Goal: Task Accomplishment & Management: Use online tool/utility

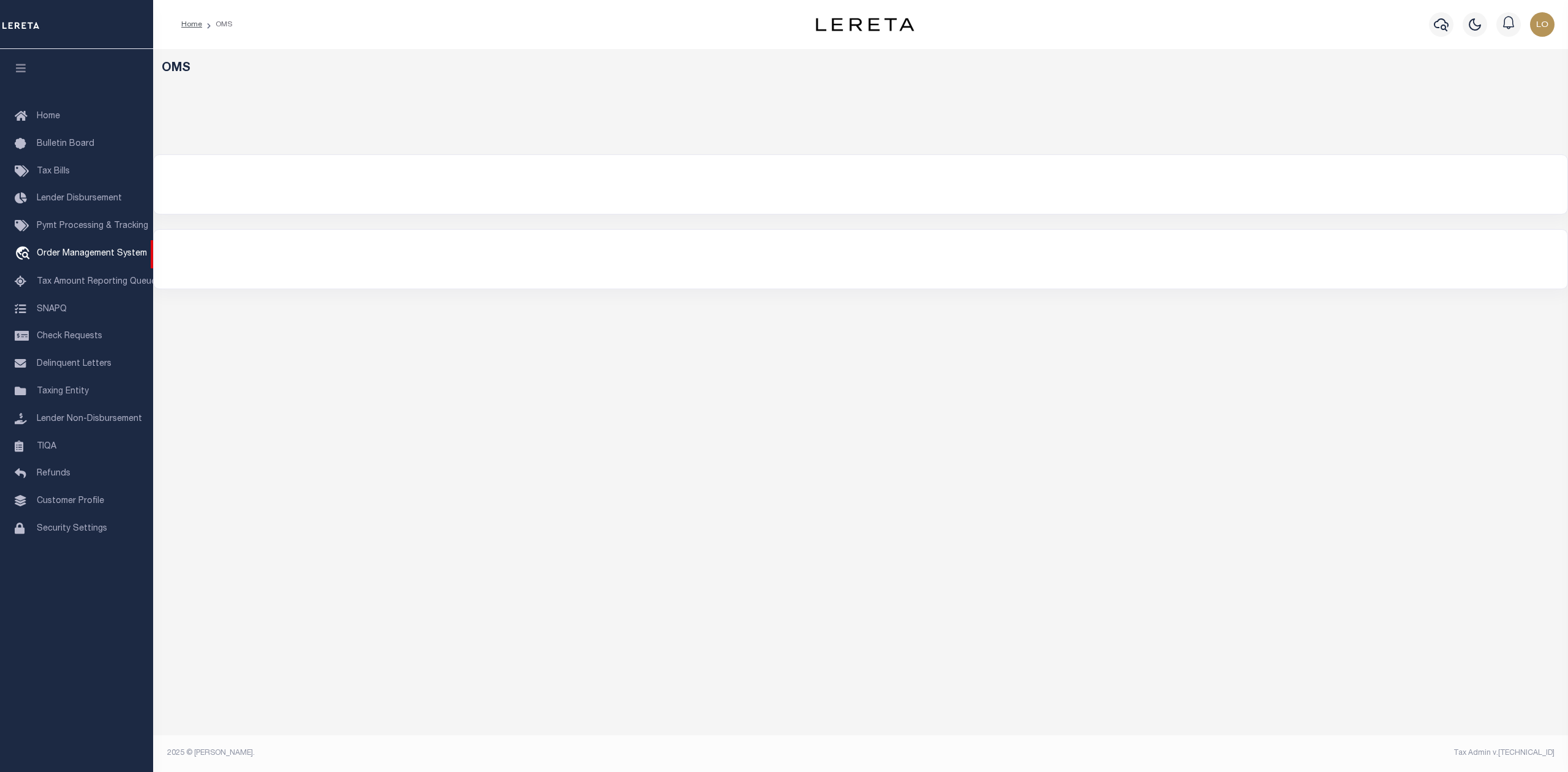
select select "200"
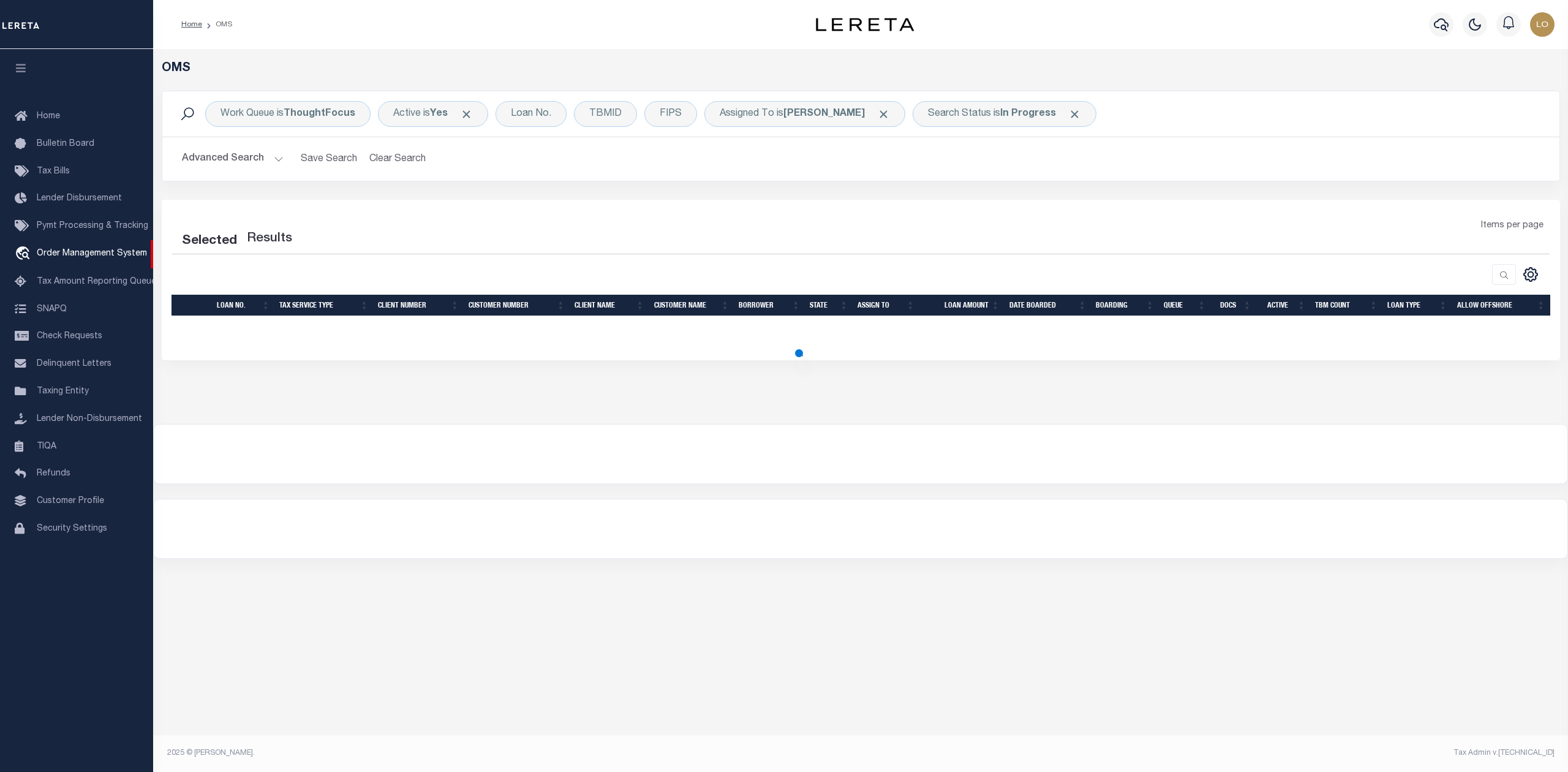
select select "200"
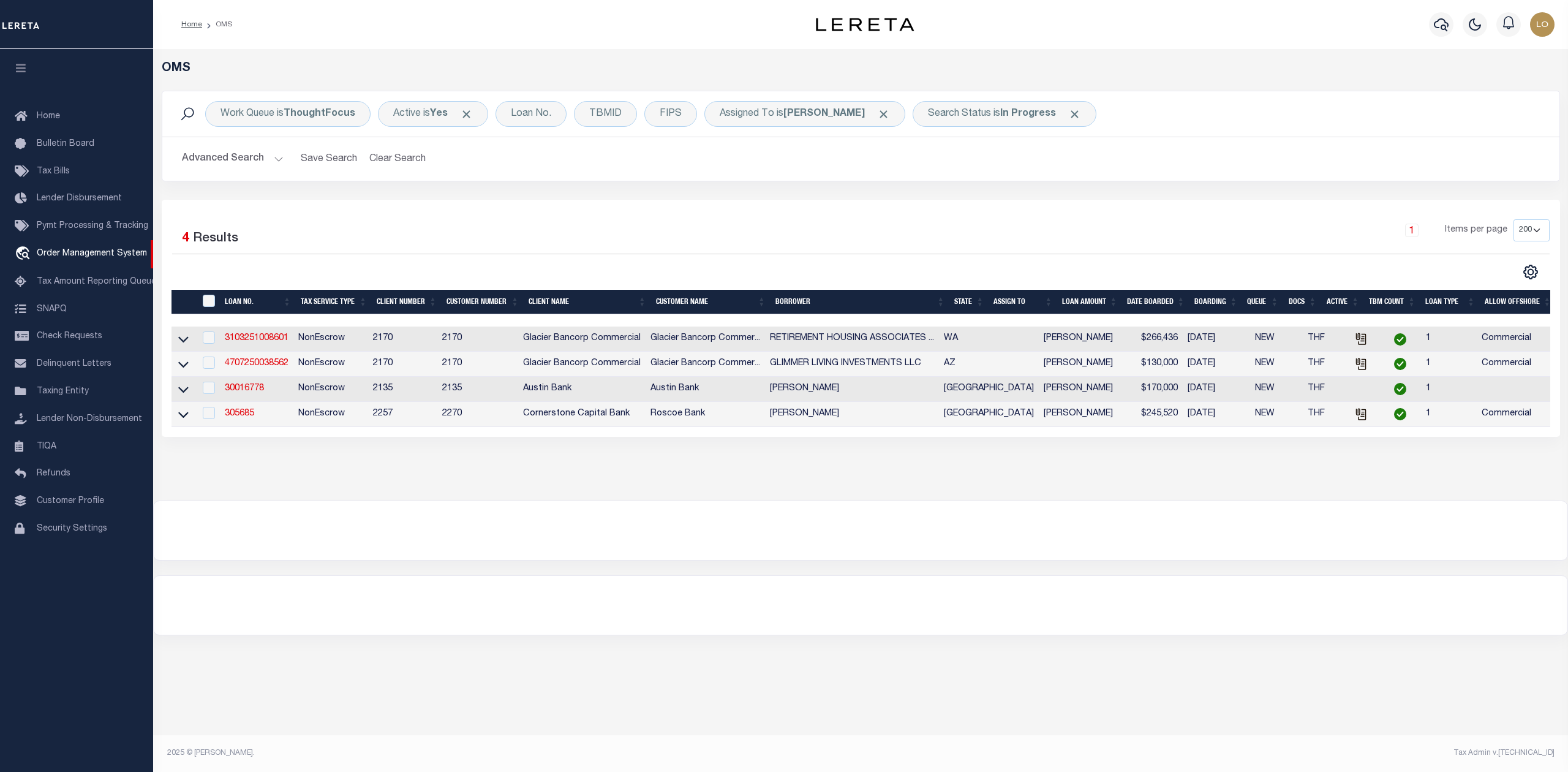
click at [631, 560] on div at bounding box center [860, 530] width 1413 height 59
click at [855, 464] on div "OMS Work Queue is ThoughtFocus Active is Yes Loan No. TBMID FIPS Assigned To is…" at bounding box center [860, 262] width 1407 height 403
click at [251, 393] on link "30016778" at bounding box center [244, 388] width 39 height 9
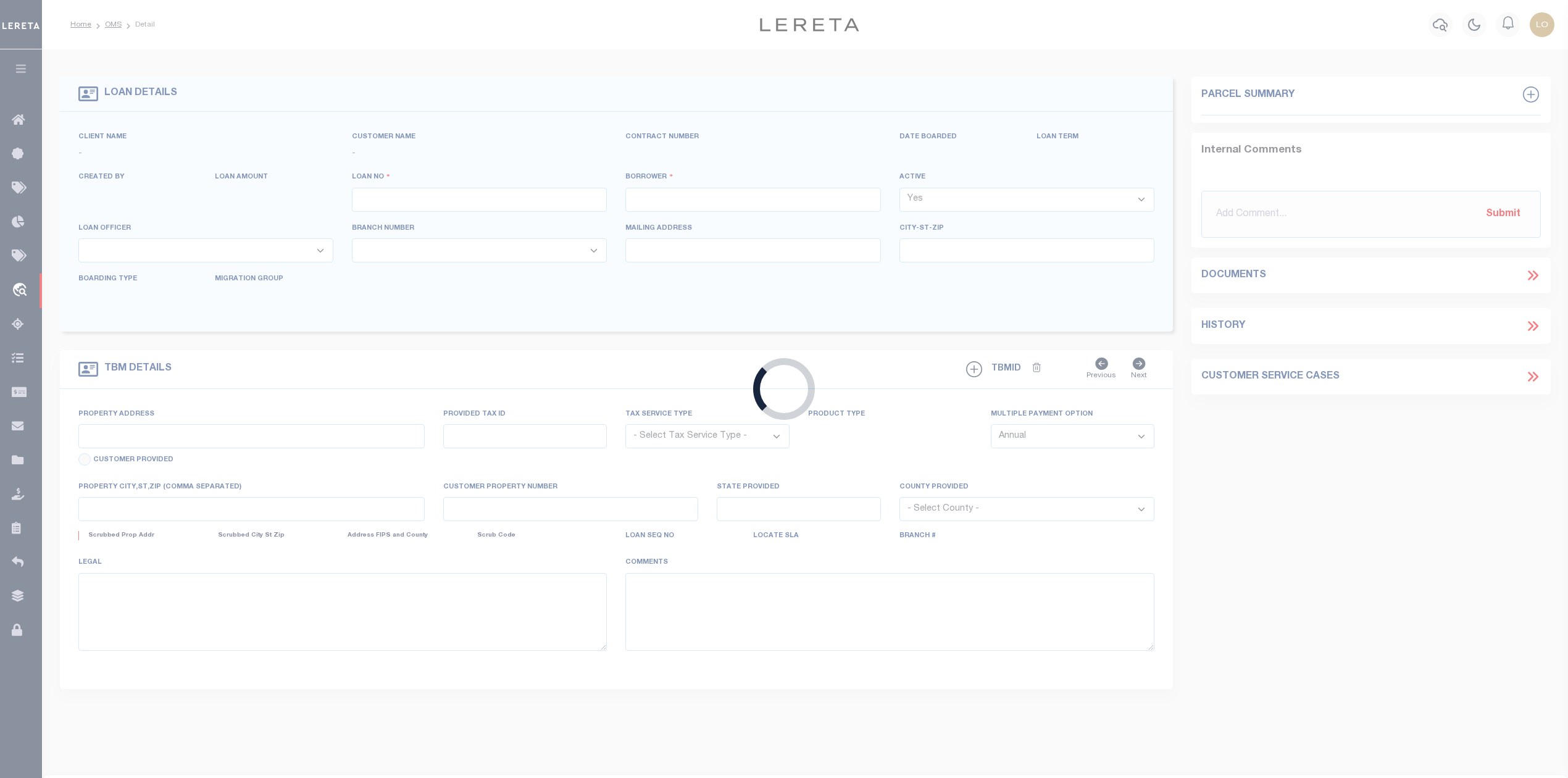
type input "30016778"
type input "[PERSON_NAME]"
select select
type input "21010 W GROVE CLUB LAKE RD"
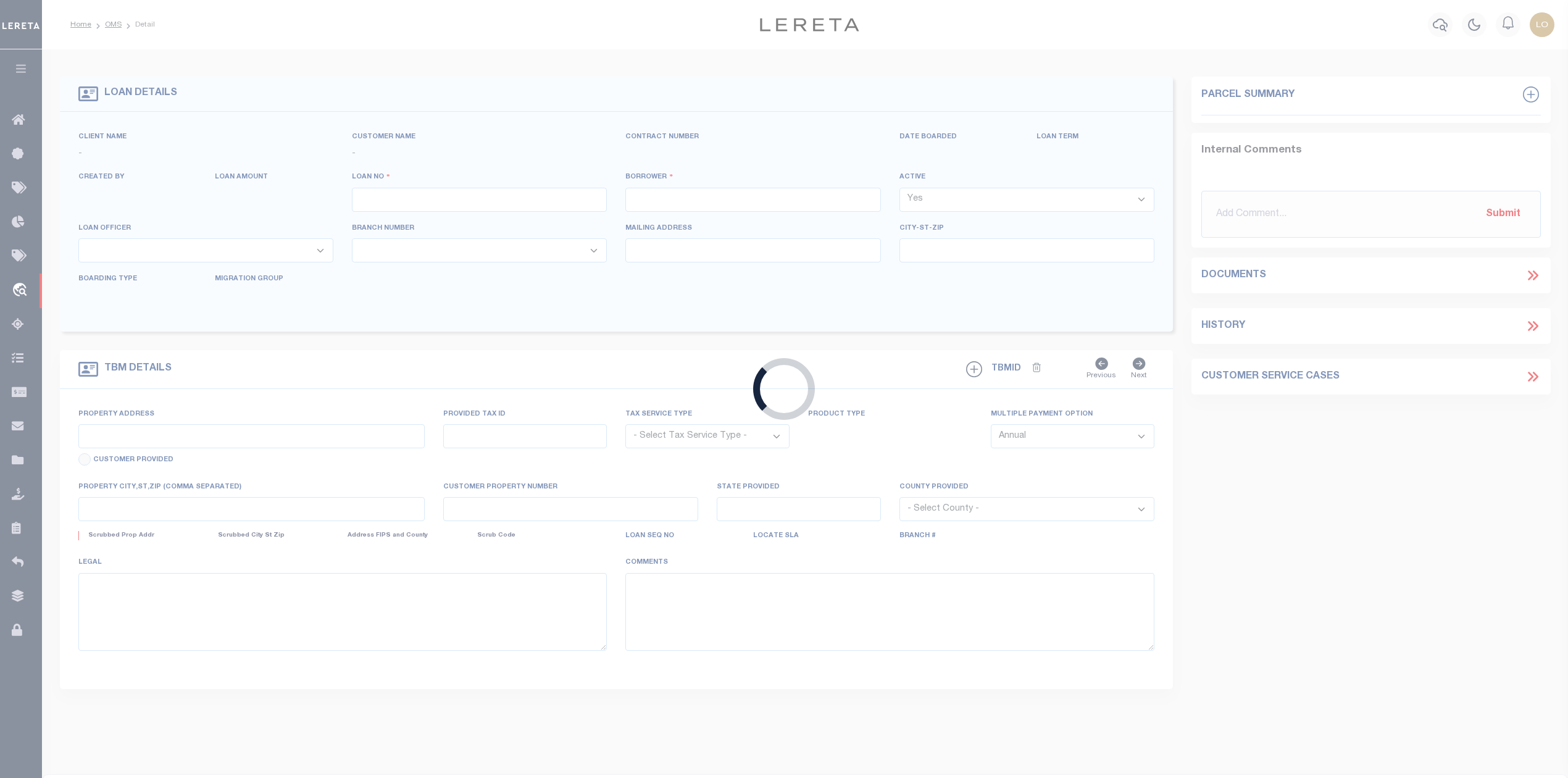
type input "WHITEHOUSE, TX 75791"
select select "700"
select select "NonEscrow"
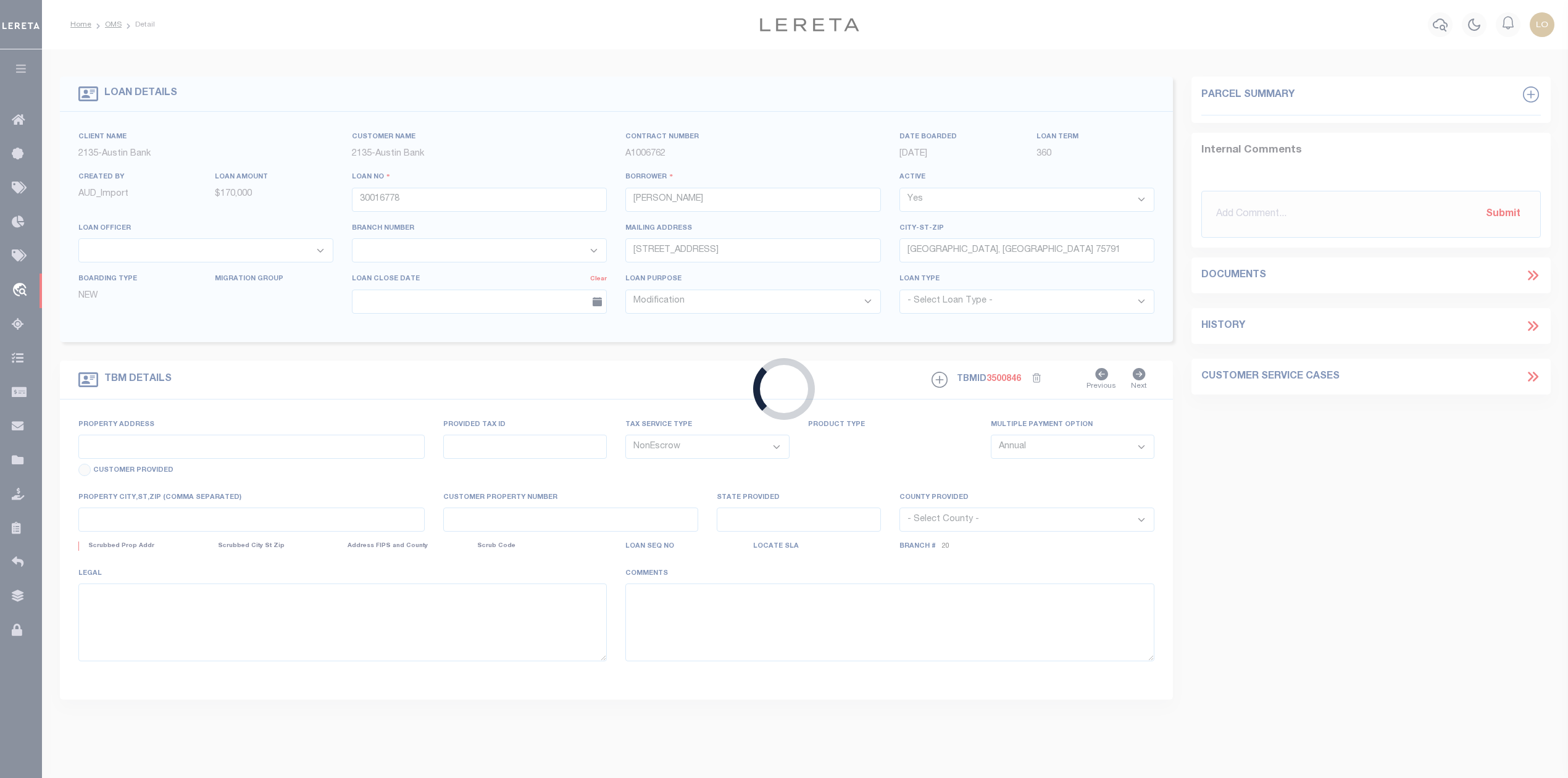
type input "703 W ROSS ST"
select select
type input "TROUP TX 75789-1052"
type input "[GEOGRAPHIC_DATA]"
select select
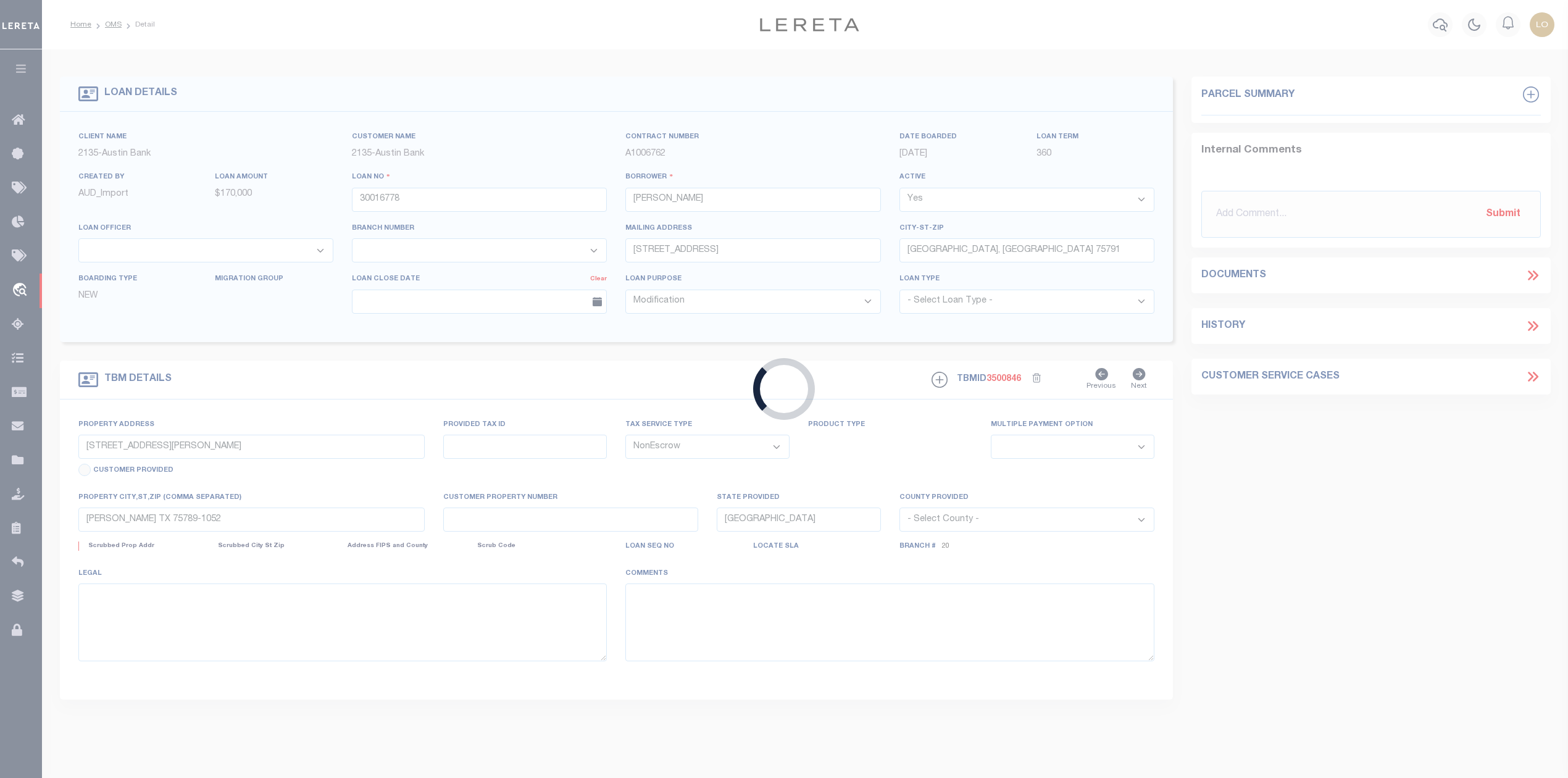
type textarea "DT LTS1-4 DEESE ADD"
select select "43976"
select select "2600"
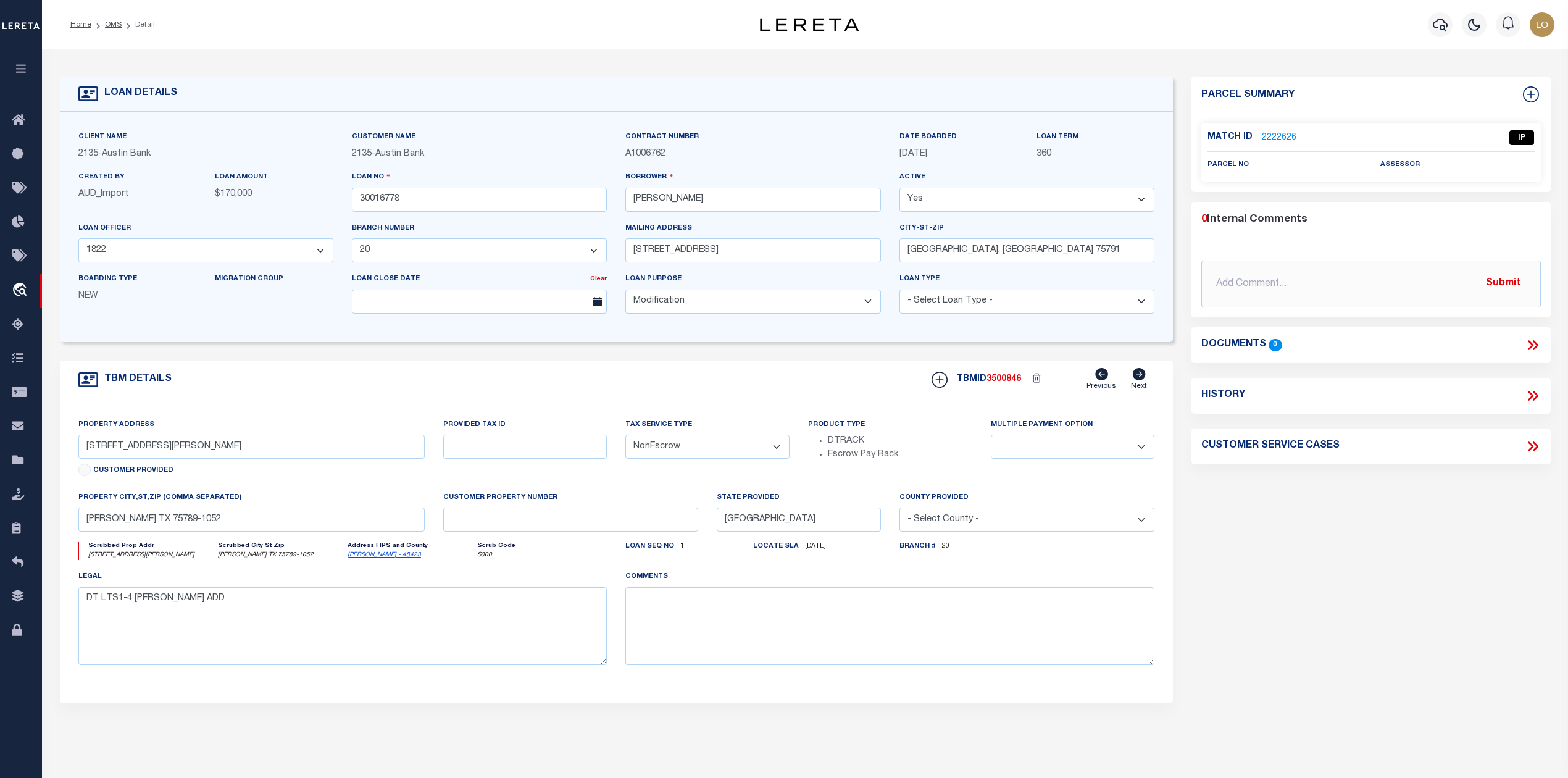
click at [1307, 576] on div "Parcel Summary Match ID 2222626 0" at bounding box center [1369, 413] width 377 height 674
click at [114, 25] on link "OMS" at bounding box center [112, 25] width 16 height 8
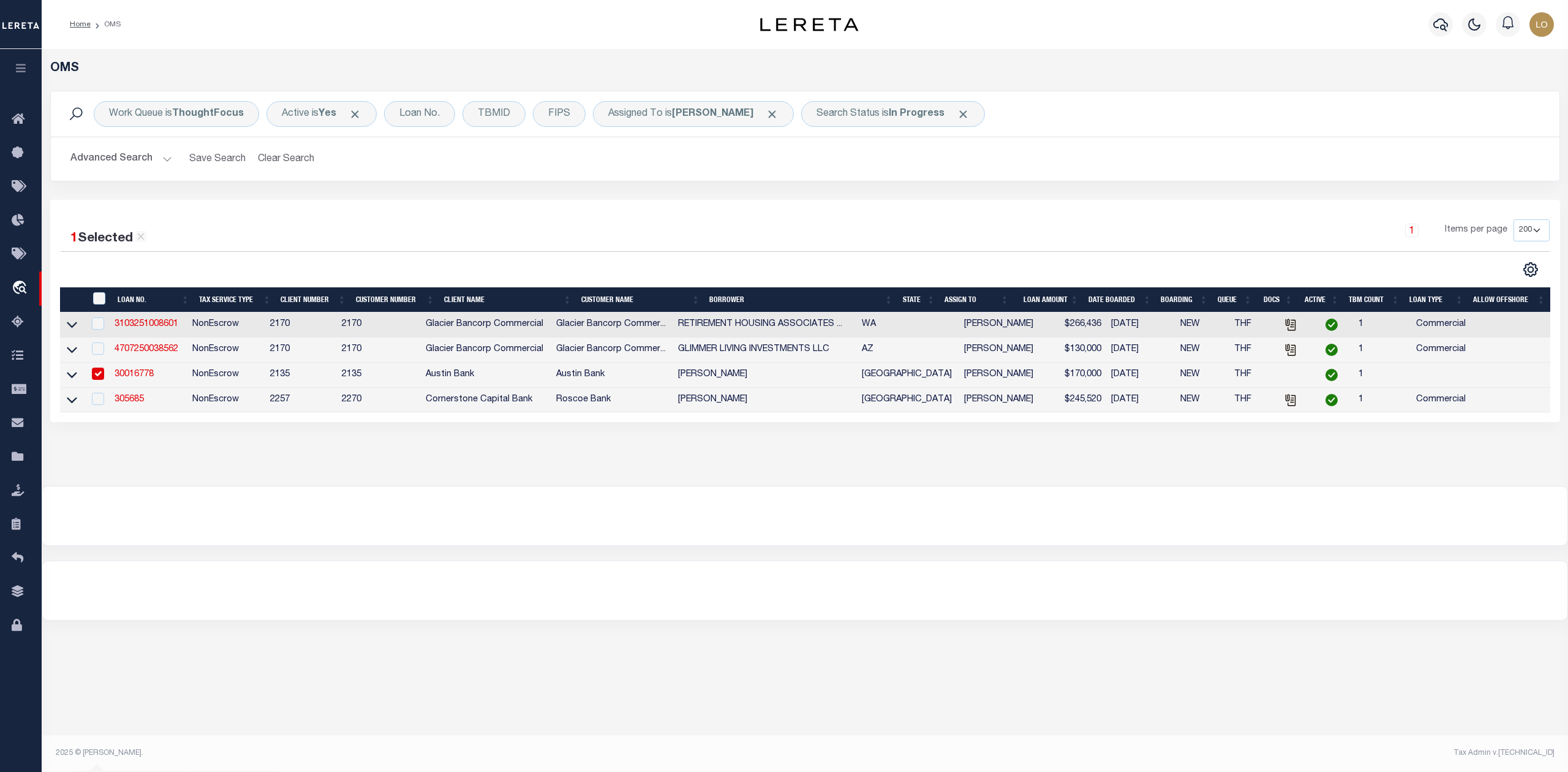
click at [874, 541] on div at bounding box center [804, 516] width 1525 height 59
click at [95, 376] on input "checkbox" at bounding box center [98, 373] width 12 height 12
checkbox input "false"
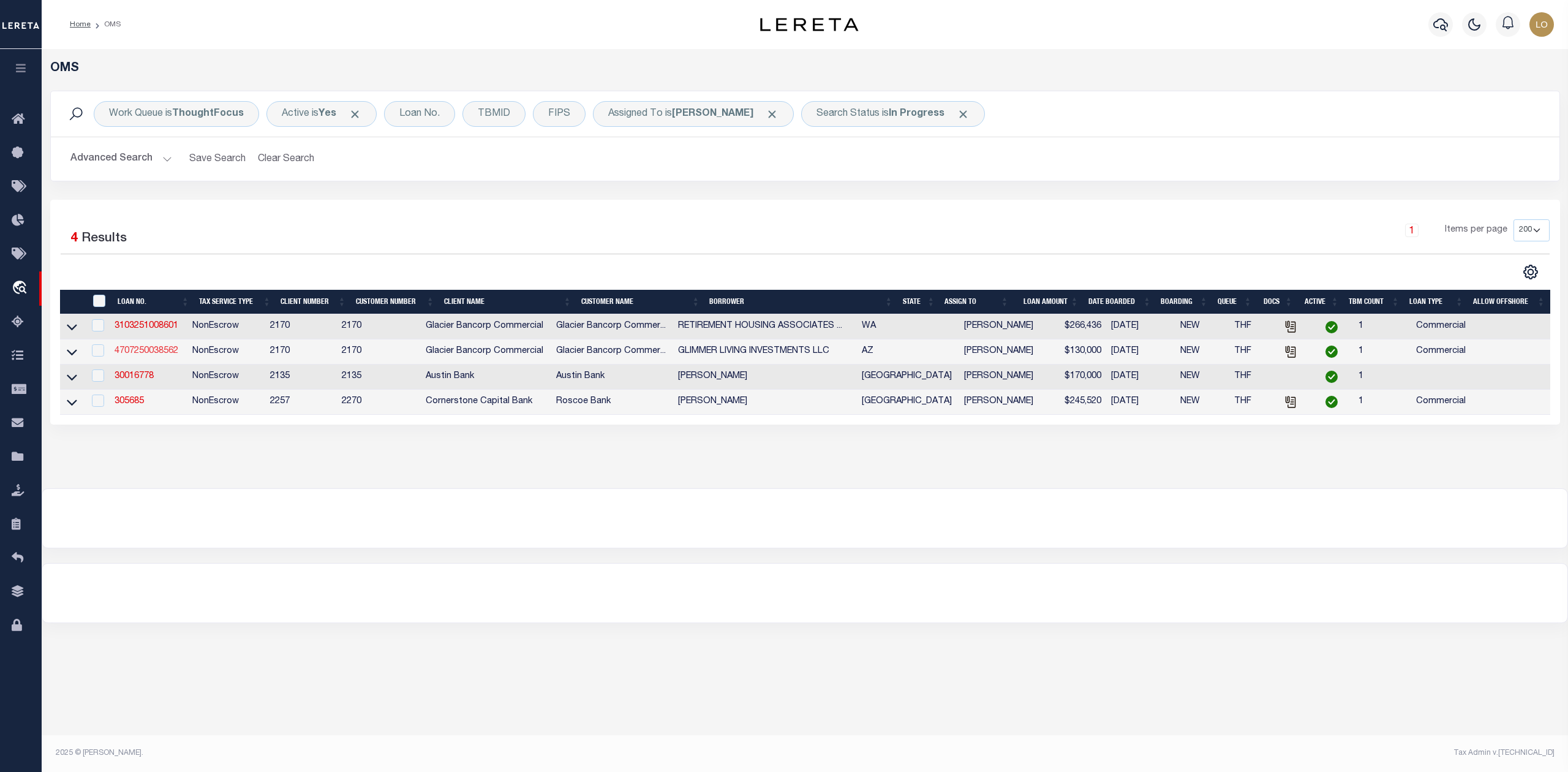
click at [143, 355] on link "4707250038562" at bounding box center [146, 350] width 64 height 9
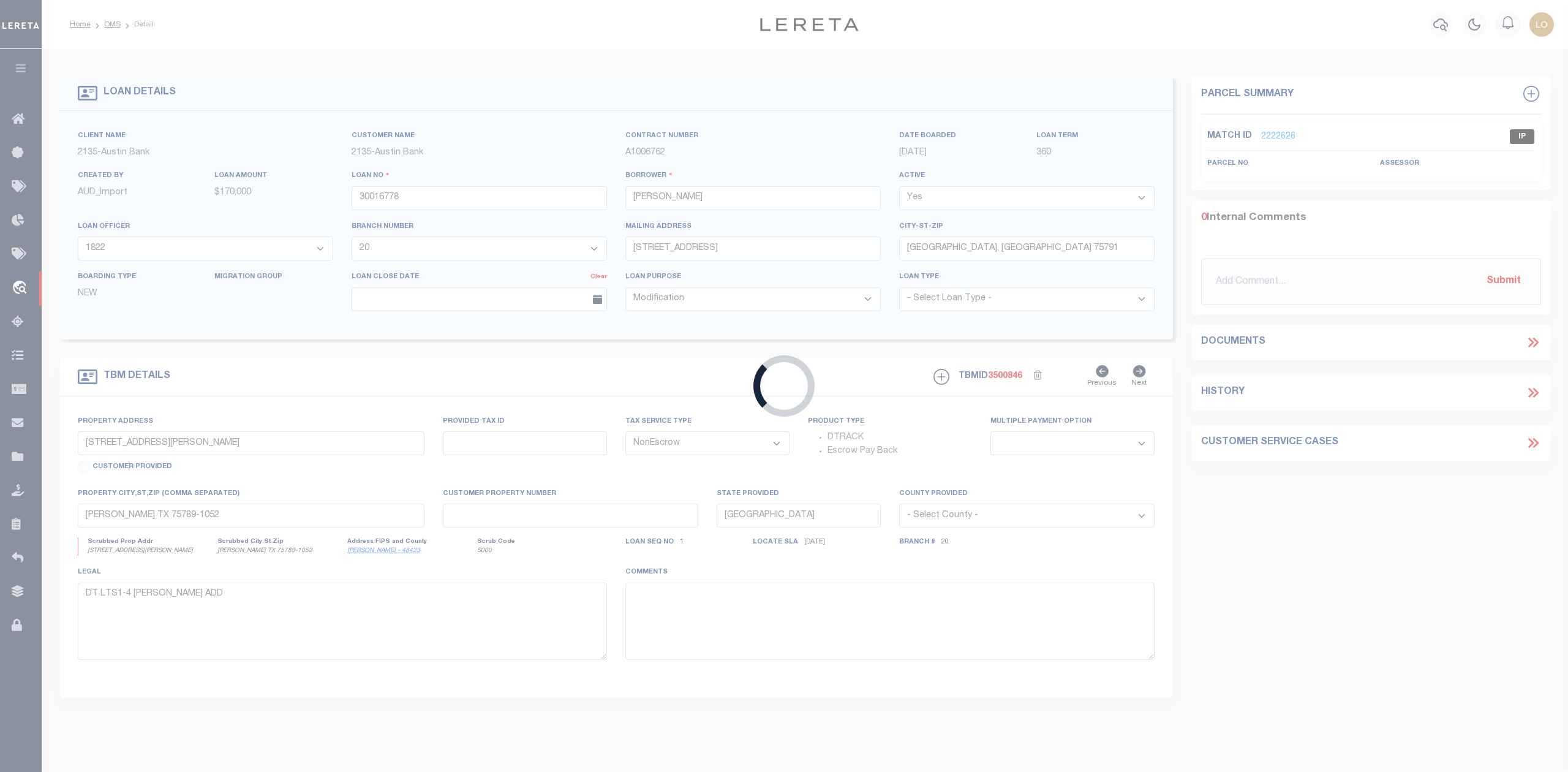
type input "4707250038562"
type input "GLIMMER LIVING INVESTMENTS LLC"
select select
type input "PO BOX 11022"
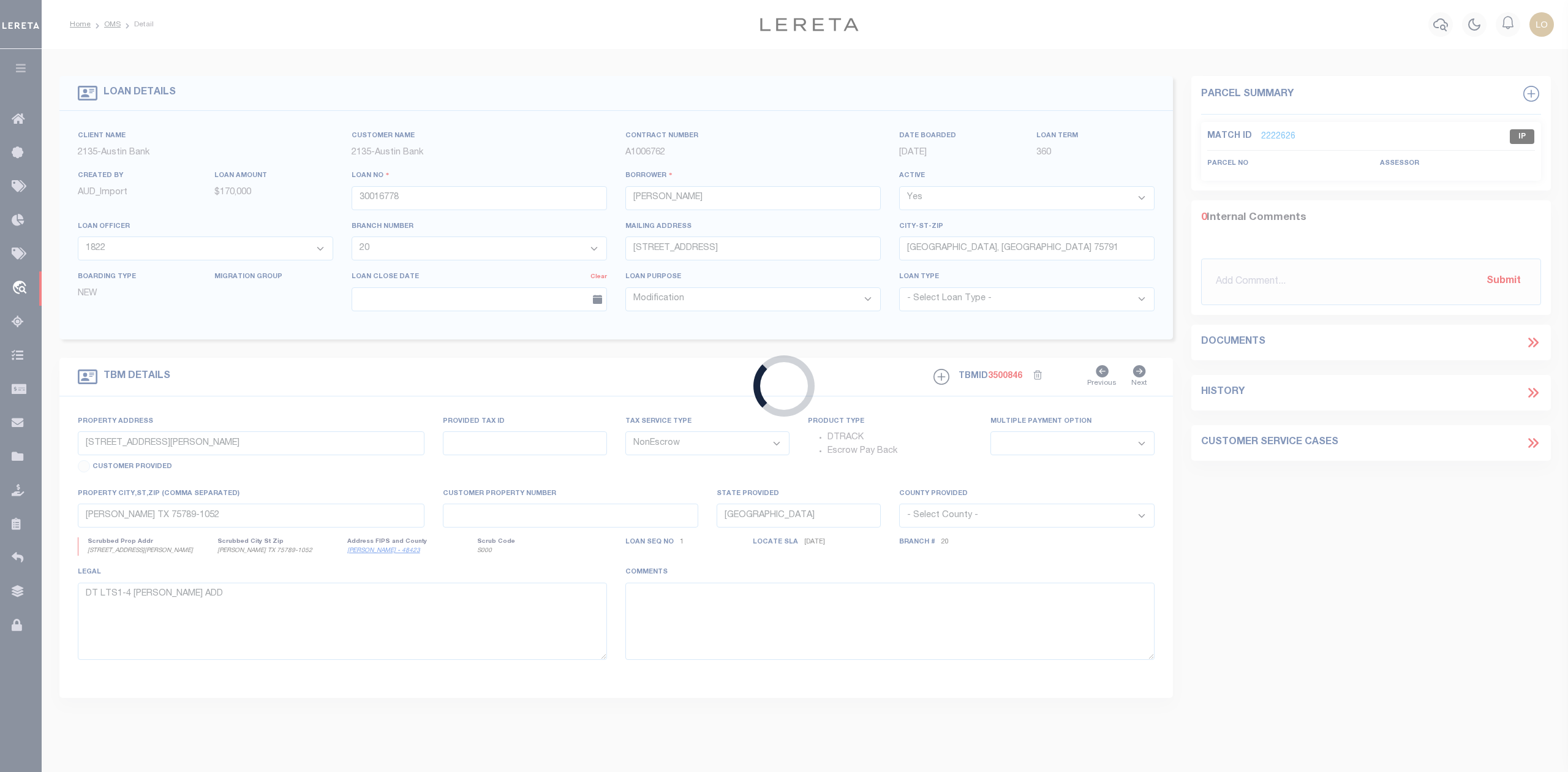
type input "SAN LUIS AZ 85349-6871"
type input "08/06/2025"
select select
select select "20"
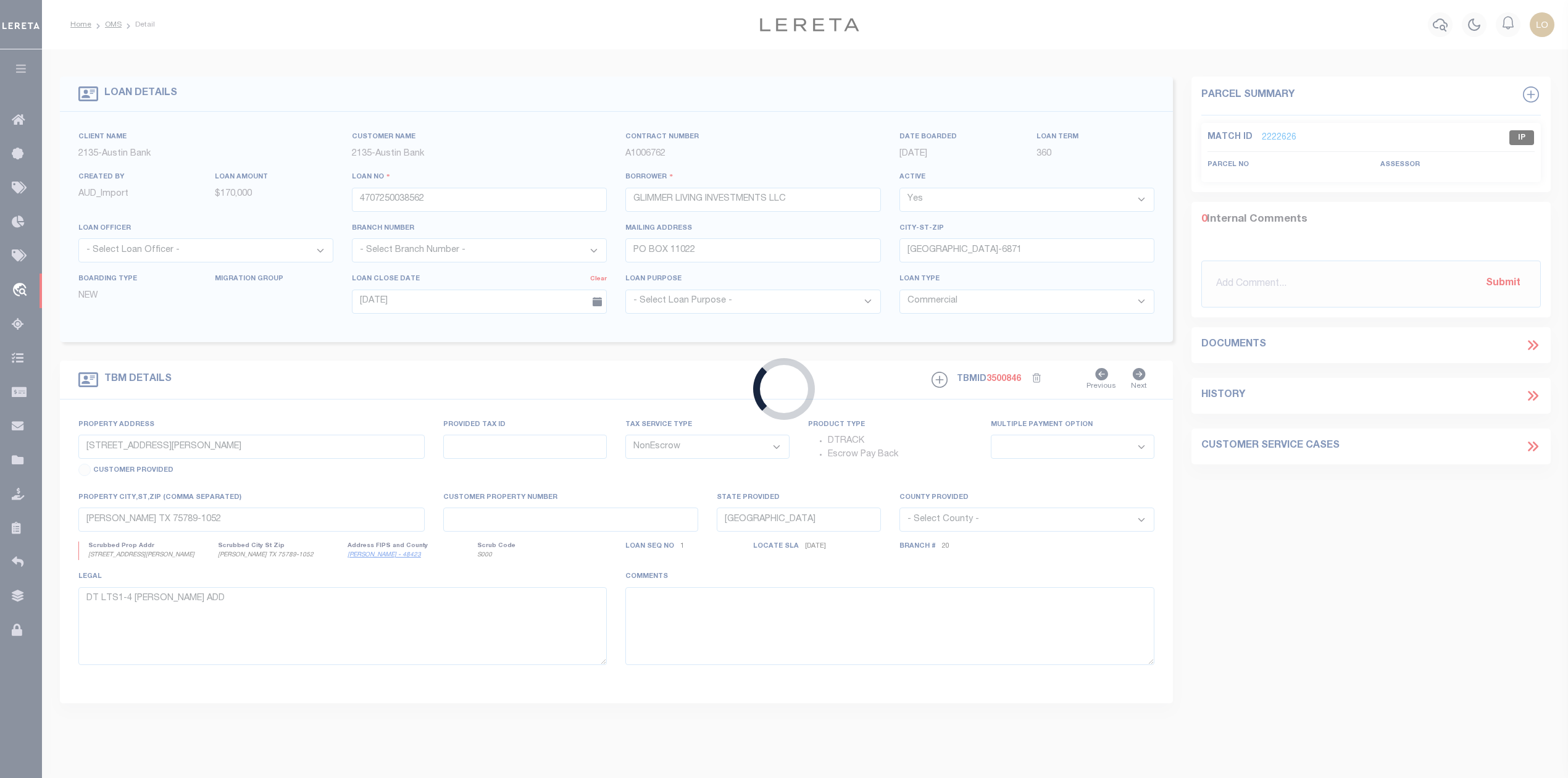
type input "LOT AT E 23RD ST"
type input "665-60-073; 665-60-074"
select select
type input "YUMA AZ 85364"
type input "AZ"
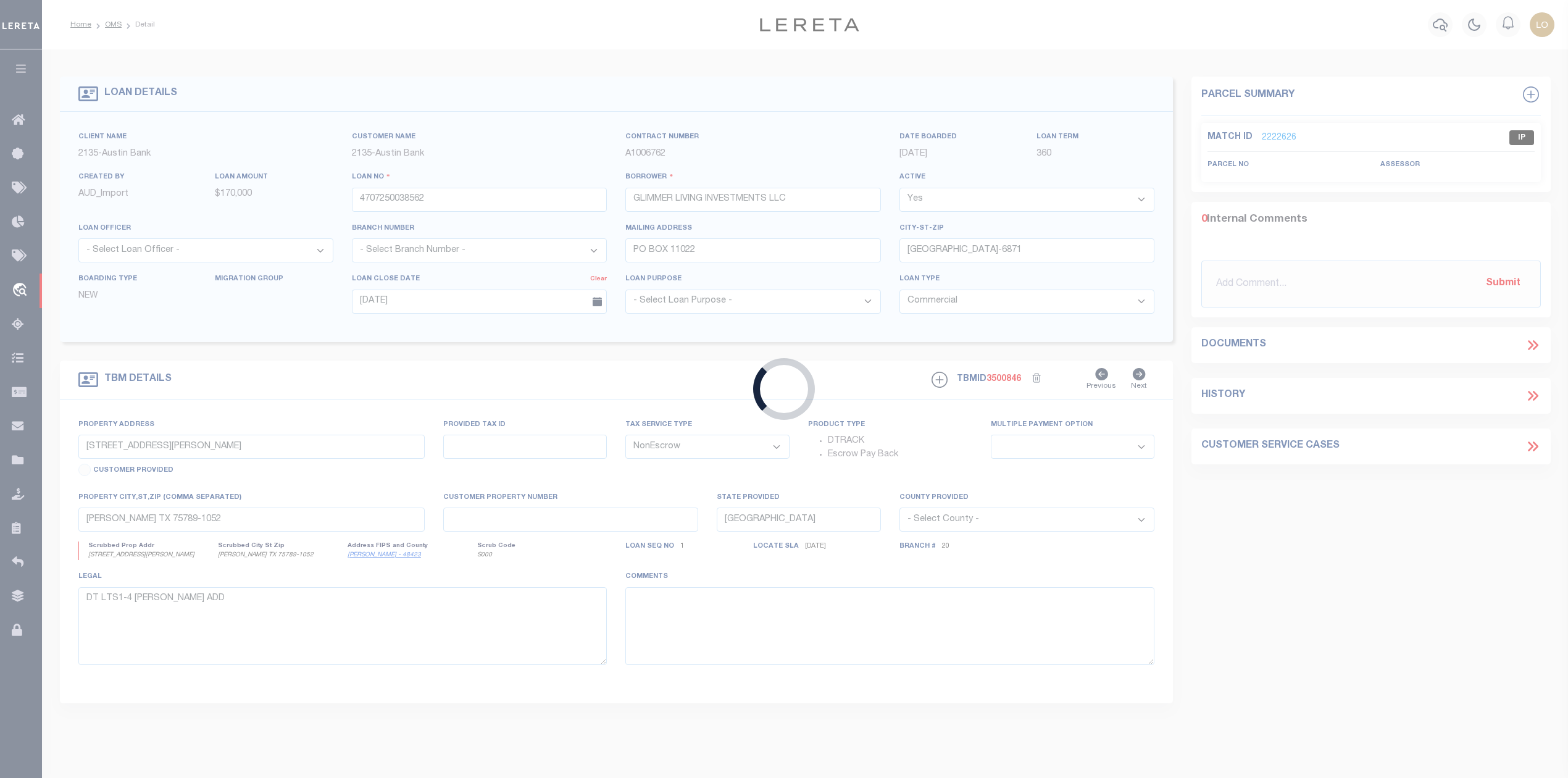
type textarea "SEE ATTACHED EXHIBIT A"
select select "4582"
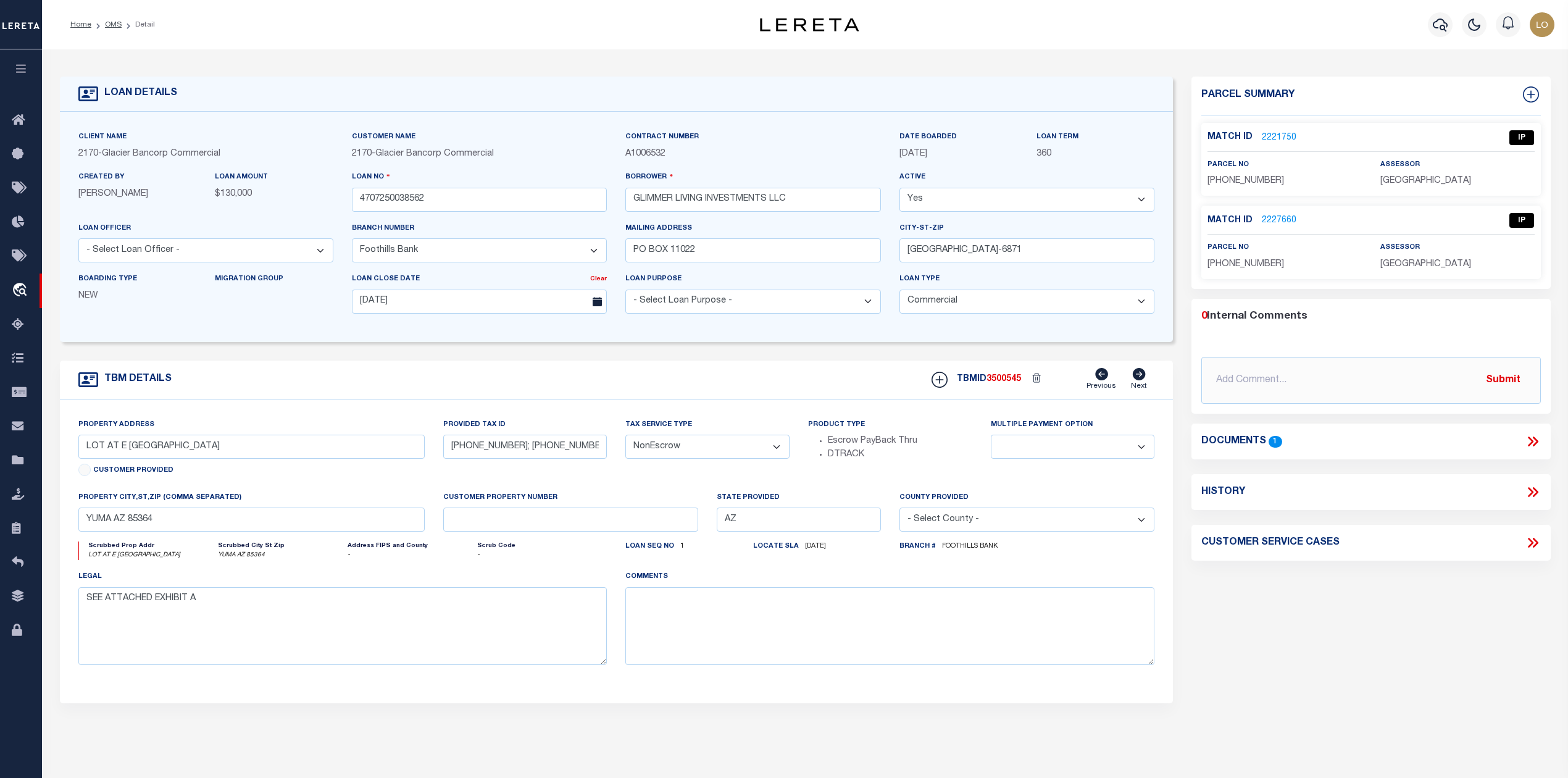
click at [1276, 136] on link "2221750" at bounding box center [1279, 138] width 35 height 13
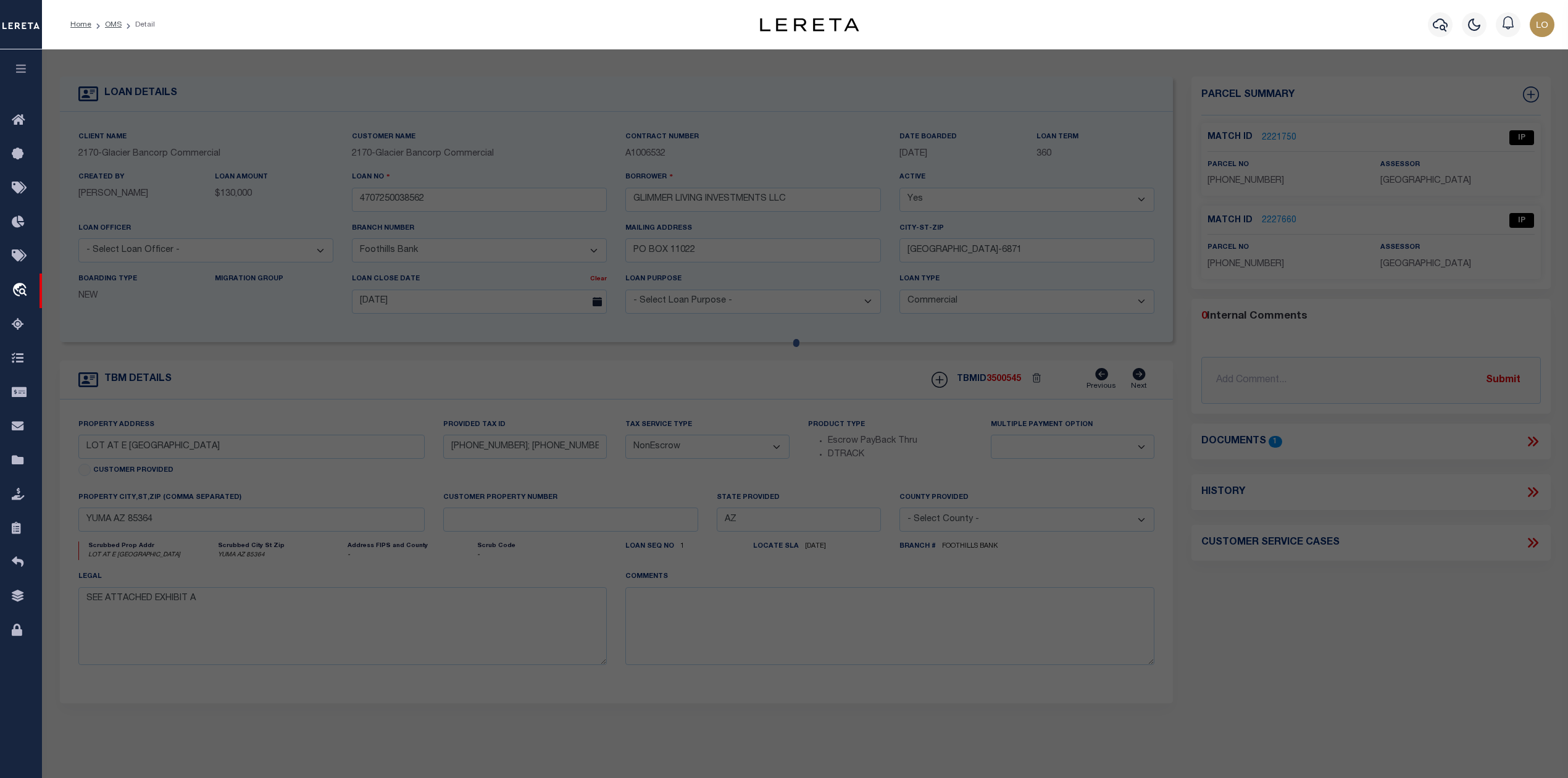
checkbox input "false"
select select "IP"
type input "GLIMMER LIVING INVESTMENTS LLC"
select select "PHN"
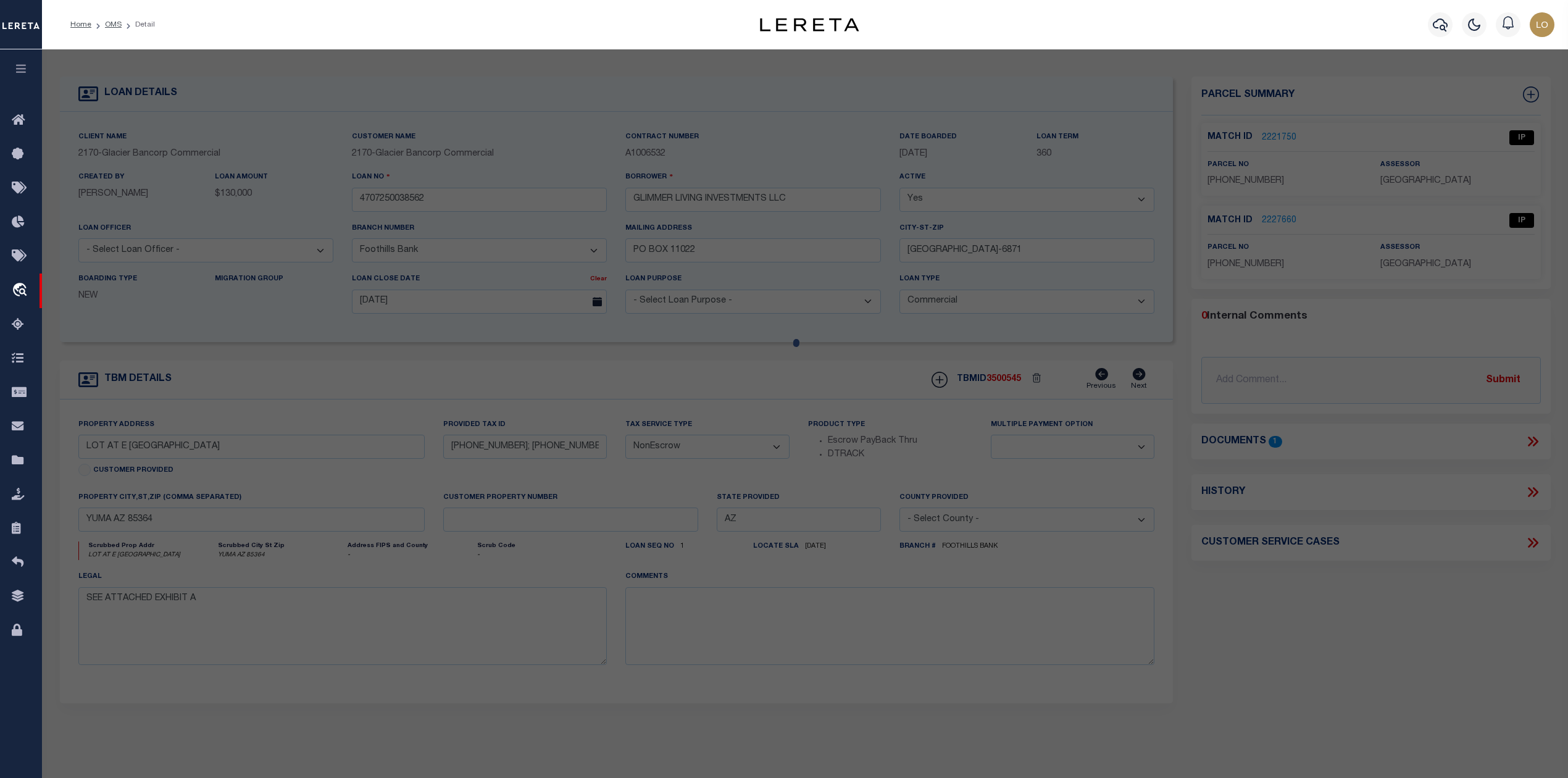
select select "LEG"
type textarea "MBA INVESTMENTS OF AZ LLC LOT SPLIT (A.P.N. 665-60-053) Lot: A Section: 33 Town…"
type textarea "Need to call to get the R #"
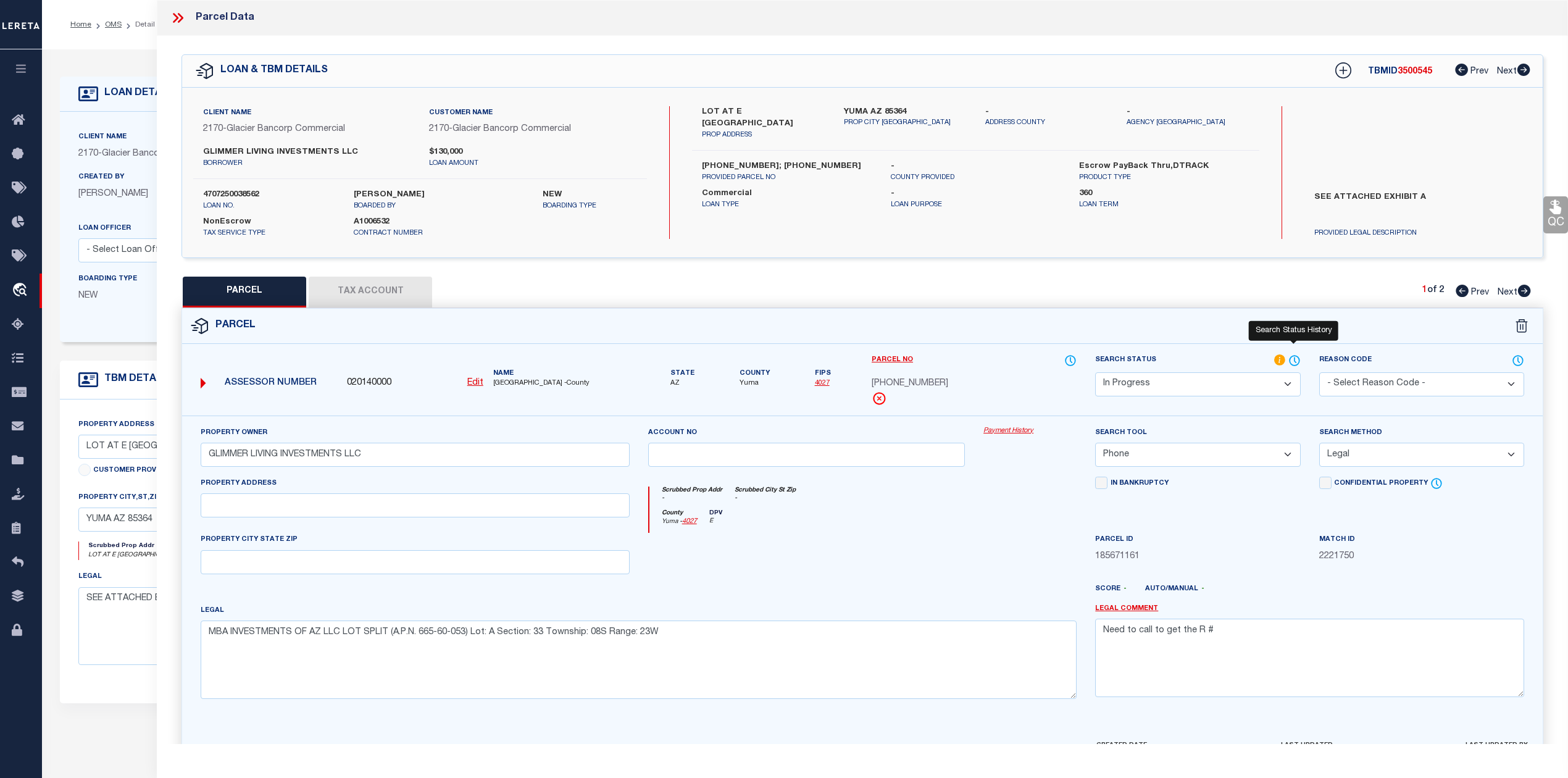
click at [1291, 358] on icon at bounding box center [1294, 361] width 12 height 13
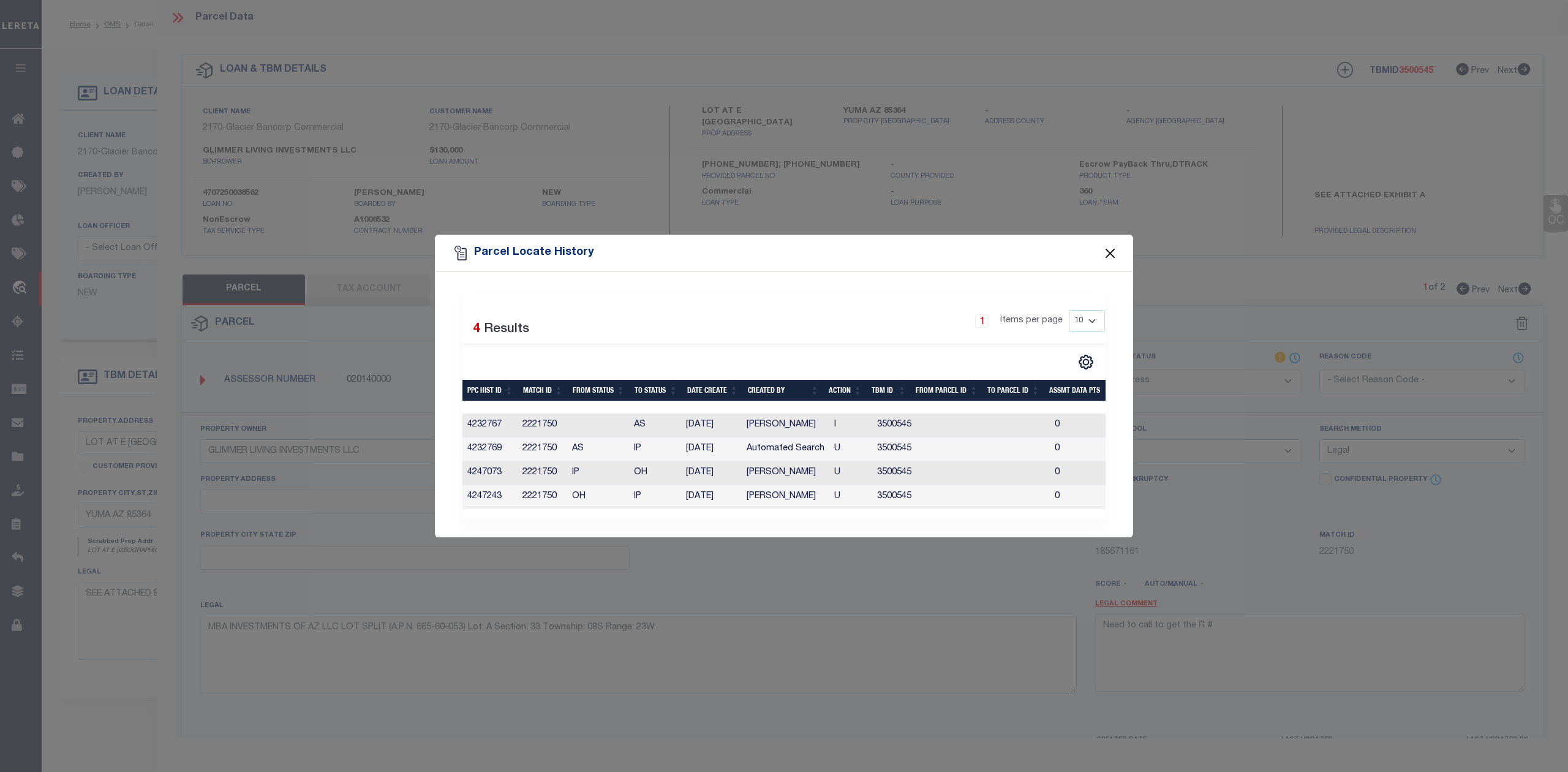
click at [1112, 248] on button "Close" at bounding box center [1109, 252] width 16 height 16
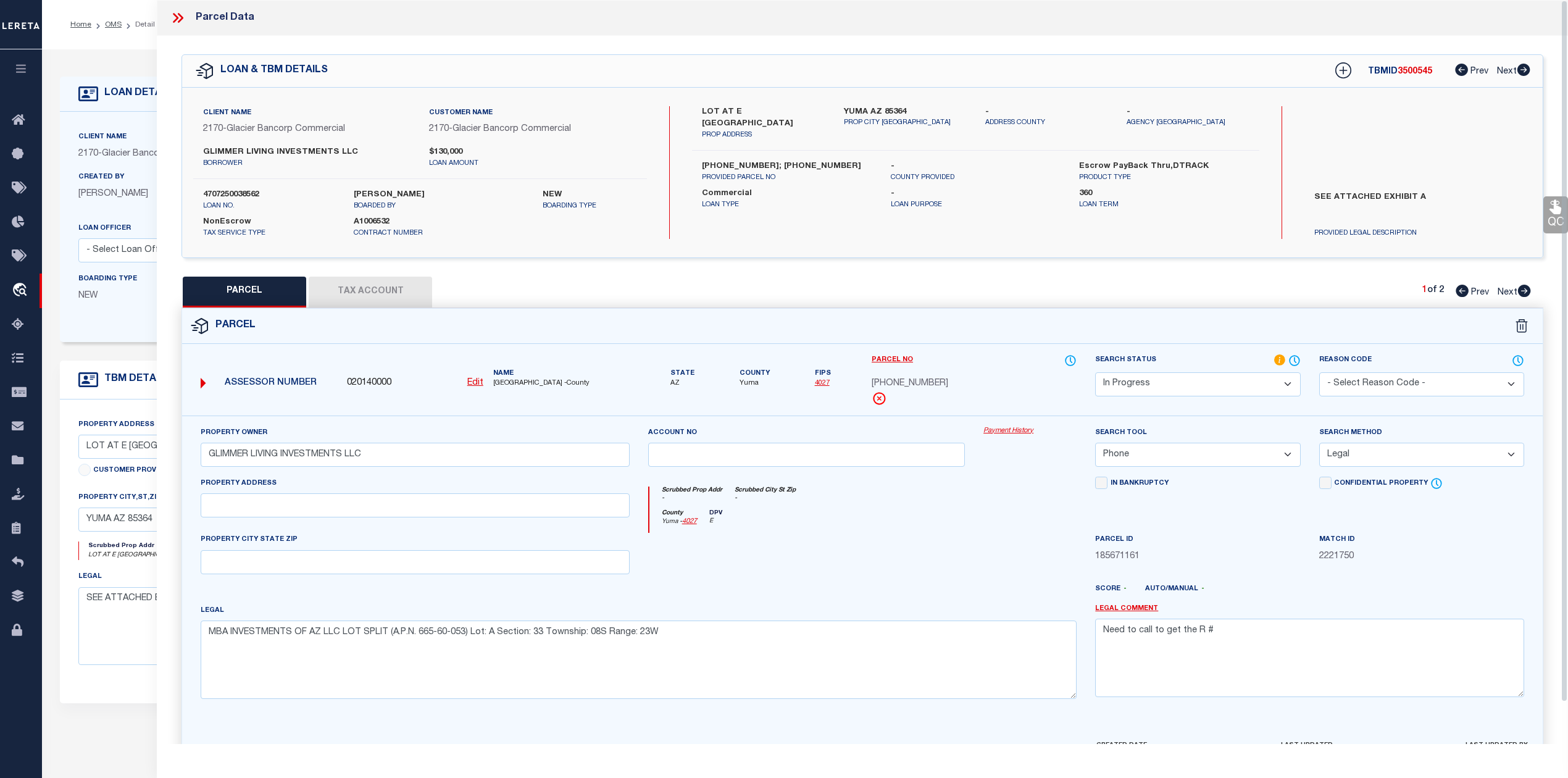
click at [878, 566] on div at bounding box center [807, 557] width 336 height 51
click at [371, 299] on button "Tax Account" at bounding box center [370, 292] width 124 height 31
select select "100"
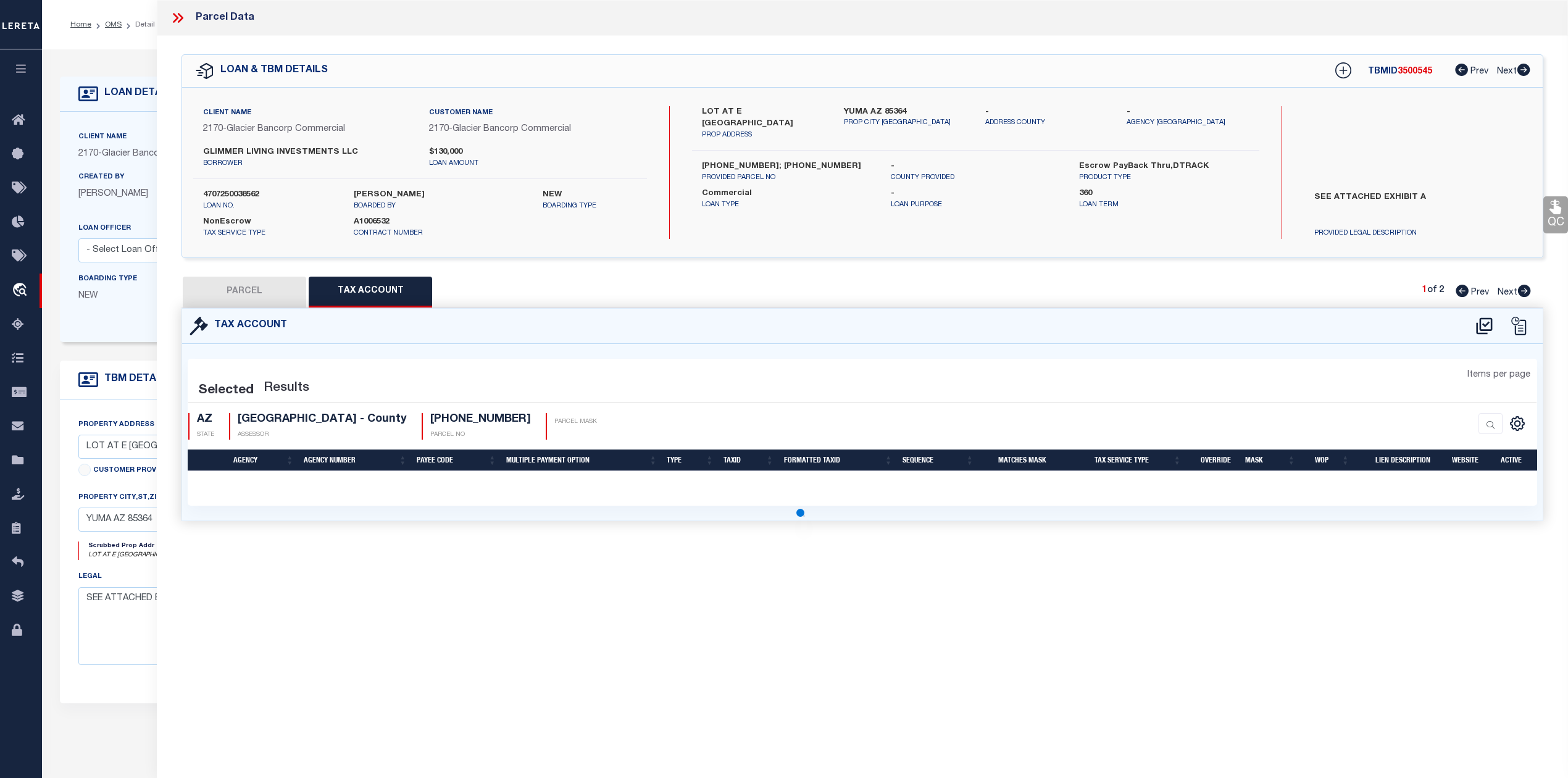
select select "100"
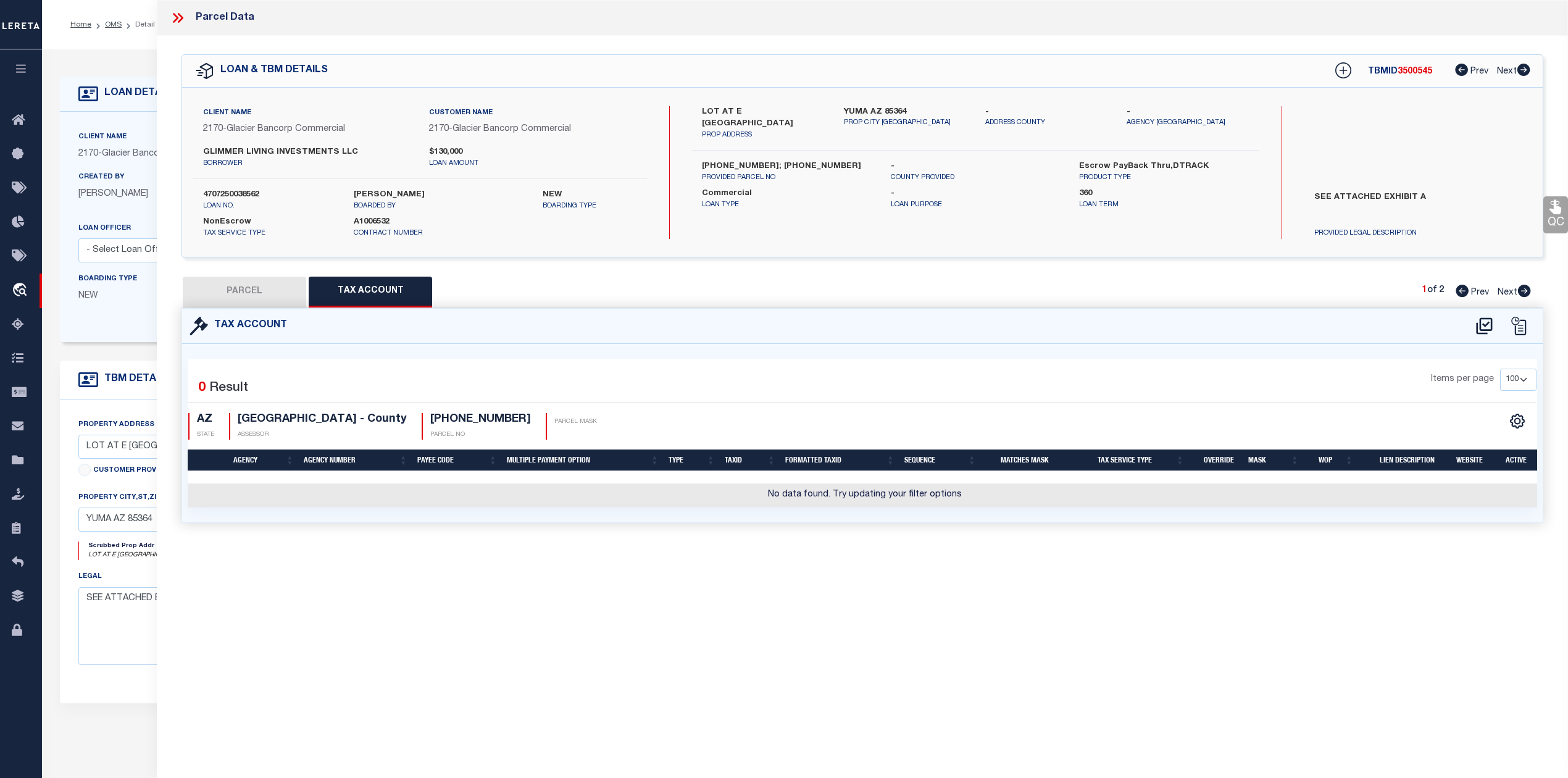
click at [855, 567] on div "Parcel Data QC QC QC - Select Status - Ready to QC" at bounding box center [861, 372] width 1411 height 744
click at [1485, 326] on icon at bounding box center [1484, 326] width 20 height 20
select select "100"
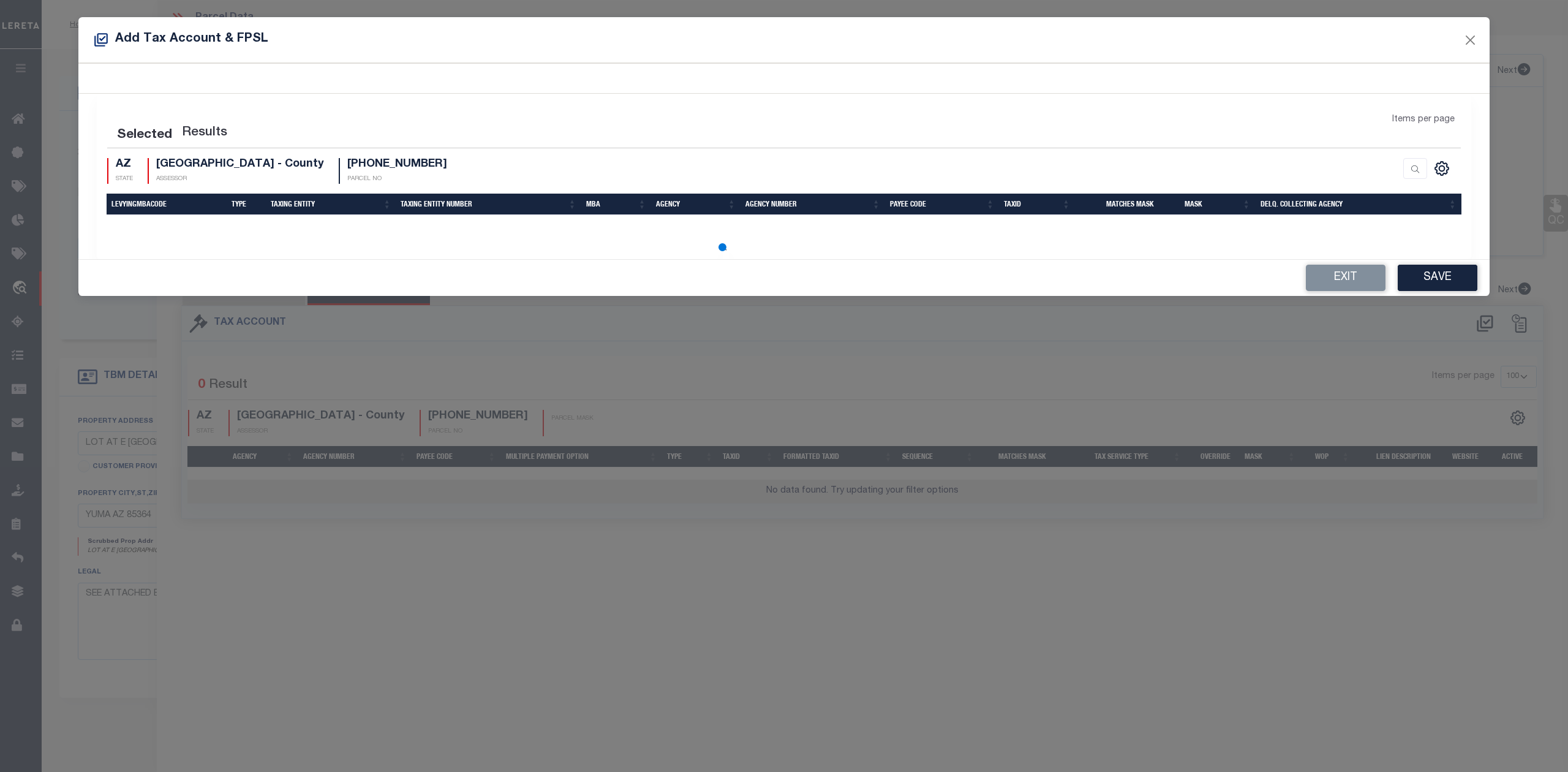
select select "100"
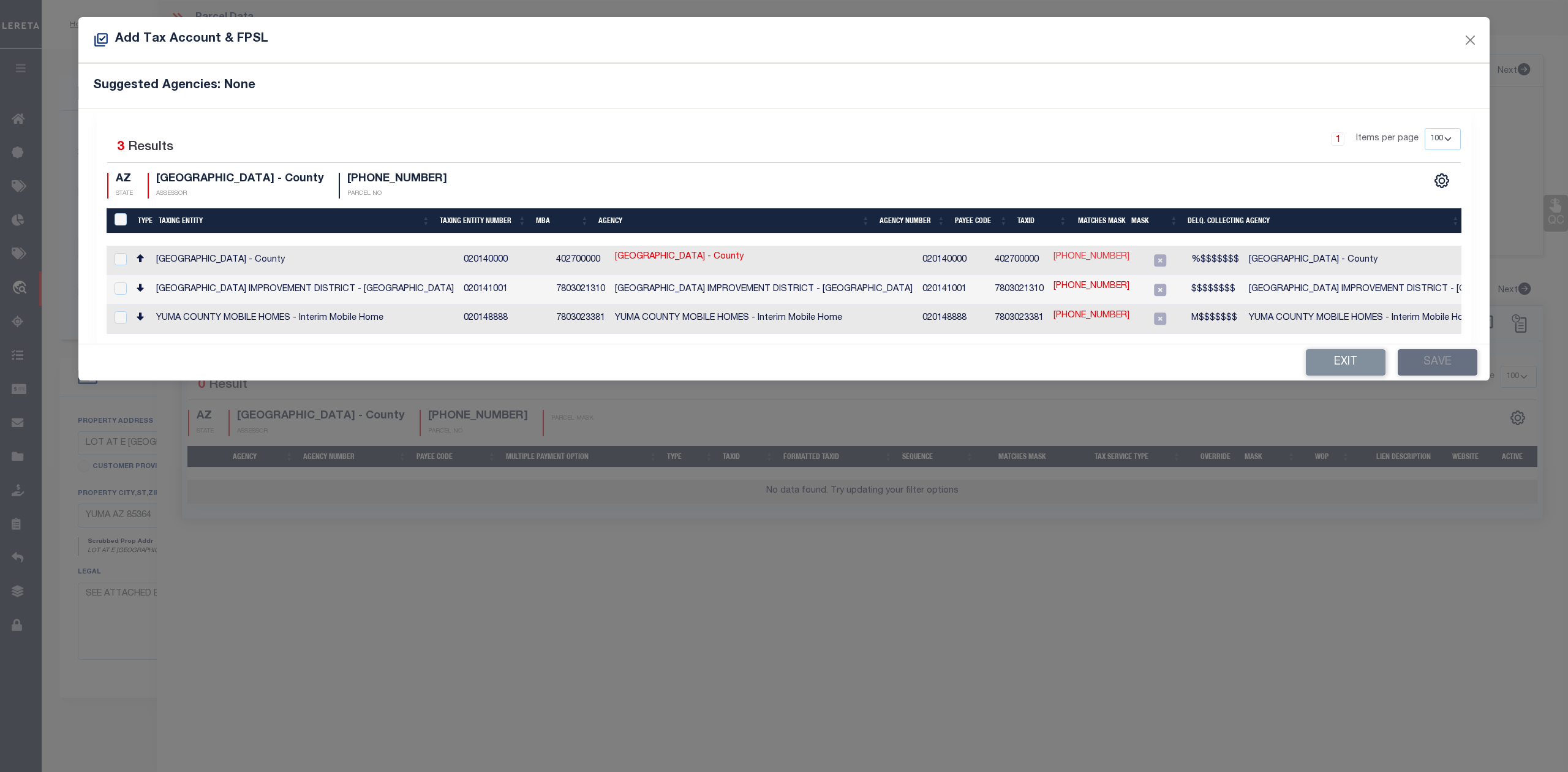
click at [1053, 259] on link "665-60-073" at bounding box center [1091, 257] width 76 height 13
type input "665-60-073"
type textarea "%$$$$$$$"
checkbox input "true"
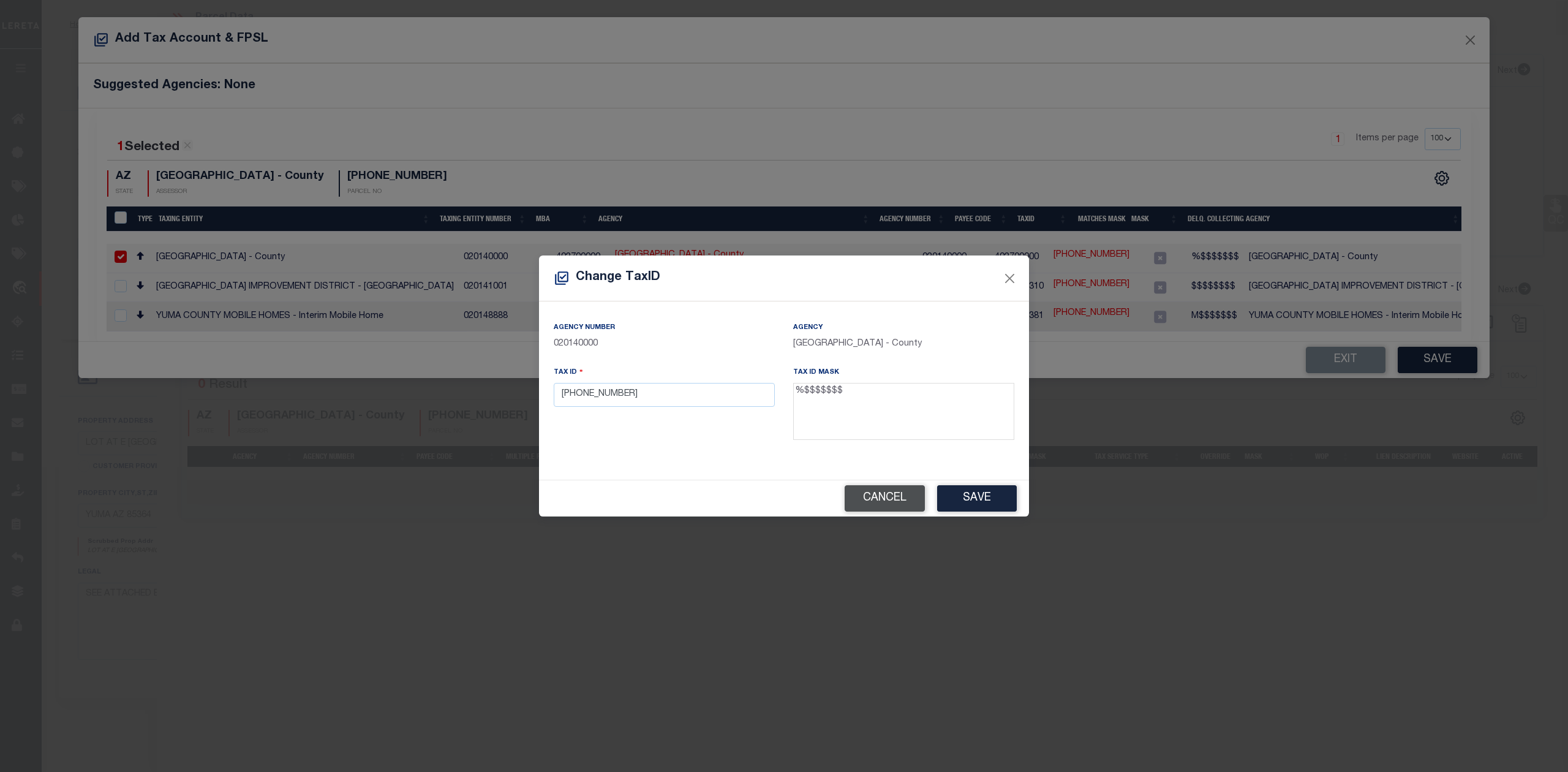
click at [892, 505] on button "Cancel" at bounding box center [885, 499] width 80 height 27
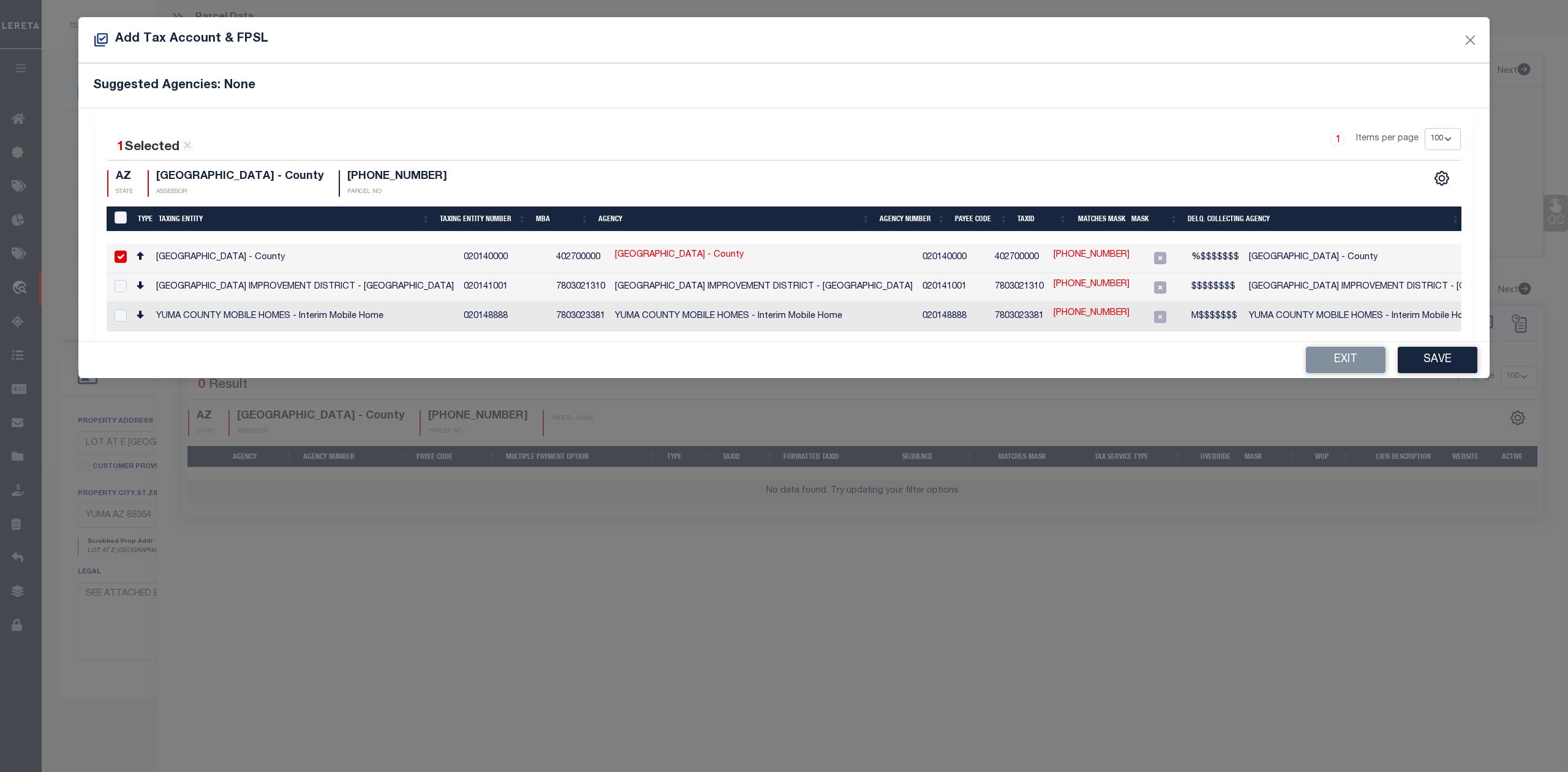
click at [955, 547] on div "Add Tax Account & FPSL Suggested Agencies: None 1 Selected 3 Results 1 Items pe…" at bounding box center [784, 386] width 1568 height 772
click at [1321, 367] on button "Exit" at bounding box center [1345, 360] width 80 height 27
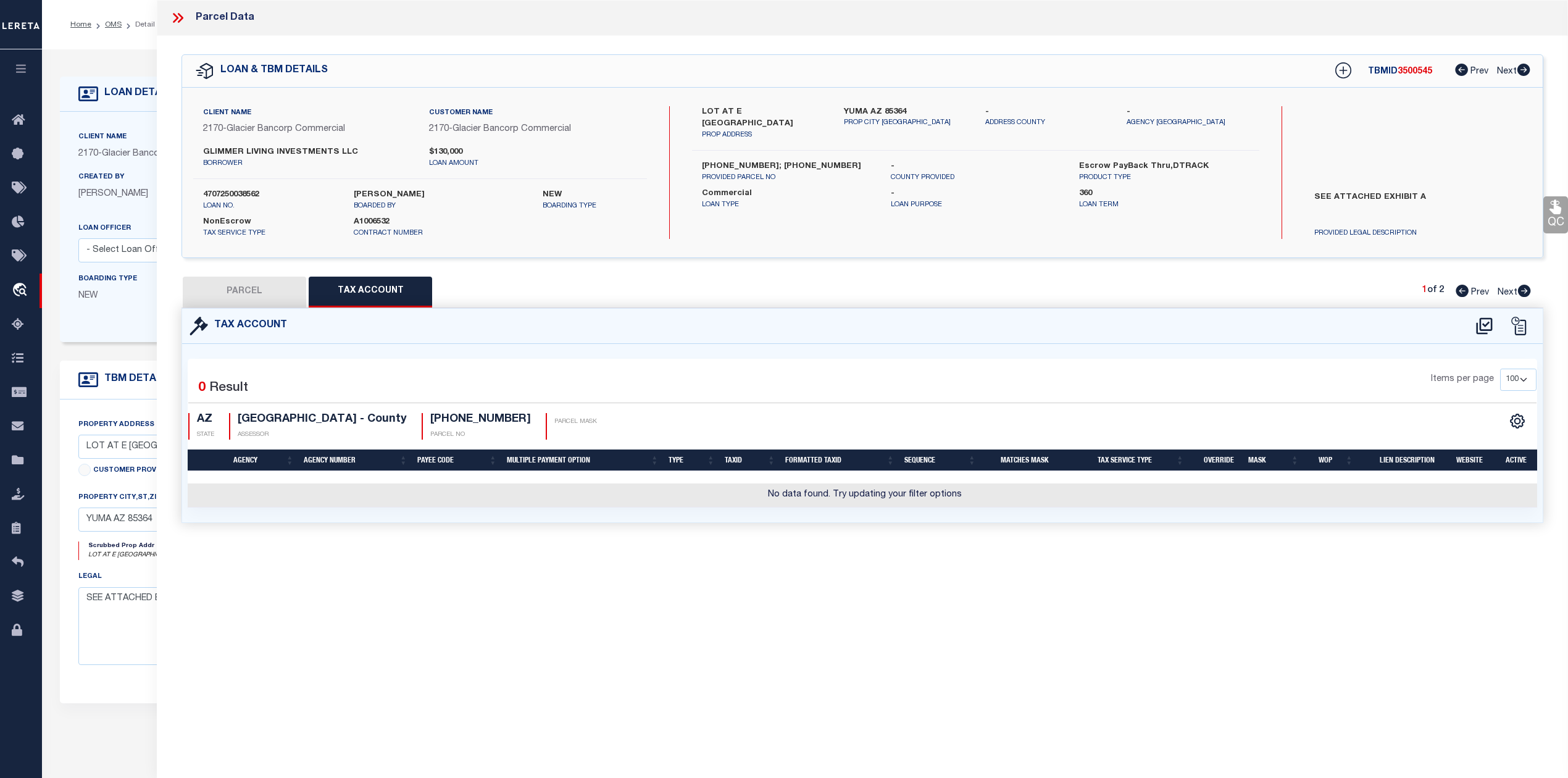
click at [1063, 317] on div "Tax Account" at bounding box center [862, 326] width 1360 height 35
click at [255, 281] on button "PARCEL" at bounding box center [245, 292] width 124 height 31
select select "AS"
select select
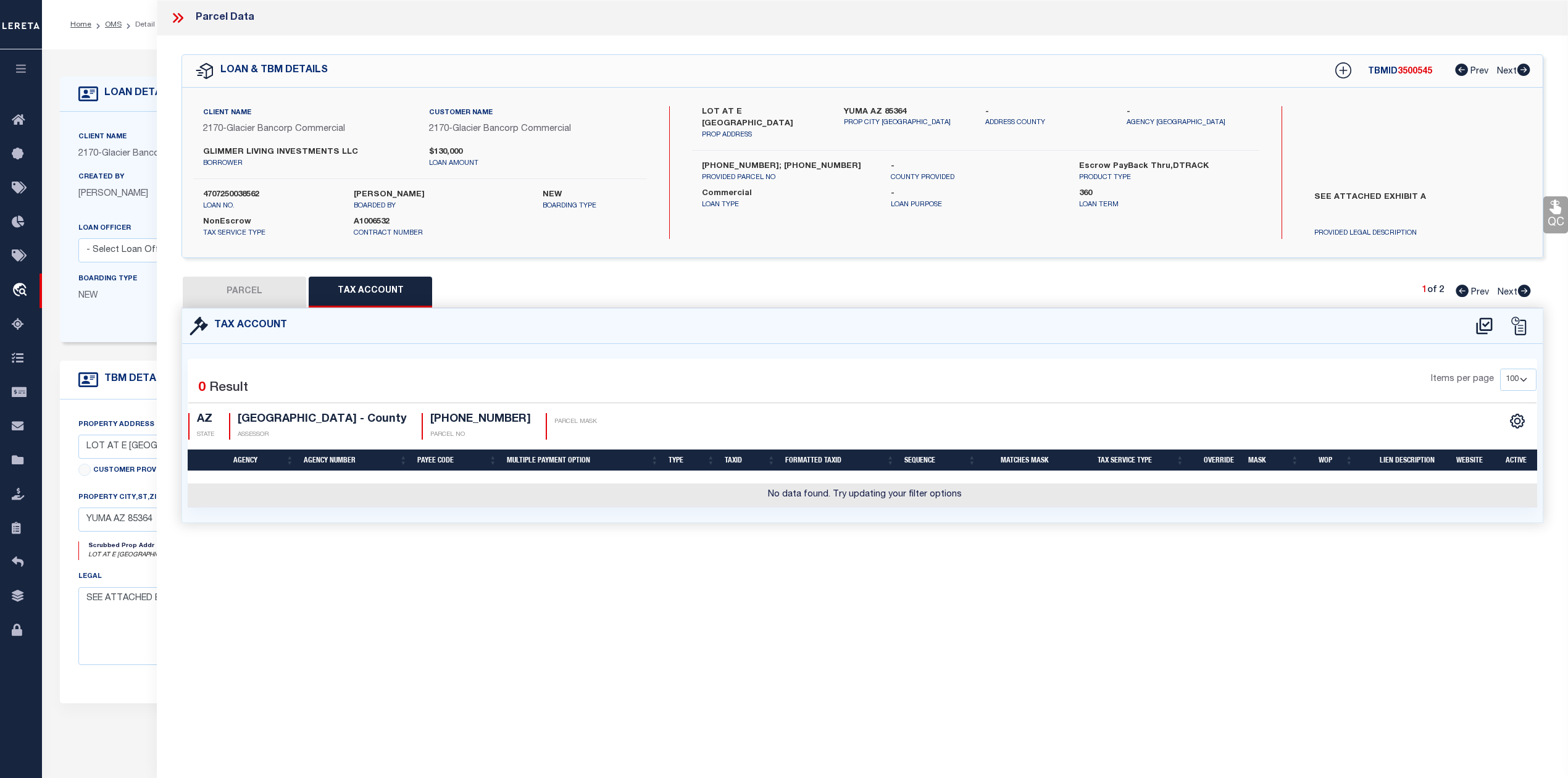
checkbox input "false"
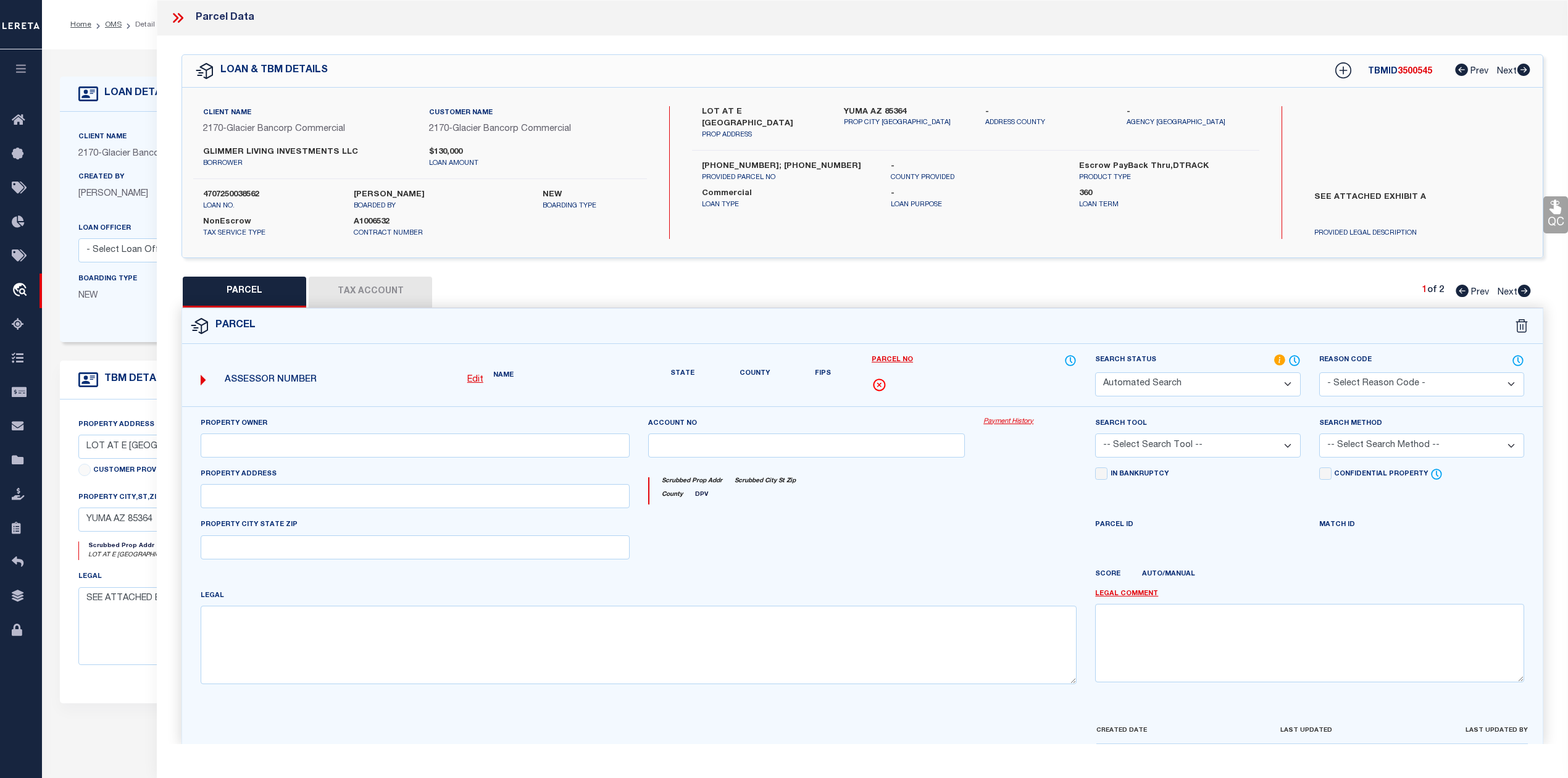
select select "IP"
type input "GLIMMER LIVING INVESTMENTS LLC"
select select "PHN"
select select "LEG"
type textarea "MBA INVESTMENTS OF AZ LLC LOT SPLIT (A.P.N. 665-60-053) Lot: A Section: 33 Town…"
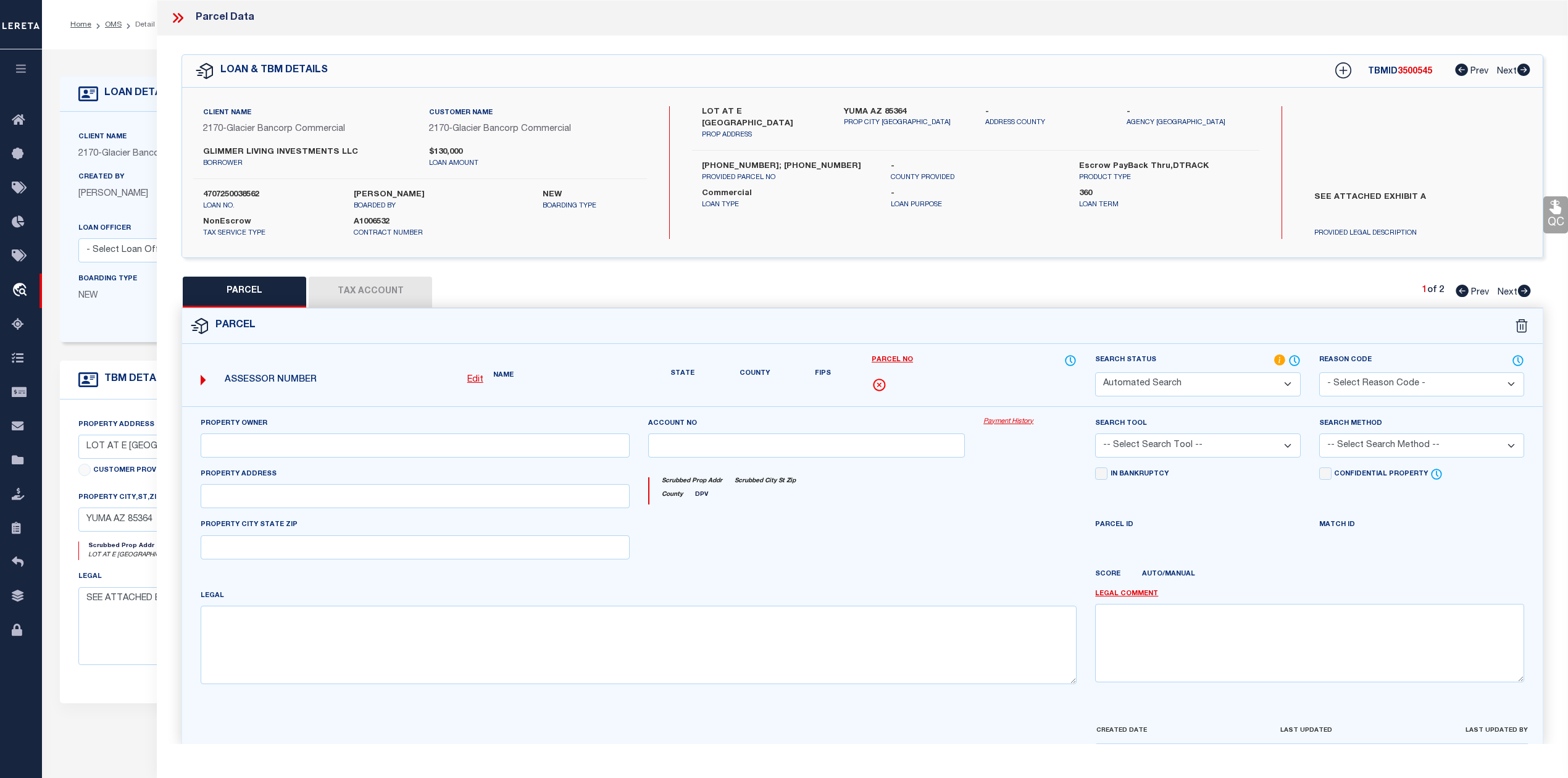
type textarea "Need to call to get the R #"
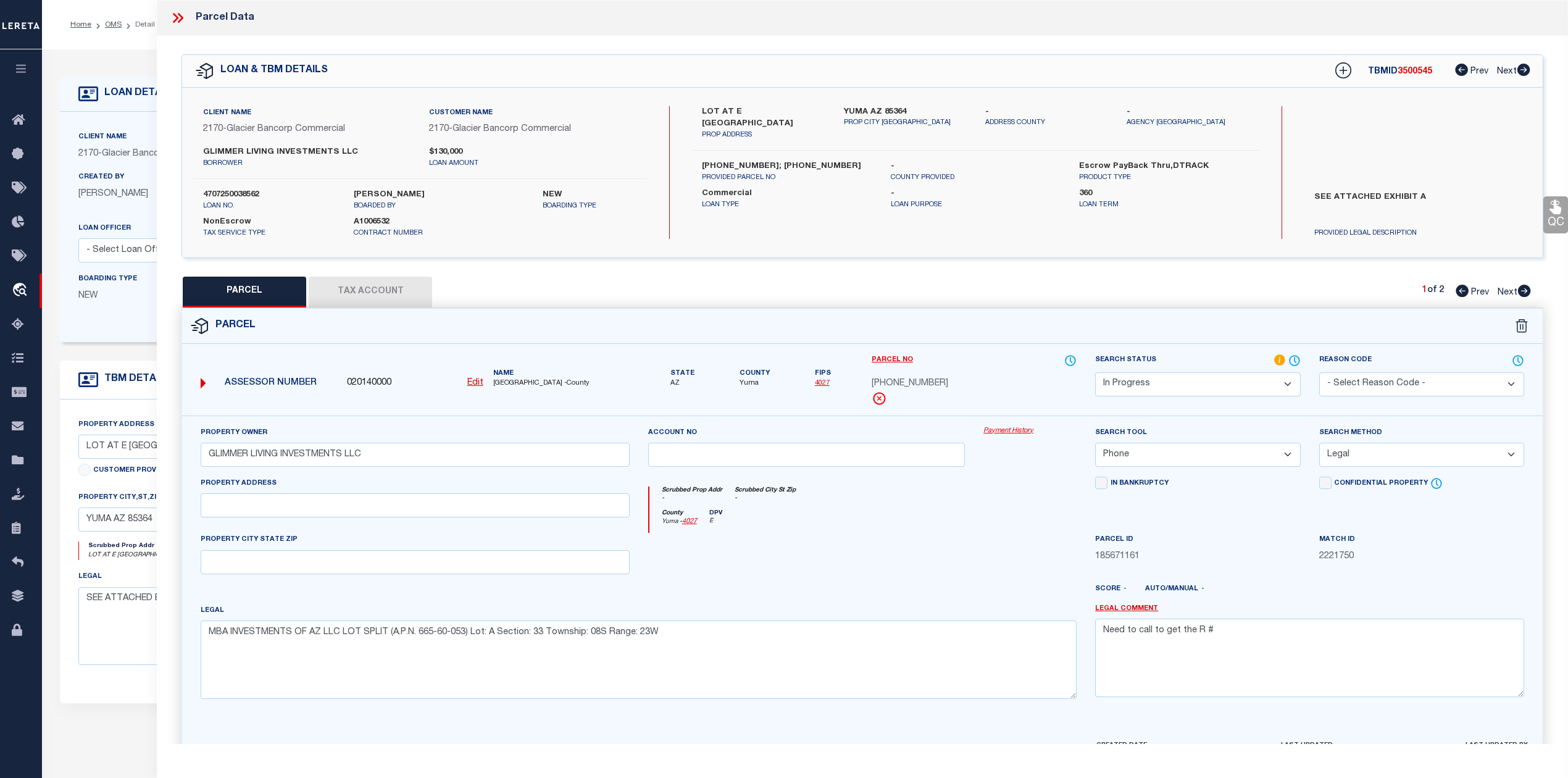
click at [907, 541] on div at bounding box center [807, 557] width 336 height 51
click at [887, 509] on div "Scrubbed Prop Addr - Scrubbed City St Zip -" at bounding box center [863, 498] width 428 height 23
drag, startPoint x: 201, startPoint y: 152, endPoint x: 329, endPoint y: 152, distance: 128.0
click at [329, 152] on div "GLIMMER LIVING INVESTMENTS LLC borrower" at bounding box center [307, 157] width 226 height 22
copy label "GLIMMER LIVING INVESTMENTS"
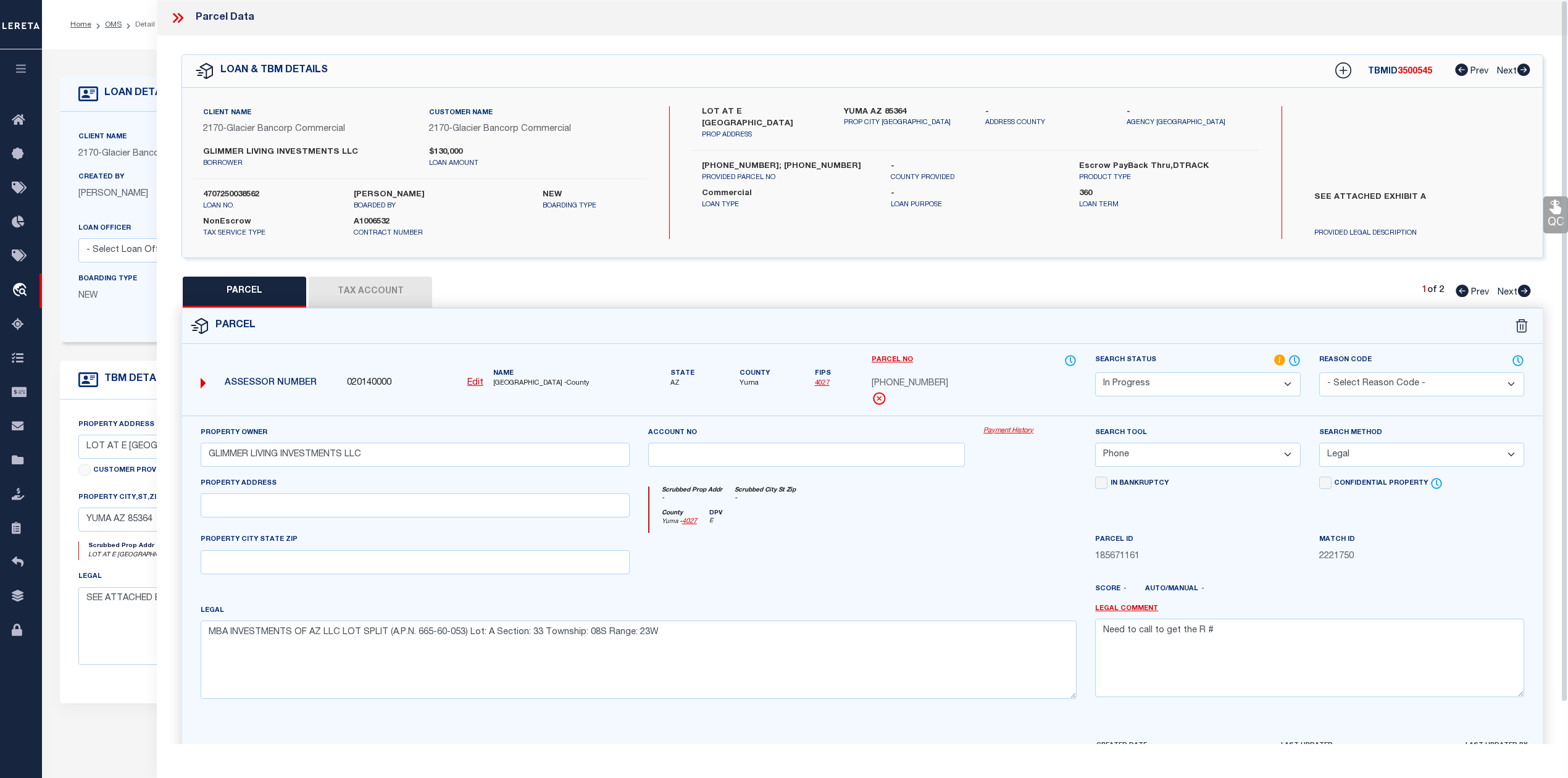
click at [176, 17] on icon at bounding box center [177, 17] width 16 height 16
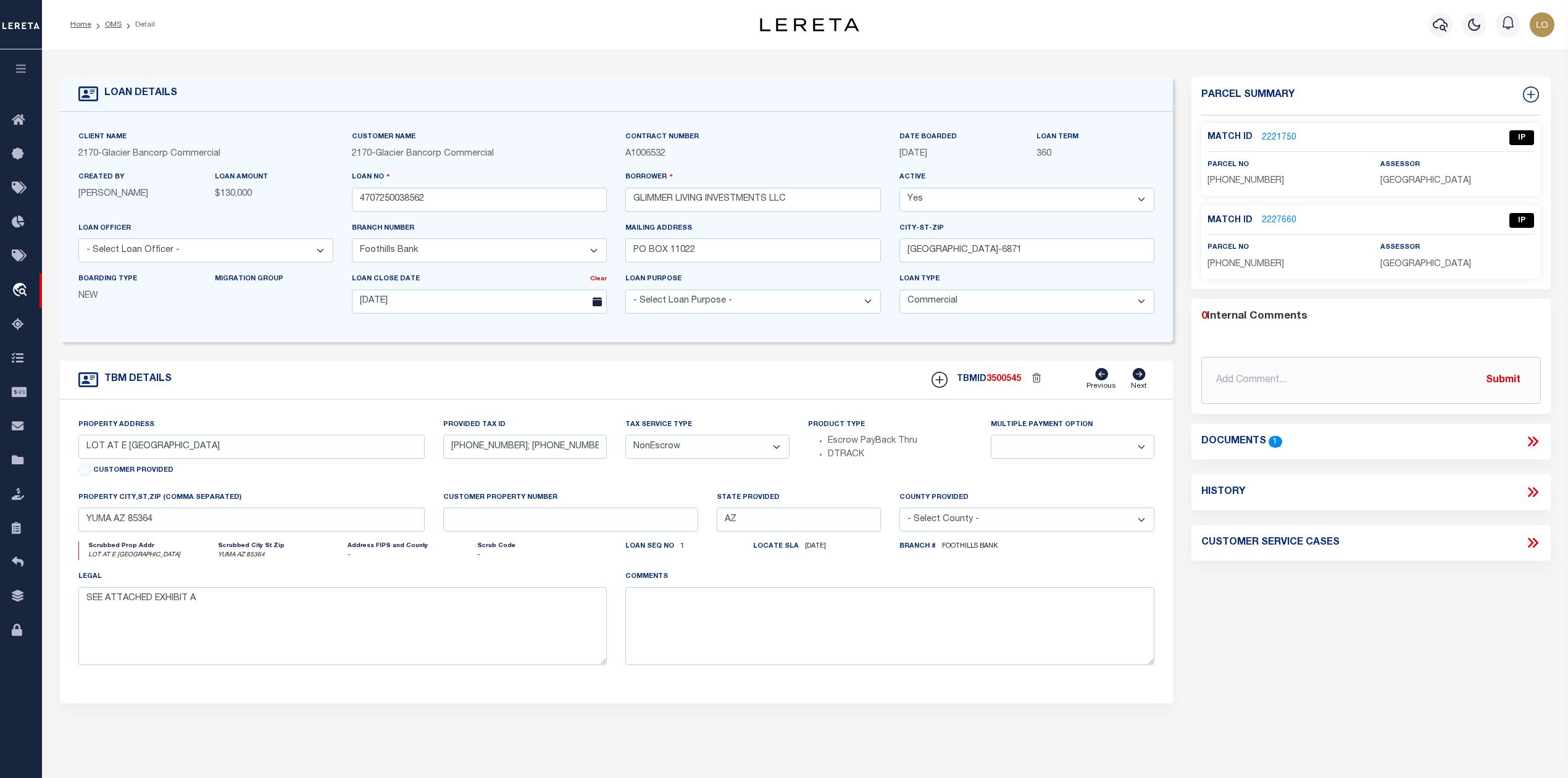
click at [1532, 445] on icon at bounding box center [1533, 441] width 16 height 16
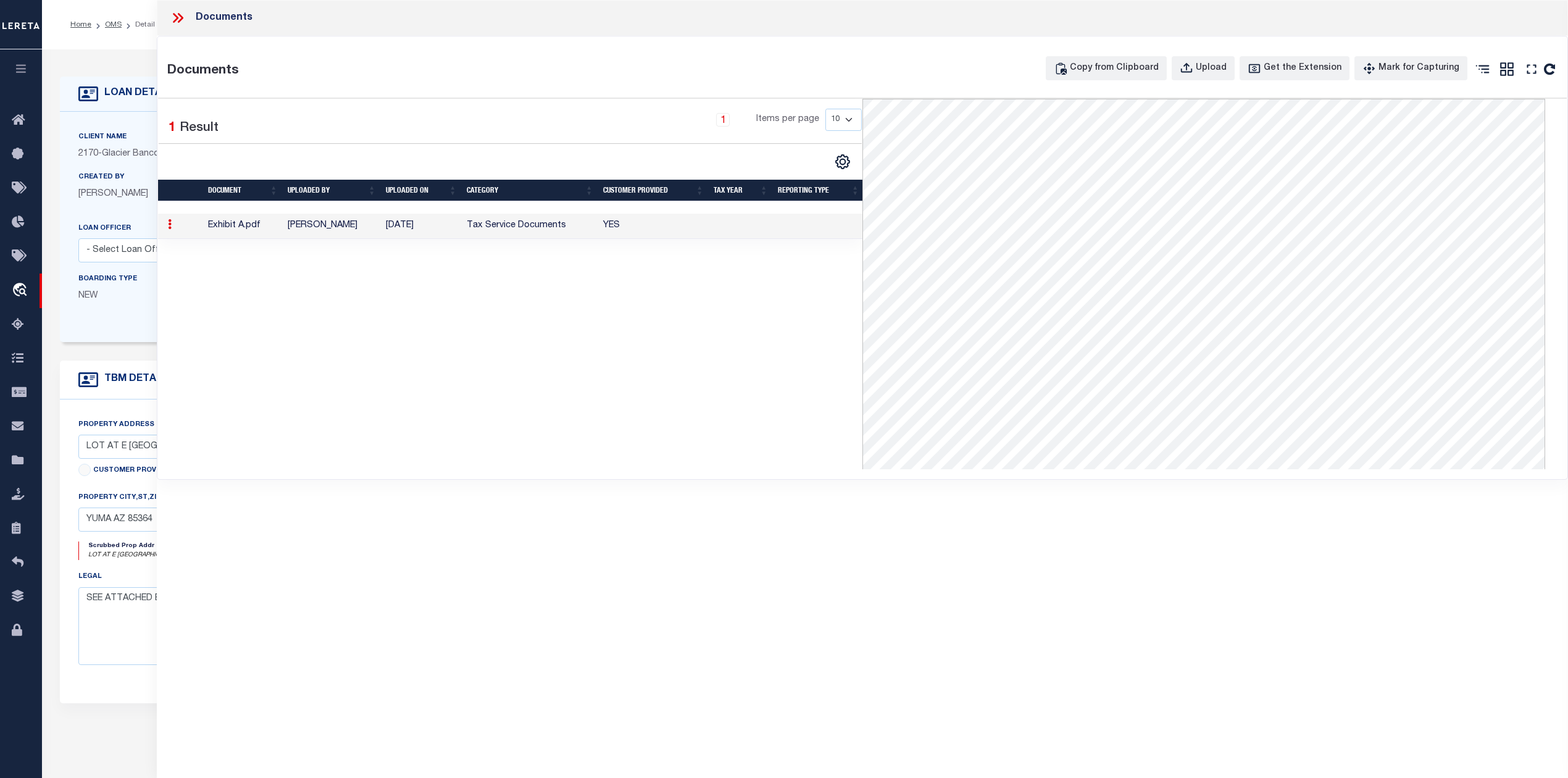
click at [178, 17] on icon at bounding box center [177, 17] width 16 height 16
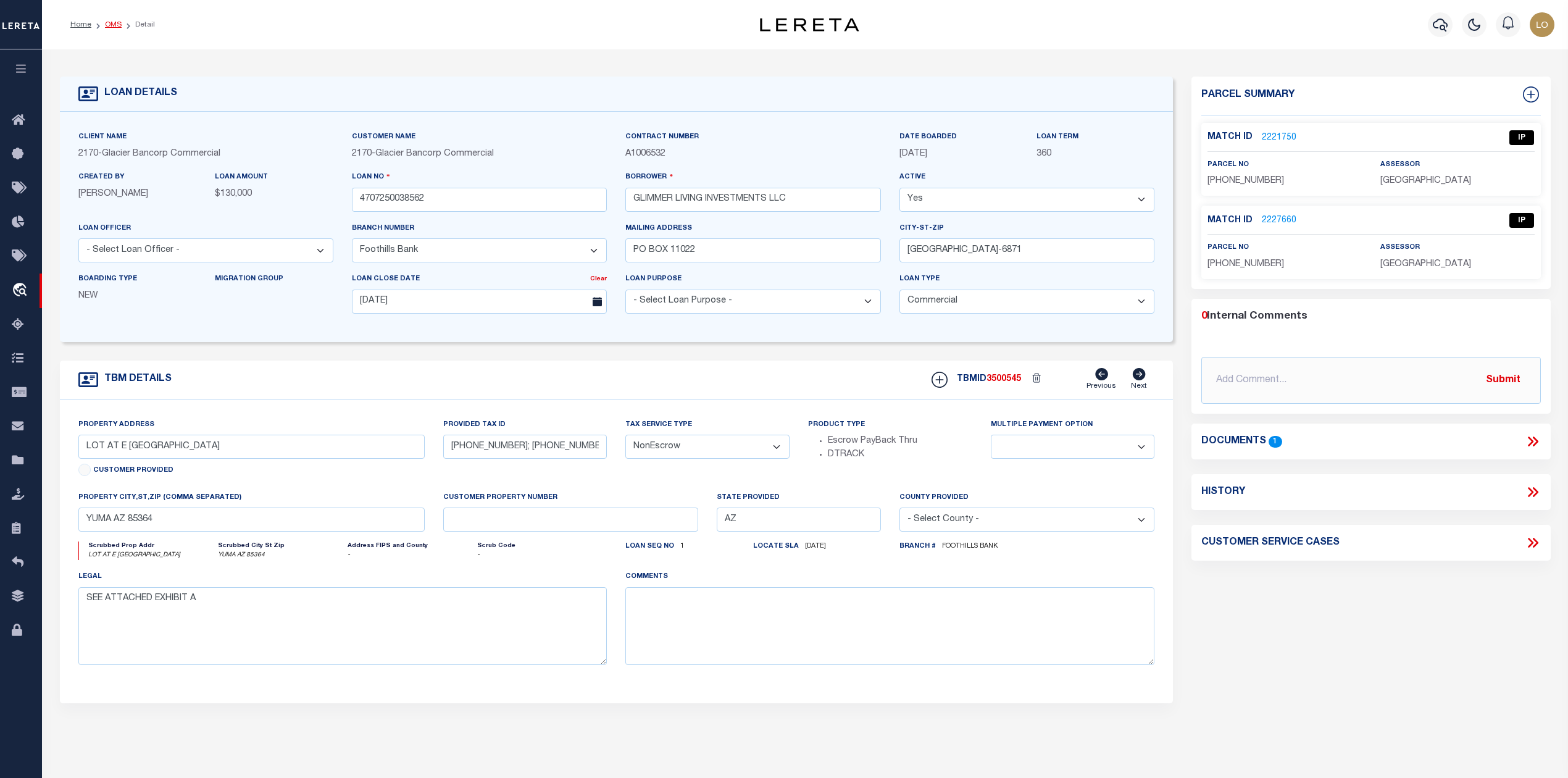
click at [112, 27] on link "OMS" at bounding box center [112, 25] width 16 height 8
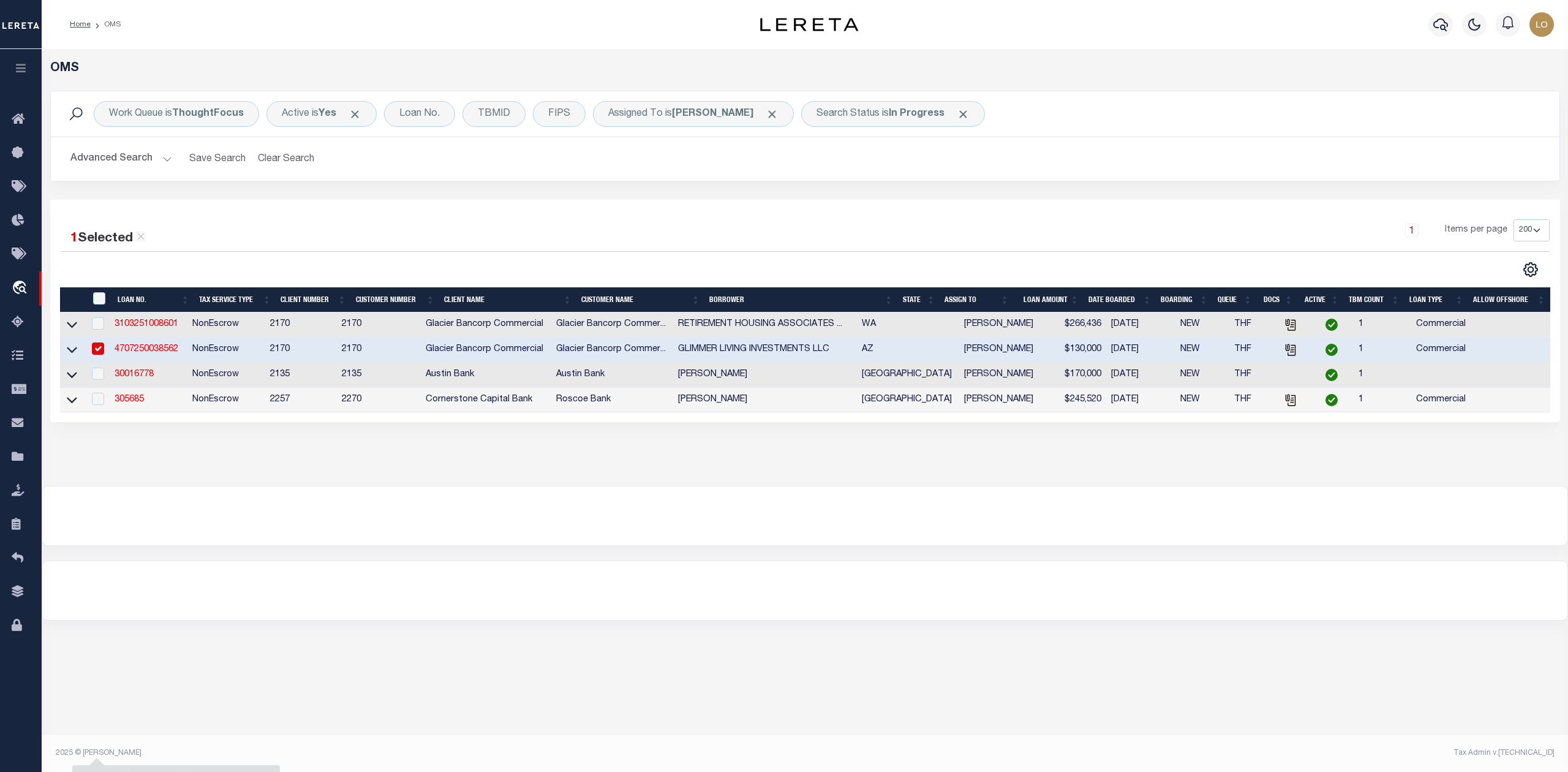
click at [161, 351] on link "4707250038562" at bounding box center [146, 348] width 64 height 9
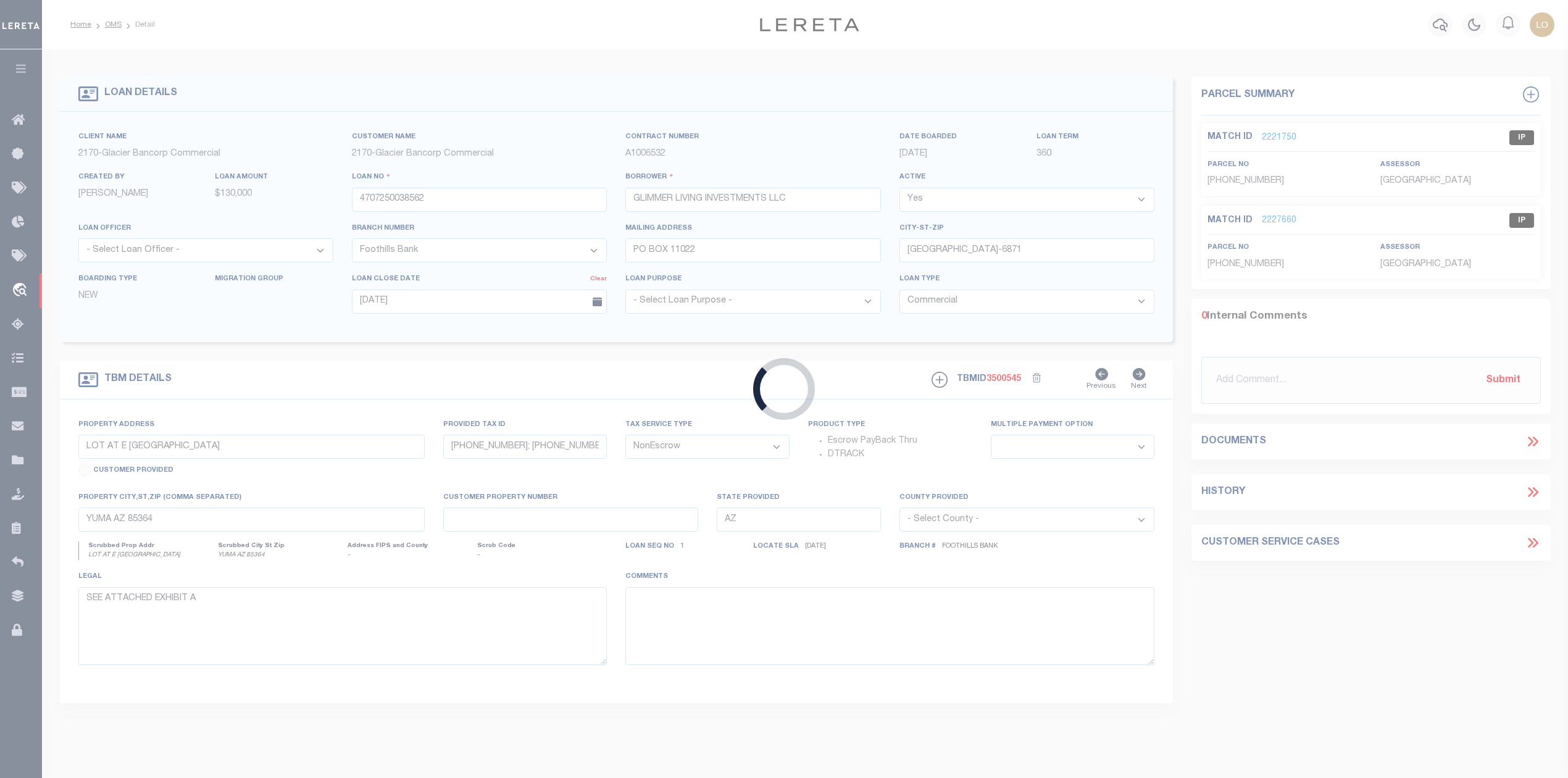
select select
select select "4582"
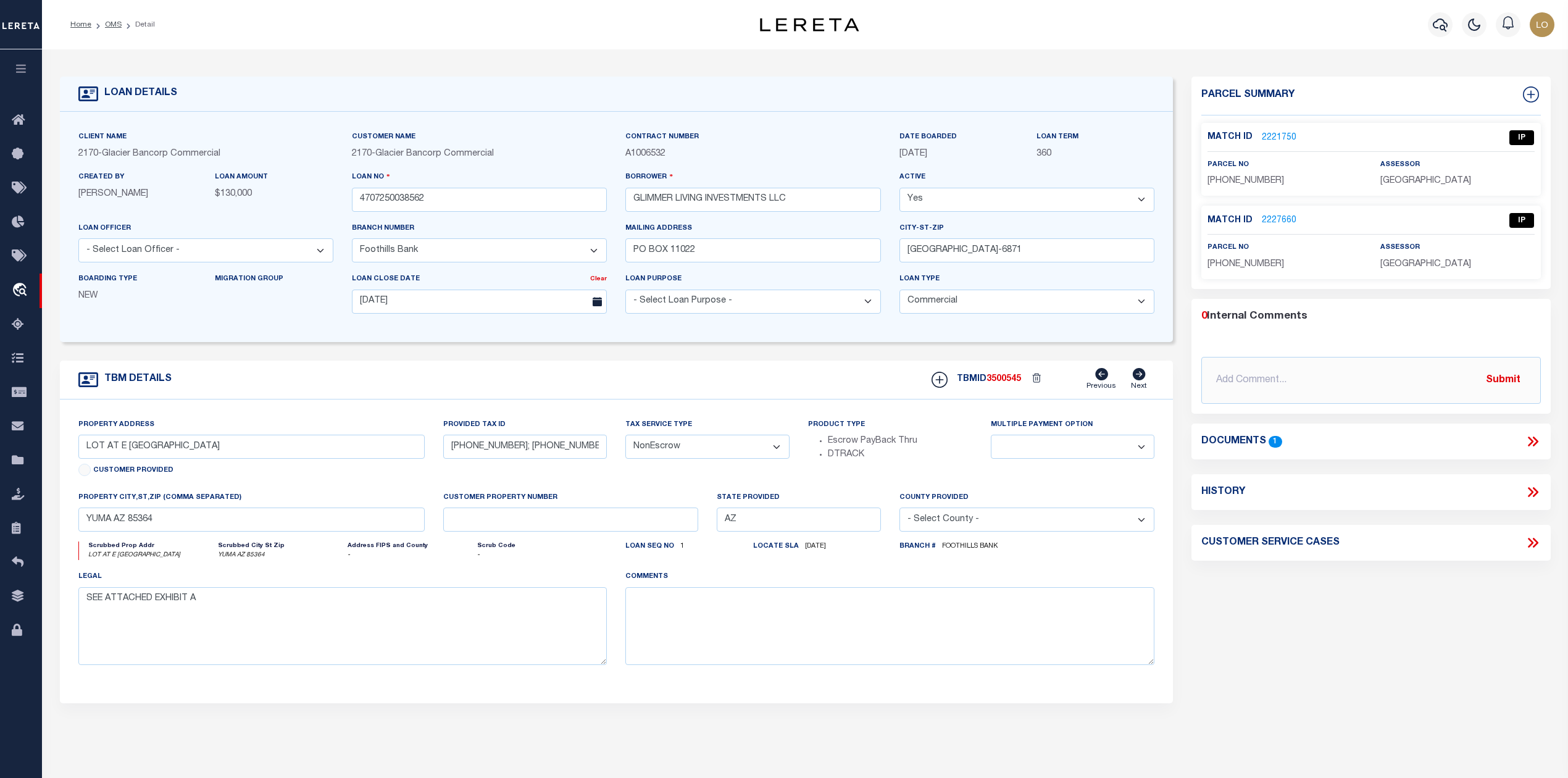
click at [1284, 134] on link "2221750" at bounding box center [1279, 138] width 35 height 13
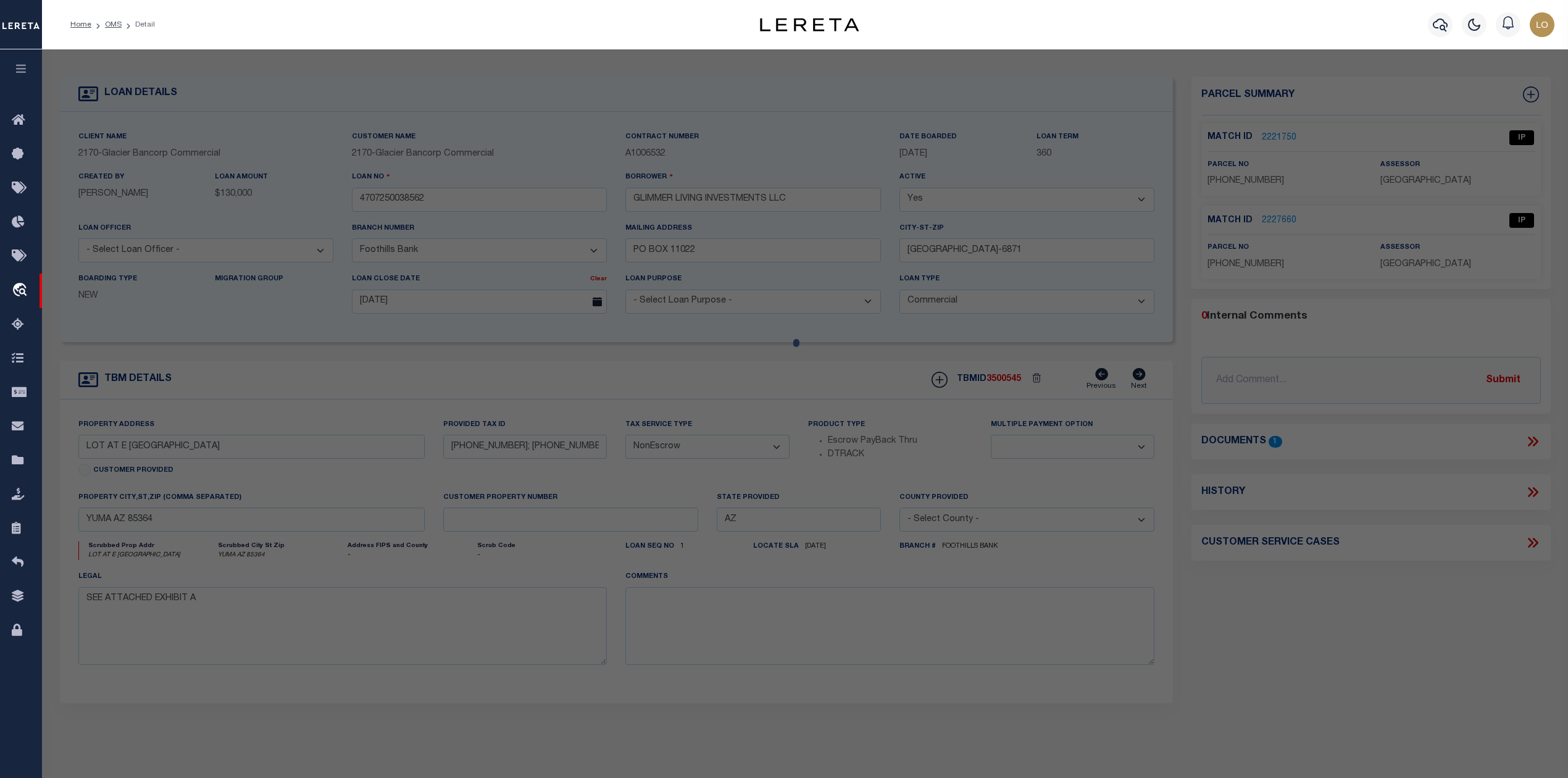
select select "AS"
select select
checkbox input "false"
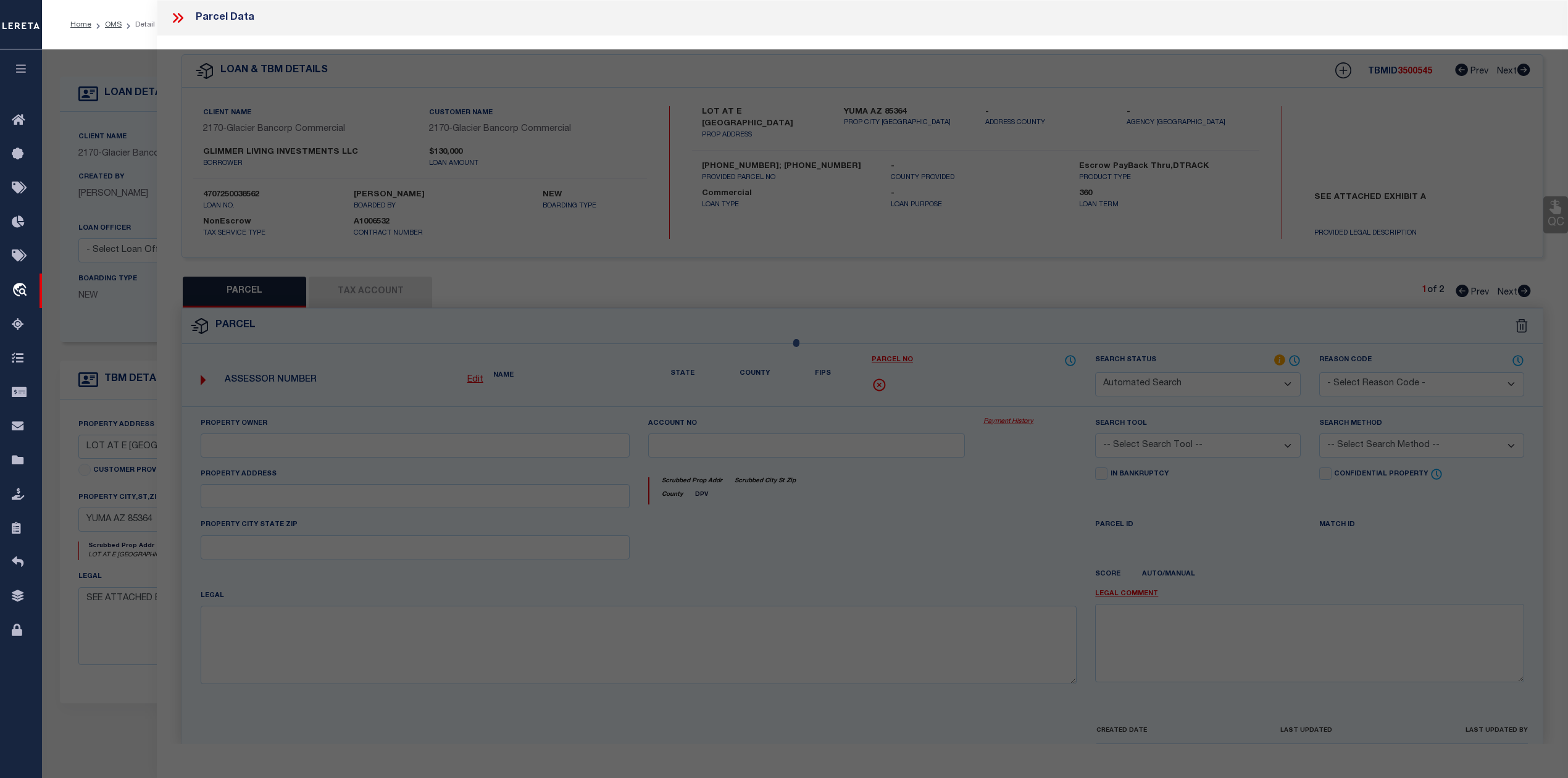
select select "IP"
type input "GLIMMER LIVING INVESTMENTS LLC"
select select "PHN"
select select "LEG"
type textarea "MBA INVESTMENTS OF AZ LLC LOT SPLIT (A.P.N. 665-60-053) Lot: A Section: 33 Town…"
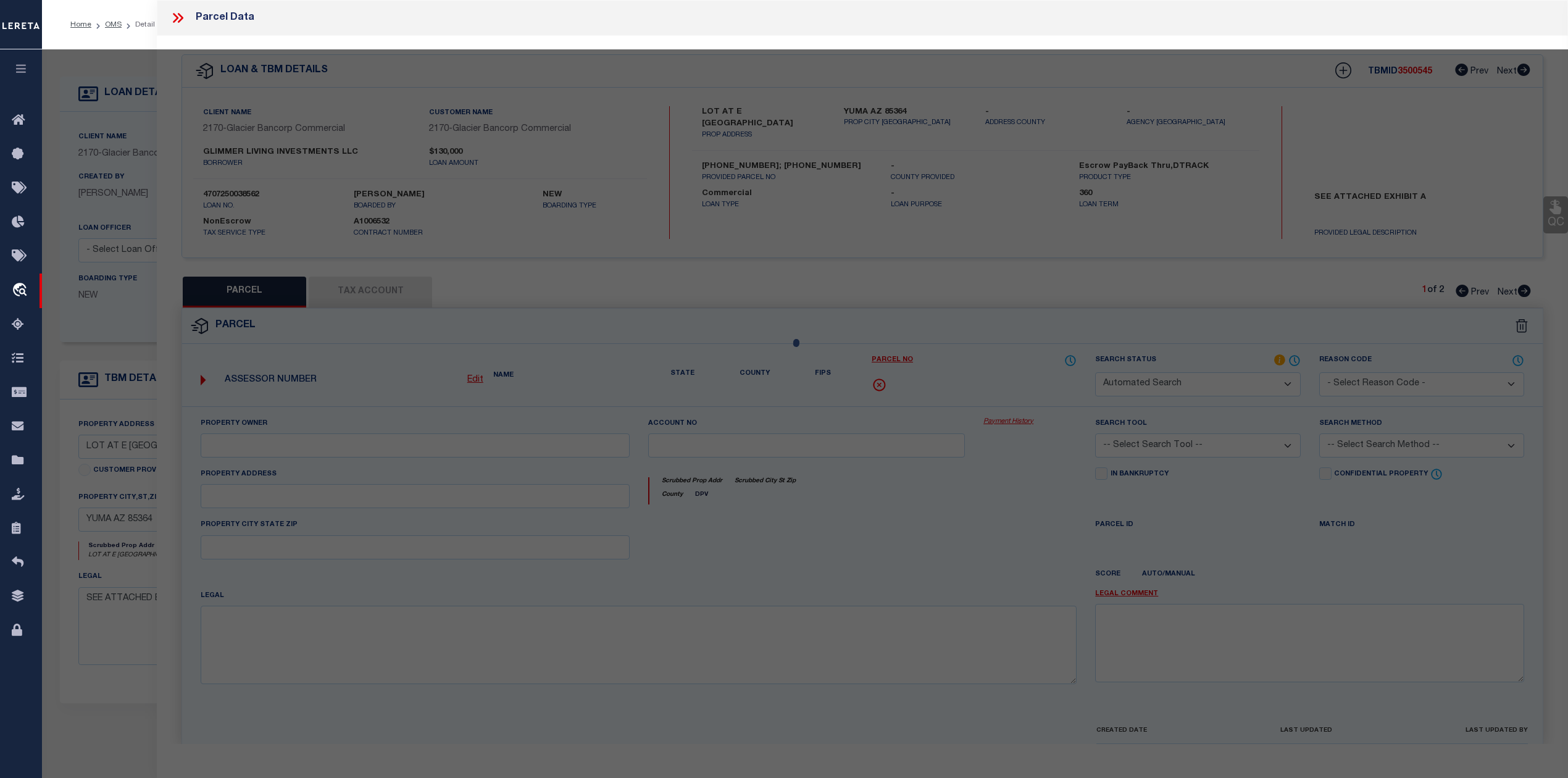
type textarea "Need to call to get the R #"
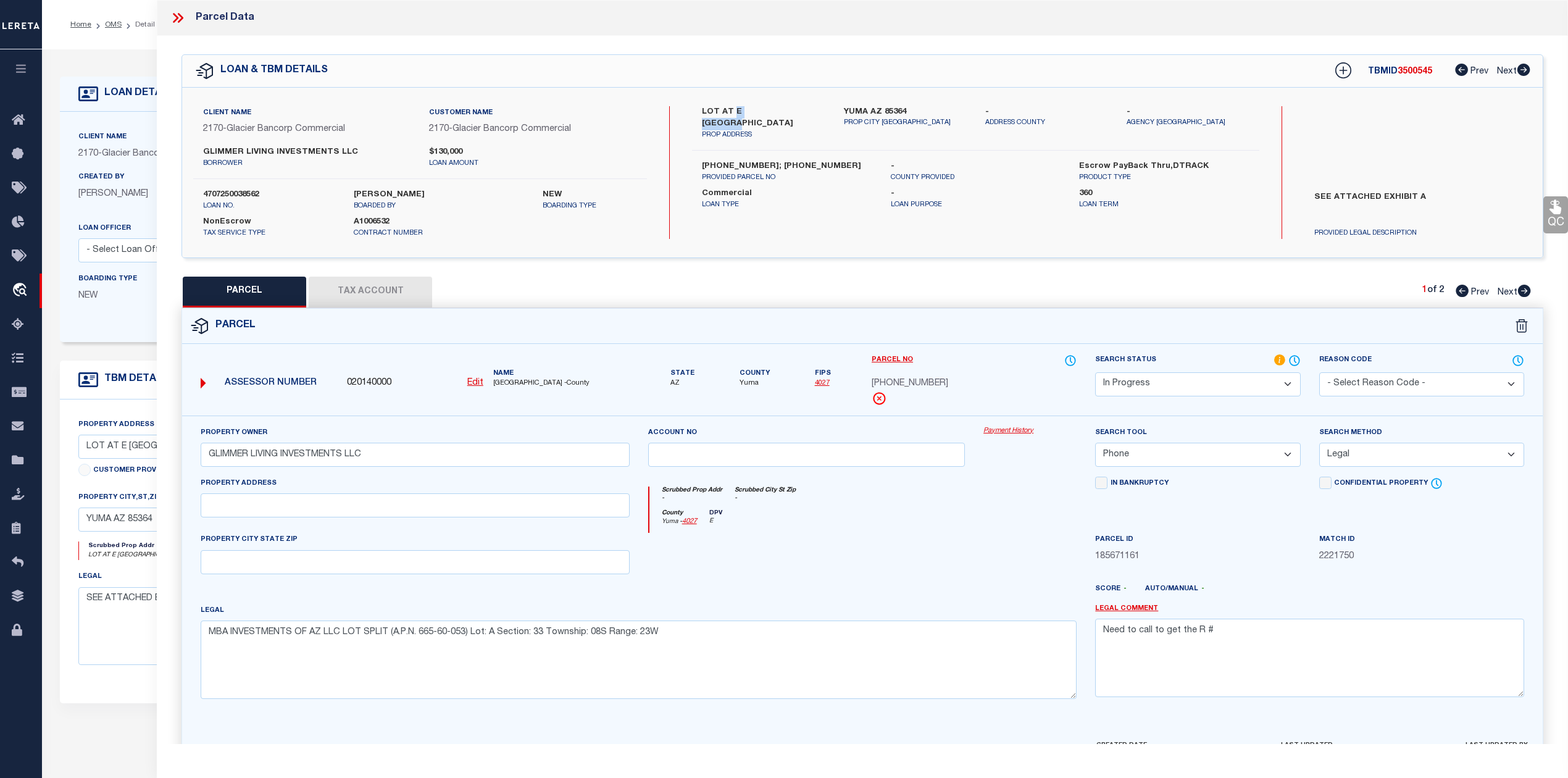
drag, startPoint x: 734, startPoint y: 109, endPoint x: 775, endPoint y: 106, distance: 41.1
click at [775, 106] on label "LOT AT E 23RD ST" at bounding box center [763, 118] width 123 height 24
copy label "E 23RD ST"
drag, startPoint x: 201, startPoint y: 150, endPoint x: 270, endPoint y: 154, distance: 69.1
click at [270, 154] on div "GLIMMER LIVING INVESTMENTS LLC borrower" at bounding box center [307, 157] width 226 height 22
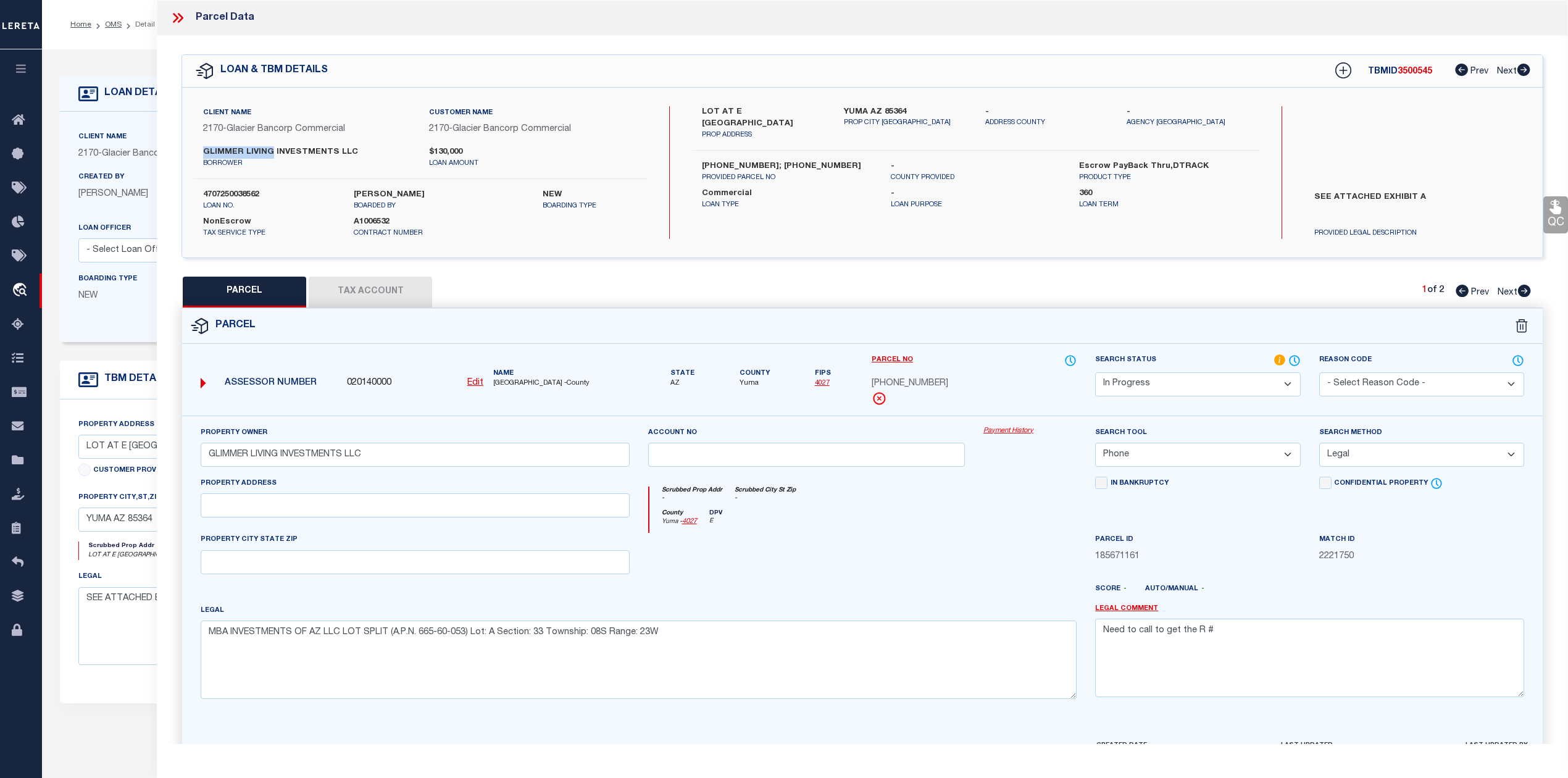
copy label "GLIMMER LIVING"
drag, startPoint x: 731, startPoint y: 110, endPoint x: 773, endPoint y: 110, distance: 42.0
click at [773, 110] on label "LOT AT E 23RD ST" at bounding box center [763, 118] width 123 height 24
copy label "E 23RD ST"
drag, startPoint x: 701, startPoint y: 153, endPoint x: 744, endPoint y: 154, distance: 43.0
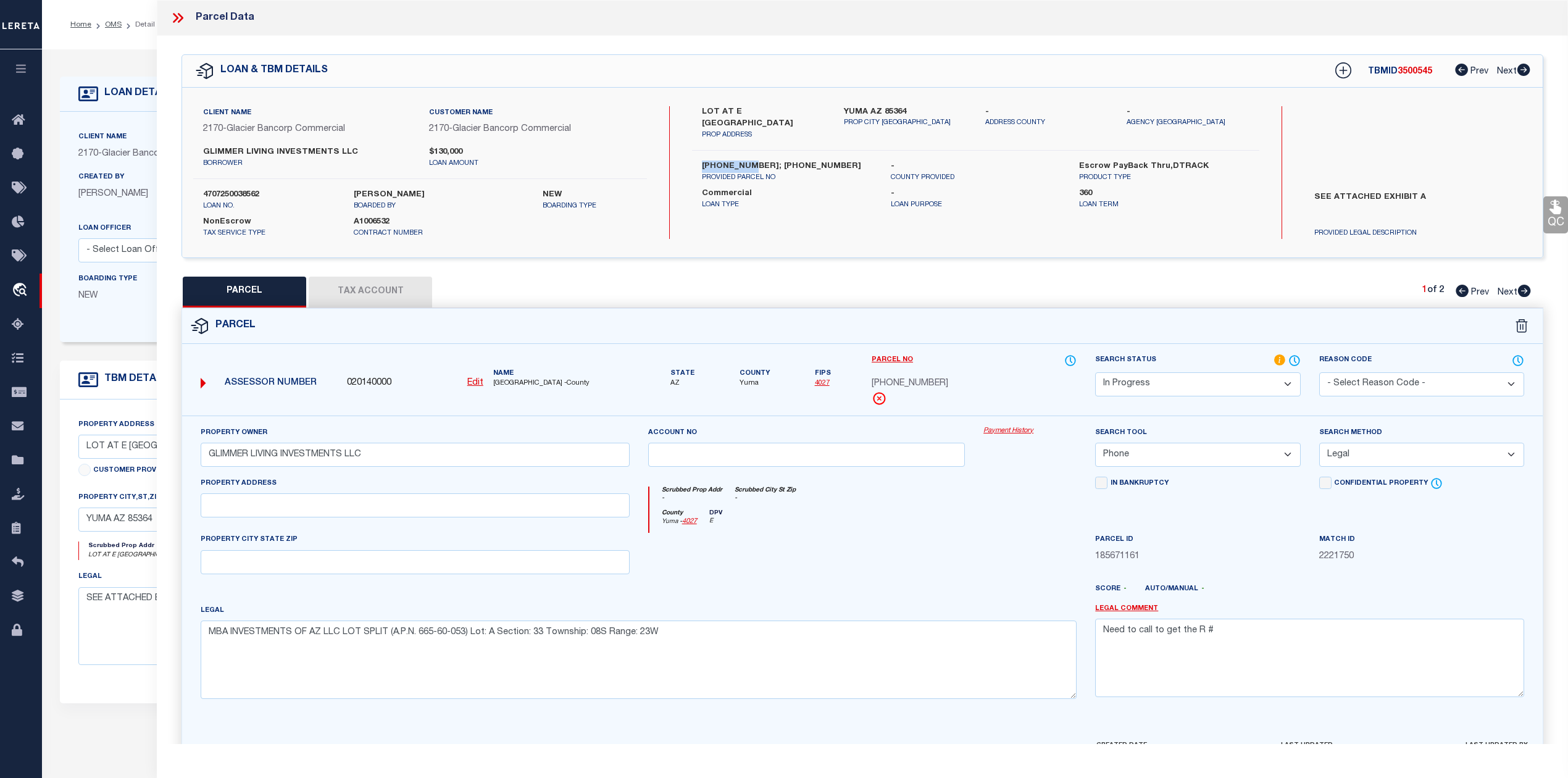
click at [744, 160] on div "665-60-073; 665-60-074 PROVIDED PARCEL NO" at bounding box center [786, 171] width 188 height 22
copy label "665-60-073"
click at [791, 287] on div "PARCEL Tax Account 1 of 2 Prev Next" at bounding box center [862, 292] width 1362 height 31
drag, startPoint x: 203, startPoint y: 152, endPoint x: 331, endPoint y: 152, distance: 128.0
click at [331, 152] on label "GLIMMER LIVING INVESTMENTS LLC" at bounding box center [307, 153] width 207 height 12
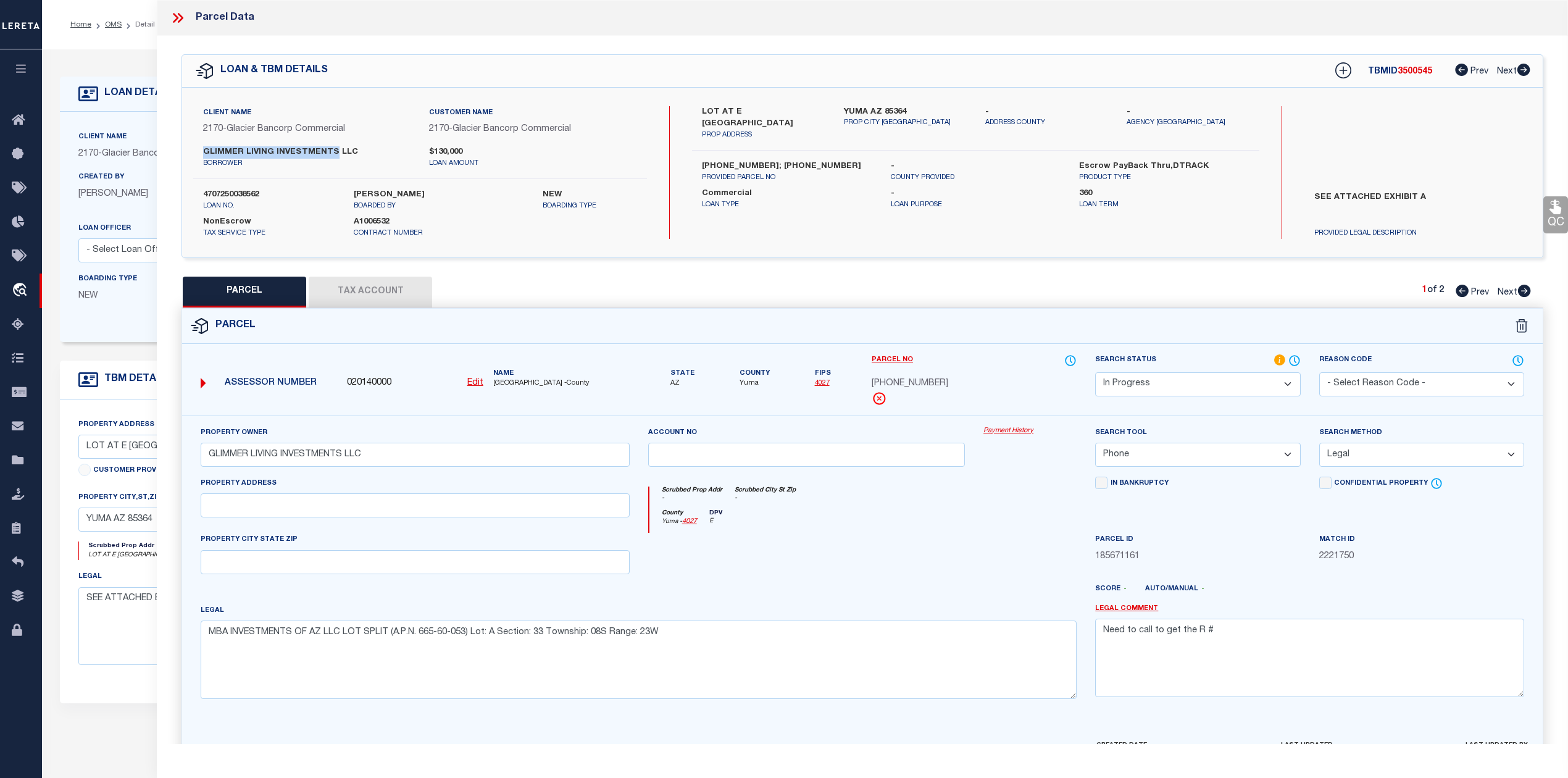
copy label "GLIMMER LIVING INVESTMENTS"
click at [403, 285] on button "Tax Account" at bounding box center [370, 292] width 124 height 31
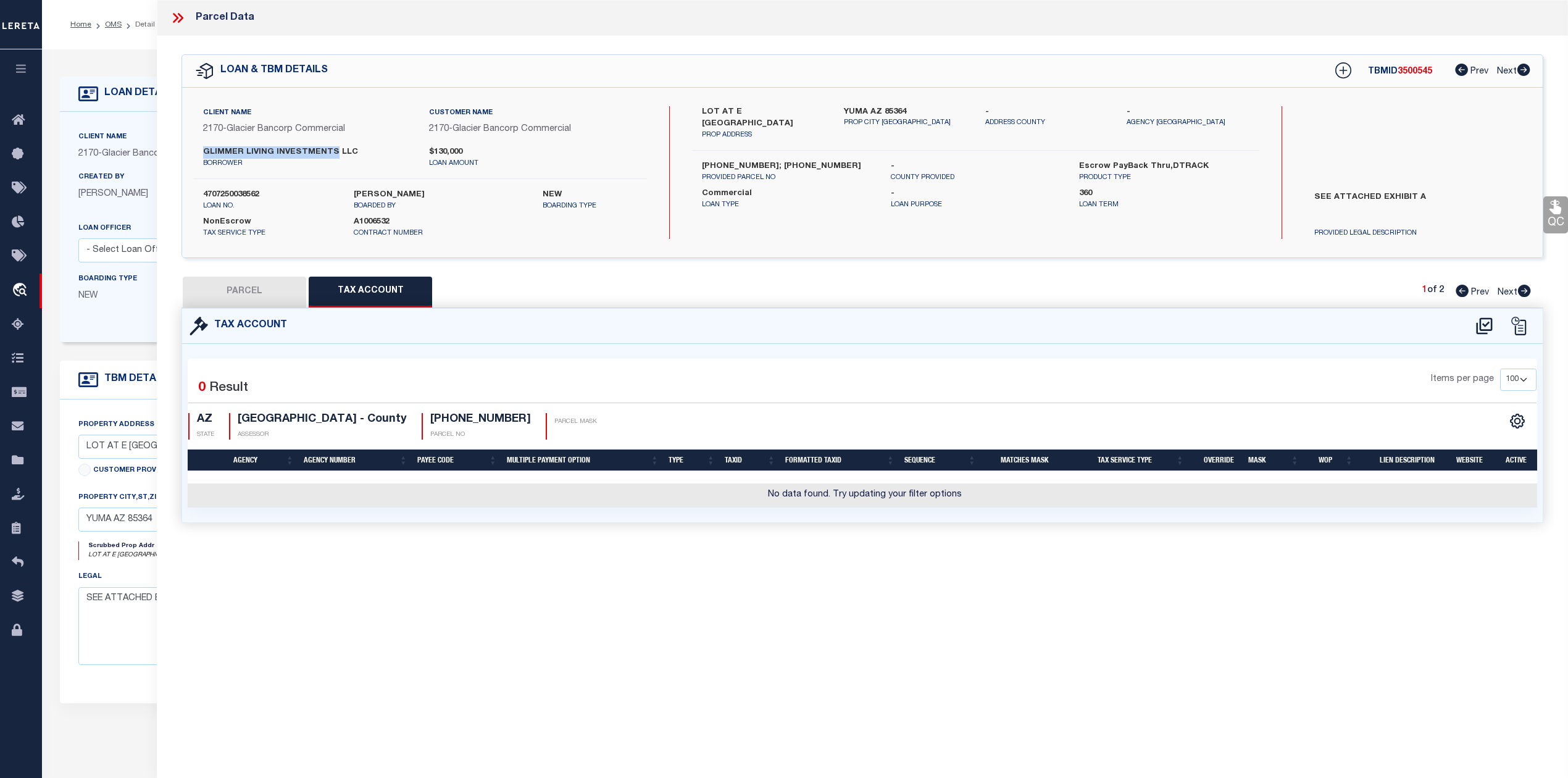
select select "100"
click at [988, 648] on div "Parcel Data QC QC QC - Select Status - Ready to QC" at bounding box center [861, 372] width 1411 height 744
click at [689, 601] on div "Parcel Data QC QC QC - Select Status - Ready to QC" at bounding box center [861, 372] width 1411 height 744
click at [225, 304] on button "PARCEL" at bounding box center [245, 292] width 124 height 31
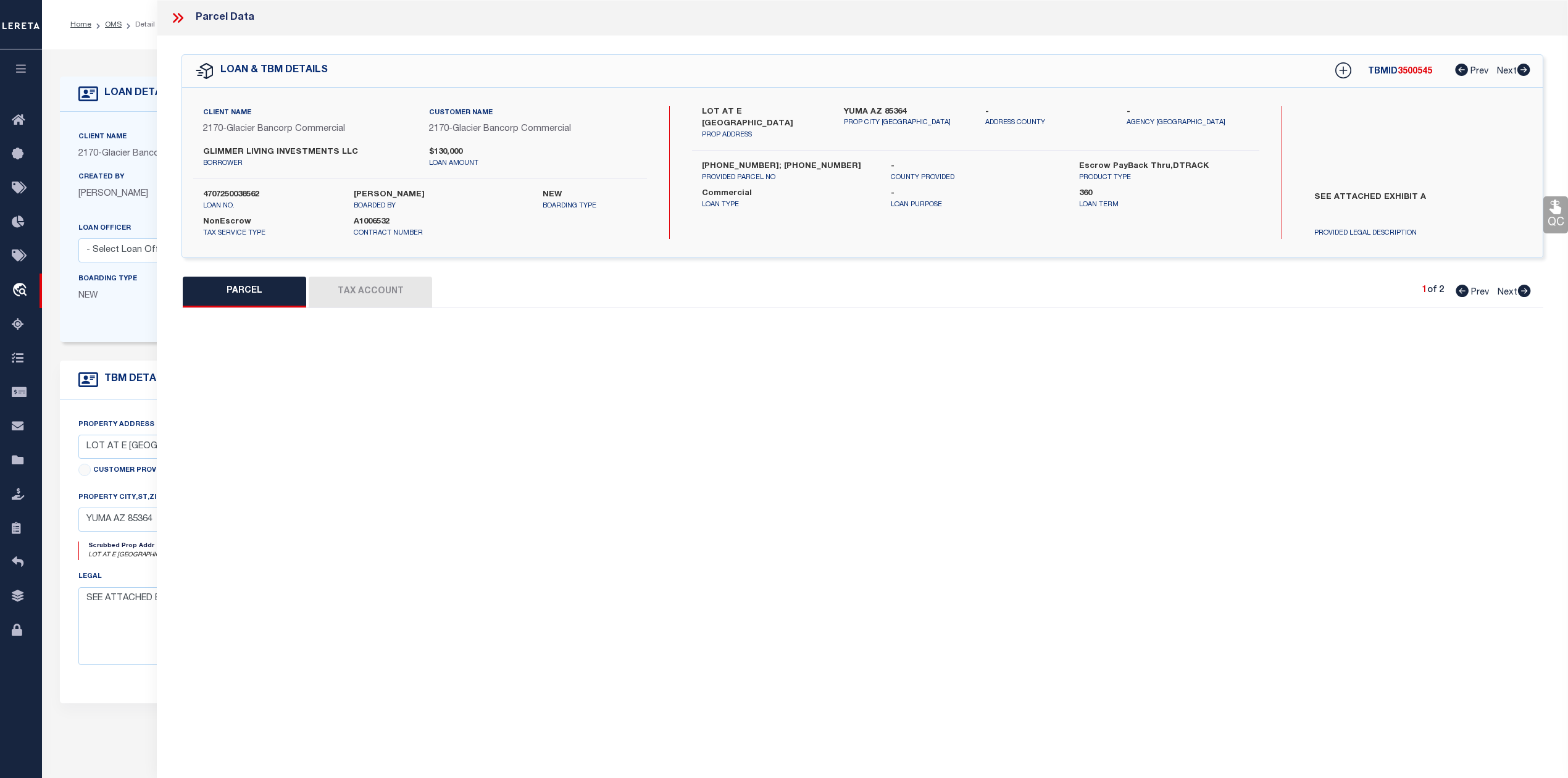
select select "AS"
select select
checkbox input "false"
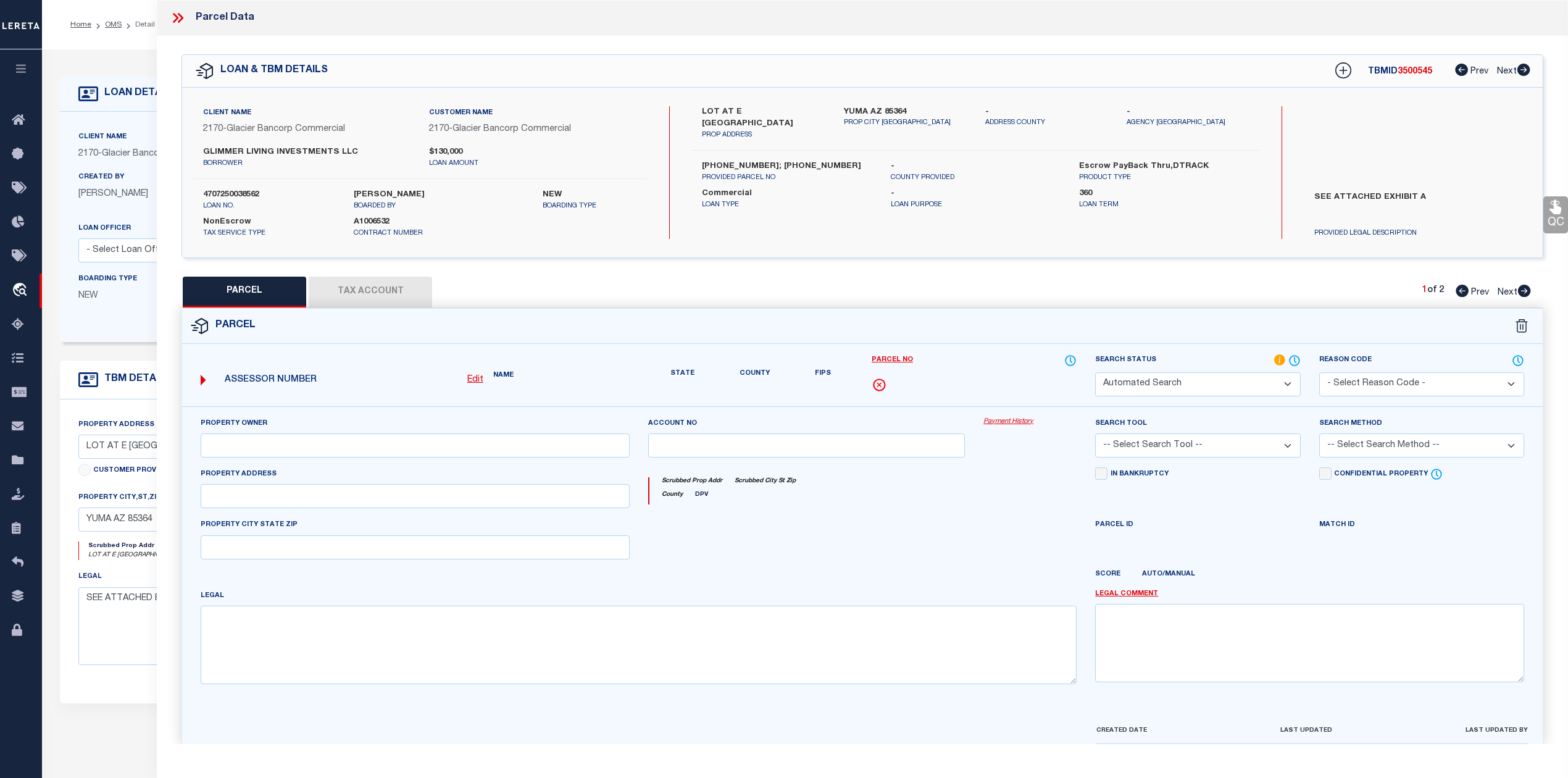
select select "IP"
type input "GLIMMER LIVING INVESTMENTS LLC"
select select "PHN"
select select "LEG"
type textarea "MBA INVESTMENTS OF AZ LLC LOT SPLIT (A.P.N. 665-60-053) Lot: A Section: 33 Town…"
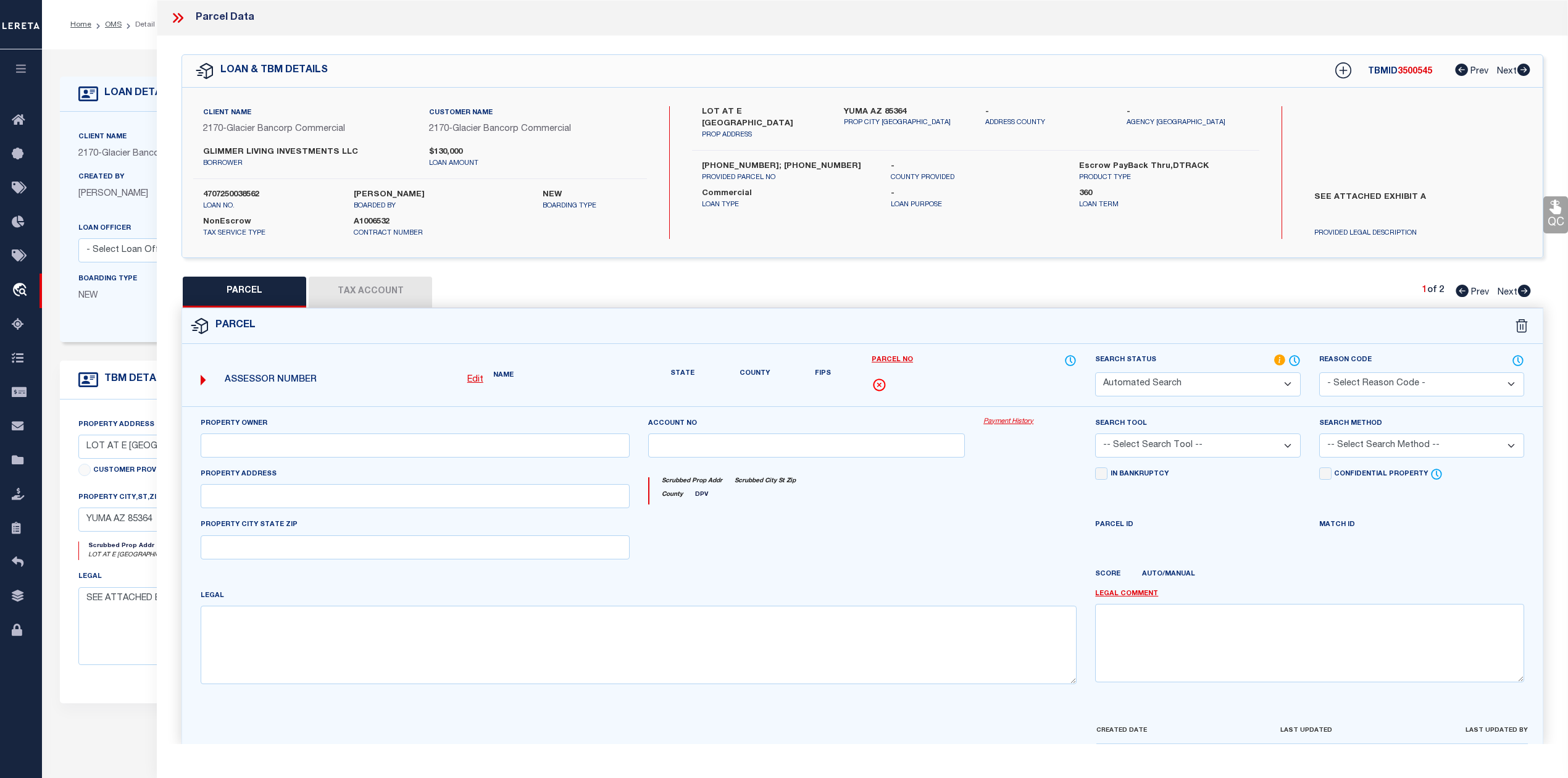
type textarea "Need to call to get the R #"
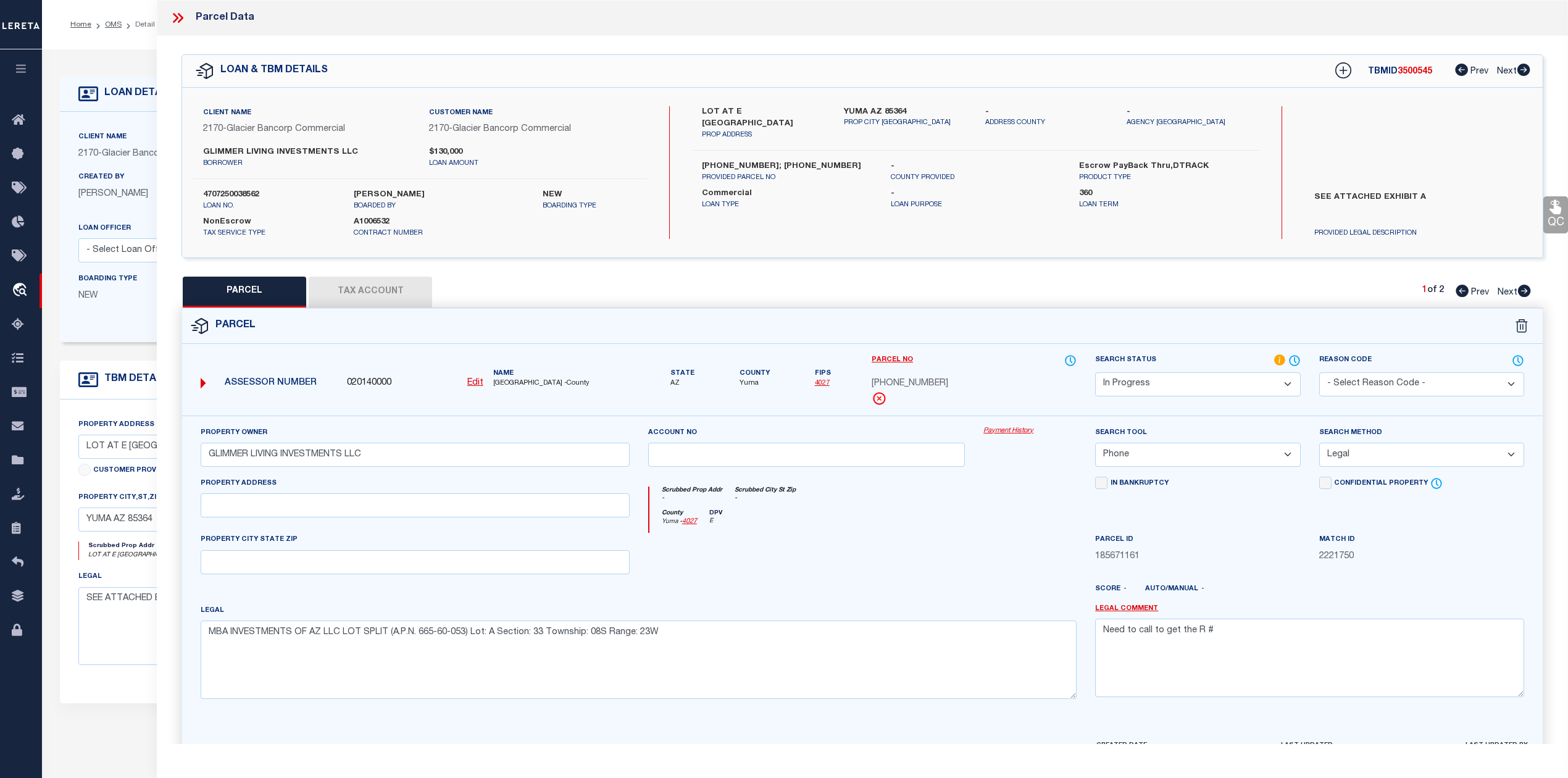
click at [551, 346] on form "Parcel 020140000 Edit AZ" at bounding box center [862, 538] width 1360 height 460
drag, startPoint x: 421, startPoint y: 635, endPoint x: 465, endPoint y: 637, distance: 44.0
click at [465, 637] on textarea "MBA INVESTMENTS OF AZ LLC LOT SPLIT (A.P.N. 665-60-053) Lot: A Section: 33 Town…" at bounding box center [638, 659] width 876 height 78
drag, startPoint x: 732, startPoint y: 114, endPoint x: 774, endPoint y: 111, distance: 42.1
click at [774, 111] on label "LOT AT E 23RD ST" at bounding box center [763, 118] width 123 height 24
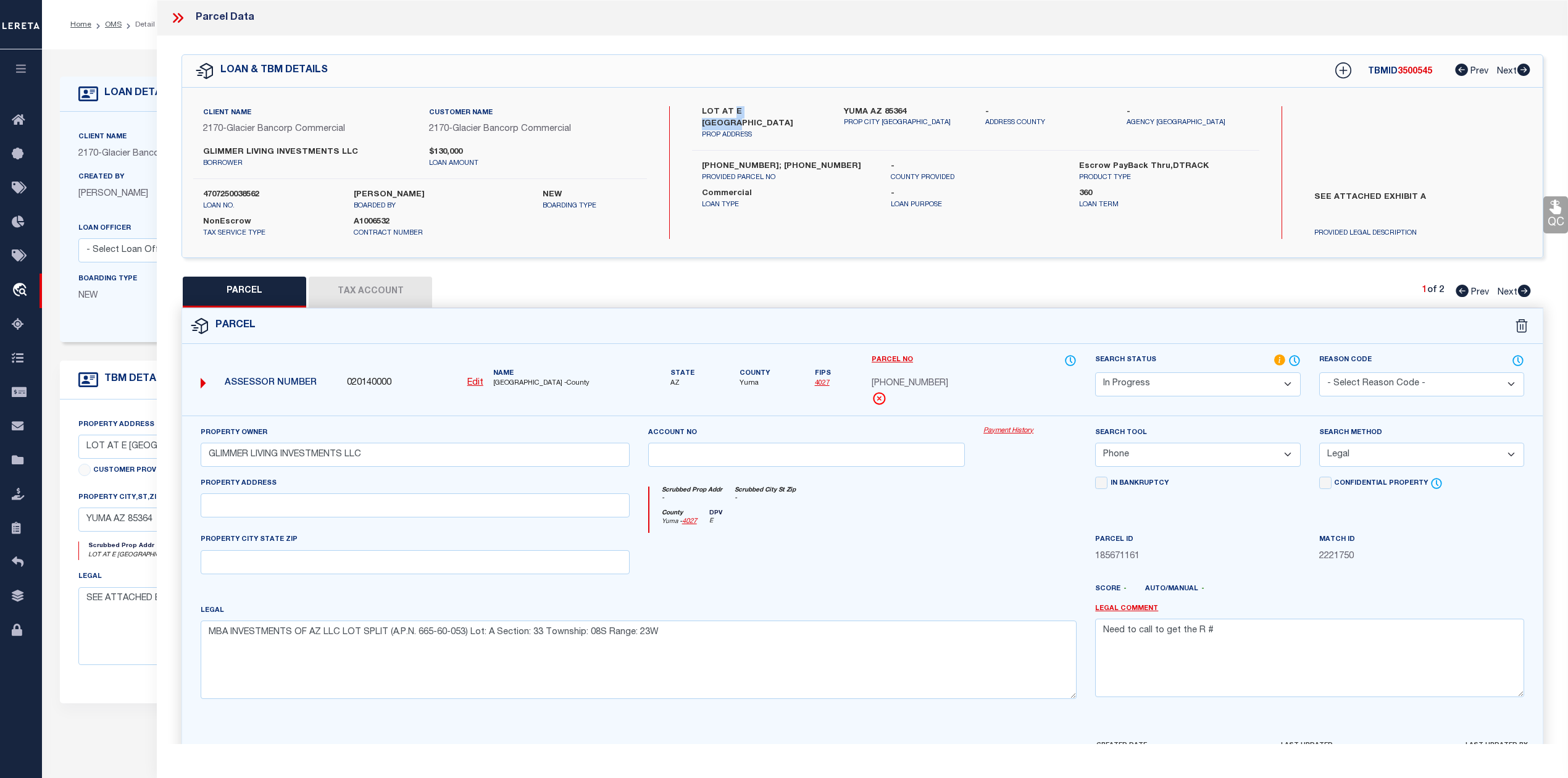
copy label "E 23RD ST"
click at [845, 304] on div "PARCEL Tax Account 1 of 2 Prev Next" at bounding box center [862, 292] width 1362 height 31
click at [174, 16] on icon at bounding box center [177, 17] width 16 height 16
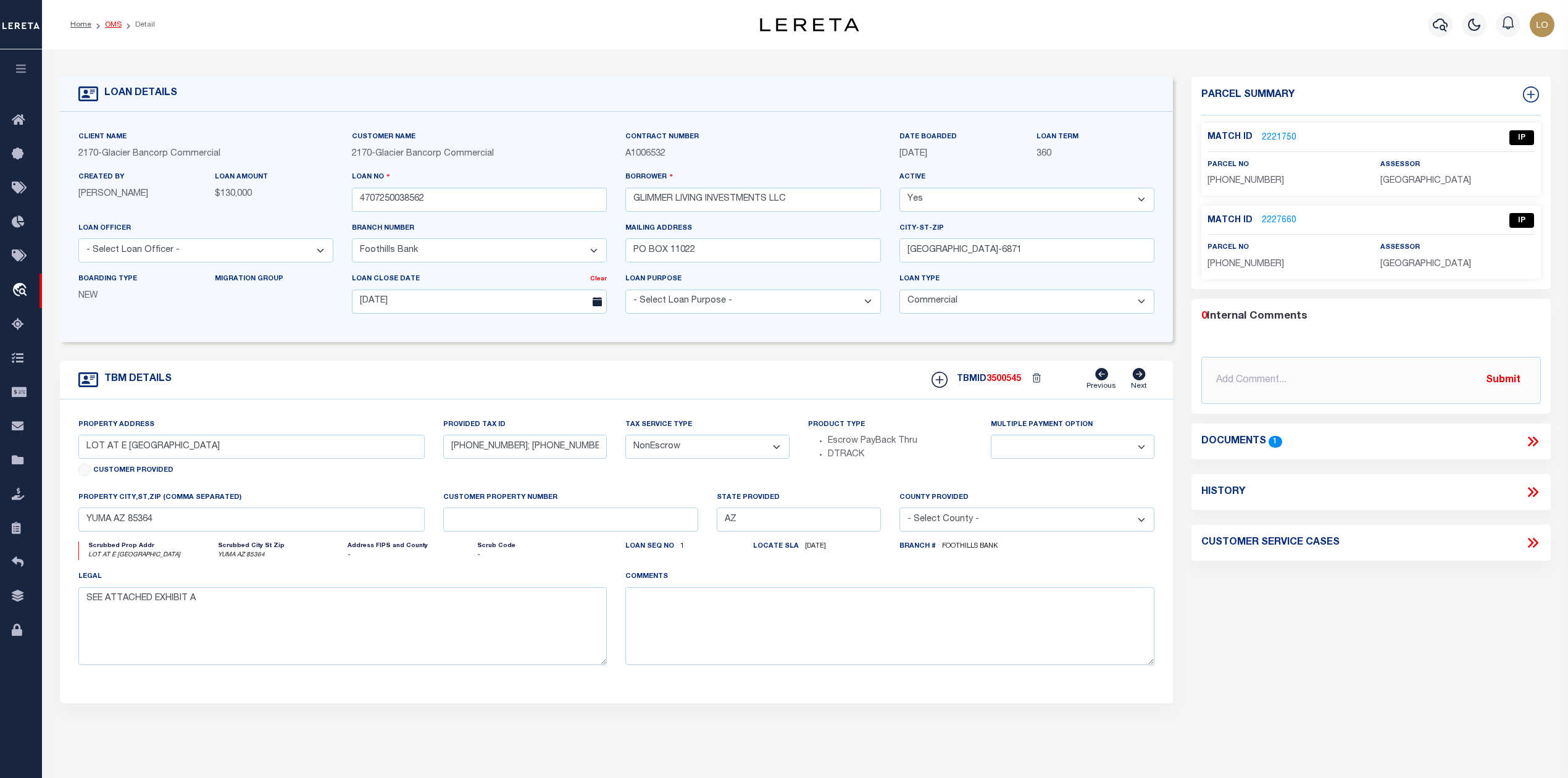
click at [113, 23] on link "OMS" at bounding box center [112, 25] width 16 height 8
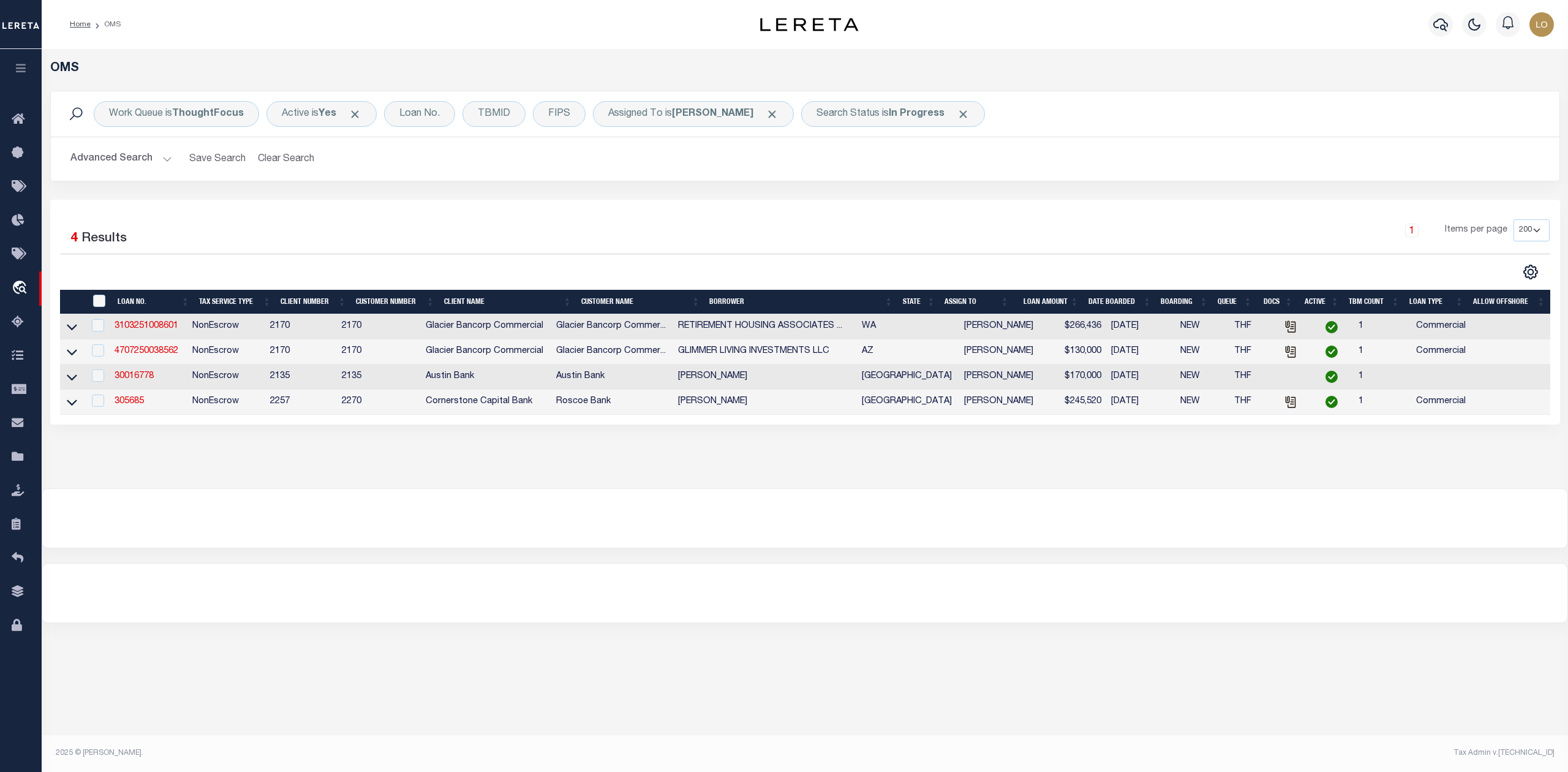
click at [623, 510] on div at bounding box center [804, 519] width 1525 height 59
click at [289, 459] on div "OMS Work Queue is ThoughtFocus Active is Yes Loan No. TBMID FIPS Assigned To is…" at bounding box center [805, 267] width 1526 height 439
click at [152, 326] on link "3103251008601" at bounding box center [146, 326] width 64 height 9
type input "3103251008601"
type input "RETIREMENT HOUSING ASSOCIATES LP"
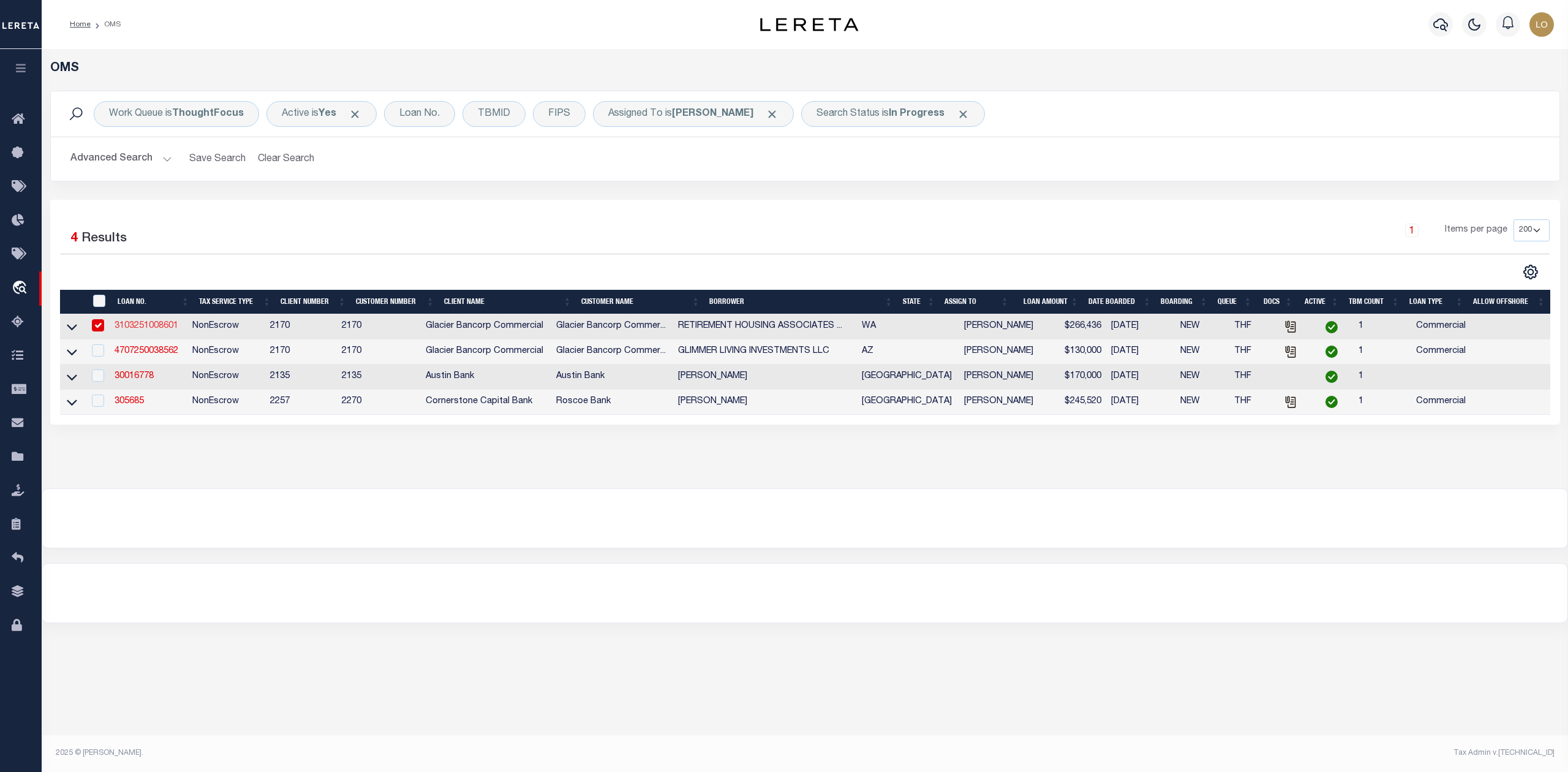
select select "4569"
type input "200 E MAIN ST"
type input "ENTERPRISE OR 97828-1331"
type input "07/20/2025"
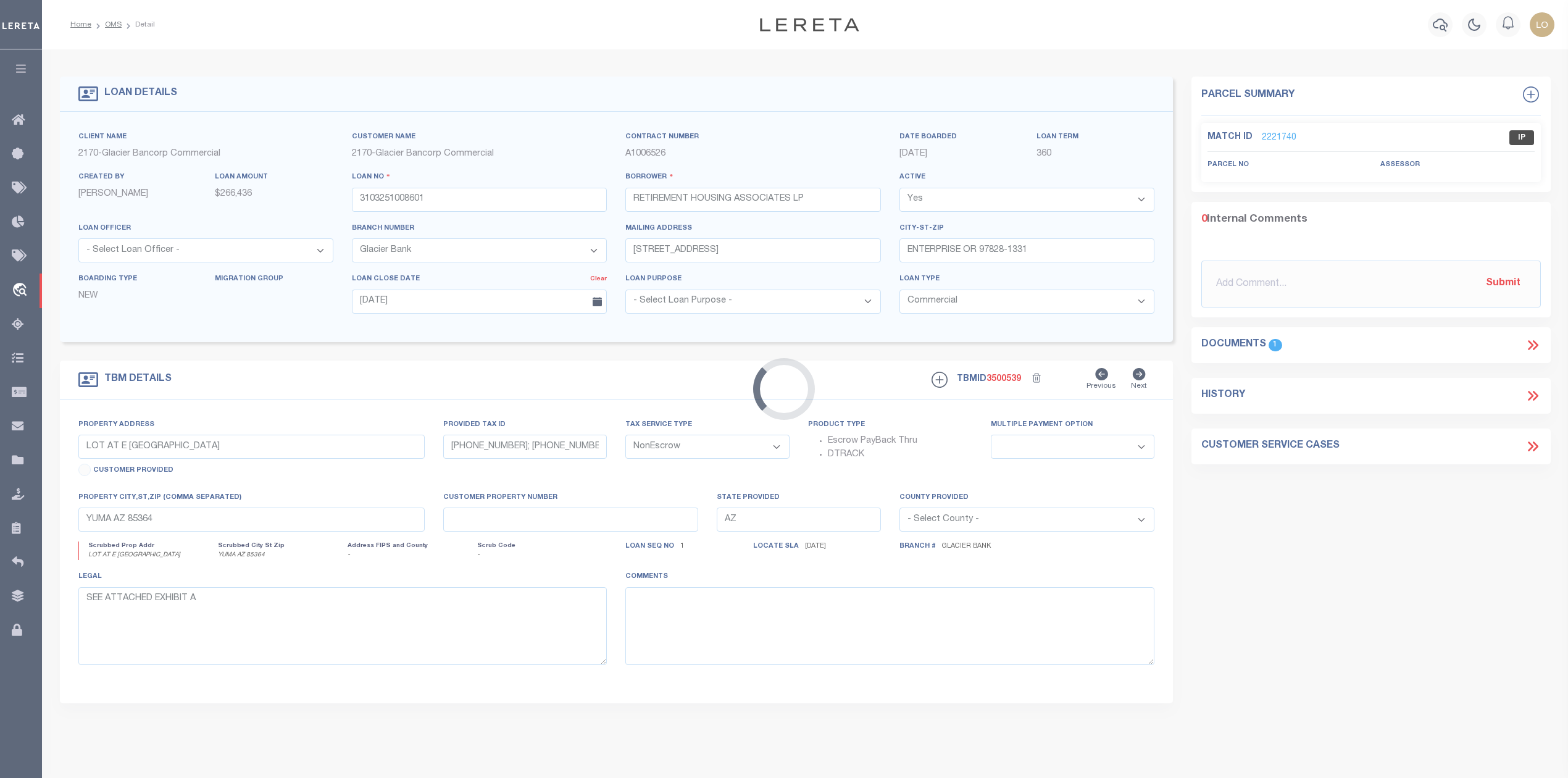
select select "4569"
type input "501 ORCHARD LN"
type input "911159501"
select select
type input "TIETON WA 98947-9556"
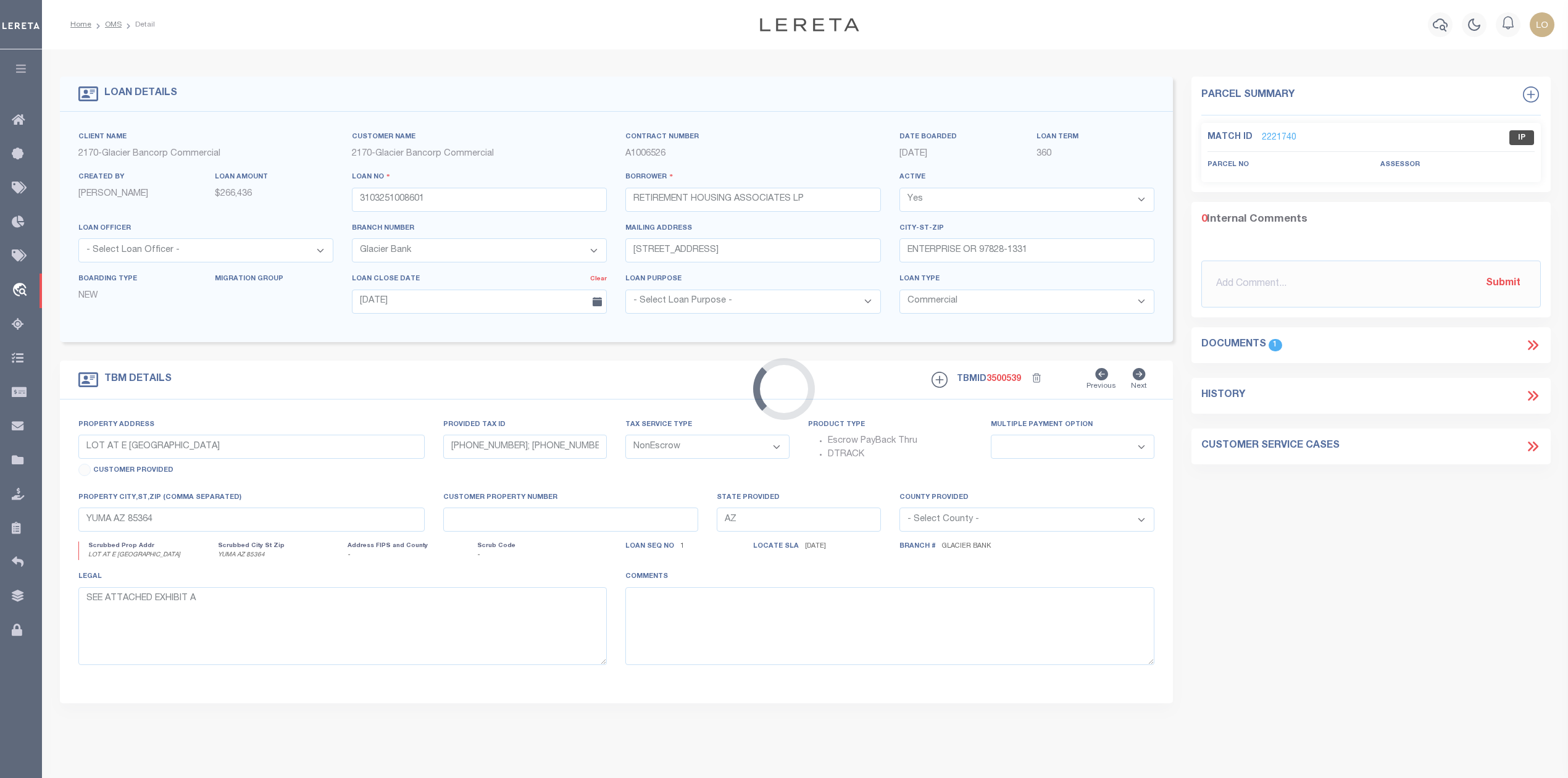
type input "WA"
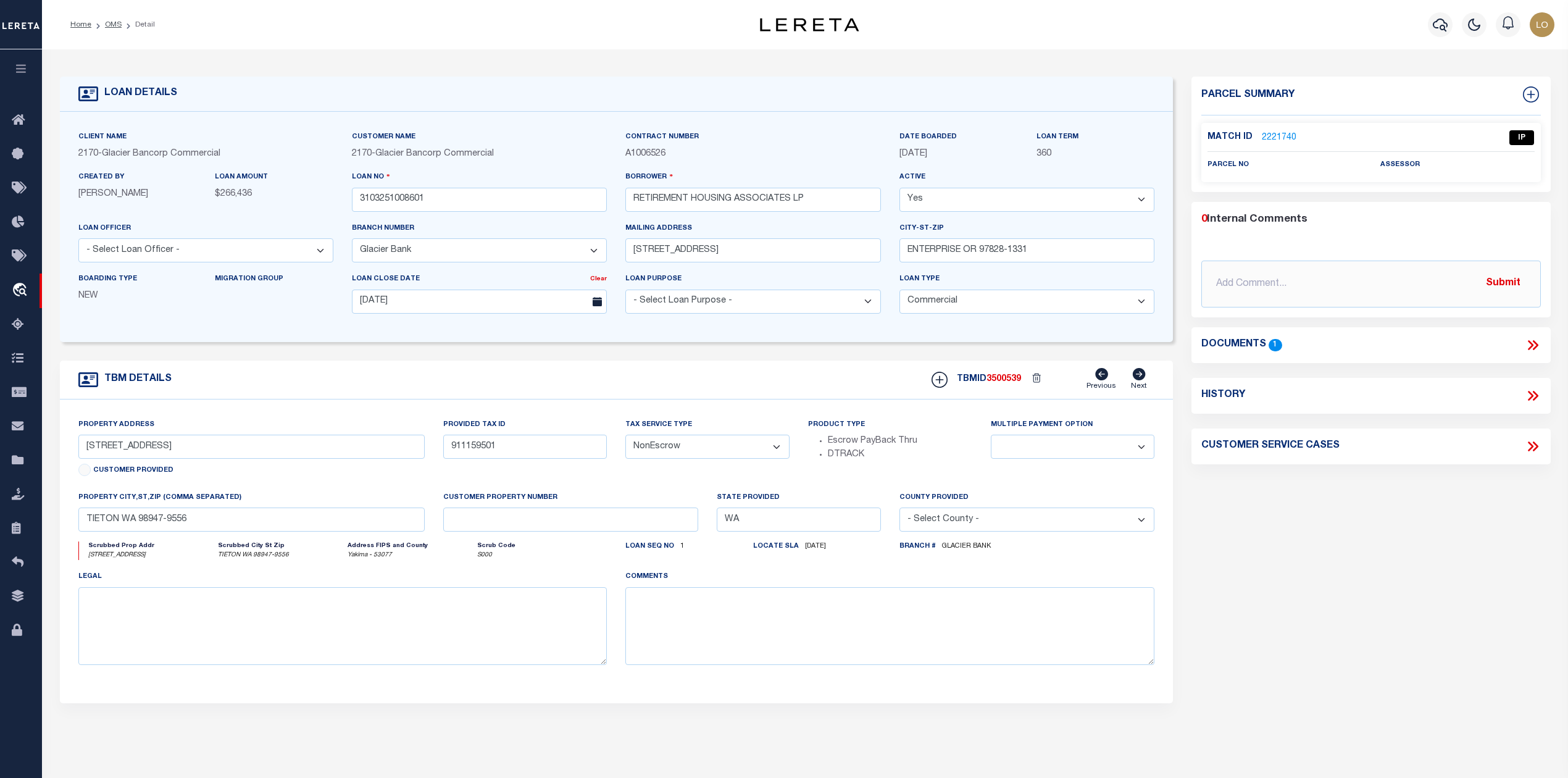
click at [1289, 136] on link "2221740" at bounding box center [1279, 138] width 35 height 13
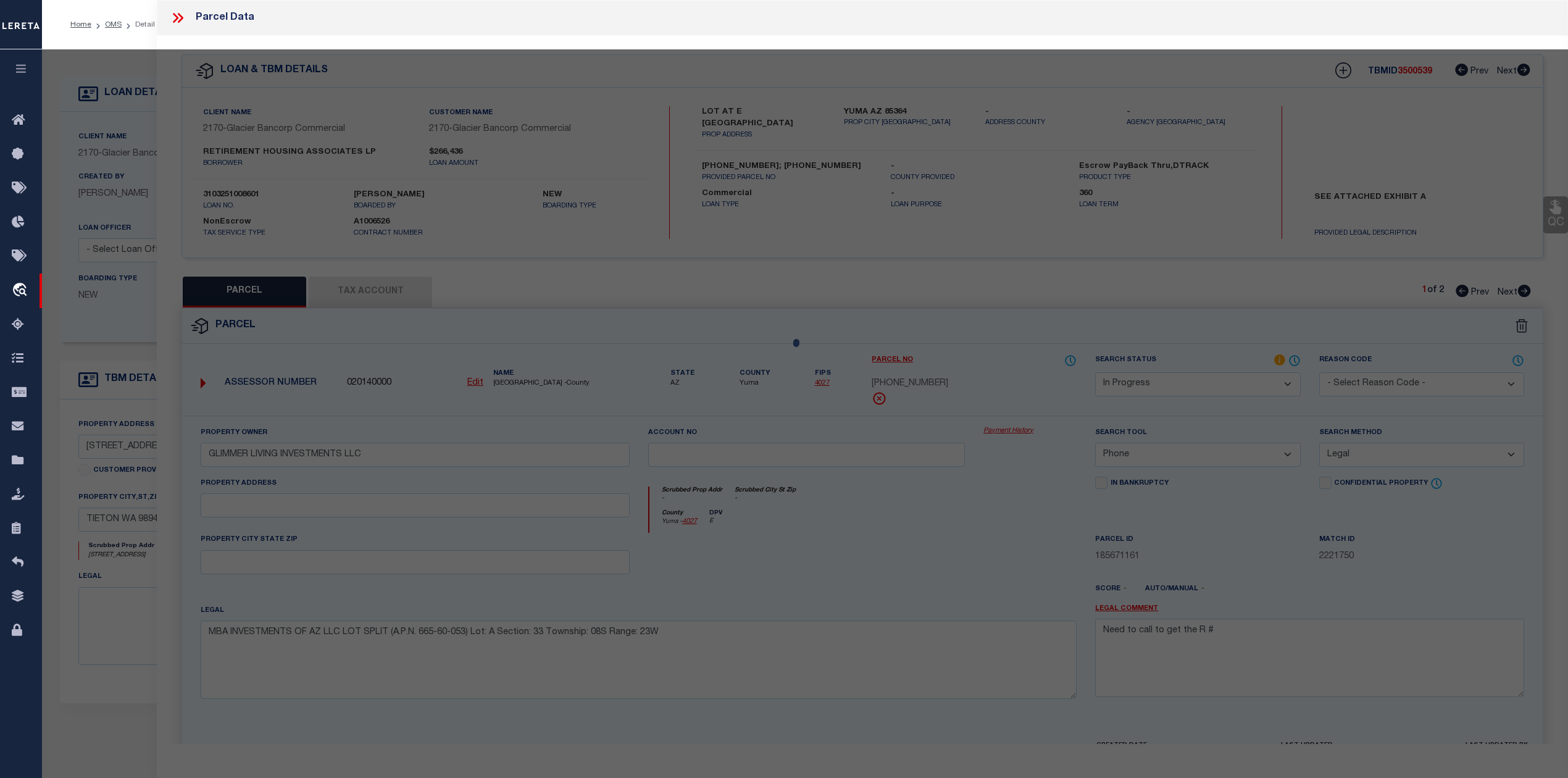
select select "AS"
select select
checkbox input "false"
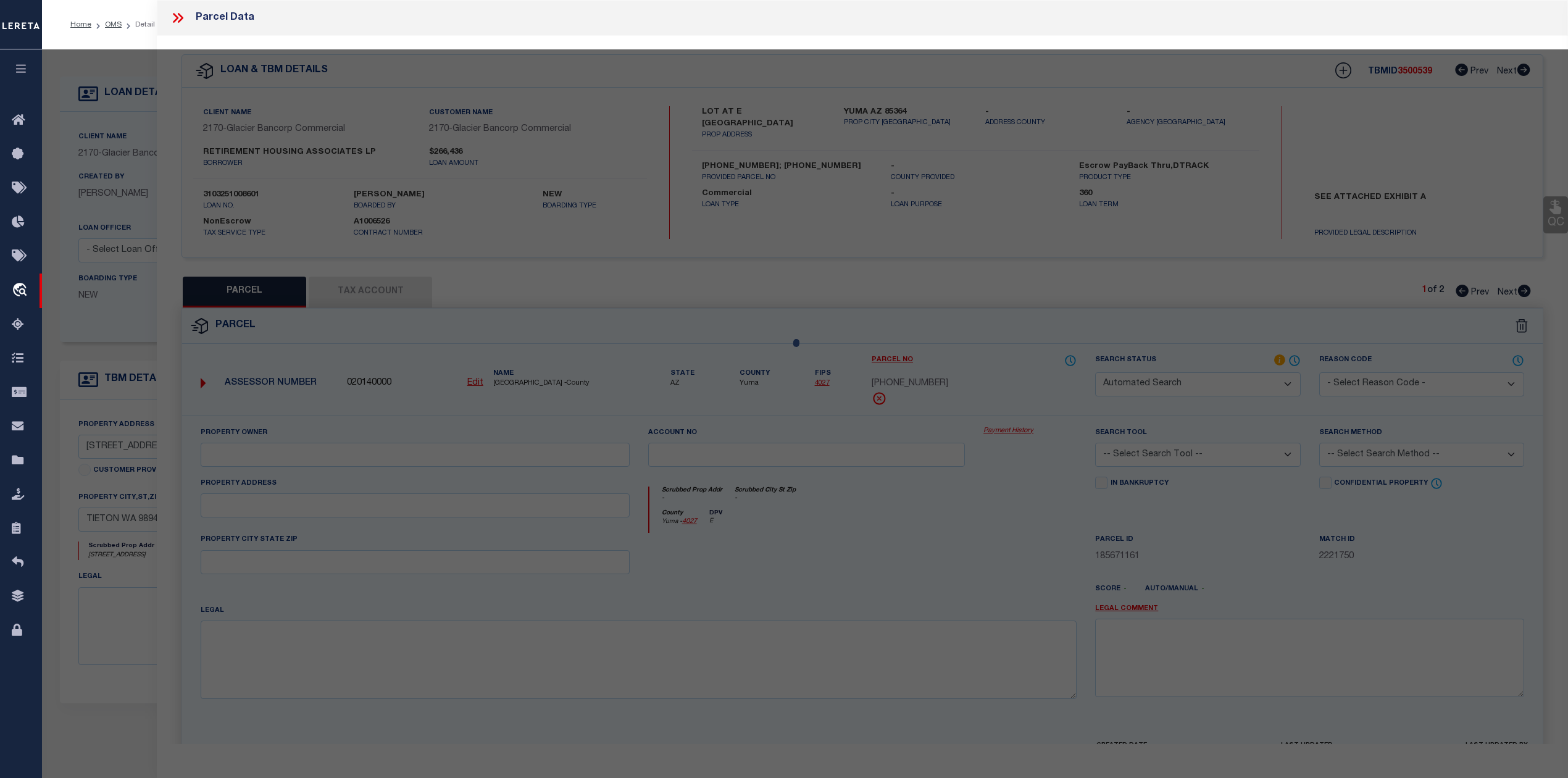
select select "IP"
checkbox input "false"
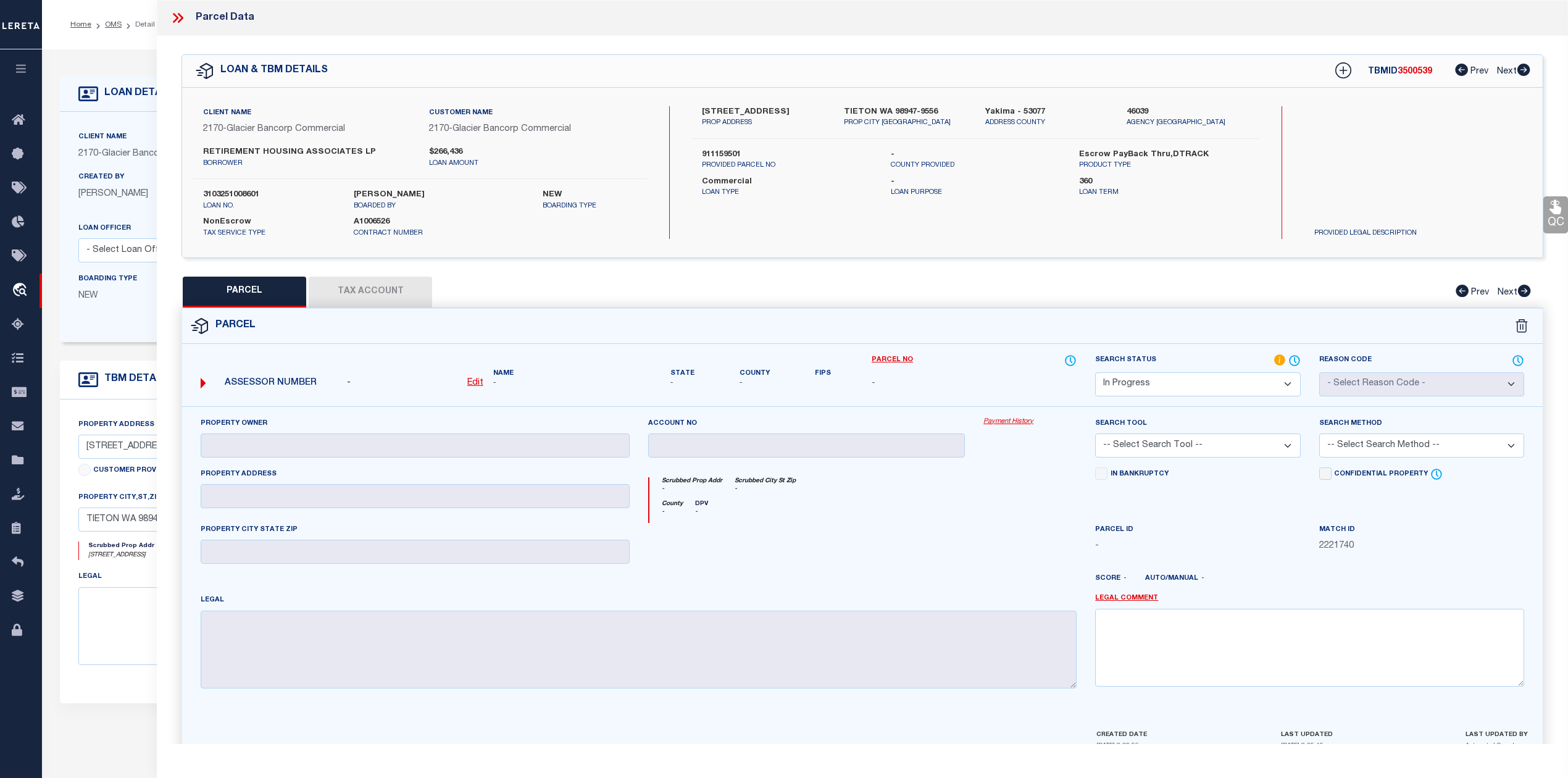
click at [180, 18] on icon at bounding box center [177, 17] width 16 height 16
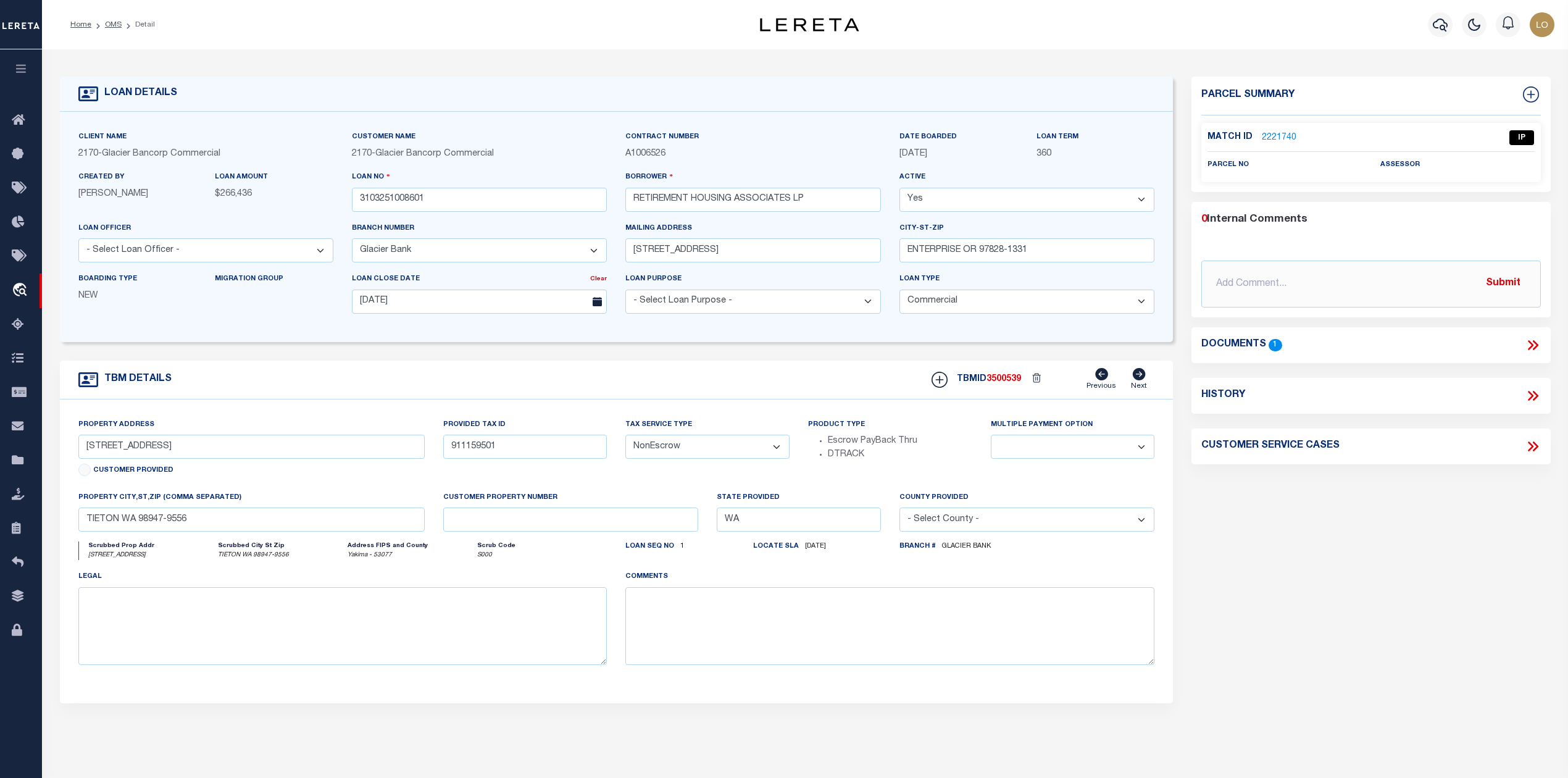
click at [1535, 349] on icon at bounding box center [1533, 344] width 16 height 16
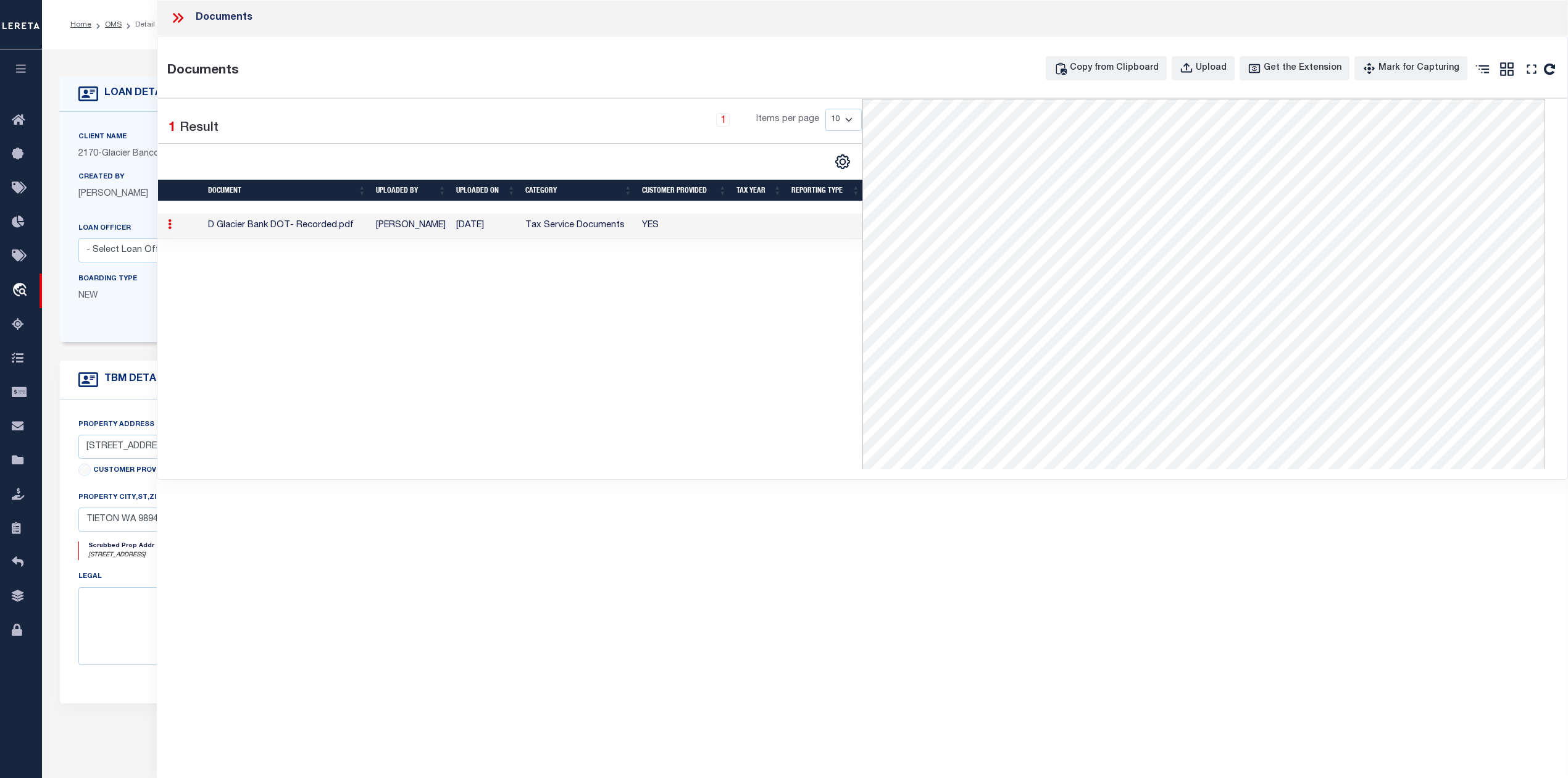
click at [576, 436] on div "1 Selected 1 Result 1 Items per page 10 25 50 100" at bounding box center [510, 284] width 704 height 370
click at [183, 12] on icon at bounding box center [177, 17] width 16 height 16
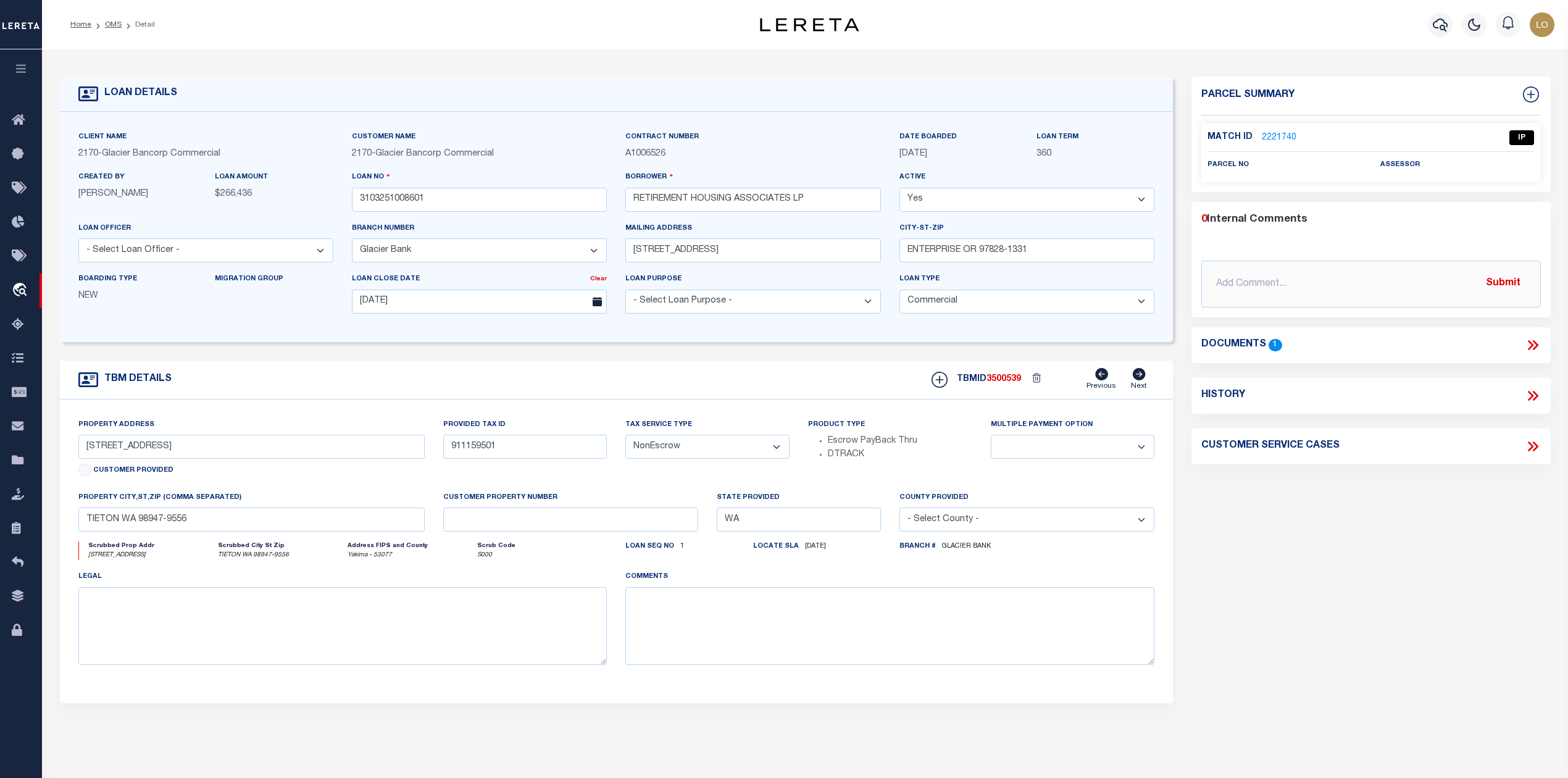
click at [1272, 136] on link "2221740" at bounding box center [1279, 138] width 35 height 13
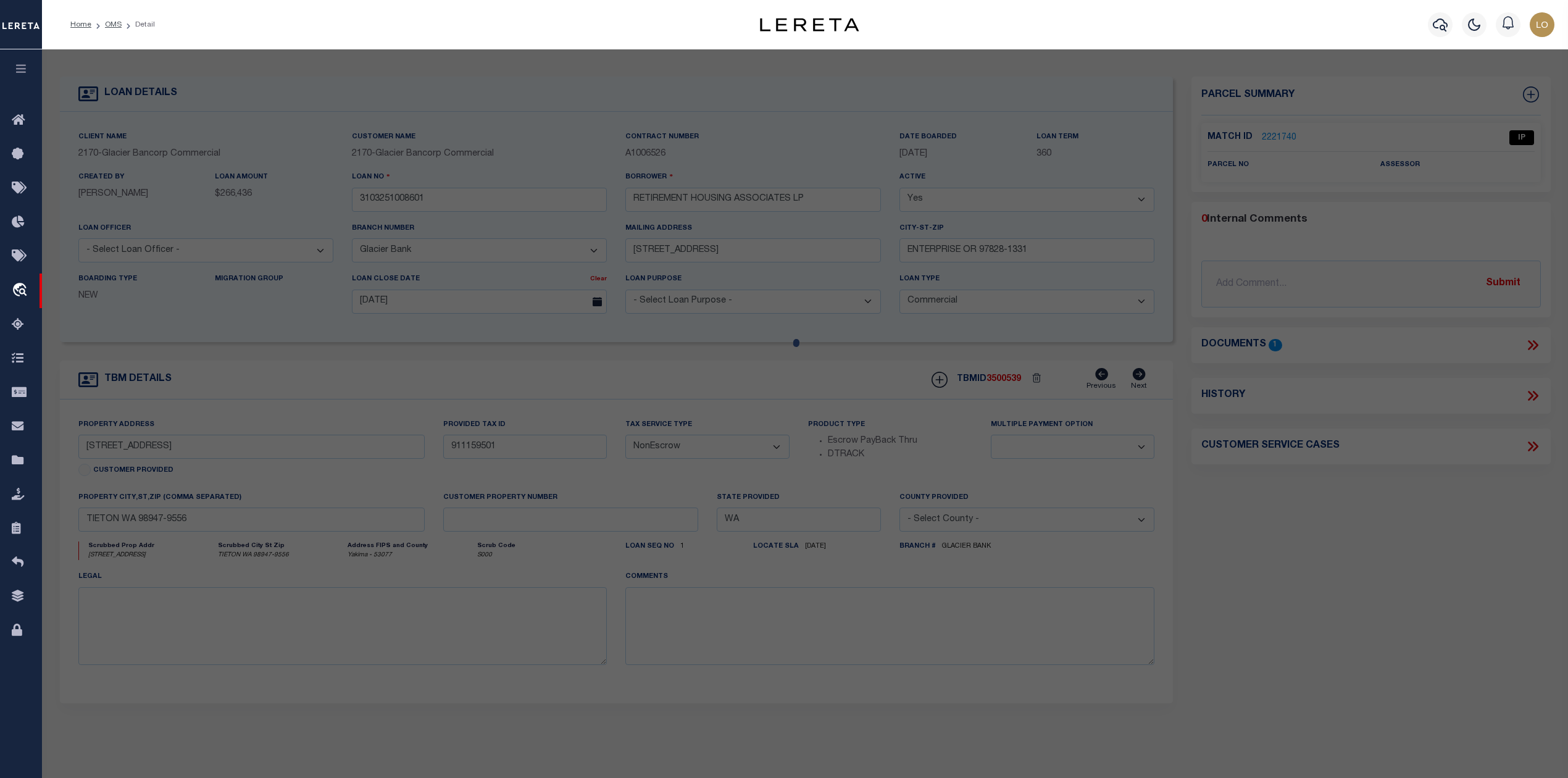
select select "AS"
checkbox input "false"
select select "IP"
checkbox input "false"
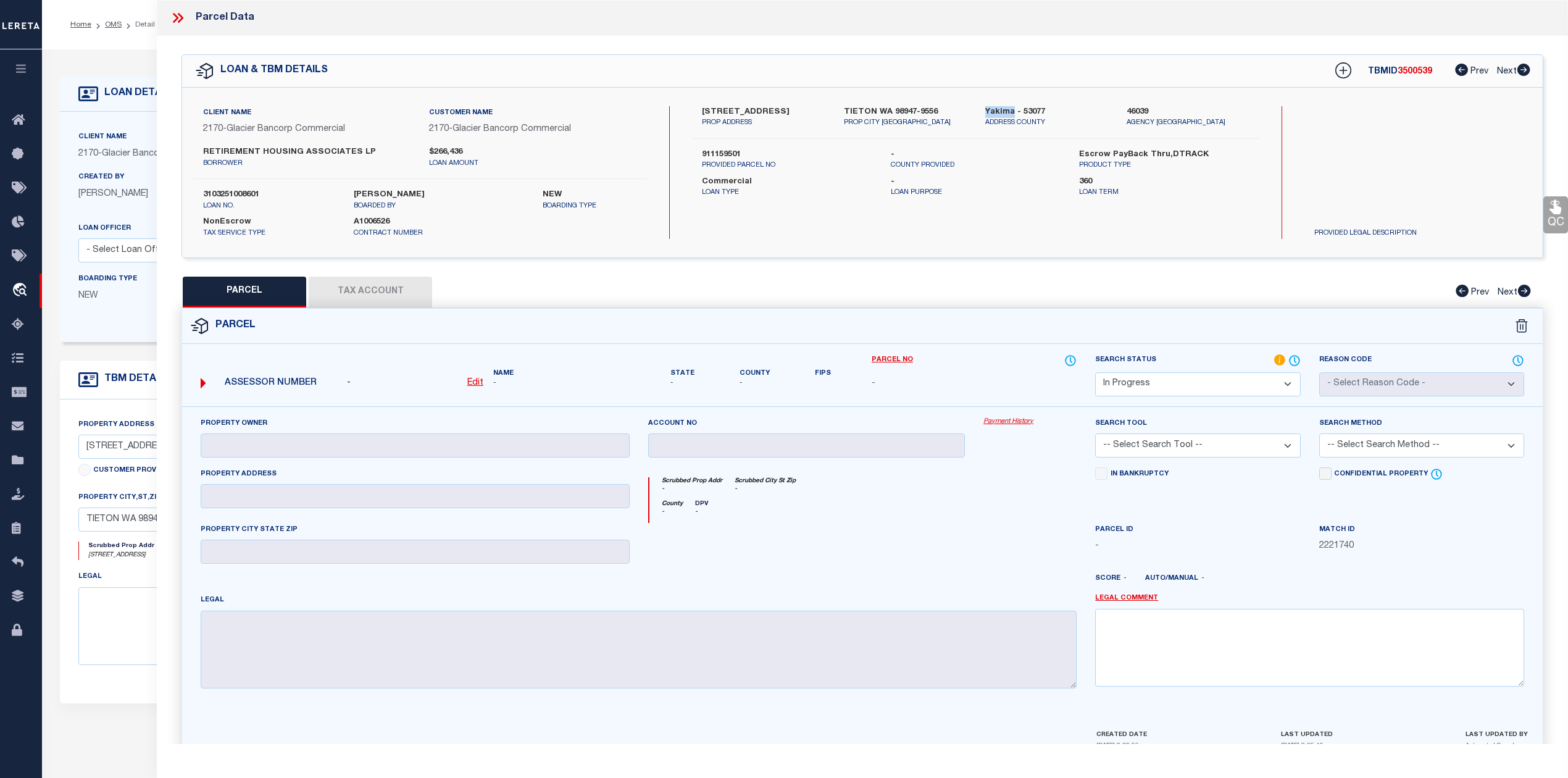
drag, startPoint x: 993, startPoint y: 107, endPoint x: 1013, endPoint y: 110, distance: 20.2
click at [1013, 110] on div "Yakima - 53077 ADDRESS COUNTY" at bounding box center [1046, 117] width 141 height 22
copy label "Yakima"
click at [176, 20] on icon at bounding box center [176, 18] width 6 height 10
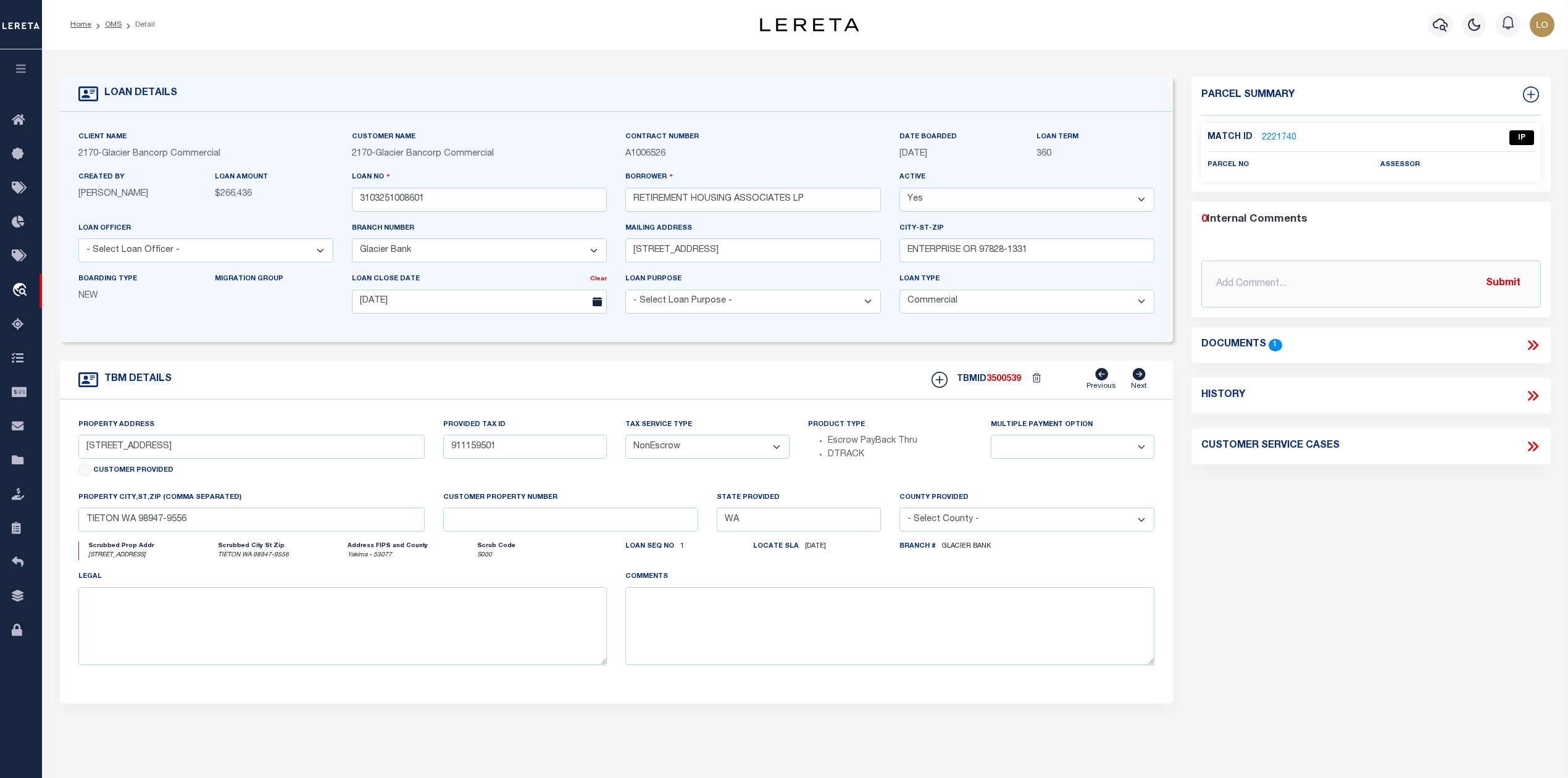
click at [106, 19] on li "OMS" at bounding box center [106, 25] width 31 height 12
click at [113, 23] on link "OMS" at bounding box center [112, 25] width 16 height 8
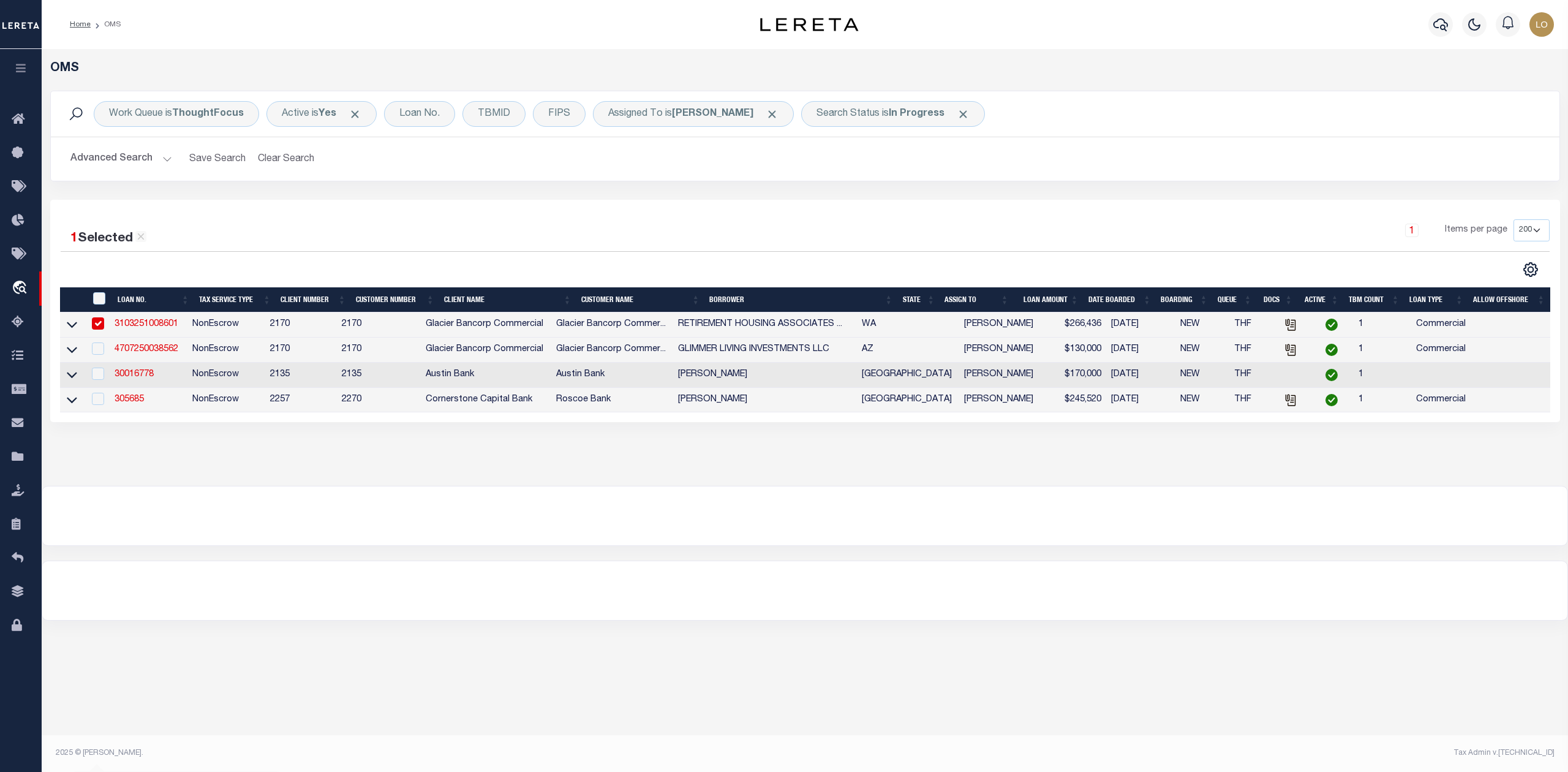
click at [97, 327] on input "checkbox" at bounding box center [98, 323] width 12 height 12
checkbox input "false"
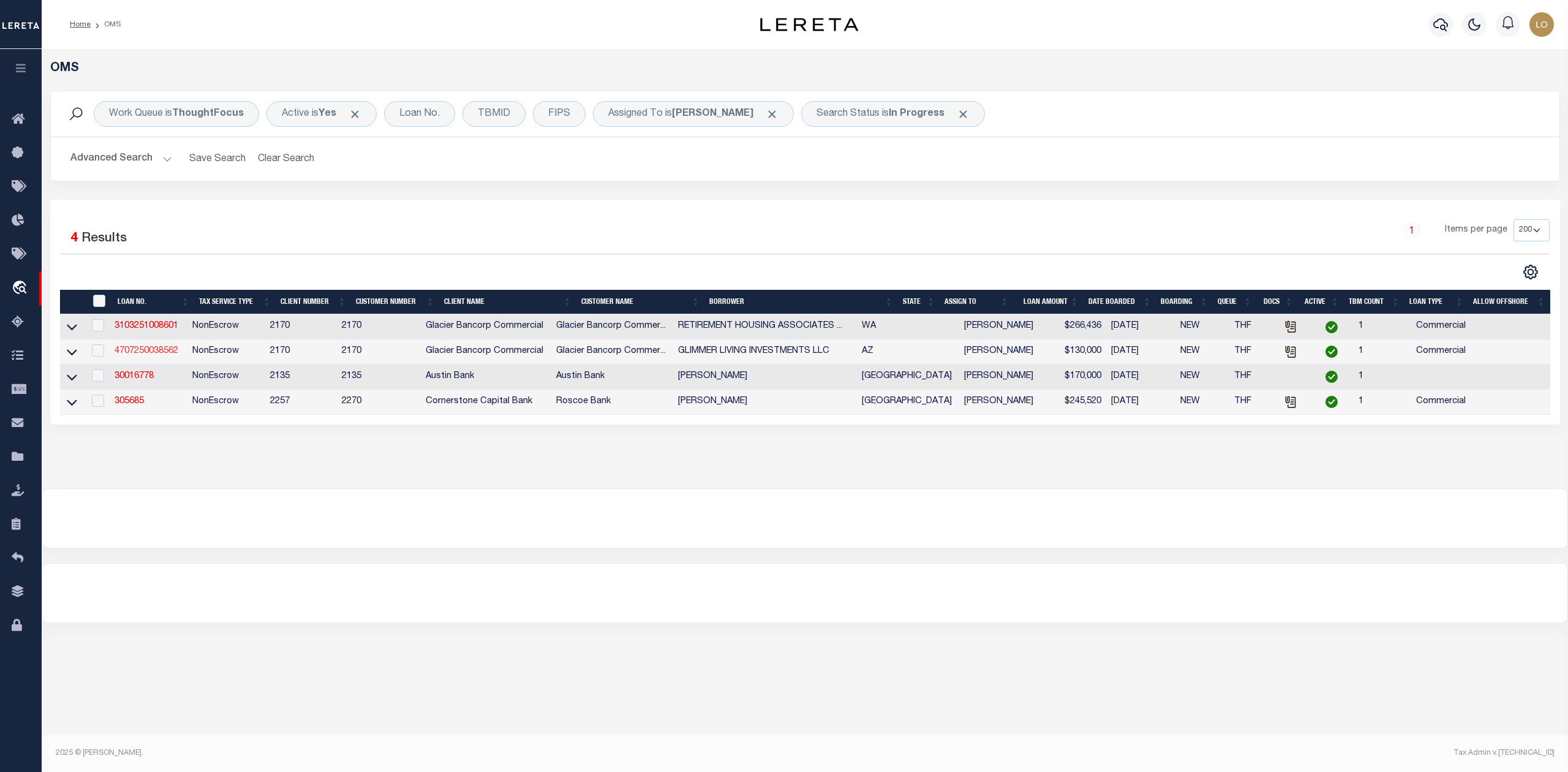
click at [126, 351] on link "4707250038562" at bounding box center [146, 350] width 64 height 9
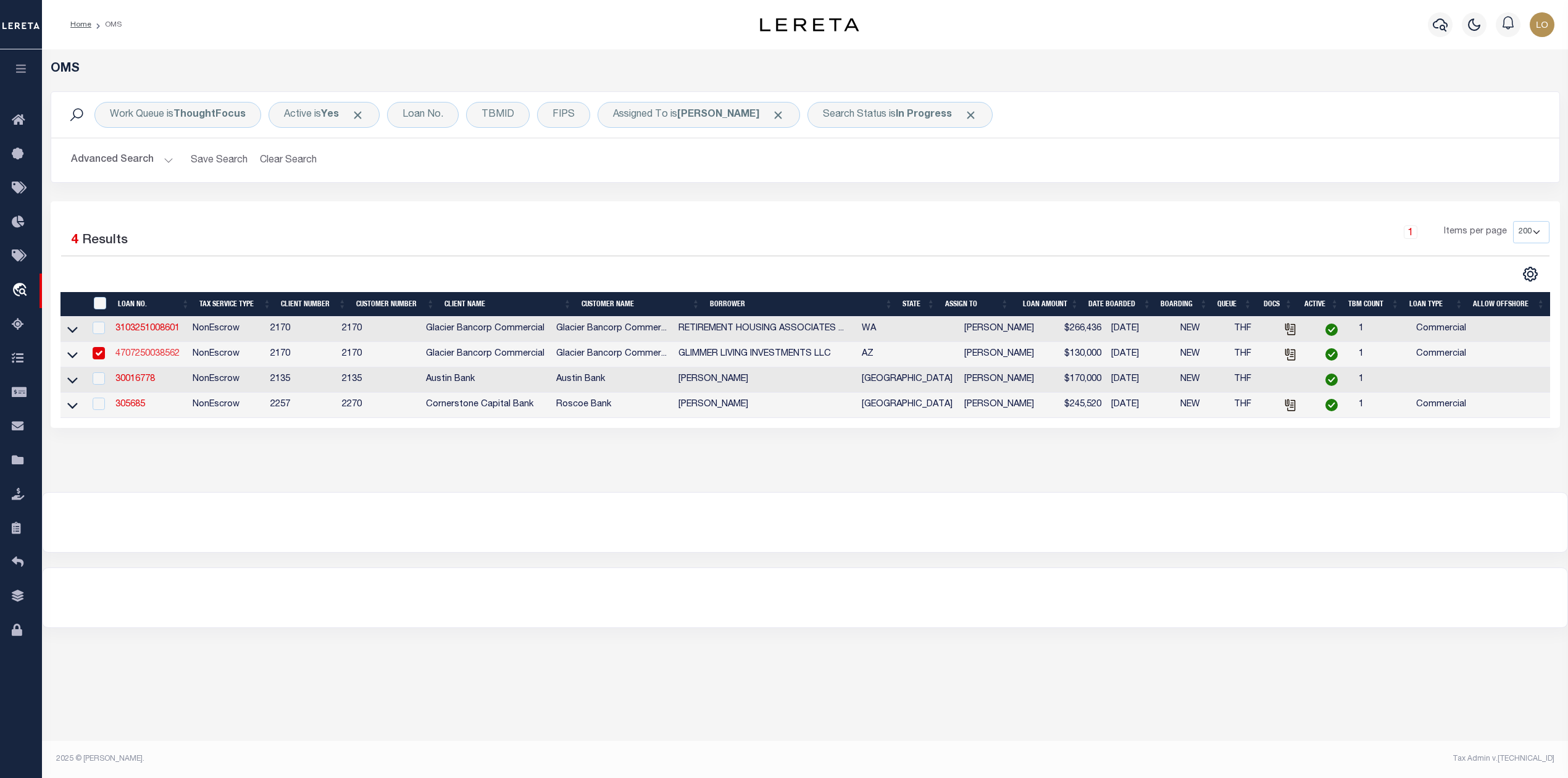
type input "4707250038562"
type input "GLIMMER LIVING INVESTMENTS LLC"
select select "4582"
type input "PO BOX 11022"
type input "SAN LUIS AZ 85349-6871"
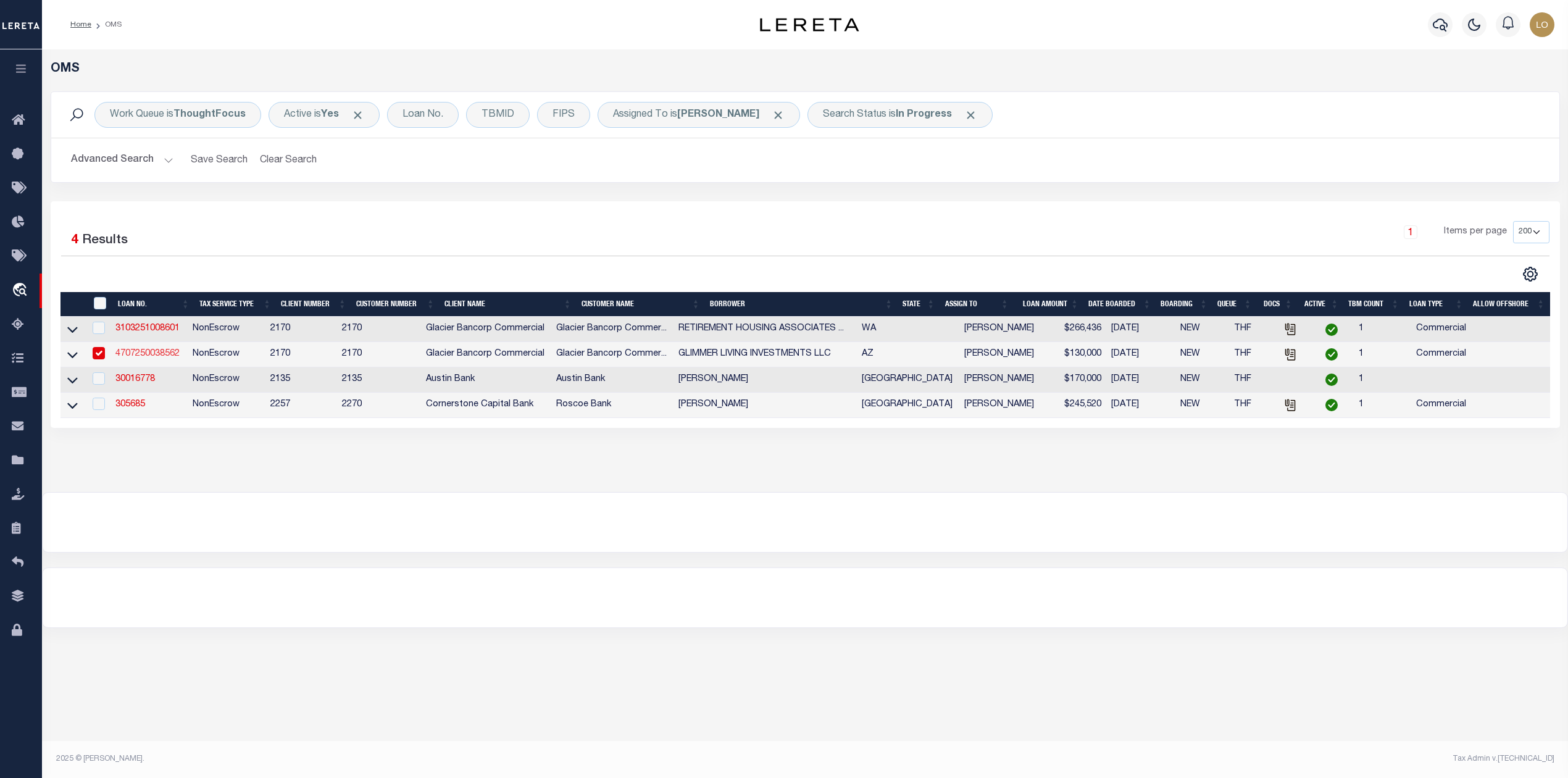
type input "08/06/2025"
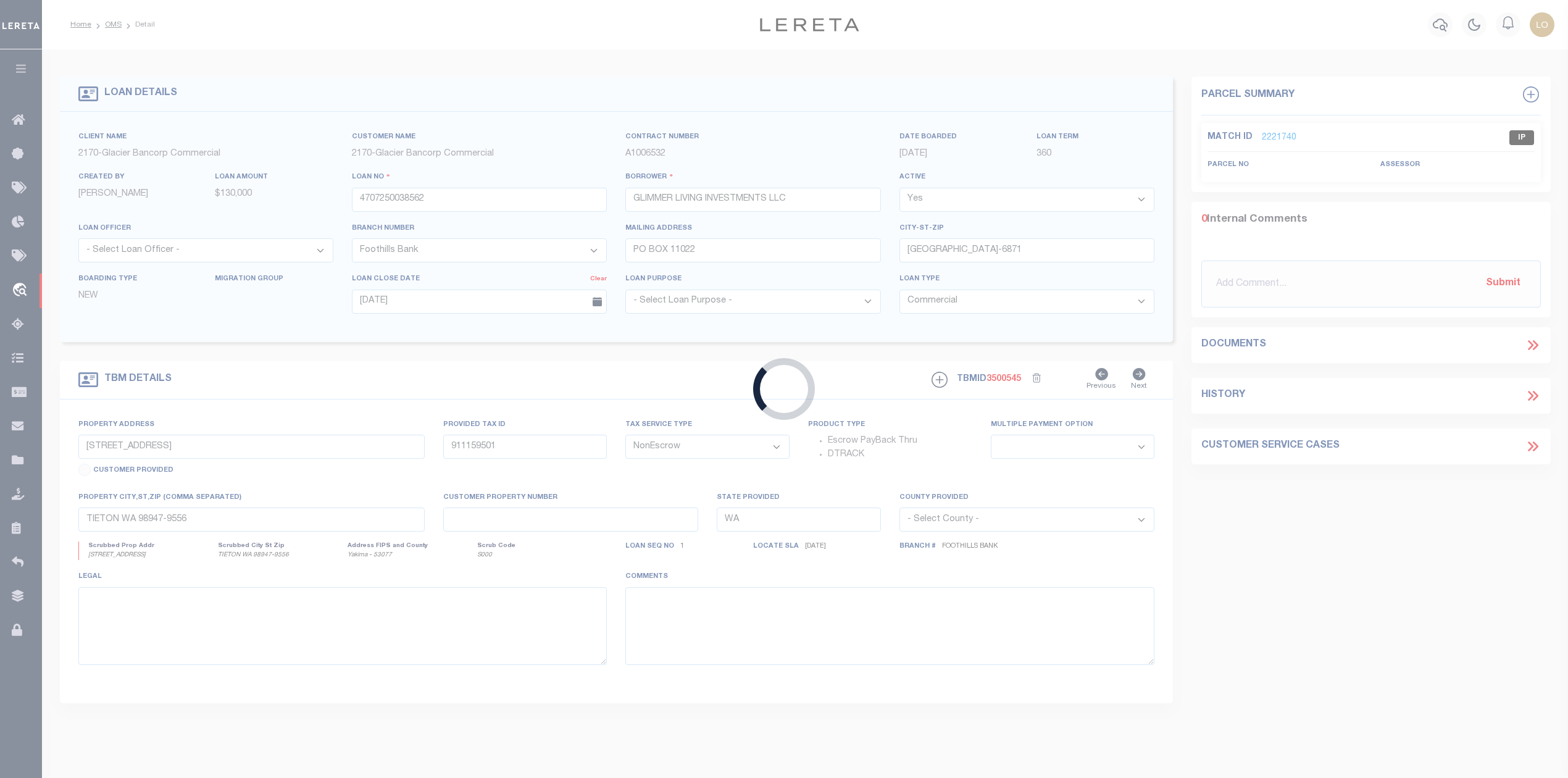
type input "LOT AT E 23RD ST"
type input "665-60-073; 665-60-074"
select select
type input "YUMA AZ 85364"
type input "AZ"
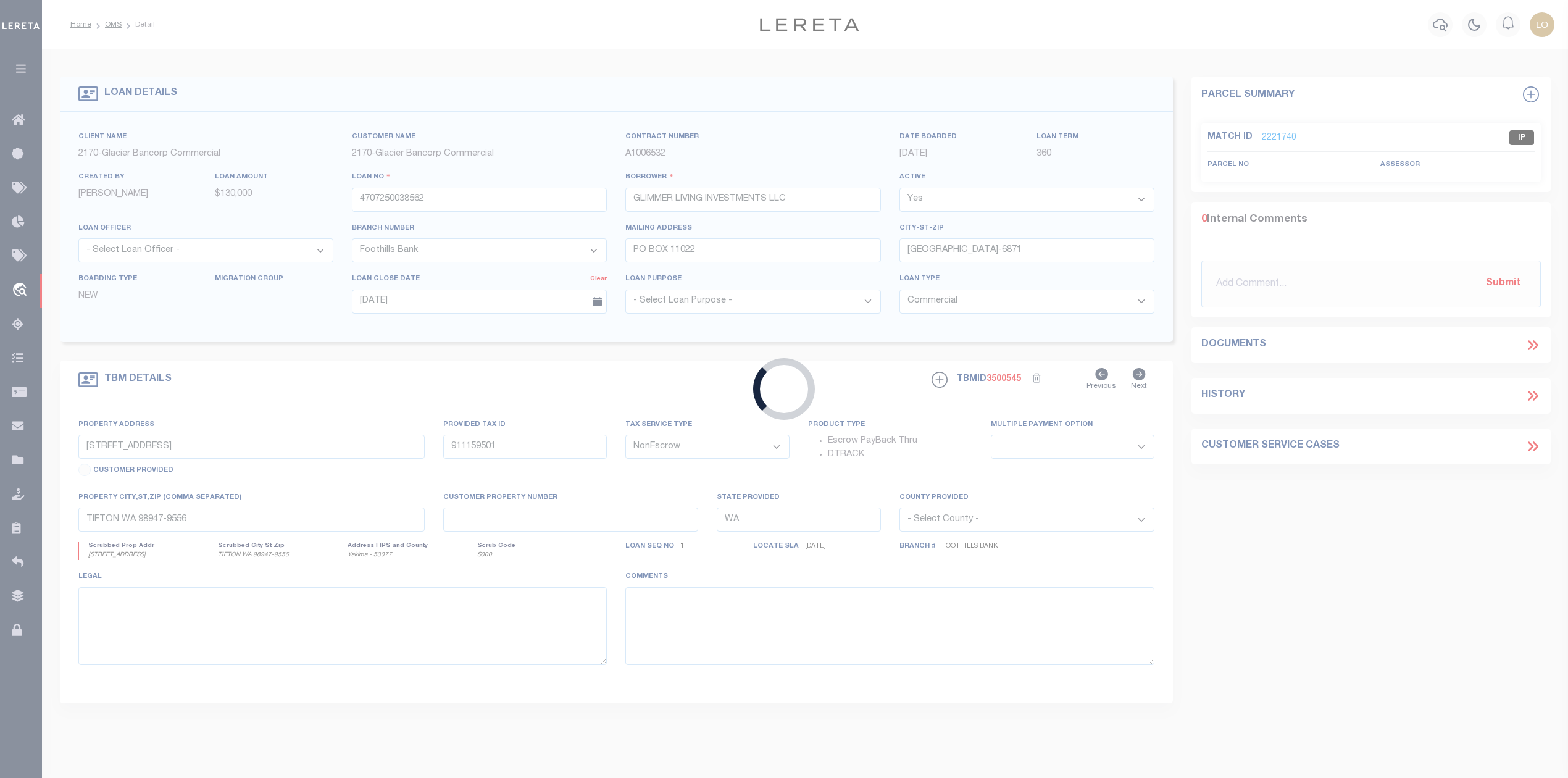
type textarea "SEE ATTACHED EXHIBIT A"
select select "4582"
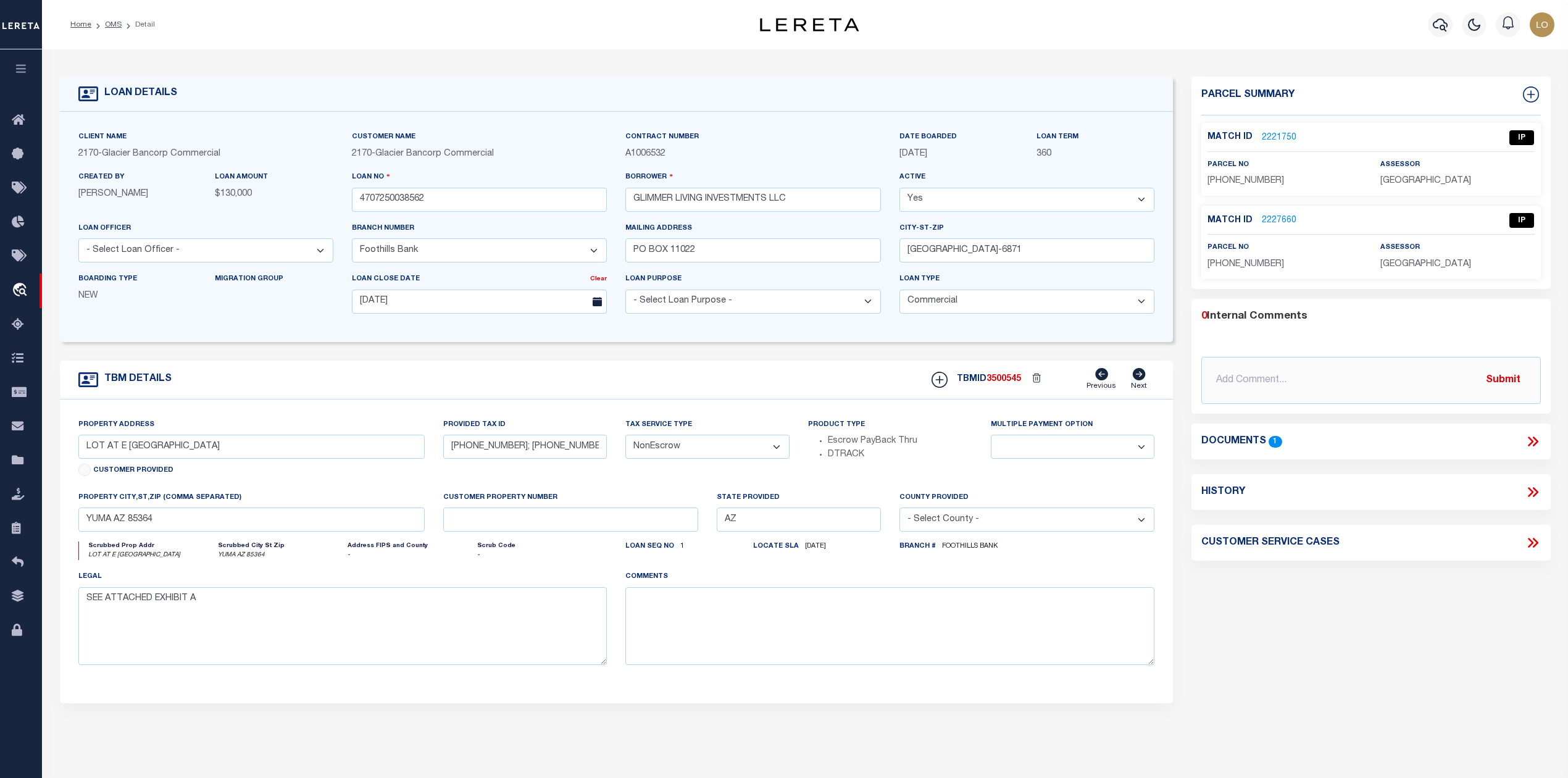
click at [1279, 134] on link "2221750" at bounding box center [1279, 138] width 35 height 13
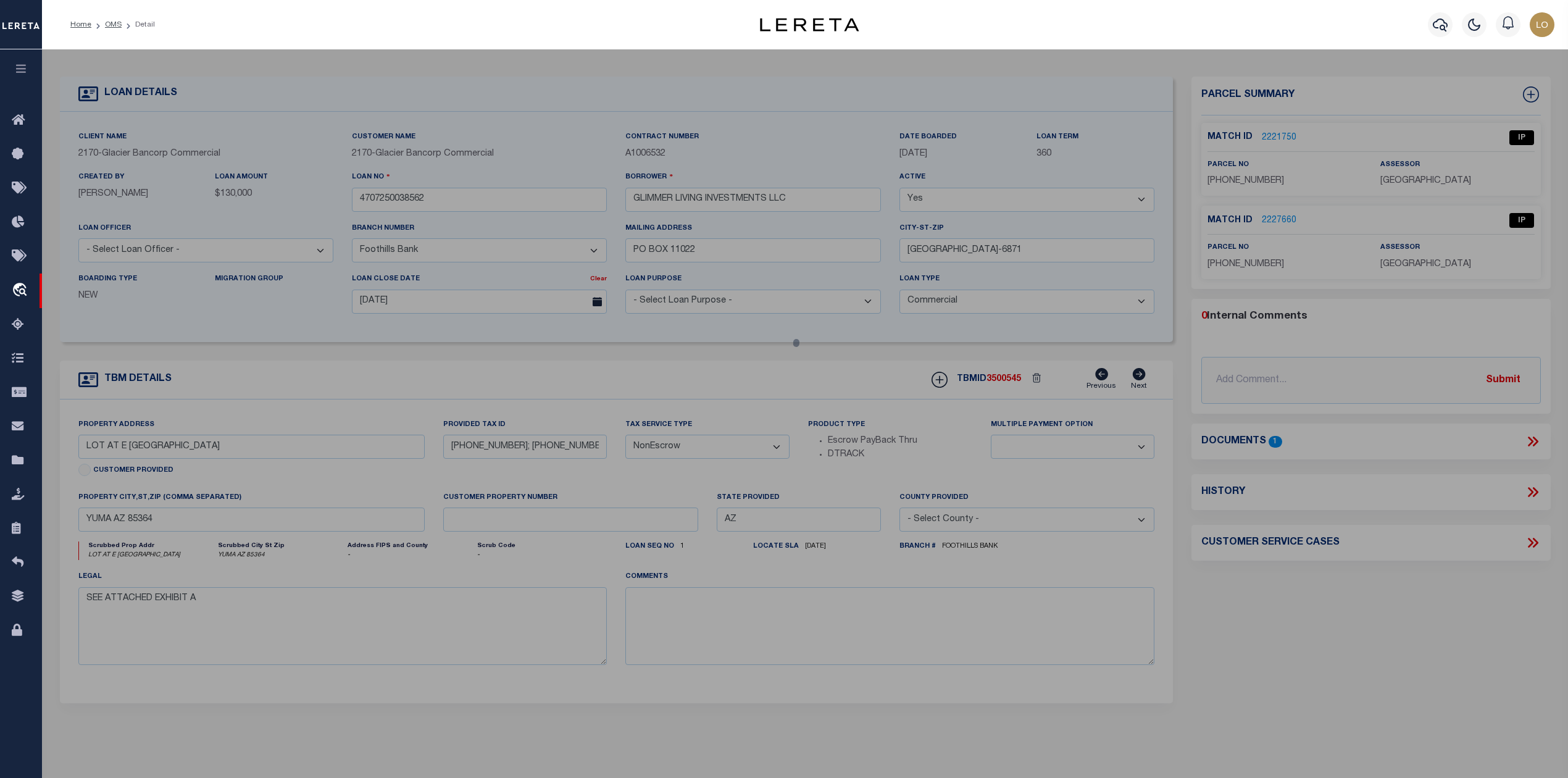
select select "AS"
checkbox input "false"
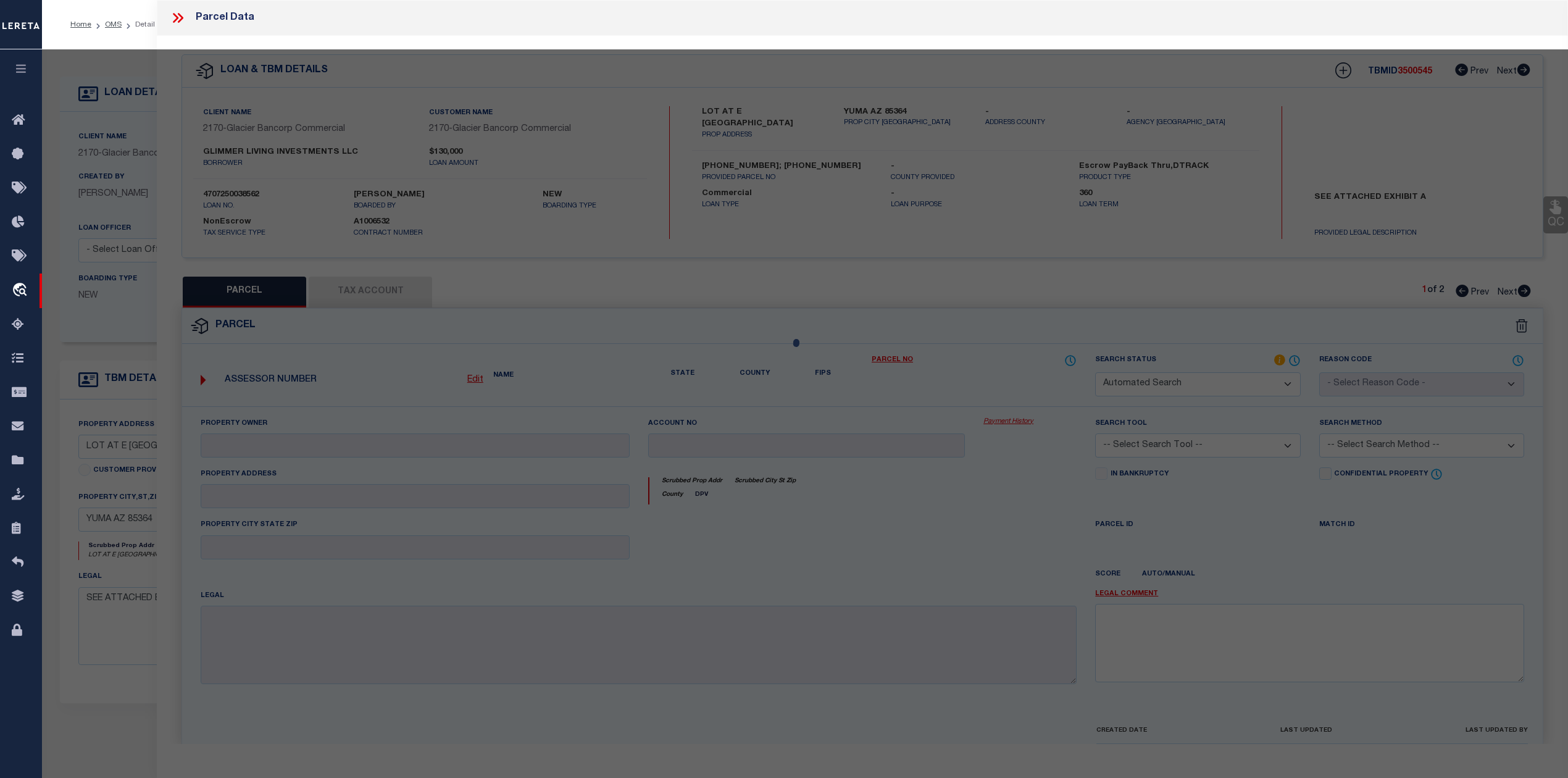
select select "IP"
type input "GLIMMER LIVING INVESTMENTS LLC"
select select "PHN"
select select "LEG"
type textarea "MBA INVESTMENTS OF AZ LLC LOT SPLIT (A.P.N. 665-60-053) Lot: A Section: 33 Town…"
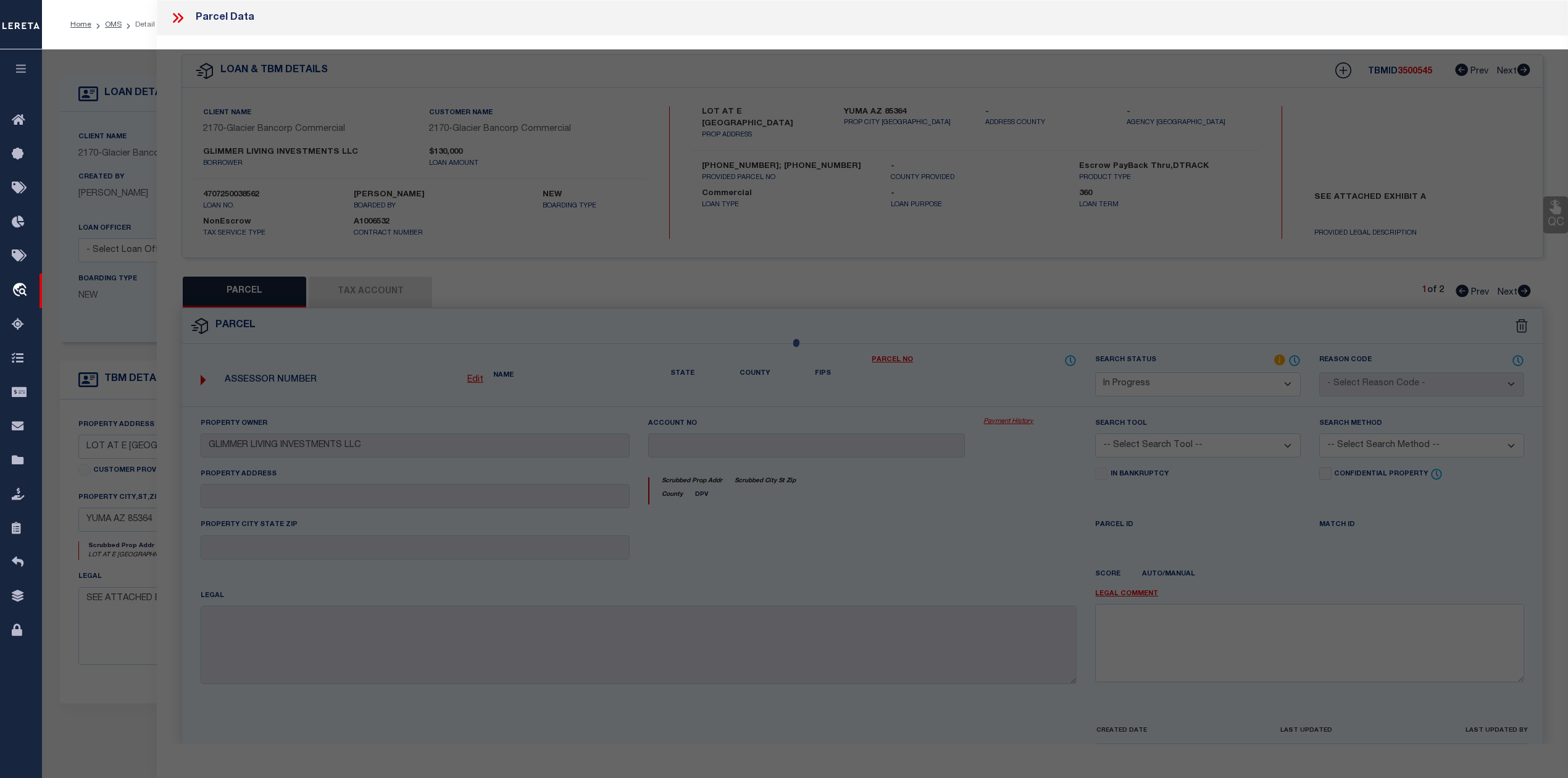
type textarea "Need to call to get the R #"
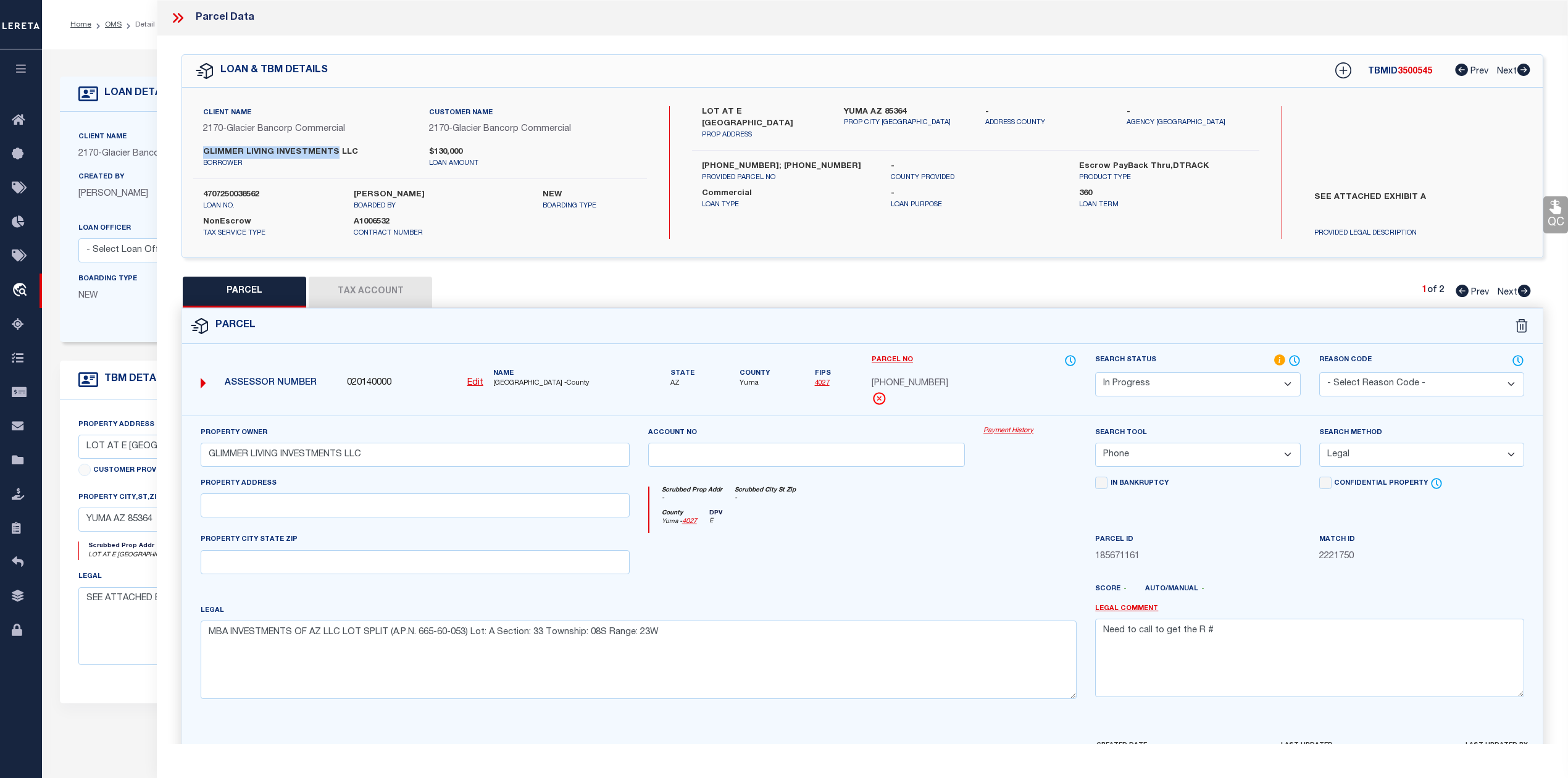
drag, startPoint x: 203, startPoint y: 152, endPoint x: 330, endPoint y: 151, distance: 127.0
click at [330, 151] on label "GLIMMER LIVING INVESTMENTS LLC" at bounding box center [307, 153] width 207 height 12
copy label "GLIMMER LIVING INVESTMENTS"
click at [823, 507] on div "Scrubbed Prop Addr - Scrubbed City St Zip -" at bounding box center [863, 498] width 428 height 23
click at [477, 379] on u "Edit" at bounding box center [475, 383] width 16 height 9
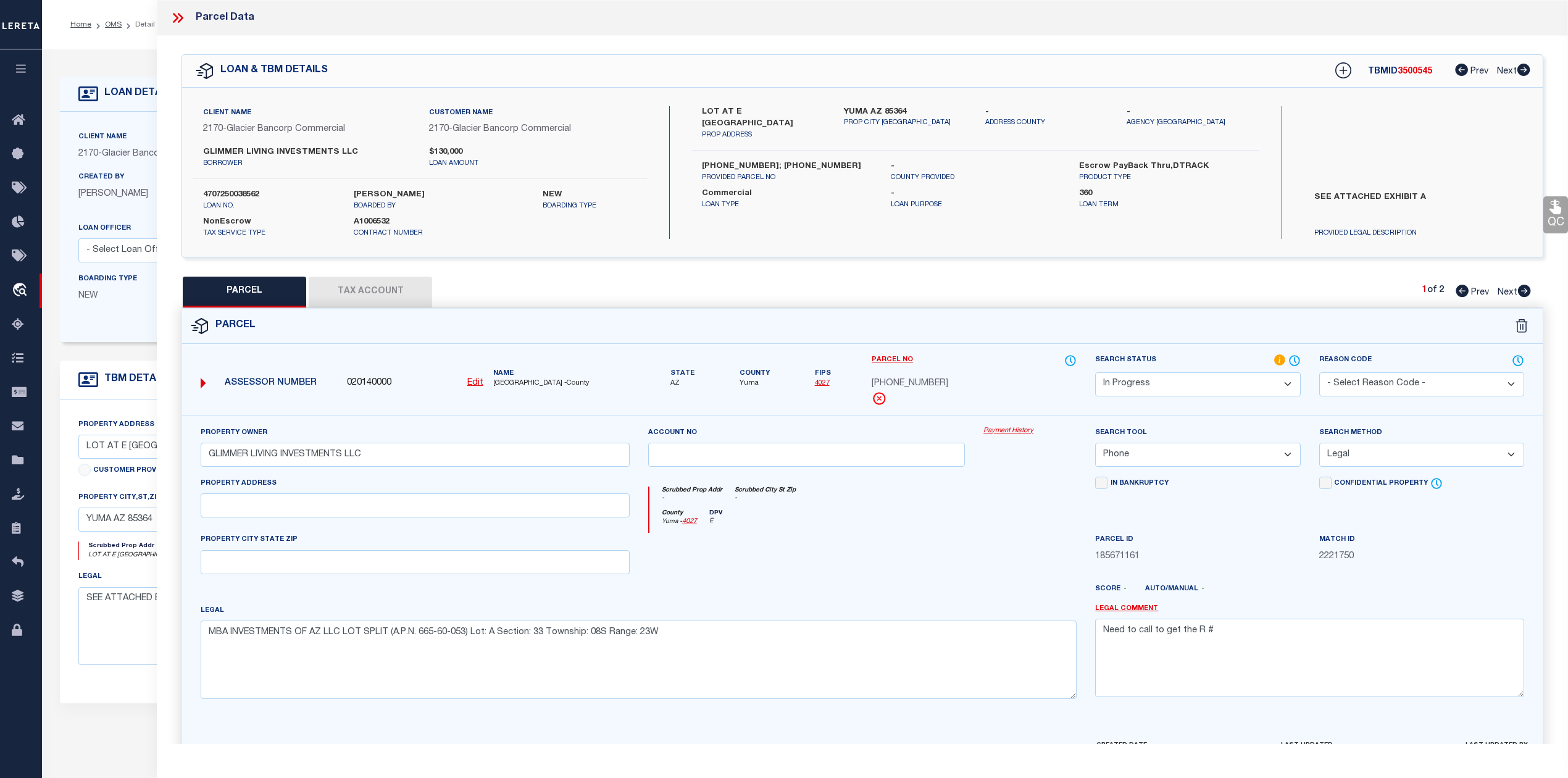
type input "020140000"
type input "665-60-073"
select select "IP"
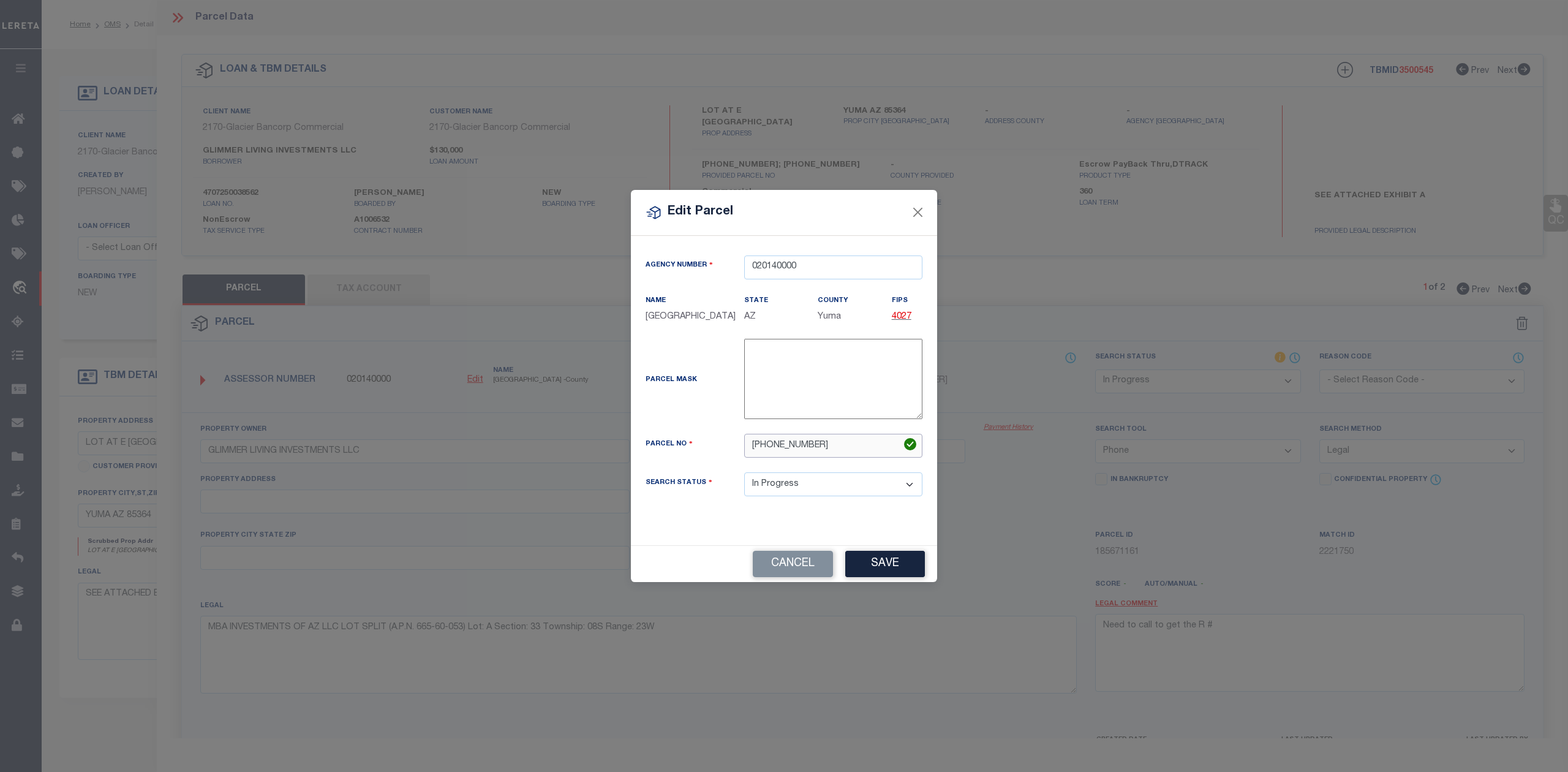
drag, startPoint x: 801, startPoint y: 443, endPoint x: 707, endPoint y: 442, distance: 94.0
click at [707, 442] on div "Parcel No 665-60-073" at bounding box center [784, 445] width 295 height 24
paste input "R0107796"
type input "R0107796"
click at [713, 414] on div "Parcel Mask" at bounding box center [784, 381] width 295 height 85
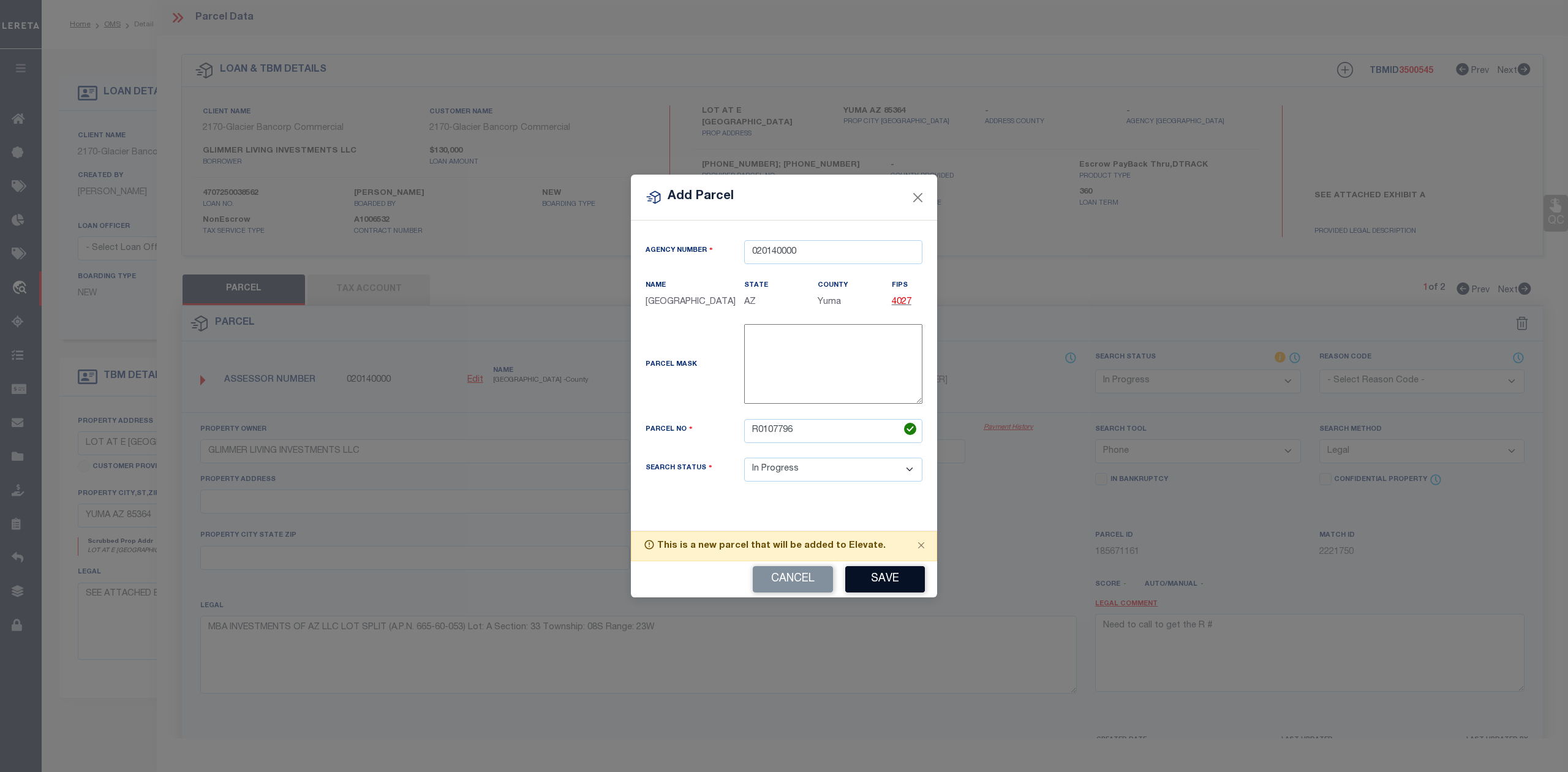
click at [887, 573] on button "Save" at bounding box center [885, 580] width 80 height 27
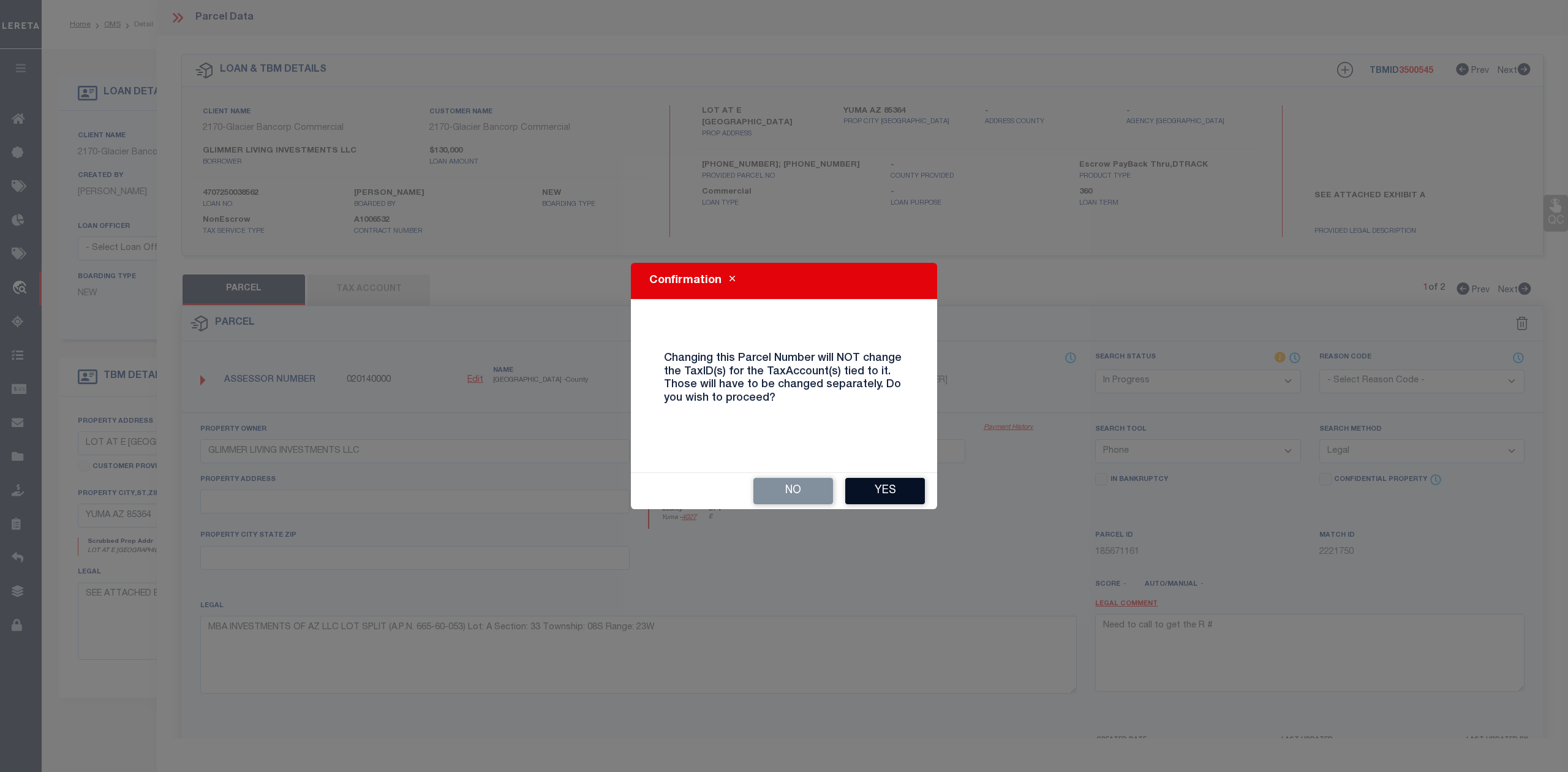
click at [875, 493] on button "Yes" at bounding box center [885, 491] width 80 height 27
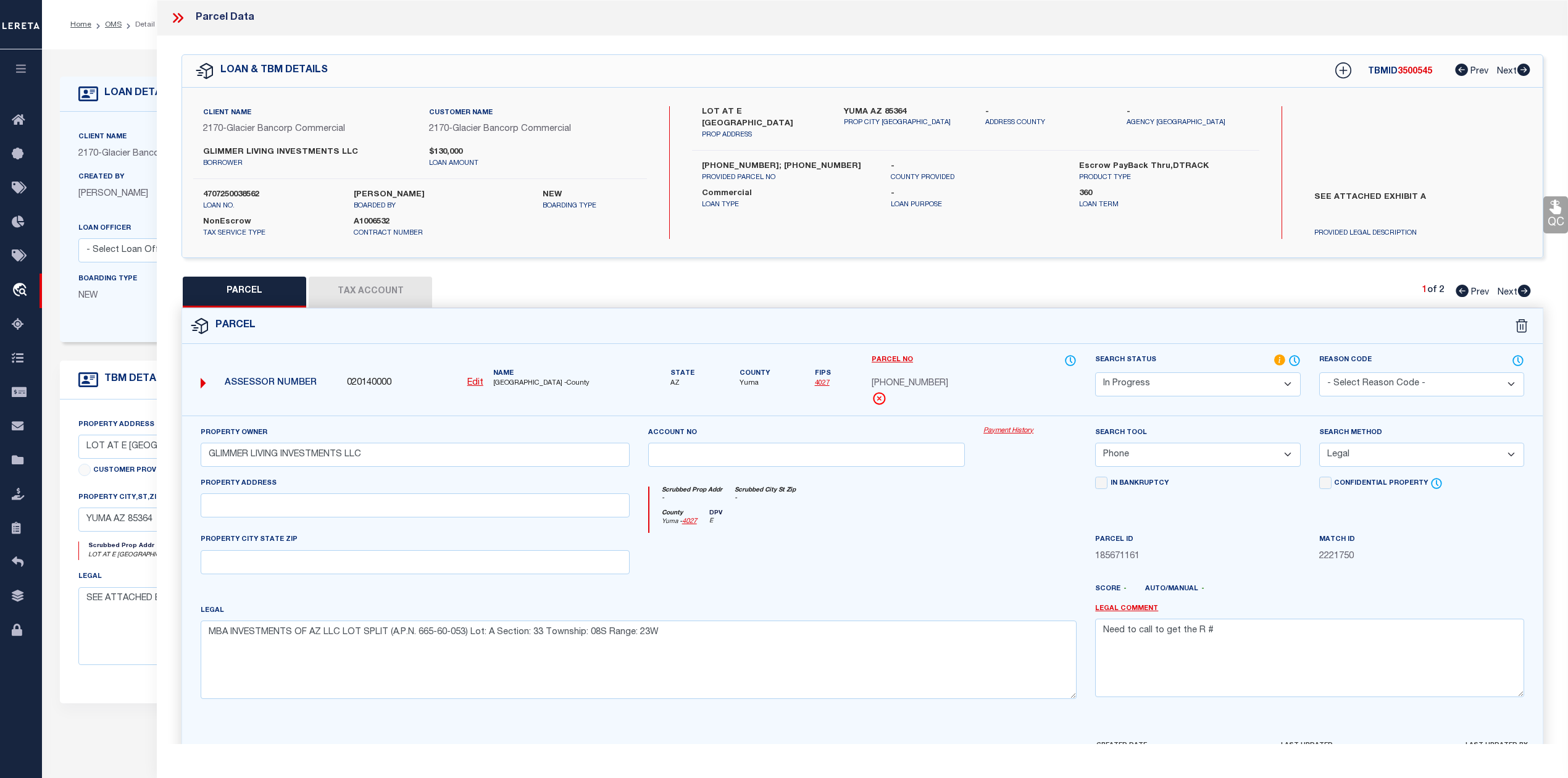
select select "IP"
select select
checkbox input "false"
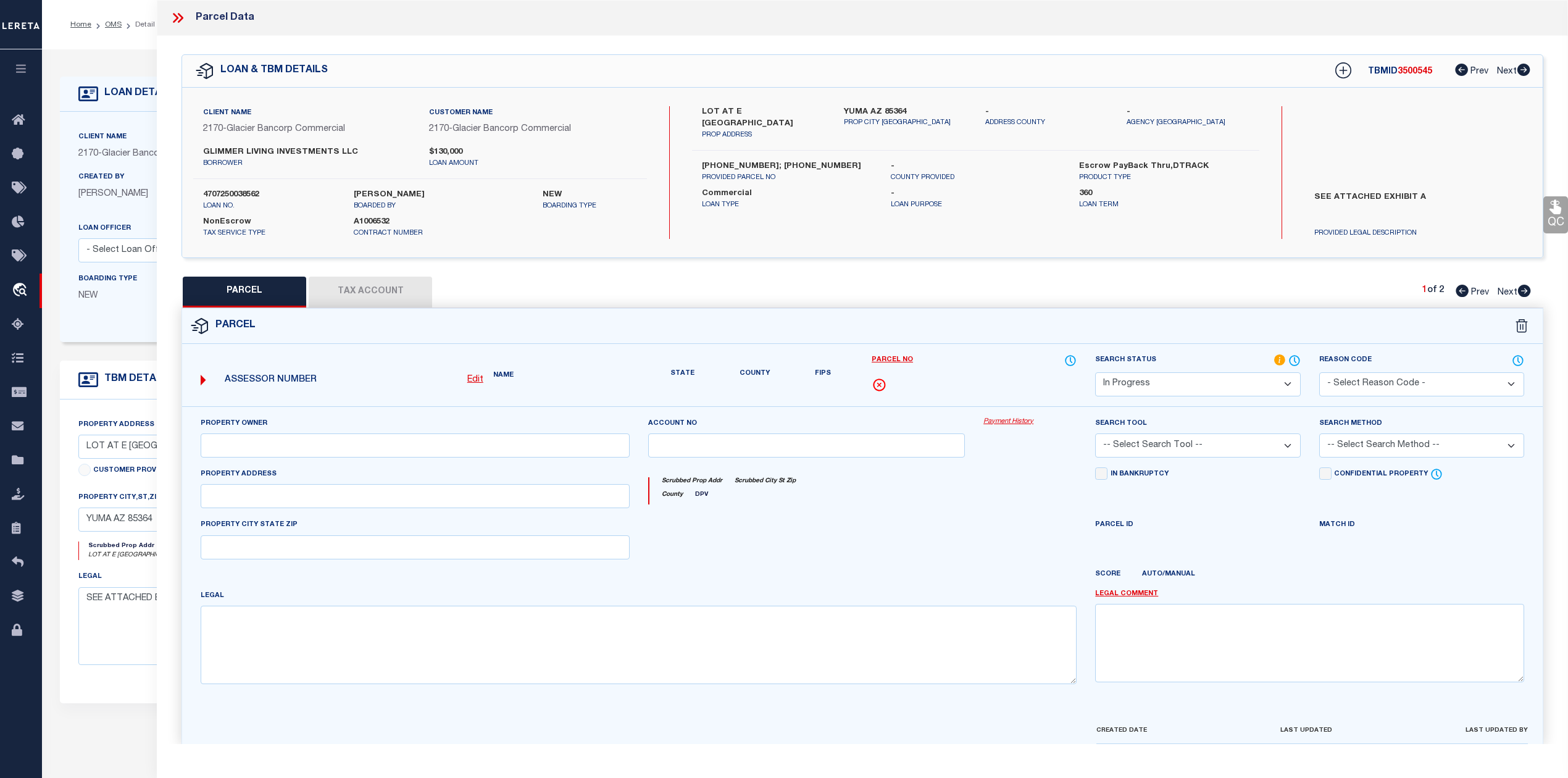
type input "GLIMMER LIVING INVESTMENTS LLC"
select select "PHN"
select select "LEG"
type textarea "MBA INVESTMENTS OF AZ LLC LOT SPLIT (A.P.N. 665-60-053) Lot: A Section: 33 Town…"
type textarea "Need to call to get the R #"
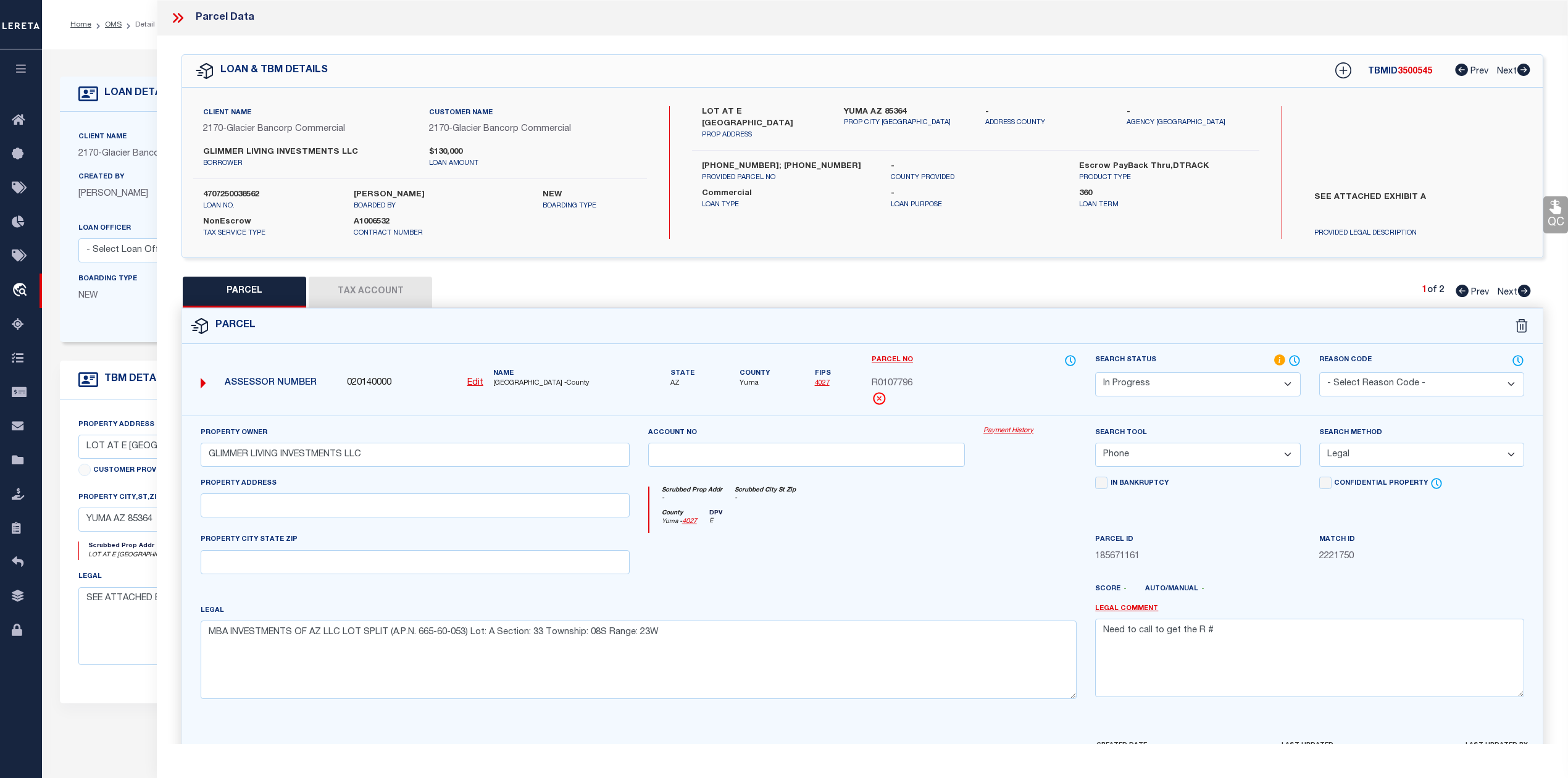
click at [894, 541] on div at bounding box center [807, 557] width 336 height 51
click at [380, 290] on button "Tax Account" at bounding box center [370, 292] width 124 height 31
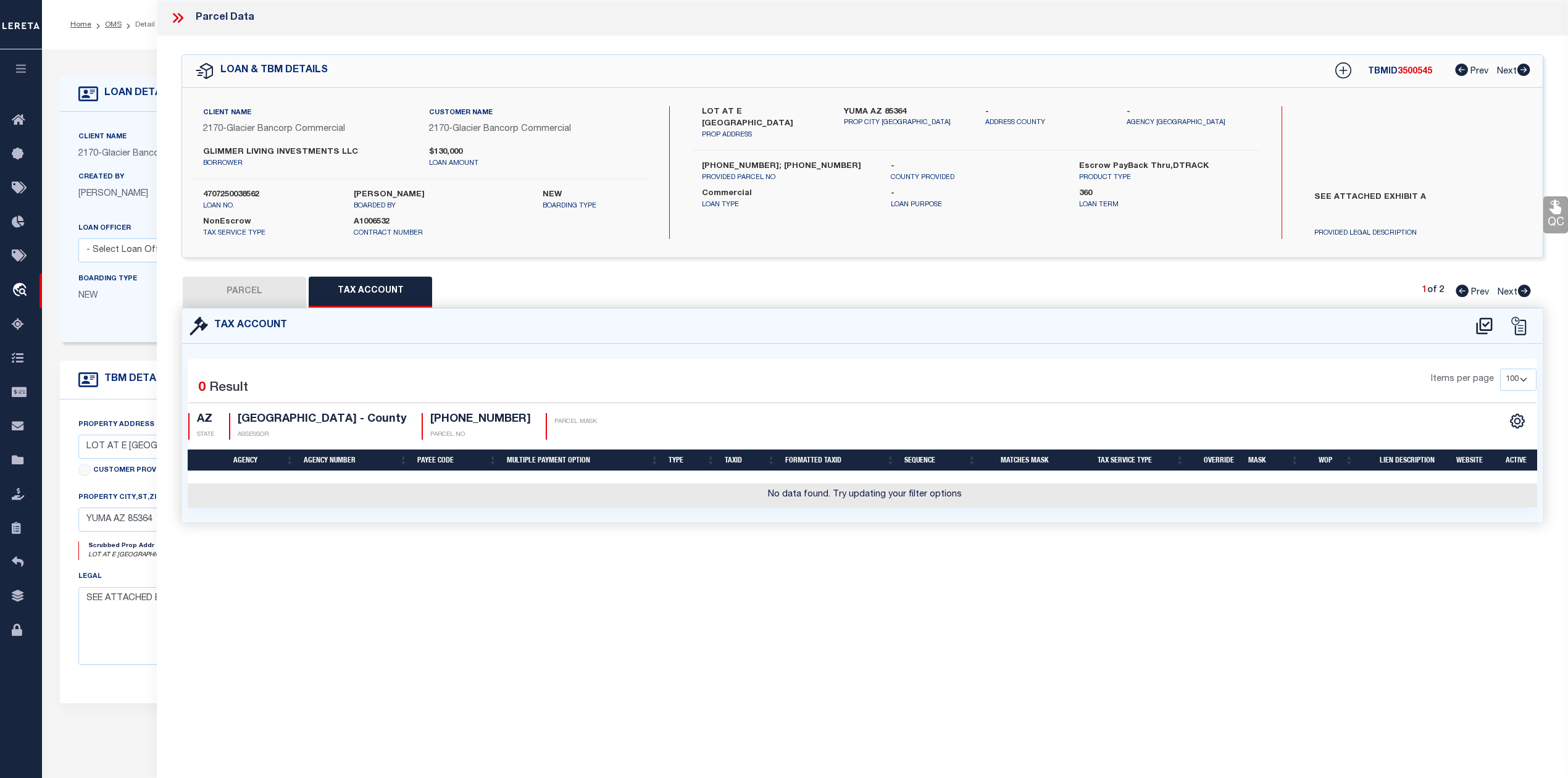
select select "100"
click at [761, 586] on div "Parcel Data QC QC QC - Select Status - Ready to QC" at bounding box center [861, 372] width 1411 height 744
click at [1488, 324] on icon at bounding box center [1484, 326] width 20 height 20
select select "100"
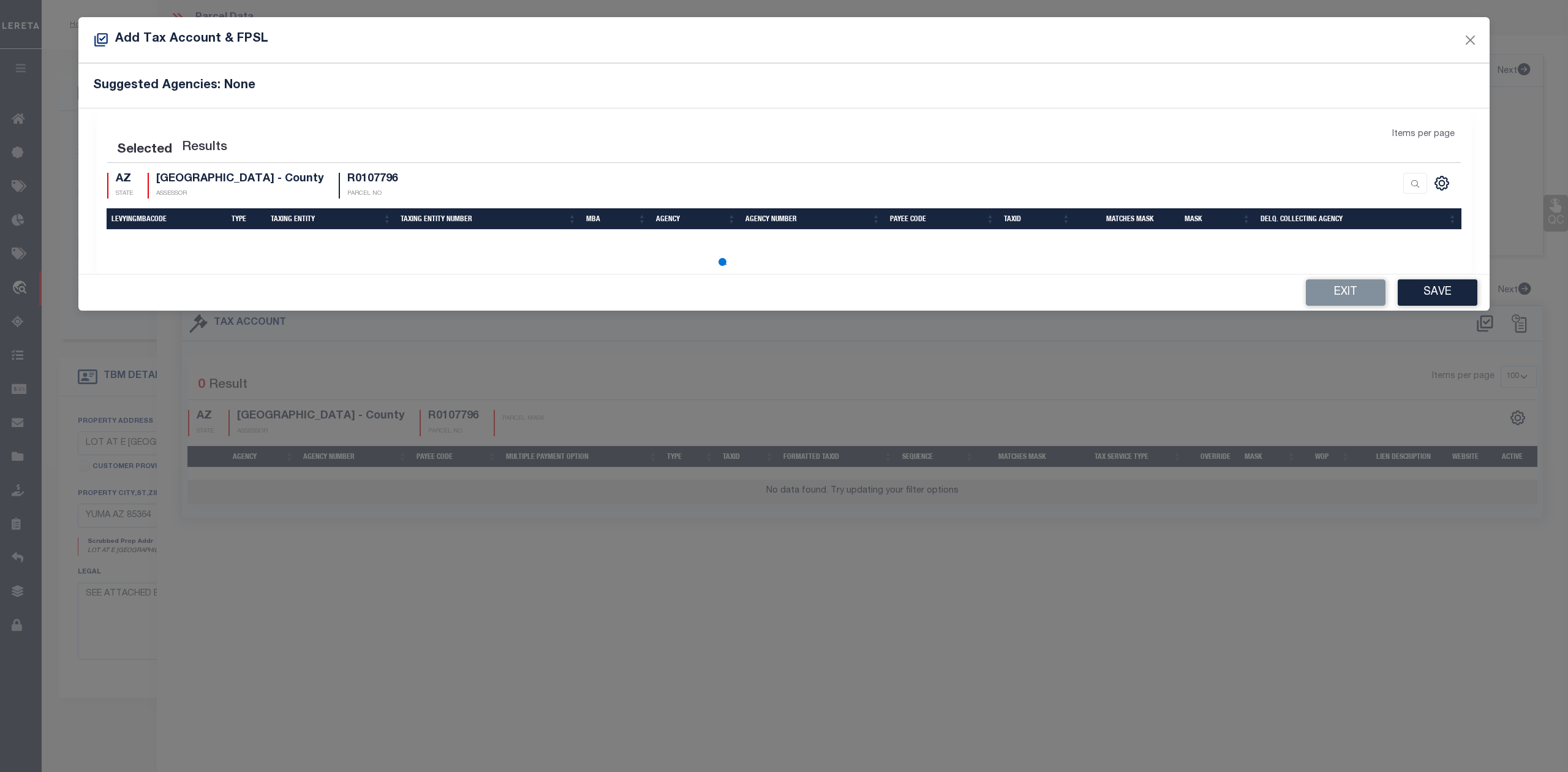
select select "100"
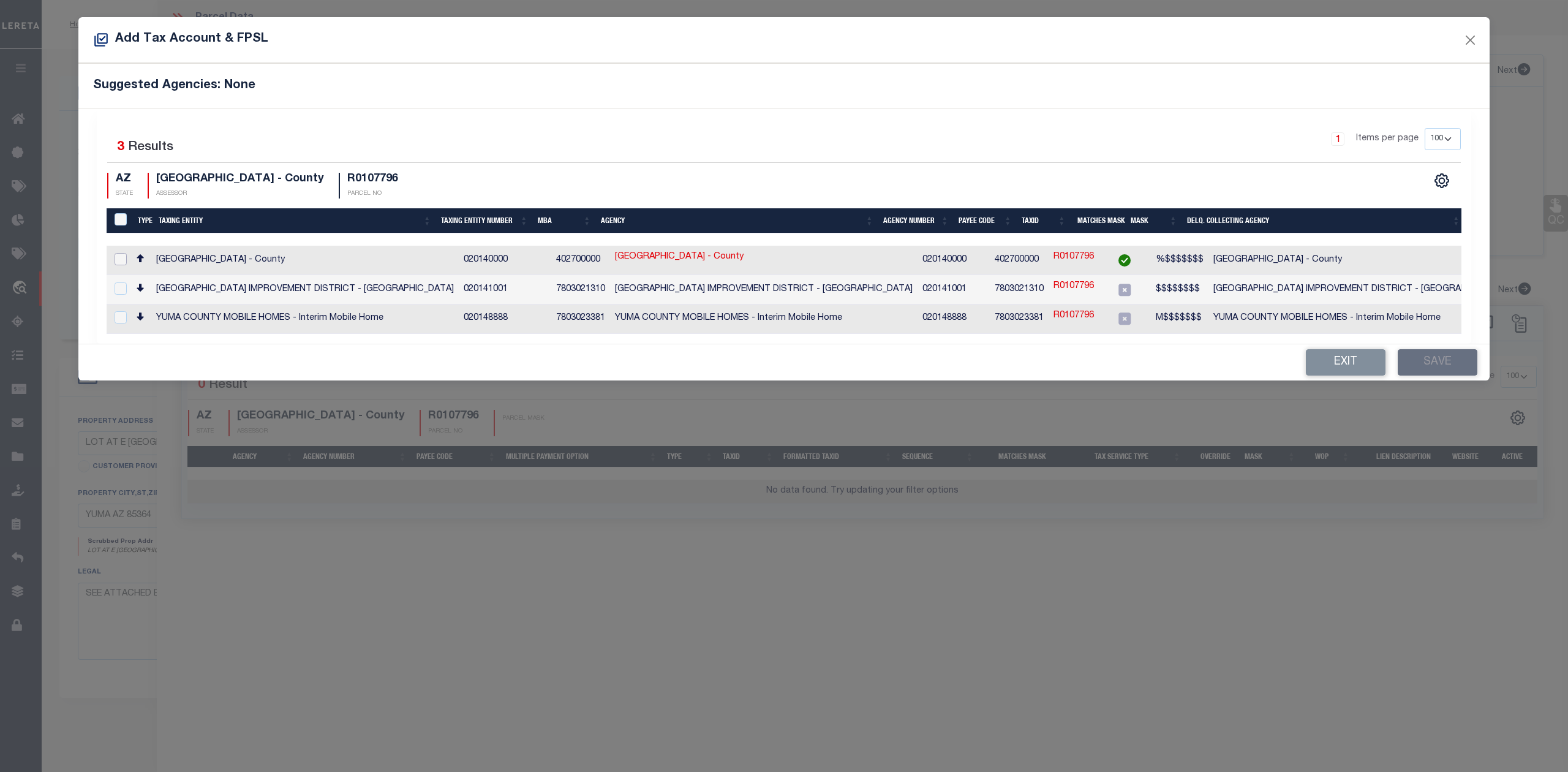
click at [121, 258] on input "checkbox" at bounding box center [120, 259] width 12 height 12
checkbox input "true"
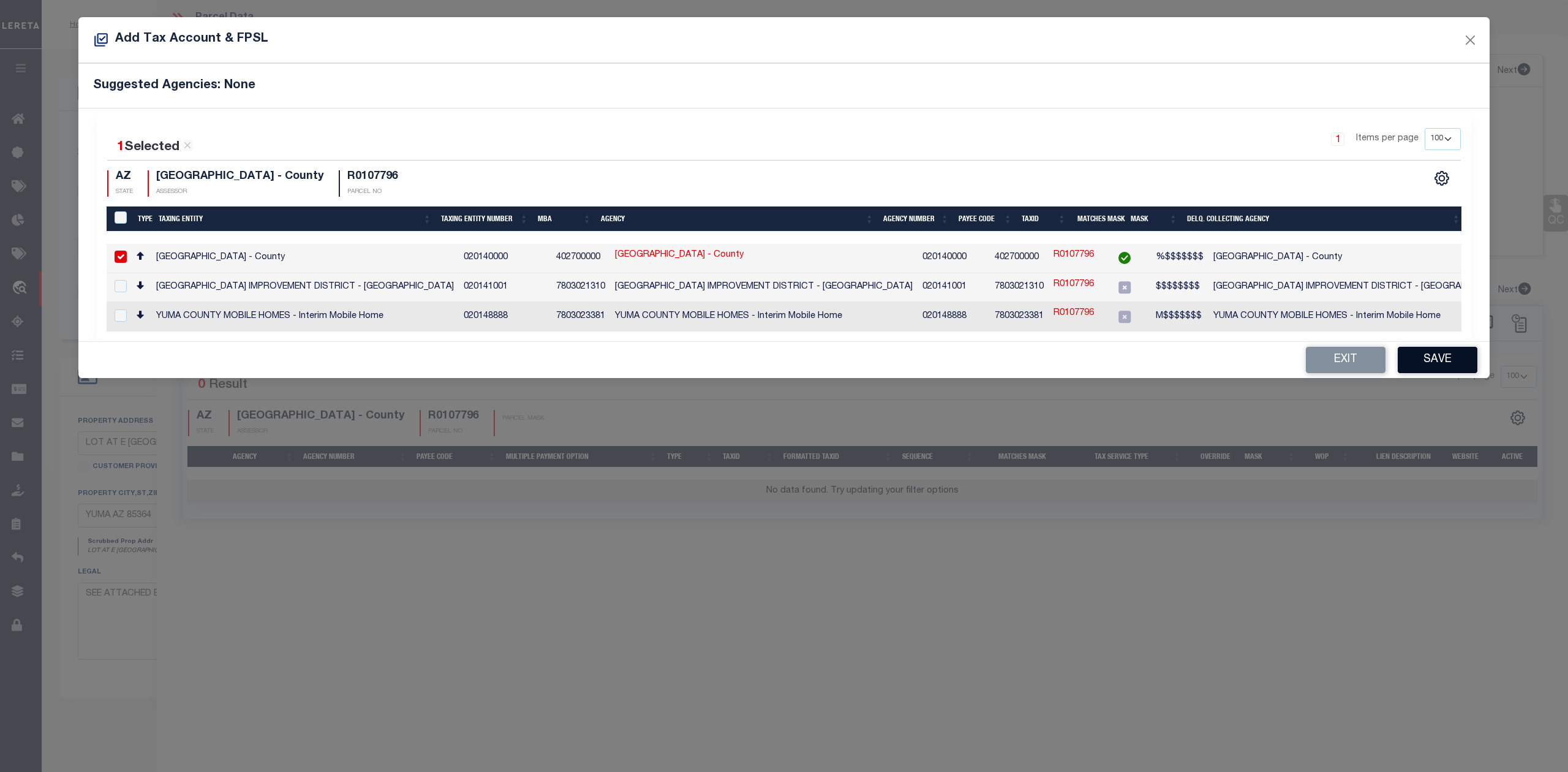
click at [1415, 360] on button "Save" at bounding box center [1438, 360] width 80 height 27
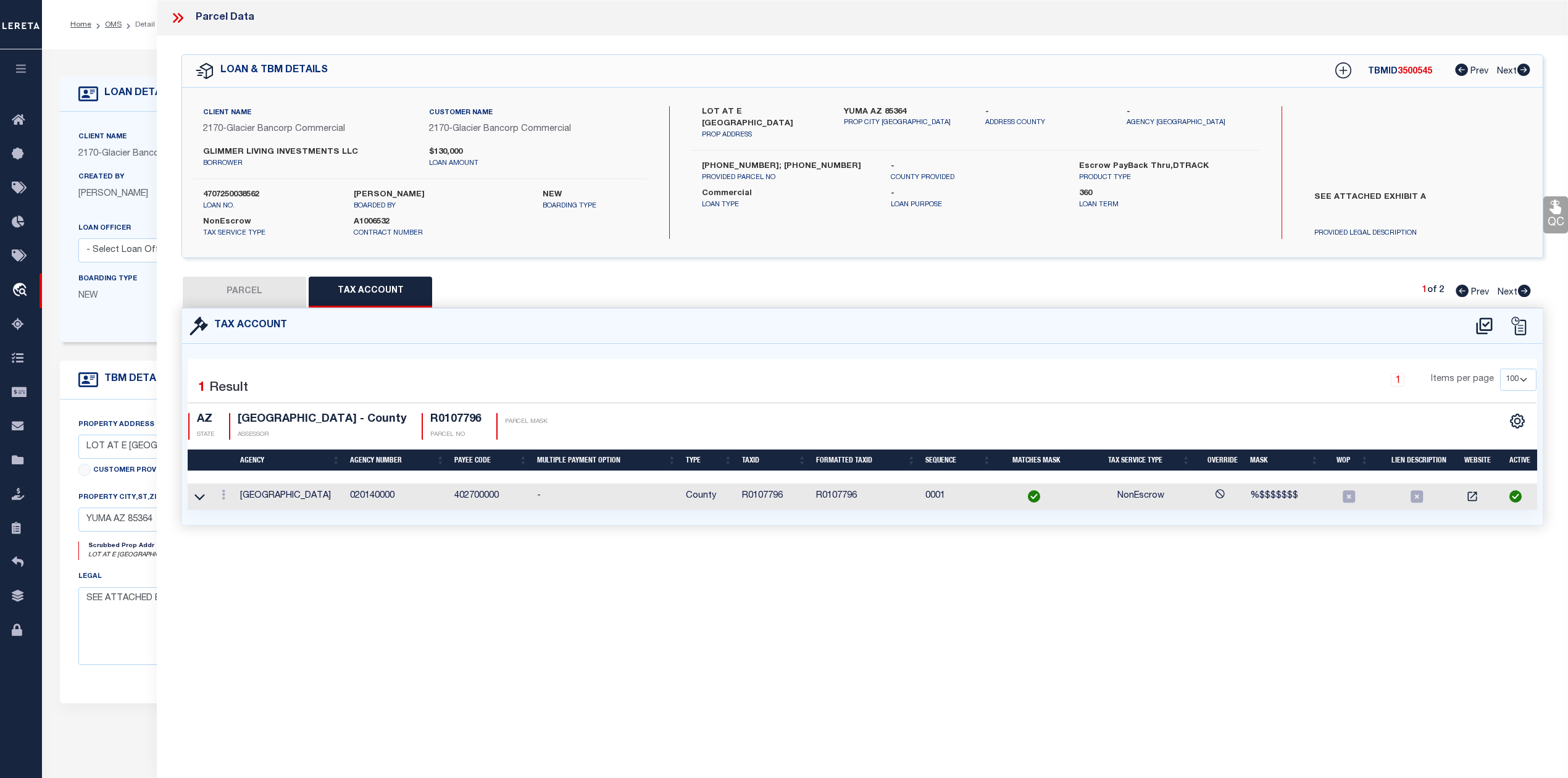
click at [1056, 657] on div "Parcel Data QC QC QC - Select Status - Ready to QC" at bounding box center [861, 372] width 1411 height 744
click at [247, 297] on button "PARCEL" at bounding box center [245, 292] width 124 height 31
select select "AS"
select select
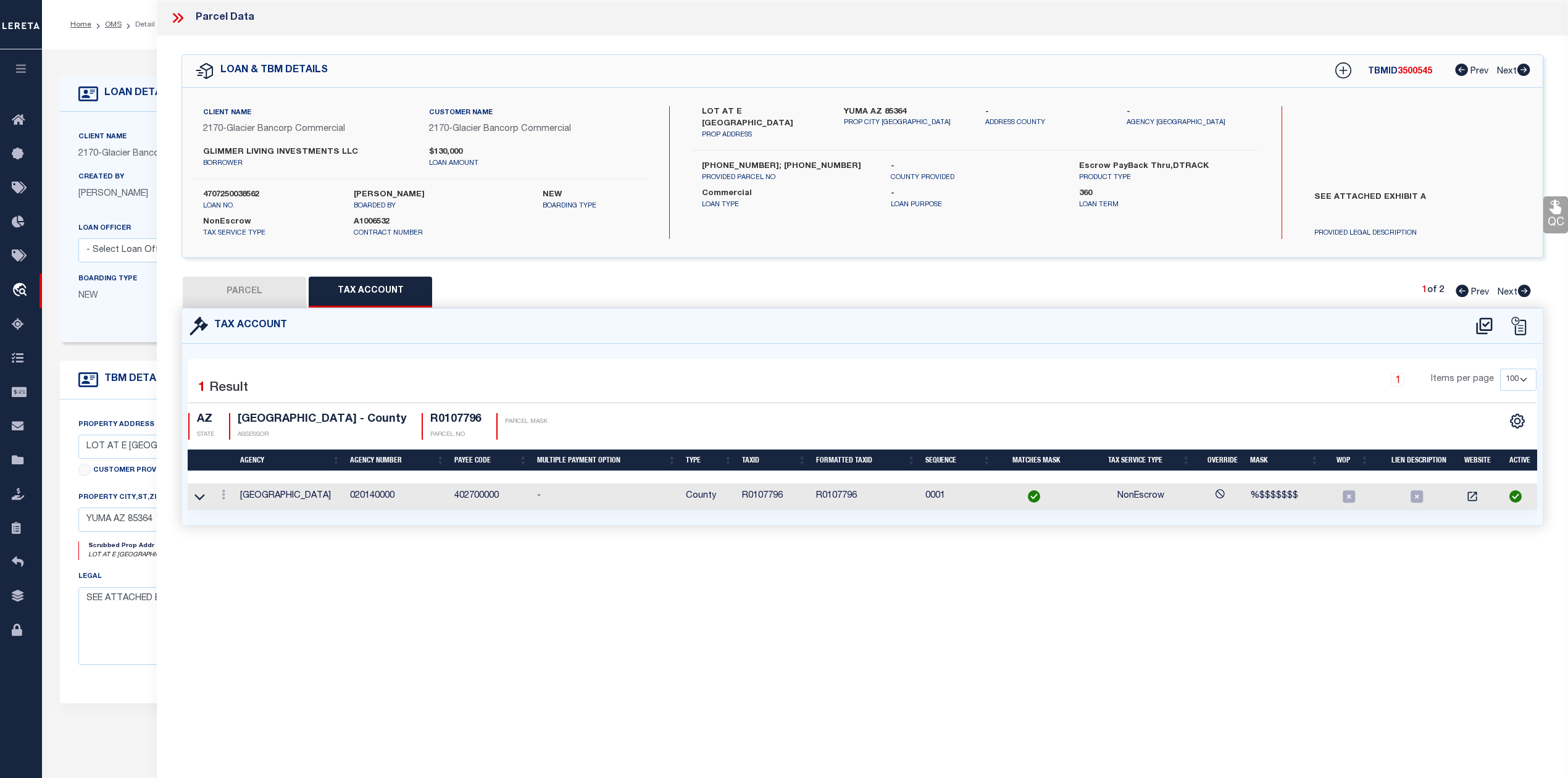
checkbox input "false"
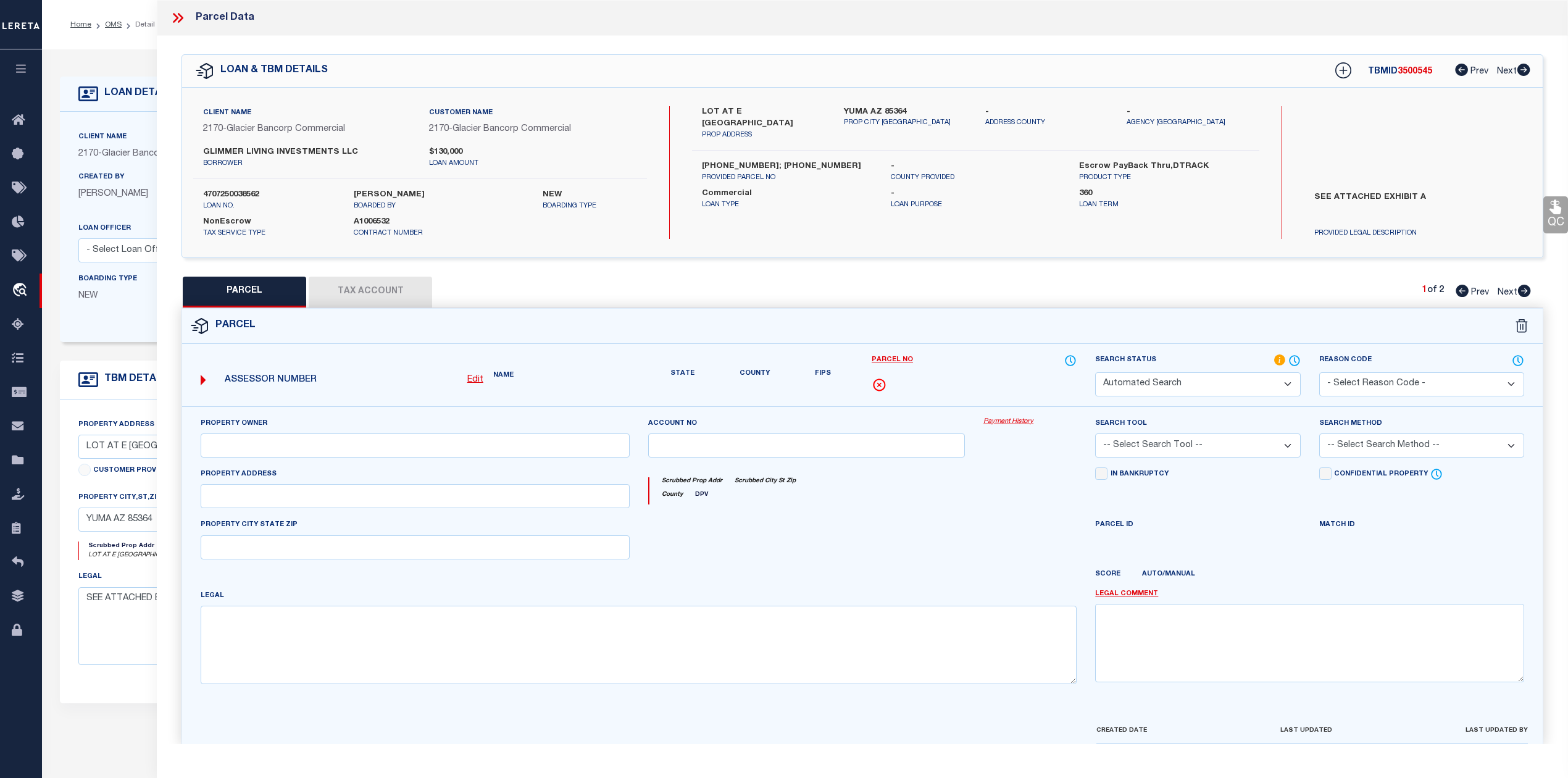
select select "IP"
type input "GLIMMER LIVING INVESTMENTS LLC"
select select "PHN"
select select "LEG"
type textarea "MBA INVESTMENTS OF AZ LLC LOT SPLIT (A.P.N. 665-60-053) Lot: A Section: 33 Town…"
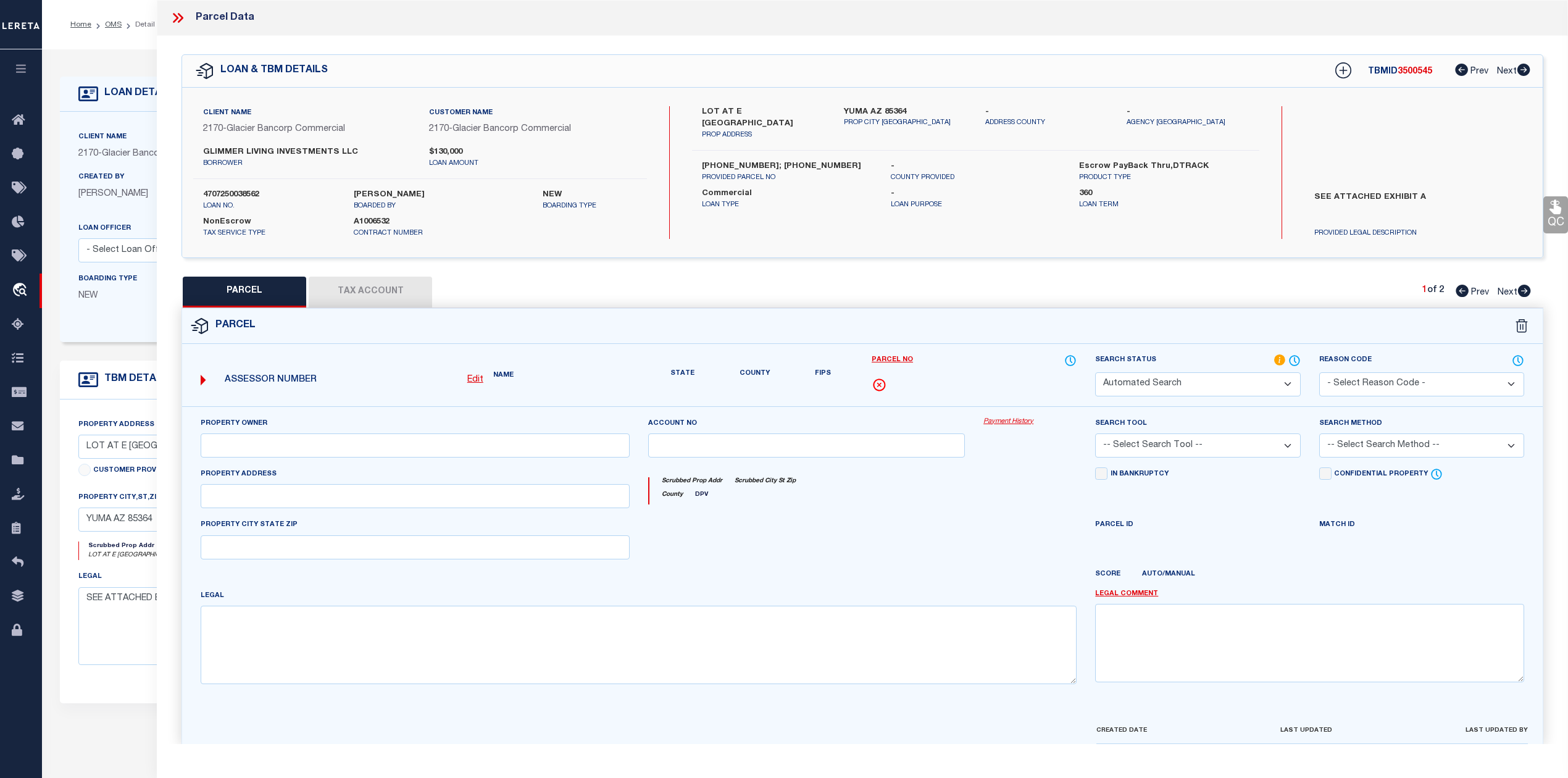
type textarea "Need to call to get the R #"
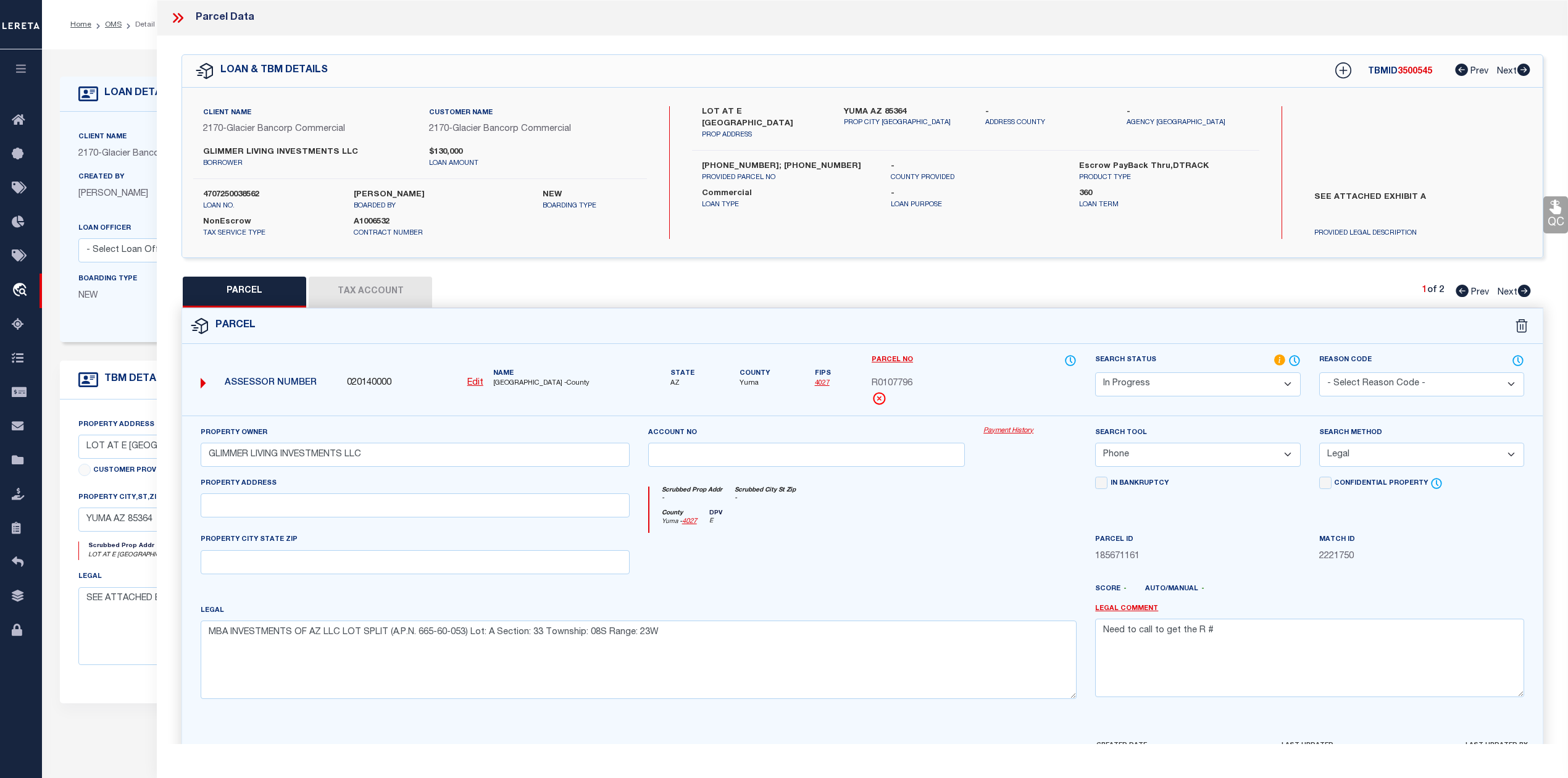
click at [834, 583] on div at bounding box center [807, 557] width 336 height 51
click at [879, 547] on div at bounding box center [807, 557] width 336 height 51
click at [1163, 388] on select "Automated Search Bad Parcel Complete Duplicate Parcel High Dollar Reporting In …" at bounding box center [1198, 384] width 205 height 24
select select "PC"
click at [1095, 372] on select "Automated Search Bad Parcel Complete Duplicate Parcel High Dollar Reporting In …" at bounding box center [1198, 384] width 205 height 24
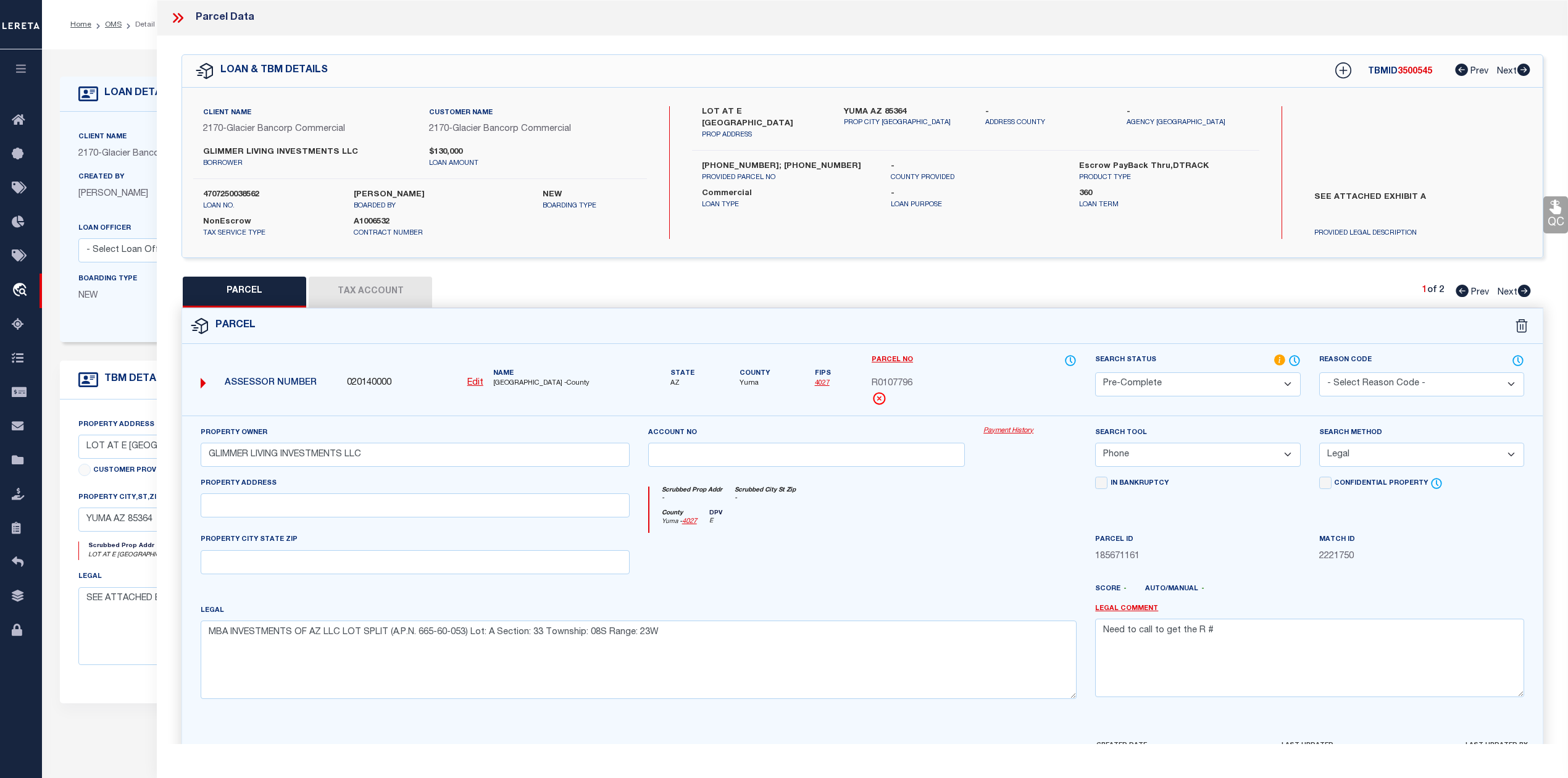
click at [995, 583] on div at bounding box center [1030, 557] width 111 height 51
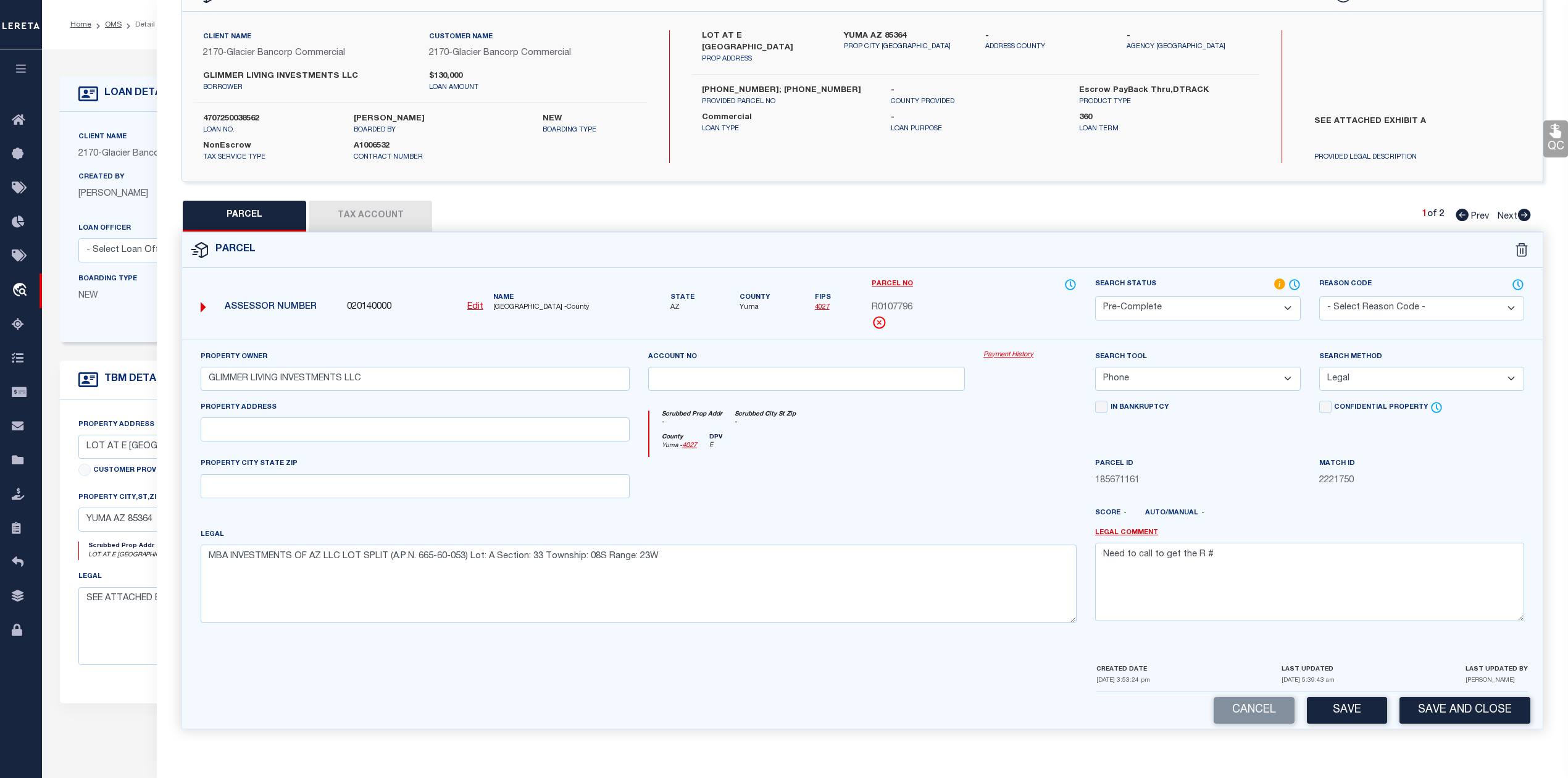
click at [924, 490] on div at bounding box center [807, 482] width 336 height 51
drag, startPoint x: 1215, startPoint y: 556, endPoint x: 1088, endPoint y: 554, distance: 127.0
click at [1088, 554] on div "Legal Comment Need to call to get the R #" at bounding box center [1309, 579] width 448 height 105
click at [1037, 468] on div at bounding box center [1030, 482] width 111 height 51
click at [1328, 704] on button "Save" at bounding box center [1346, 711] width 81 height 27
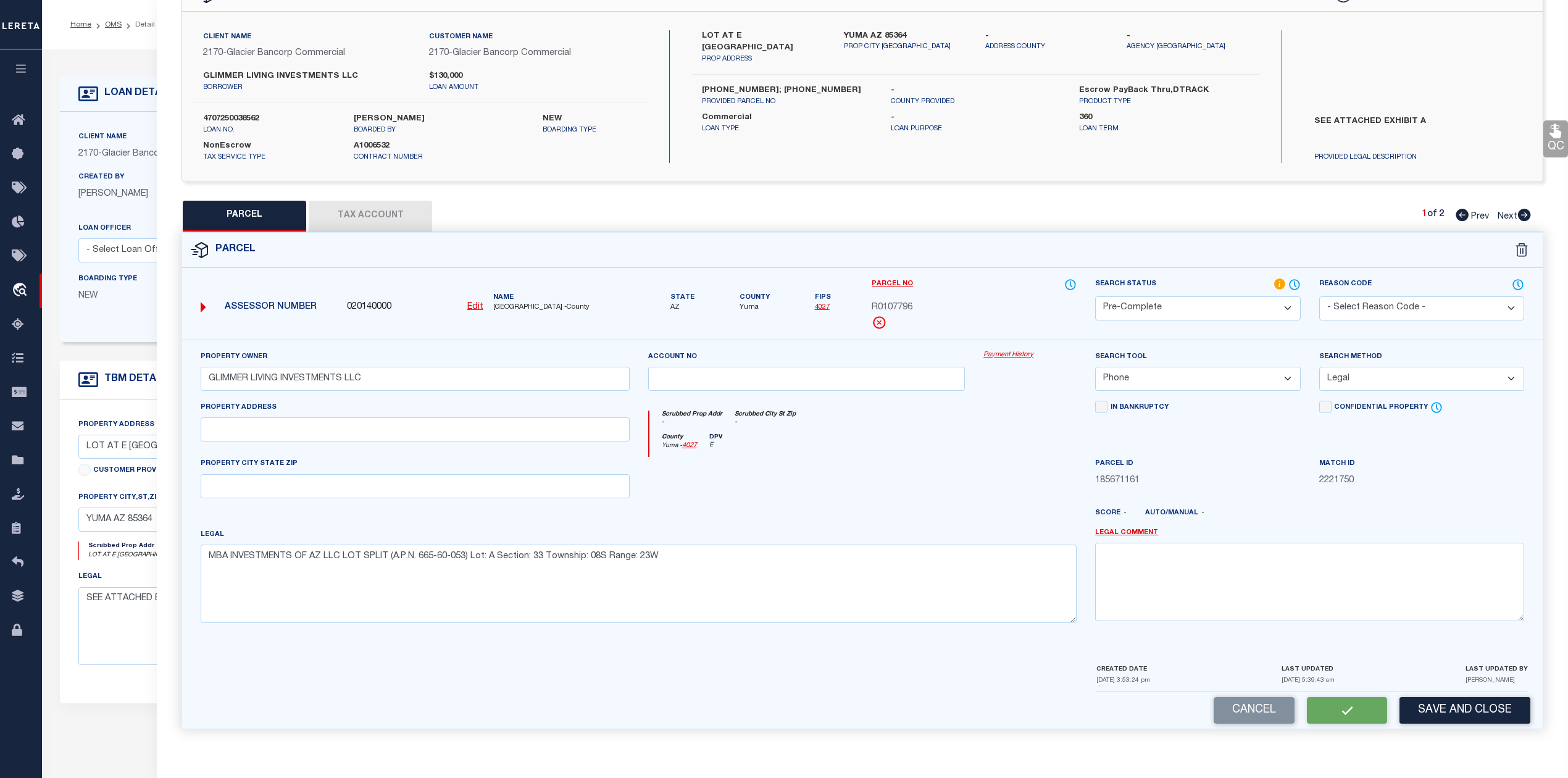
select select "AS"
select select
checkbox input "false"
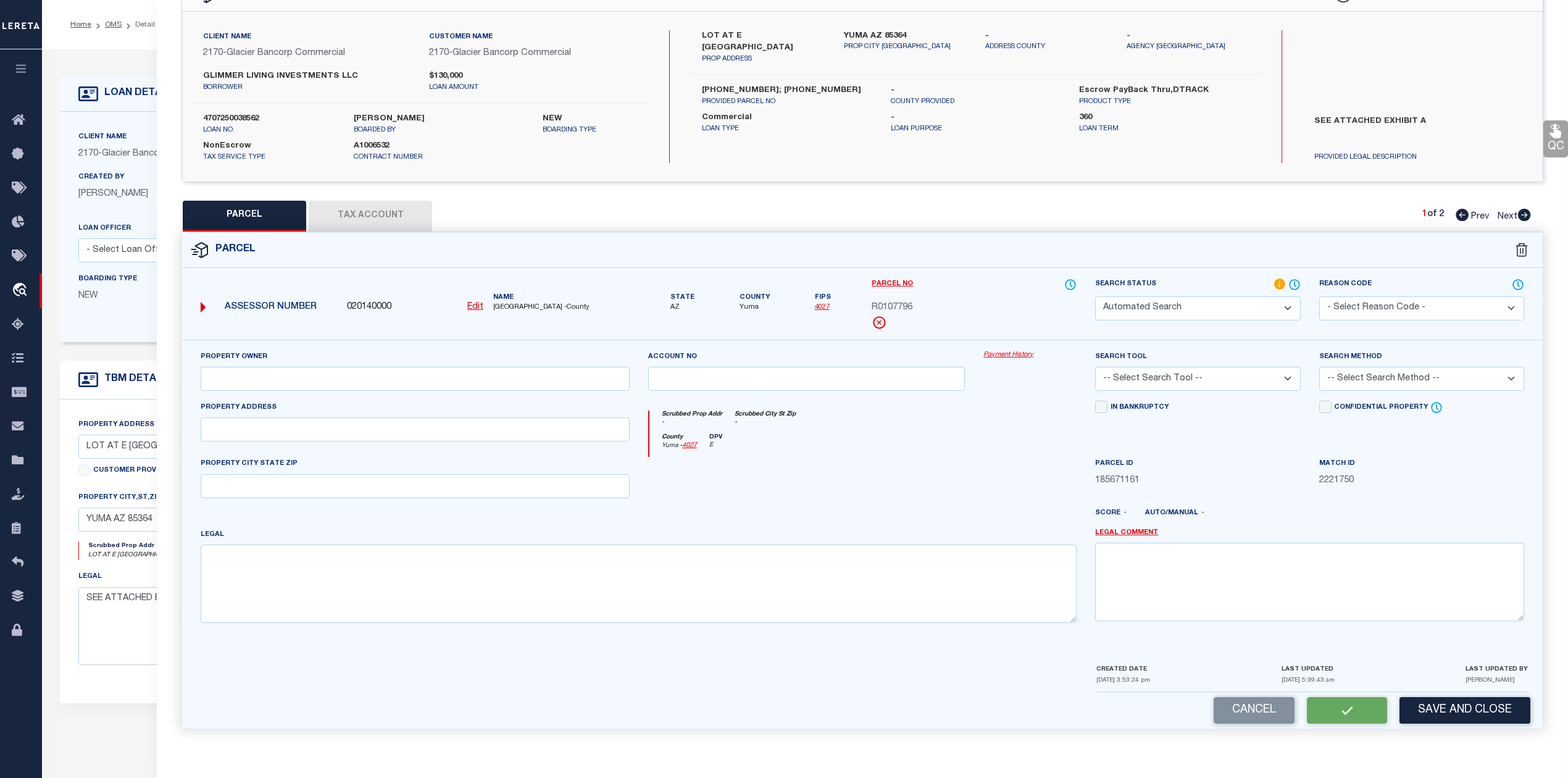
select select "PC"
type input "GLIMMER LIVING INVESTMENTS LLC"
select select "PHN"
select select "LEG"
type textarea "MBA INVESTMENTS OF AZ LLC LOT SPLIT (A.P.N. 665-60-053) Lot: A Section: 33 Town…"
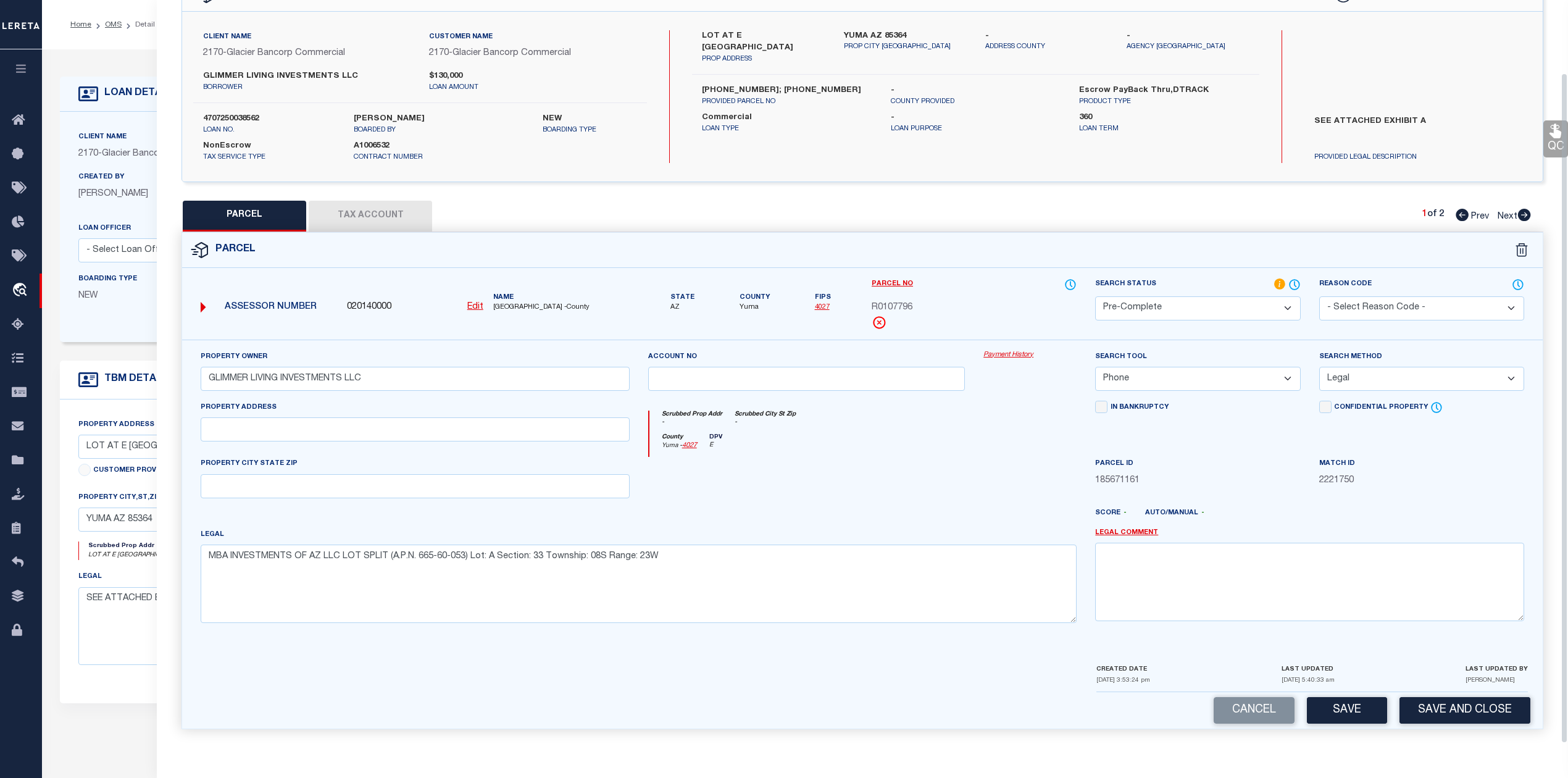
click at [926, 494] on div at bounding box center [807, 482] width 336 height 51
click at [922, 486] on div at bounding box center [807, 482] width 336 height 51
click at [403, 214] on button "Tax Account" at bounding box center [370, 216] width 124 height 31
select select "100"
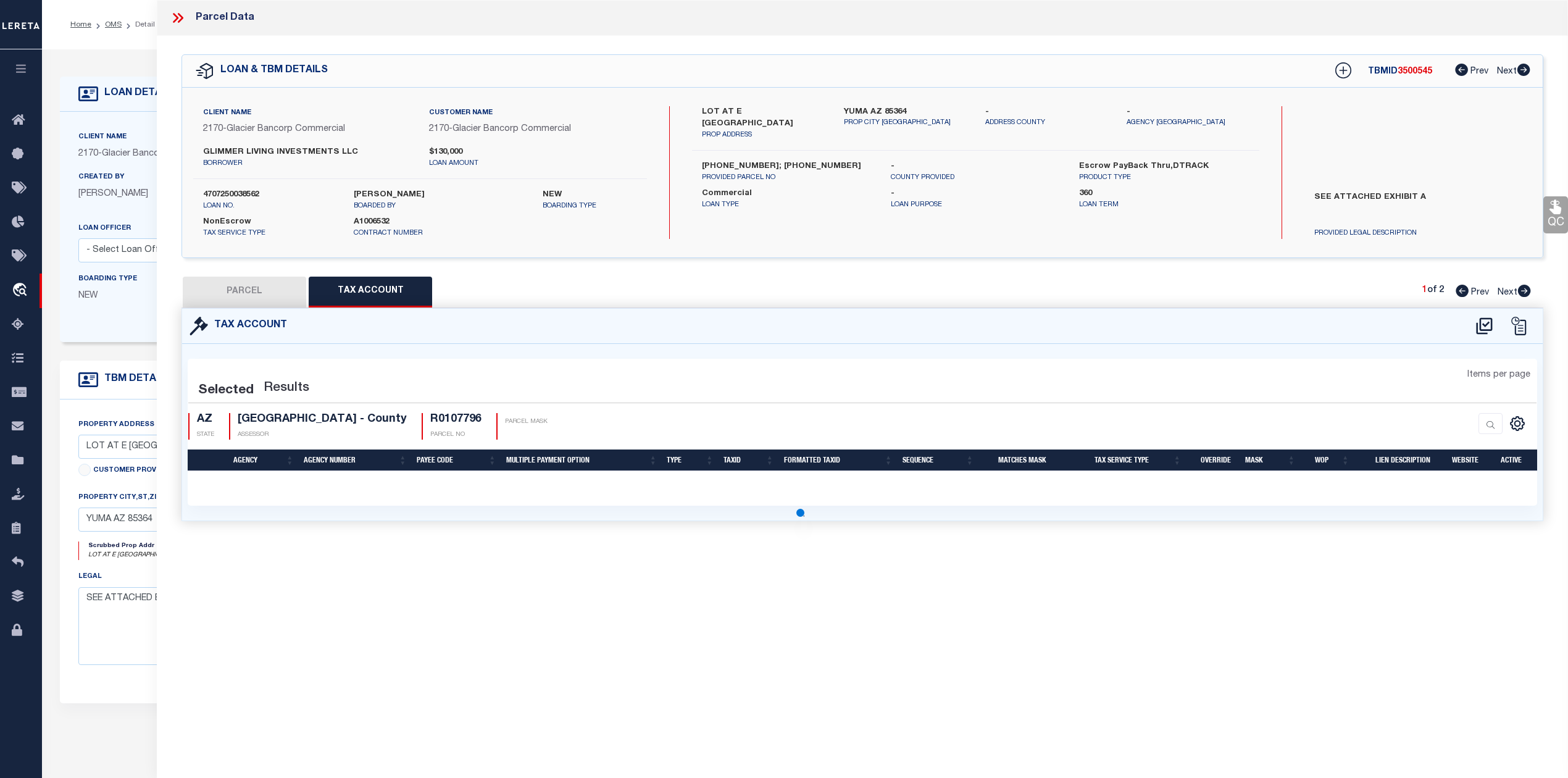
scroll to position [0, 0]
select select "100"
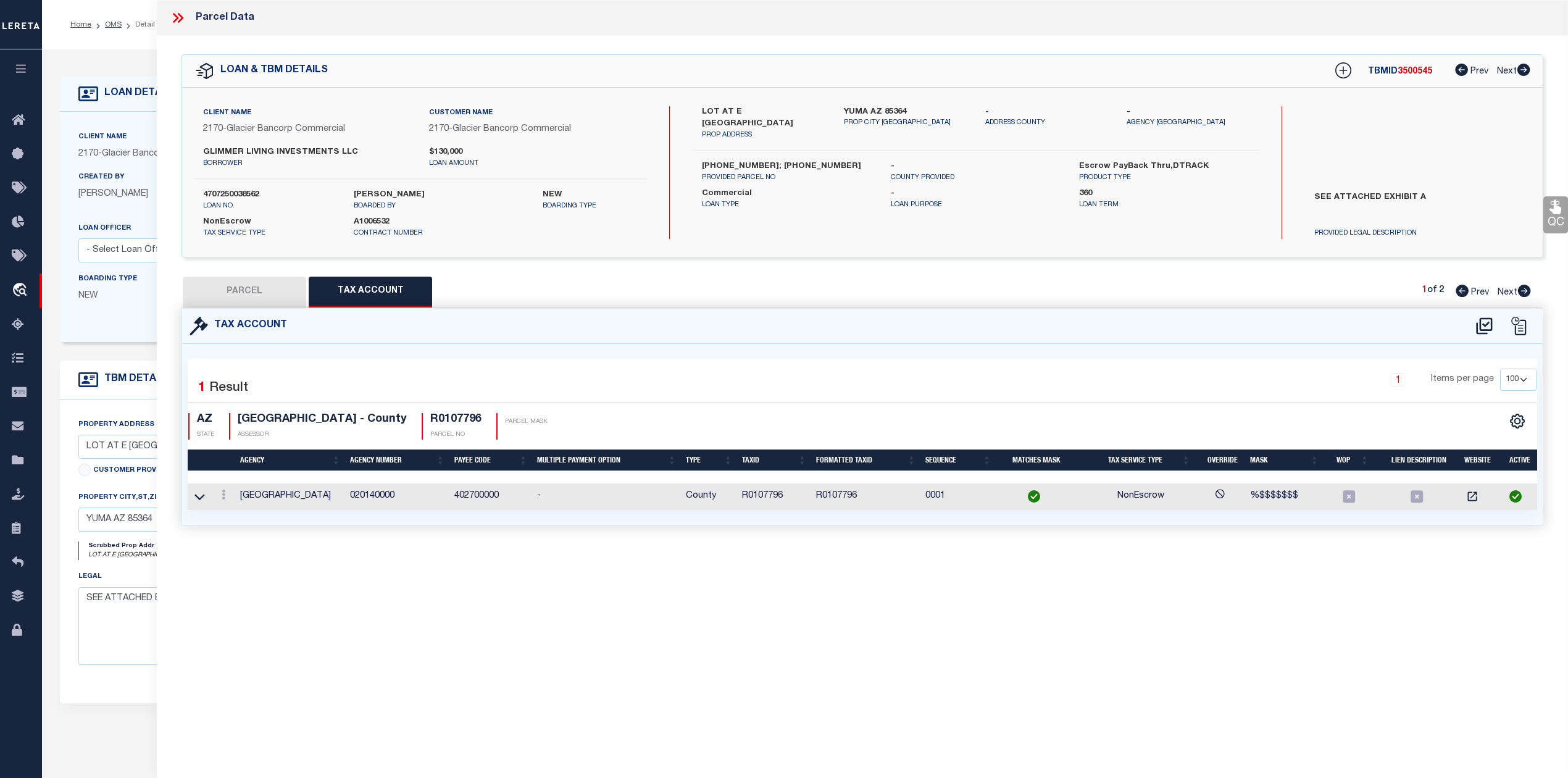
click at [687, 590] on div "Parcel Data QC QC QC - Select Status - Ready to QC" at bounding box center [861, 372] width 1411 height 744
click at [255, 287] on button "PARCEL" at bounding box center [245, 292] width 124 height 31
select select "AS"
select select
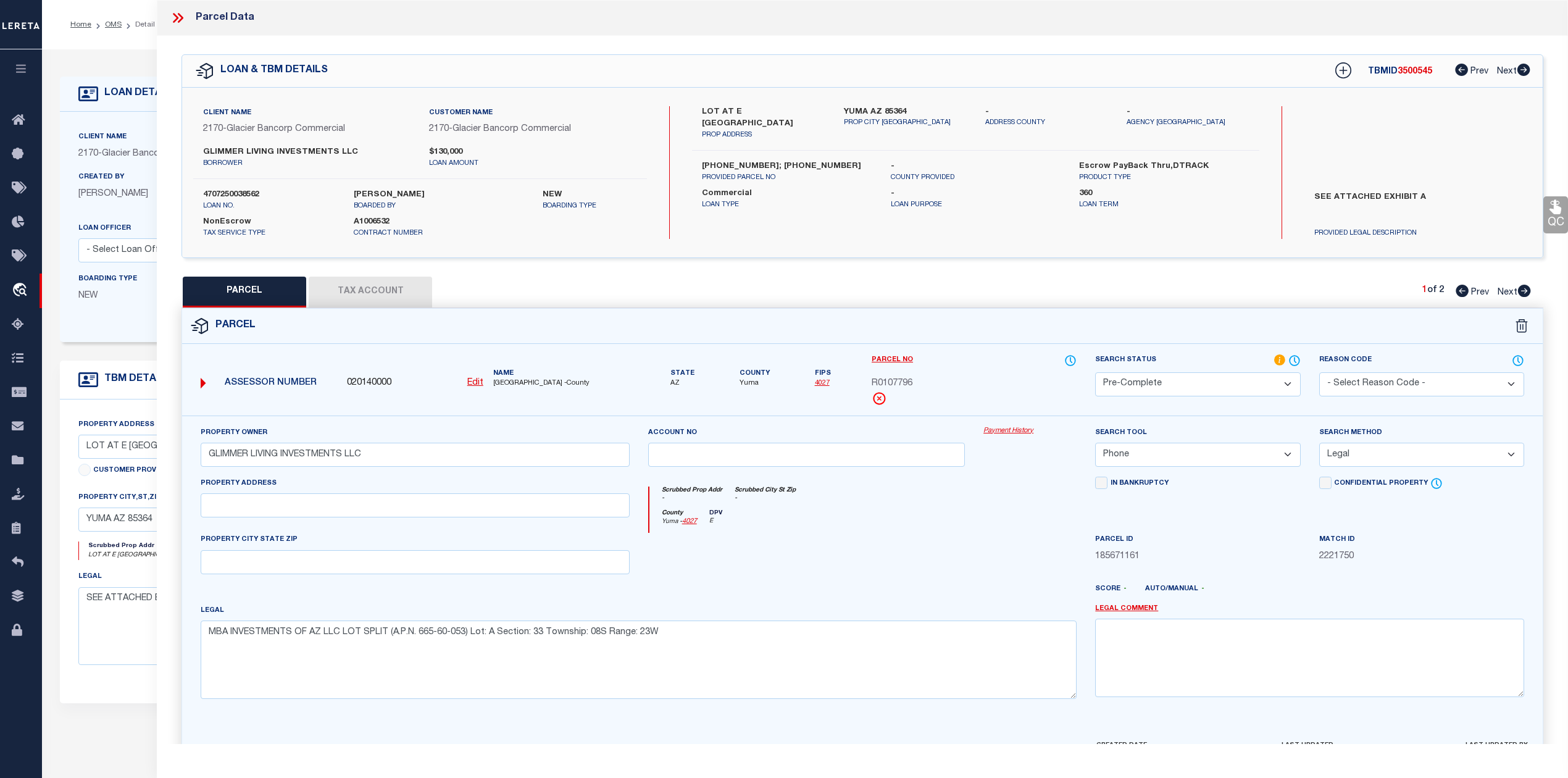
click at [830, 541] on div at bounding box center [807, 557] width 336 height 51
click at [995, 313] on div "Parcel" at bounding box center [862, 326] width 1360 height 35
click at [1521, 292] on icon at bounding box center [1525, 291] width 13 height 12
click at [942, 552] on div at bounding box center [807, 557] width 336 height 51
click at [474, 384] on u "Edit" at bounding box center [475, 383] width 16 height 9
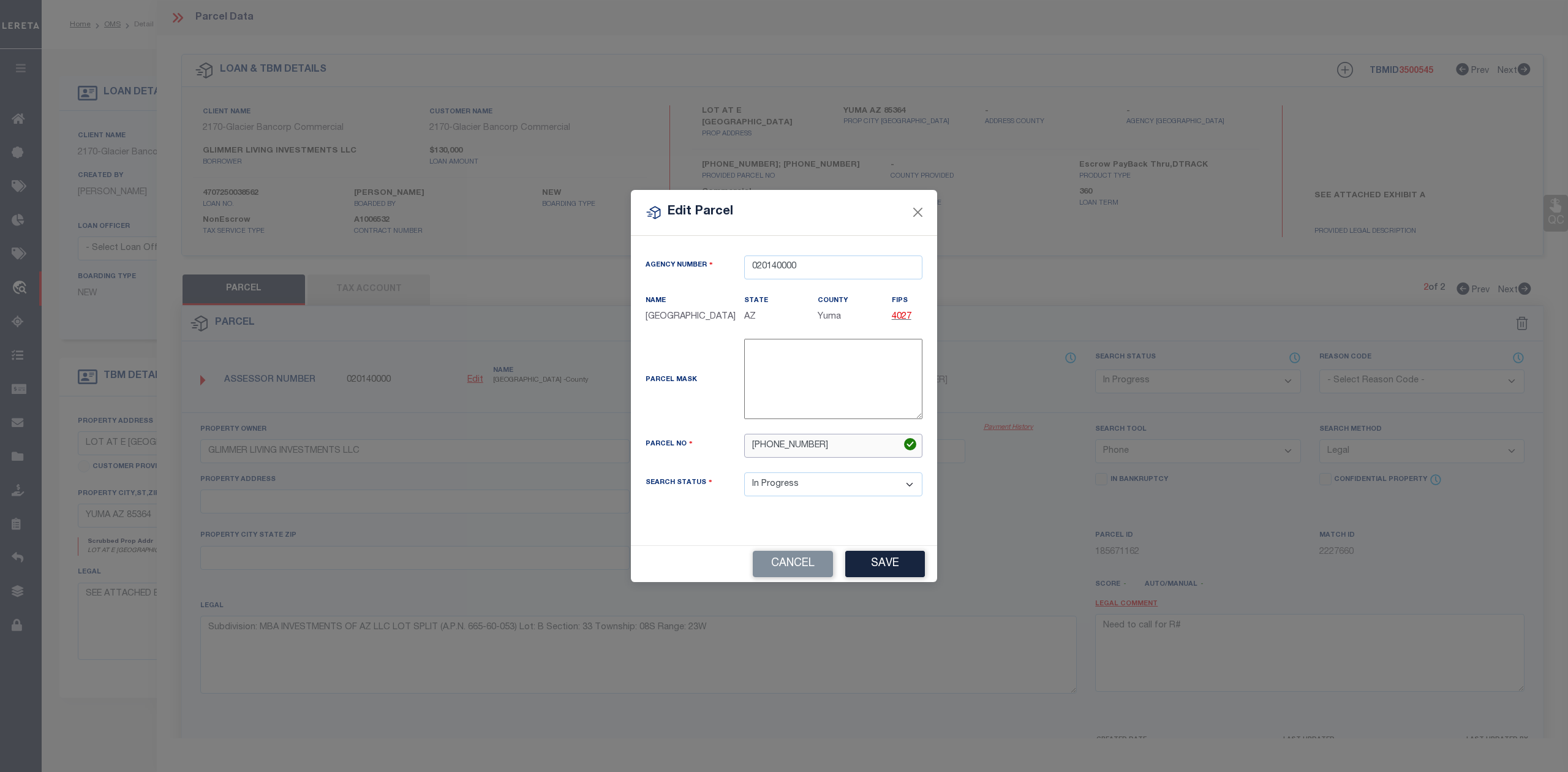
drag, startPoint x: 806, startPoint y: 447, endPoint x: 746, endPoint y: 445, distance: 60.0
click at [746, 445] on input "665-60-074" at bounding box center [833, 445] width 178 height 24
paste input "R0107797"
click at [711, 464] on div "Parcel No R0107797" at bounding box center [784, 453] width 295 height 39
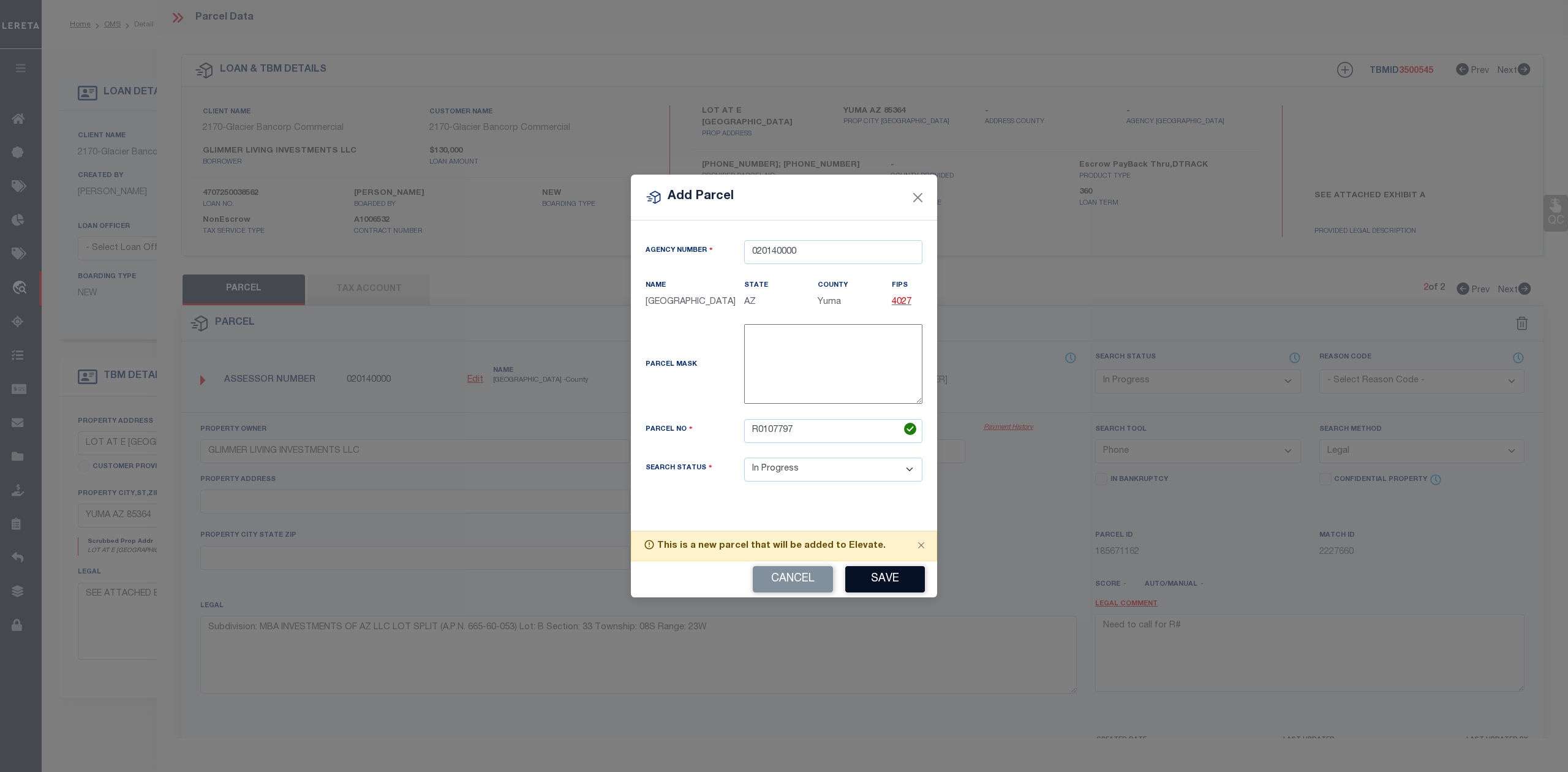
click at [887, 584] on button "Save" at bounding box center [885, 580] width 80 height 27
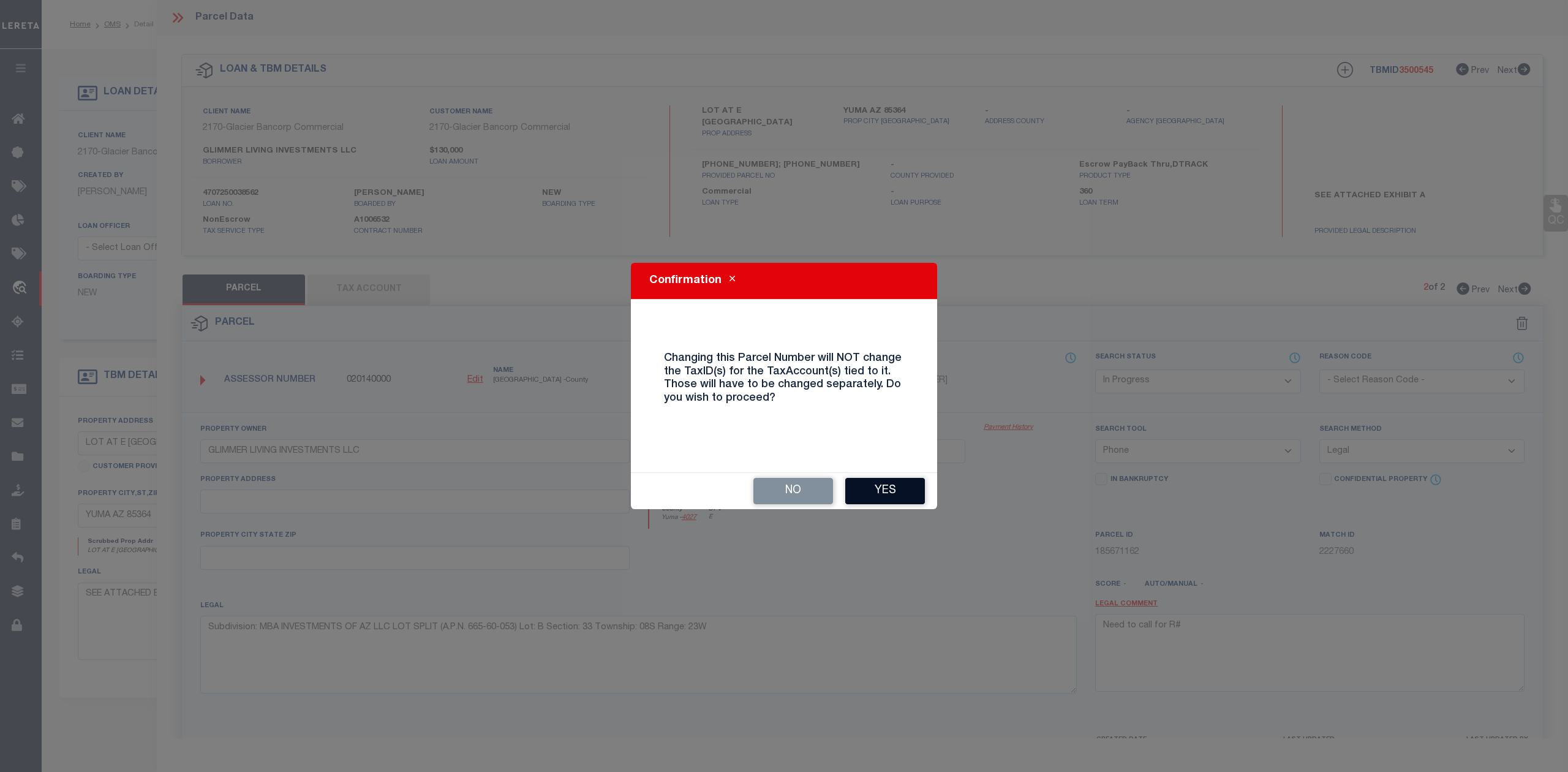
click at [882, 488] on button "Yes" at bounding box center [885, 491] width 80 height 27
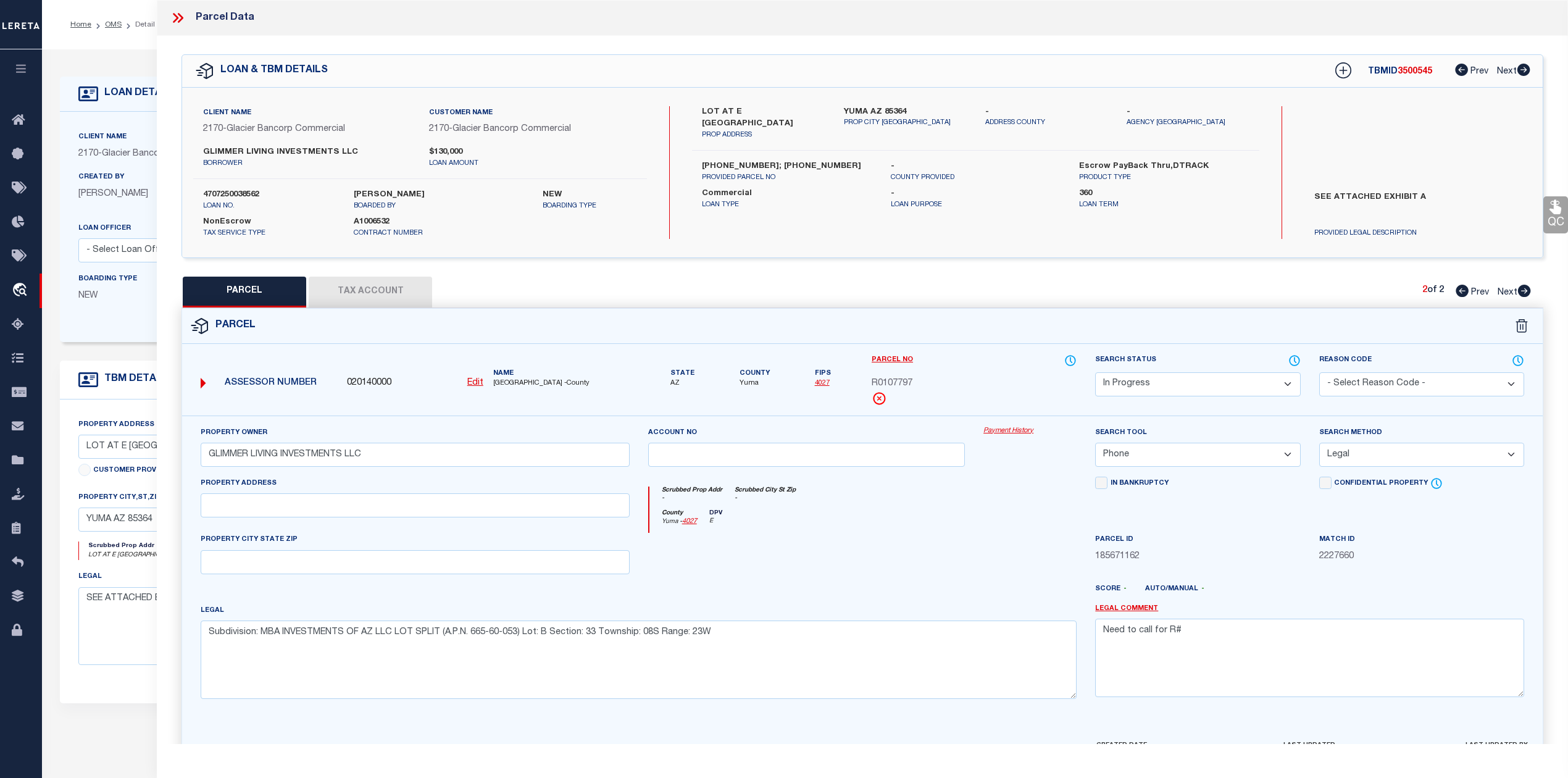
click at [929, 545] on div at bounding box center [807, 557] width 336 height 51
drag, startPoint x: 1188, startPoint y: 633, endPoint x: 1063, endPoint y: 633, distance: 125.0
click at [1063, 633] on div "Property Owner GLIMMER LIVING INVESTMENTS LLC Account no Payment History Search…" at bounding box center [862, 567] width 1342 height 283
click at [924, 567] on div at bounding box center [807, 557] width 336 height 51
click at [919, 539] on div at bounding box center [807, 557] width 336 height 51
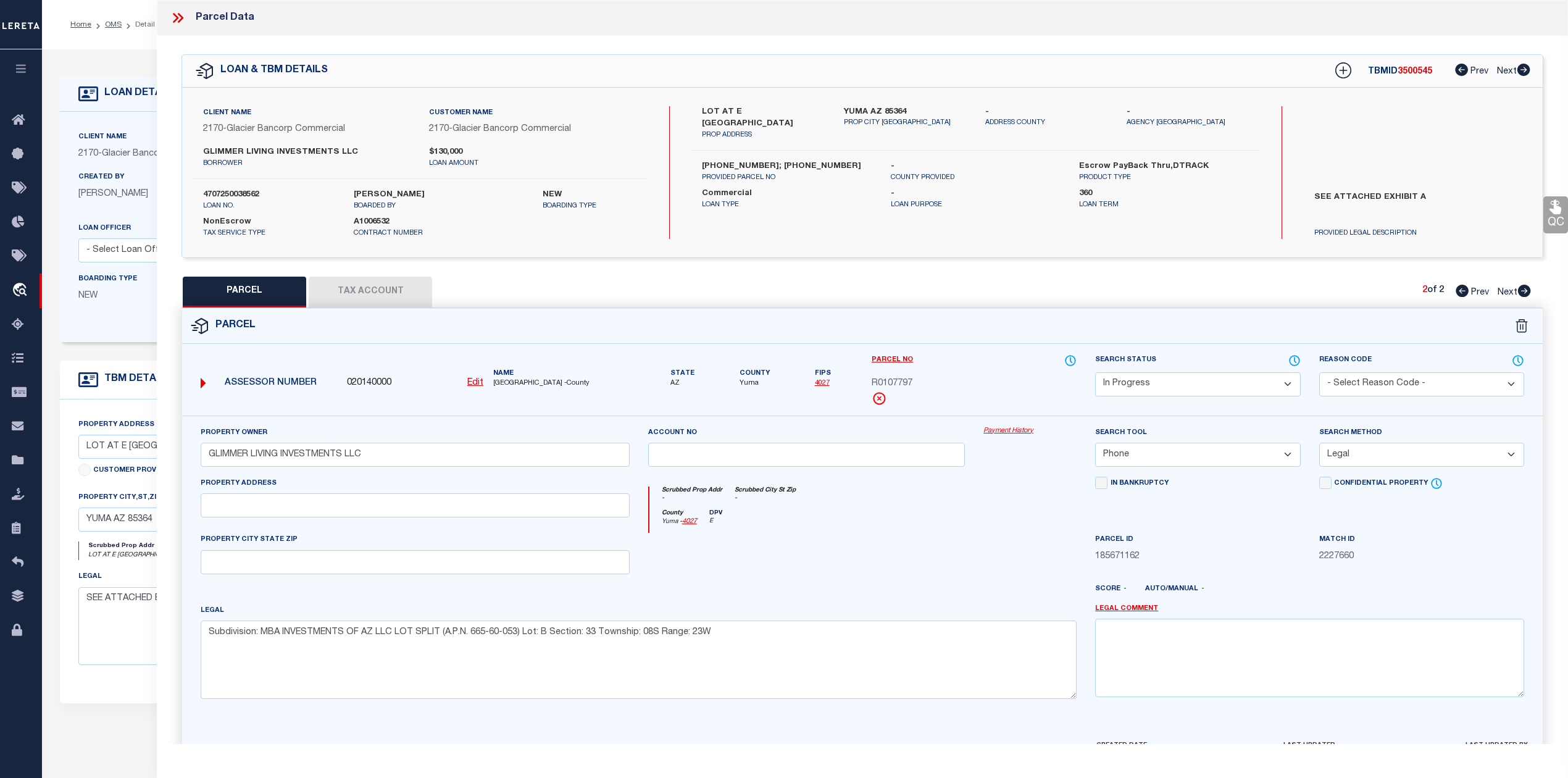
click at [783, 603] on div at bounding box center [919, 594] width 336 height 20
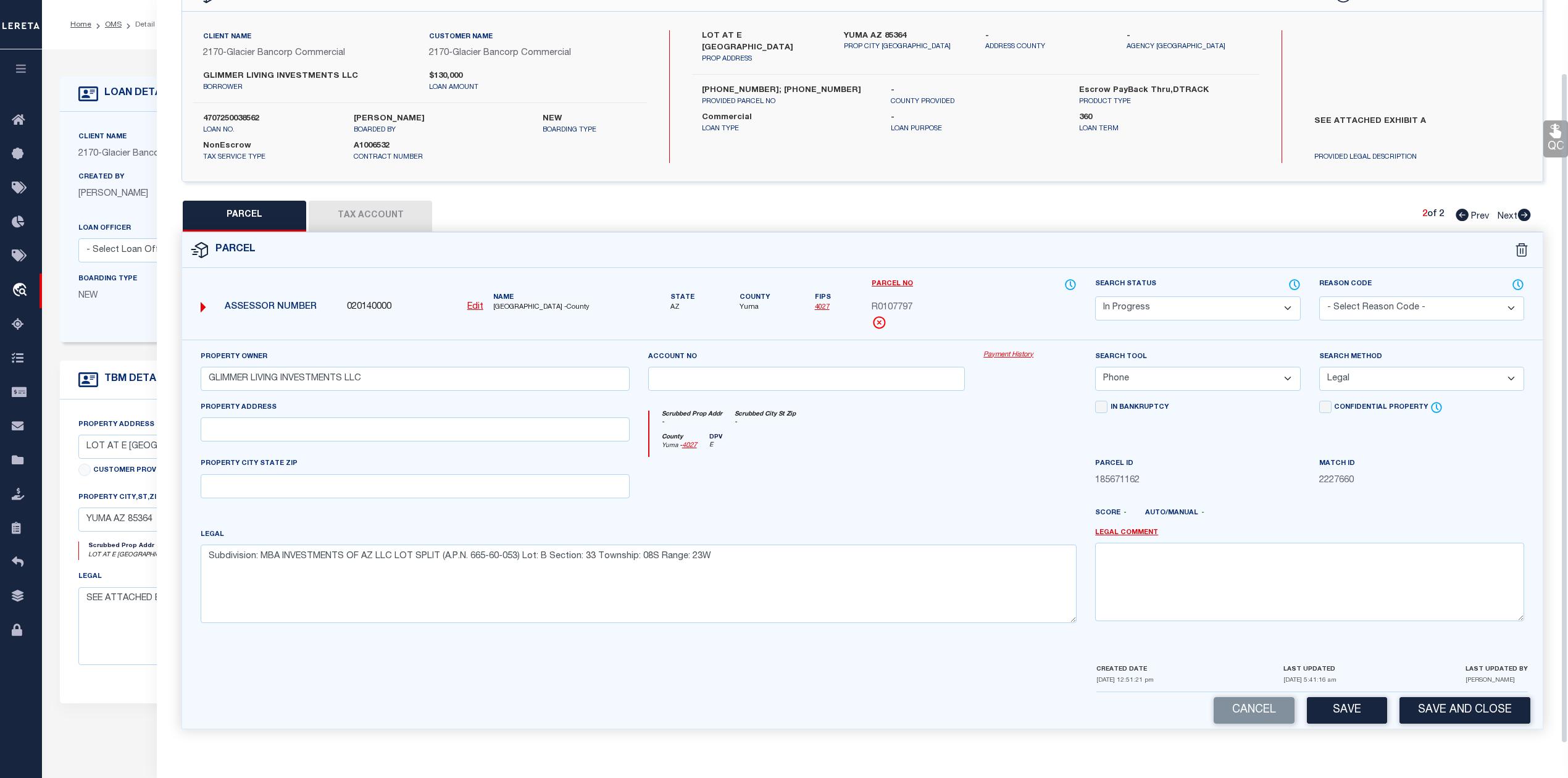
click at [1315, 705] on button "Save" at bounding box center [1346, 711] width 81 height 27
click at [938, 521] on div at bounding box center [919, 518] width 336 height 20
click at [400, 216] on button "Tax Account" at bounding box center [370, 216] width 124 height 31
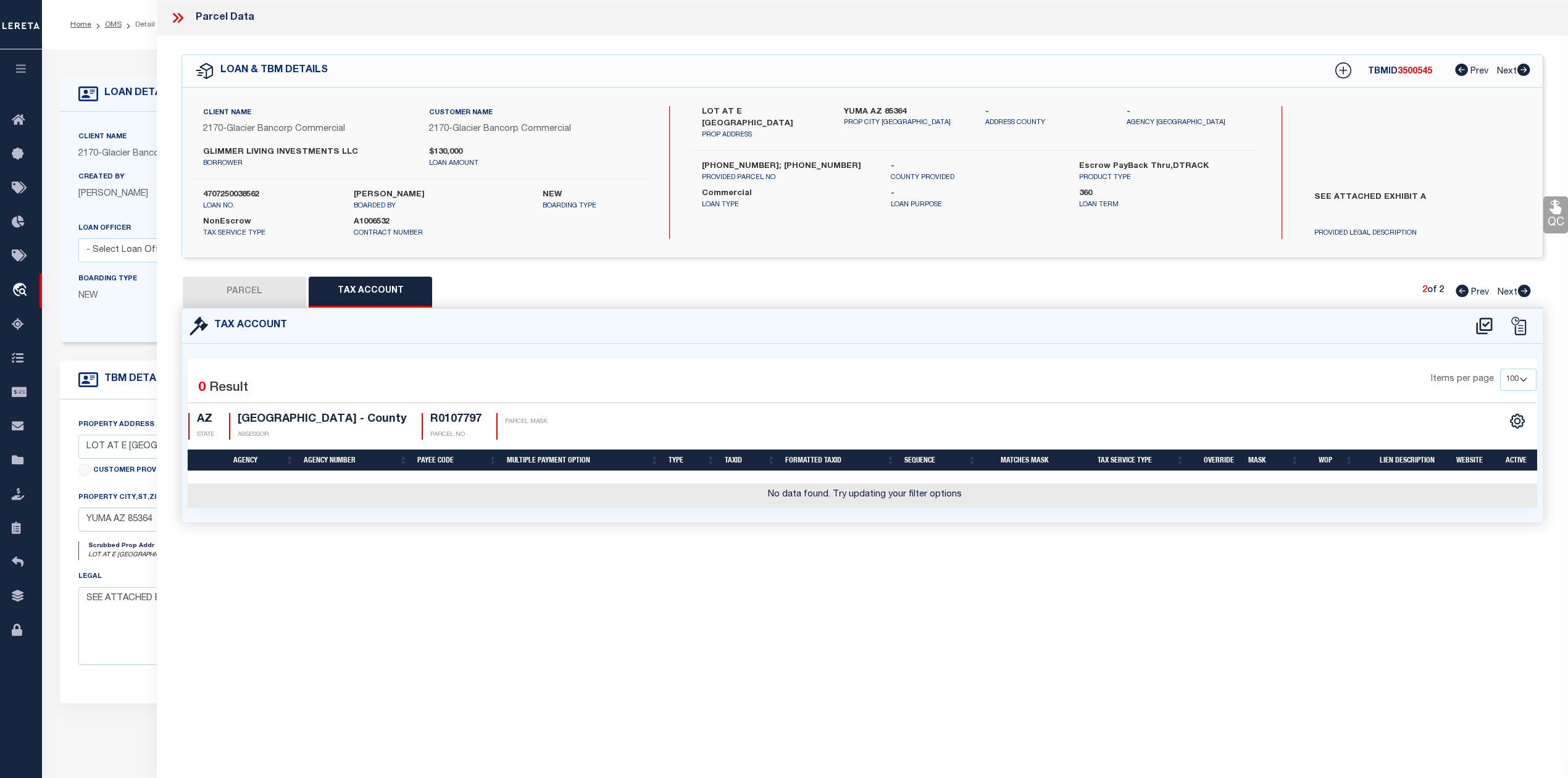
scroll to position [0, 0]
click at [784, 602] on div "Parcel Data QC QC QC - Select Status - Ready to QC" at bounding box center [861, 372] width 1411 height 744
click at [1480, 325] on icon at bounding box center [1484, 325] width 16 height 16
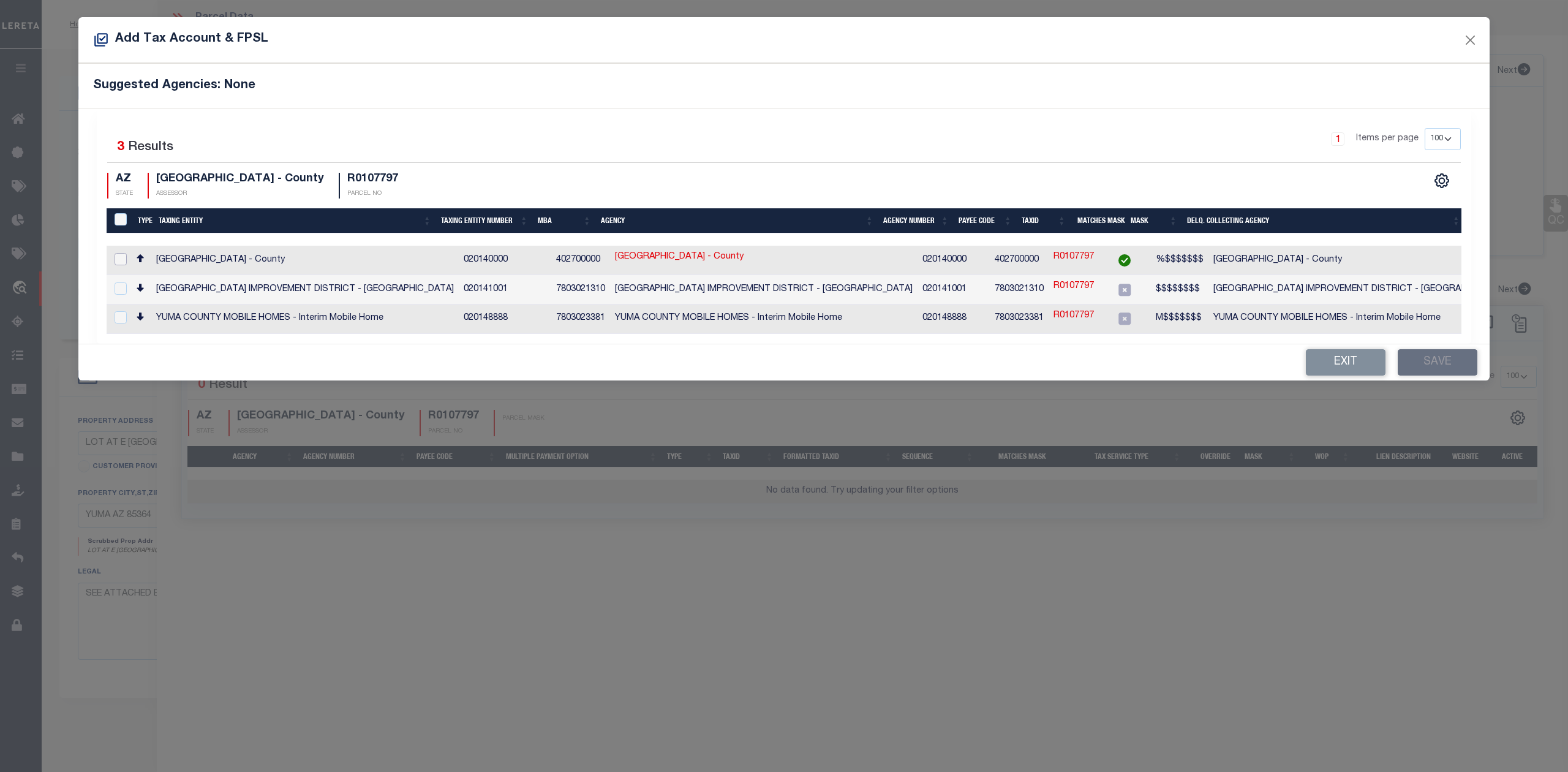
click at [120, 261] on input "checkbox" at bounding box center [120, 259] width 12 height 12
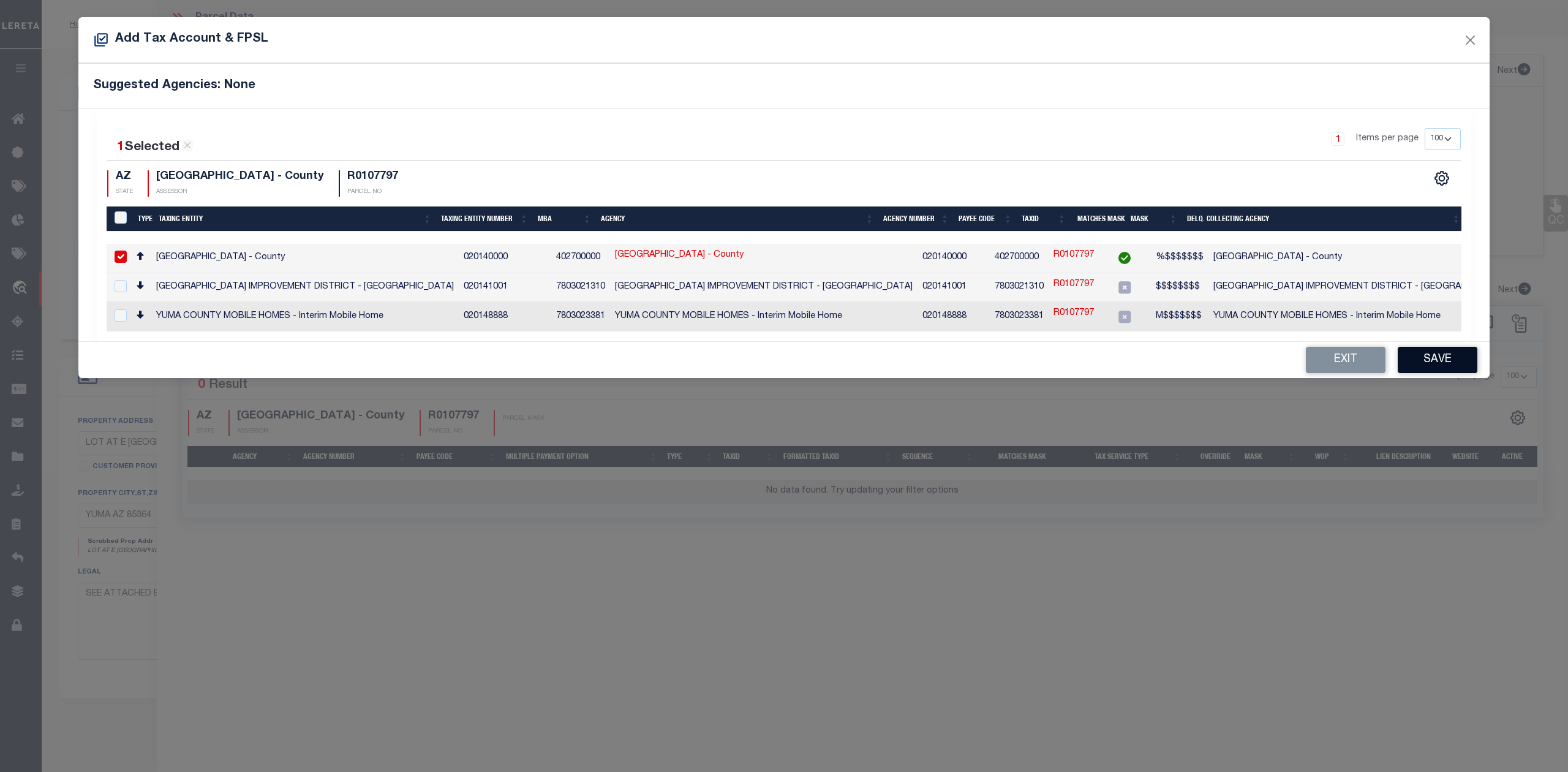
click at [1409, 363] on button "Save" at bounding box center [1438, 360] width 80 height 27
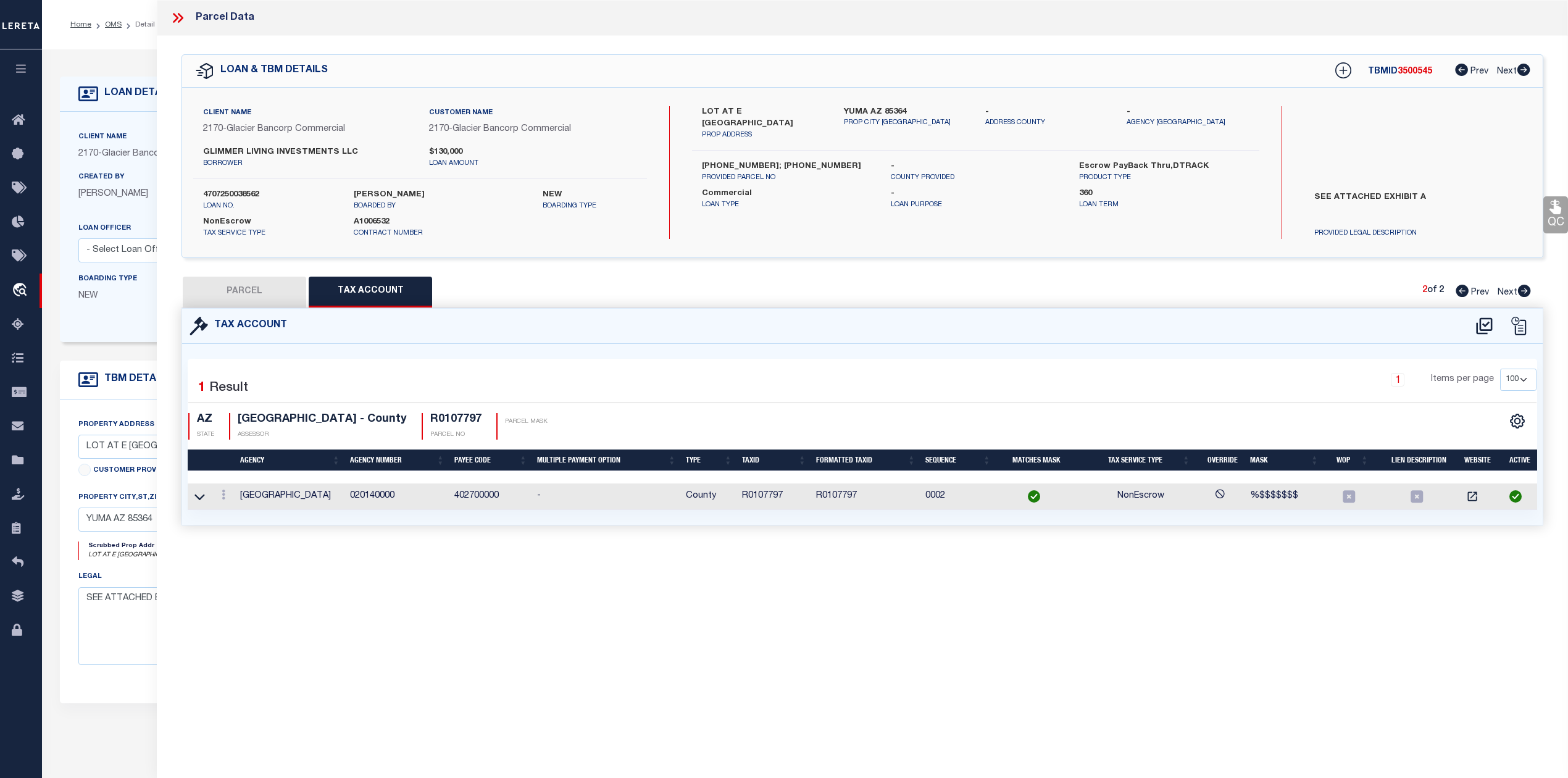
click at [1124, 589] on div "Parcel Data QC QC QC - Select Status - Ready to QC" at bounding box center [861, 372] width 1411 height 744
click at [264, 295] on button "PARCEL" at bounding box center [245, 292] width 124 height 31
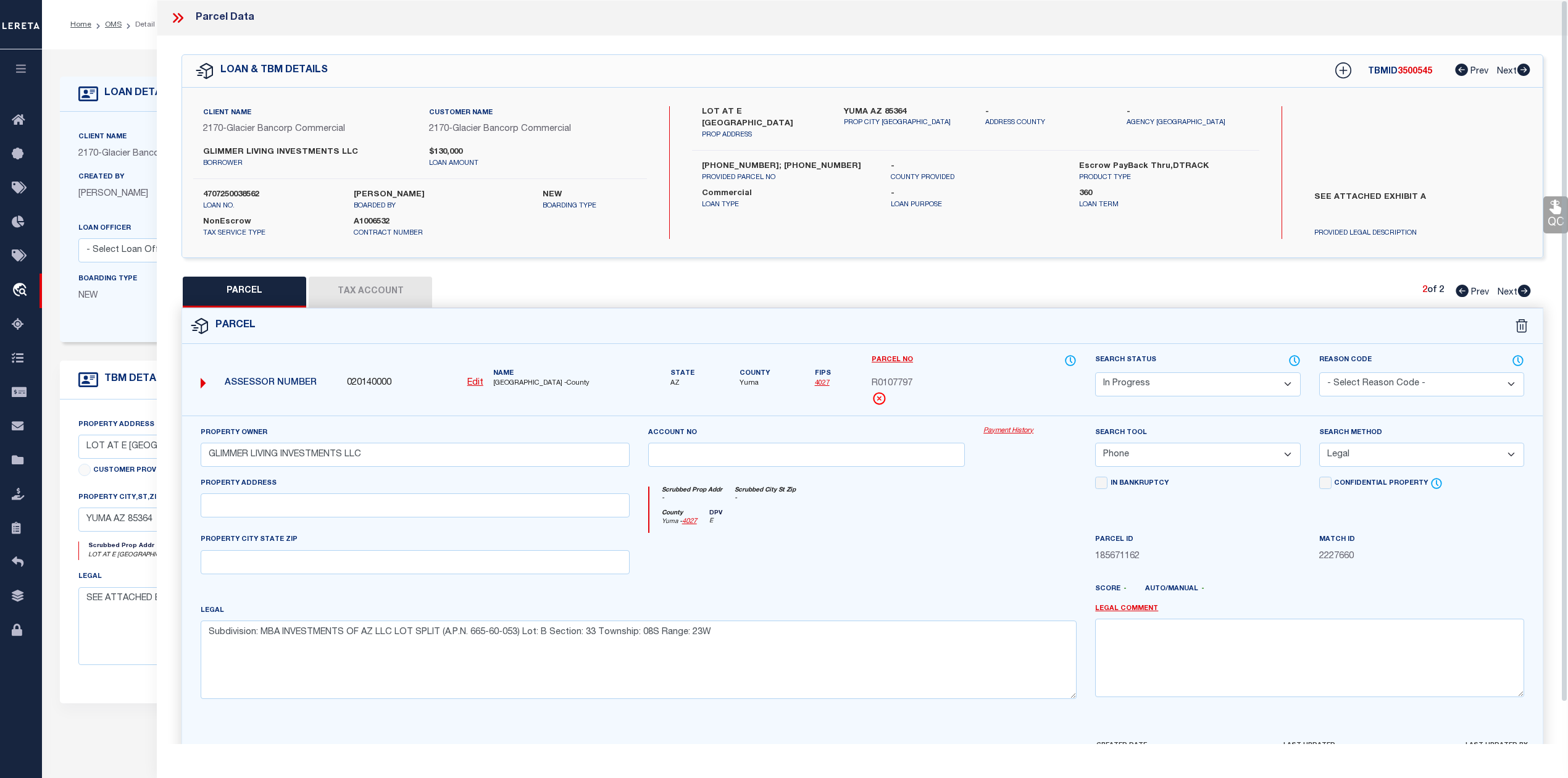
click at [876, 609] on div "Legal Subdivision: MBA INVESTMENTS OF AZ LLC LOT SPLIT (A.P.N. 665-60-053) Lot:…" at bounding box center [638, 650] width 876 height 95
click at [890, 554] on div at bounding box center [807, 557] width 336 height 51
click at [1163, 387] on select "Automated Search Bad Parcel Complete Duplicate Parcel High Dollar Reporting In …" at bounding box center [1198, 384] width 205 height 24
click at [1095, 372] on select "Automated Search Bad Parcel Complete Duplicate Parcel High Dollar Reporting In …" at bounding box center [1198, 384] width 205 height 24
click at [967, 560] on div at bounding box center [807, 557] width 336 height 51
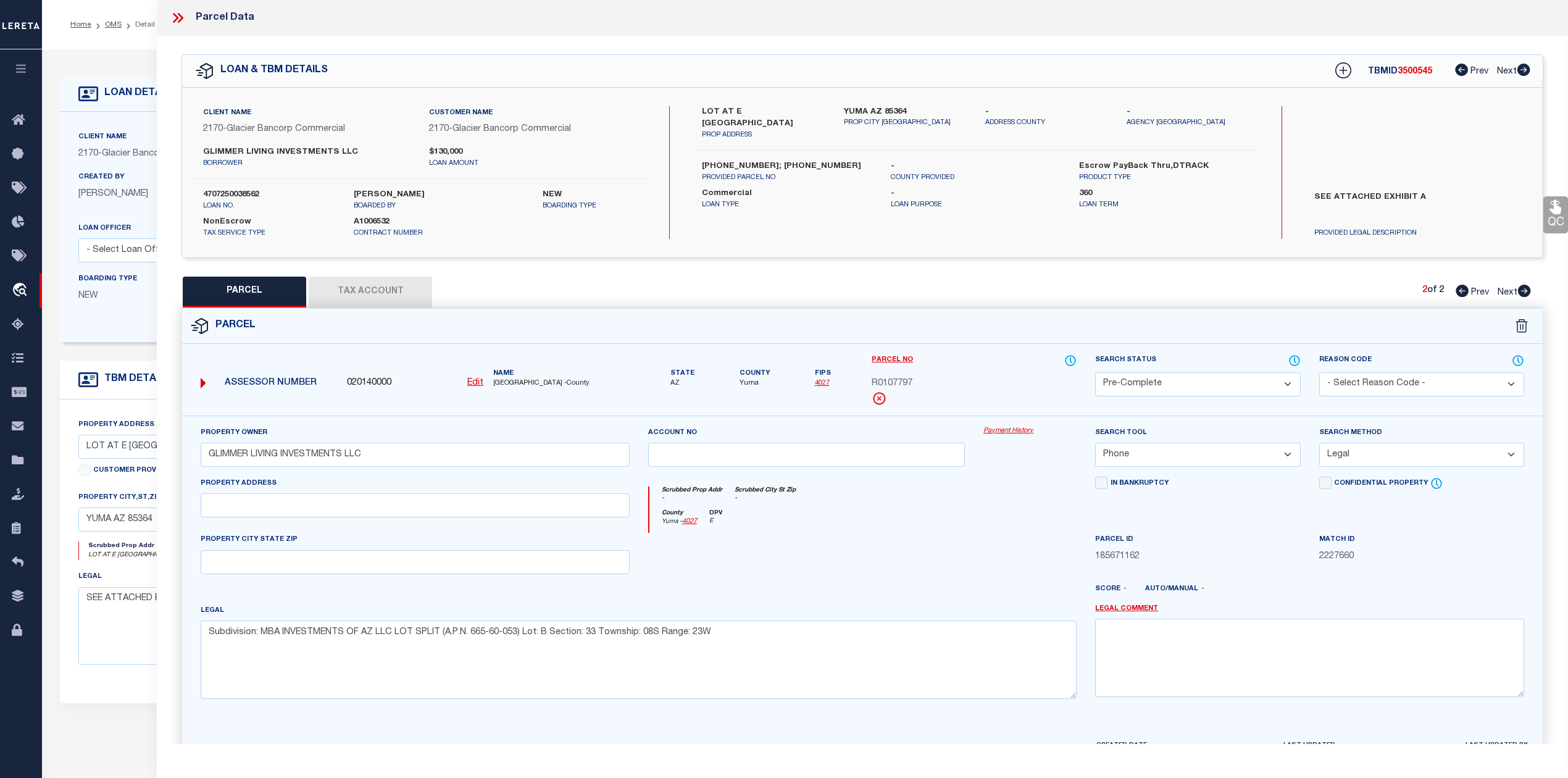
scroll to position [81, 0]
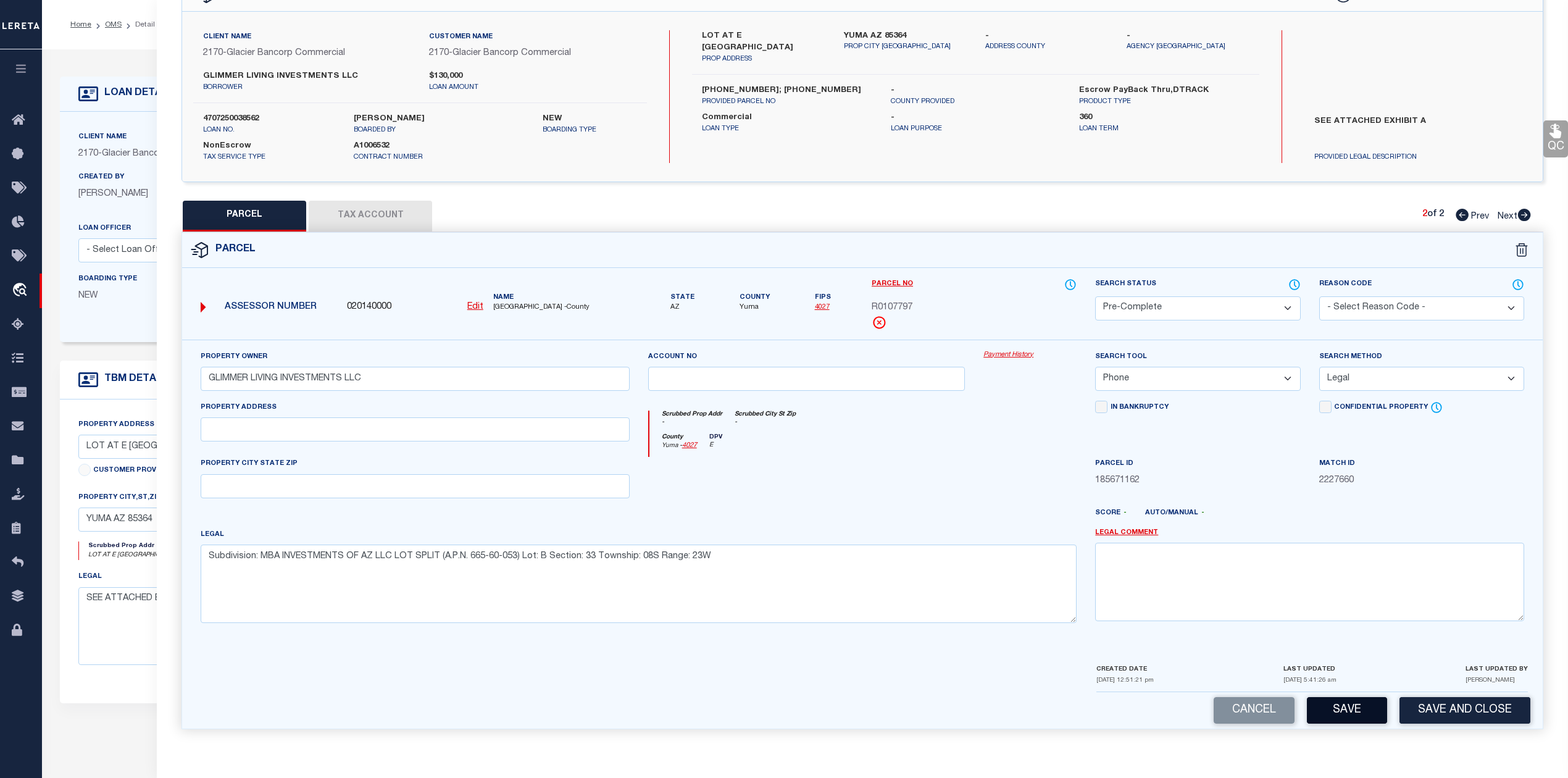
click at [1328, 706] on button "Save" at bounding box center [1346, 711] width 81 height 27
click at [961, 513] on div at bounding box center [919, 518] width 336 height 20
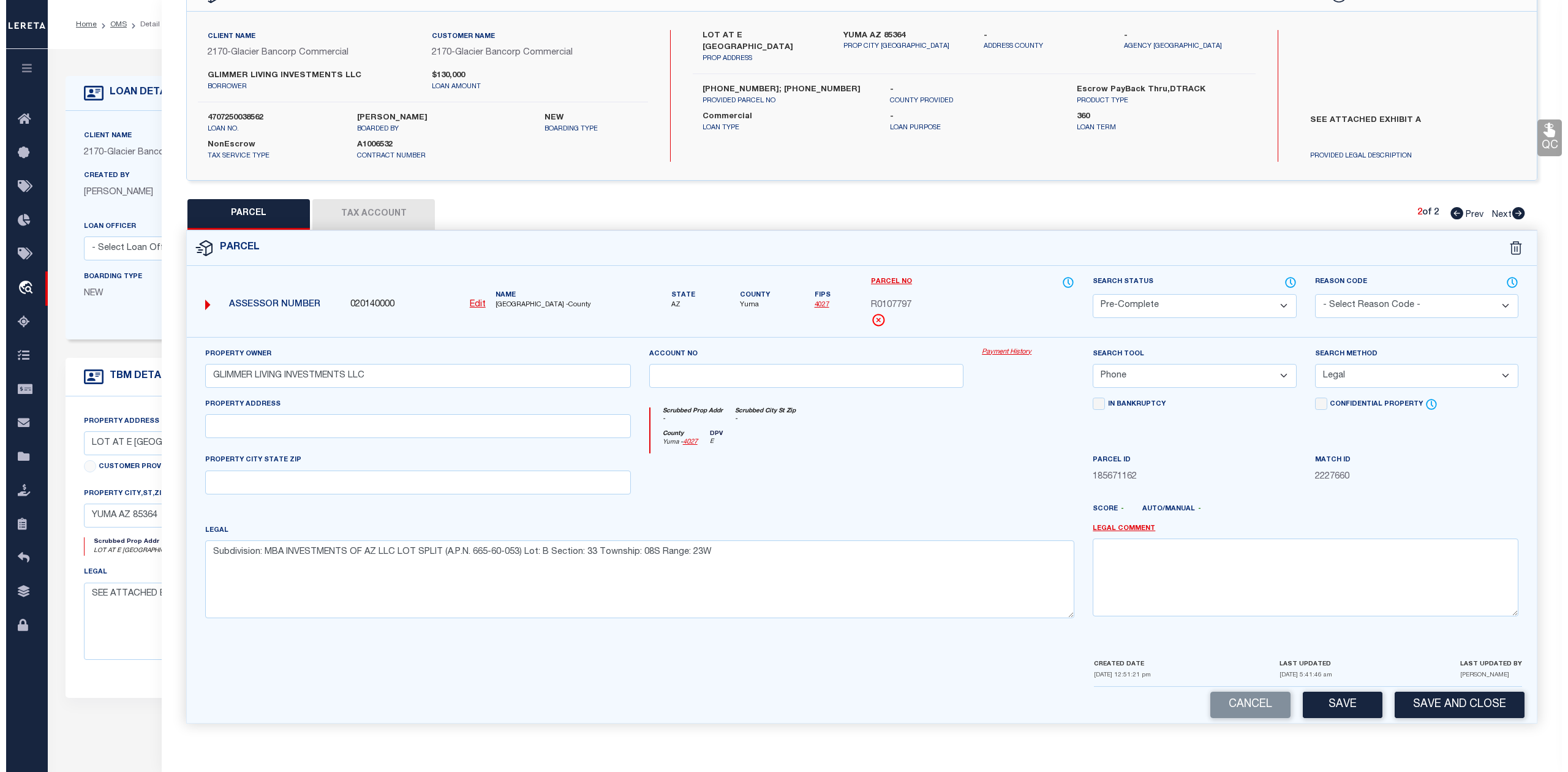
scroll to position [0, 0]
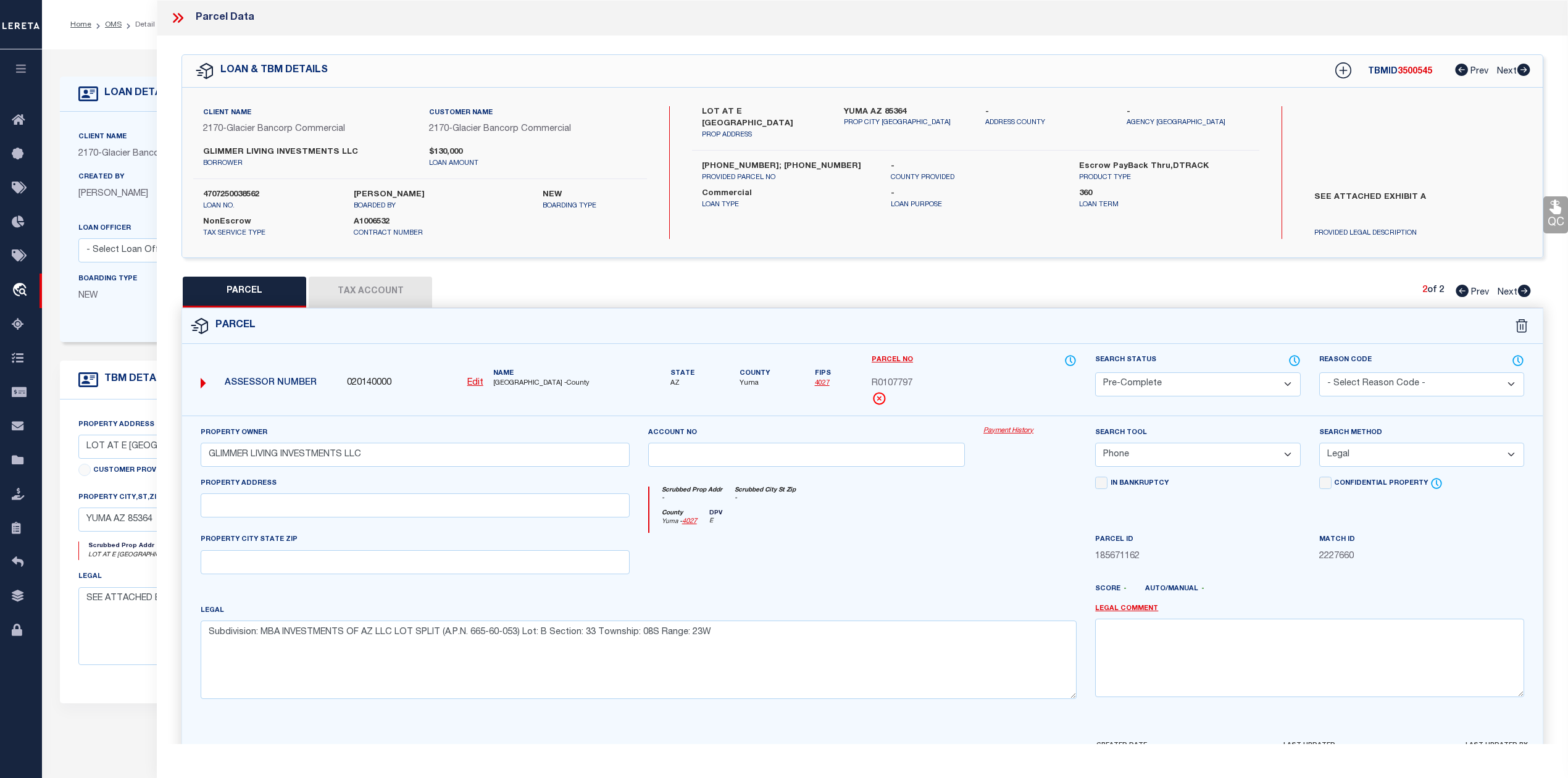
click at [1410, 77] on h5 "TBMID 3500545" at bounding box center [1399, 72] width 64 height 11
copy span "3500545"
click at [894, 578] on div at bounding box center [807, 557] width 336 height 51
click at [237, 195] on label "4707250038562" at bounding box center [269, 195] width 132 height 12
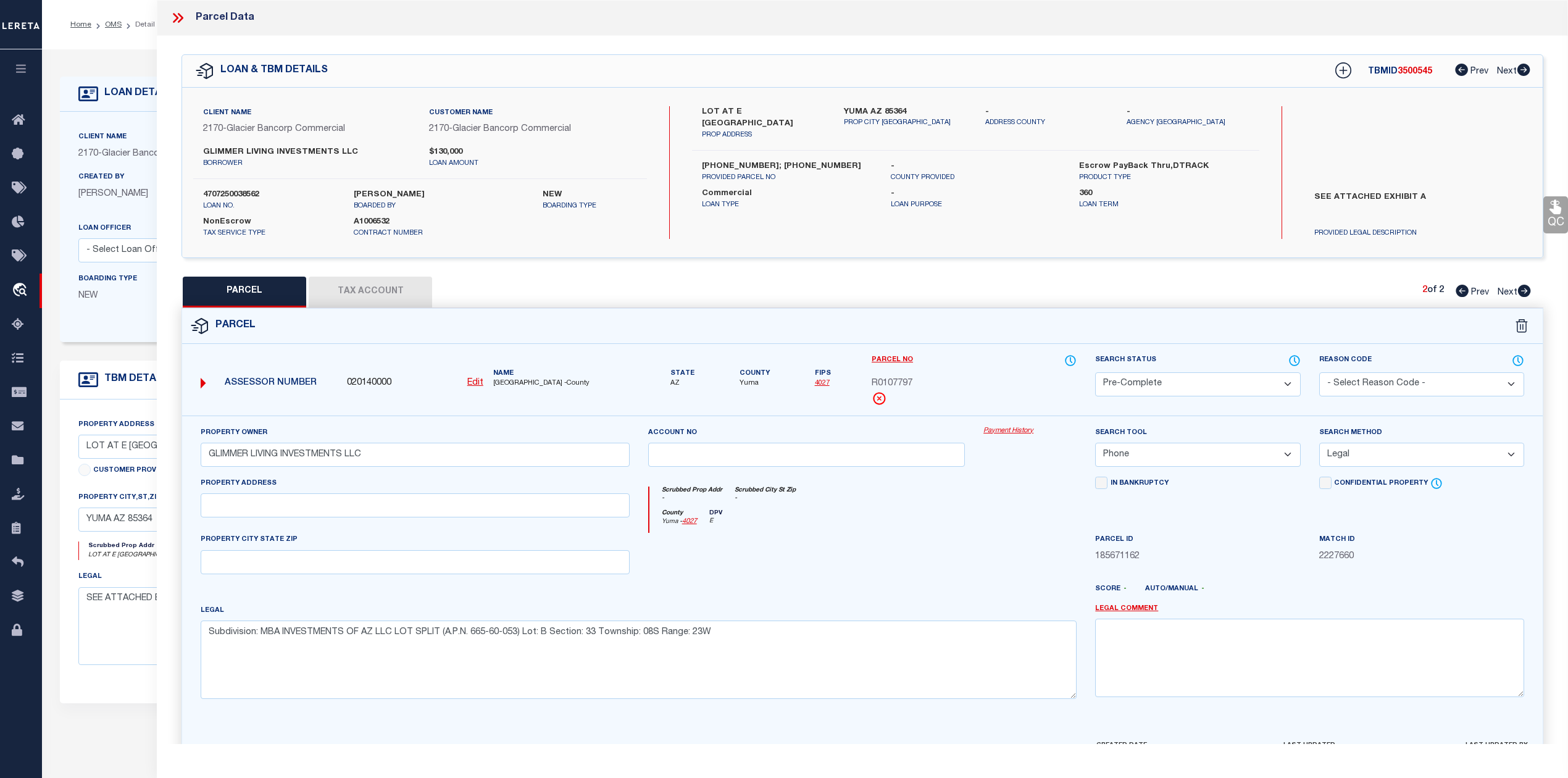
click at [237, 195] on label "4707250038562" at bounding box center [269, 195] width 132 height 12
drag, startPoint x: 840, startPoint y: 109, endPoint x: 865, endPoint y: 108, distance: 25.0
click at [865, 108] on div "YUMA AZ 85364 PROP CITY ST ZIP" at bounding box center [904, 124] width 141 height 35
click at [877, 519] on div "County Yuma - 4027 DPV E" at bounding box center [863, 521] width 428 height 24
drag, startPoint x: 494, startPoint y: 380, endPoint x: 512, endPoint y: 381, distance: 18.0
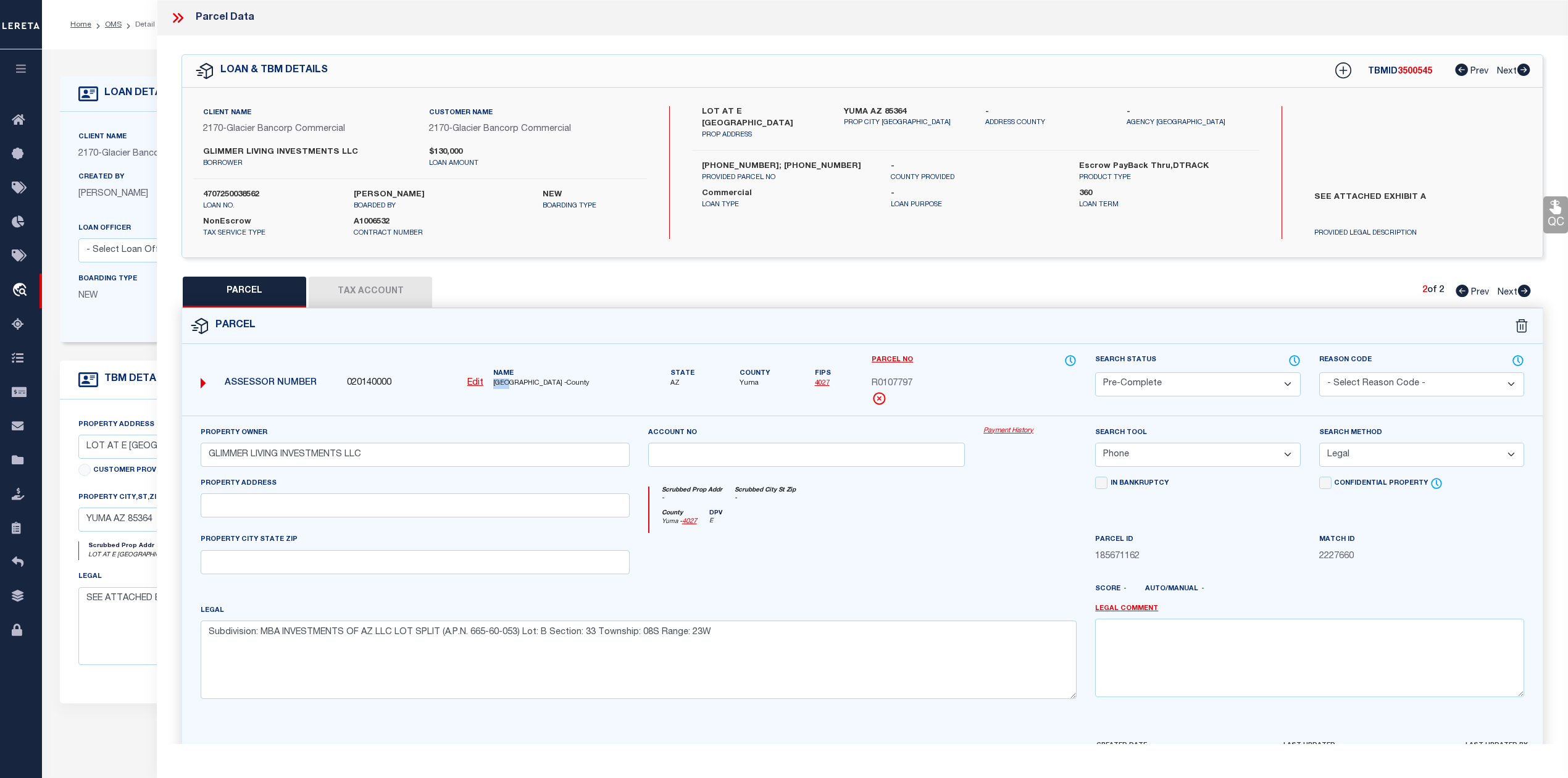
click at [512, 381] on span "YUMA COUNTY -County" at bounding box center [561, 384] width 136 height 11
click at [890, 576] on div at bounding box center [807, 557] width 336 height 51
drag, startPoint x: 868, startPoint y: 386, endPoint x: 909, endPoint y: 398, distance: 42.7
click at [912, 384] on div "Parcel No R0107797" at bounding box center [973, 385] width 223 height 61
click at [942, 573] on div at bounding box center [807, 557] width 336 height 51
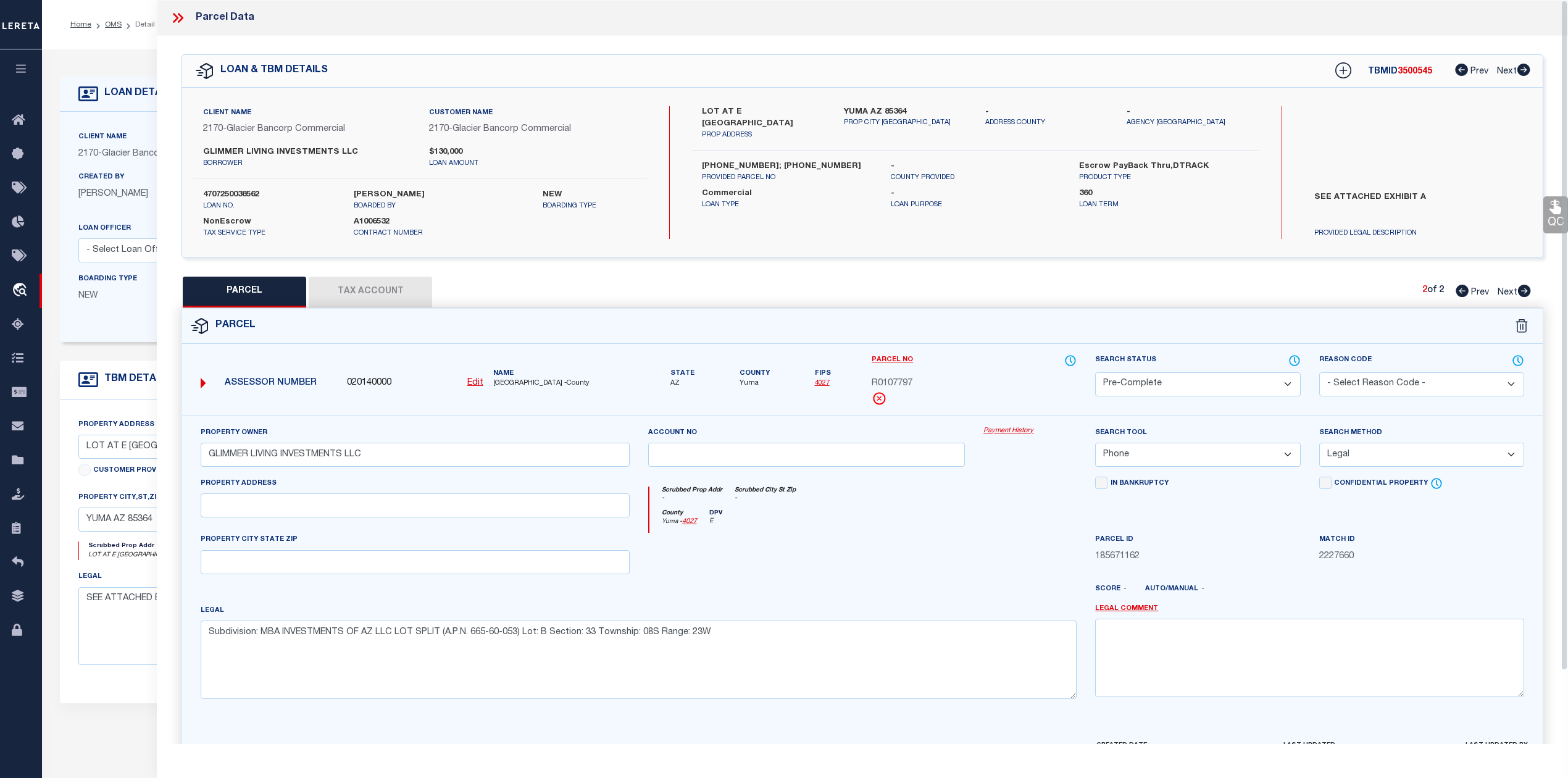
click at [991, 530] on div "County Yuma - 4027 DPV E" at bounding box center [863, 521] width 428 height 24
click at [1458, 294] on icon at bounding box center [1463, 291] width 13 height 12
click at [950, 477] on div "Account no" at bounding box center [807, 451] width 336 height 51
drag, startPoint x: 873, startPoint y: 384, endPoint x: 911, endPoint y: 381, distance: 38.1
click at [911, 381] on span "R0107796" at bounding box center [892, 384] width 40 height 13
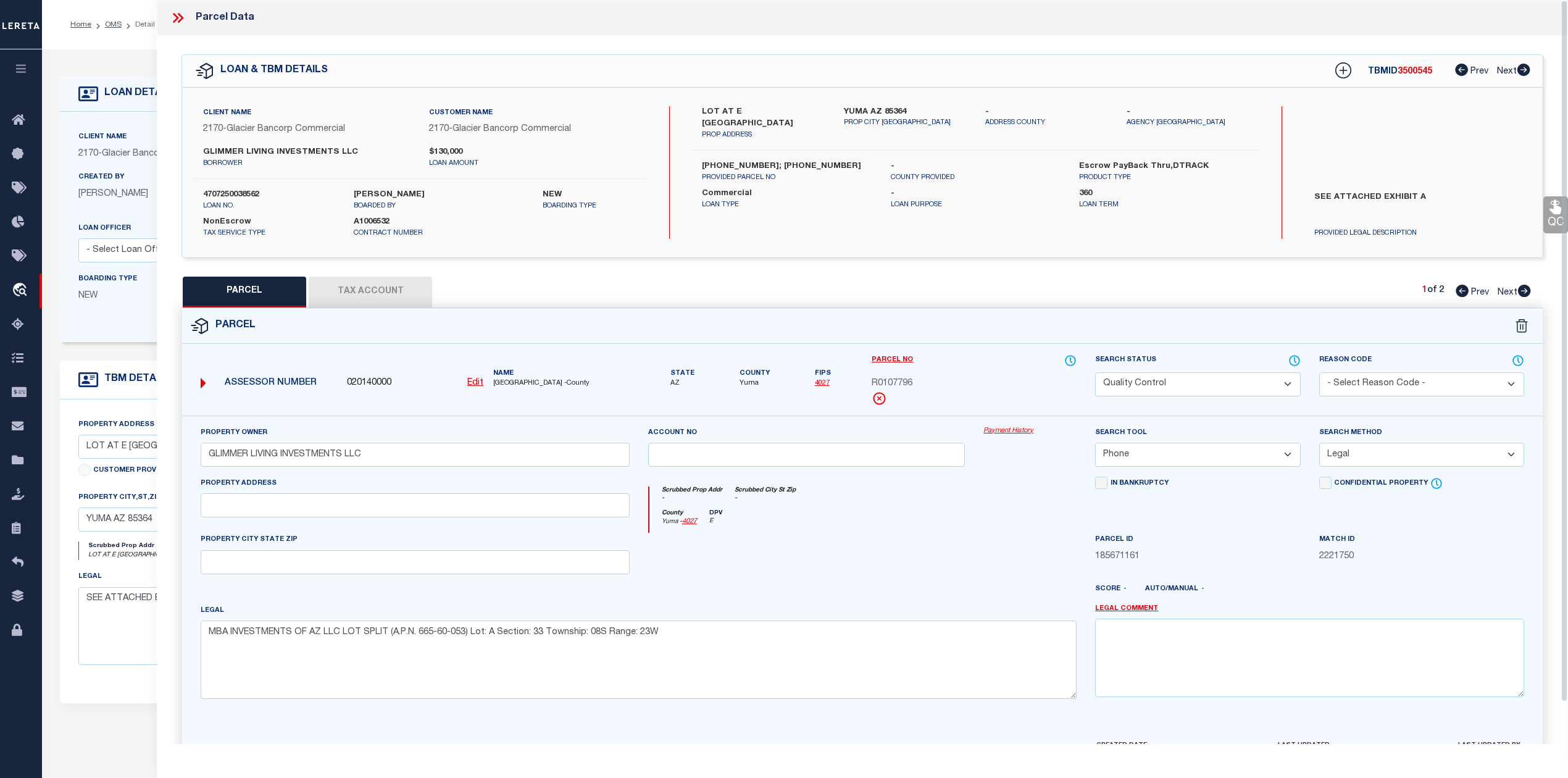
click at [1000, 603] on div at bounding box center [919, 594] width 336 height 20
click at [1003, 549] on div at bounding box center [1030, 557] width 111 height 51
click at [1018, 317] on div "Parcel" at bounding box center [862, 326] width 1360 height 35
click at [1522, 292] on icon at bounding box center [1525, 291] width 13 height 12
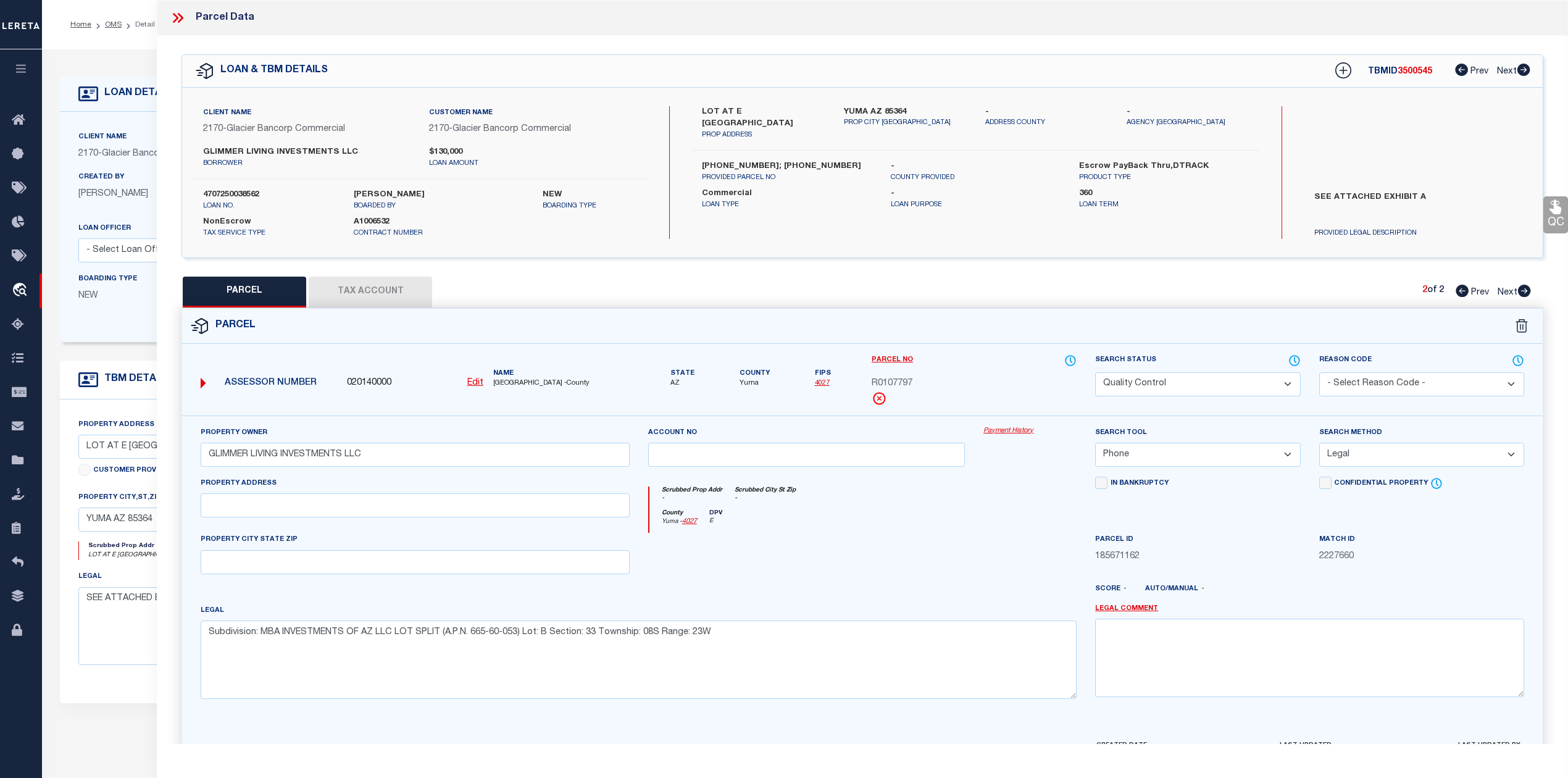
click at [1104, 324] on div "Parcel" at bounding box center [862, 326] width 1360 height 35
click at [1039, 297] on div "PARCEL Tax Account 2 of 2 Prev Next" at bounding box center [862, 292] width 1362 height 31
click at [179, 16] on icon at bounding box center [177, 17] width 16 height 16
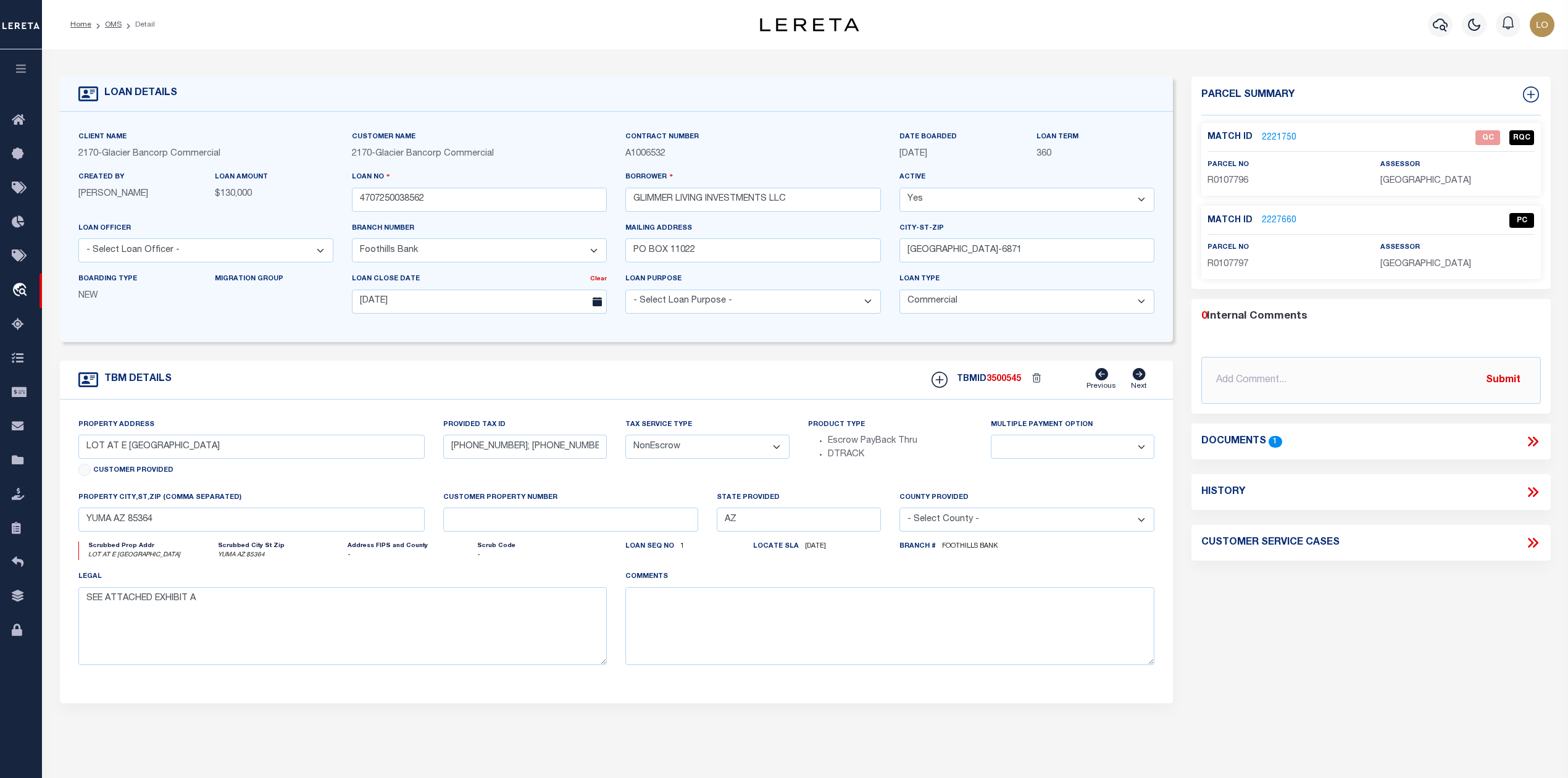
click at [1298, 644] on div "Parcel Summary Match ID 2221750 0" at bounding box center [1369, 413] width 377 height 674
click at [1280, 134] on link "2221750" at bounding box center [1279, 138] width 35 height 13
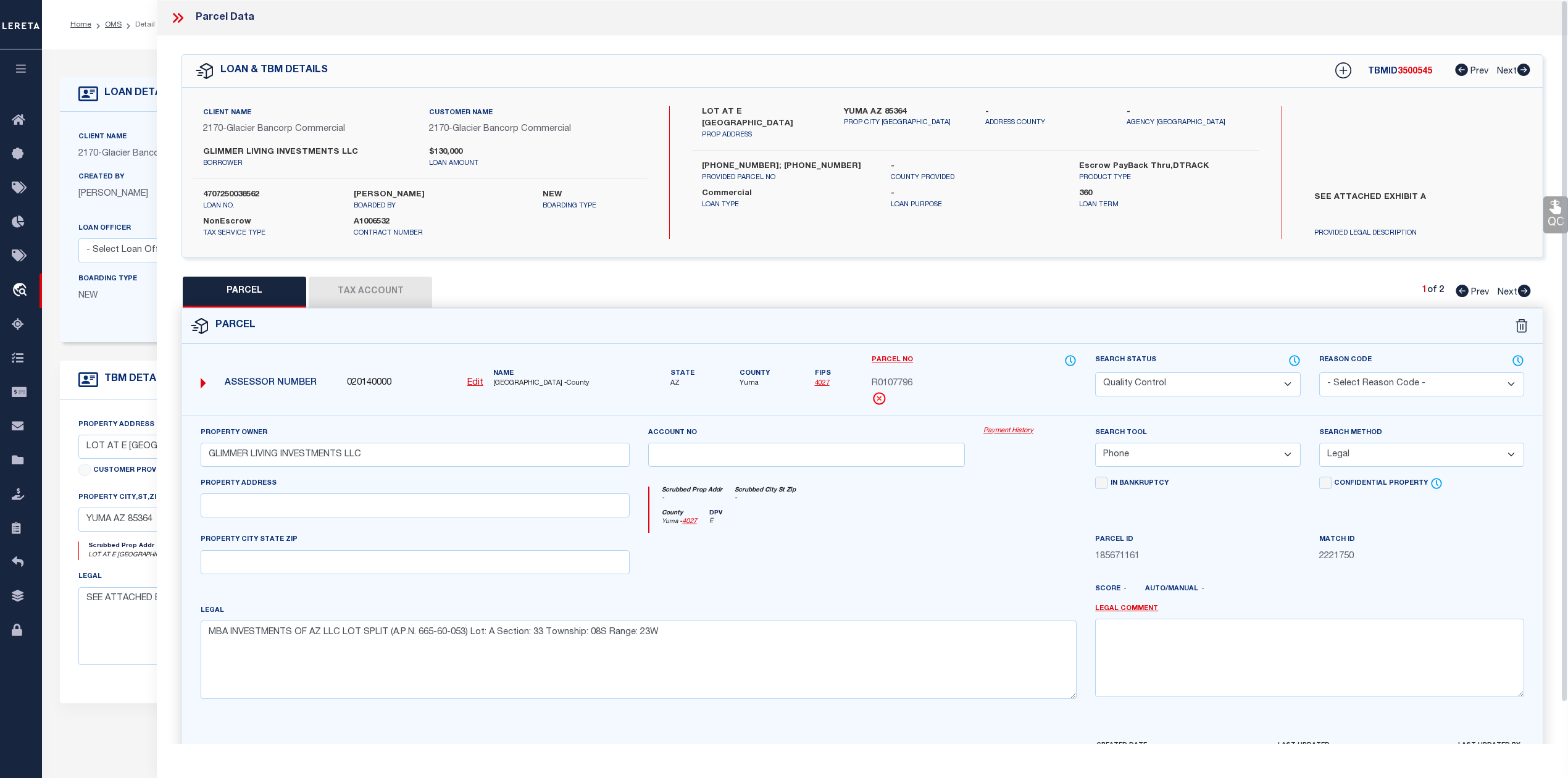
click at [900, 540] on div at bounding box center [807, 557] width 336 height 51
click at [1527, 289] on icon at bounding box center [1525, 291] width 13 height 12
click at [878, 616] on div "Legal Subdivision: MBA INVESTMENTS OF AZ LLC LOT SPLIT (A.P.N. 665-60-053) Lot:…" at bounding box center [638, 650] width 876 height 95
click at [183, 14] on icon at bounding box center [177, 17] width 16 height 16
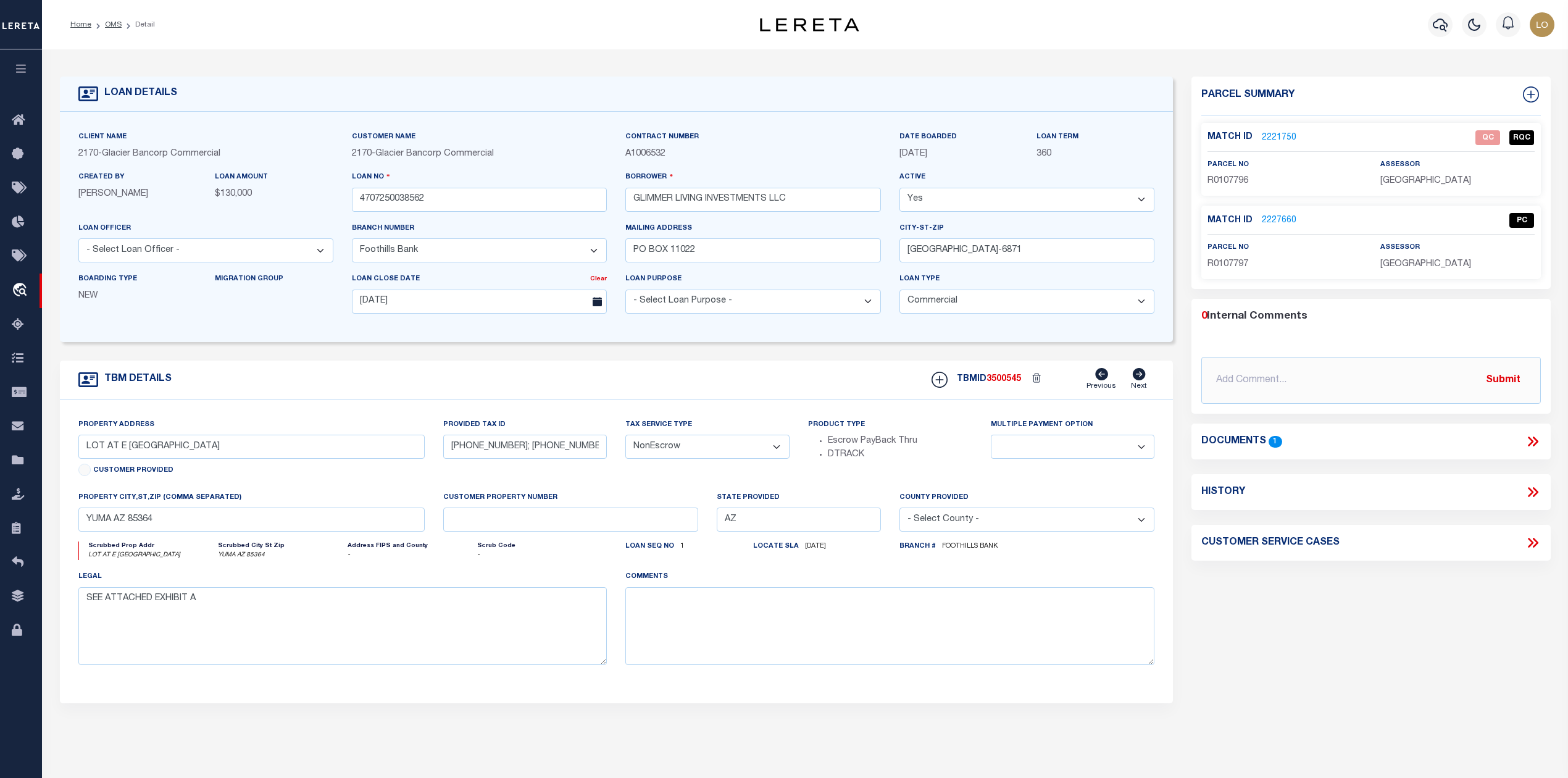
click at [117, 32] on ol "Home OMS Detail" at bounding box center [112, 24] width 105 height 26
click at [111, 27] on link "OMS" at bounding box center [112, 25] width 16 height 8
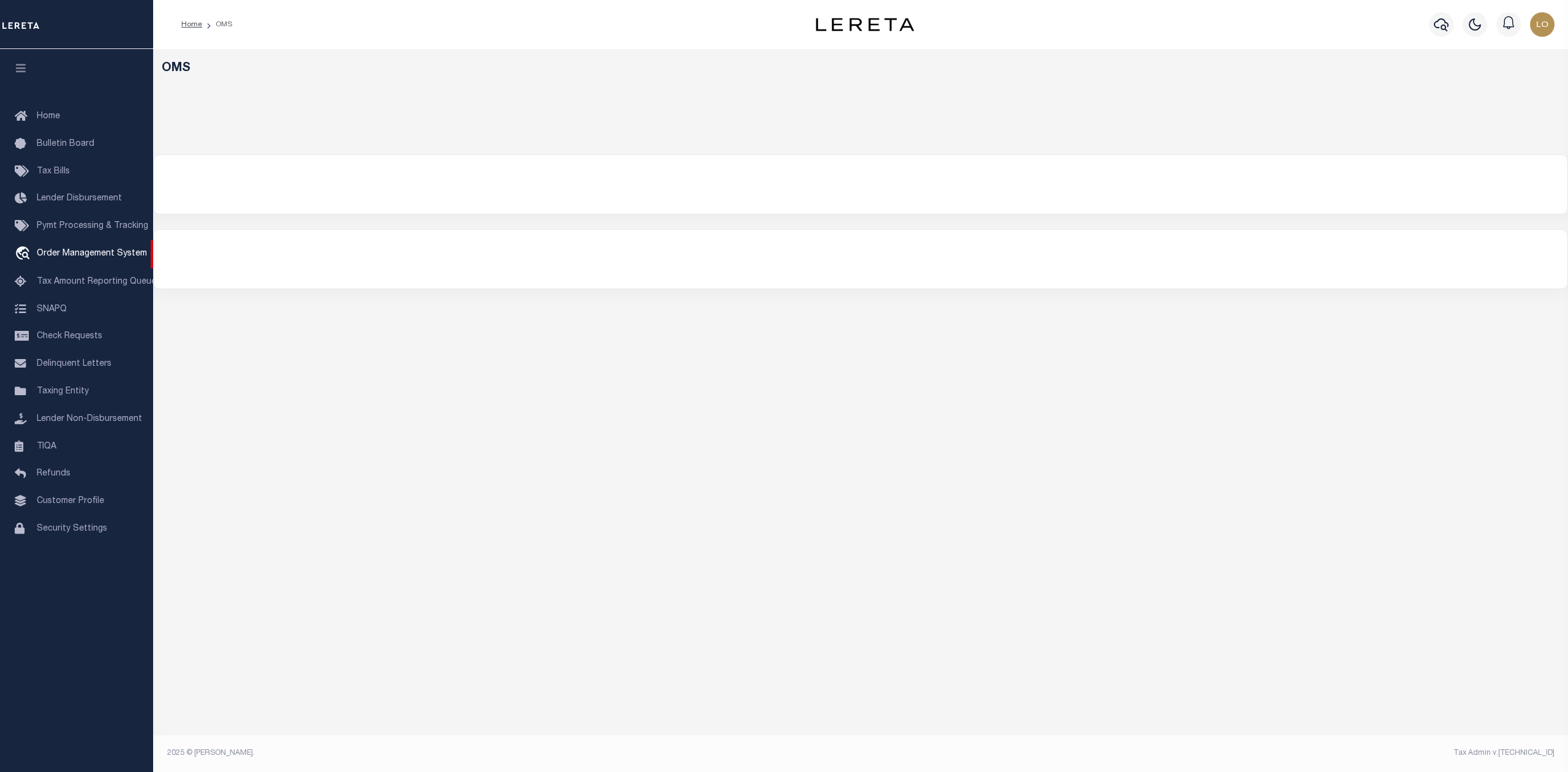
select select "200"
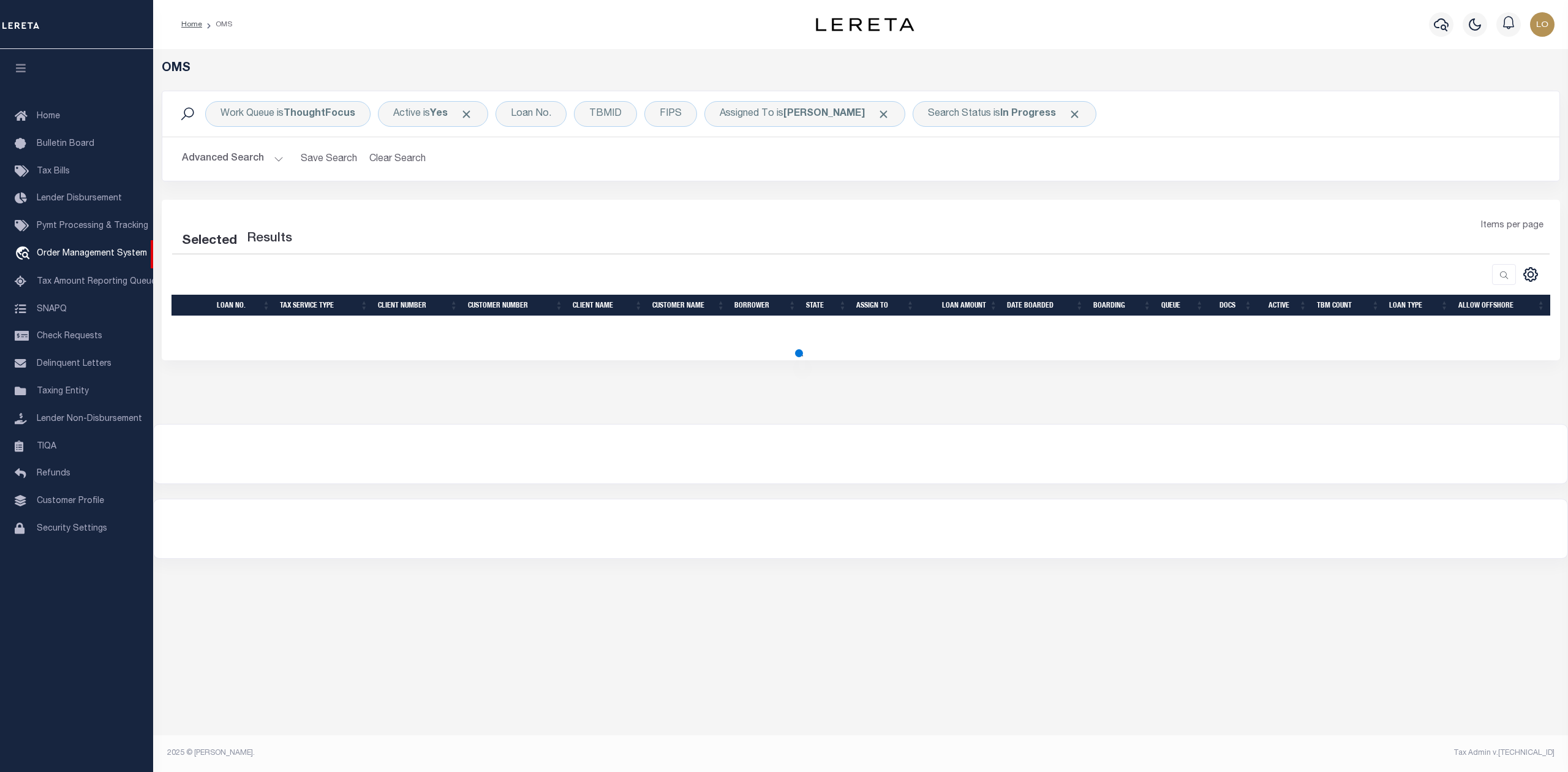
select select "200"
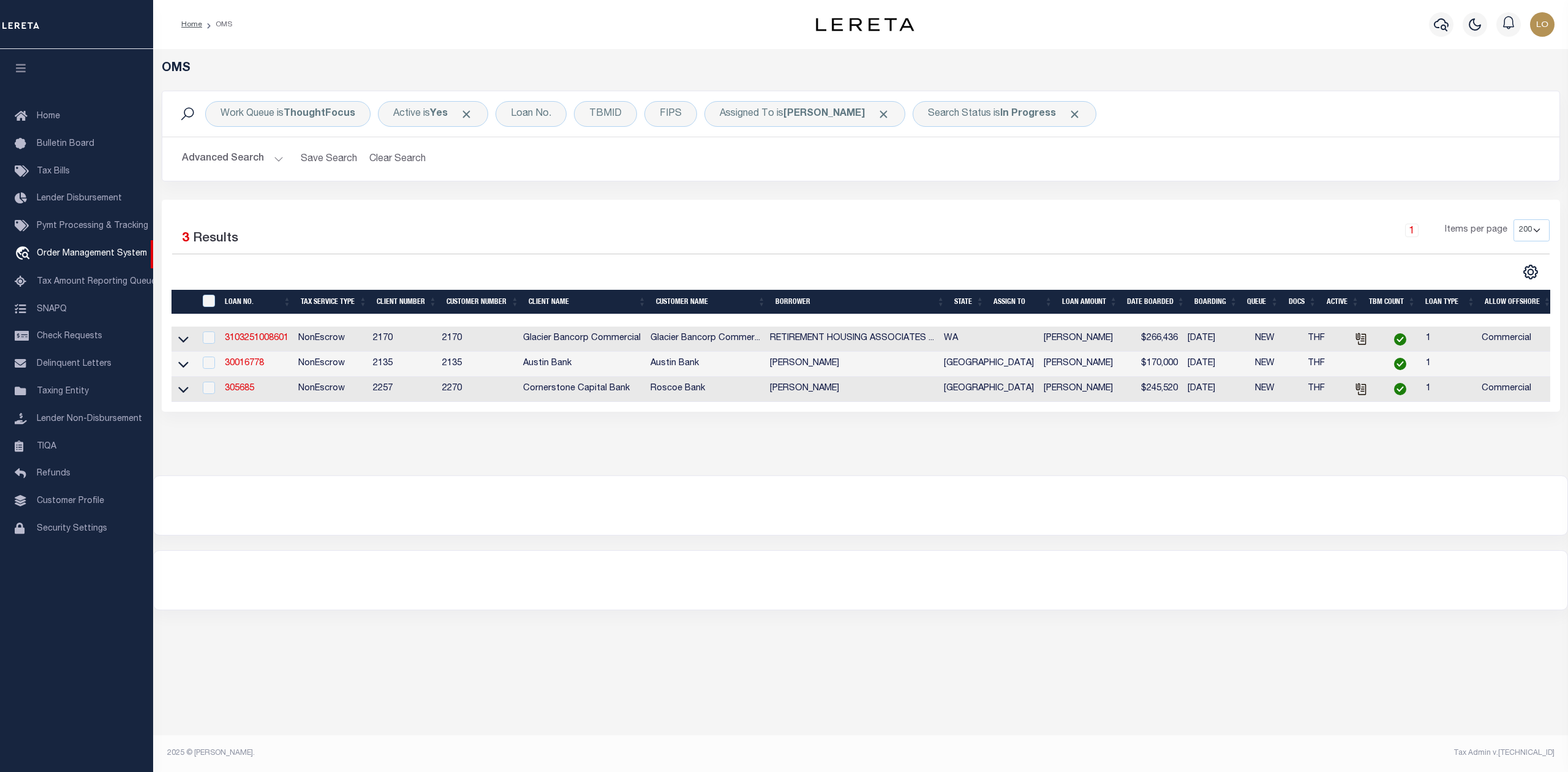
click at [547, 512] on div at bounding box center [860, 505] width 1413 height 59
click at [246, 343] on link "3103251008601" at bounding box center [256, 338] width 64 height 9
type input "3103251008601"
type input "RETIREMENT HOUSING ASSOCIATES LP"
select select
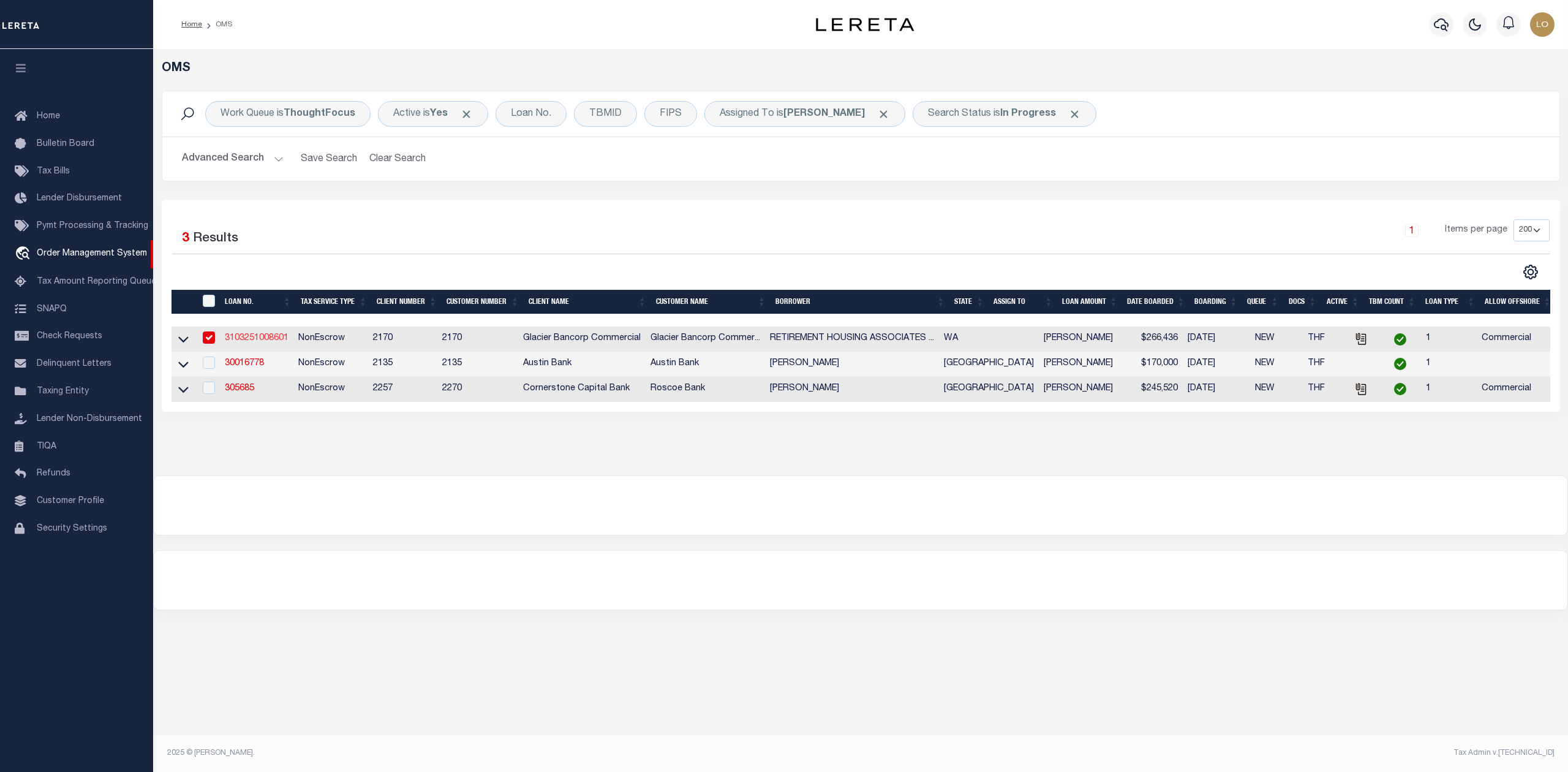
select select
type input "200 E MAIN ST"
type input "ENTERPRISE OR 97828-1331"
type input "07/20/2025"
select select "20"
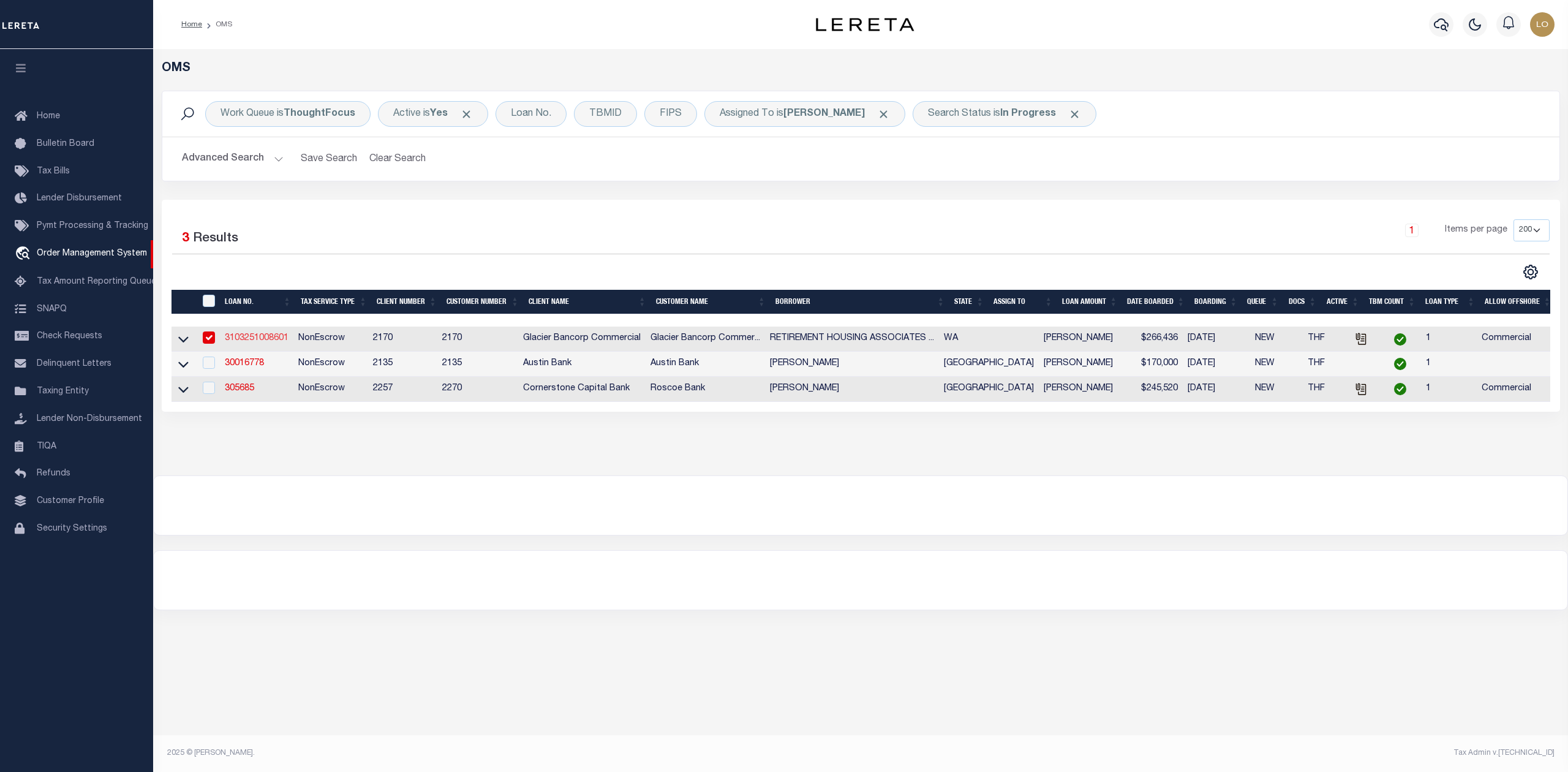
select select "NonEscrow"
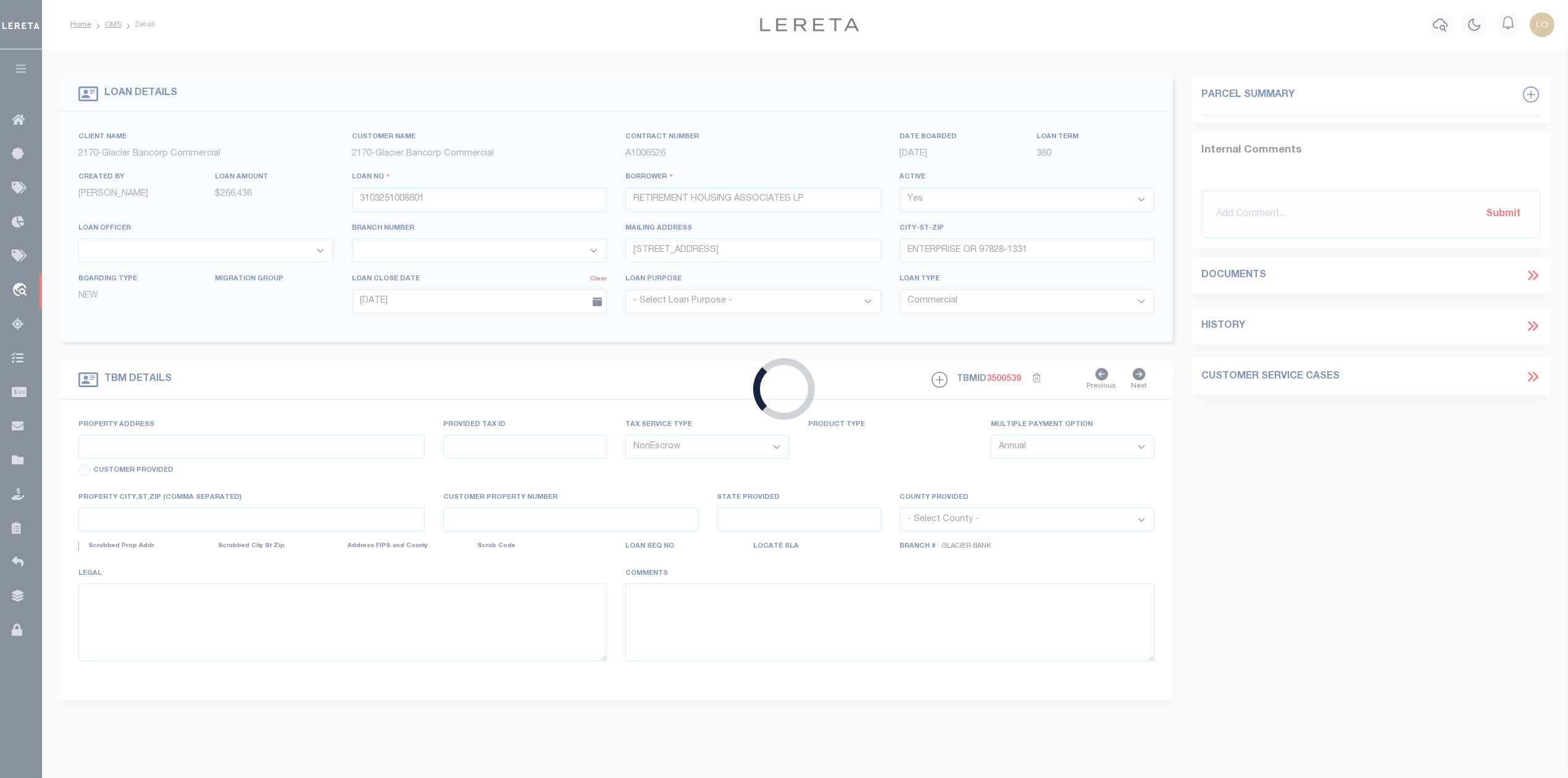
type input "501 ORCHARD LN"
type input "911159501"
select select
type input "TIETON WA 98947-9556"
type input "WA"
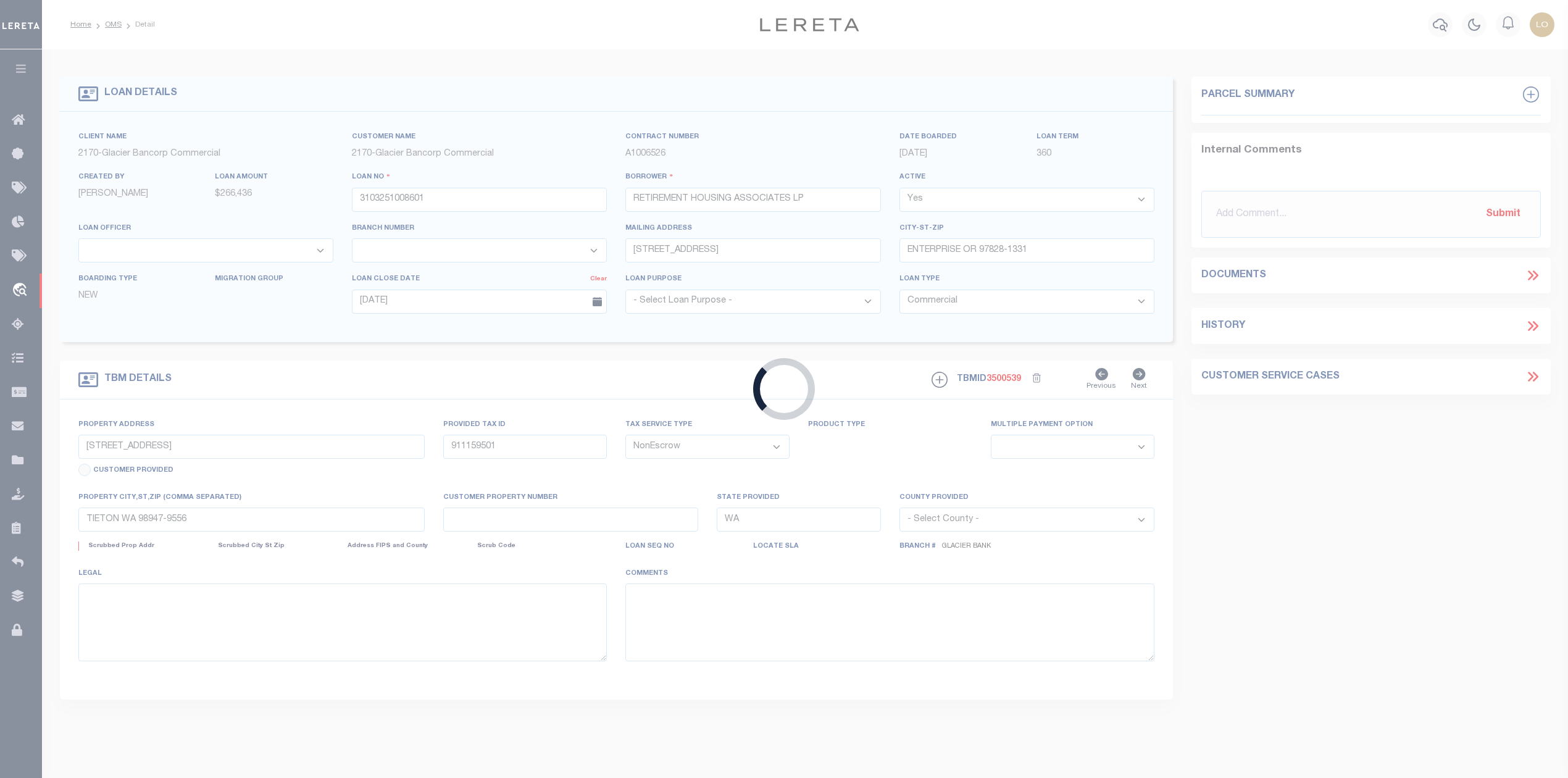
select select "4569"
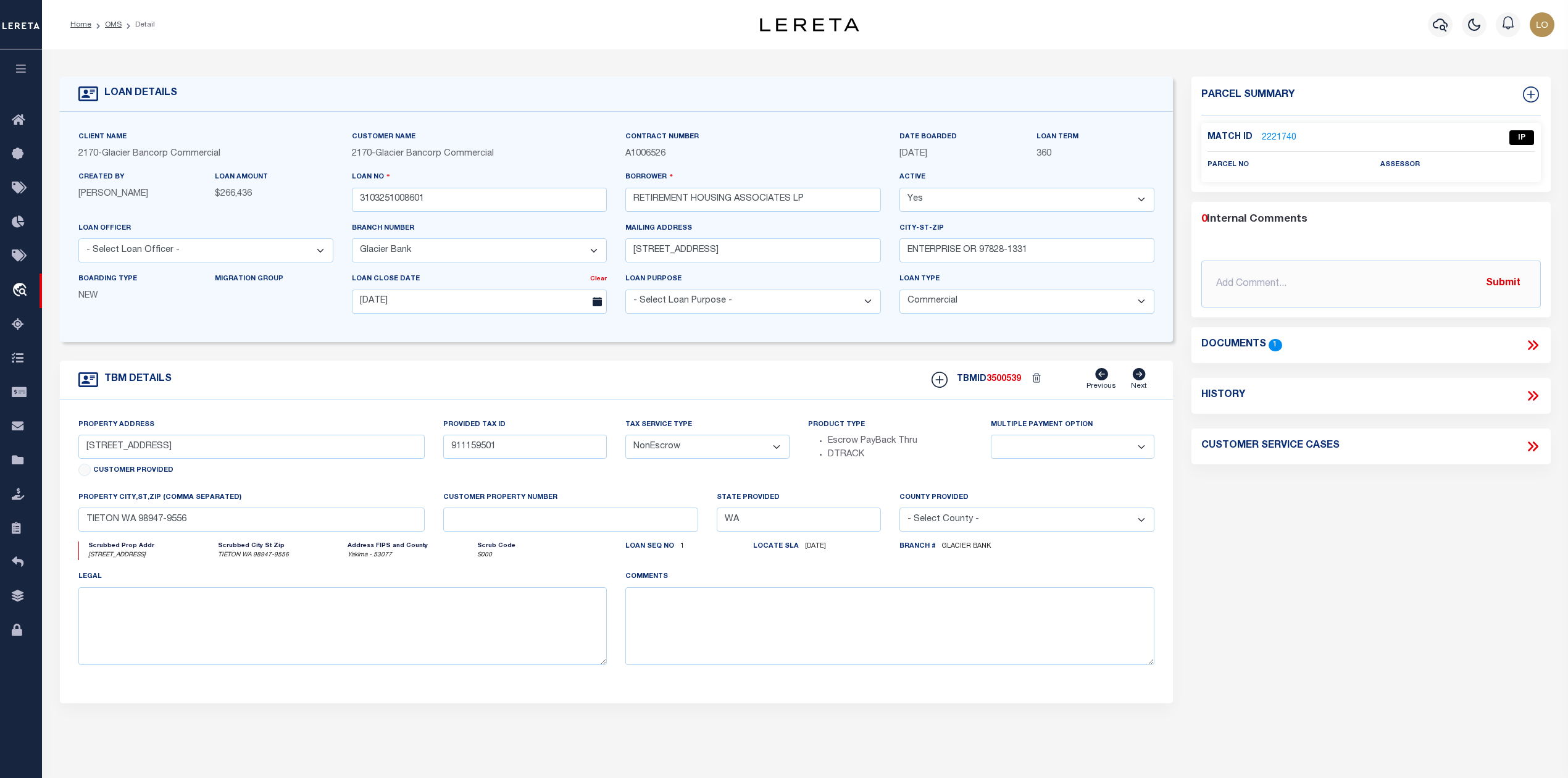
click at [1532, 343] on icon at bounding box center [1533, 344] width 16 height 16
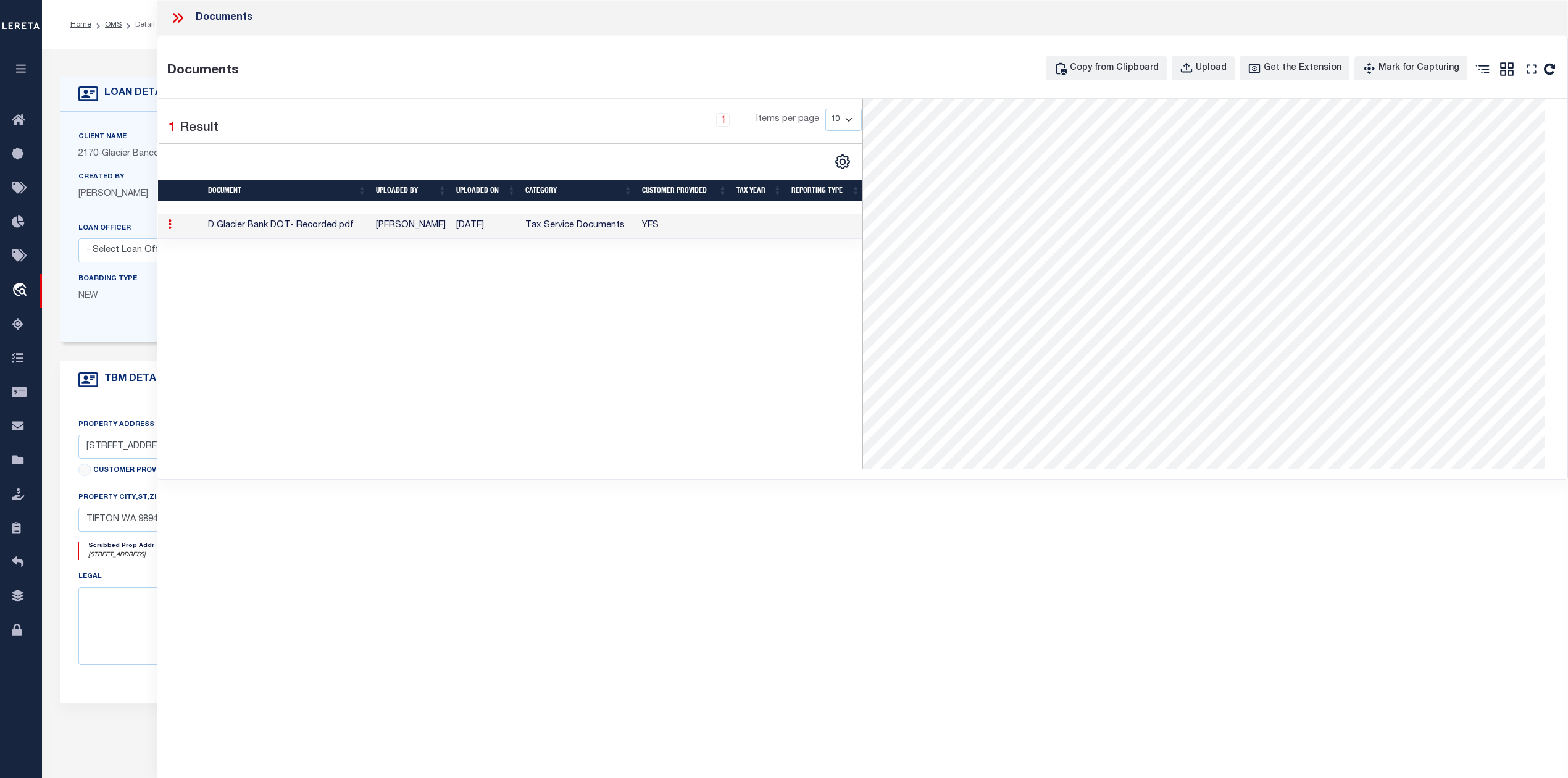
click at [176, 13] on icon at bounding box center [177, 17] width 16 height 16
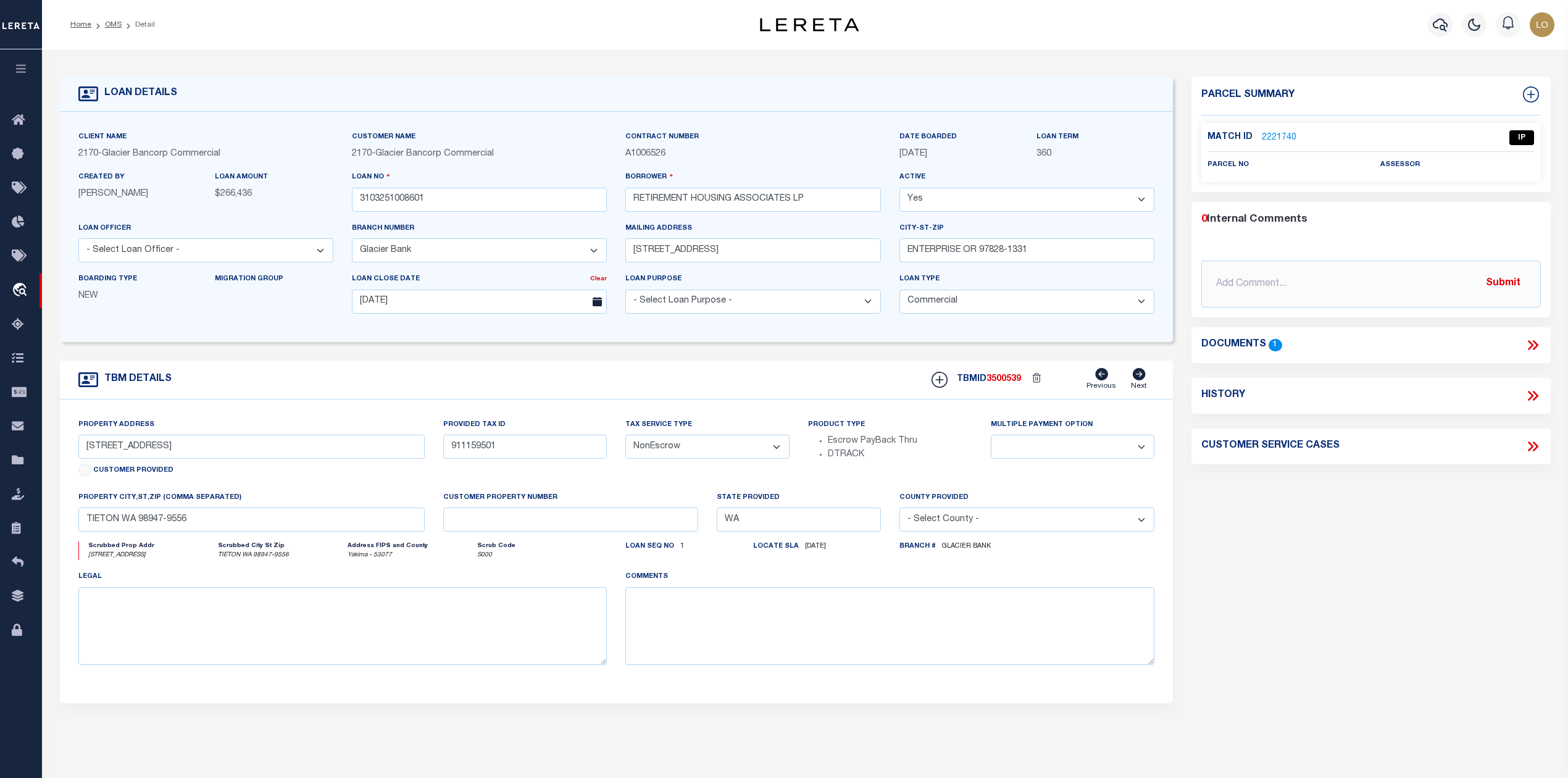
click at [1273, 136] on link "2221740" at bounding box center [1279, 138] width 35 height 13
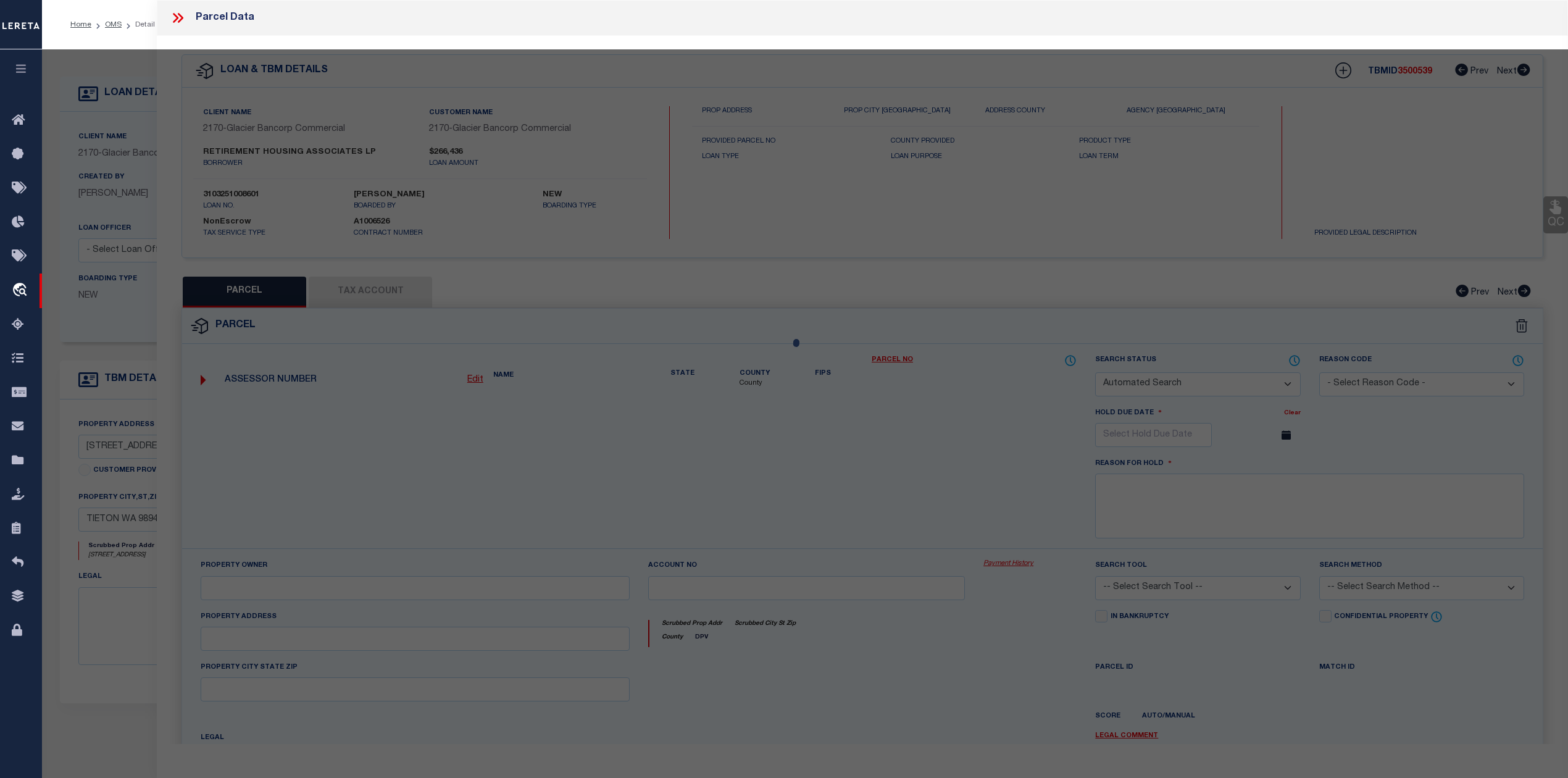
checkbox input "false"
select select "IP"
checkbox input "false"
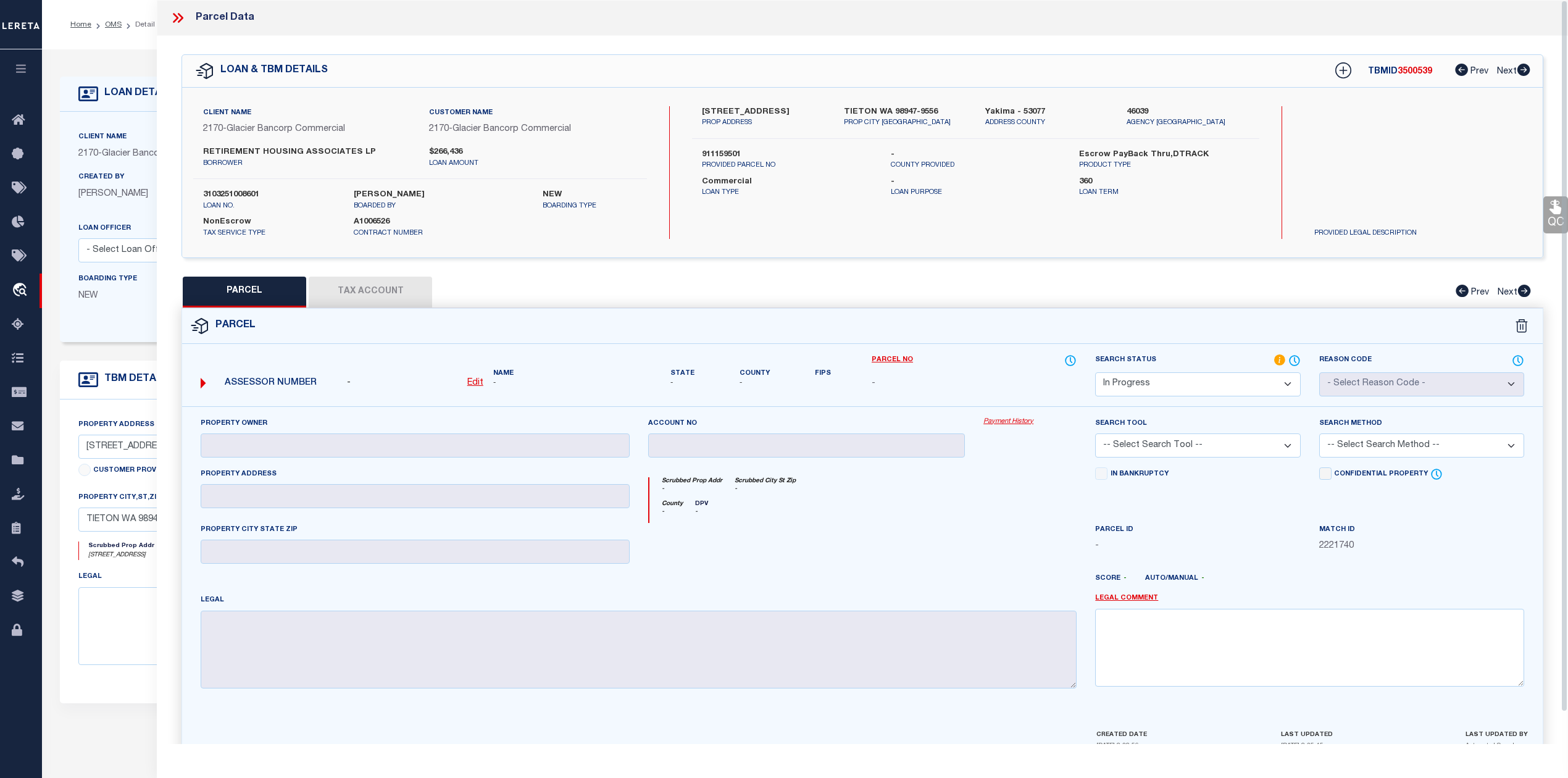
click at [912, 310] on div "Parcel" at bounding box center [862, 326] width 1360 height 35
click at [476, 380] on u "Edit" at bounding box center [475, 383] width 16 height 9
select select "IP"
type textarea "-"
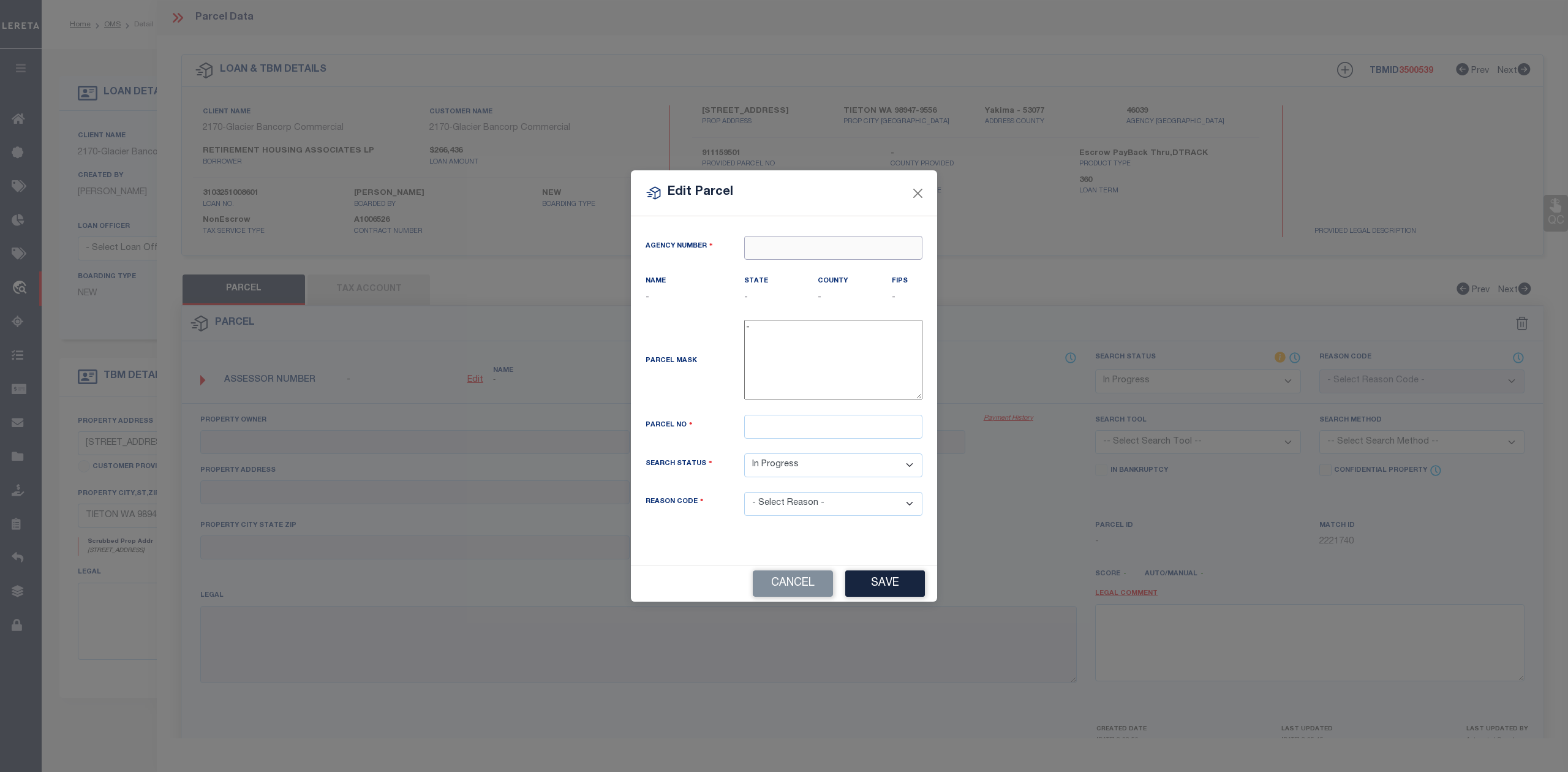
click at [762, 243] on input "text" at bounding box center [833, 247] width 178 height 24
click at [784, 265] on div "460390000 : YAKIMA COUNTY" at bounding box center [833, 276] width 177 height 35
type input "460390000"
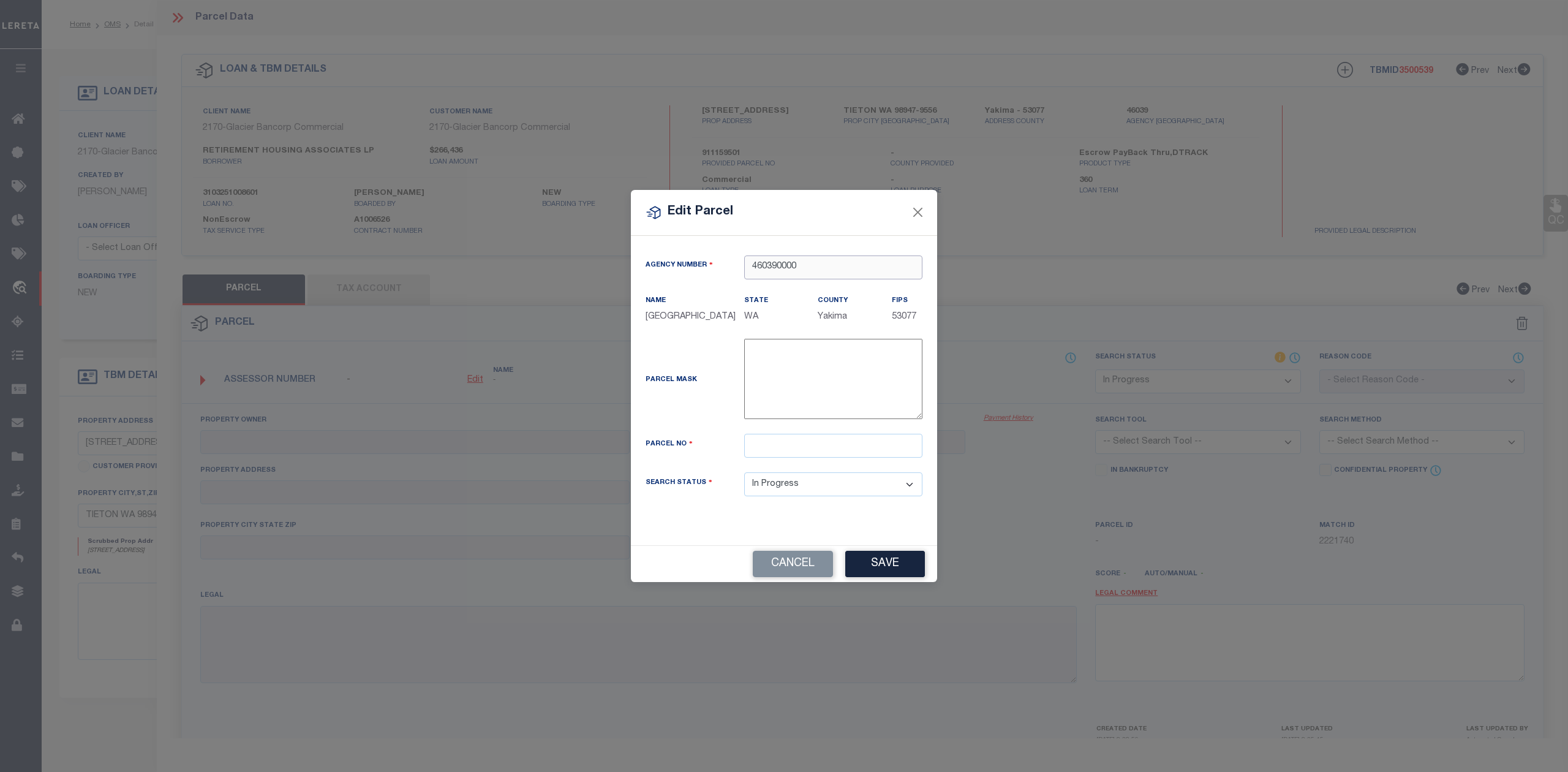
type input "460390000"
click at [836, 446] on input "text" at bounding box center [833, 445] width 178 height 24
paste input "171418-21013"
type input "171418-21013"
click at [715, 414] on div "Parcel Mask -" at bounding box center [784, 381] width 295 height 85
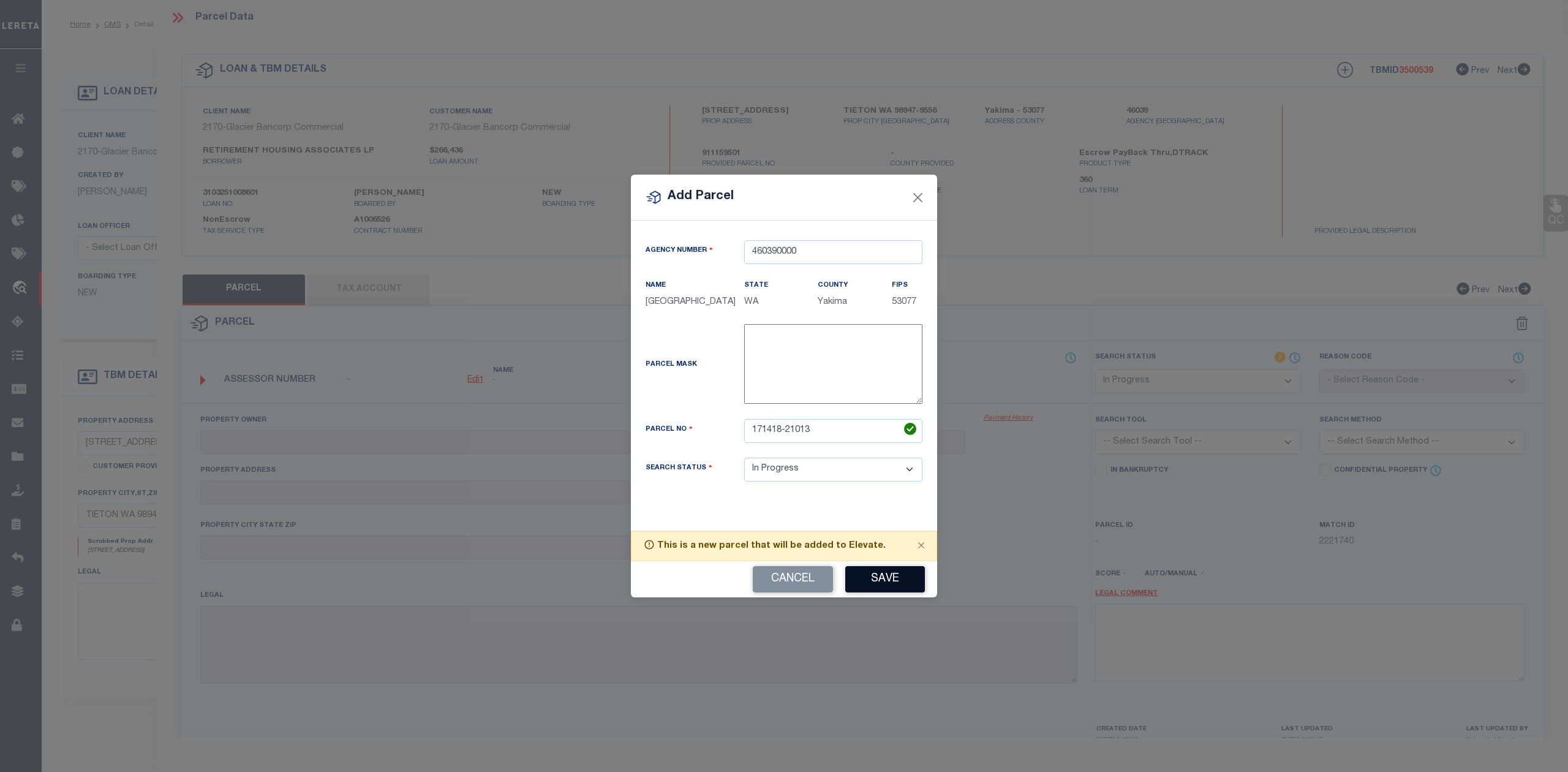
click at [898, 572] on button "Save" at bounding box center [885, 580] width 80 height 27
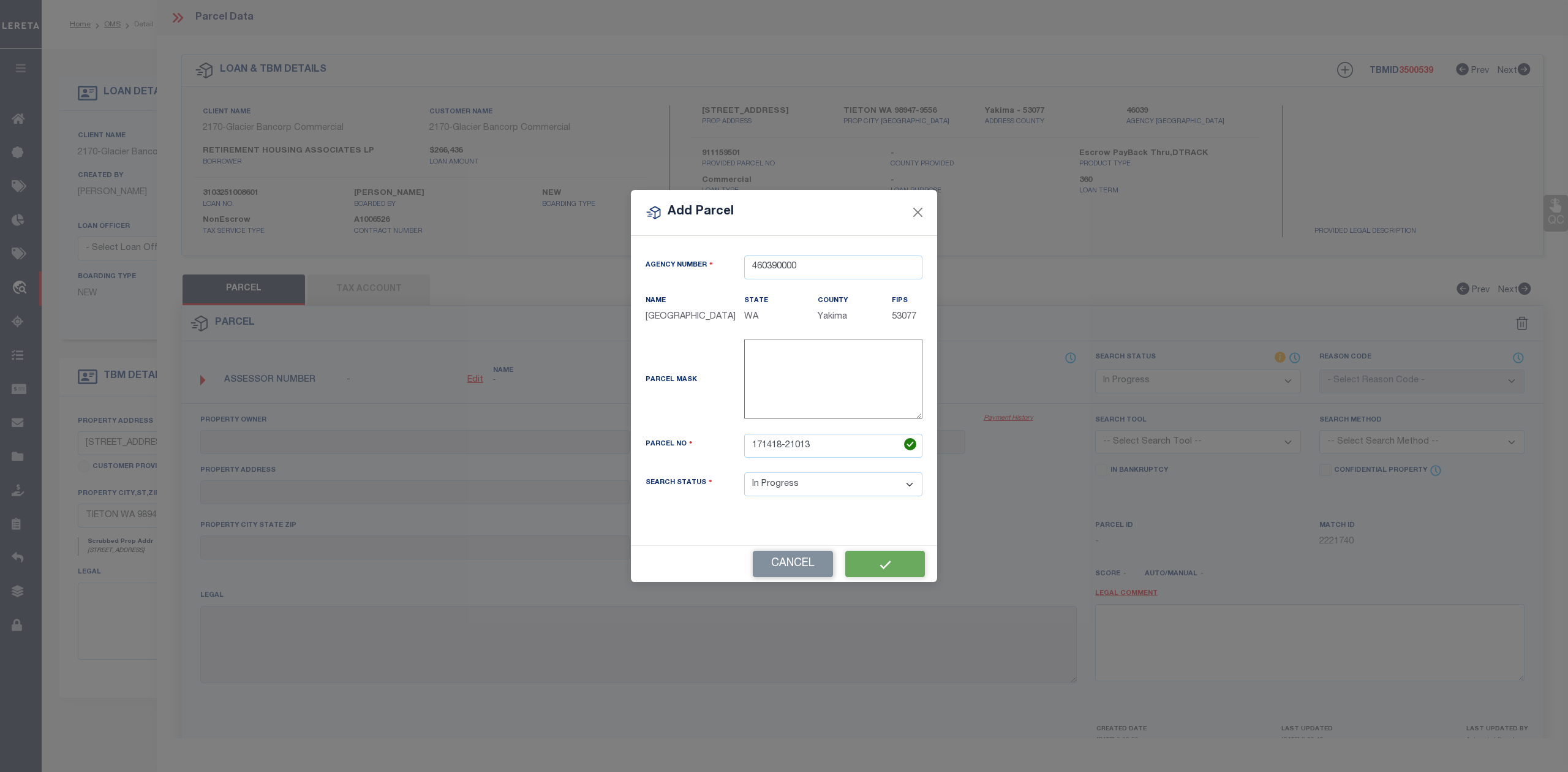
select select "IP"
checkbox input "false"
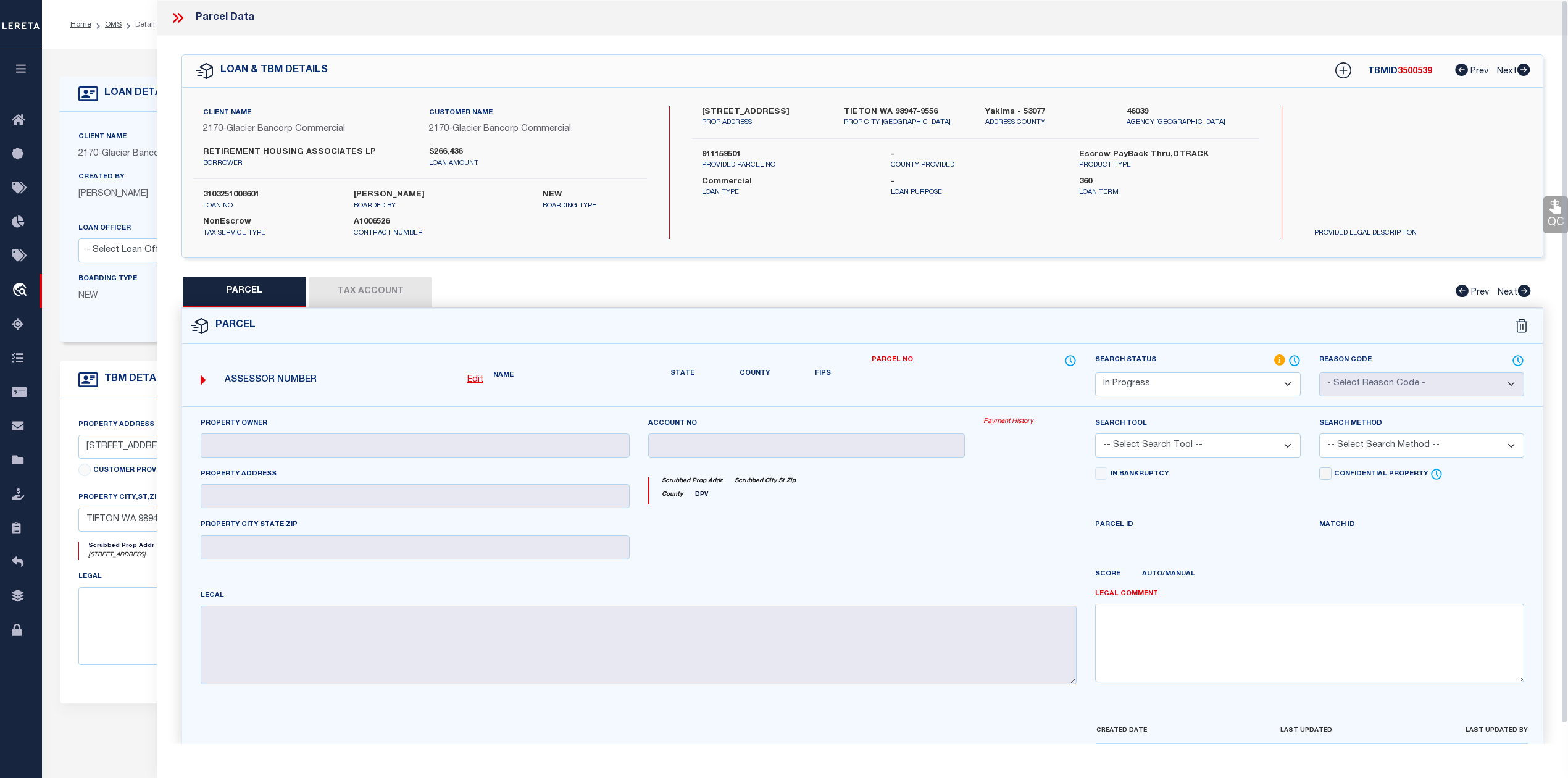
checkbox input "false"
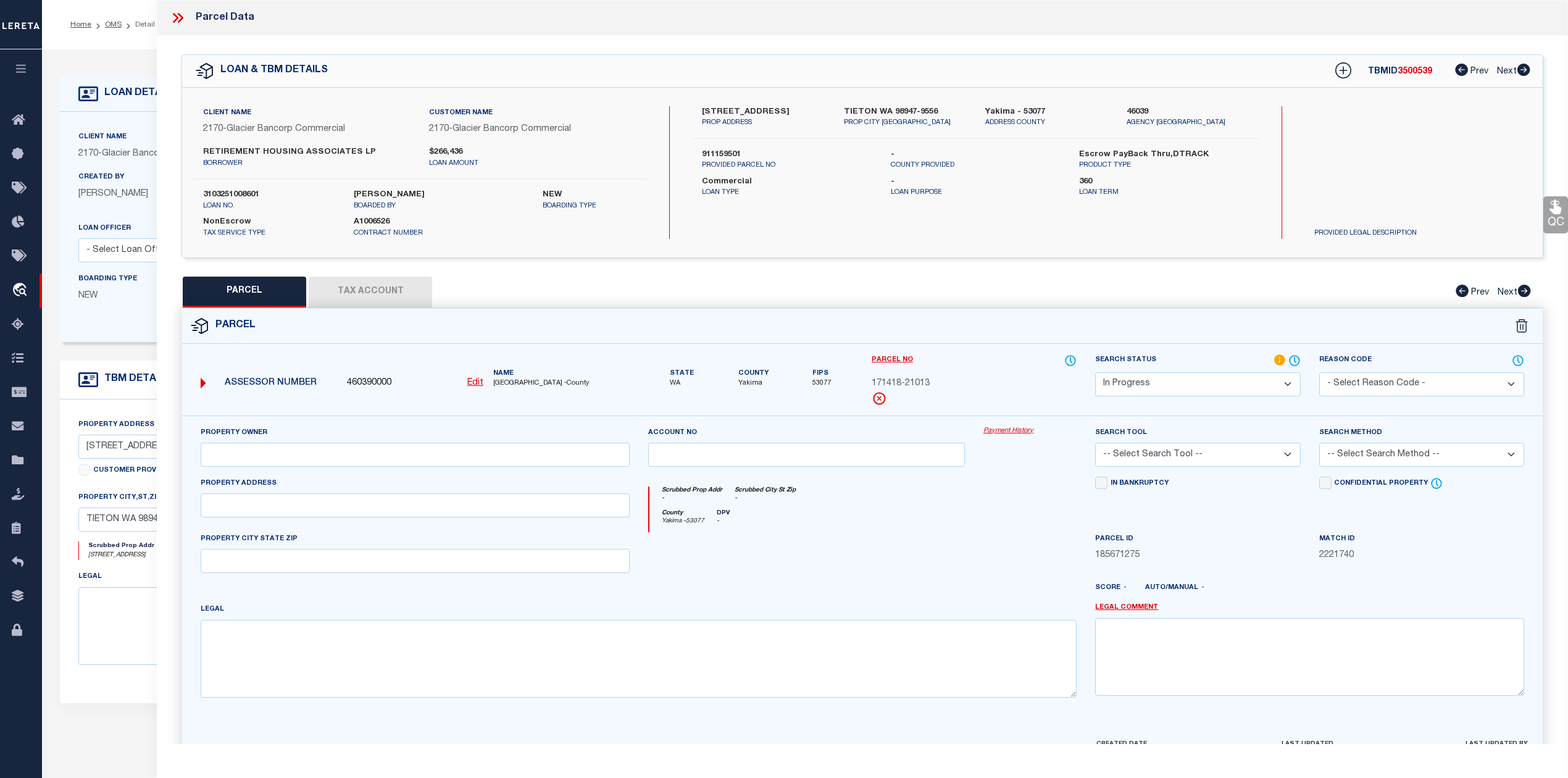
click at [879, 541] on div at bounding box center [807, 557] width 336 height 51
click at [884, 554] on div at bounding box center [807, 557] width 336 height 51
click at [410, 509] on input "text" at bounding box center [414, 505] width 429 height 24
paste input "501 - 517 Orchard Ln"
type input "501 - 517 Orchard Ln"
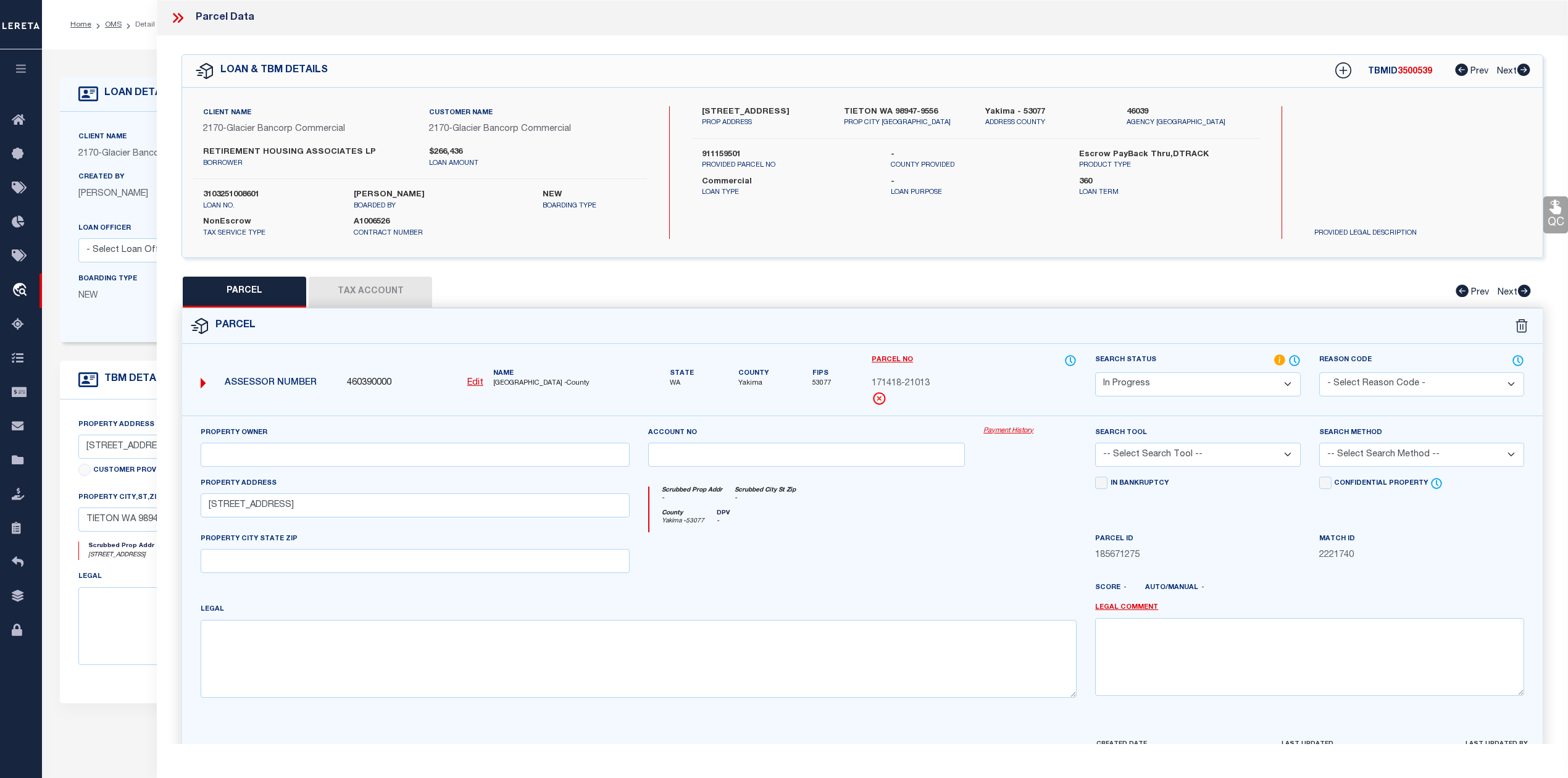
click at [848, 583] on div at bounding box center [807, 557] width 336 height 51
click at [370, 462] on input "text" at bounding box center [414, 454] width 429 height 24
paste input "Retirement Hsng-Orchrd Ln"
type input "Retirement Hsng-Orchrd Ln"
click at [861, 595] on div at bounding box center [919, 593] width 336 height 20
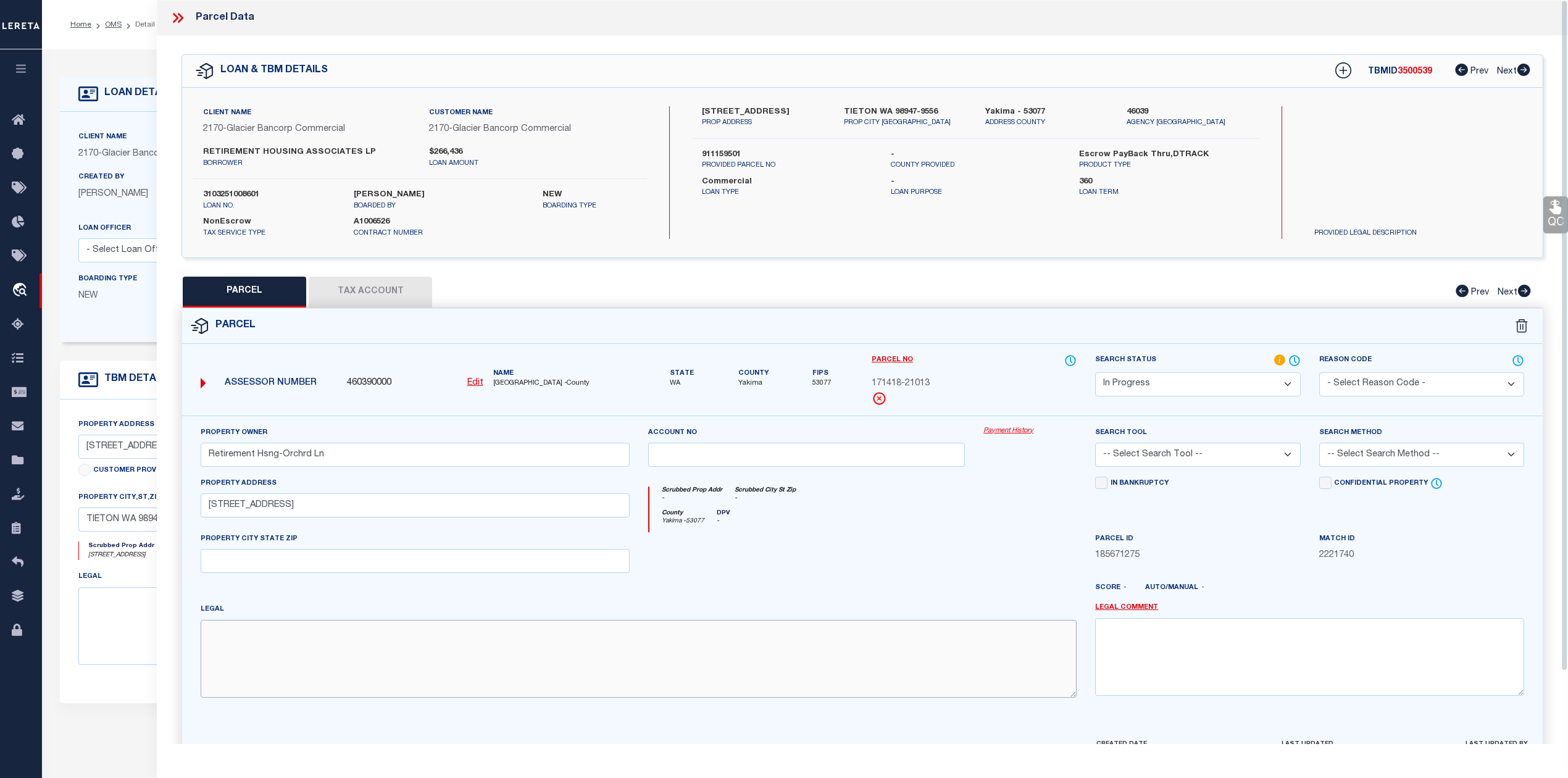
click at [550, 652] on textarea at bounding box center [638, 658] width 876 height 78
paste textarea "BEG 998.59 FT S &amp; N 89 D 12'43 W 383.23 FT OF NE COR NW1/4, TH N 89 D 12'43…"
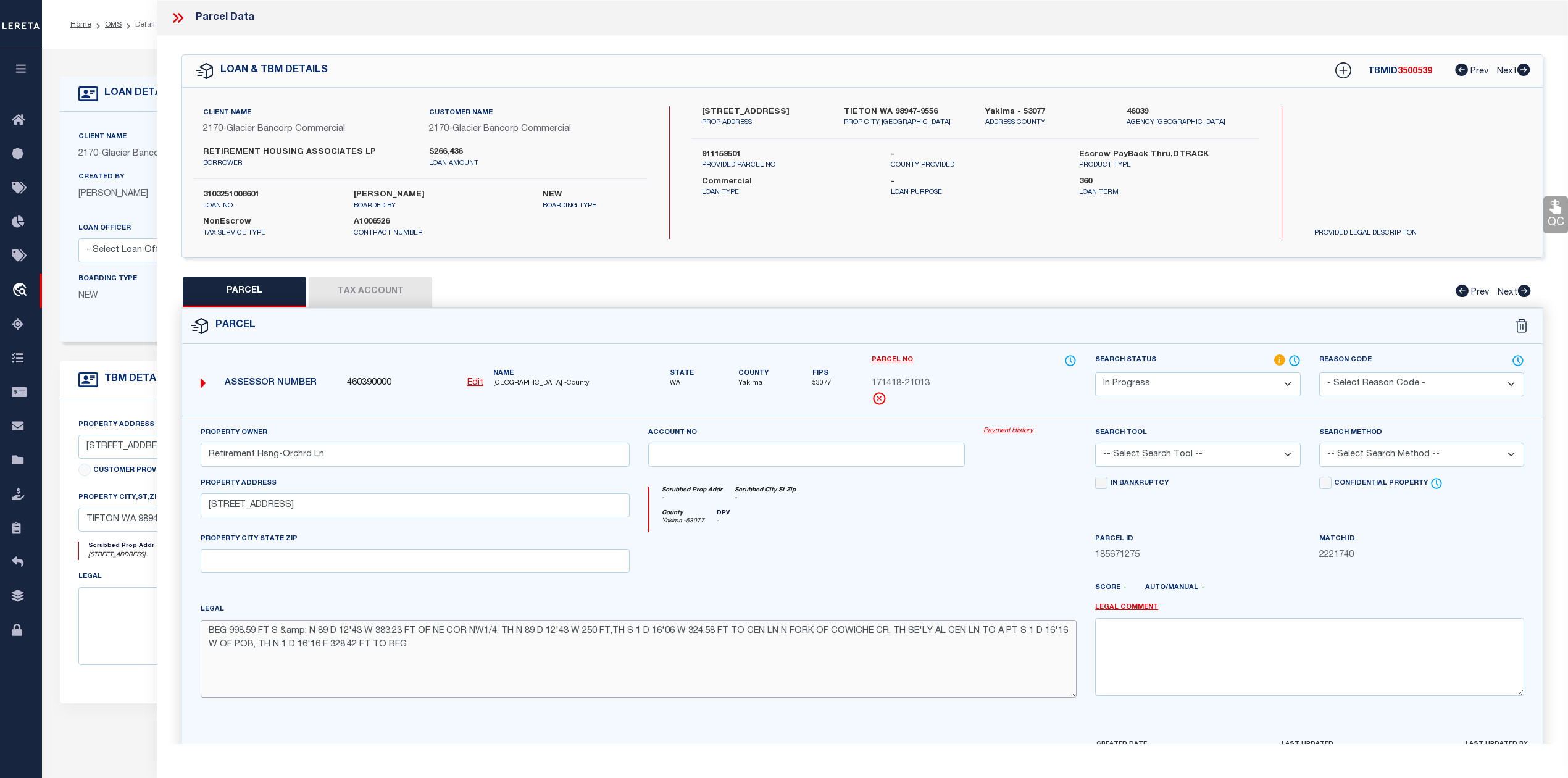
type textarea "BEG 998.59 FT S &amp; N 89 D 12'43 W 383.23 FT OF NE COR NW1/4, TH N 89 D 12'43…"
click at [843, 583] on div at bounding box center [807, 557] width 336 height 51
click at [1193, 459] on select "-- Select Search Tool -- 3rd Party Website Agency File Agency Website ATLS CNV-…" at bounding box center [1198, 454] width 205 height 24
select select "AGW"
click at [1095, 444] on select "-- Select Search Tool -- 3rd Party Website Agency File Agency Website ATLS CNV-…" at bounding box center [1198, 454] width 205 height 24
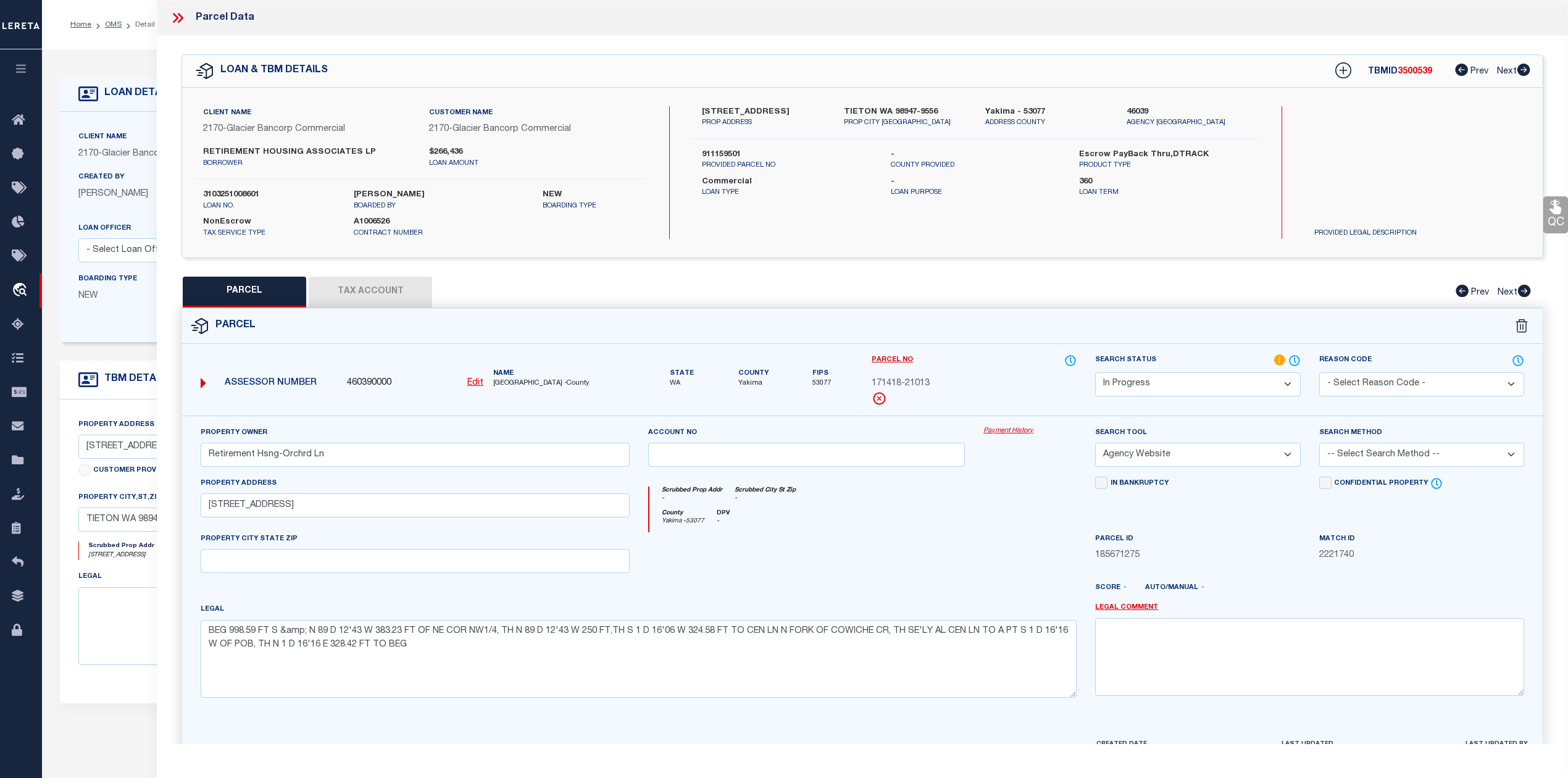
click at [924, 489] on div "Scrubbed Prop Addr - Scrubbed City St Zip -" at bounding box center [863, 498] width 428 height 23
click at [1343, 465] on select "-- Select Search Method -- Property Address Legal Liability Info Provided" at bounding box center [1421, 454] width 205 height 24
select select "LEG"
click at [1319, 444] on select "-- Select Search Method -- Property Address Legal Liability Info Provided" at bounding box center [1421, 454] width 205 height 24
click at [870, 531] on div "County Yakima - 53077 DPV -" at bounding box center [863, 521] width 428 height 23
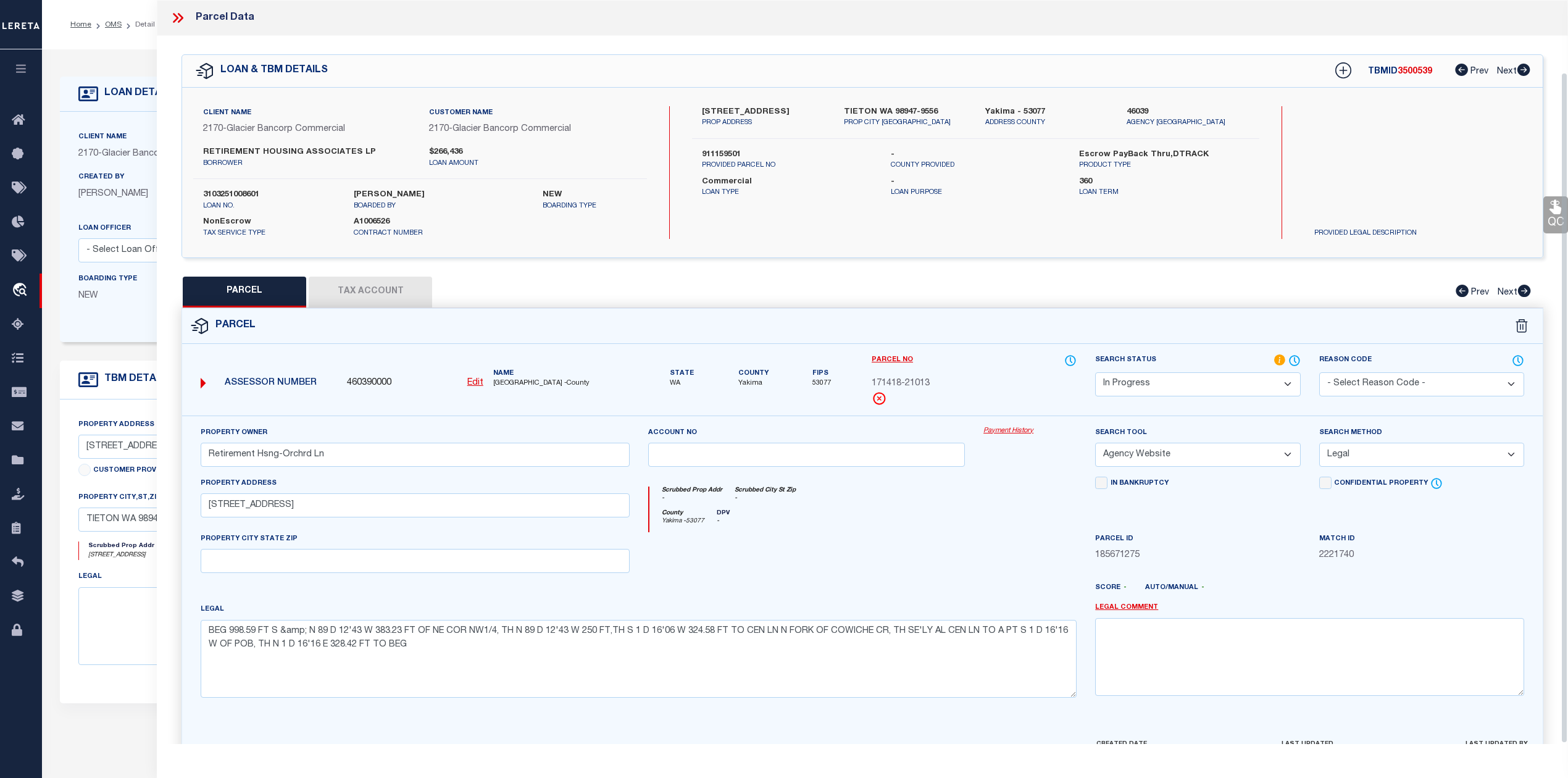
scroll to position [80, 0]
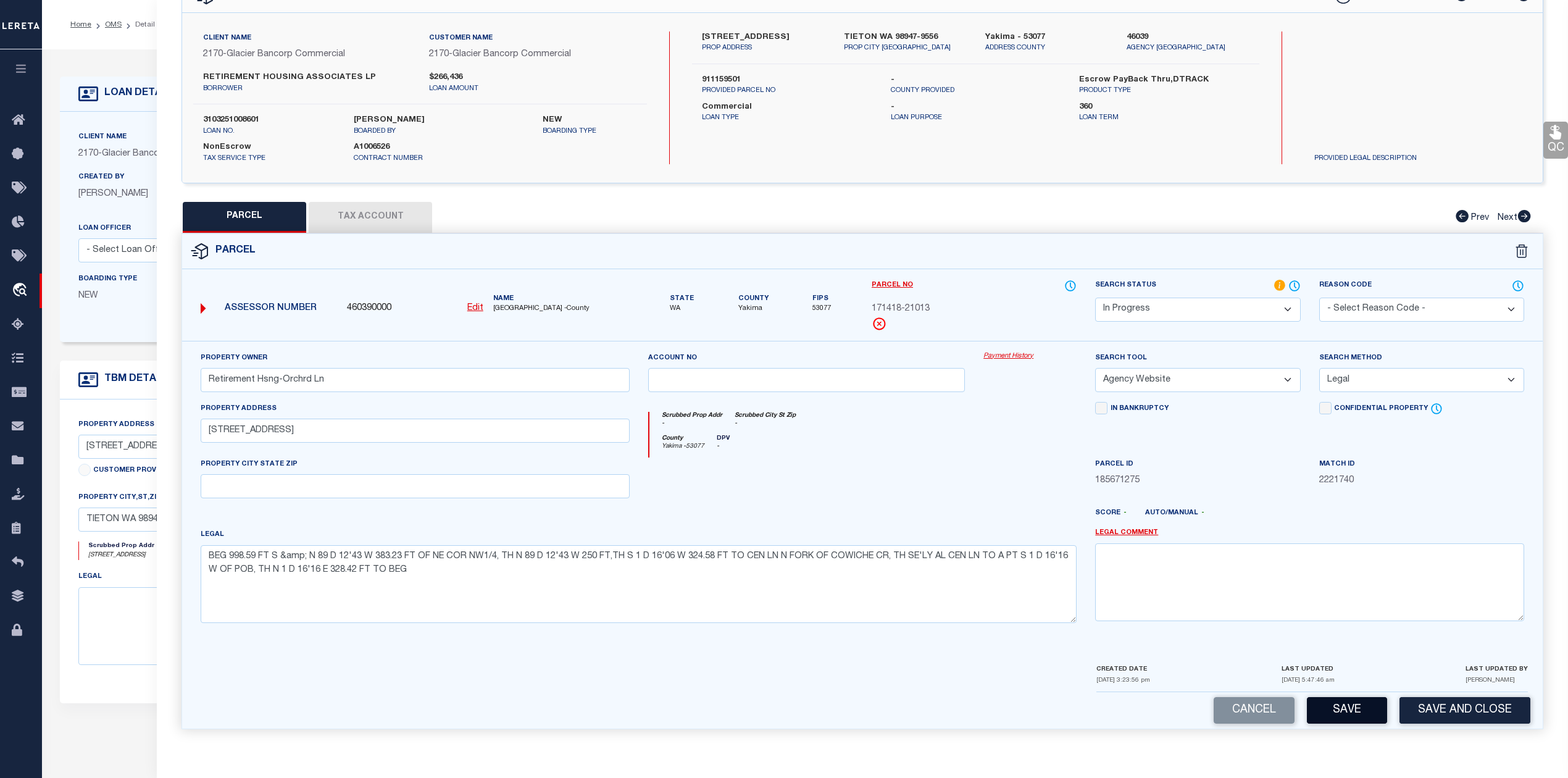
click at [1322, 705] on button "Save" at bounding box center [1346, 711] width 81 height 27
click at [986, 452] on div "County Yakima - 53077 DPV -" at bounding box center [863, 446] width 428 height 23
select select "AS"
select select
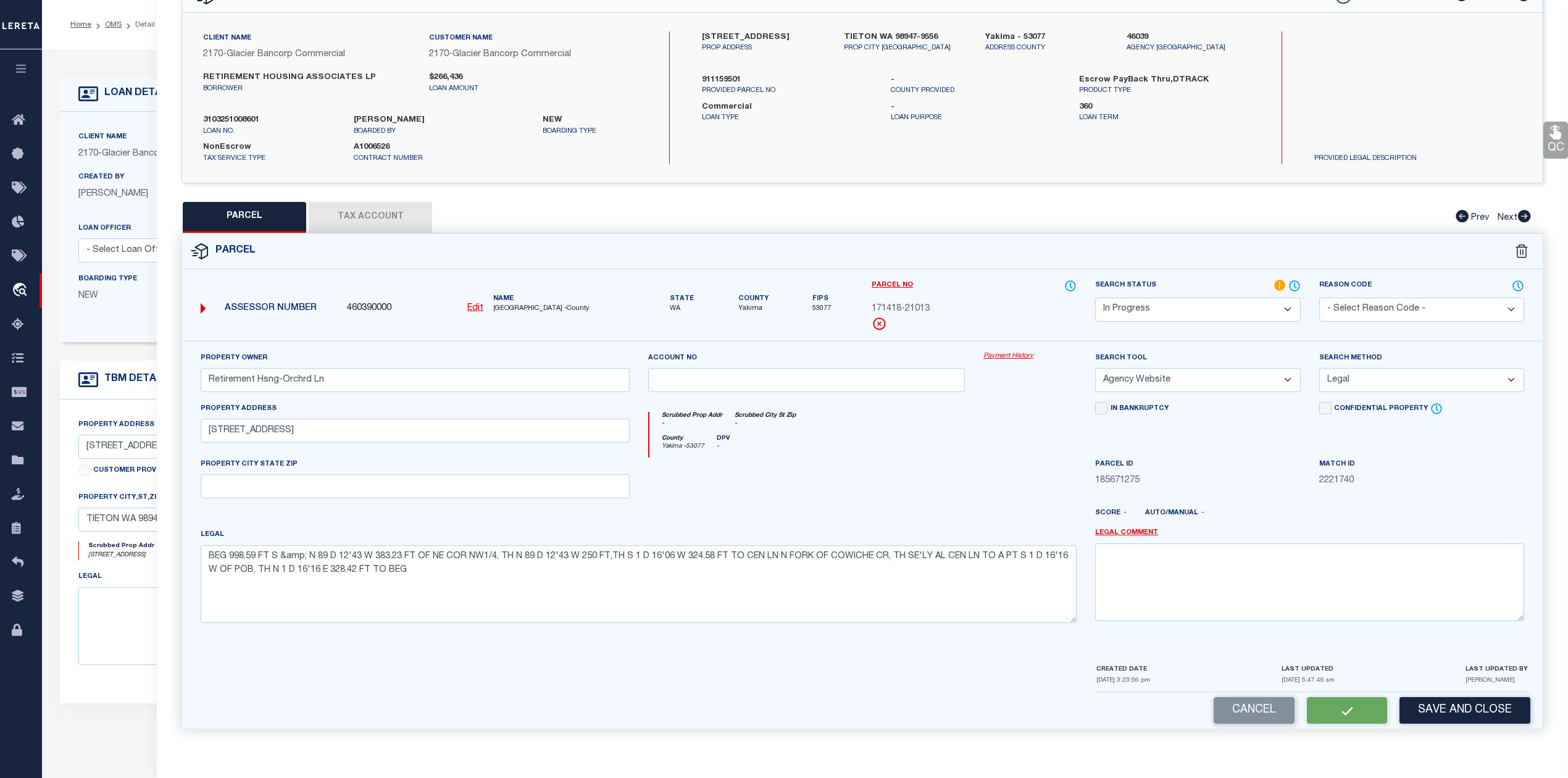
checkbox input "false"
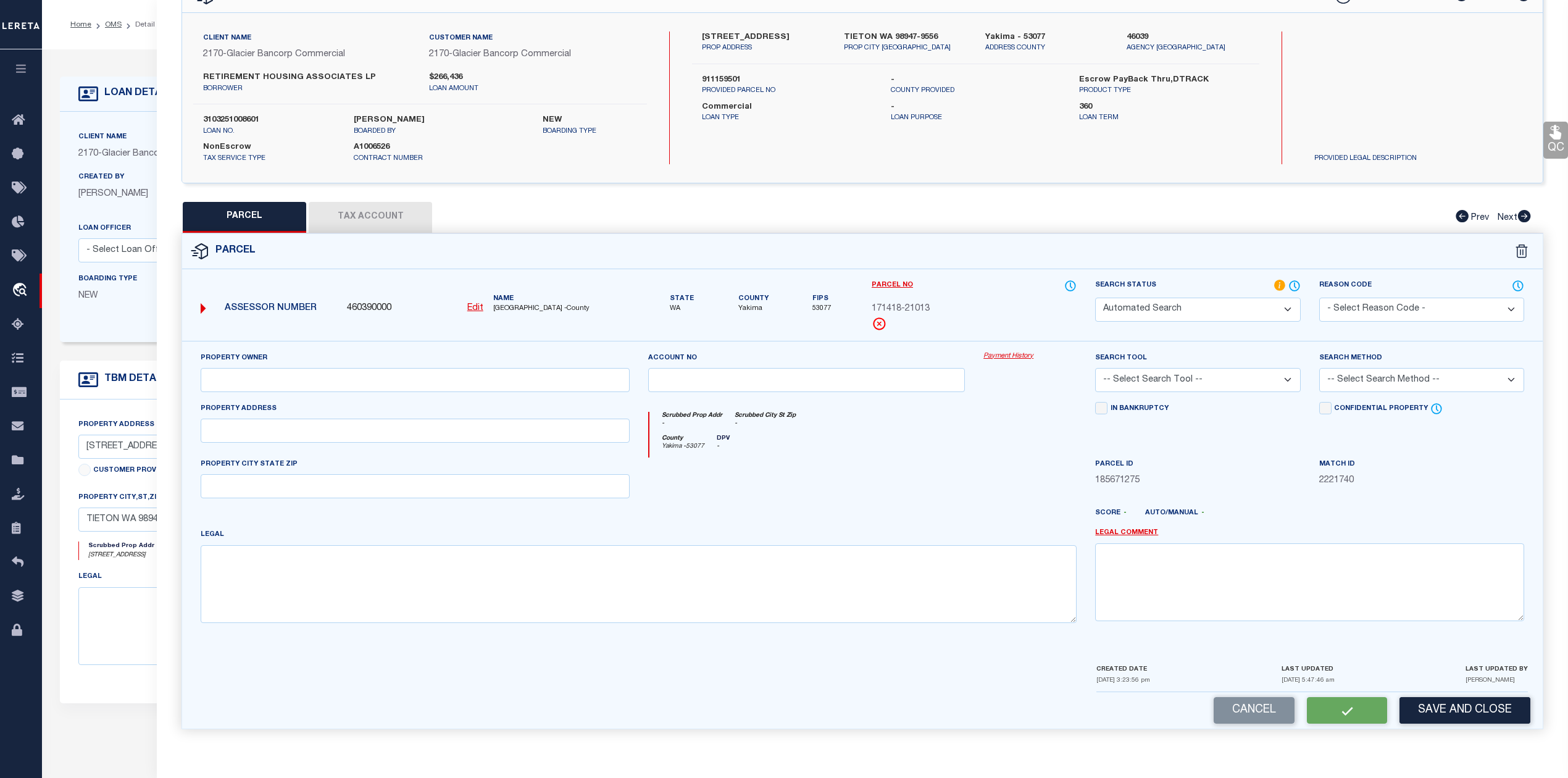
select select "IP"
type input "Retirement Hsng-Orchrd Ln"
select select "AGW"
select select "LEG"
type input "501 - 517 Orchard Ln"
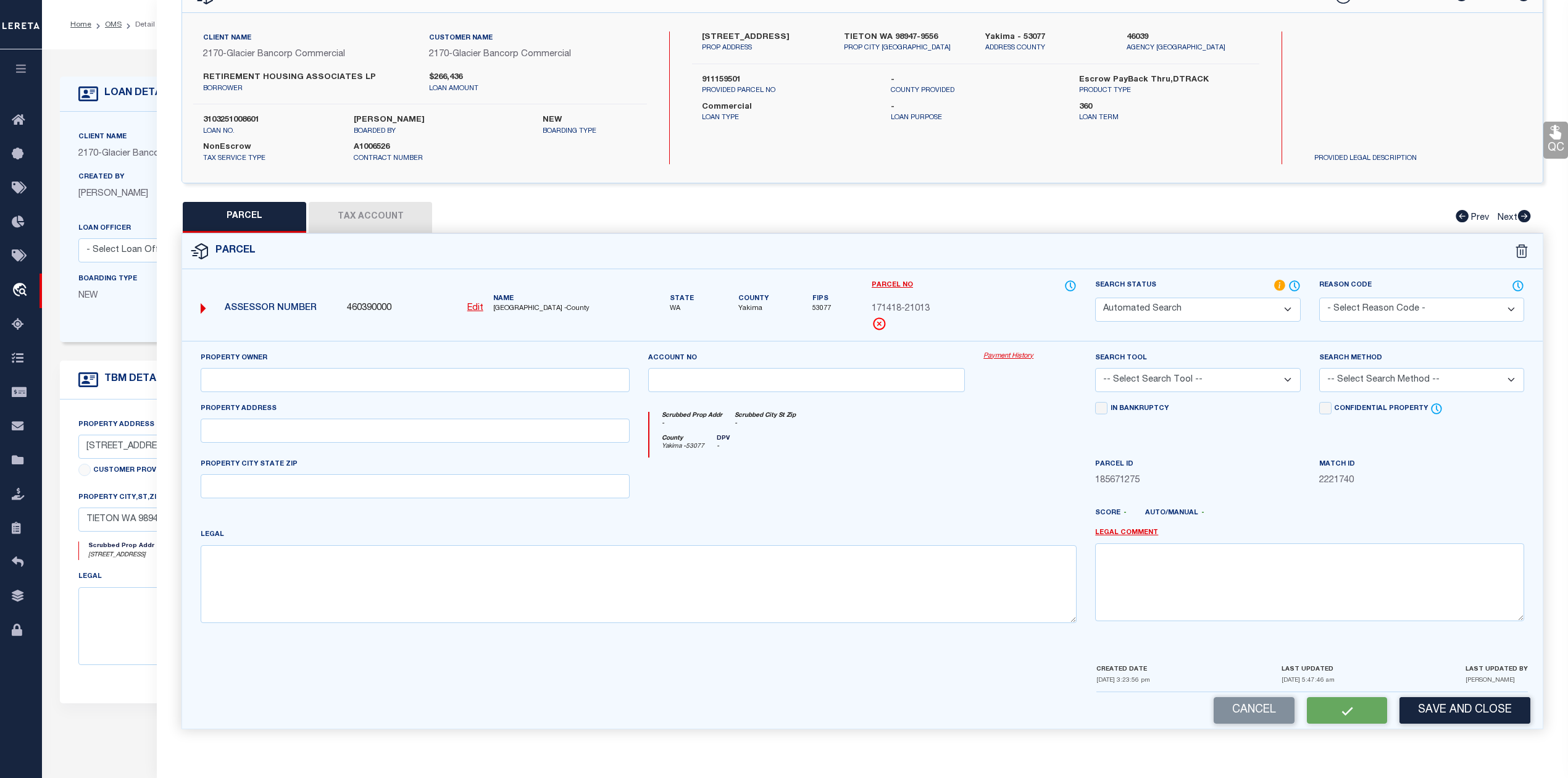
type textarea "BEG 998.59 FT S &amp; N 89 D 12'43 W 383.23 FT OF NE COR NW1/4, TH N 89 D 12'43…"
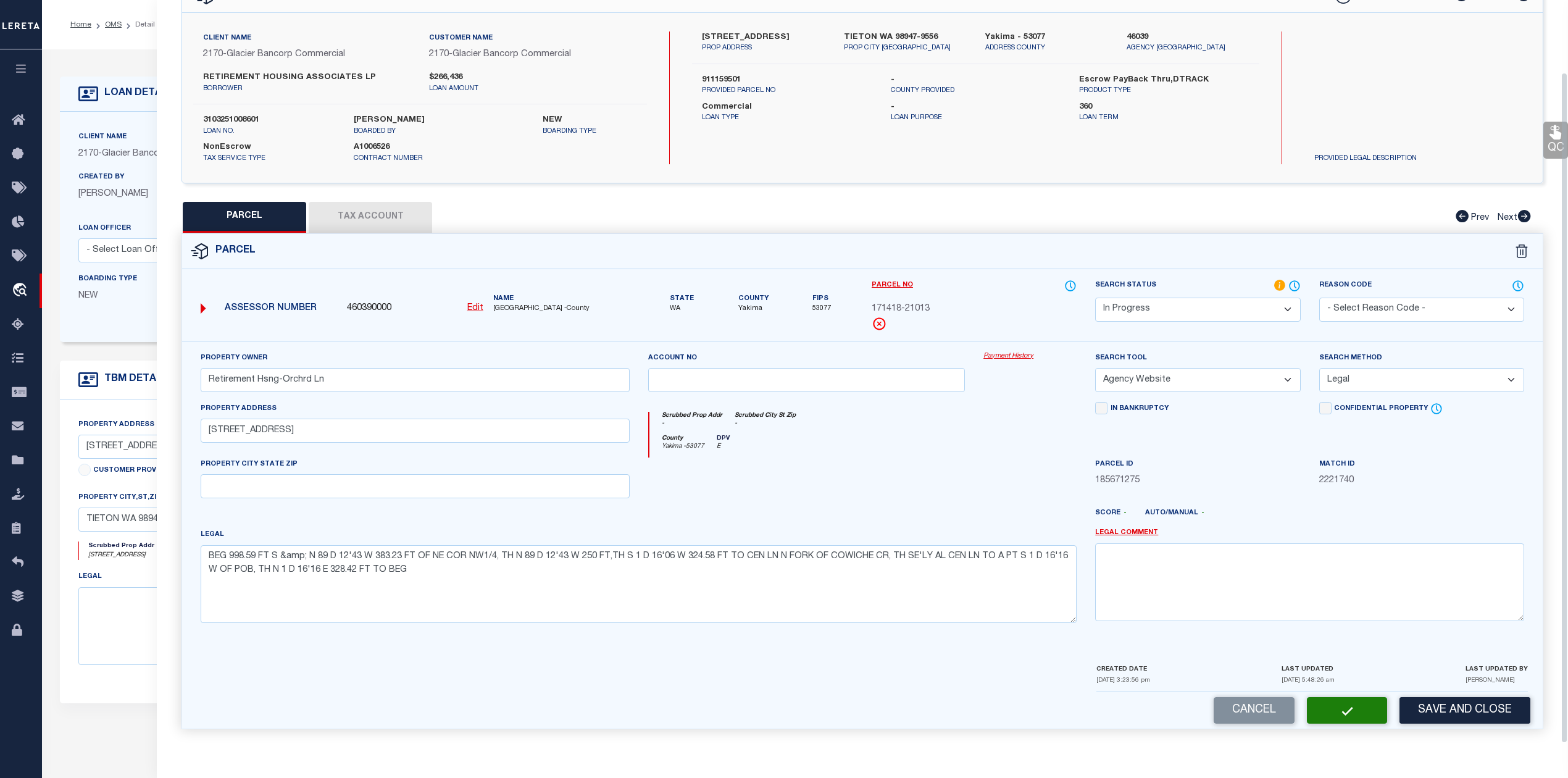
click at [959, 474] on div at bounding box center [807, 483] width 336 height 51
click at [396, 220] on button "Tax Account" at bounding box center [370, 217] width 124 height 31
select select "100"
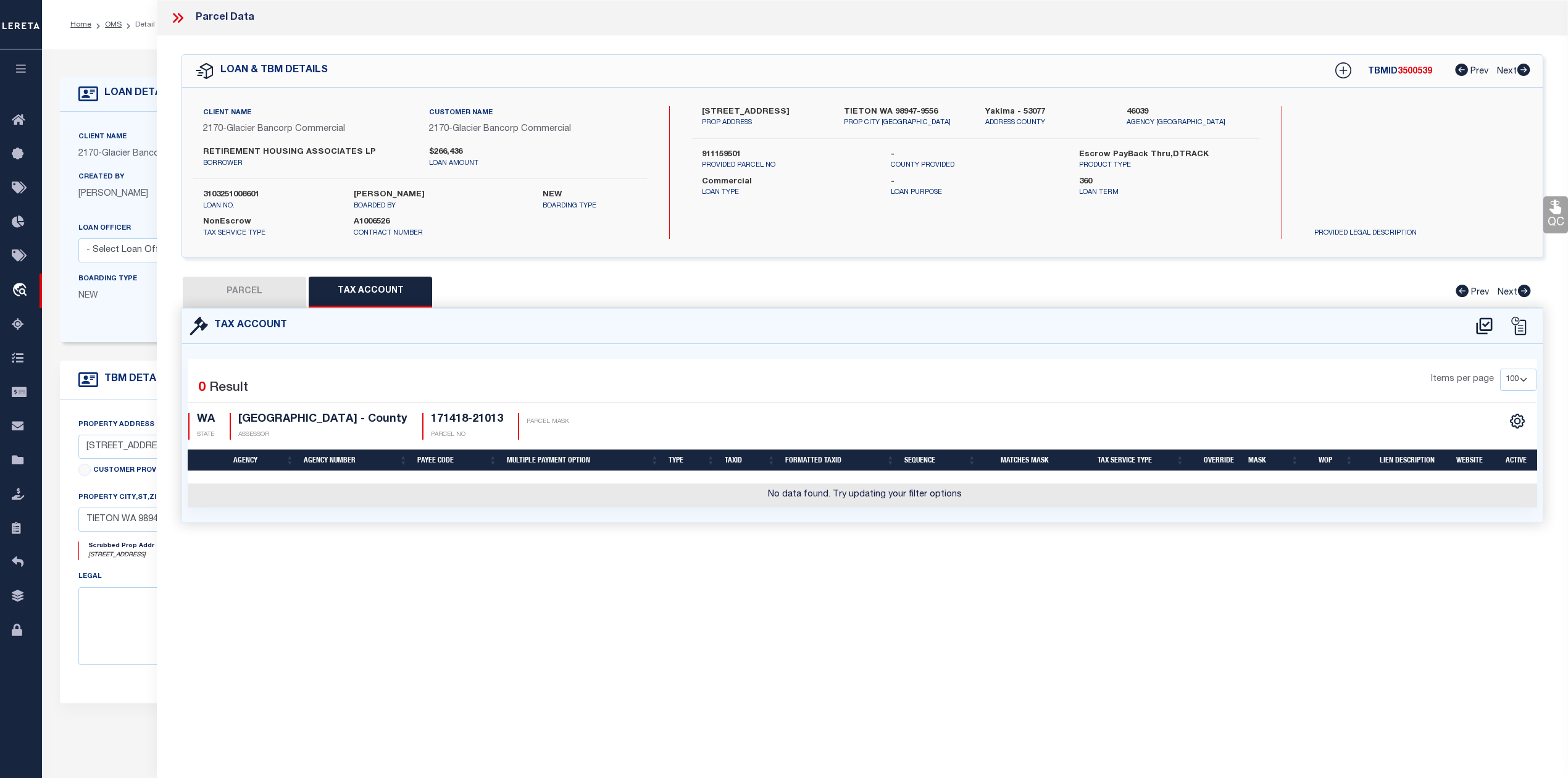
scroll to position [0, 0]
click at [942, 588] on div "Parcel Data QC QC QC - Select Status - Ready to QC" at bounding box center [861, 372] width 1411 height 744
click at [1484, 328] on icon at bounding box center [1484, 326] width 20 height 20
select select "100"
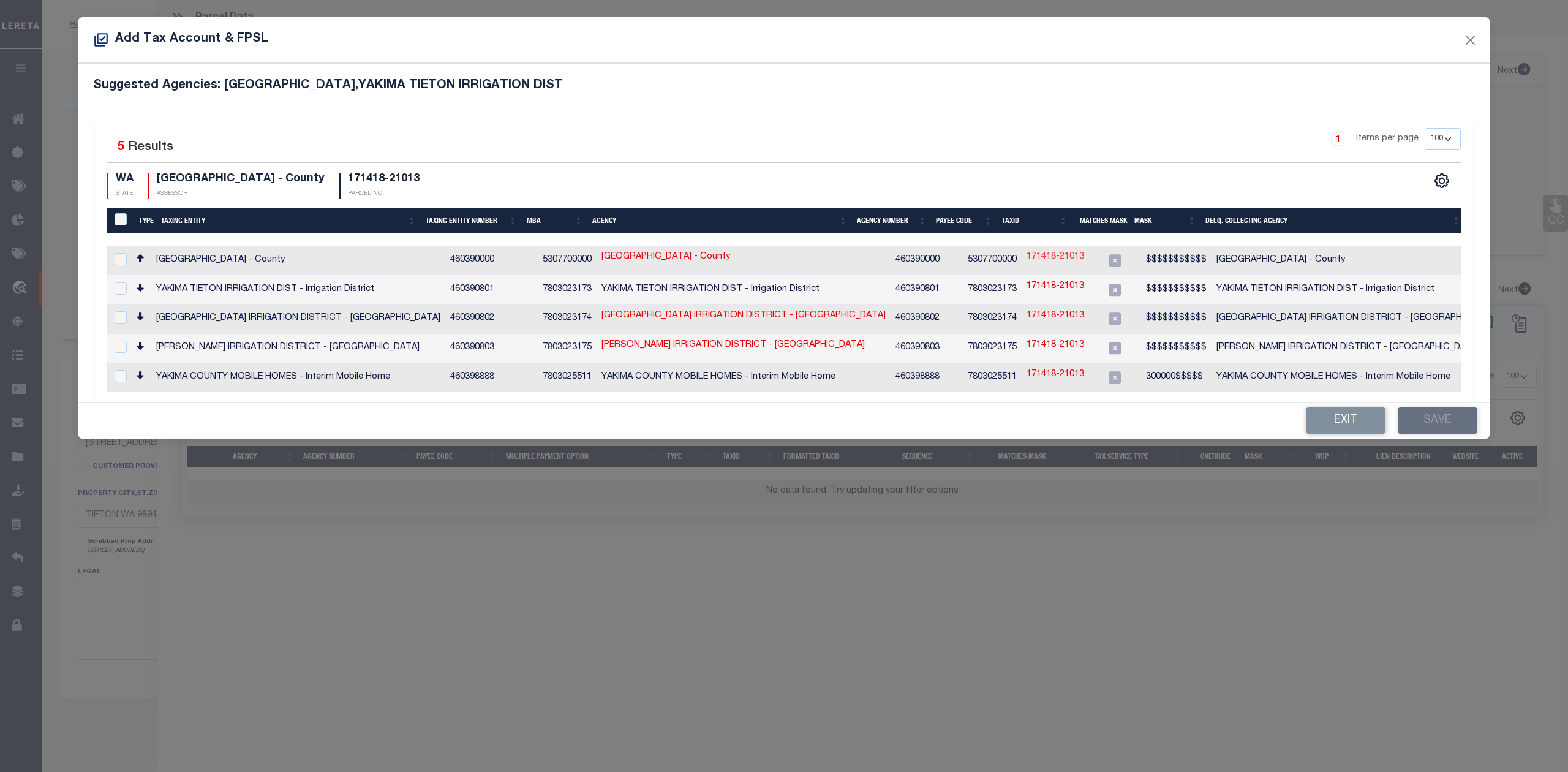
click at [1027, 255] on link "171418-21013" at bounding box center [1055, 257] width 57 height 13
type input "171418-21013"
type textarea "$$$$$$$$$$$"
checkbox input "true"
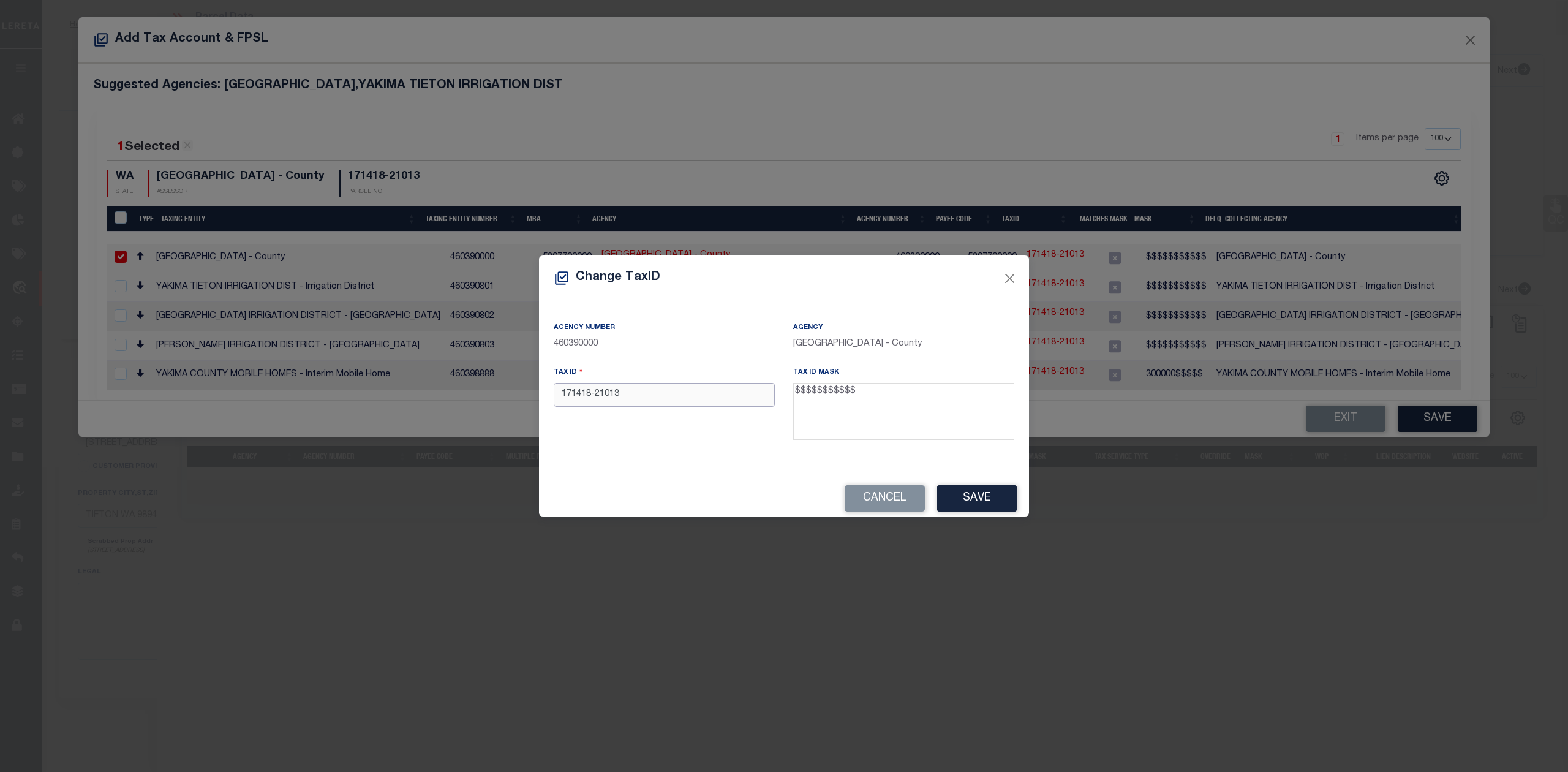
click at [594, 397] on input "171418-21013" at bounding box center [664, 394] width 221 height 24
type input "17141821013"
click at [635, 449] on div "Agency Number 460390000 Agency YAKIMA COUNTY - County Tax ID 17141821013 Tax ID…" at bounding box center [783, 386] width 479 height 129
click at [963, 498] on button "Save" at bounding box center [977, 499] width 80 height 27
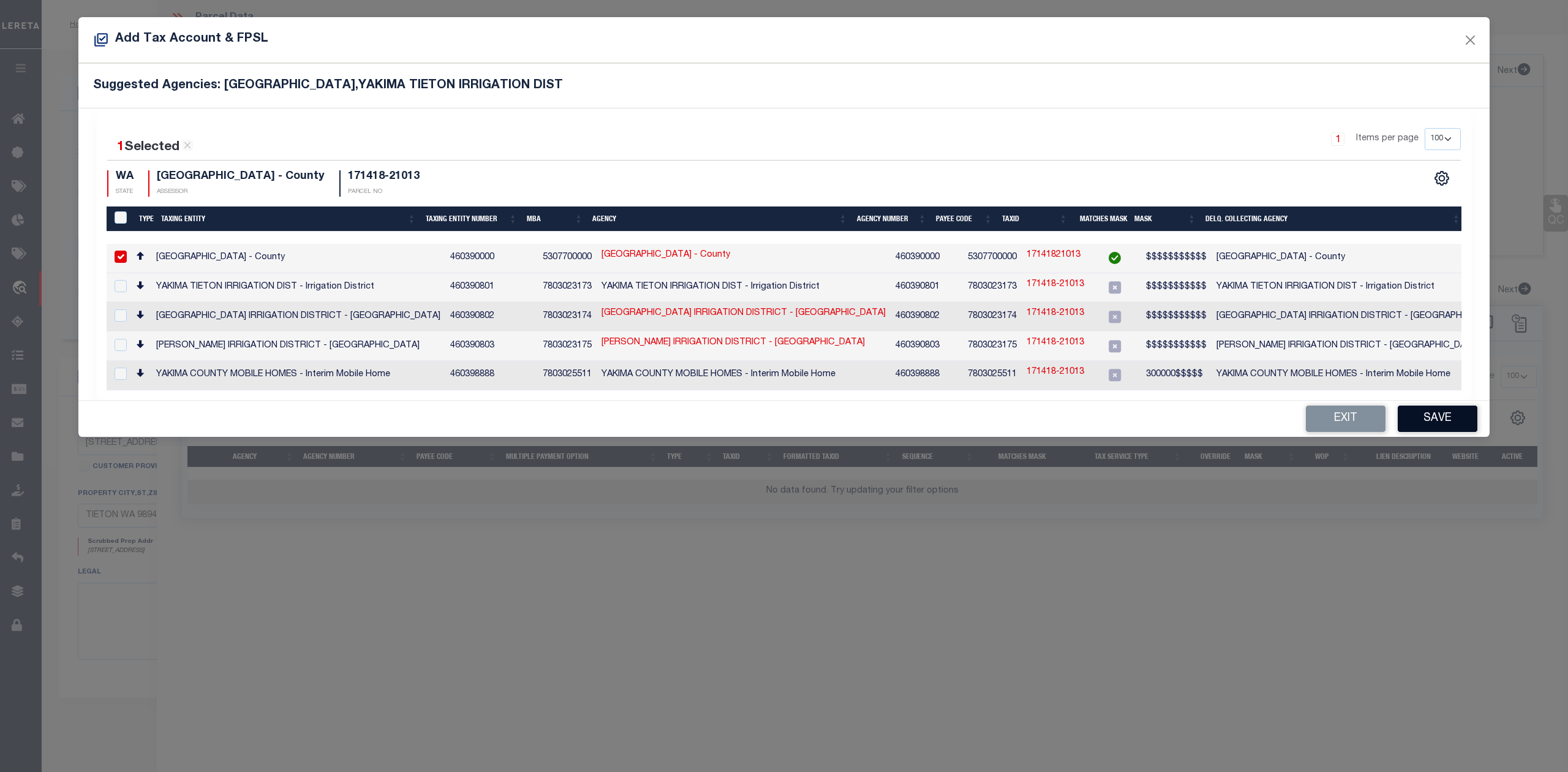
click at [1420, 411] on button "Save" at bounding box center [1438, 419] width 80 height 27
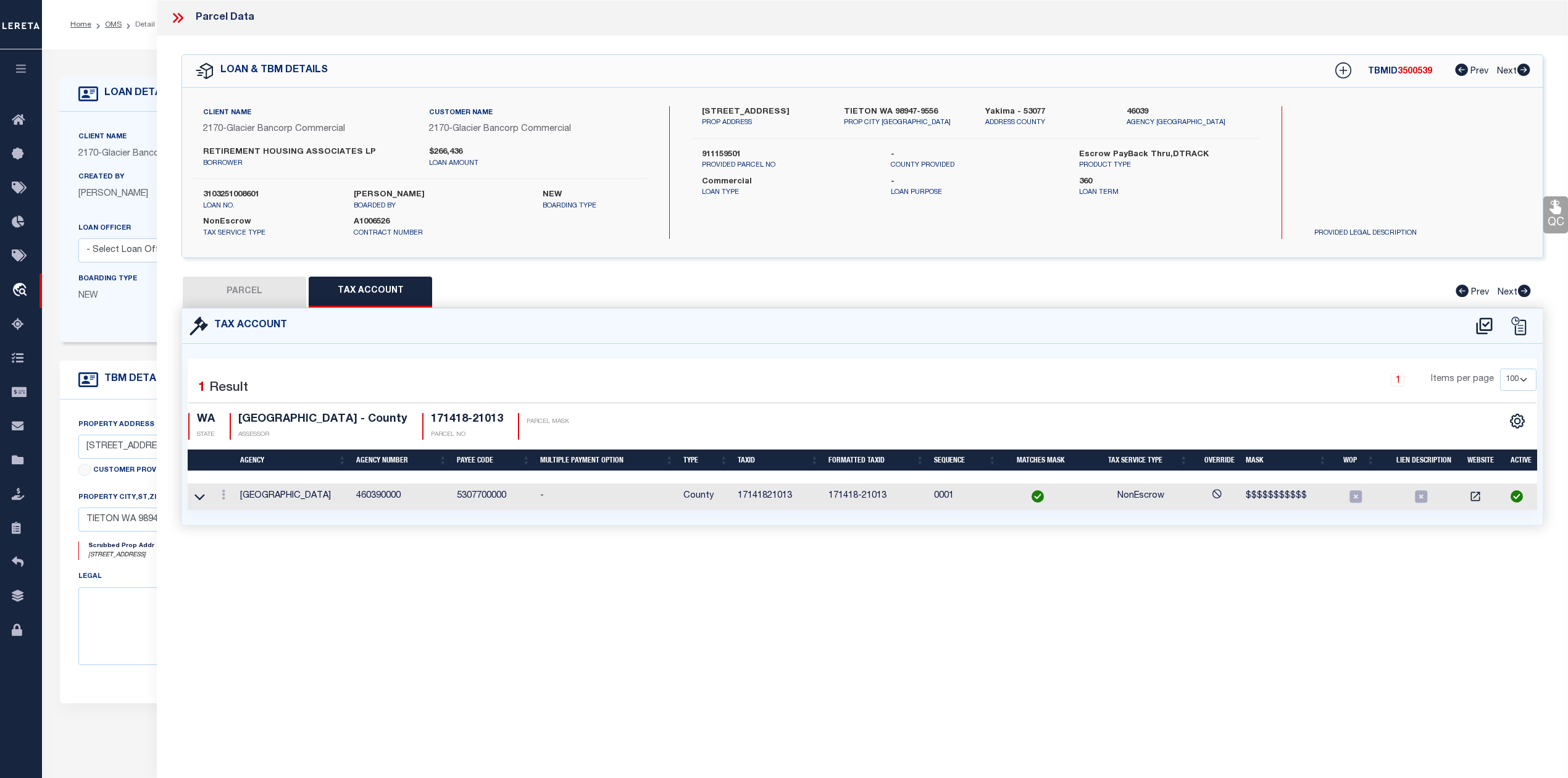
click at [890, 603] on div "Parcel Data QC QC QC - Select Status - Ready to QC" at bounding box center [861, 372] width 1411 height 744
click at [248, 295] on button "PARCEL" at bounding box center [245, 292] width 124 height 31
select select "AS"
select select
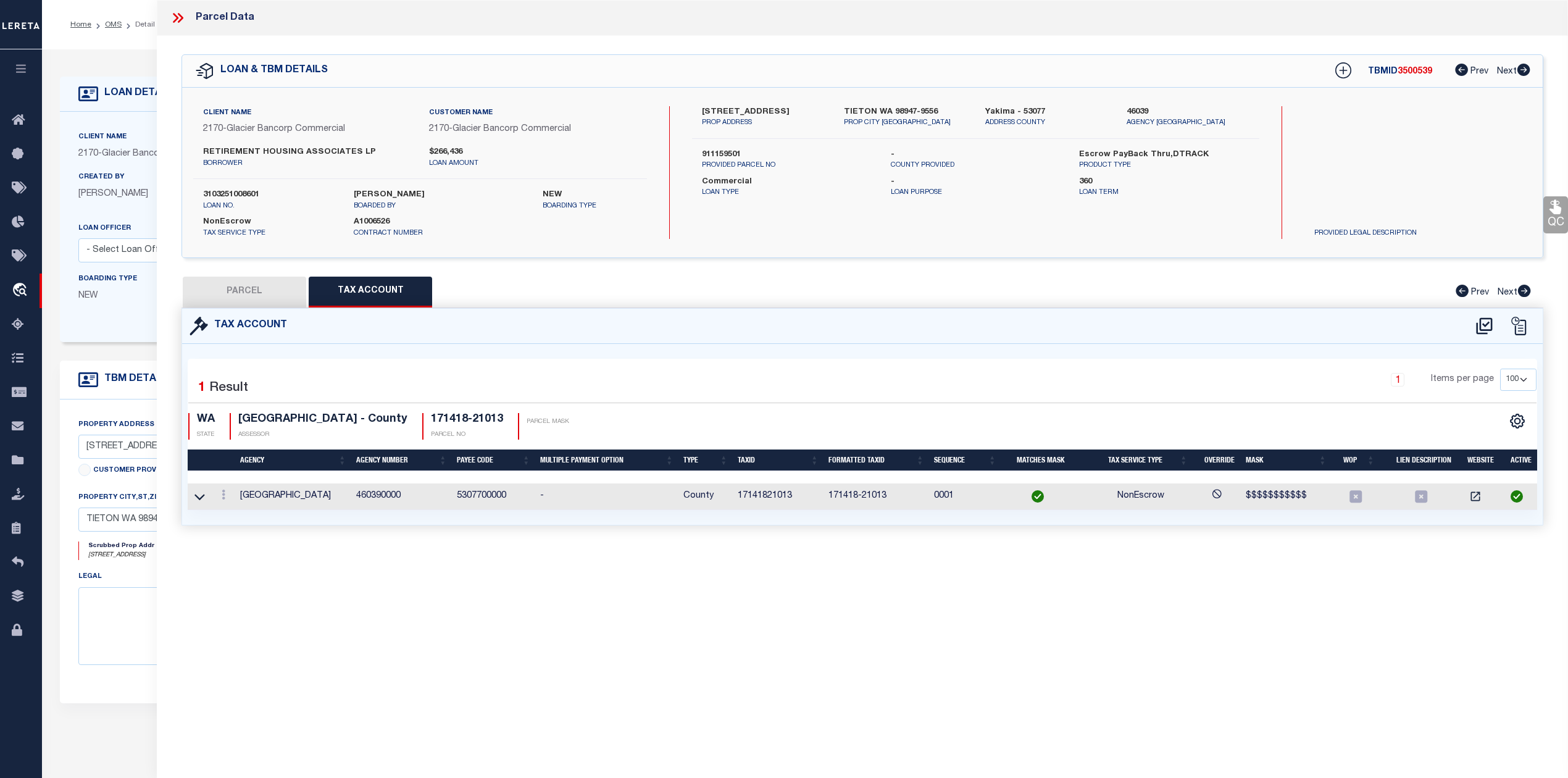
checkbox input "false"
select select "IP"
type input "Retirement Hsng-Orchrd Ln"
select select "AGW"
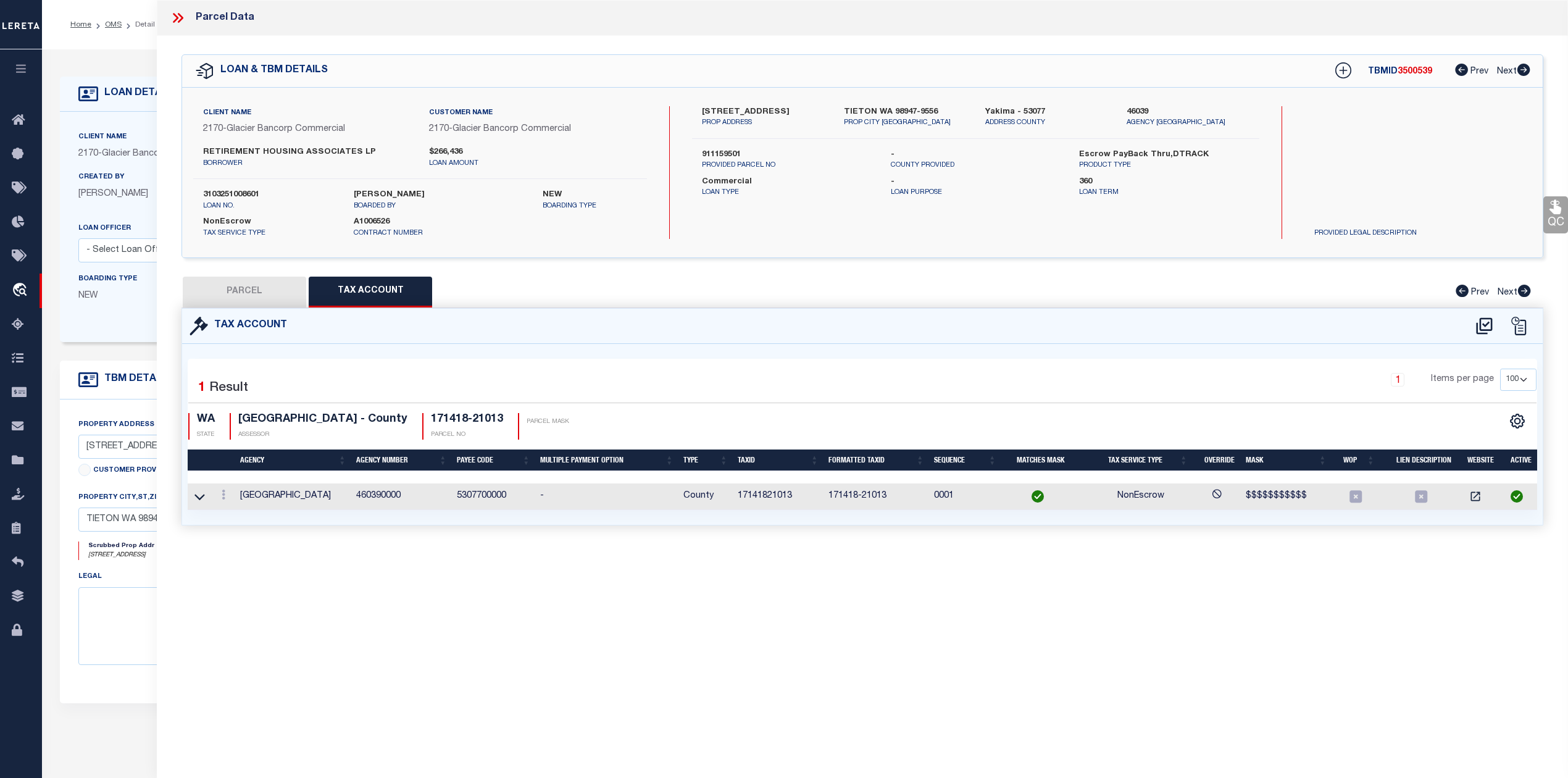
select select "LEG"
type input "501 - 517 Orchard Ln"
type textarea "BEG 998.59 FT S &amp; N 89 D 12'43 W 383.23 FT OF NE COR NW1/4, TH N 89 D 12'43…"
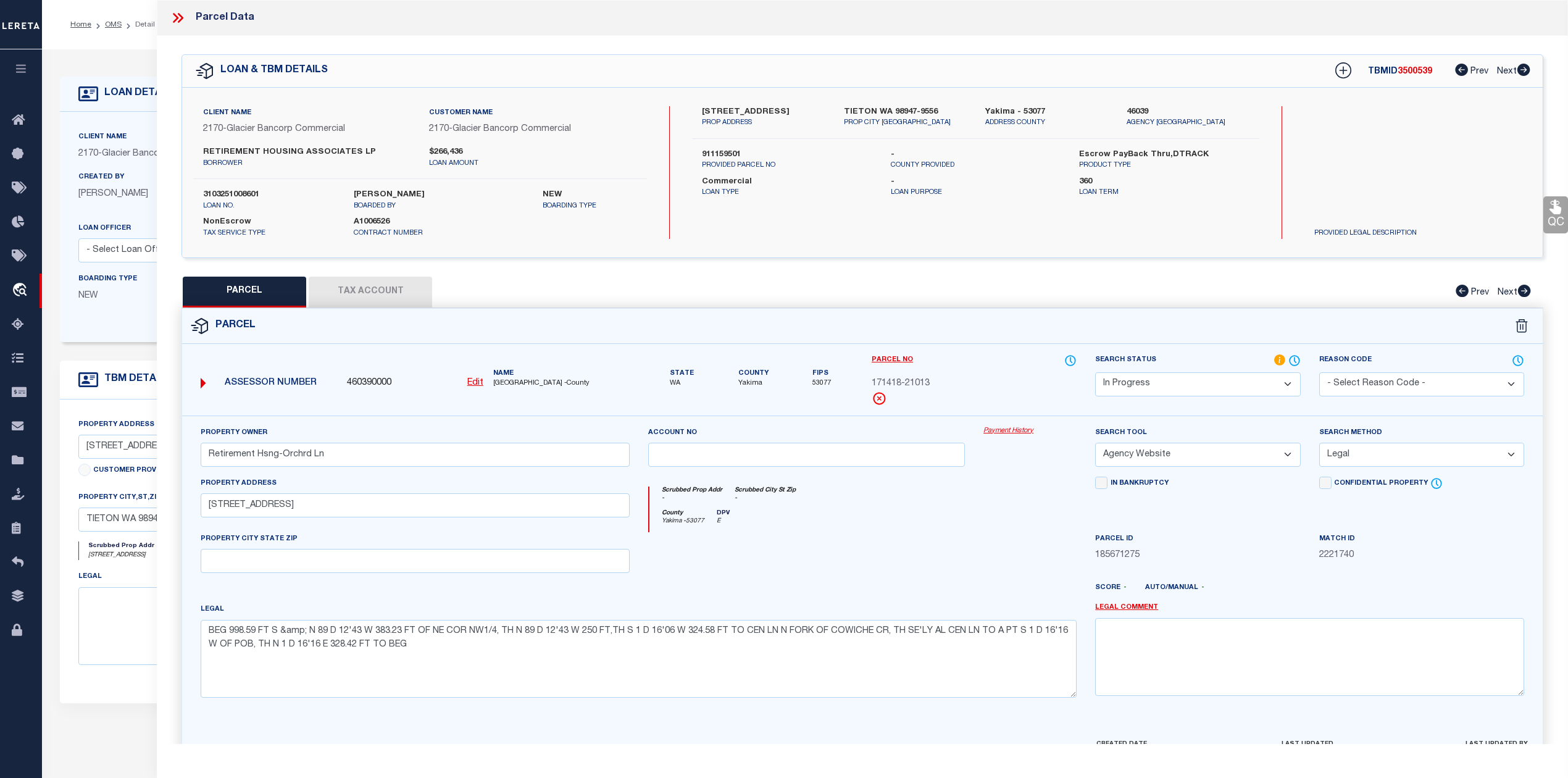
click at [864, 564] on div at bounding box center [807, 557] width 336 height 51
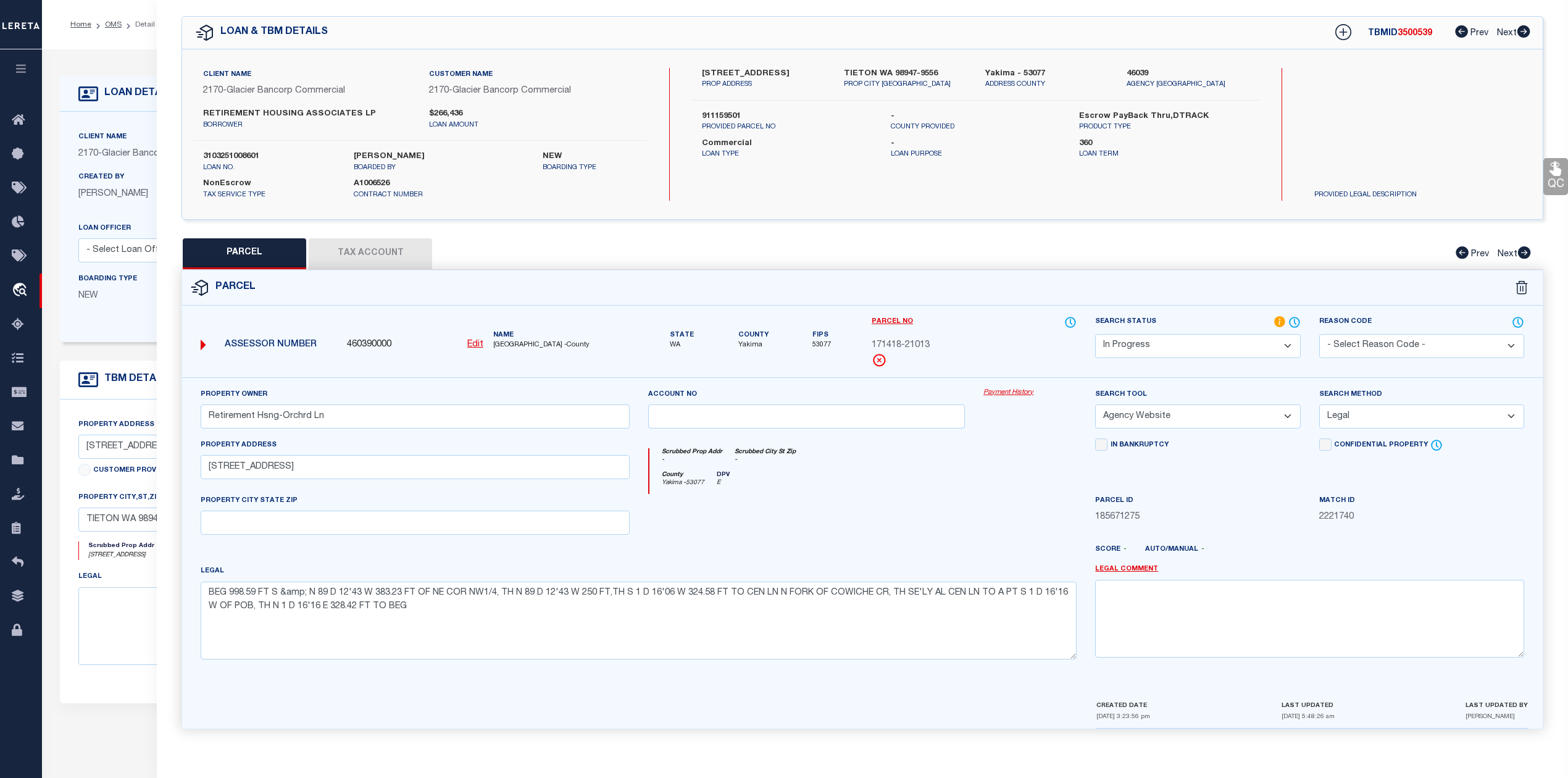
click at [1201, 347] on select "Automated Search Bad Parcel Complete Duplicate Parcel High Dollar Reporting In …" at bounding box center [1198, 345] width 205 height 24
click at [1095, 334] on select "Automated Search Bad Parcel Complete Duplicate Parcel High Dollar Reporting In …" at bounding box center [1198, 345] width 205 height 24
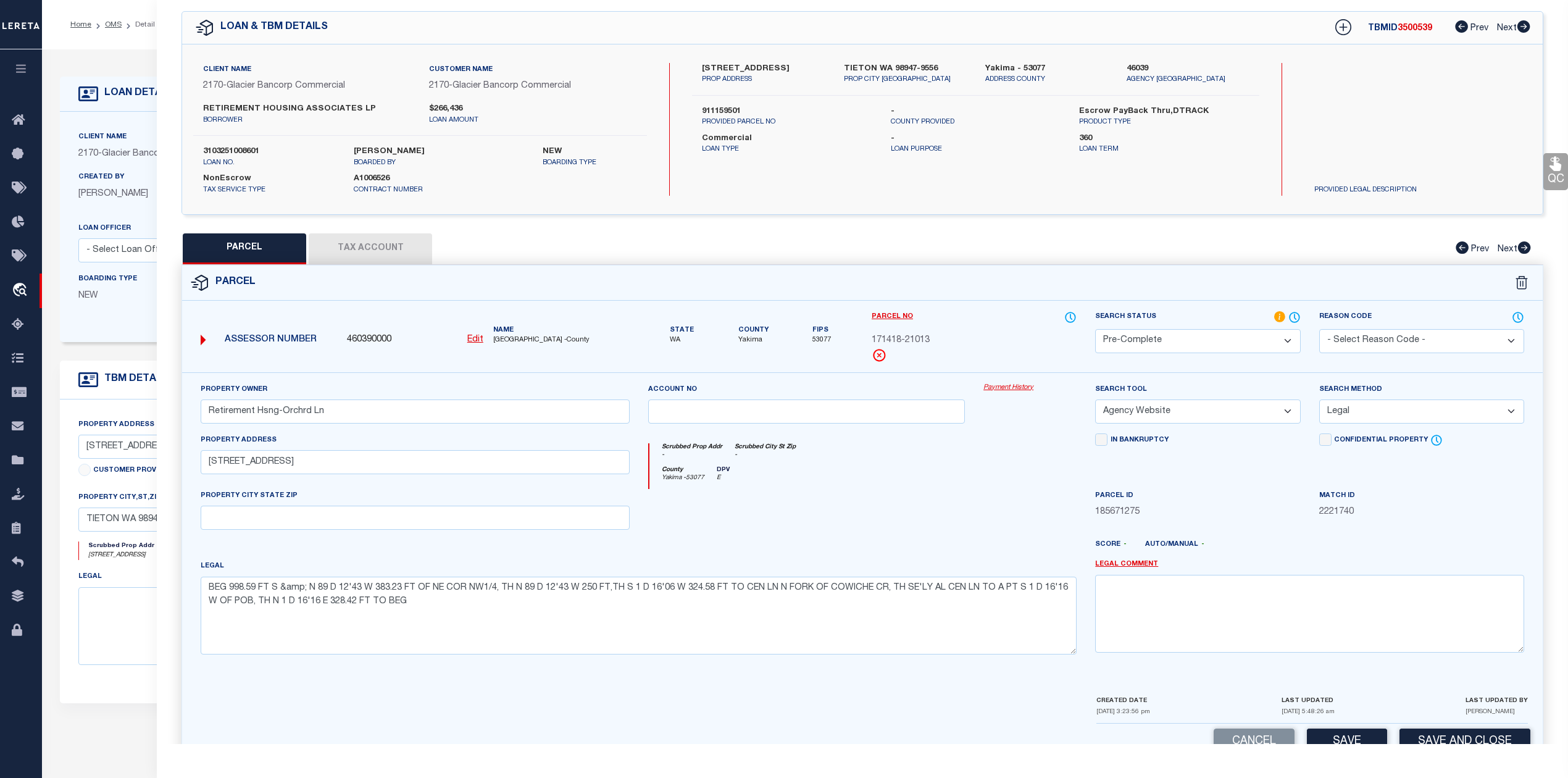
click at [912, 564] on div "Legal BEG 998.59 FT S &amp; N 89 D 12'43 W 383.23 FT OF NE COR NW1/4, TH N 89 D…" at bounding box center [638, 606] width 876 height 95
click at [933, 469] on div "County Yakima - 53077 DPV E" at bounding box center [863, 478] width 428 height 23
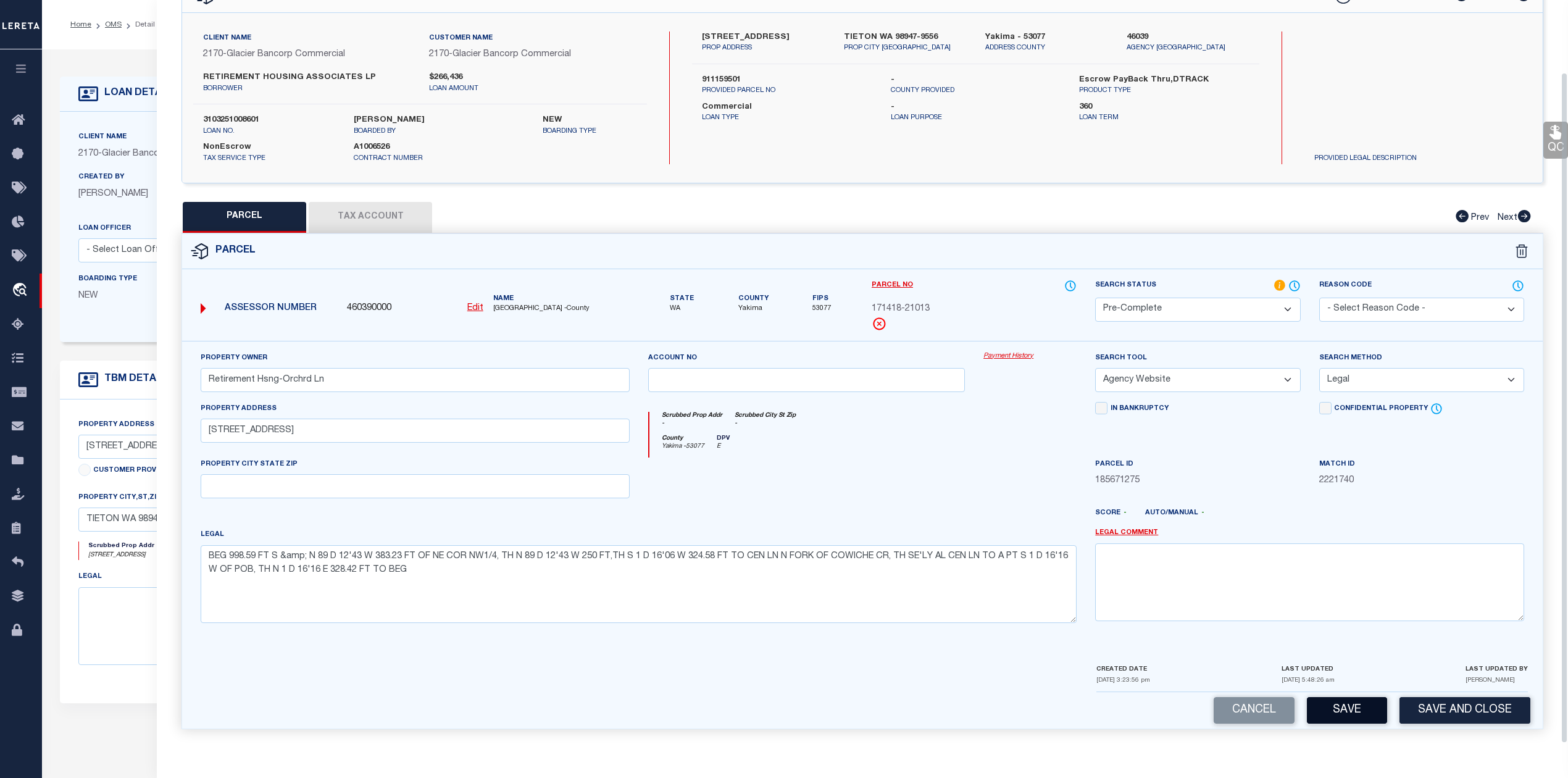
click at [1350, 715] on button "Save" at bounding box center [1346, 711] width 81 height 27
select select "AS"
select select
checkbox input "false"
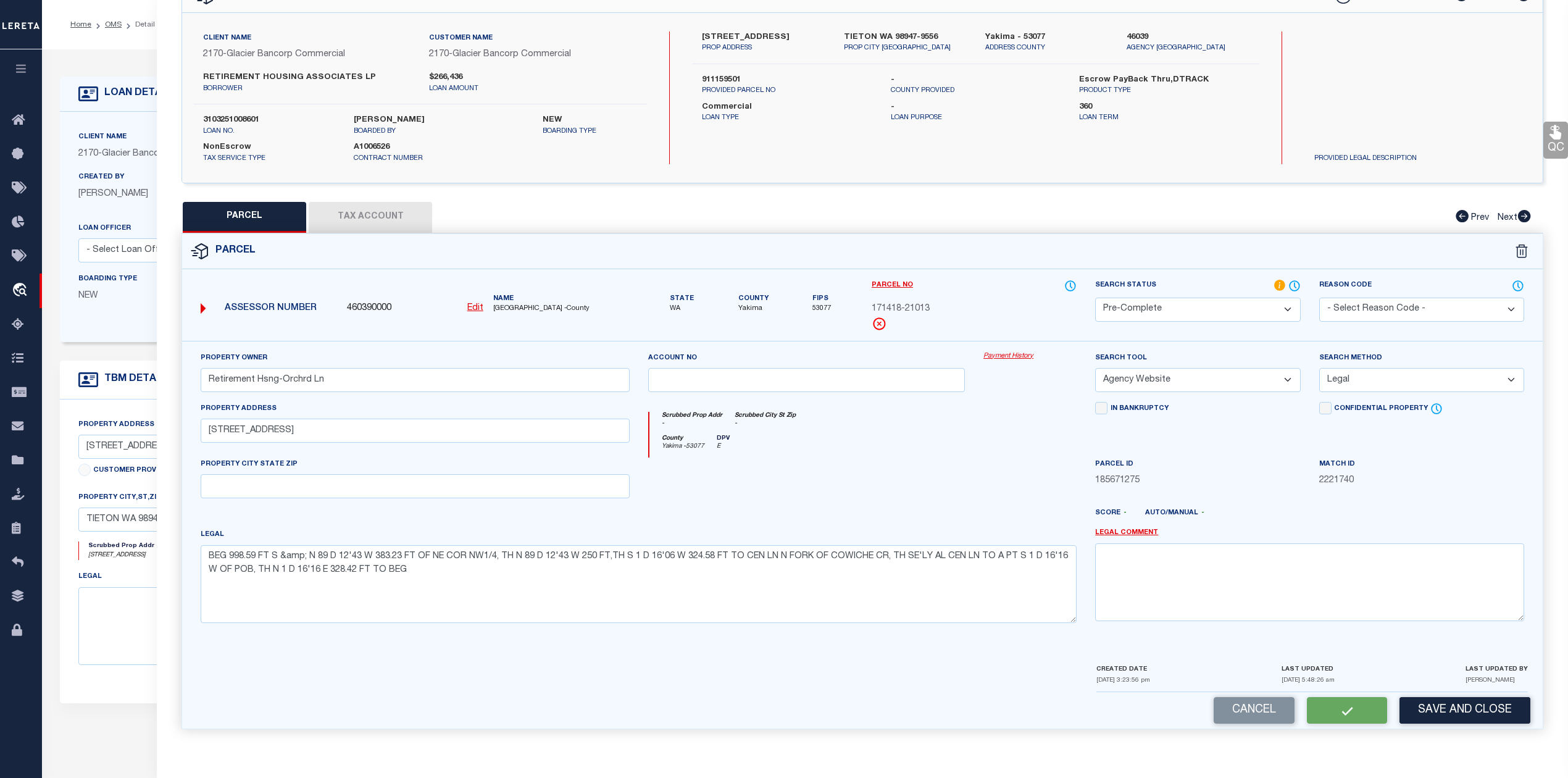
checkbox input "false"
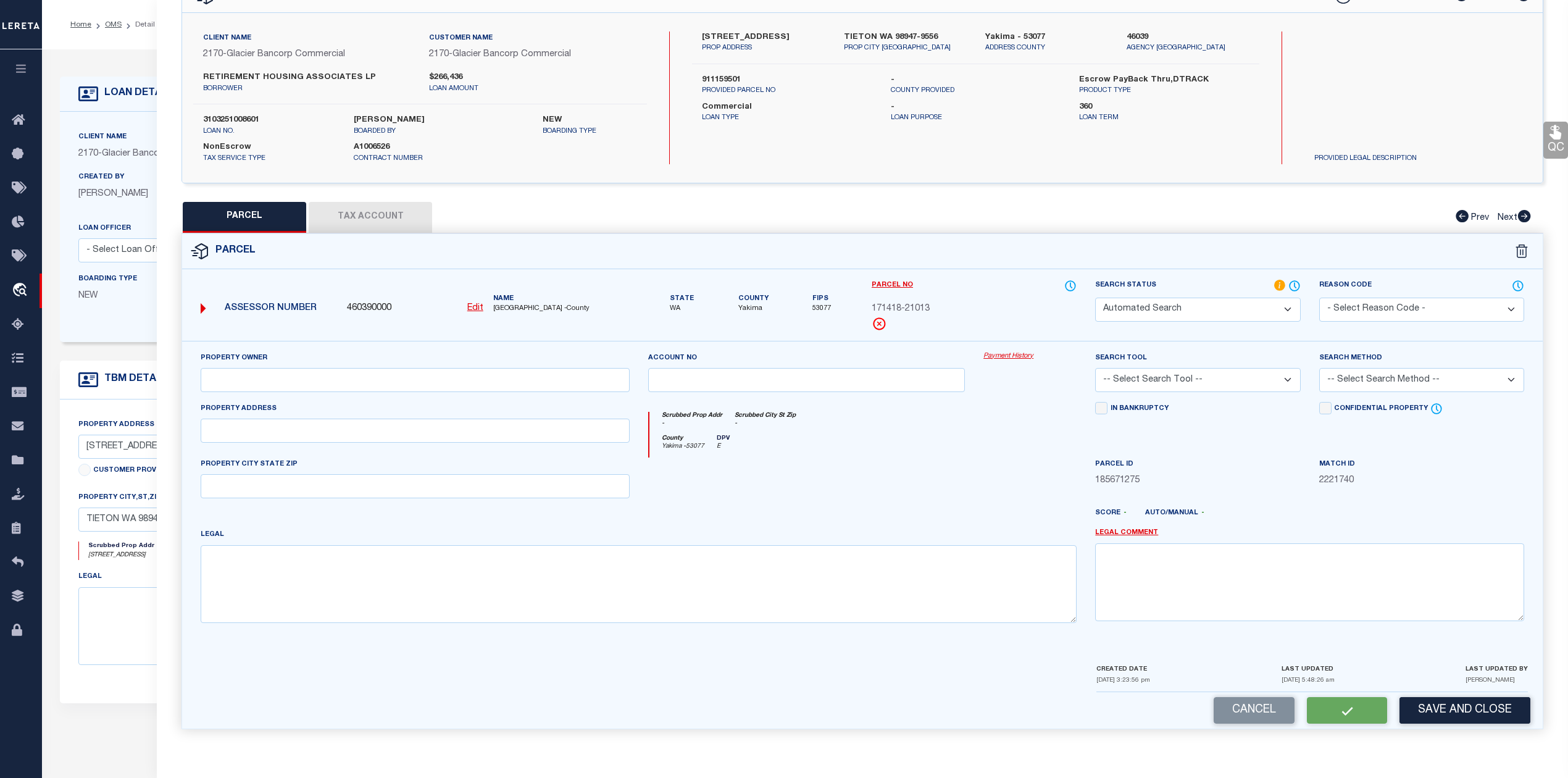
select select "PC"
type input "Retirement Hsng-Orchrd Ln"
select select "AGW"
select select "LEG"
type input "501 - 517 Orchard Ln"
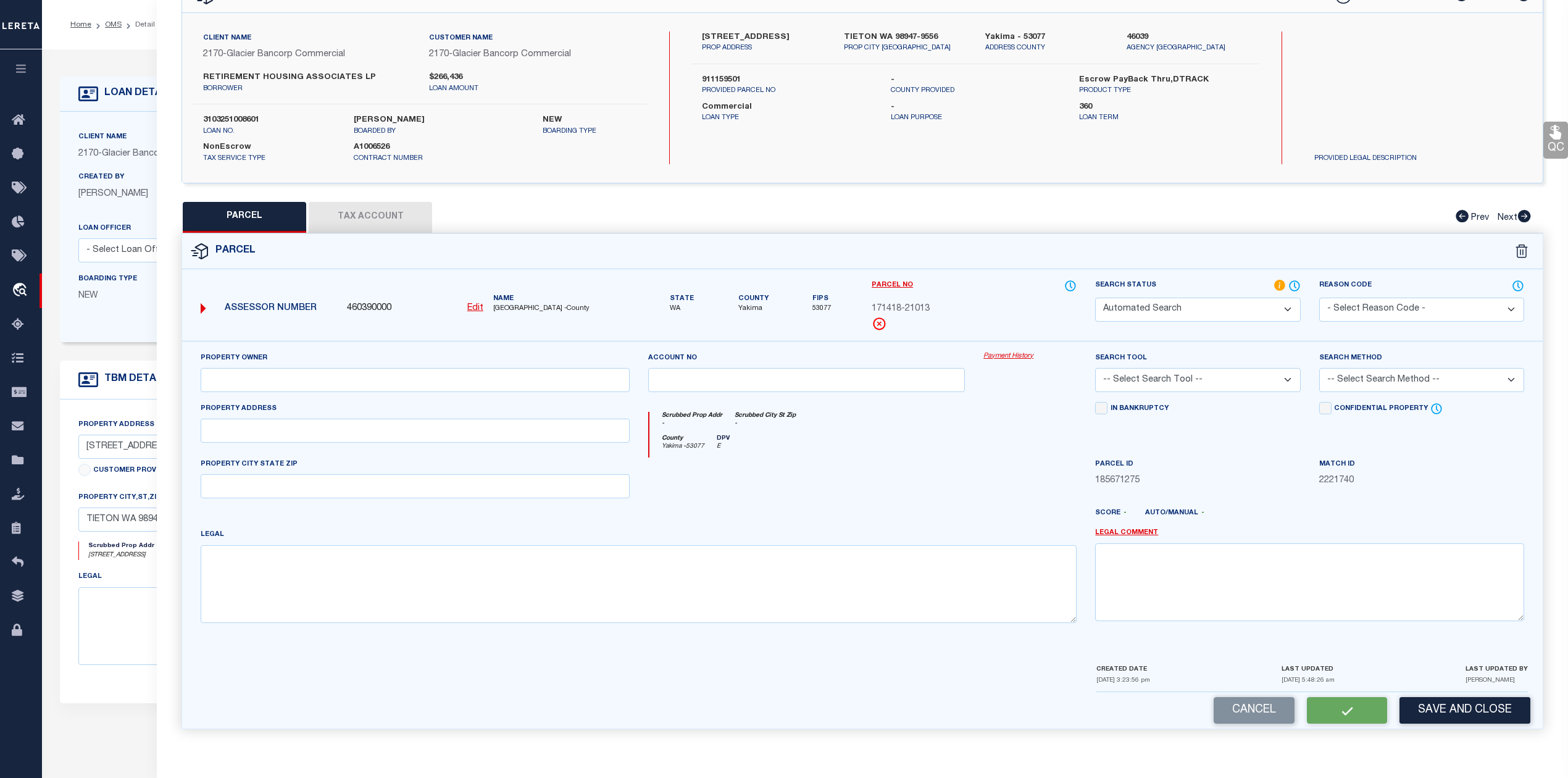
type textarea "BEG 998.59 FT S &amp; N 89 D 12'43 W 383.23 FT OF NE COR NW1/4, TH N 89 D 12'43…"
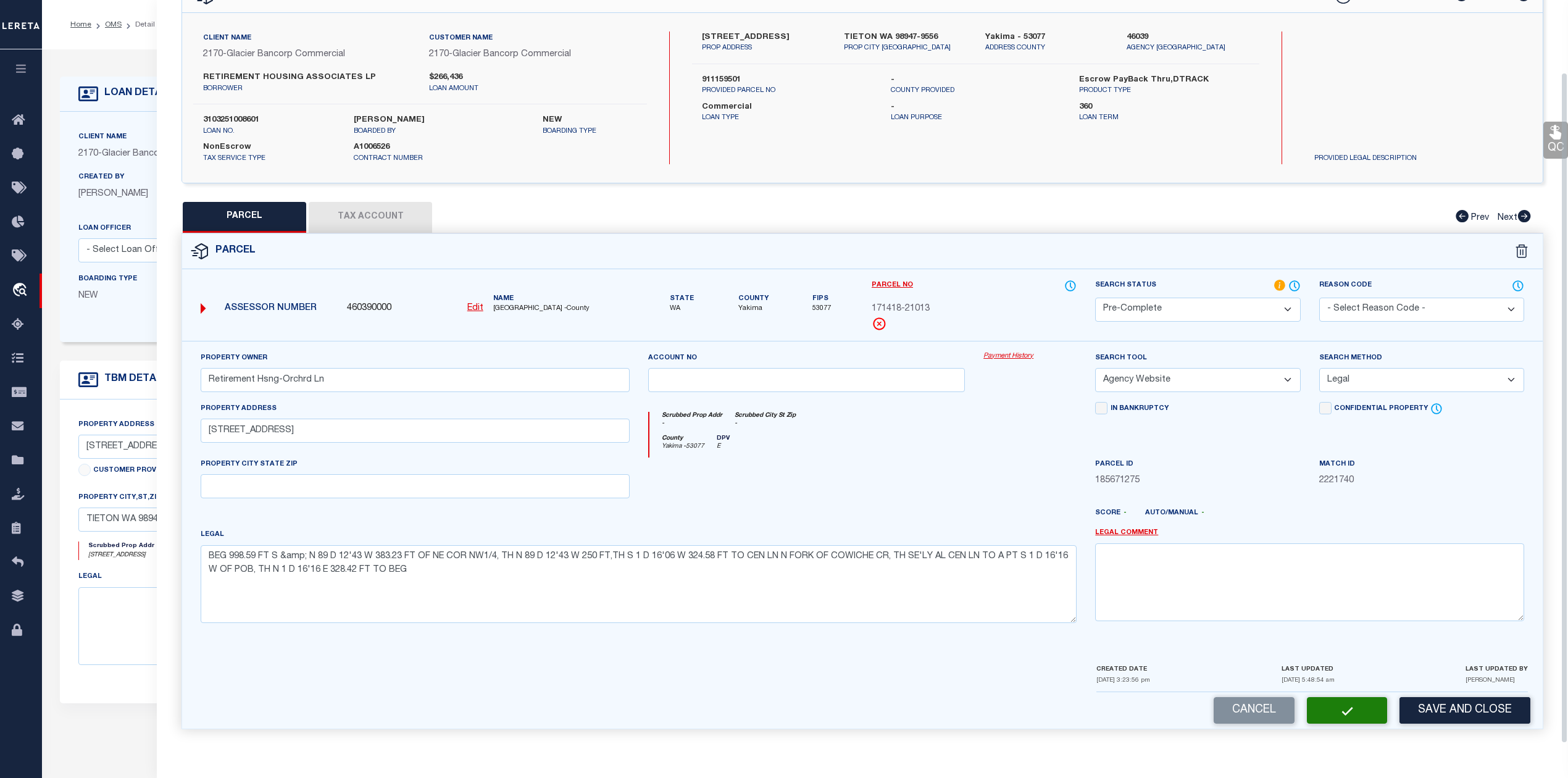
click at [874, 503] on div at bounding box center [807, 483] width 336 height 51
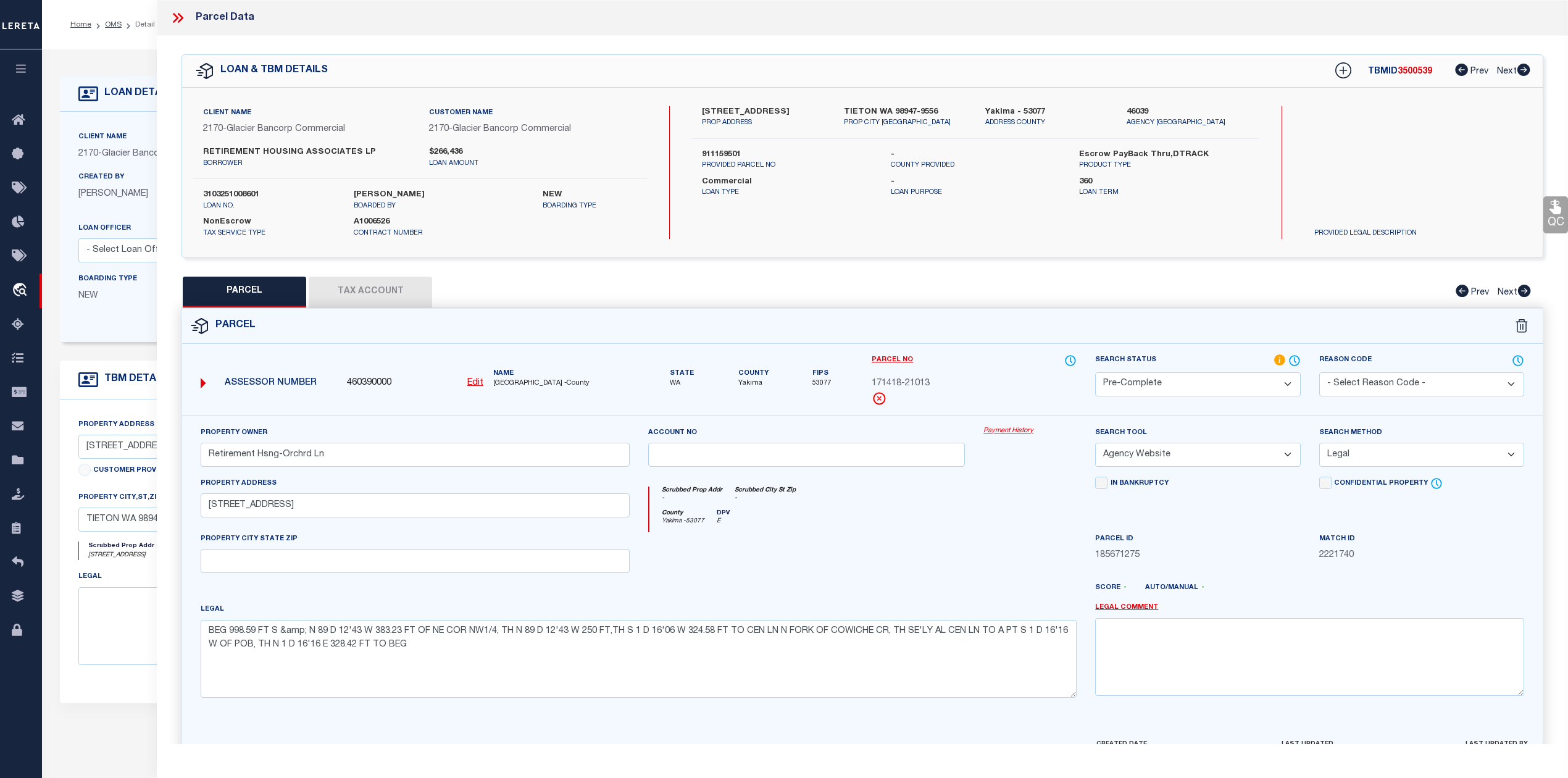
click at [1409, 69] on span "3500539" at bounding box center [1415, 71] width 35 height 9
copy span "3500539"
click at [253, 193] on label "3103251008601" at bounding box center [269, 195] width 132 height 12
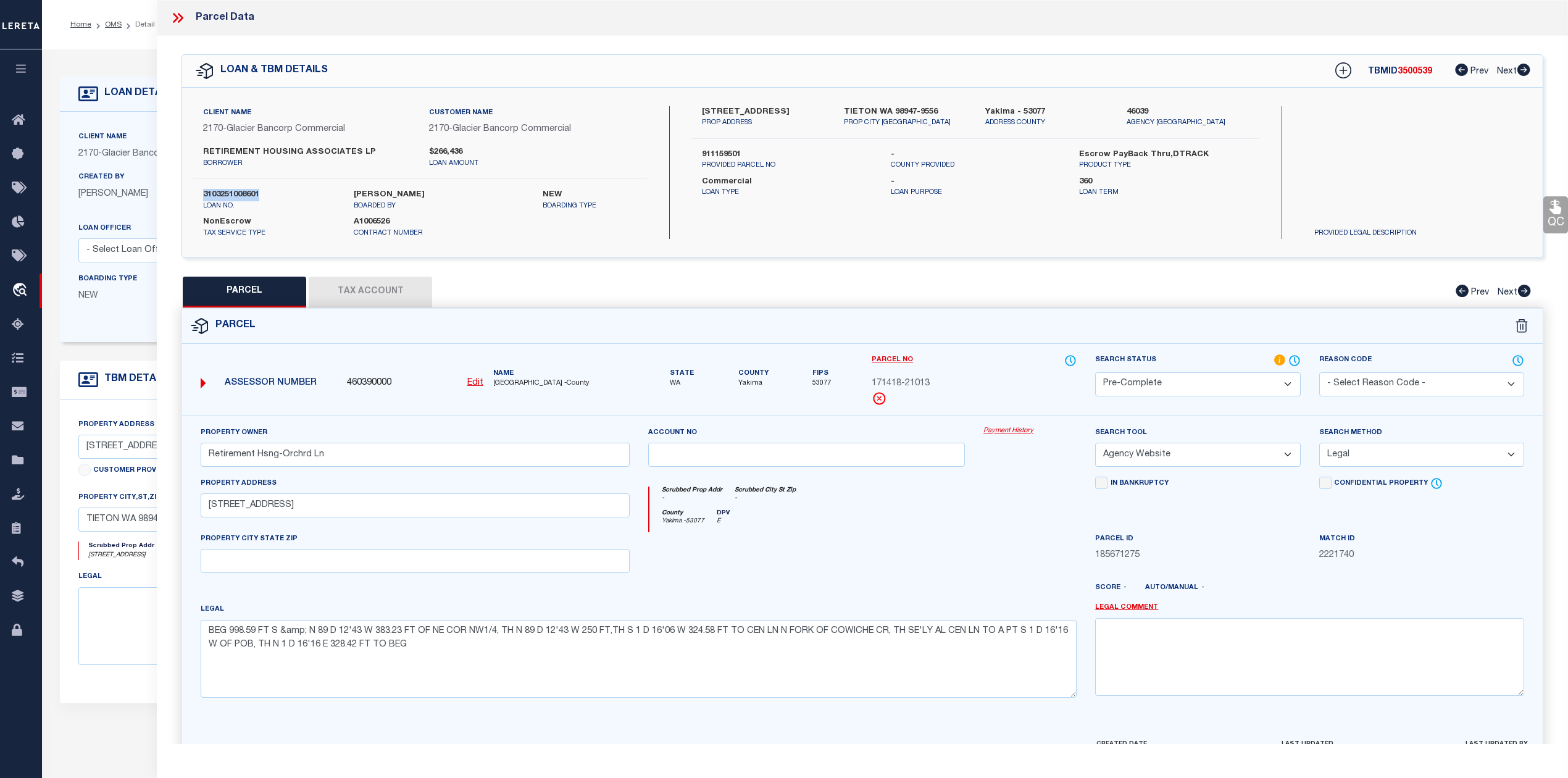
copy label "3103251008601"
click at [994, 568] on div at bounding box center [1030, 557] width 111 height 51
drag, startPoint x: 981, startPoint y: 111, endPoint x: 1016, endPoint y: 109, distance: 35.1
click at [1016, 109] on div "Yakima - 53077 ADDRESS COUNTY" at bounding box center [1046, 117] width 141 height 22
copy label "Yakima"
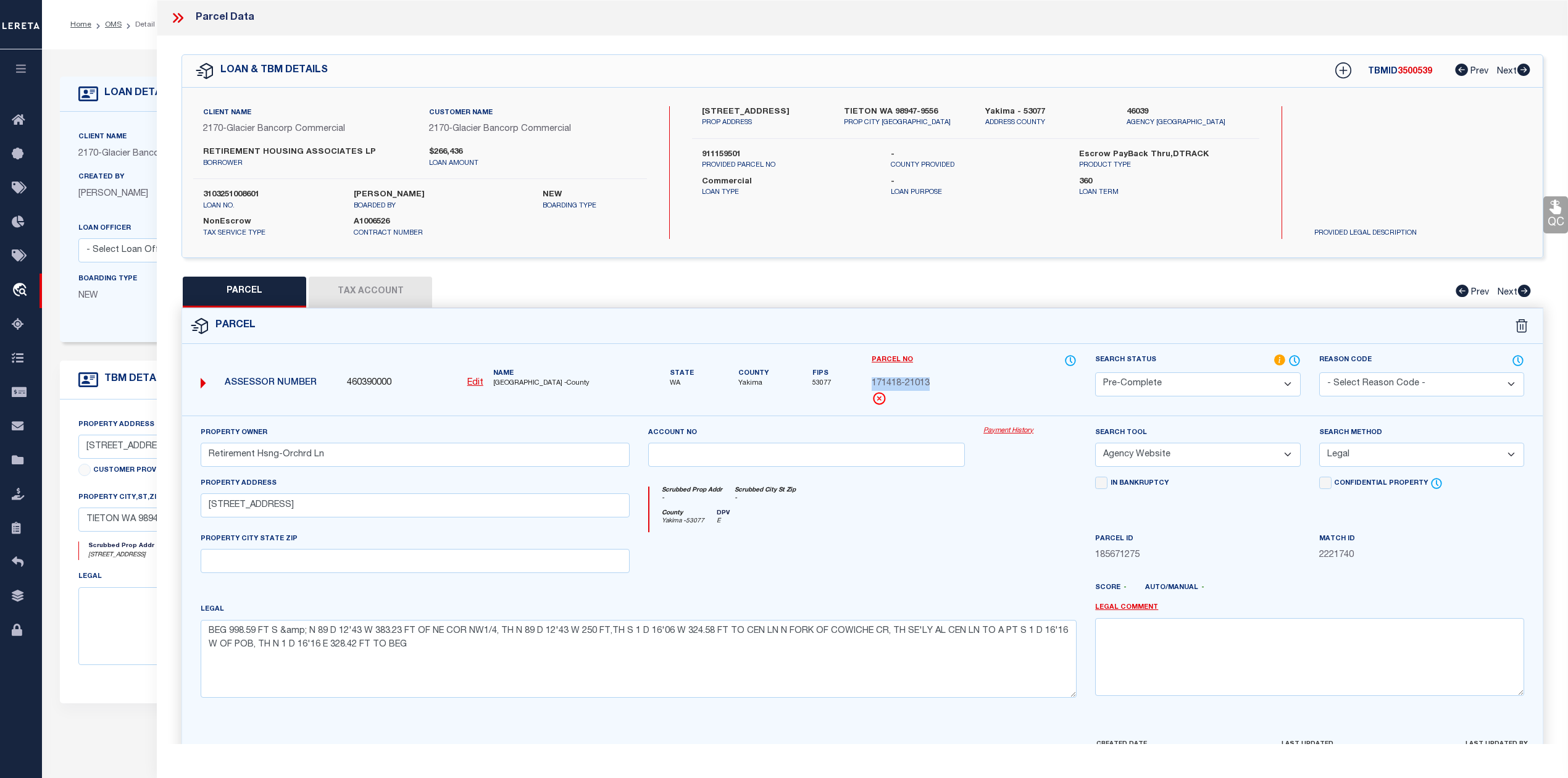
drag, startPoint x: 872, startPoint y: 380, endPoint x: 929, endPoint y: 380, distance: 57.0
click at [929, 379] on span "171418-21013" at bounding box center [901, 384] width 58 height 13
copy span "171418-21013"
click at [947, 507] on div "Scrubbed Prop Addr - Scrubbed City St Zip -" at bounding box center [863, 498] width 428 height 23
click at [964, 532] on div "County Yakima - 53077 DPV E" at bounding box center [863, 521] width 428 height 23
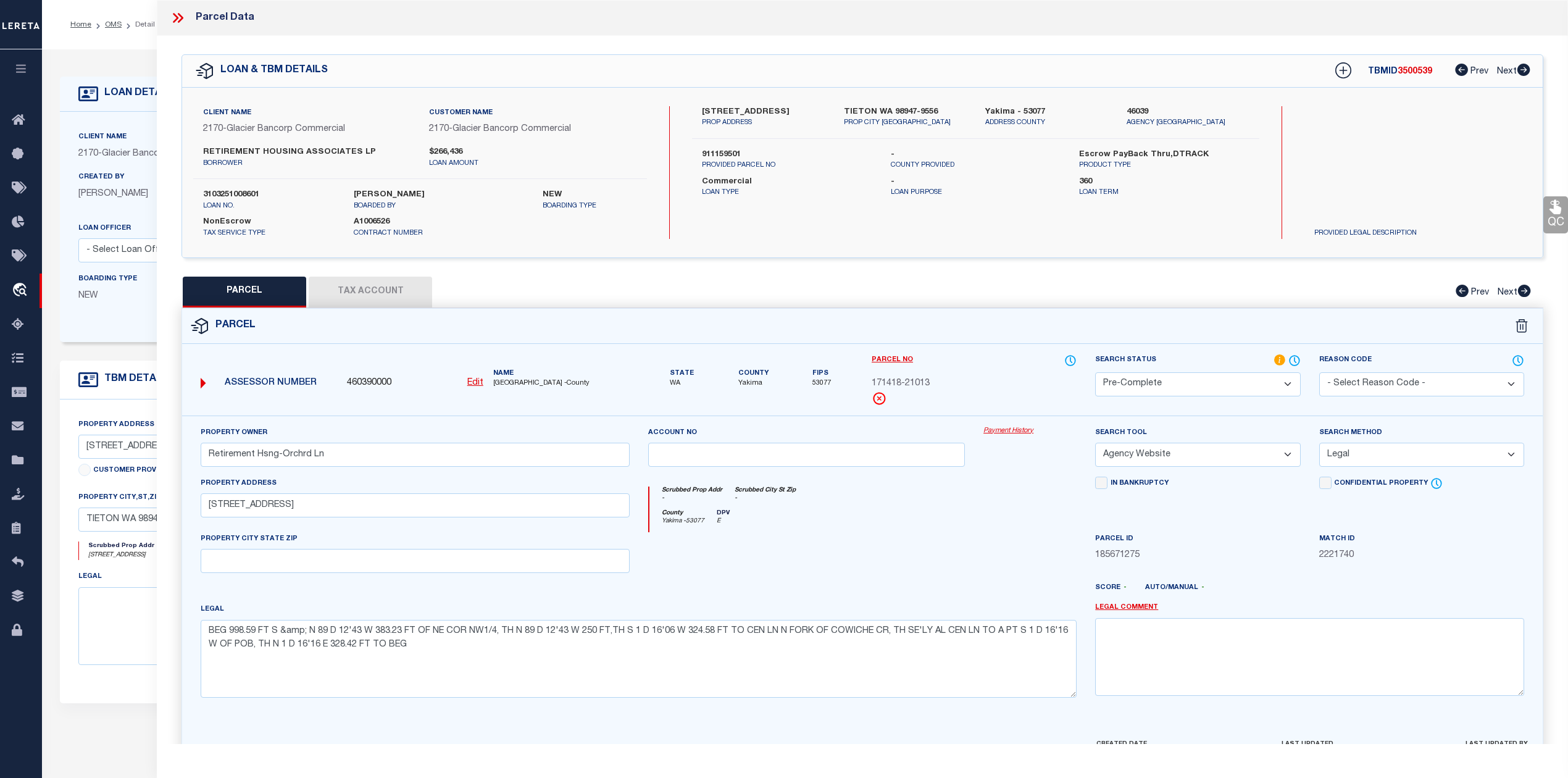
click at [894, 266] on div "QC QC QC" at bounding box center [861, 427] width 1411 height 783
click at [929, 279] on div "PARCEL Tax Account Prev Next" at bounding box center [862, 292] width 1362 height 31
click at [902, 581] on div at bounding box center [807, 557] width 336 height 51
click at [917, 567] on div at bounding box center [807, 557] width 336 height 51
click at [919, 542] on div at bounding box center [807, 557] width 336 height 51
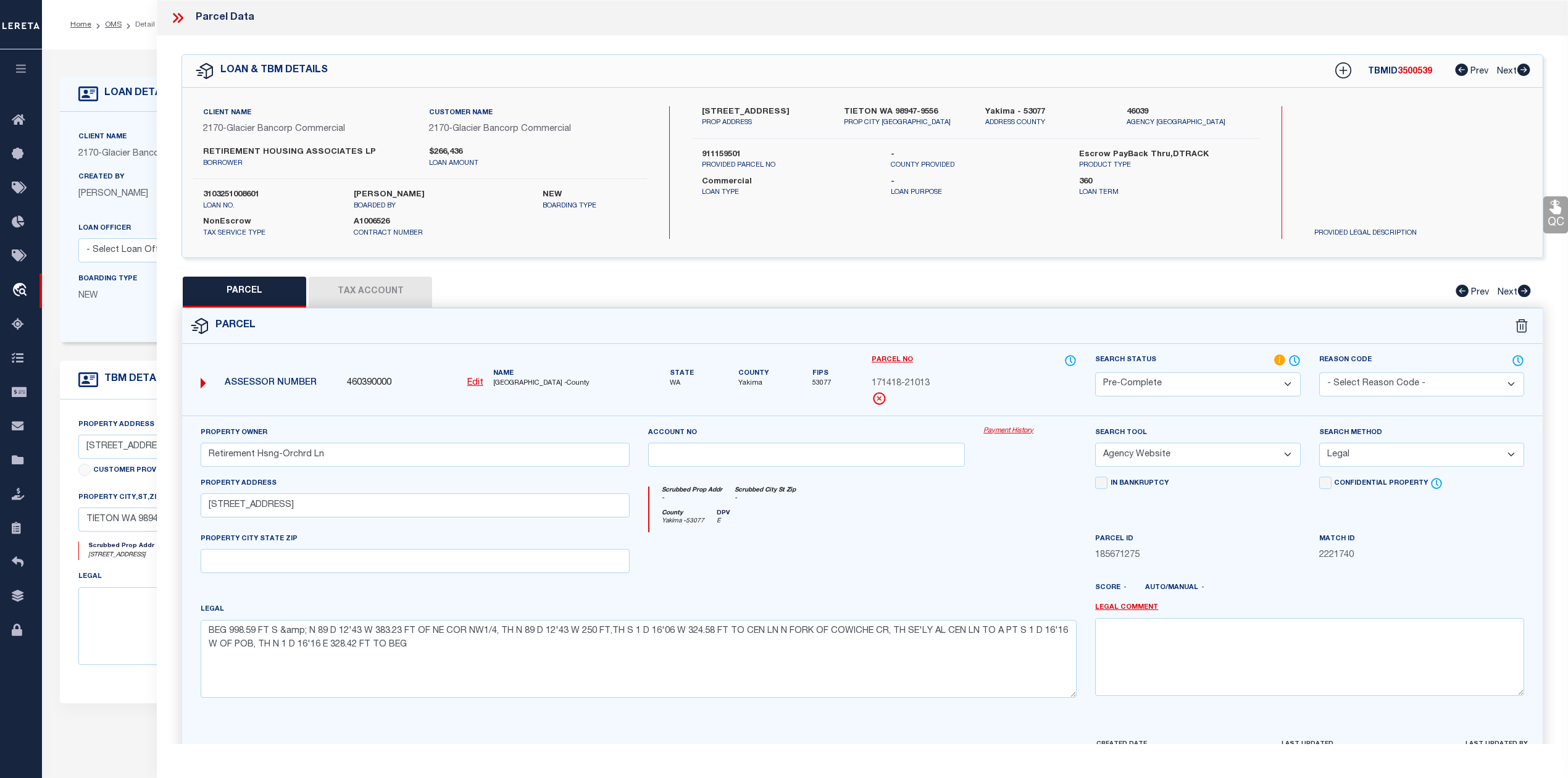
click at [833, 583] on div at bounding box center [807, 557] width 336 height 51
click at [958, 540] on div at bounding box center [807, 557] width 336 height 51
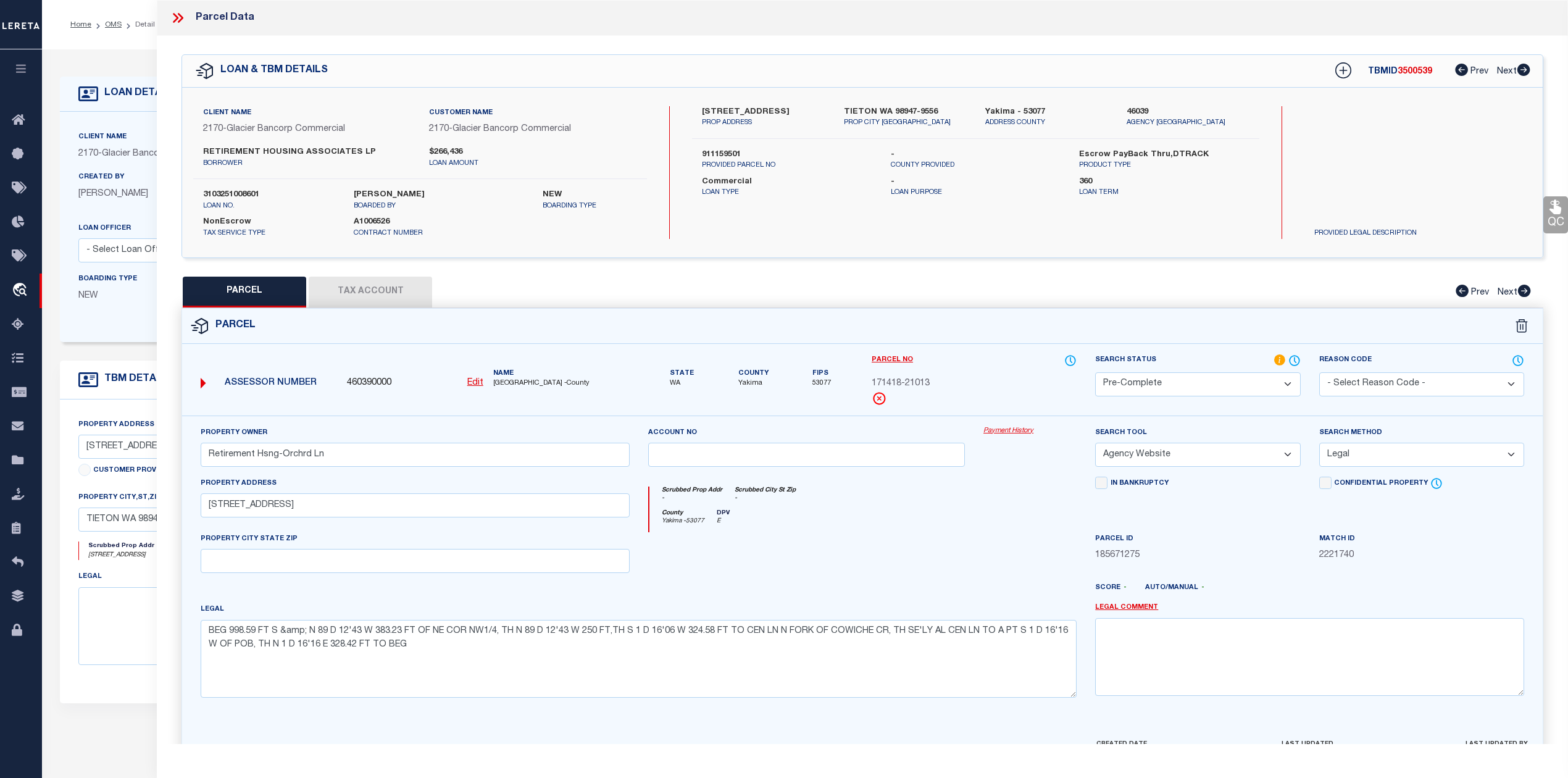
scroll to position [80, 0]
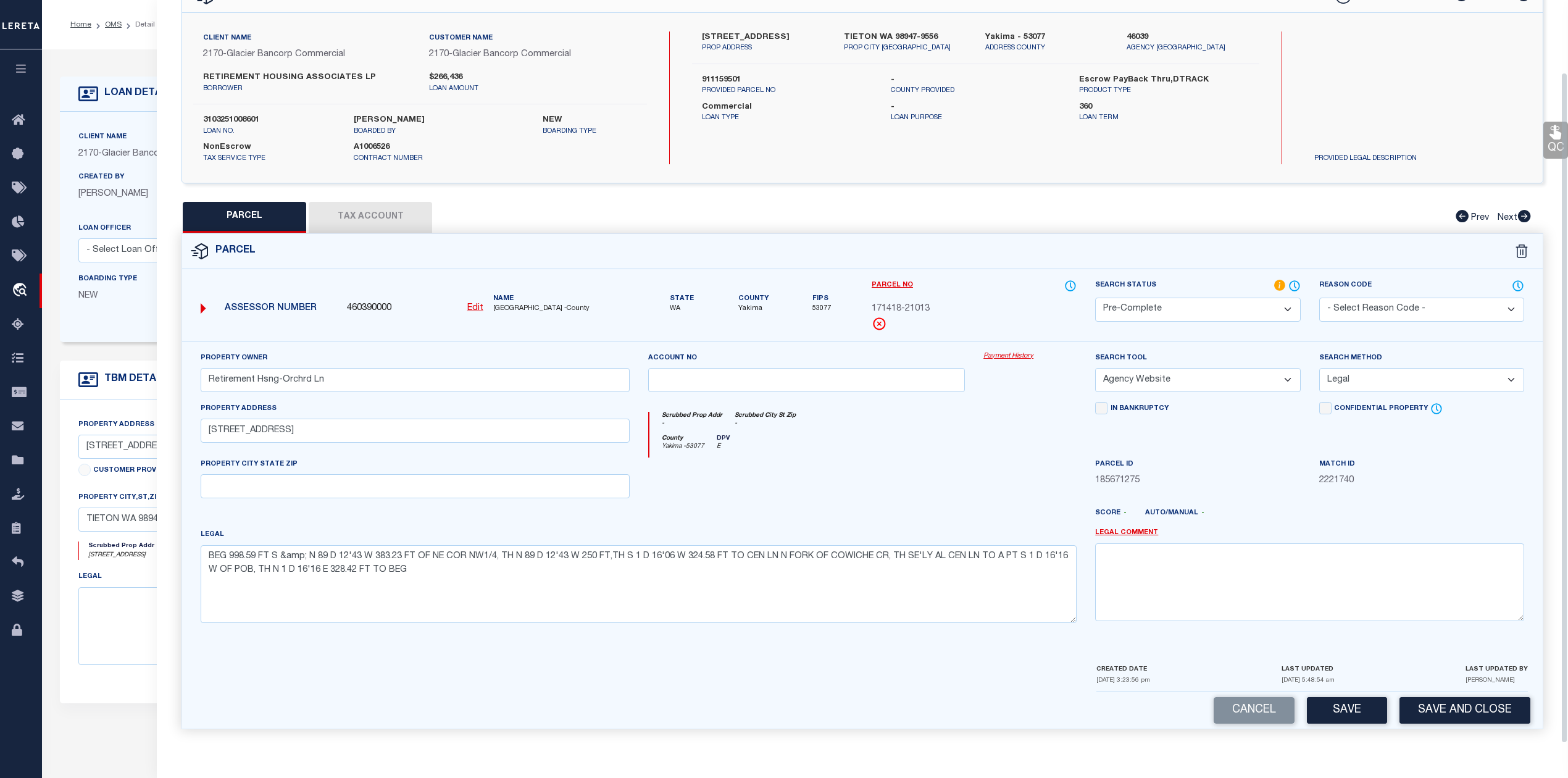
click at [941, 461] on div at bounding box center [807, 483] width 336 height 51
click at [834, 514] on div at bounding box center [919, 518] width 336 height 20
click at [1353, 715] on button "Save" at bounding box center [1346, 711] width 81 height 27
click at [893, 497] on div at bounding box center [807, 483] width 336 height 51
click at [382, 216] on div "QC QC QC" at bounding box center [861, 352] width 1411 height 783
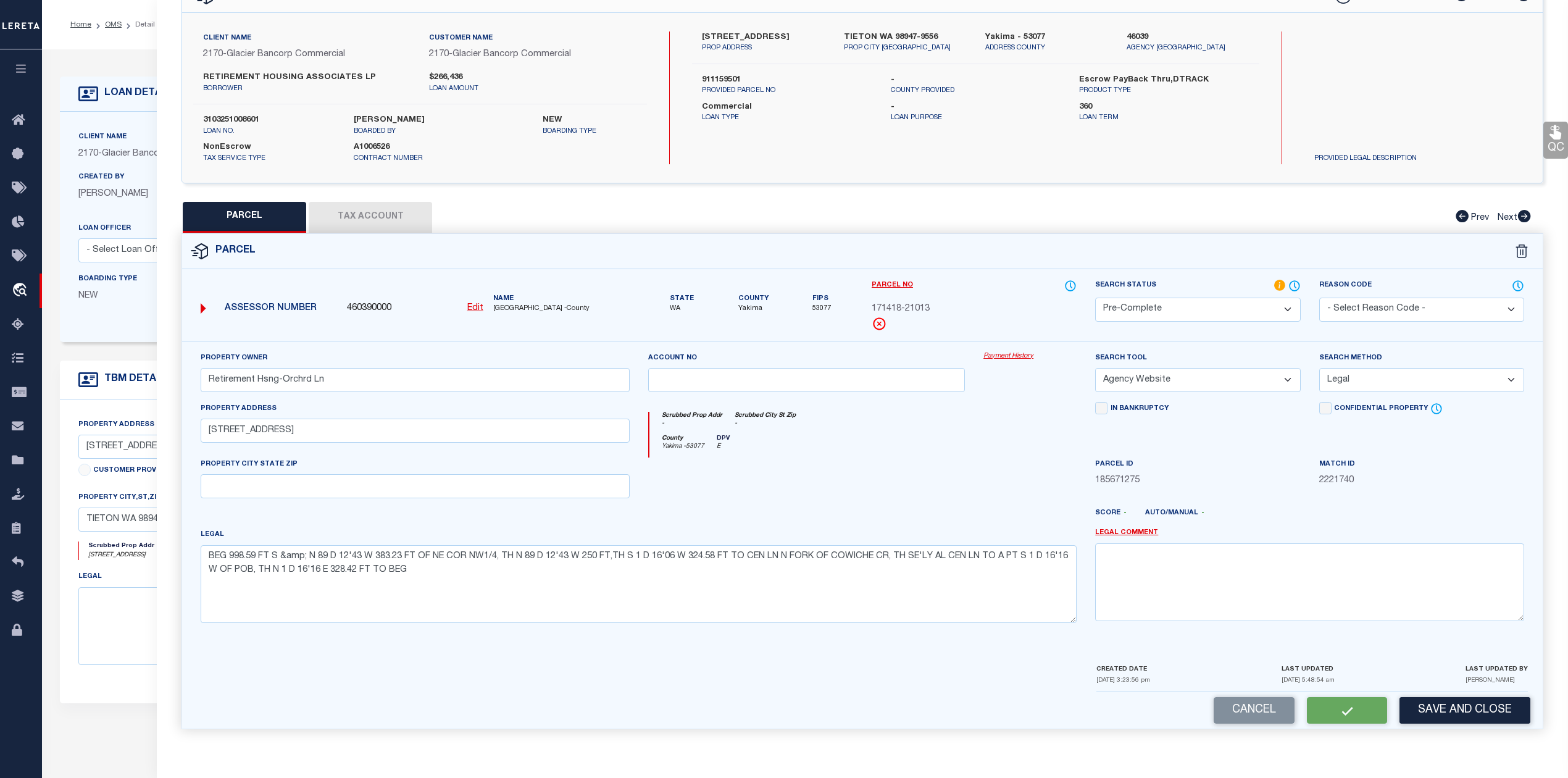
select select "AS"
select select
checkbox input "false"
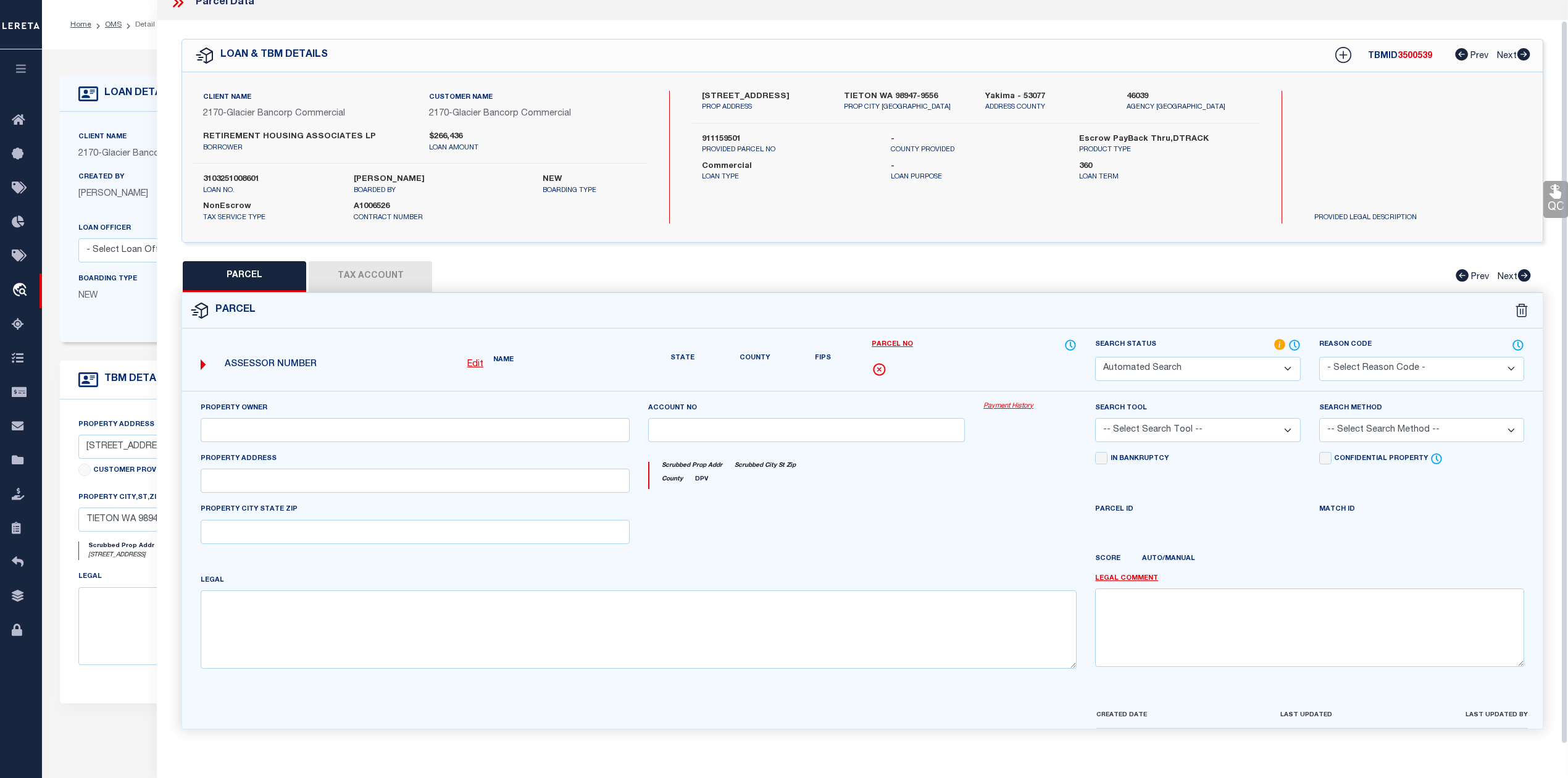
scroll to position [43, 0]
select select "PC"
type input "Retirement Hsng-Orchrd Ln"
select select "AGW"
select select "LEG"
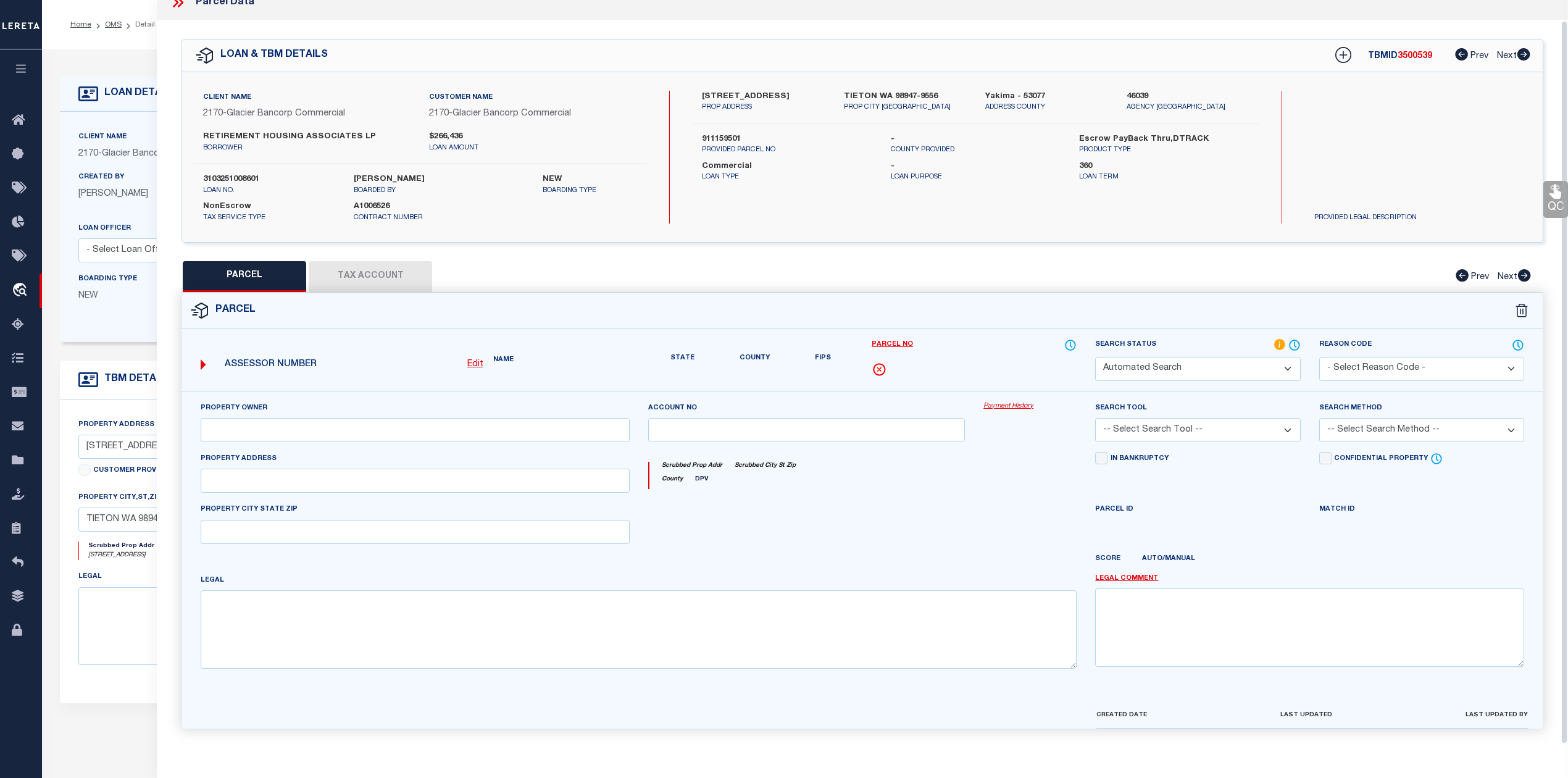
type input "501 - 517 Orchard Ln"
type textarea "BEG 998.59 FT S &amp; N 89 D 12'43 W 383.23 FT OF NE COR NW1/4, TH N 89 D 12'43…"
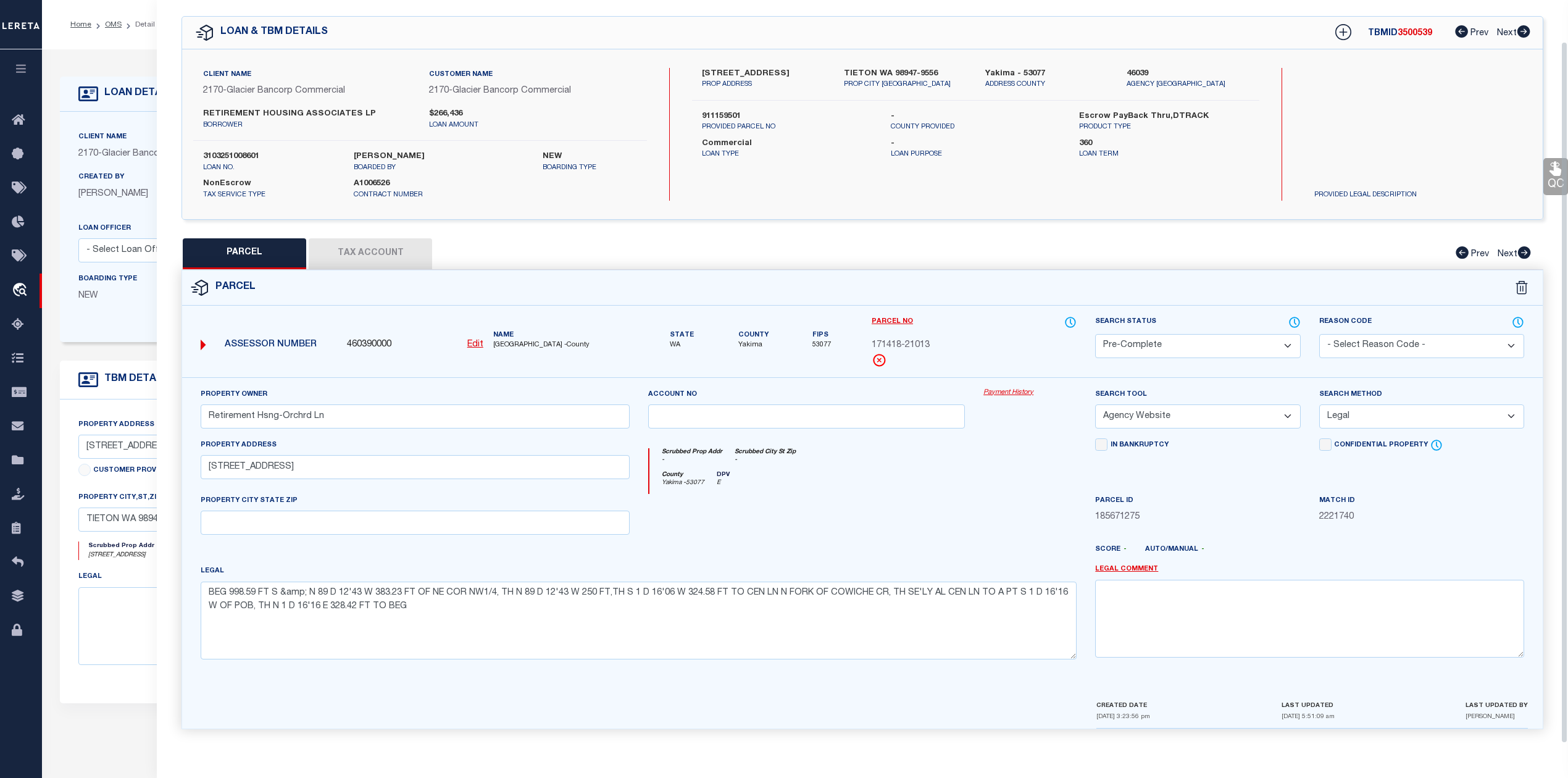
click at [805, 526] on div at bounding box center [807, 519] width 336 height 51
click at [366, 260] on button "Tax Account" at bounding box center [370, 253] width 124 height 31
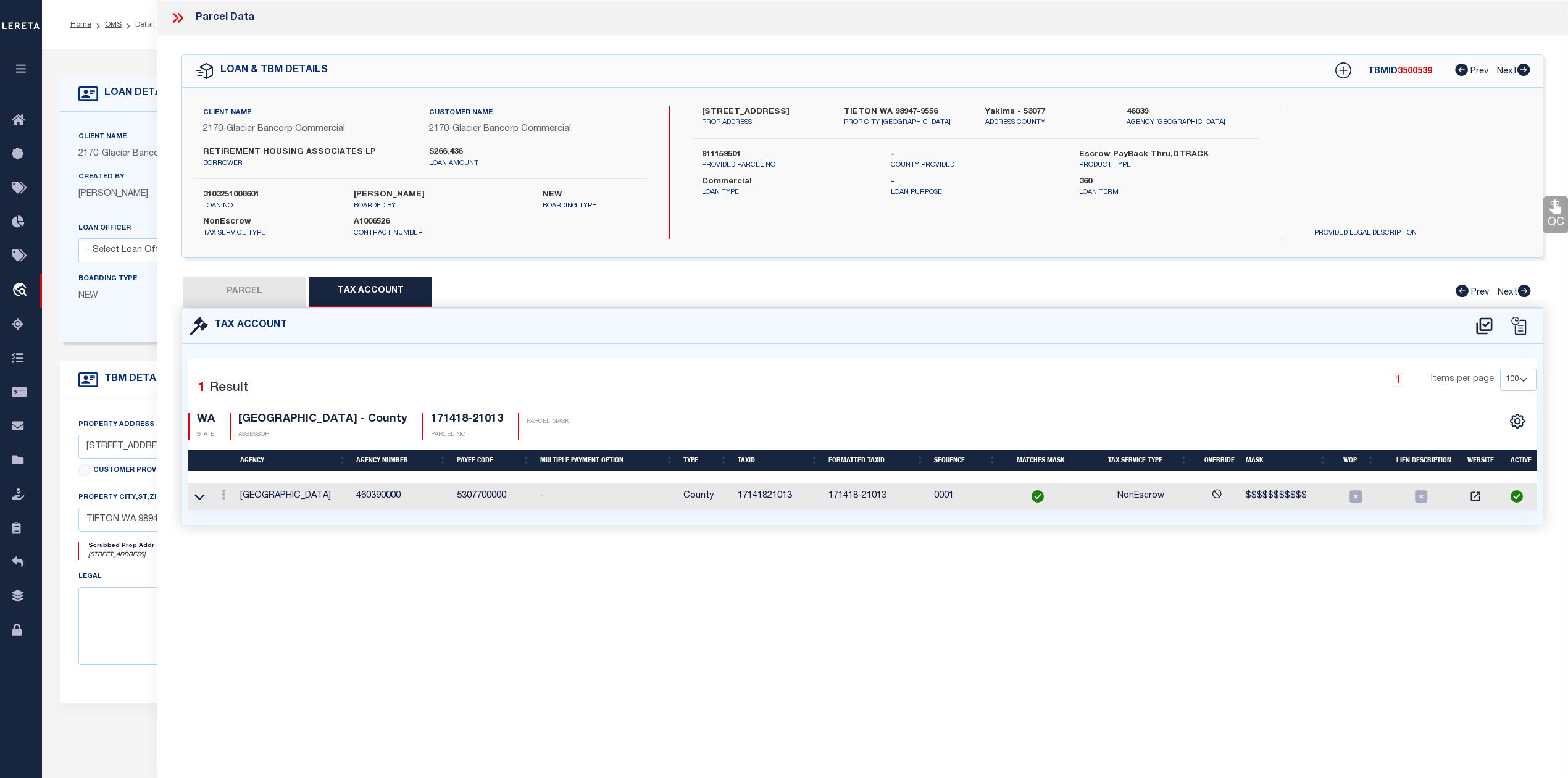
select select "100"
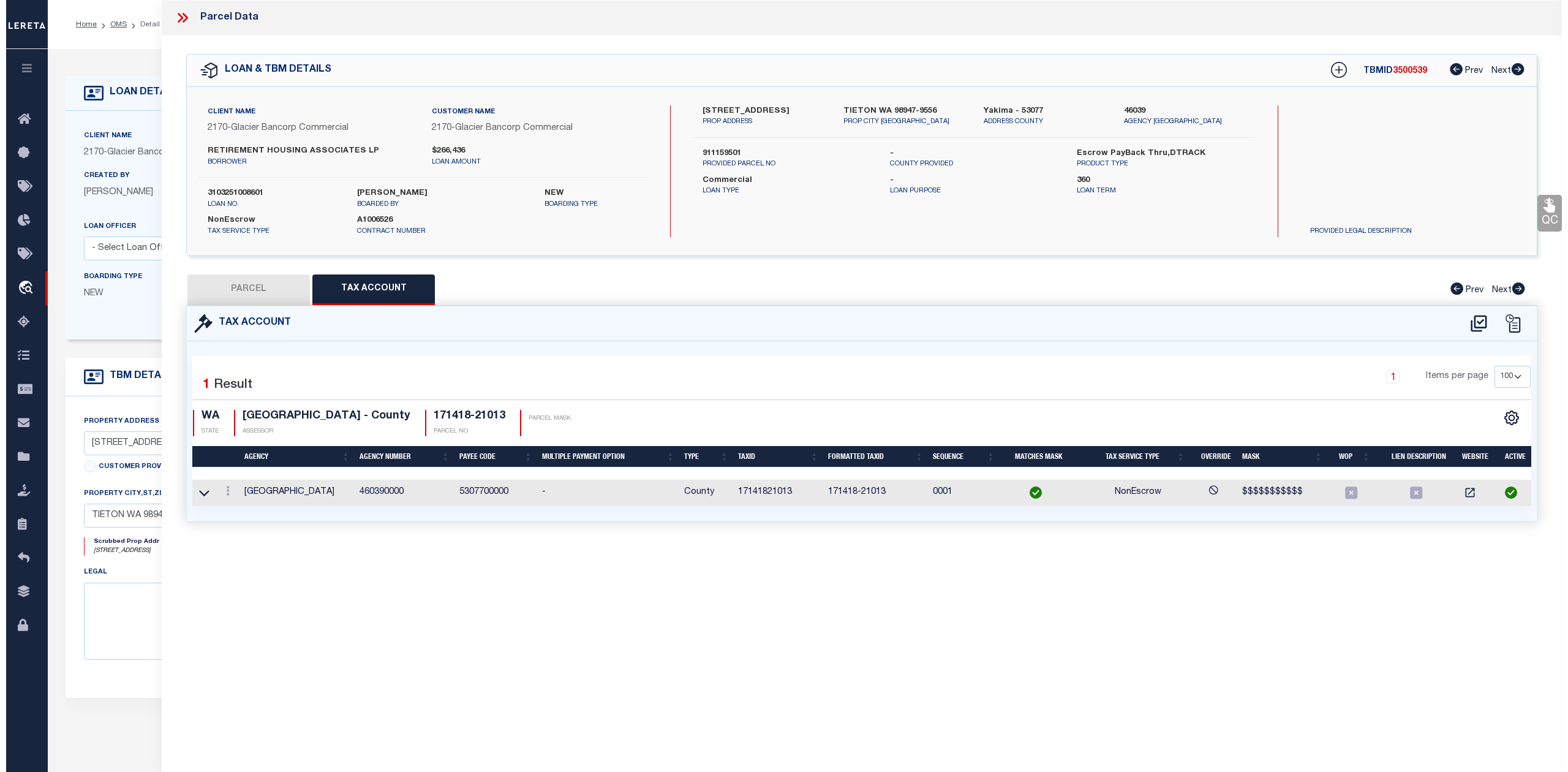
scroll to position [0, 0]
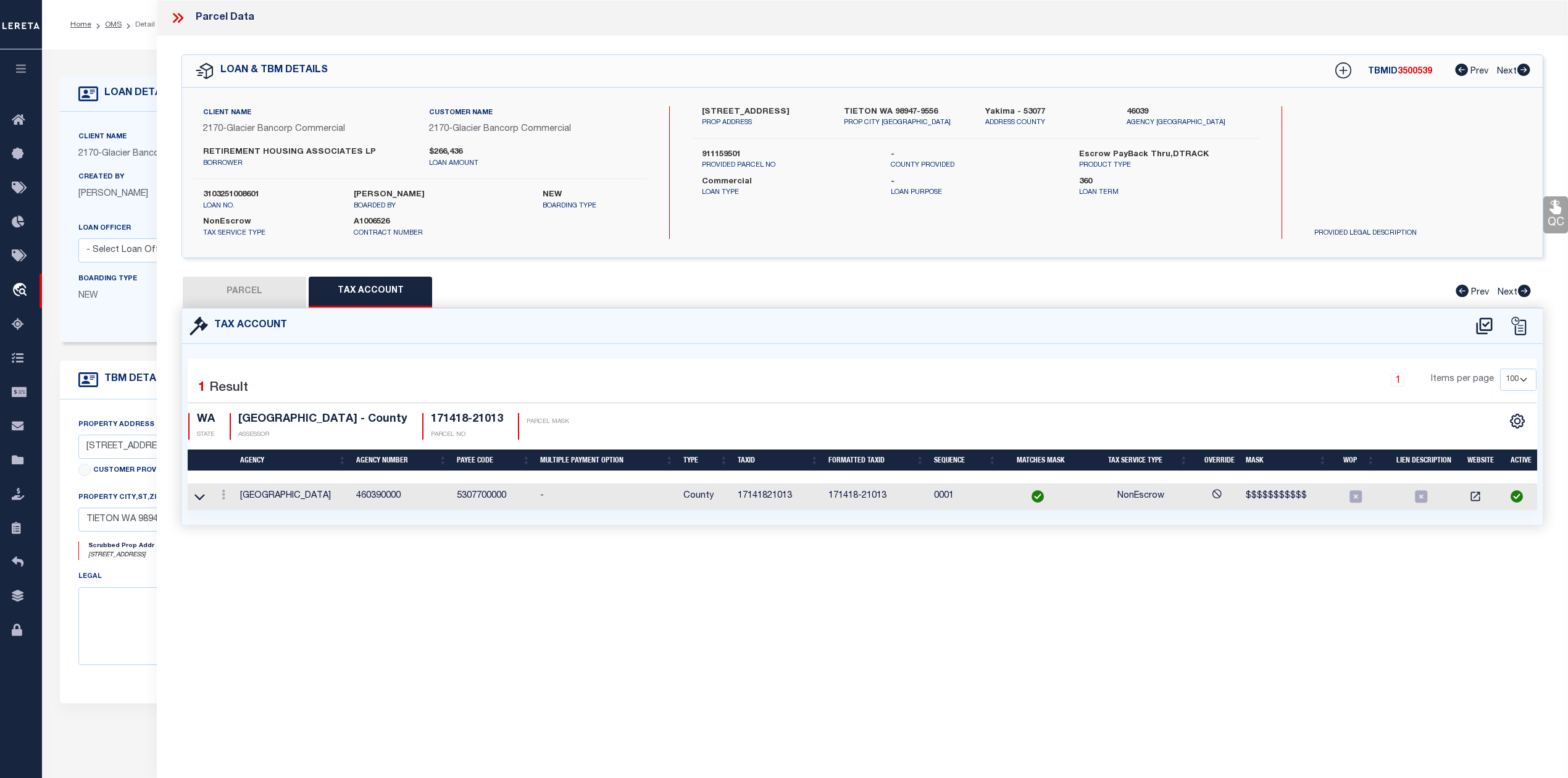
click at [506, 555] on div "Tax Account 1 1" at bounding box center [862, 431] width 1380 height 247
click at [180, 18] on icon at bounding box center [177, 17] width 16 height 16
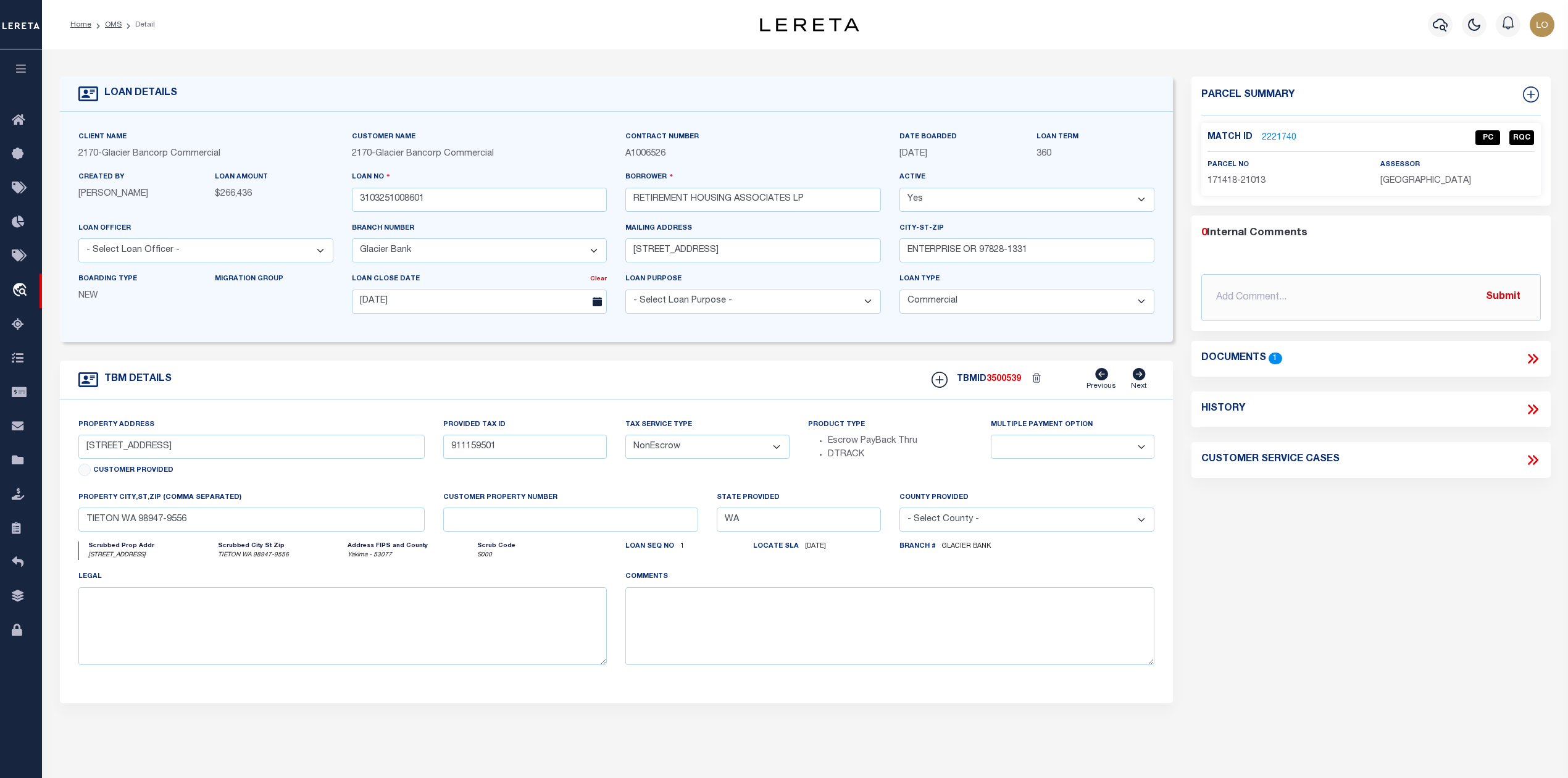
click at [489, 386] on div "TBM DETAILS TBMID 3500539 Previous Next" at bounding box center [616, 380] width 1113 height 39
click at [110, 27] on link "OMS" at bounding box center [112, 25] width 16 height 8
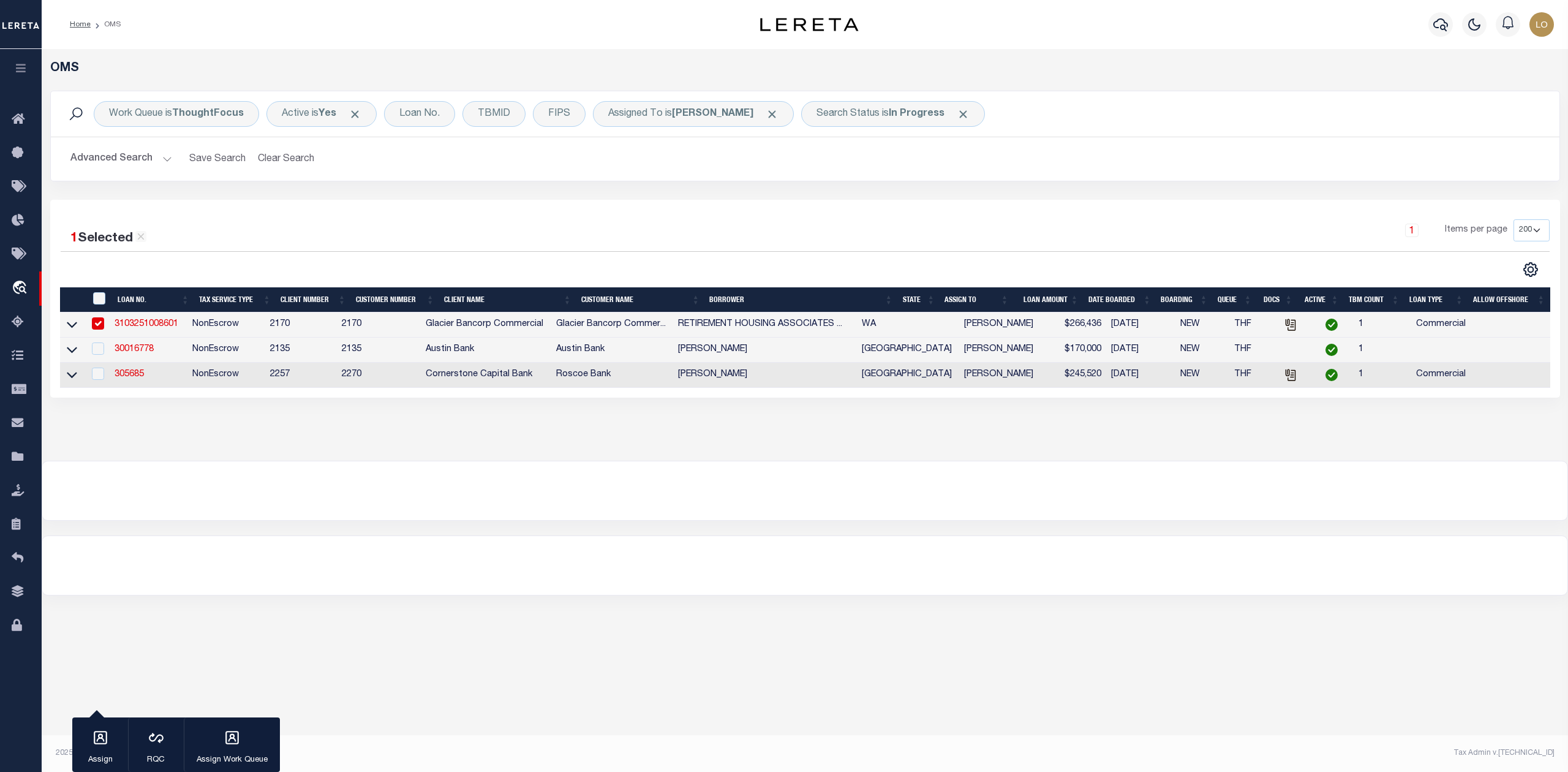
click at [835, 496] on div at bounding box center [804, 491] width 1525 height 59
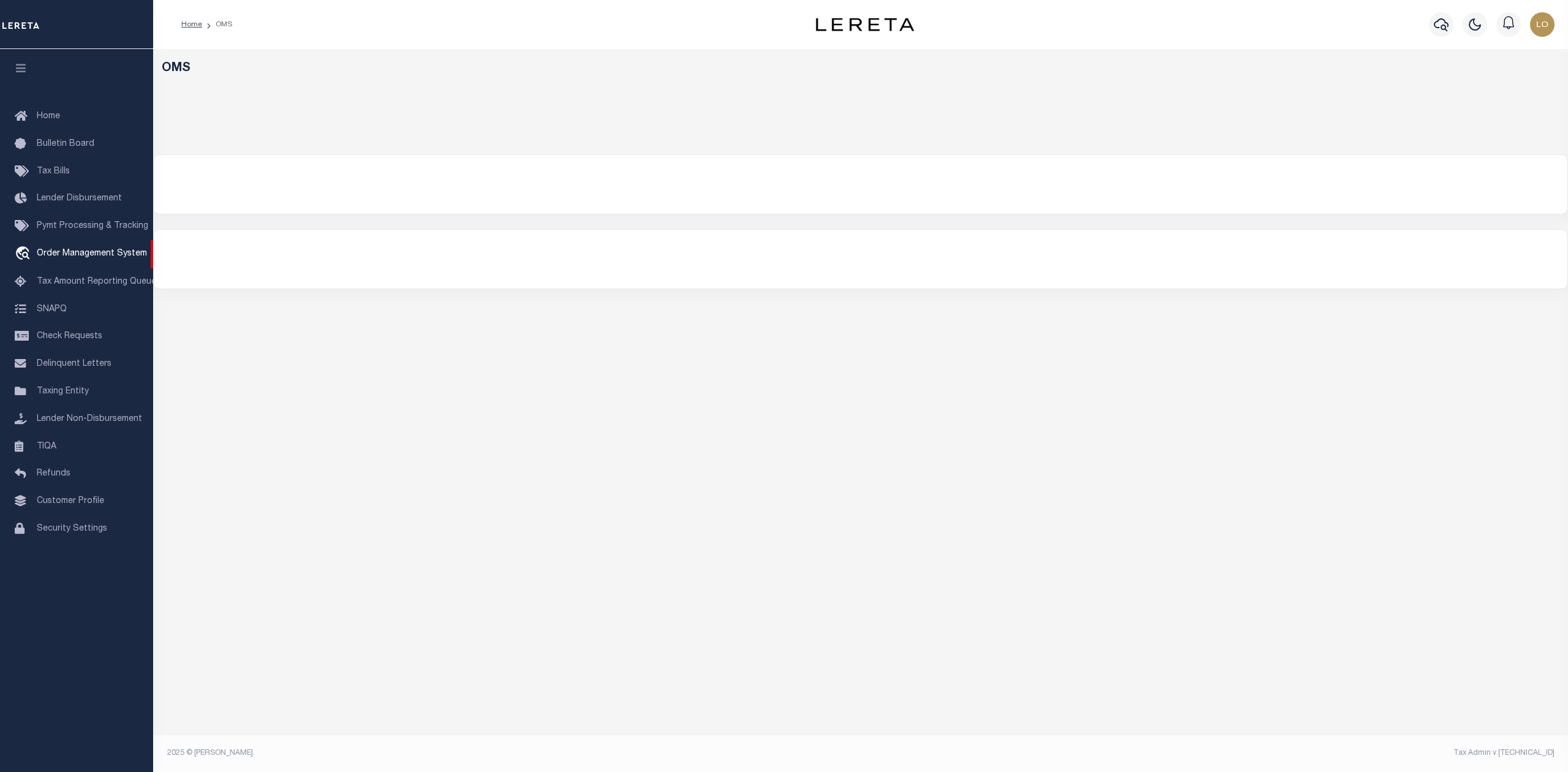
select select "200"
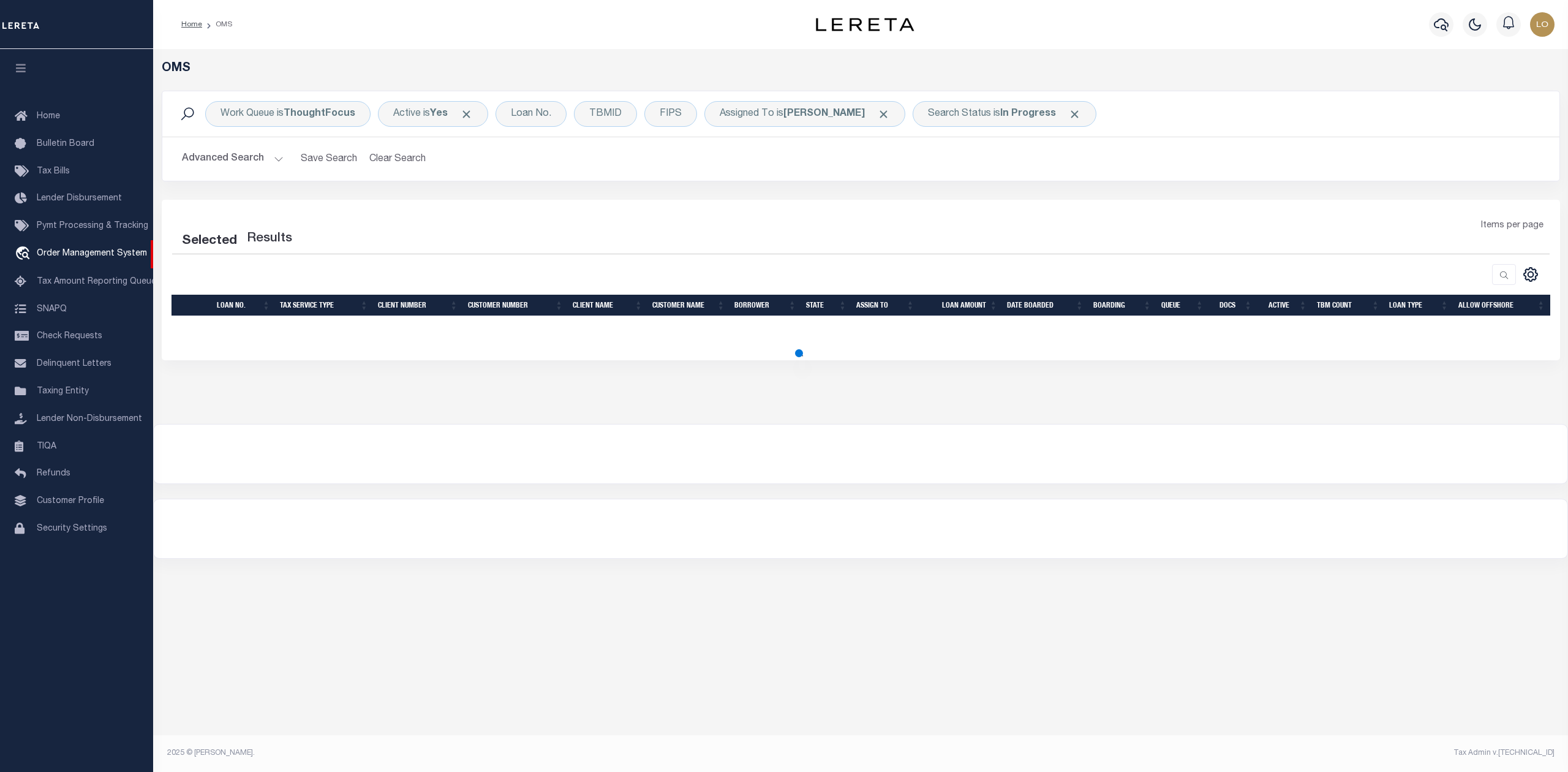
select select "200"
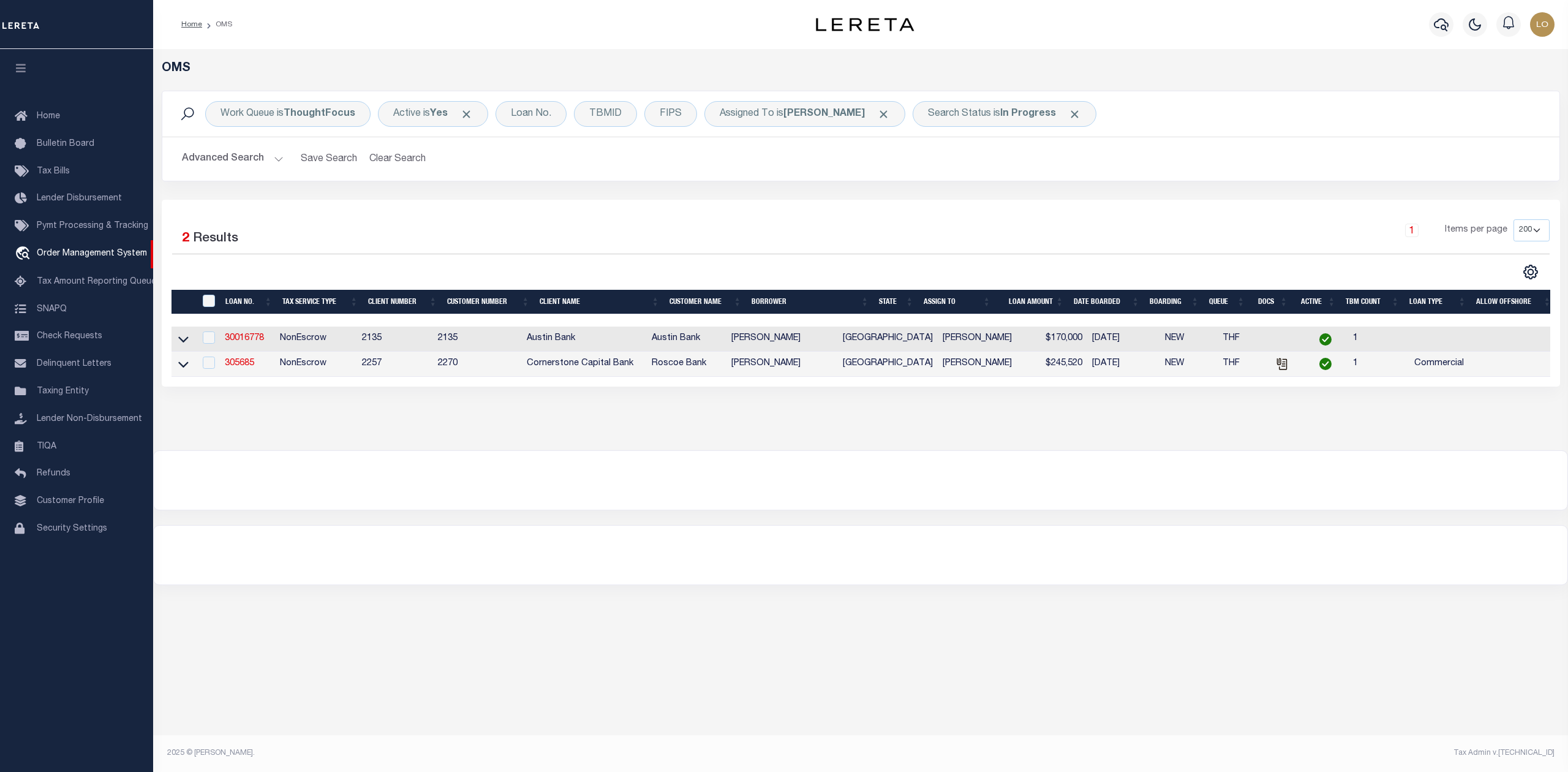
click at [843, 490] on div at bounding box center [860, 481] width 1413 height 59
click at [241, 366] on link "305685" at bounding box center [239, 363] width 29 height 9
type input "305685"
type input "WILLIAM J MCFARLAND"
select select
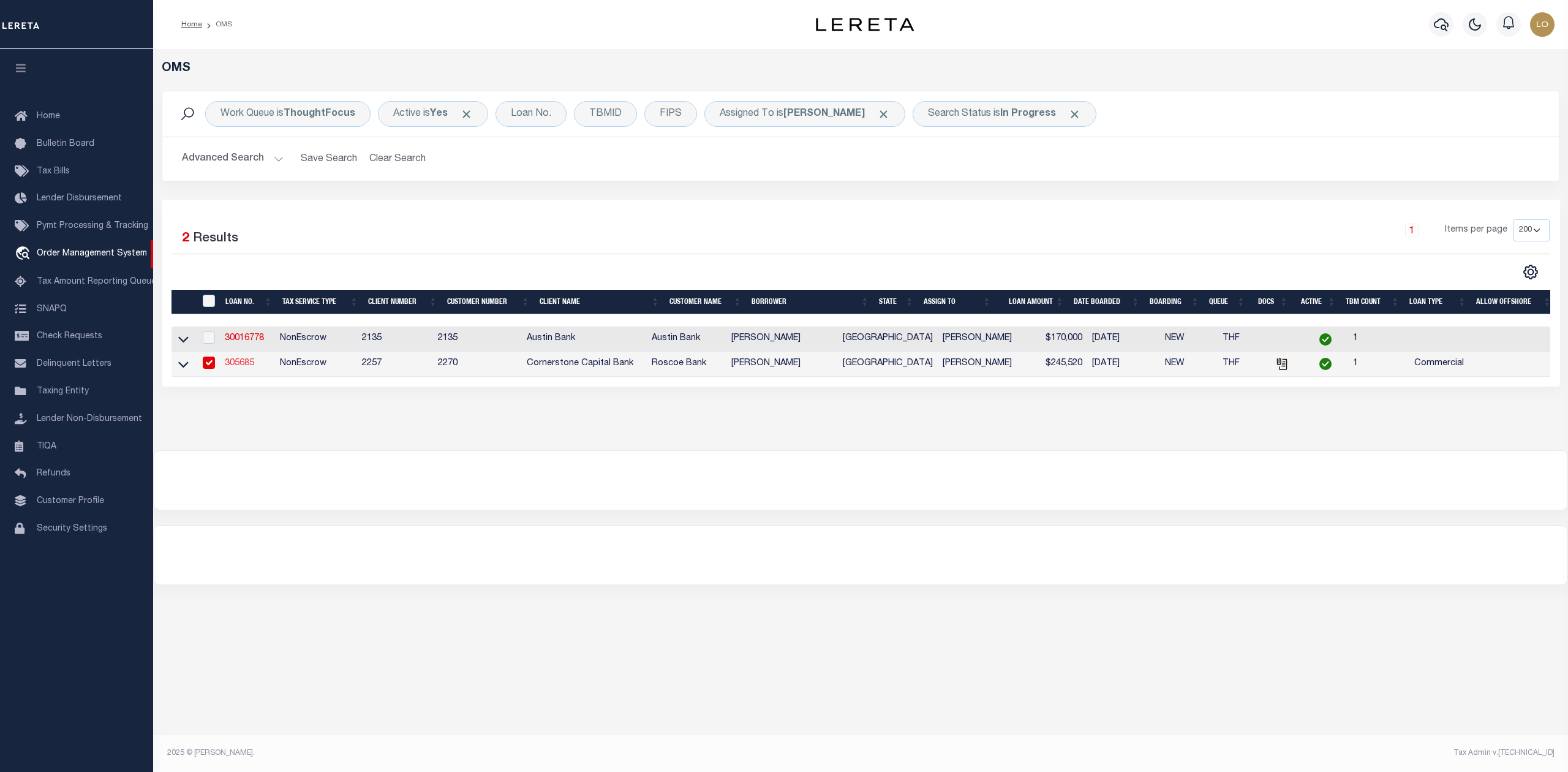
select select
type input "320 RAPTOR BEAK WAY"
type input "CEDAR CREEK TX 78612-2098"
type input "08/07/2025"
select select "20"
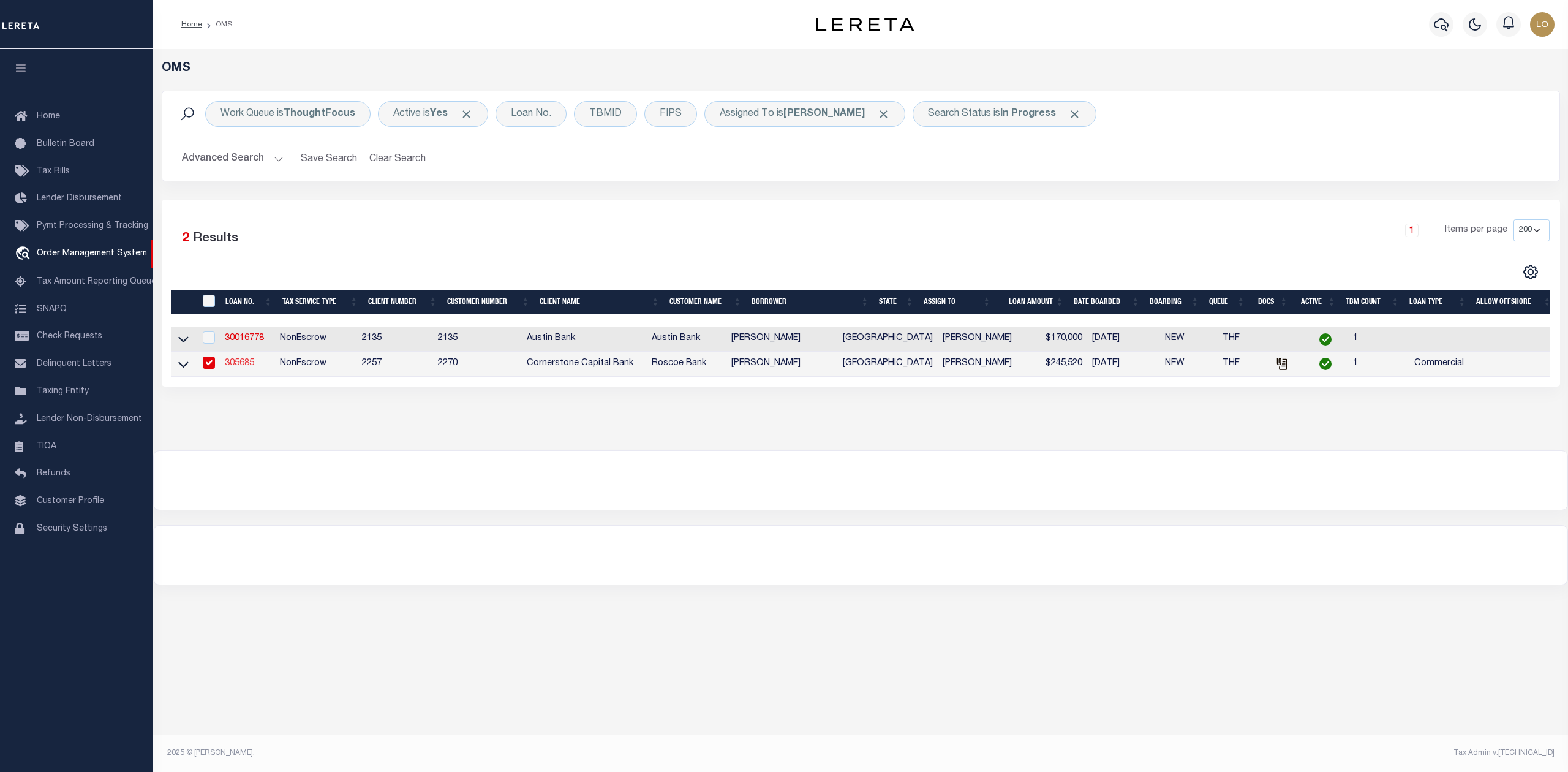
select select "NonEscrow"
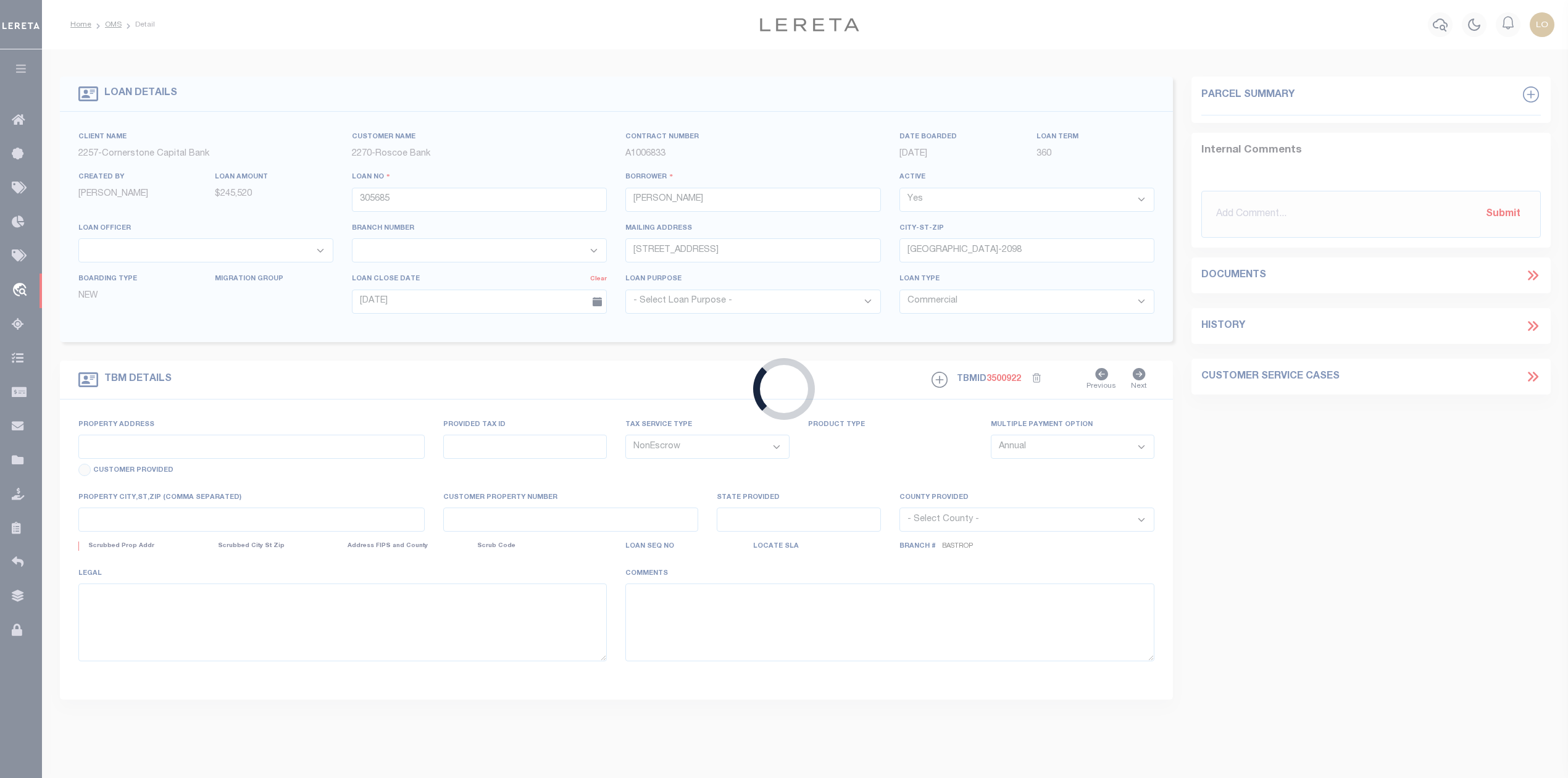
type input "TBD LOIS LANE"
select select
type input "PAIGE TX 78659"
type input "[GEOGRAPHIC_DATA]"
type textarea "BEING A 10.075 ACRE TRACT OF LAND LYING IN AND BEING SITUATED OUT OF THE JESSE …"
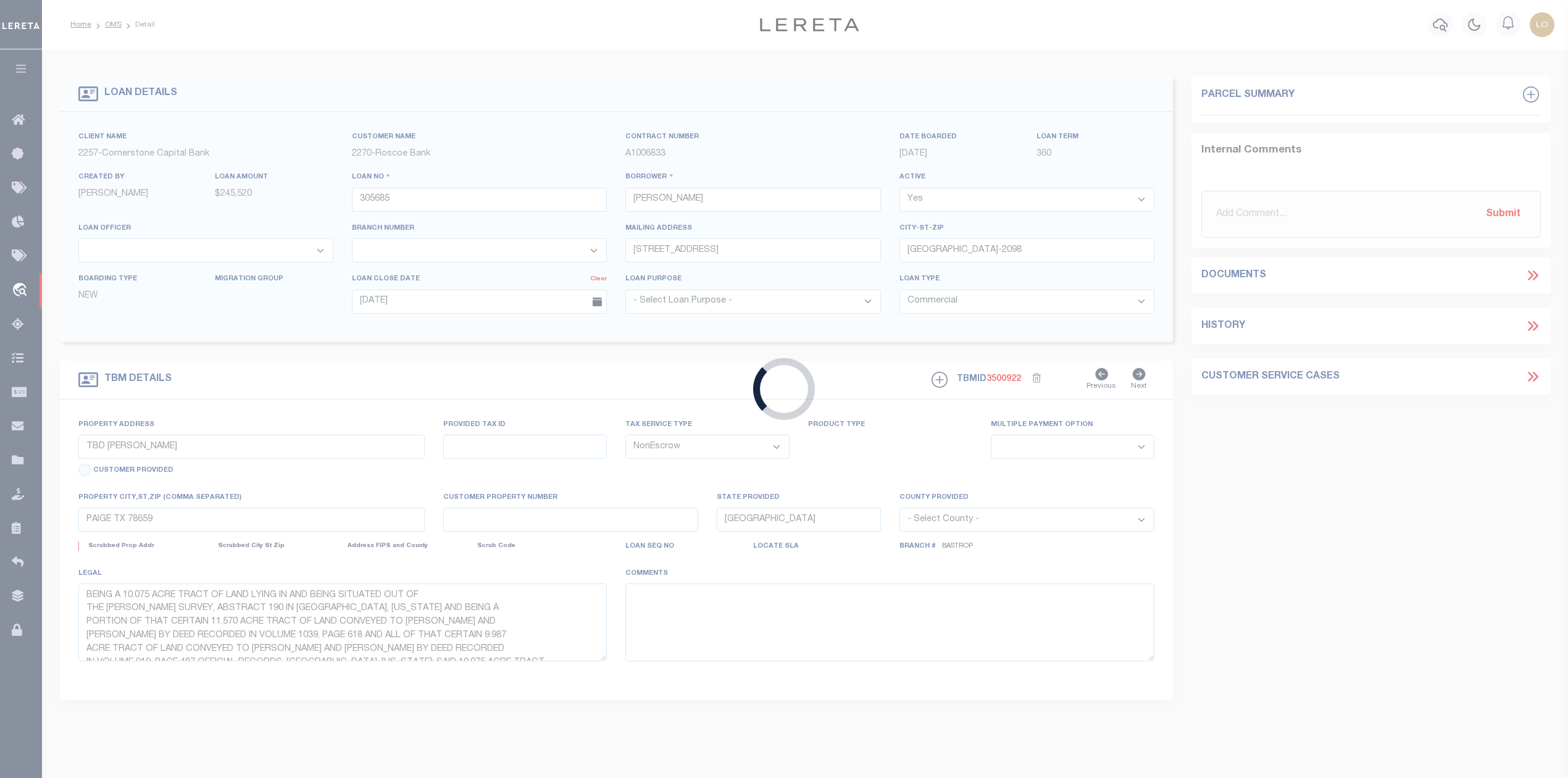
select select "49271"
select select "17138"
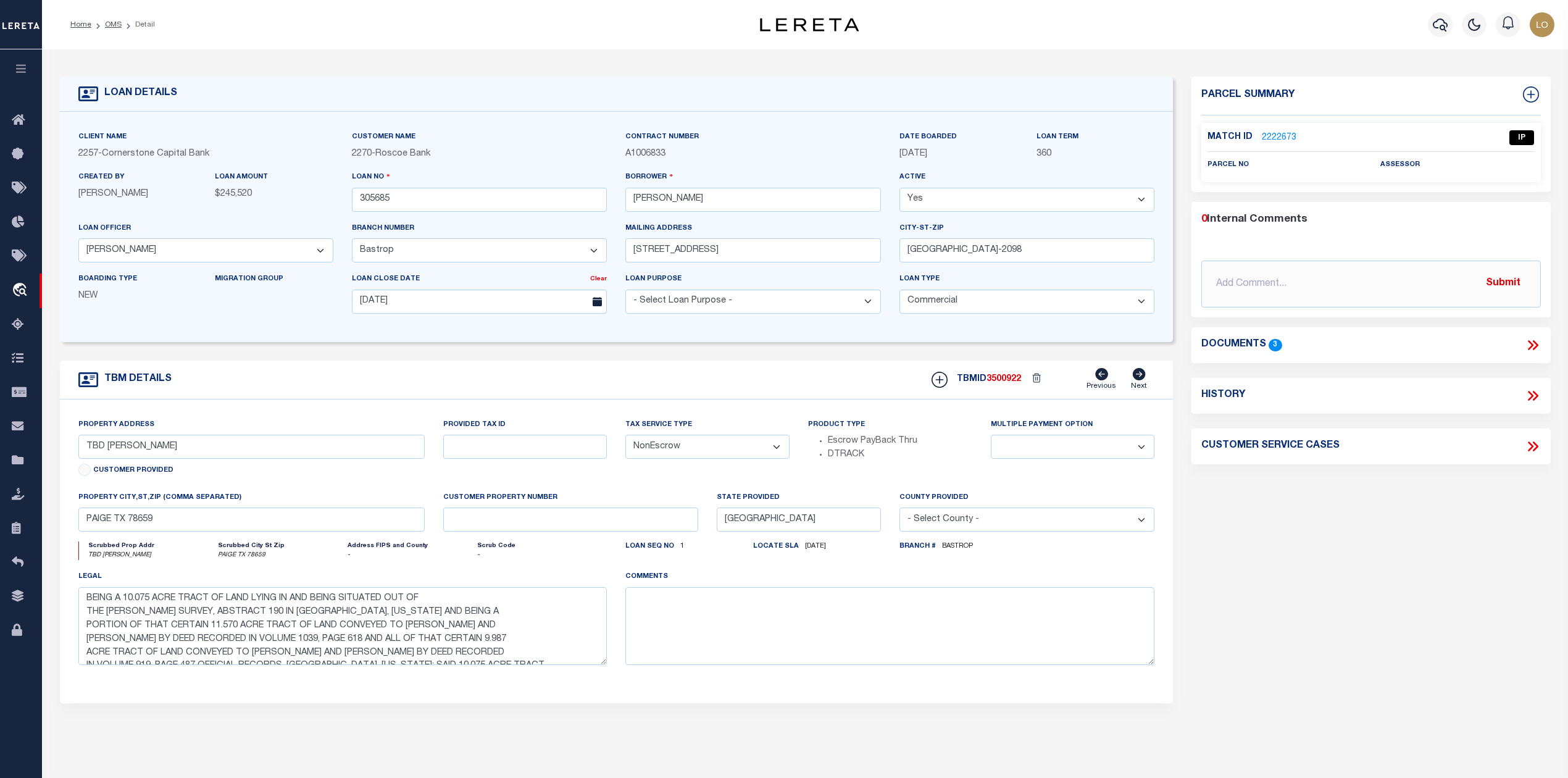
click at [1338, 539] on div "Parcel Summary Match ID 2222673 0" at bounding box center [1369, 413] width 377 height 674
click at [1532, 342] on icon at bounding box center [1534, 345] width 6 height 10
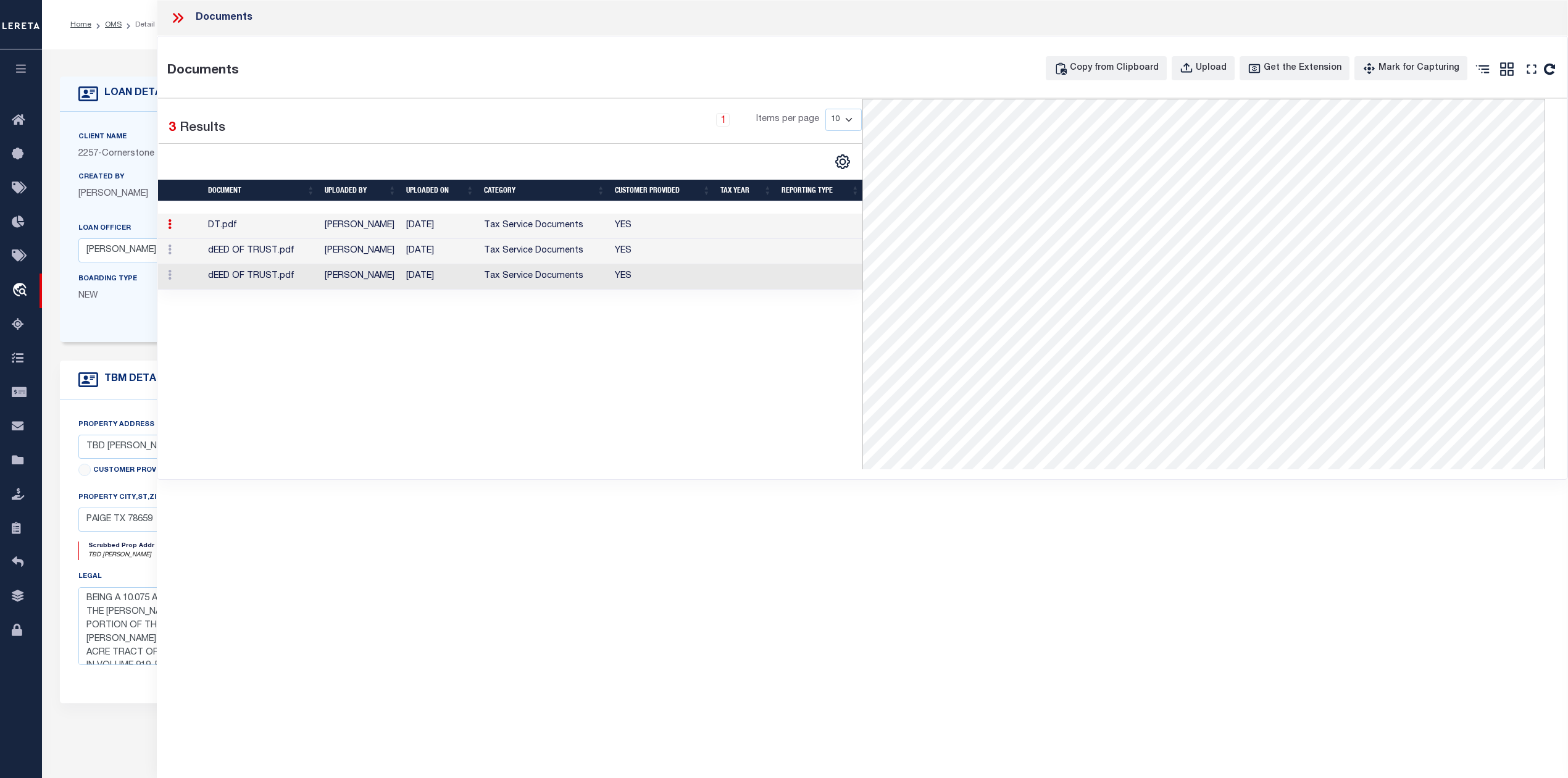
click at [373, 253] on td "Carrillo, Elena" at bounding box center [360, 251] width 82 height 25
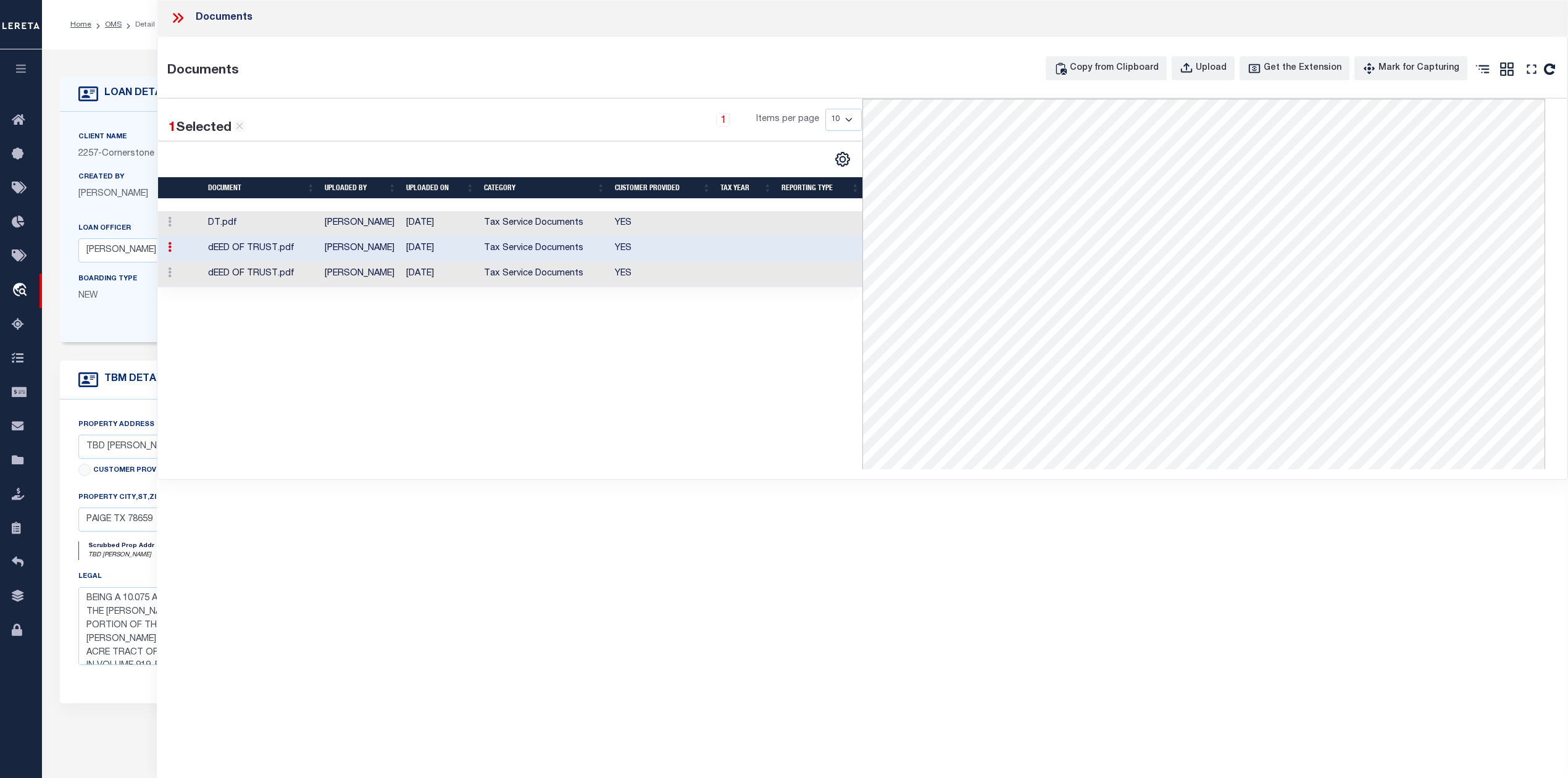
click at [332, 279] on td "Carrillo, Elena" at bounding box center [360, 274] width 82 height 25
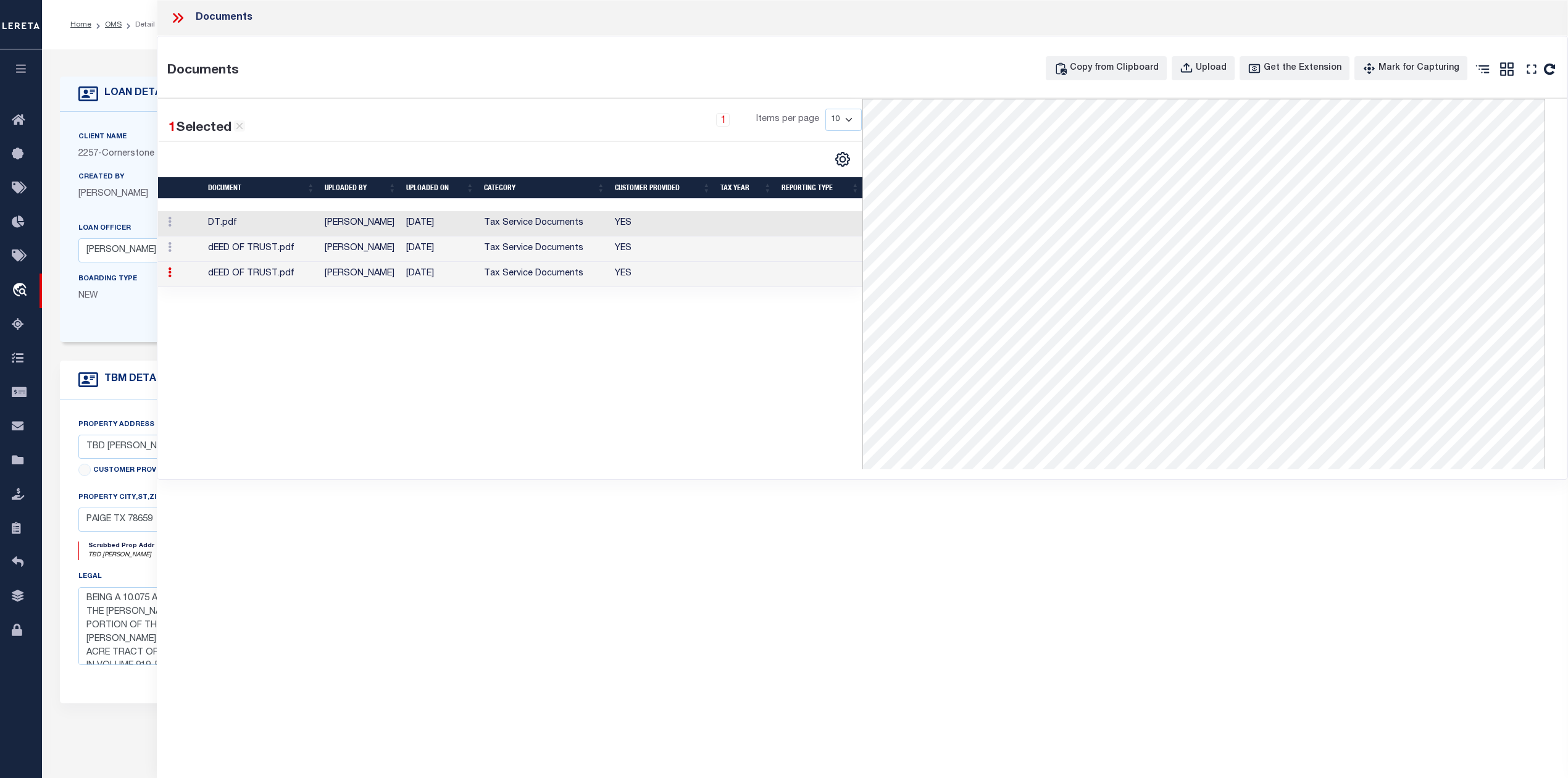
click at [179, 25] on icon at bounding box center [177, 17] width 16 height 16
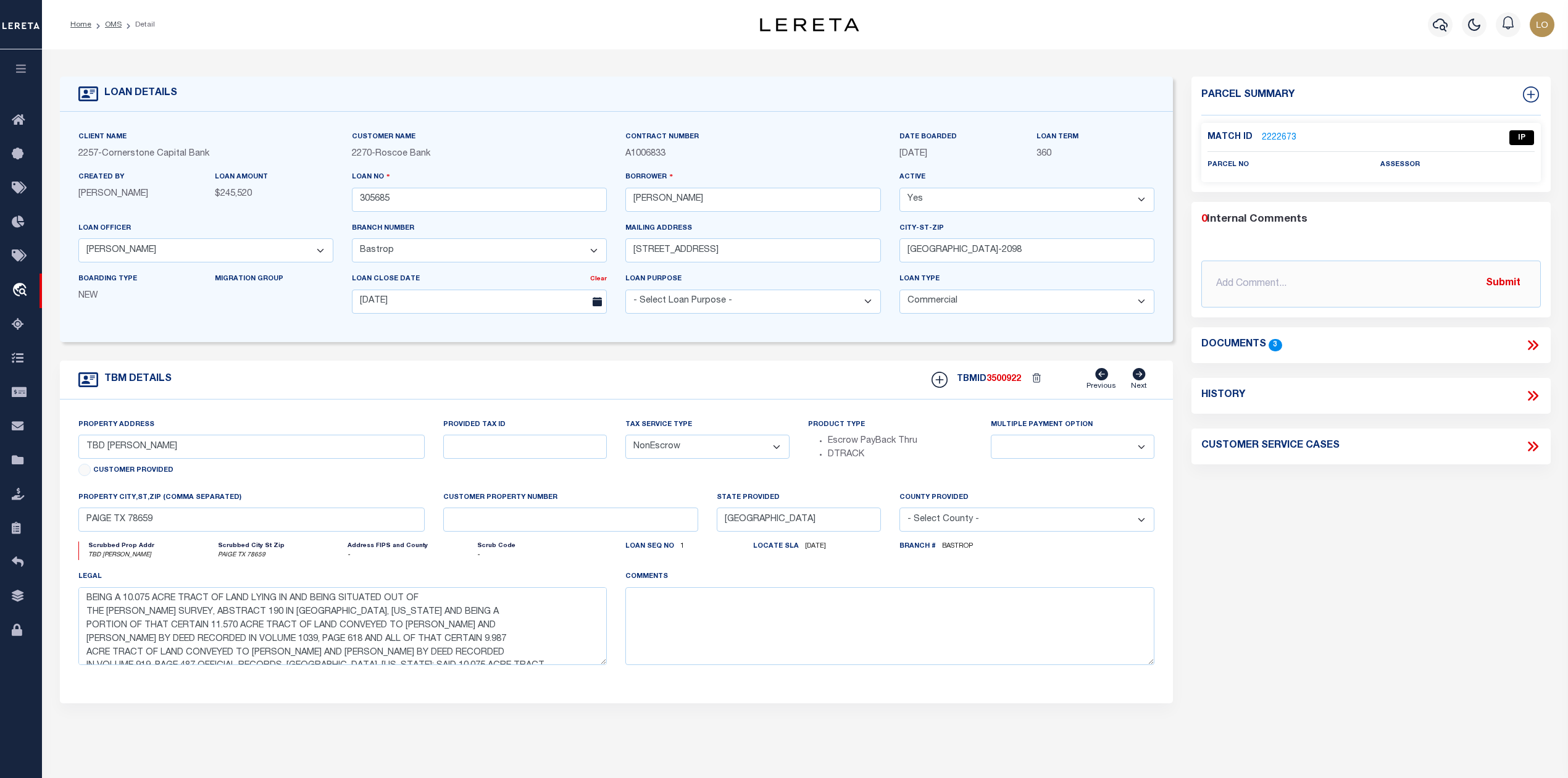
click at [1275, 136] on link "2222673" at bounding box center [1279, 138] width 35 height 13
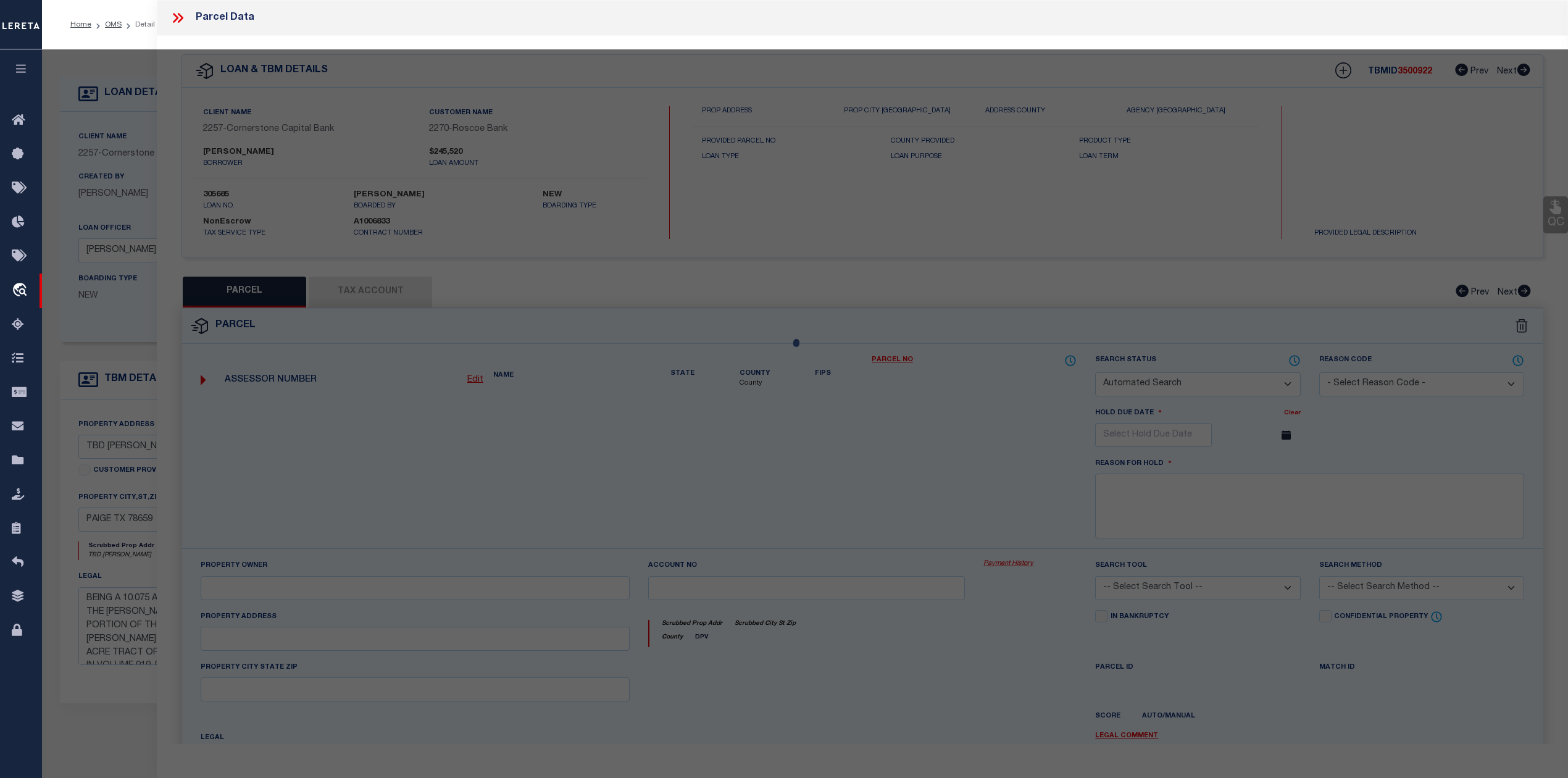
checkbox input "false"
select select "IP"
checkbox input "false"
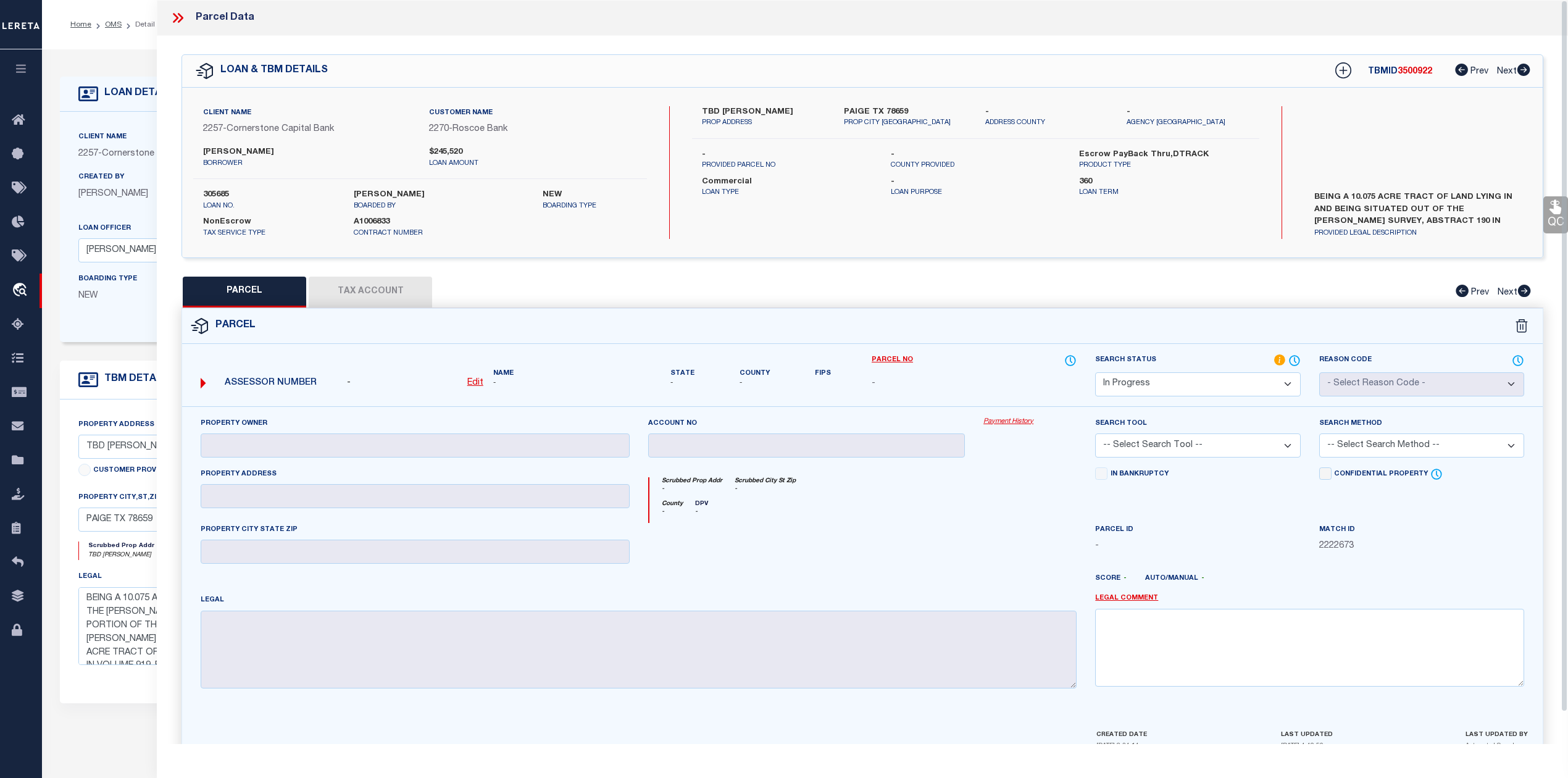
click at [861, 110] on label "PAIGE TX 78659" at bounding box center [905, 112] width 123 height 12
copy label "PAIGE"
click at [1123, 632] on textarea at bounding box center [1309, 648] width 429 height 78
paste textarea "Client provided legal is for BASTROP County and Burleson county but the county …"
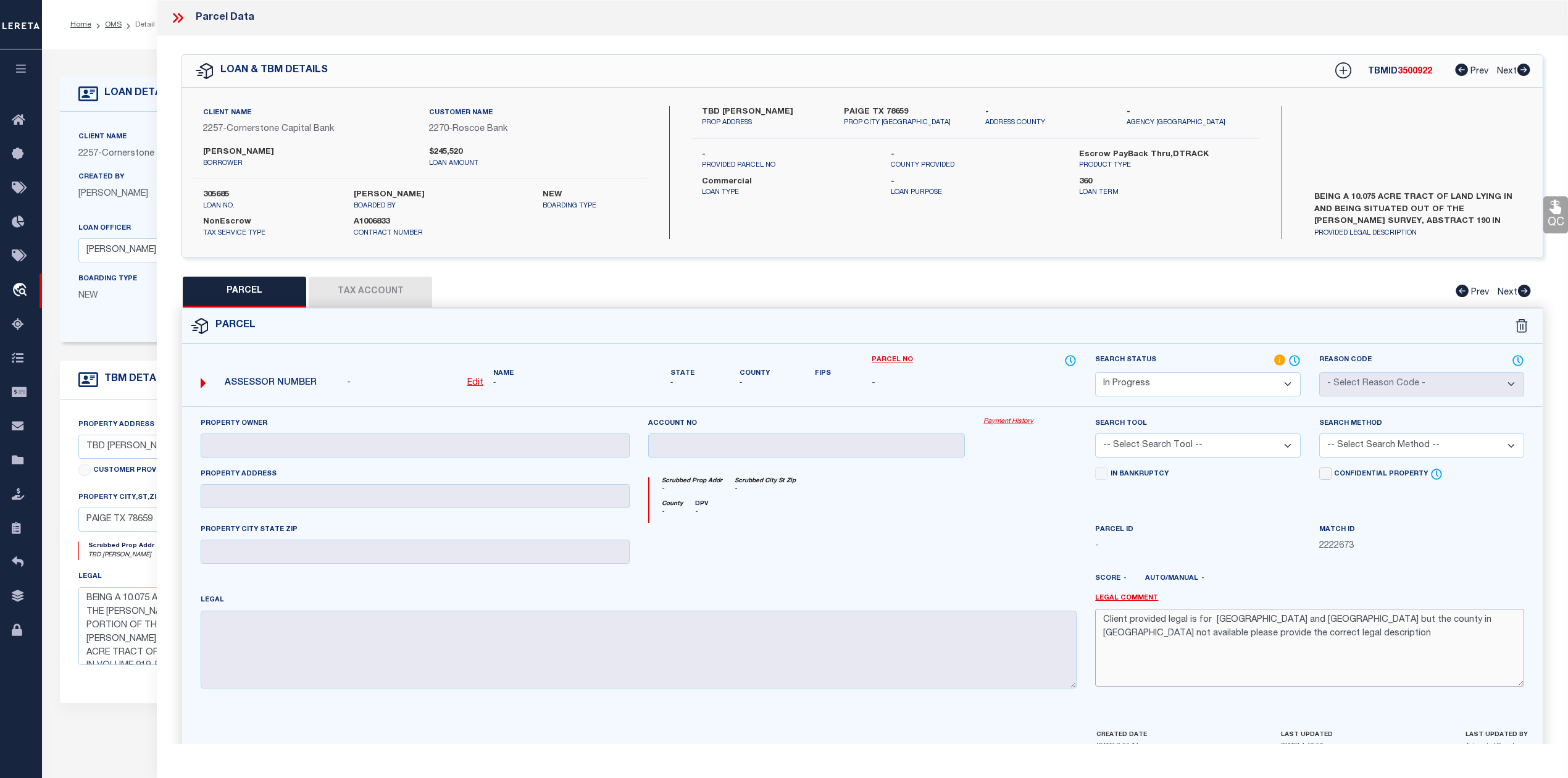
type textarea "Client provided legal is for BASTROP County and Burleson county but the county …"
click at [1165, 391] on select "Automated Search Bad Parcel Complete Duplicate Parcel High Dollar Reporting In …" at bounding box center [1198, 384] width 205 height 24
select select "ND"
click at [1095, 372] on select "Automated Search Bad Parcel Complete Duplicate Parcel High Dollar Reporting In …" at bounding box center [1198, 384] width 205 height 24
click at [1023, 541] on div at bounding box center [1030, 548] width 111 height 51
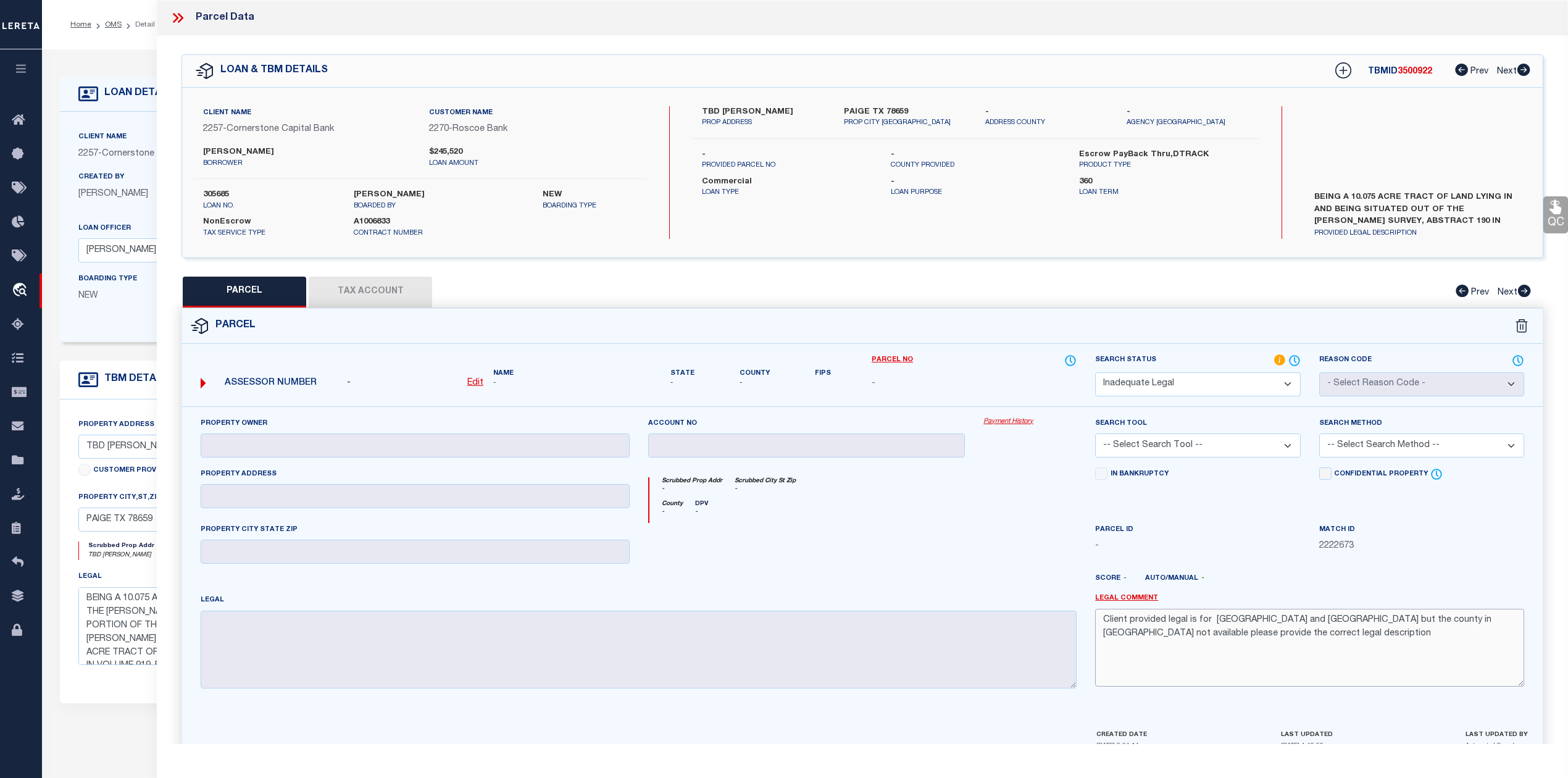
click at [1371, 627] on textarea "Client provided legal is for BASTROP County and Burleson county but the county …" at bounding box center [1309, 648] width 429 height 78
drag, startPoint x: 1417, startPoint y: 625, endPoint x: 1458, endPoint y: 626, distance: 41.0
click at [1458, 626] on textarea "Client provided legal is for BASTROP County and Burleson county both, but the c…" at bounding box center [1309, 648] width 429 height 78
drag, startPoint x: 1494, startPoint y: 625, endPoint x: 1483, endPoint y: 625, distance: 11.0
click at [1483, 625] on textarea "Client provided legal is for BASTROP County and Burleson county both, but in OM…" at bounding box center [1309, 648] width 429 height 78
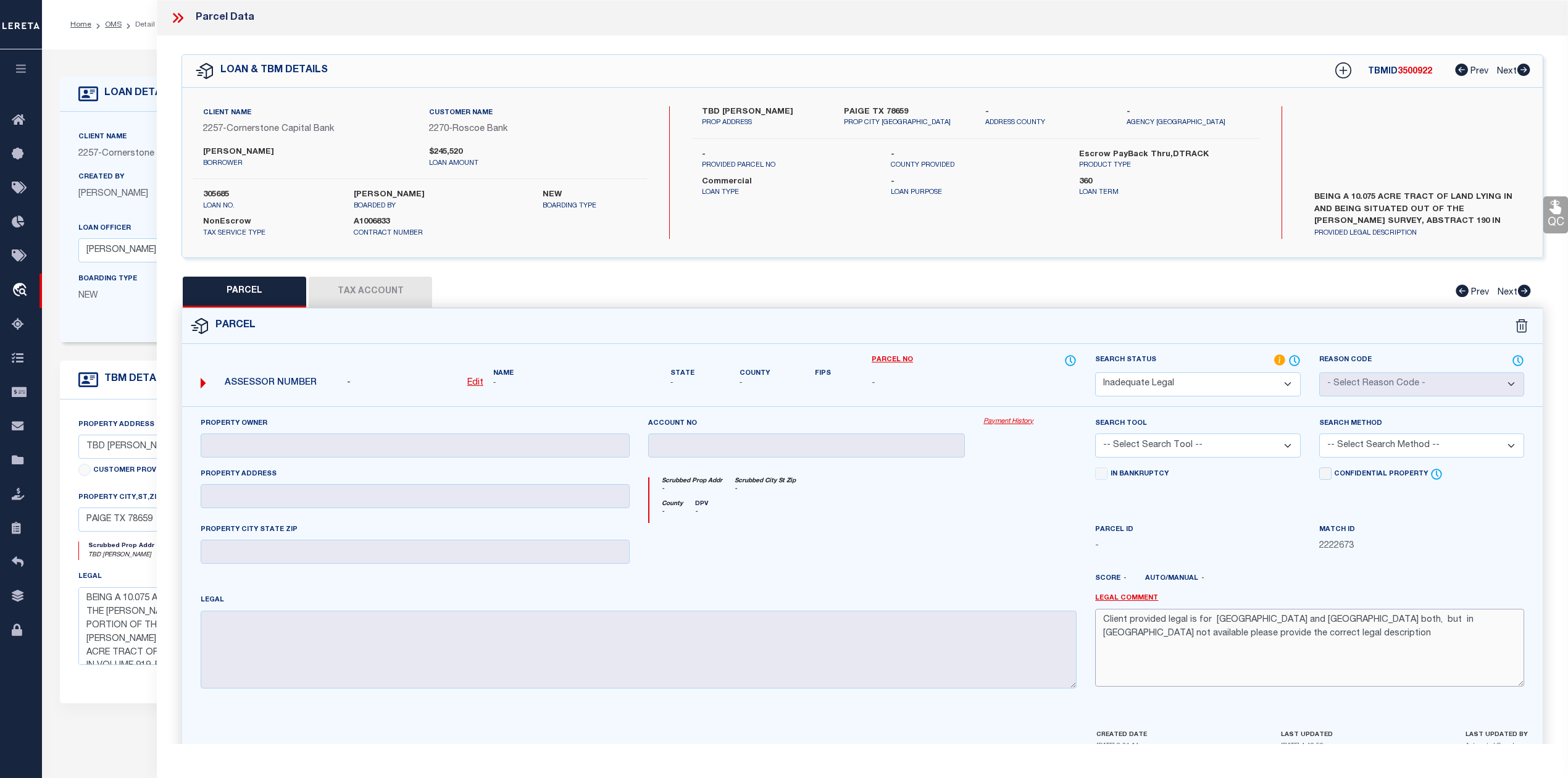
click at [1482, 623] on textarea "Client provided legal is for BASTROP County and Burleson county both, but in OM…" at bounding box center [1309, 648] width 429 height 78
click at [1333, 640] on textarea "Client provided legal is for BASTROP County and Burleson county both, but in OM…" at bounding box center [1309, 648] width 429 height 78
click at [1003, 574] on div at bounding box center [1030, 548] width 111 height 51
click at [1155, 640] on textarea "Client provided legal is for BASTROP County and Burleson county both, but in OM…" at bounding box center [1309, 648] width 429 height 78
click at [1182, 666] on textarea "Client provided legal is for BASTROP County and Burleson county both, but in OM…" at bounding box center [1309, 648] width 429 height 78
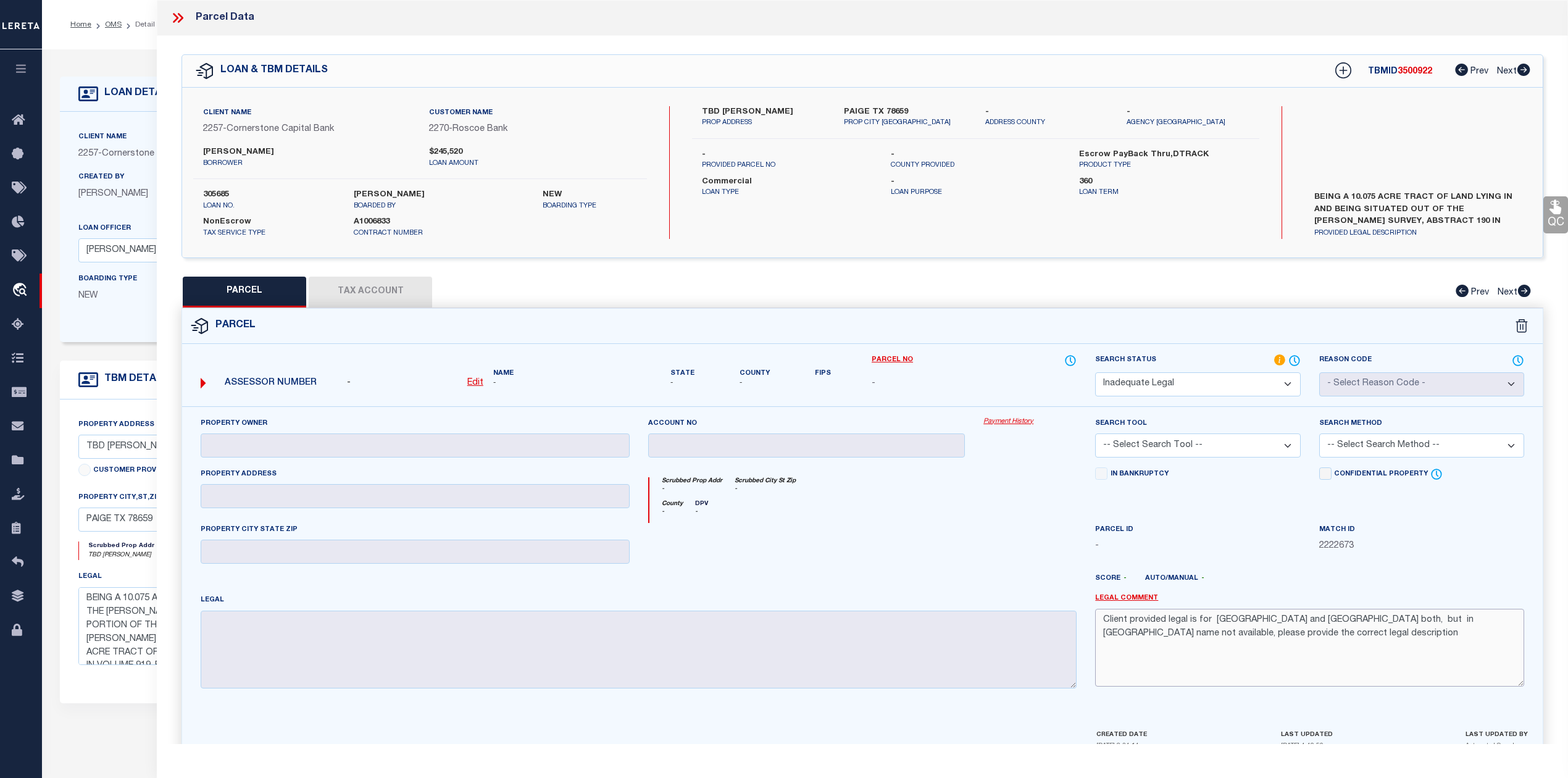
scroll to position [70, 0]
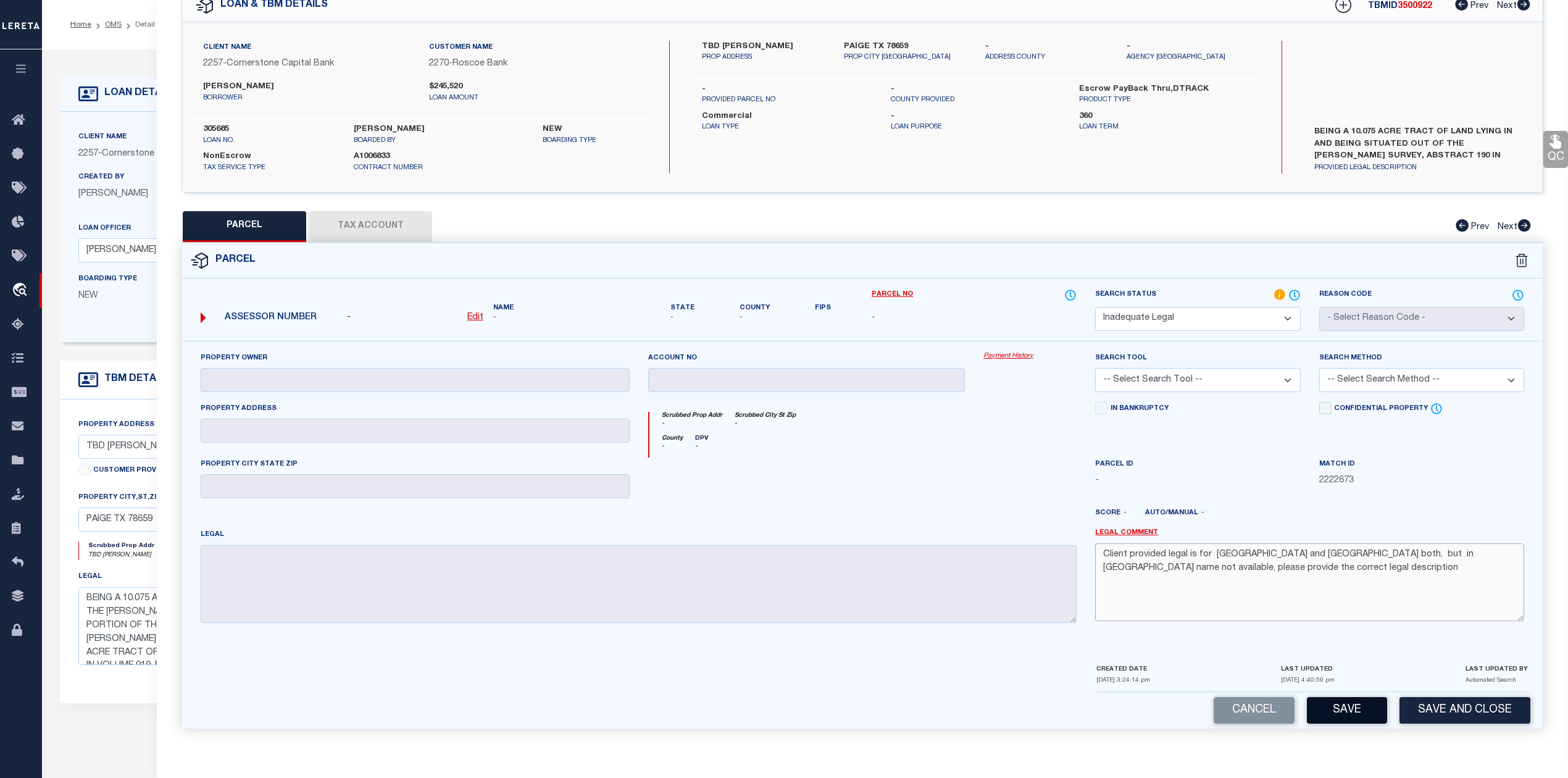
type textarea "Client provided legal is for BASTROP County and Burleson county both, but in OM…"
click at [1334, 709] on button "Save" at bounding box center [1346, 711] width 81 height 27
select select "AS"
checkbox input "false"
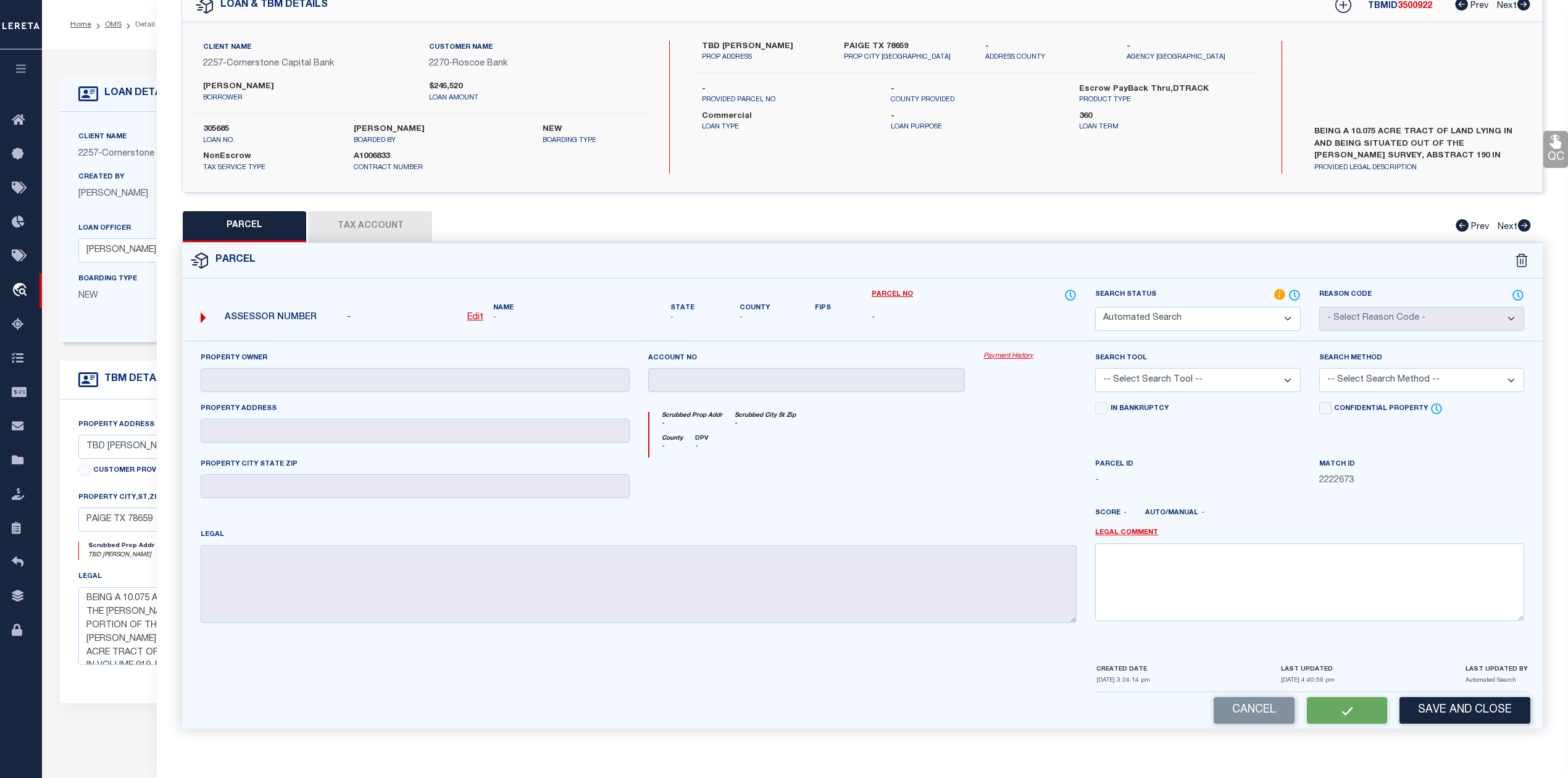
select select "ND"
checkbox input "false"
type textarea "Client provided legal is for BASTROP County and Burleson county both, but in OM…"
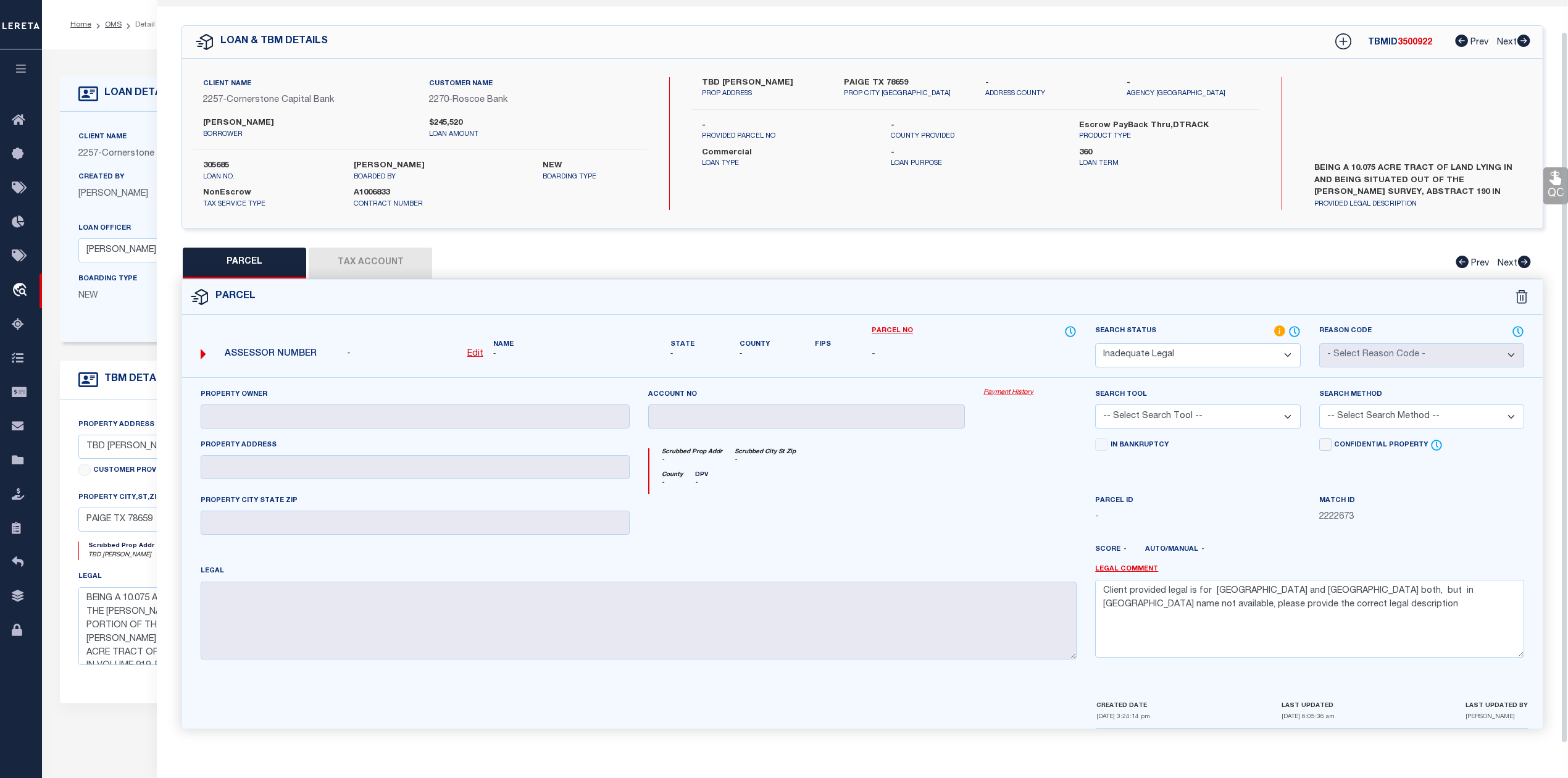
scroll to position [33, 0]
click at [929, 486] on div "County - DPV -" at bounding box center [863, 483] width 428 height 23
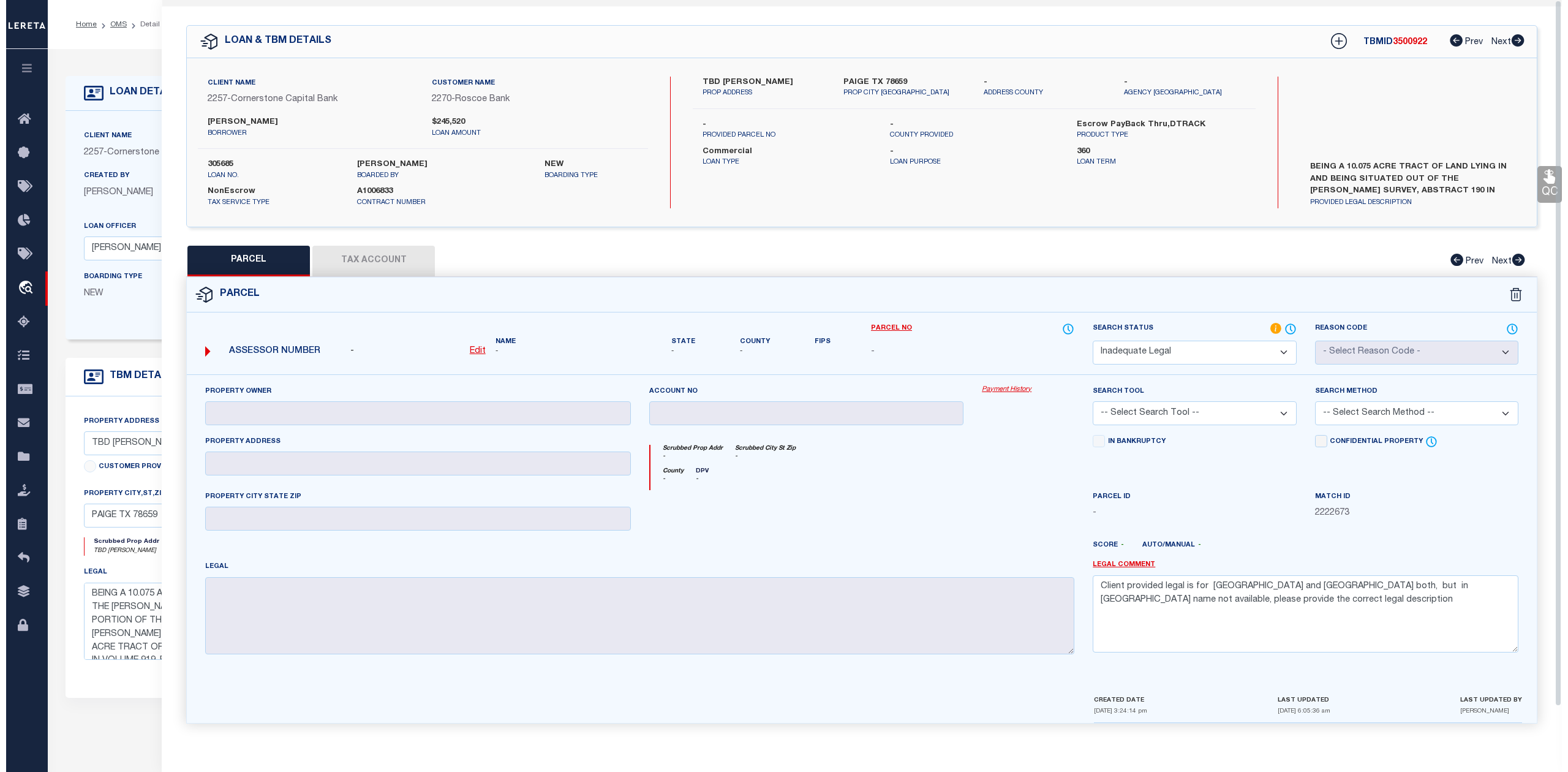
scroll to position [0, 0]
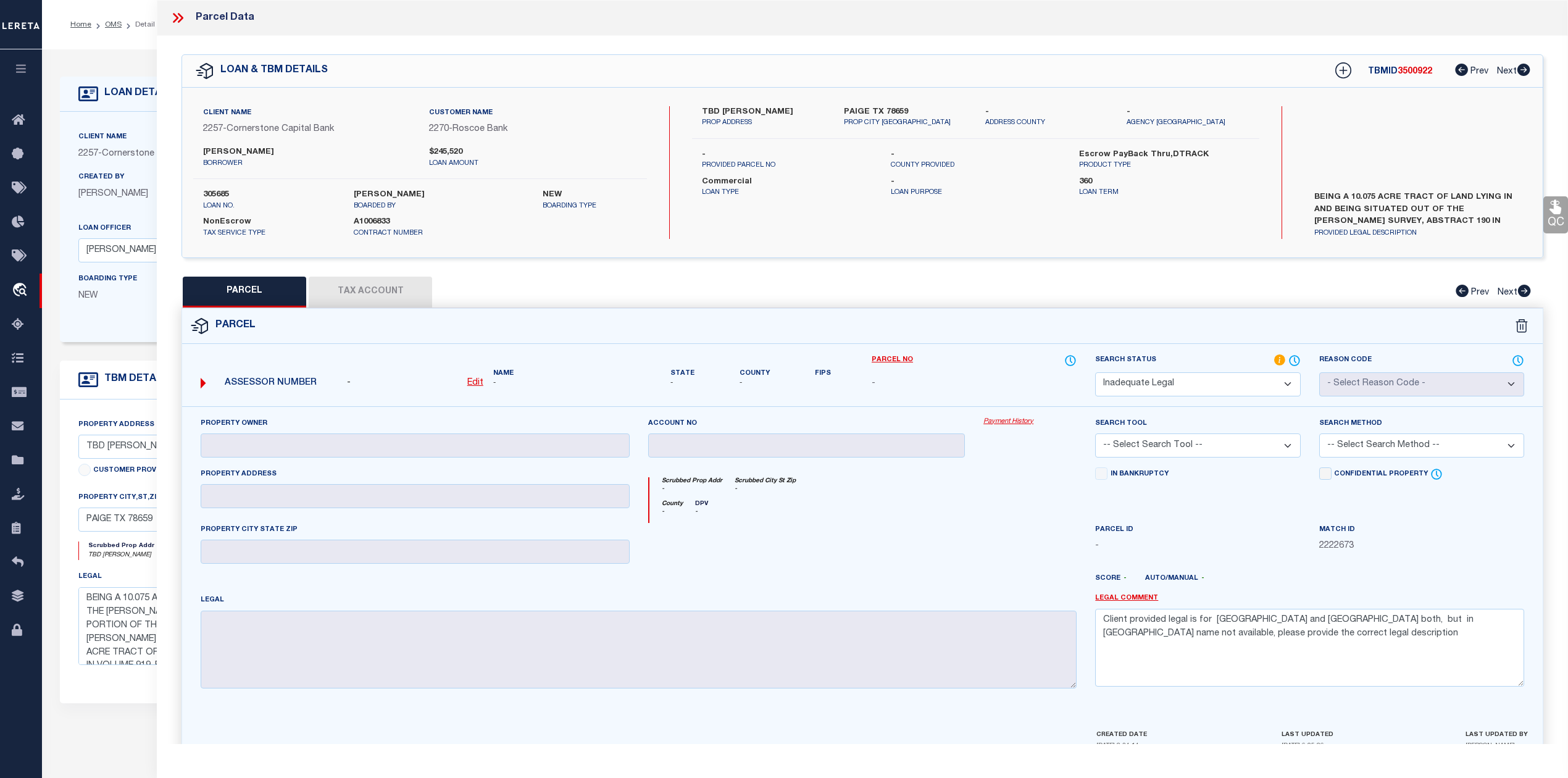
click at [1413, 73] on span "3500922" at bounding box center [1415, 71] width 35 height 9
copy span "3500922"
click at [206, 198] on label "305685" at bounding box center [269, 195] width 132 height 12
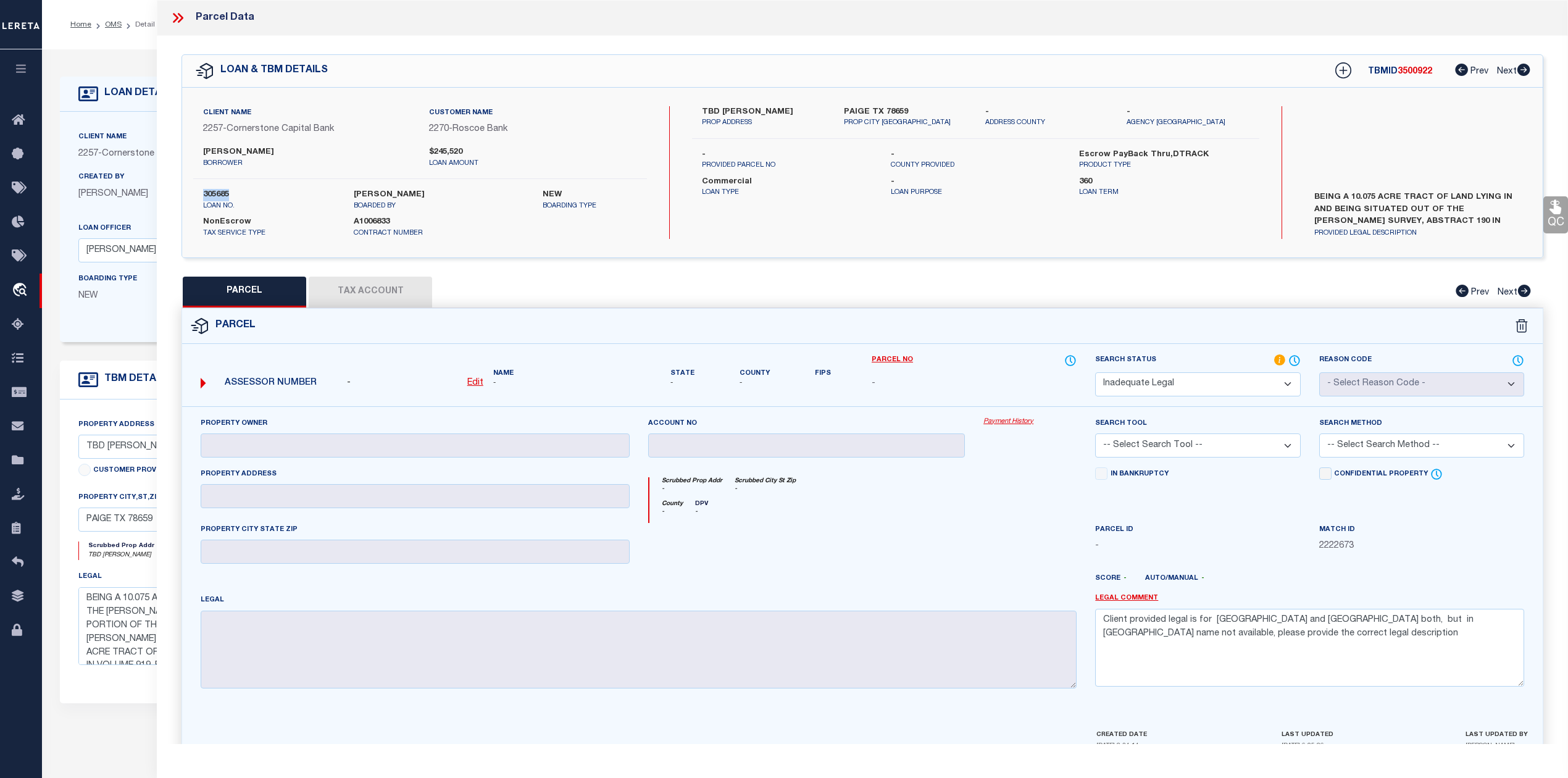
copy label "305685"
drag, startPoint x: 1215, startPoint y: 623, endPoint x: 1254, endPoint y: 623, distance: 39.0
click at [1254, 623] on textarea "Client provided legal is for BASTROP County and Burleson county both, but in OM…" at bounding box center [1309, 648] width 429 height 78
click at [955, 586] on div at bounding box center [919, 583] width 336 height 20
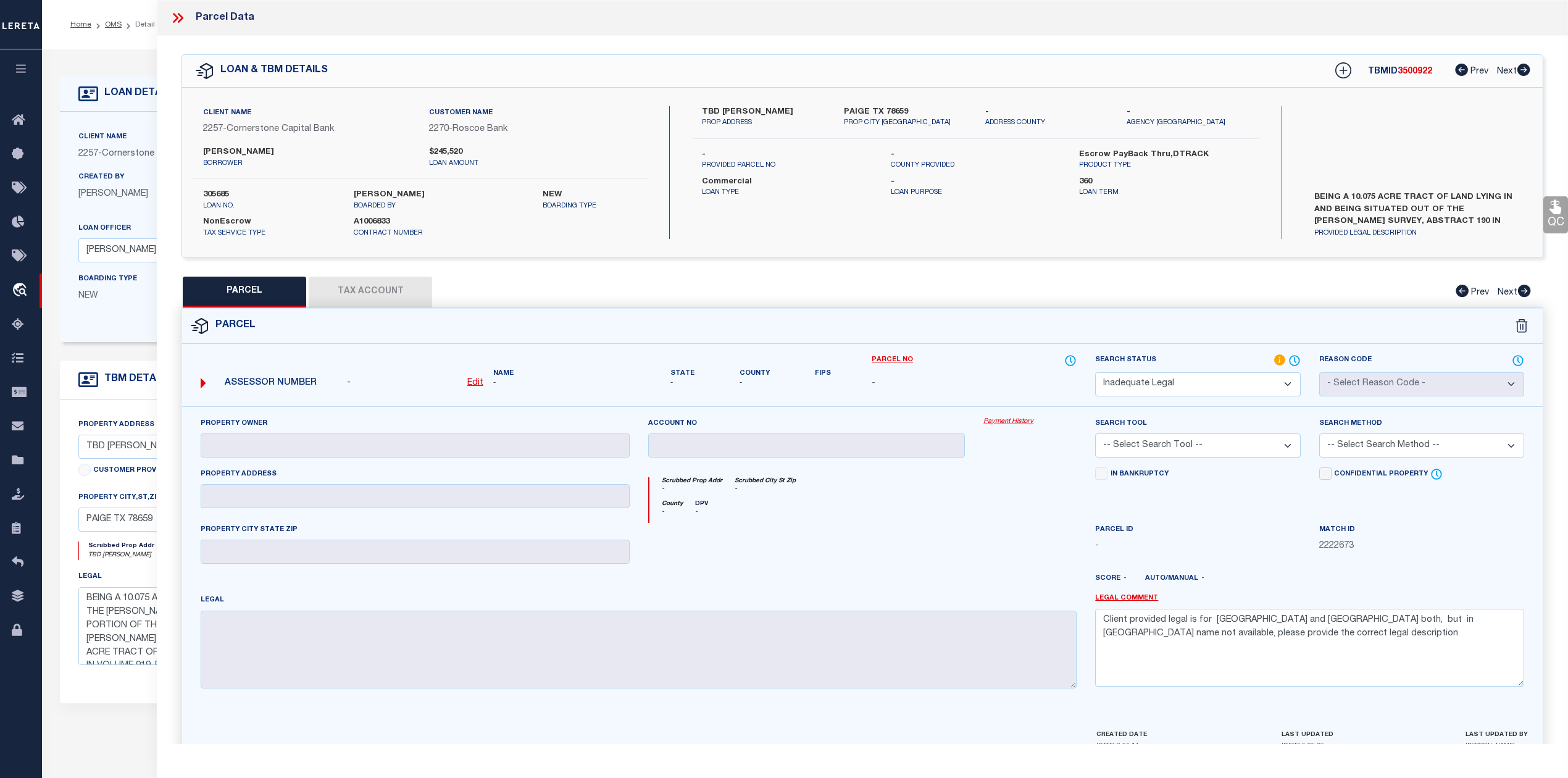
click at [177, 18] on icon at bounding box center [176, 18] width 6 height 10
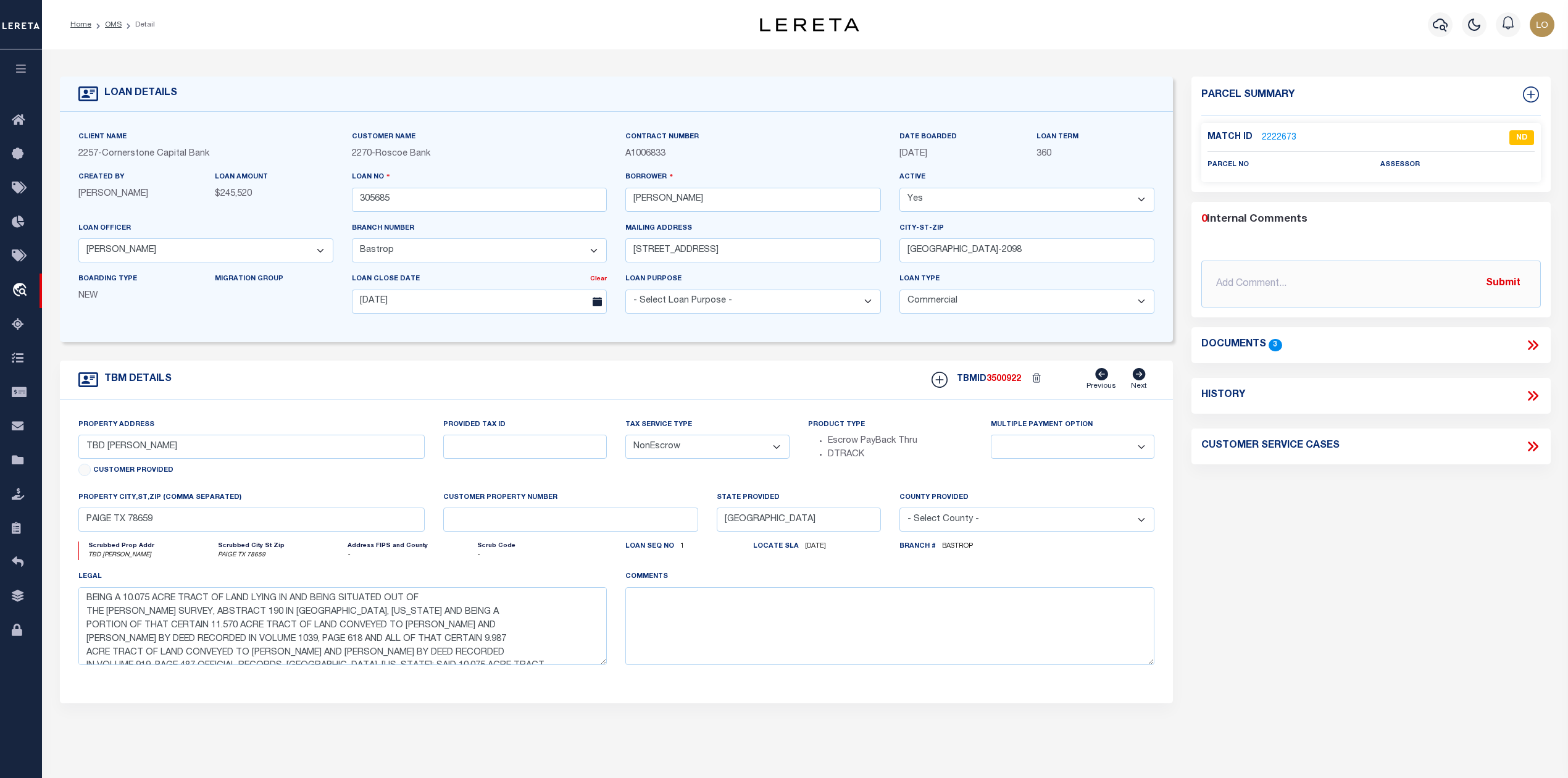
click at [1254, 621] on div "Parcel Summary Match ID 2222673 0" at bounding box center [1369, 413] width 377 height 674
click at [1281, 137] on link "2222673" at bounding box center [1279, 138] width 35 height 13
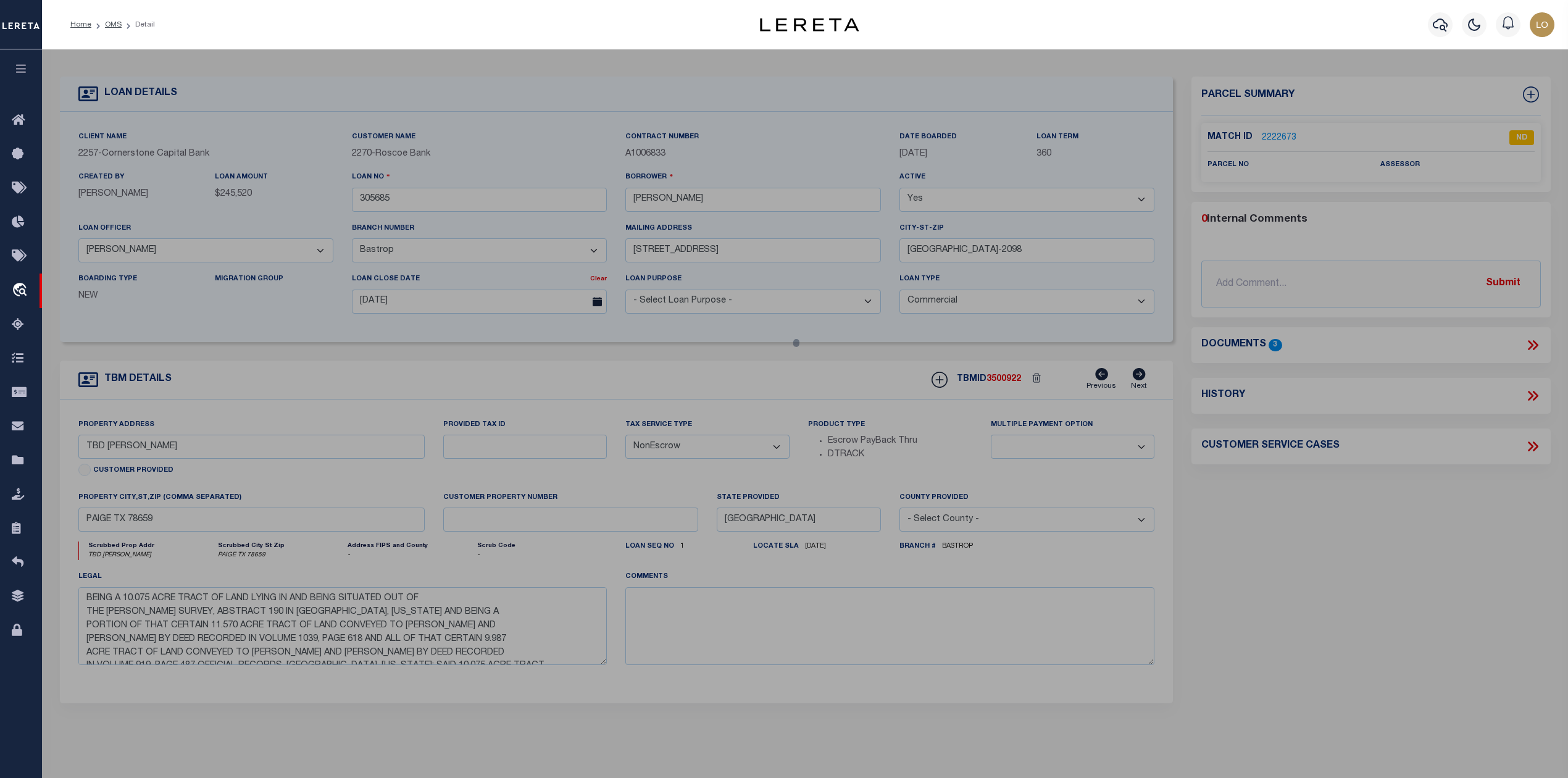
select select "AS"
checkbox input "false"
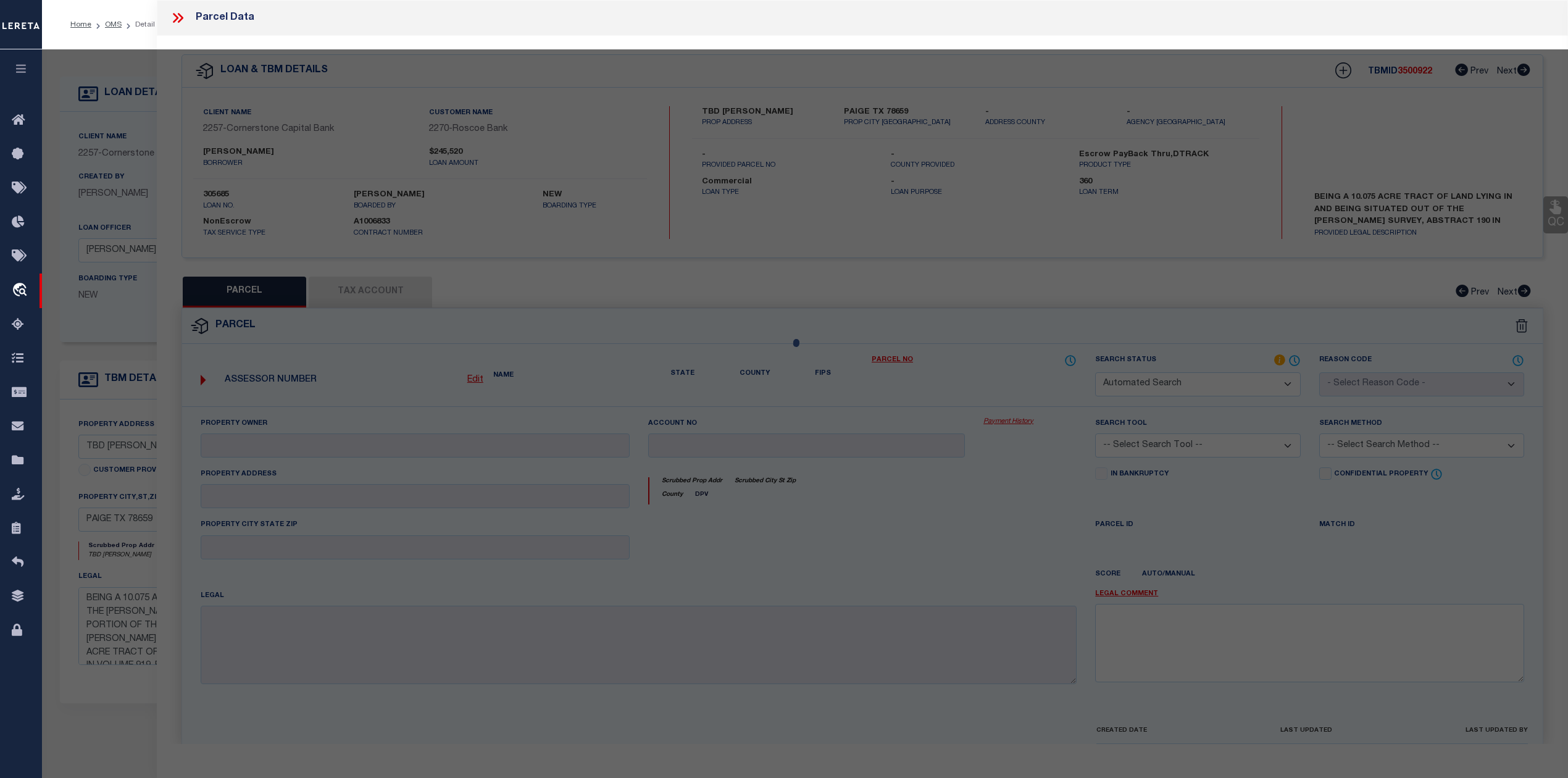
select select "ND"
checkbox input "false"
type textarea "Client provided legal is for BASTROP County and Burleson county both, but in OM…"
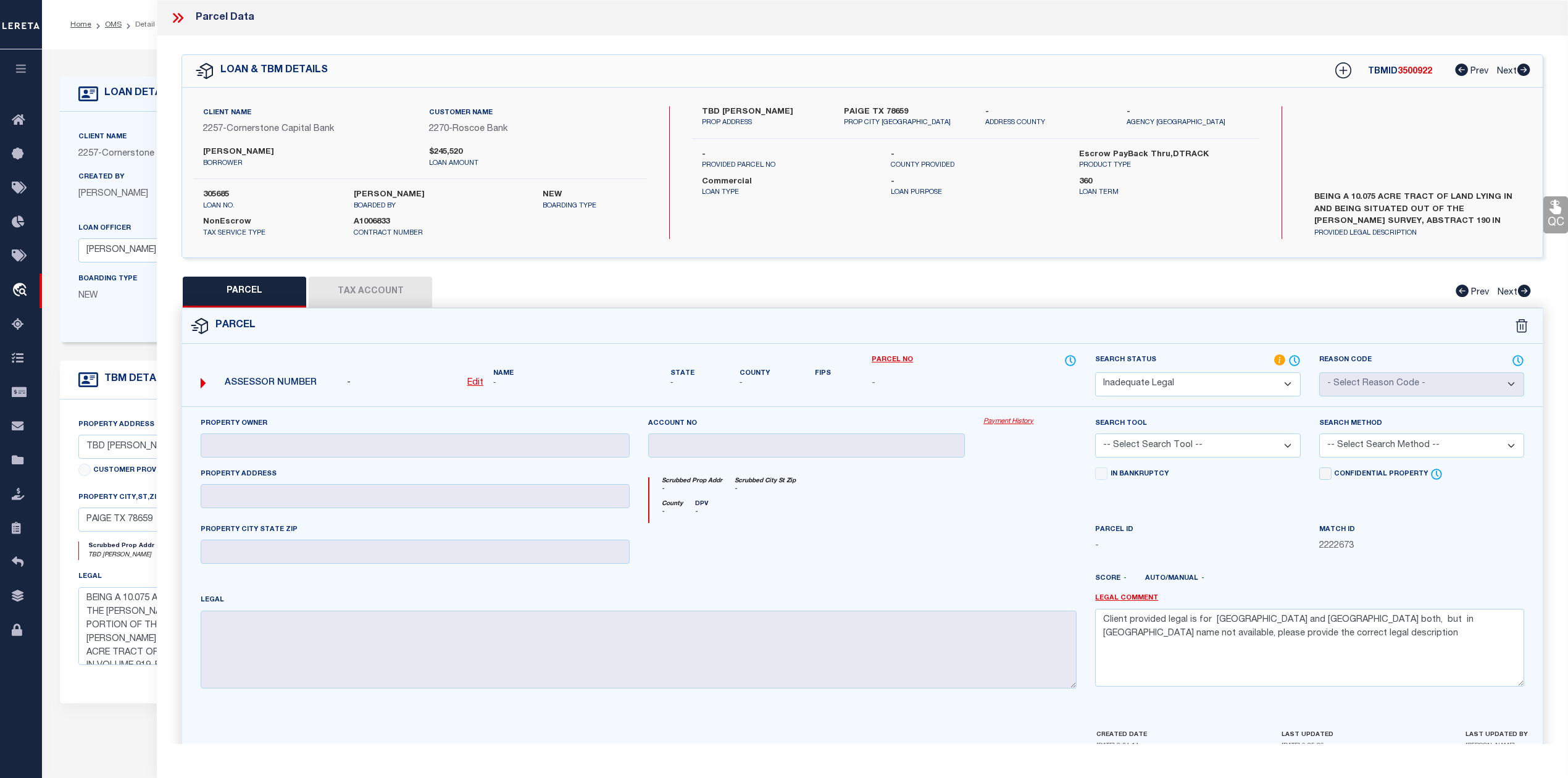
click at [884, 571] on div at bounding box center [807, 548] width 336 height 51
click at [176, 18] on icon at bounding box center [177, 17] width 16 height 16
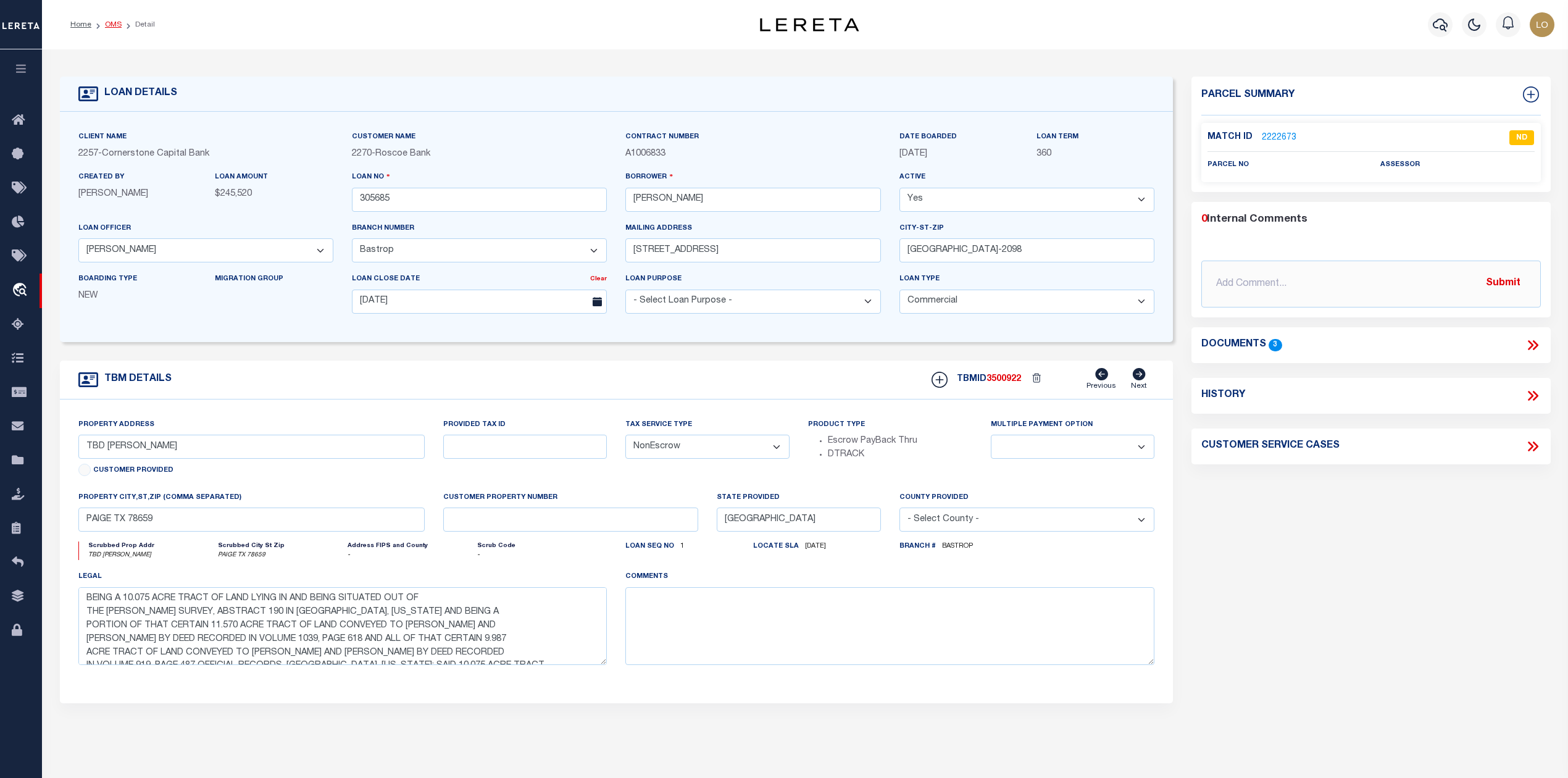
click at [105, 25] on link "OMS" at bounding box center [112, 25] width 16 height 8
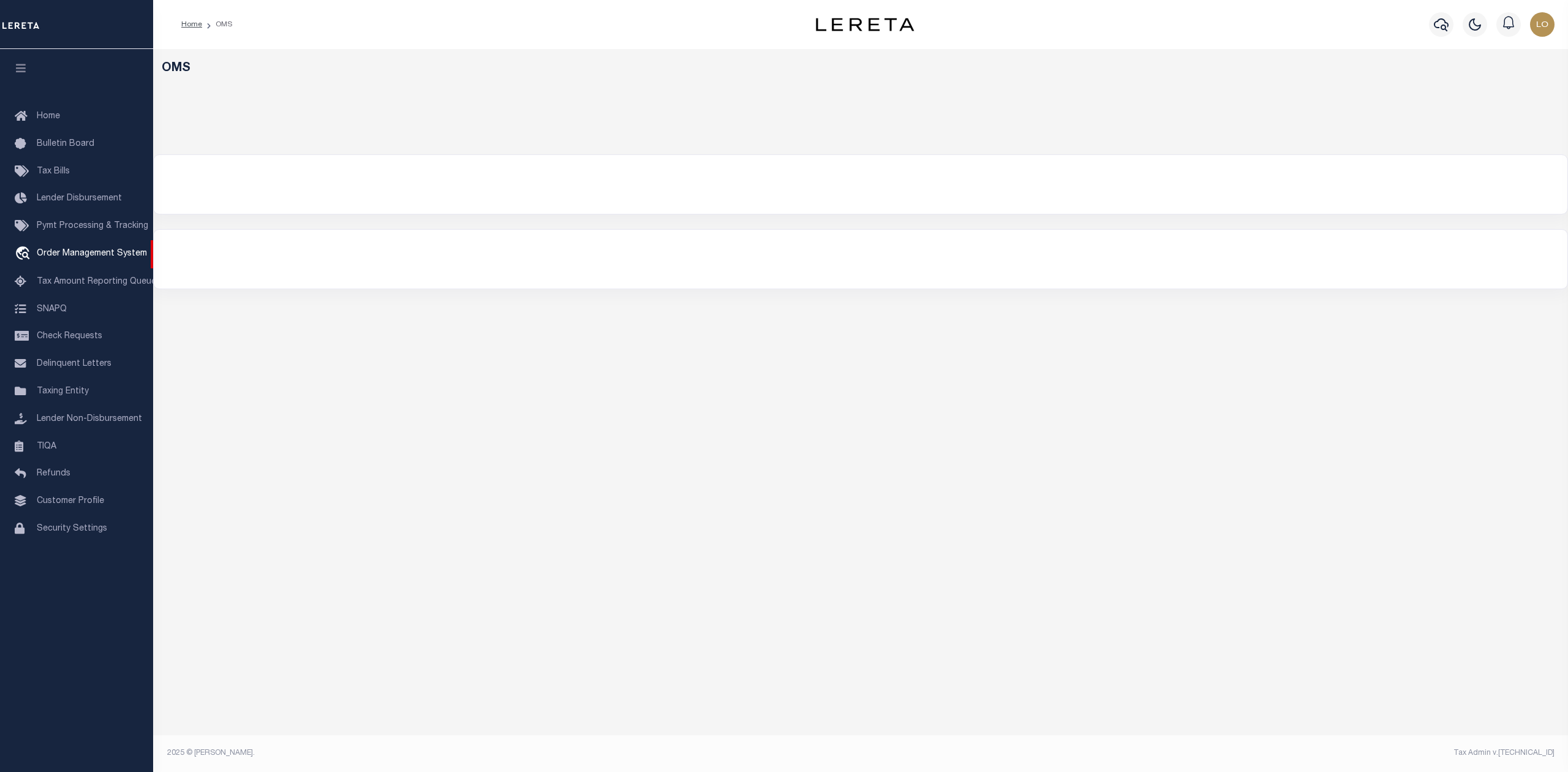
select select "200"
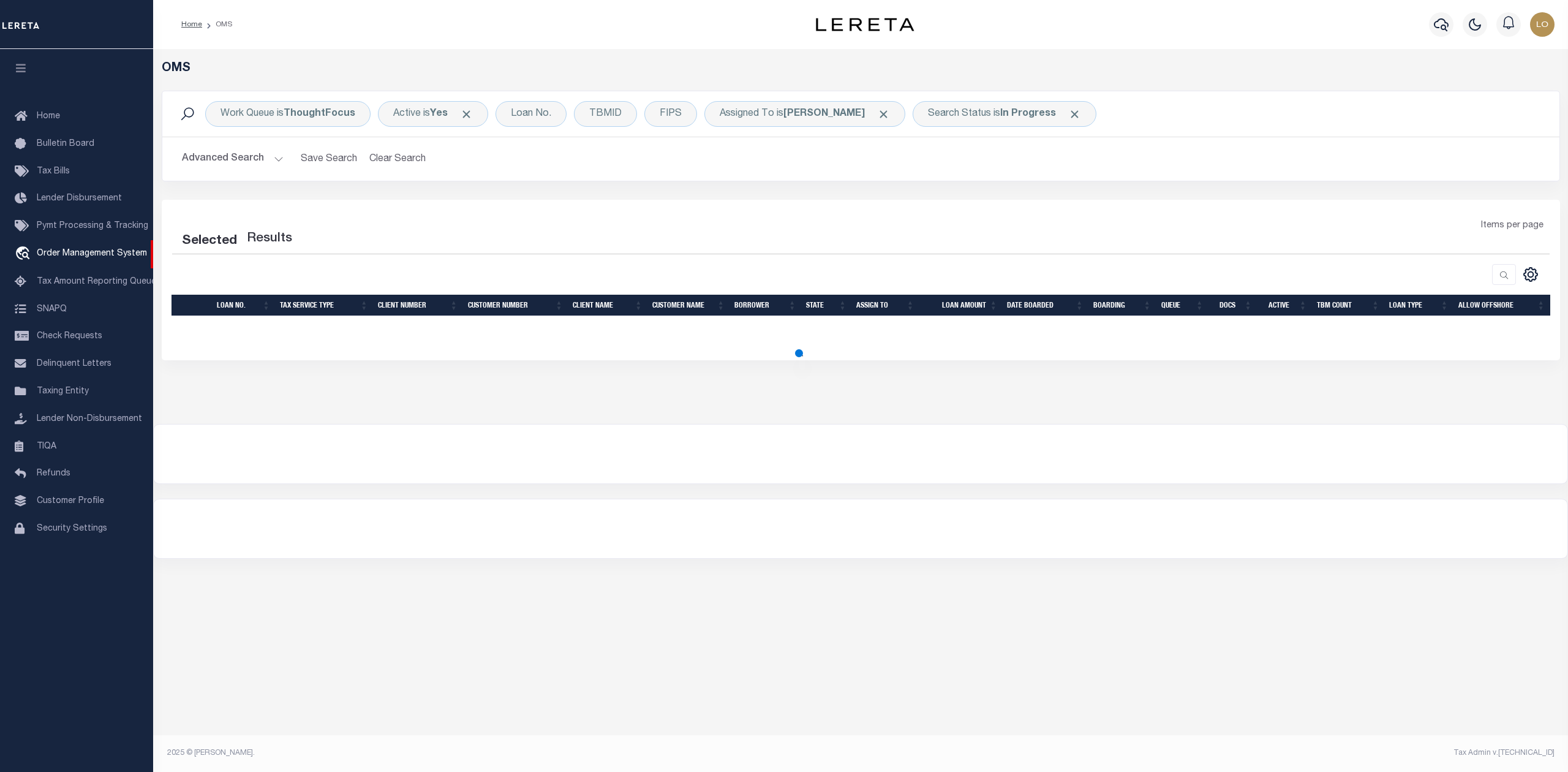
select select "200"
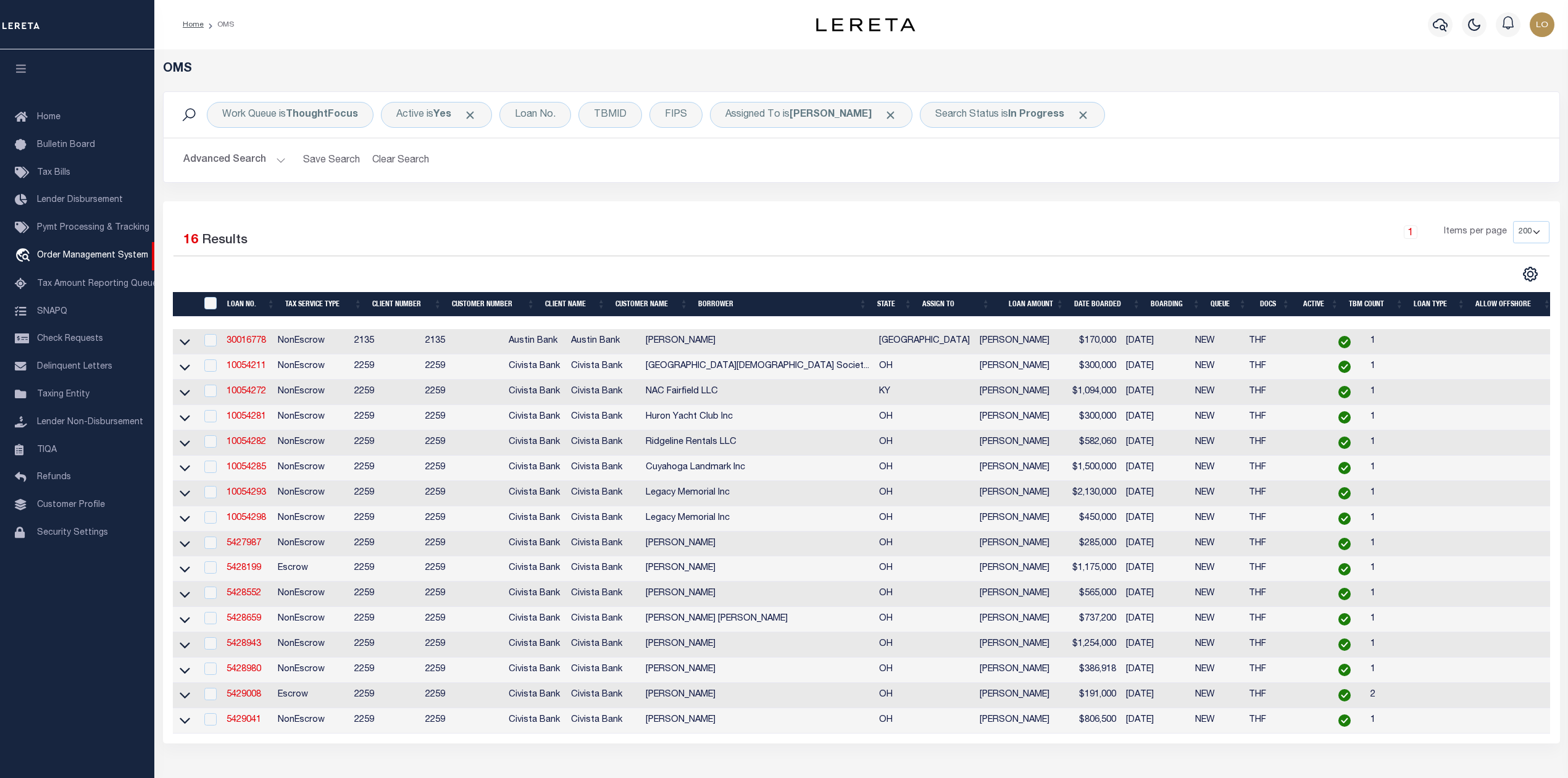
scroll to position [202, 0]
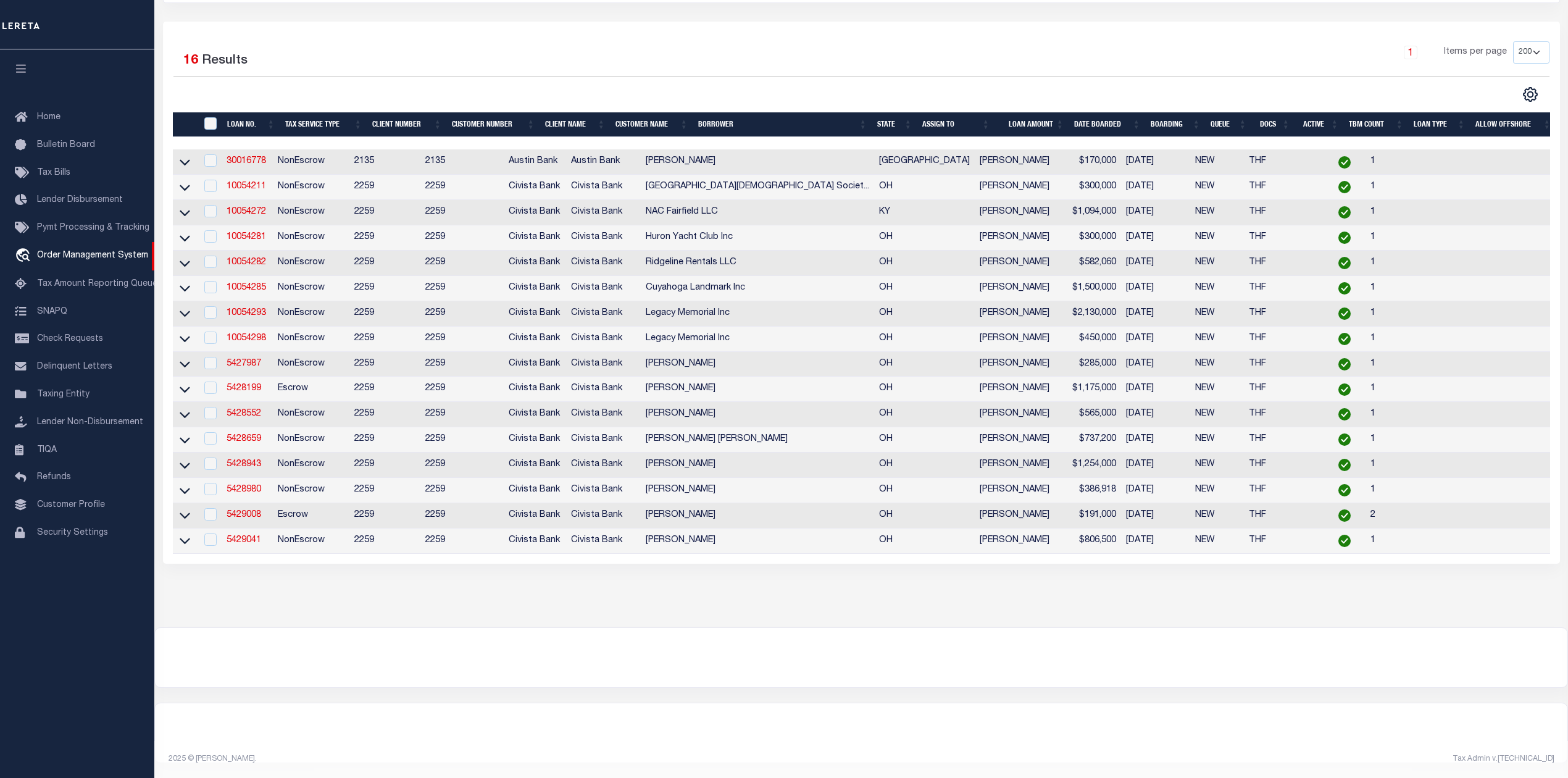
click at [939, 644] on div at bounding box center [861, 658] width 1413 height 59
click at [262, 207] on link "10054272" at bounding box center [246, 211] width 39 height 9
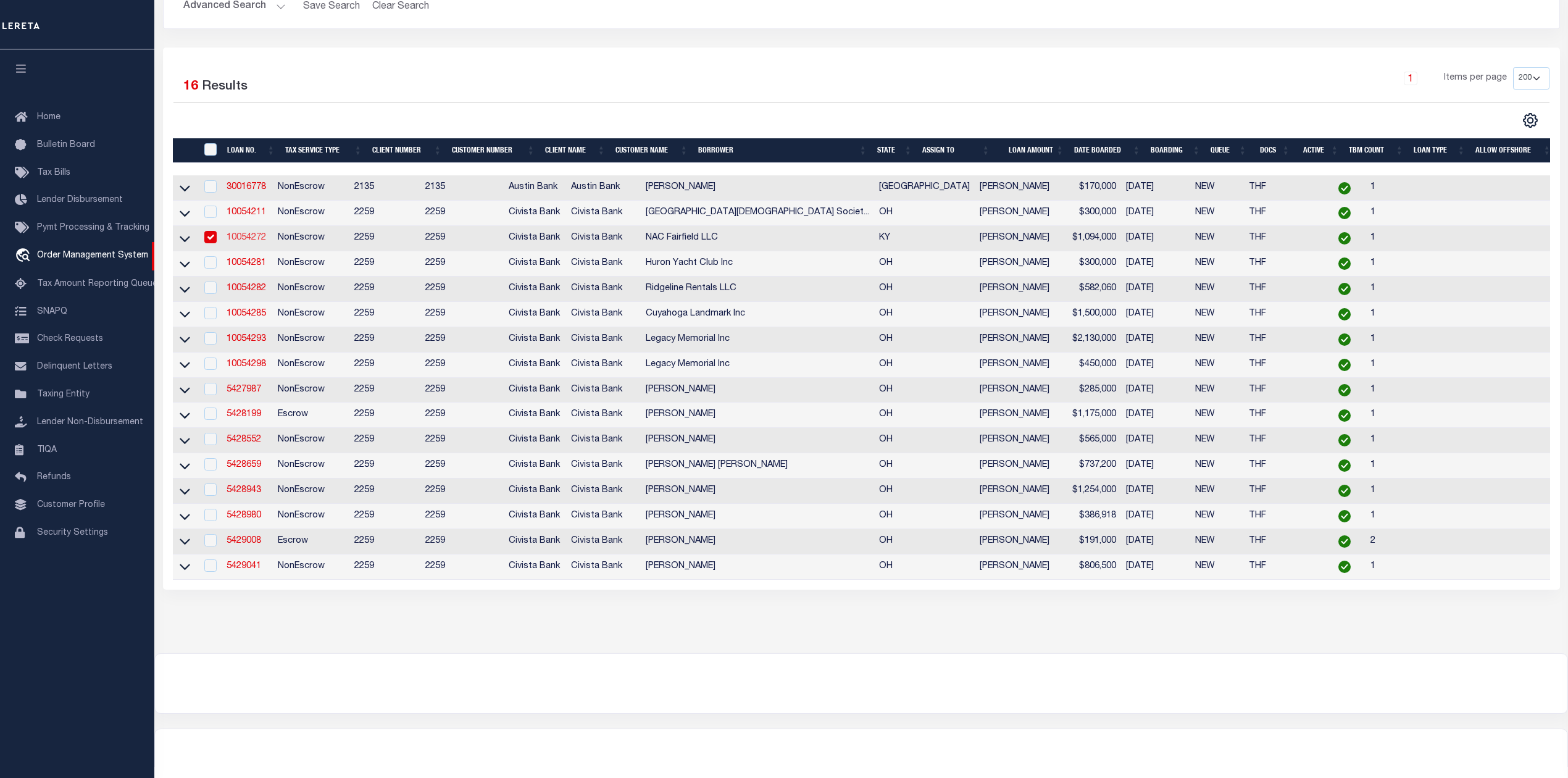
type input "10054272"
type input "NAC Fairfield LLC"
select select
type input "121 Dixie Hwy"
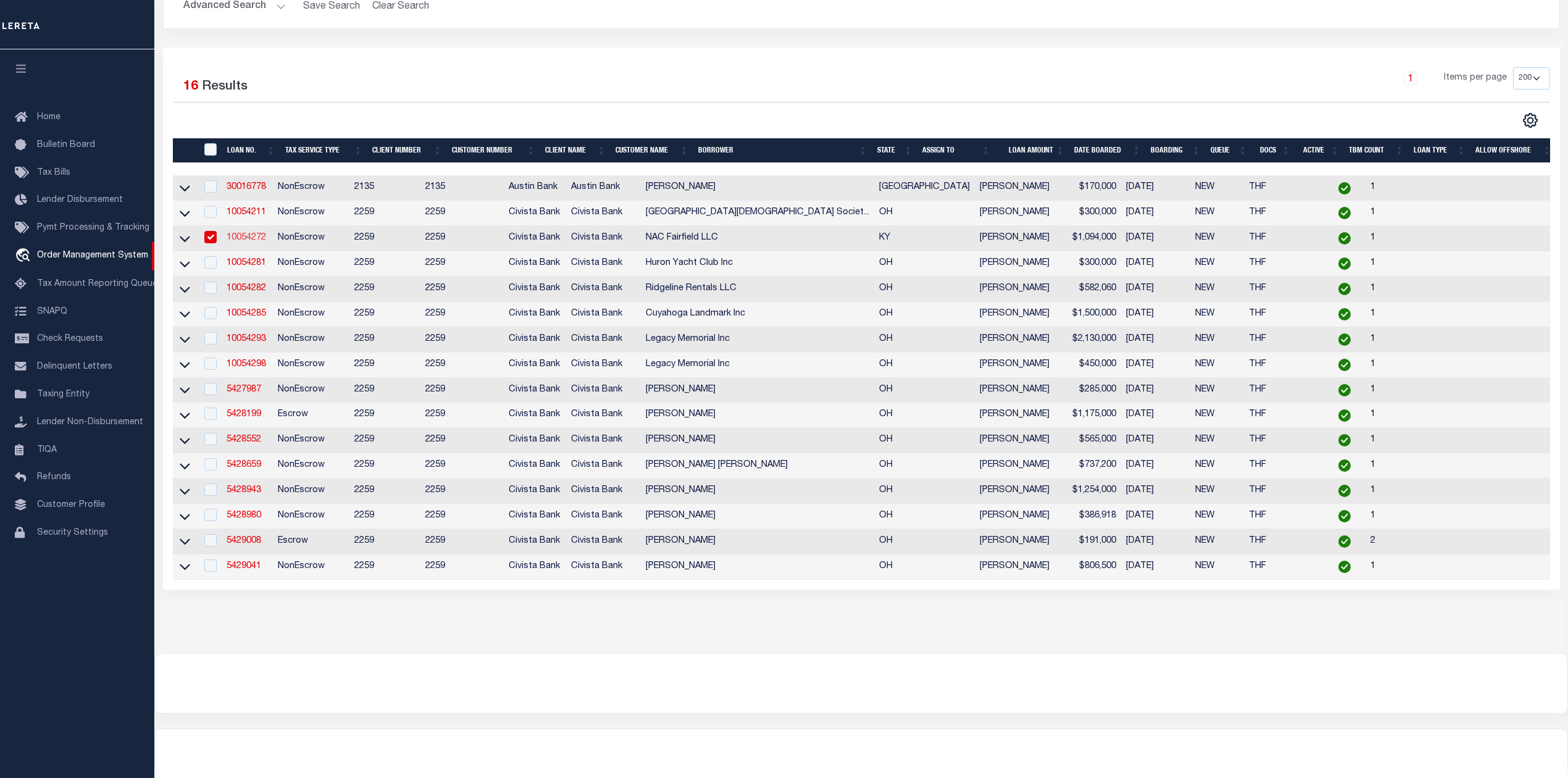
type input "Fort Thomas KY 410750000"
select select "NonEscrow"
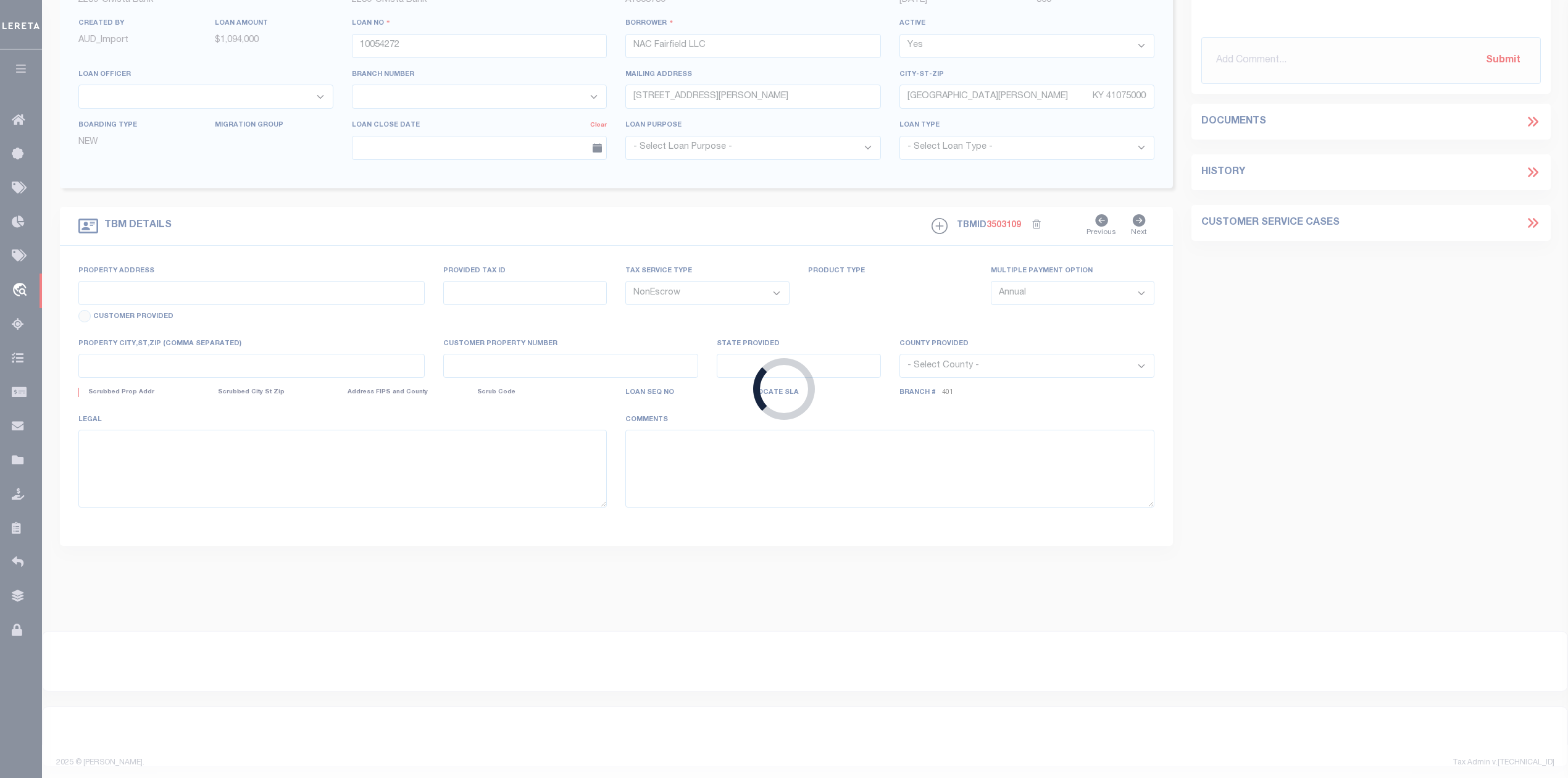
scroll to position [104, 0]
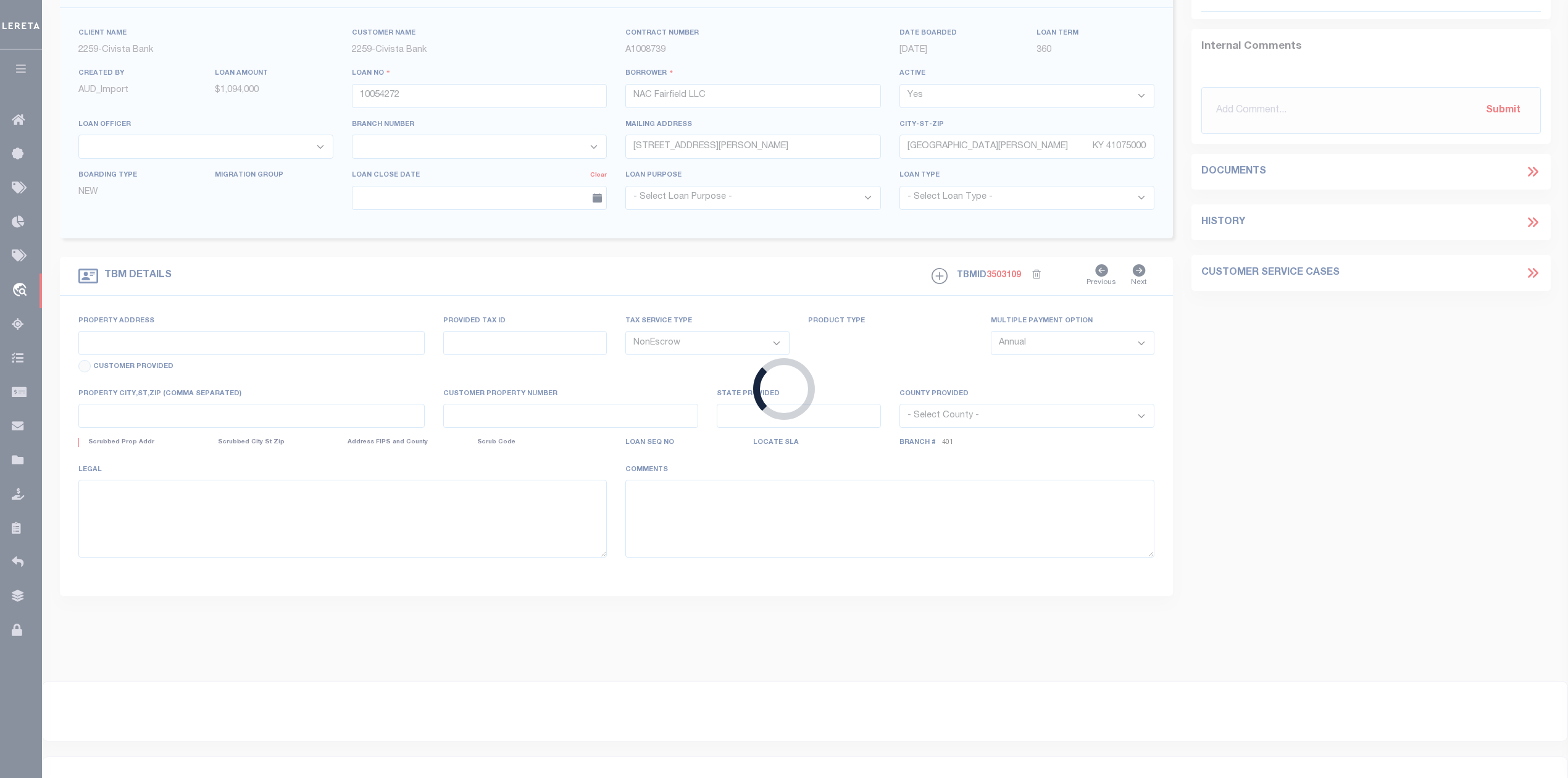
select select "51179"
select select "7639"
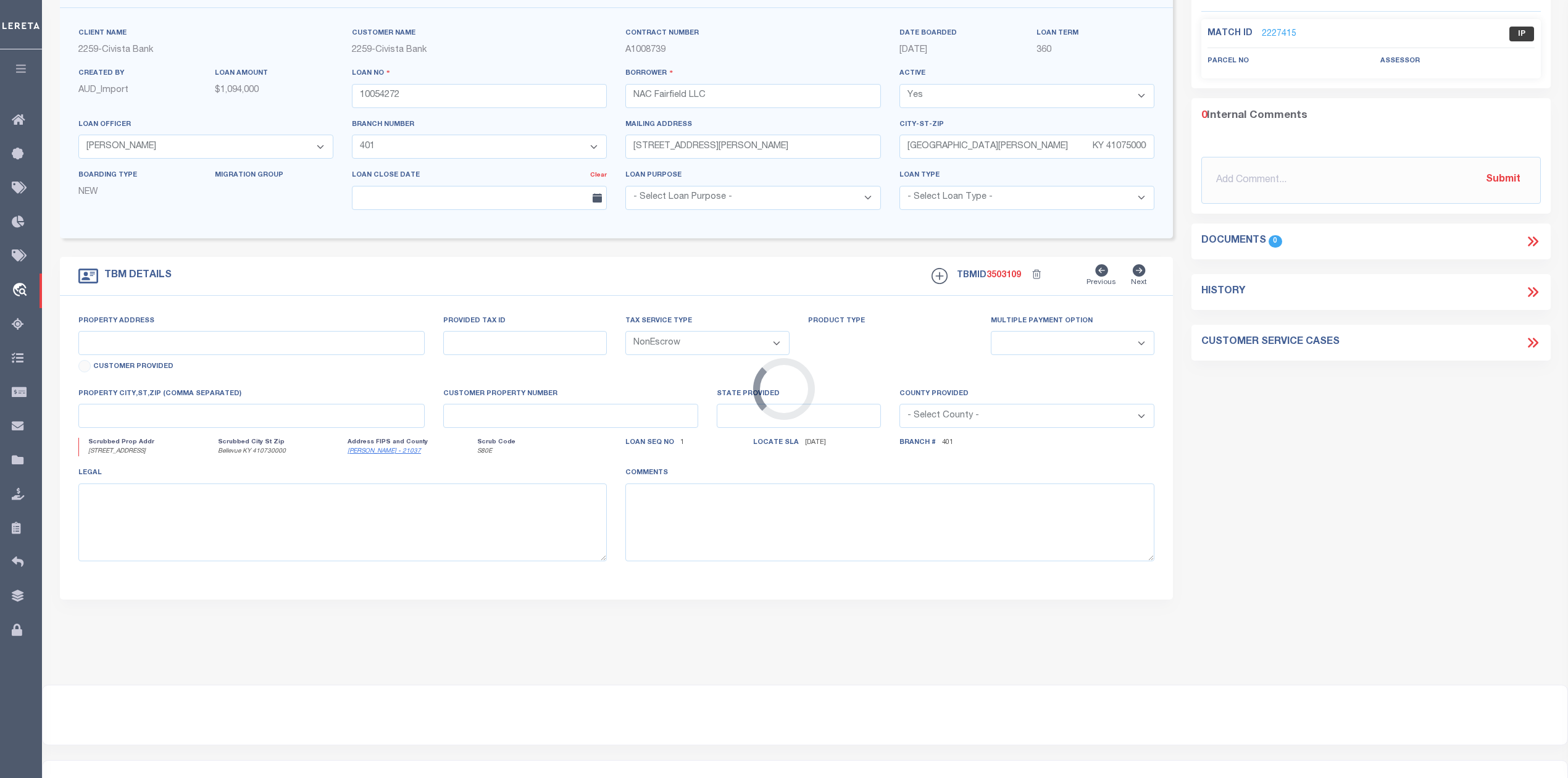
type input "709-711 Fairfield Ave"
select select
type input "Bellevue KY 410730000"
type input "C"
type input "KY"
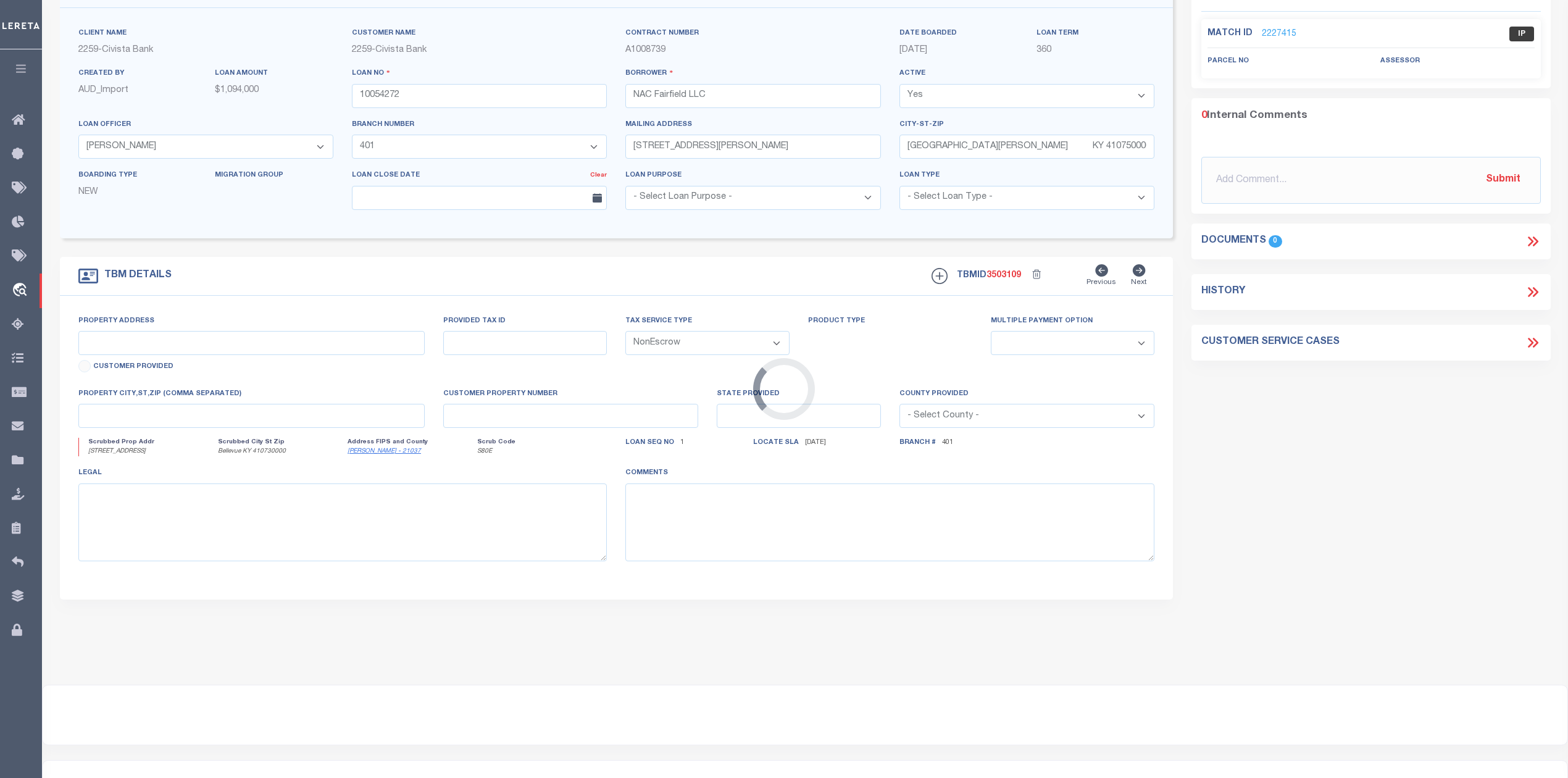
select select
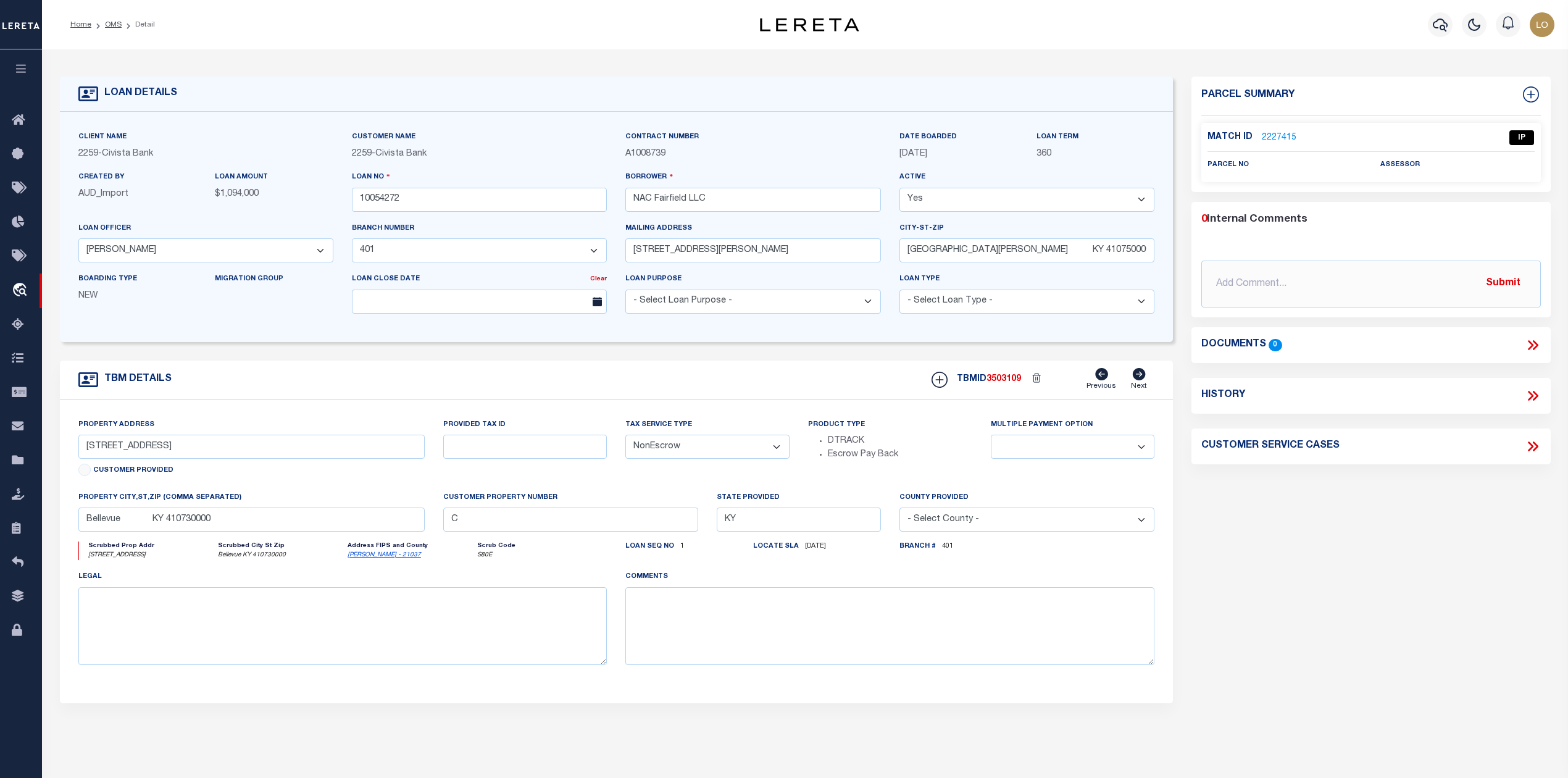
click at [1287, 536] on div "Parcel Summary Match ID 2227415 0" at bounding box center [1369, 413] width 377 height 674
click at [1282, 137] on link "2227415" at bounding box center [1279, 138] width 35 height 13
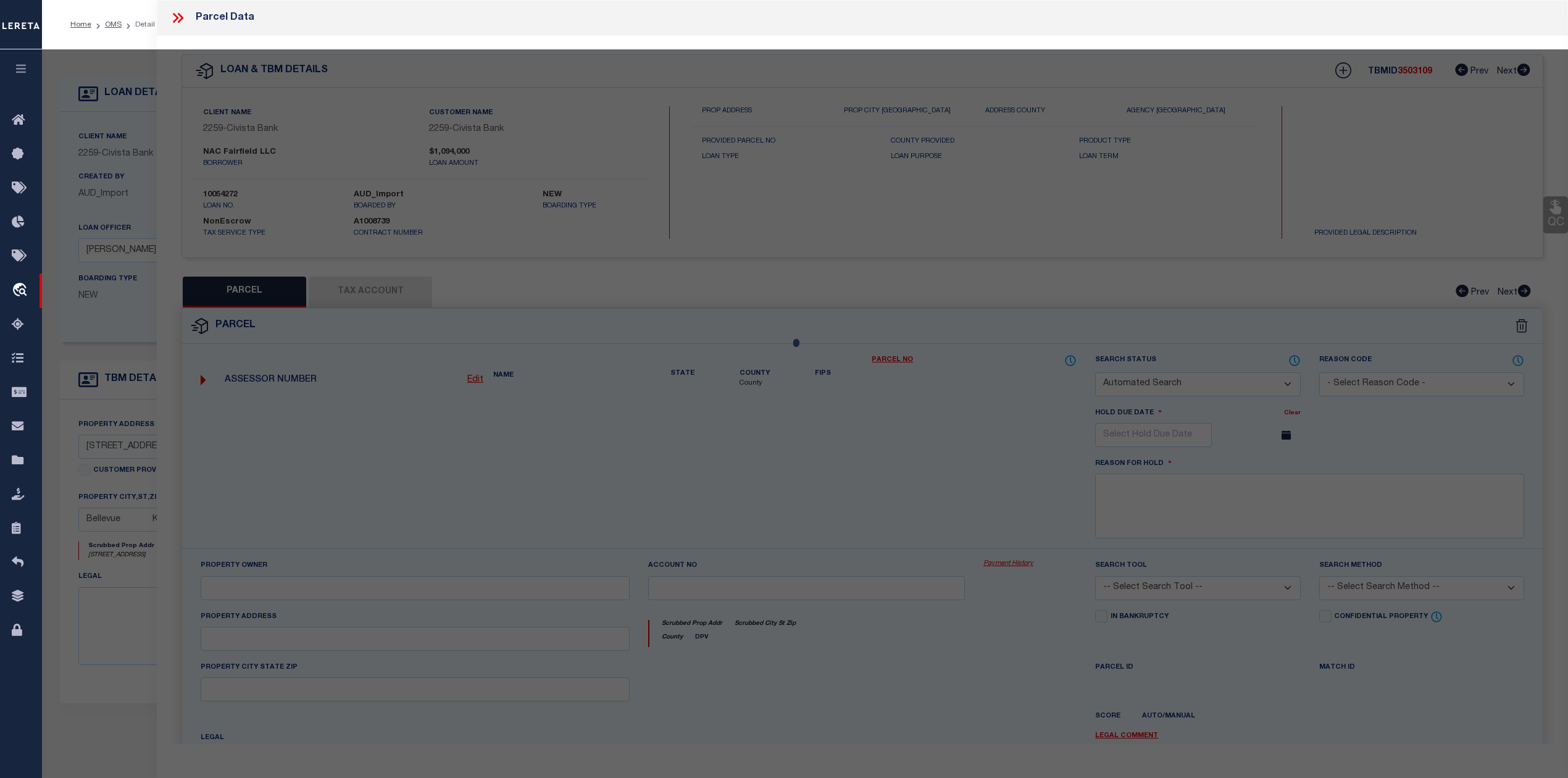
checkbox input "false"
select select "IP"
checkbox input "false"
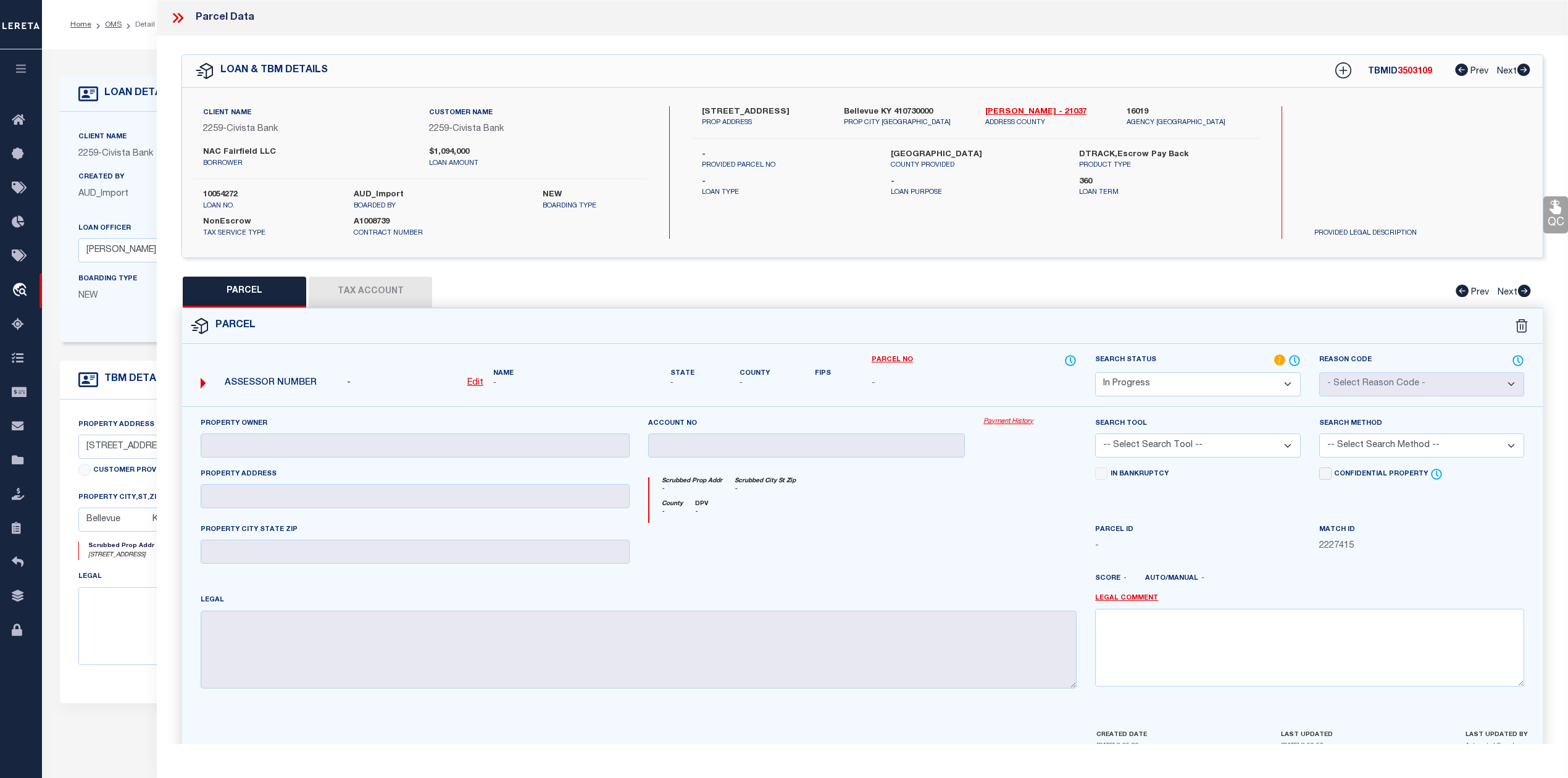
click at [1401, 73] on span "3503109" at bounding box center [1415, 71] width 35 height 9
copy span "3503109"
drag, startPoint x: 980, startPoint y: 109, endPoint x: 1020, endPoint y: 112, distance: 40.1
click at [1020, 112] on div "Campbell - 21037 ADDRESS COUNTY" at bounding box center [1046, 117] width 141 height 22
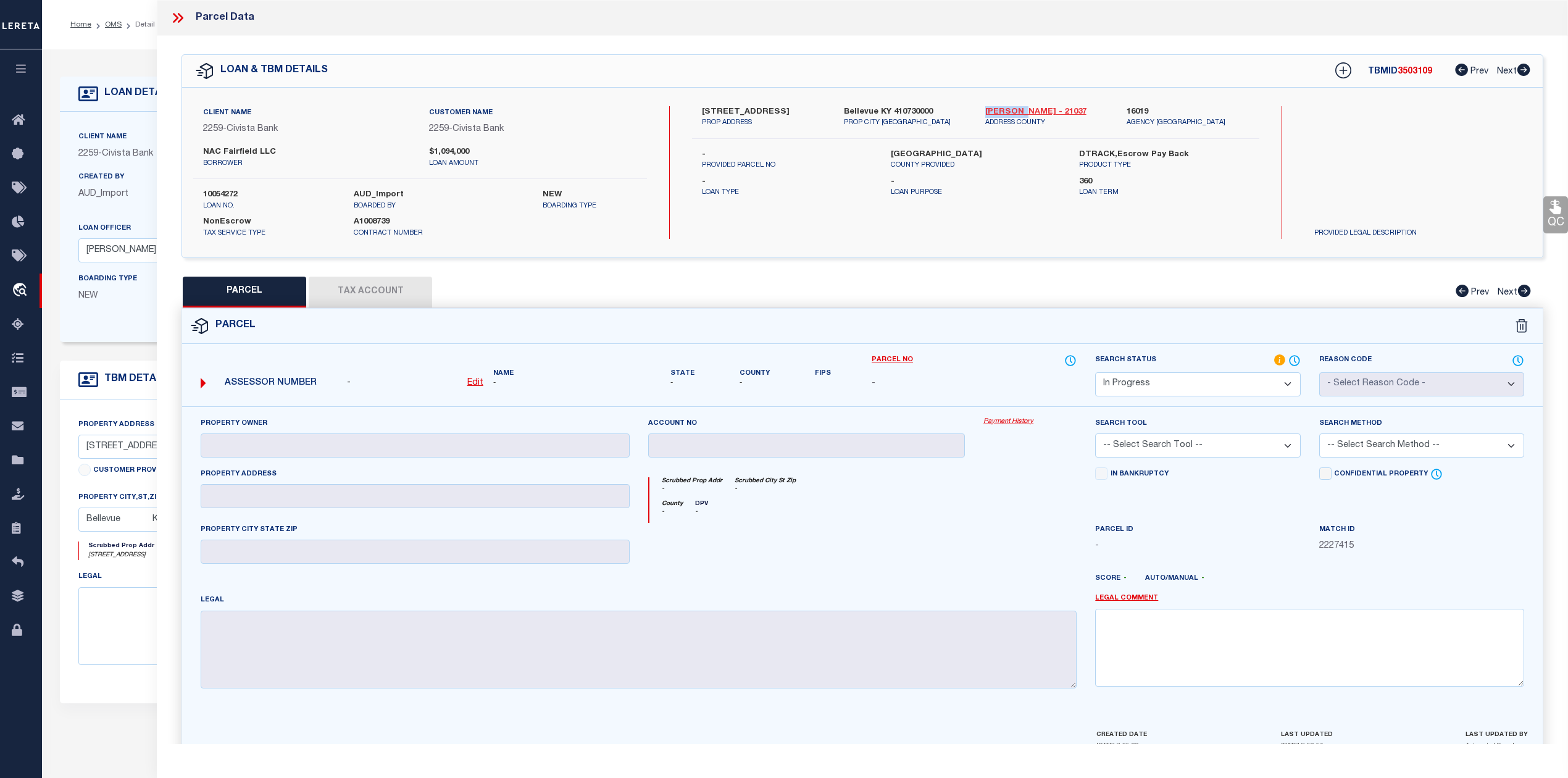
copy link "[PERSON_NAME]"
click at [975, 580] on div at bounding box center [919, 583] width 336 height 20
click at [1186, 390] on select "Automated Search Bad Parcel Complete Duplicate Parcel High Dollar Reporting In …" at bounding box center [1198, 384] width 205 height 24
click at [1095, 372] on select "Automated Search Bad Parcel Complete Duplicate Parcel High Dollar Reporting In …" at bounding box center [1198, 384] width 205 height 24
click at [917, 571] on div at bounding box center [807, 548] width 336 height 51
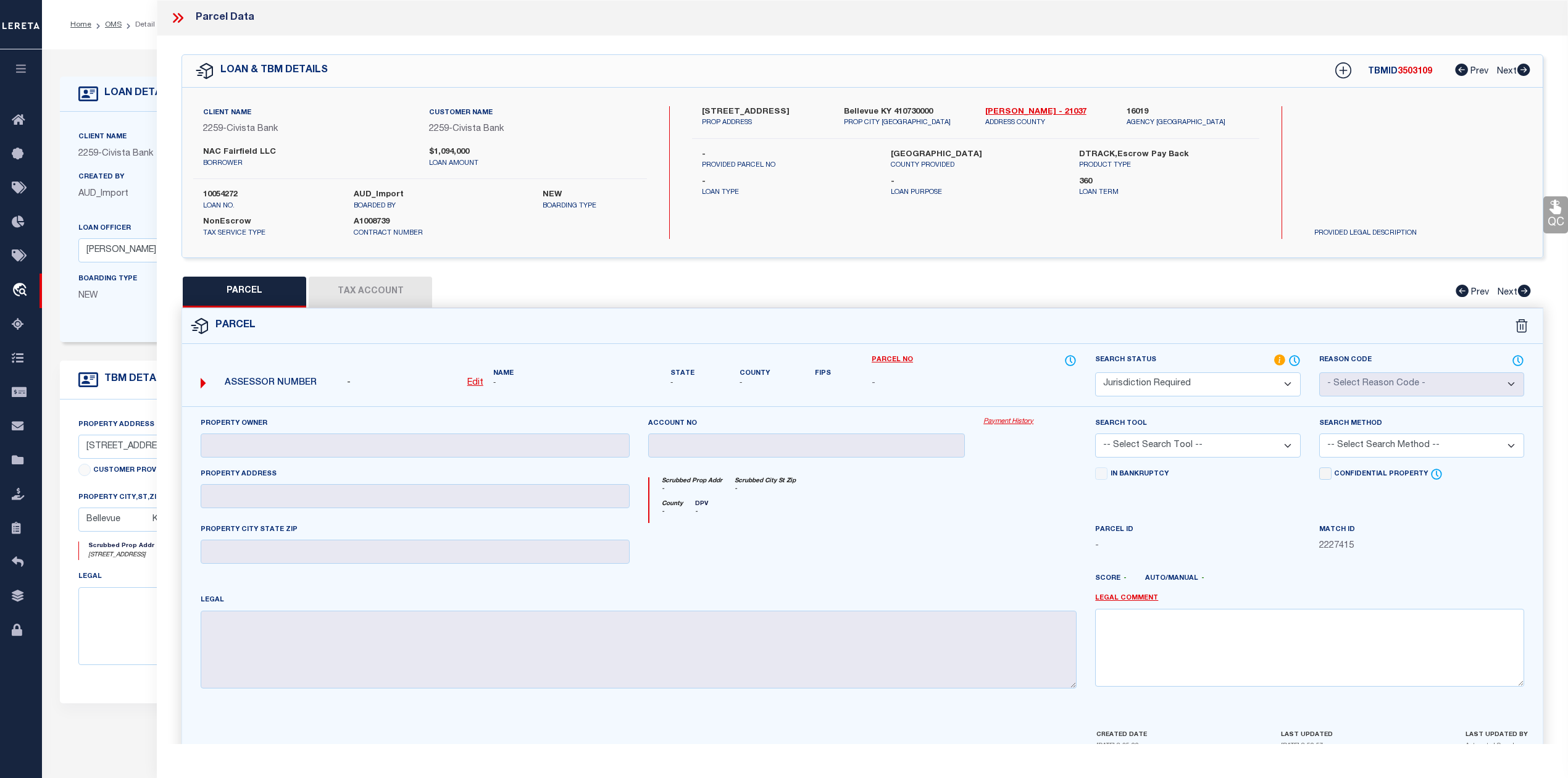
click at [1172, 386] on select "Automated Search Bad Parcel Complete Duplicate Parcel High Dollar Reporting In …" at bounding box center [1198, 384] width 205 height 24
select select "ND"
click at [1095, 372] on select "Automated Search Bad Parcel Complete Duplicate Parcel High Dollar Reporting In …" at bounding box center [1198, 384] width 205 height 24
click at [1003, 554] on div at bounding box center [1030, 548] width 111 height 51
click at [1119, 599] on link "Legal Comment" at bounding box center [1127, 598] width 63 height 11
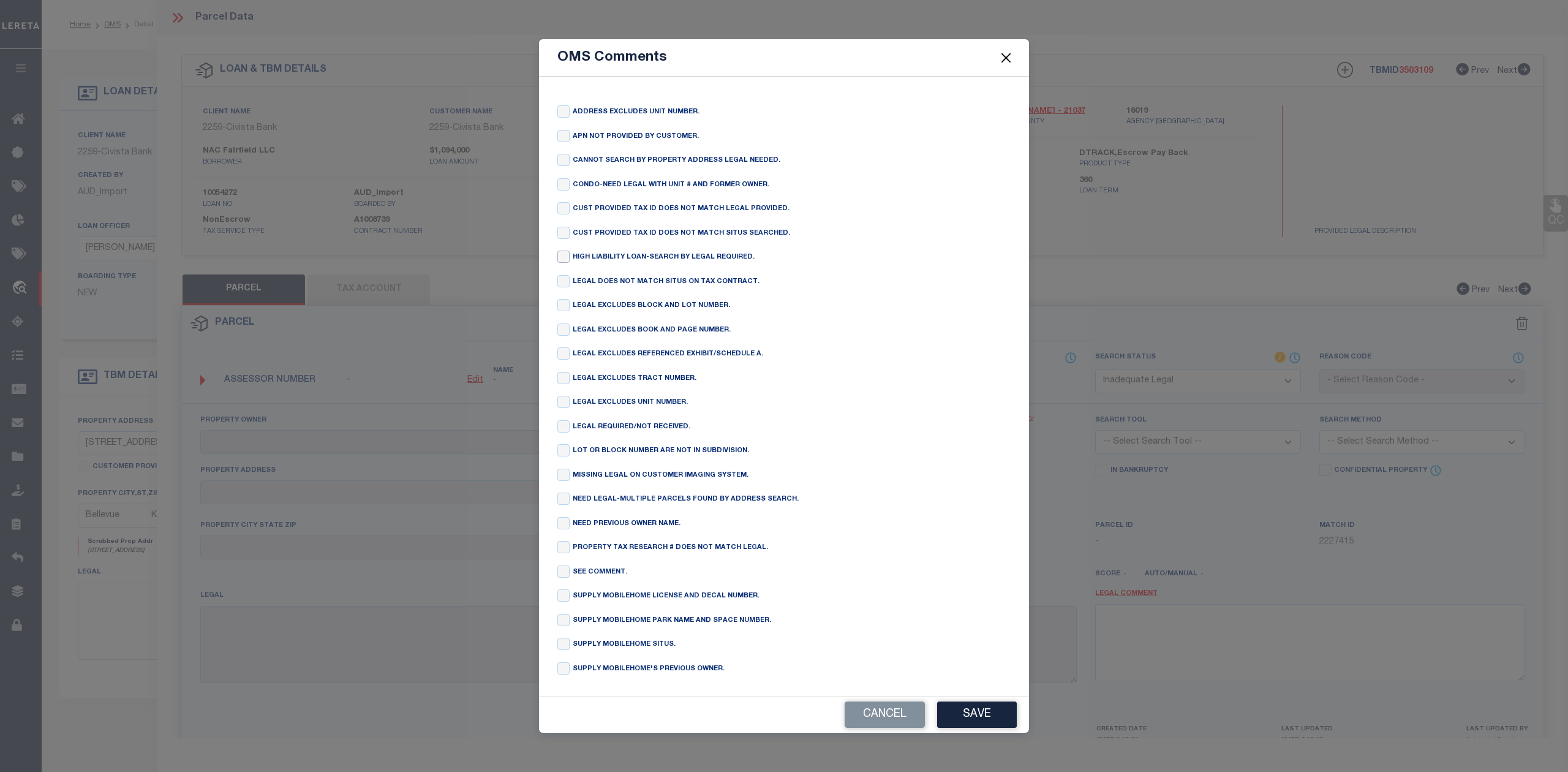
click at [562, 256] on input "checkbox" at bounding box center [563, 256] width 12 height 12
checkbox input "true"
click at [953, 717] on button "Save" at bounding box center [977, 715] width 80 height 27
type textarea "HIGH LIABILITY LOAN-SEARCH BY LEGAL REQUIRED."
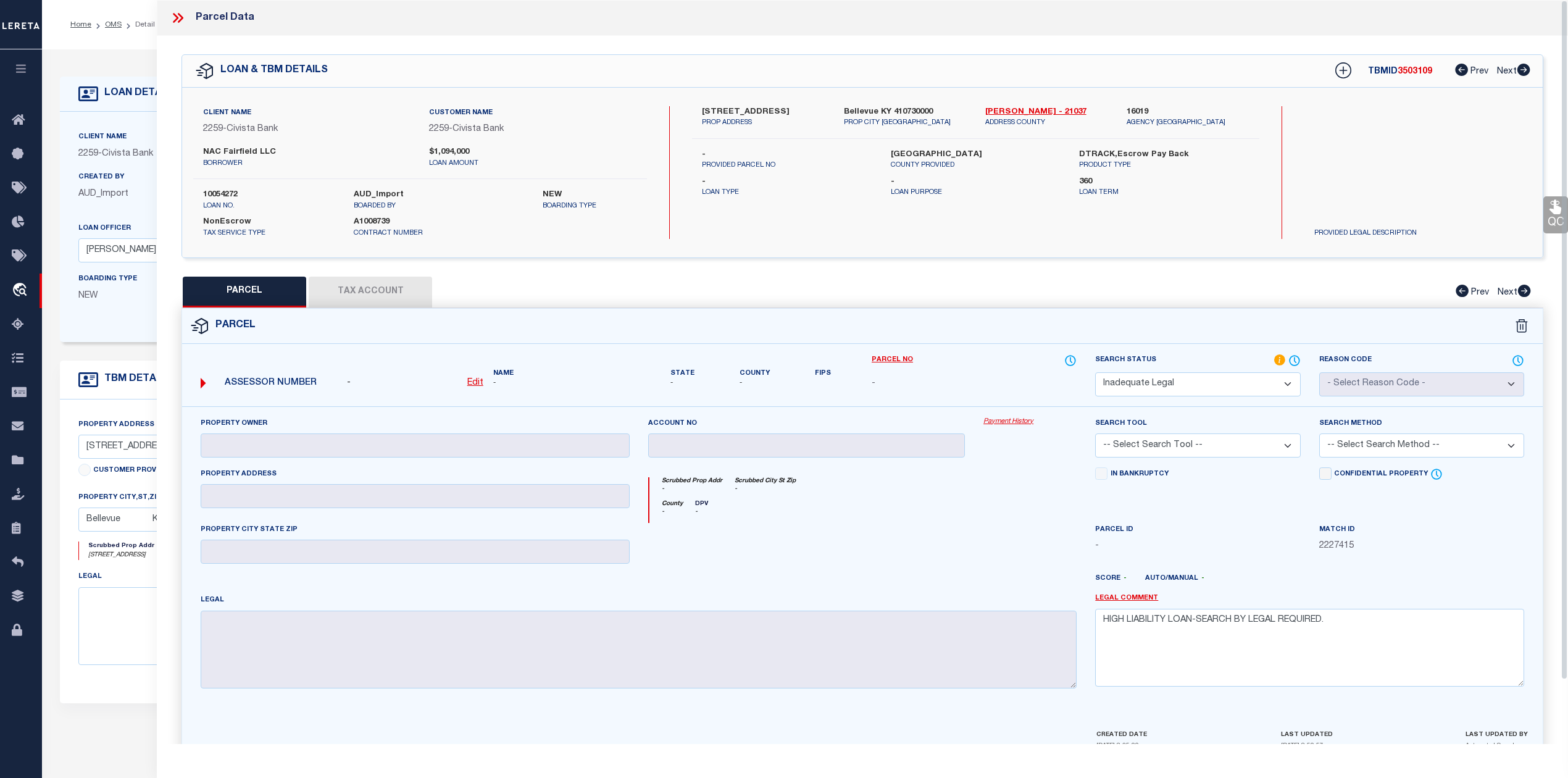
click at [1045, 558] on div at bounding box center [1030, 548] width 111 height 51
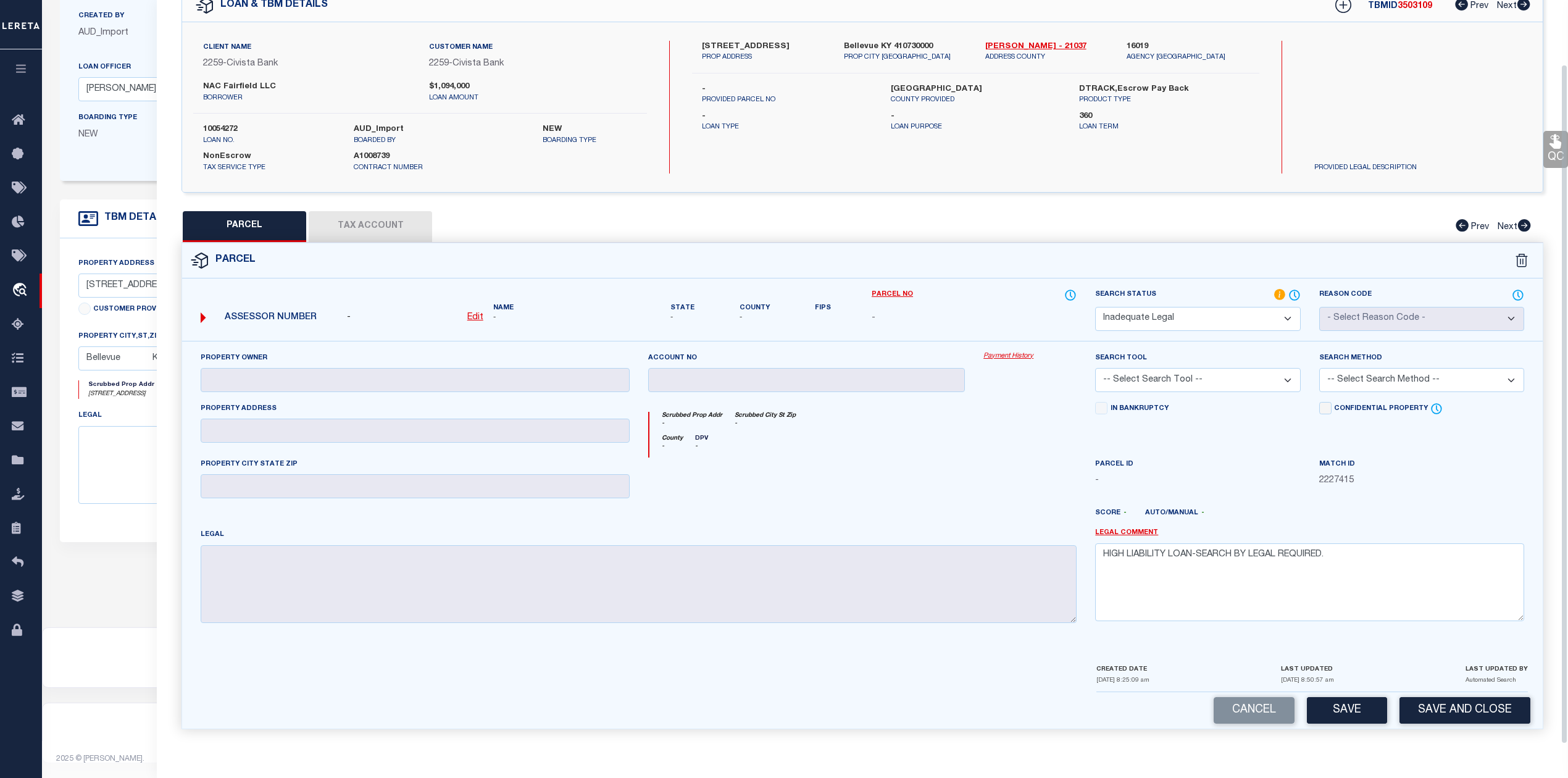
scroll to position [171, 0]
click at [1348, 706] on button "Save" at bounding box center [1346, 711] width 81 height 27
select select "AS"
checkbox input "false"
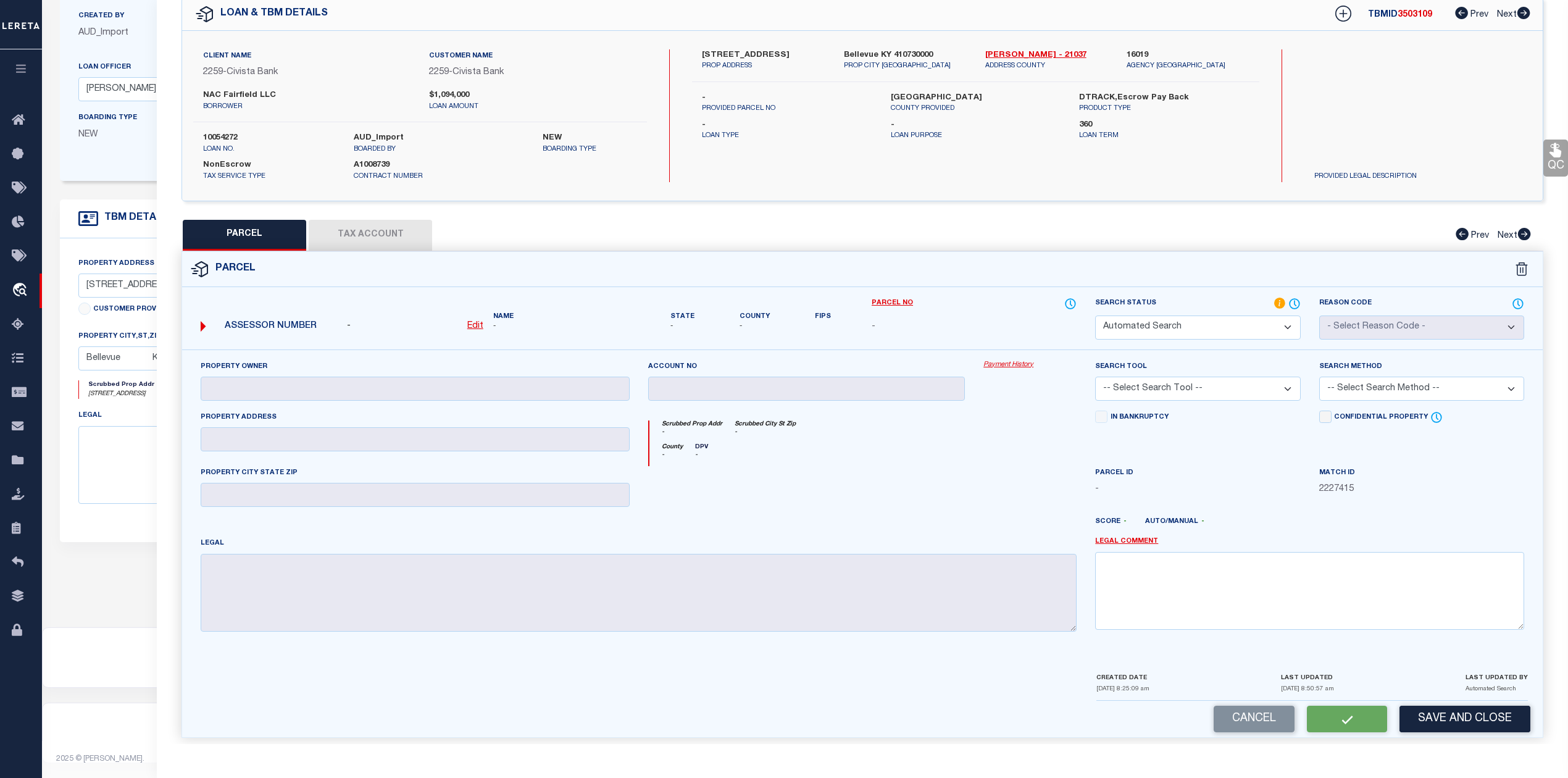
select select "ND"
checkbox input "false"
type textarea "HIGH LIABILITY LOAN-SEARCH BY LEGAL REQUIRED."
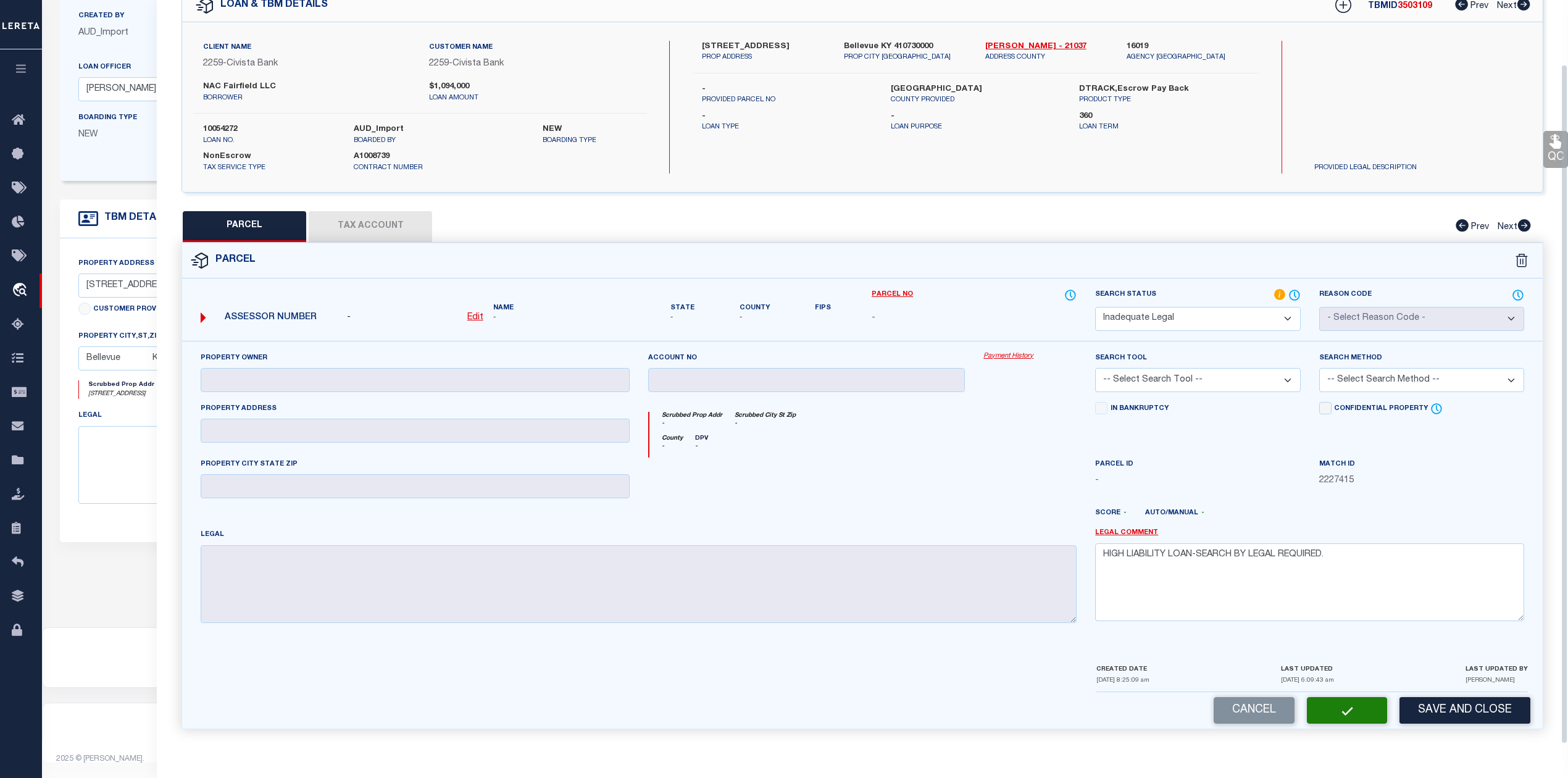
click at [949, 480] on div at bounding box center [807, 483] width 336 height 51
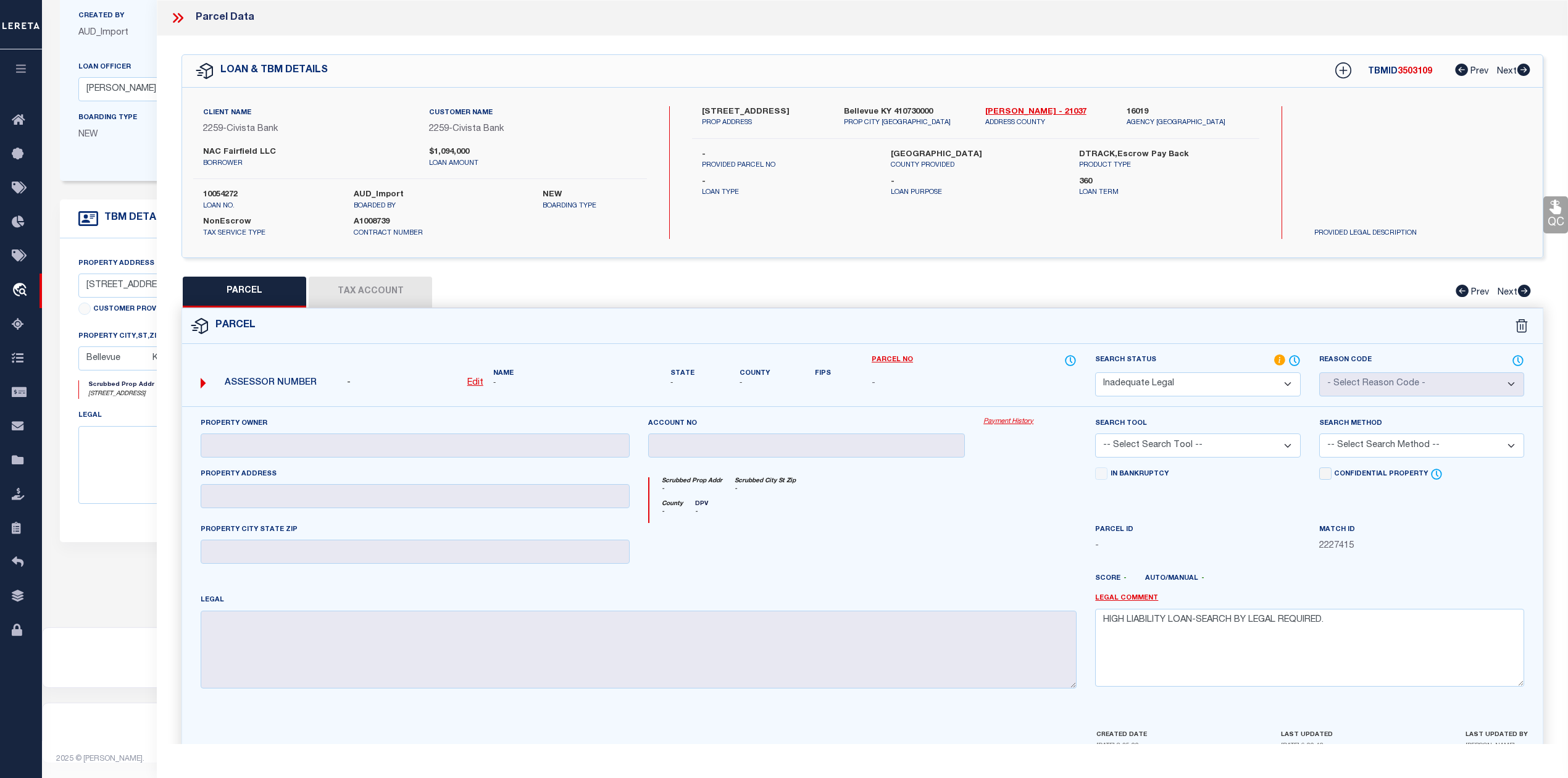
click at [1422, 75] on span "3503109" at bounding box center [1415, 71] width 35 height 9
copy span "3503109"
click at [994, 514] on div "County - DPV -" at bounding box center [863, 511] width 428 height 23
click at [178, 21] on icon at bounding box center [180, 18] width 6 height 10
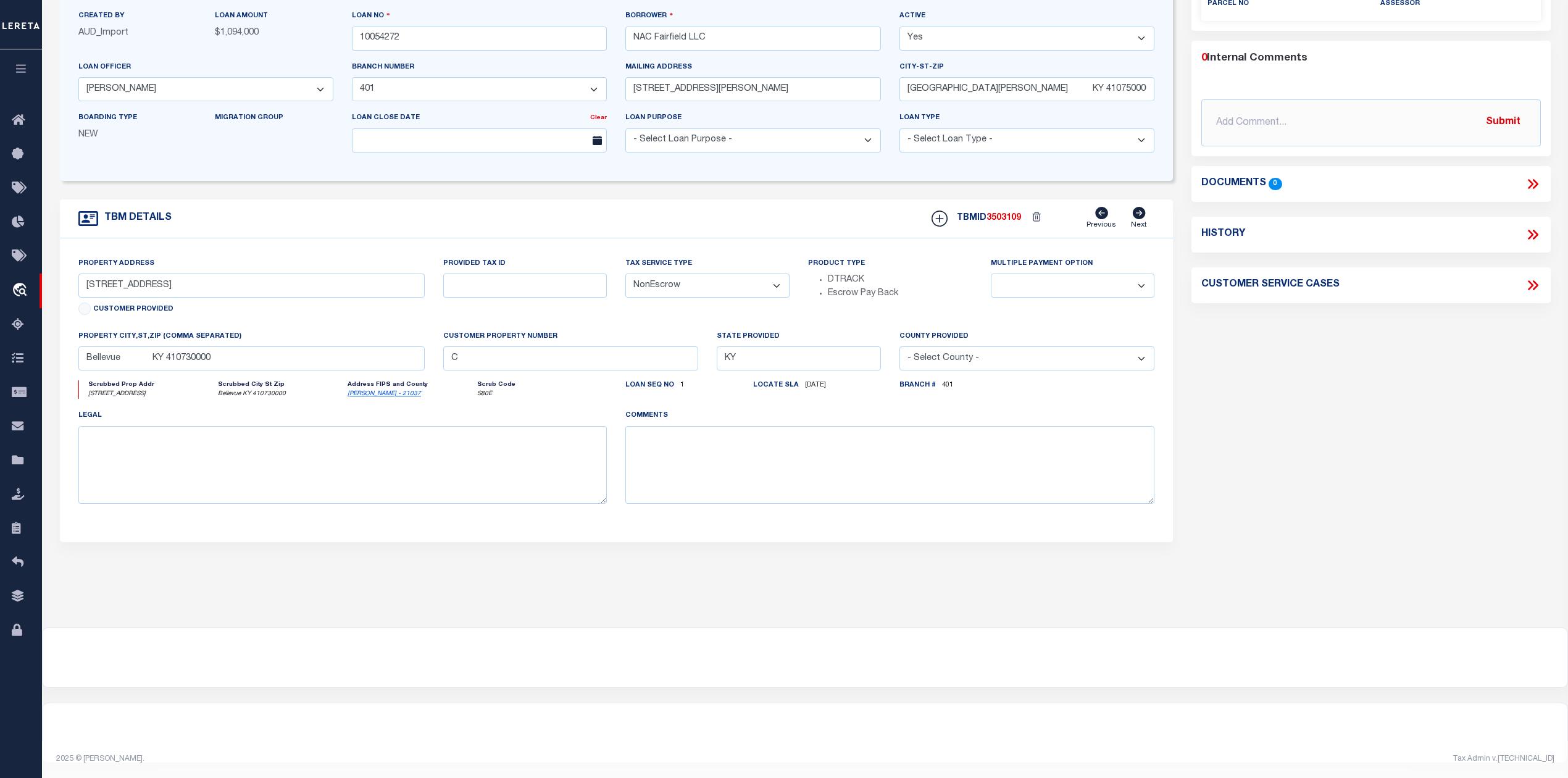
click at [771, 505] on div "comments" at bounding box center [889, 460] width 548 height 105
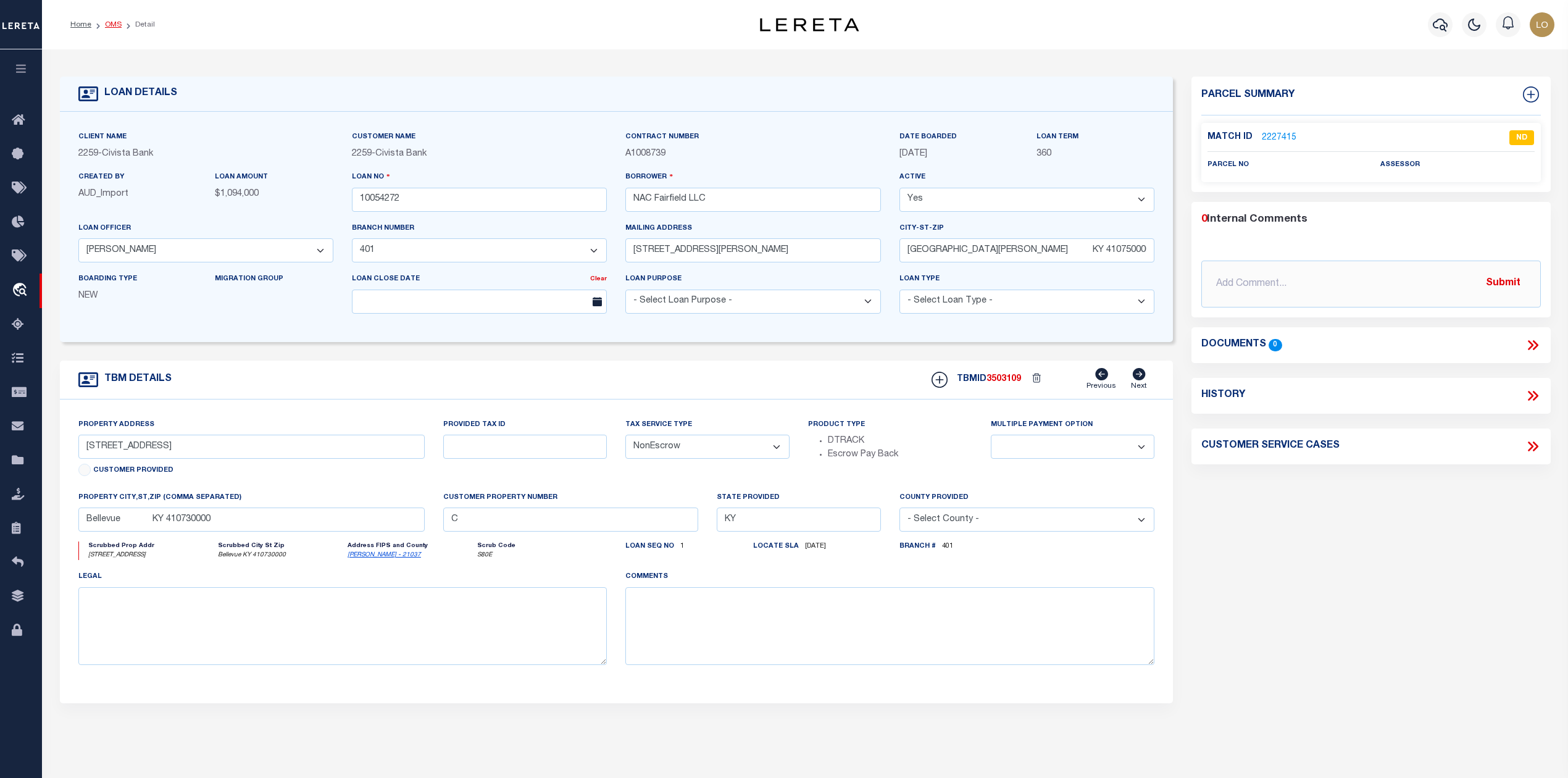
click at [112, 25] on link "OMS" at bounding box center [112, 25] width 16 height 8
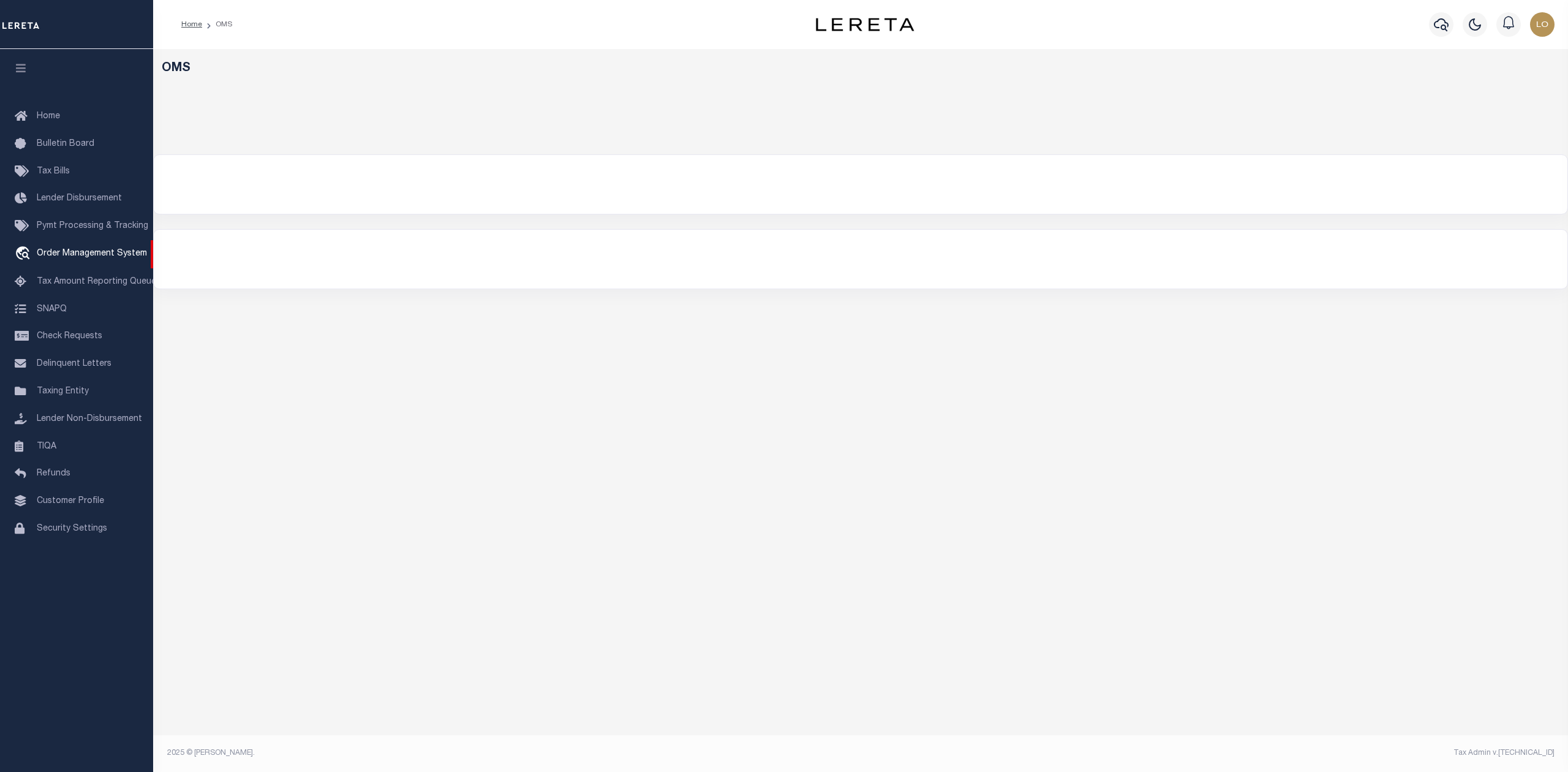
select select "200"
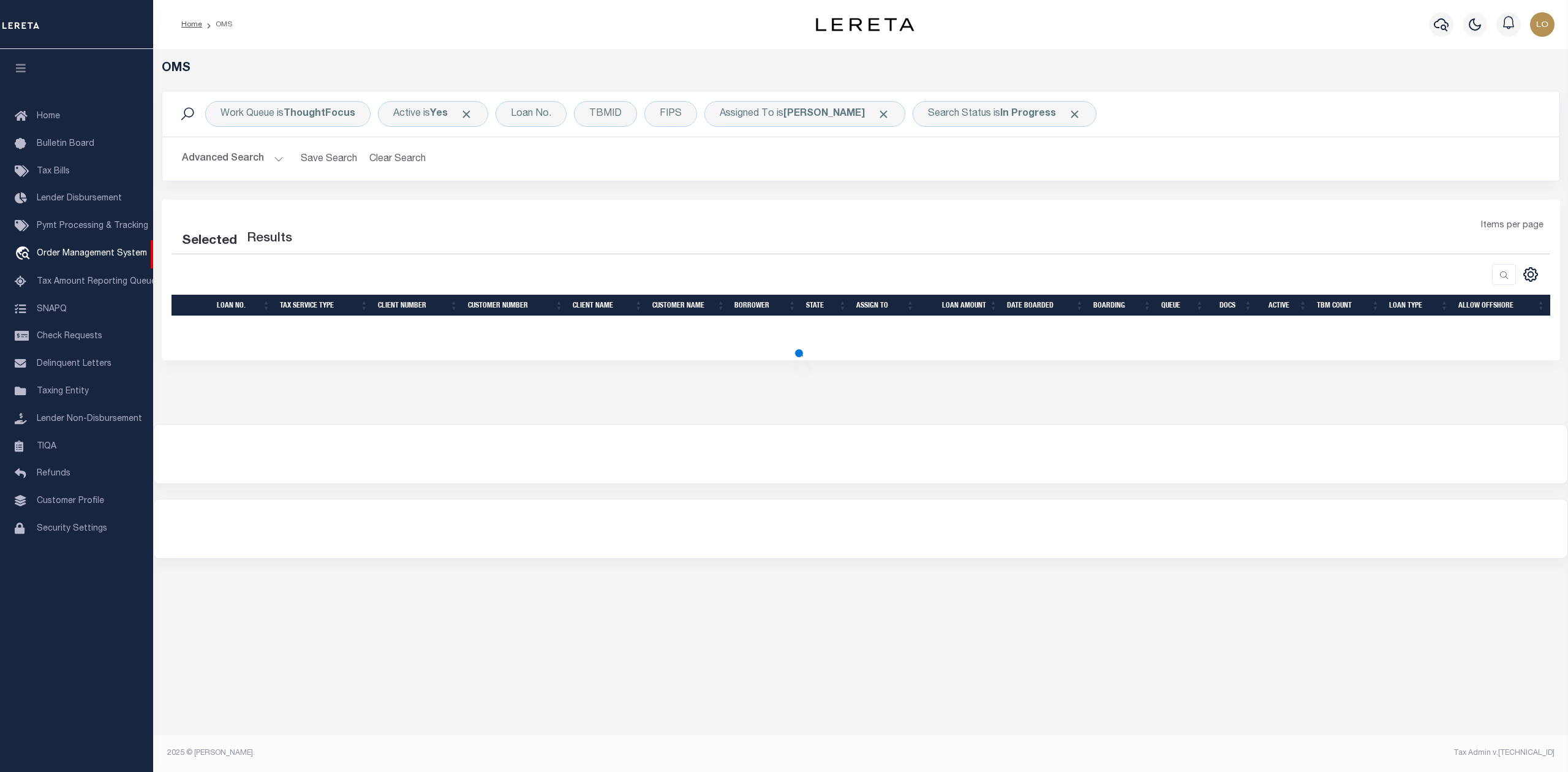
select select "200"
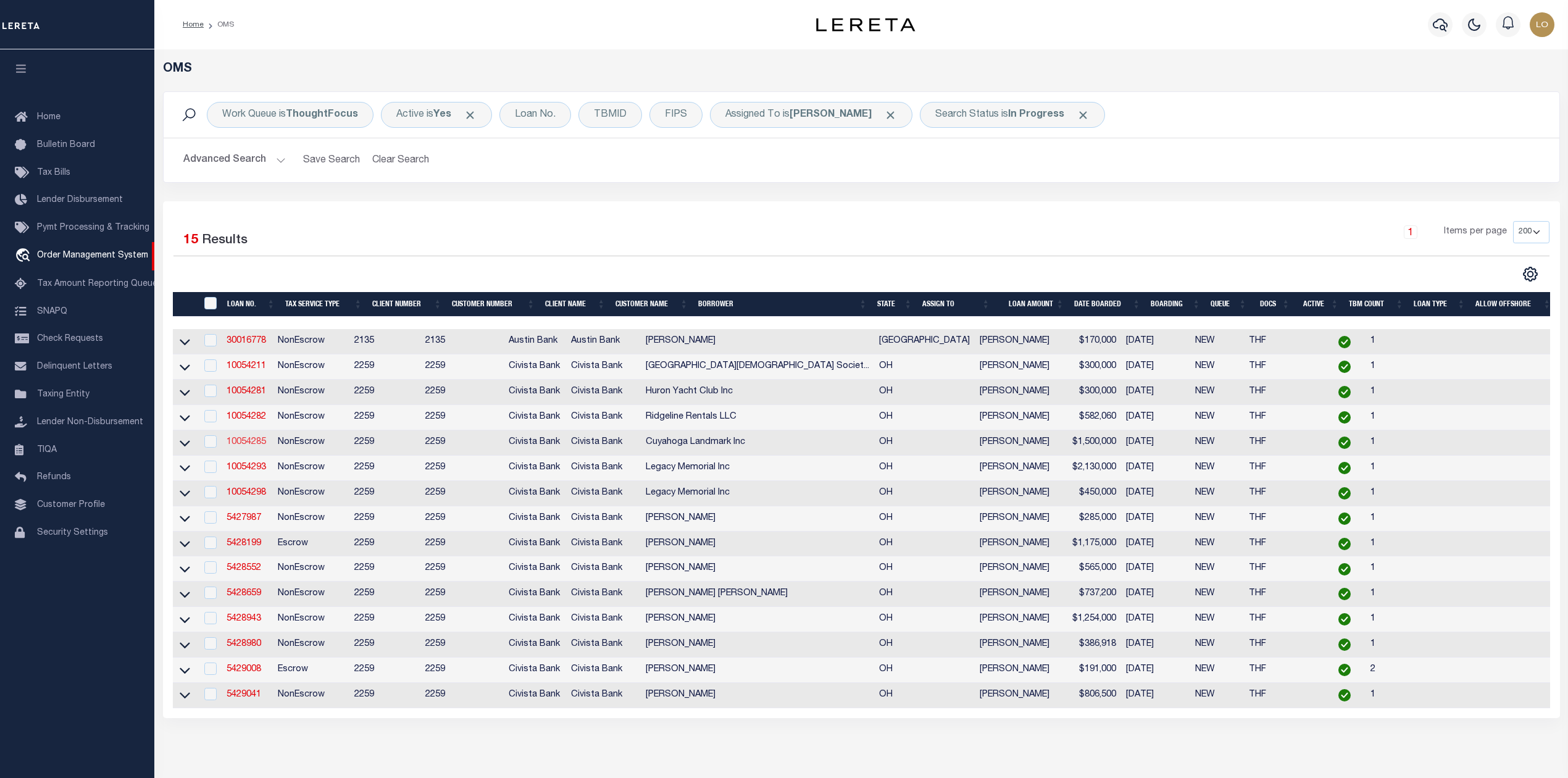
click at [252, 446] on link "10054285" at bounding box center [246, 441] width 39 height 9
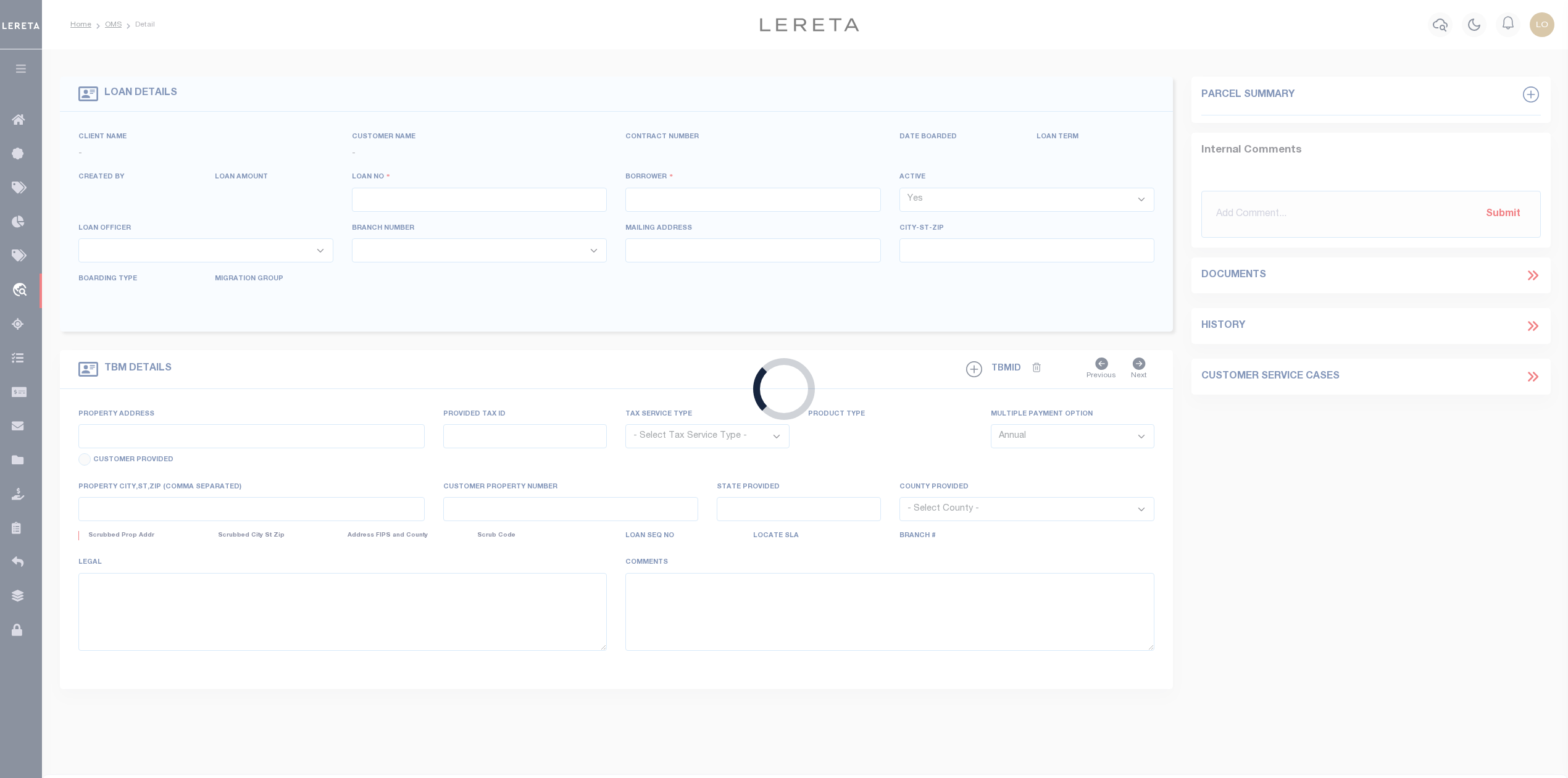
type input "10054285"
type input "Cuyahoga Landmark Inc"
select select
type input "21079 Westwood Dr"
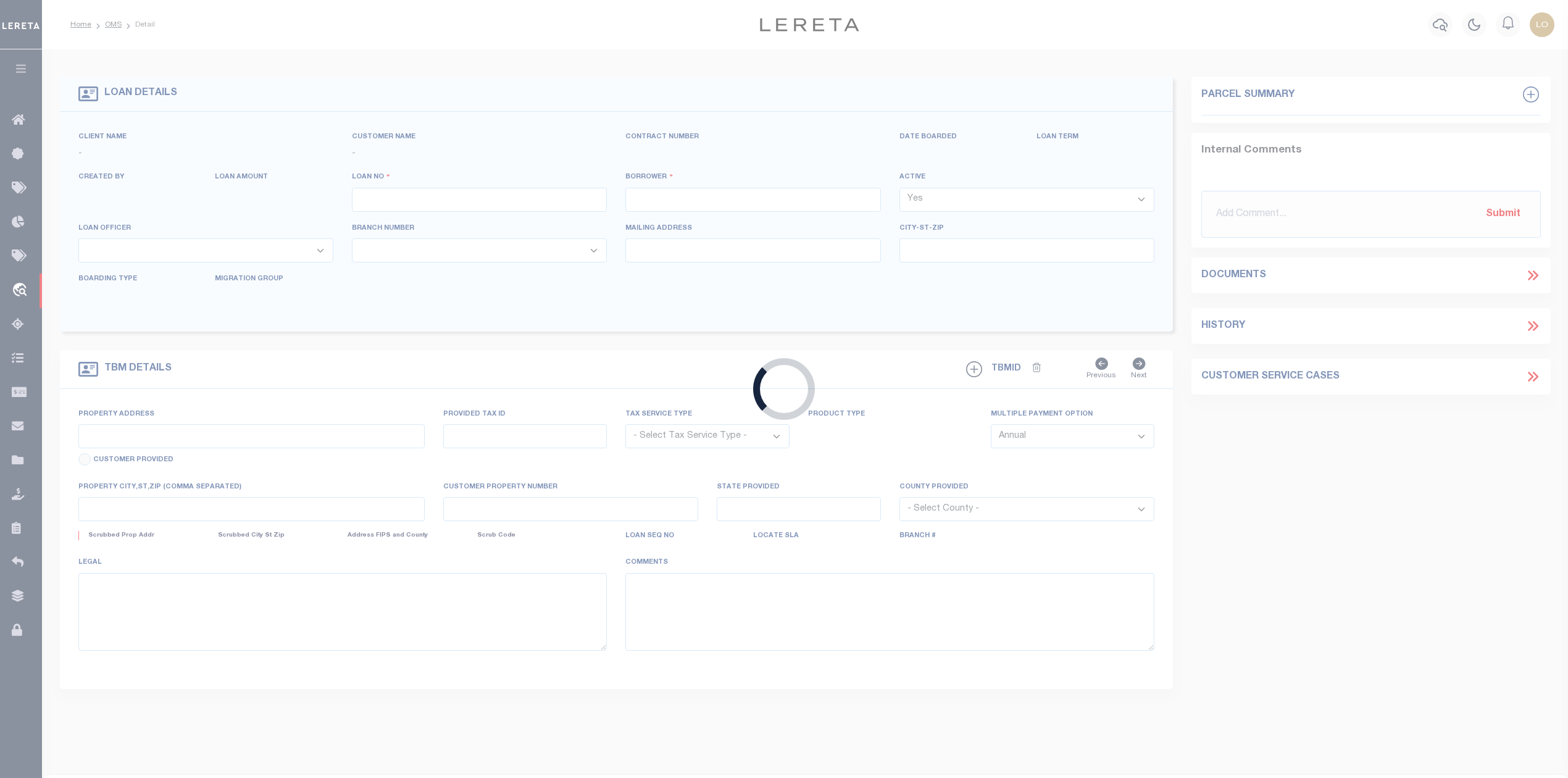
type input "[GEOGRAPHIC_DATA]"
select select "NonEscrow"
type input "21079- 21083 WESTWOOD DR."
select select
type input "[GEOGRAPHIC_DATA]"
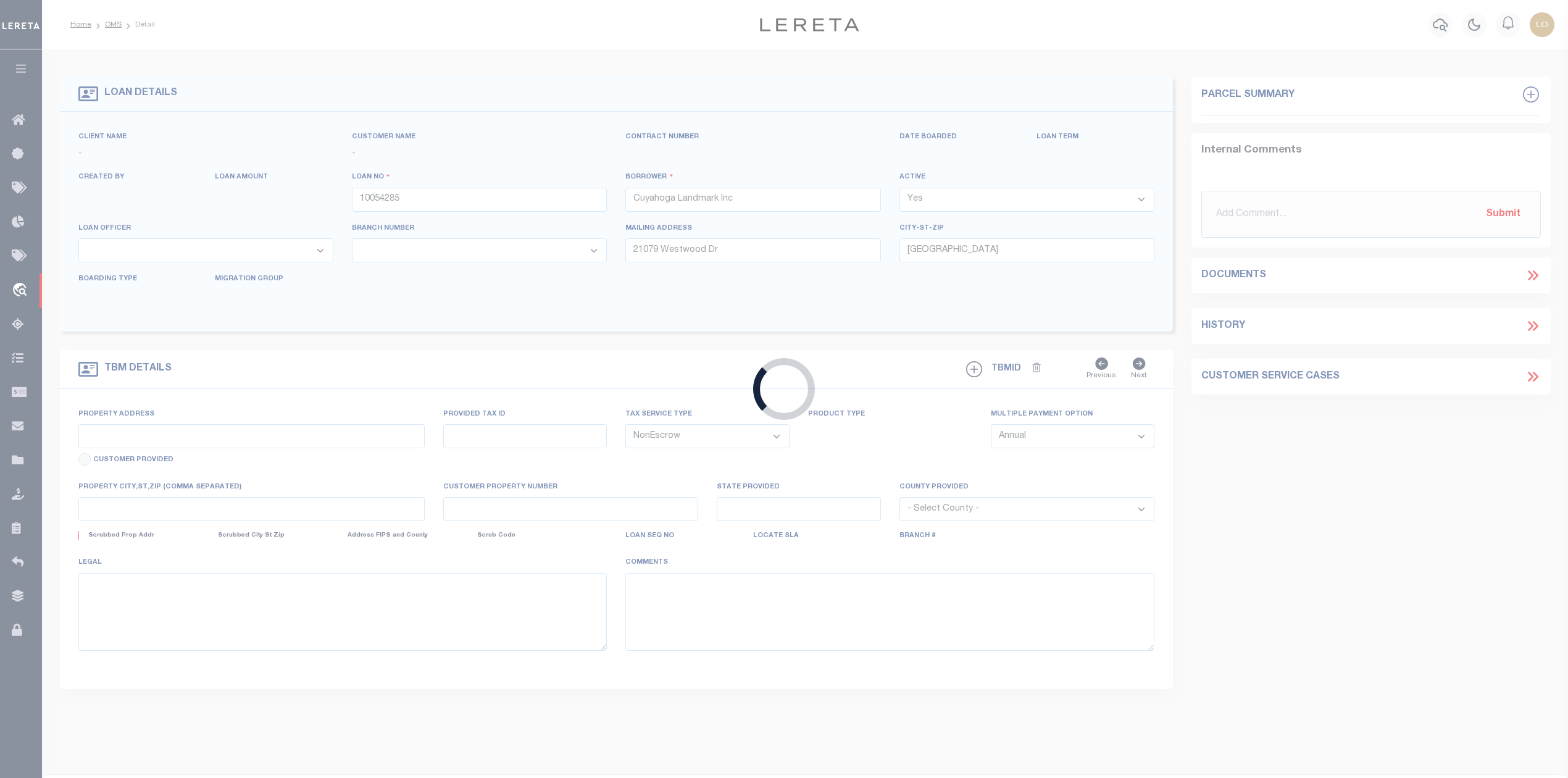
type input "C"
type input "OH"
select select
select select "20740"
select select "7613"
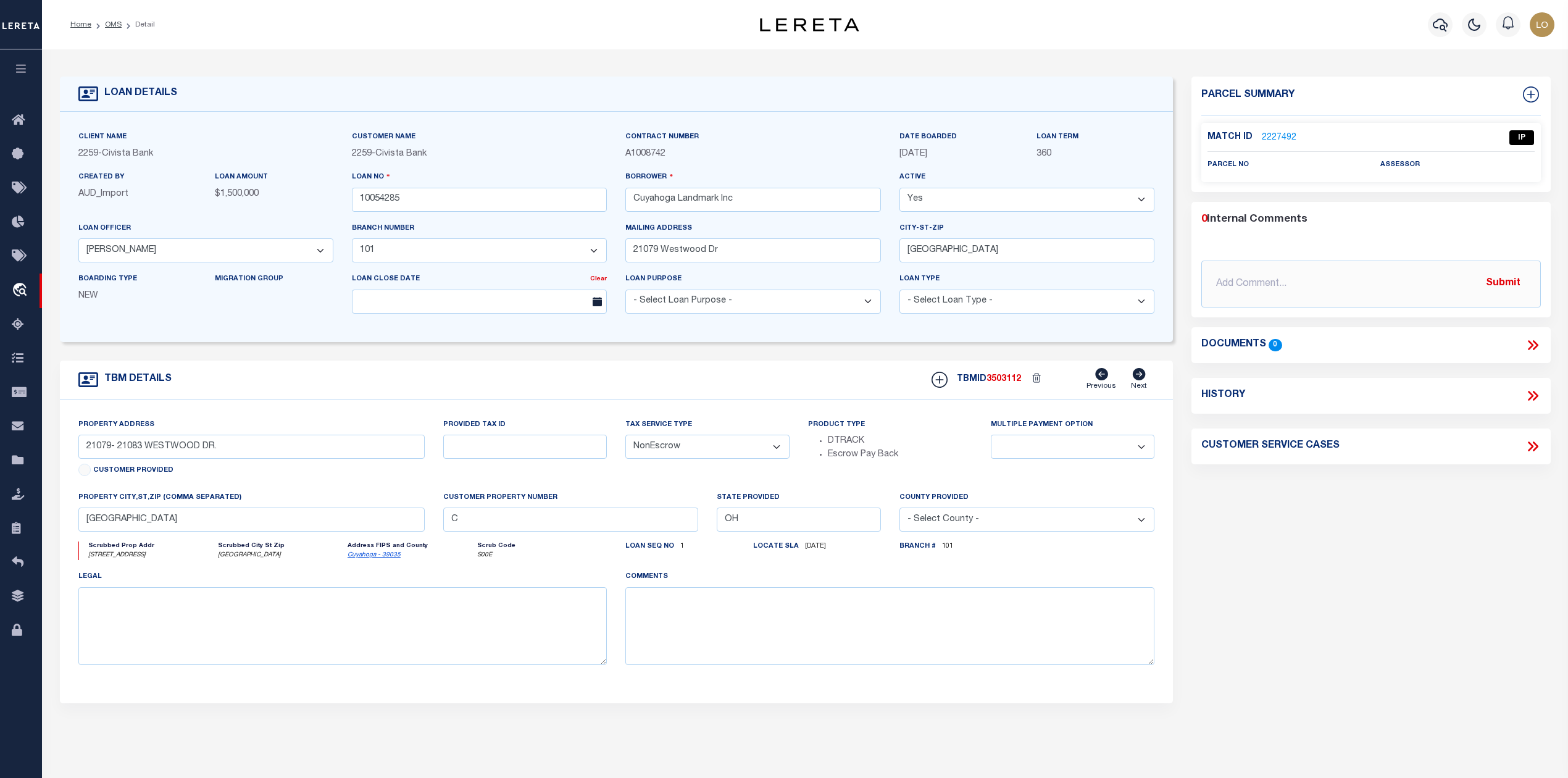
click at [1282, 136] on link "2227492" at bounding box center [1279, 138] width 35 height 13
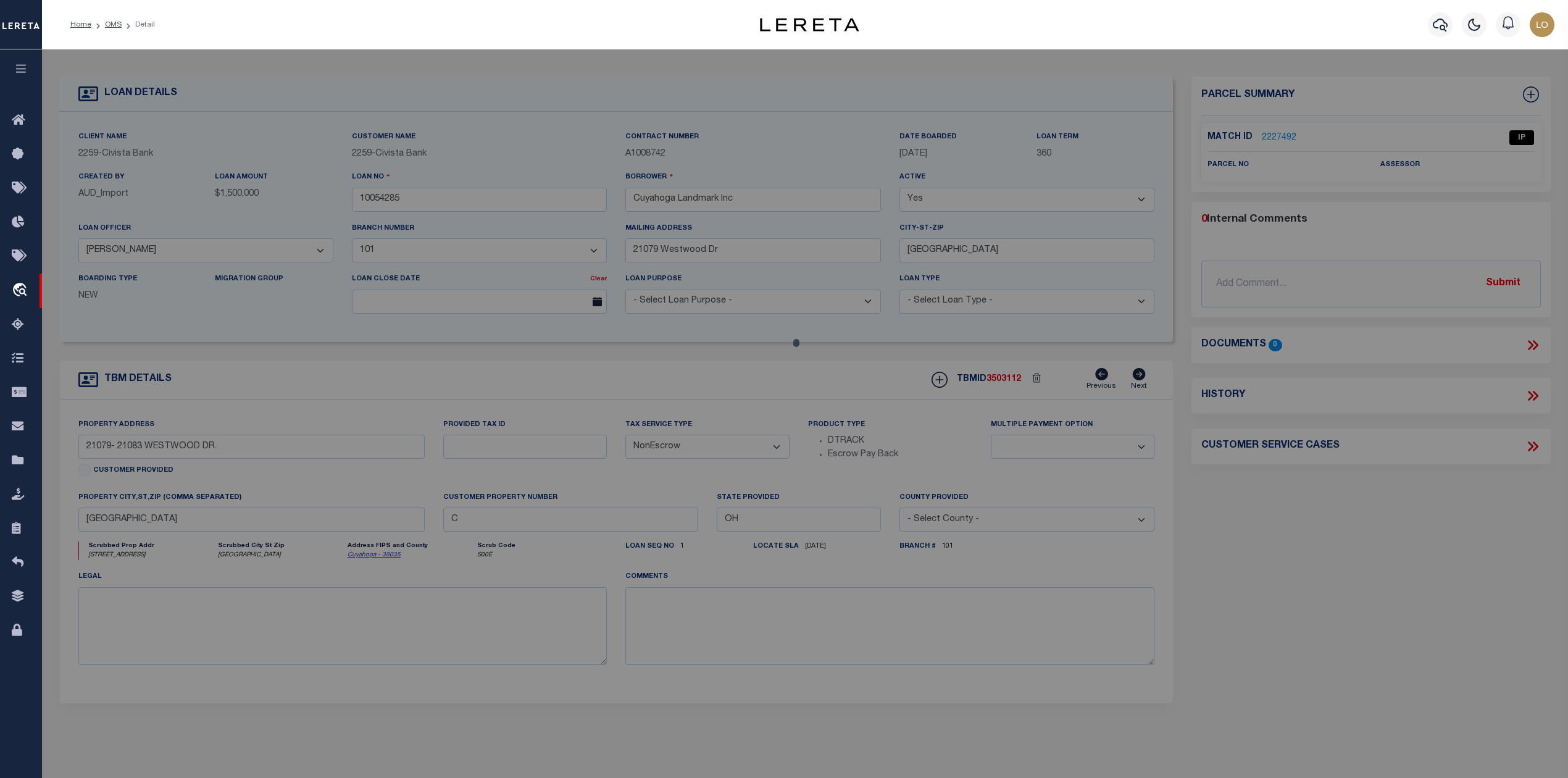
checkbox input "false"
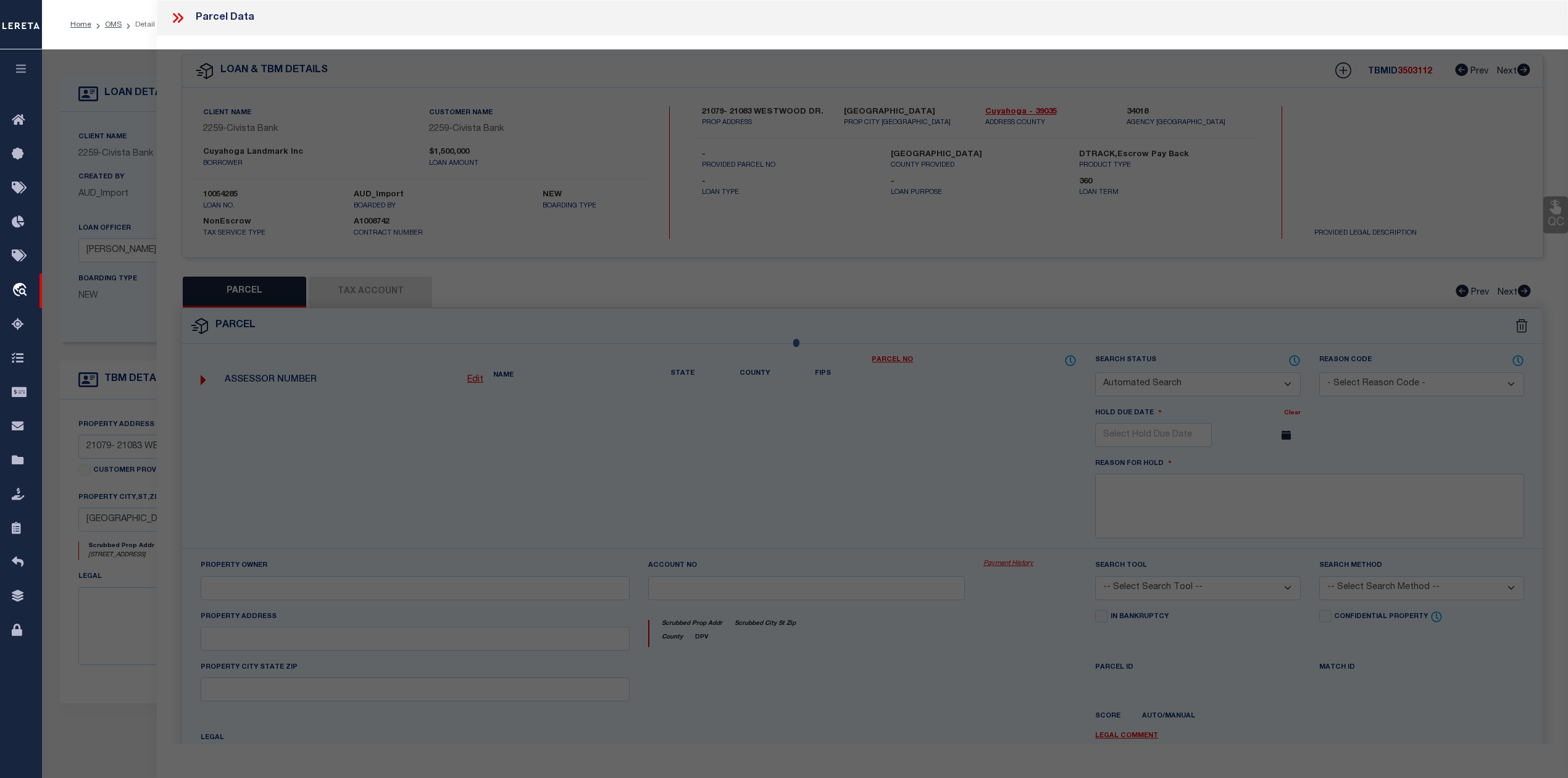
select select "IP"
checkbox input "false"
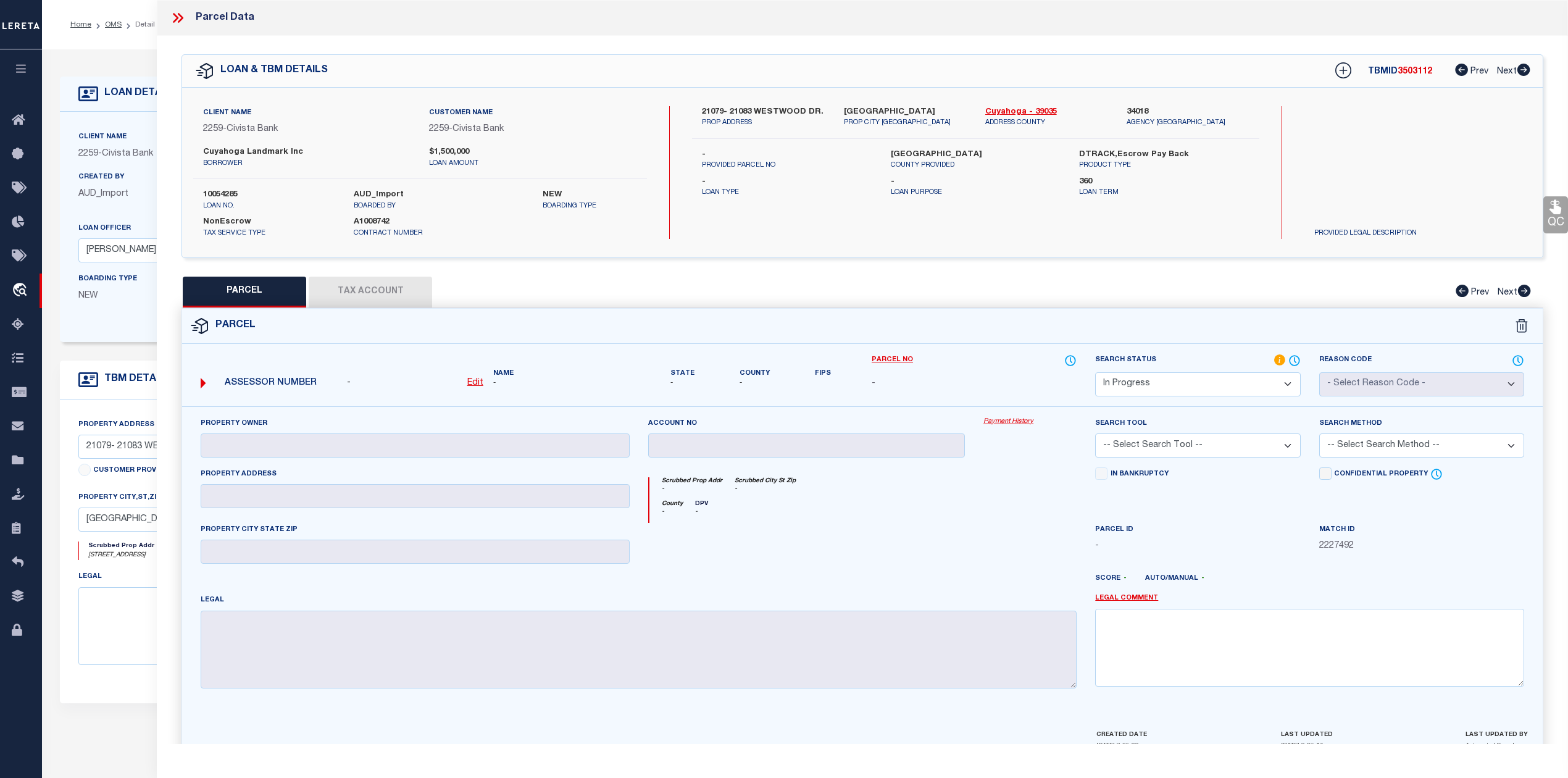
click at [1263, 381] on select "Automated Search Bad Parcel Complete Duplicate Parcel High Dollar Reporting In …" at bounding box center [1198, 384] width 205 height 24
select select "ND"
click at [1095, 372] on select "Automated Search Bad Parcel Complete Duplicate Parcel High Dollar Reporting In …" at bounding box center [1198, 384] width 205 height 24
click at [957, 545] on div at bounding box center [807, 548] width 336 height 51
click at [1141, 601] on link "Legal Comment" at bounding box center [1127, 598] width 63 height 11
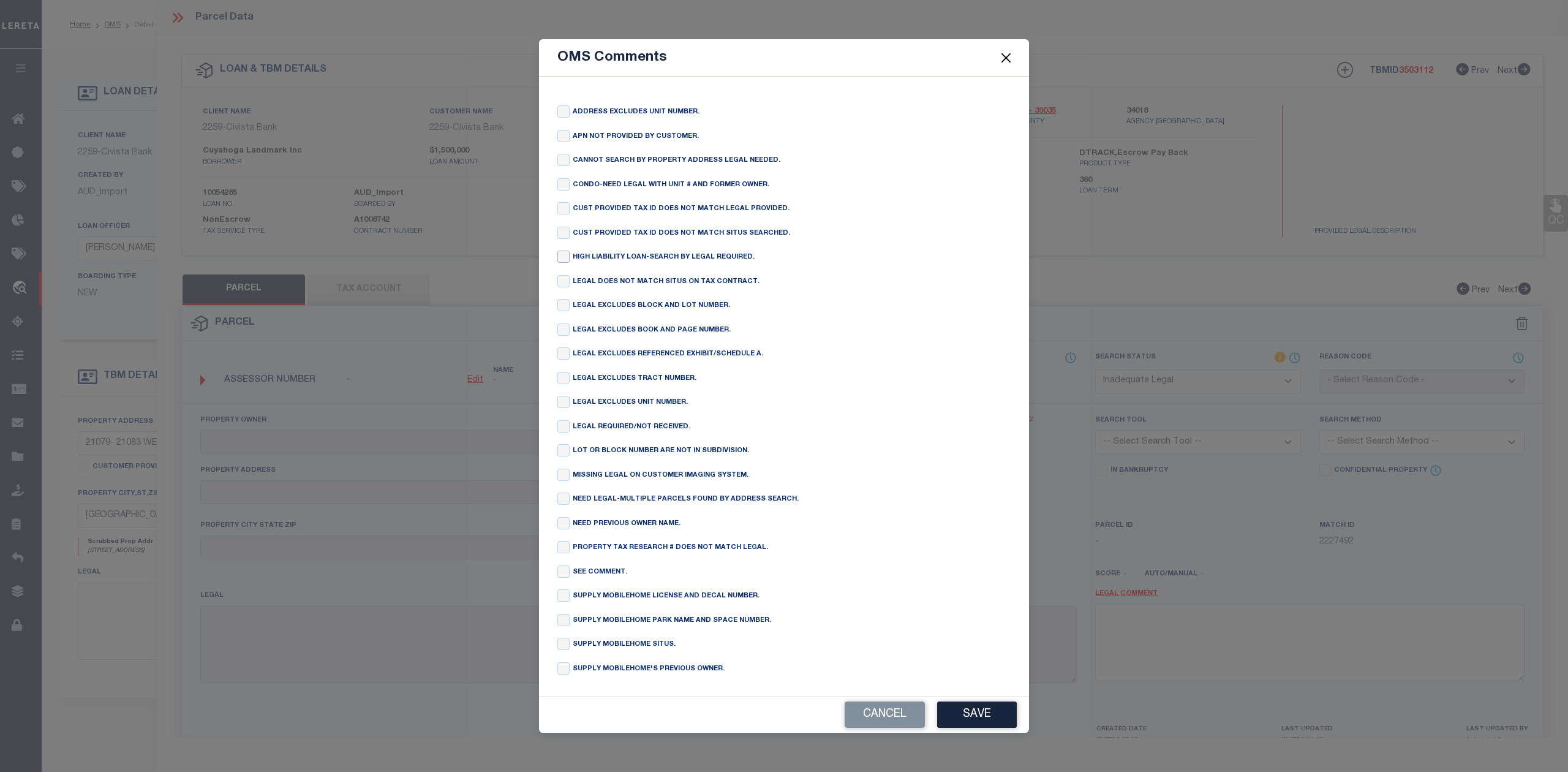
click at [566, 252] on input "checkbox" at bounding box center [563, 256] width 12 height 12
checkbox input "true"
click at [959, 718] on button "Save" at bounding box center [977, 715] width 80 height 27
type textarea "HIGH LIABILITY LOAN-SEARCH BY LEGAL REQUIRED."
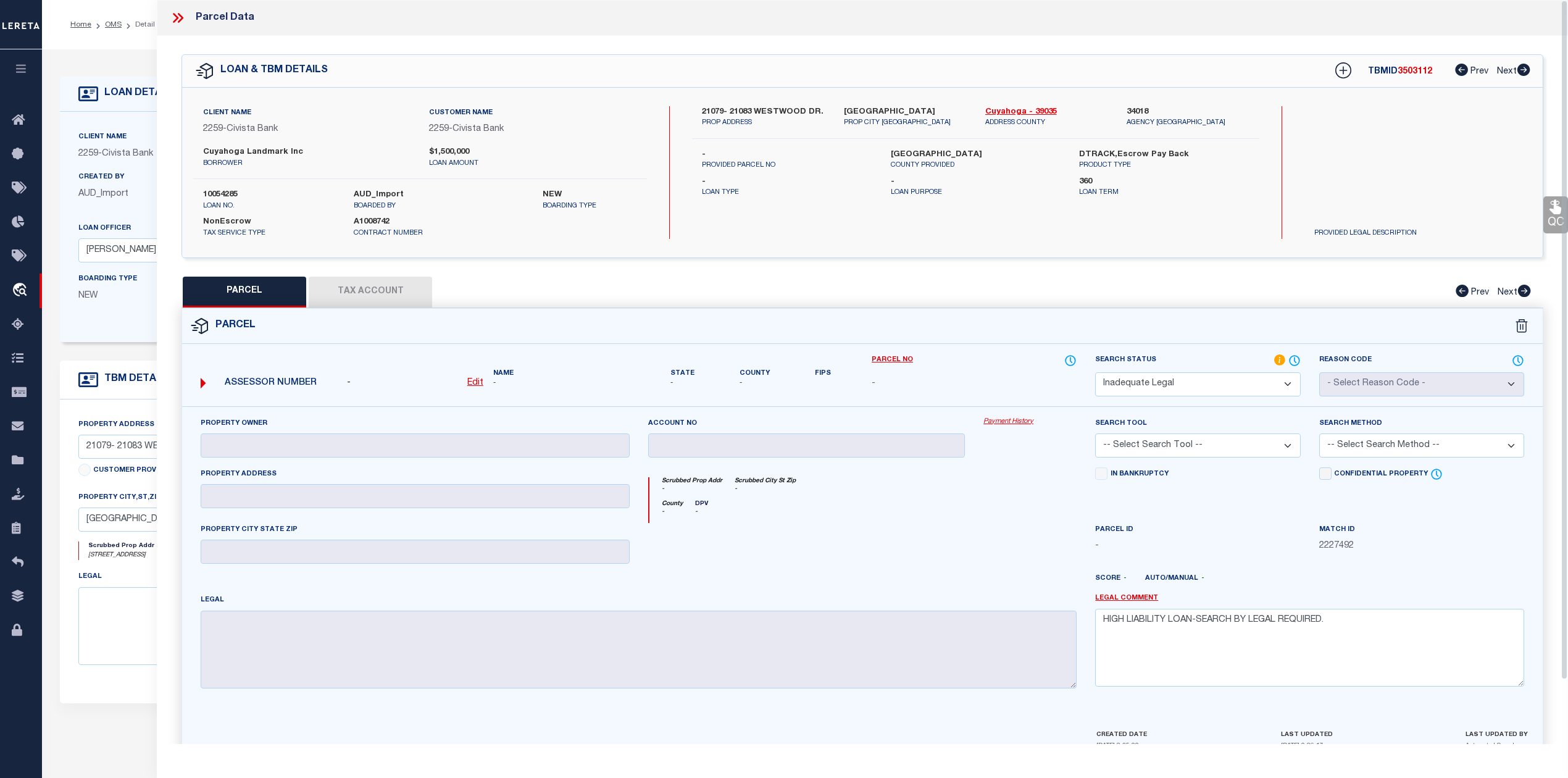
click at [997, 581] on div at bounding box center [919, 583] width 336 height 20
drag, startPoint x: 473, startPoint y: 152, endPoint x: 431, endPoint y: 152, distance: 42.0
click at [431, 152] on label "$1,500,000" at bounding box center [532, 153] width 207 height 12
click at [583, 159] on p "loan amount" at bounding box center [532, 163] width 207 height 11
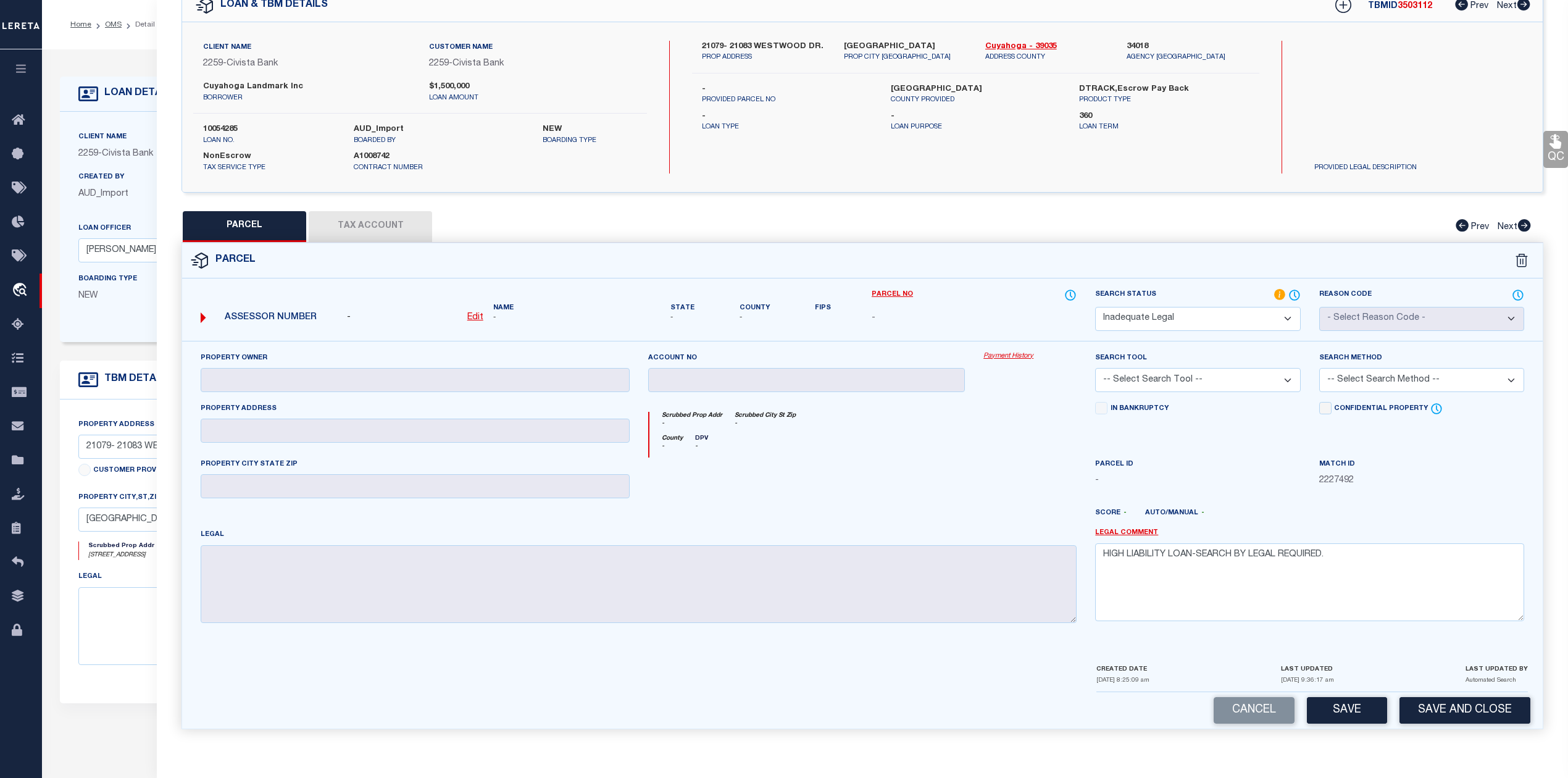
click at [1348, 712] on button "Save" at bounding box center [1346, 711] width 81 height 27
click at [1024, 472] on div at bounding box center [1030, 483] width 111 height 51
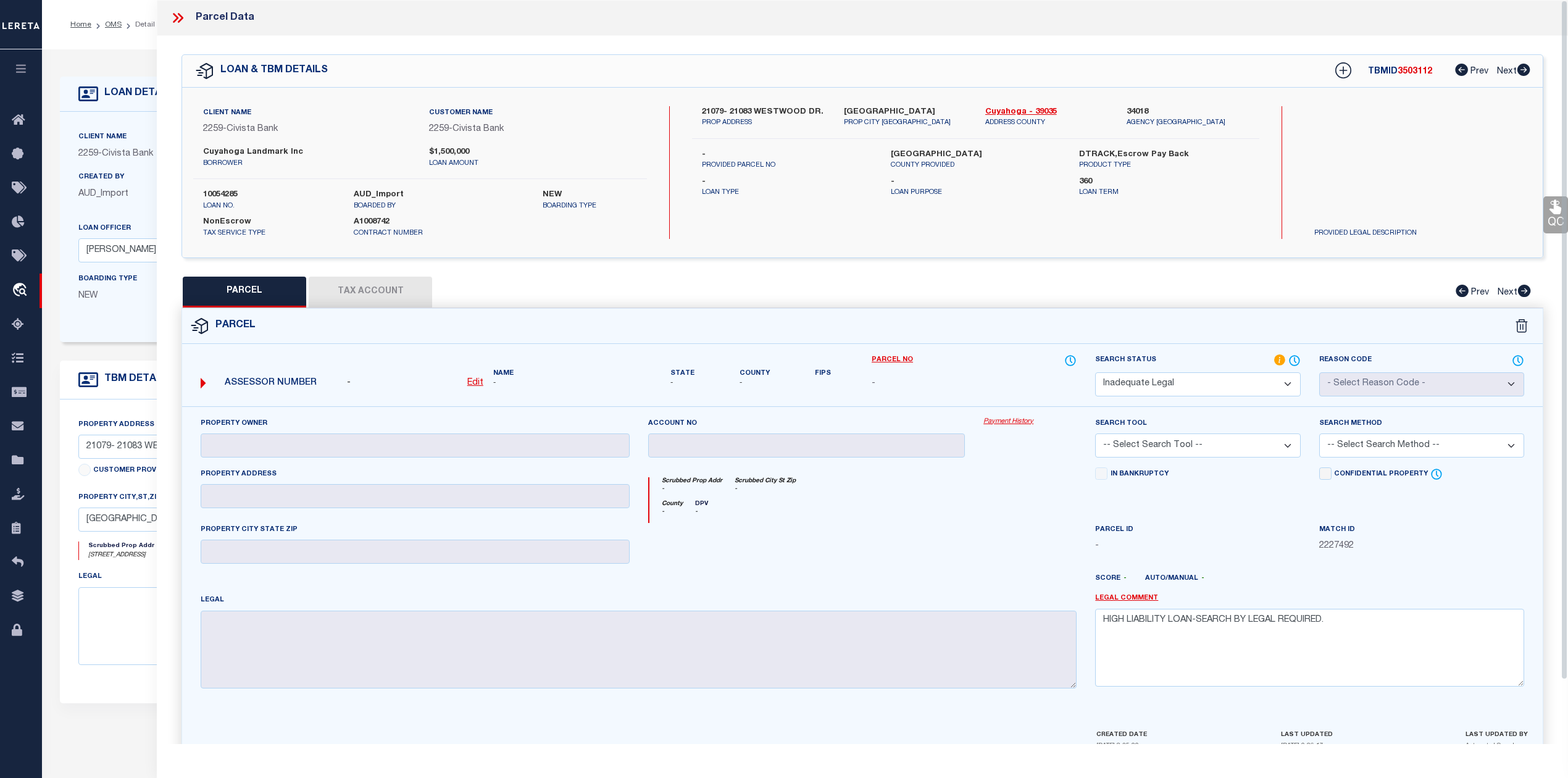
select select "AS"
checkbox input "false"
select select "ND"
checkbox input "false"
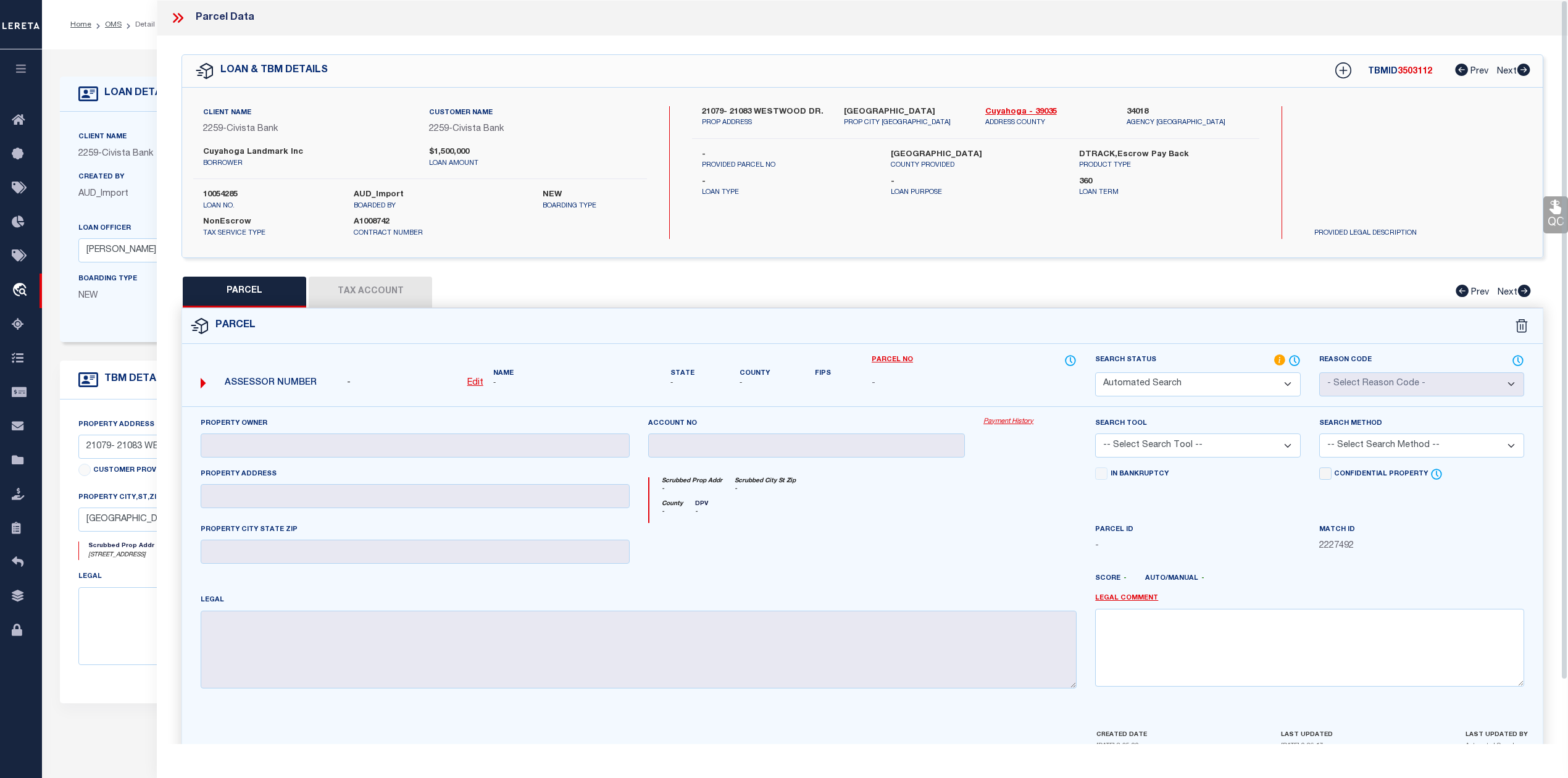
type textarea "HIGH LIABILITY LOAN-SEARCH BY LEGAL REQUIRED."
click at [1403, 73] on span "3503112" at bounding box center [1415, 71] width 35 height 9
copy span "3503112"
drag, startPoint x: 979, startPoint y: 109, endPoint x: 1022, endPoint y: 108, distance: 43.0
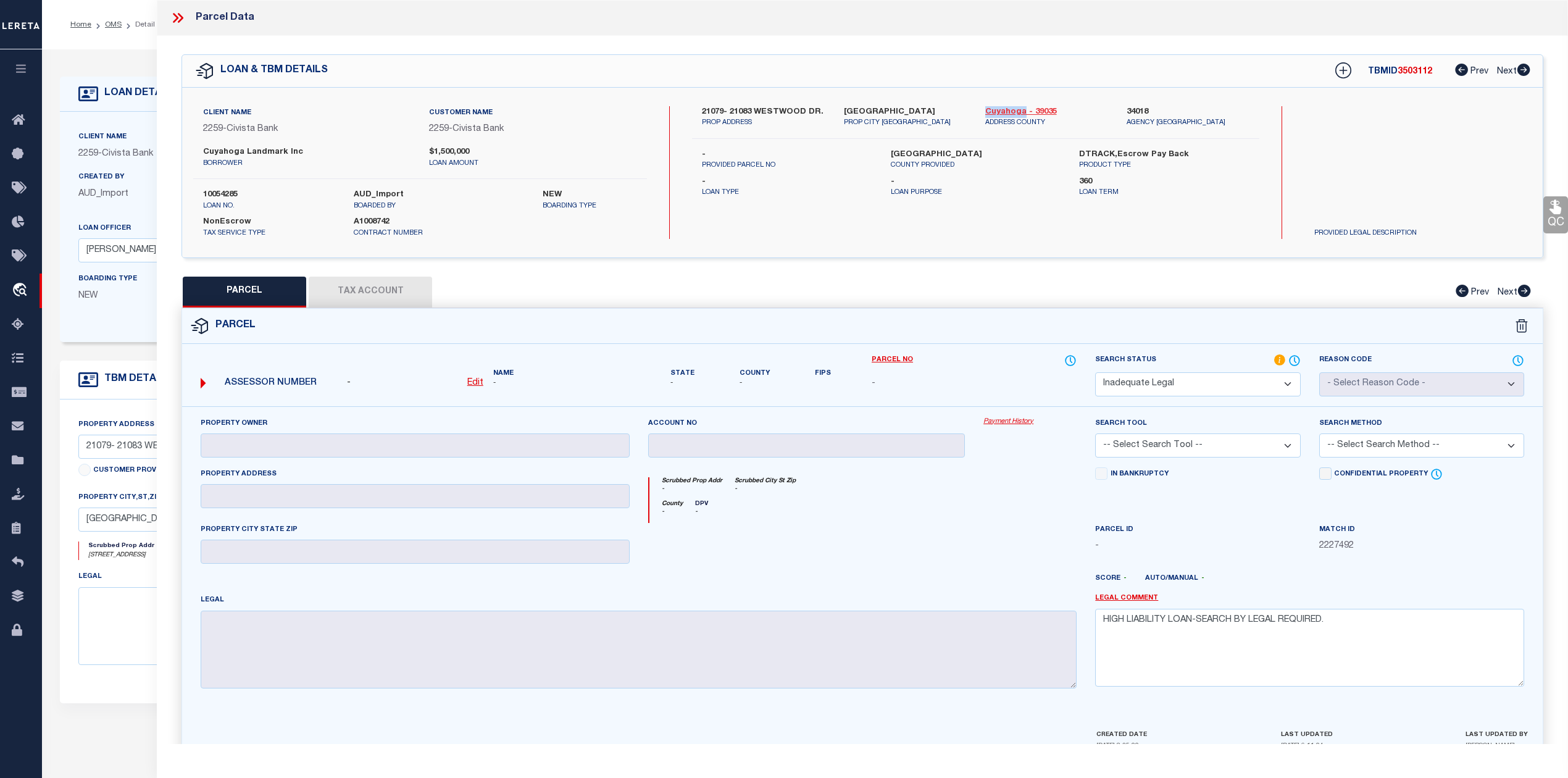
click at [1022, 108] on div "Cuyahoga - 39035 ADDRESS COUNTY" at bounding box center [1046, 117] width 141 height 22
copy link "Cuyahoga"
click at [996, 554] on div at bounding box center [1030, 548] width 111 height 51
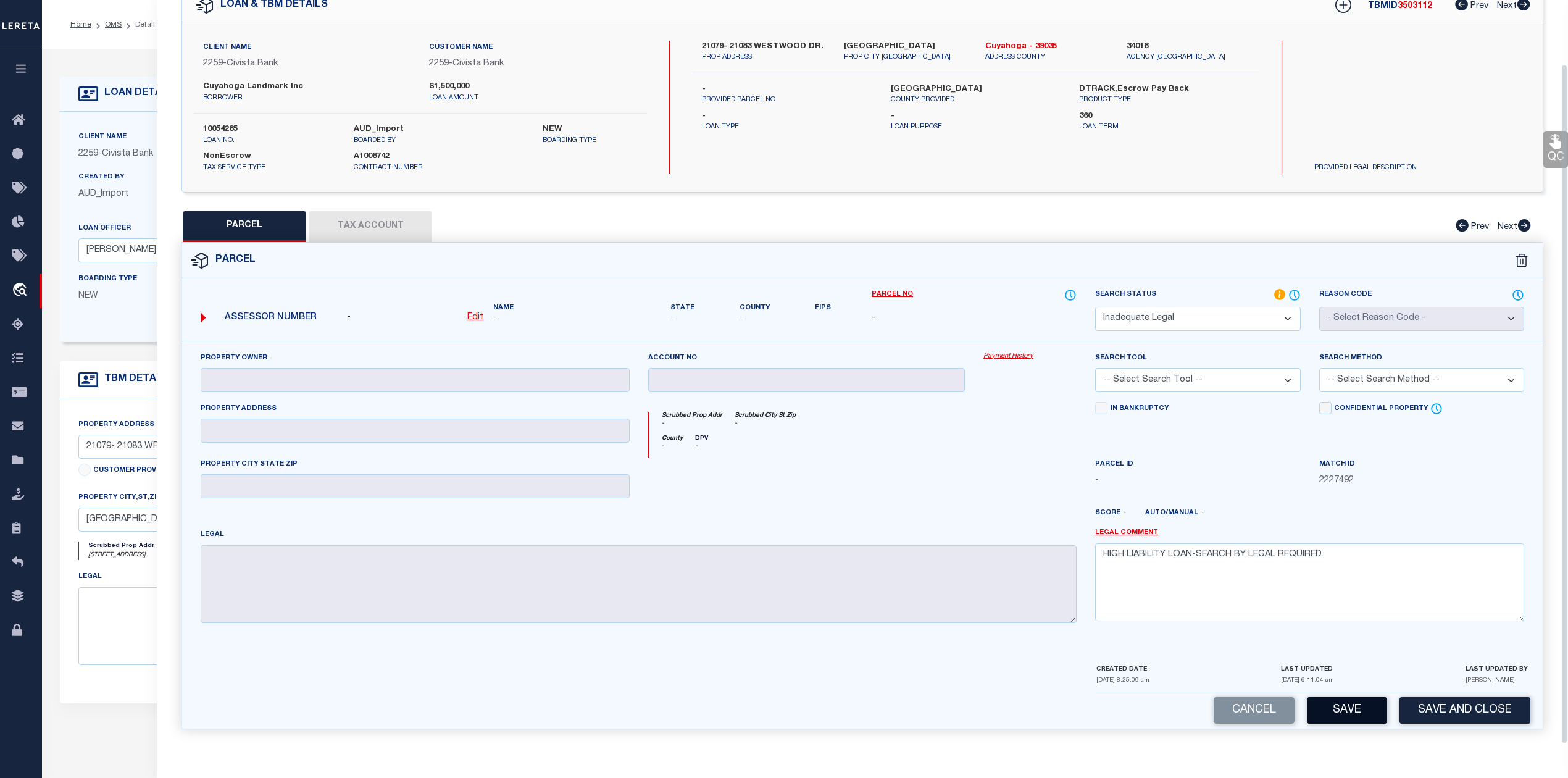
click at [1355, 697] on button "Save" at bounding box center [1346, 711] width 81 height 27
click at [981, 451] on div "County - DPV -" at bounding box center [863, 446] width 428 height 23
select select "AS"
checkbox input "false"
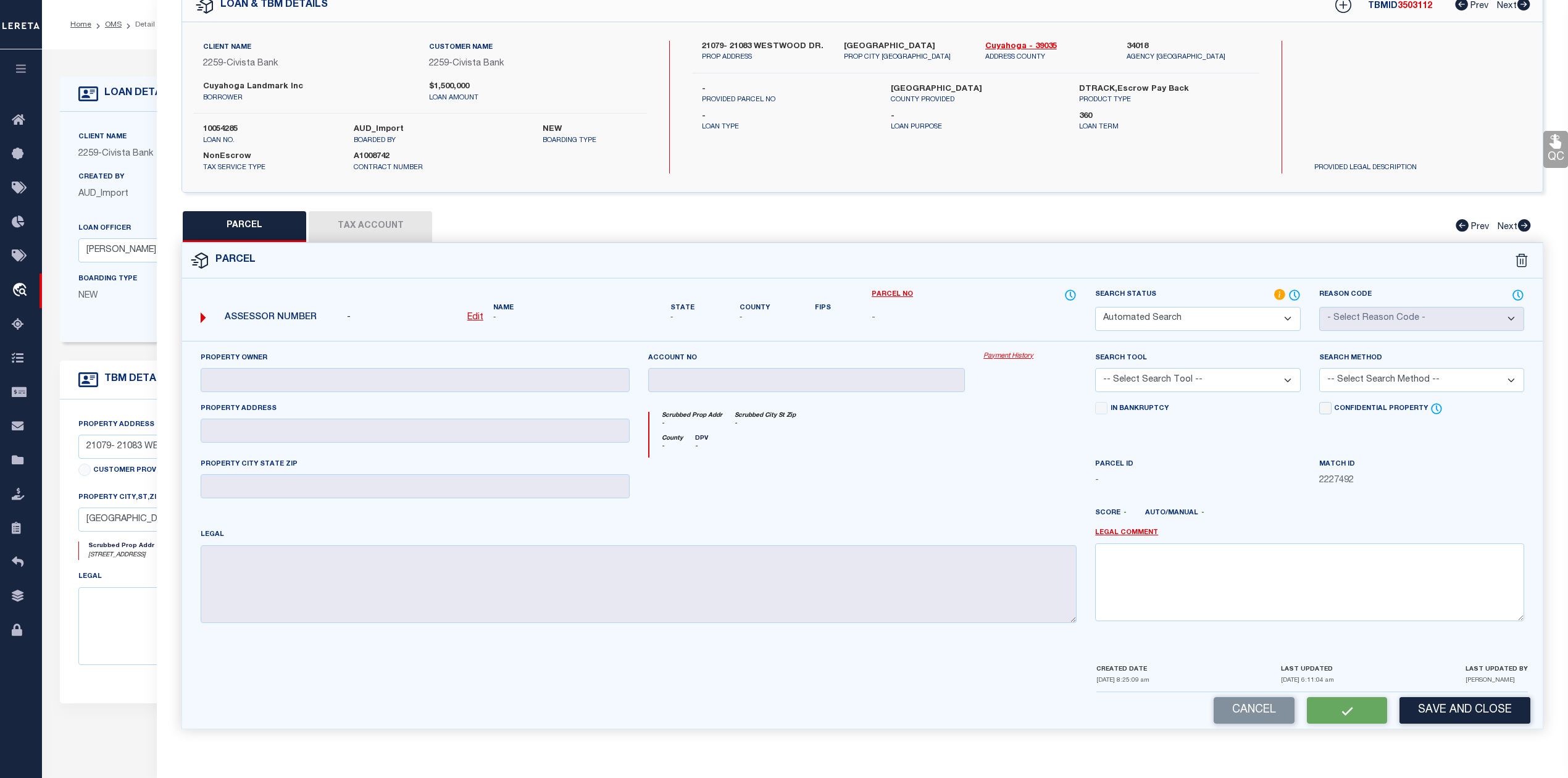
select select "ND"
checkbox input "false"
type textarea "HIGH LIABILITY LOAN-SEARCH BY LEGAL REQUIRED."
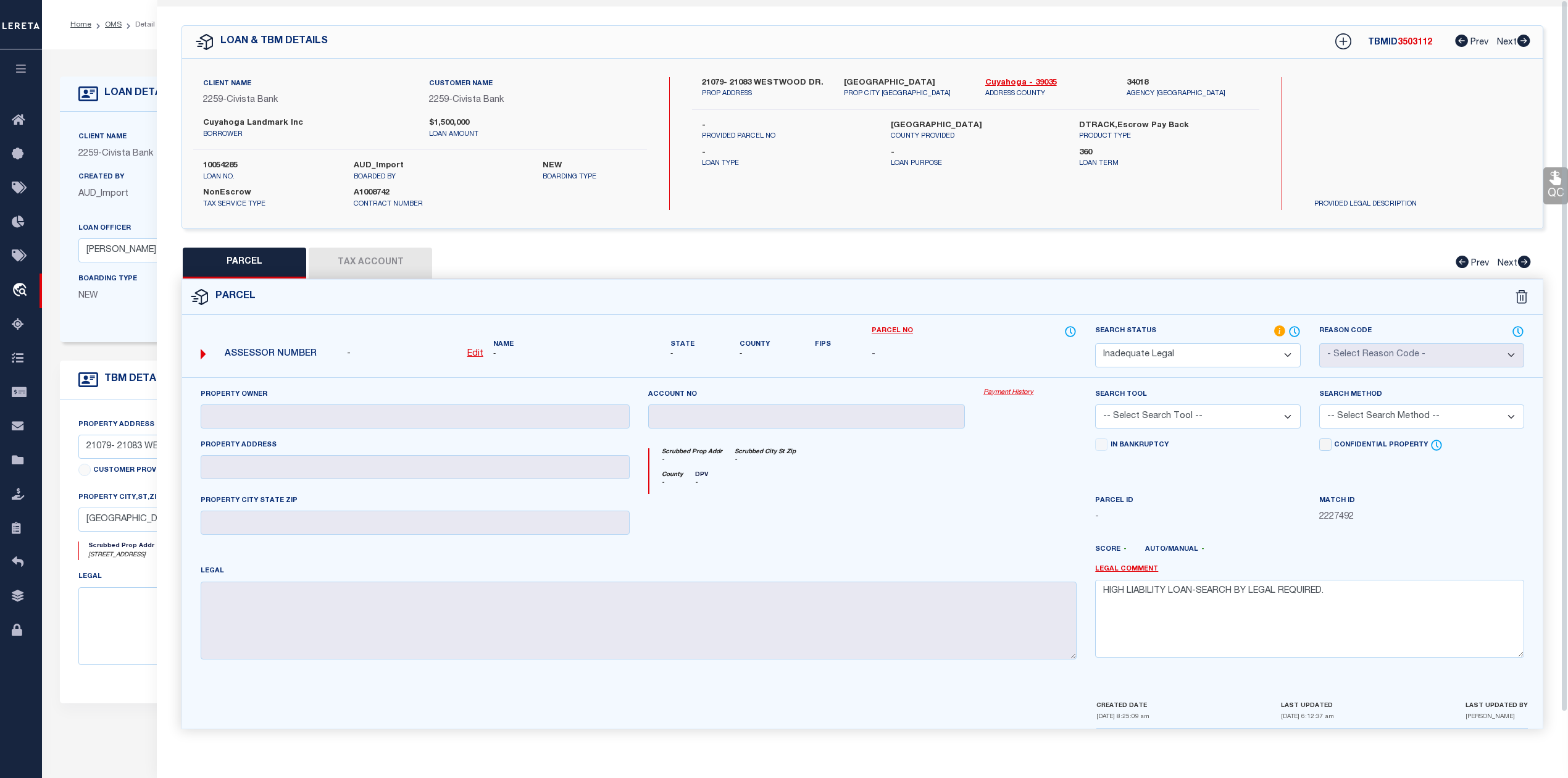
scroll to position [0, 0]
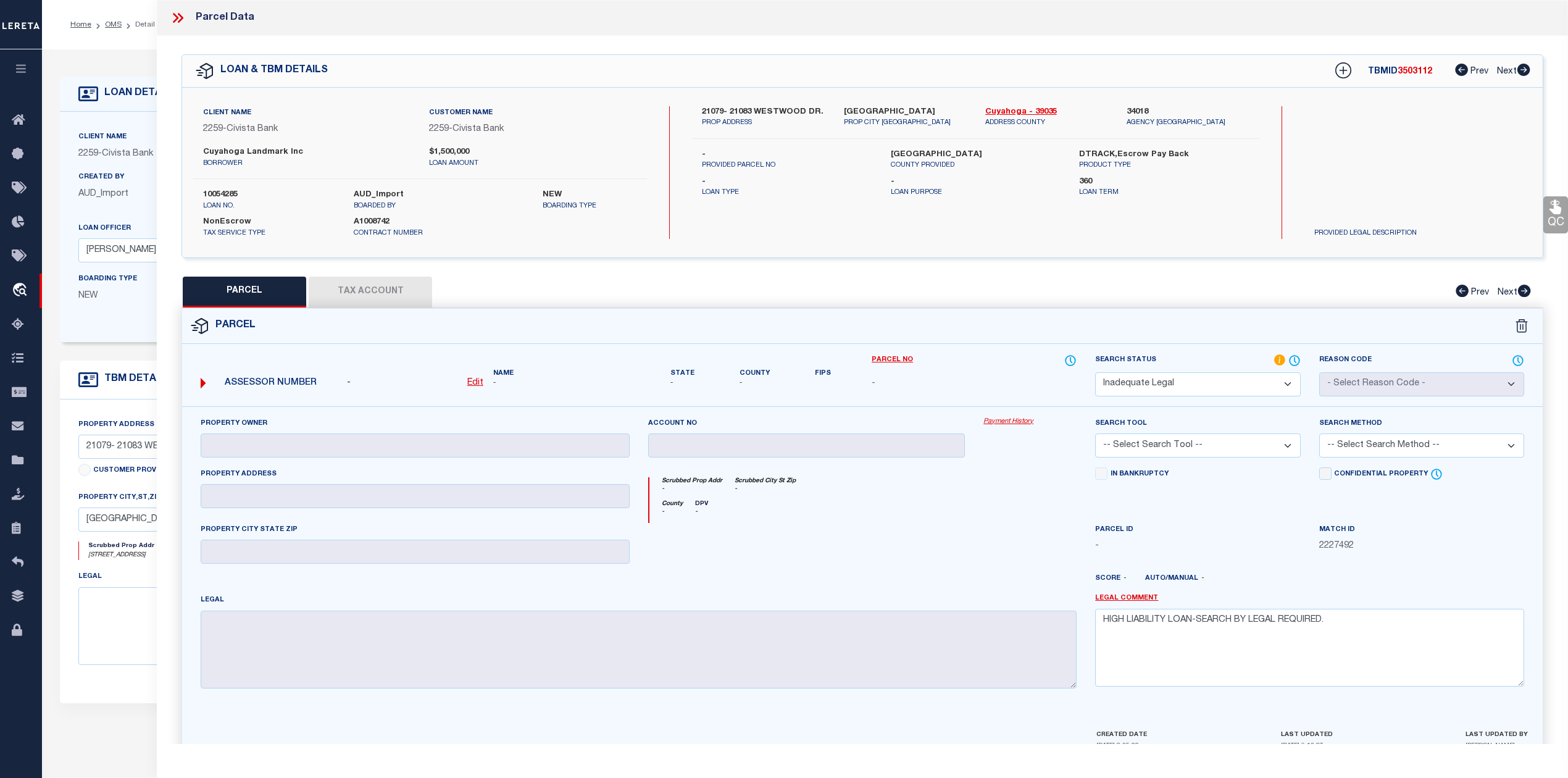
click at [178, 16] on icon at bounding box center [177, 17] width 16 height 16
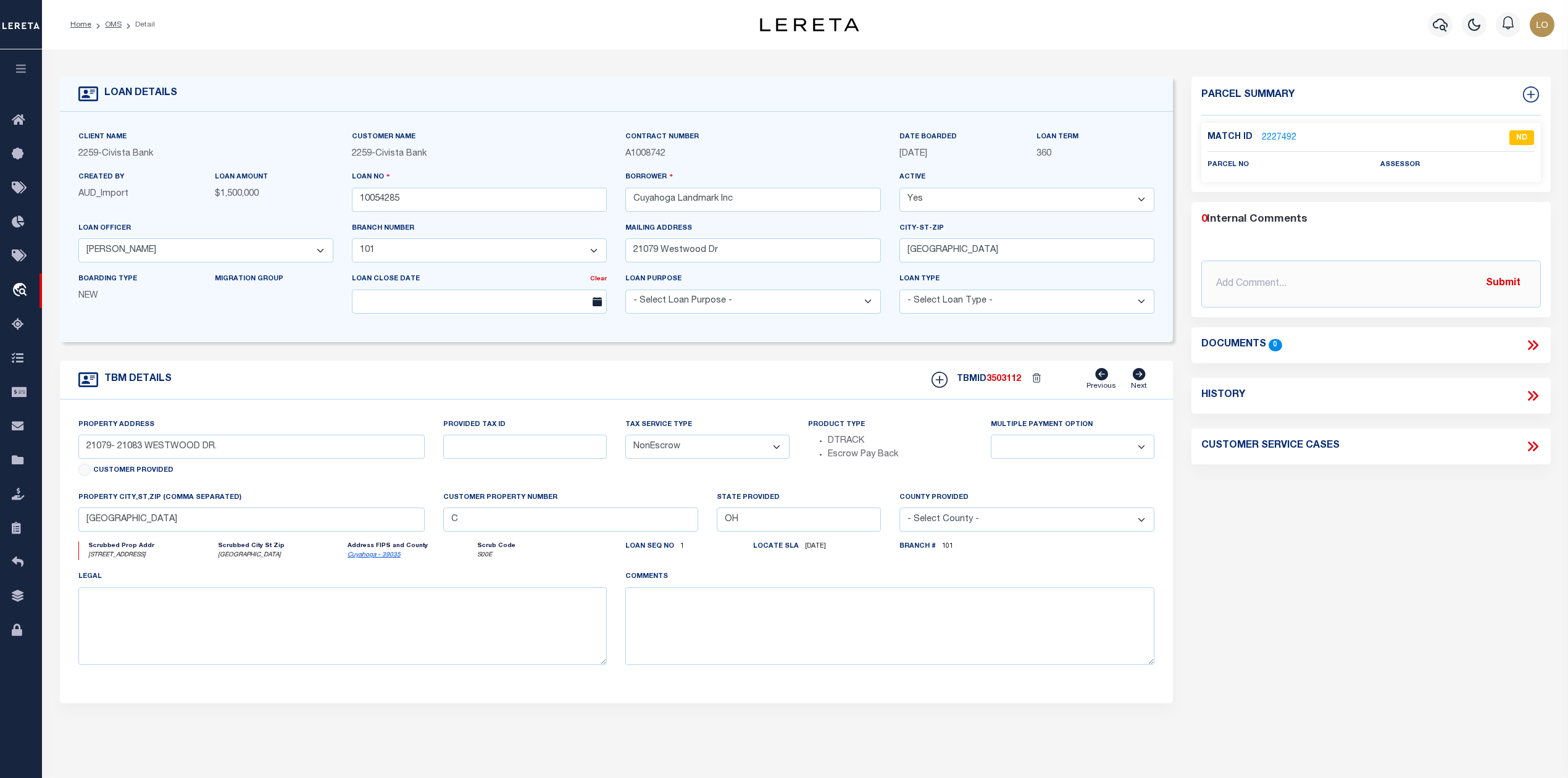
click at [1196, 572] on div "Parcel Summary Match ID 2227492 0" at bounding box center [1369, 413] width 377 height 674
click at [111, 21] on link "OMS" at bounding box center [112, 25] width 16 height 8
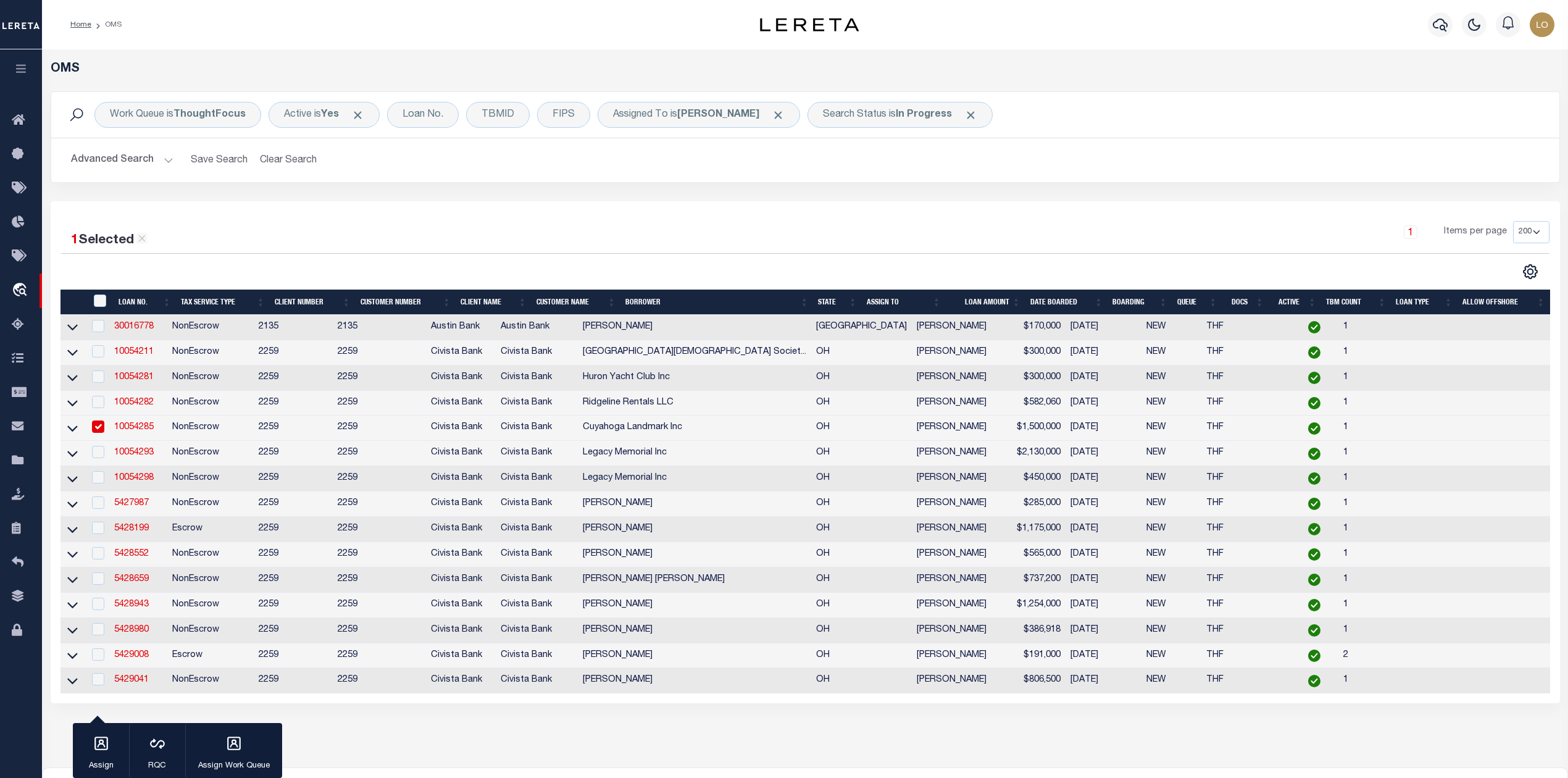
click at [147, 432] on link "10054285" at bounding box center [133, 427] width 39 height 9
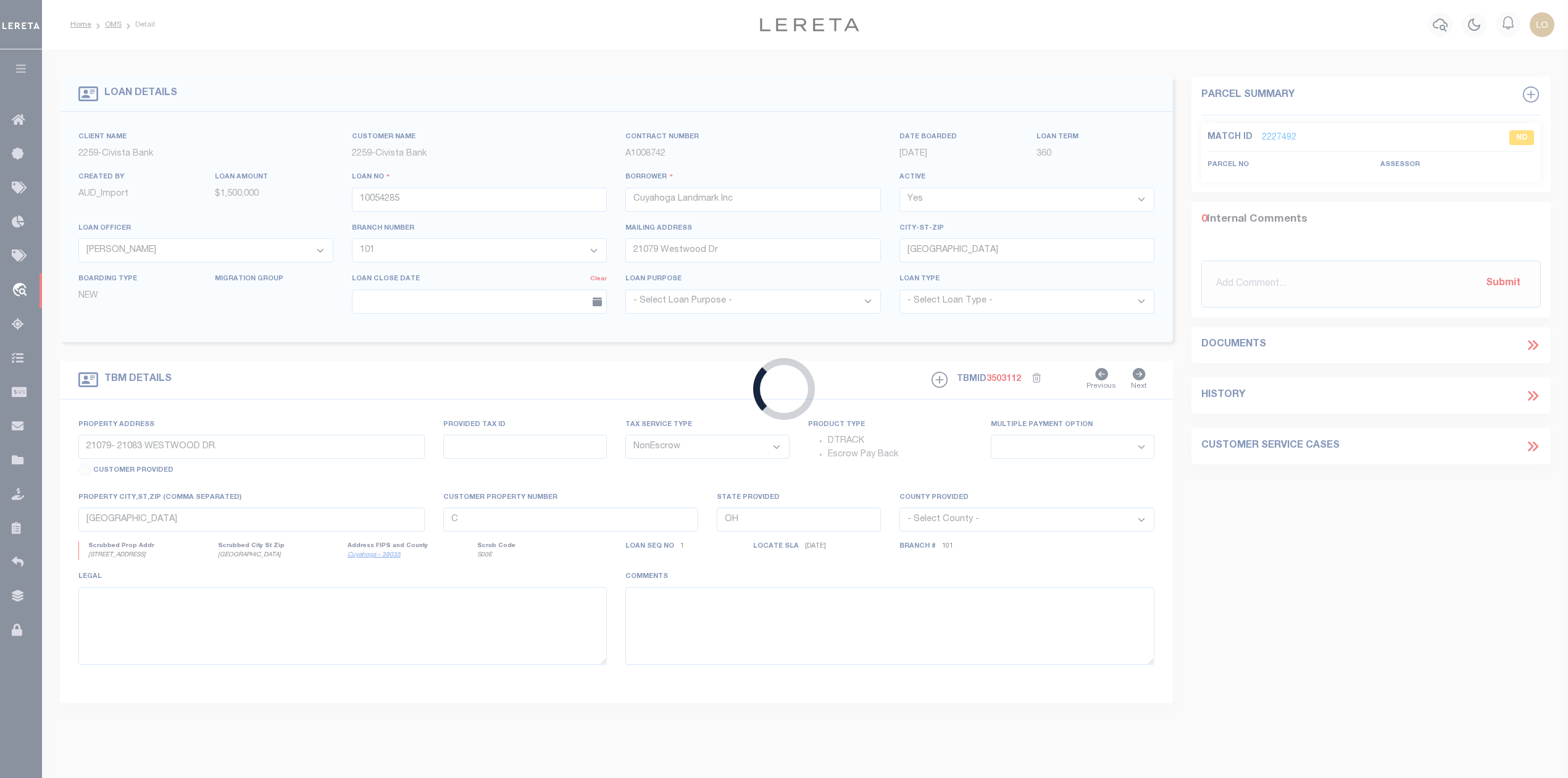
select select "20740"
select select "7613"
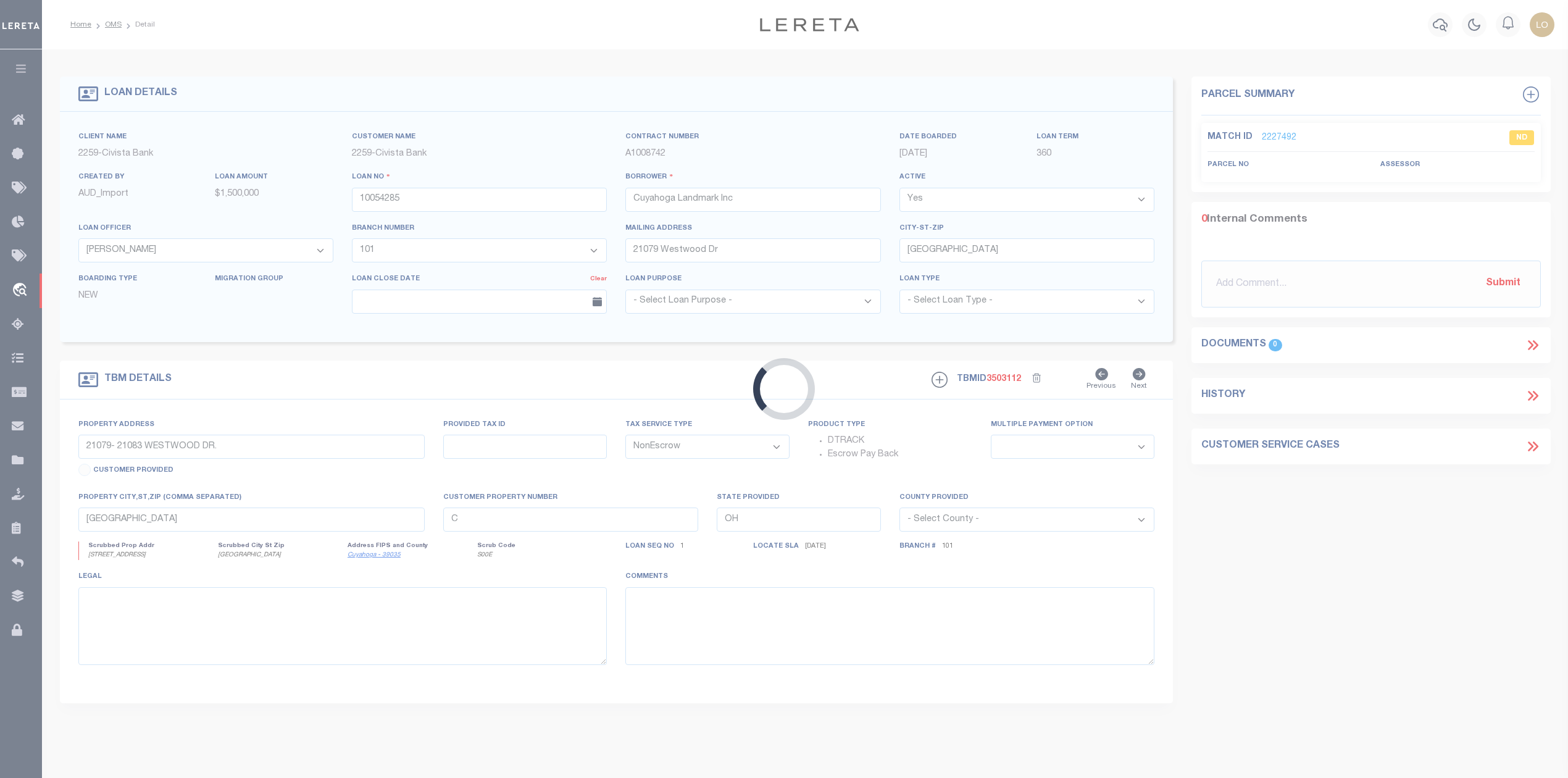
select select
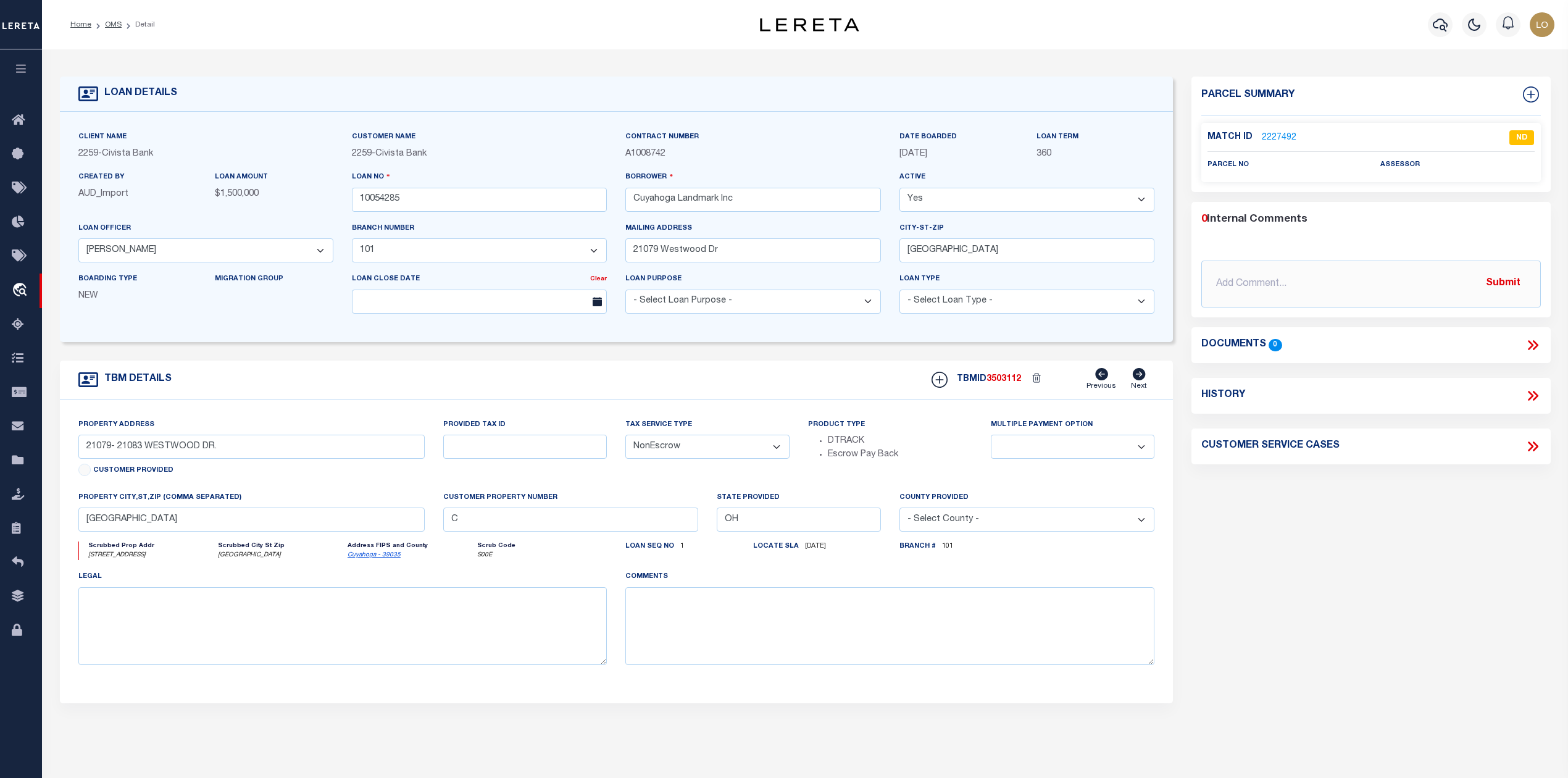
click at [1284, 134] on link "2227492" at bounding box center [1279, 138] width 35 height 13
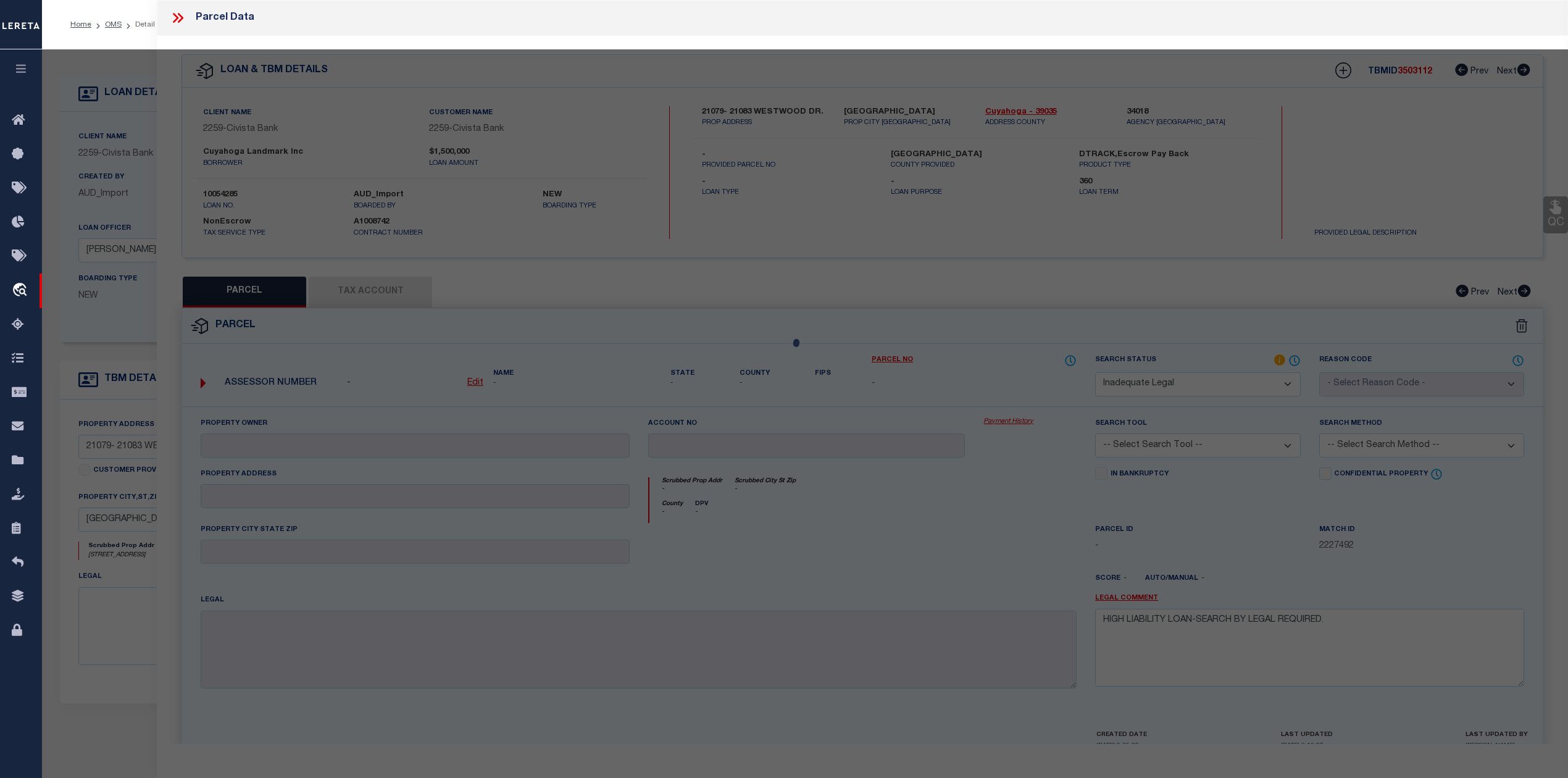
select select "AS"
checkbox input "false"
select select "ND"
checkbox input "false"
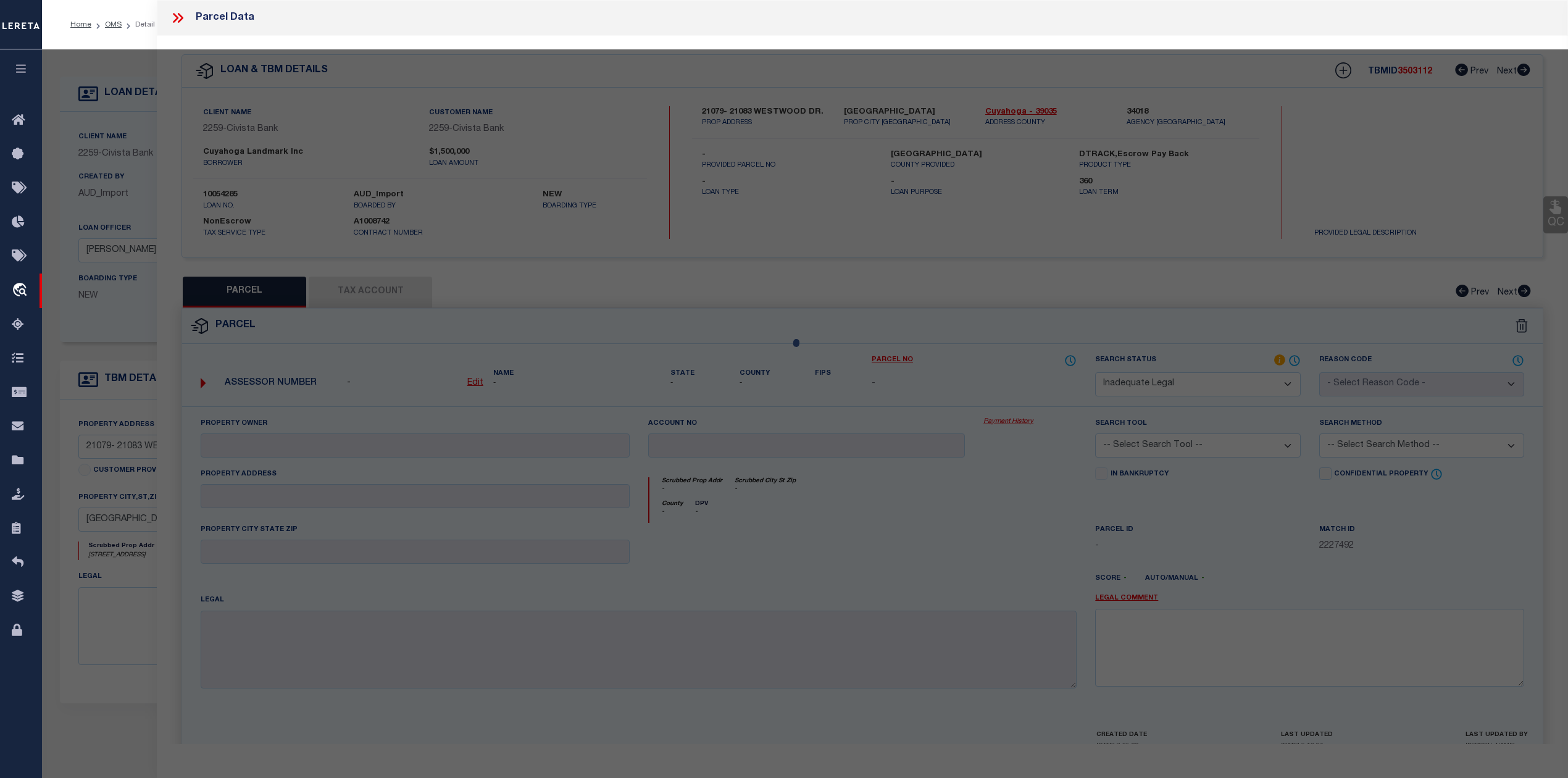
type textarea "HIGH LIABILITY LOAN-SEARCH BY LEGAL REQUIRED."
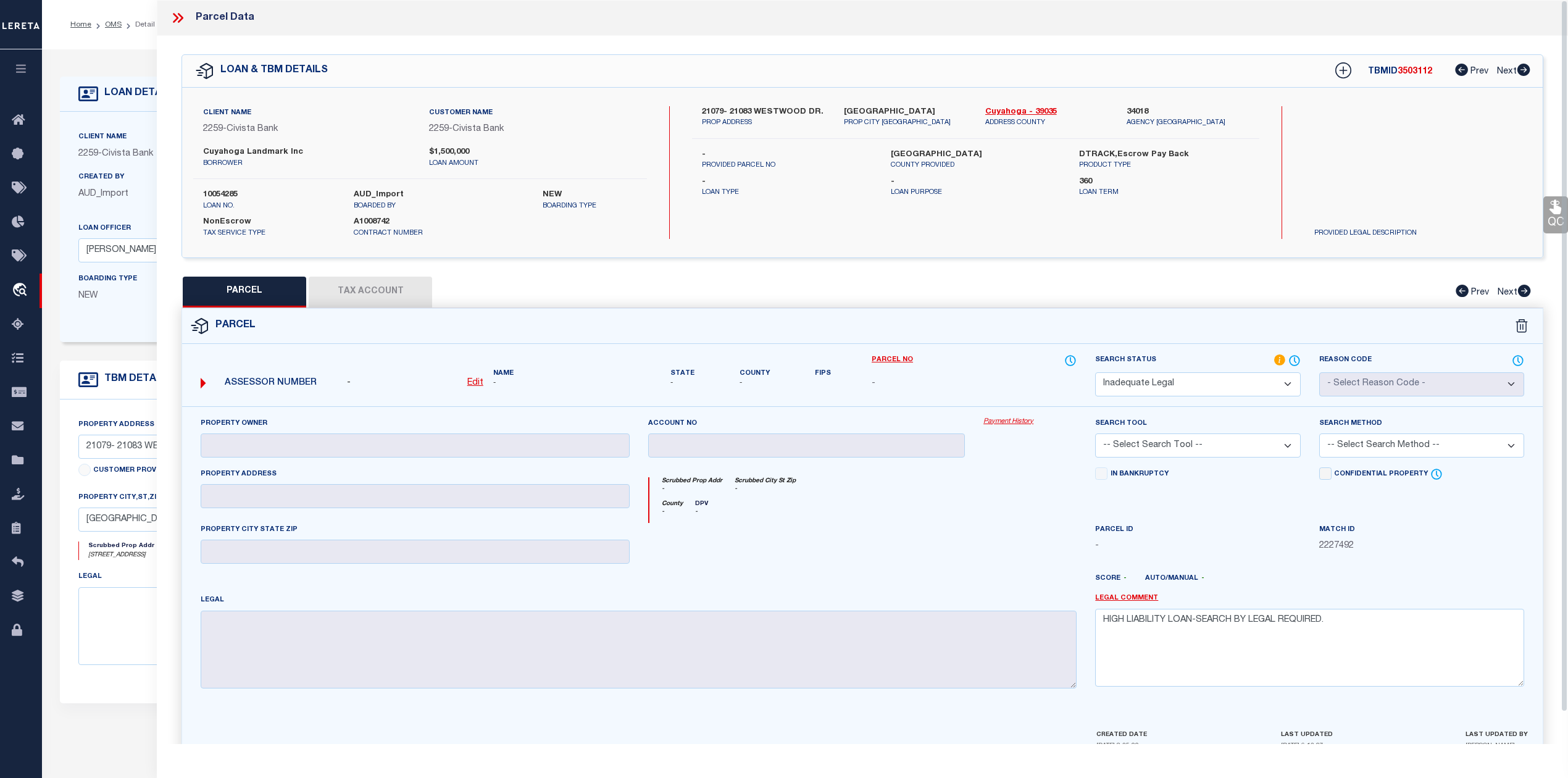
click at [966, 542] on div at bounding box center [807, 548] width 336 height 51
click at [172, 16] on icon at bounding box center [177, 17] width 16 height 16
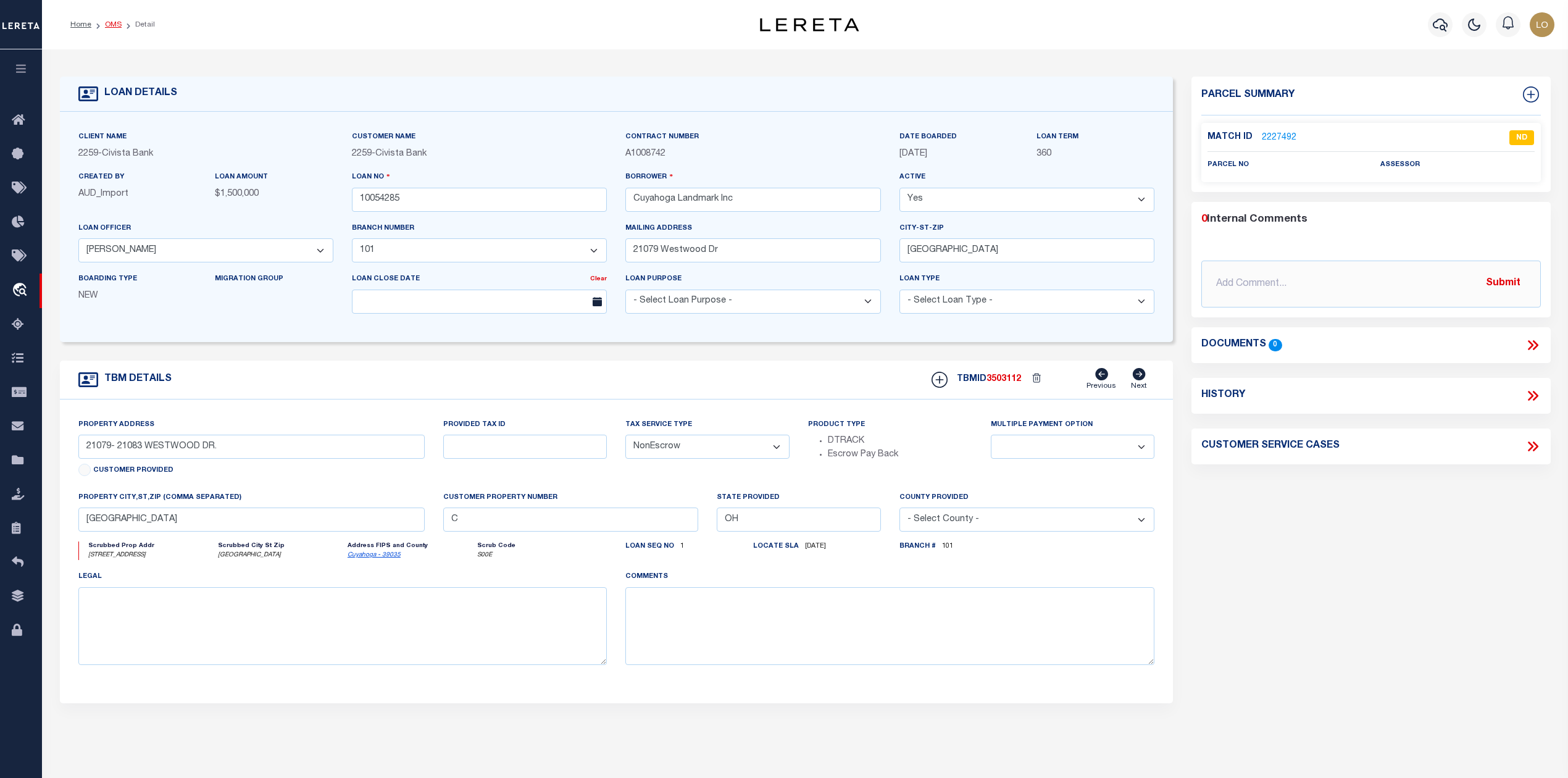
click at [111, 23] on link "OMS" at bounding box center [112, 25] width 16 height 8
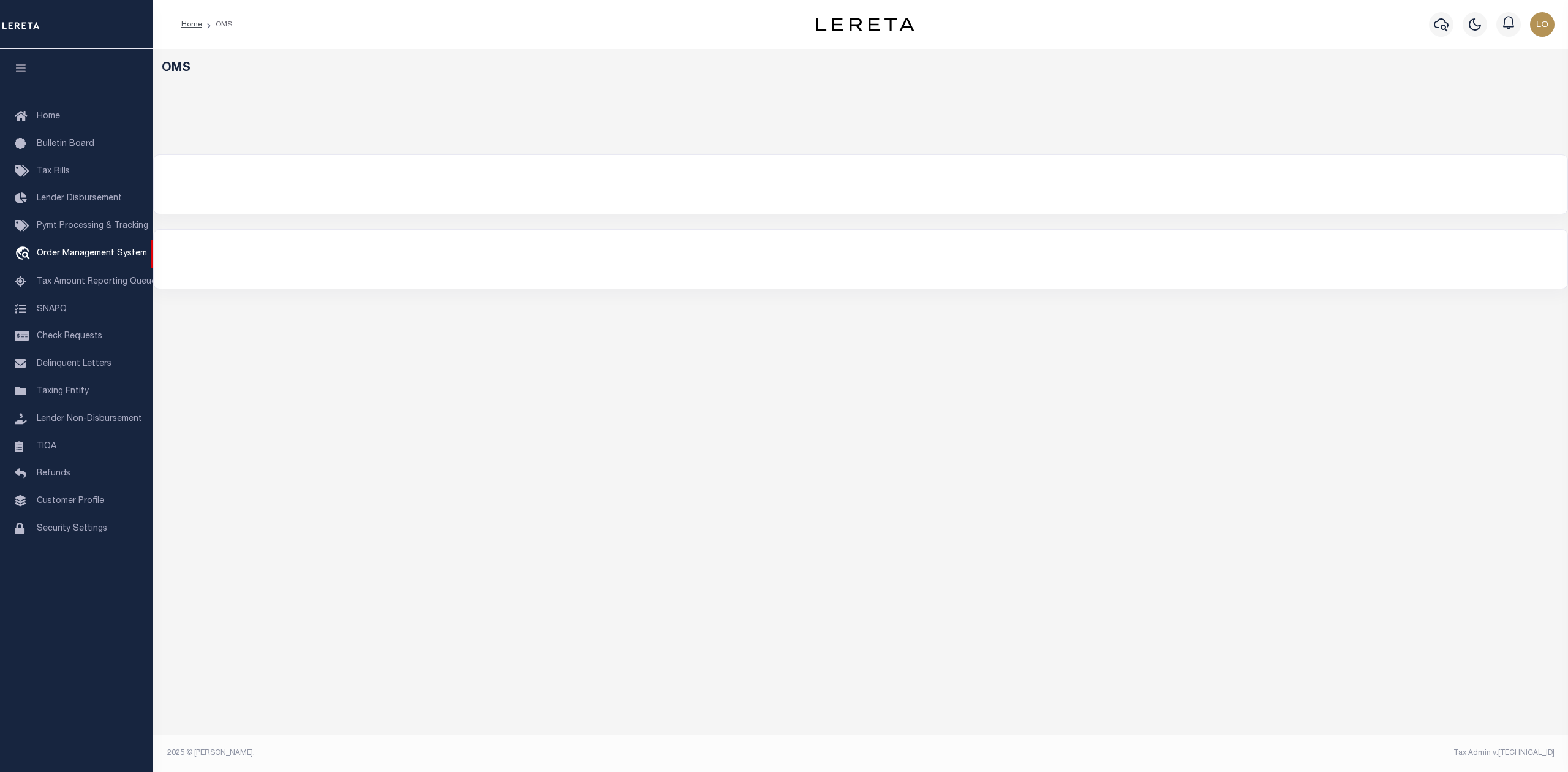
select select "200"
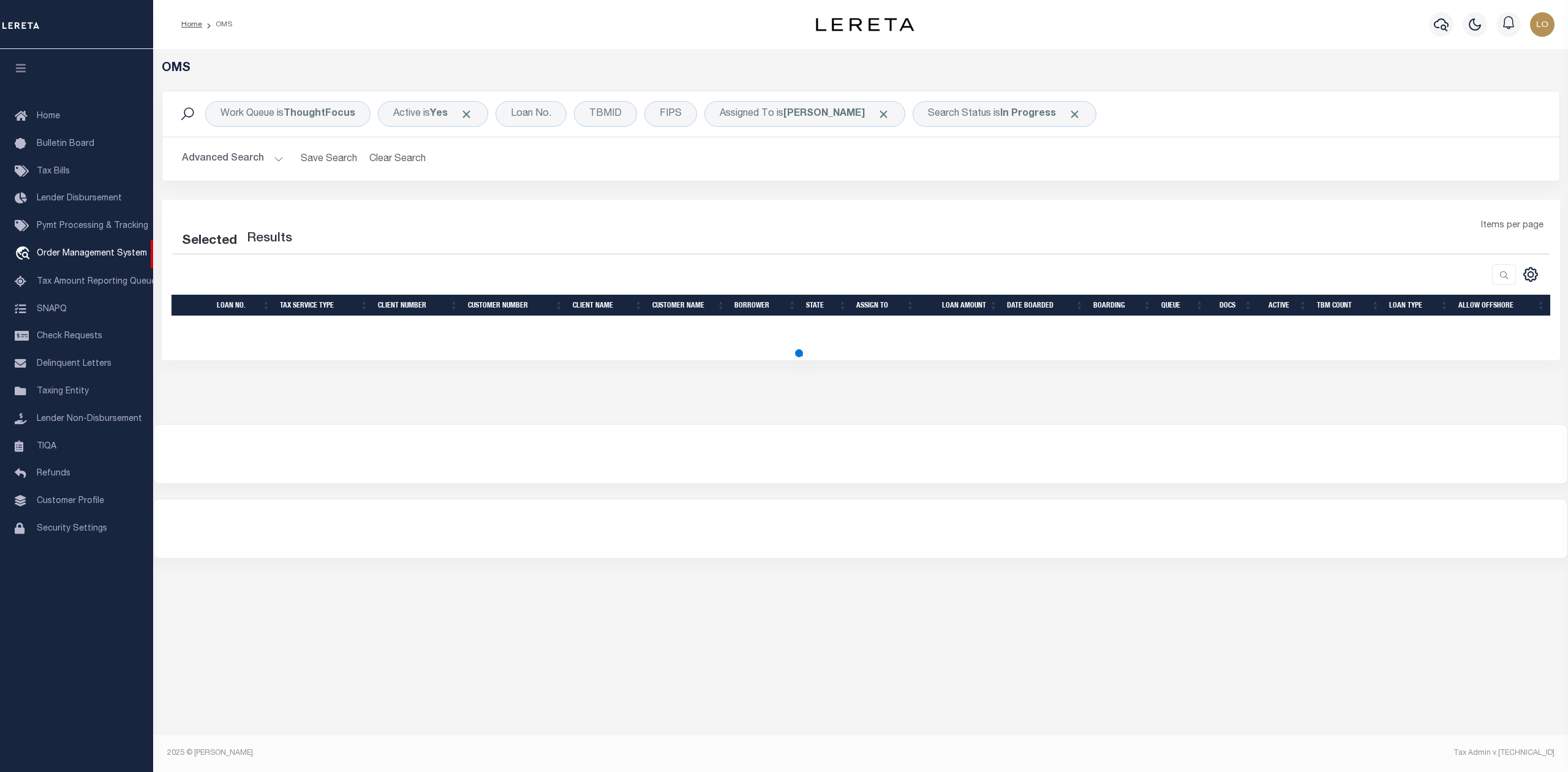
select select "200"
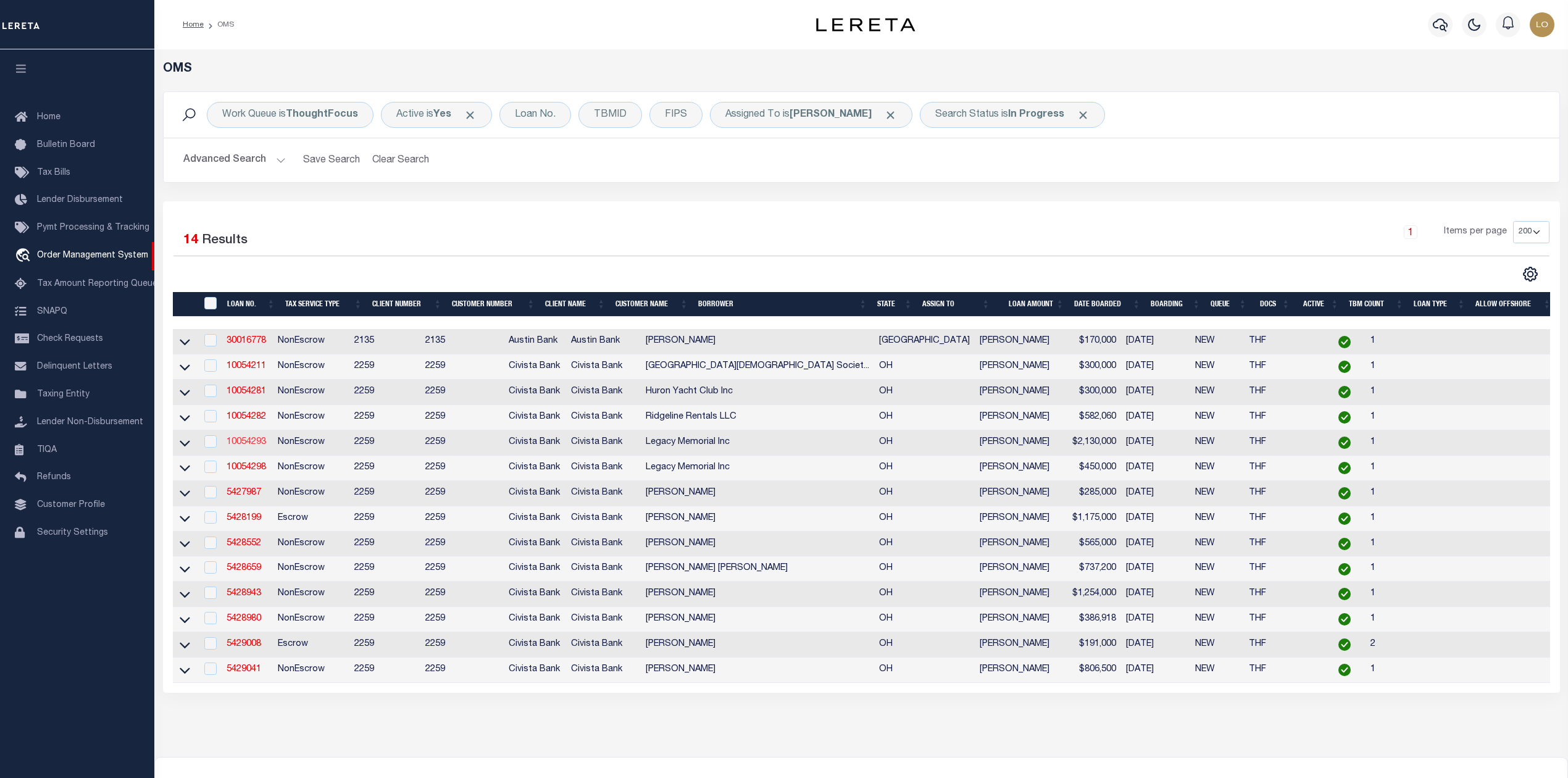
click at [252, 446] on link "10054293" at bounding box center [246, 441] width 39 height 9
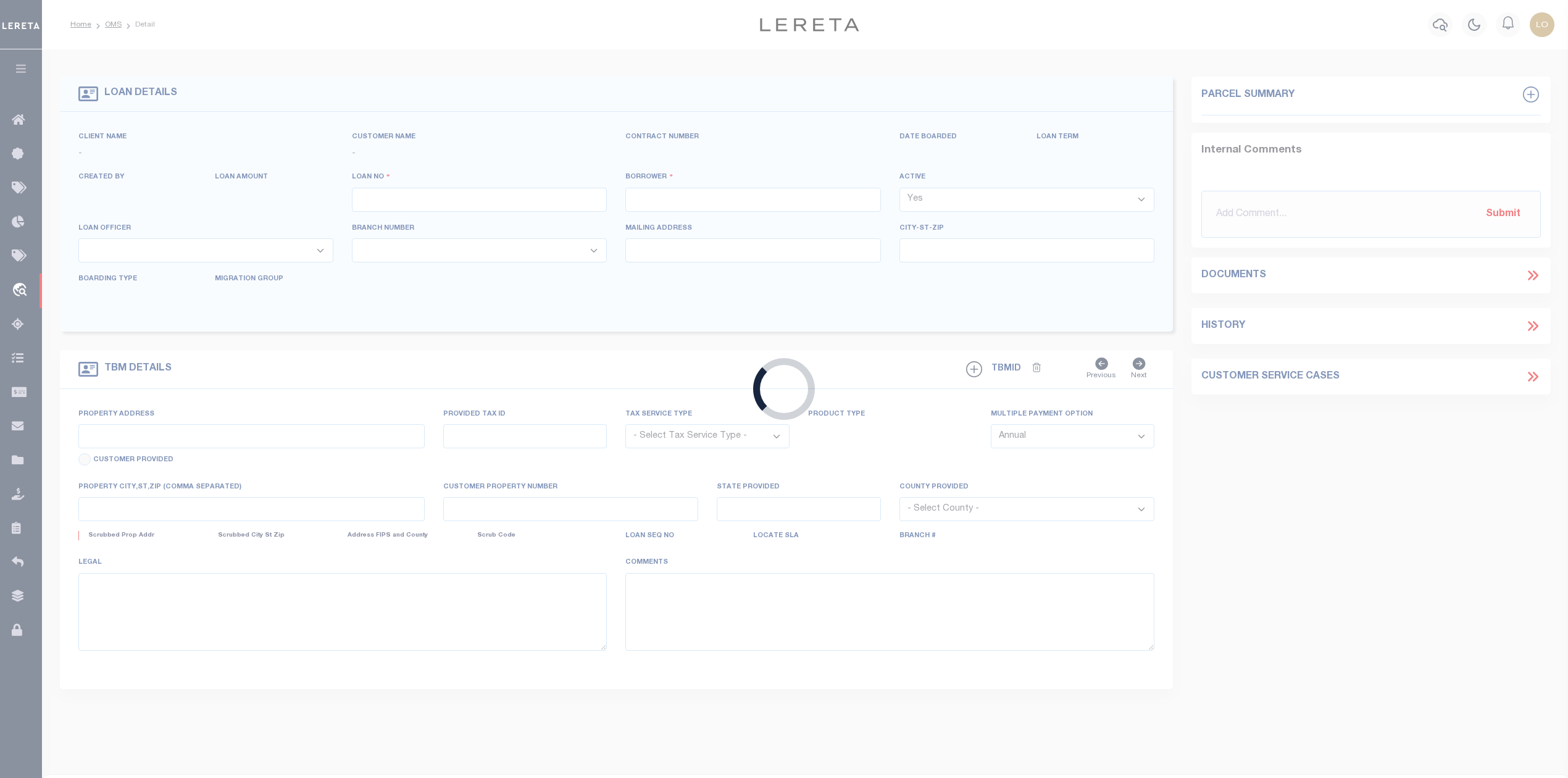
type input "10054293"
type input "Legacy Memorial Inc"
select select
type input "[STREET_ADDRESS][PERSON_NAME]"
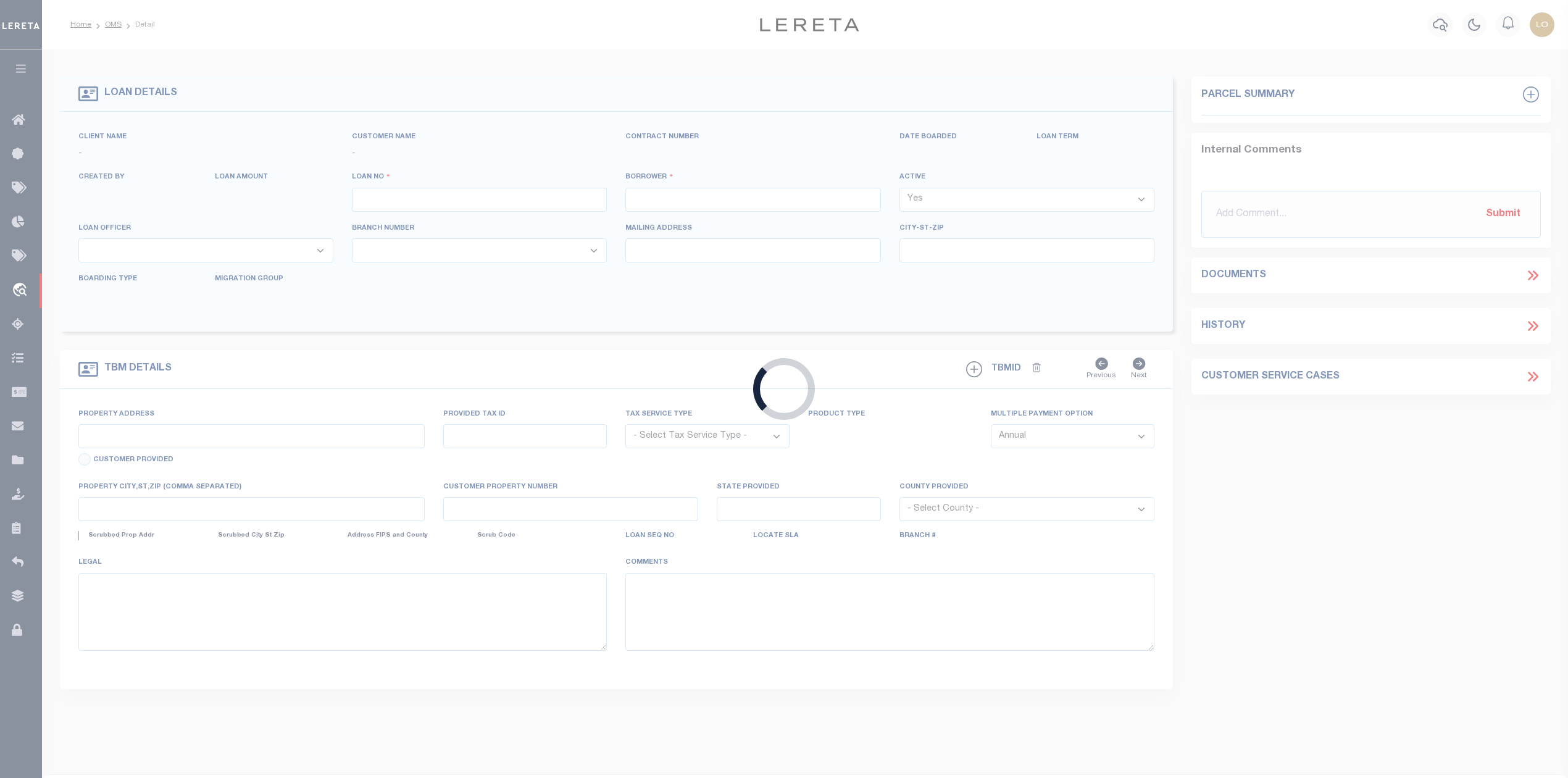
type input "Cincinnati OH 452310000"
select select "NonEscrow"
select select "51179"
select select "7639"
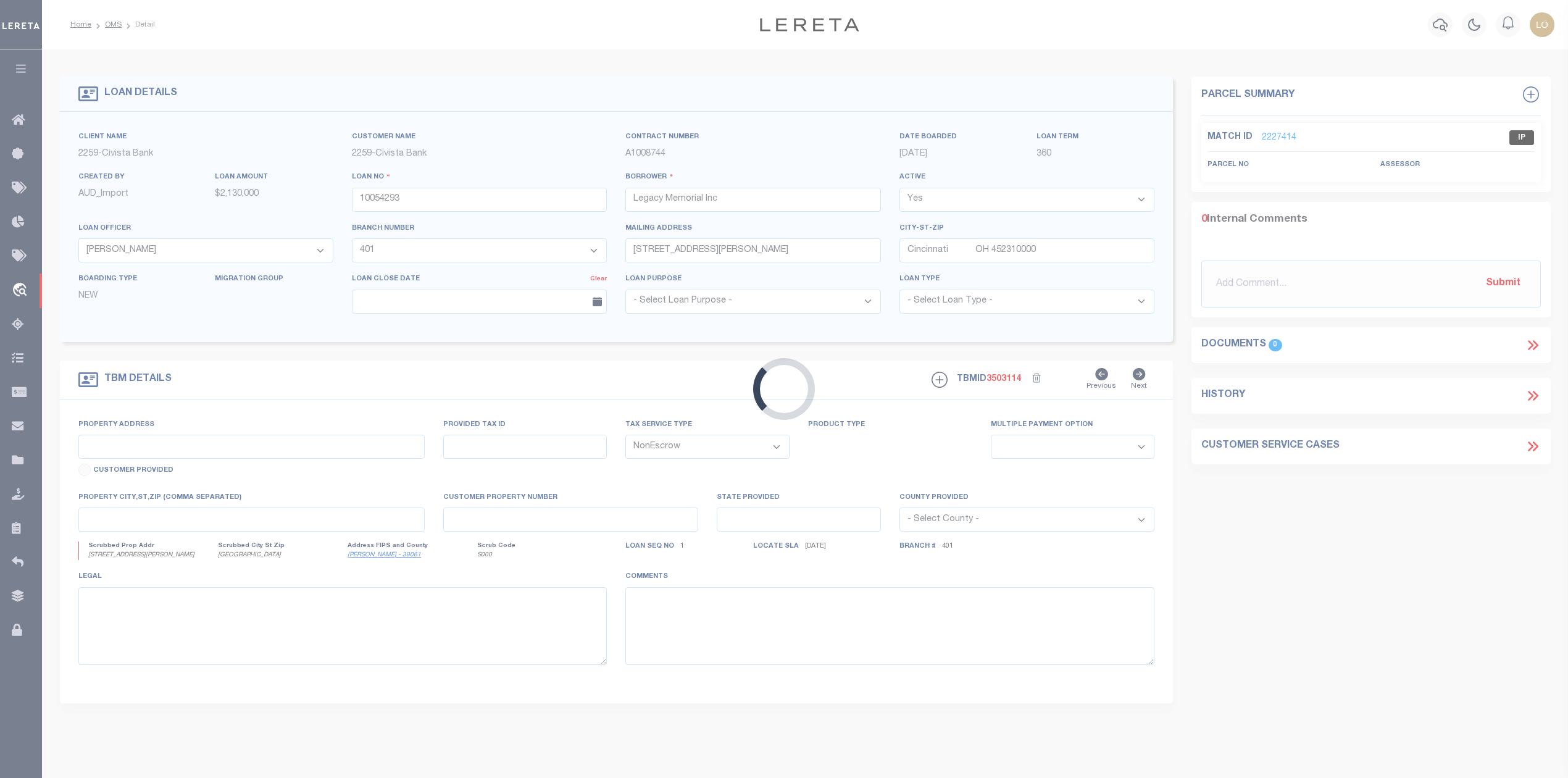
type input "[STREET_ADDRESS][PERSON_NAME]"
select select
type input "[GEOGRAPHIC_DATA]"
type input "C"
type input "OH"
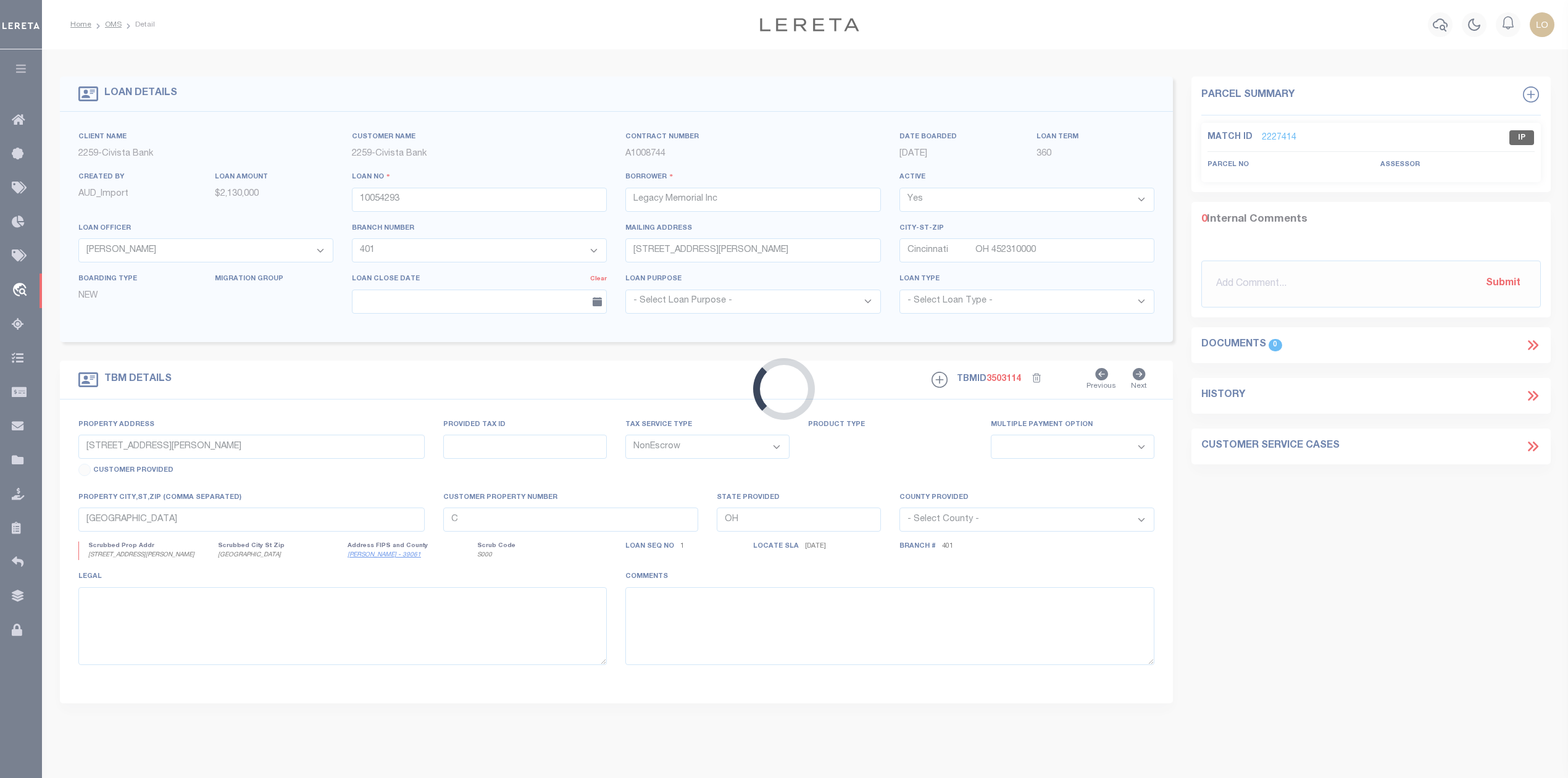
select select
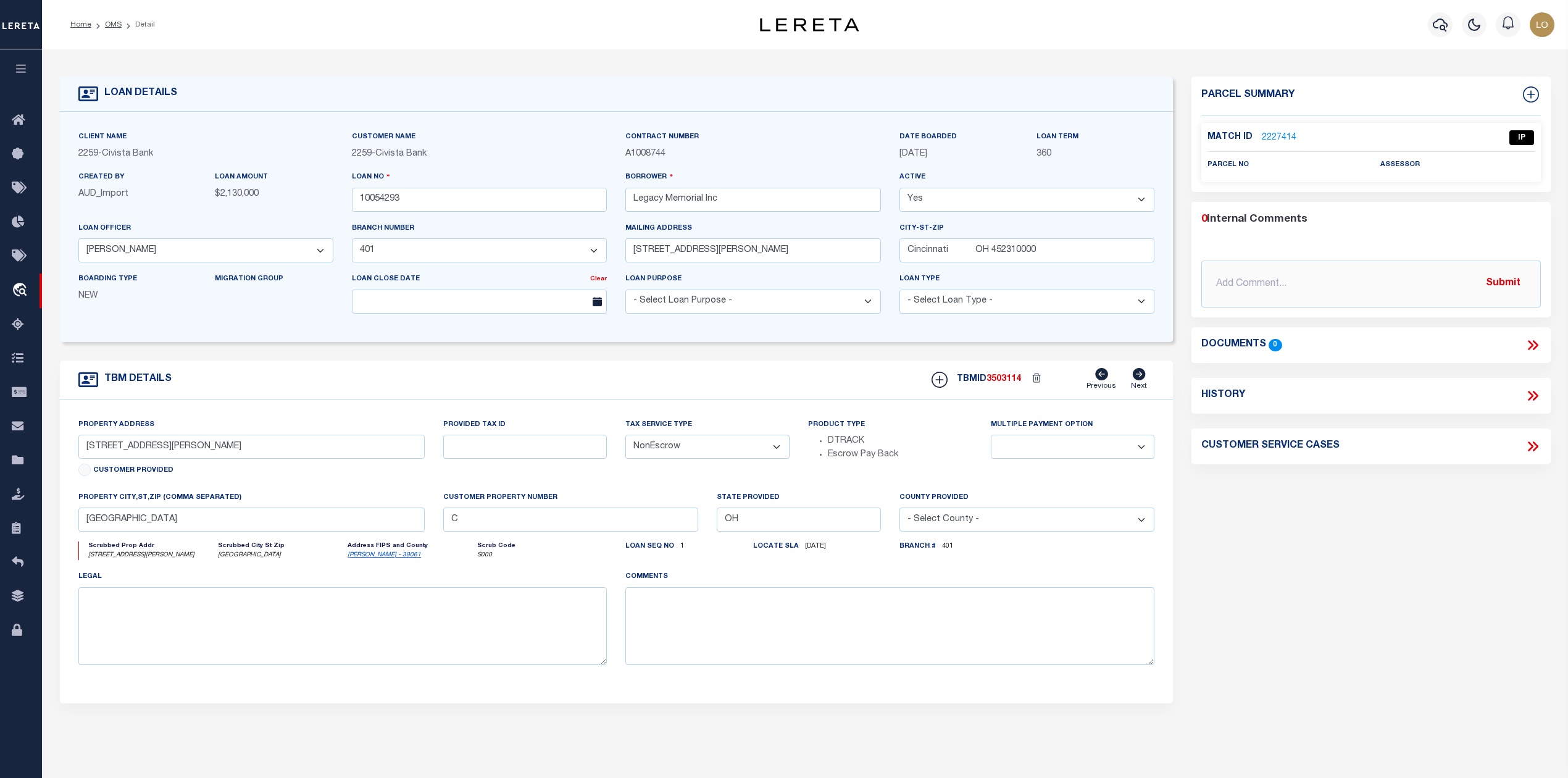
click at [1279, 133] on link "2227414" at bounding box center [1279, 138] width 35 height 13
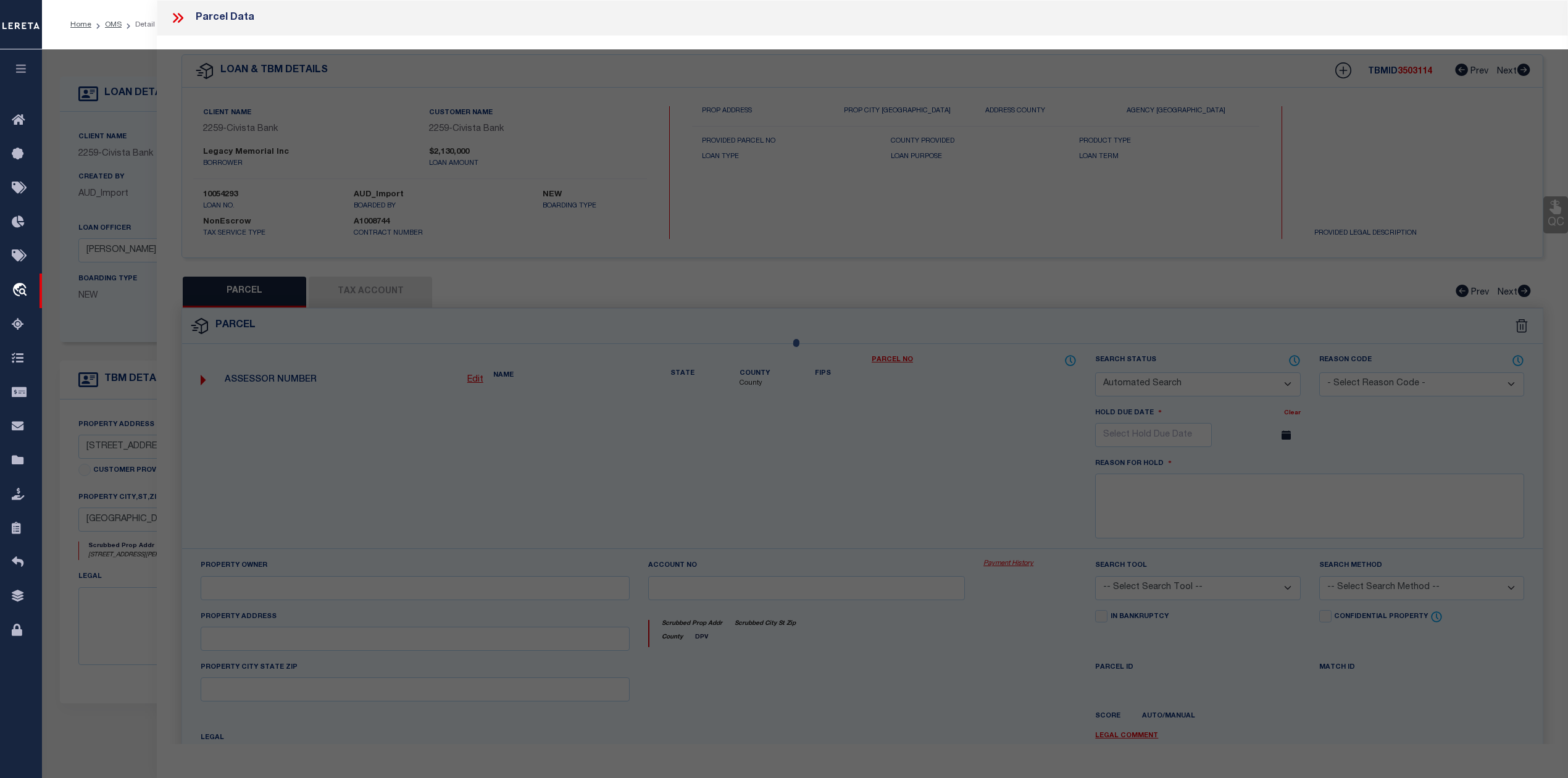
checkbox input "false"
select select "IP"
checkbox input "false"
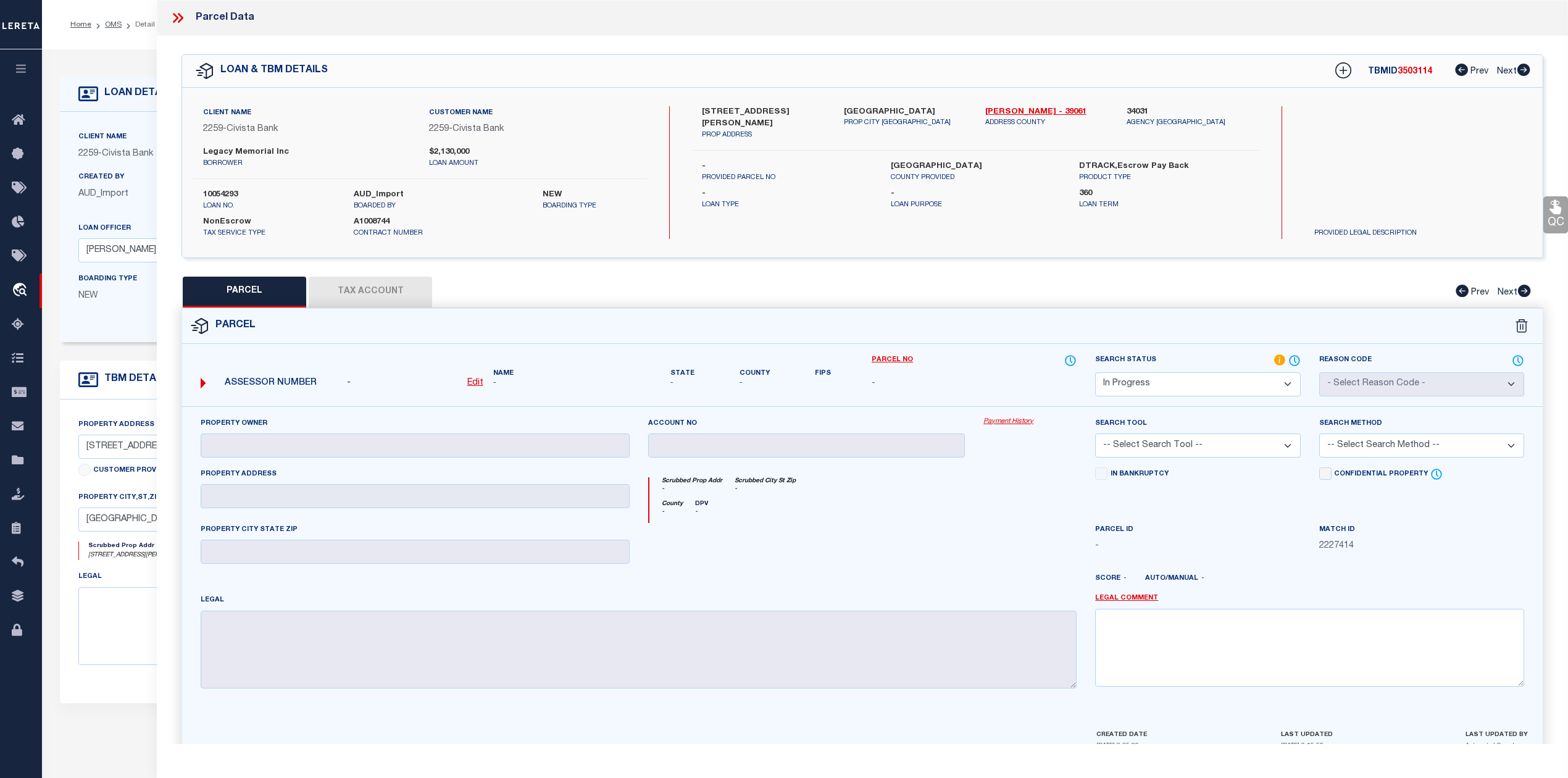
click at [1165, 387] on select "Automated Search Bad Parcel Complete Duplicate Parcel High Dollar Reporting In …" at bounding box center [1198, 384] width 205 height 24
select select "ND"
click at [1095, 372] on select "Automated Search Bad Parcel Complete Duplicate Parcel High Dollar Reporting In …" at bounding box center [1198, 384] width 205 height 24
click at [1117, 597] on link "Legal Comment" at bounding box center [1127, 598] width 63 height 11
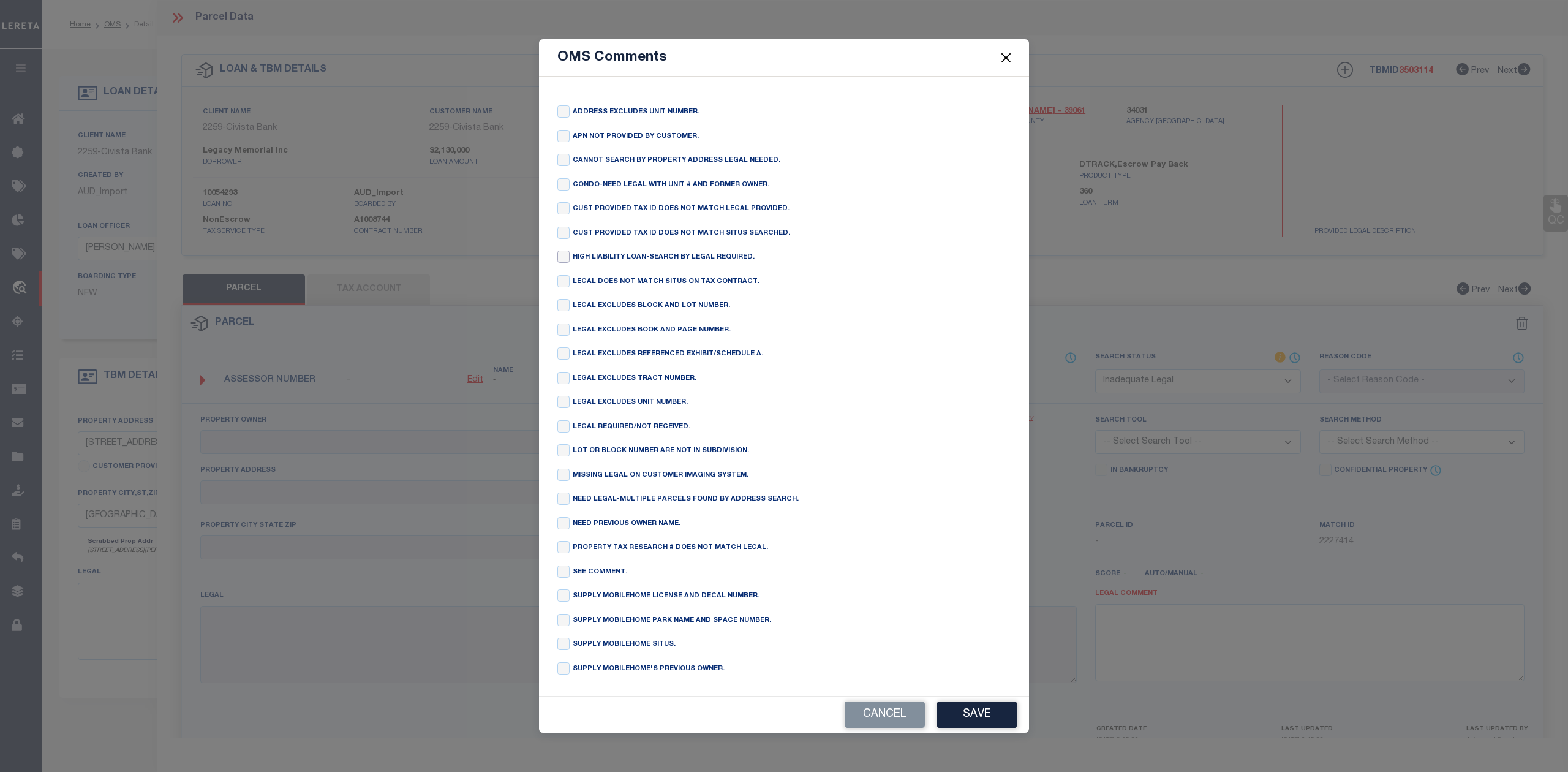
click at [559, 251] on input "checkbox" at bounding box center [563, 256] width 12 height 12
checkbox input "true"
click at [954, 726] on button "Save" at bounding box center [977, 715] width 80 height 27
type textarea "HIGH LIABILITY LOAN-SEARCH BY LEGAL REQUIRED."
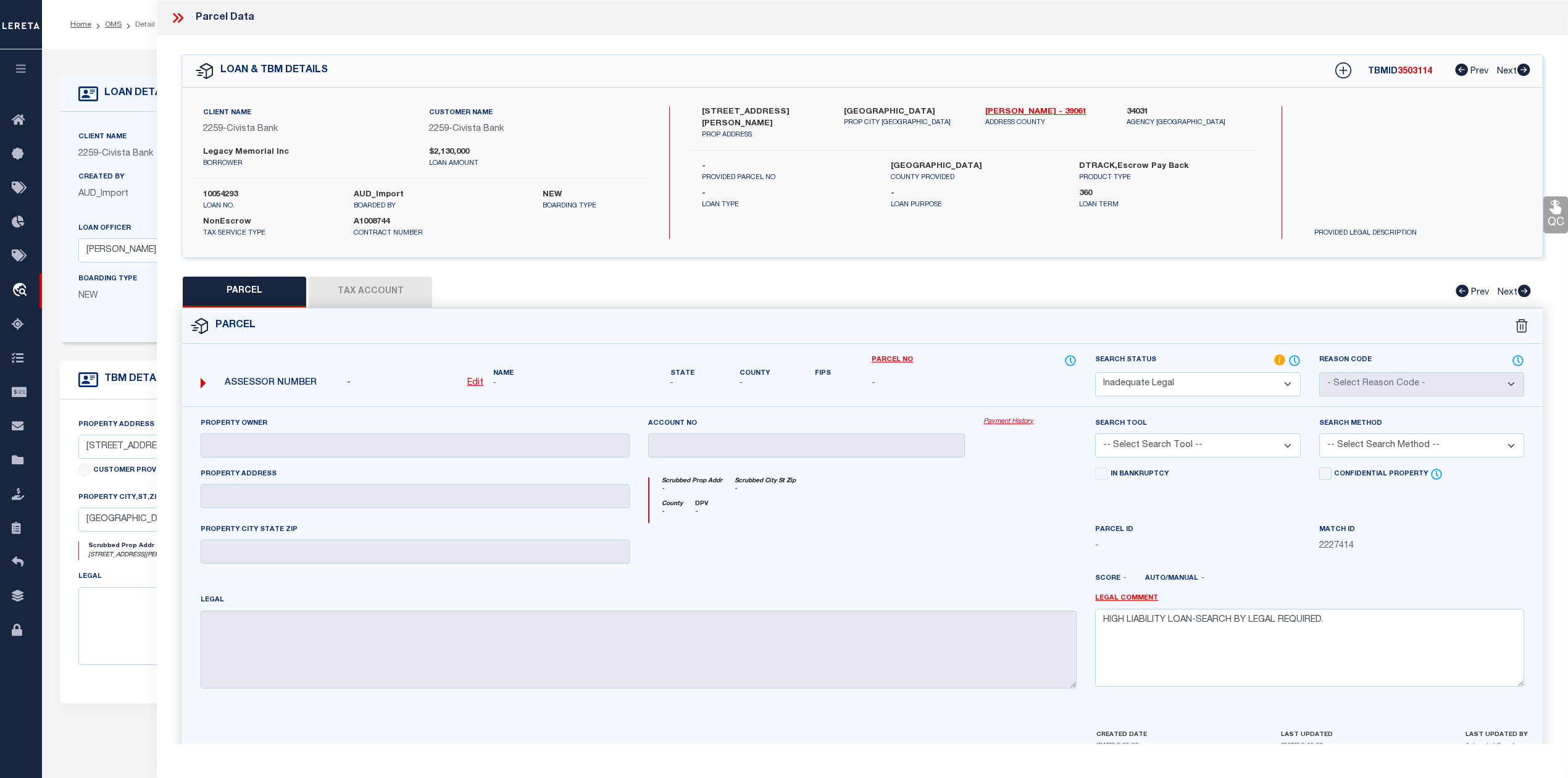
click at [964, 564] on div at bounding box center [807, 548] width 336 height 51
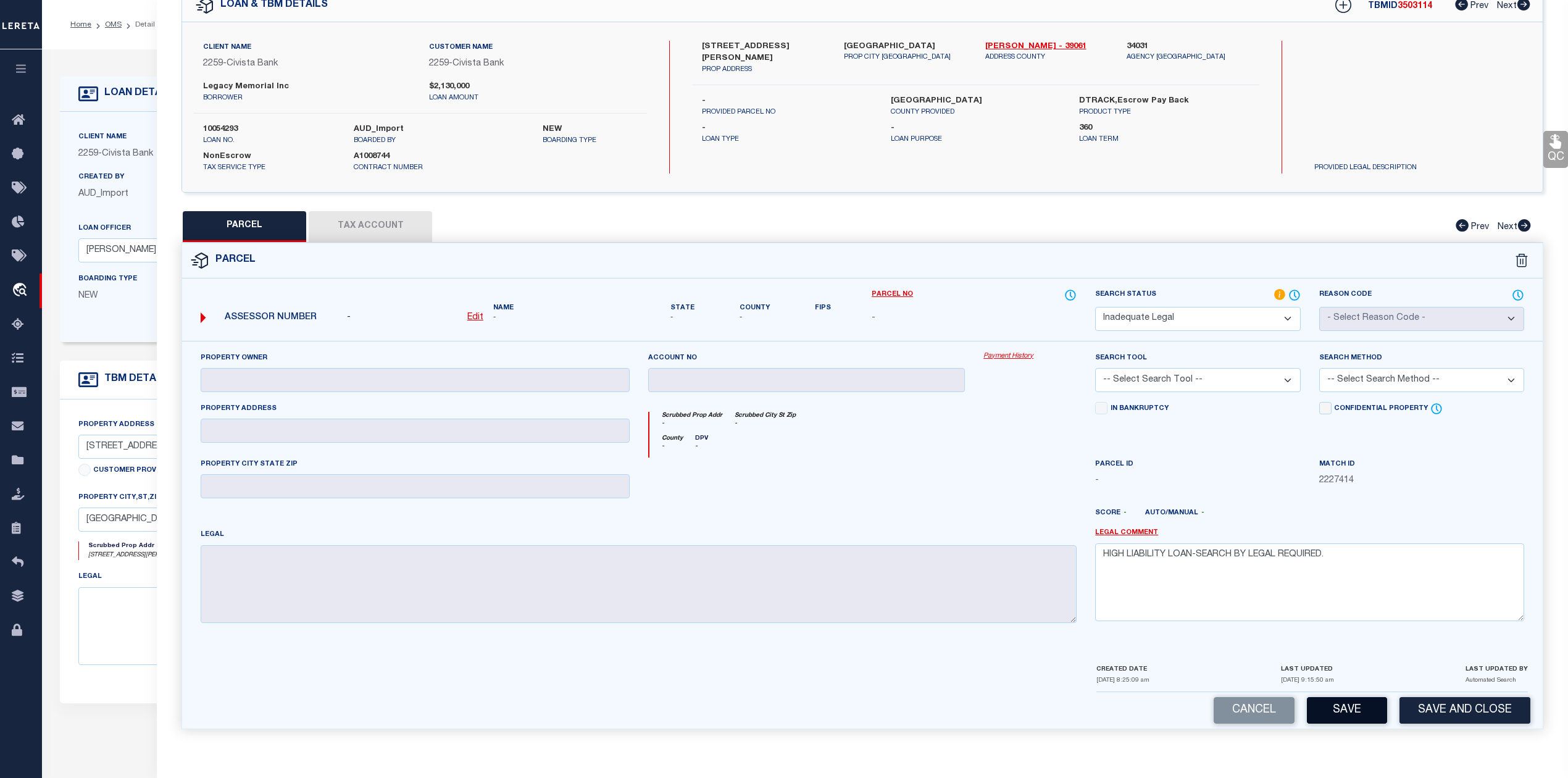
click at [1334, 700] on button "Save" at bounding box center [1346, 711] width 81 height 27
select select "AS"
checkbox input "false"
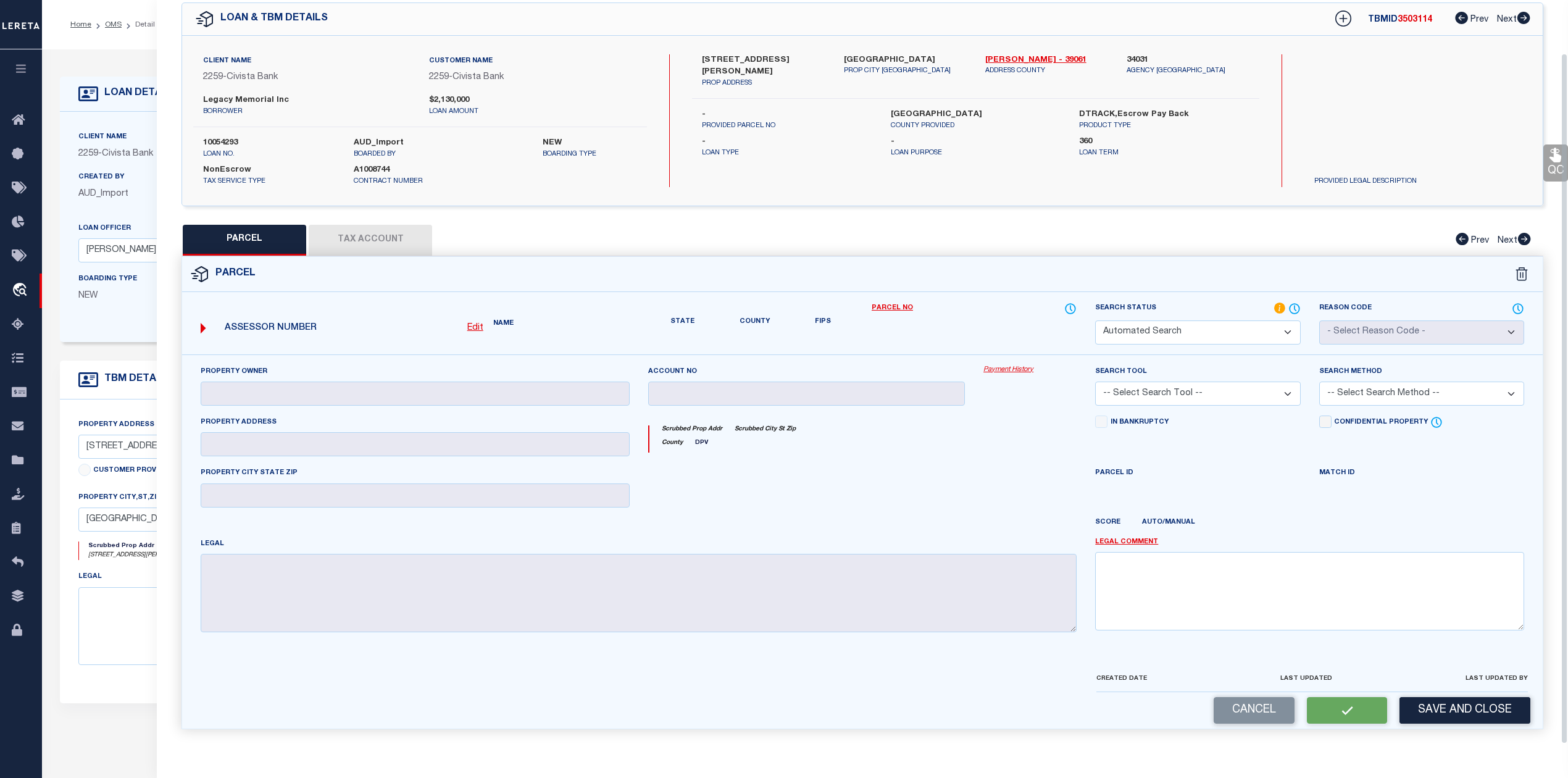
select select "ND"
checkbox input "false"
type textarea "HIGH LIABILITY LOAN-SEARCH BY LEGAL REQUIRED."
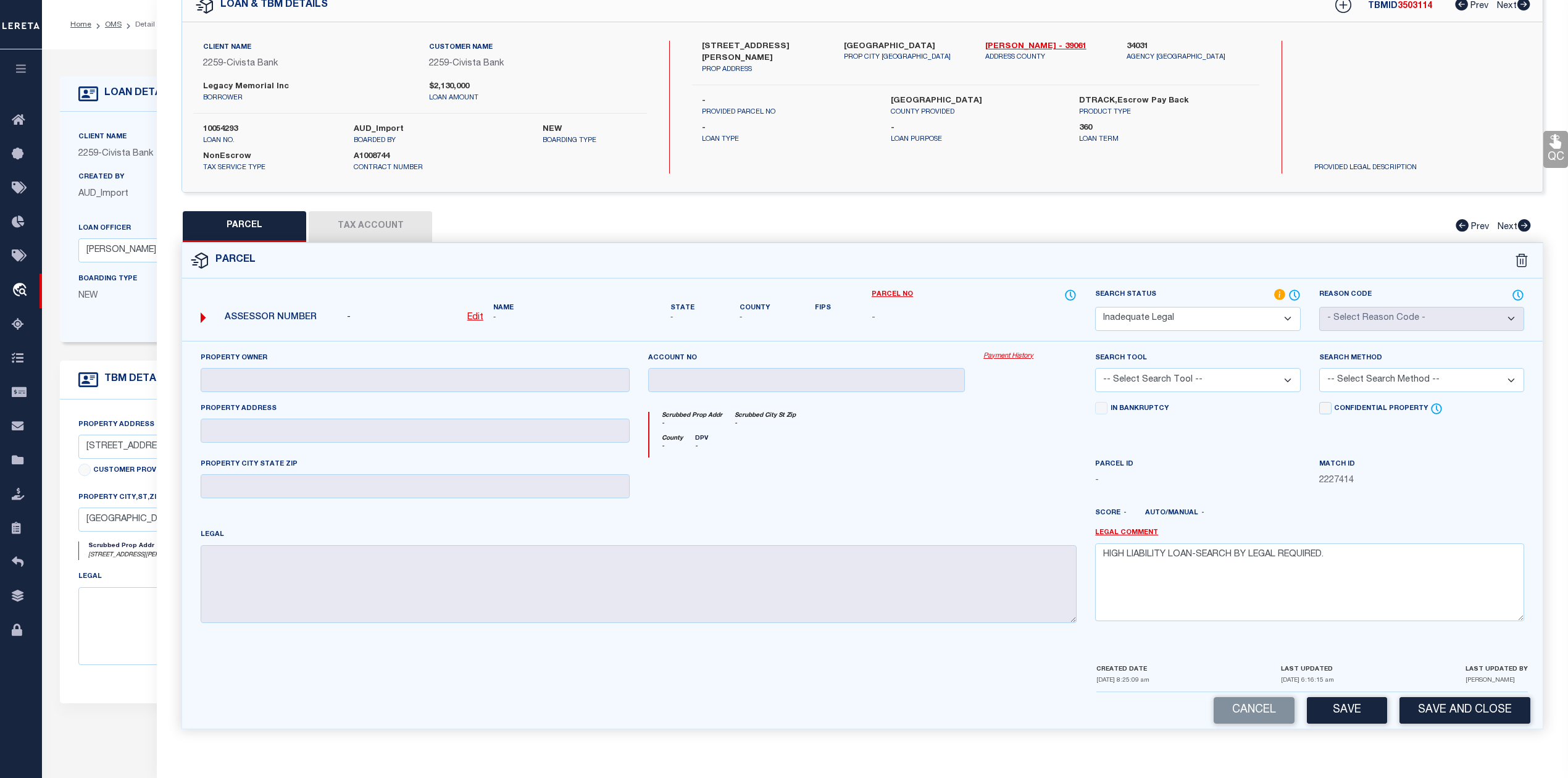
click at [1005, 487] on div at bounding box center [1030, 483] width 111 height 51
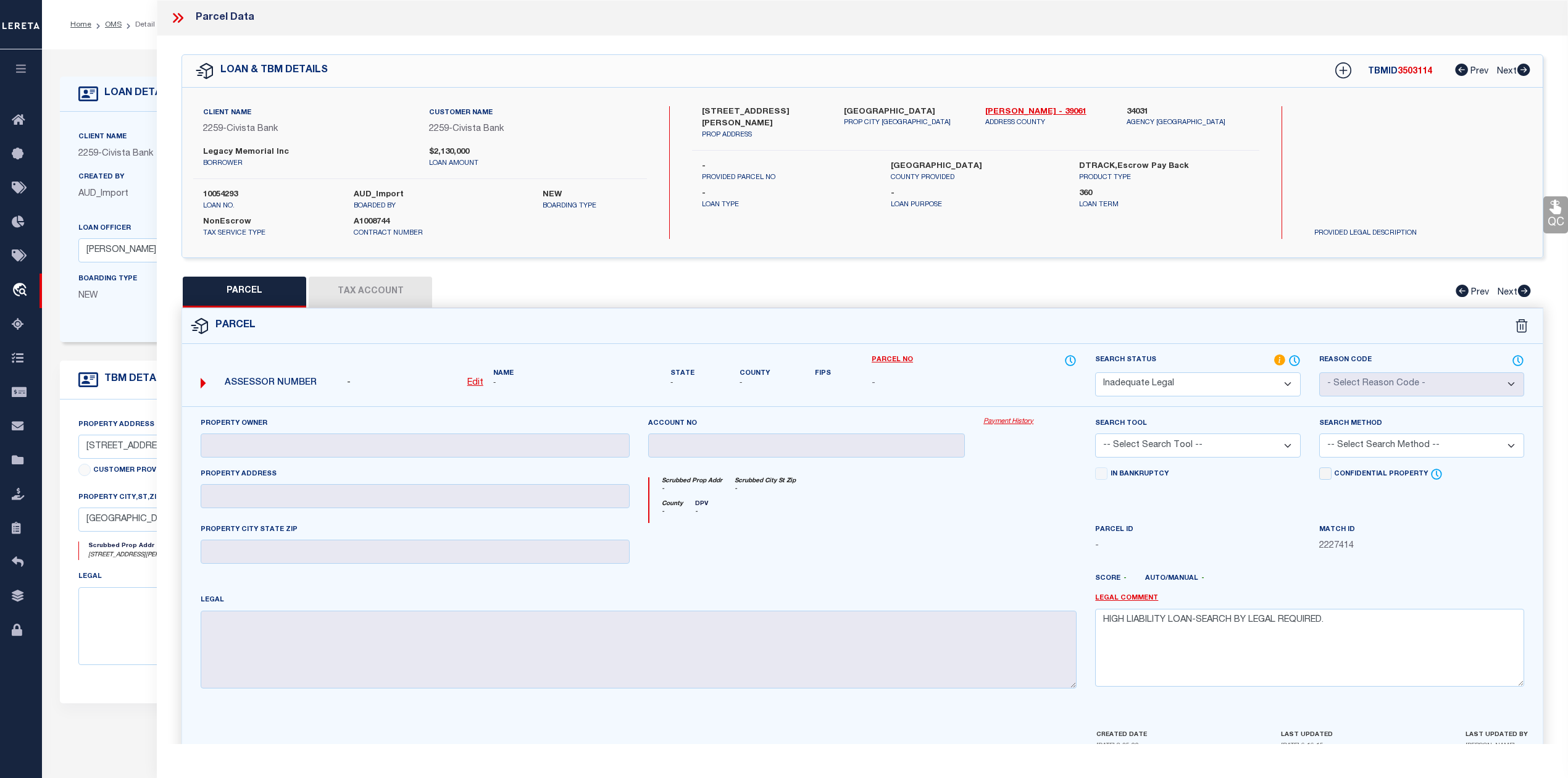
click at [1407, 70] on span "3503114" at bounding box center [1415, 71] width 35 height 9
copy span "3503114"
drag, startPoint x: 975, startPoint y: 113, endPoint x: 1019, endPoint y: 111, distance: 44.0
click at [1019, 111] on div "[PERSON_NAME] - 39061 ADDRESS COUNTY" at bounding box center [1046, 124] width 141 height 35
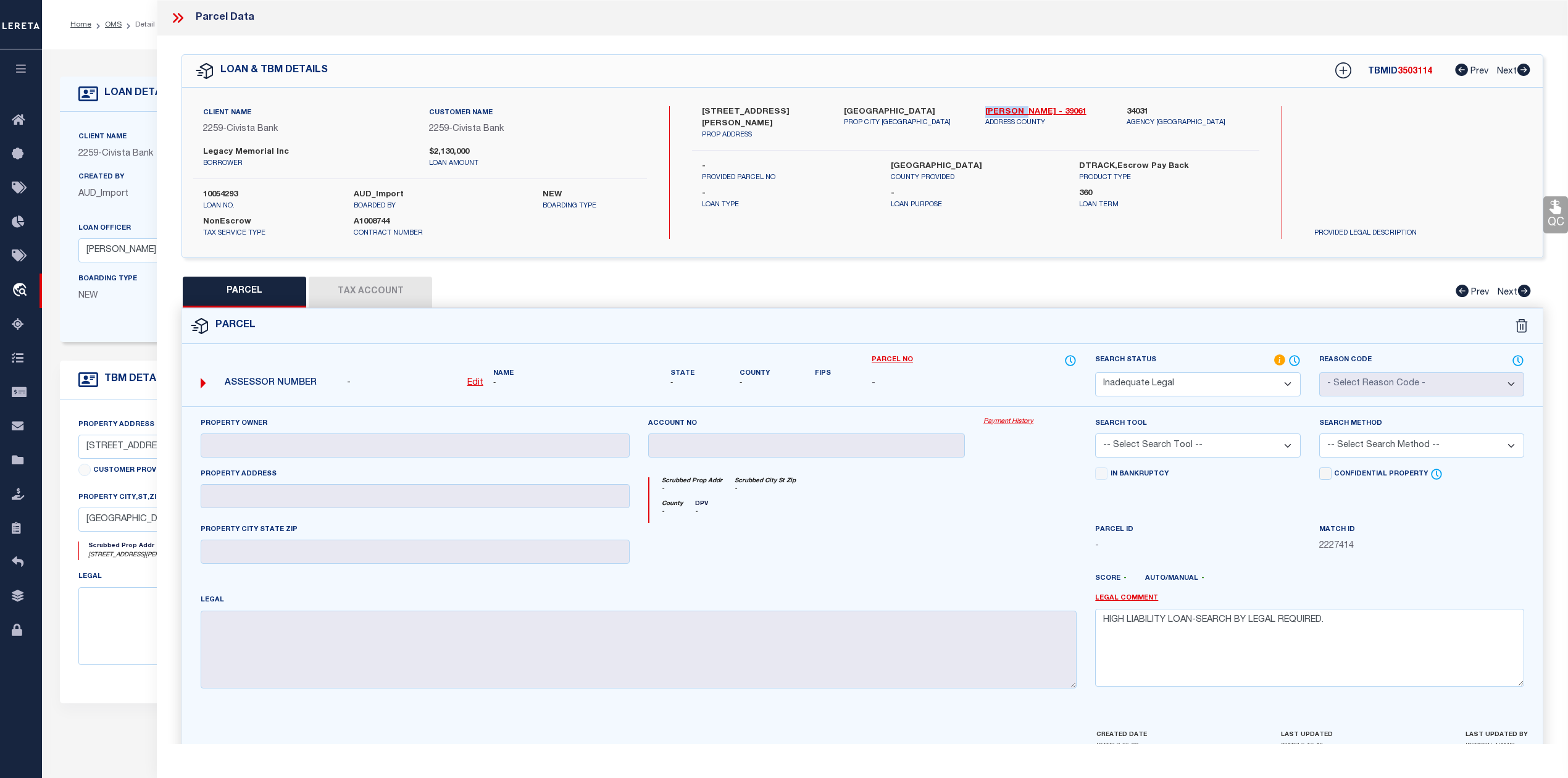
copy link "[PERSON_NAME]"
click at [929, 559] on div at bounding box center [807, 548] width 336 height 51
click at [925, 541] on div at bounding box center [807, 548] width 336 height 51
click at [178, 21] on icon at bounding box center [180, 18] width 6 height 10
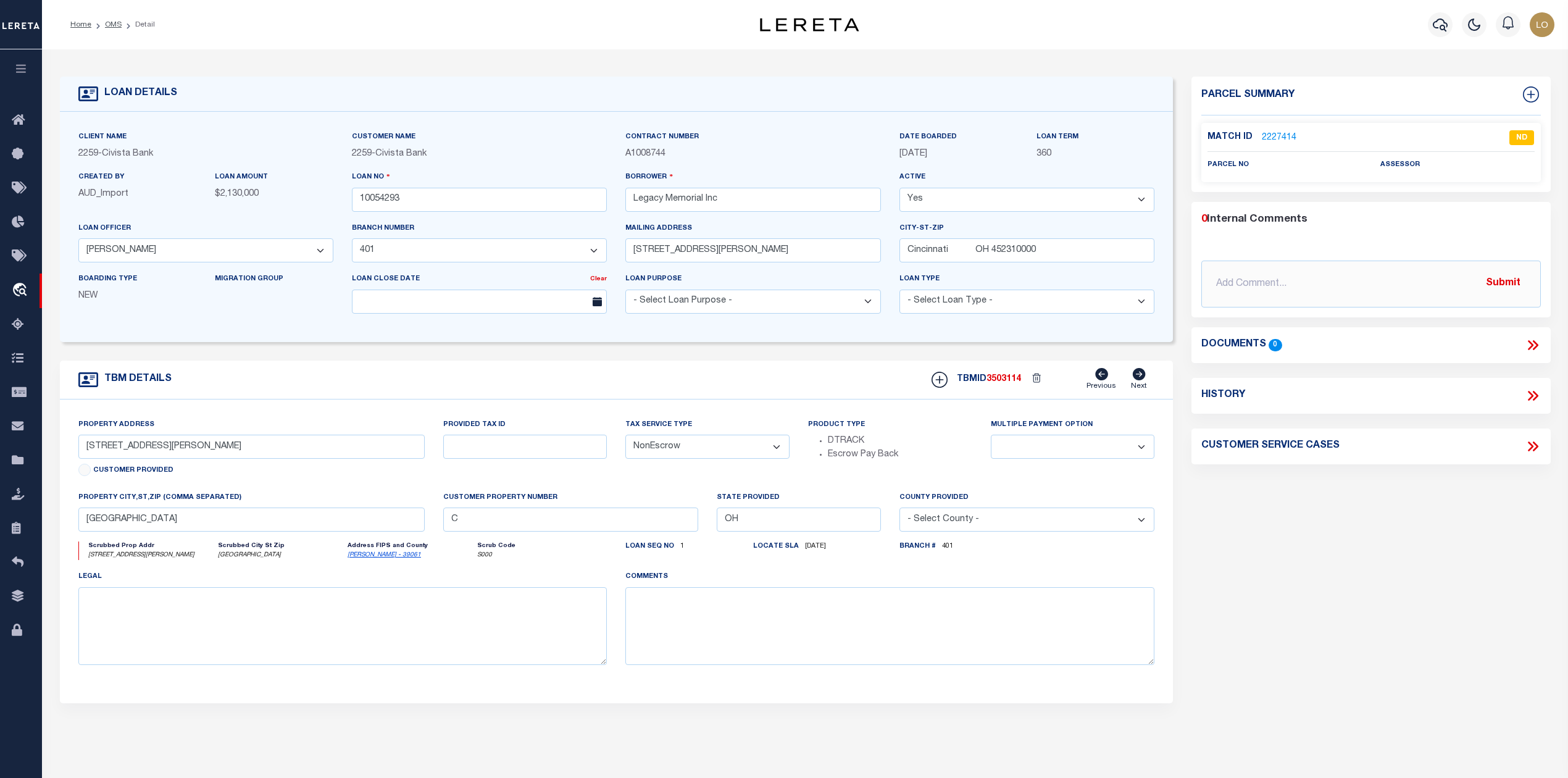
click at [1306, 524] on div "Parcel Summary Match ID 2227414 0" at bounding box center [1369, 413] width 377 height 674
click at [115, 25] on link "OMS" at bounding box center [112, 25] width 16 height 8
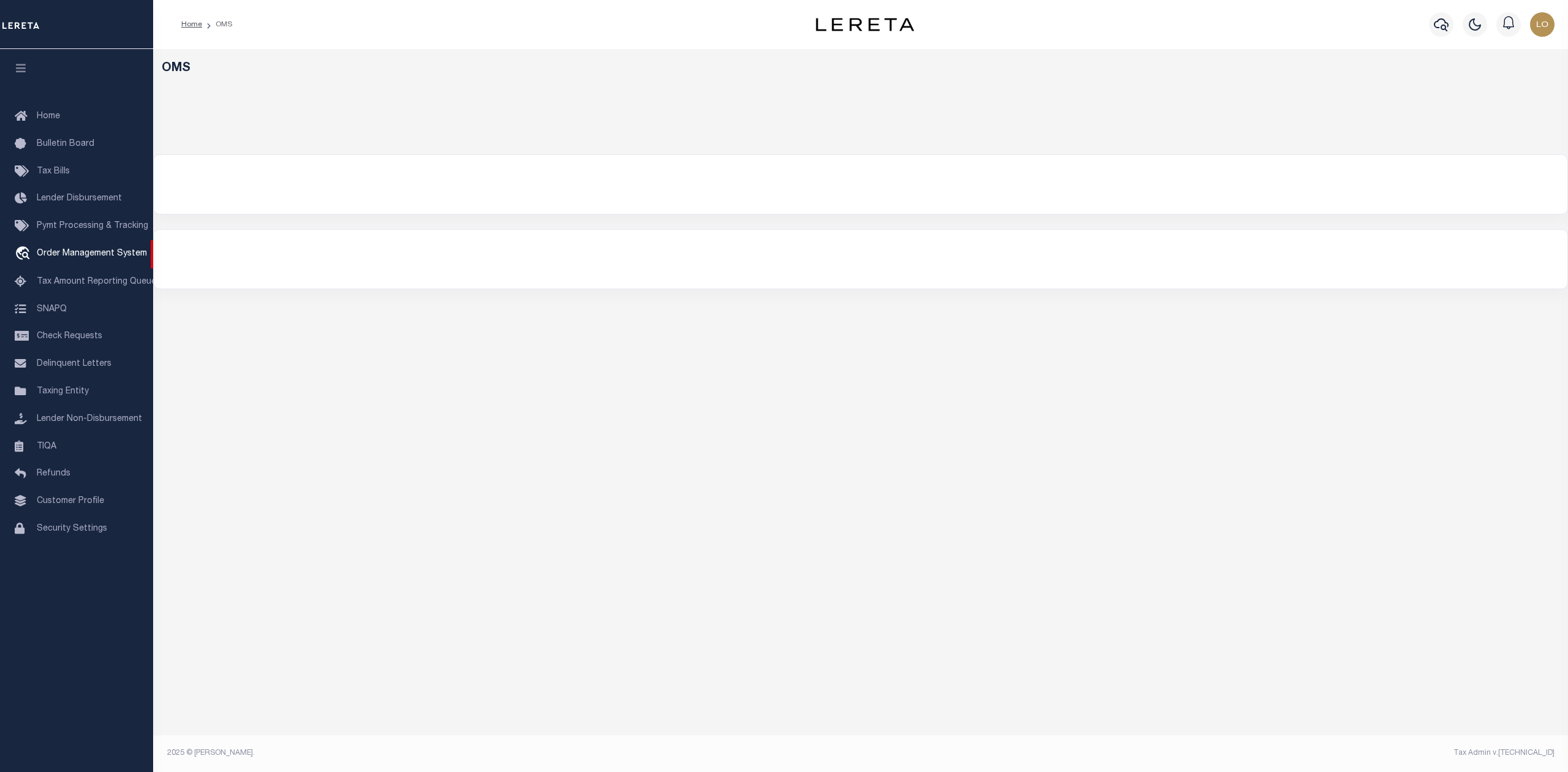
select select "200"
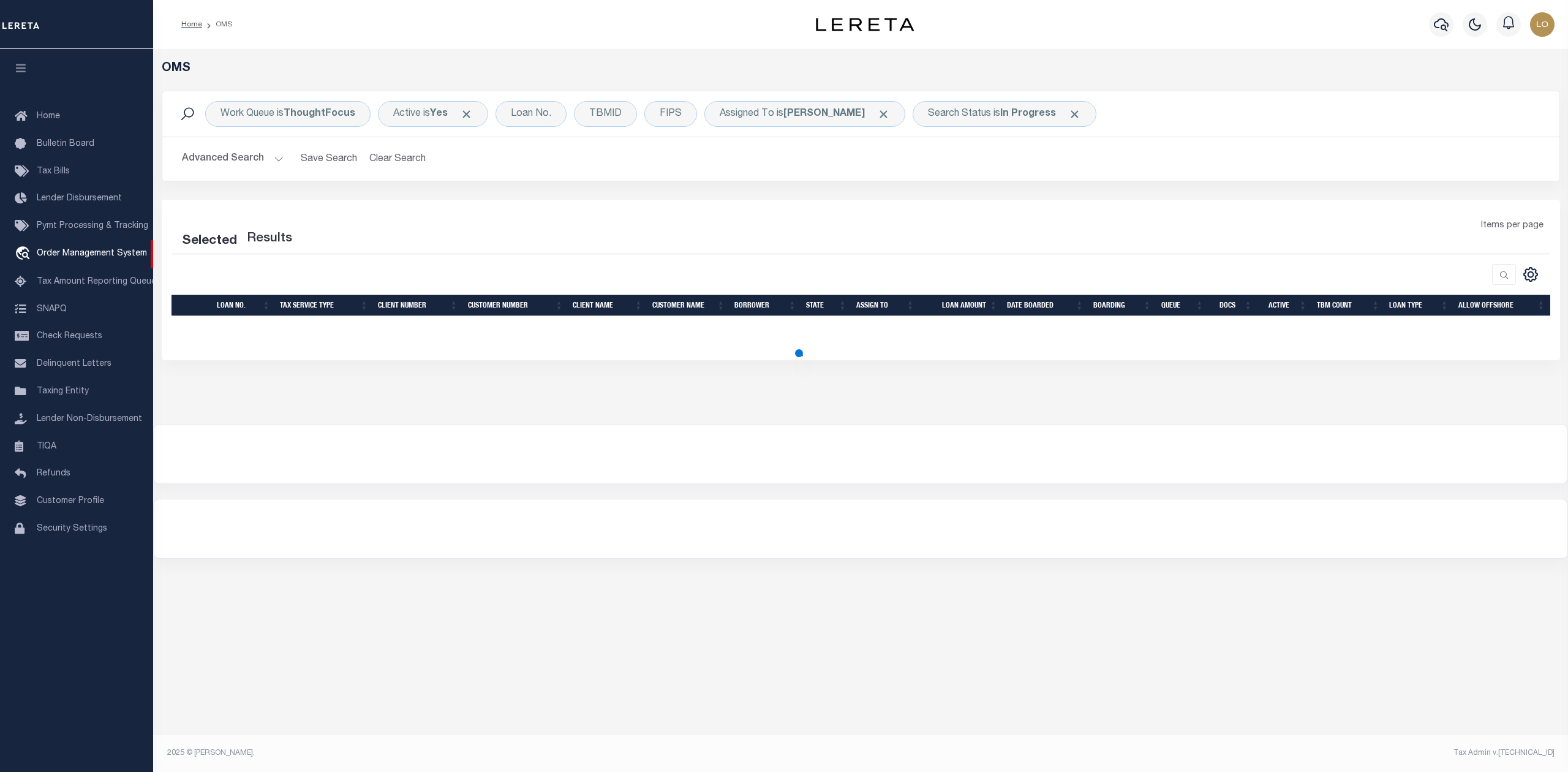
select select "200"
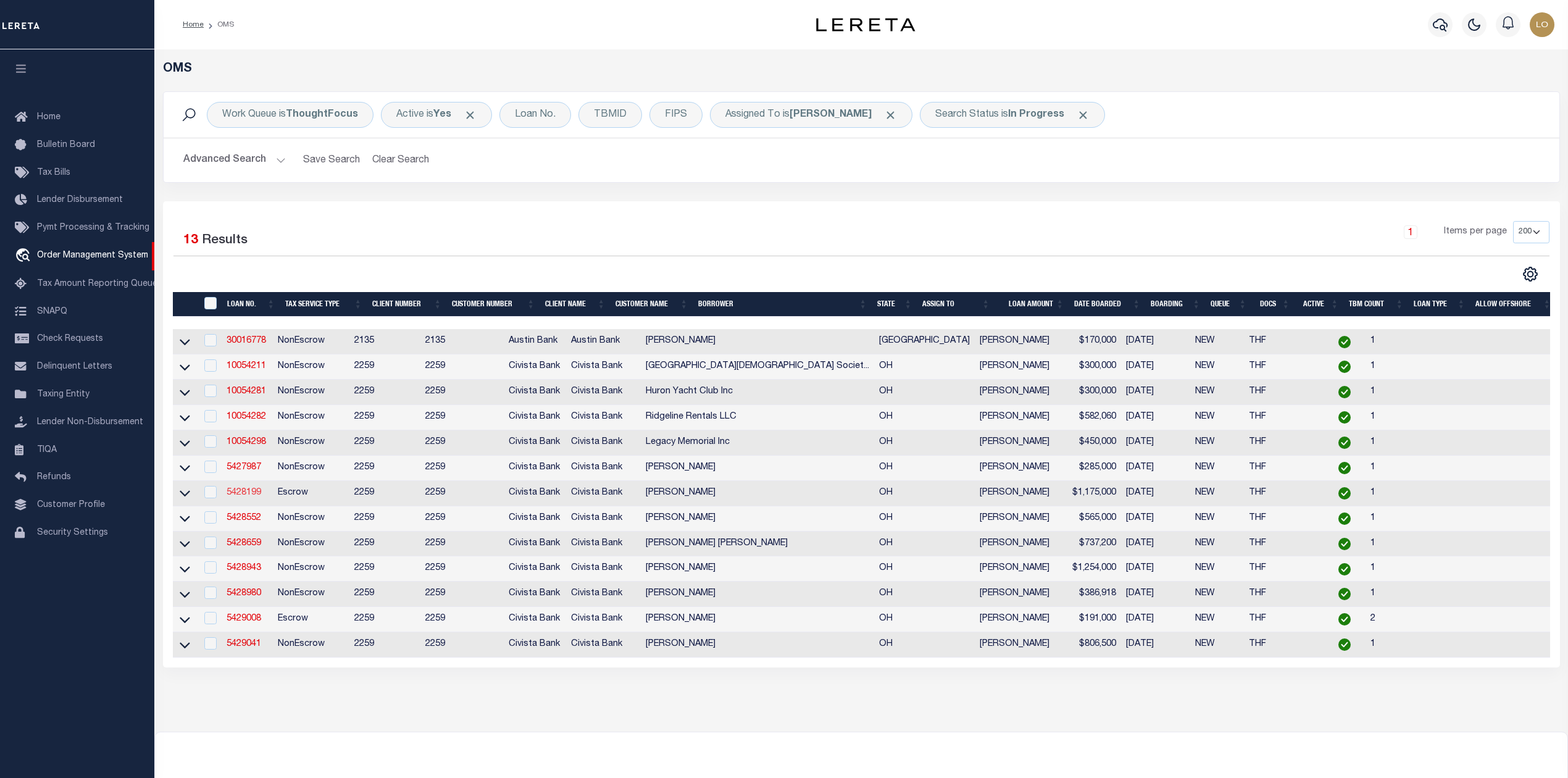
click at [240, 497] on link "5428199" at bounding box center [244, 492] width 35 height 9
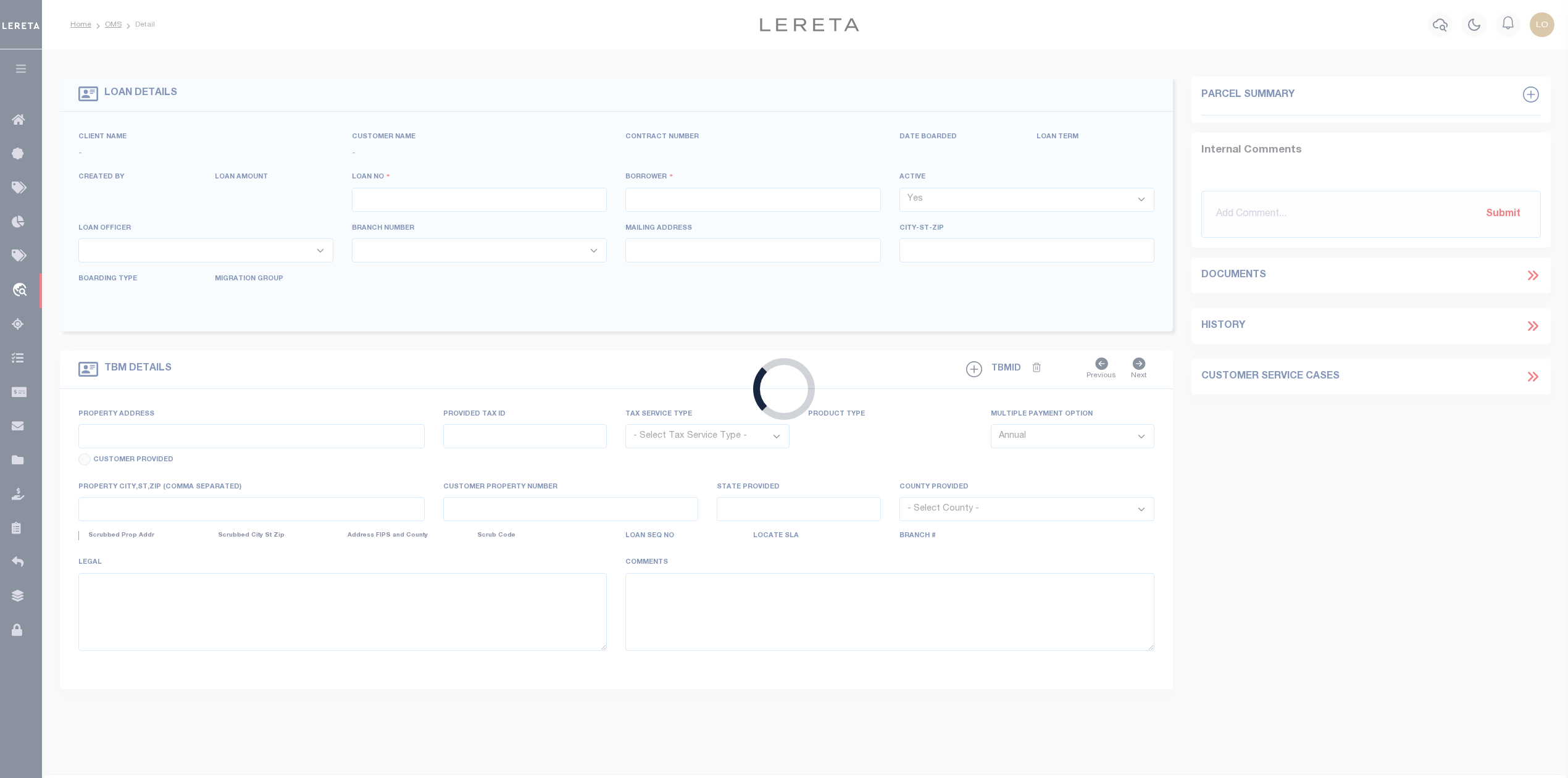
type input "5428199"
type input "[PERSON_NAME]"
select select
type input "[STREET_ADDRESS]"
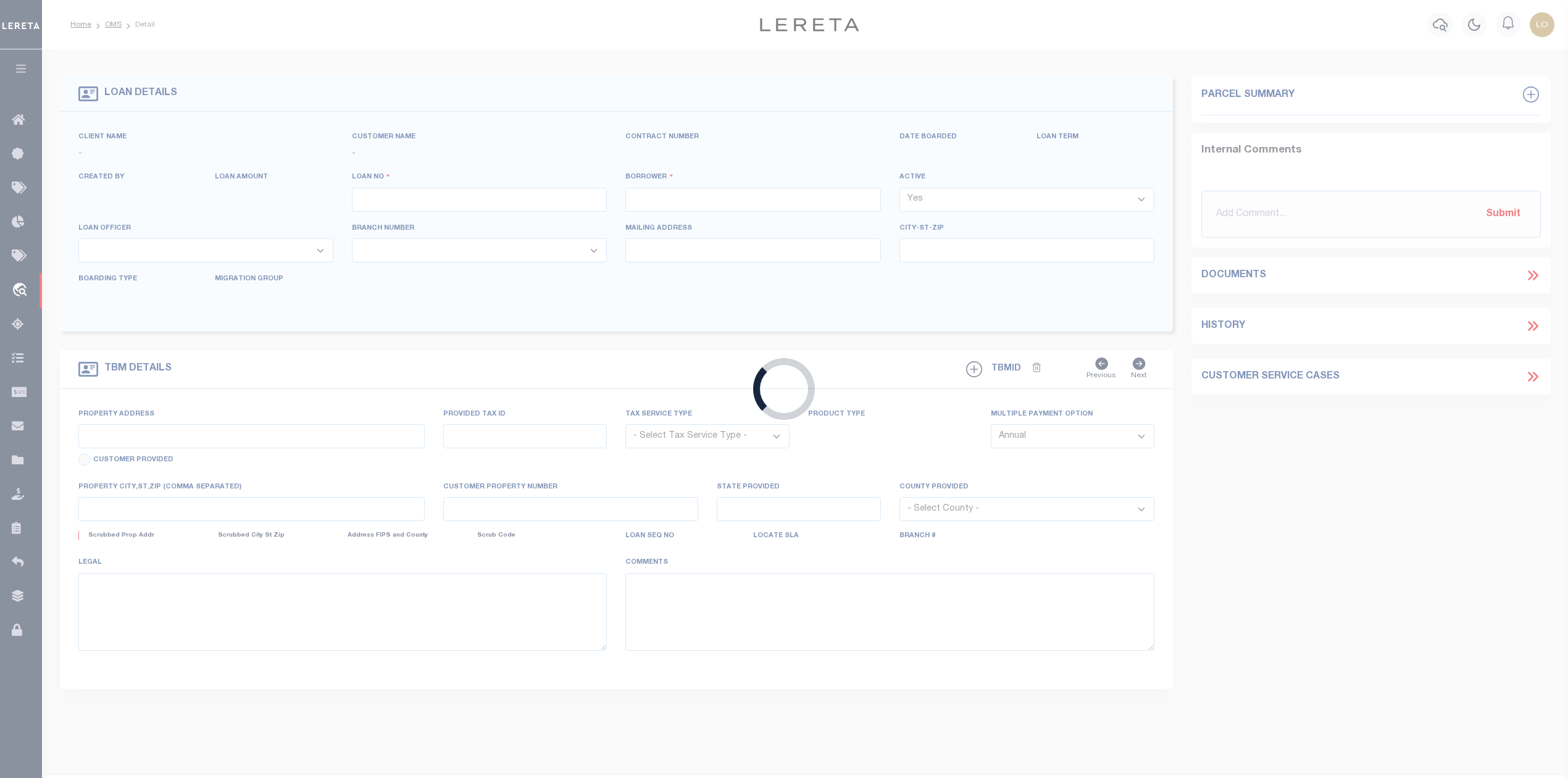
type input "Xenia OH 453857060"
select select "Escrow"
type input "[STREET_ADDRESS]"
select select
type input "GAHANNA OH 432302162"
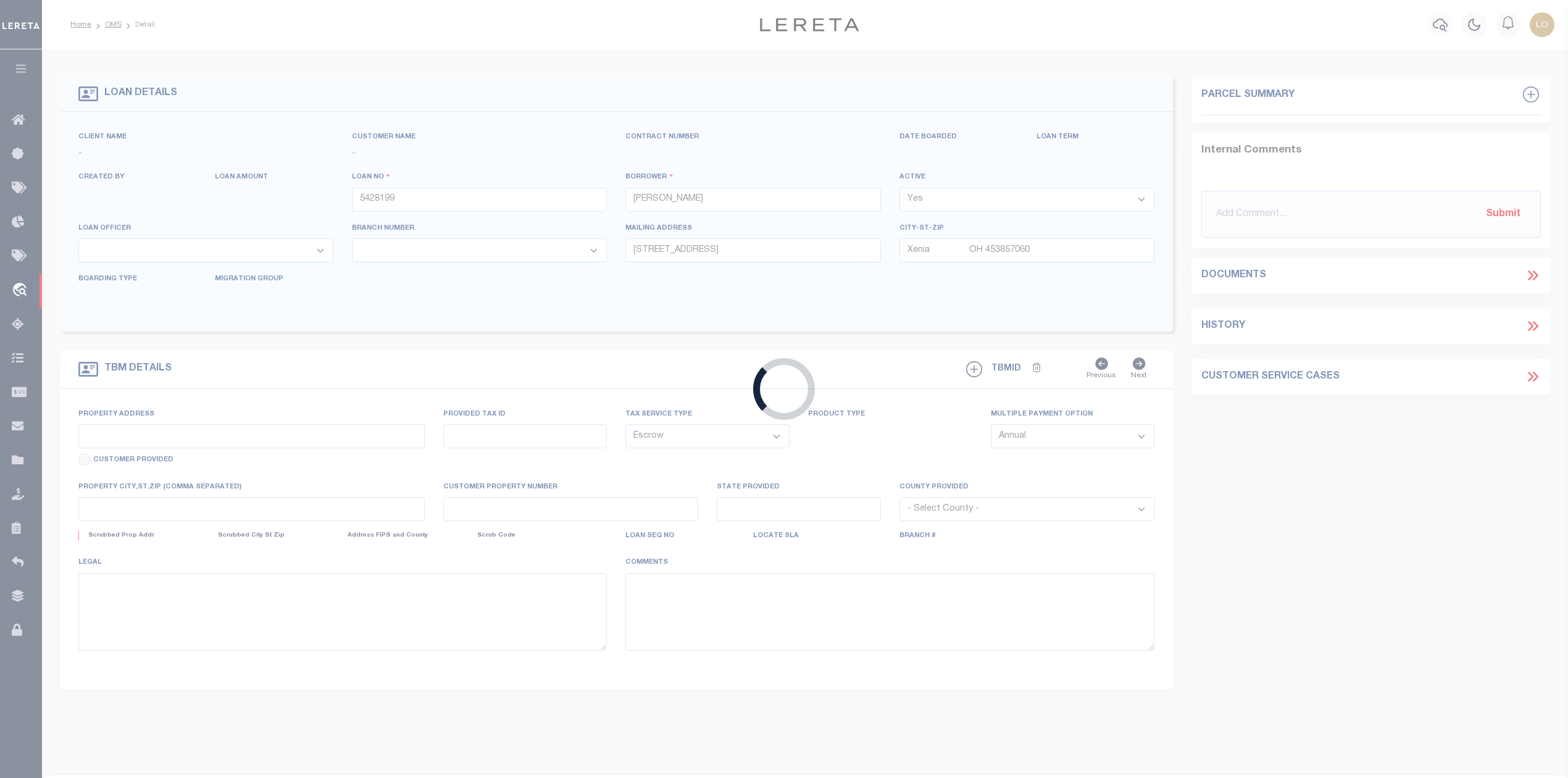
type input "R"
type input "OH"
select select
select select "39616"
select select "7648"
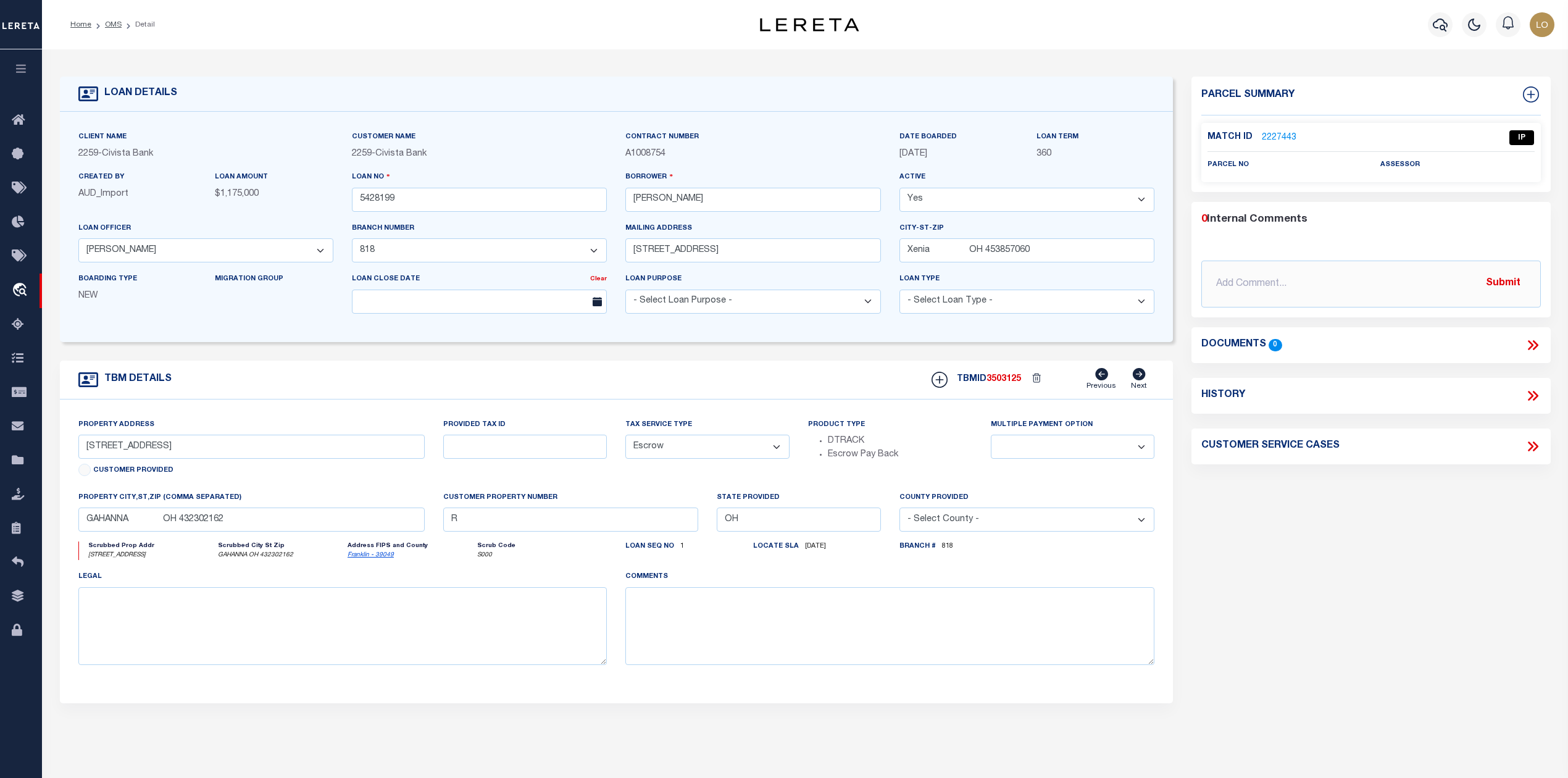
click at [1279, 138] on link "2227443" at bounding box center [1279, 138] width 35 height 13
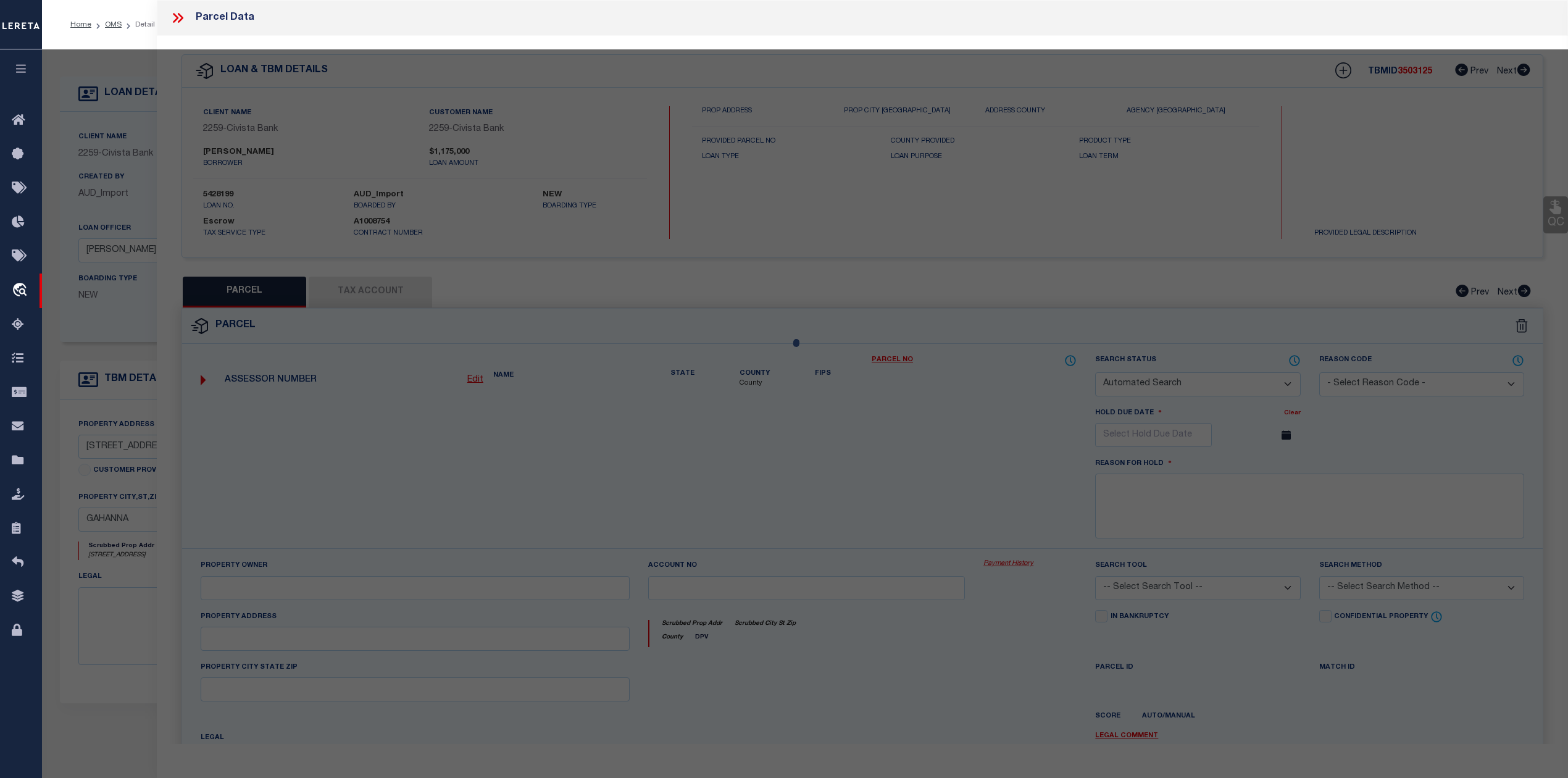
checkbox input "false"
select select "IP"
checkbox input "false"
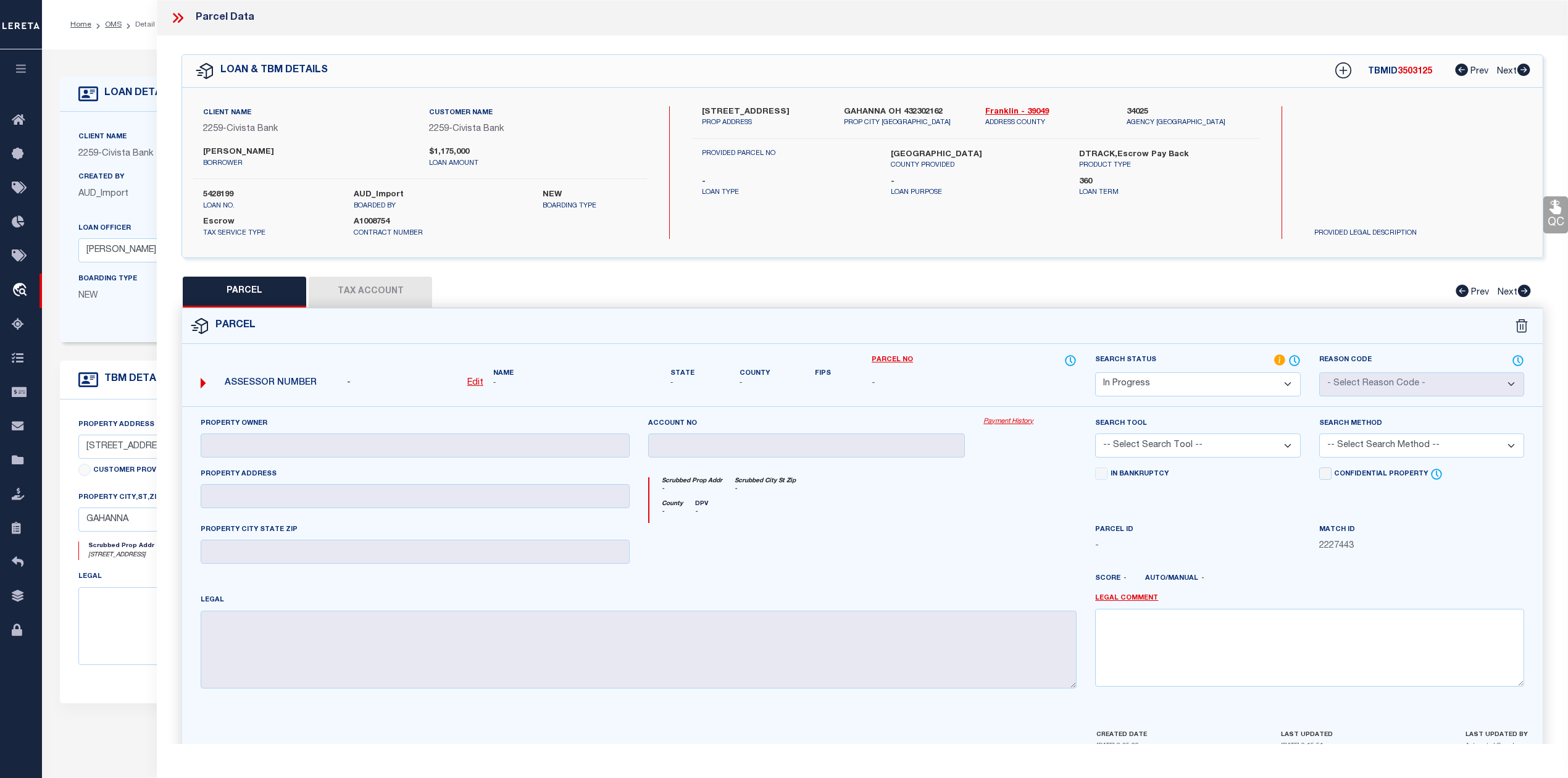
click at [881, 512] on div "County - DPV -" at bounding box center [863, 511] width 428 height 23
click at [1164, 387] on select "Automated Search Bad Parcel Complete Duplicate Parcel High Dollar Reporting In …" at bounding box center [1198, 384] width 205 height 24
select select "ND"
click at [1095, 372] on select "Automated Search Bad Parcel Complete Duplicate Parcel High Dollar Reporting In …" at bounding box center [1198, 384] width 205 height 24
click at [1037, 530] on div at bounding box center [1030, 548] width 111 height 51
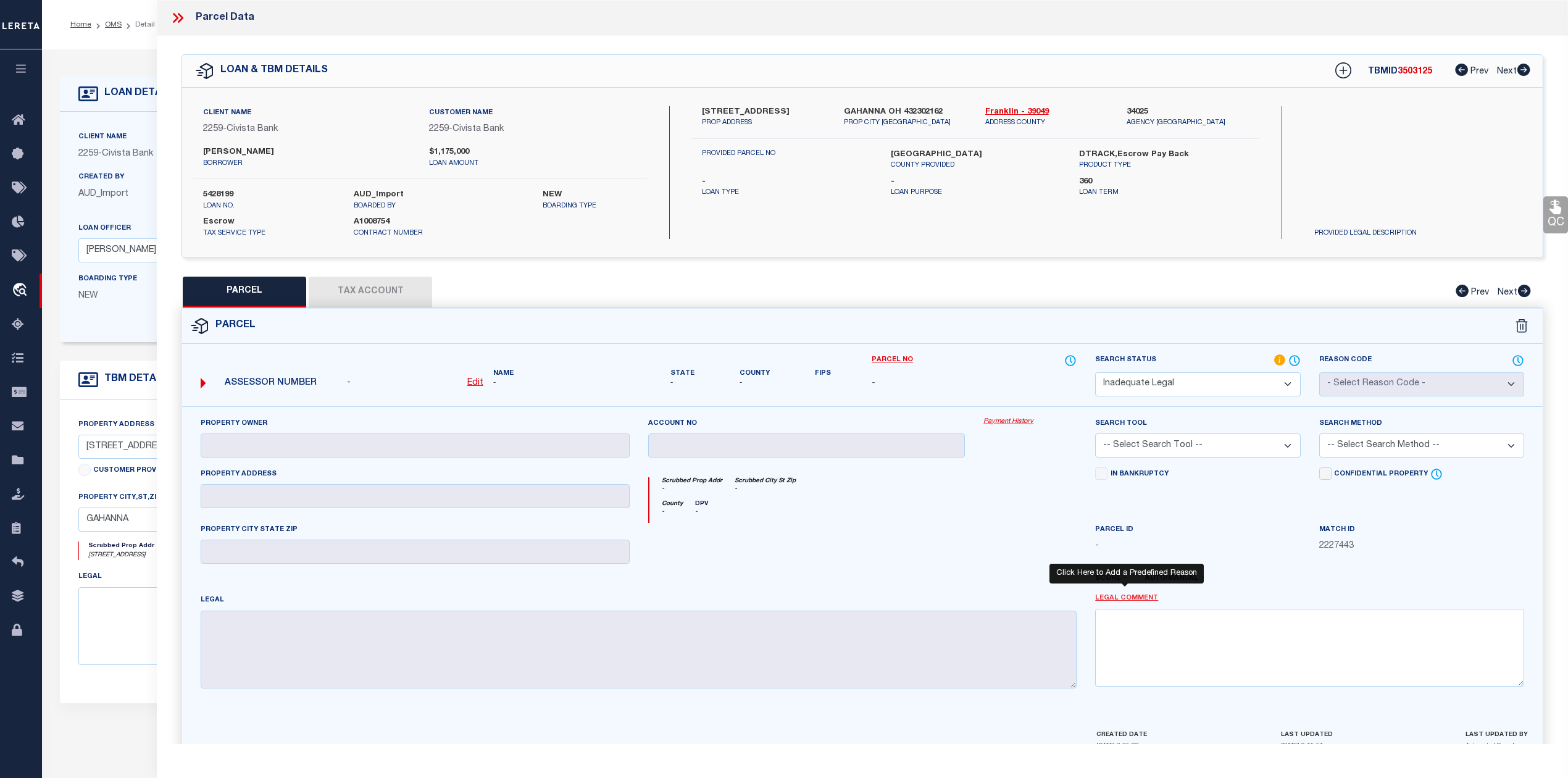
click at [1124, 601] on link "Legal Comment" at bounding box center [1127, 598] width 63 height 11
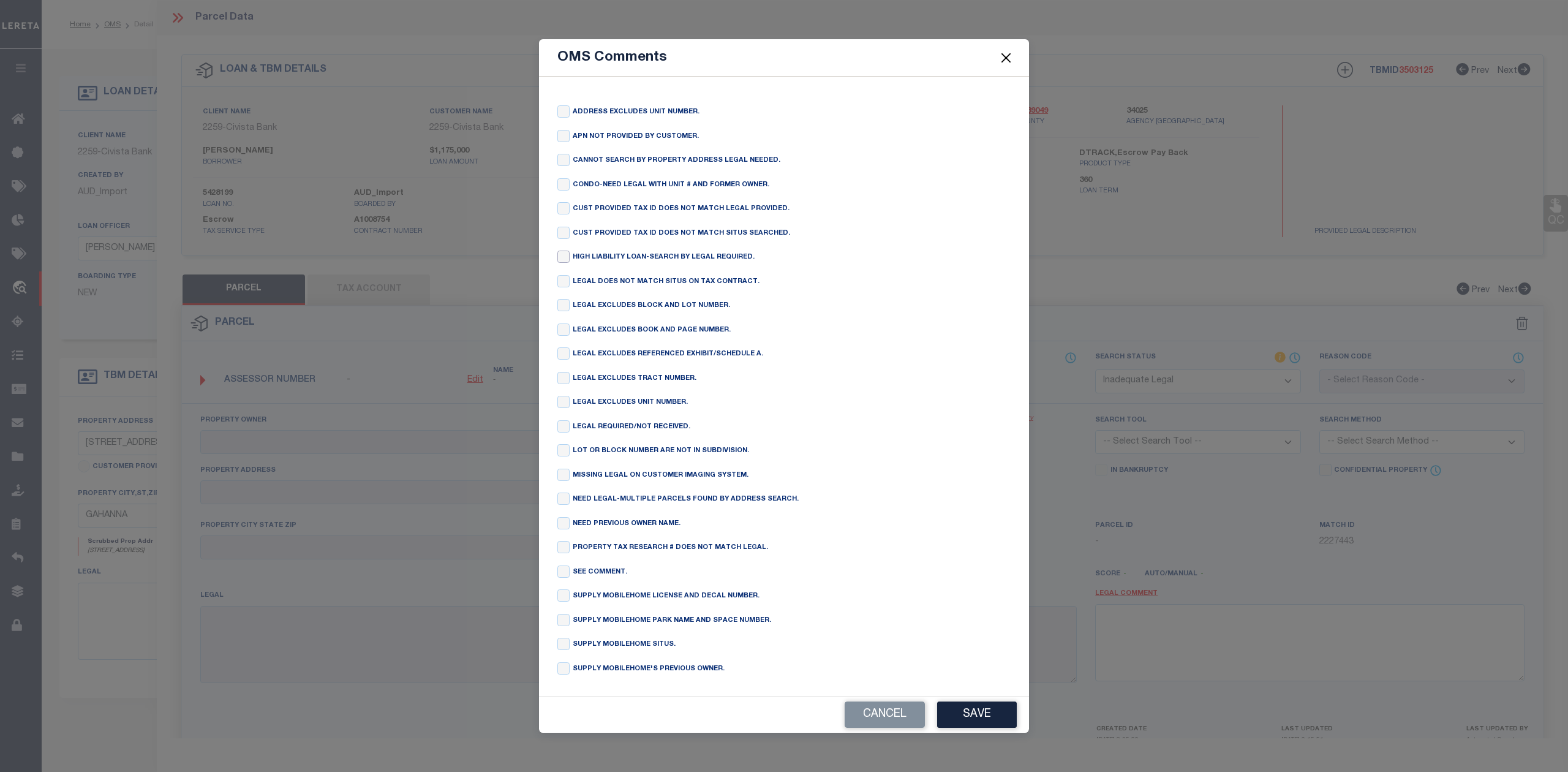
click at [561, 250] on input "checkbox" at bounding box center [563, 256] width 12 height 12
checkbox input "true"
click at [964, 722] on button "Save" at bounding box center [977, 715] width 80 height 27
type textarea "HIGH LIABILITY LOAN-SEARCH BY LEGAL REQUIRED."
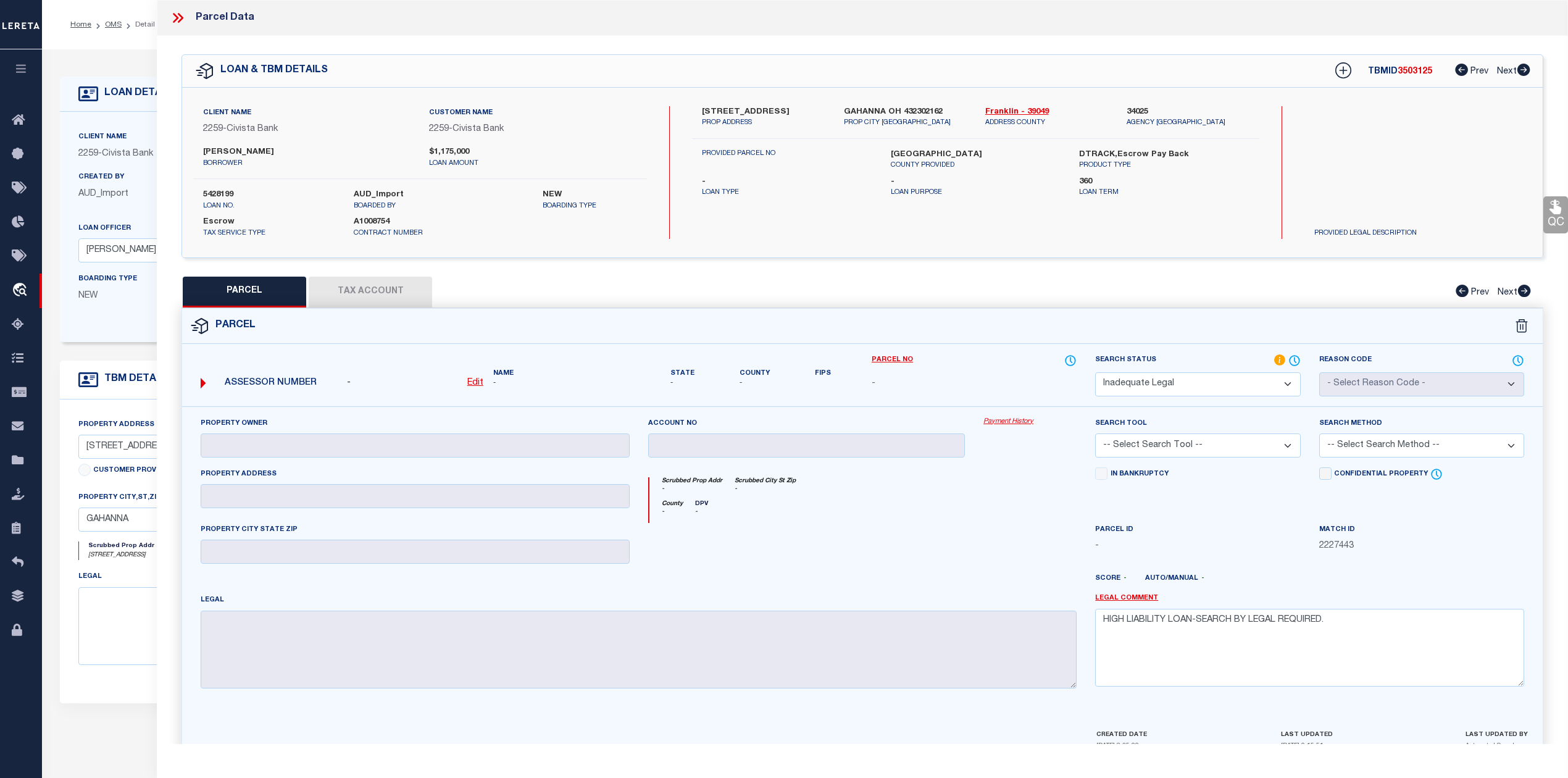
scroll to position [70, 0]
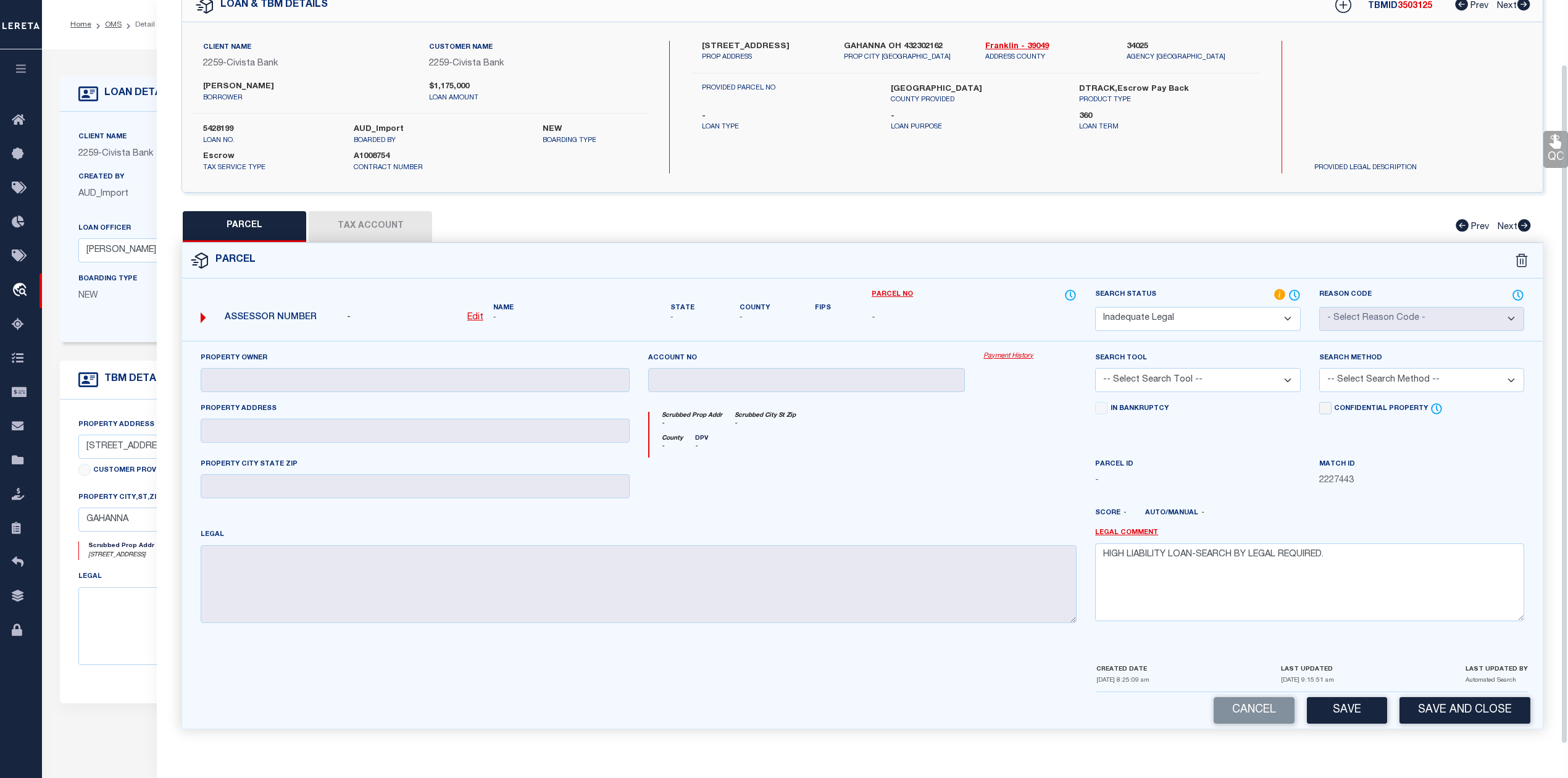
click at [1346, 717] on button "Save" at bounding box center [1346, 711] width 81 height 27
select select "AS"
checkbox input "false"
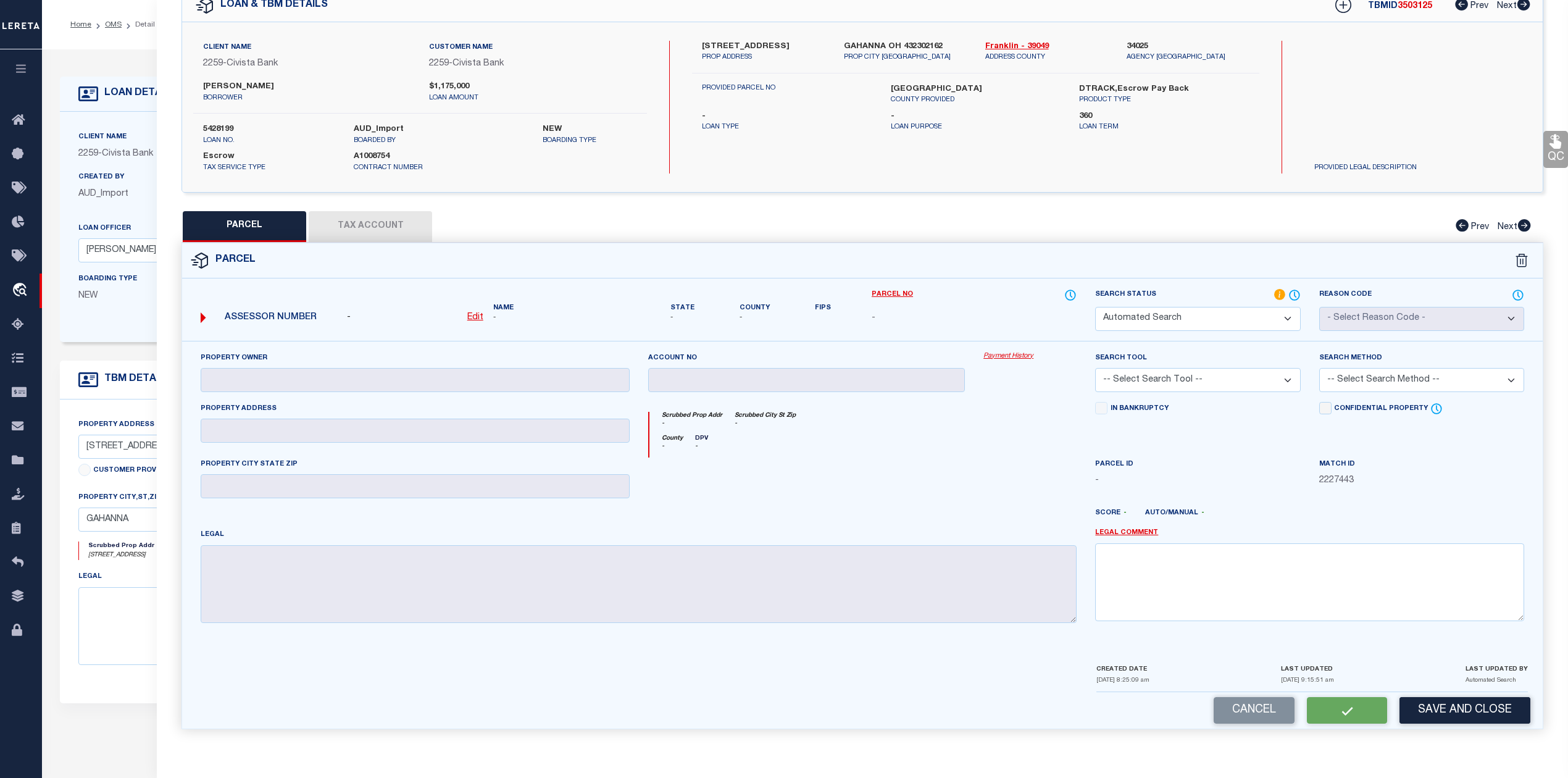
select select "ND"
checkbox input "false"
type textarea "HIGH LIABILITY LOAN-SEARCH BY LEGAL REQUIRED."
click at [1014, 470] on div at bounding box center [1030, 483] width 111 height 51
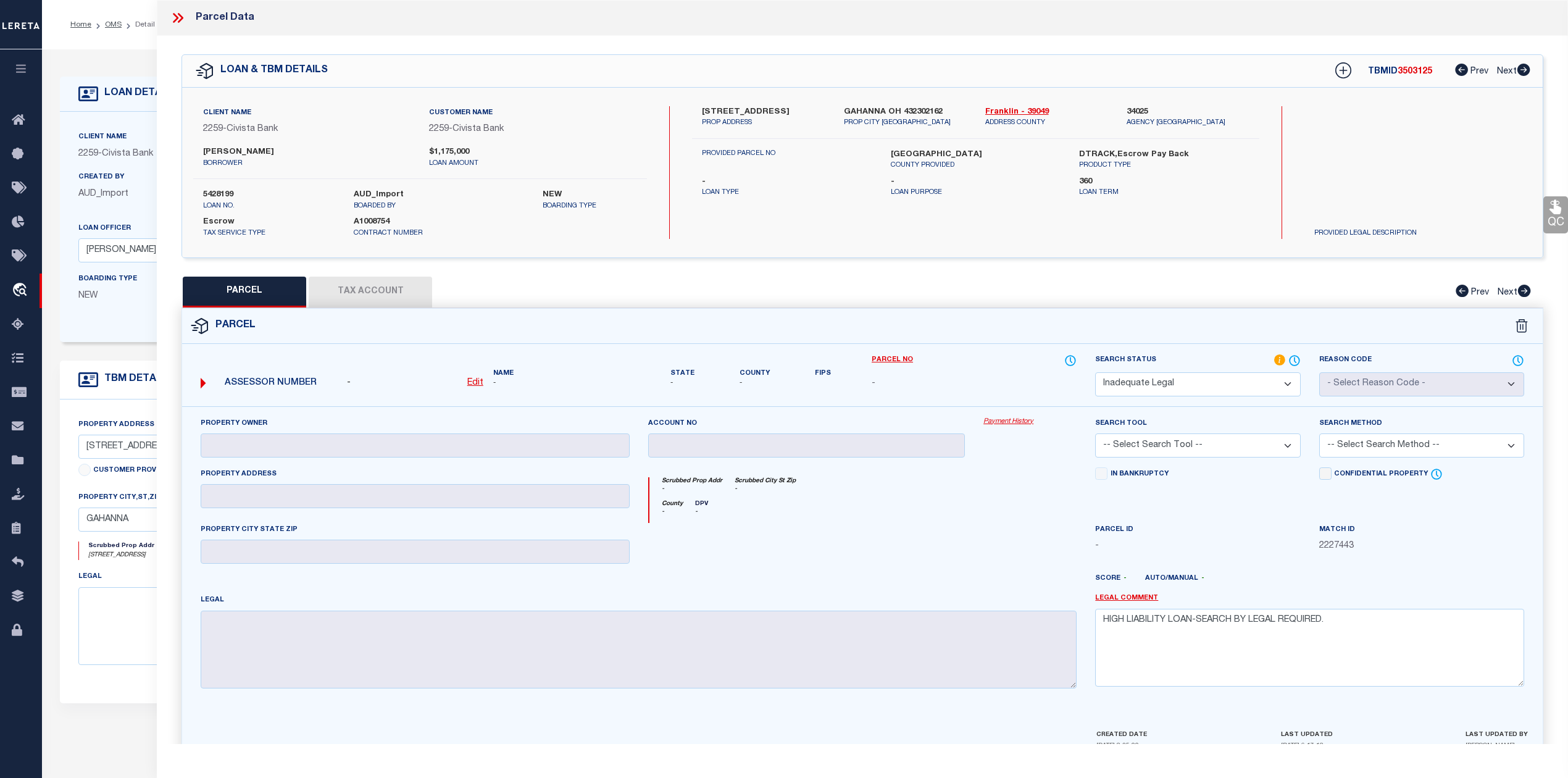
click at [1411, 70] on span "3503125" at bounding box center [1415, 71] width 35 height 9
copy span "3503125"
drag, startPoint x: 976, startPoint y: 113, endPoint x: 1015, endPoint y: 112, distance: 39.0
click at [1015, 112] on div "Franklin - 39049 ADDRESS COUNTY" at bounding box center [1046, 117] width 141 height 22
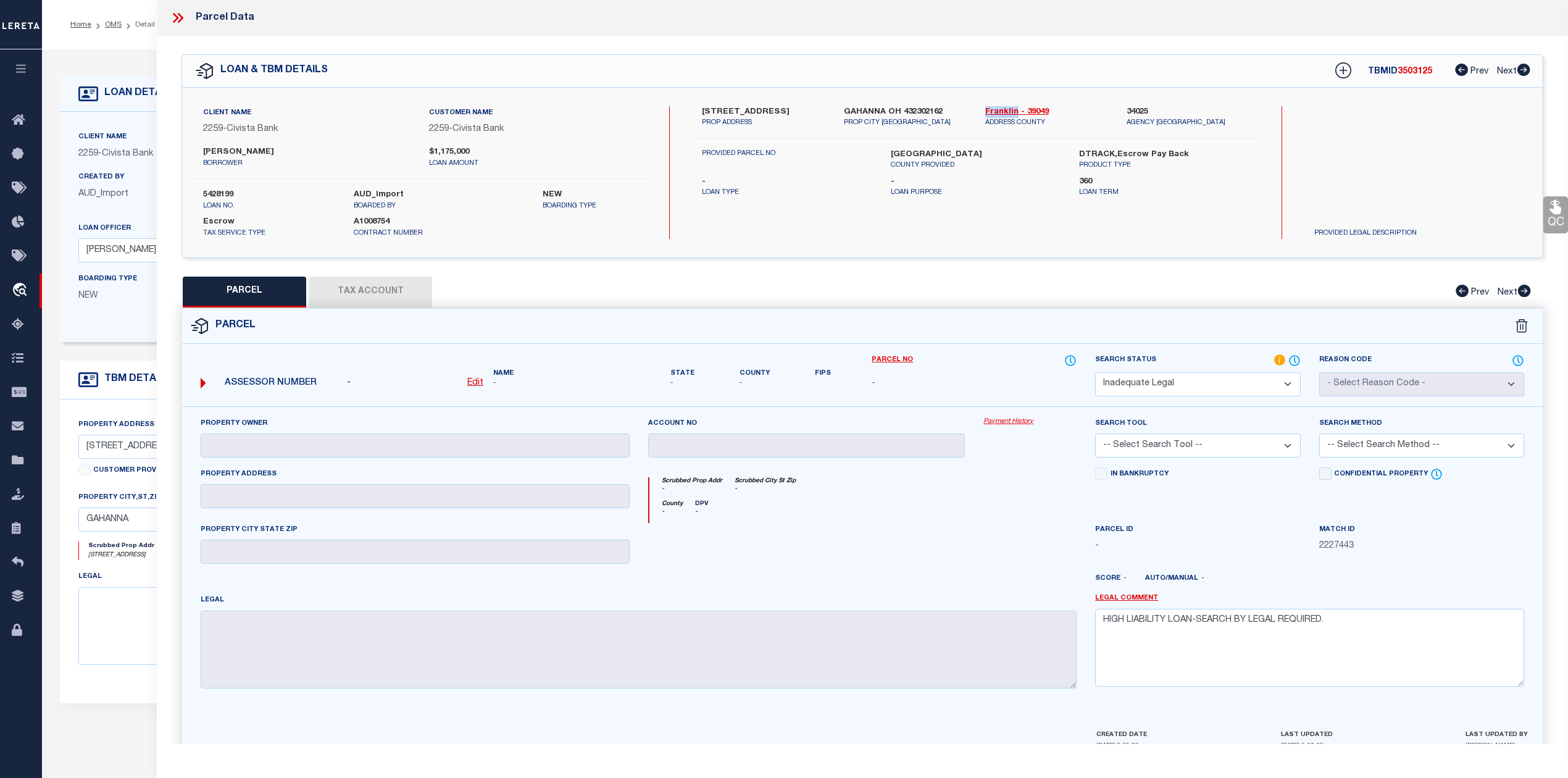
copy link "Franklin"
click at [967, 503] on div "County - DPV -" at bounding box center [863, 511] width 428 height 23
click at [177, 18] on icon at bounding box center [176, 18] width 6 height 10
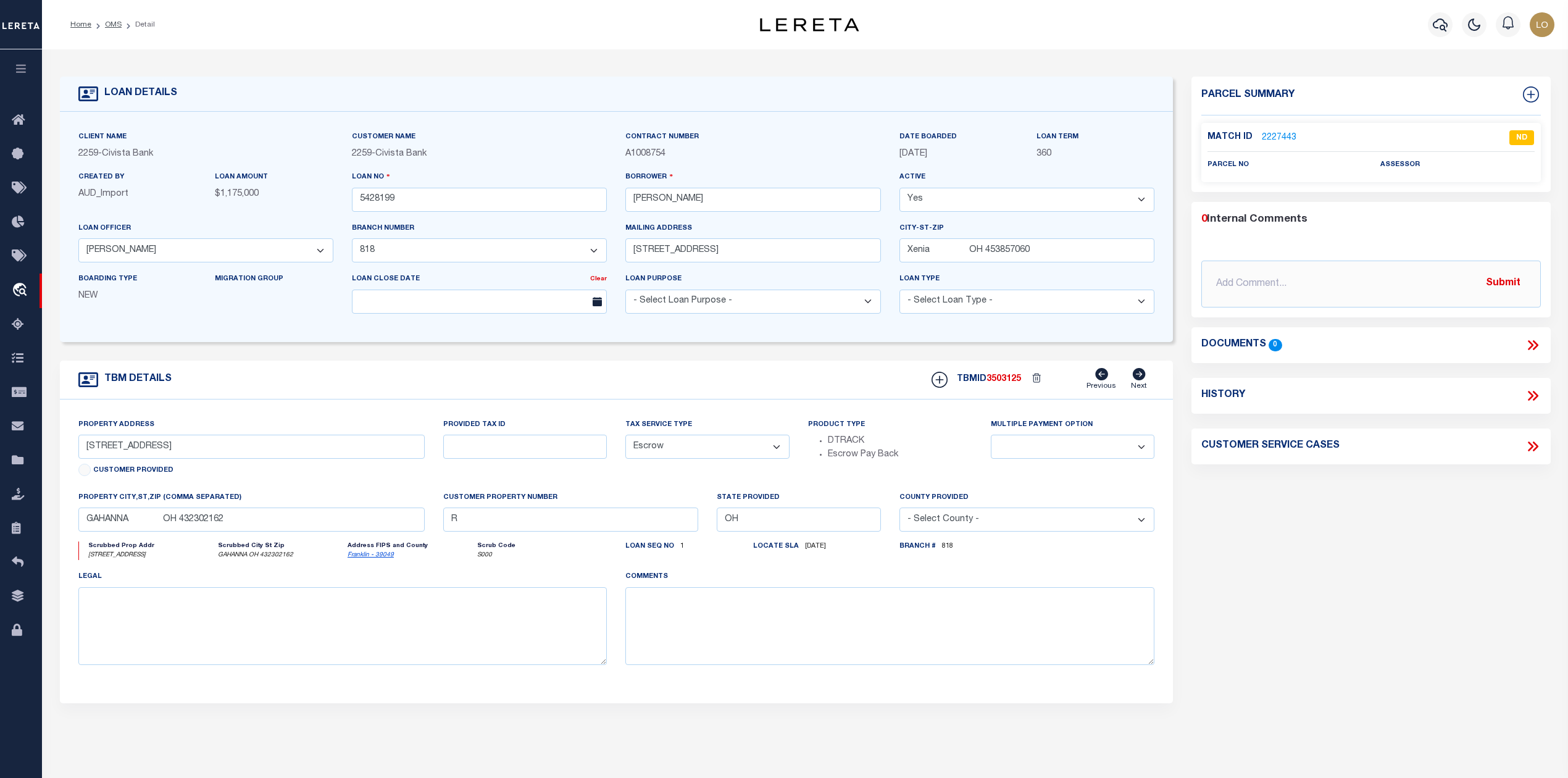
click at [1298, 610] on div "Parcel Summary Match ID 2227443 0" at bounding box center [1369, 413] width 377 height 674
click at [113, 21] on link "OMS" at bounding box center [112, 25] width 16 height 8
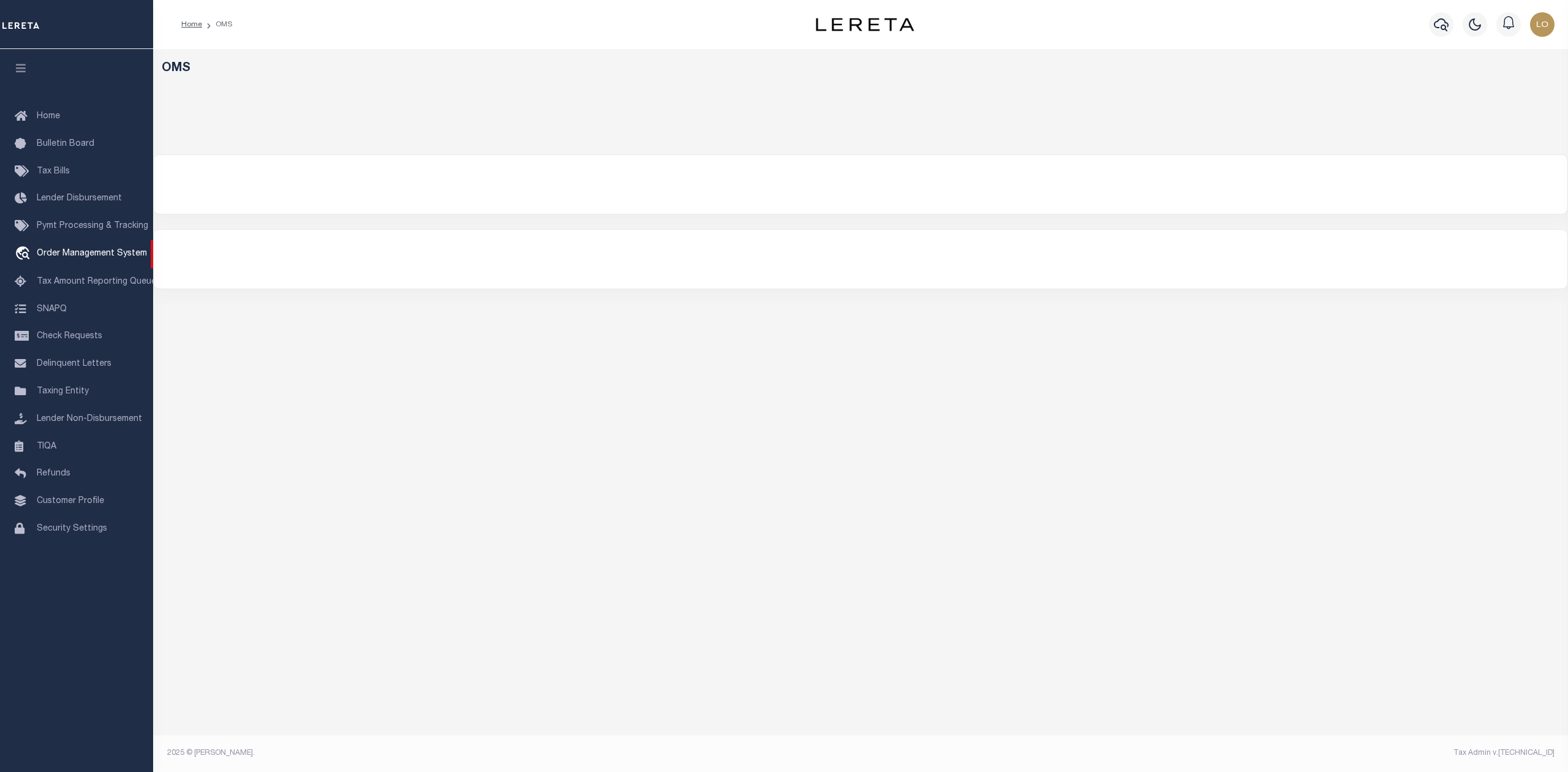
select select "200"
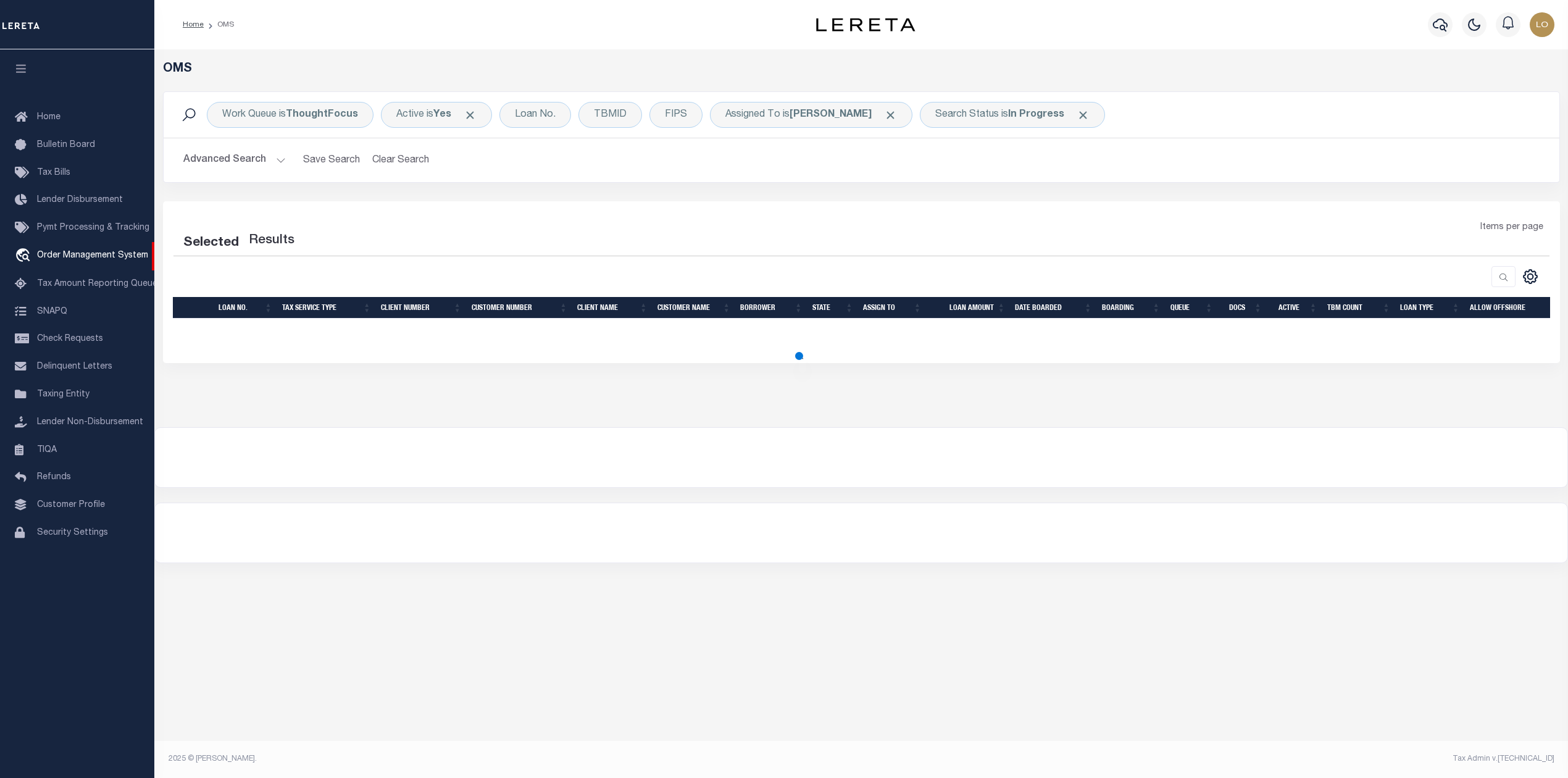
select select "200"
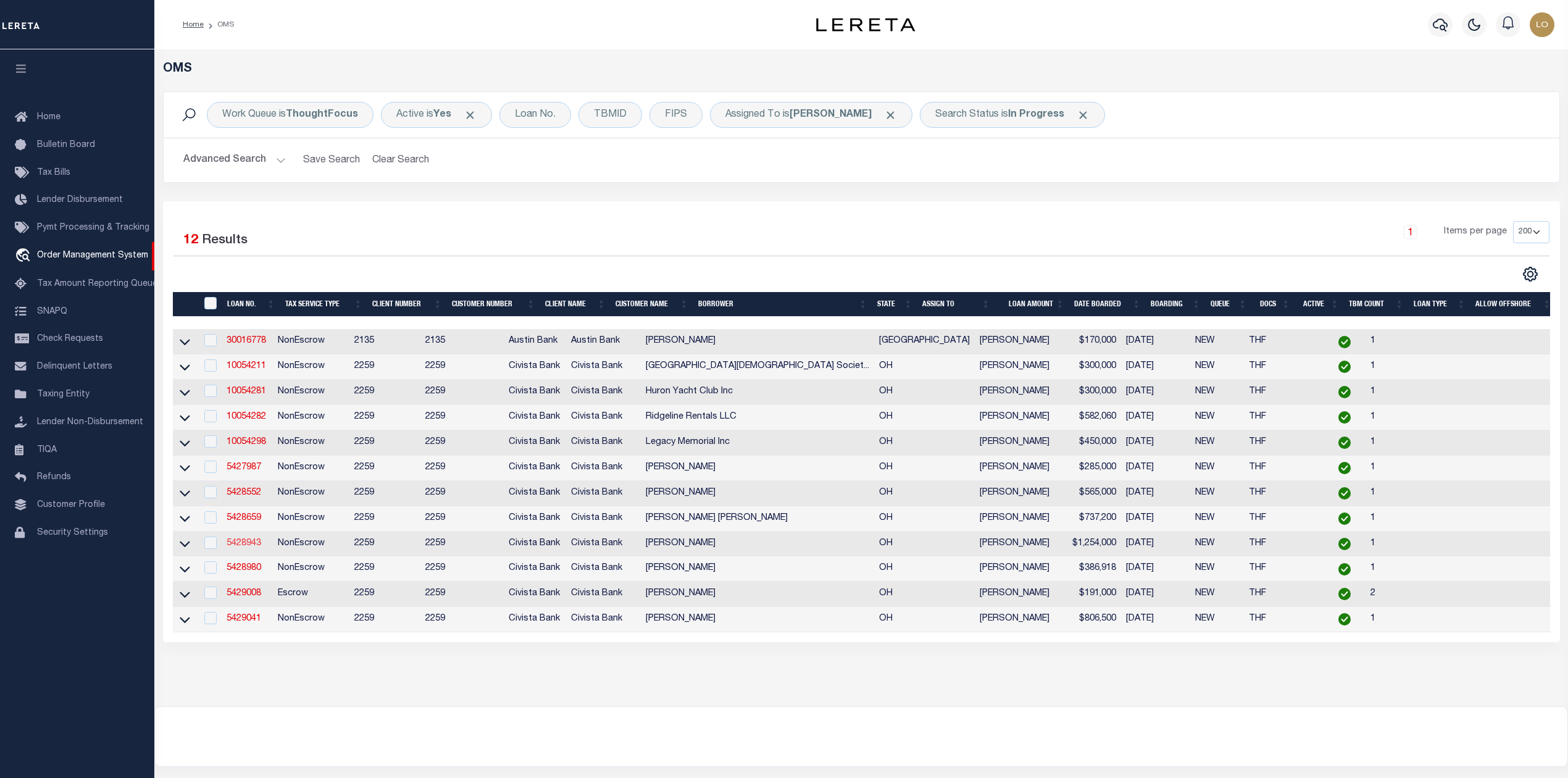
click at [252, 548] on link "5428943" at bounding box center [244, 543] width 35 height 9
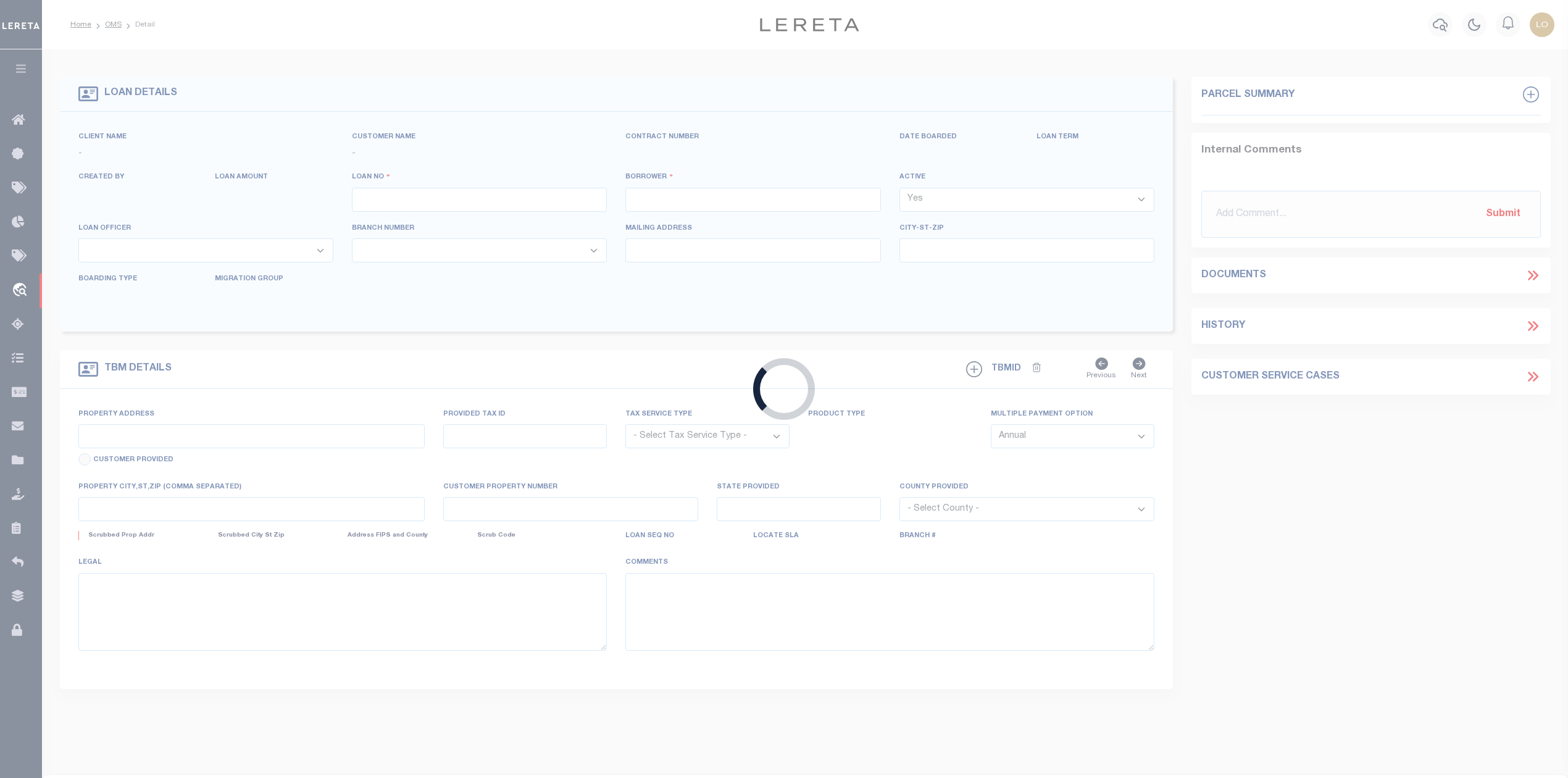
type input "5428943"
type input "[PERSON_NAME]"
select select
type input "[STREET_ADDRESS]"
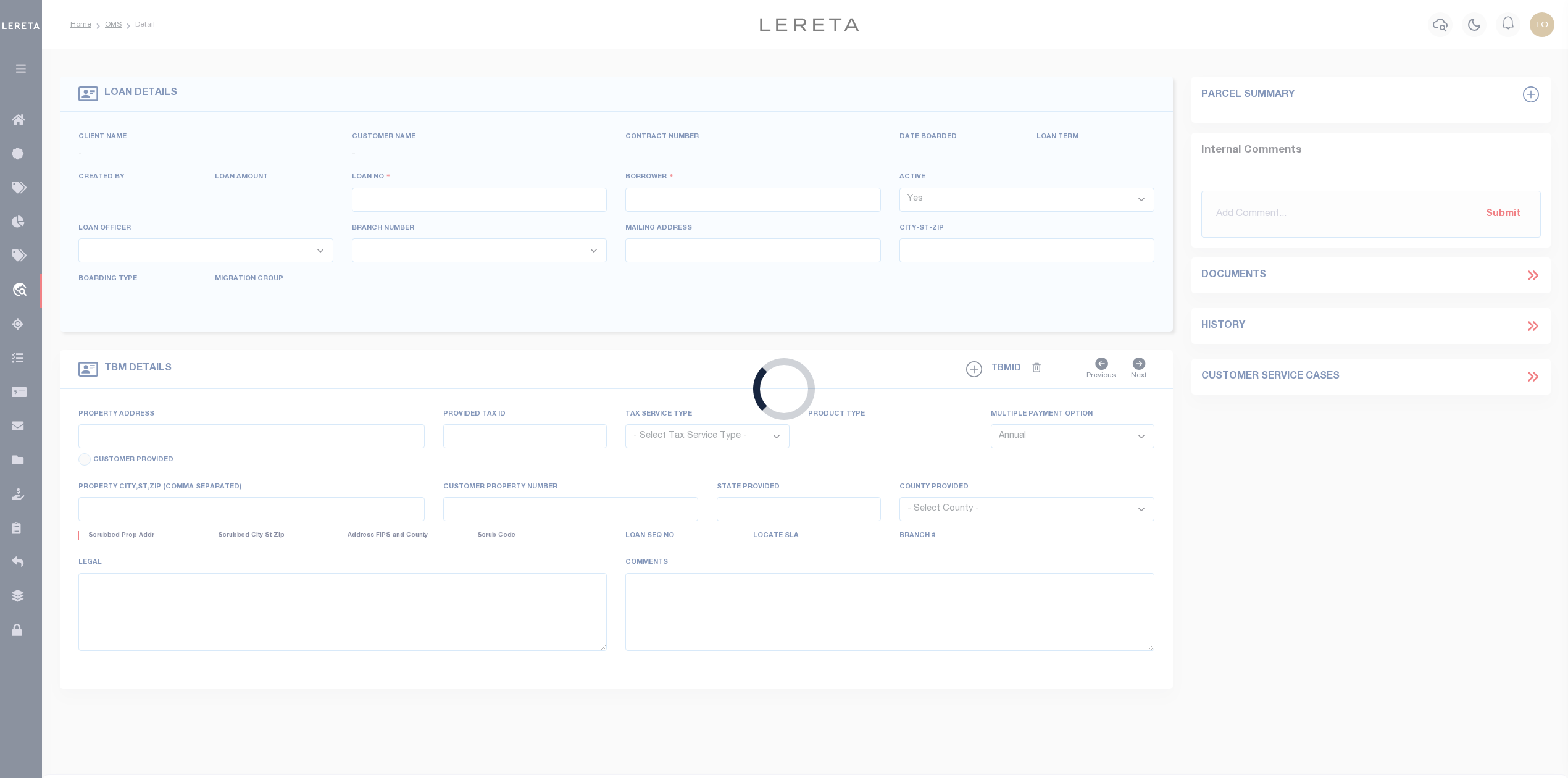
type input "Seaford VA 236962479"
select select "NonEscrow"
type input "[STREET_ADDRESS]"
select select
type input "[GEOGRAPHIC_DATA]"
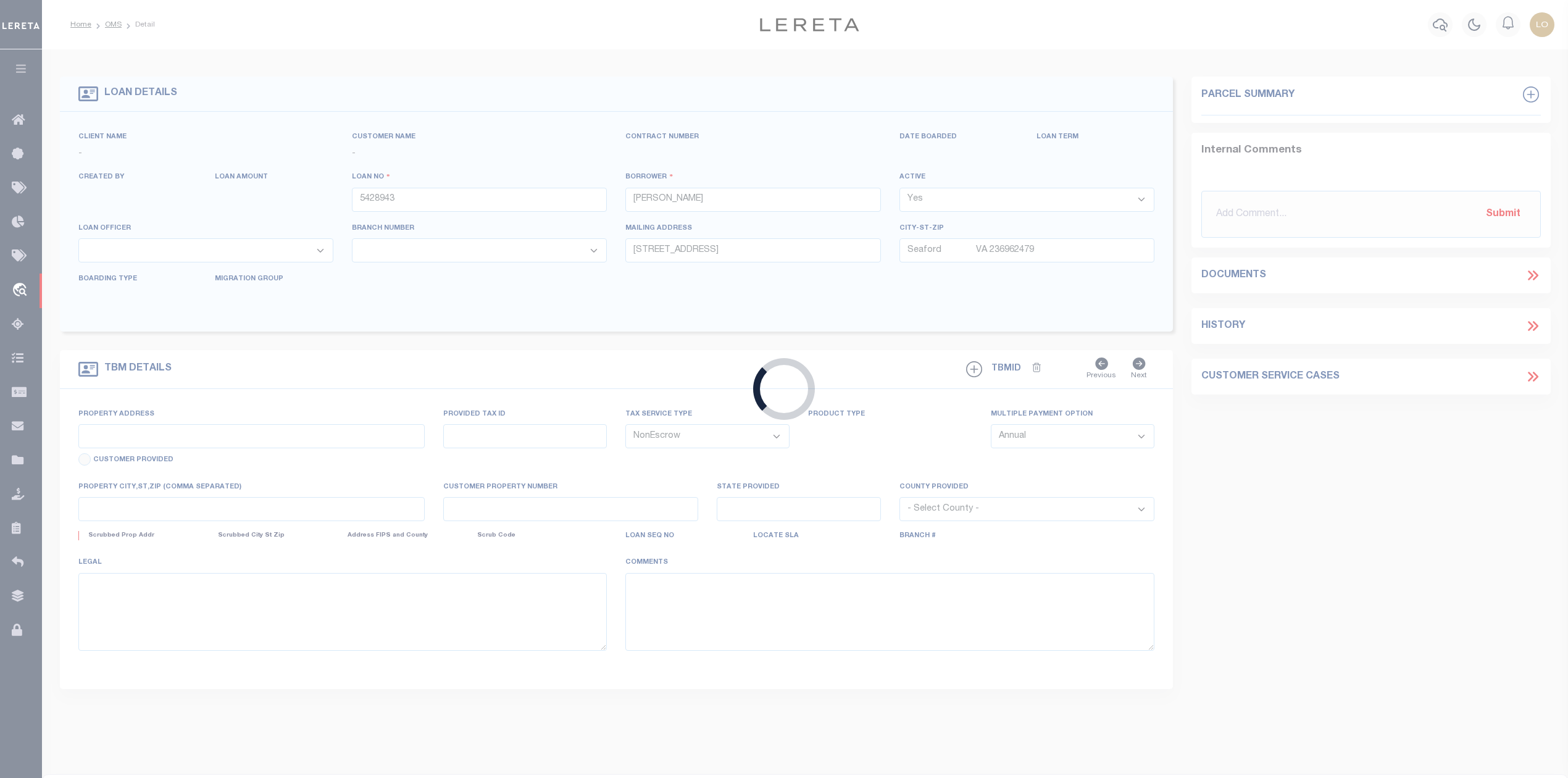
type input "R"
type input "OH"
select select
select select "7638"
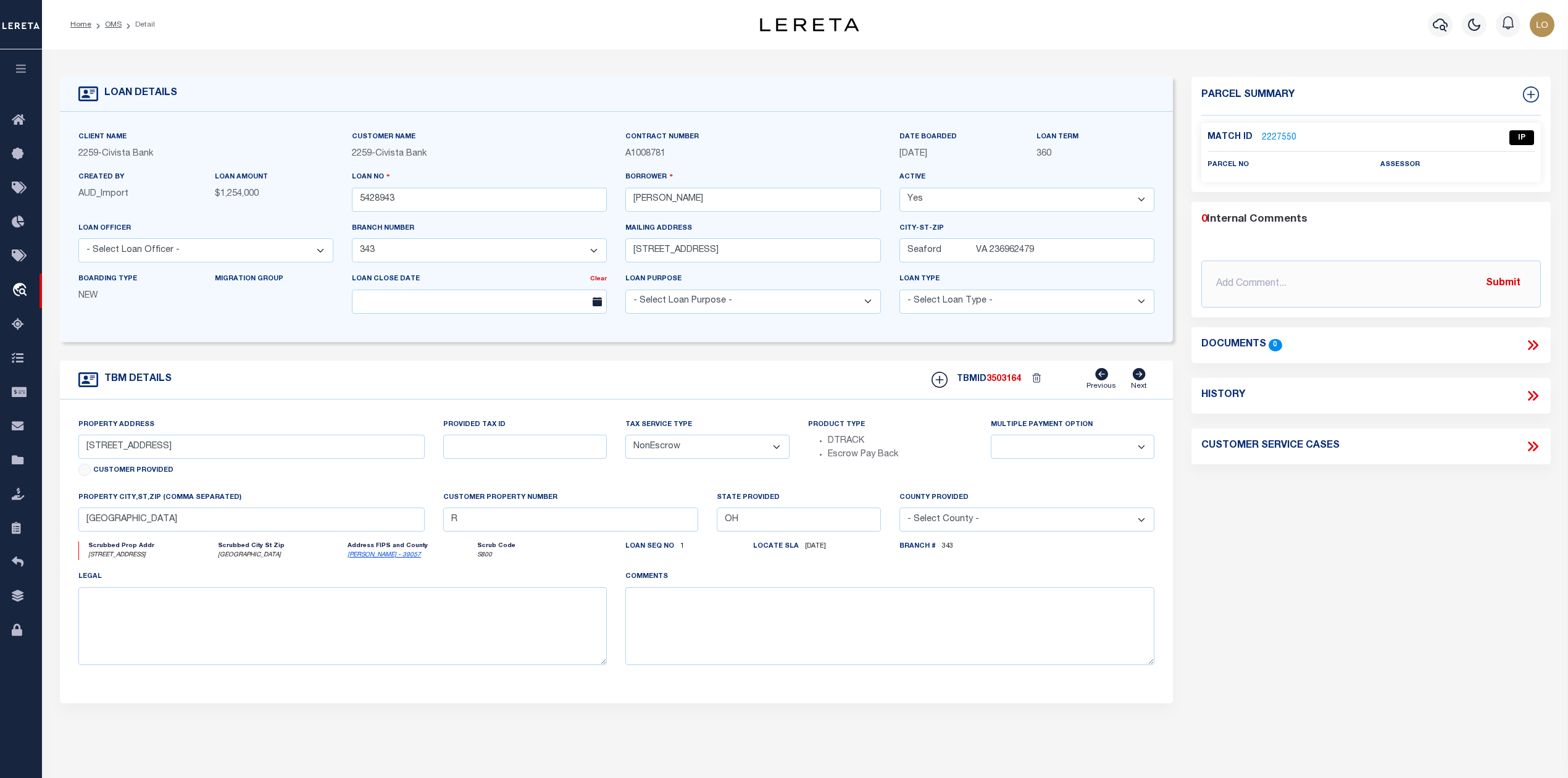
click at [1275, 136] on link "2227550" at bounding box center [1279, 138] width 35 height 13
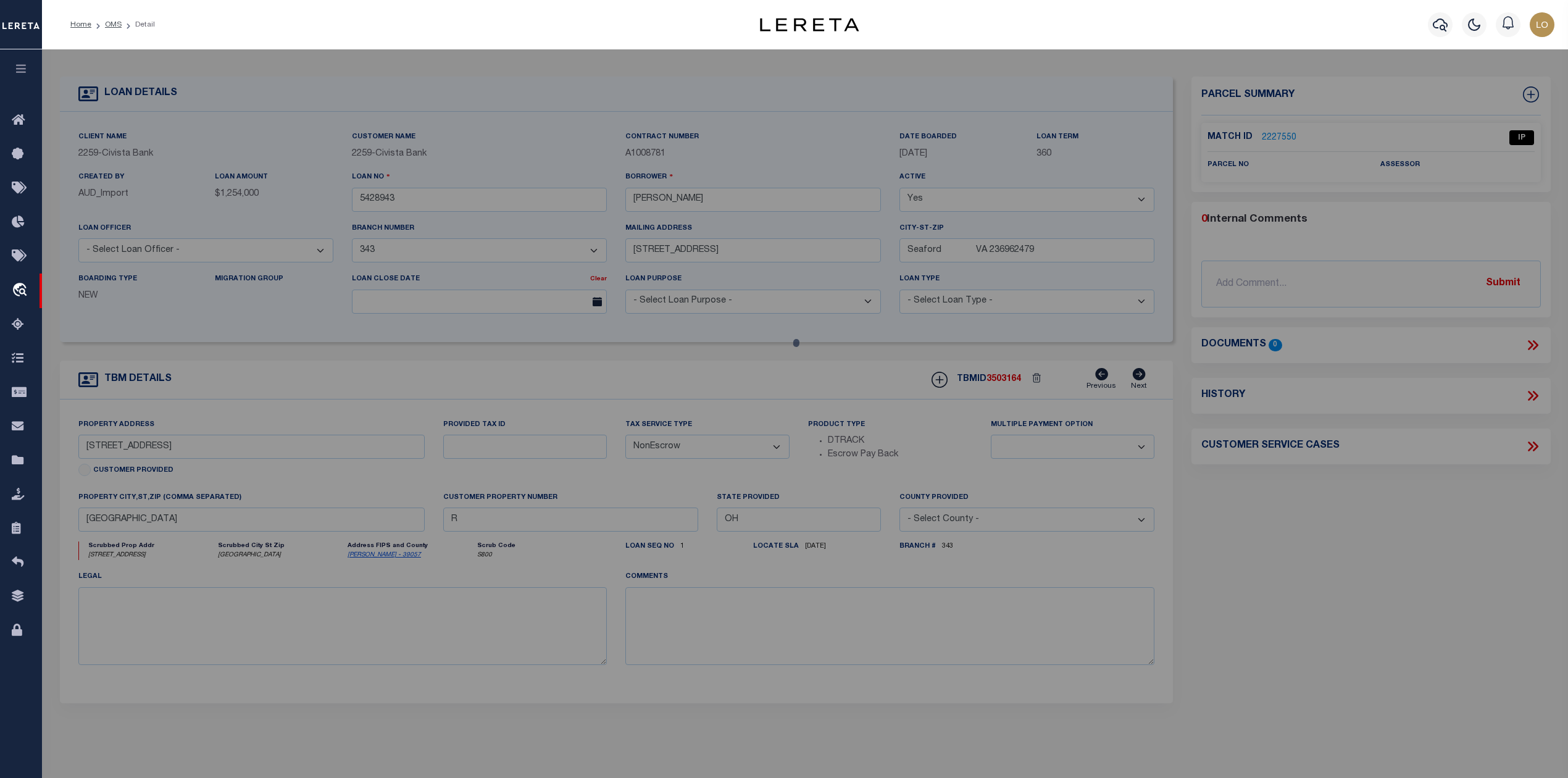
checkbox input "false"
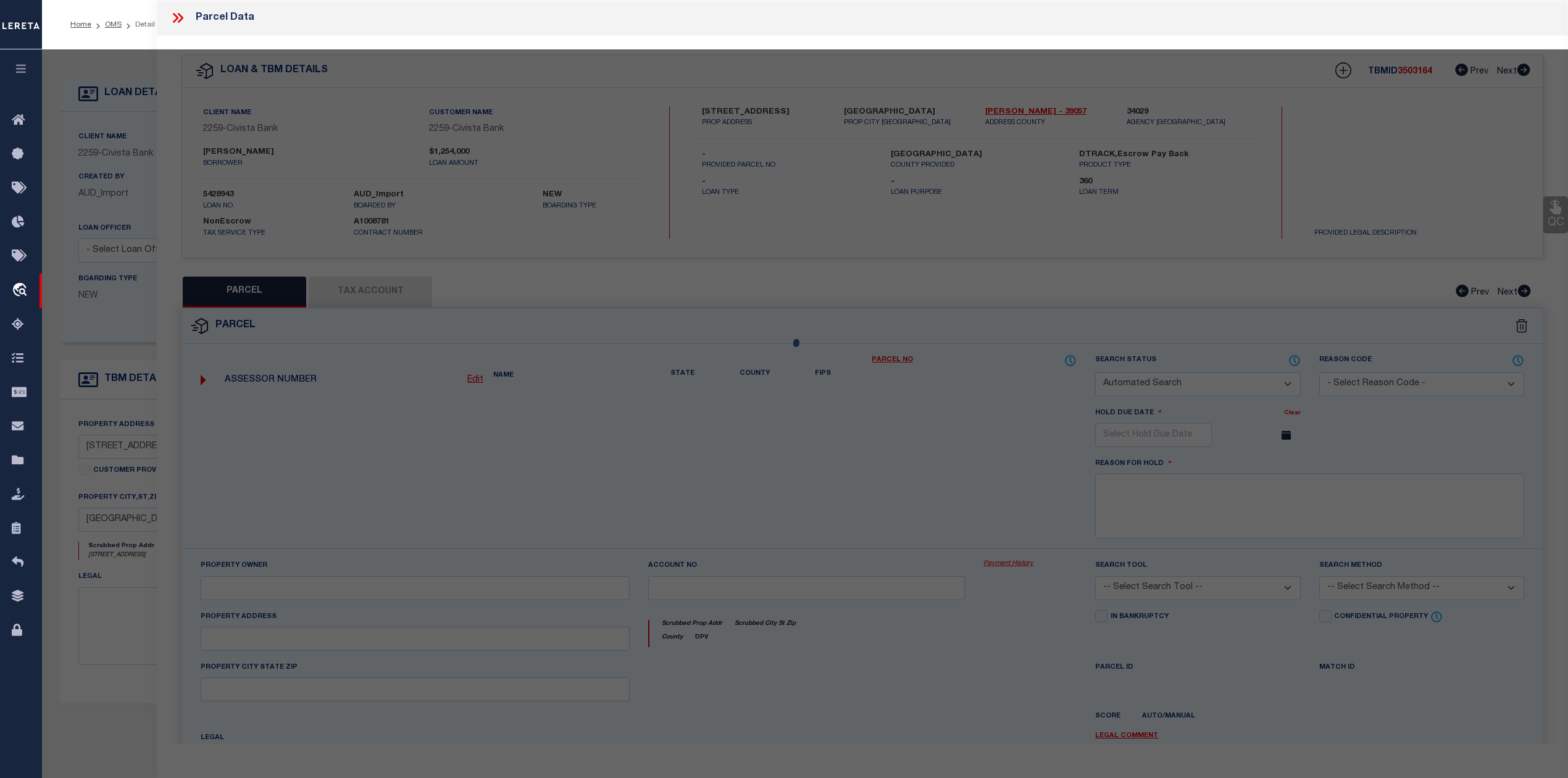
select select "IP"
checkbox input "false"
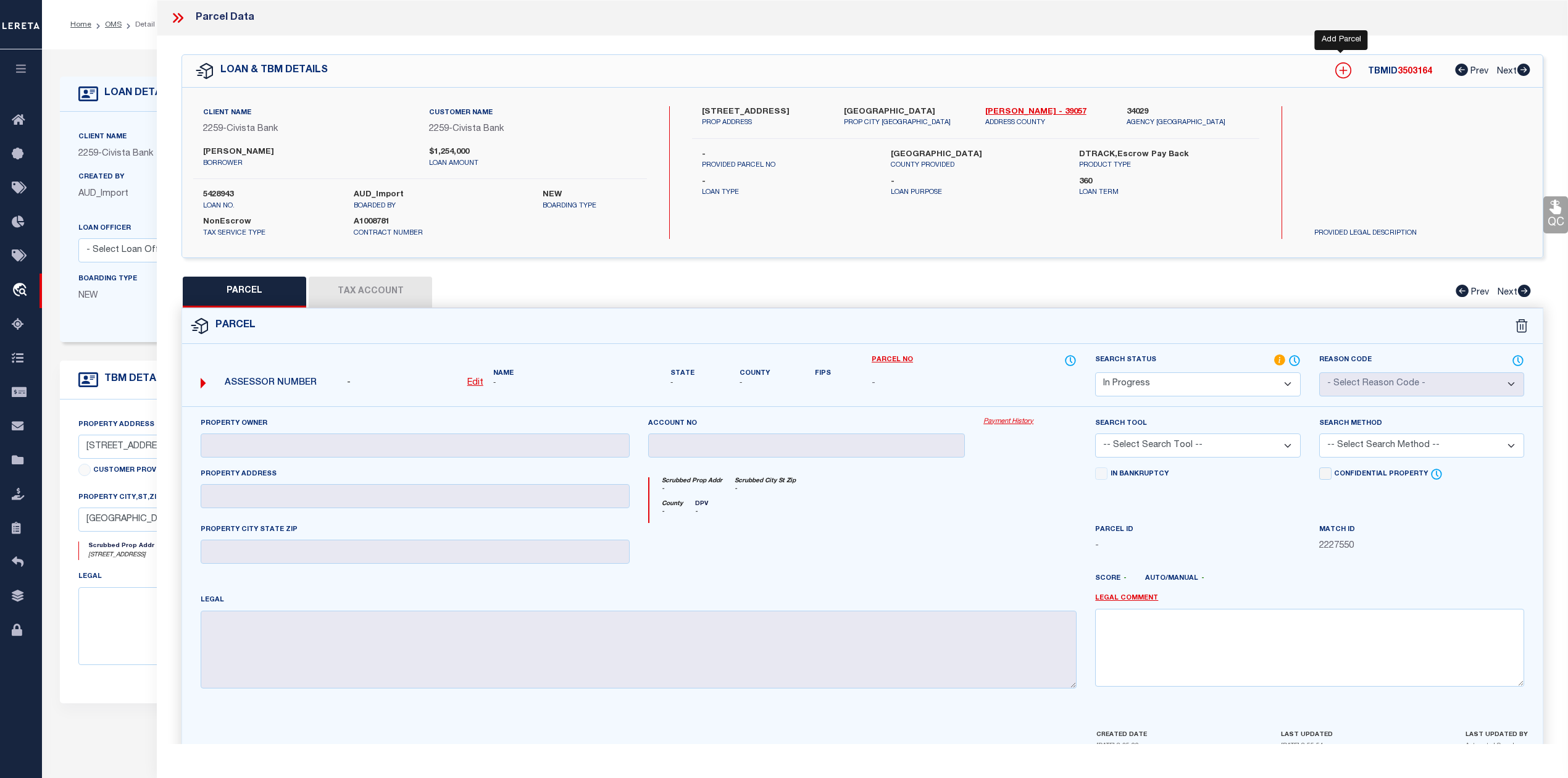
click at [1344, 72] on icon at bounding box center [1343, 70] width 16 height 16
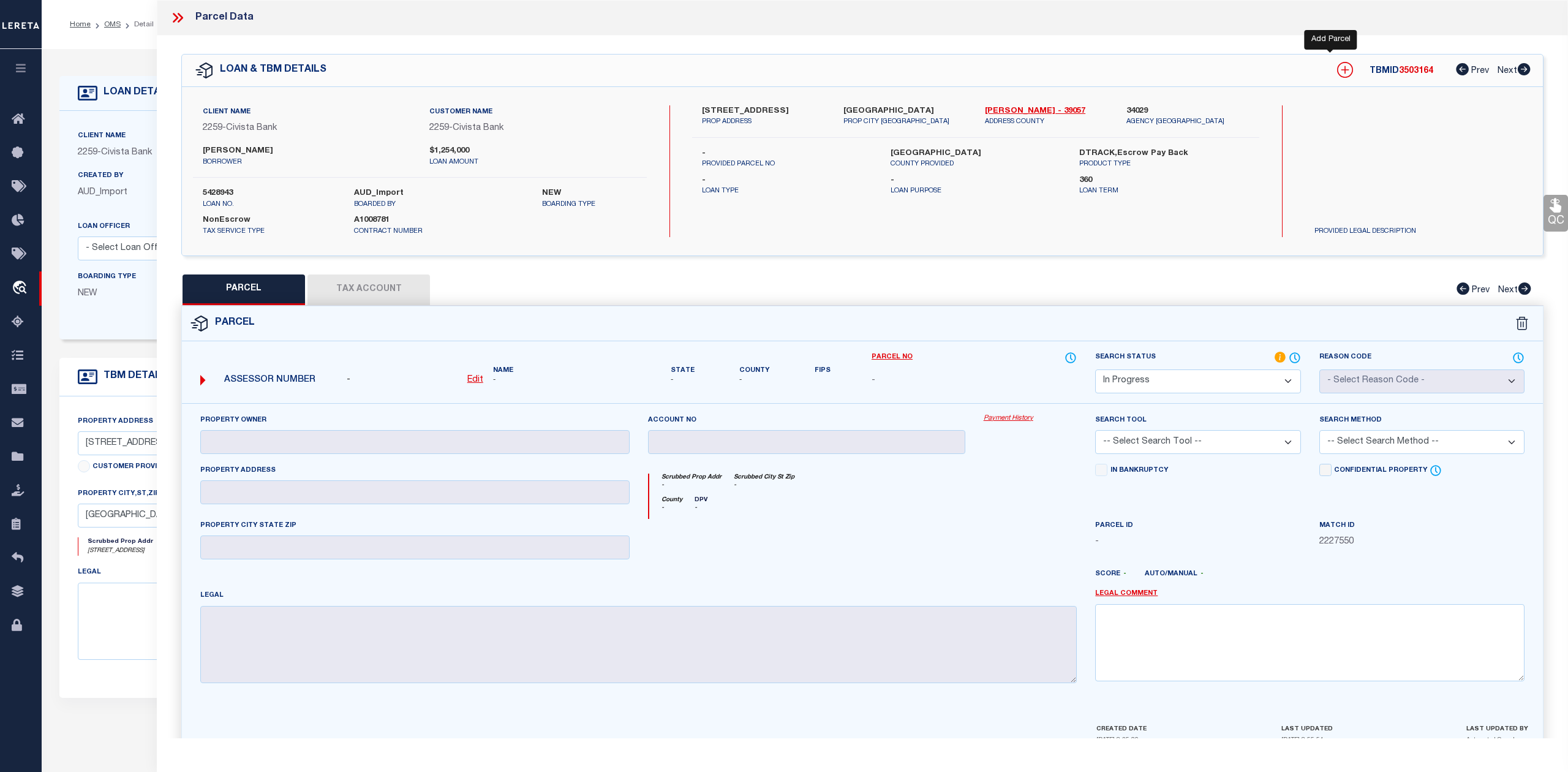
select select "IP"
type textarea "-"
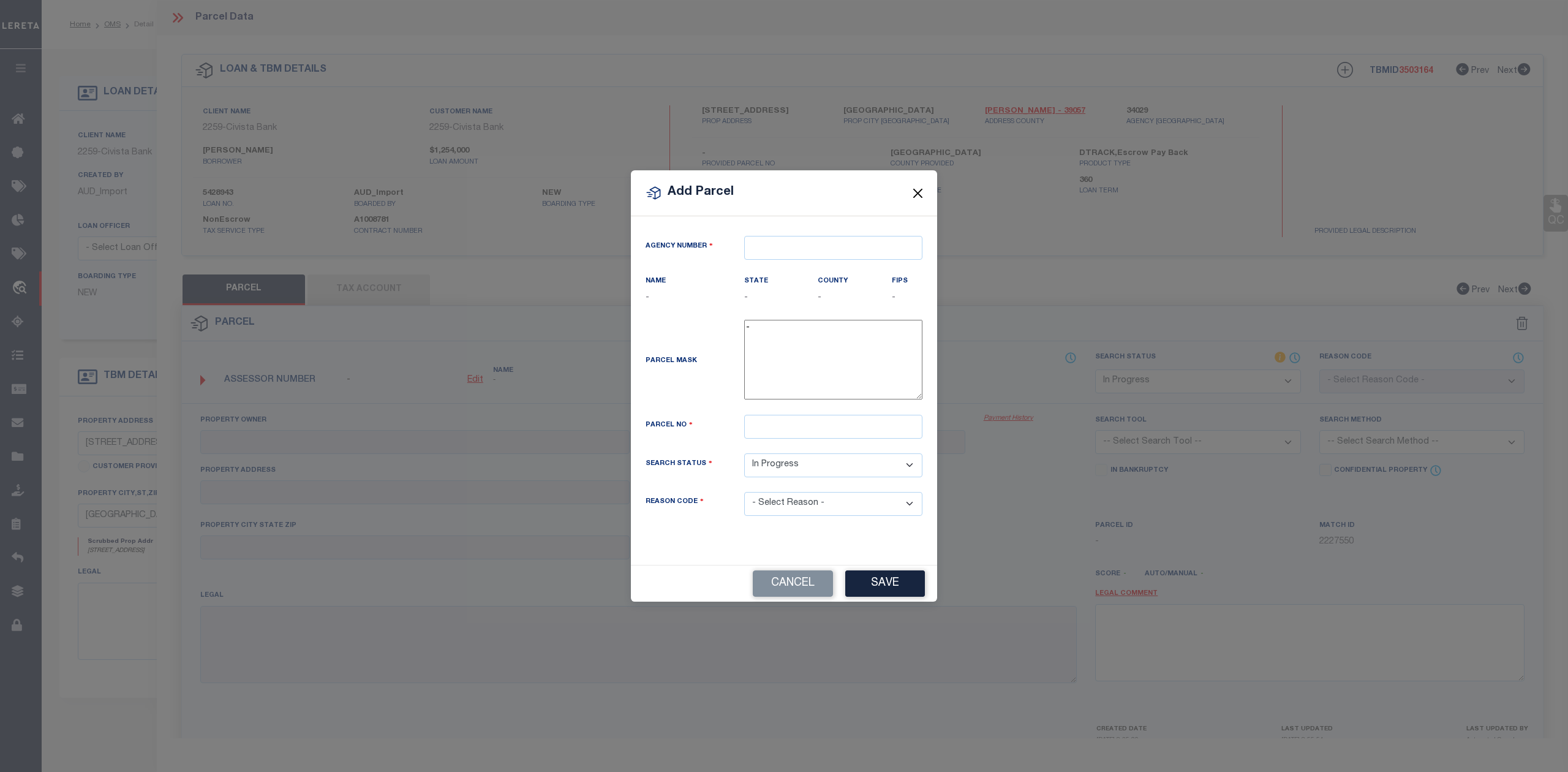
click at [914, 190] on button "Close" at bounding box center [917, 192] width 16 height 16
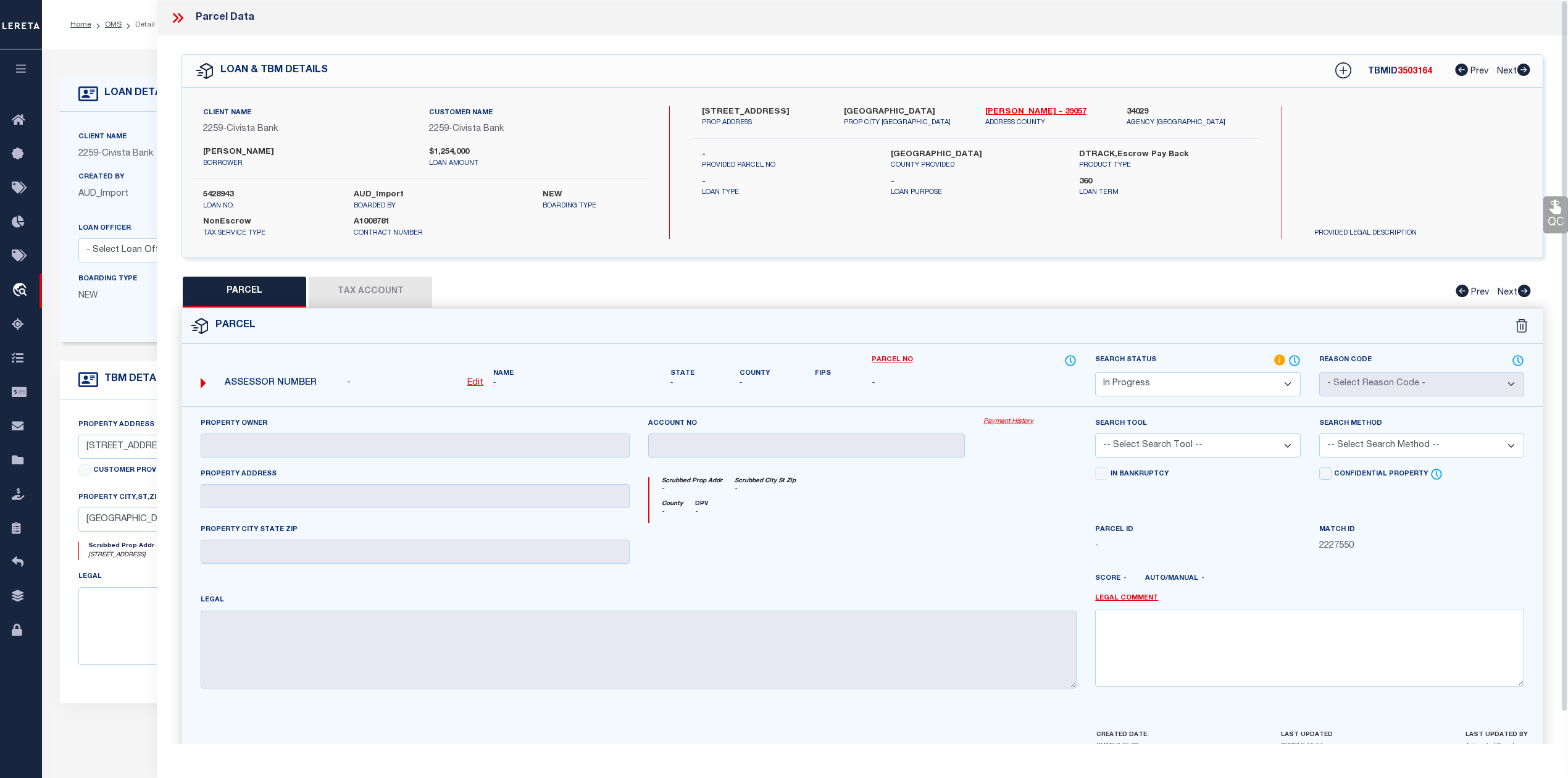
click at [1243, 387] on select "Automated Search Bad Parcel Complete Duplicate Parcel High Dollar Reporting In …" at bounding box center [1198, 384] width 205 height 24
select select "ND"
click at [1095, 372] on select "Automated Search Bad Parcel Complete Duplicate Parcel High Dollar Reporting In …" at bounding box center [1198, 384] width 205 height 24
click at [944, 543] on div at bounding box center [807, 548] width 336 height 51
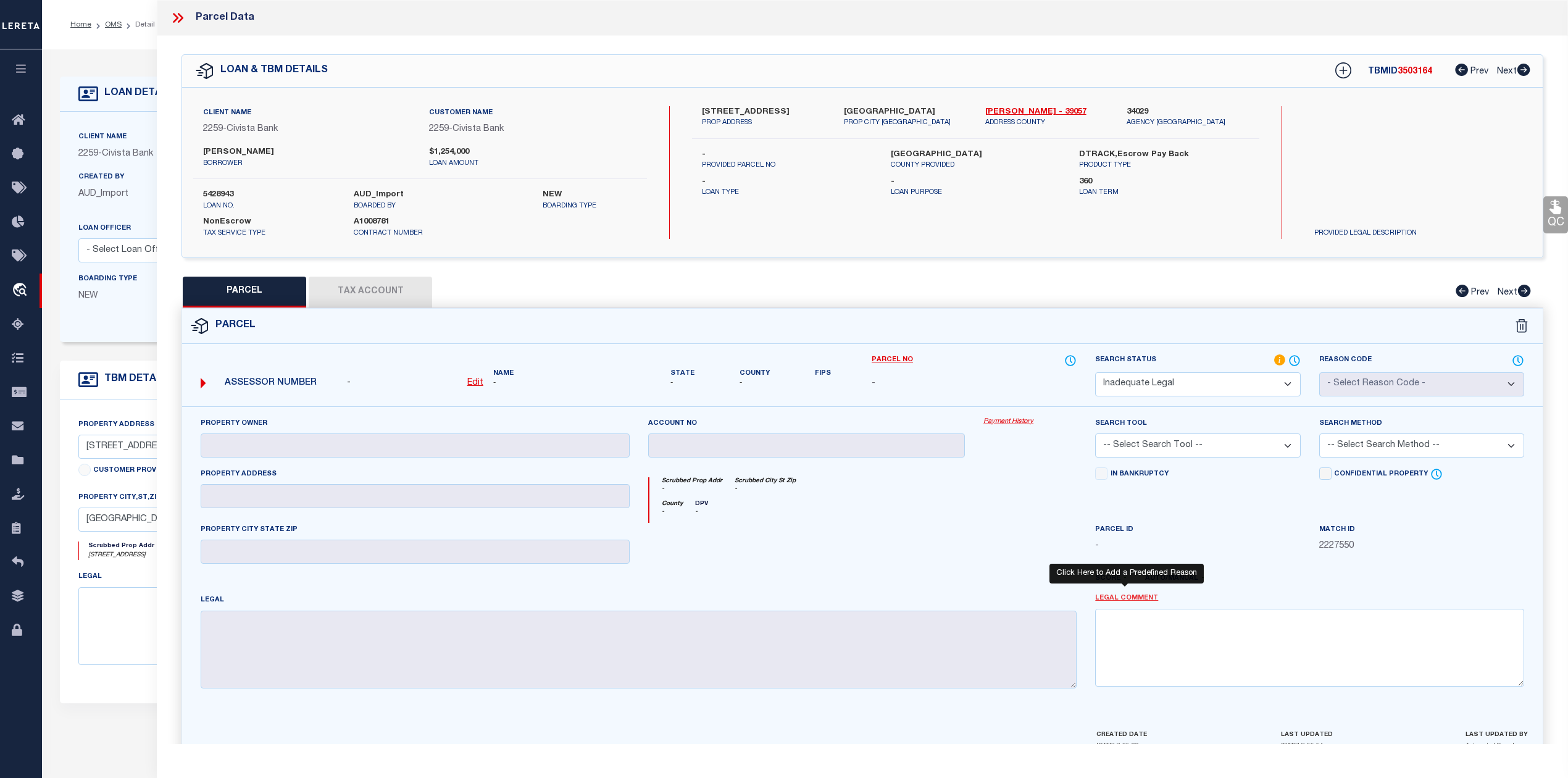
click at [1147, 603] on link "Legal Comment" at bounding box center [1127, 598] width 63 height 11
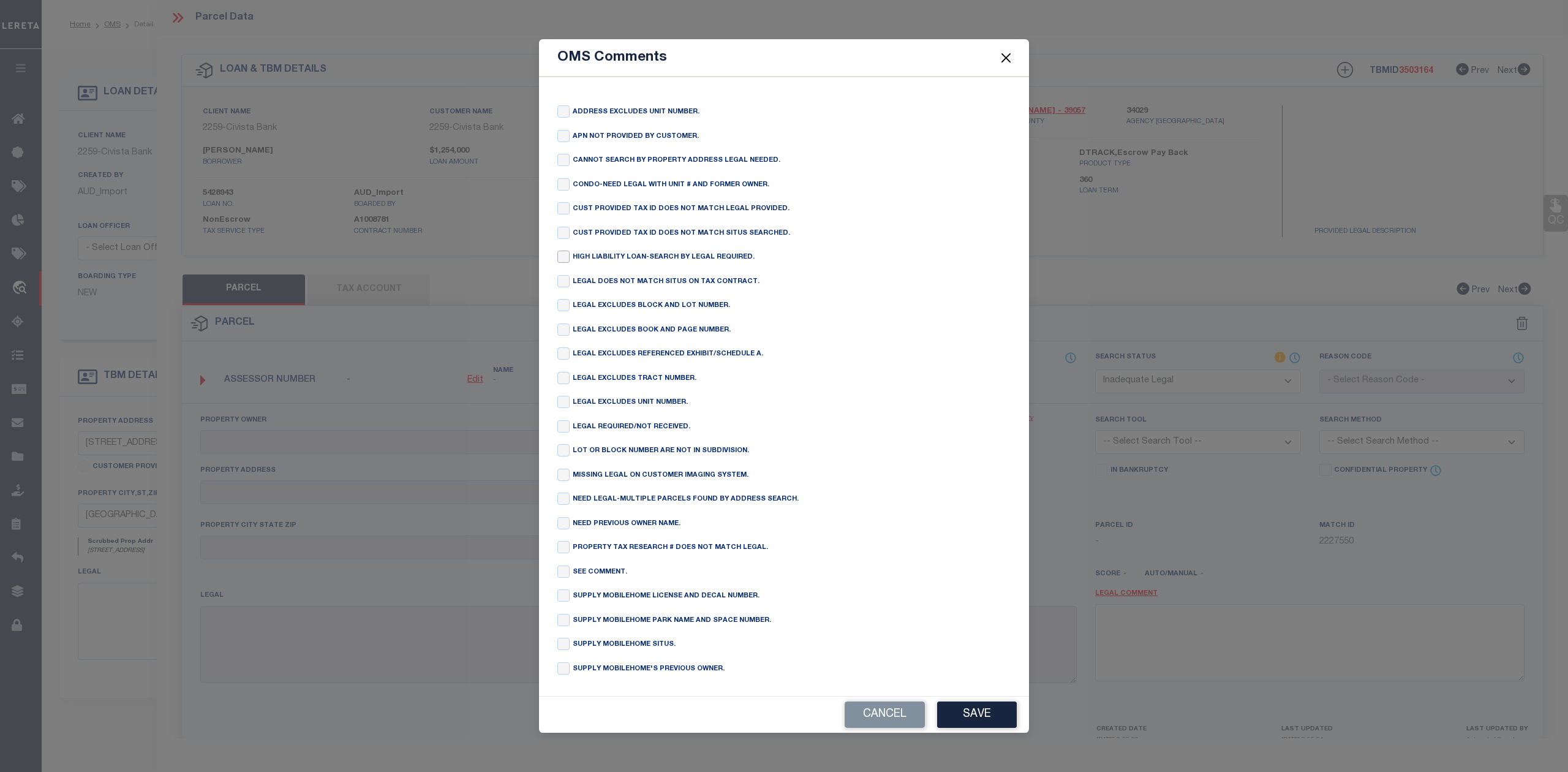
click at [563, 255] on input "checkbox" at bounding box center [563, 256] width 12 height 12
checkbox input "true"
click at [951, 709] on button "Save" at bounding box center [977, 715] width 80 height 27
type textarea "HIGH LIABILITY LOAN-SEARCH BY LEGAL REQUIRED."
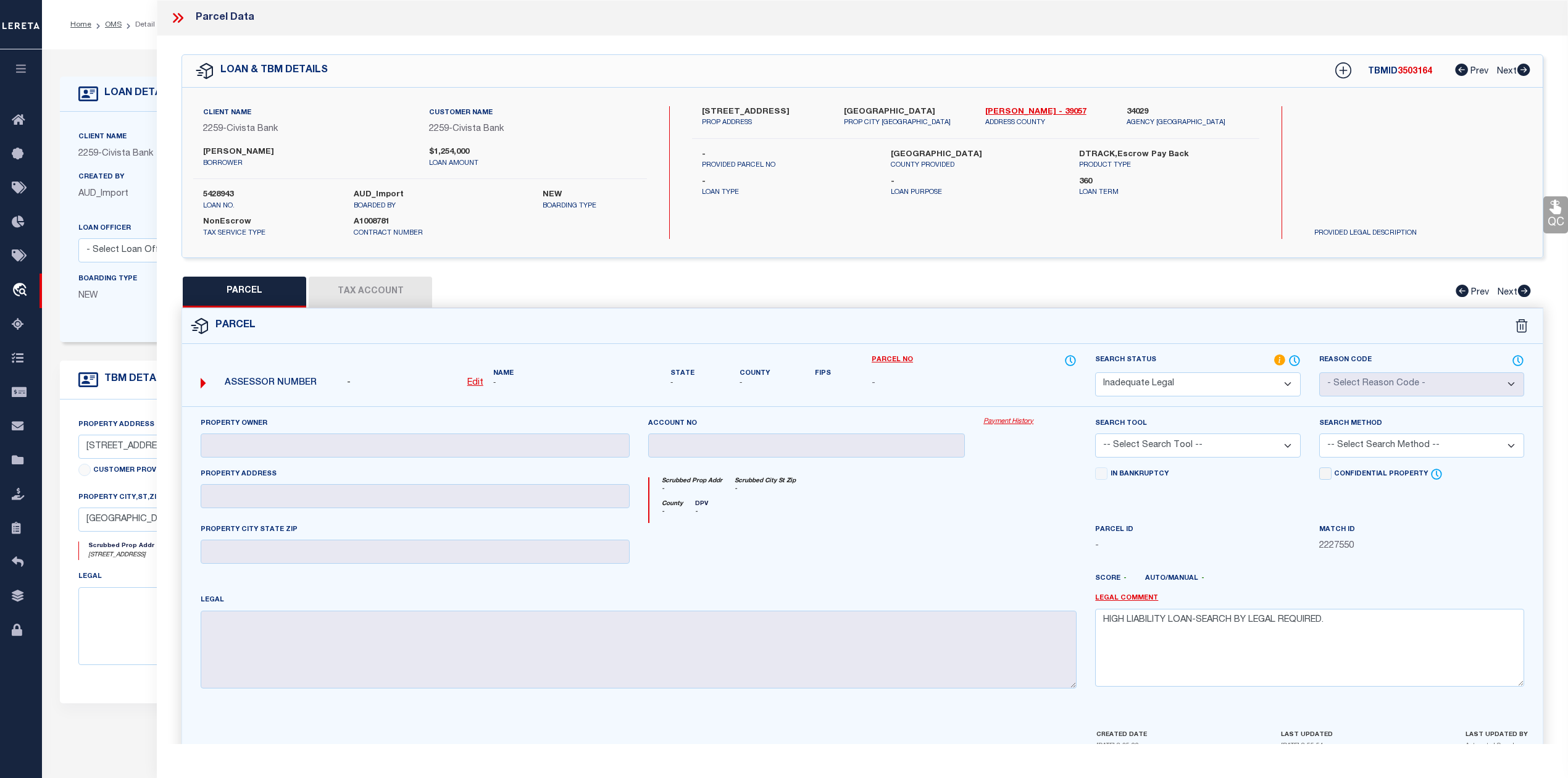
click at [901, 586] on div at bounding box center [919, 583] width 336 height 20
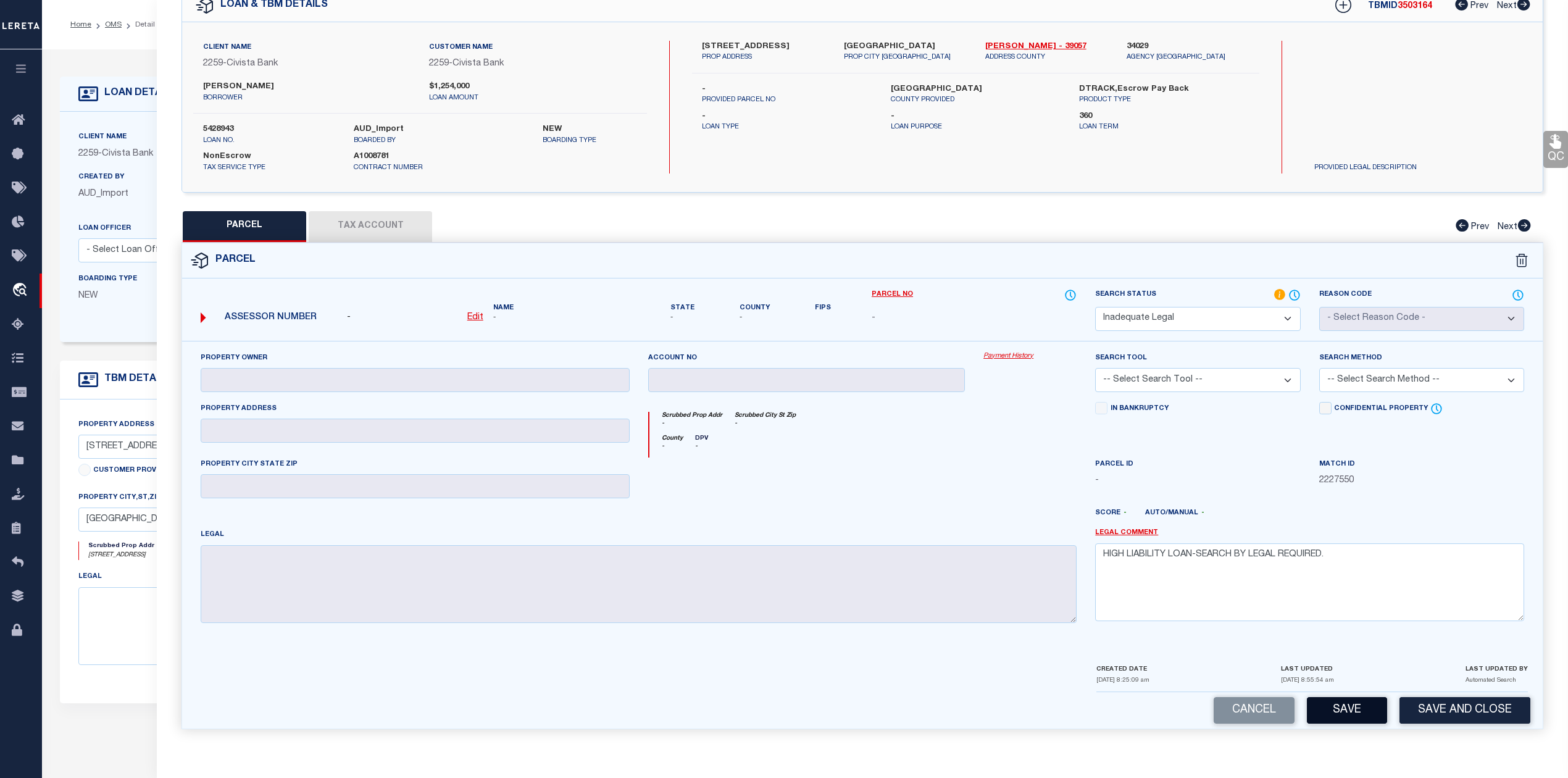
click at [1329, 711] on button "Save" at bounding box center [1346, 711] width 81 height 27
select select "AS"
checkbox input "false"
select select "ND"
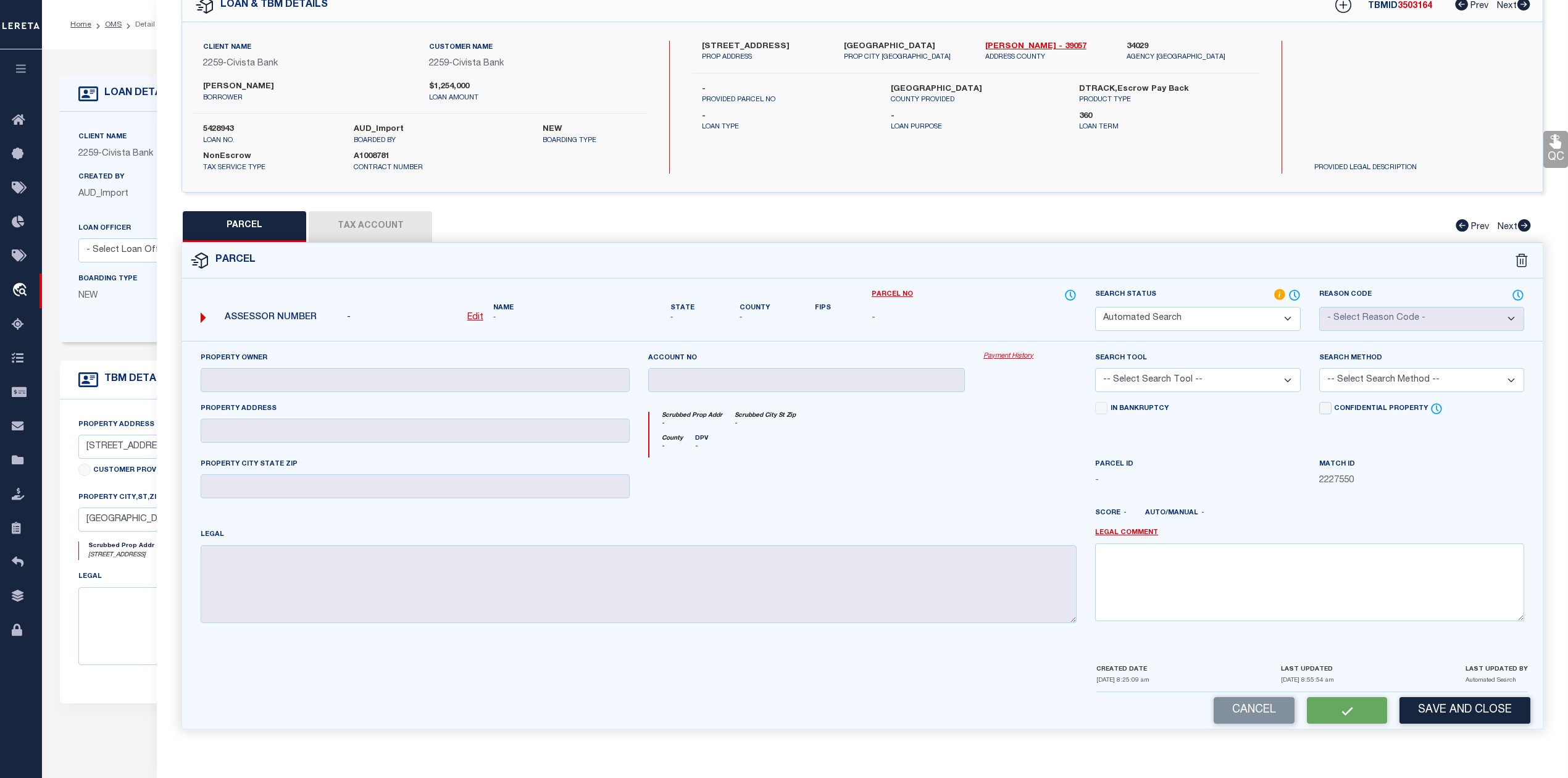
checkbox input "false"
type textarea "HIGH LIABILITY LOAN-SEARCH BY LEGAL REQUIRED."
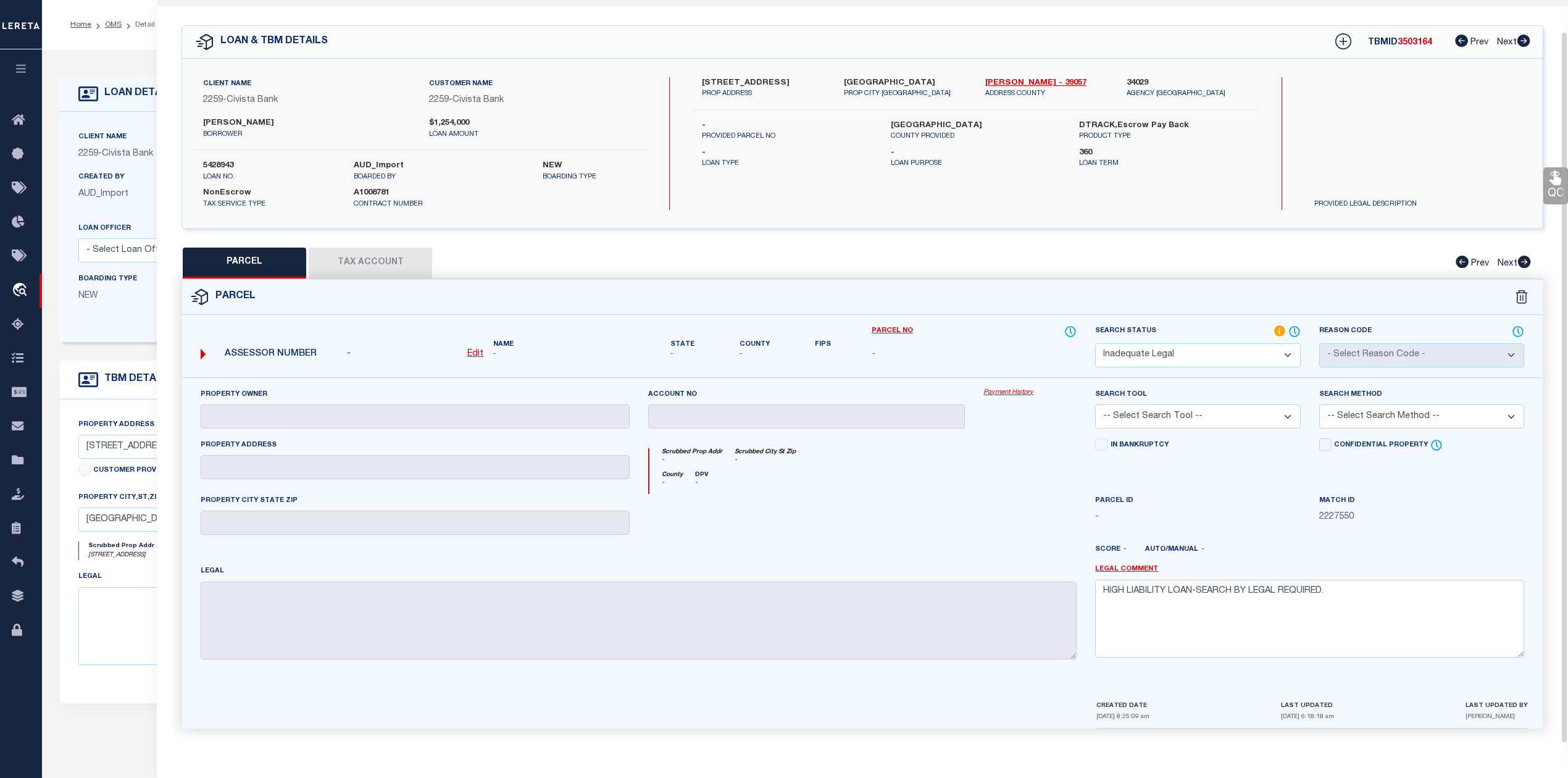
scroll to position [33, 0]
click at [867, 498] on div at bounding box center [807, 519] width 336 height 51
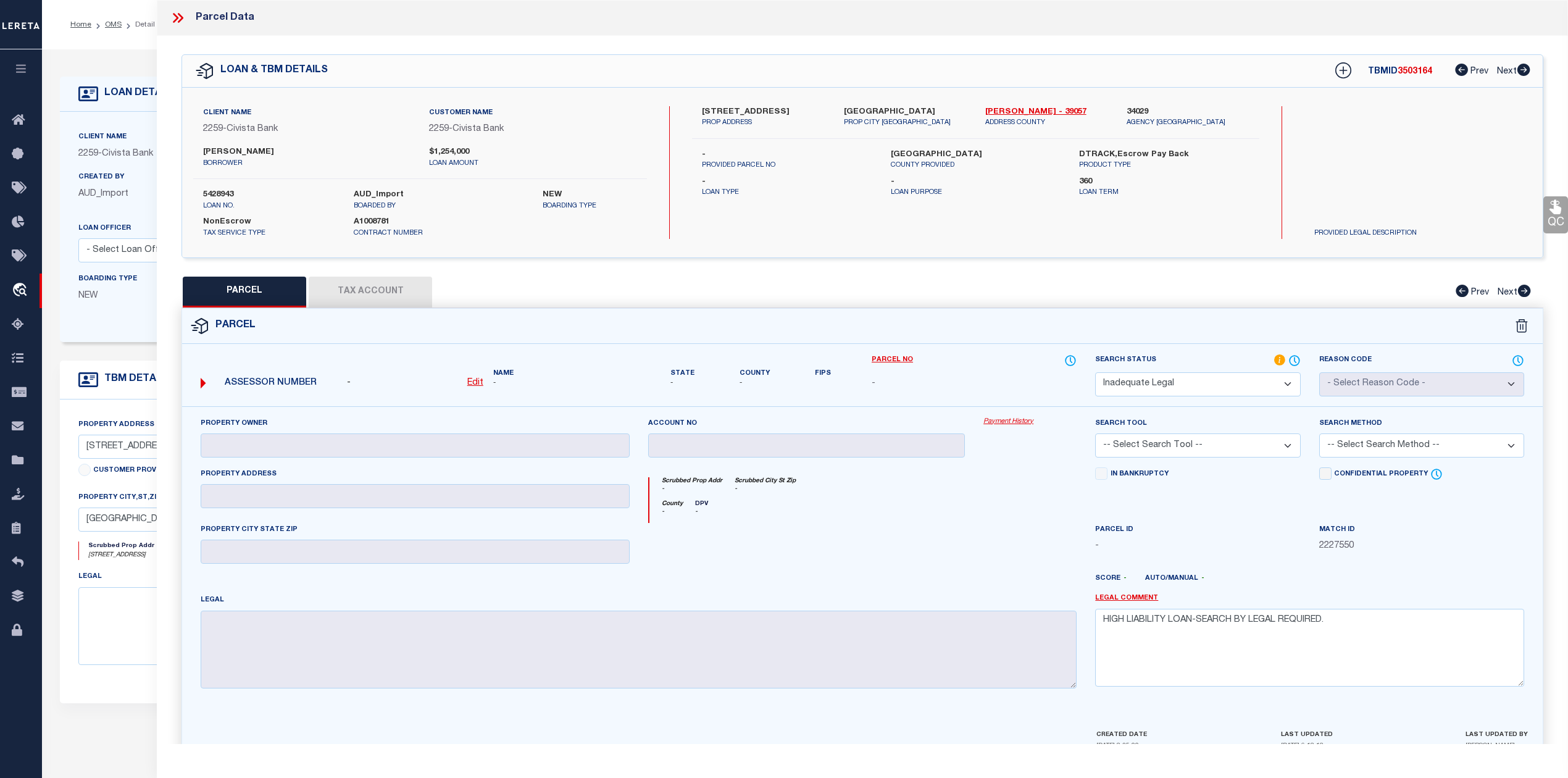
click at [1413, 76] on span "3503164" at bounding box center [1415, 71] width 35 height 9
copy span "3503164"
drag, startPoint x: 974, startPoint y: 111, endPoint x: 1009, endPoint y: 112, distance: 35.0
click at [1009, 112] on div "[STREET_ADDRESS] PROP ADDRESS [GEOGRAPHIC_DATA] OH 453700000 PROP CITY [GEOGRAP…" at bounding box center [975, 117] width 585 height 22
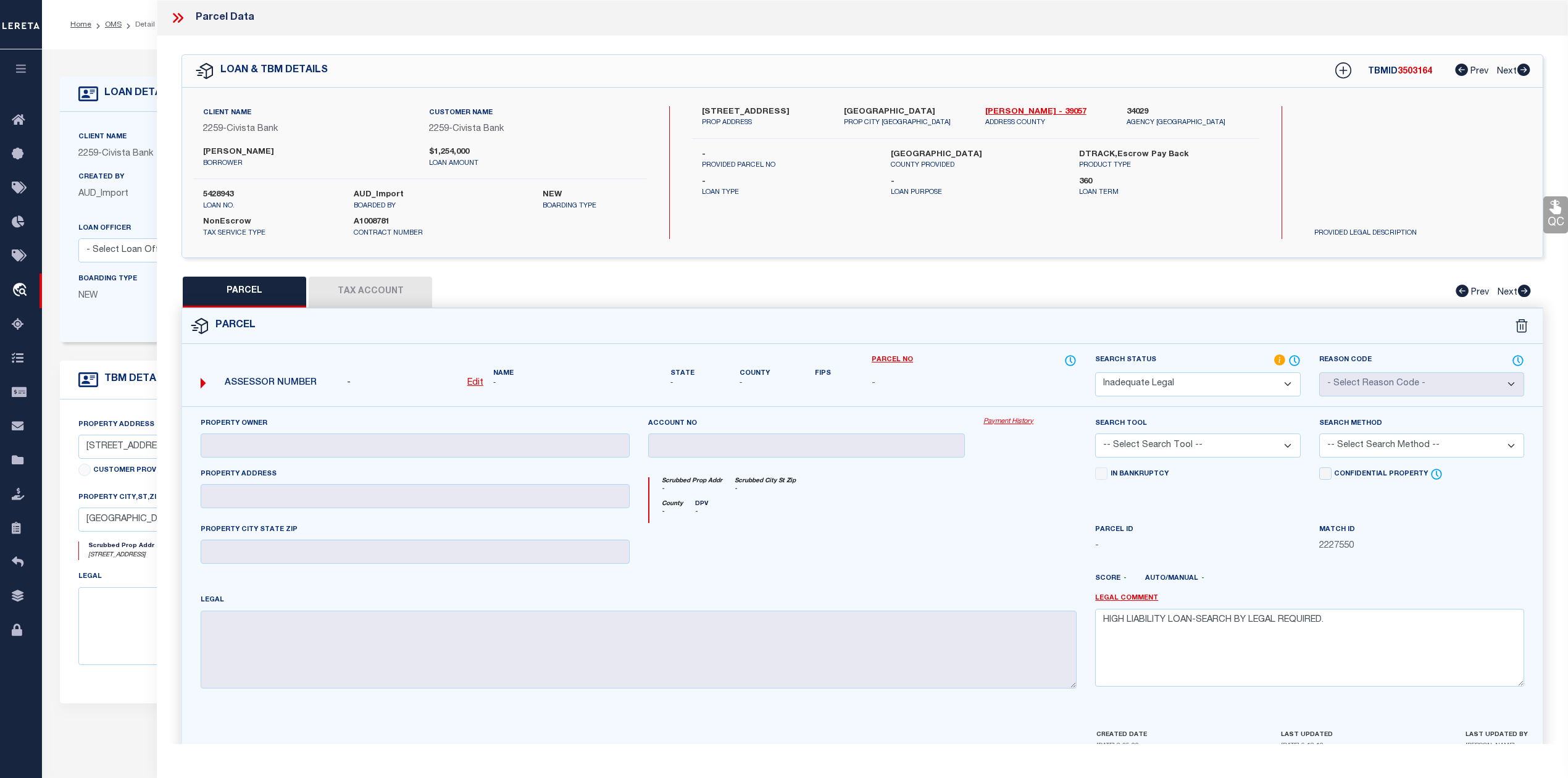
click at [1022, 154] on label "[GEOGRAPHIC_DATA]" at bounding box center [975, 154] width 170 height 12
drag, startPoint x: 983, startPoint y: 106, endPoint x: 1011, endPoint y: 106, distance: 28.0
click at [1011, 106] on div "[PERSON_NAME] - 39057 ADDRESS COUNTY" at bounding box center [1046, 117] width 141 height 22
copy link "[PERSON_NAME]"
click at [964, 579] on div at bounding box center [919, 583] width 336 height 20
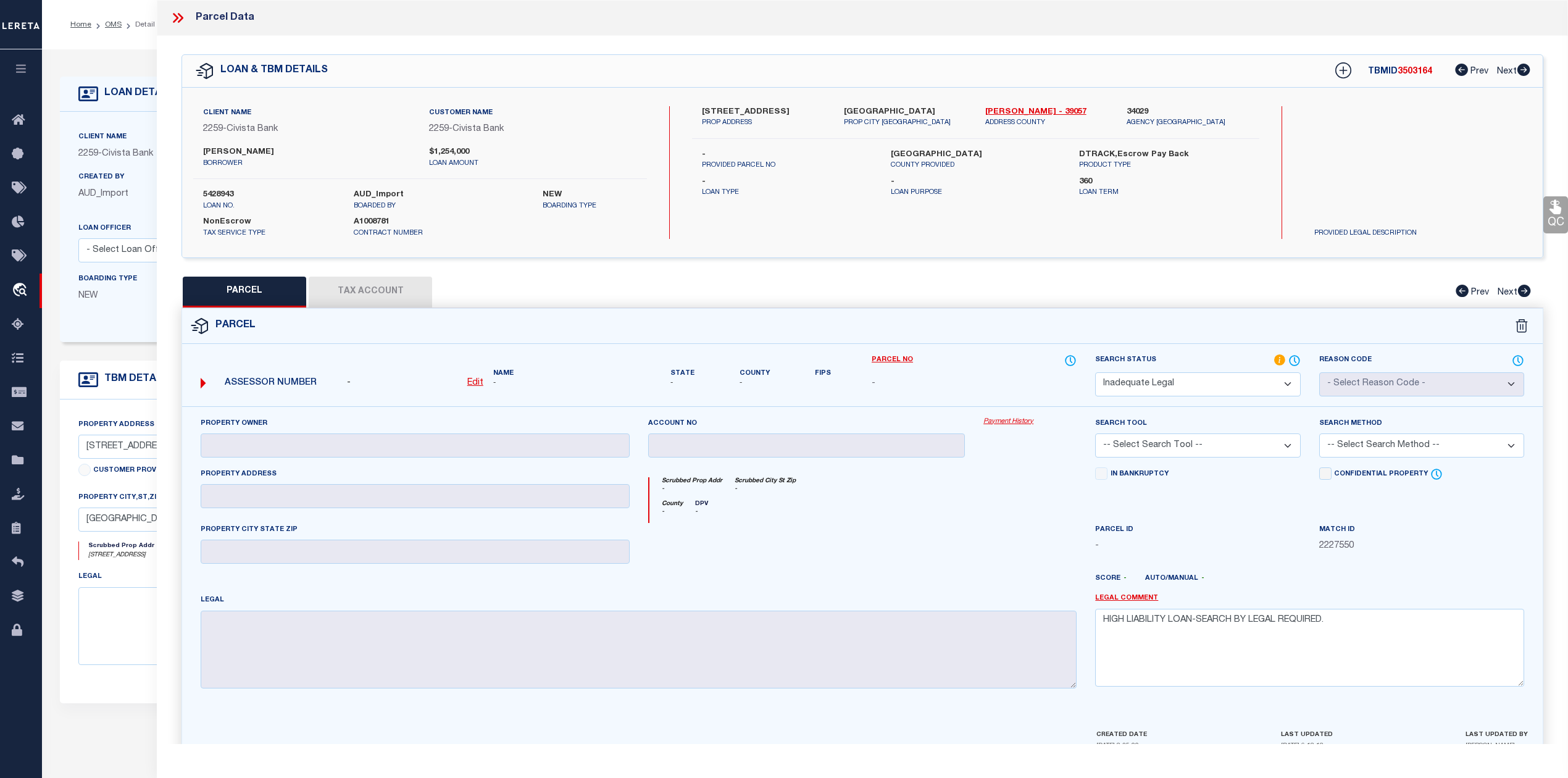
click at [176, 21] on icon at bounding box center [177, 17] width 16 height 16
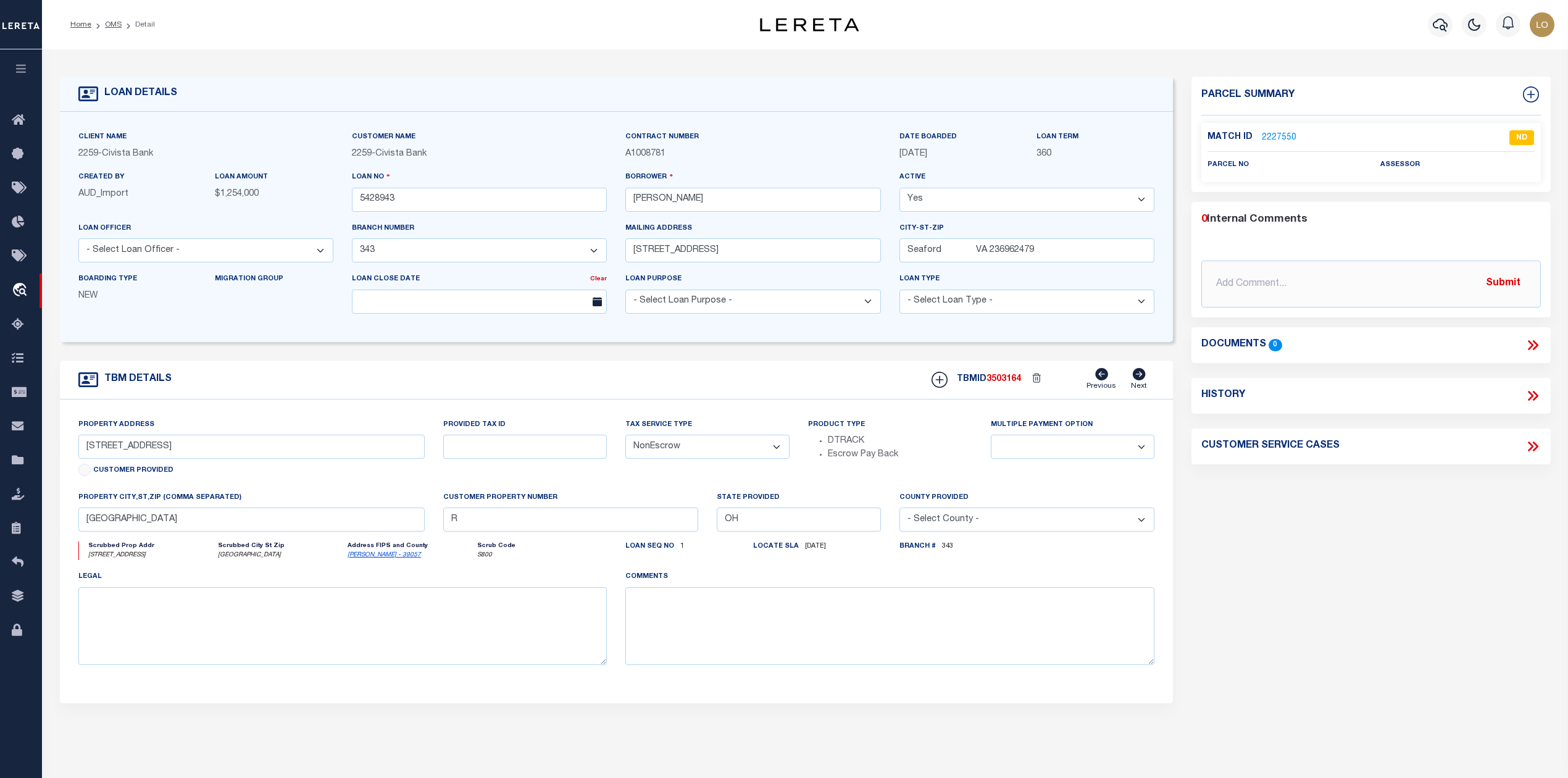
click at [1284, 577] on div "Parcel Summary Match ID 2227550 0" at bounding box center [1369, 413] width 377 height 674
click at [111, 23] on link "OMS" at bounding box center [112, 25] width 16 height 8
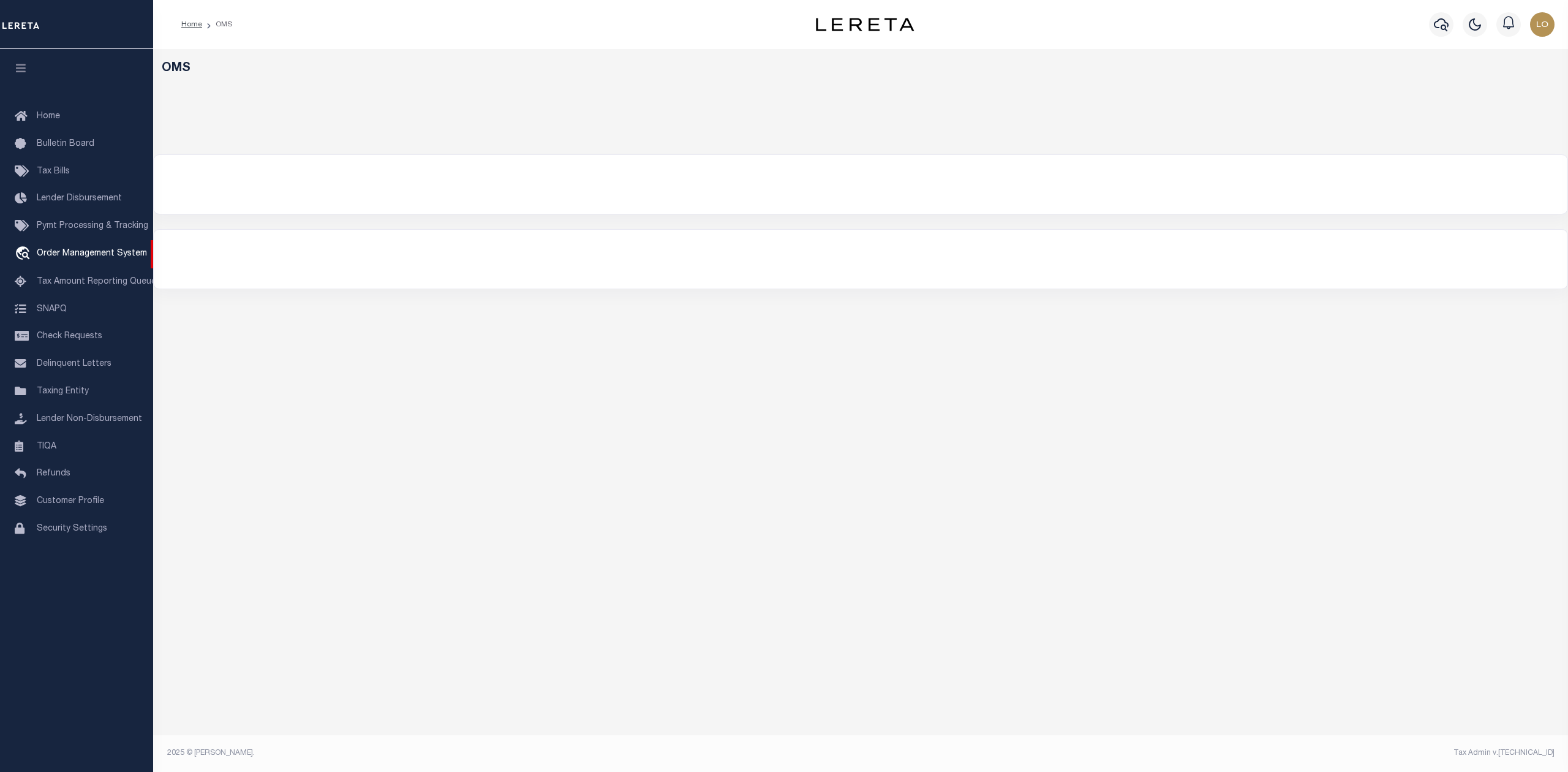
select select "200"
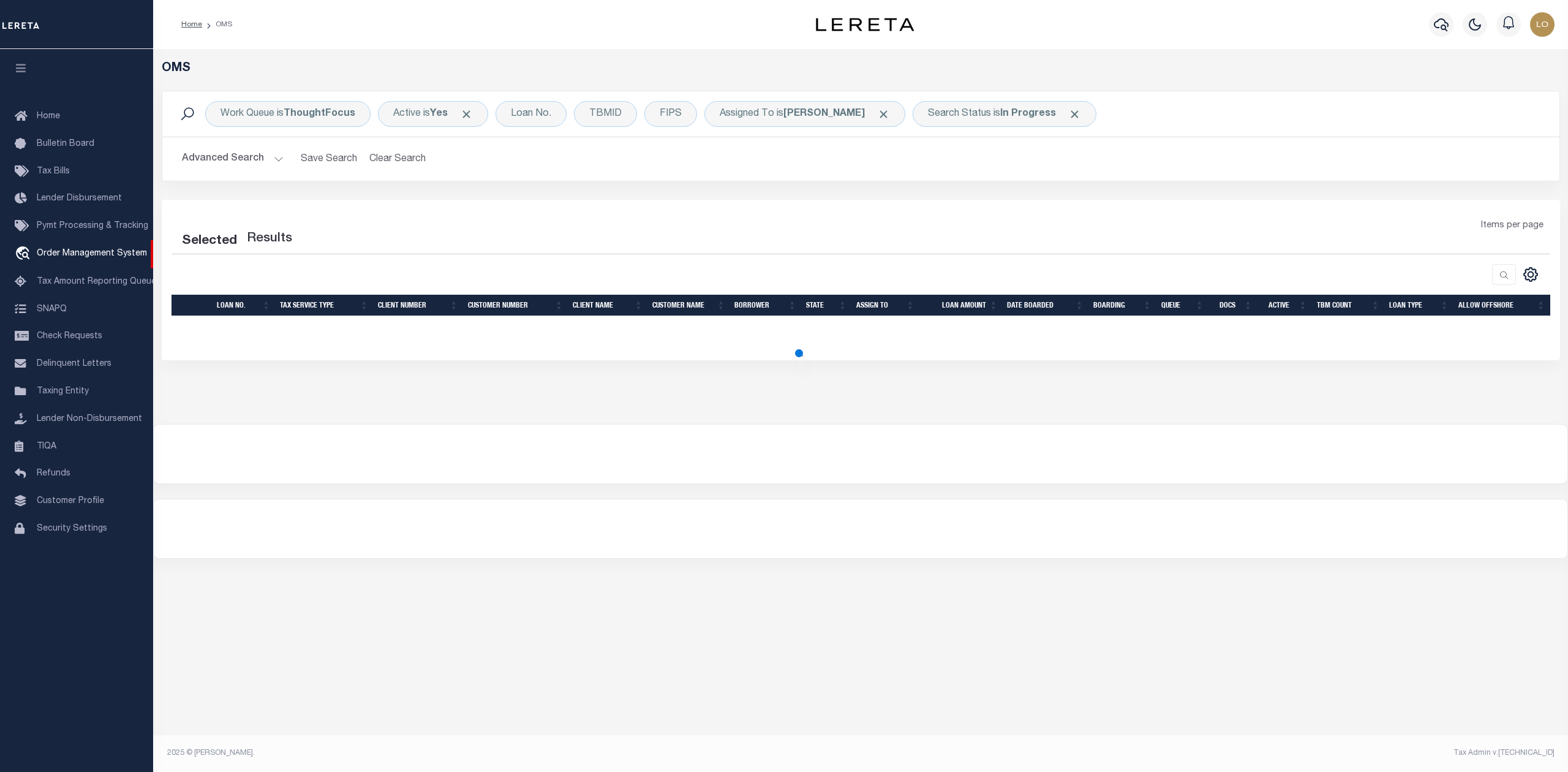
select select "200"
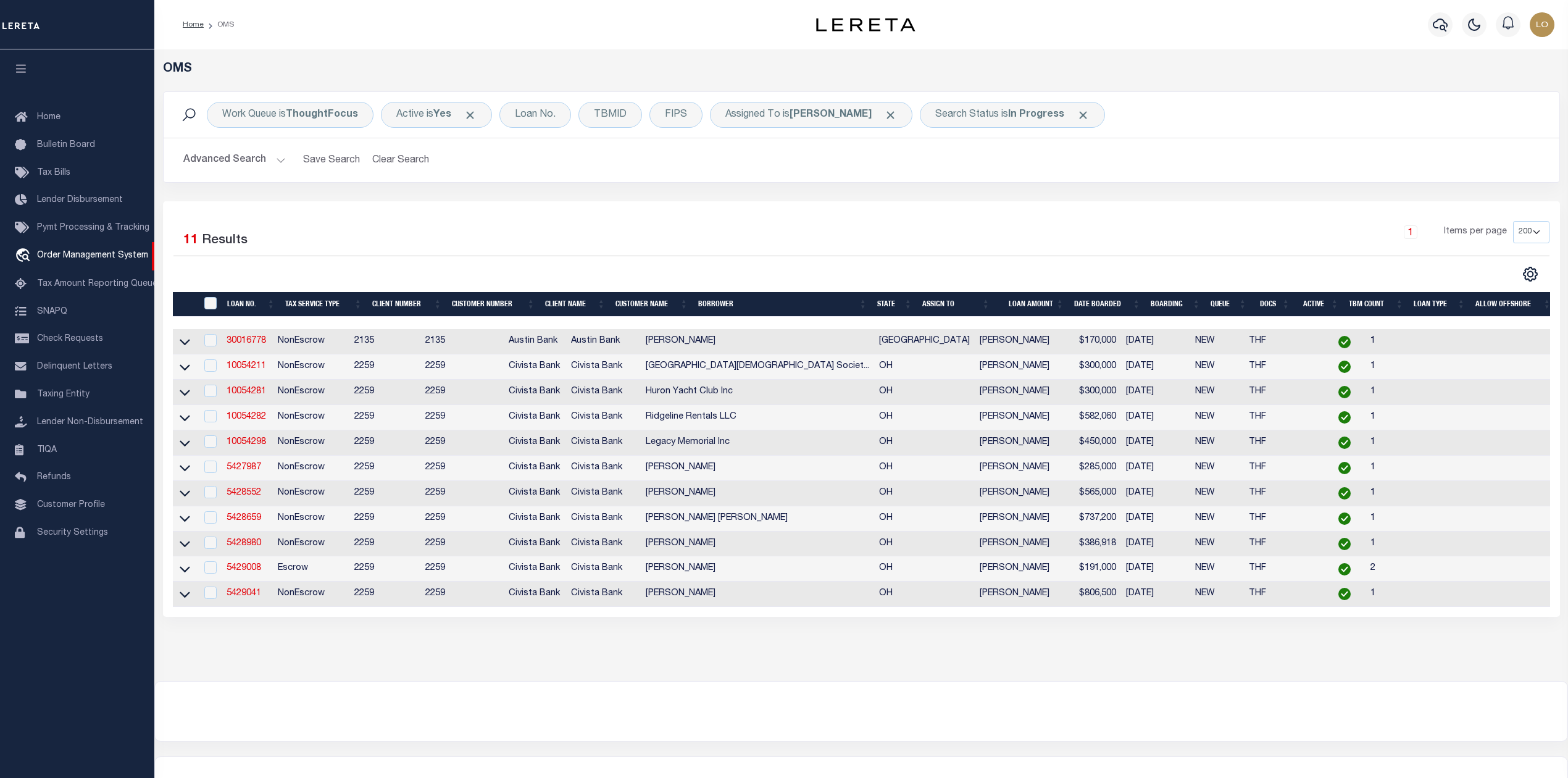
click at [605, 709] on div at bounding box center [861, 712] width 1413 height 59
click at [961, 675] on div "OMS Work Queue is ThoughtFocus Active is Yes Loan No. TBMID FIPS Assigned To is…" at bounding box center [861, 365] width 1414 height 631
click at [1030, 110] on b "In Progress" at bounding box center [1036, 115] width 57 height 10
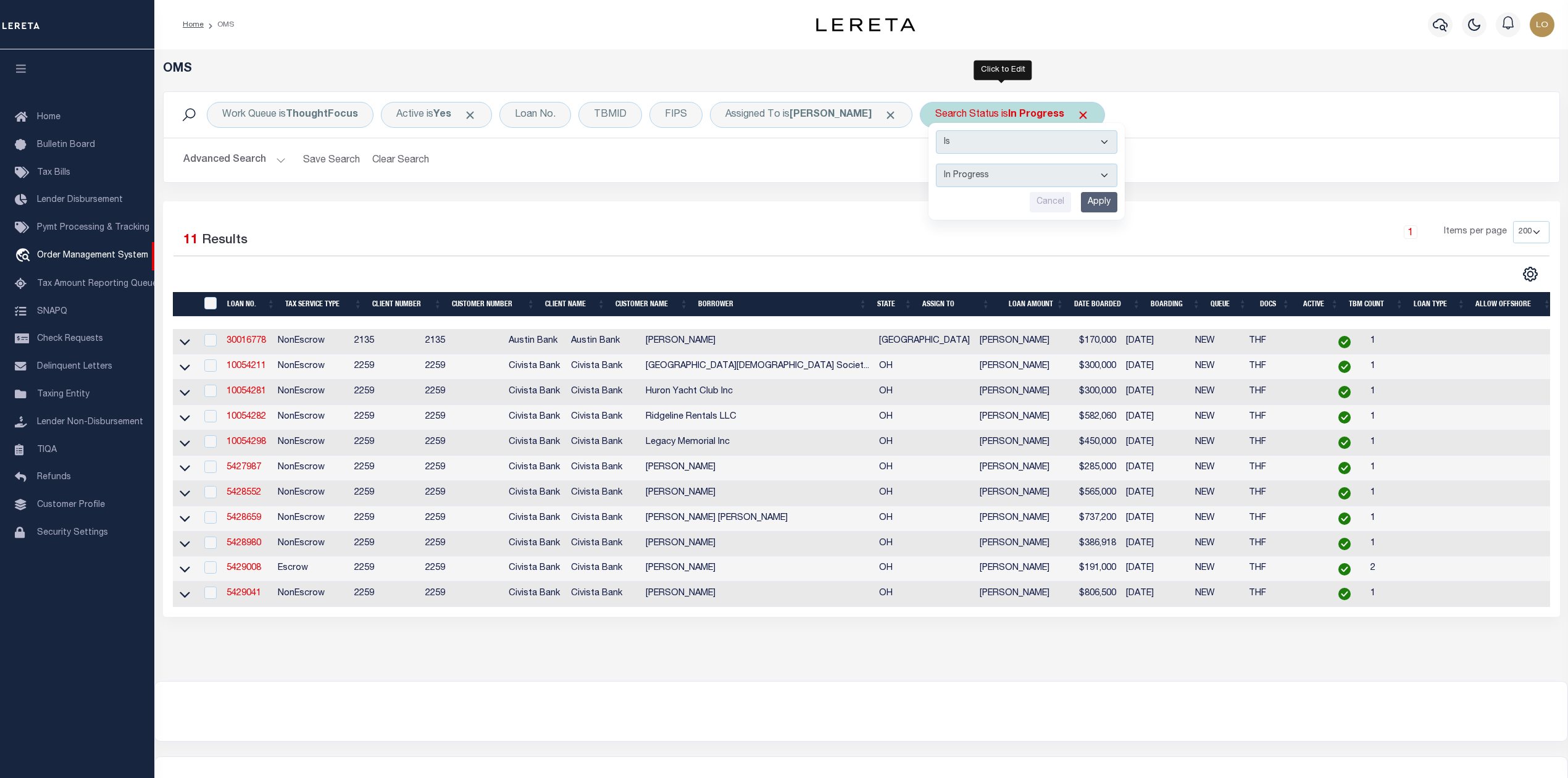
click at [995, 176] on select "Automated Search Bad Parcel Complete Duplicate Parcel High Dollar Reporting In …" at bounding box center [1026, 176] width 181 height 23
select select "PH"
click at [936, 164] on select "Automated Search Bad Parcel Complete Duplicate Parcel High Dollar Reporting In …" at bounding box center [1026, 176] width 181 height 23
click at [1092, 203] on input "Apply" at bounding box center [1099, 201] width 36 height 20
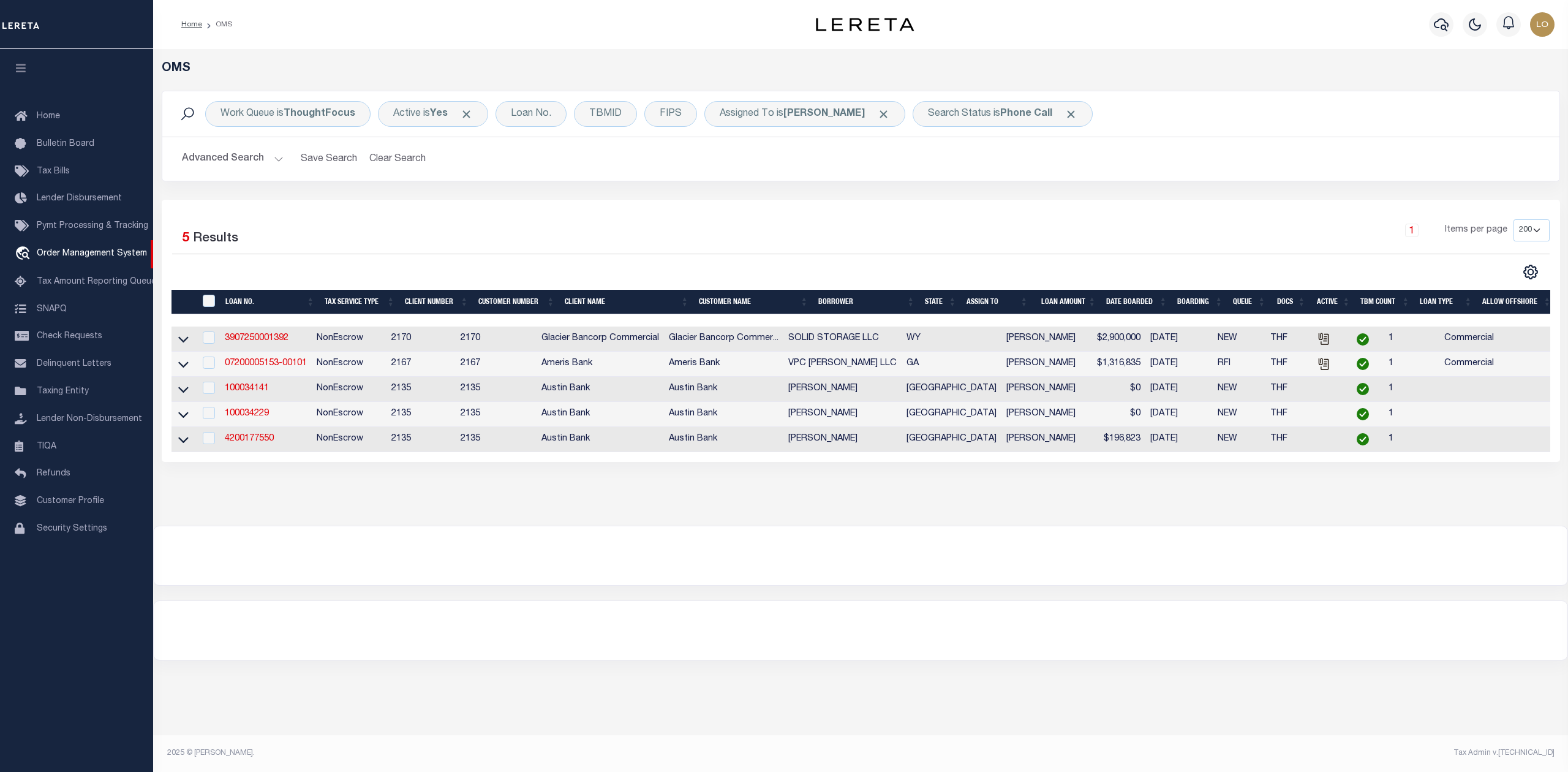
click at [711, 573] on div at bounding box center [860, 556] width 1413 height 59
click at [1008, 116] on b "Phone Call" at bounding box center [1026, 114] width 52 height 10
select select "PH"
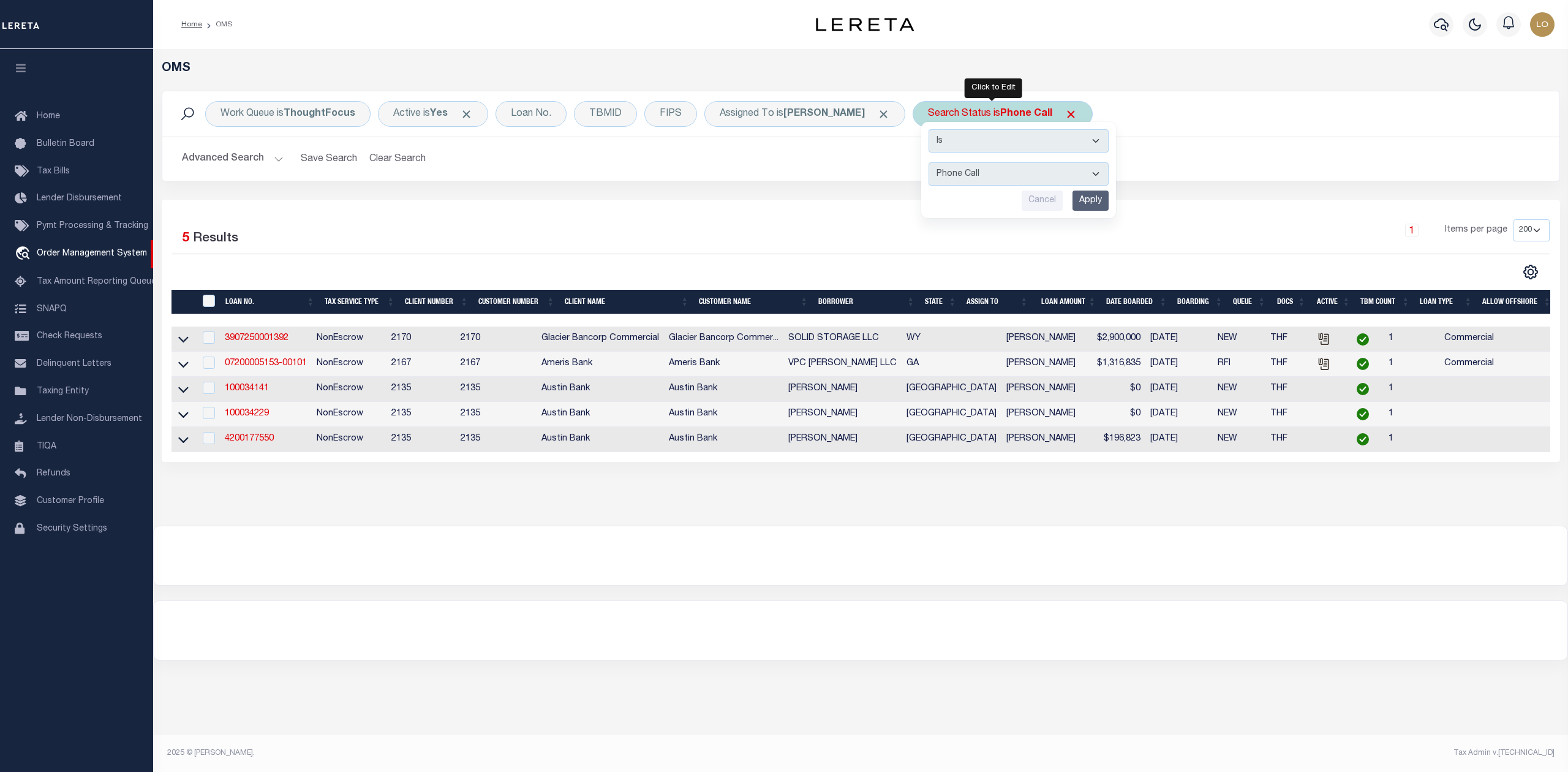
click at [982, 176] on select "Automated Search Bad Parcel Complete Duplicate Parcel High Dollar Reporting In …" at bounding box center [1018, 174] width 180 height 23
click at [782, 210] on div "Selected 5 Results 1 Items per page 10 25 50 100 200" at bounding box center [860, 330] width 1398 height 262
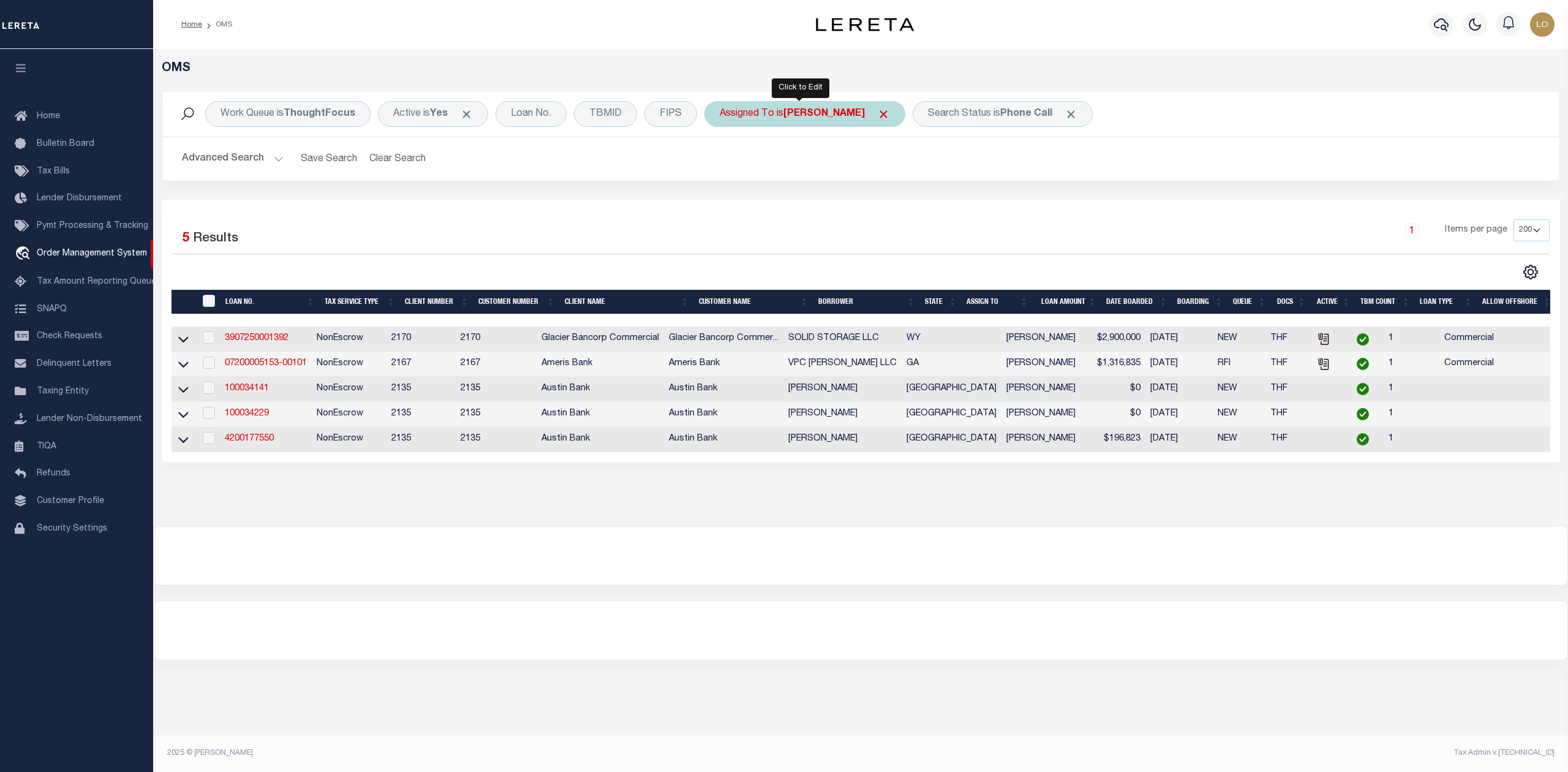
click at [834, 124] on div "Assigned To is [PERSON_NAME]" at bounding box center [804, 113] width 201 height 26
select select "[PERSON_NAME]"
click at [794, 176] on select "--Unassigned-- [PERSON_NAME] [PERSON_NAME] [PERSON_NAME] [PERSON_NAME], [PERSON…" at bounding box center [810, 174] width 180 height 23
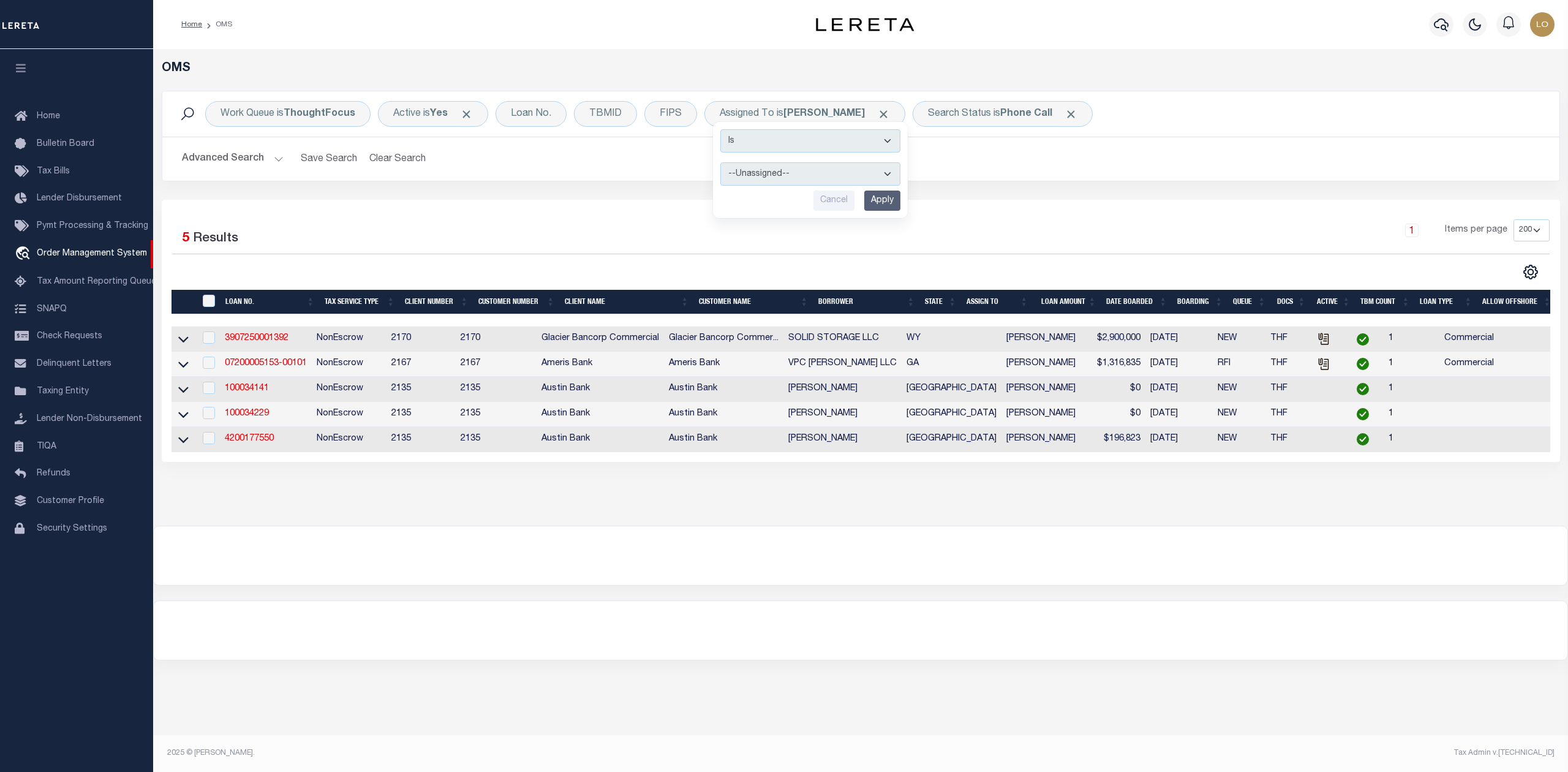
click at [1068, 546] on div at bounding box center [860, 556] width 1413 height 59
click at [1117, 620] on div at bounding box center [860, 630] width 1413 height 59
click at [975, 566] on div at bounding box center [860, 556] width 1413 height 59
click at [863, 571] on div at bounding box center [860, 556] width 1413 height 59
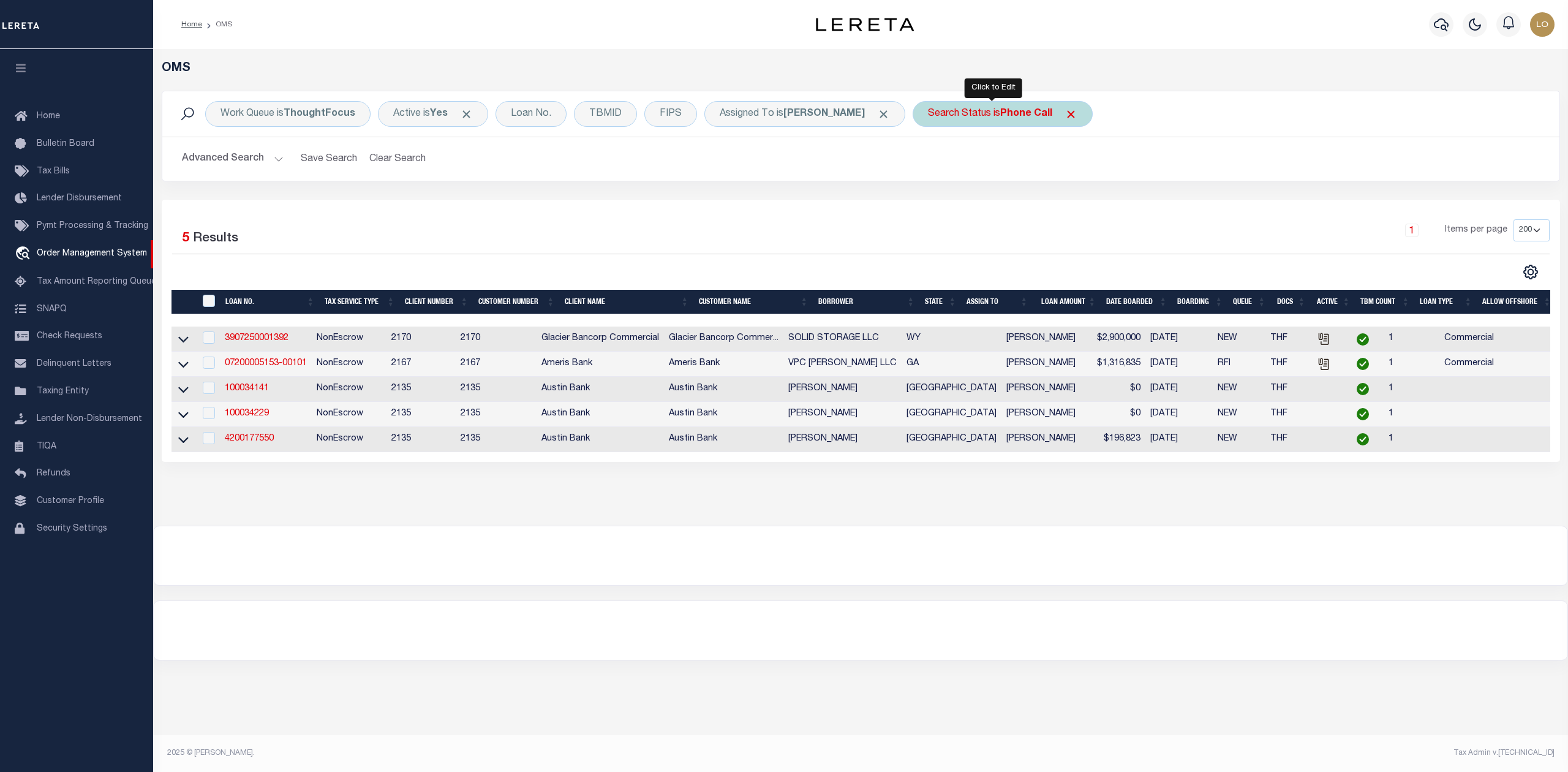
click at [973, 118] on div "Search Status is Phone Call" at bounding box center [1002, 113] width 180 height 26
click at [965, 168] on select "Automated Search Bad Parcel Complete Duplicate Parcel High Dollar Reporting In …" at bounding box center [1018, 174] width 180 height 23
select select "IP"
click at [929, 163] on select "Automated Search Bad Parcel Complete Duplicate Parcel High Dollar Reporting In …" at bounding box center [1018, 174] width 180 height 23
click at [1072, 201] on input "Apply" at bounding box center [1090, 200] width 36 height 20
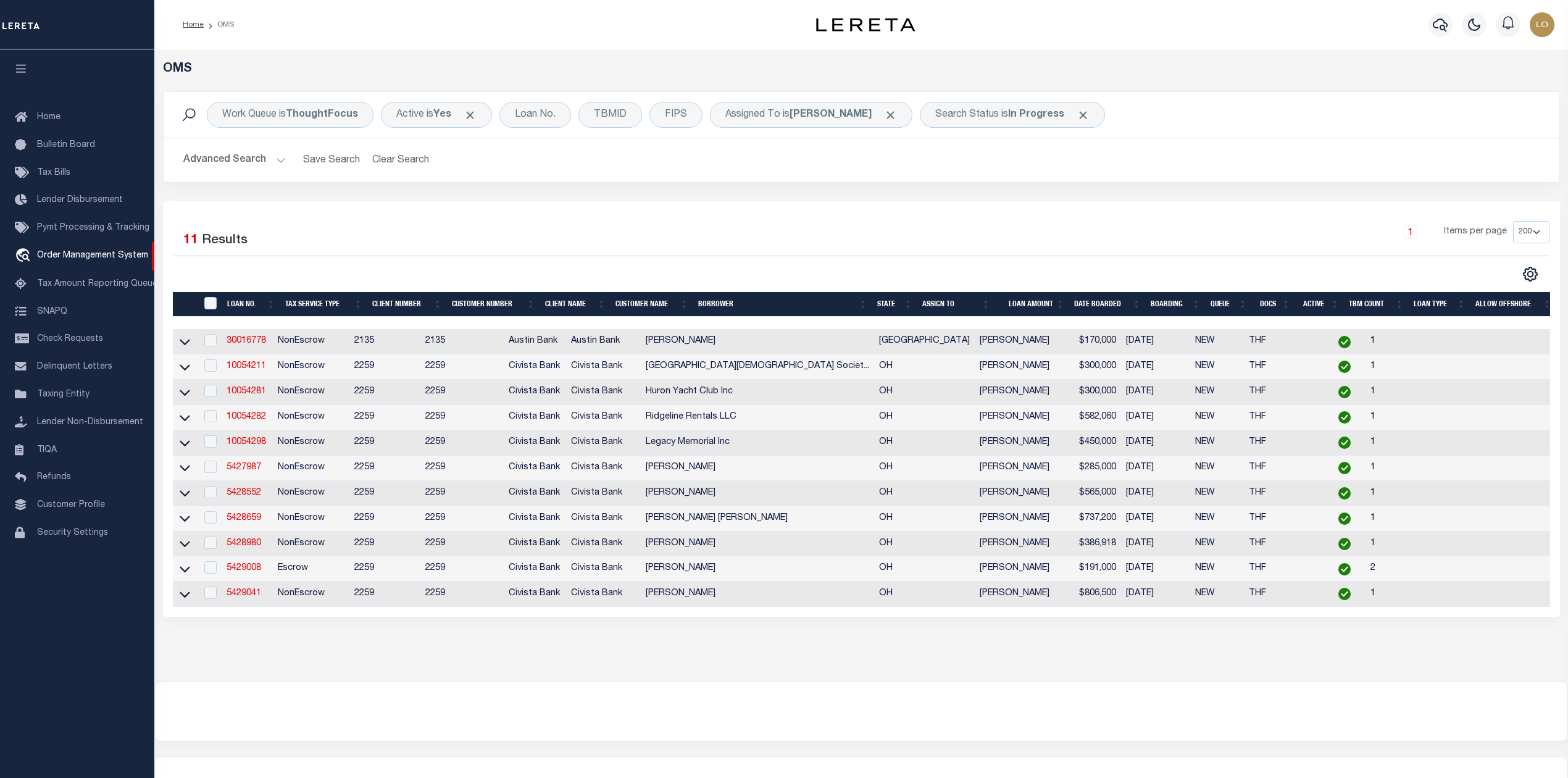
click at [906, 681] on div "OMS Work Queue is ThoughtFocus Active is Yes Loan No. TBMID FIPS Assigned To is…" at bounding box center [861, 365] width 1414 height 631
click at [257, 368] on link "10054211" at bounding box center [246, 365] width 39 height 9
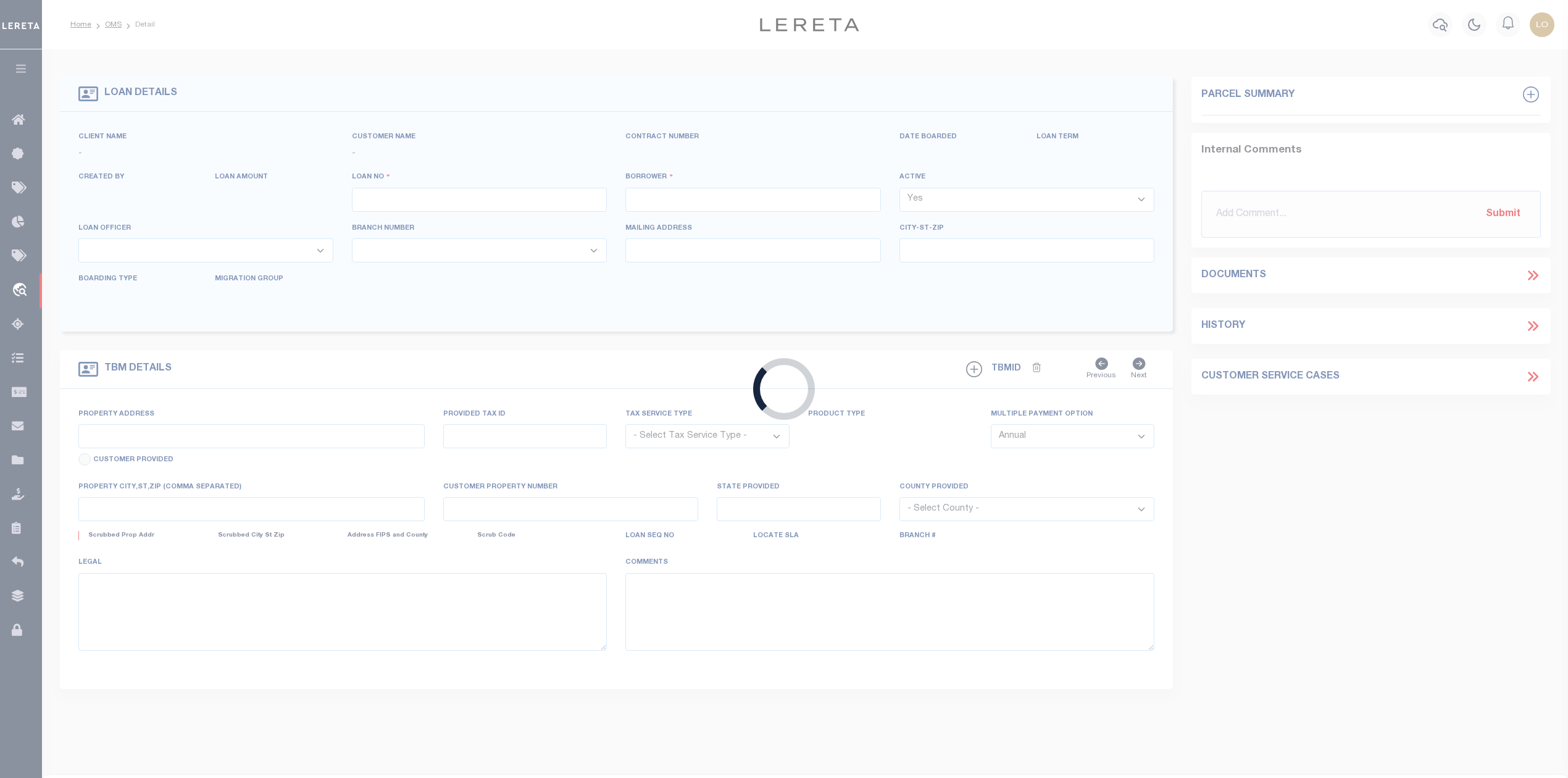
type input "10054211"
type input "Celeryville [DEMOGRAPHIC_DATA] School Society"
select select
type input "[STREET_ADDRESS]"
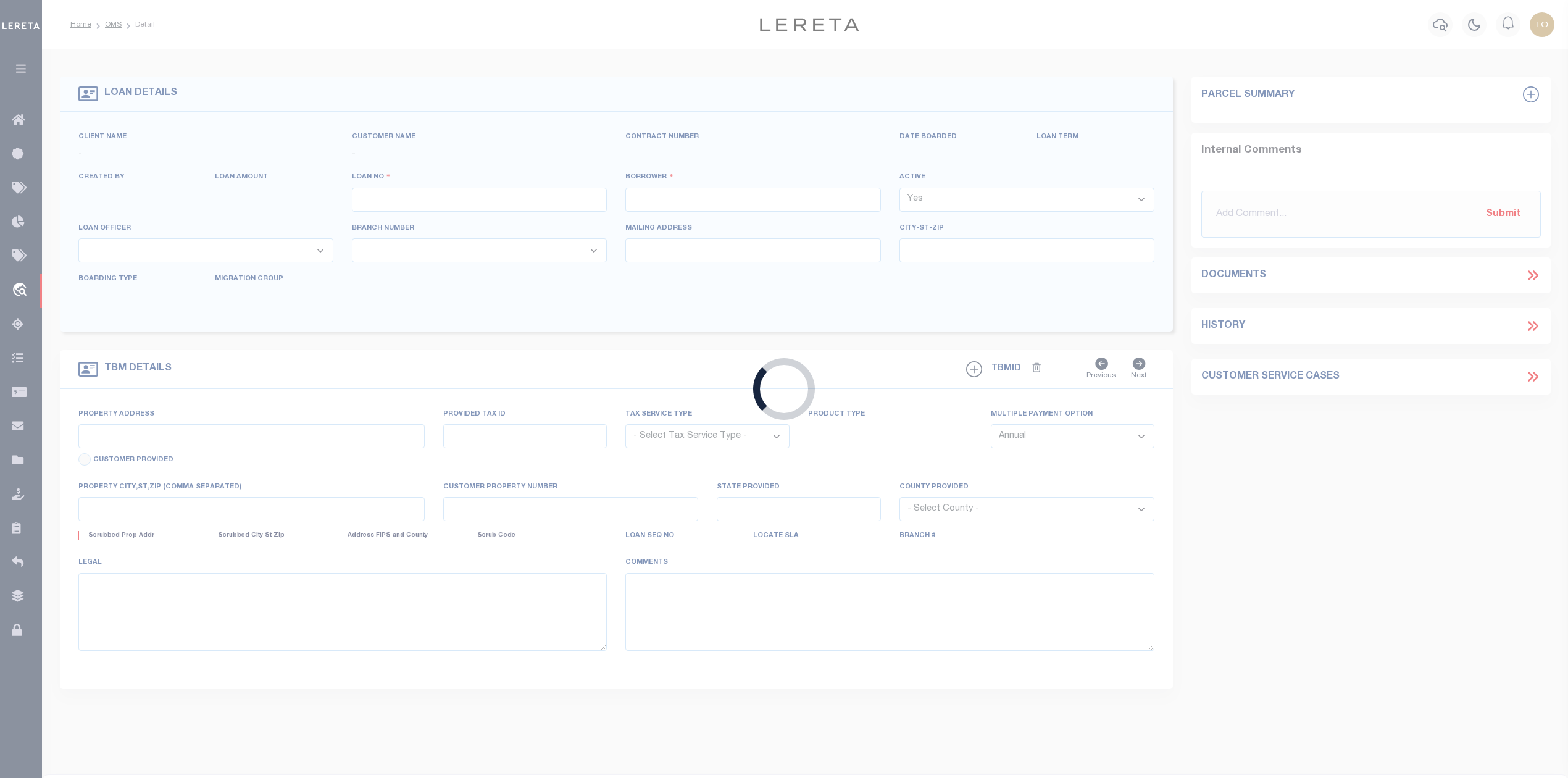
type input "[PERSON_NAME] OH 448900000"
select select "NonEscrow"
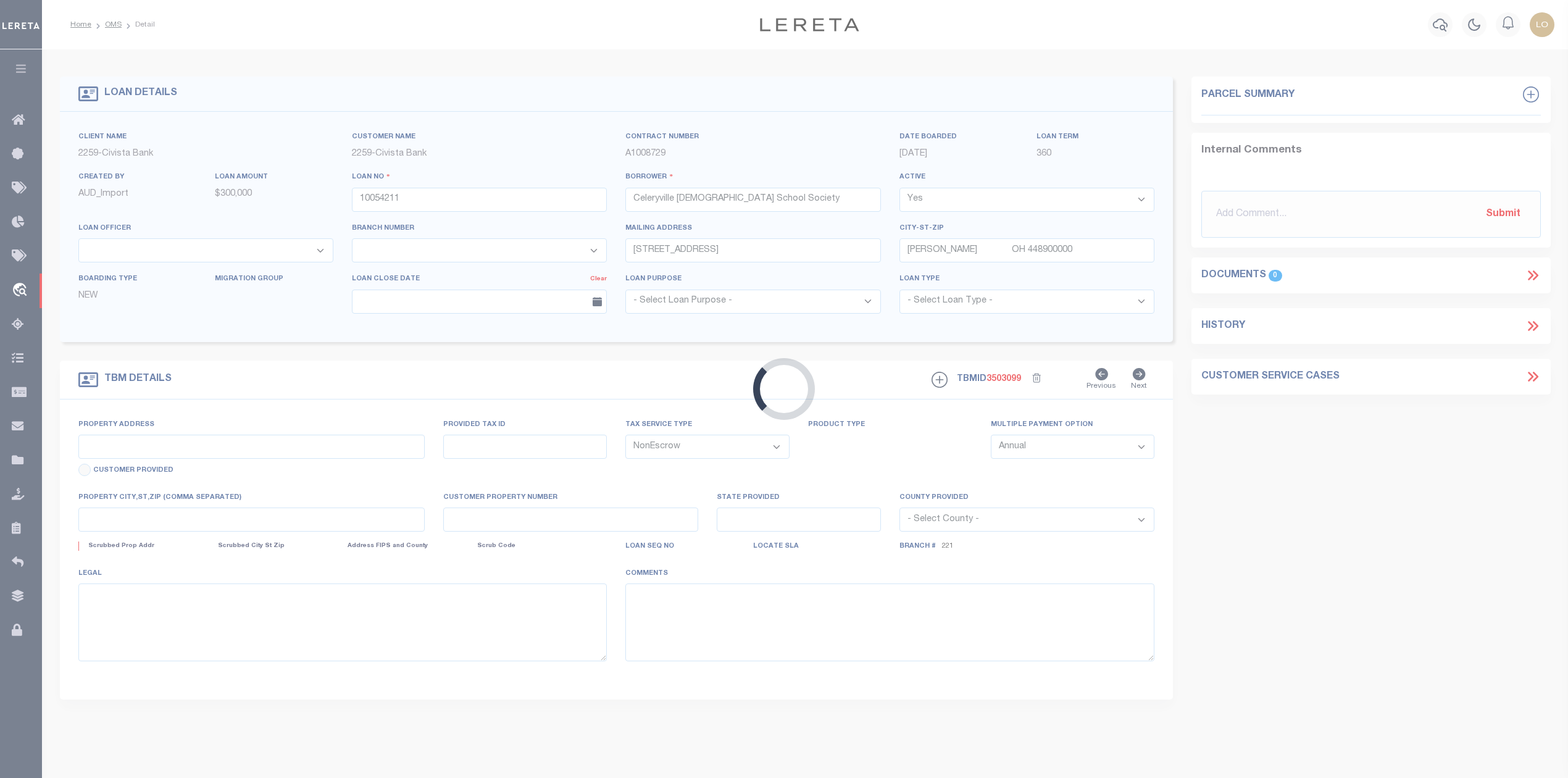
type input "[STREET_ADDRESS]"
select select
type input "[PERSON_NAME] OH 448909201"
type input "C"
type input "OH"
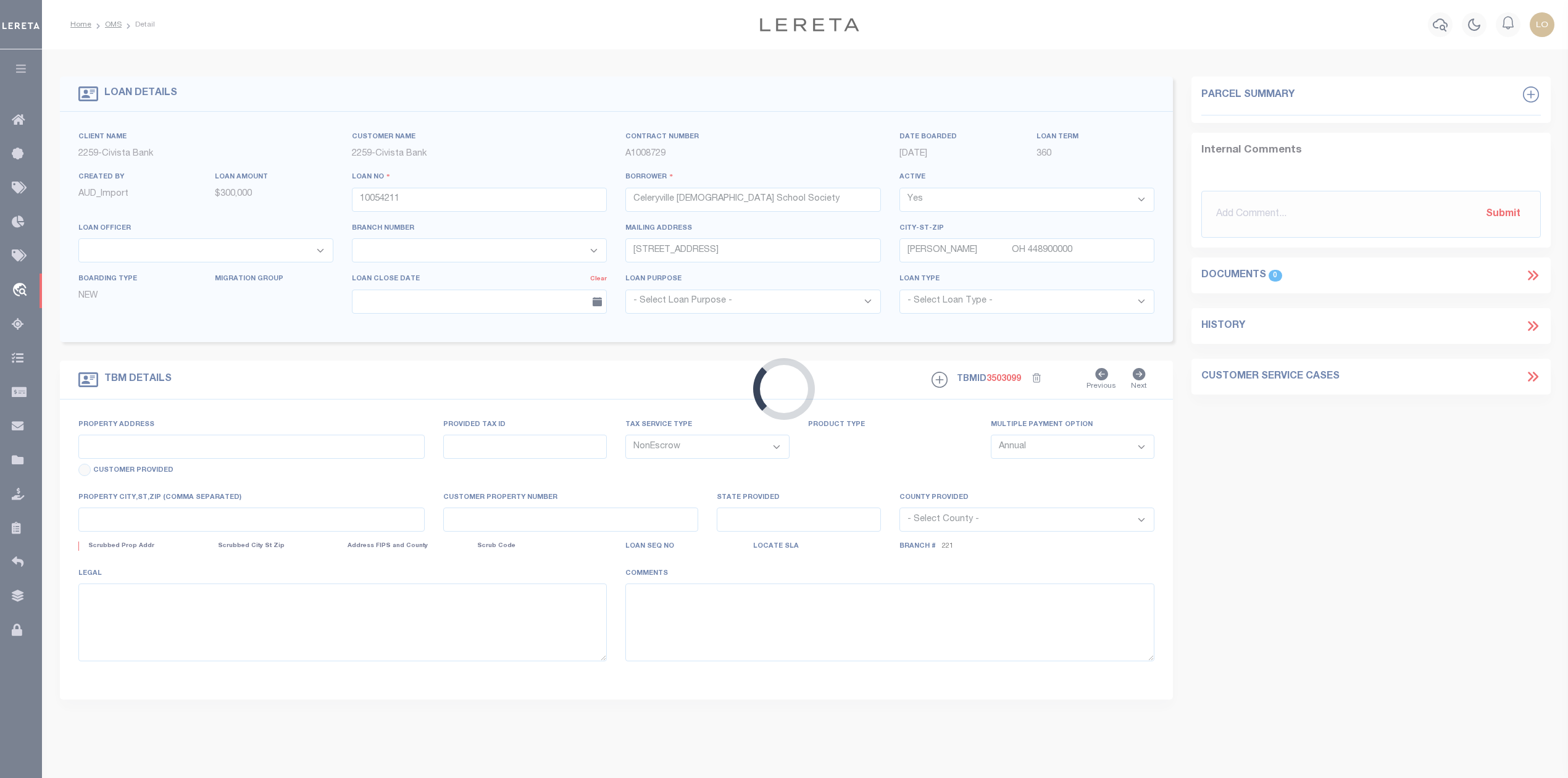
select select
select select "20715"
select select "7625"
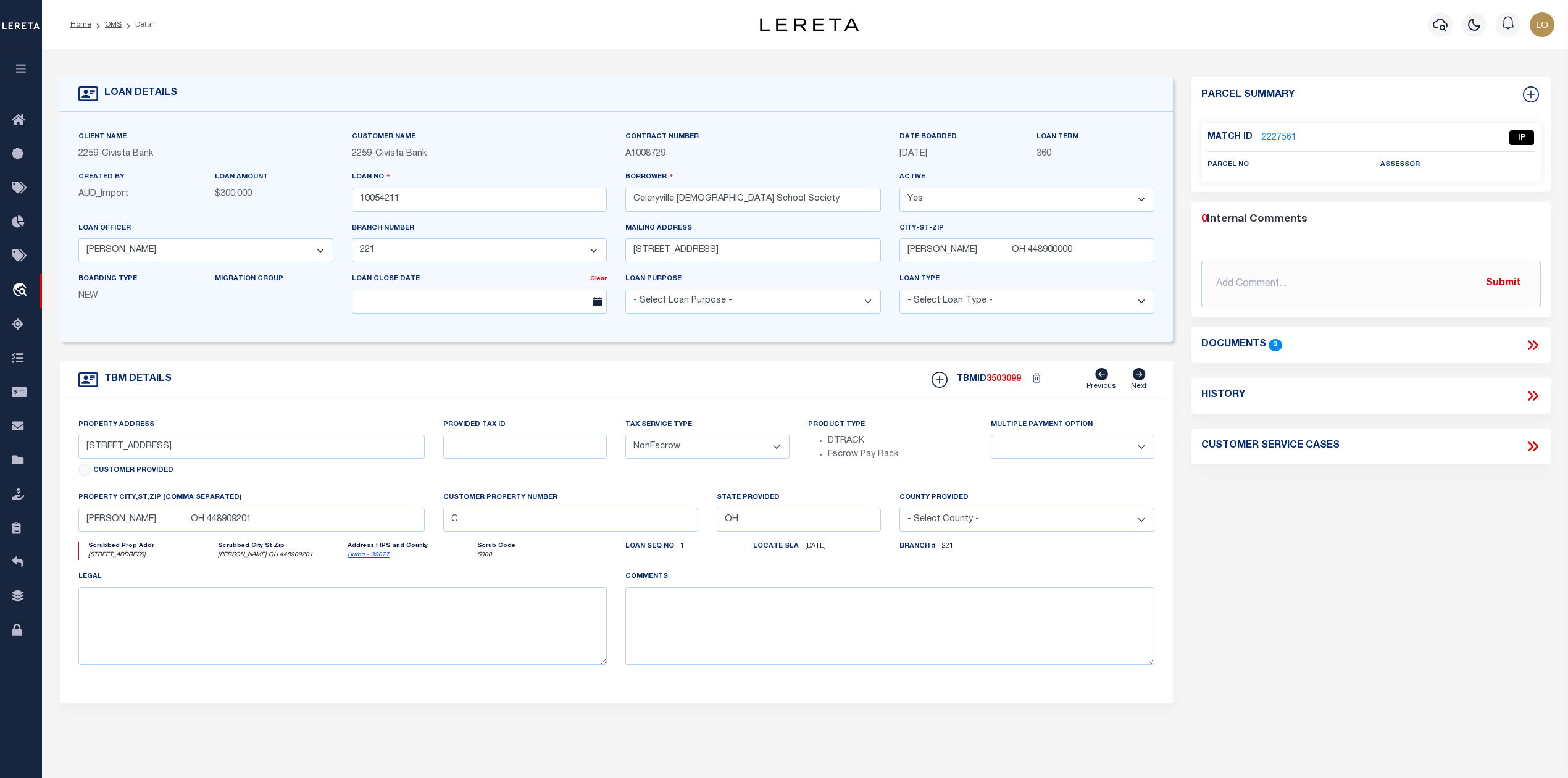
click at [1276, 136] on link "2227561" at bounding box center [1279, 138] width 35 height 13
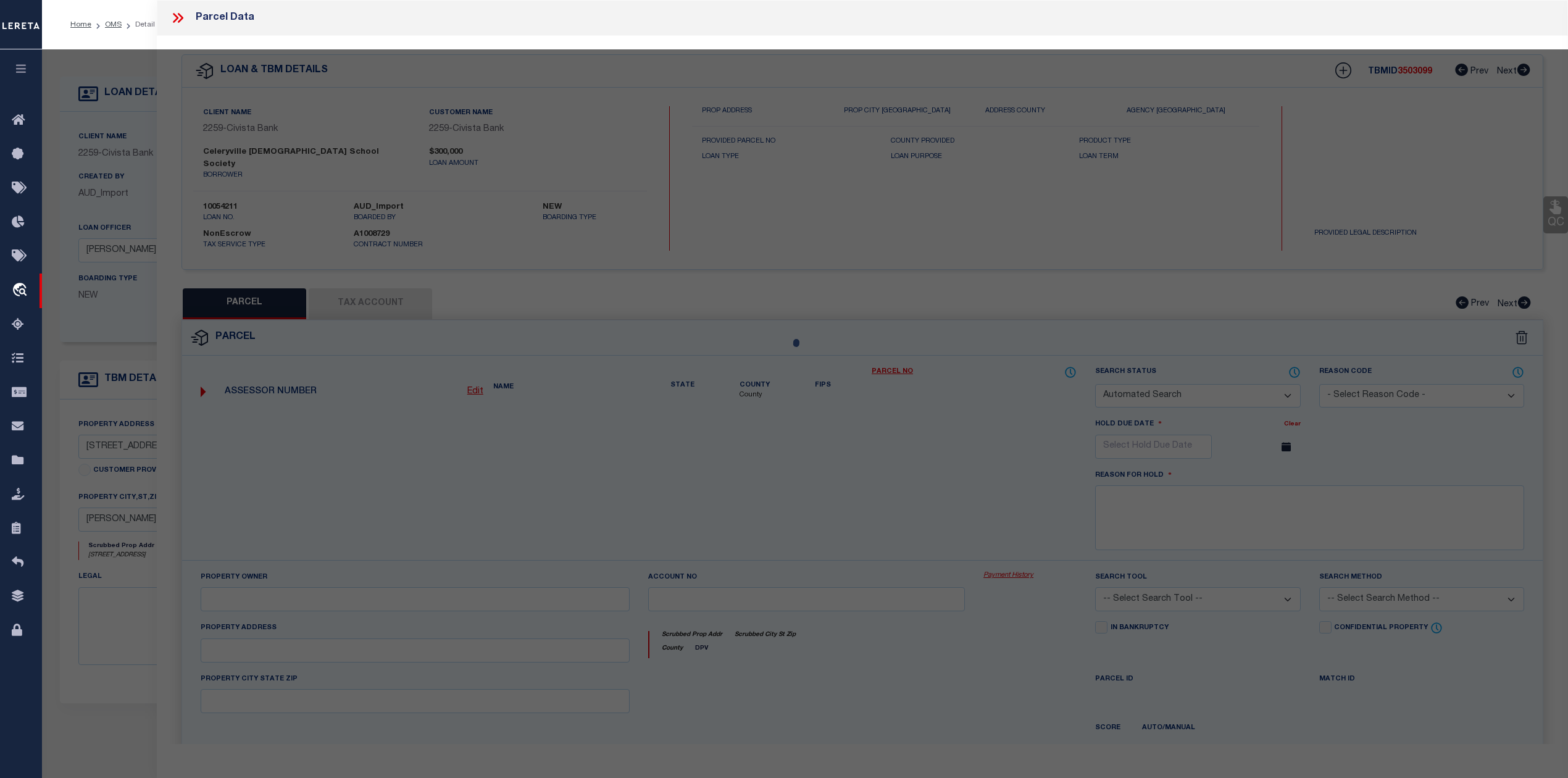
checkbox input "false"
select select "IP"
checkbox input "false"
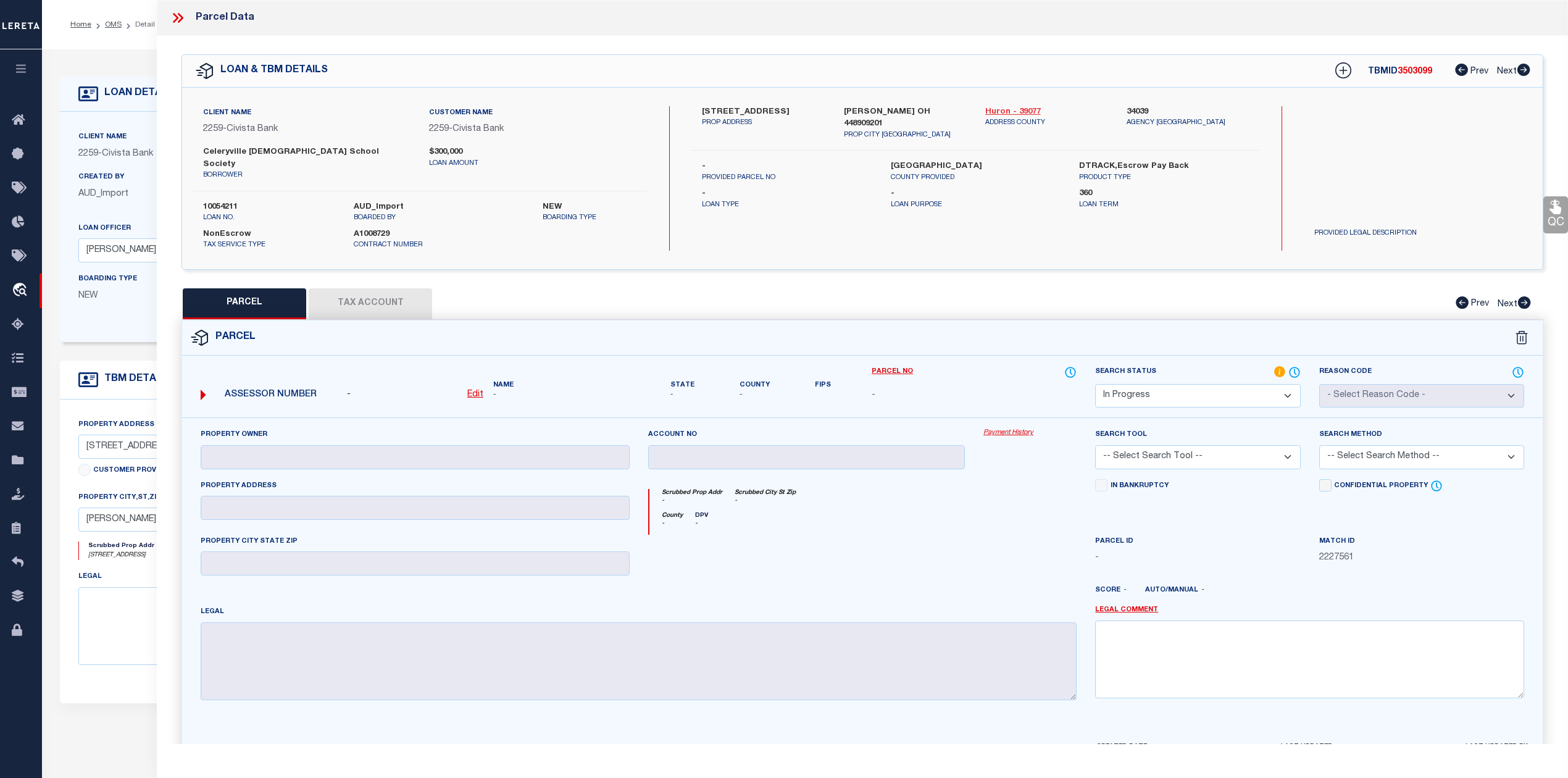
click at [998, 108] on link "Huron - 39077" at bounding box center [1046, 112] width 123 height 12
click at [937, 552] on div at bounding box center [807, 559] width 336 height 51
drag, startPoint x: 699, startPoint y: 111, endPoint x: 773, endPoint y: 110, distance: 74.0
click at [773, 110] on div "[STREET_ADDRESS] PROP ADDRESS" at bounding box center [762, 124] width 141 height 35
copy label "[STREET_ADDRESS]"
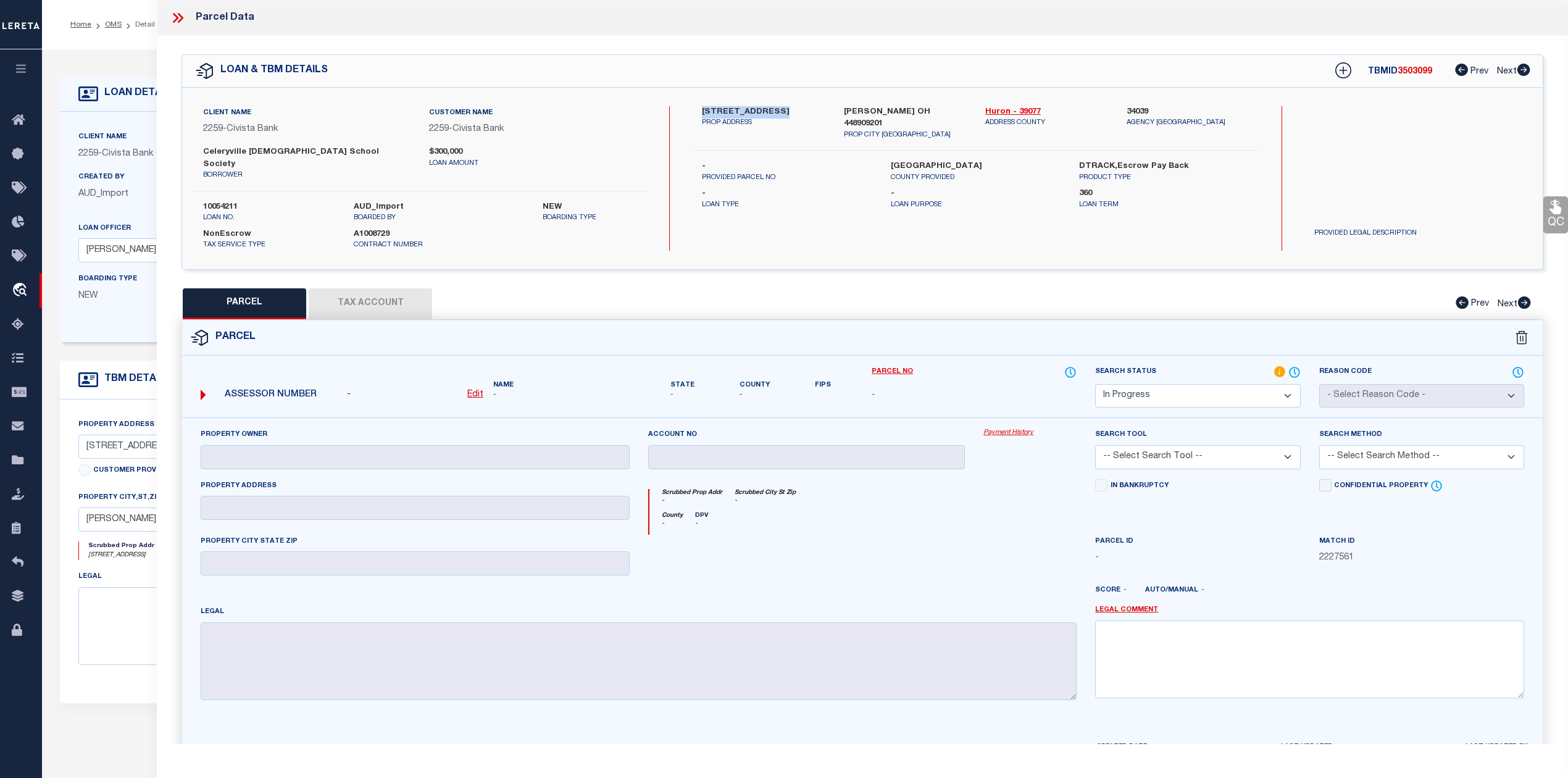
click at [895, 512] on div "County - DPV -" at bounding box center [863, 524] width 428 height 23
click at [472, 390] on u "Edit" at bounding box center [475, 394] width 16 height 9
select select "IP"
type textarea "-"
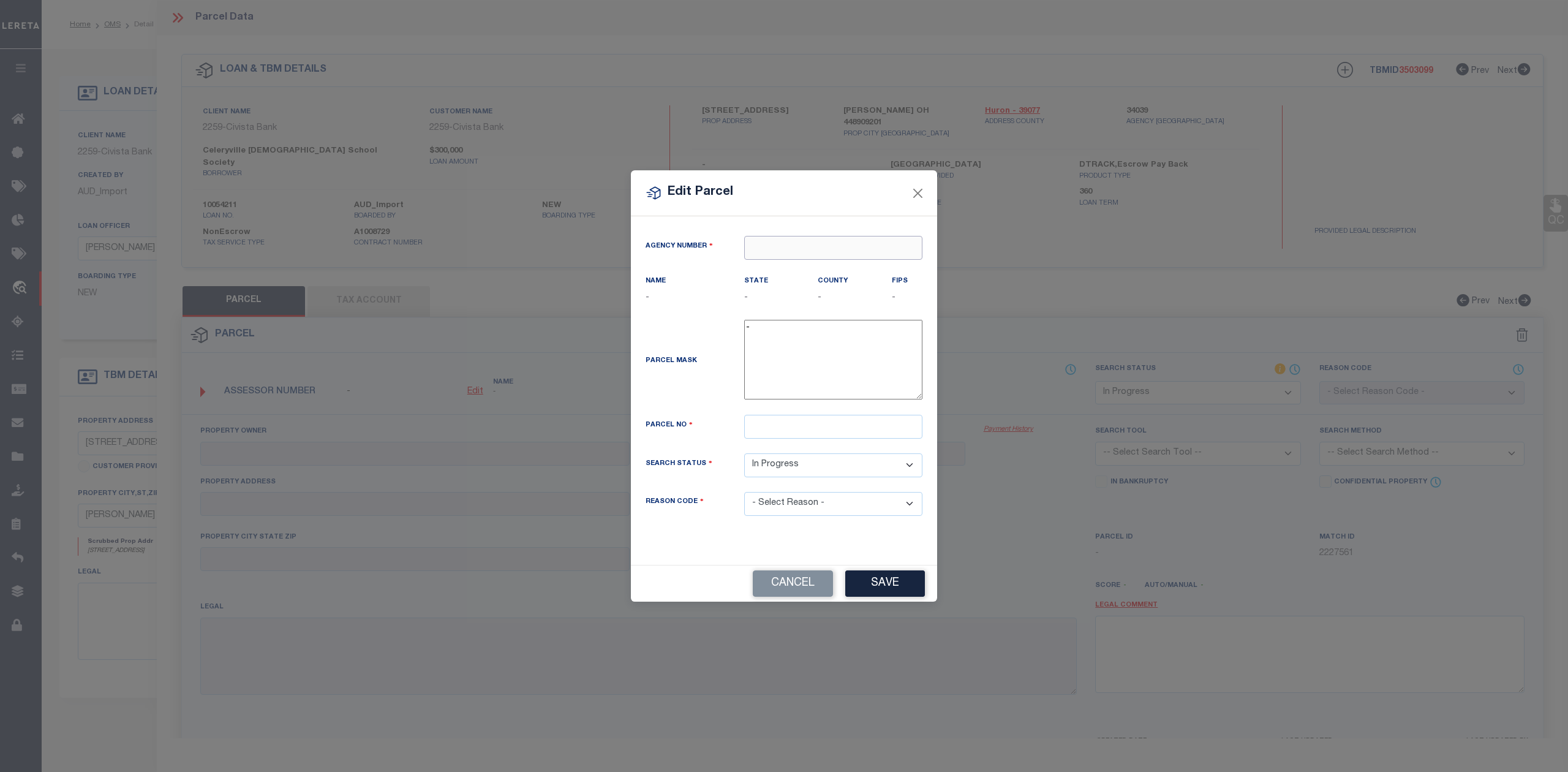
click at [792, 246] on input "text" at bounding box center [833, 247] width 178 height 24
click at [839, 269] on div "340390000 : [GEOGRAPHIC_DATA]" at bounding box center [833, 276] width 177 height 35
type input "340390000"
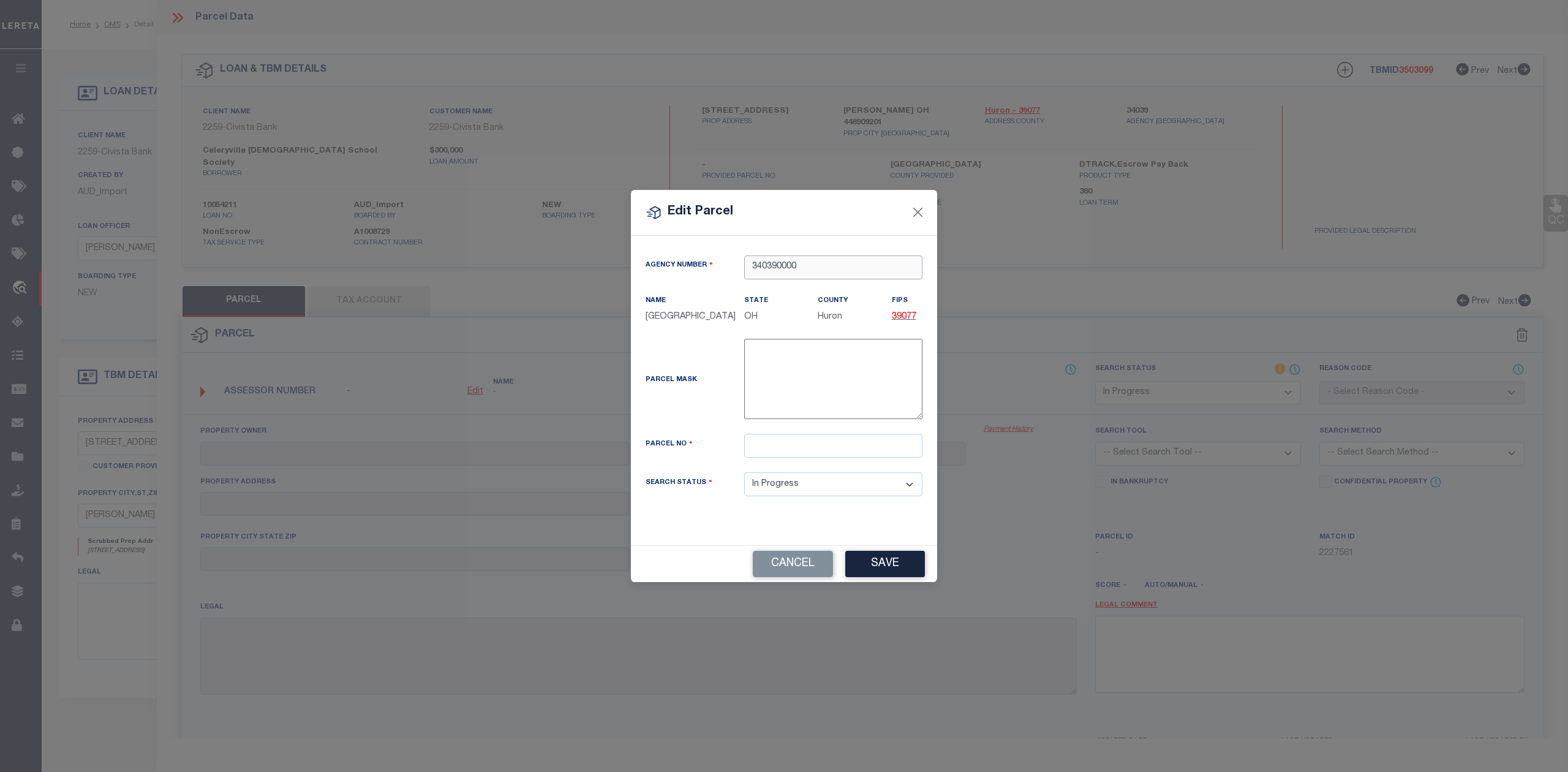
type input "340390000"
click at [768, 443] on input "text" at bounding box center [833, 445] width 178 height 24
paste input "24016A020010000"
type input "24016A020010000"
click at [711, 422] on div "Parcel Mask -" at bounding box center [784, 381] width 295 height 85
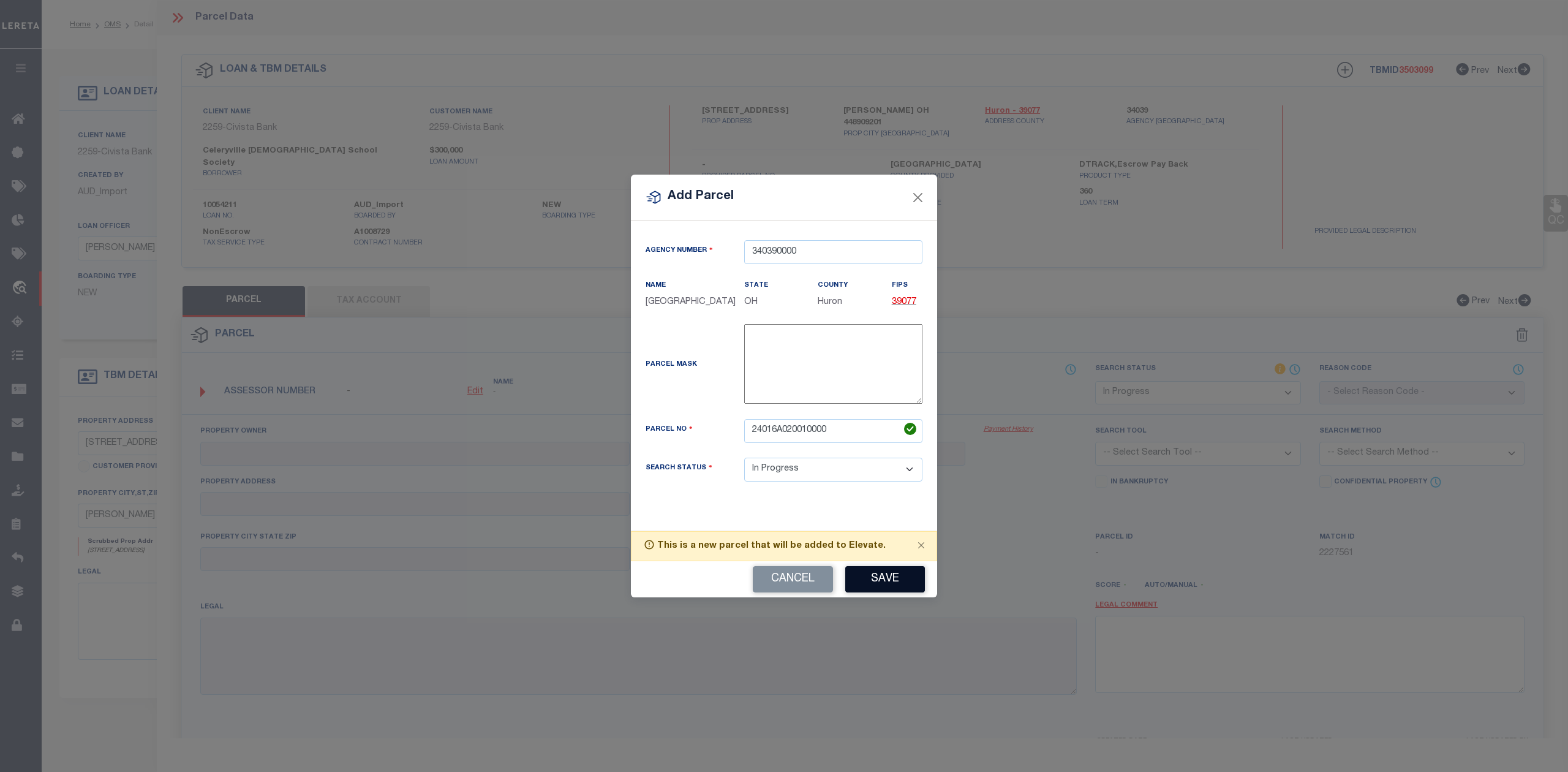
click at [880, 579] on button "Save" at bounding box center [885, 580] width 80 height 27
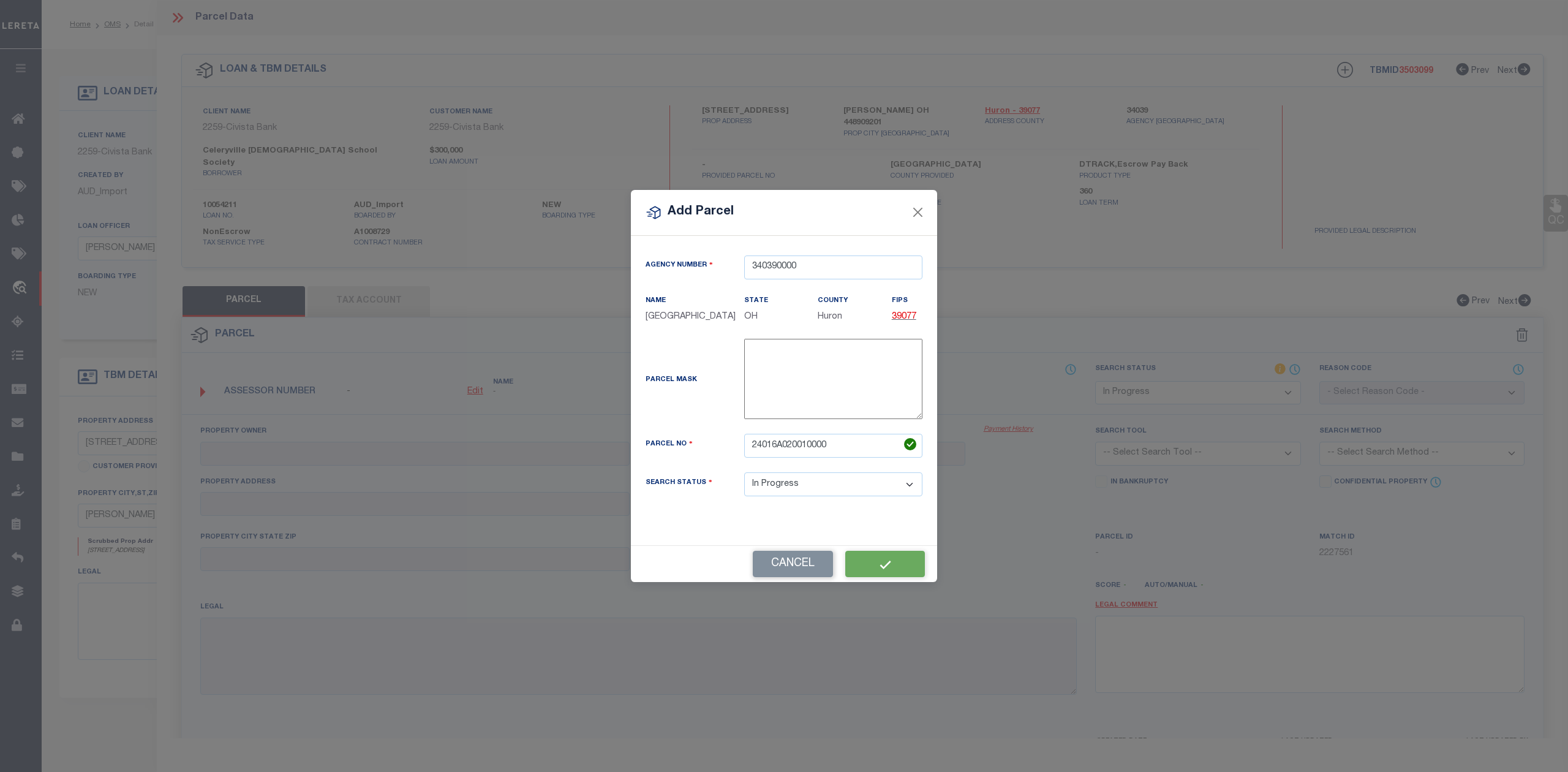
select select "IP"
checkbox input "false"
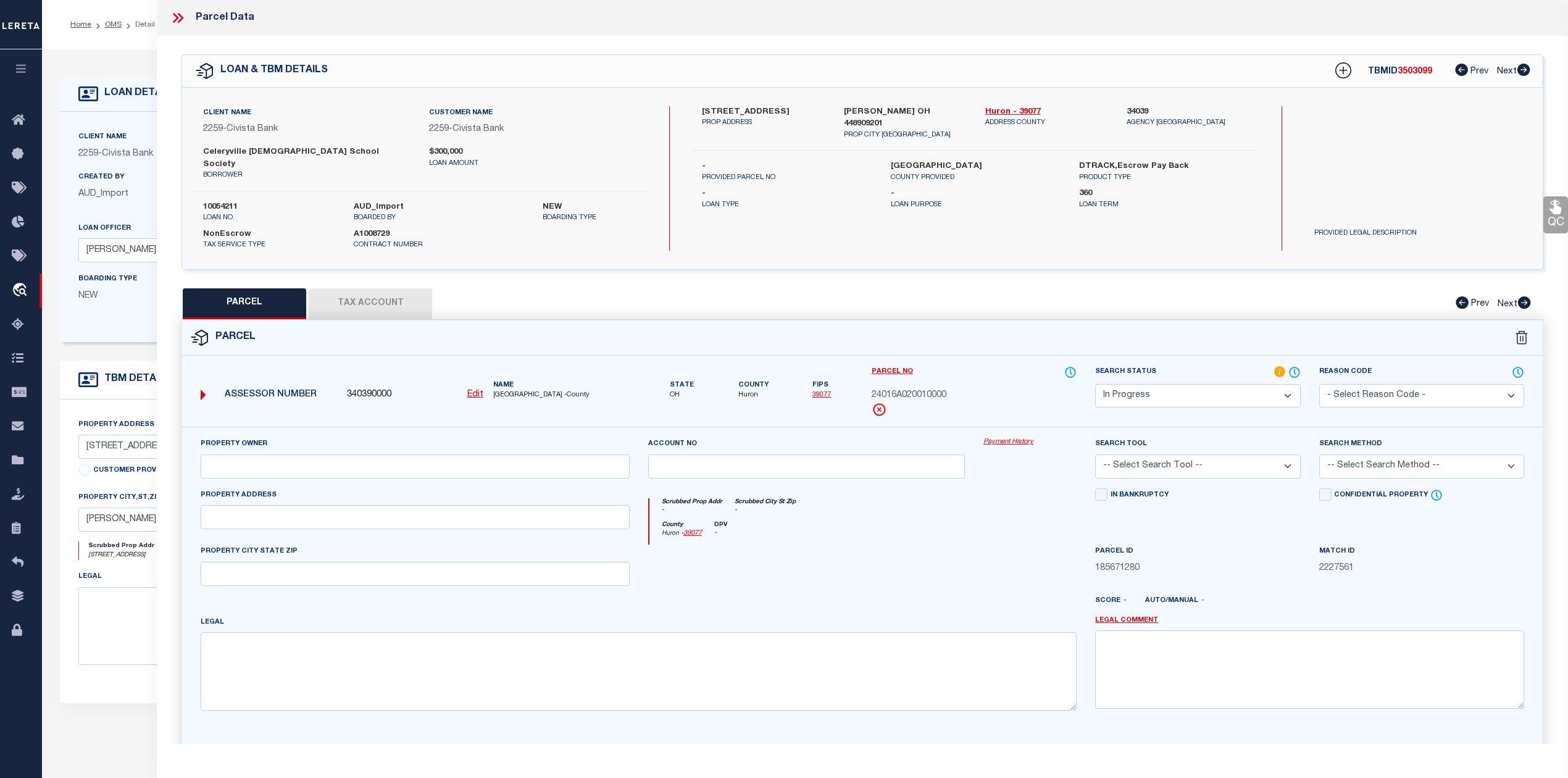
click at [887, 583] on div at bounding box center [807, 570] width 336 height 51
click at [786, 545] on div at bounding box center [807, 570] width 336 height 51
click at [473, 390] on u "Edit" at bounding box center [475, 394] width 16 height 9
select select "IP"
click at [834, 569] on div at bounding box center [807, 570] width 336 height 51
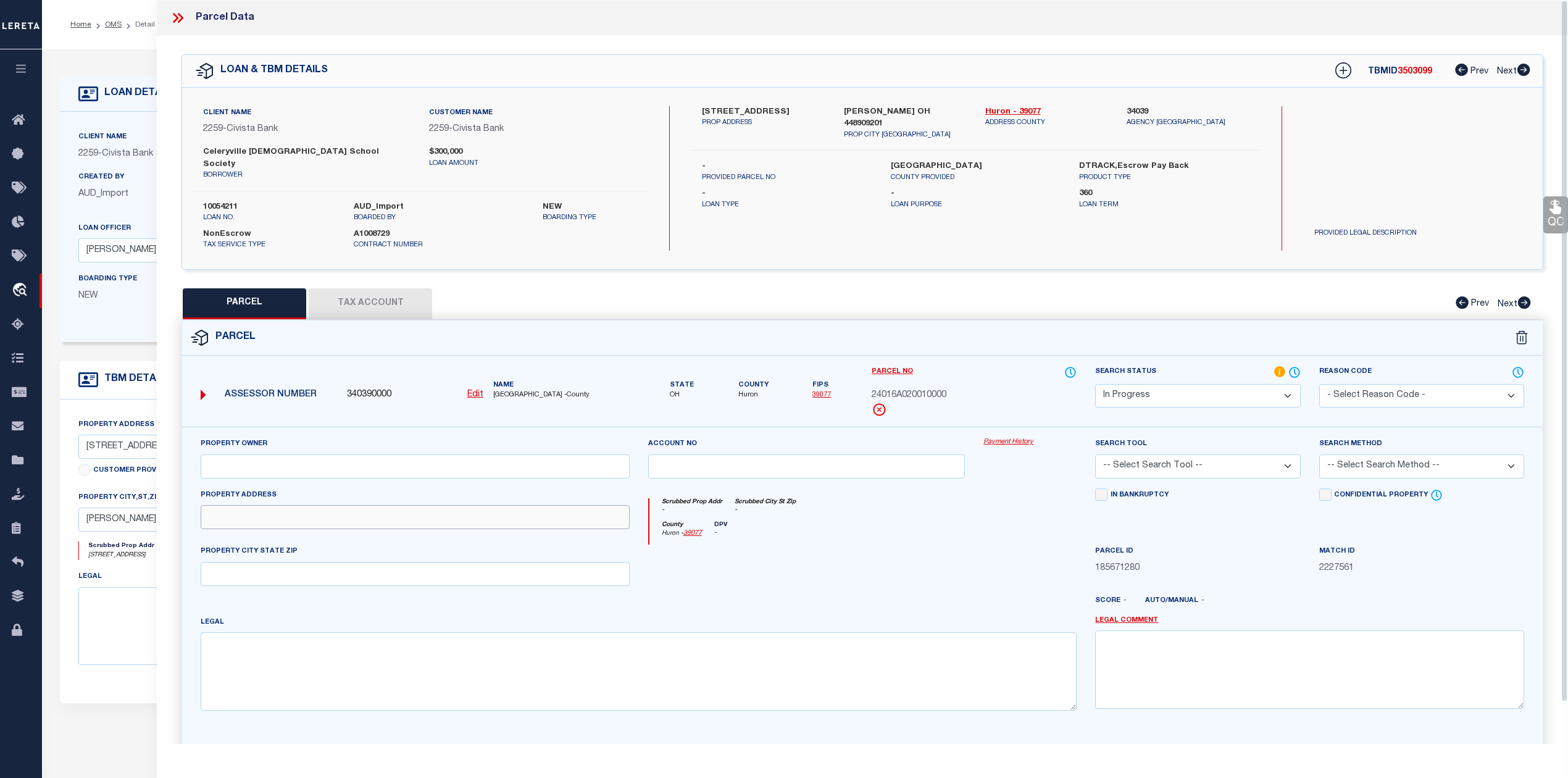
click at [340, 510] on input "text" at bounding box center [414, 516] width 429 height 24
paste input "[STREET_ADDRESS]"
type input "[STREET_ADDRESS]"
click at [787, 574] on div at bounding box center [807, 570] width 336 height 51
click at [297, 577] on input "text" at bounding box center [414, 574] width 429 height 24
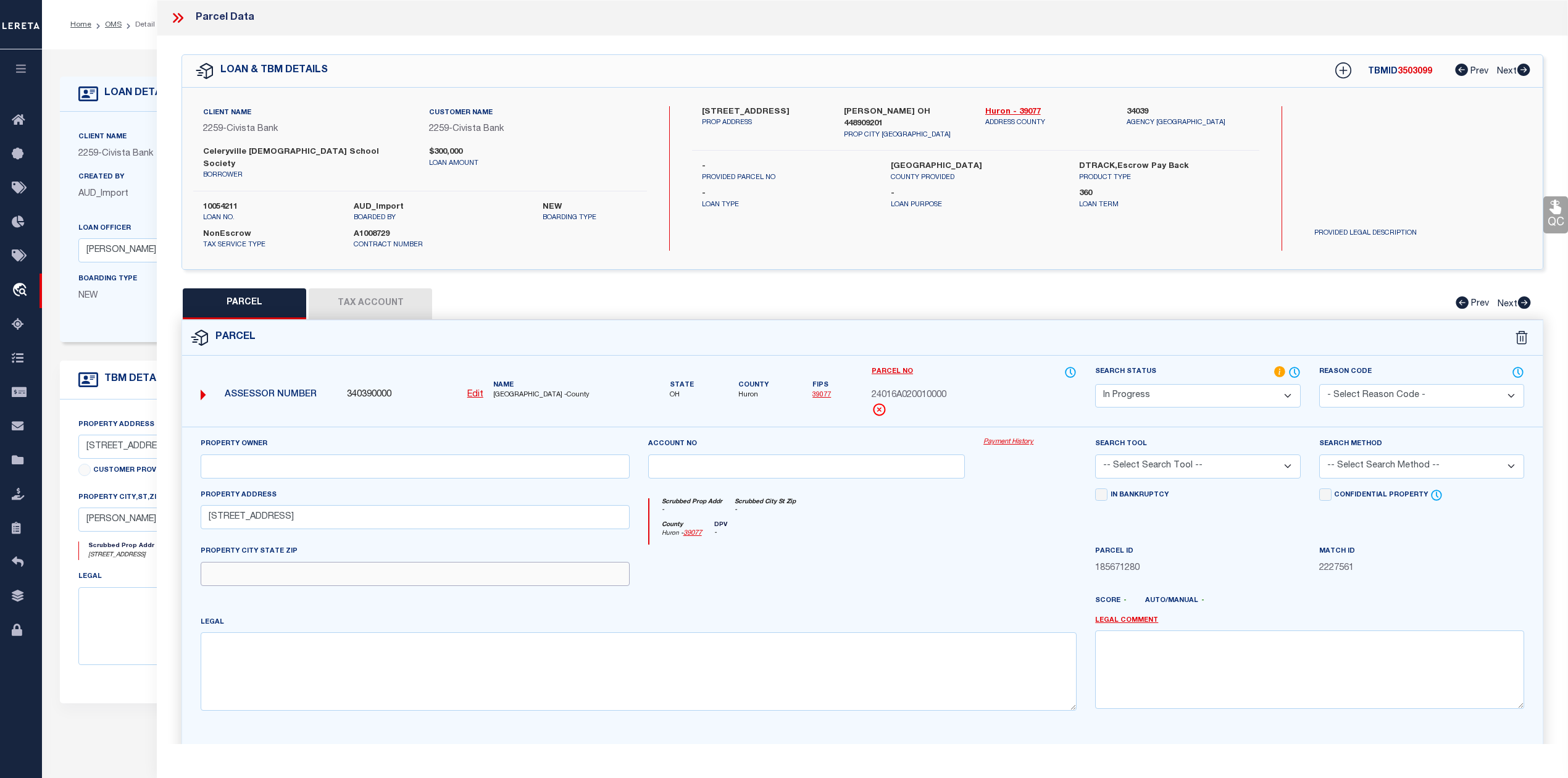
click at [301, 569] on input "text" at bounding box center [414, 574] width 429 height 24
paste input "[PERSON_NAME] OH 44890"
type input "[PERSON_NAME] OH 44890"
click at [704, 601] on div at bounding box center [582, 607] width 336 height 14
click at [416, 463] on input "text" at bounding box center [414, 466] width 429 height 24
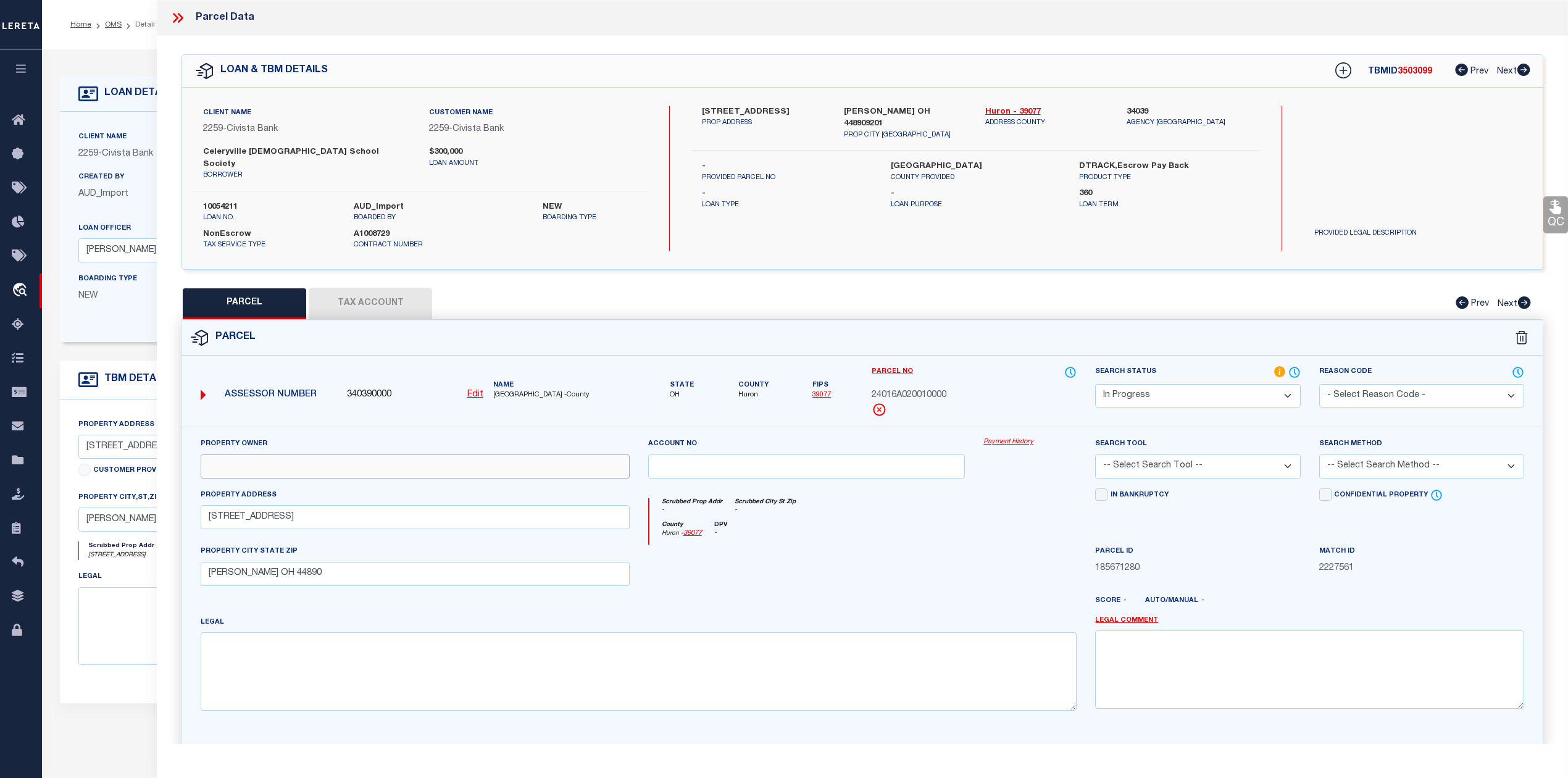
paste input "[DEMOGRAPHIC_DATA][PERSON_NAME][GEOGRAPHIC_DATA]"
type input "[DEMOGRAPHIC_DATA][PERSON_NAME][GEOGRAPHIC_DATA]"
click at [835, 563] on div at bounding box center [807, 570] width 336 height 51
click at [643, 657] on textarea at bounding box center [638, 671] width 876 height 78
paste textarea "SEC 4 LOT 97 E OF SUB 15"
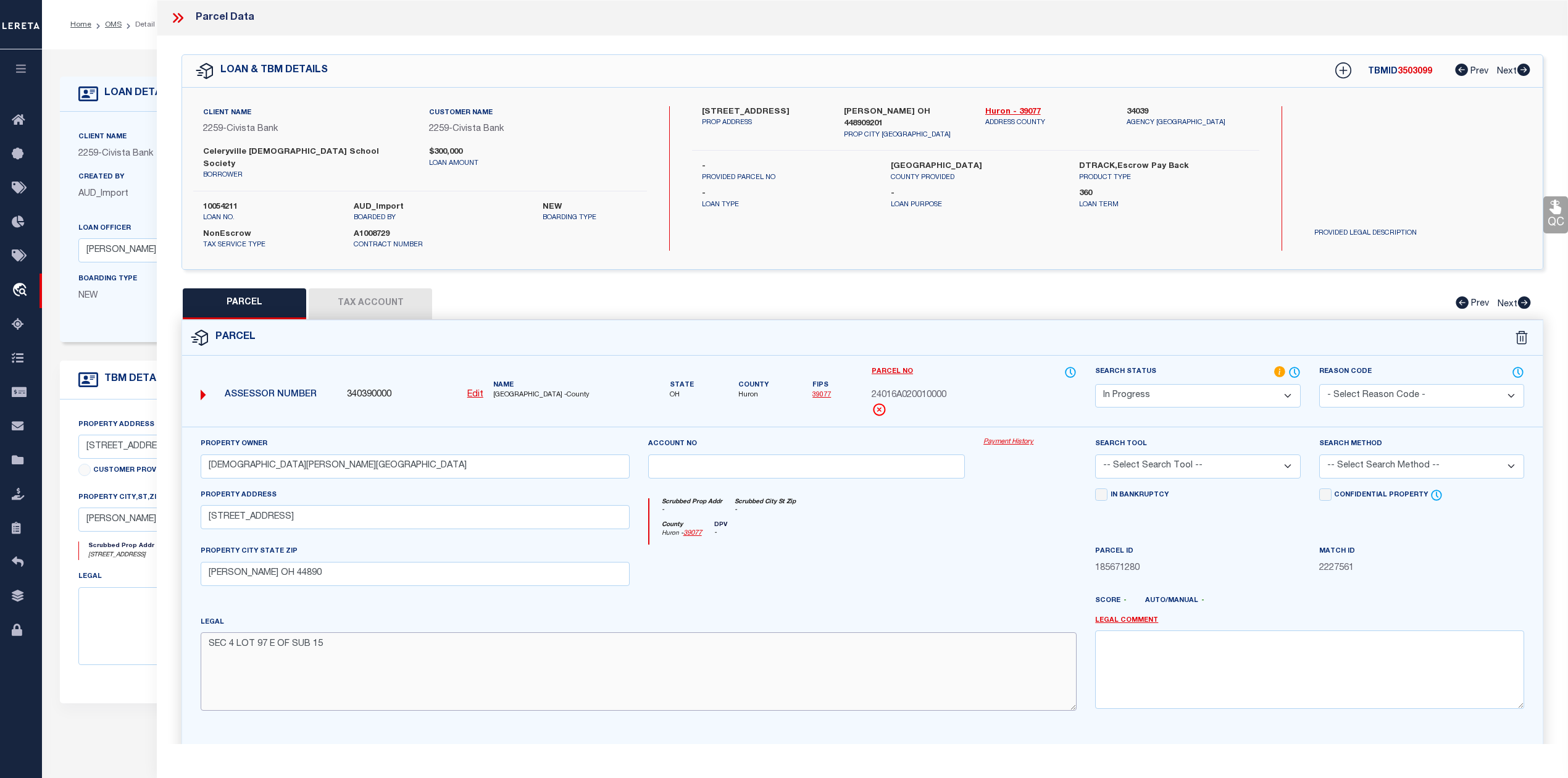
type textarea "SEC 4 LOT 97 E OF SUB 15"
click at [823, 547] on div at bounding box center [807, 570] width 336 height 51
click at [1208, 464] on select "-- Select Search Tool -- 3rd Party Website Agency File Agency Website ATLS CNV-…" at bounding box center [1198, 466] width 205 height 24
select select "AGW"
click at [1095, 455] on select "-- Select Search Tool -- 3rd Party Website Agency File Agency Website ATLS CNV-…" at bounding box center [1198, 466] width 205 height 24
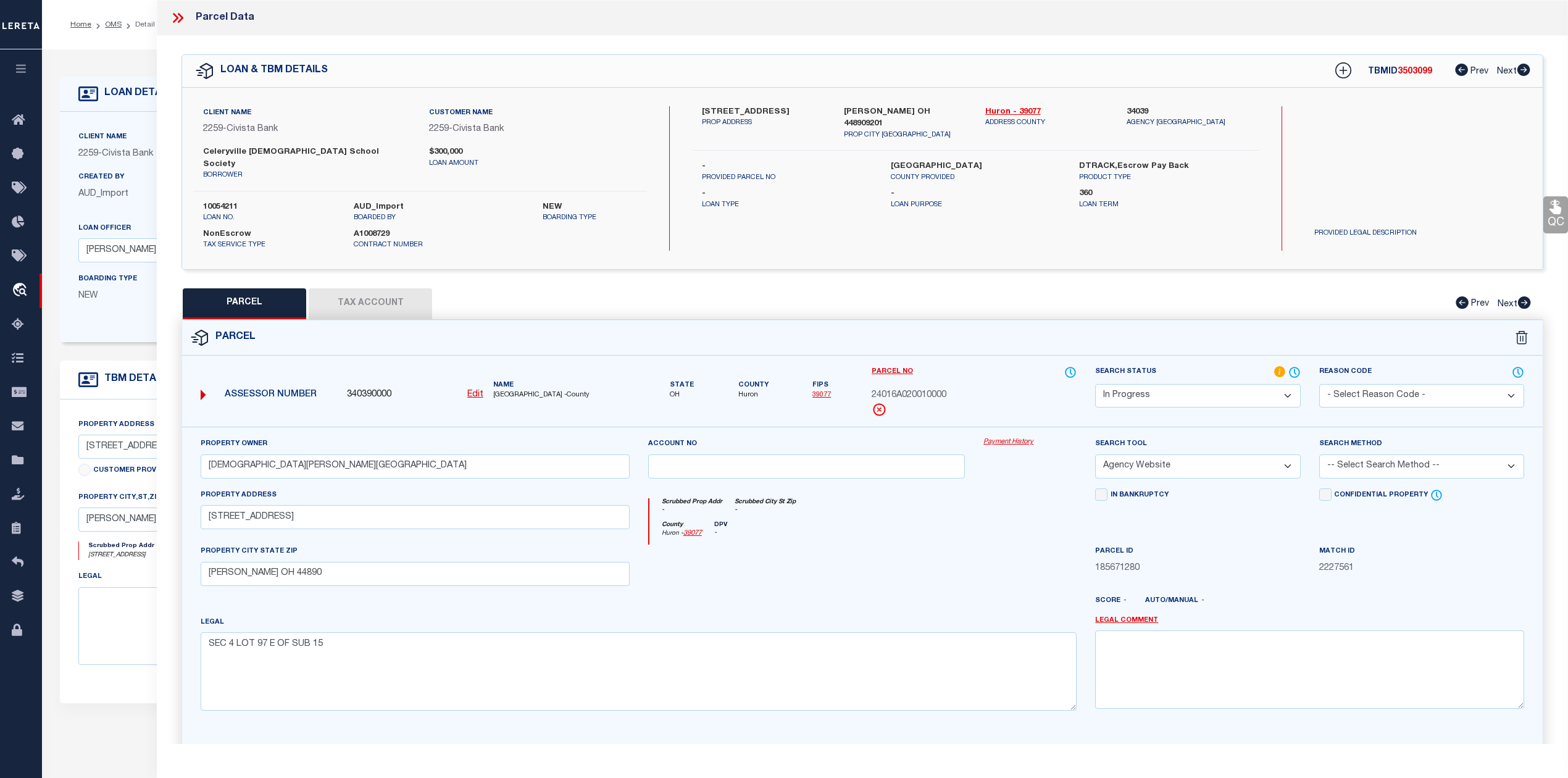
click at [957, 551] on div at bounding box center [807, 570] width 336 height 51
click at [1360, 459] on select "-- Select Search Method -- Property Address Legal Liability Info Provided" at bounding box center [1421, 466] width 205 height 24
select select "ADD"
click at [1319, 455] on select "-- Select Search Method -- Property Address Legal Liability Info Provided" at bounding box center [1421, 466] width 205 height 24
click at [993, 545] on div at bounding box center [1030, 570] width 111 height 51
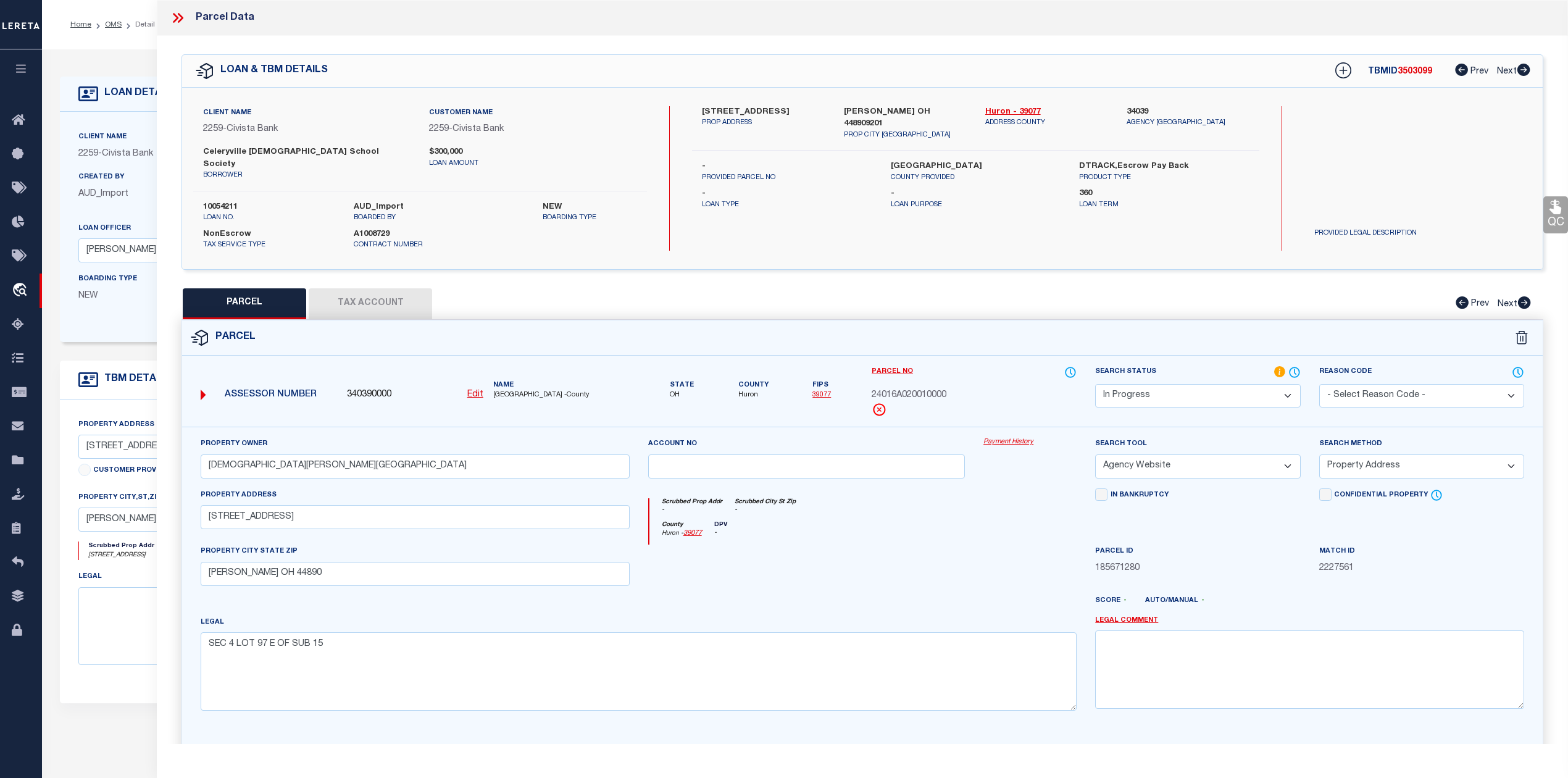
scroll to position [81, 0]
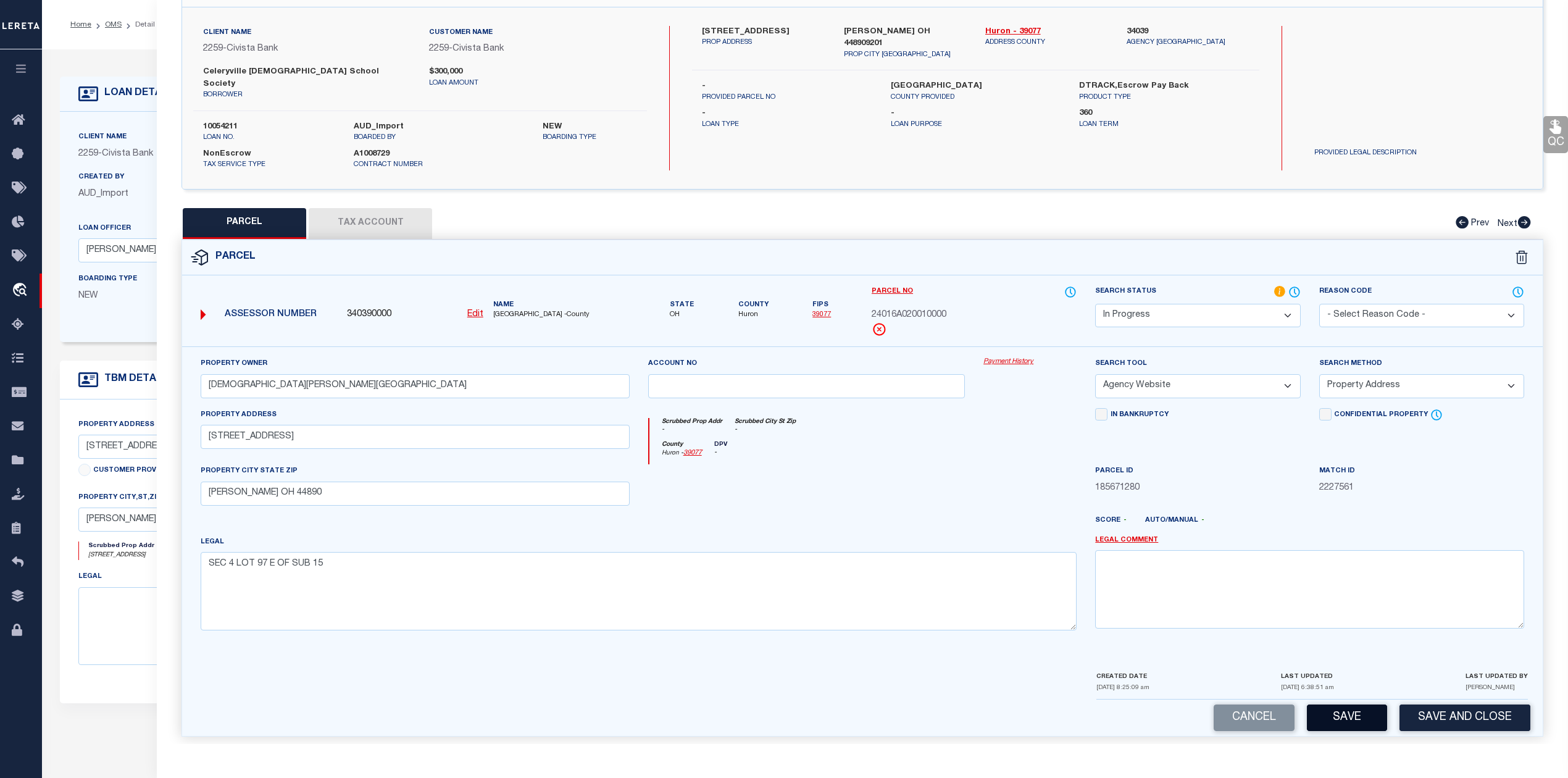
click at [1329, 713] on button "Save" at bounding box center [1346, 718] width 81 height 27
click at [902, 495] on div at bounding box center [807, 489] width 336 height 51
select select "AS"
select select
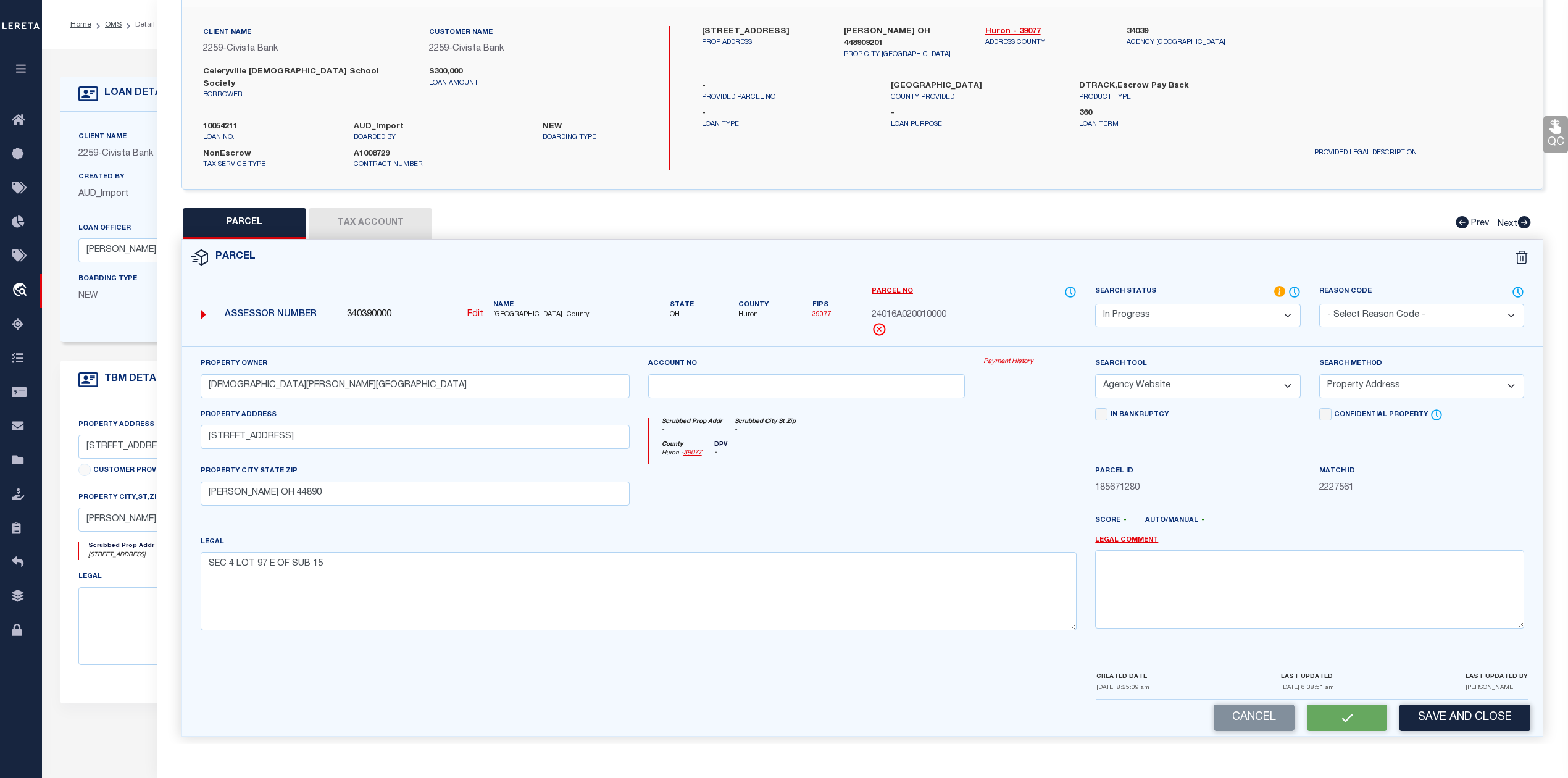
checkbox input "false"
click at [394, 205] on div "QC QC QC" at bounding box center [861, 354] width 1411 height 796
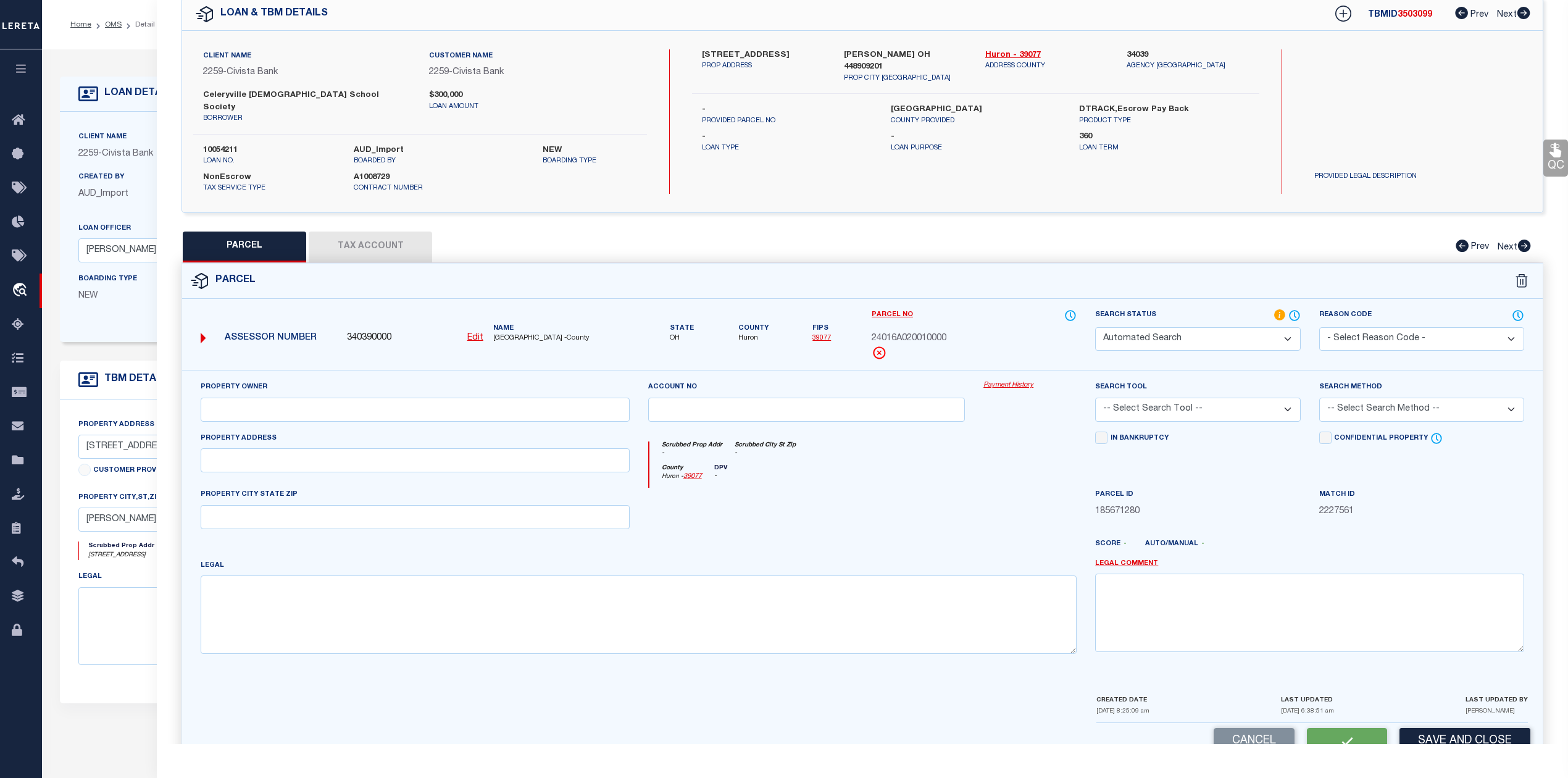
select select "IP"
type input "[DEMOGRAPHIC_DATA][PERSON_NAME][GEOGRAPHIC_DATA]"
select select "AGW"
select select "ADD"
type input "[STREET_ADDRESS]"
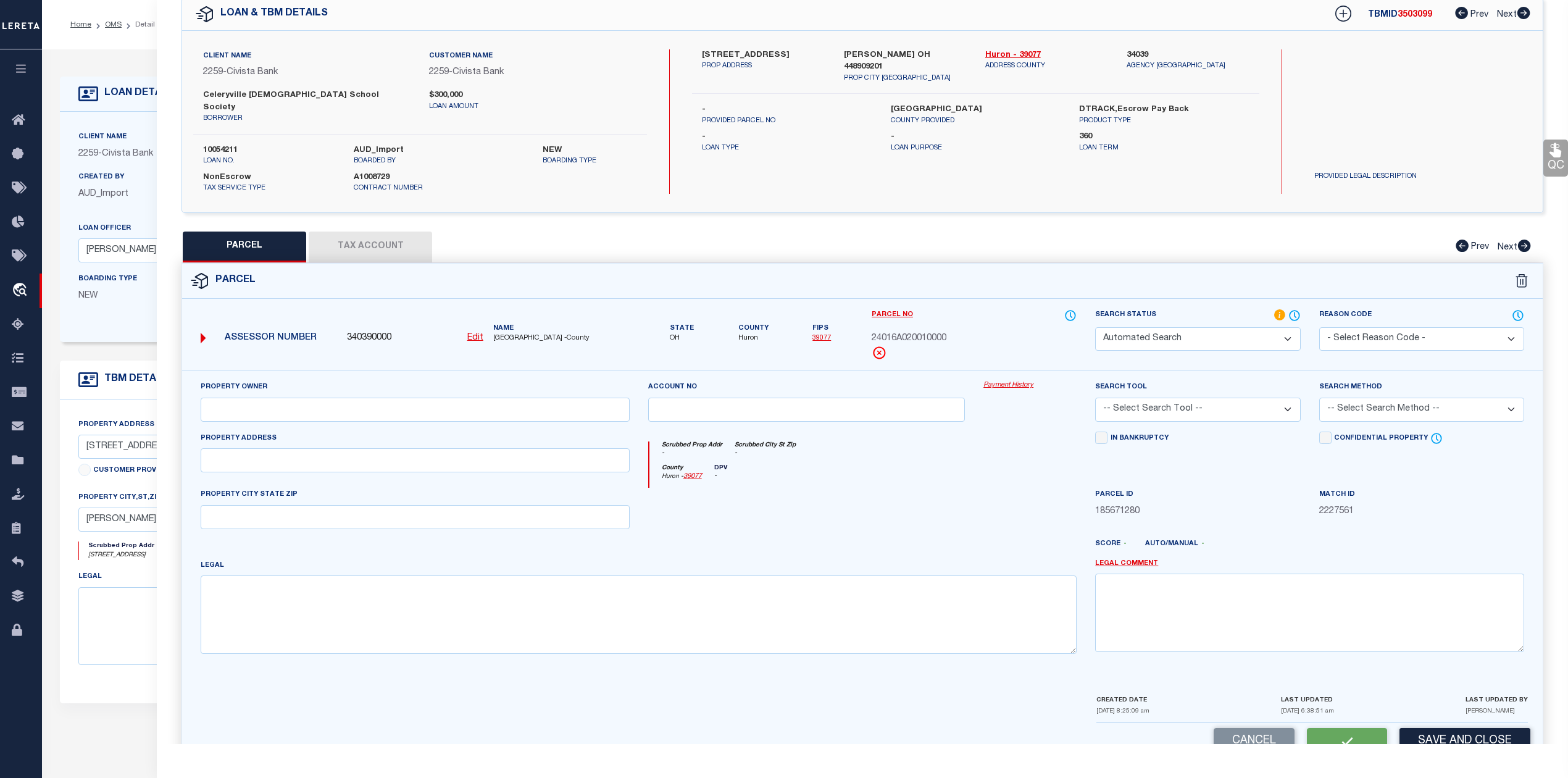
type input "[PERSON_NAME] OH 44890"
type textarea "SEC 4 LOT 97 E OF SUB 15"
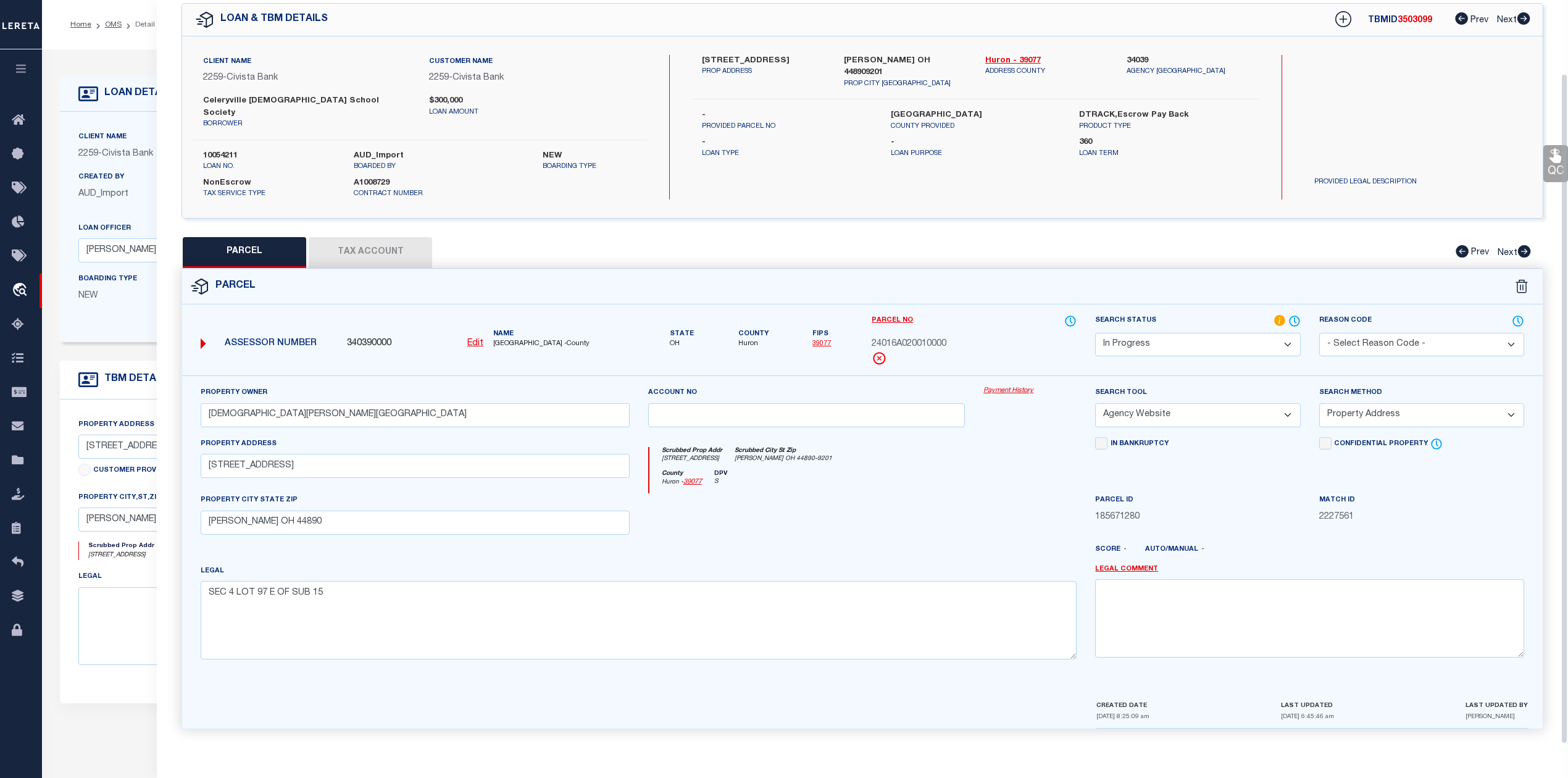
scroll to position [44, 0]
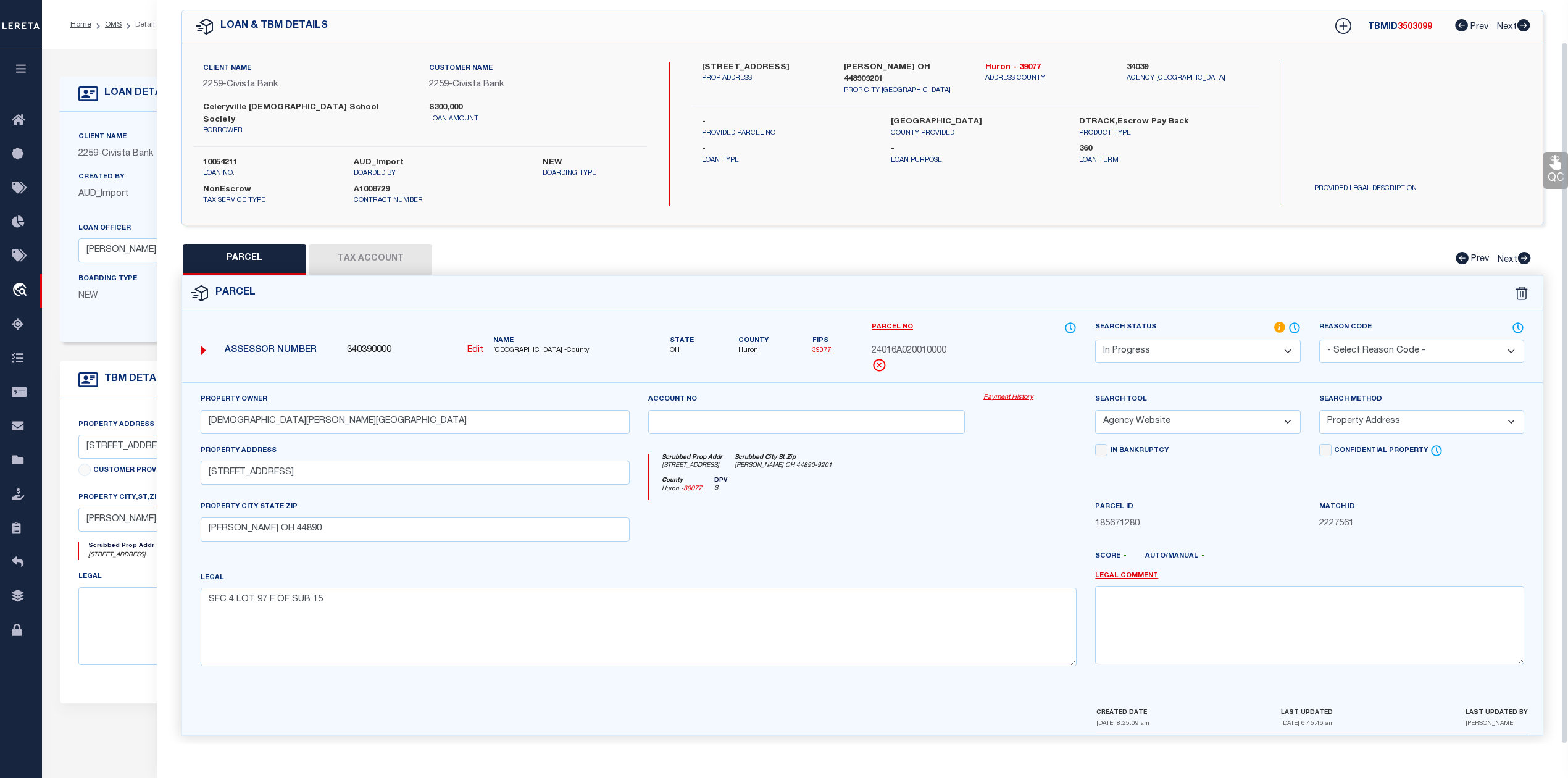
click at [851, 505] on div at bounding box center [807, 525] width 336 height 51
click at [993, 477] on div "County Huron - 39077 DPV S" at bounding box center [863, 488] width 428 height 24
click at [390, 252] on button "Tax Account" at bounding box center [370, 259] width 124 height 31
select select "100"
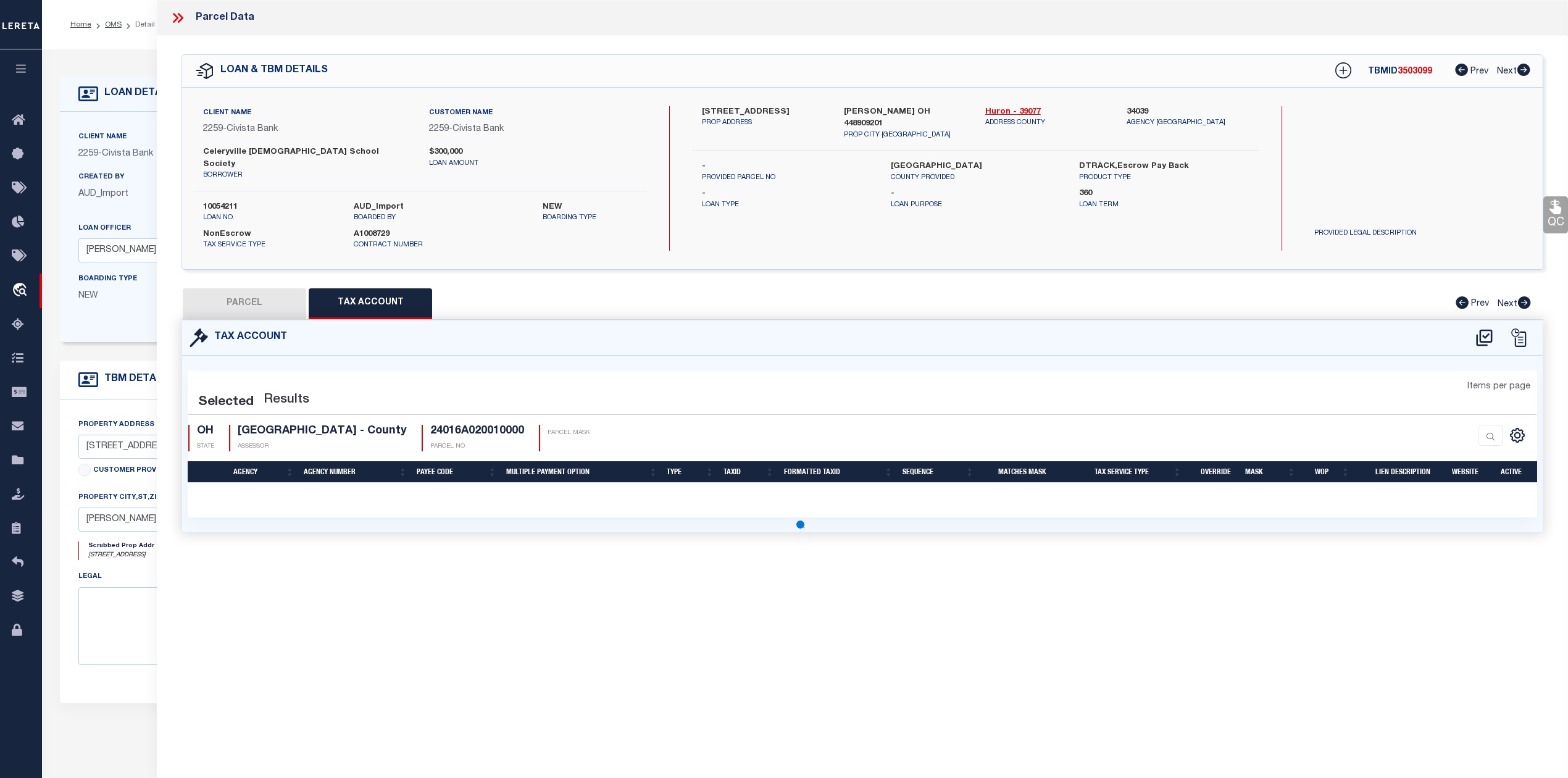
scroll to position [0, 0]
select select "100"
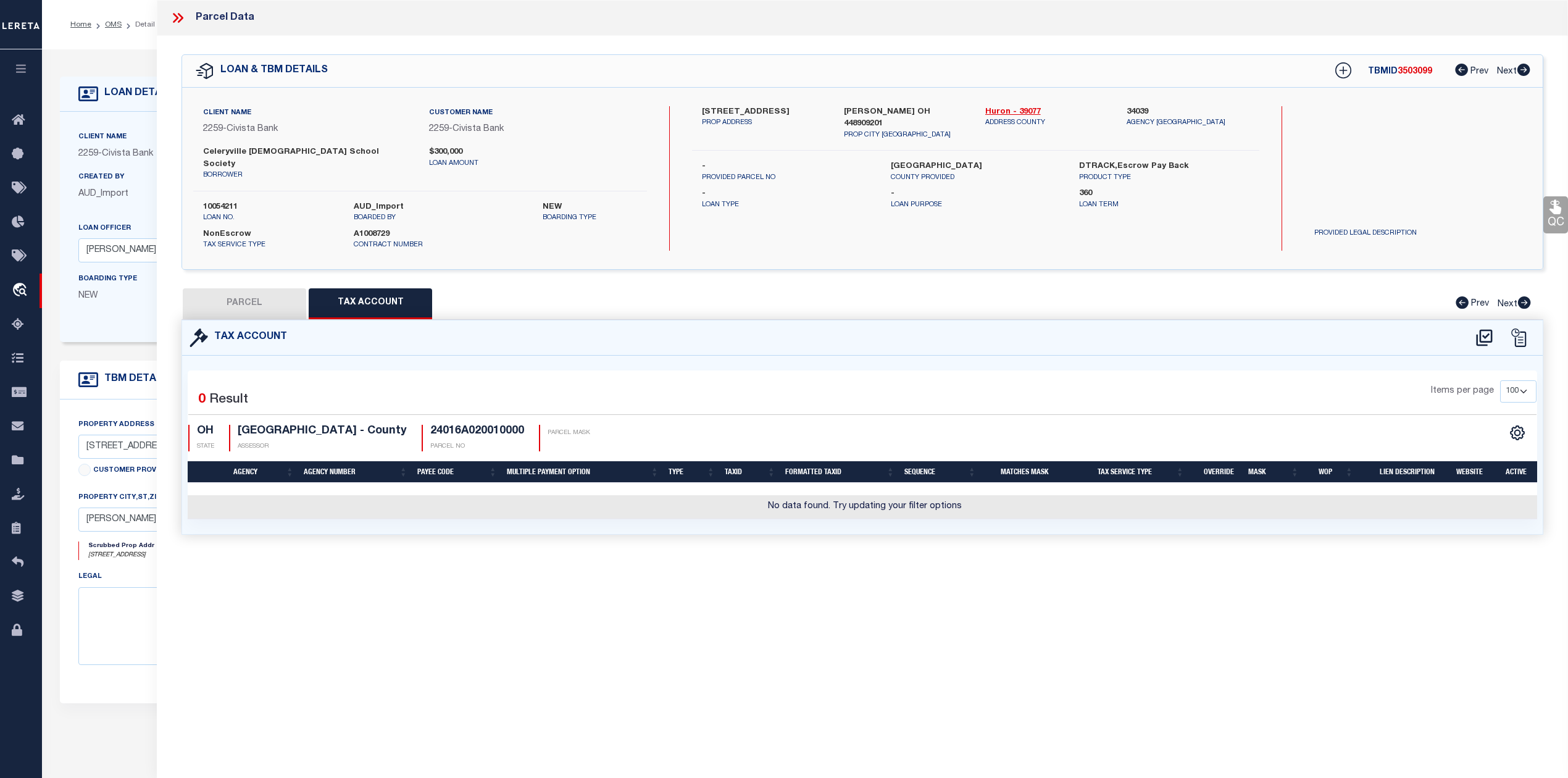
click at [872, 502] on td "No data found. Try updating your filter options" at bounding box center [864, 507] width 1353 height 24
click at [1476, 329] on icon at bounding box center [1484, 337] width 16 height 16
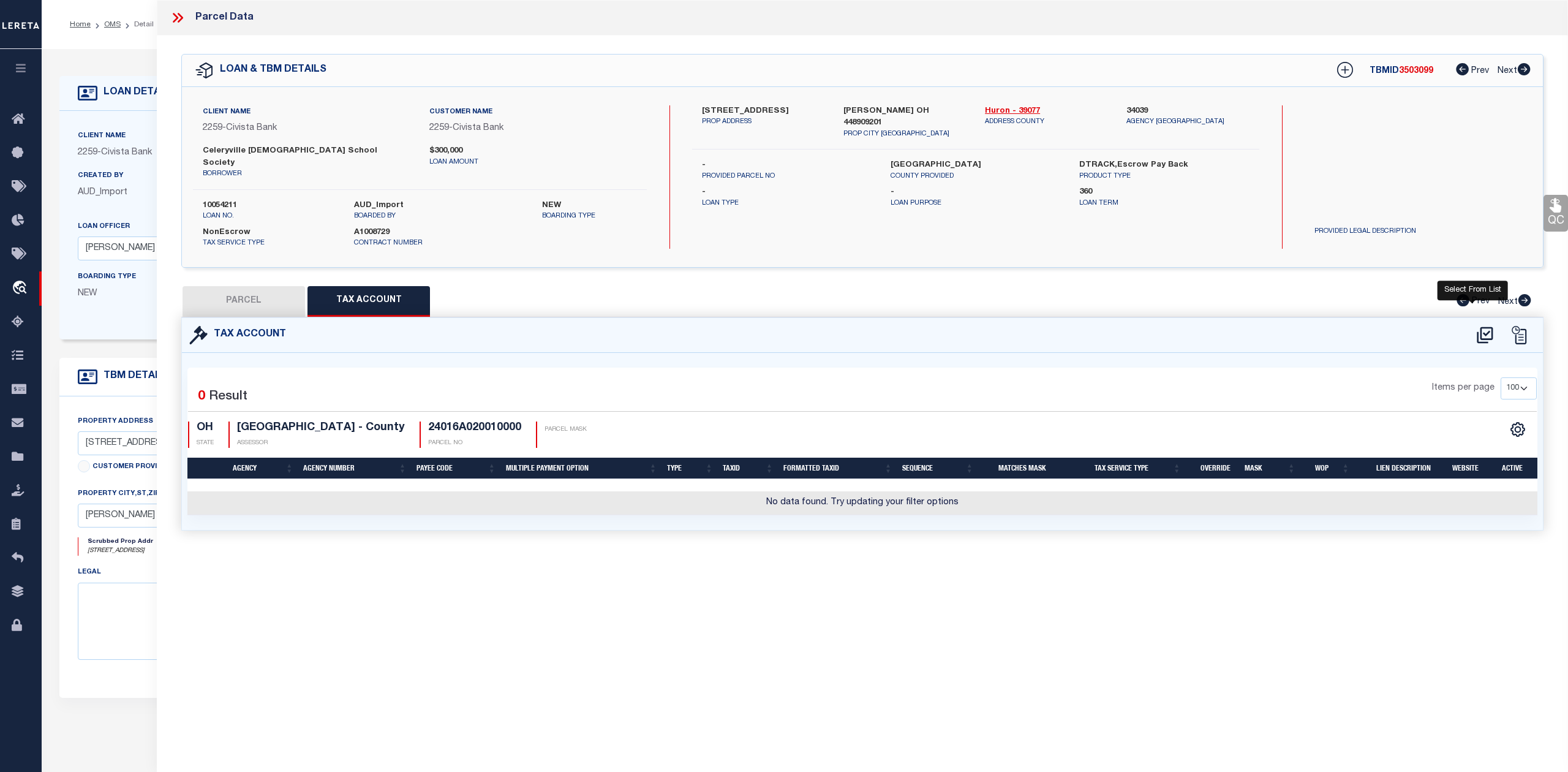
select select "100"
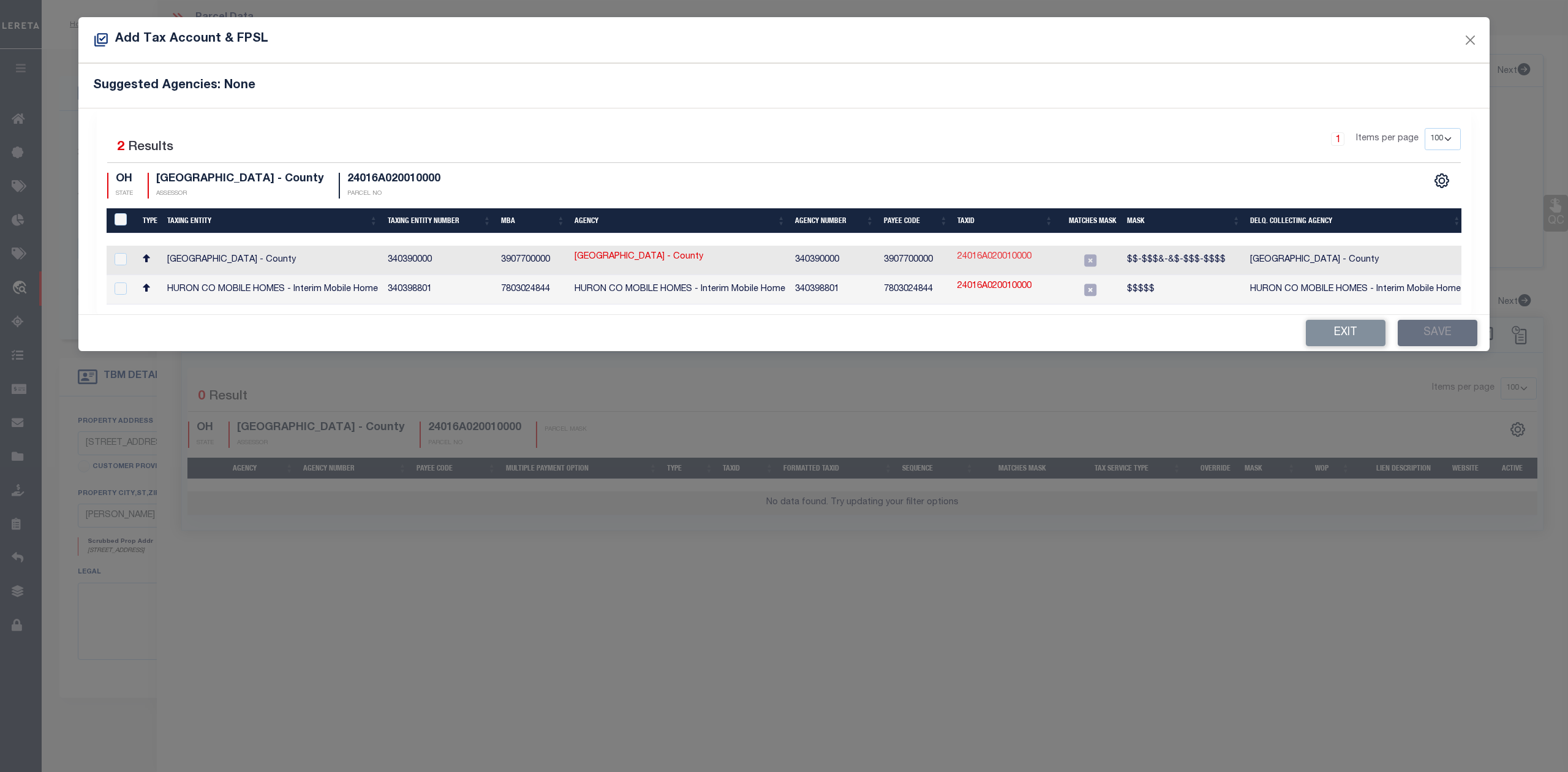
click at [1020, 253] on link "24016A020010000" at bounding box center [994, 257] width 74 height 13
type input "24016A020010000"
type textarea "$$-$$$&-&$-$$$-$$$$"
checkbox input "true"
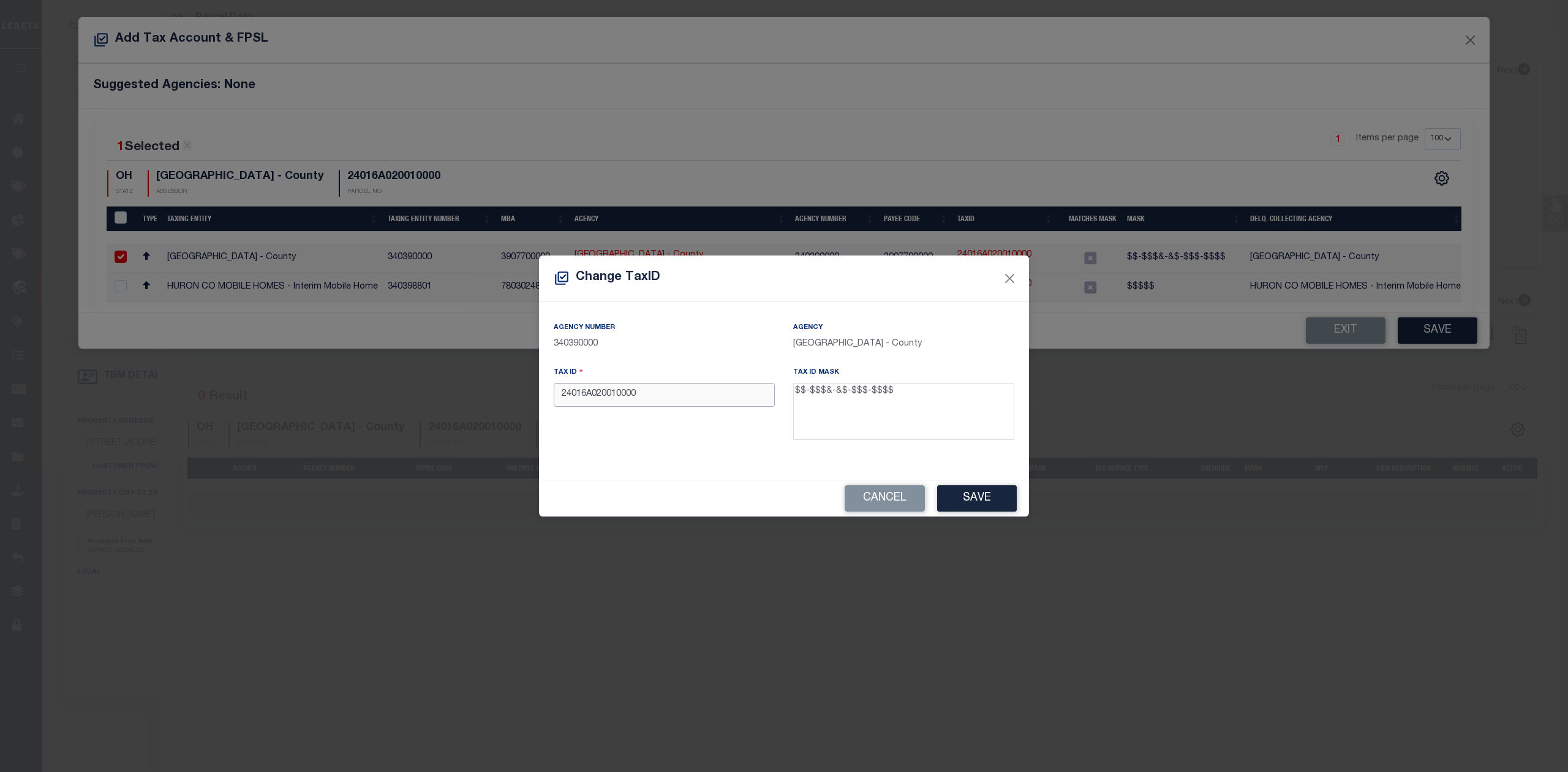
click at [573, 398] on input "24016A020010000" at bounding box center [664, 394] width 221 height 24
type input "24-016A-02-001-0000"
click at [607, 422] on div "Tax ID 24-016A-02-001-0000" at bounding box center [664, 406] width 240 height 80
click at [963, 501] on button "Save" at bounding box center [977, 499] width 80 height 27
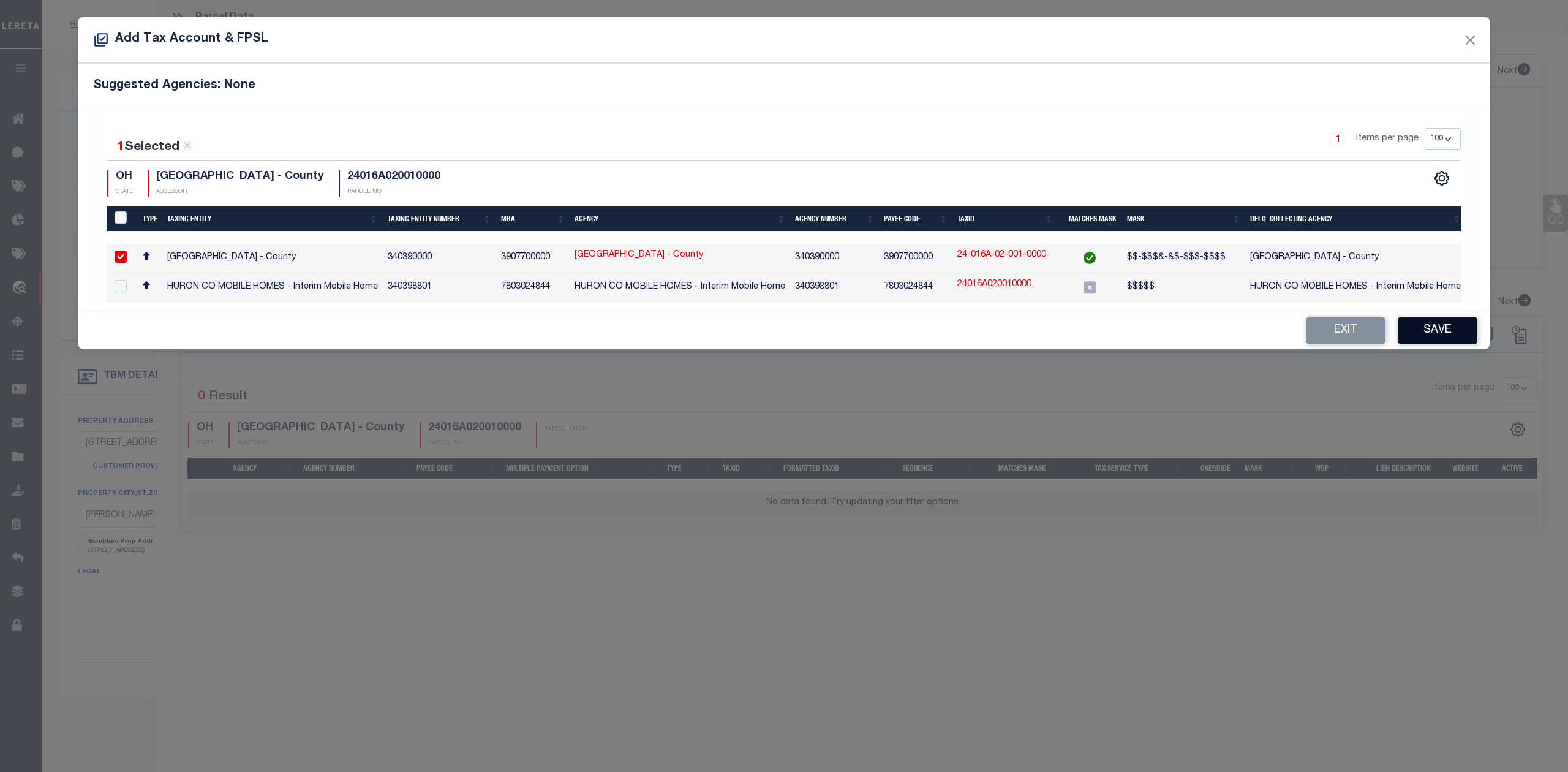
click at [1436, 336] on button "Save" at bounding box center [1438, 330] width 80 height 27
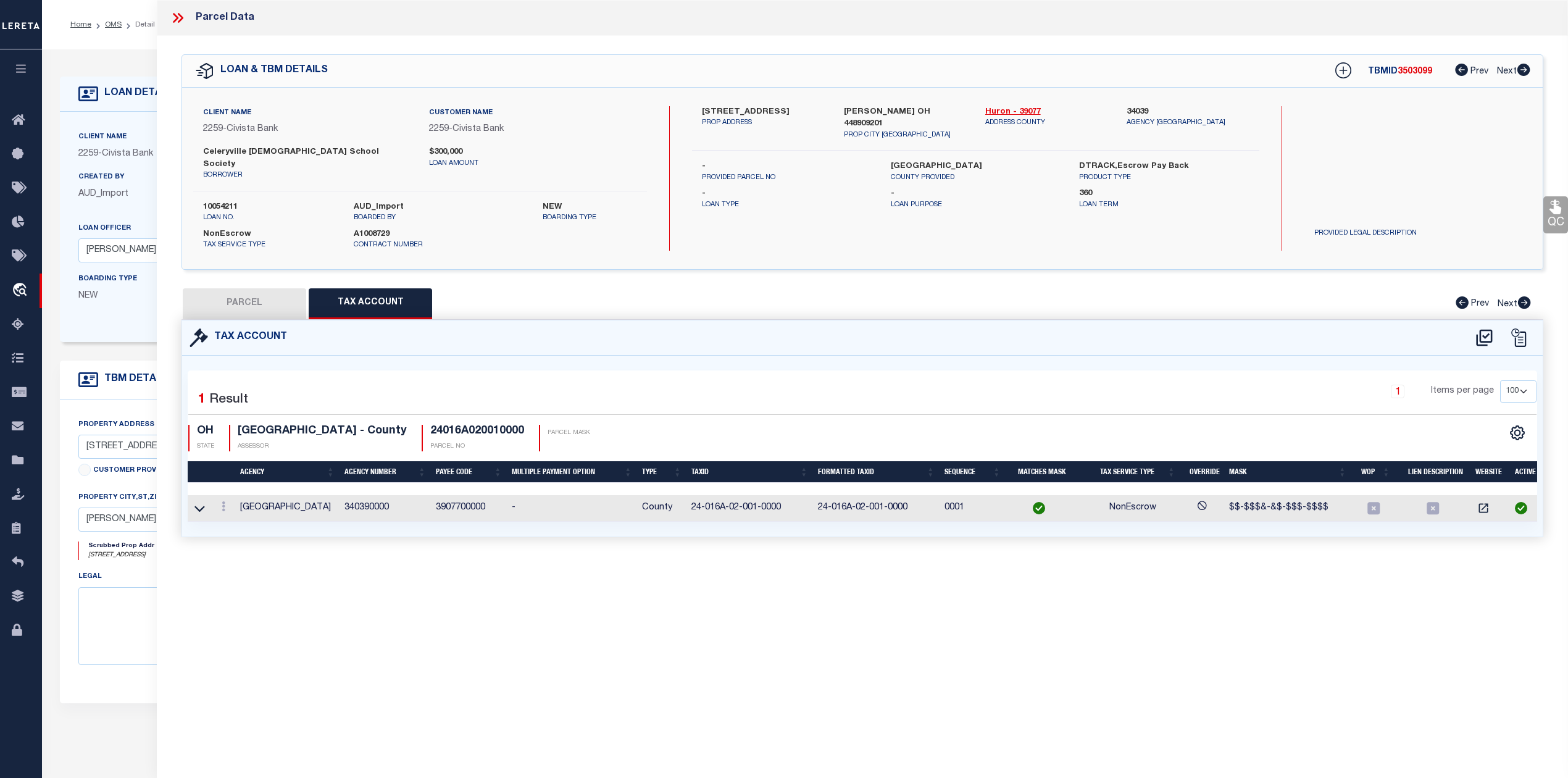
click at [1074, 588] on div "Parcel Data QC QC QC - Select Status - Ready to QC" at bounding box center [861, 372] width 1411 height 744
click at [264, 302] on button "PARCEL" at bounding box center [245, 304] width 124 height 31
select select "AS"
select select
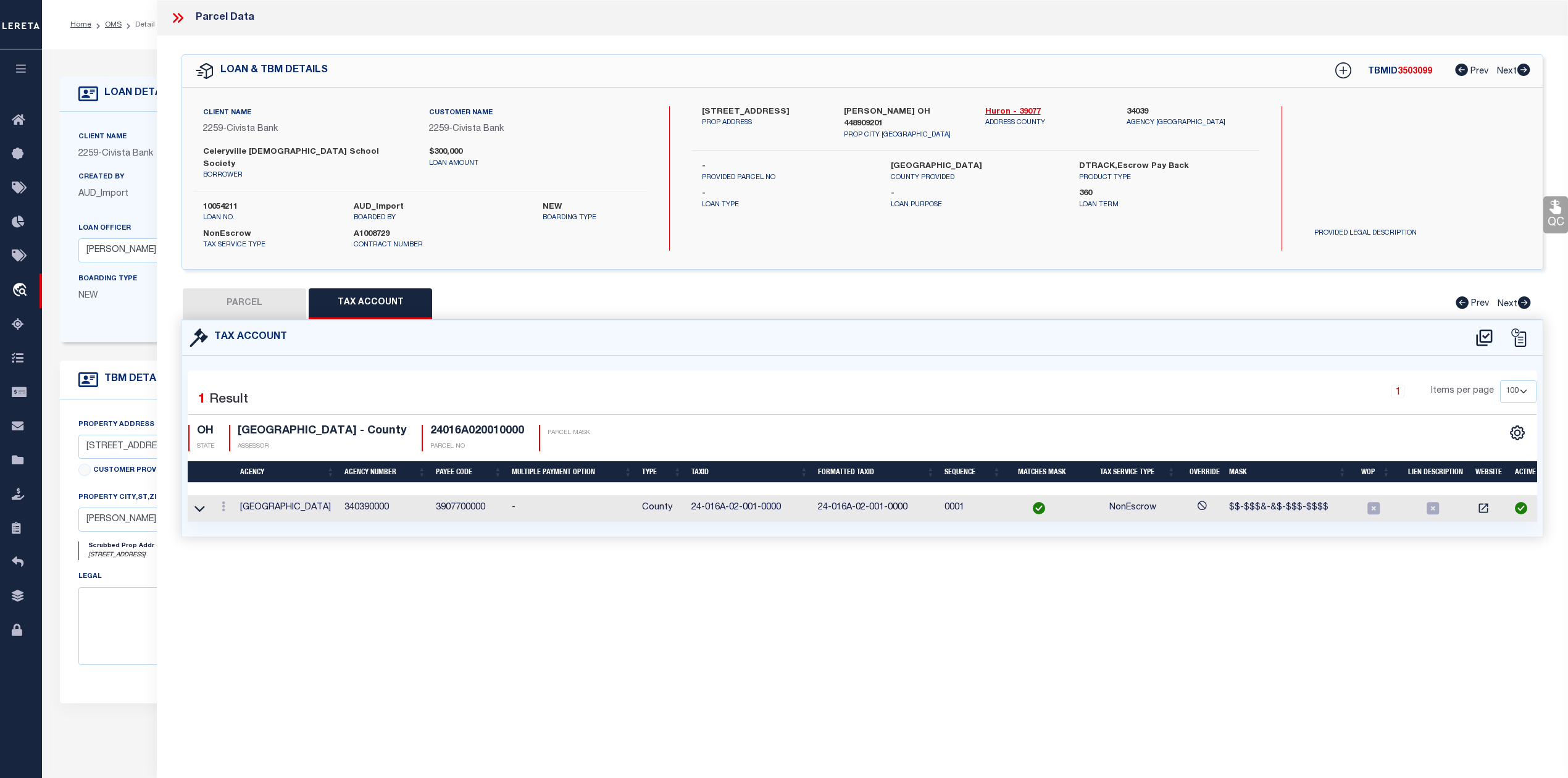
select select
checkbox input "false"
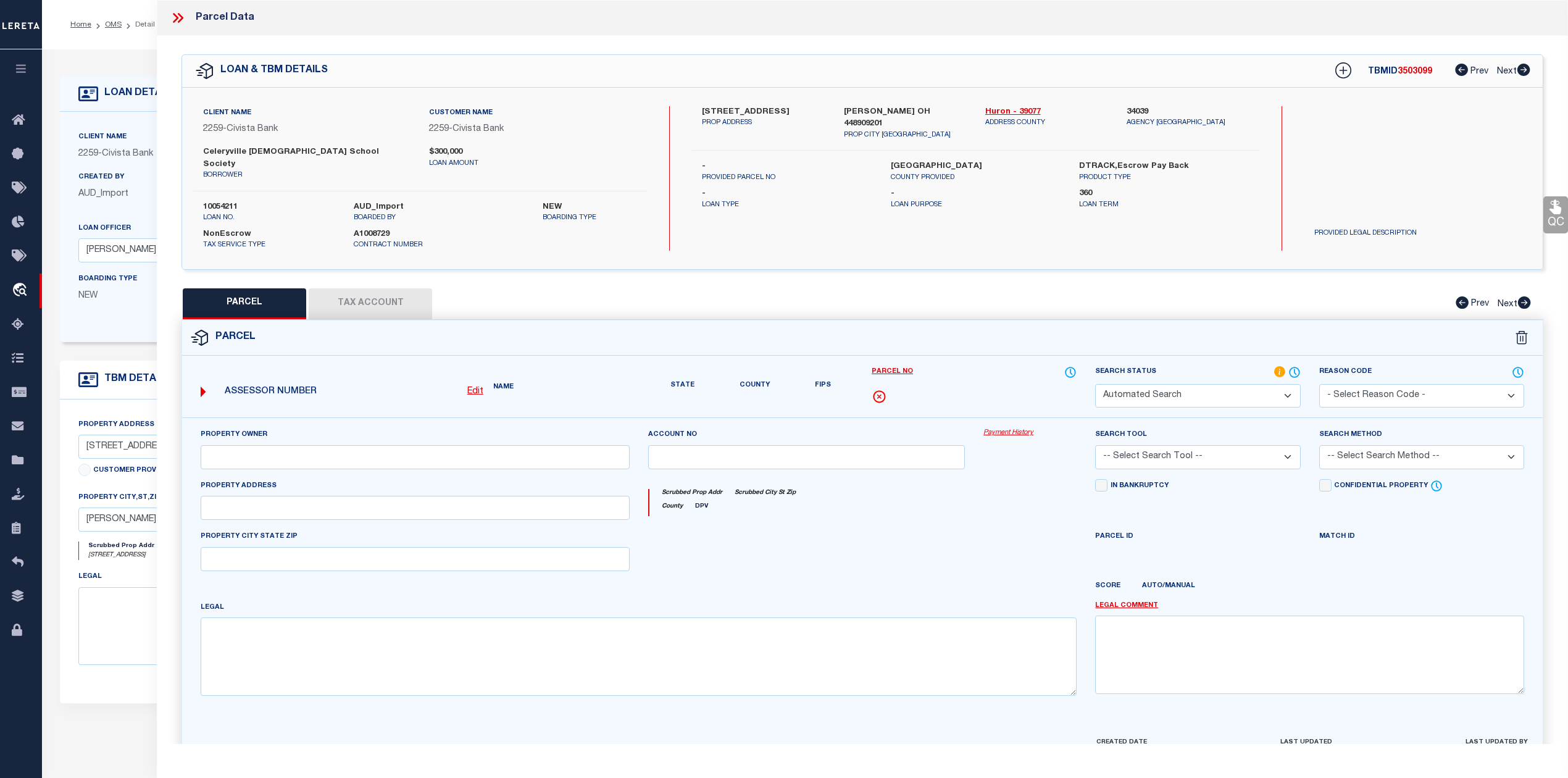
select select "IP"
type input "CHURCH WILLARD CHRISTIAN REFORMED CHURCH"
select select "AGW"
select select "ADD"
type input "4200 BROADWAY RD"
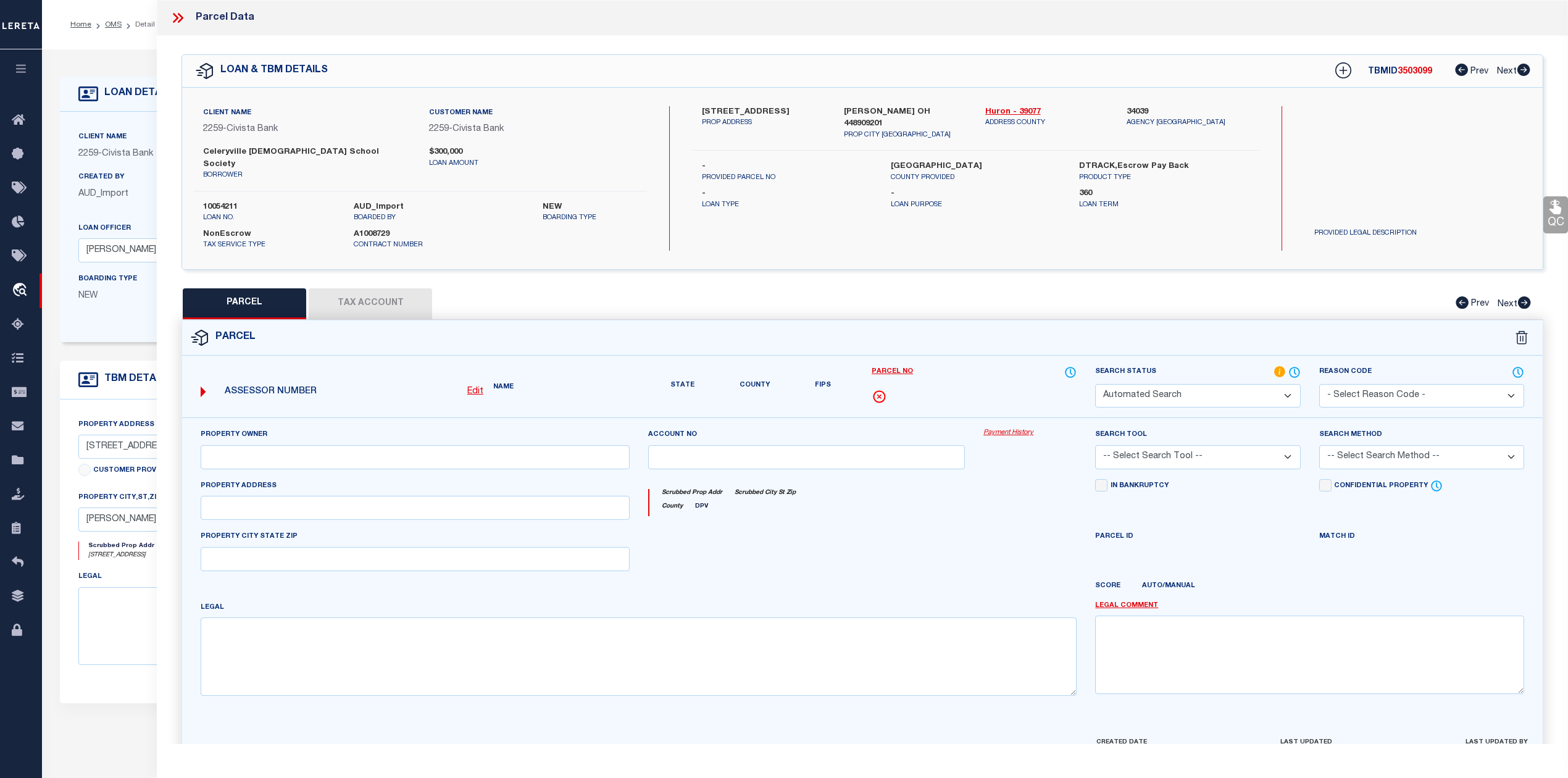
type input "WILLARD OH 44890"
type textarea "SEC 4 LOT 97 E OF SUB 15"
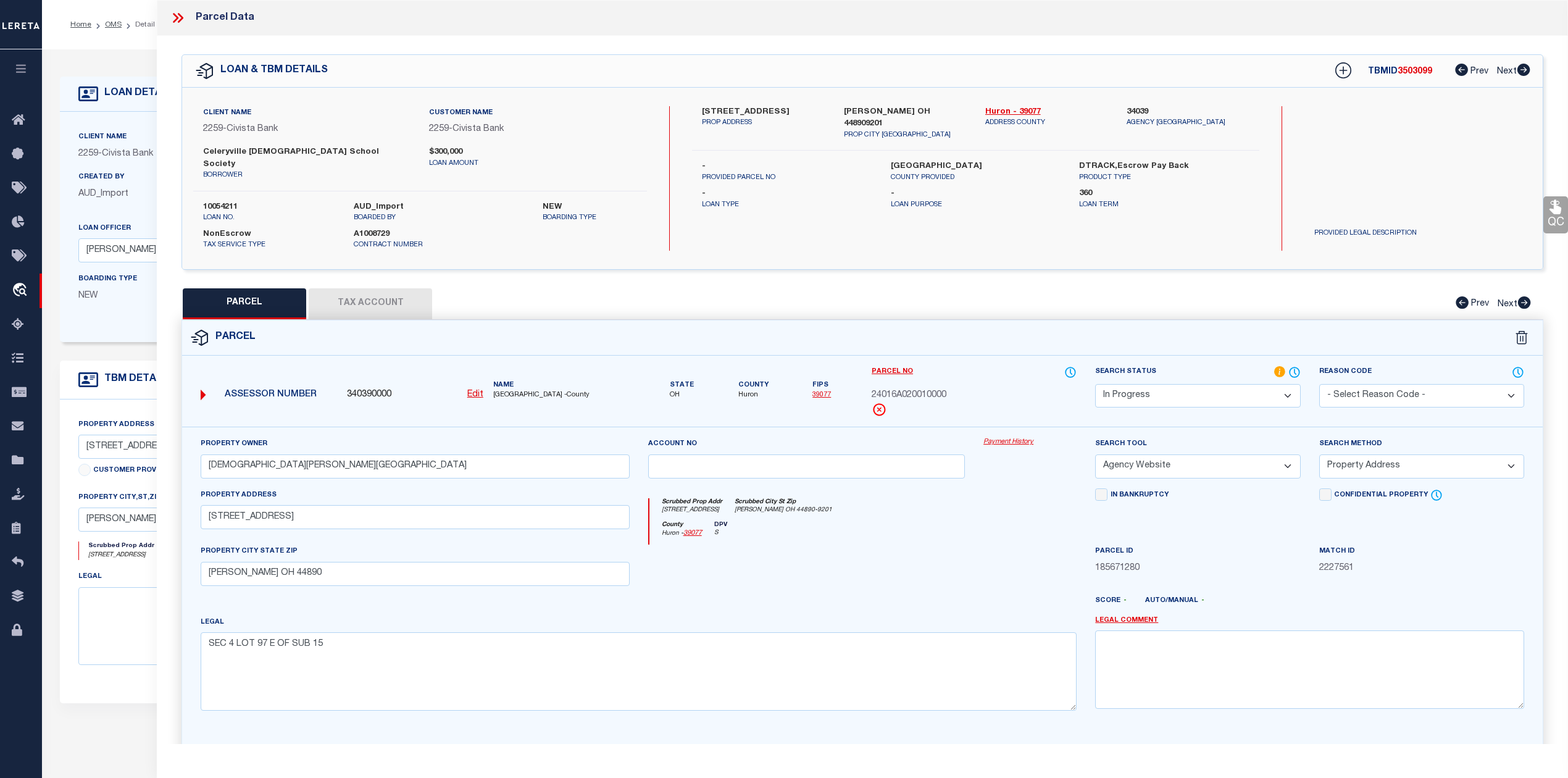
click at [983, 601] on div at bounding box center [919, 605] width 336 height 20
click at [995, 545] on div at bounding box center [1030, 570] width 111 height 51
click at [1179, 384] on select "Automated Search Bad Parcel Complete Duplicate Parcel High Dollar Reporting In …" at bounding box center [1198, 395] width 205 height 24
click at [1095, 384] on select "Automated Search Bad Parcel Complete Duplicate Parcel High Dollar Reporting In …" at bounding box center [1198, 395] width 205 height 24
click at [902, 576] on div at bounding box center [807, 570] width 336 height 51
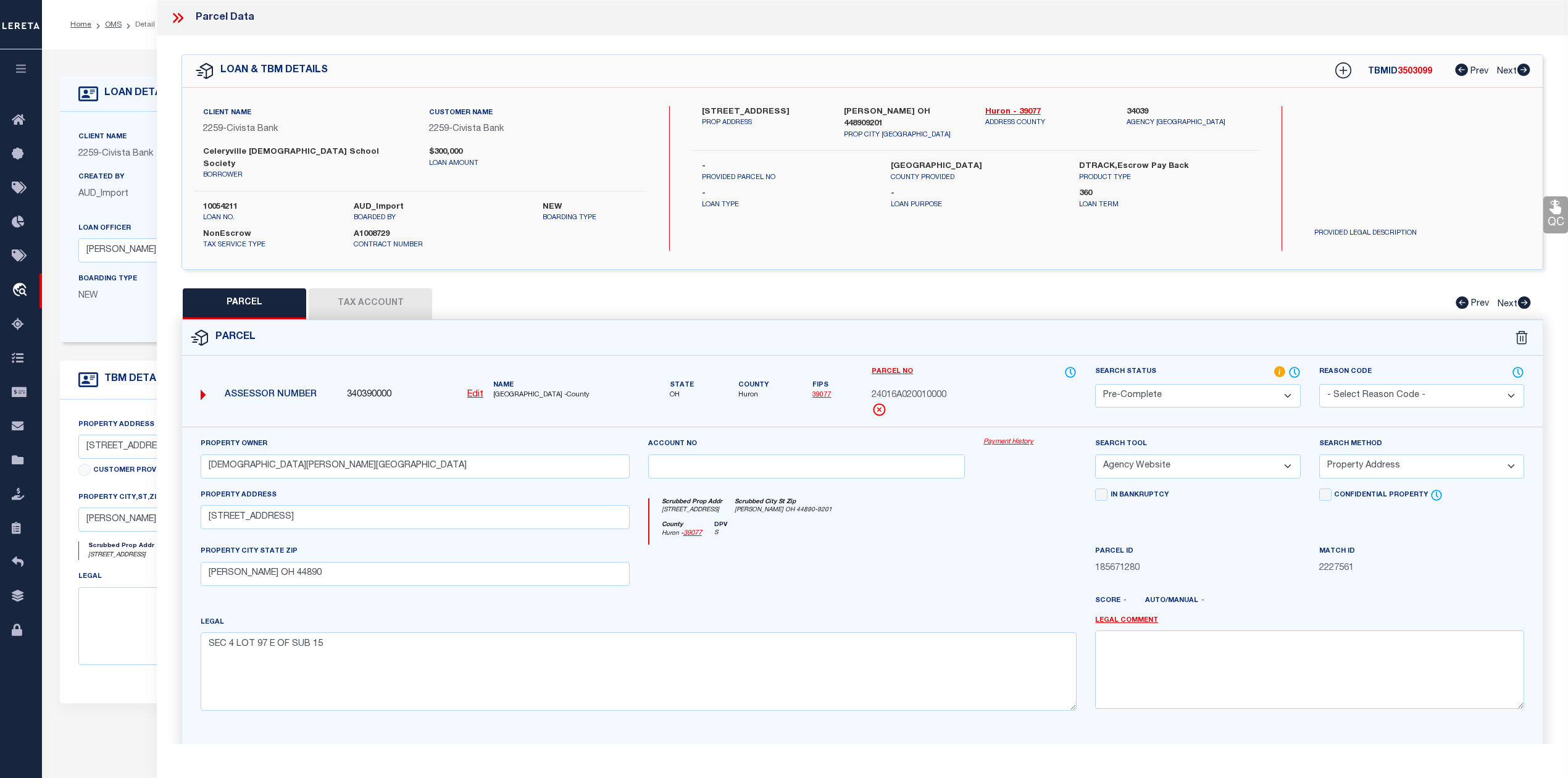
click at [948, 498] on div "Scrubbed Prop Addr 4200 BROADWAY RD Scrubbed City St Zip WILLARD OH 44890-9201" at bounding box center [863, 509] width 428 height 23
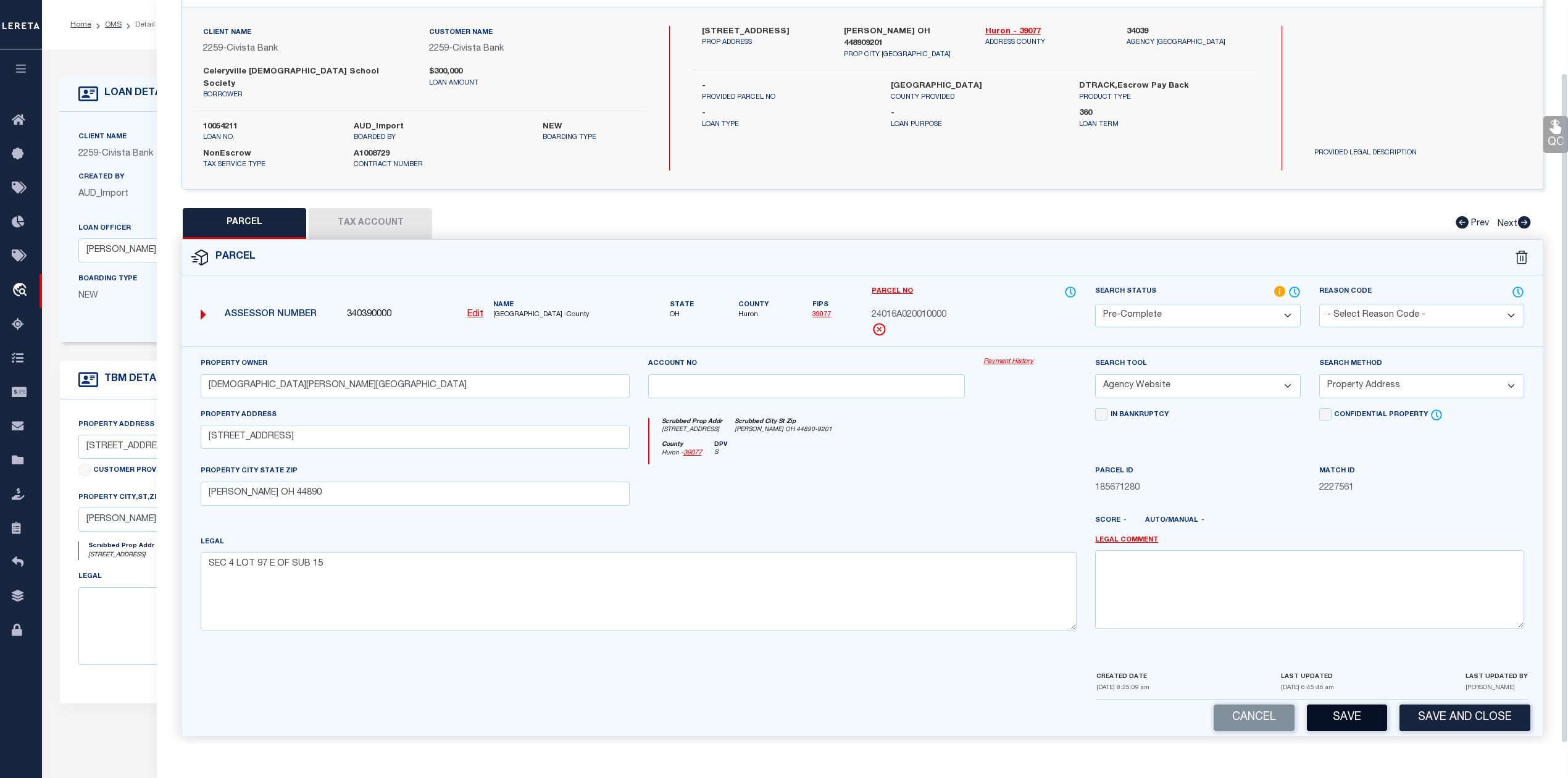
click at [1336, 715] on button "Save" at bounding box center [1346, 718] width 81 height 27
select select "AS"
select select
checkbox input "false"
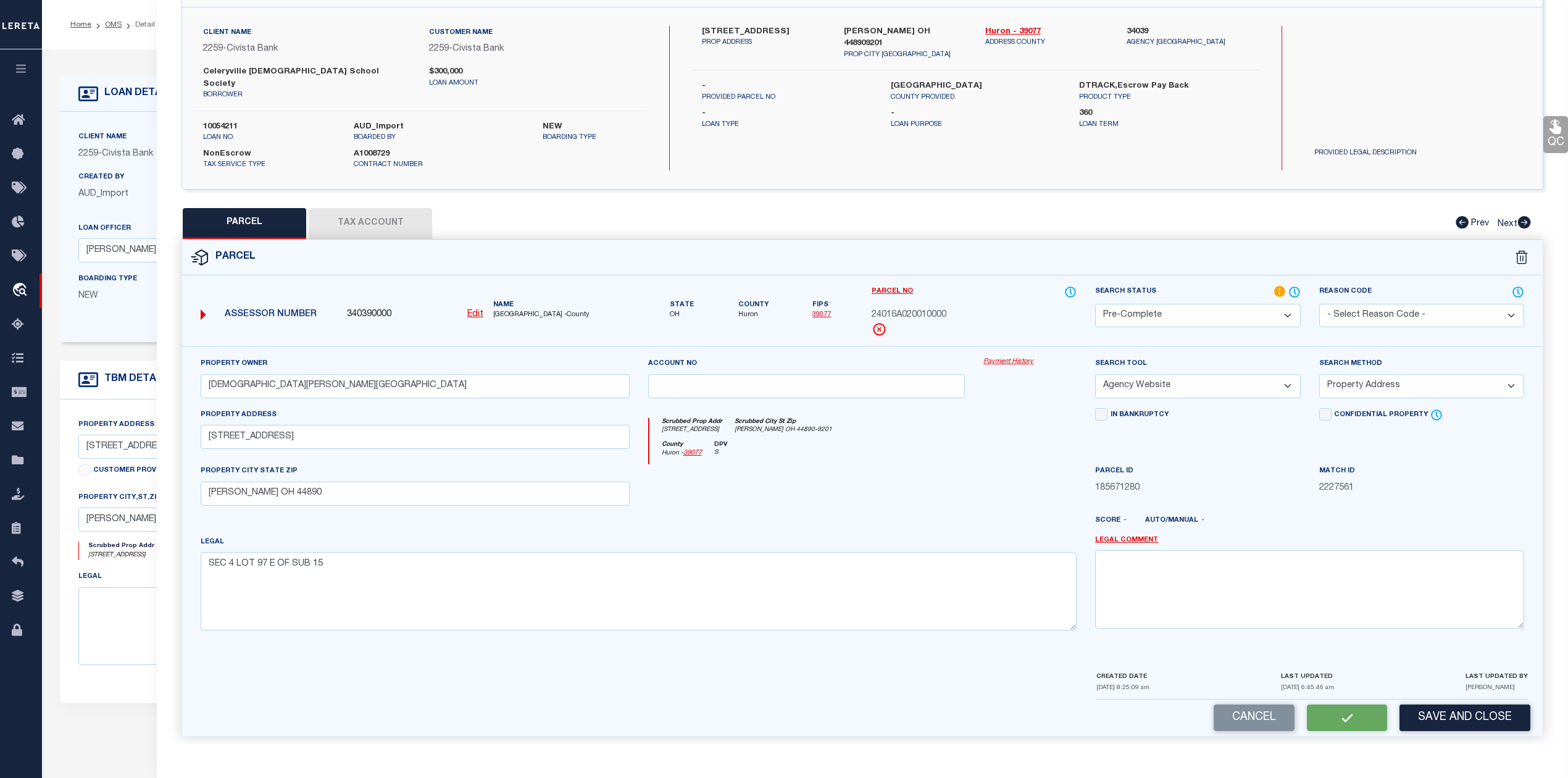
checkbox input "false"
select select "PC"
type input "CHURCH WILLARD CHRISTIAN REFORMED CHURCH"
select select "AGW"
select select "ADD"
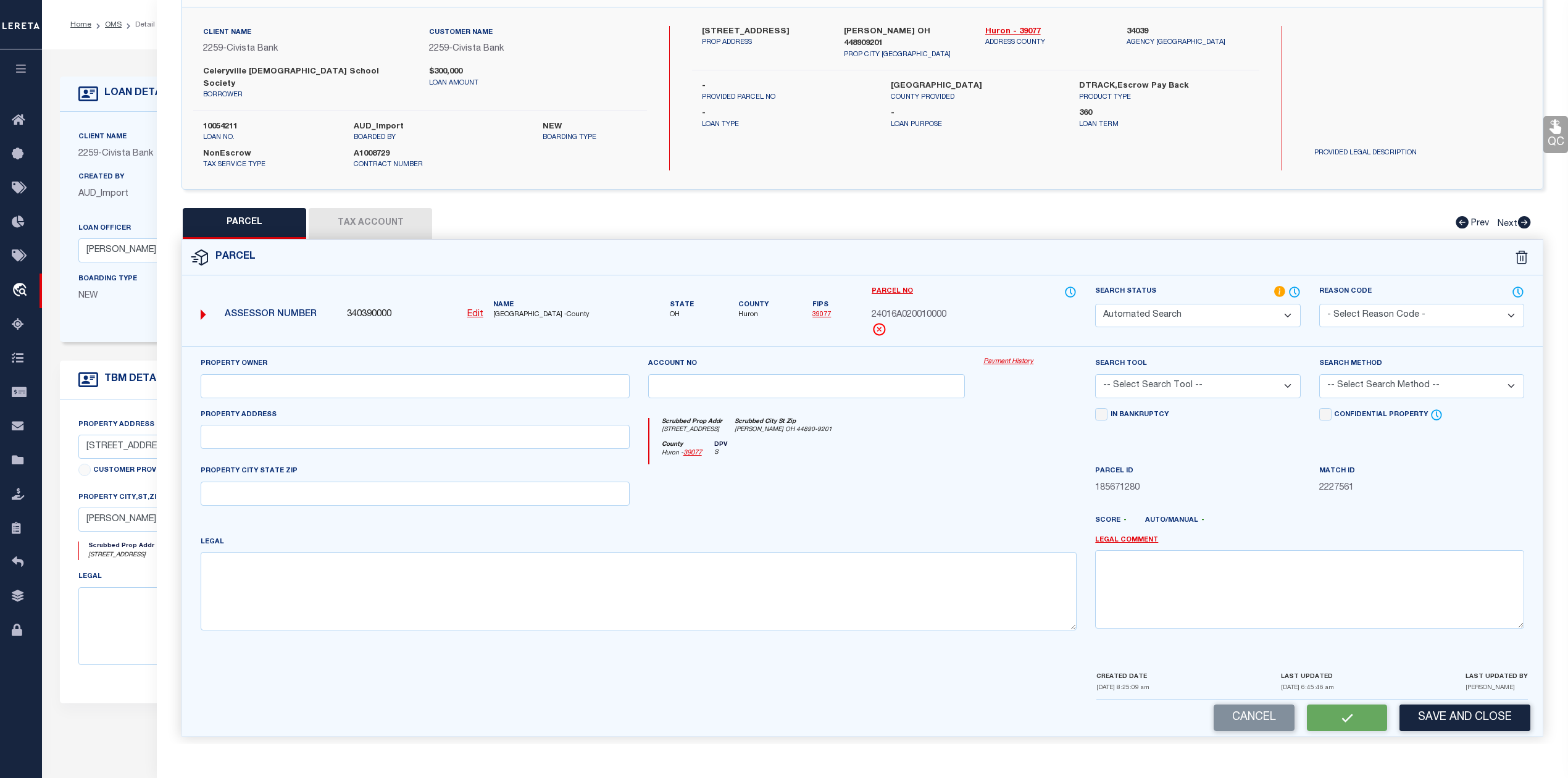
type input "4200 BROADWAY RD"
type input "WILLARD OH 44890"
type textarea "SEC 4 LOT 97 E OF SUB 15"
click at [968, 482] on div at bounding box center [807, 489] width 336 height 51
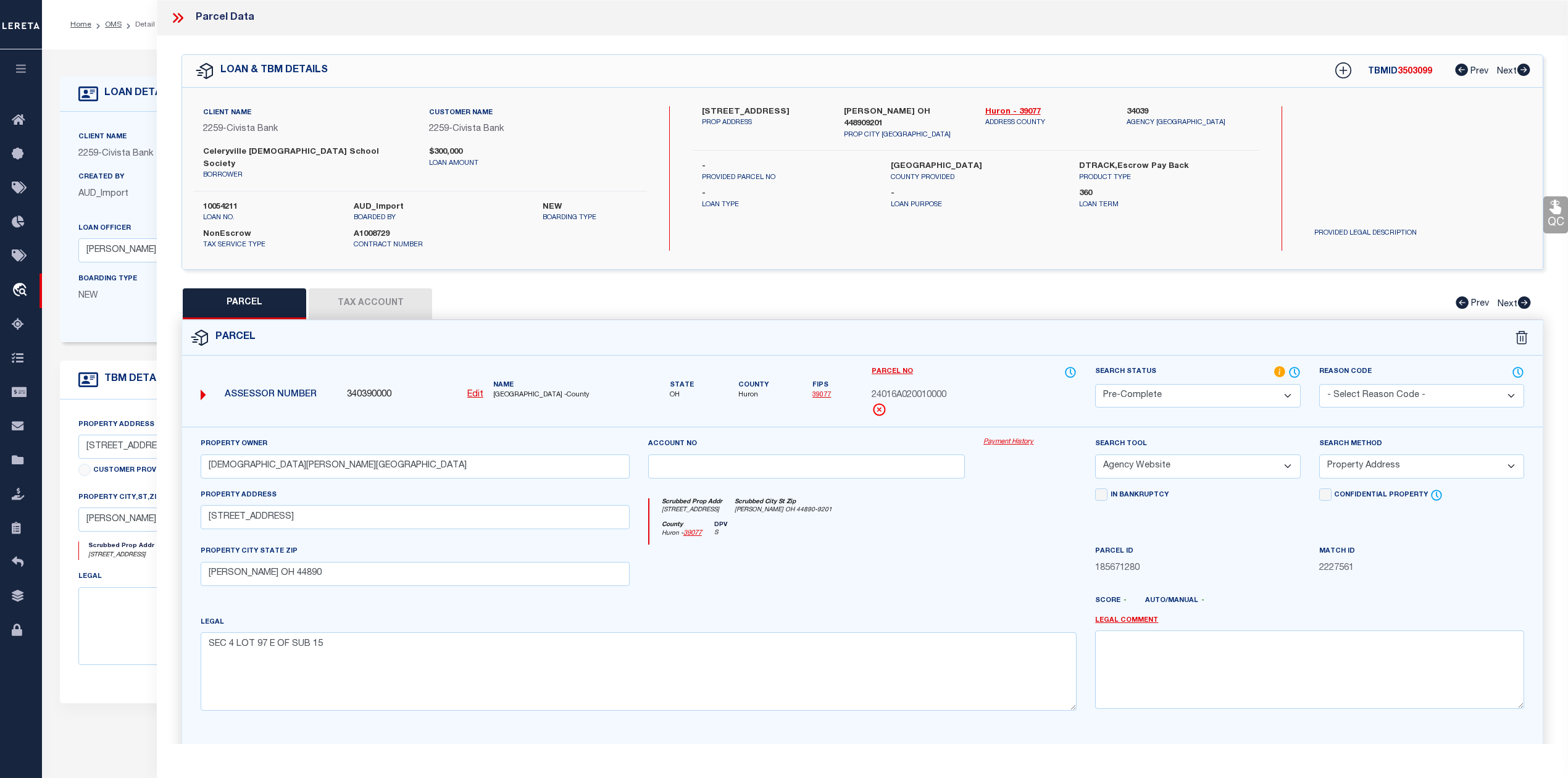
click at [1407, 72] on span "3503099" at bounding box center [1415, 71] width 35 height 9
copy span "3503099"
drag, startPoint x: 977, startPoint y: 107, endPoint x: 1010, endPoint y: 106, distance: 33.0
click at [1010, 106] on div "Huron - 39077 ADDRESS COUNTY" at bounding box center [1046, 124] width 141 height 35
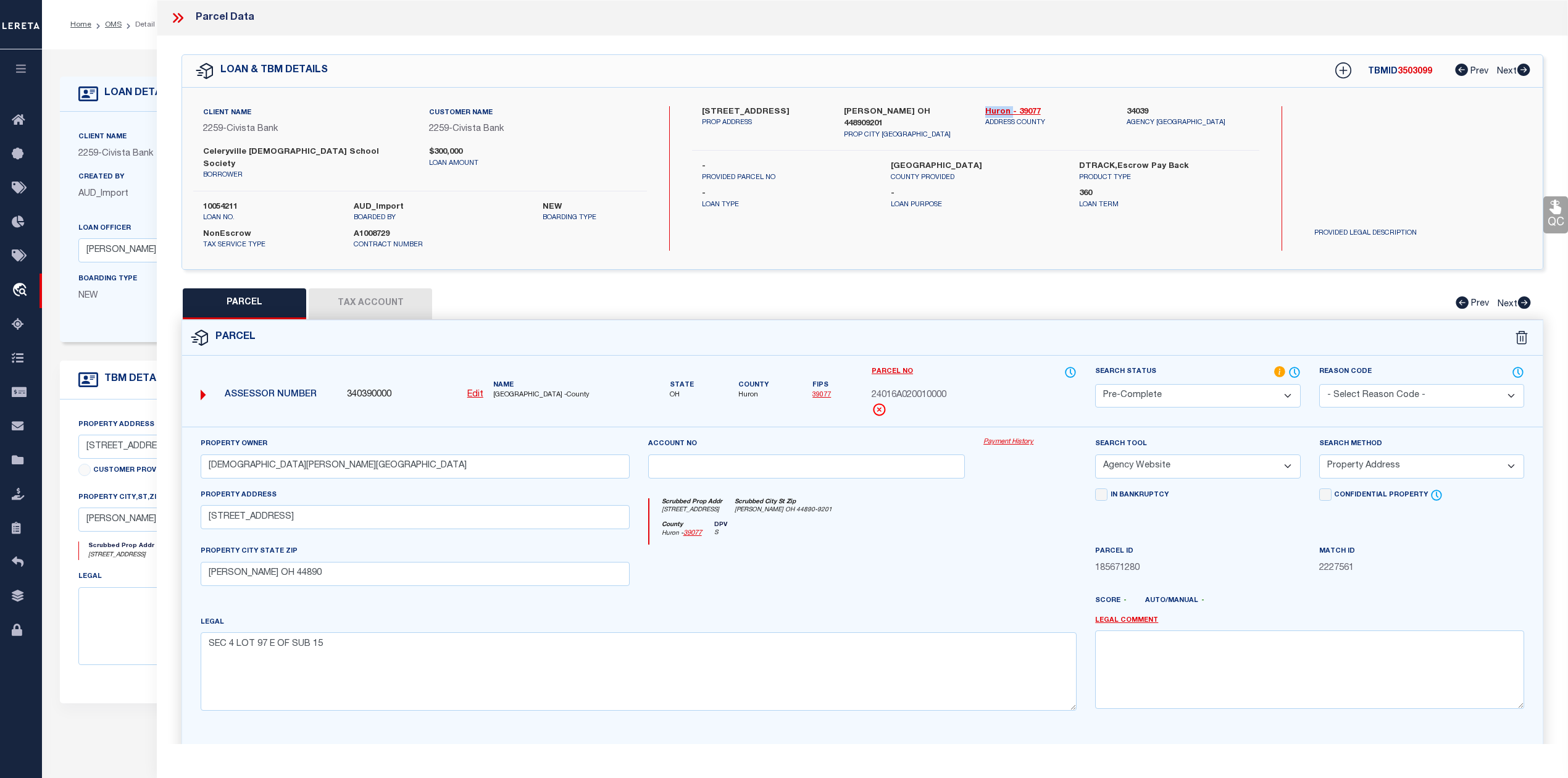
copy link "Huron"
click at [932, 552] on div at bounding box center [807, 570] width 336 height 51
click at [922, 389] on span "24016A020010000" at bounding box center [909, 395] width 75 height 13
copy span "24016A020010000"
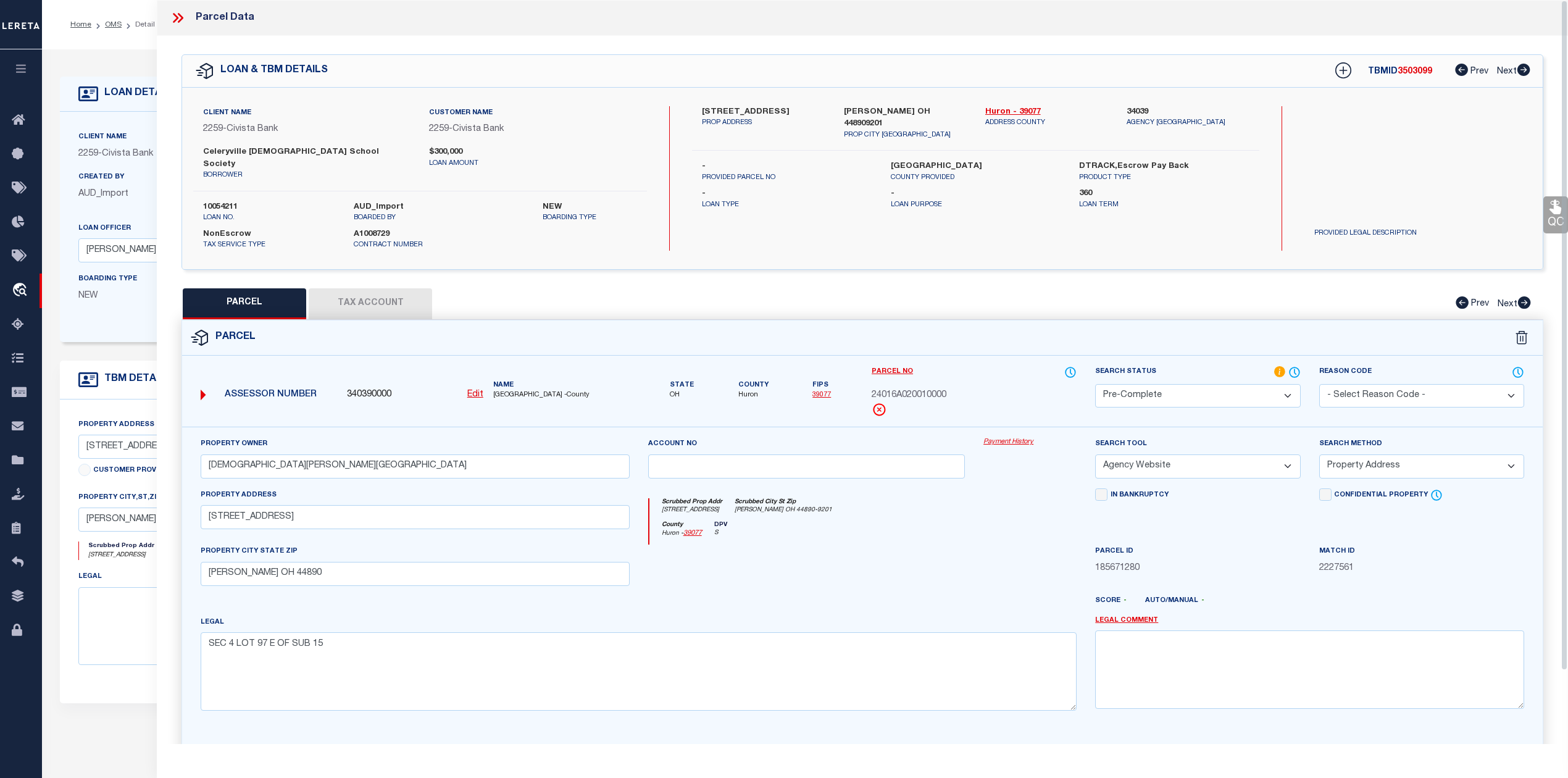
click at [944, 596] on div at bounding box center [919, 605] width 336 height 20
click at [949, 555] on div at bounding box center [807, 570] width 336 height 51
click at [176, 23] on icon at bounding box center [177, 17] width 16 height 16
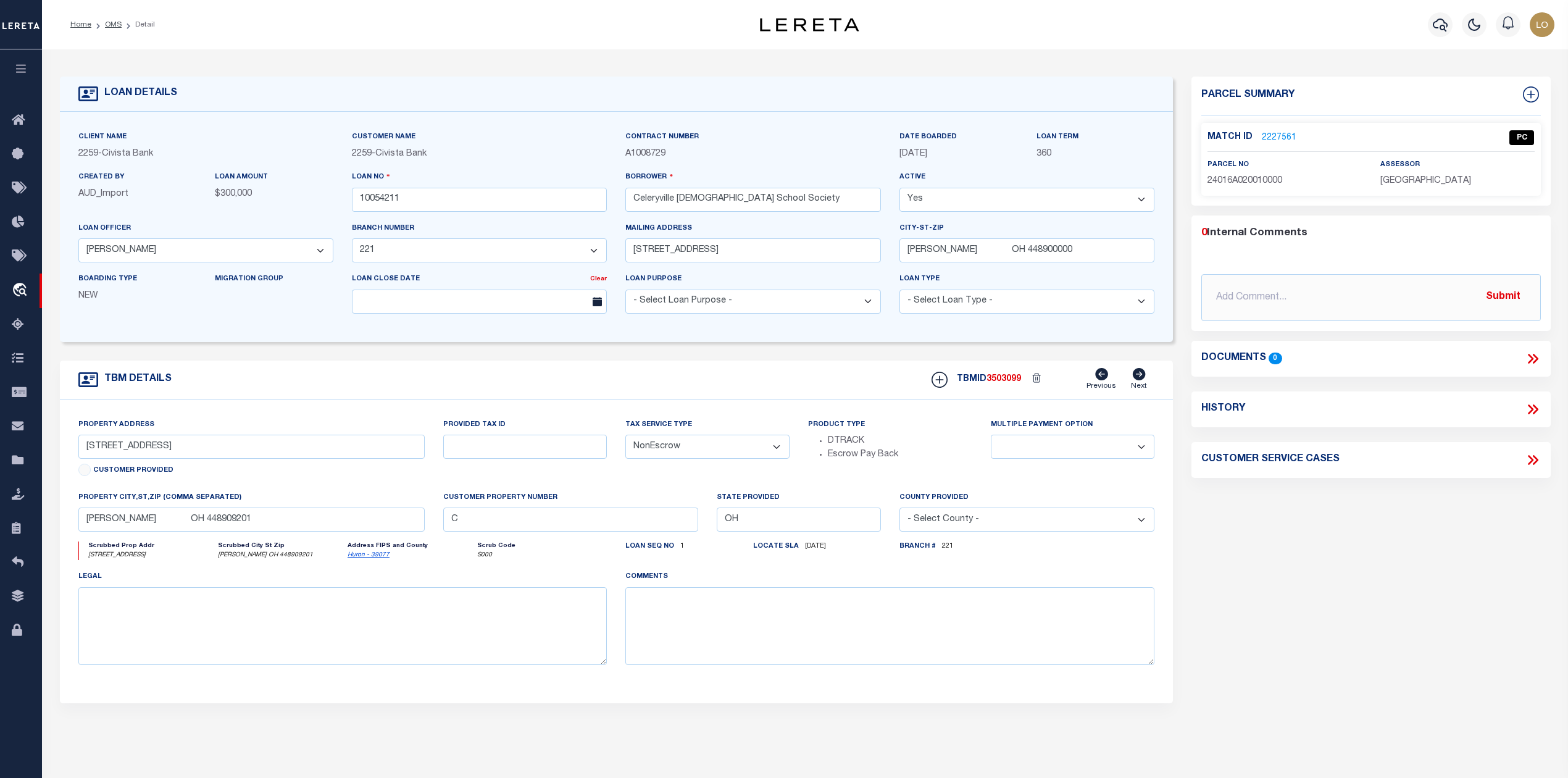
click at [1295, 615] on div "Parcel Summary Match ID 2227561 0" at bounding box center [1369, 413] width 377 height 674
click at [116, 26] on link "OMS" at bounding box center [112, 25] width 16 height 8
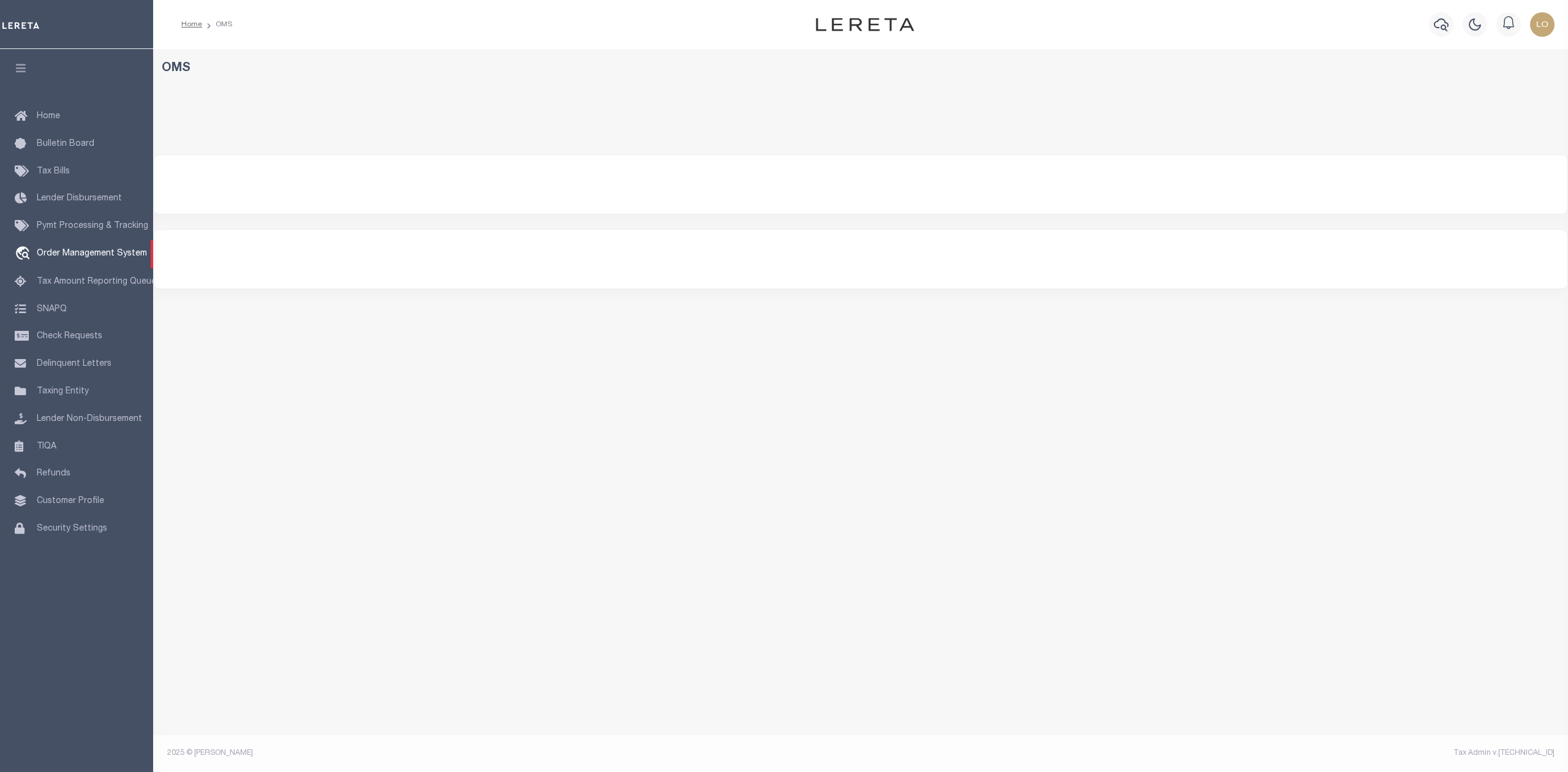
select select "200"
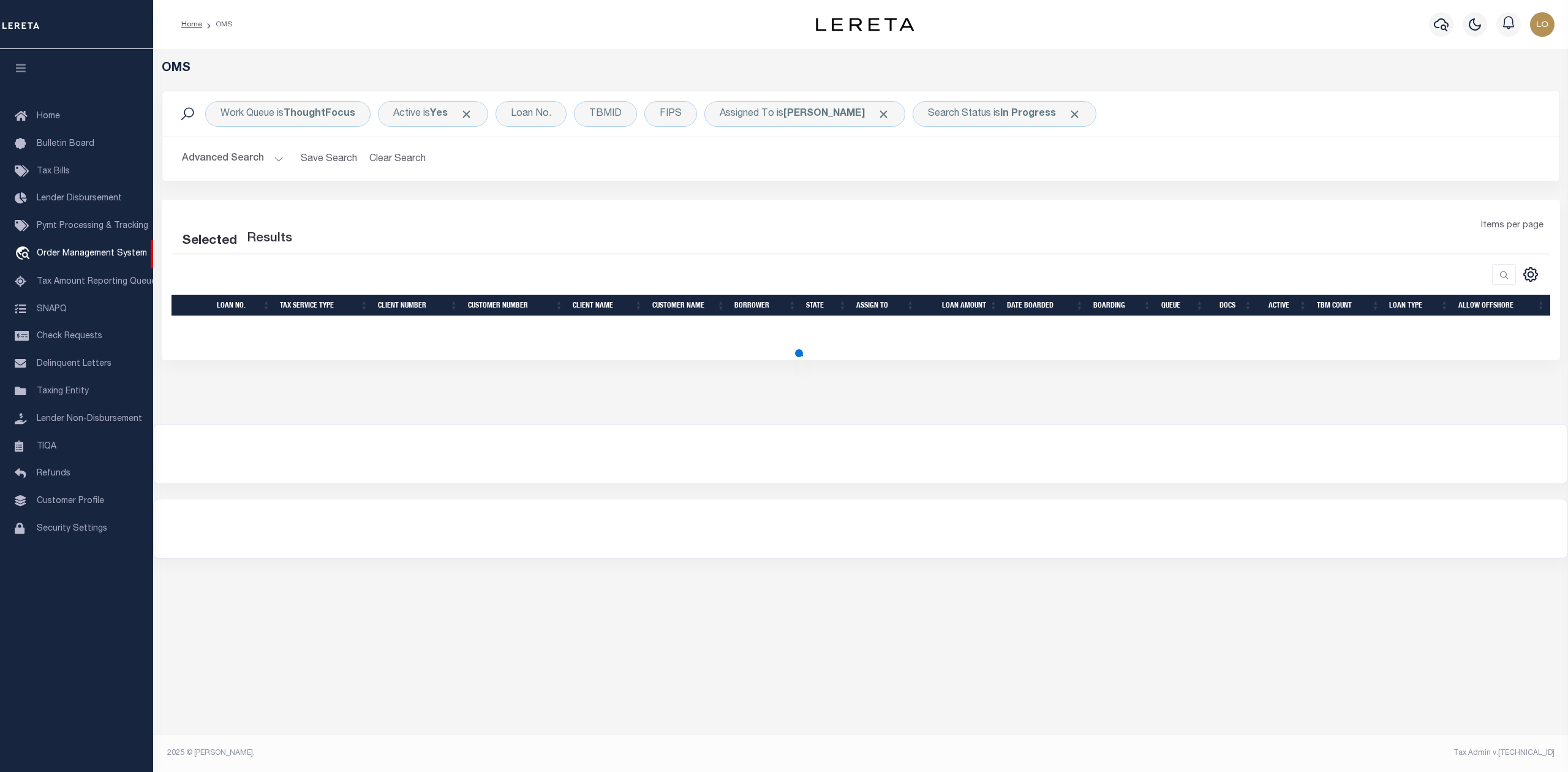
select select "200"
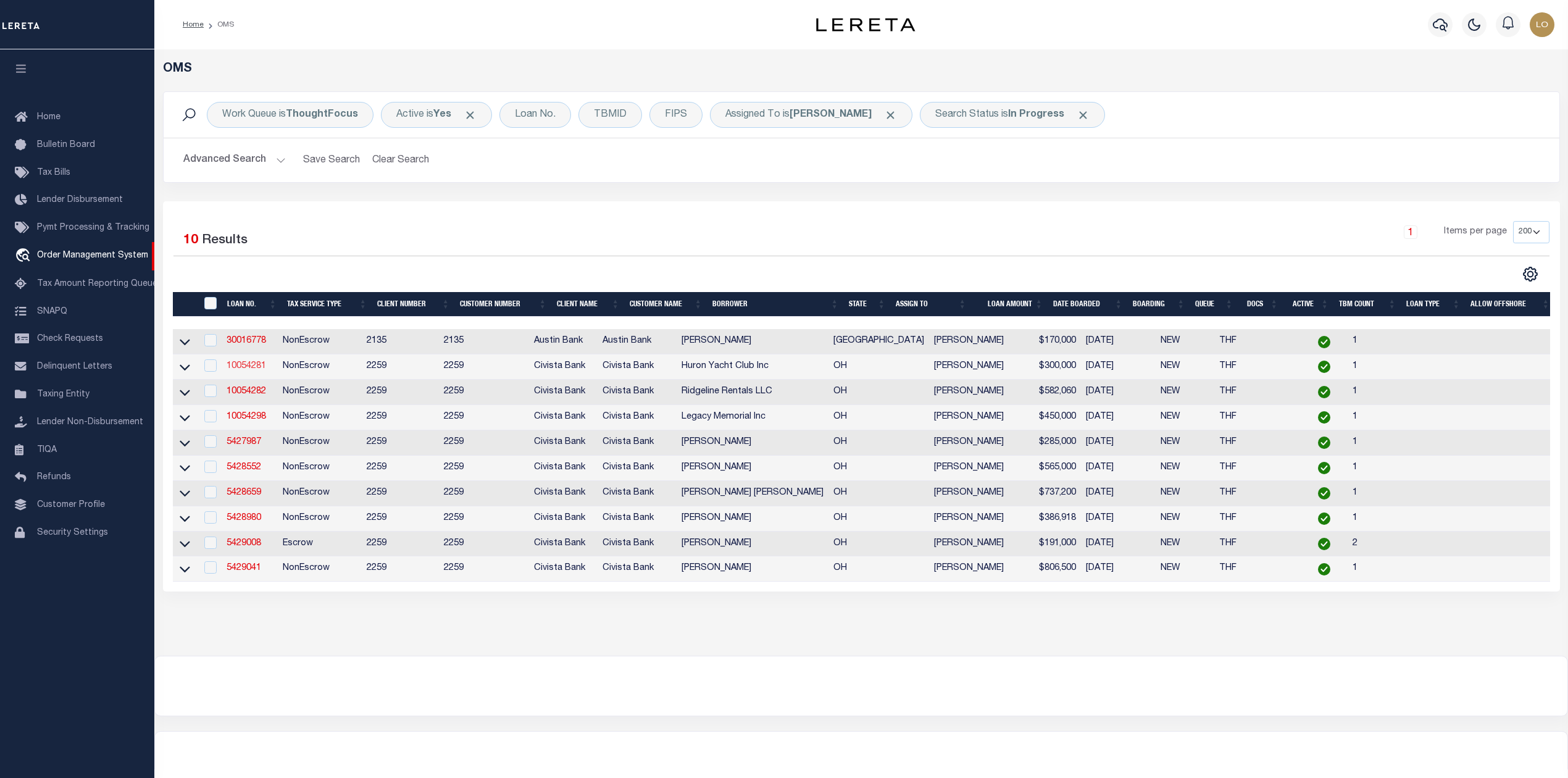
click at [261, 370] on link "10054281" at bounding box center [246, 365] width 39 height 9
type input "10054281"
type input "Huron Yacht Club Inc"
select select
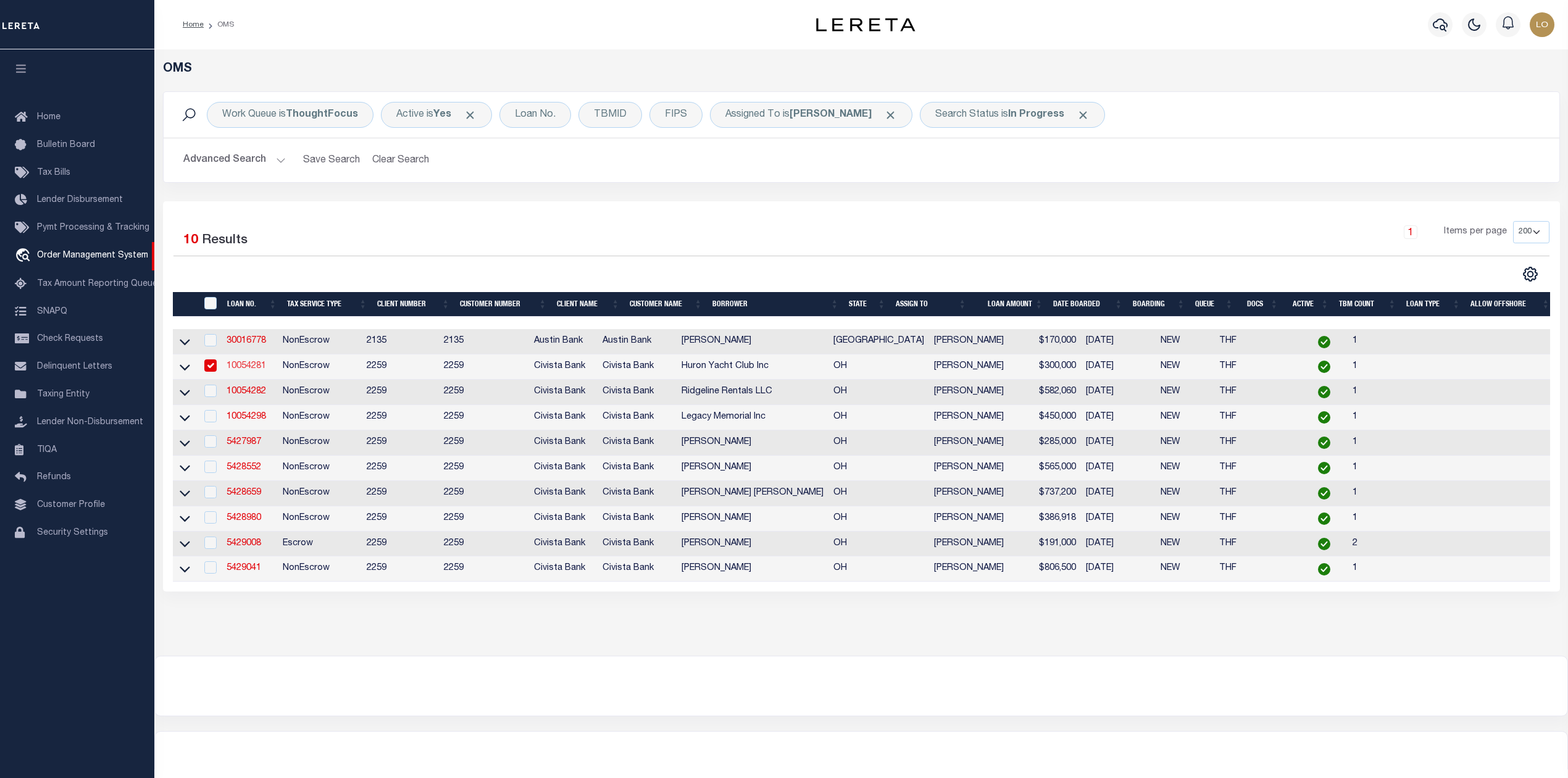
type input "[STREET_ADDRESS]"
type input "Huron OH 448391752"
select select "NonEscrow"
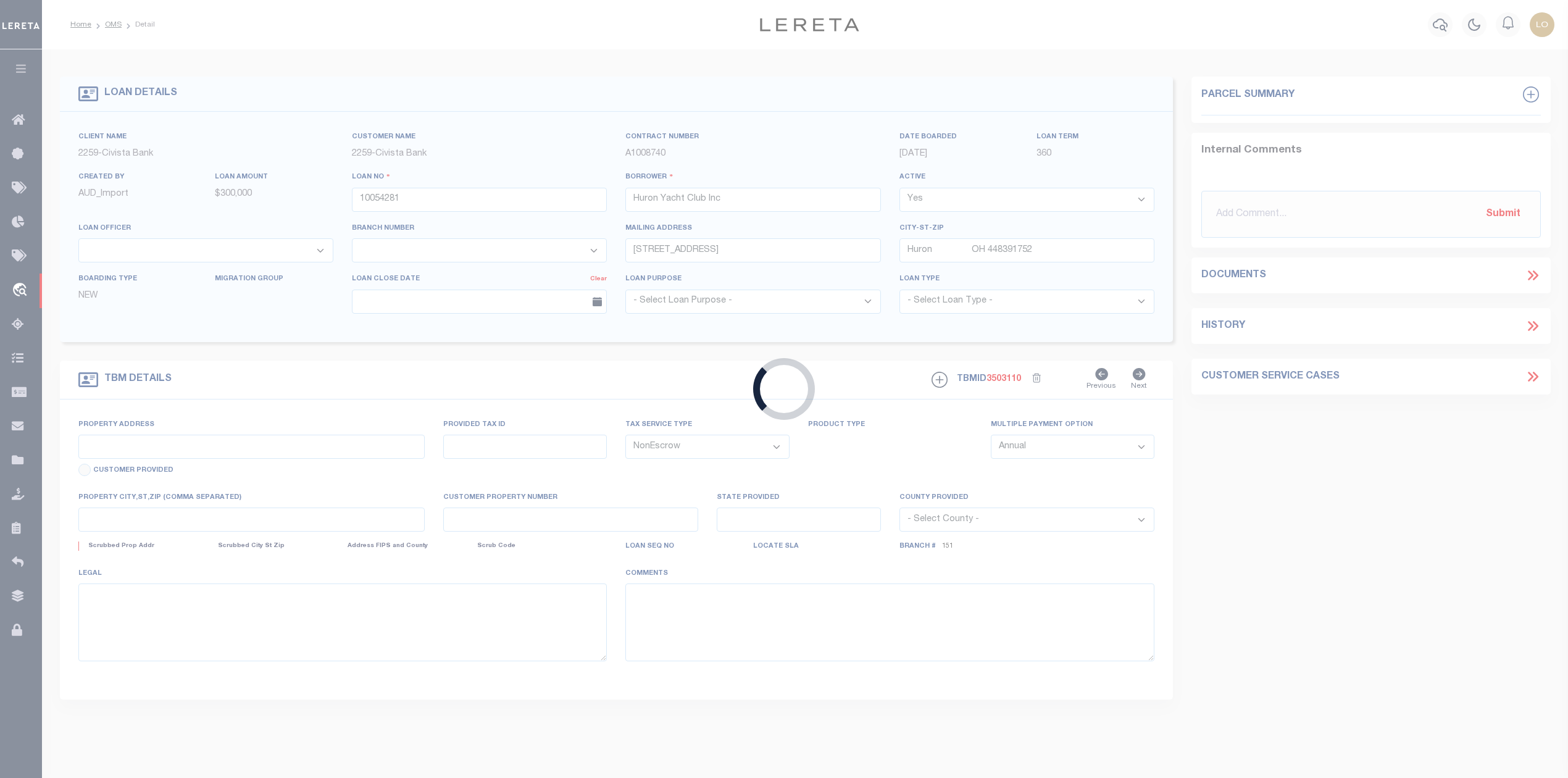
type input "[STREET_ADDRESS]"
select select
type input "Huron OH 448391752"
type input "C"
type input "OH"
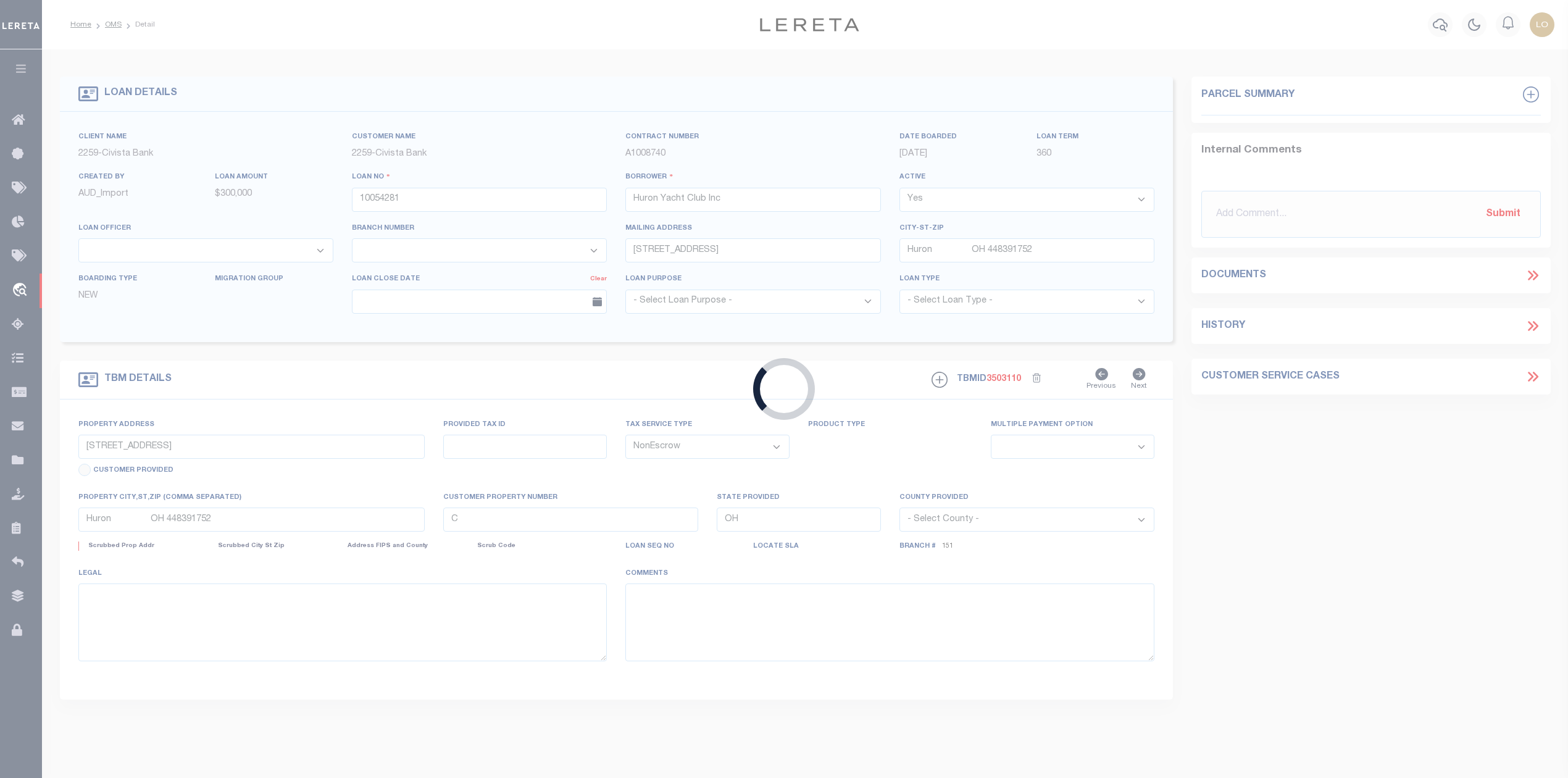
select select
select select "7623"
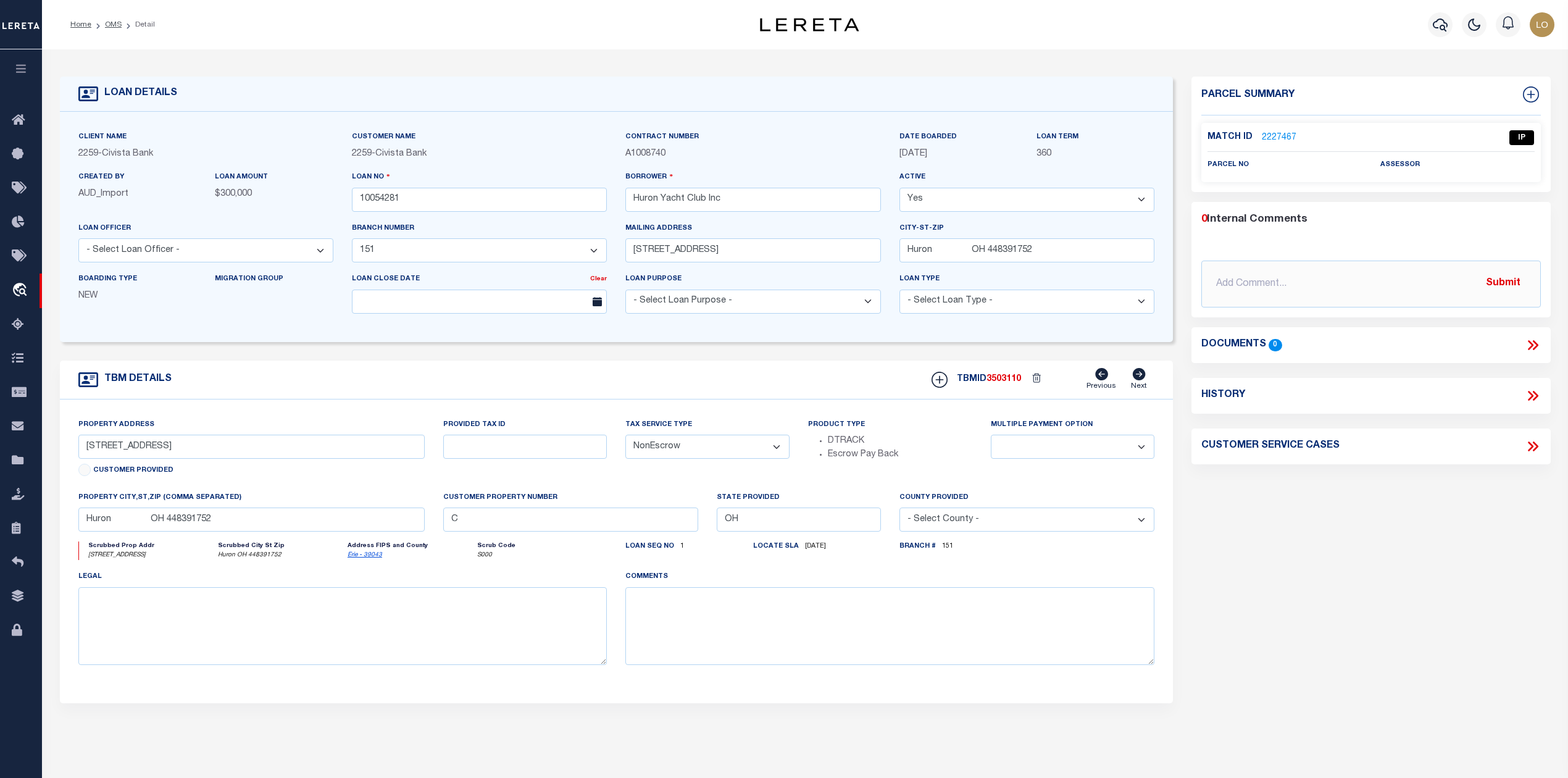
click at [1274, 131] on link "2227467" at bounding box center [1279, 138] width 35 height 13
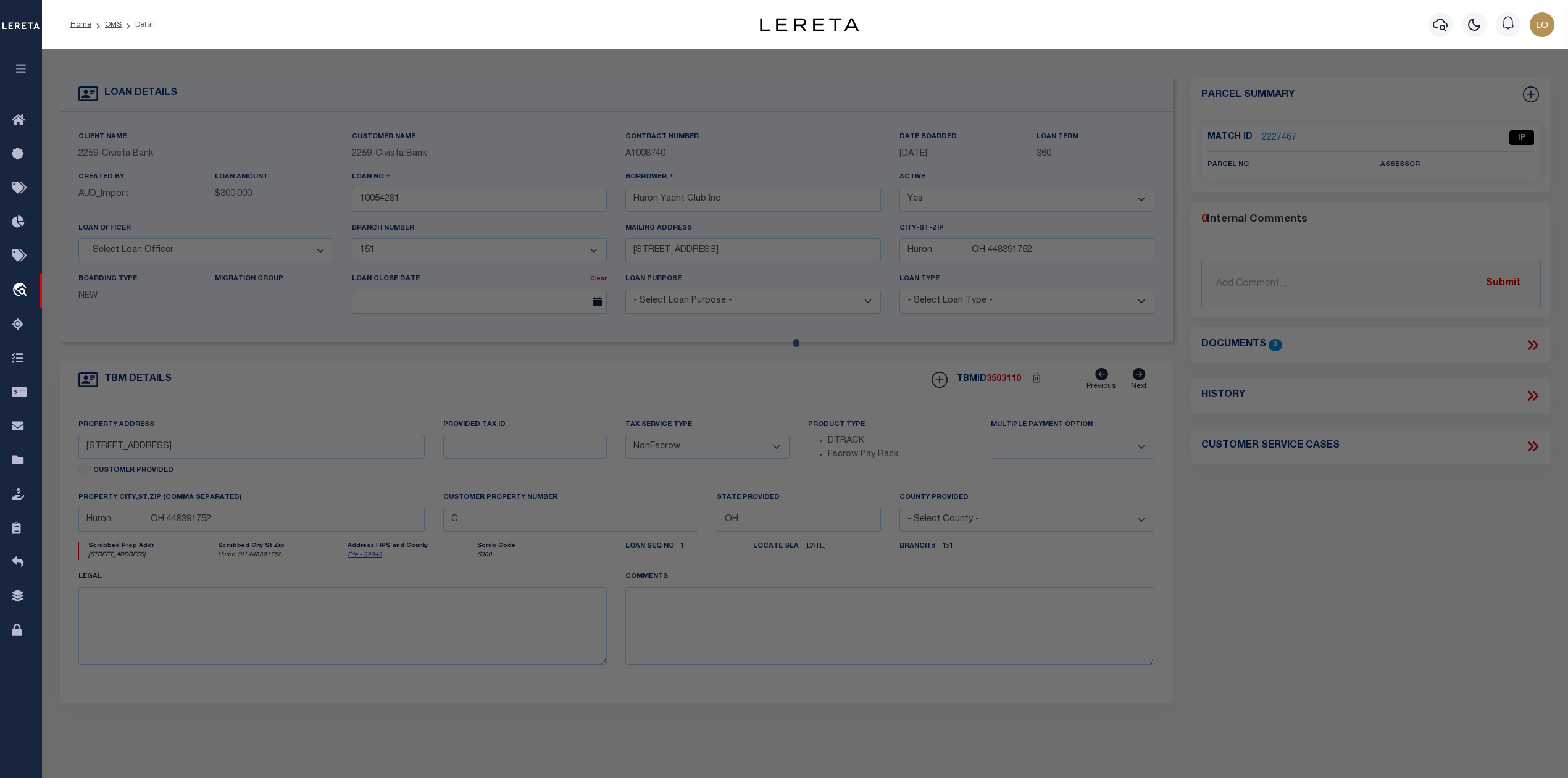
checkbox input "false"
select select "IP"
checkbox input "false"
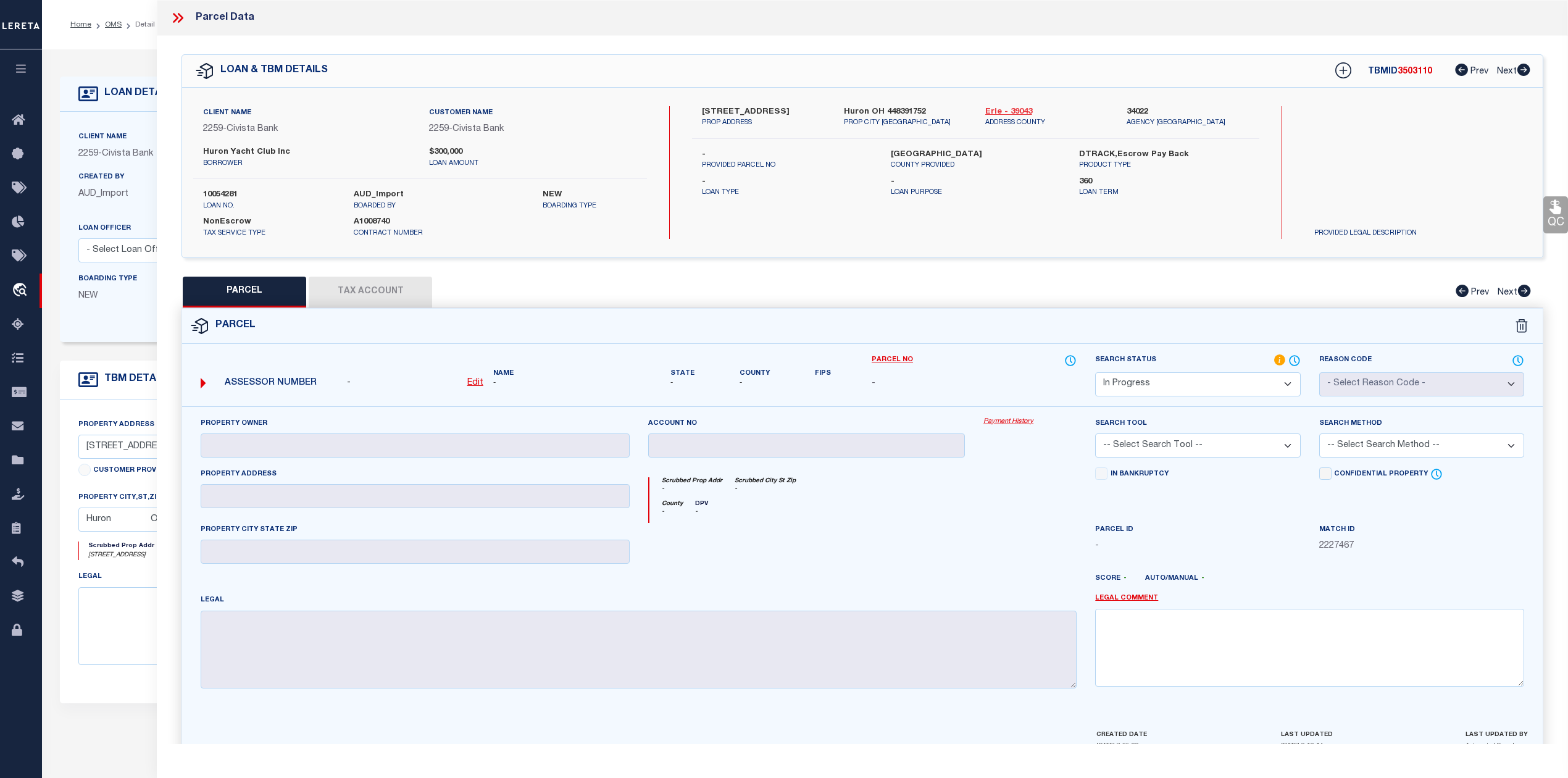
click at [1010, 112] on link "Erie - 39043" at bounding box center [1046, 112] width 123 height 12
drag, startPoint x: 702, startPoint y: 106, endPoint x: 751, endPoint y: 111, distance: 49.3
click at [751, 111] on label "[STREET_ADDRESS]" at bounding box center [763, 112] width 123 height 12
copy label "[STREET_ADDRESS]"
click at [854, 248] on div "Client Name 2259 - Civista Bank Customer Name 2259 - Civista Bank Huron Yacht C…" at bounding box center [862, 172] width 1360 height 170
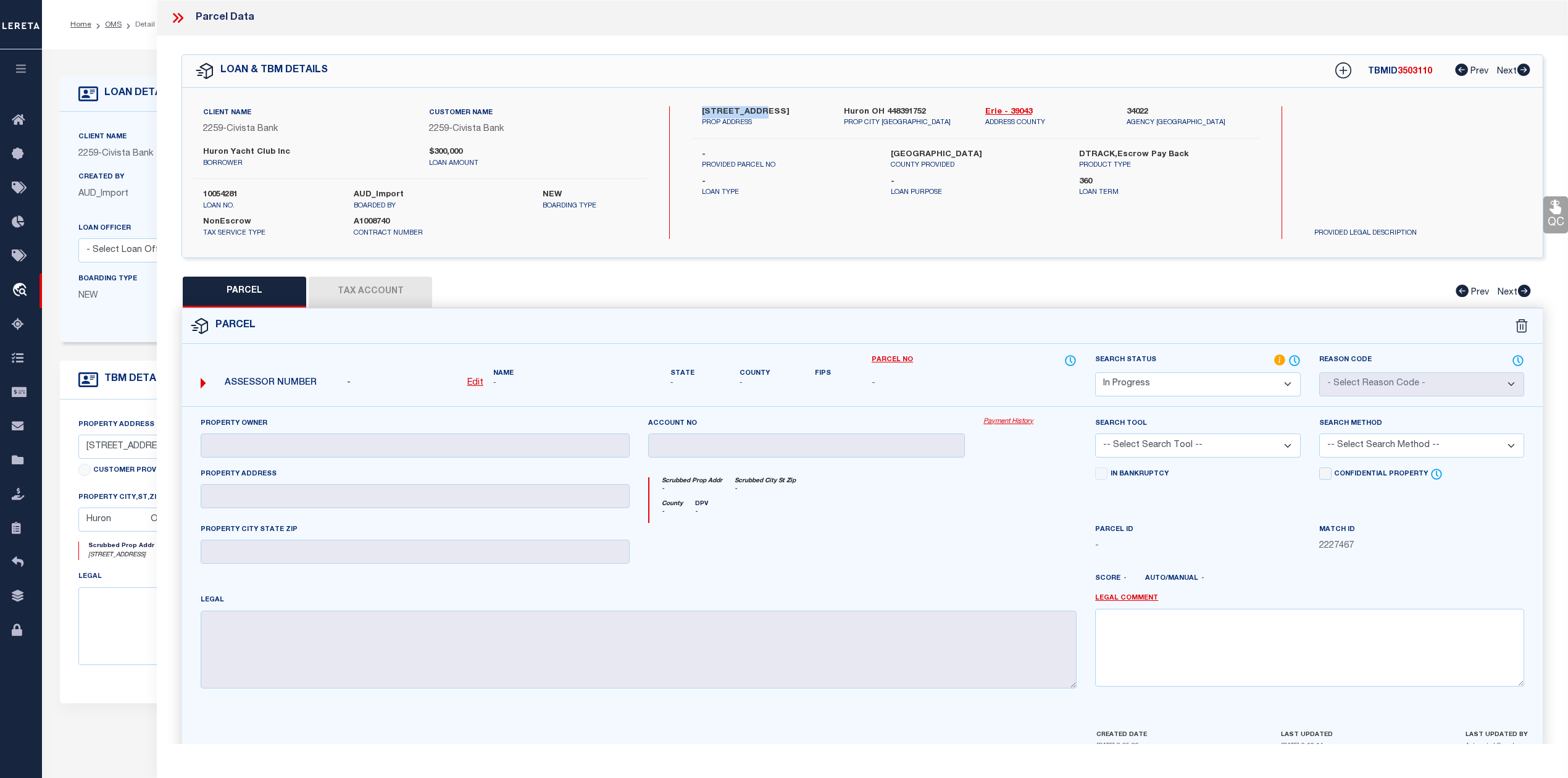
drag, startPoint x: 704, startPoint y: 109, endPoint x: 751, endPoint y: 110, distance: 47.0
click at [751, 110] on label "[STREET_ADDRESS]" at bounding box center [763, 112] width 123 height 12
copy label "[STREET_ADDRESS]"
click at [898, 545] on div at bounding box center [807, 548] width 336 height 51
click at [178, 18] on icon at bounding box center [176, 18] width 6 height 10
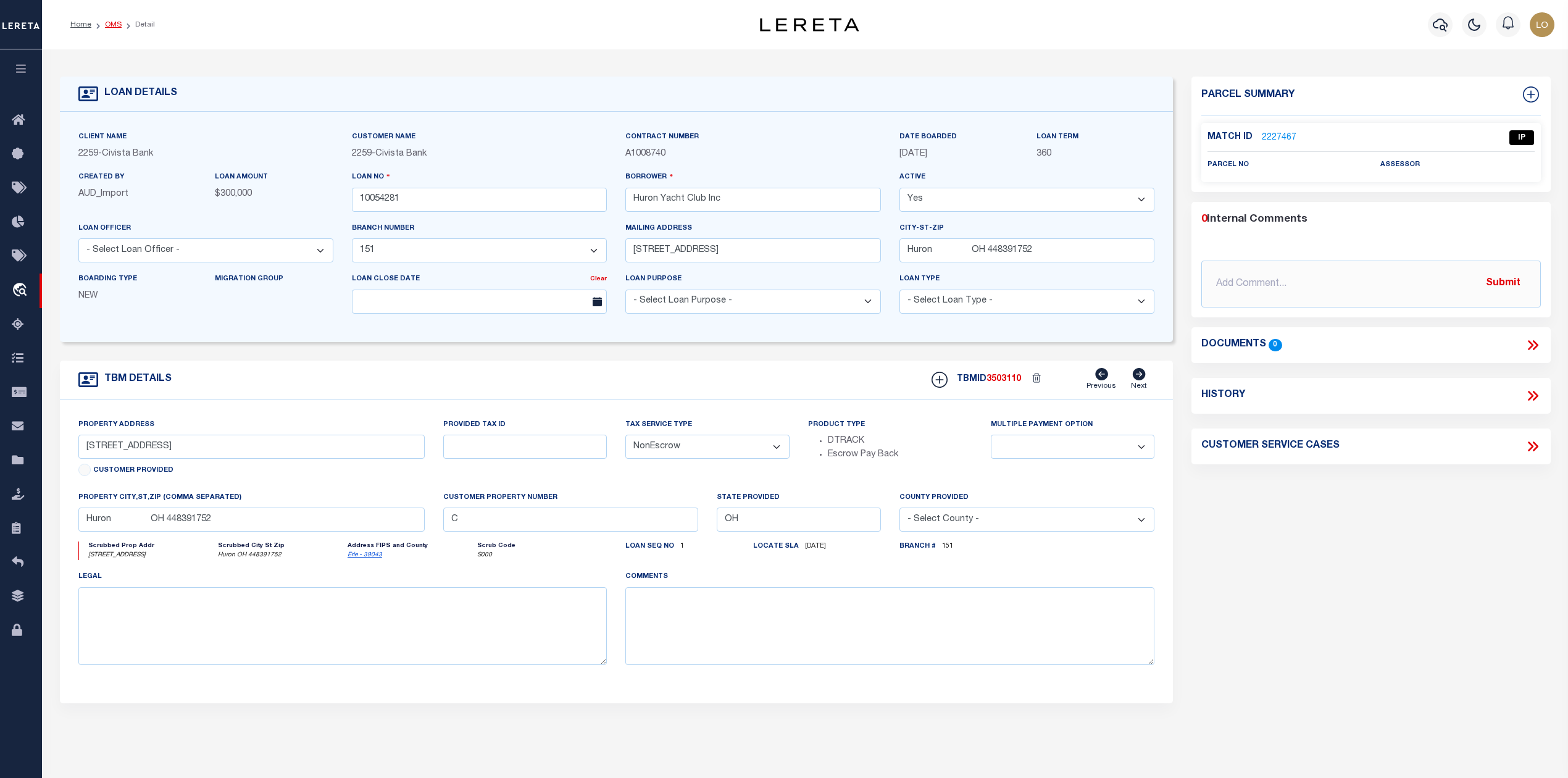
click at [116, 22] on link "OMS" at bounding box center [112, 25] width 16 height 8
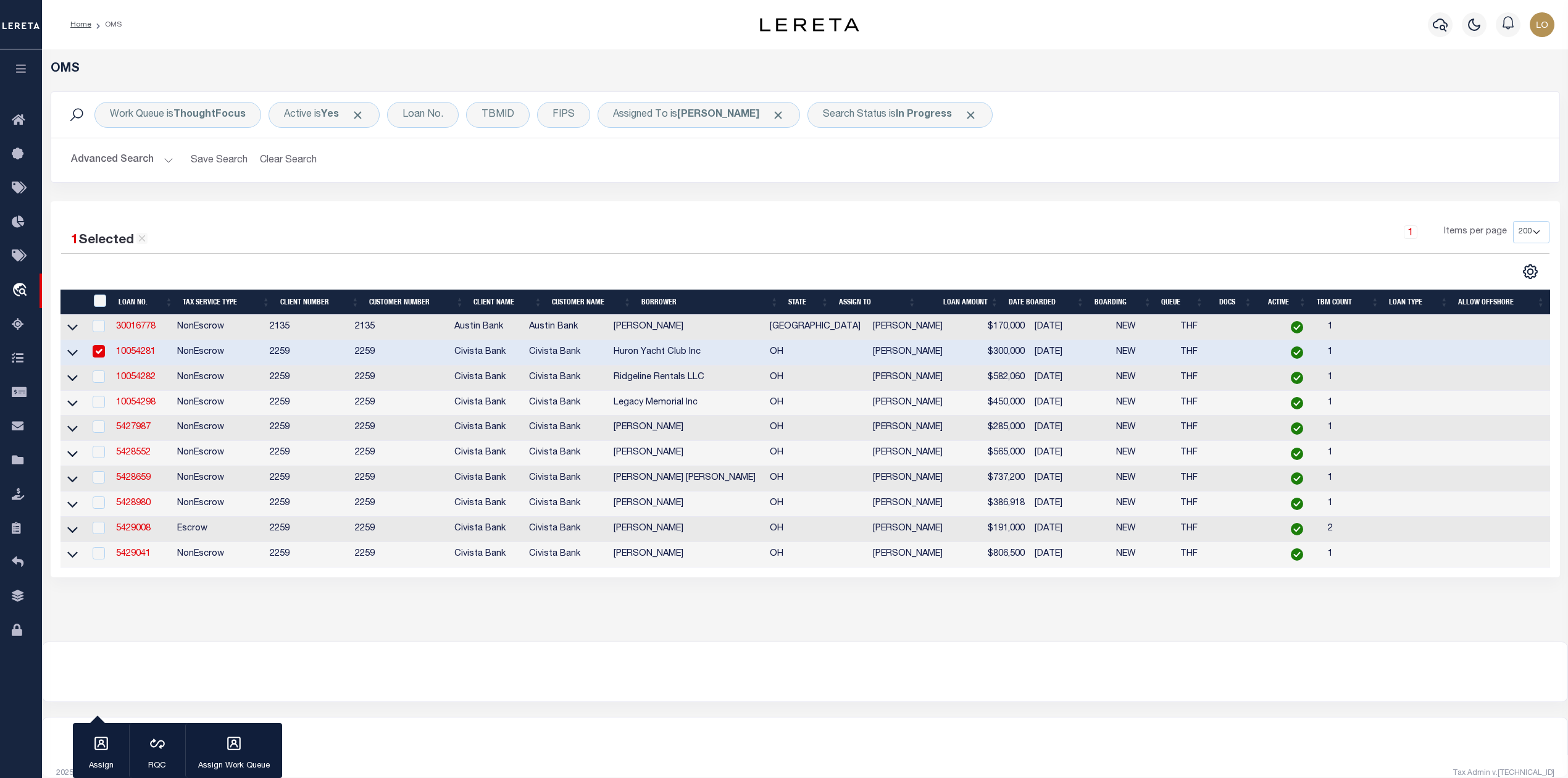
click at [103, 353] on input "checkbox" at bounding box center [99, 351] width 12 height 12
checkbox input "false"
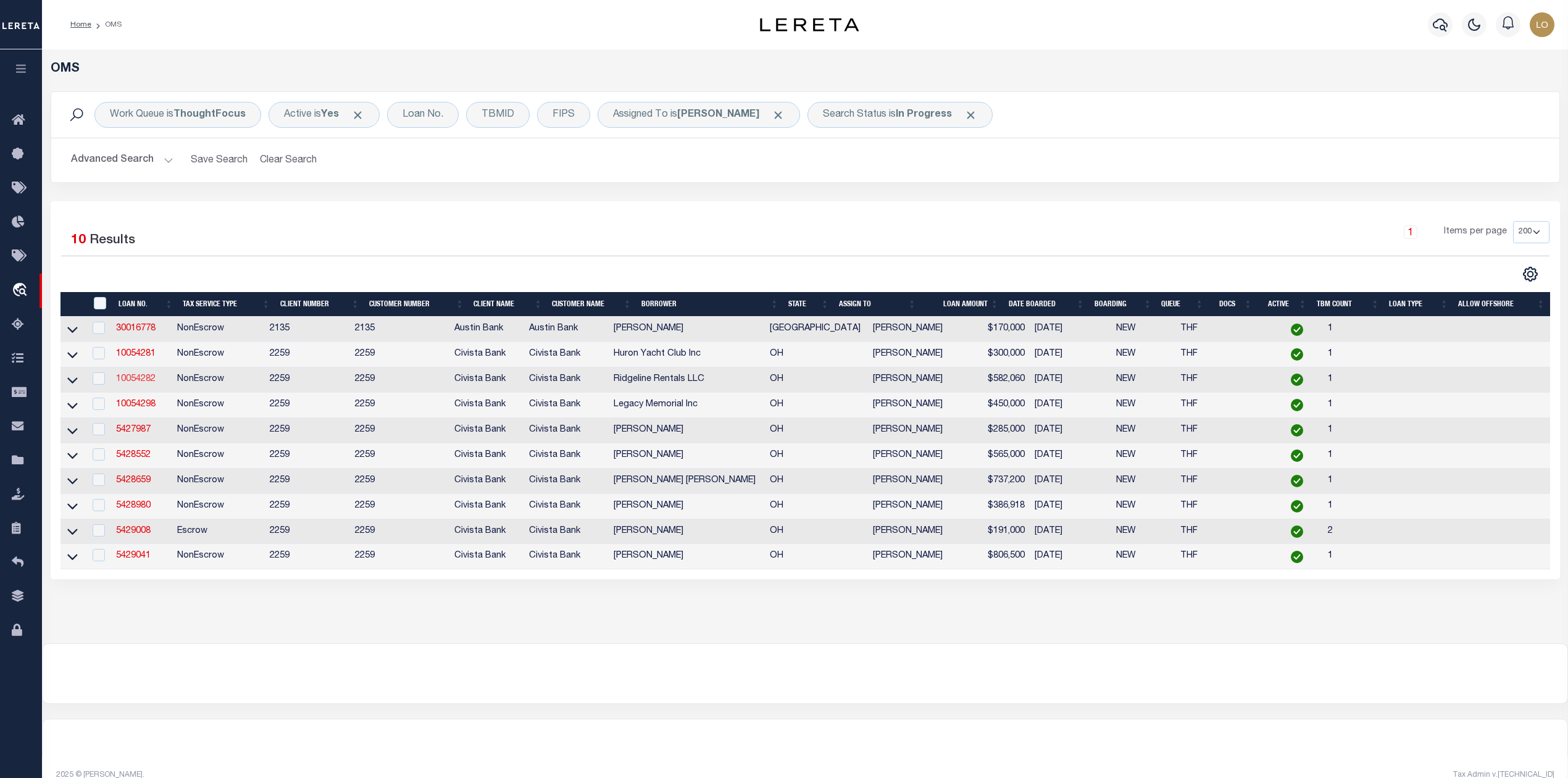
click at [134, 383] on link "10054282" at bounding box center [135, 379] width 39 height 9
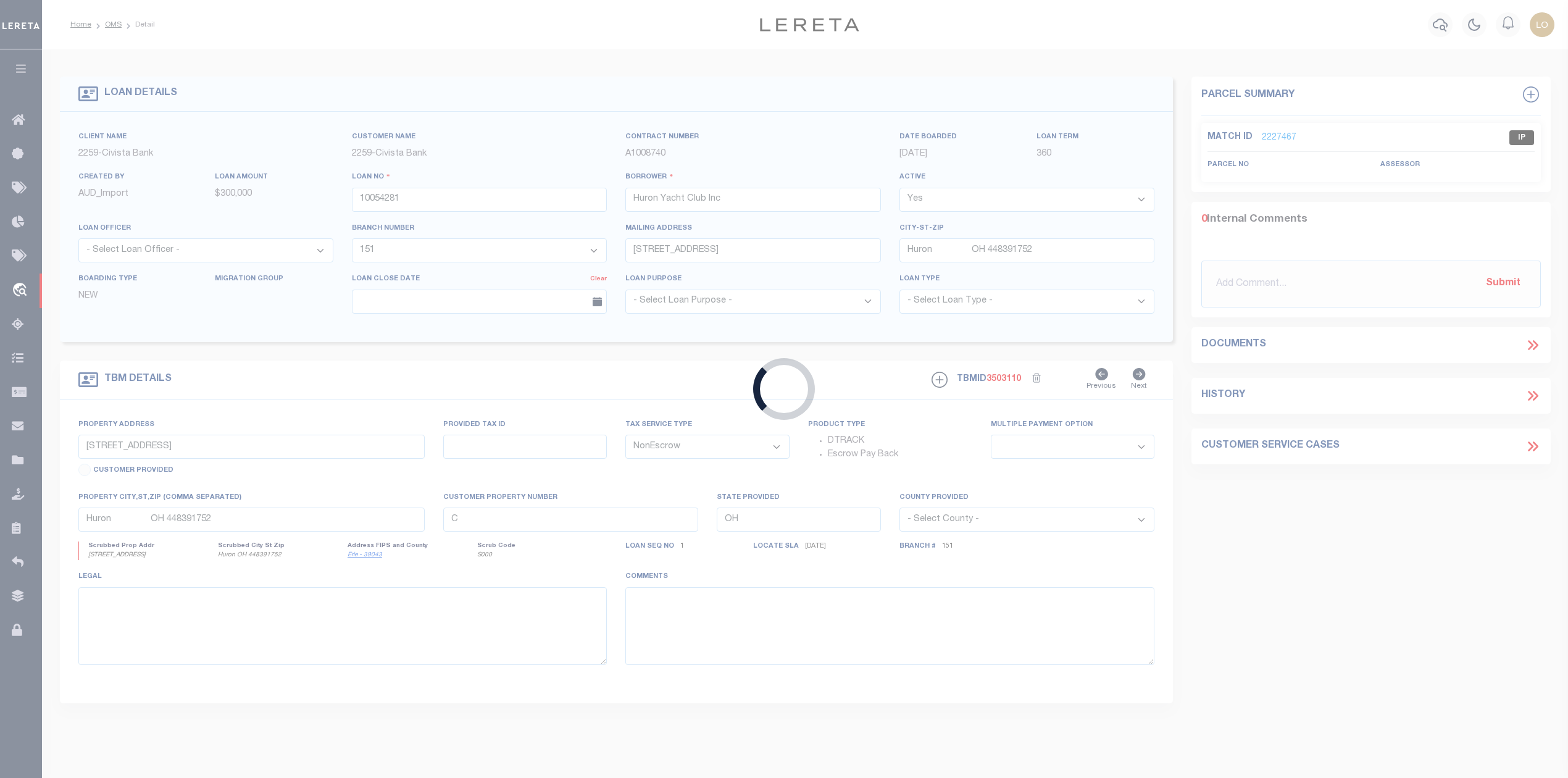
type input "10054282"
type input "Ridgeline Rentals LLC"
select select "25498"
select select "8670"
type input "[STREET_ADDRESS]"
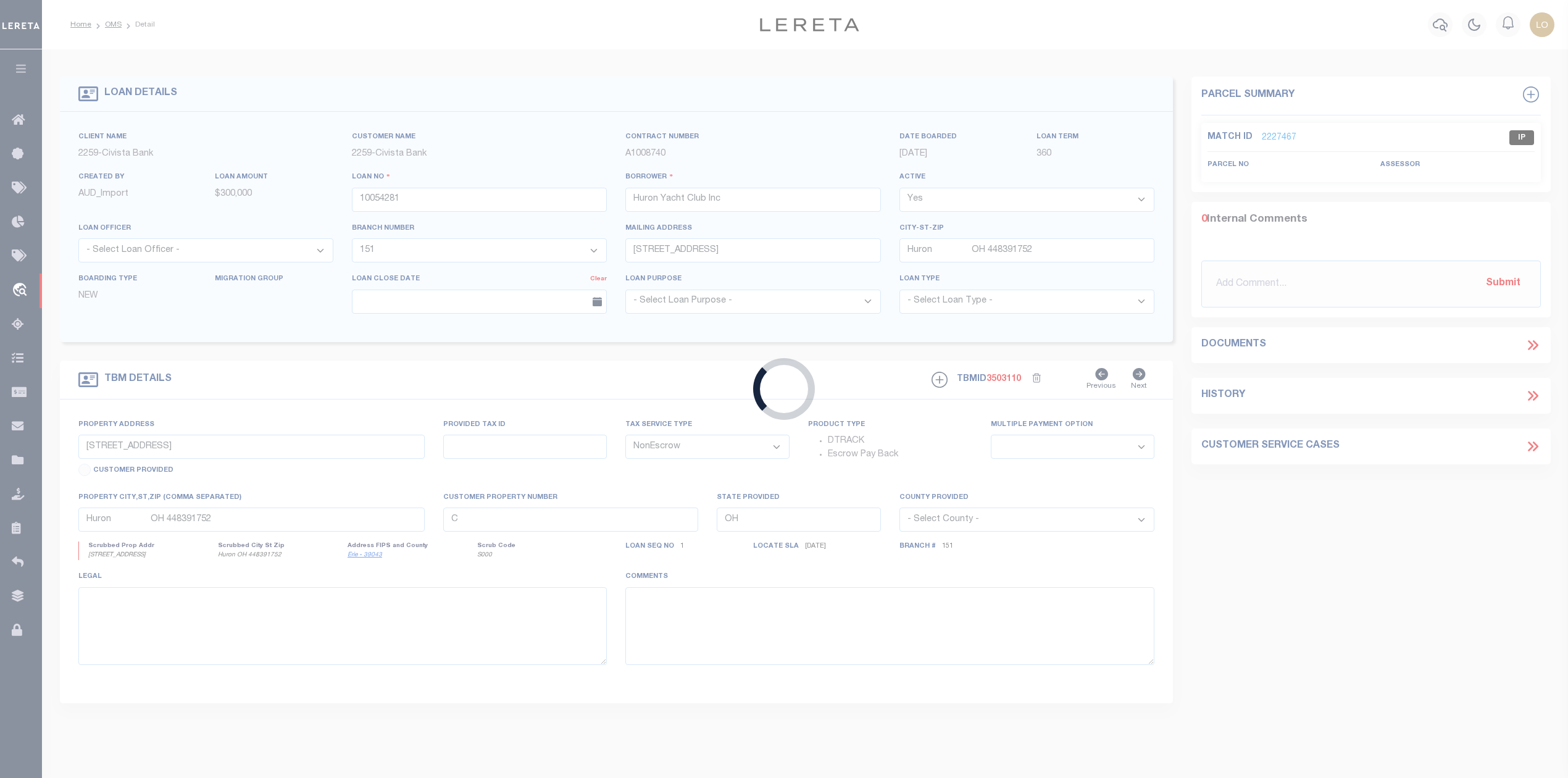
type input "[GEOGRAPHIC_DATA] 435489604"
type input "[STREET_ADDRESS][PERSON_NAME]"
select select
type input "Napoleon OH 435452049"
select select
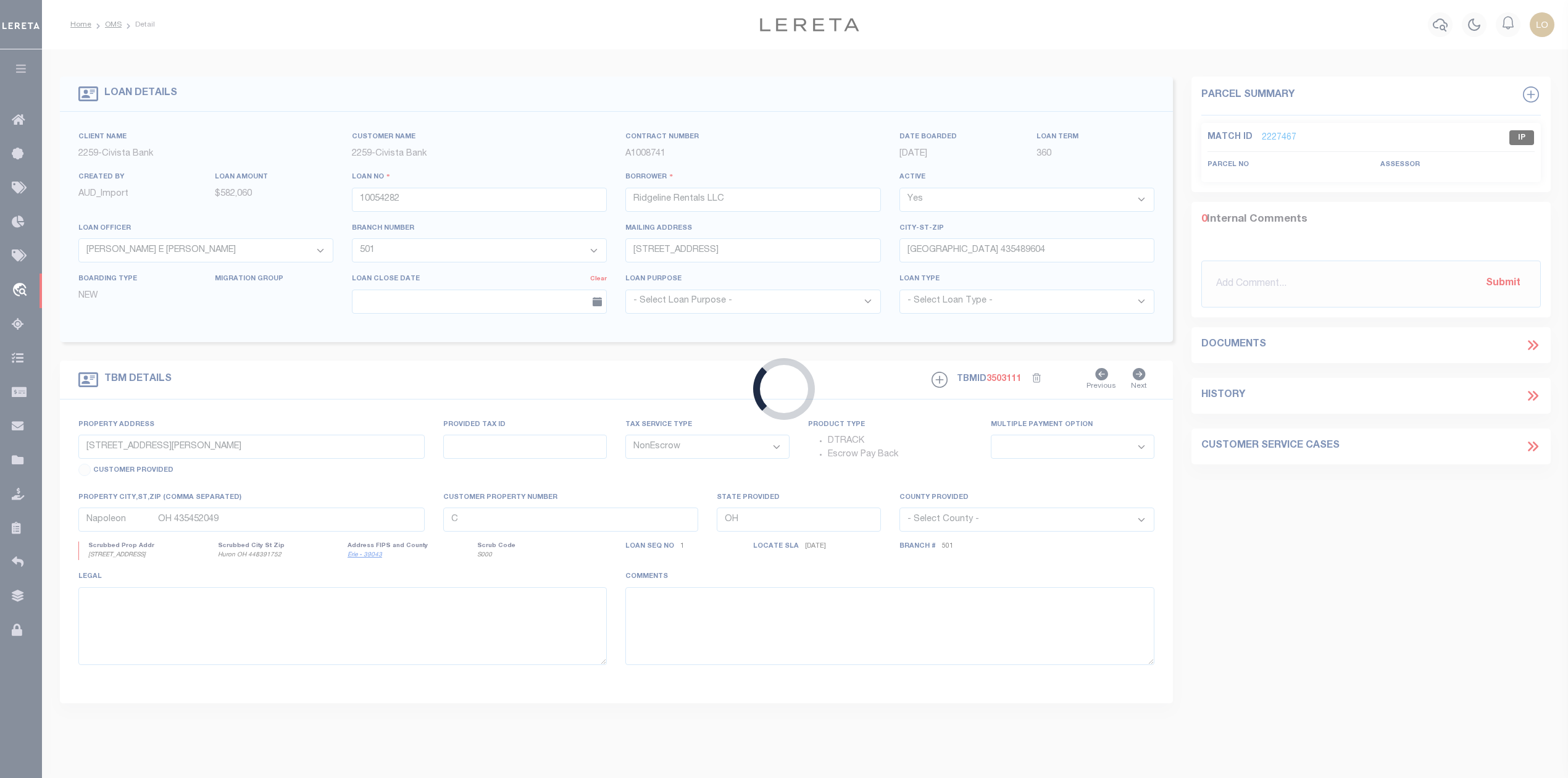
select select "25498"
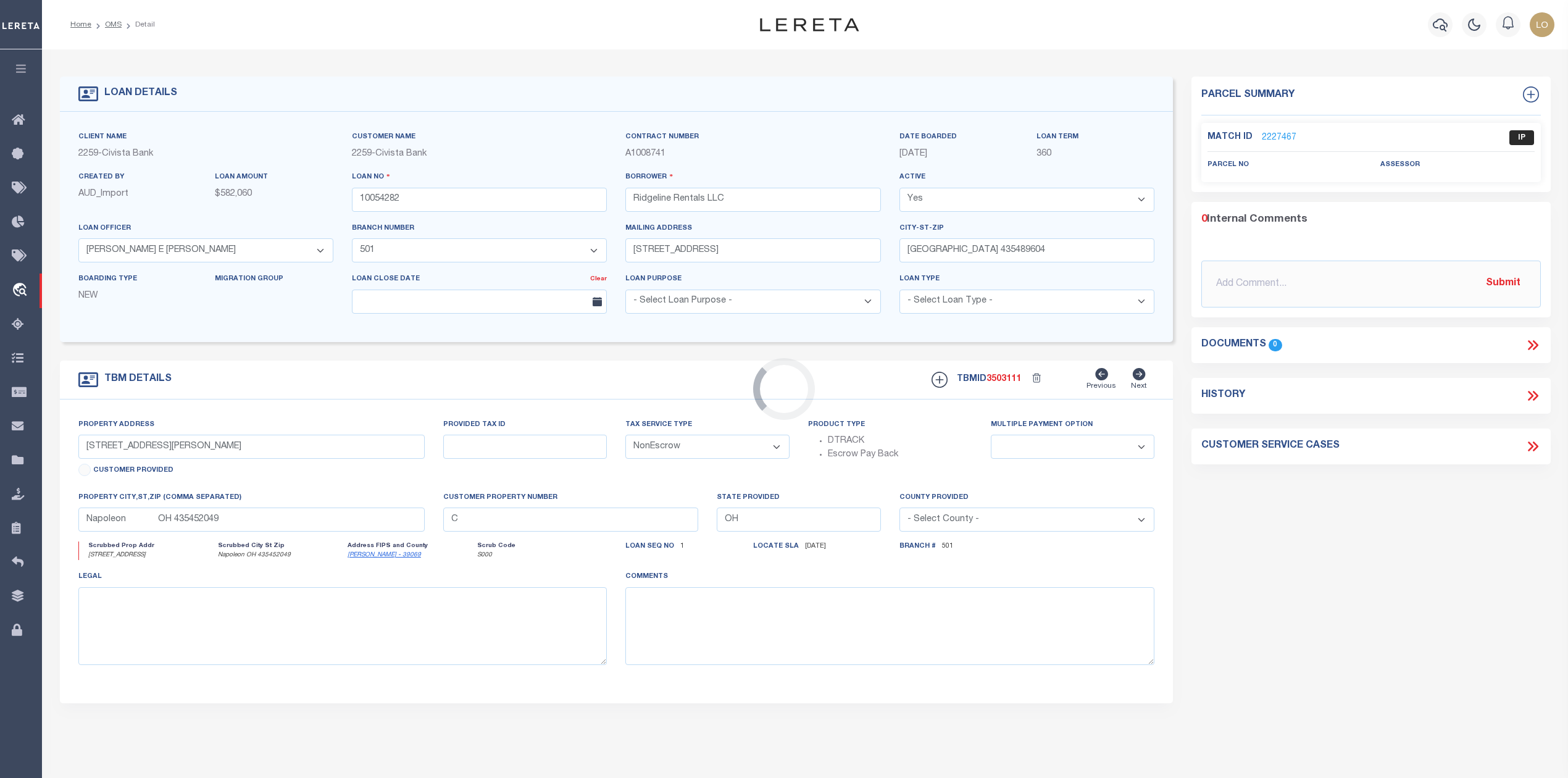
select select "8670"
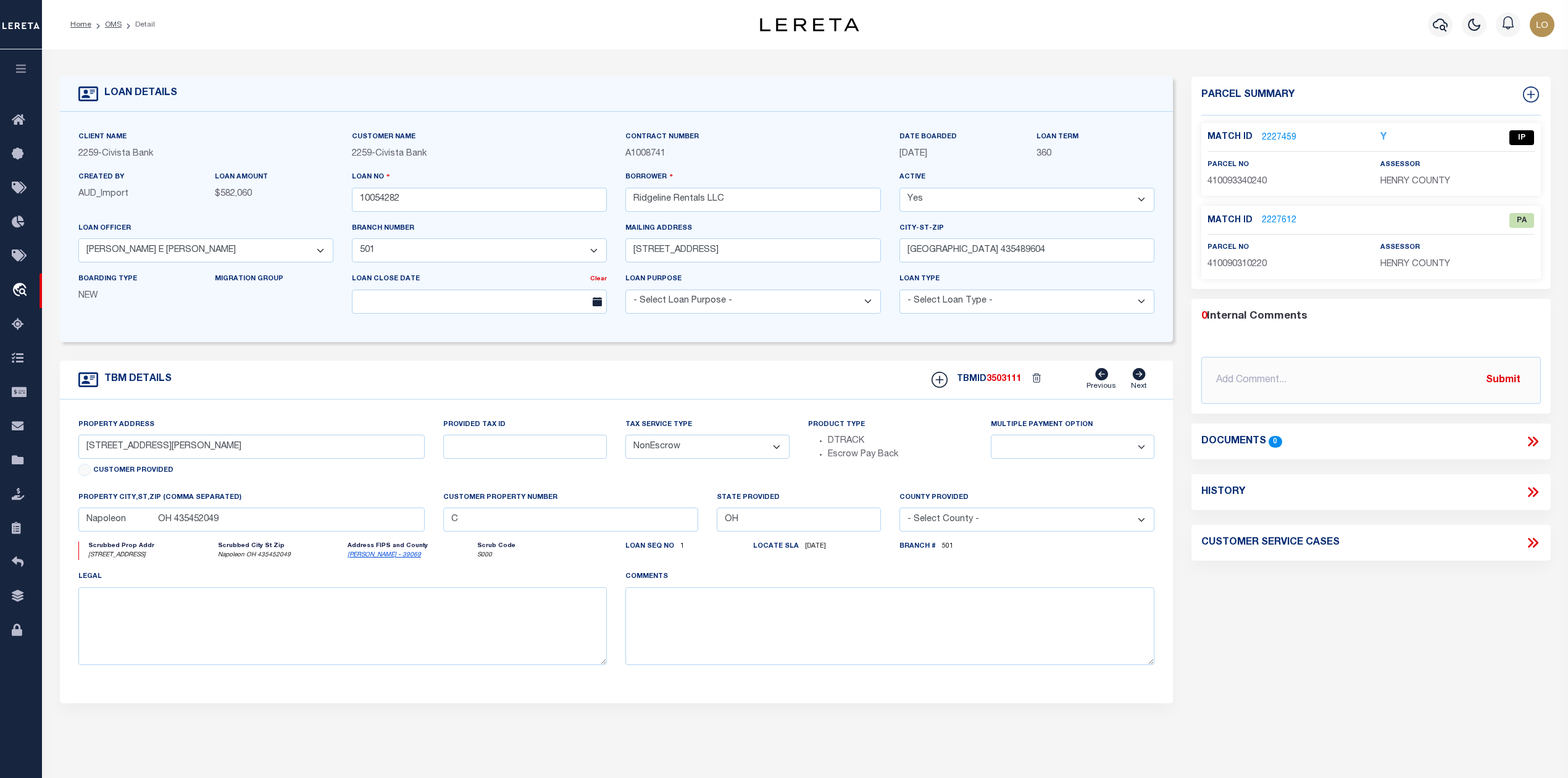
click at [1277, 136] on link "2227459" at bounding box center [1279, 138] width 35 height 13
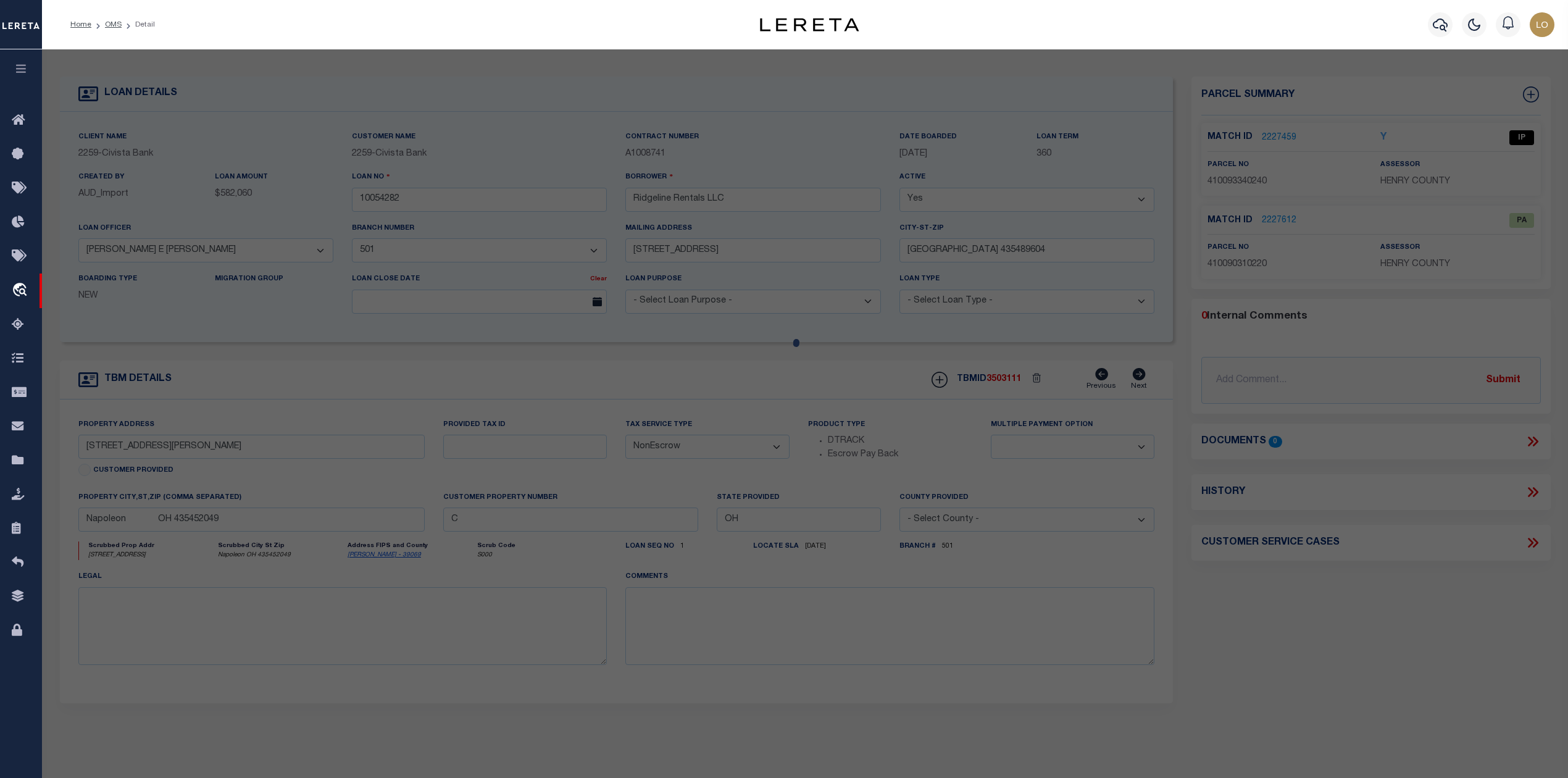
select select "AS"
checkbox input "false"
select select "IP"
type input "RIDGELINE RENTALS LLC"
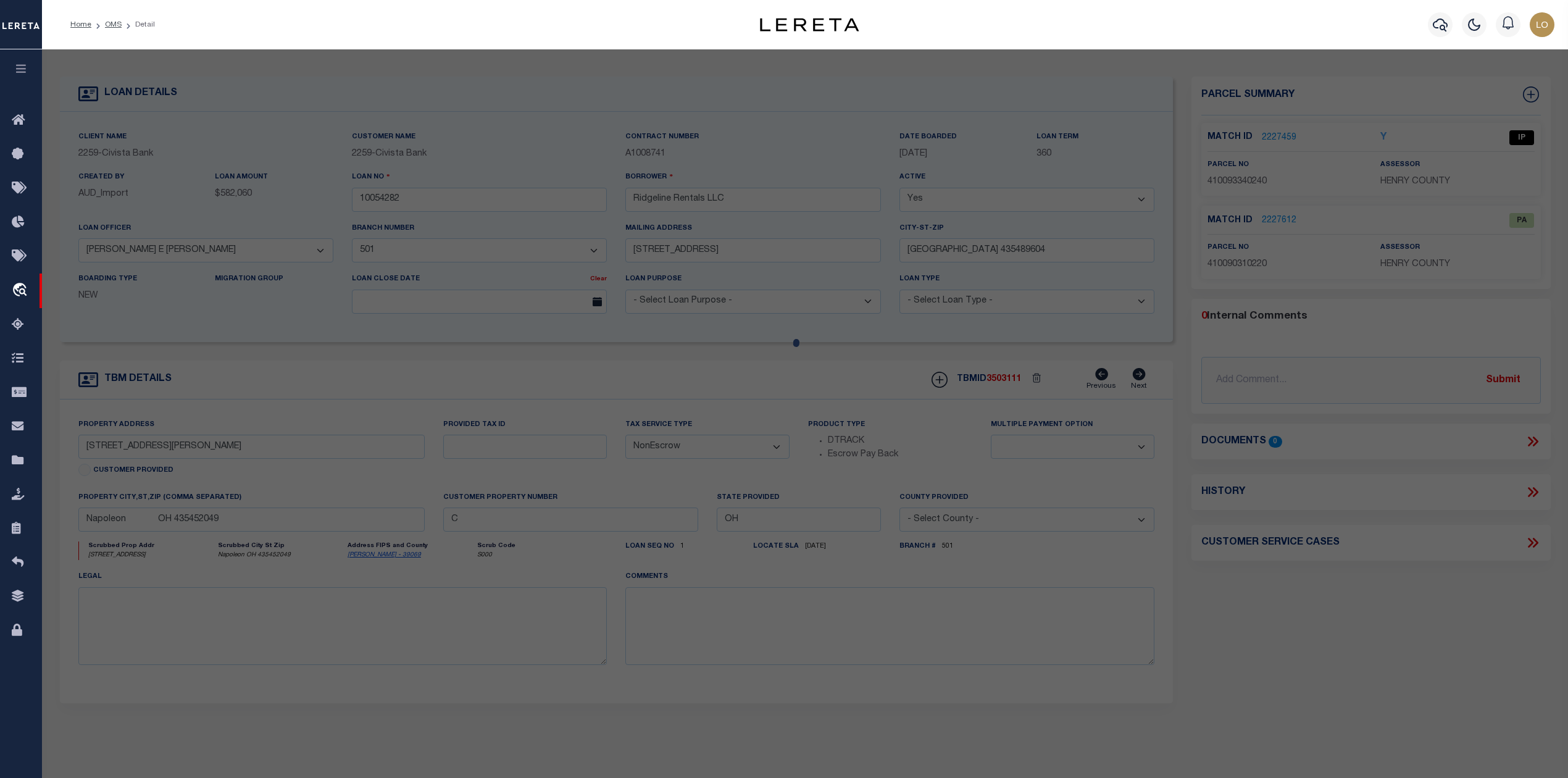
select select "ATL"
select select "ADD"
type input "[STREET_ADDRESS]"
checkbox input "false"
type input "NAPOLEON, OH 43545"
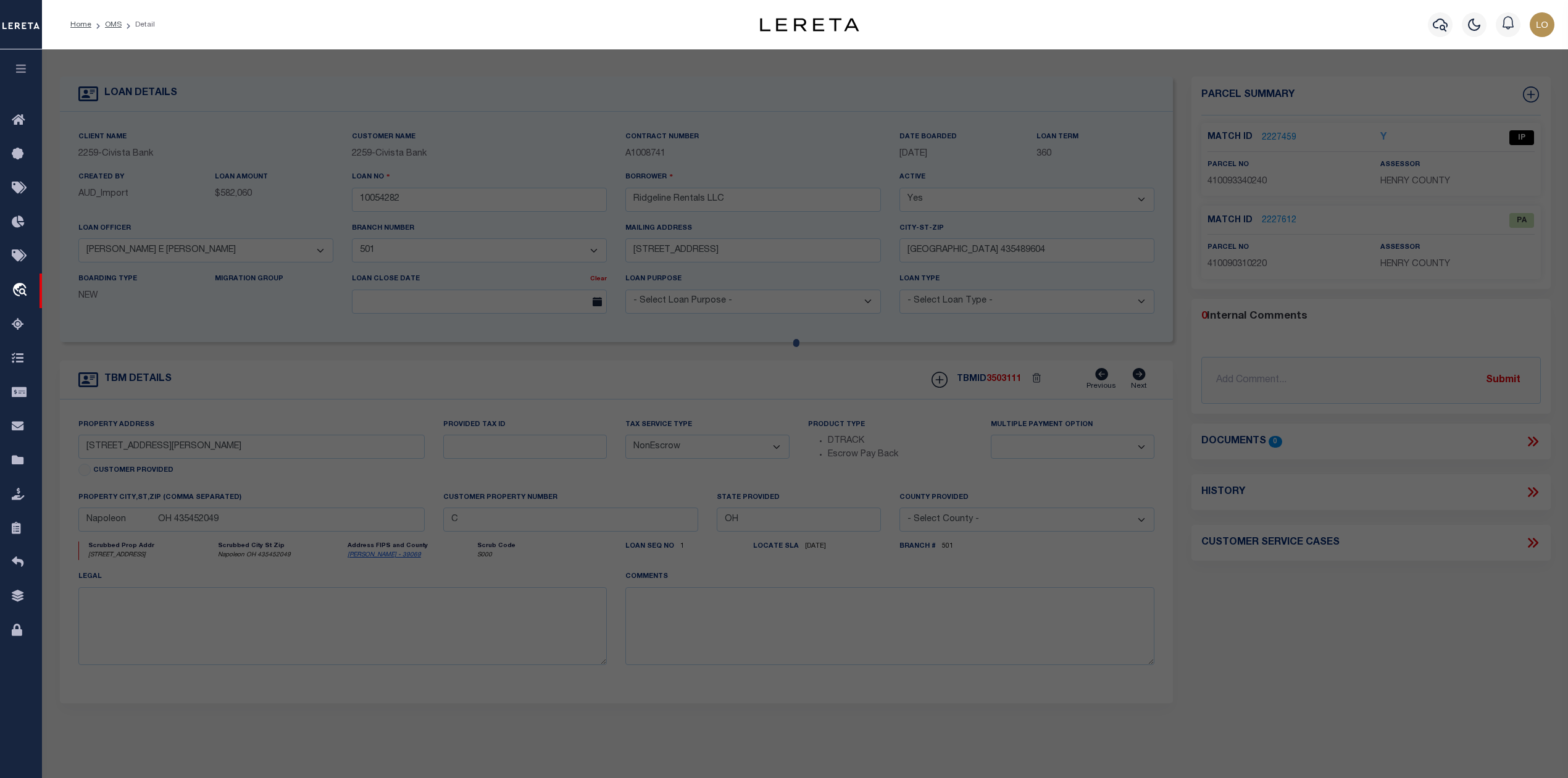
type textarea "LOT 4 [PERSON_NAME] 1ST ADD S PT"
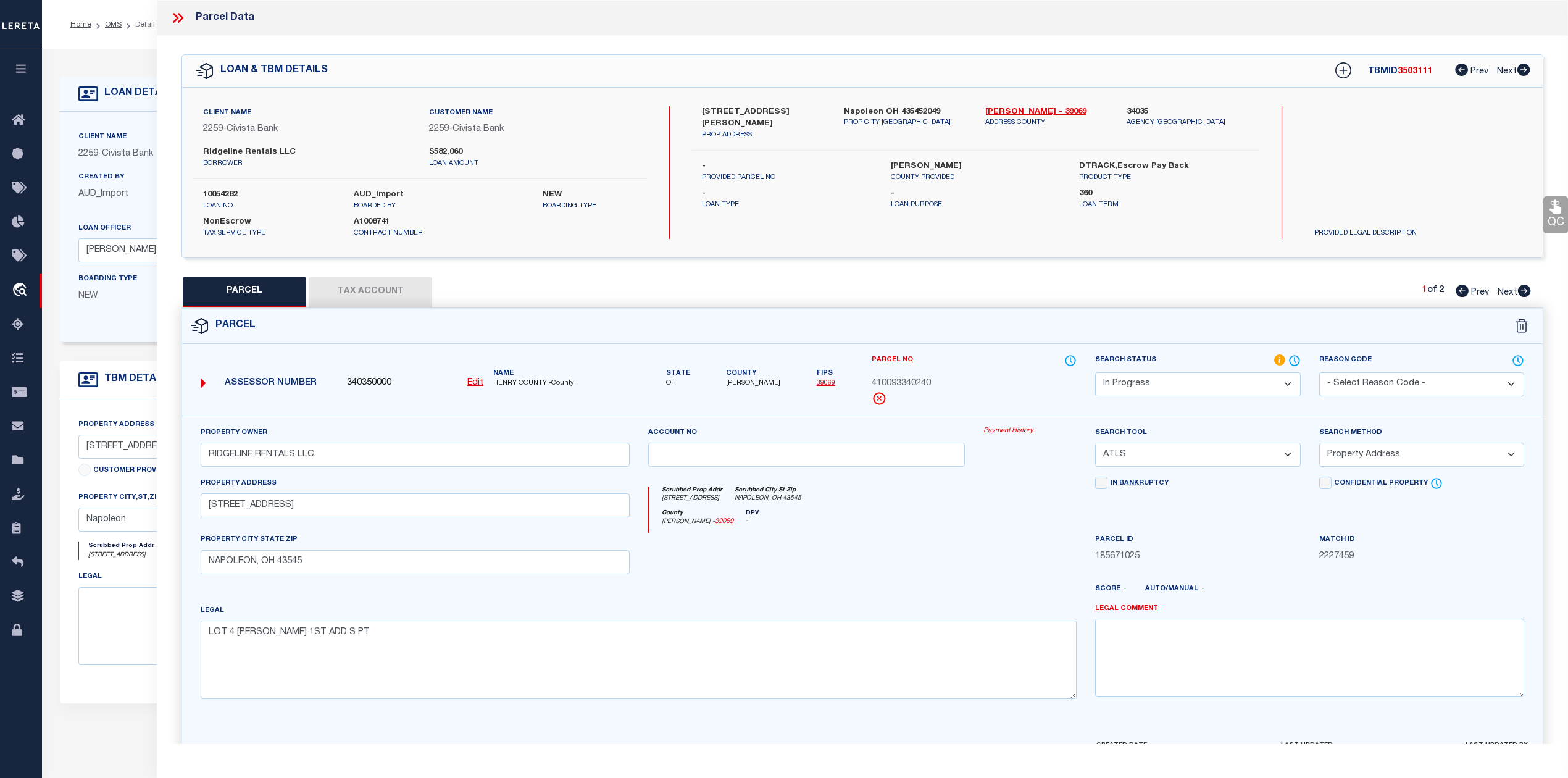
click at [754, 277] on div "PARCEL Tax Account 1 of 2 Prev Next" at bounding box center [862, 292] width 1362 height 31
click at [996, 112] on link "[PERSON_NAME] - 39069" at bounding box center [1046, 112] width 123 height 12
drag, startPoint x: 312, startPoint y: 512, endPoint x: 200, endPoint y: 500, distance: 112.6
click at [200, 500] on div "Property Address [STREET_ADDRESS]" at bounding box center [415, 505] width 448 height 57
click at [901, 388] on span "410093340240" at bounding box center [901, 384] width 59 height 13
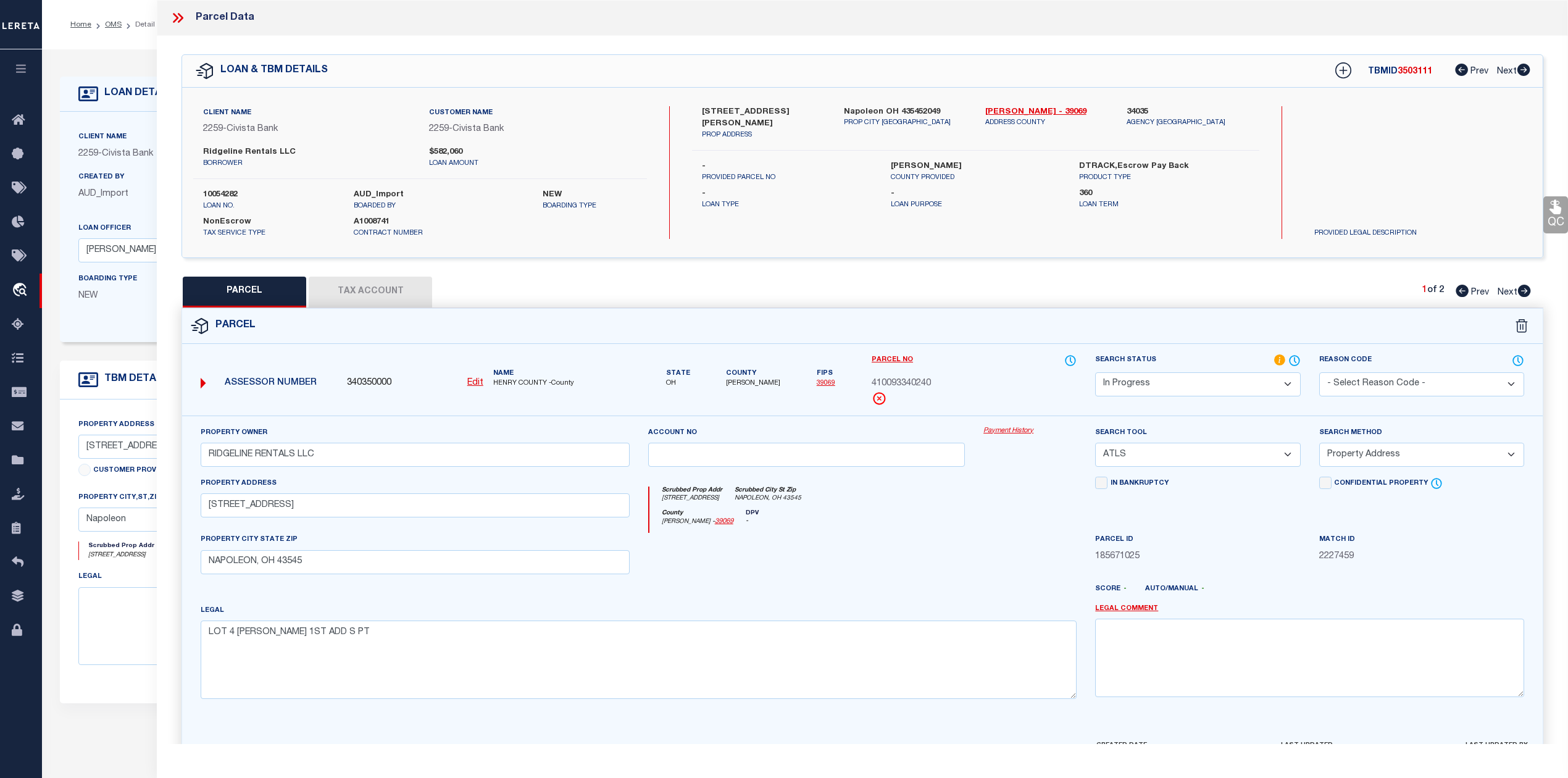
click at [901, 388] on span "410093340240" at bounding box center [901, 384] width 59 height 13
copy span "410093340240"
click at [1001, 557] on div at bounding box center [1030, 557] width 111 height 51
click at [1526, 290] on icon at bounding box center [1525, 291] width 13 height 12
select select "AS"
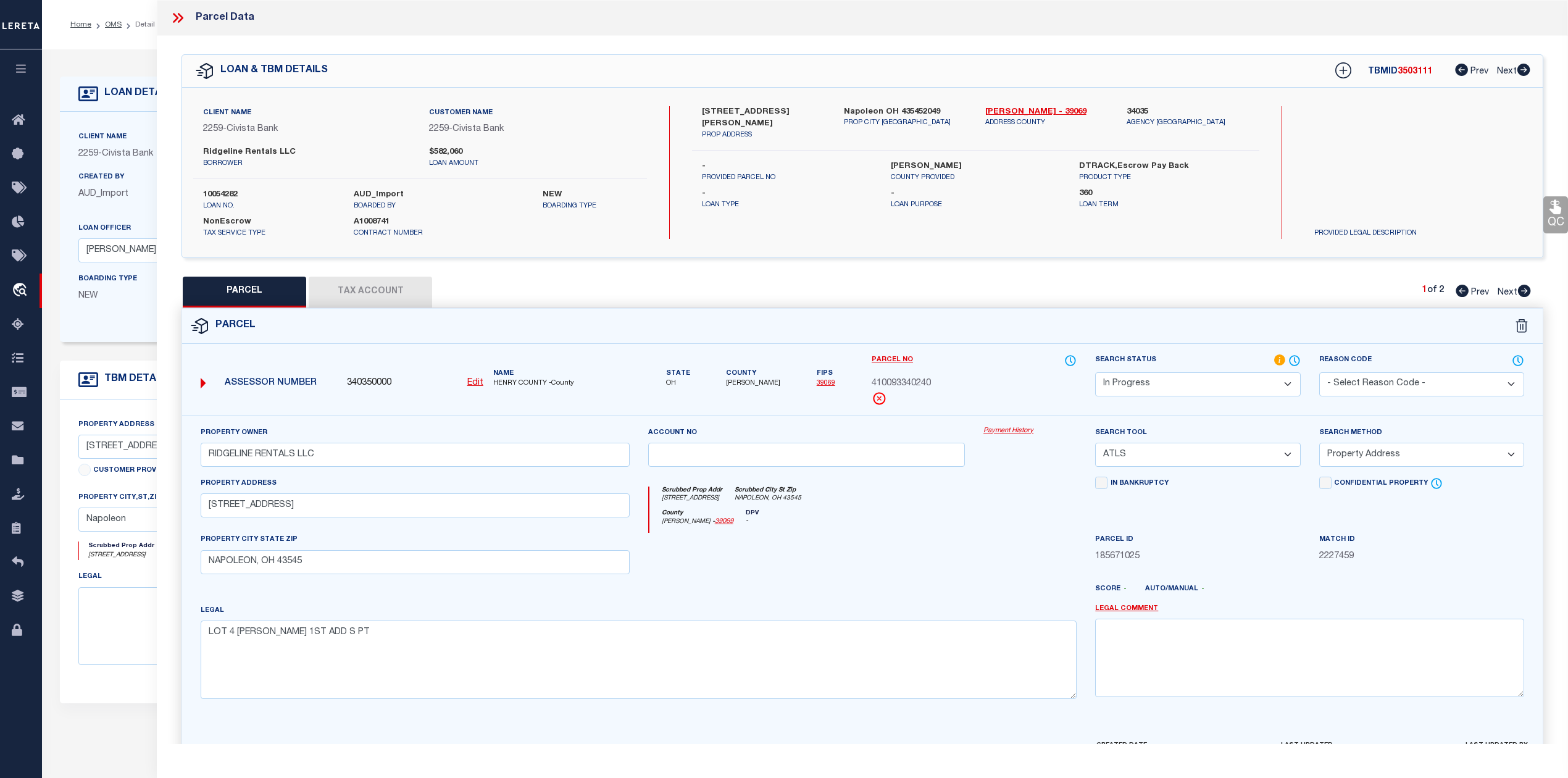
select select
checkbox input "false"
select select "PA"
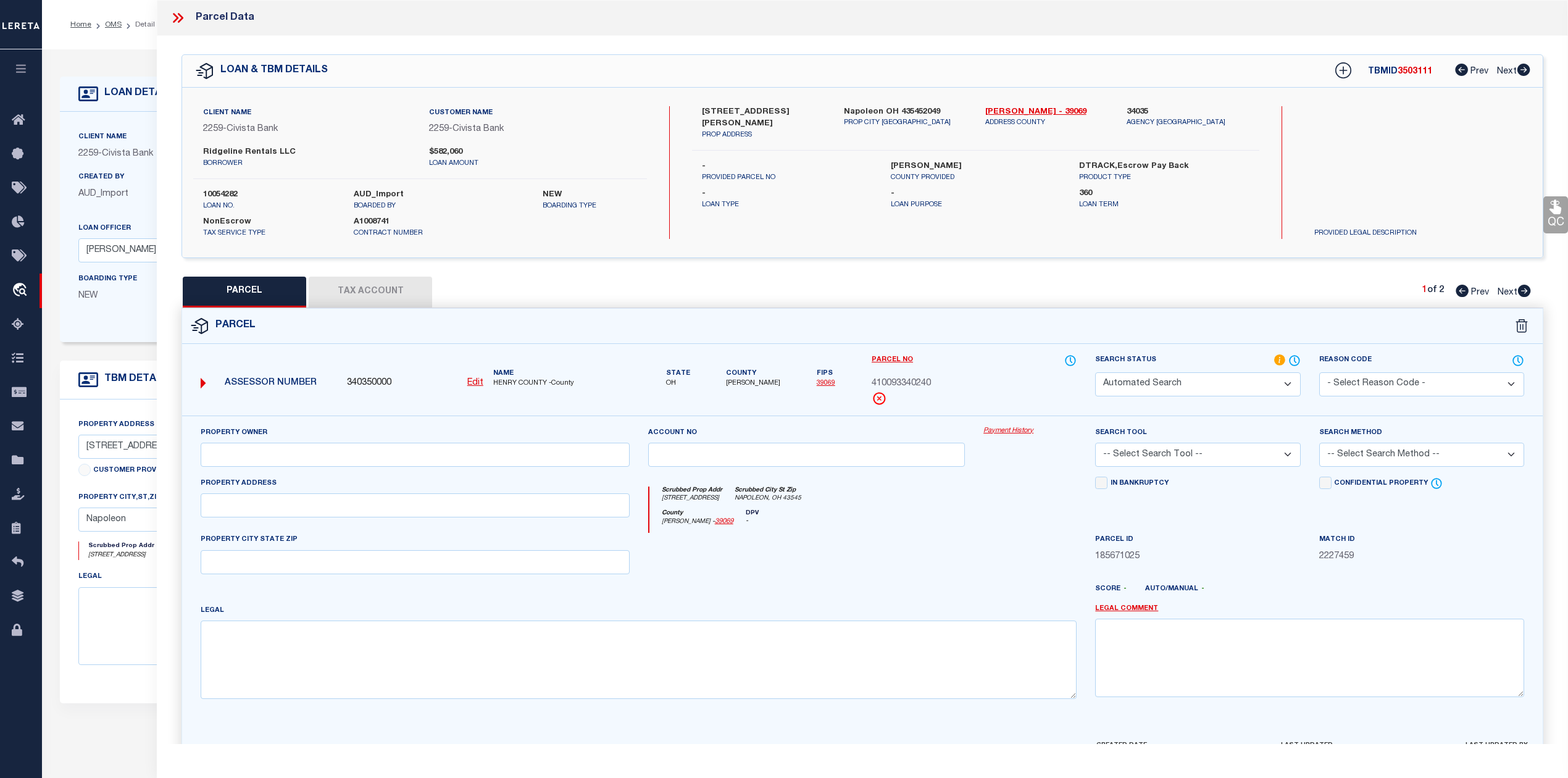
type input "RIDGELINE RENTALS LLC"
select select "ATL"
select select "ADD"
type input "PERRY ST"
checkbox input "false"
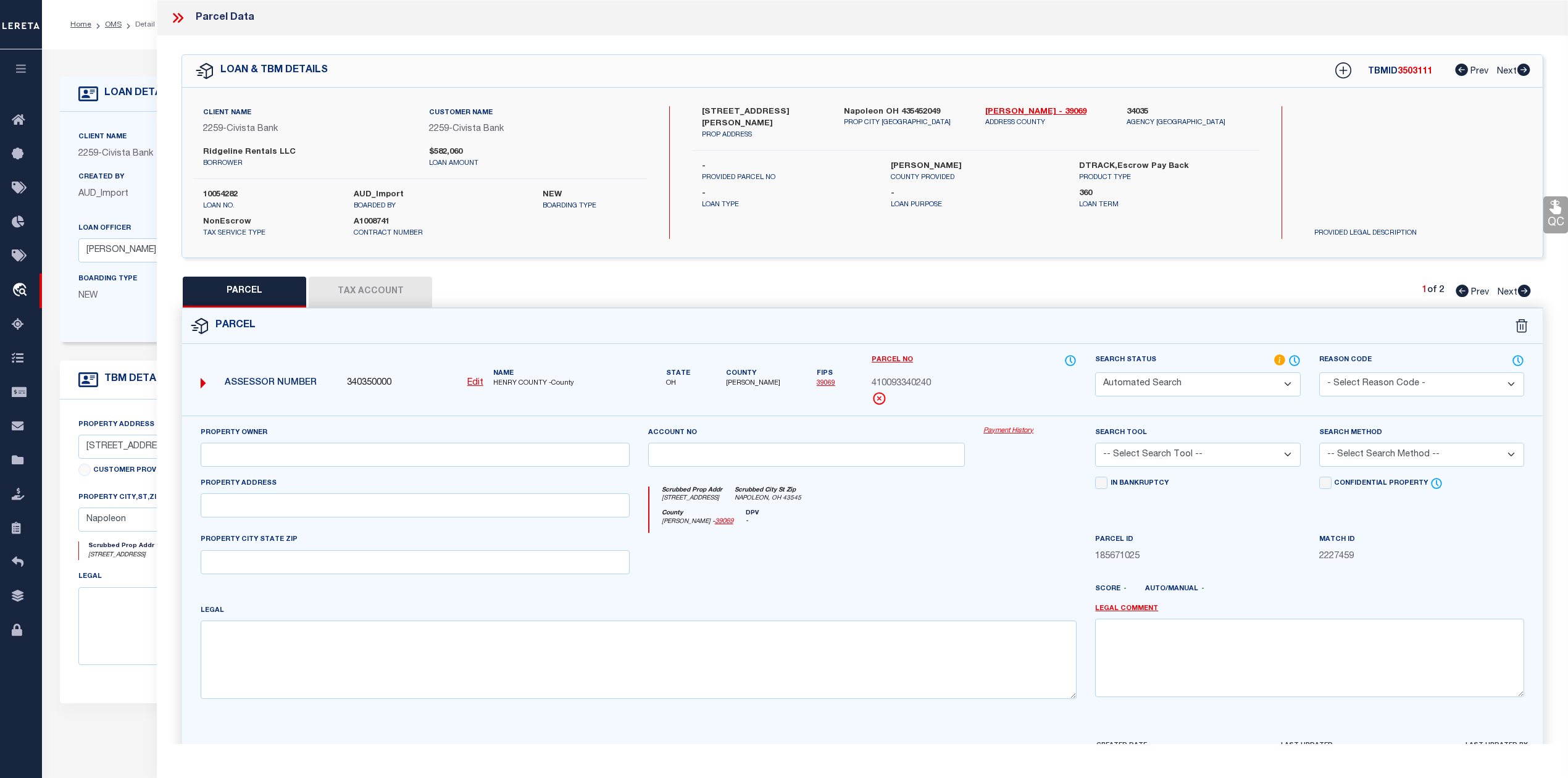
type input "NAPOLEON, OH 43545"
type textarea "N 8' LOTS 8, 9 E T [PERSON_NAME] 1ST ADD"
click at [1198, 396] on select "Automated Search Bad Parcel Complete Duplicate Parcel High Dollar Reporting In …" at bounding box center [1198, 384] width 205 height 24
select select "PR"
click at [1095, 372] on select "Automated Search Bad Parcel Complete Duplicate Parcel High Dollar Reporting In …" at bounding box center [1198, 384] width 205 height 24
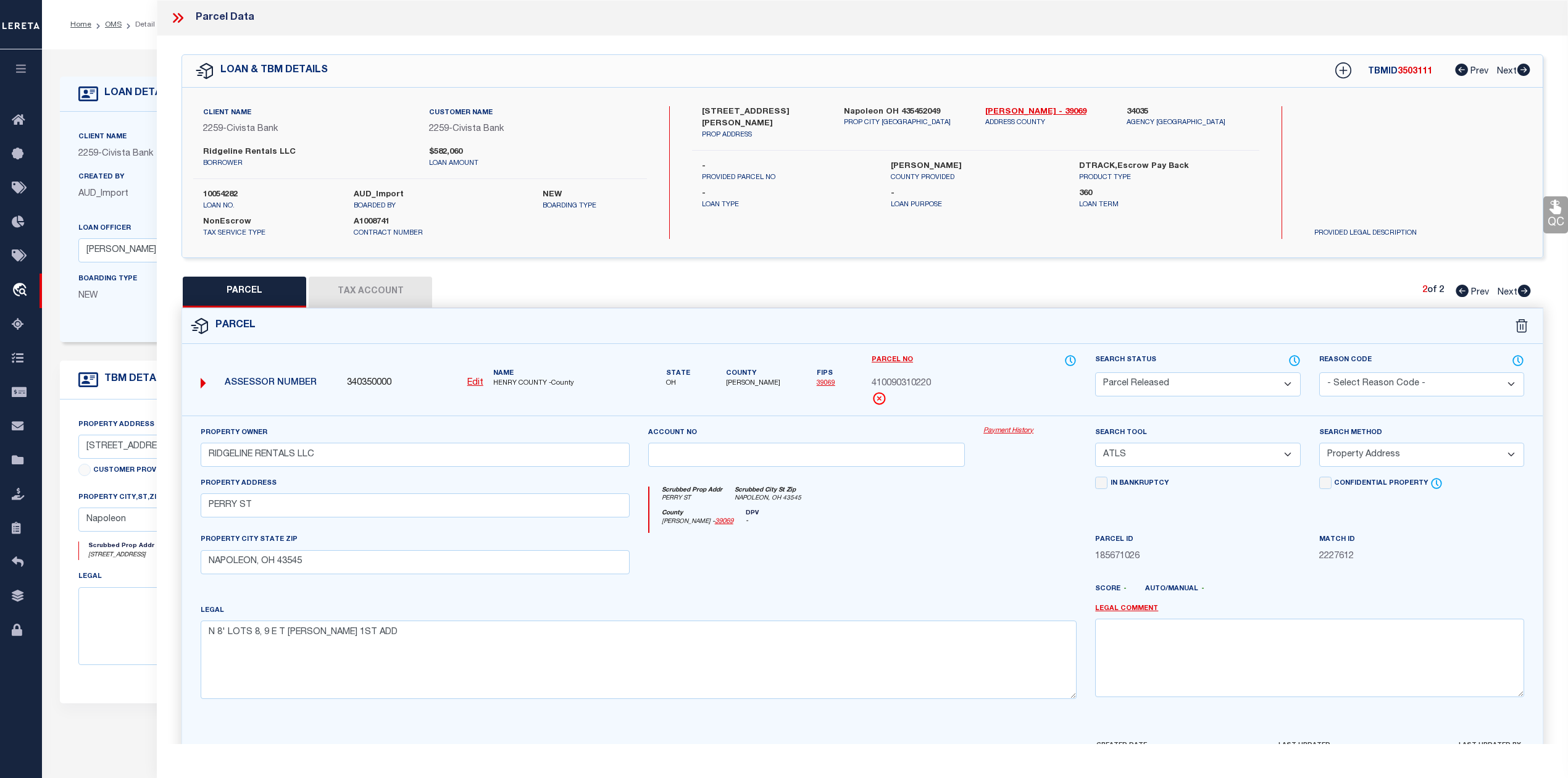
click at [1025, 593] on div at bounding box center [919, 594] width 336 height 20
click at [1400, 379] on select "- Select Reason Code - 099 - Other (Provide additional detail) ACT - Agency Cha…" at bounding box center [1421, 384] width 205 height 24
select select "099"
click at [1319, 372] on select "- Select Reason Code - 099 - Other (Provide additional detail) ACT - Agency Cha…" at bounding box center [1421, 384] width 205 height 24
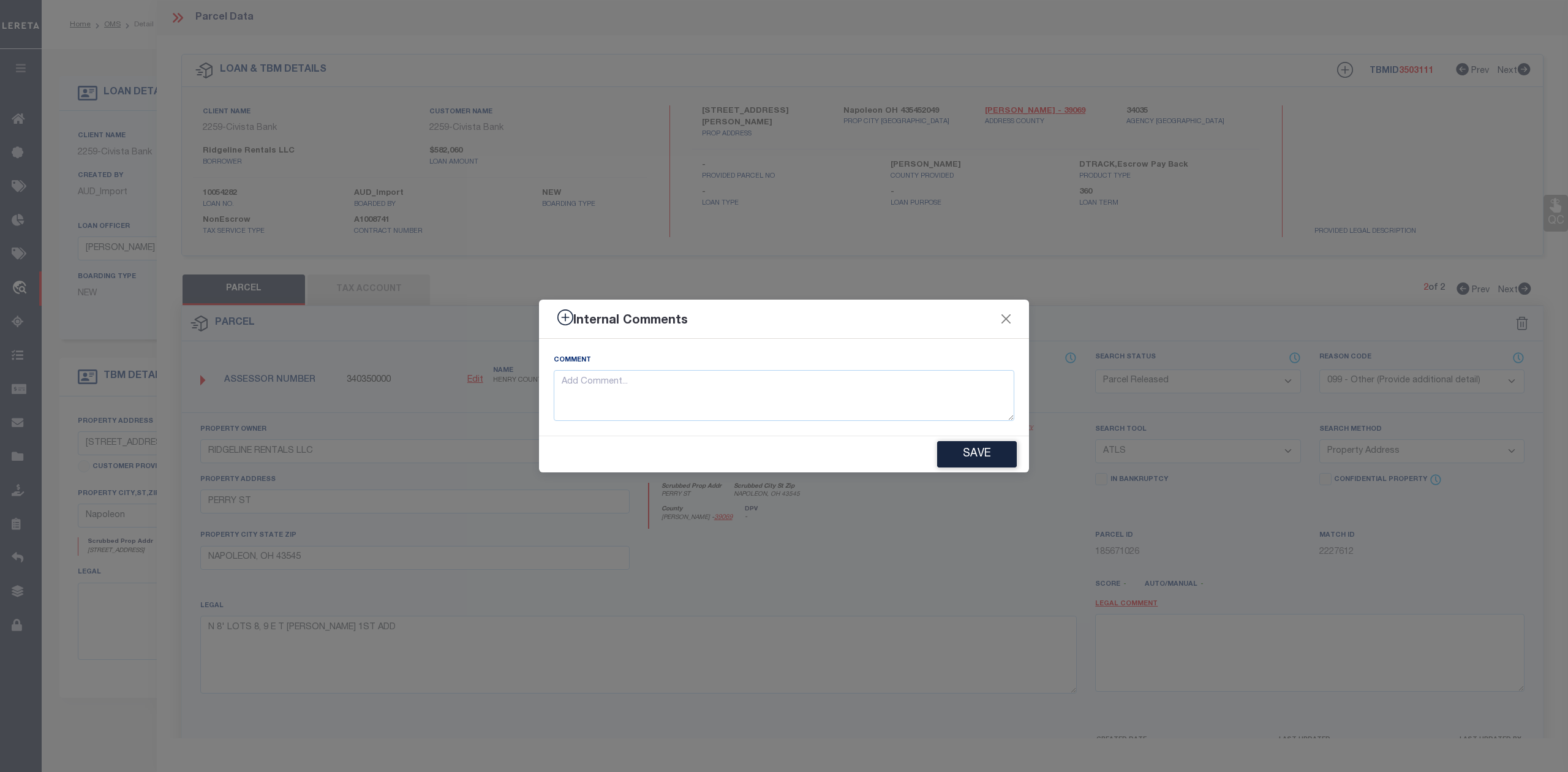
click at [946, 520] on div "Internal Comments Comment Save" at bounding box center [784, 386] width 1568 height 772
click at [814, 403] on textarea at bounding box center [784, 395] width 461 height 50
paste textarea "Parcel not needed"
type textarea "Parcel not needed"
click at [949, 449] on button "Save" at bounding box center [977, 454] width 80 height 27
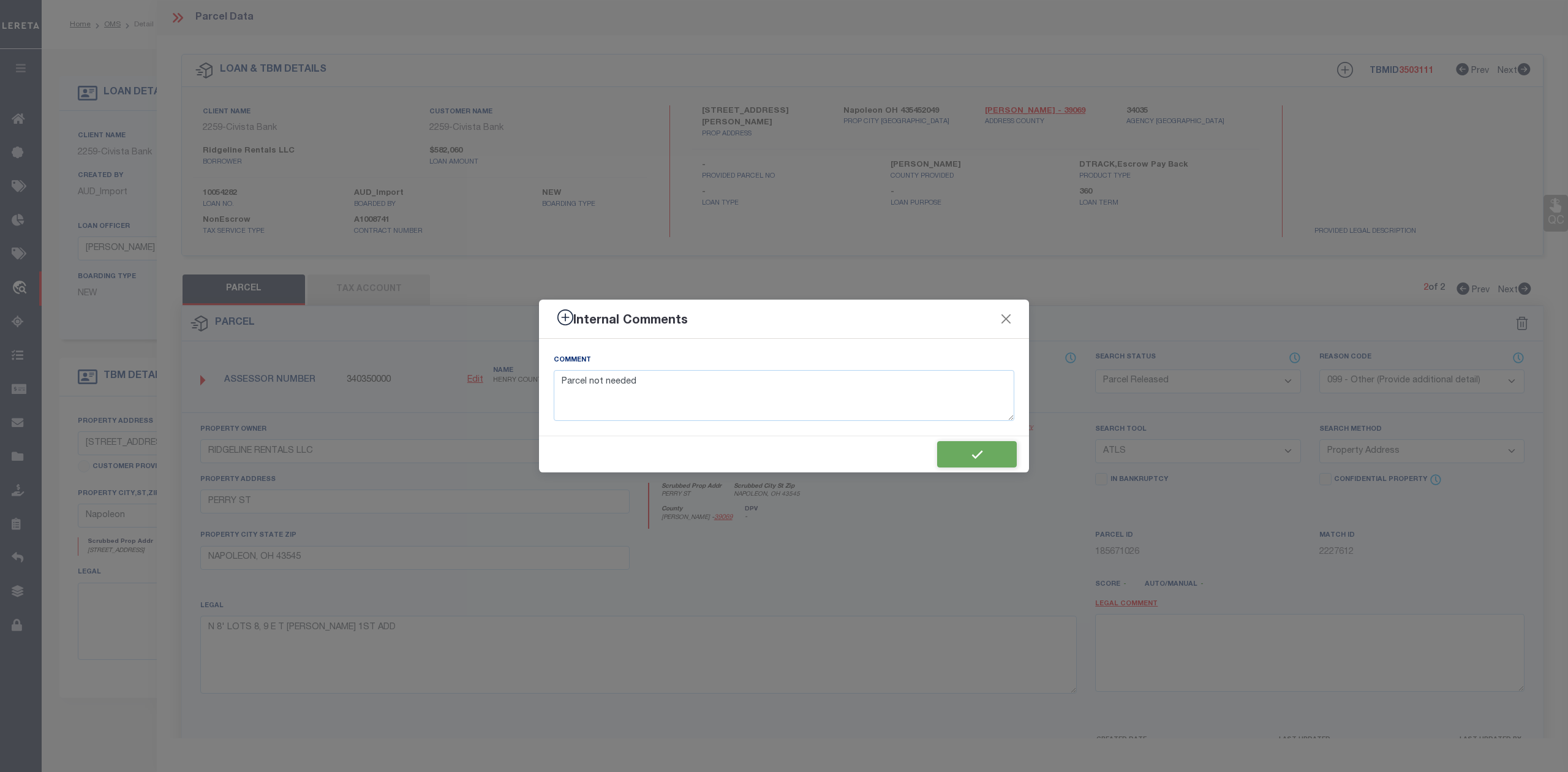
type textarea "Parcel not needed"
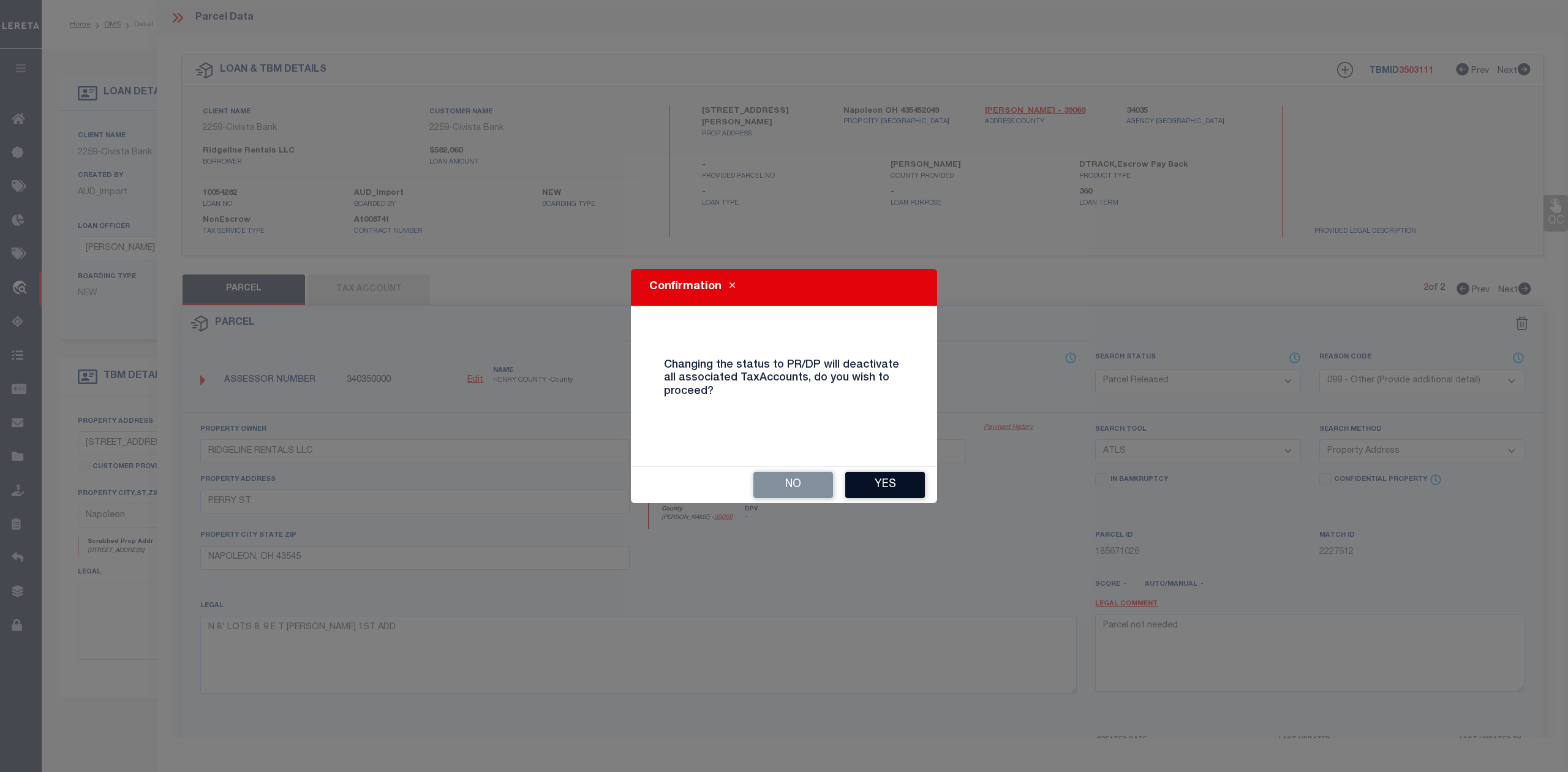
click at [890, 484] on button "Yes" at bounding box center [885, 485] width 80 height 27
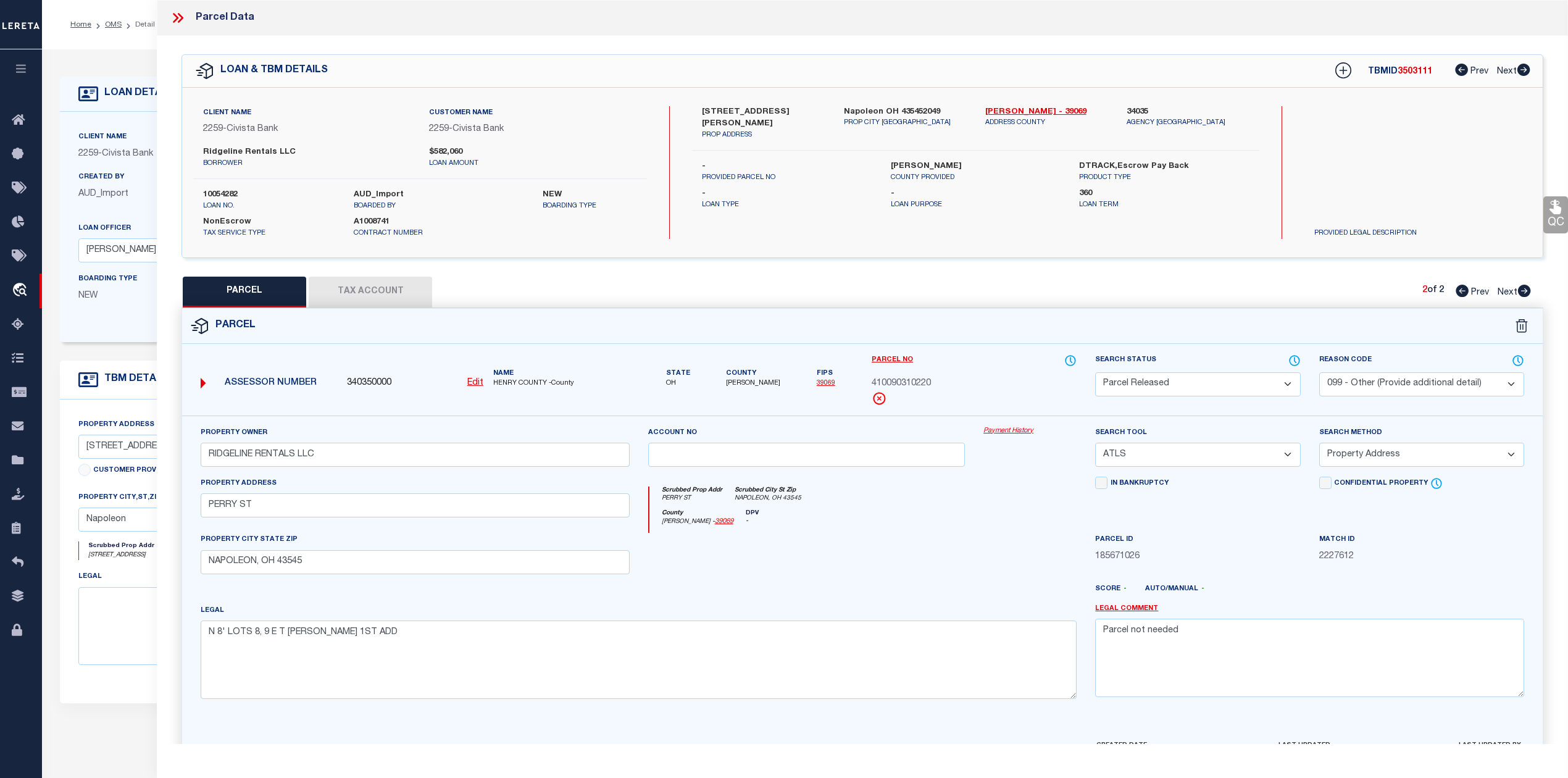
click at [945, 532] on div "County Henry - 39069 DPV -" at bounding box center [863, 521] width 428 height 24
select select "AS"
select select
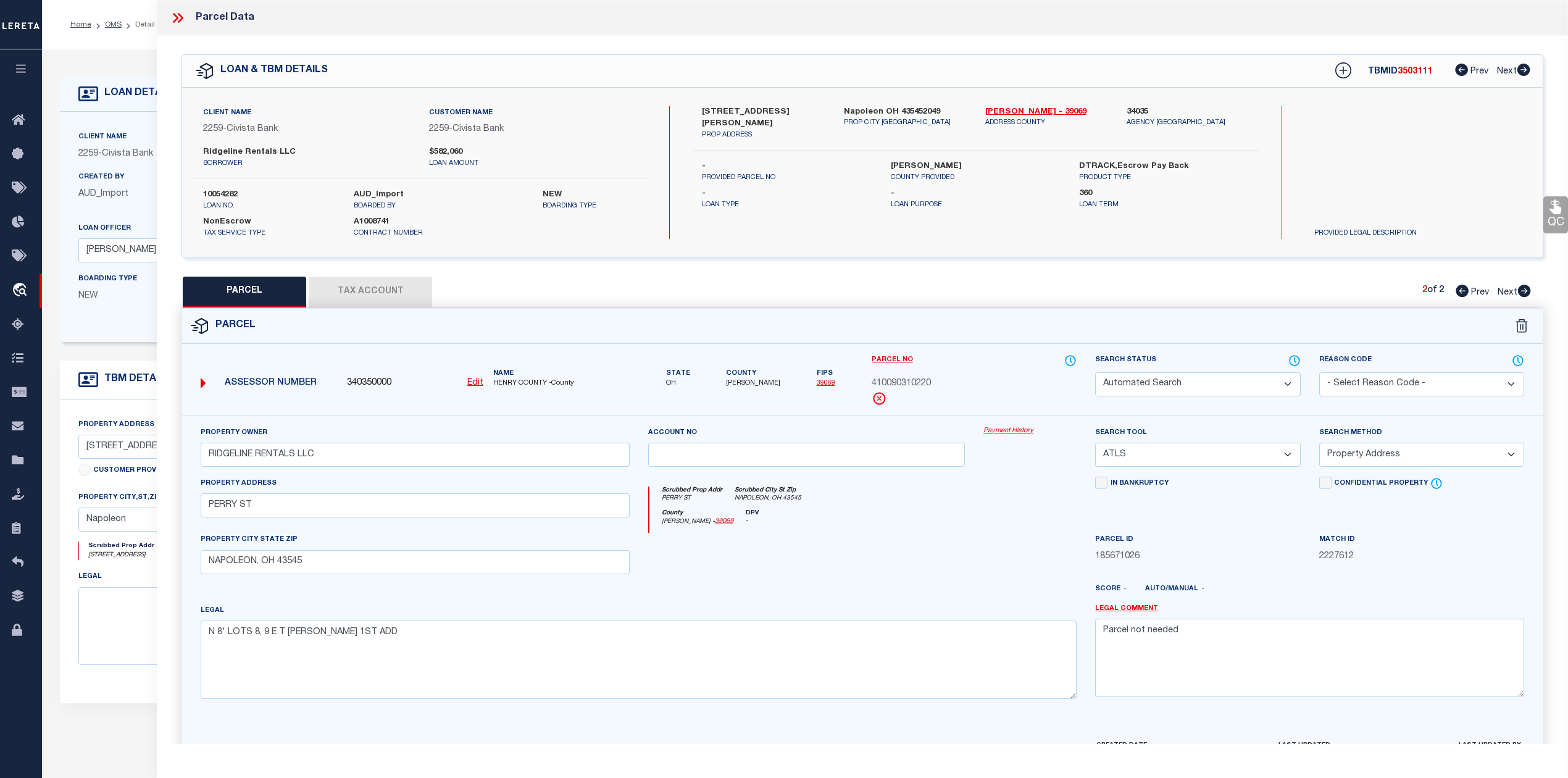
checkbox input "false"
select select "PR"
select select "099"
type input "RIDGELINE RENTALS LLC"
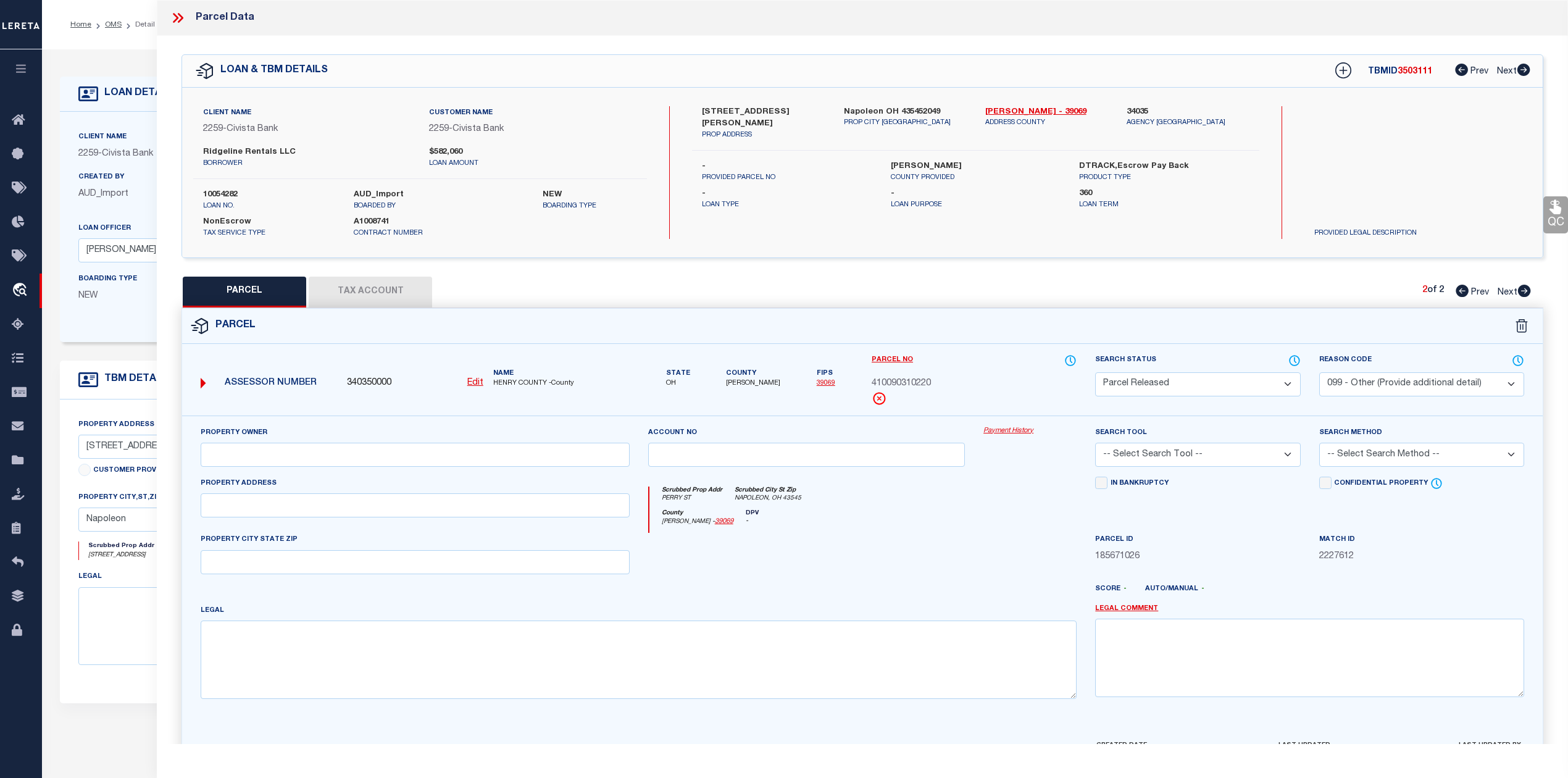
select select "ATL"
select select "ADD"
type input "PERRY ST"
type input "NAPOLEON, OH 43545"
type textarea "N 8' LOTS 8, 9 E T BARNES 1ST ADD"
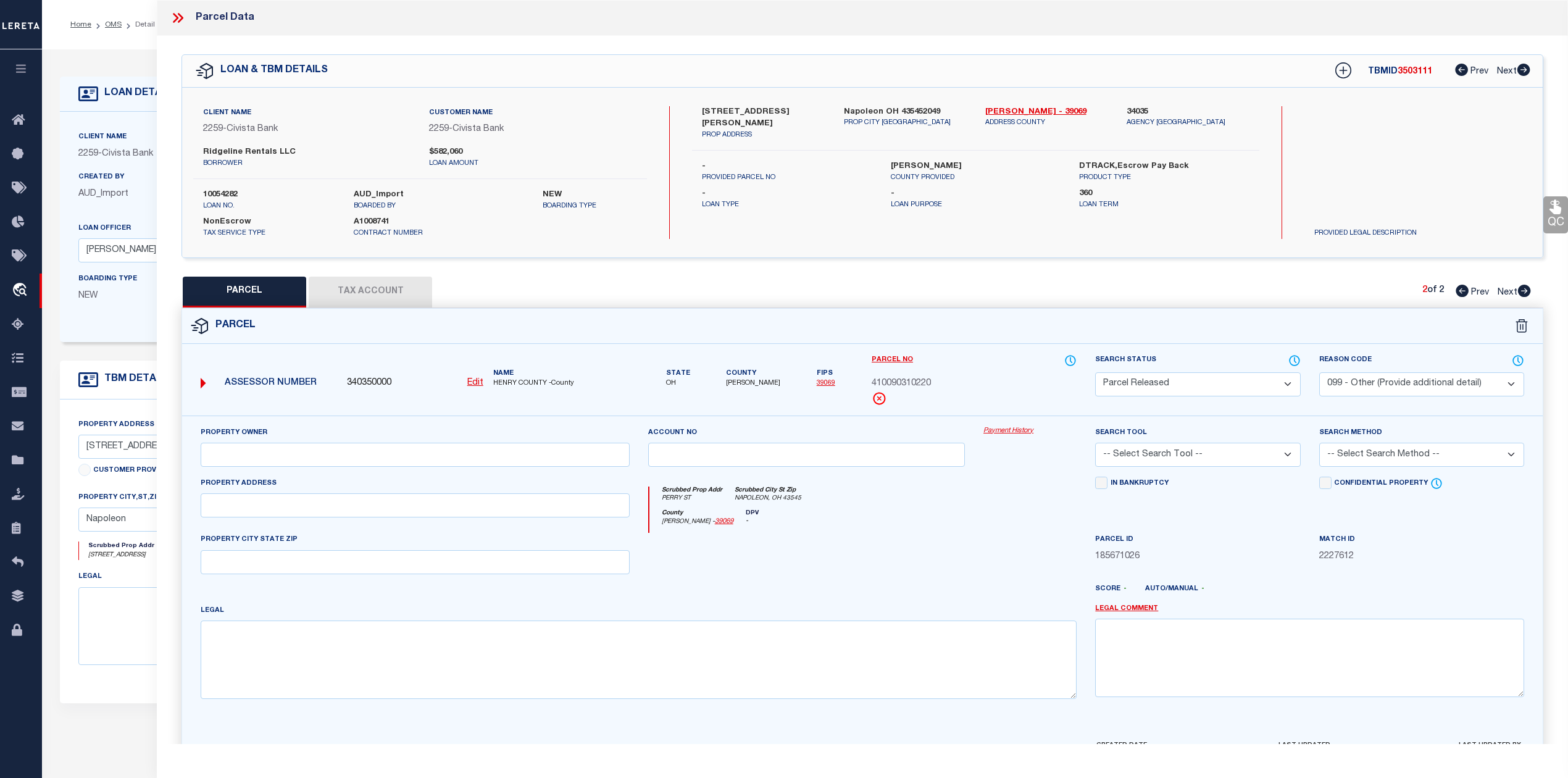
type textarea "Parcel not needed"
click at [1047, 265] on div "QC QC QC" at bounding box center [861, 427] width 1411 height 784
click at [1206, 287] on div "PARCEL Tax Account 2 of 2 Prev Next" at bounding box center [862, 292] width 1362 height 31
click at [1460, 290] on icon at bounding box center [1463, 291] width 13 height 12
select select "AS"
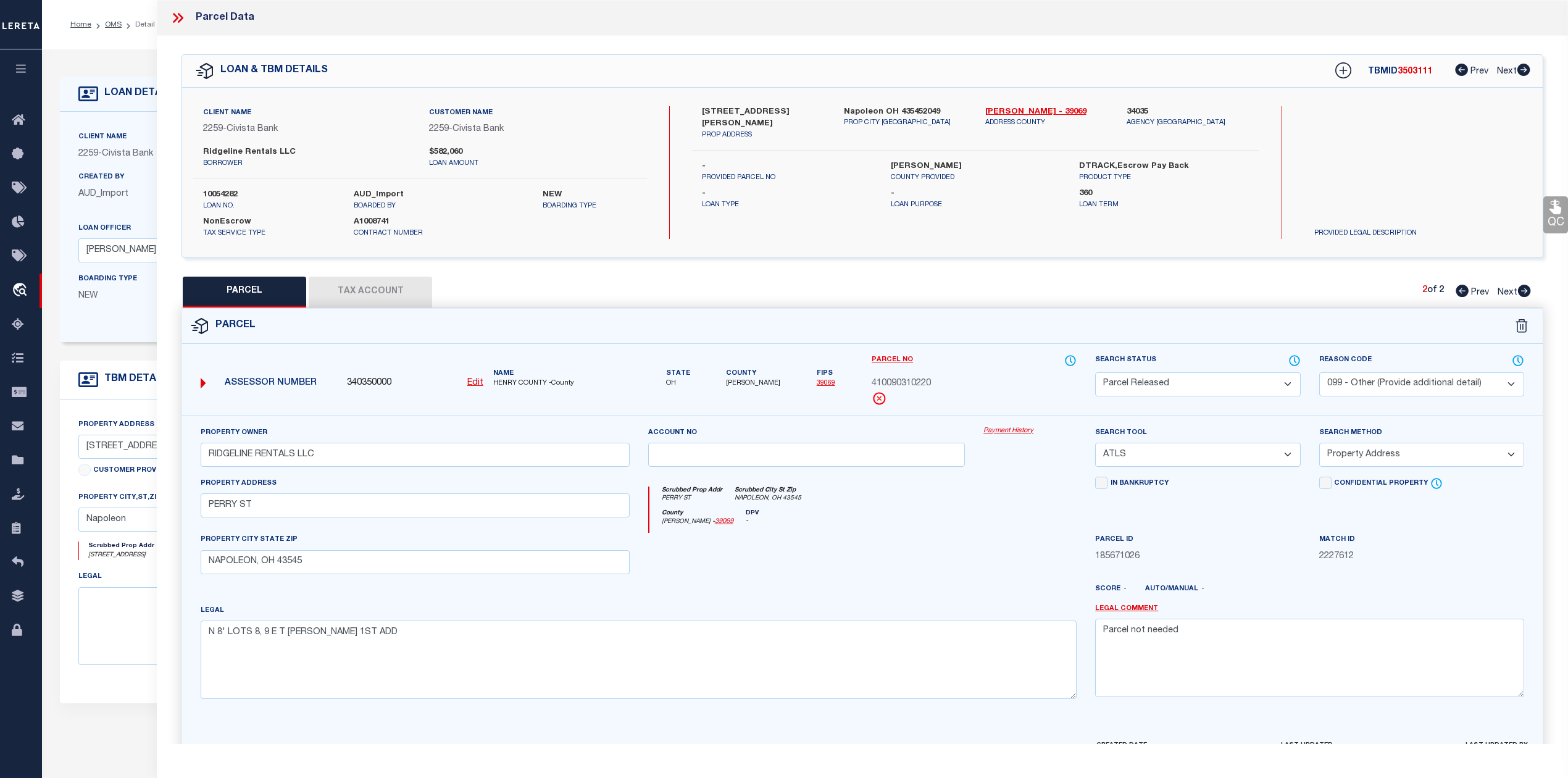
select select
checkbox input "false"
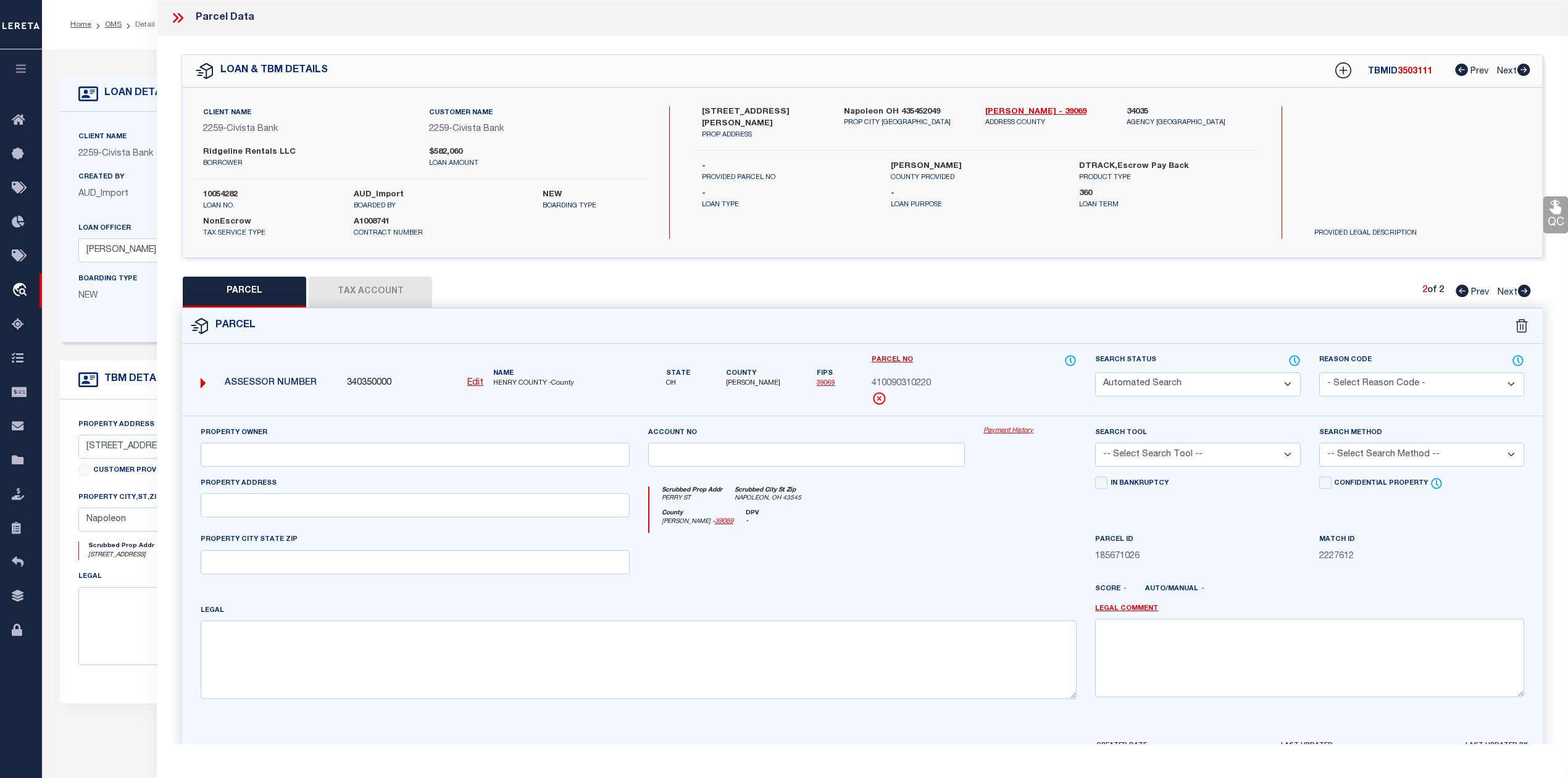
select select "IP"
type input "RIDGELINE RENTALS LLC"
select select "ATL"
select select "ADD"
type input "429 S PERRY ST"
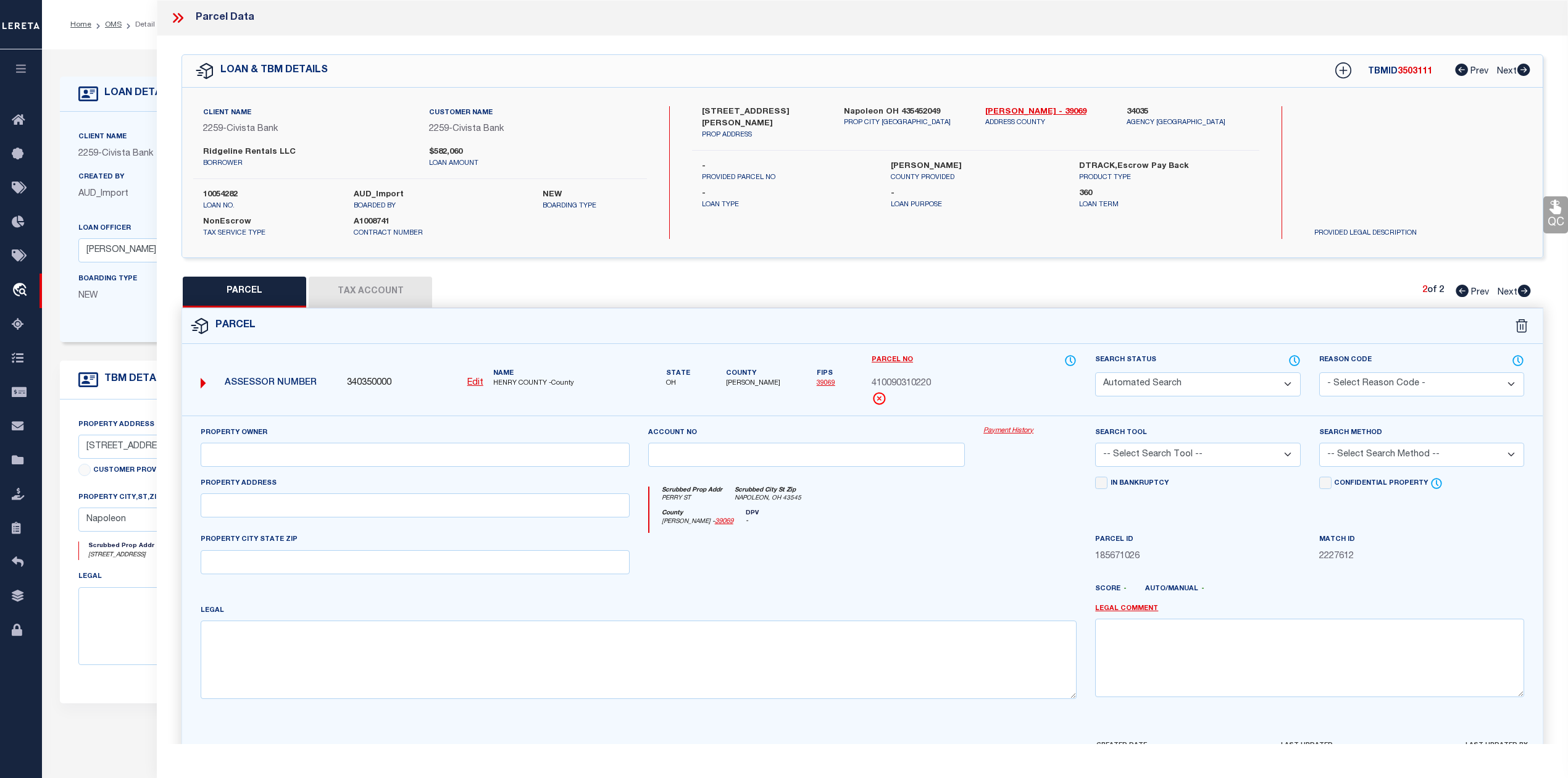
checkbox input "false"
type input "NAPOLEON, OH 43545"
type textarea "LOT 4 J G LOWES 1ST ADD S PT"
click at [1174, 455] on select "-- Select Search Tool -- 3rd Party Website Agency File Agency Website ATLS CNV-…" at bounding box center [1198, 454] width 205 height 24
select select "AGW"
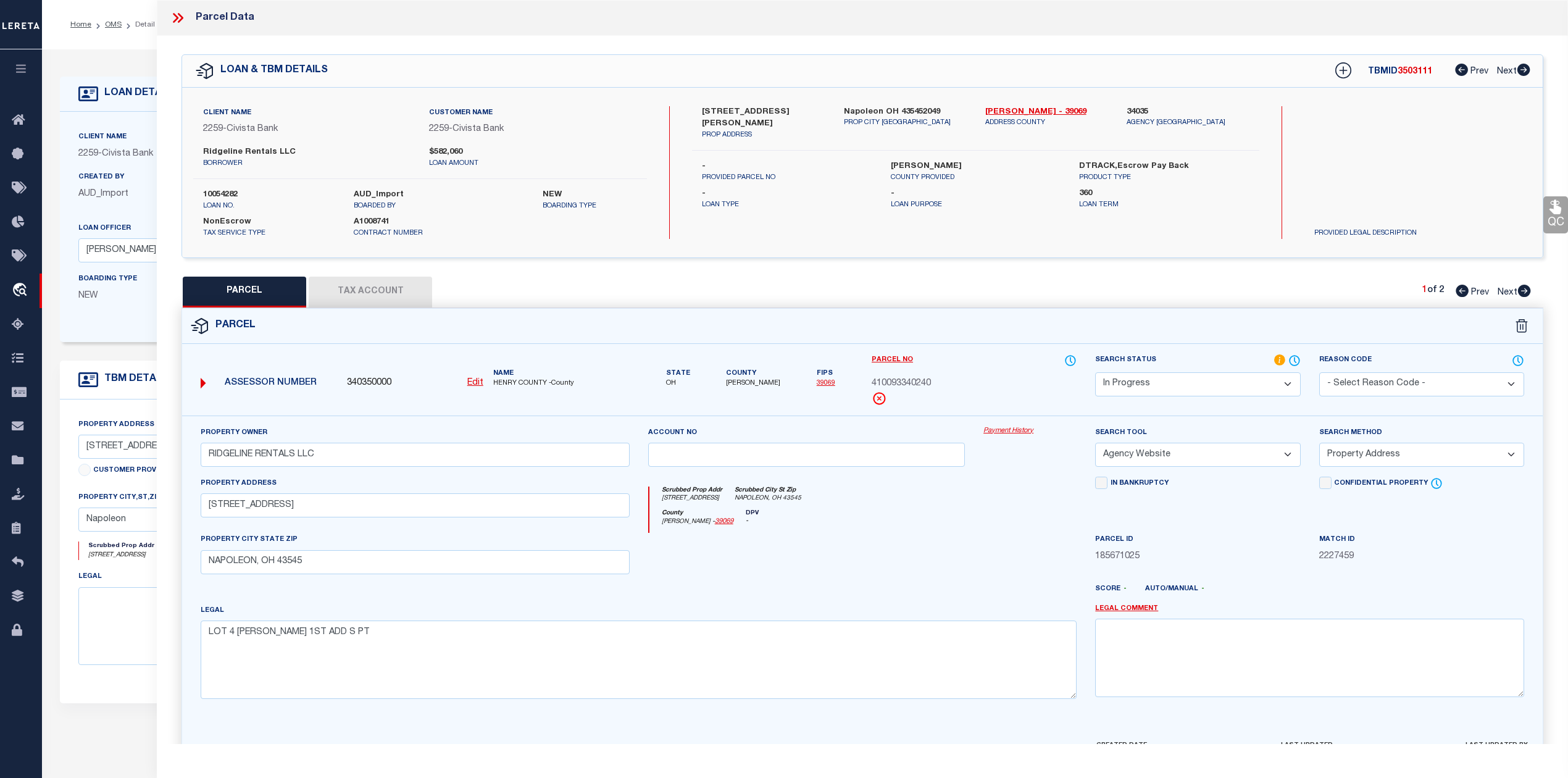
click at [1095, 444] on select "-- Select Search Tool -- 3rd Party Website Agency File Agency Website ATLS CNV-…" at bounding box center [1198, 454] width 205 height 24
click at [1009, 552] on div at bounding box center [1030, 557] width 111 height 51
click at [1016, 526] on div "County Henry - 39069 DPV -" at bounding box center [863, 521] width 428 height 24
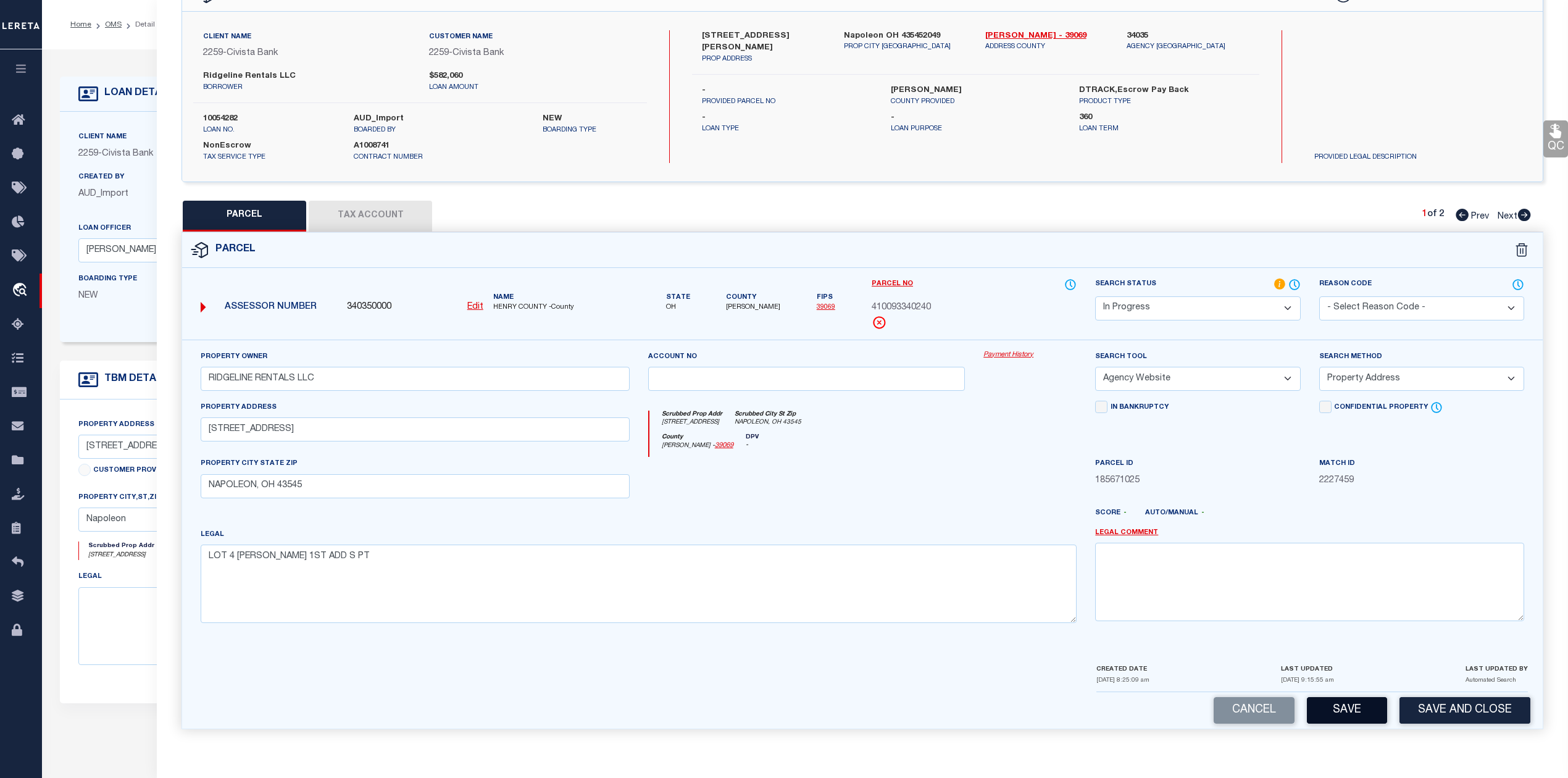
click at [1336, 717] on button "Save" at bounding box center [1346, 711] width 81 height 27
select select "AS"
select select
checkbox input "false"
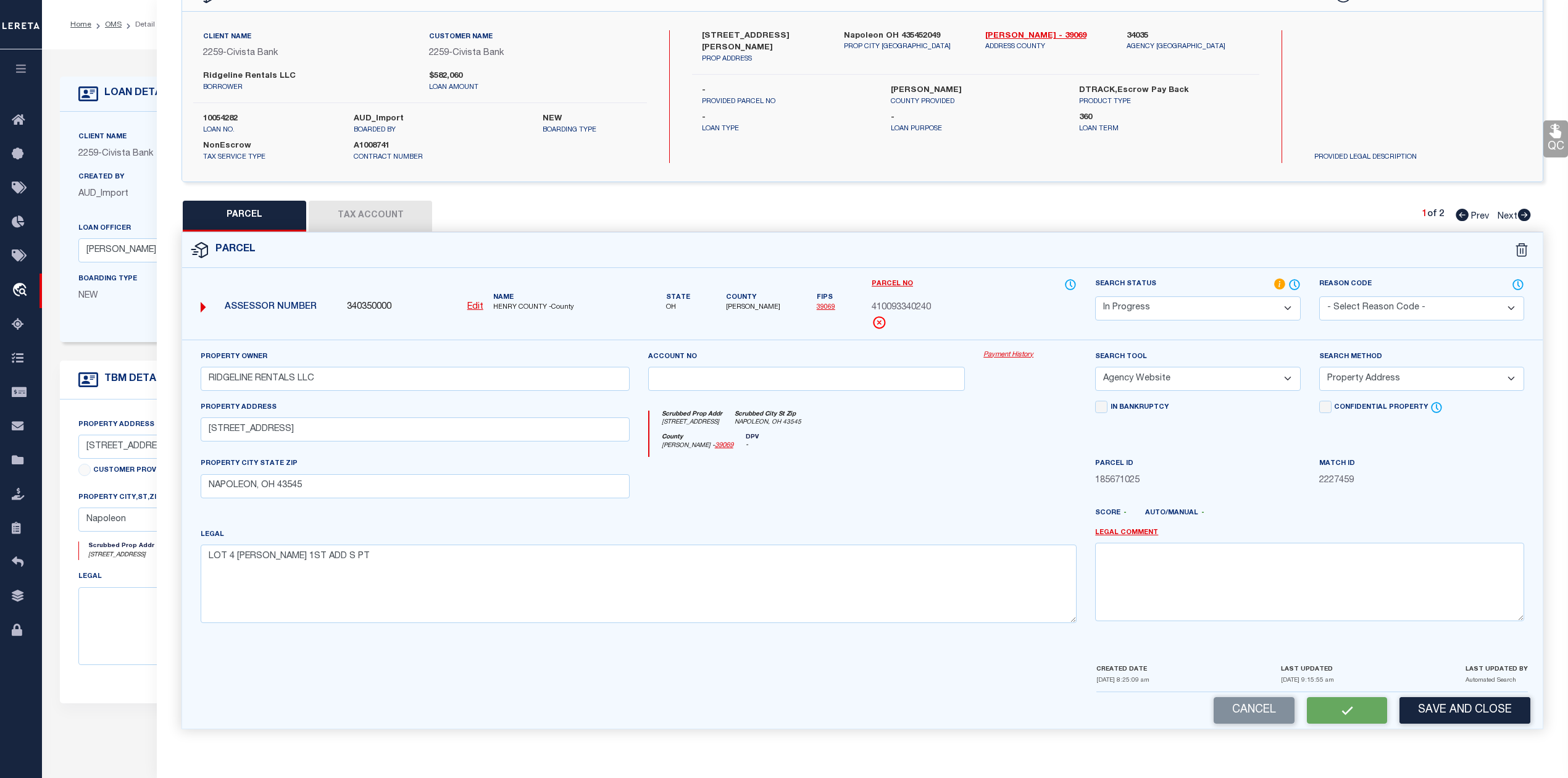
checkbox input "false"
select select "IP"
type input "RIDGELINE RENTALS LLC"
select select "AGW"
select select "ADD"
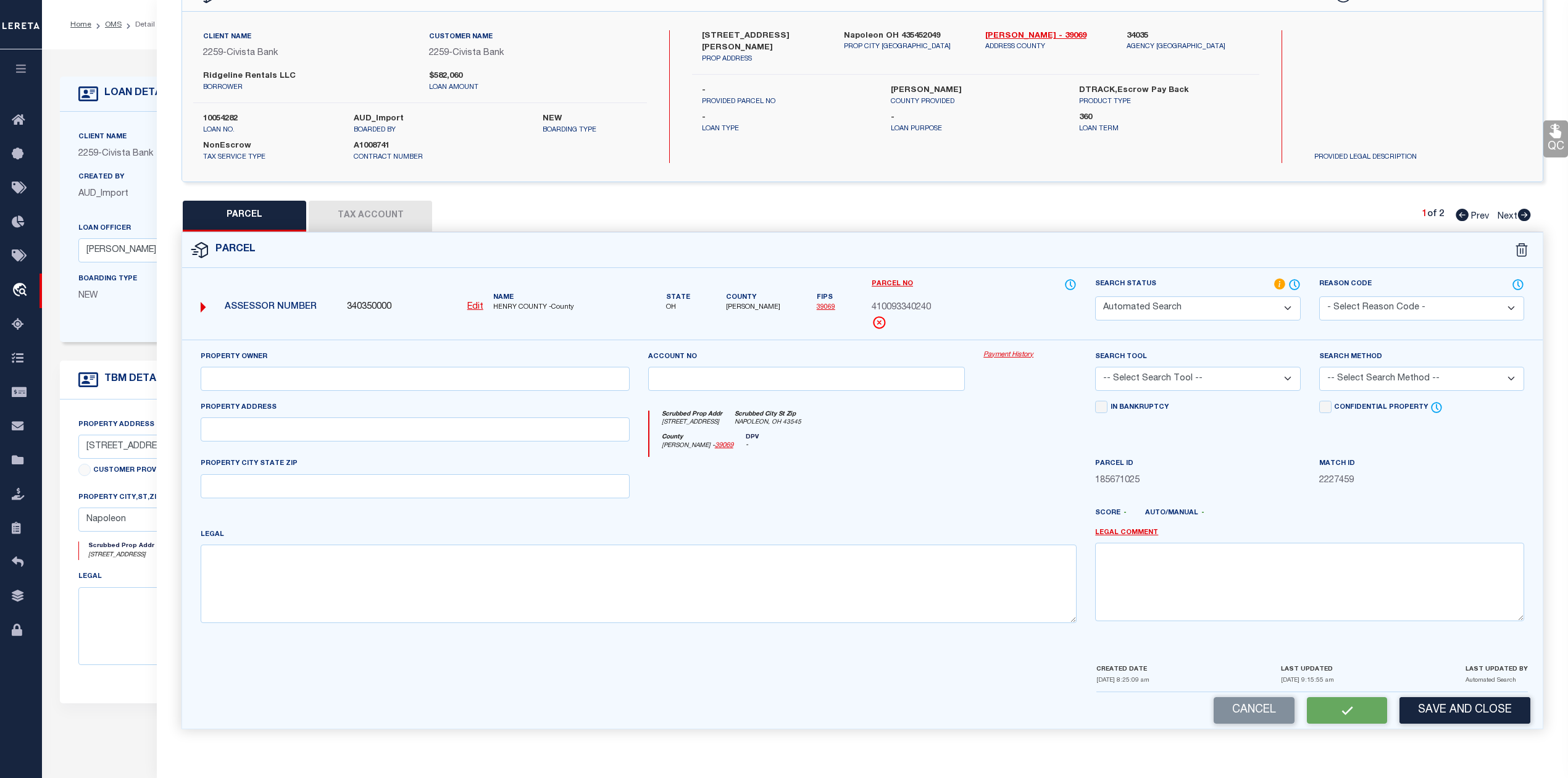
type input "429 S PERRY ST"
type input "NAPOLEON, OH 43545"
type textarea "LOT 4 J G LOWES 1ST ADD S PT"
click at [390, 206] on button "Tax Account" at bounding box center [370, 216] width 124 height 31
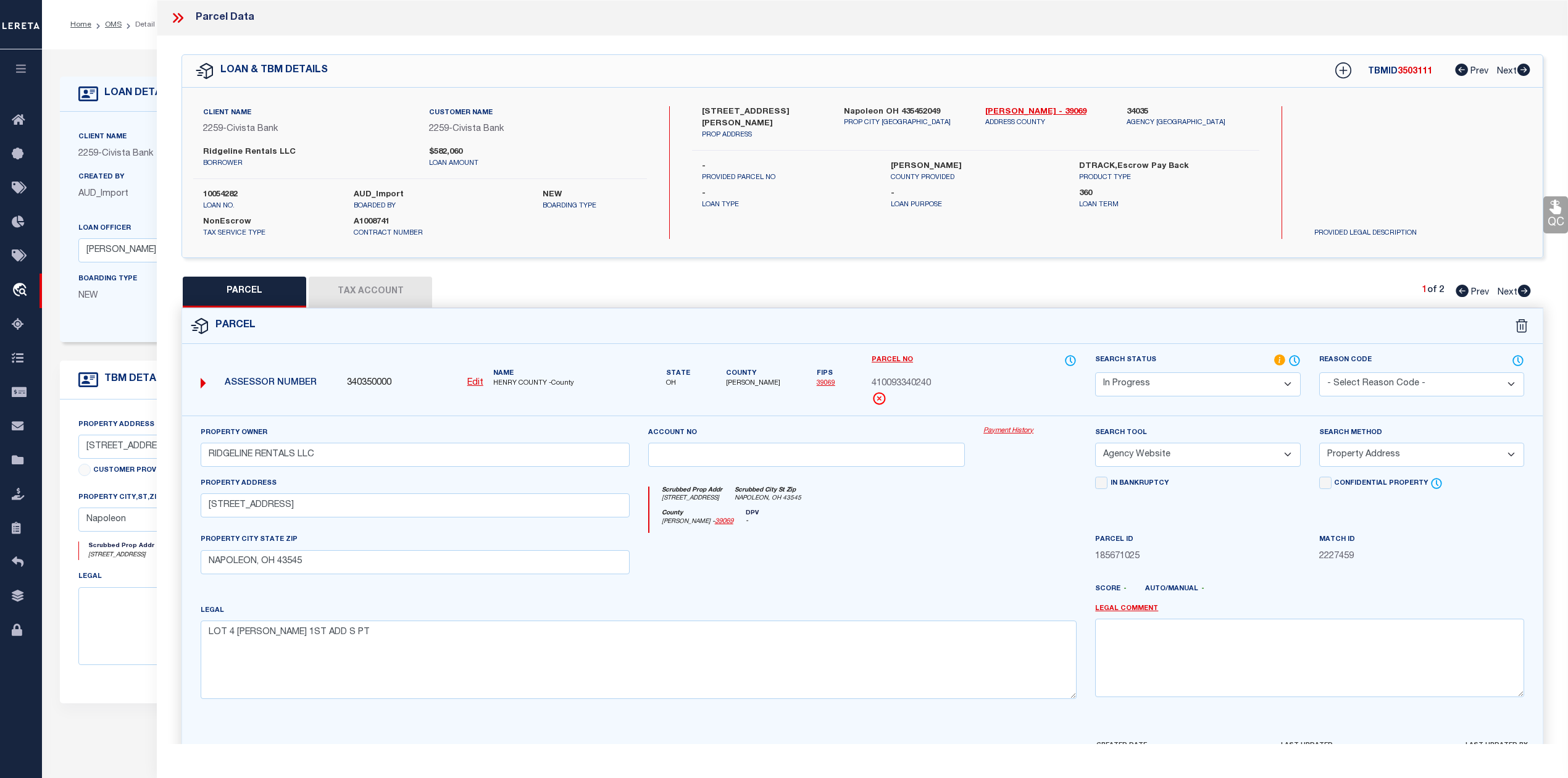
select select "100"
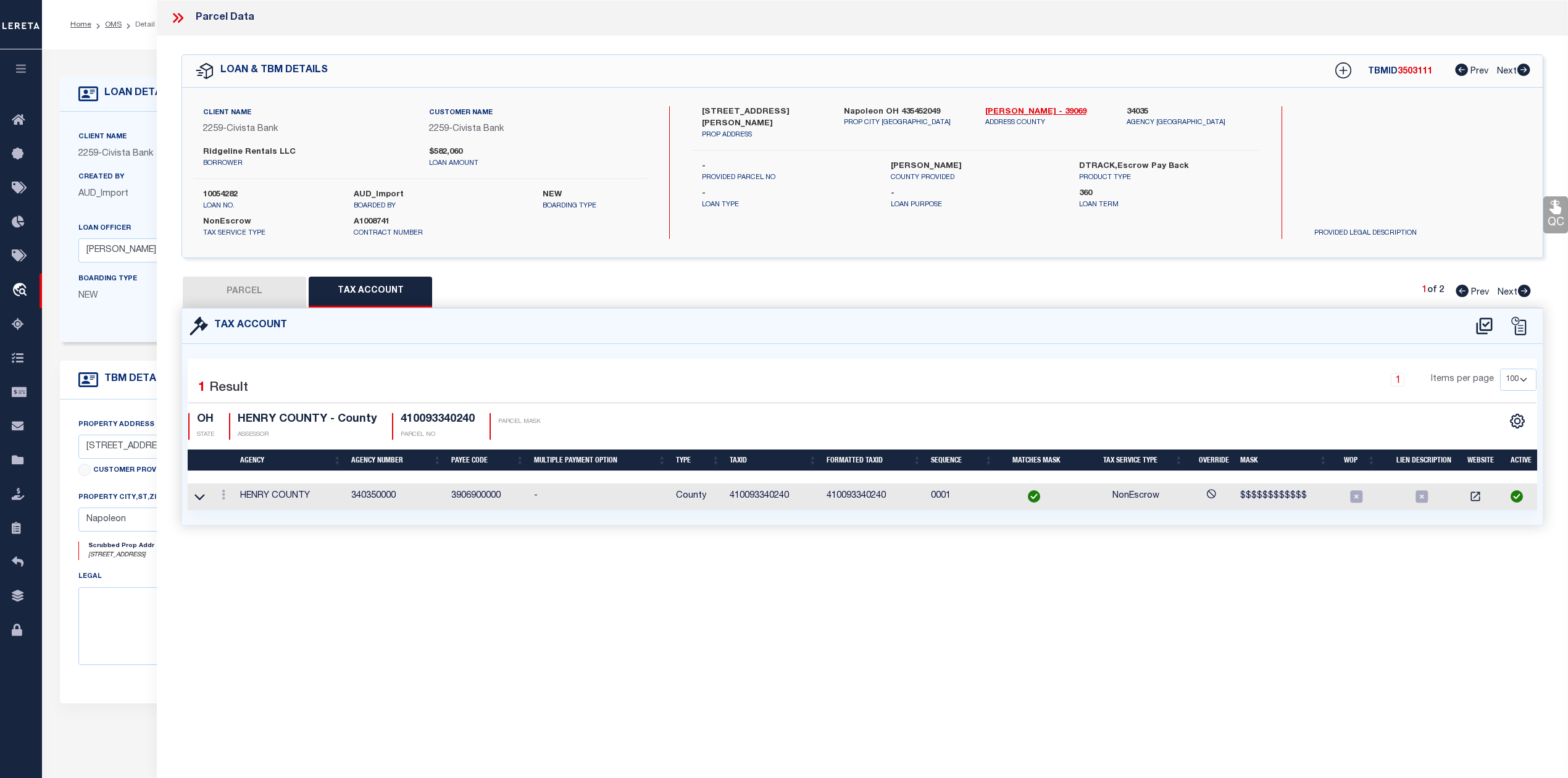
click at [825, 578] on div "Parcel Data QC QC QC - Select Status - Ready to QC" at bounding box center [861, 372] width 1411 height 744
click at [252, 288] on button "PARCEL" at bounding box center [245, 292] width 124 height 31
select select "AS"
select select
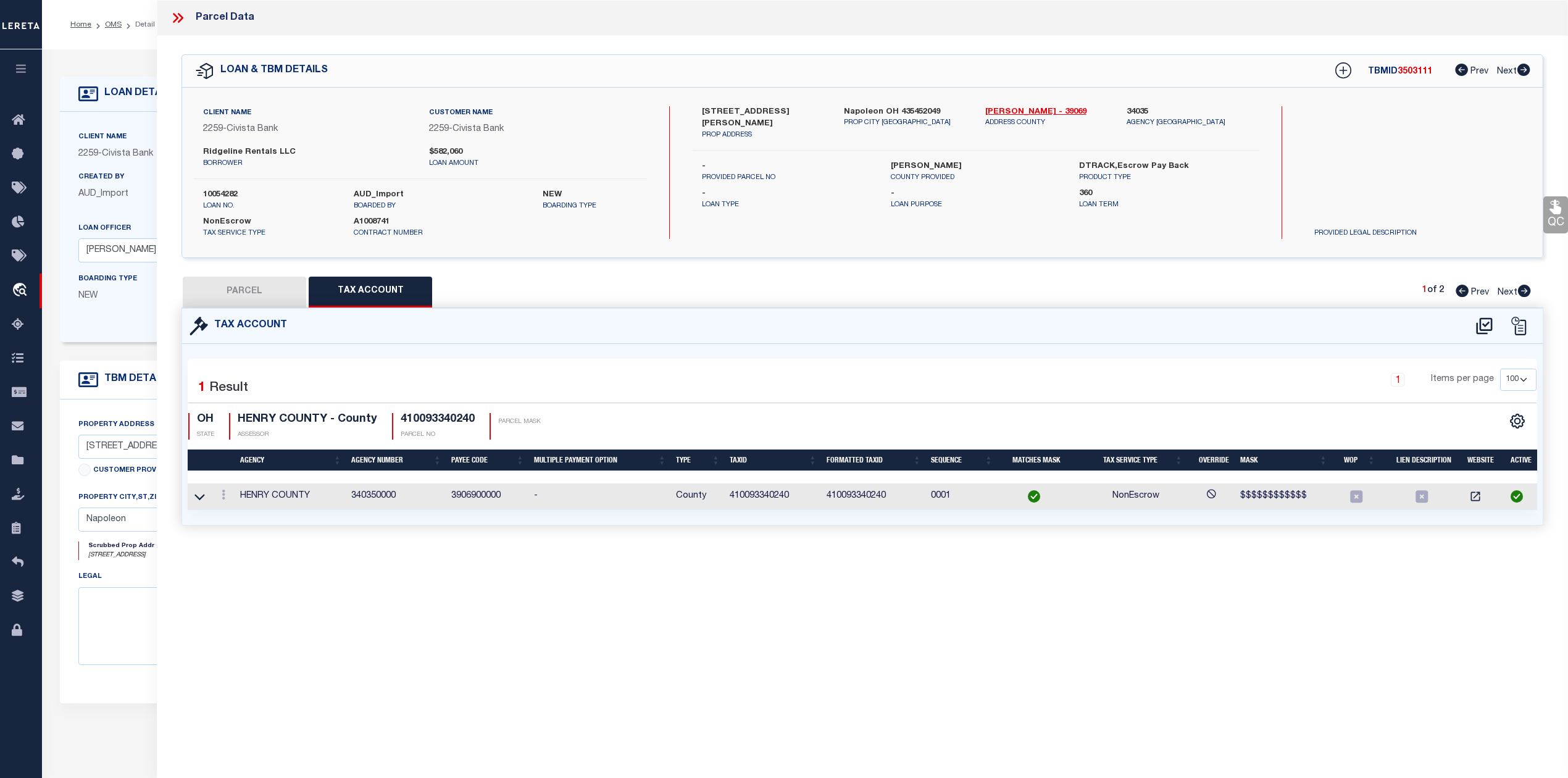
checkbox input "false"
select select "IP"
type input "RIDGELINE RENTALS LLC"
select select "AGW"
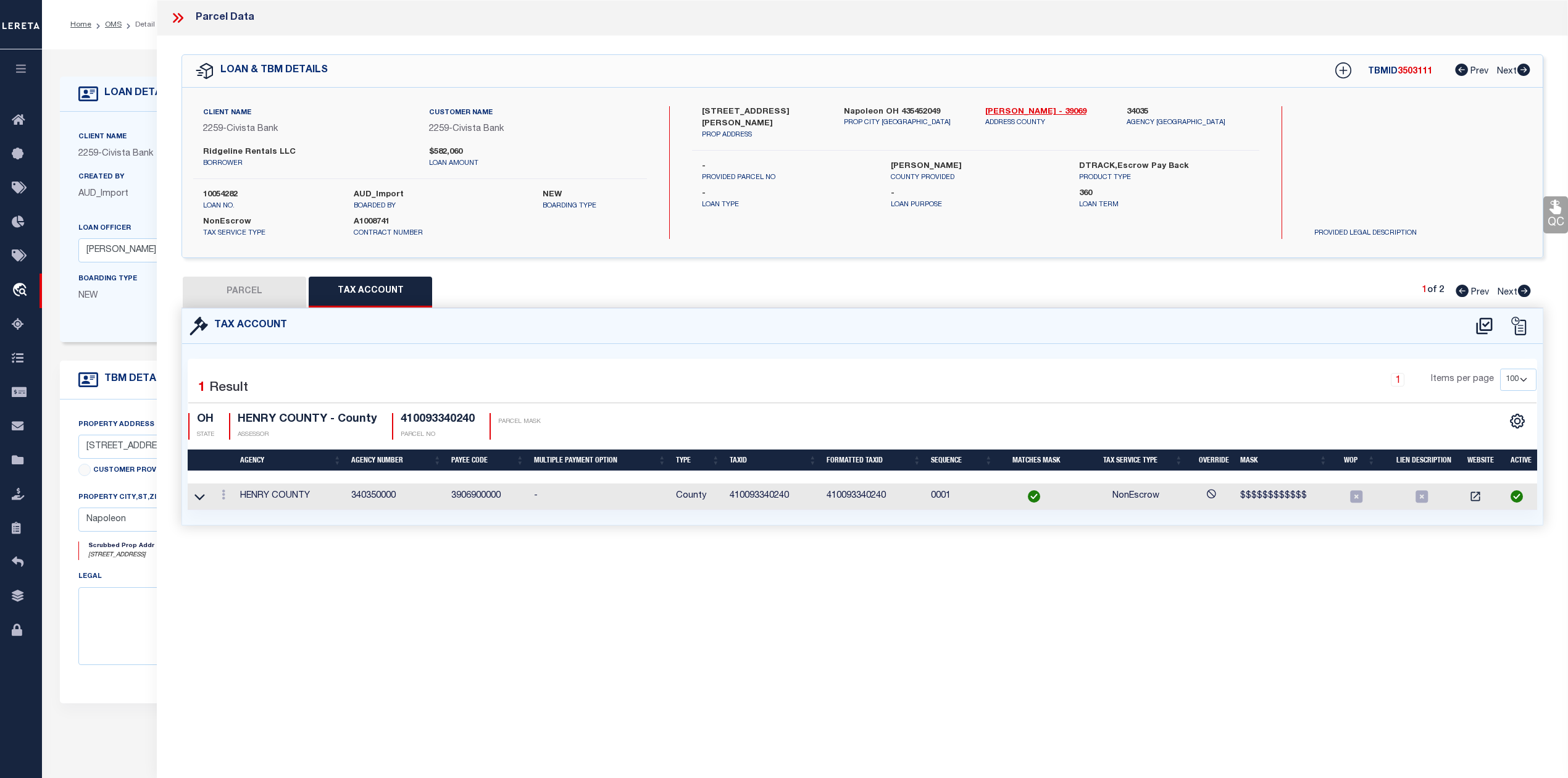
select select "ADD"
type input "429 S PERRY ST"
type input "NAPOLEON, OH 43545"
type textarea "LOT 4 J G LOWES 1ST ADD S PT"
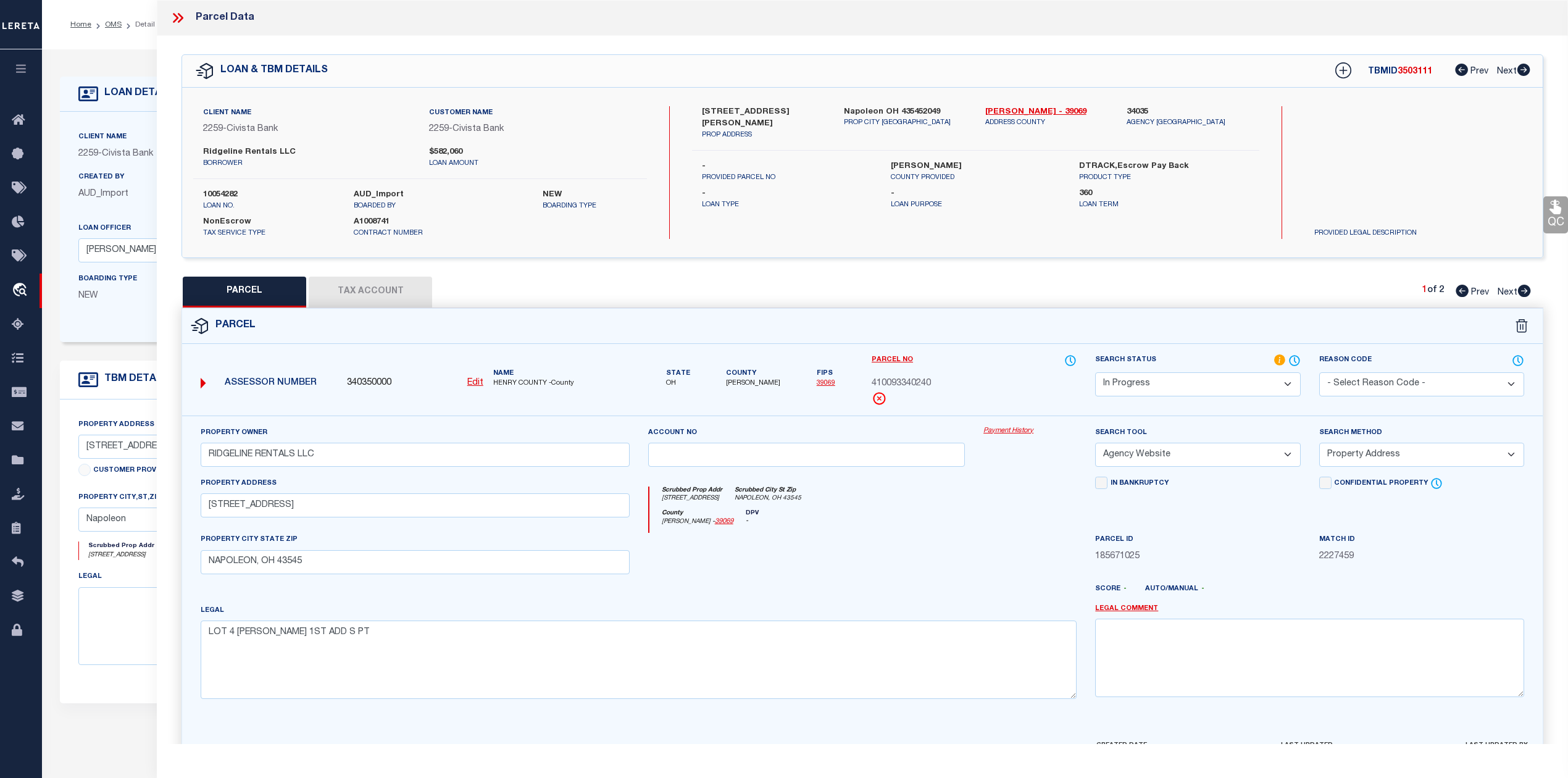
click at [955, 567] on div at bounding box center [807, 557] width 336 height 51
click at [1160, 379] on select "Automated Search Bad Parcel Complete Duplicate Parcel High Dollar Reporting In …" at bounding box center [1198, 384] width 205 height 24
click at [1095, 372] on select "Automated Search Bad Parcel Complete Duplicate Parcel High Dollar Reporting In …" at bounding box center [1198, 384] width 205 height 24
click at [906, 583] on div at bounding box center [807, 557] width 336 height 51
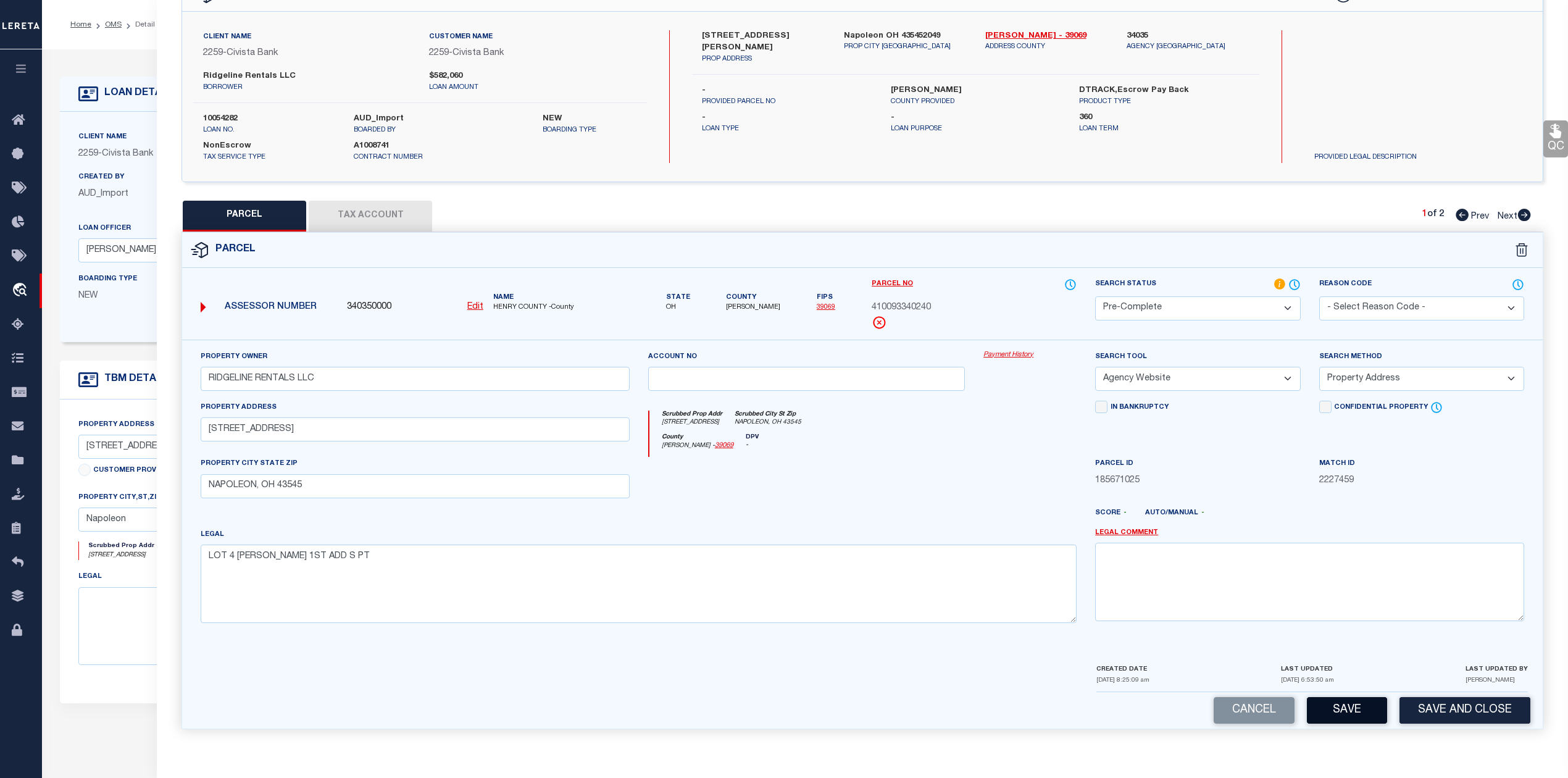
click at [1361, 707] on button "Save" at bounding box center [1346, 711] width 81 height 27
select select "AS"
select select
checkbox input "false"
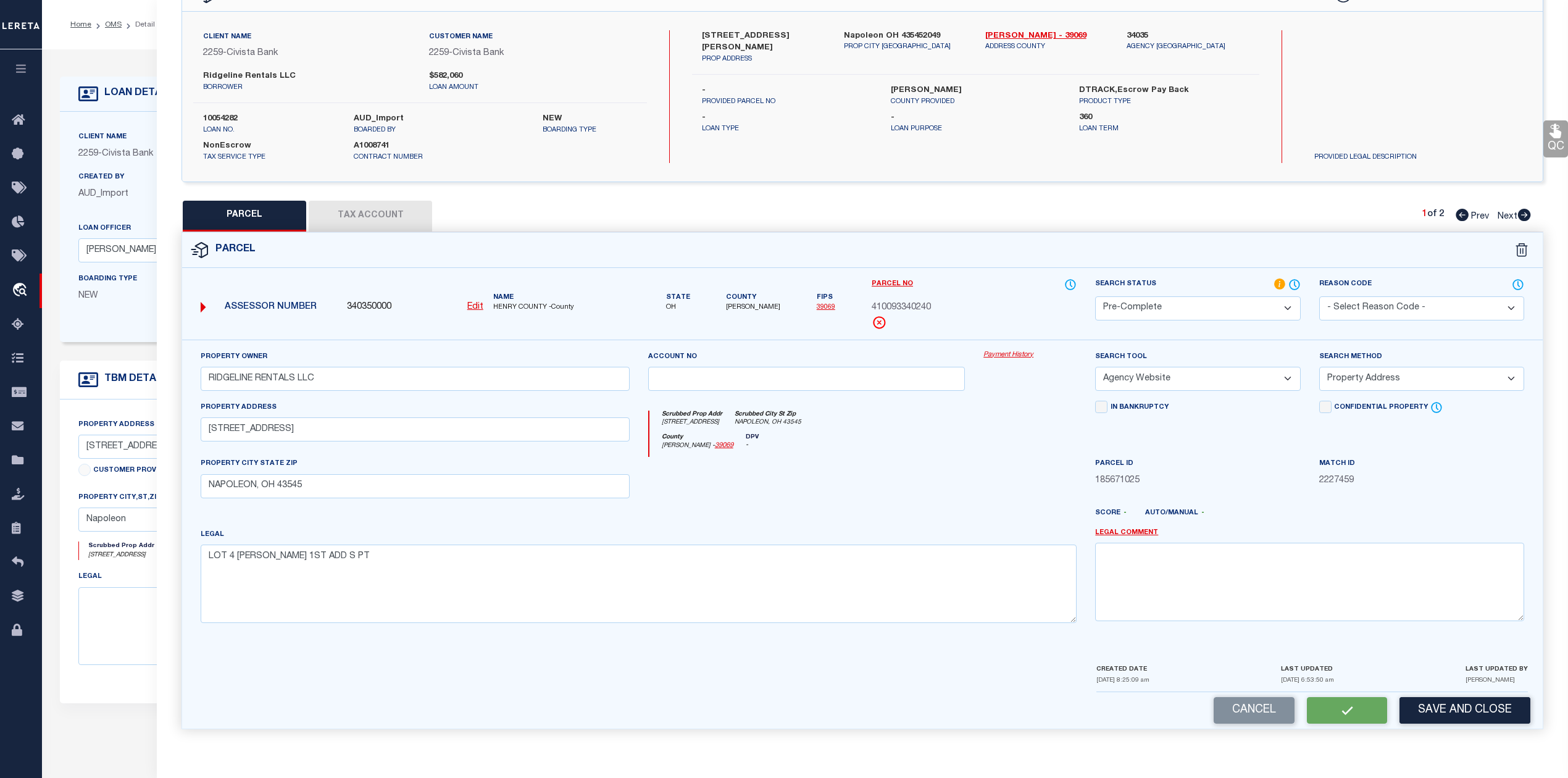
checkbox input "false"
select select "PC"
type input "RIDGELINE RENTALS LLC"
select select "AGW"
select select "ADD"
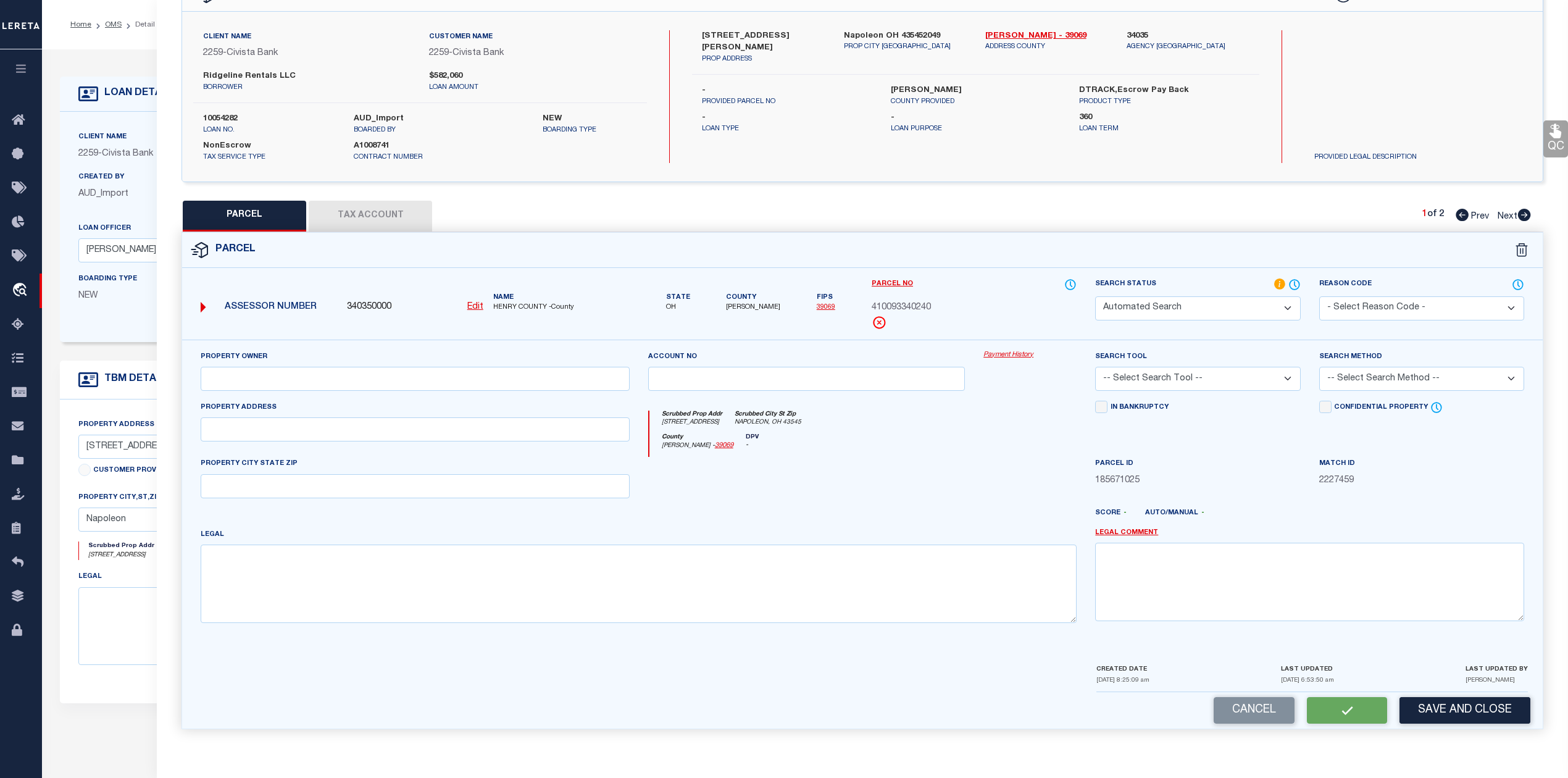
type input "429 S PERRY ST"
type input "NAPOLEON, OH 43545"
type textarea "LOT 4 J G LOWES 1ST ADD S PT"
click at [981, 504] on div at bounding box center [1030, 482] width 111 height 51
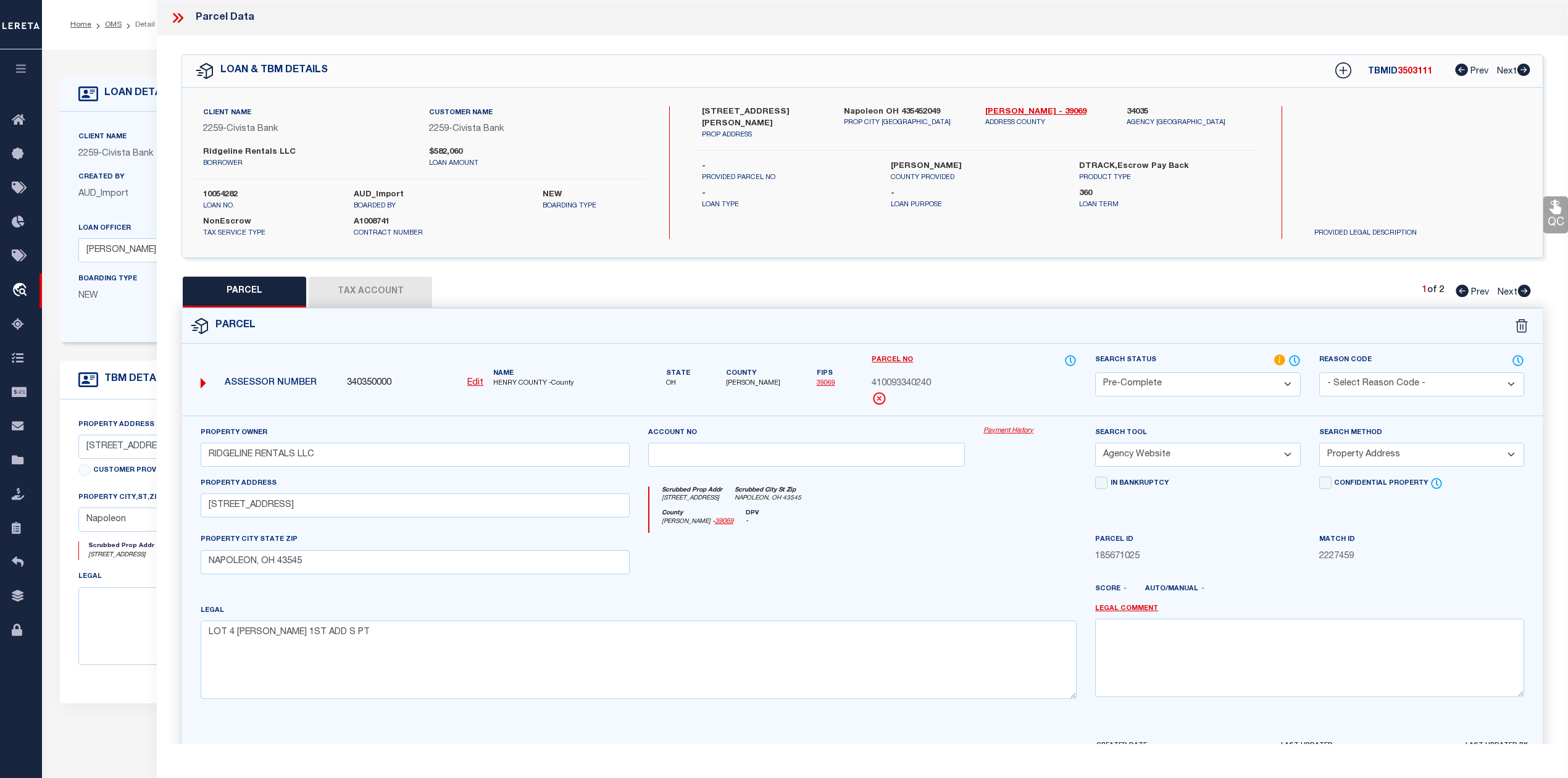
click at [1005, 340] on div "Parcel" at bounding box center [862, 326] width 1360 height 35
click at [1411, 69] on span "3503111" at bounding box center [1415, 71] width 35 height 9
copy span "3503111"
drag, startPoint x: 981, startPoint y: 111, endPoint x: 1007, endPoint y: 111, distance: 26.0
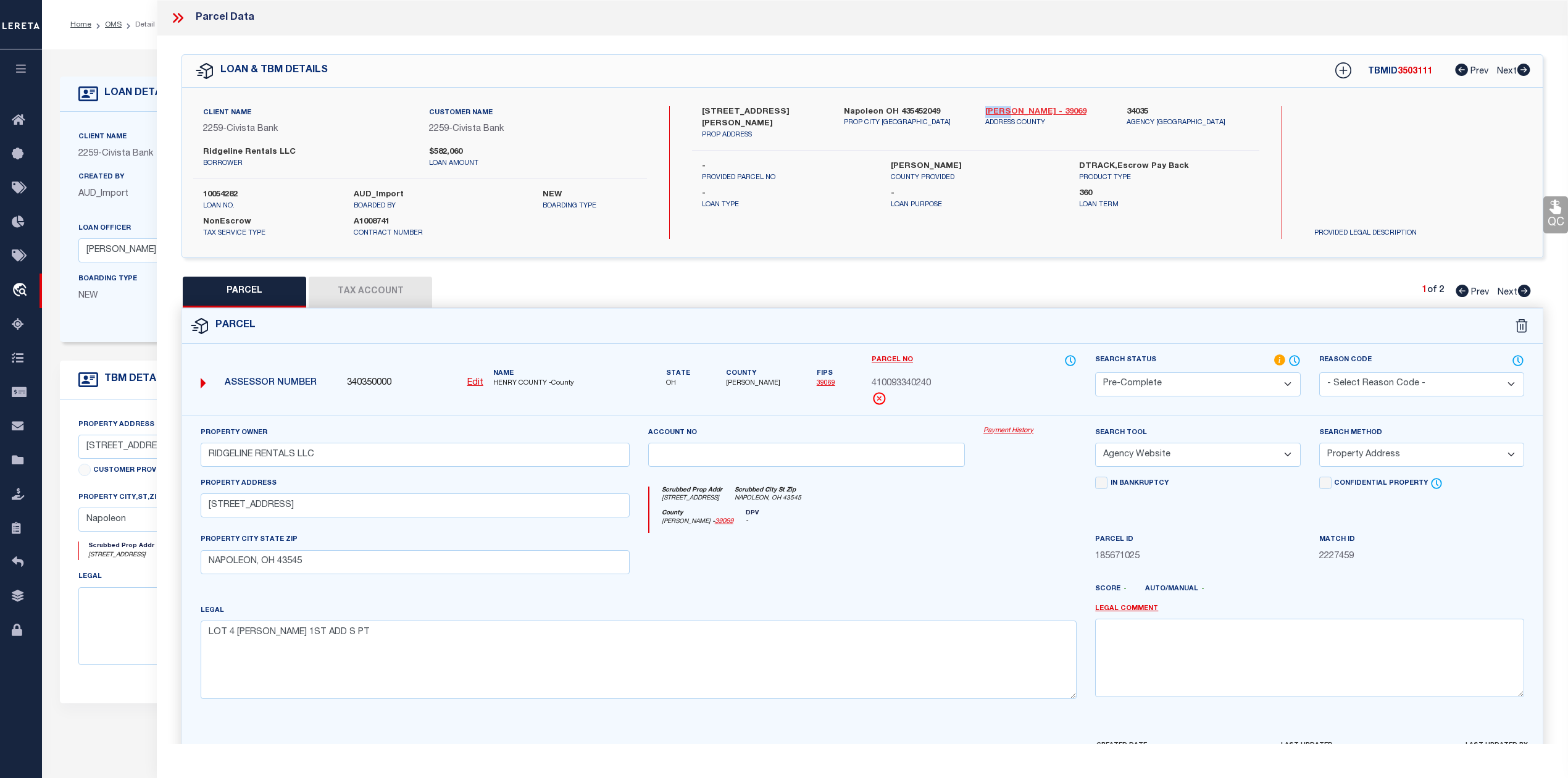
click at [1007, 111] on div "Henry - 39069 ADDRESS COUNTY" at bounding box center [1046, 124] width 141 height 35
copy link "[PERSON_NAME]"
click at [914, 384] on span "410093340240" at bounding box center [901, 384] width 59 height 13
copy span "410093340240"
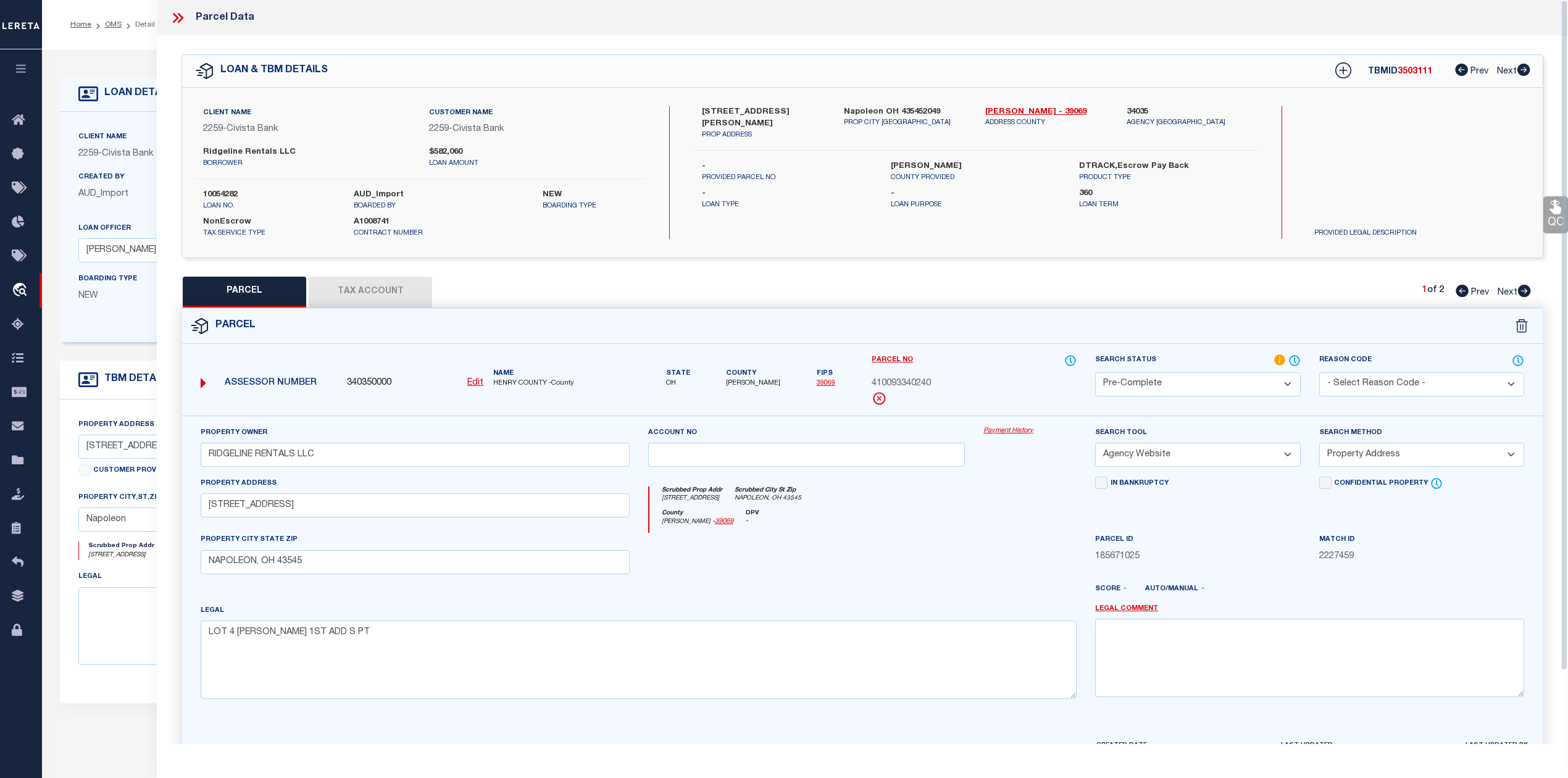
click at [993, 505] on div "Scrubbed Prop Addr 429 S PERRY ST Scrubbed City St Zip NAPOLEON, OH 43545" at bounding box center [863, 498] width 428 height 23
click at [997, 507] on div "Scrubbed Prop Addr 429 S PERRY ST Scrubbed City St Zip NAPOLEON, OH 43545" at bounding box center [863, 498] width 428 height 23
click at [172, 18] on icon at bounding box center [177, 17] width 16 height 16
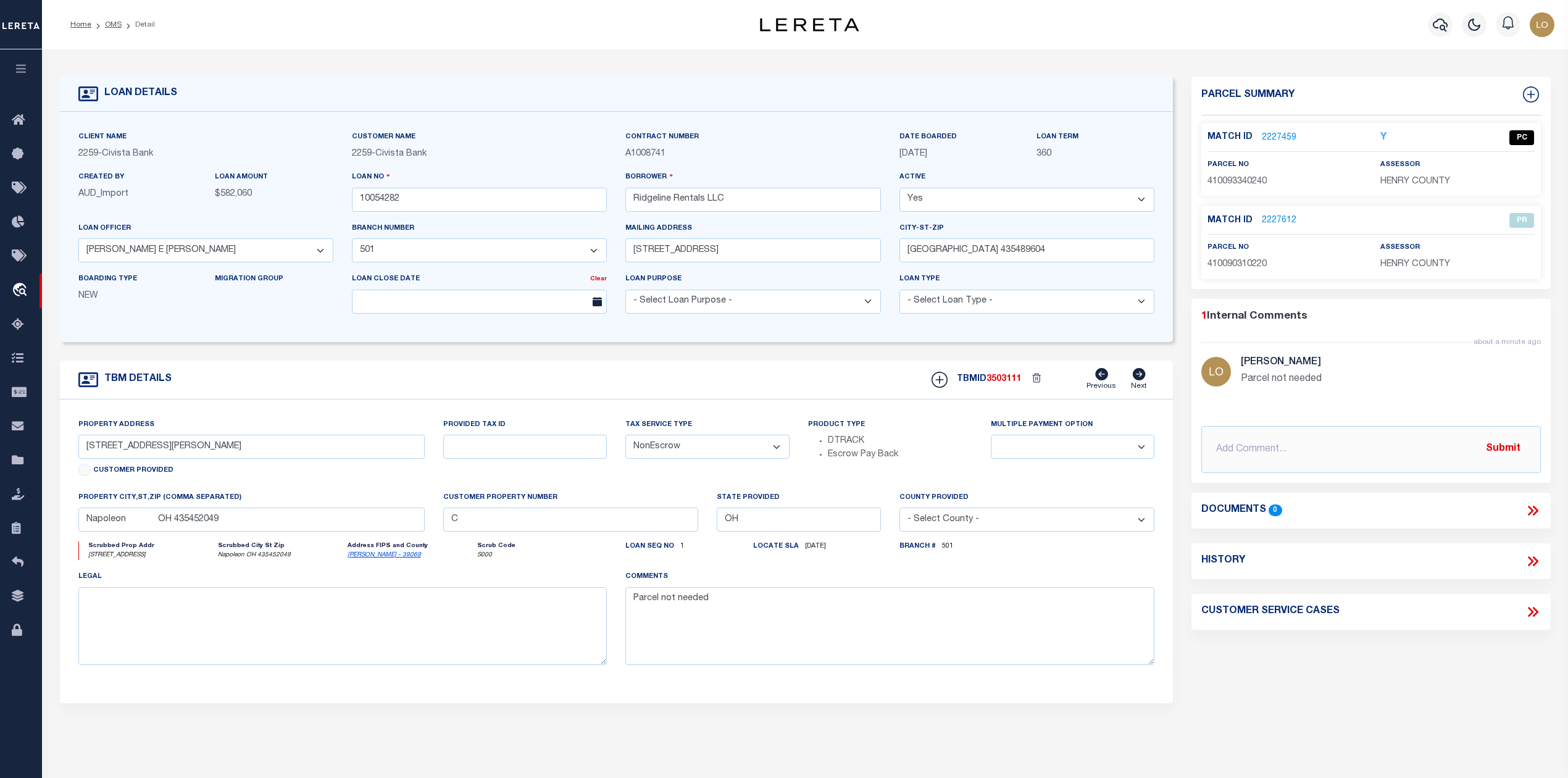
click at [1257, 665] on div "Parcel Summary Match ID 2227459 Y parcel no 410093340240 2227612" at bounding box center [1369, 413] width 377 height 674
click at [114, 27] on link "OMS" at bounding box center [112, 25] width 16 height 8
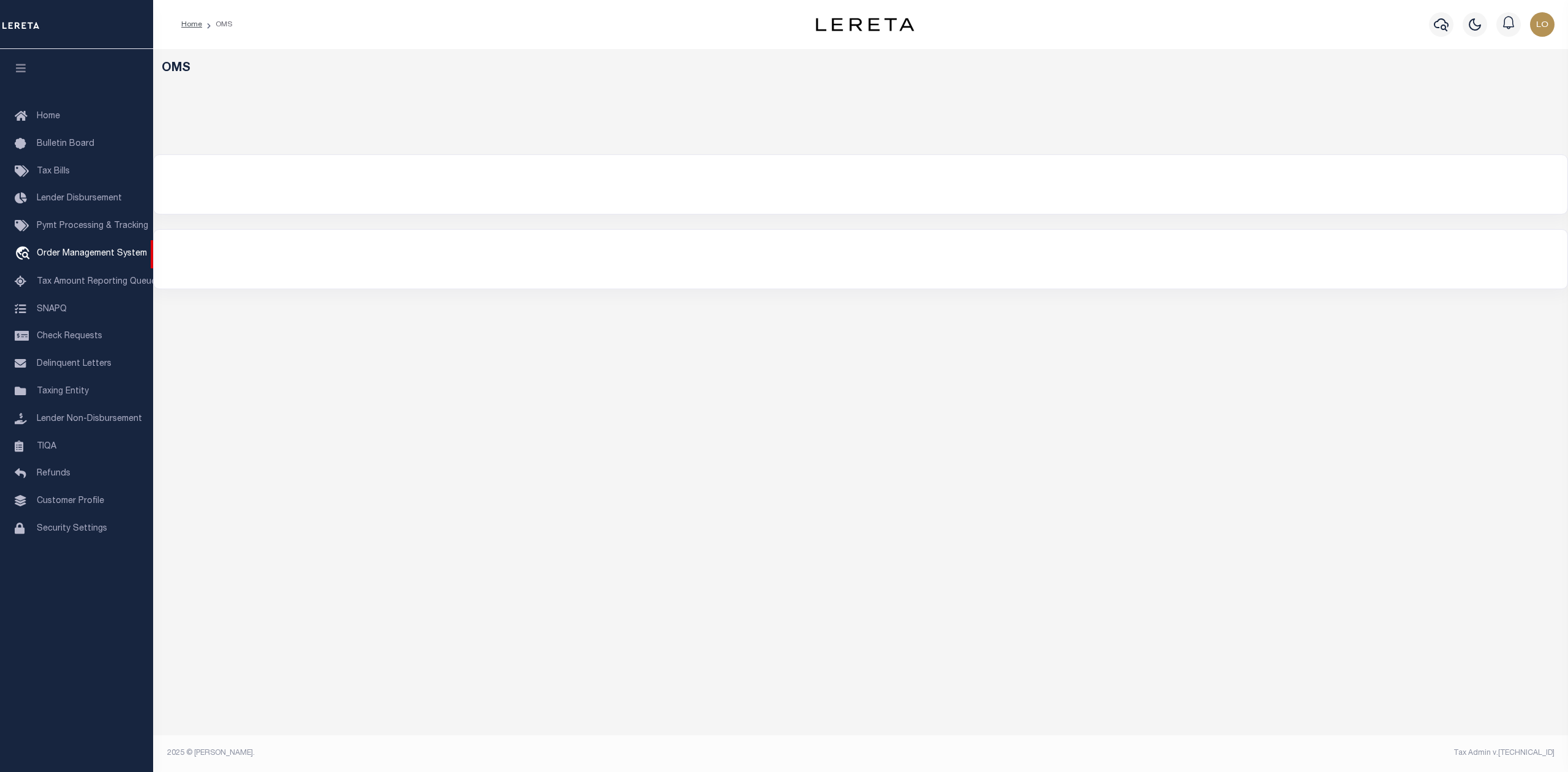
select select "200"
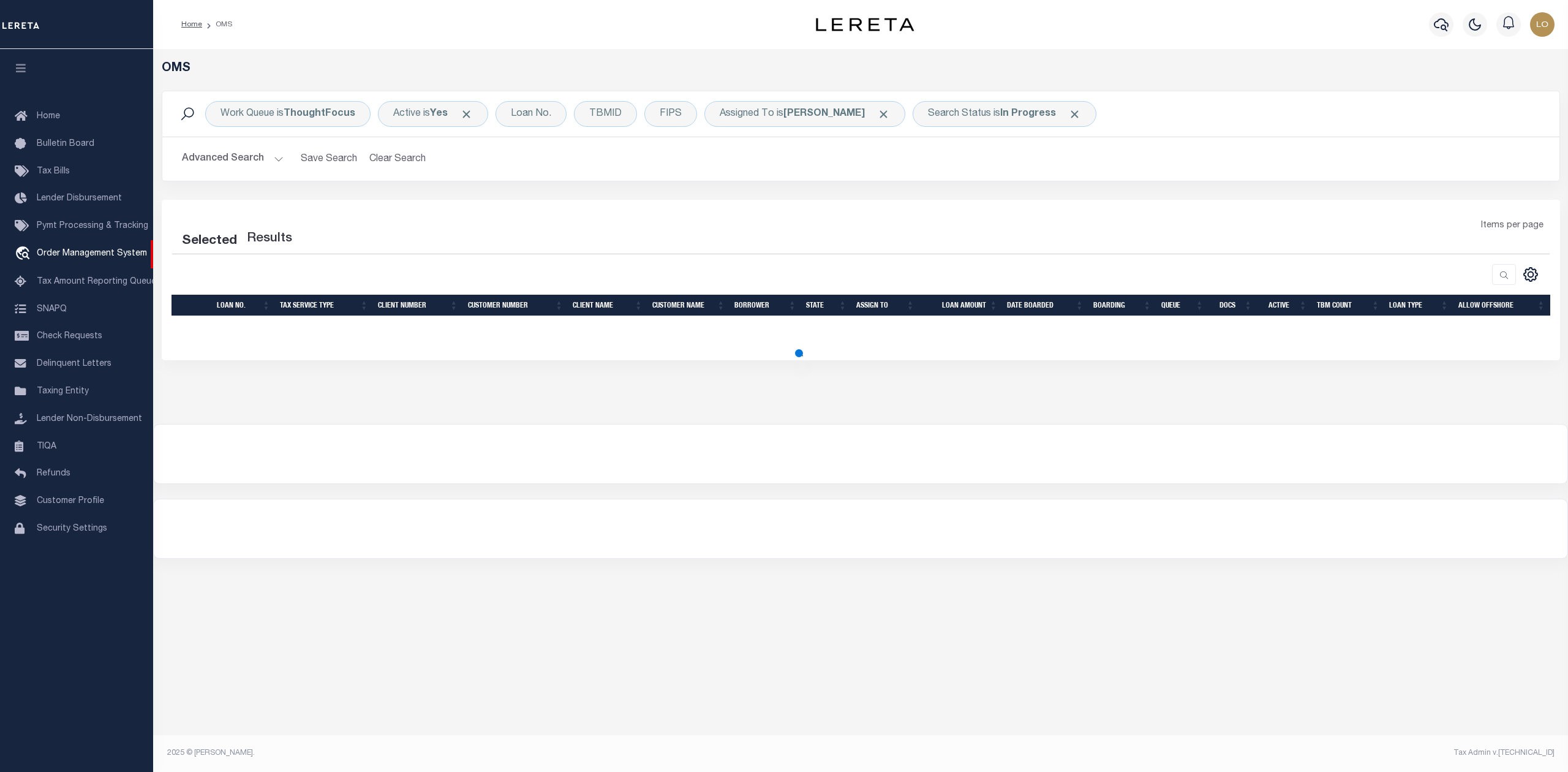
select select "200"
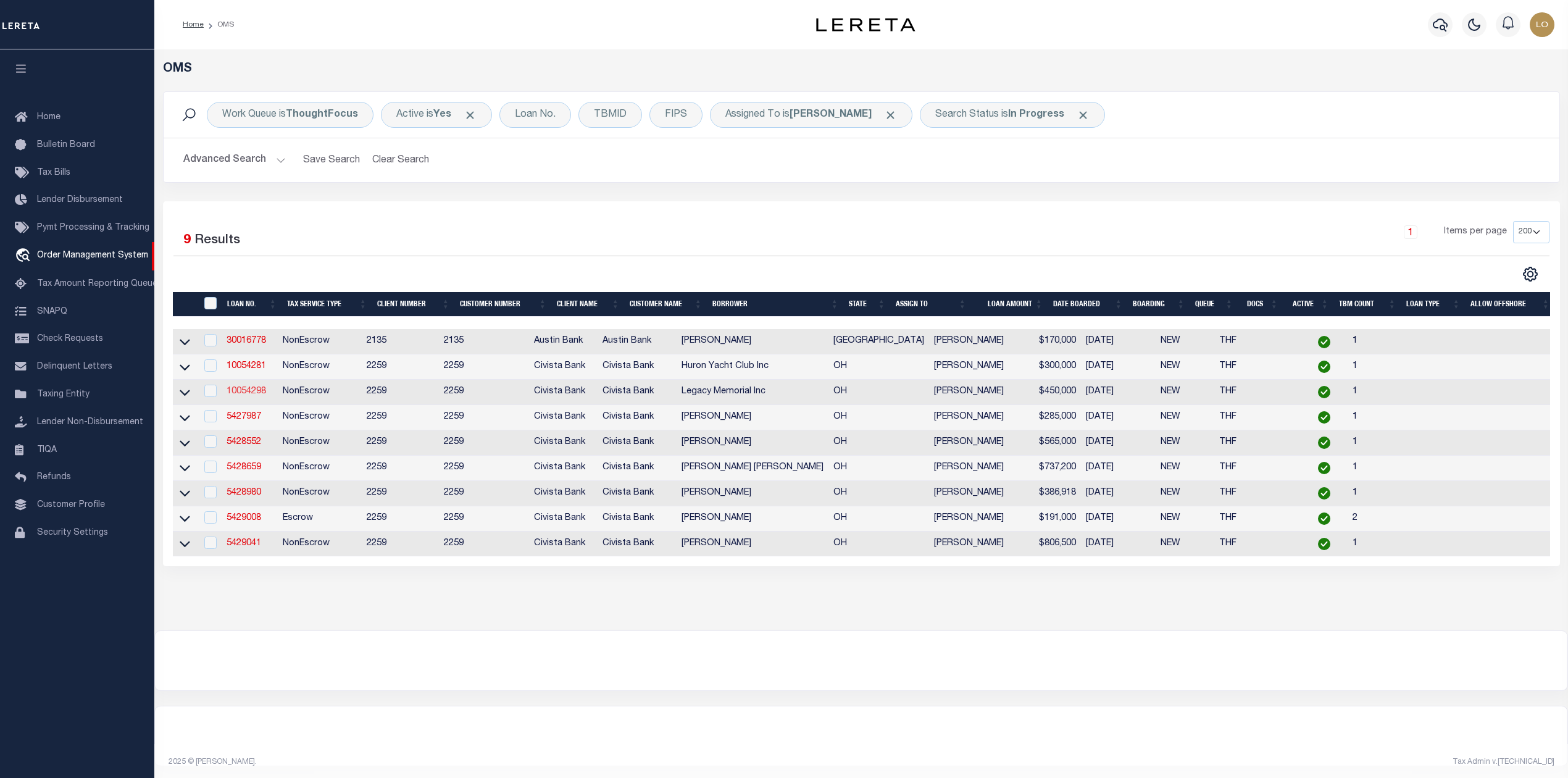
click at [257, 392] on link "10054298" at bounding box center [246, 391] width 39 height 9
type input "10054298"
type input "Legacy Memorial Inc"
select select
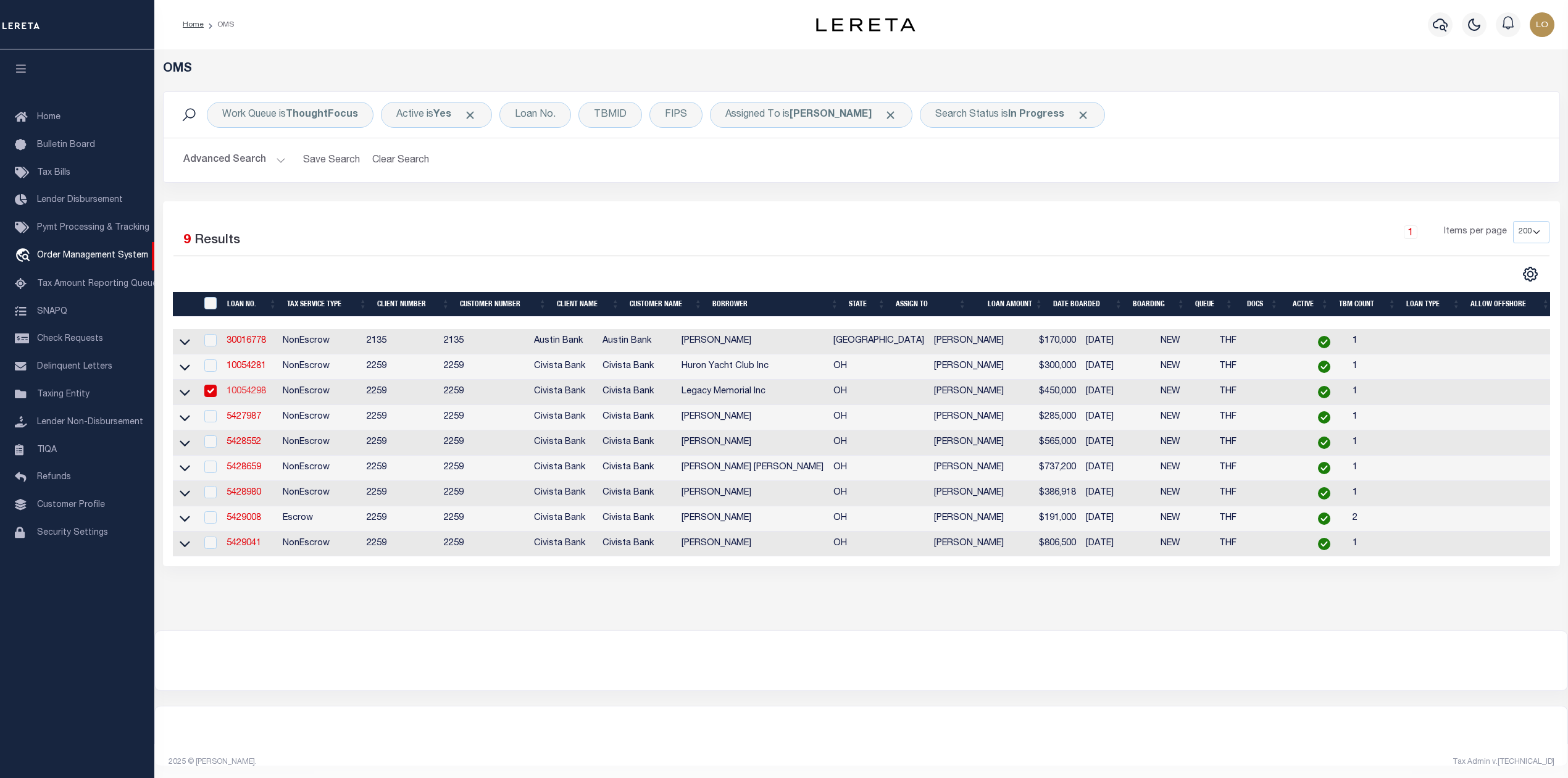
type input "[STREET_ADDRESS][PERSON_NAME]"
type input "Cincinnati OH 452310000"
select select "NonEscrow"
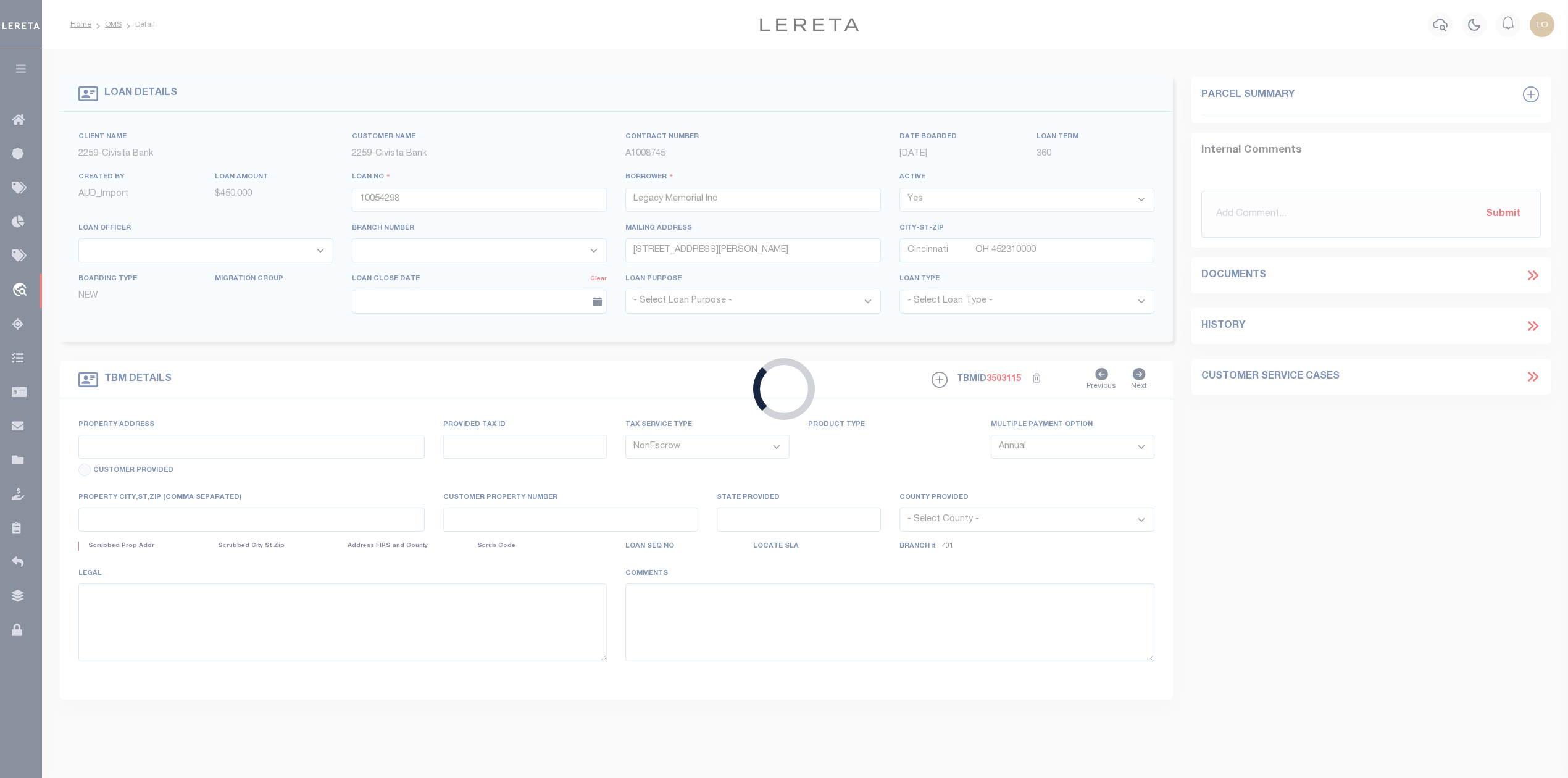
type input "[STREET_ADDRESS]"
select select
type input "[GEOGRAPHIC_DATA] OH 452314305"
type input "C"
type input "OH"
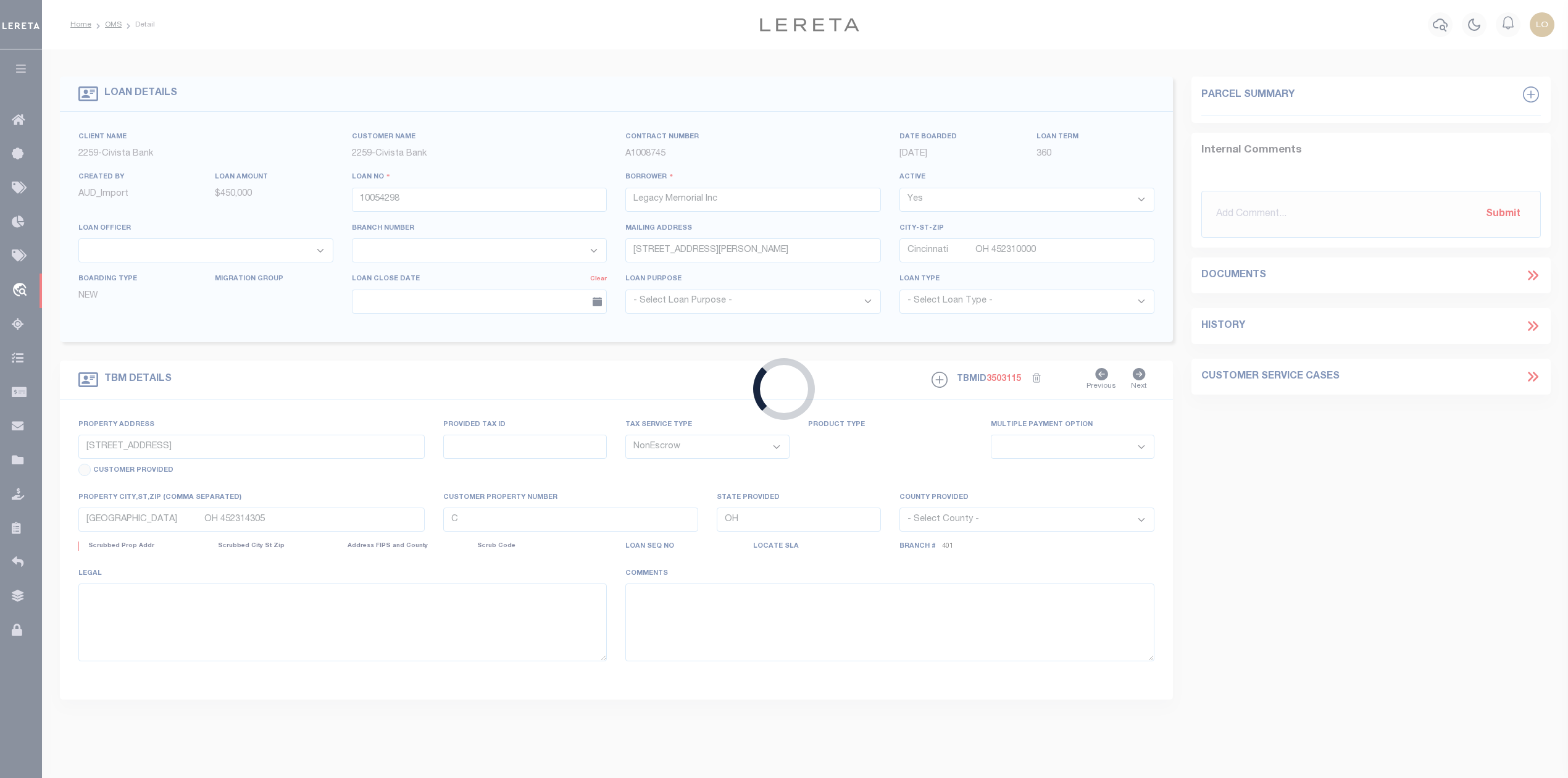
select select
select select "51179"
select select "7639"
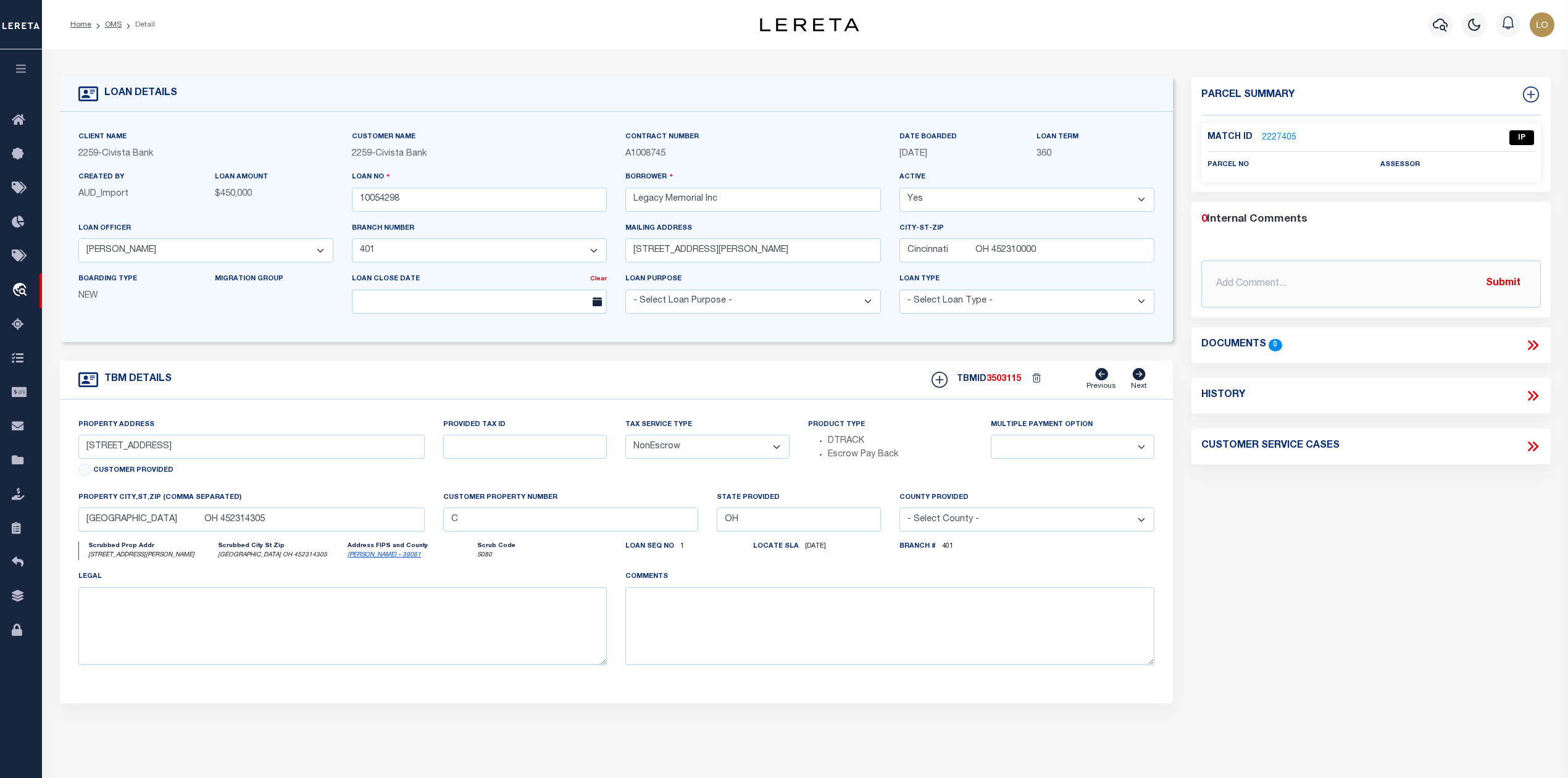
click at [1275, 133] on link "2227405" at bounding box center [1279, 138] width 35 height 13
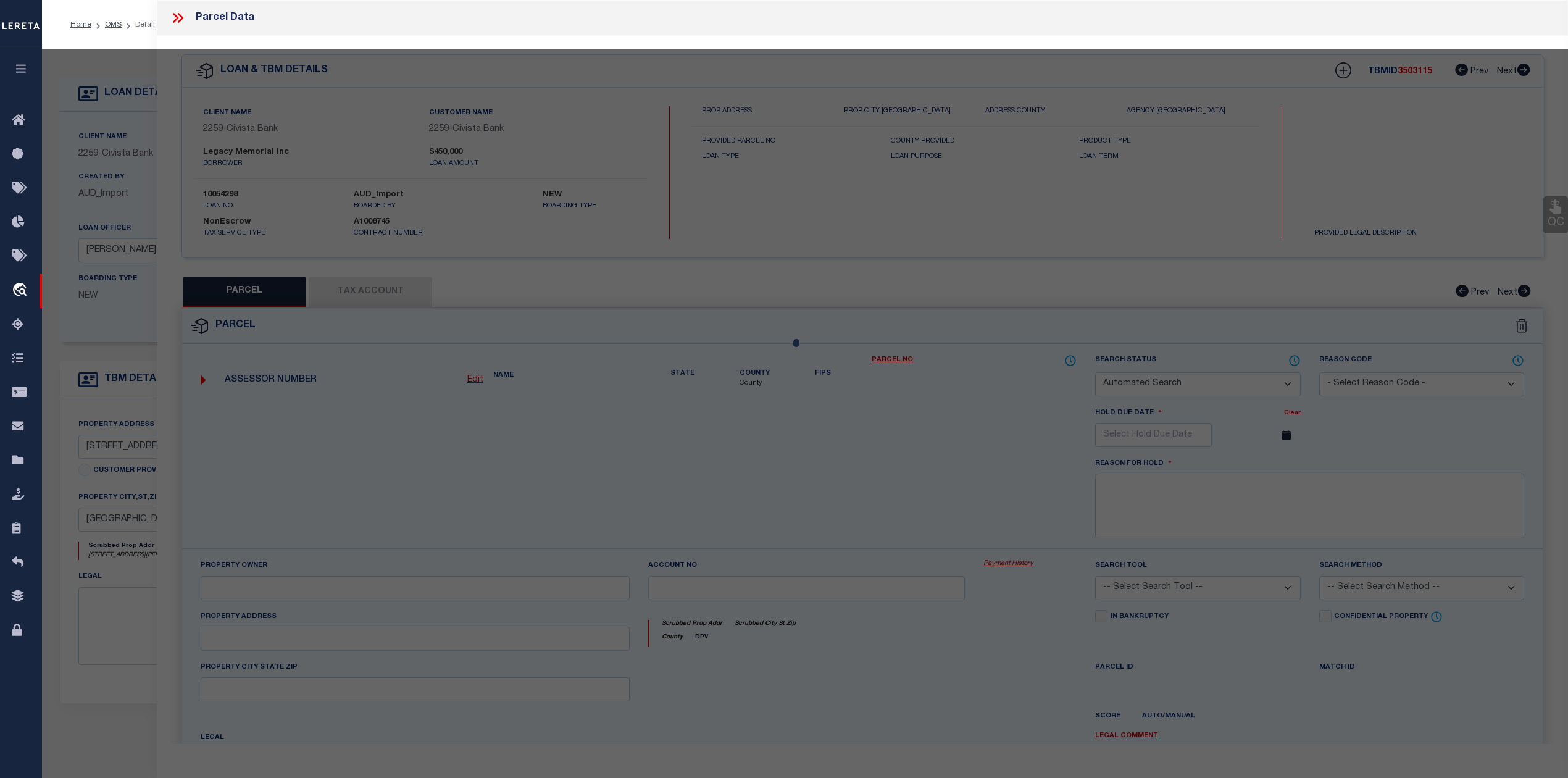
checkbox input "false"
select select "IP"
checkbox input "false"
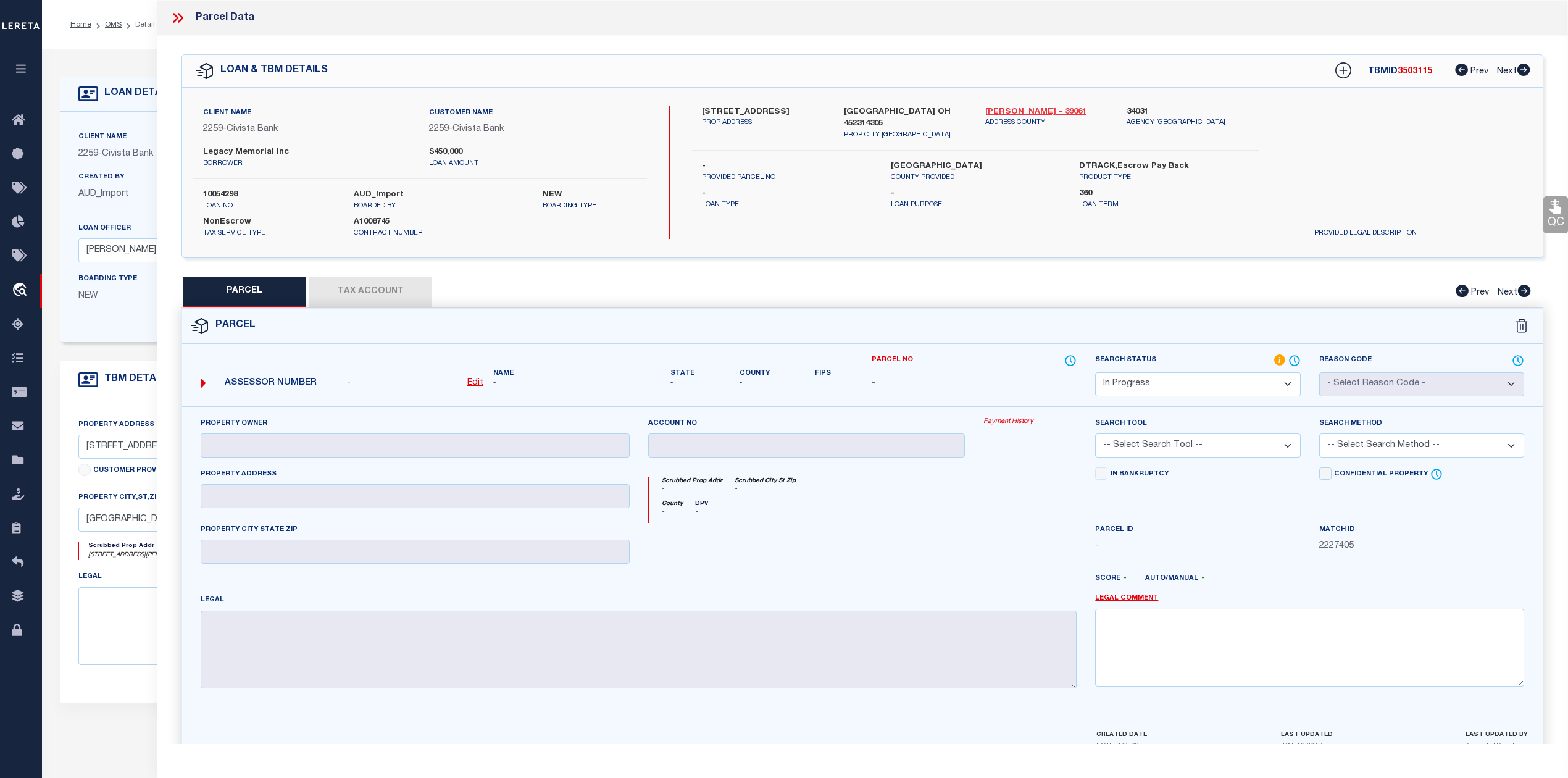
click at [997, 110] on link "[PERSON_NAME] - 39061" at bounding box center [1046, 112] width 123 height 12
drag, startPoint x: 201, startPoint y: 150, endPoint x: 269, endPoint y: 150, distance: 68.0
click at [269, 150] on div "Legacy Memorial Inc borrower" at bounding box center [307, 157] width 226 height 22
copy label "Legacy Memorial"
click at [746, 111] on label "[STREET_ADDRESS]" at bounding box center [763, 112] width 123 height 12
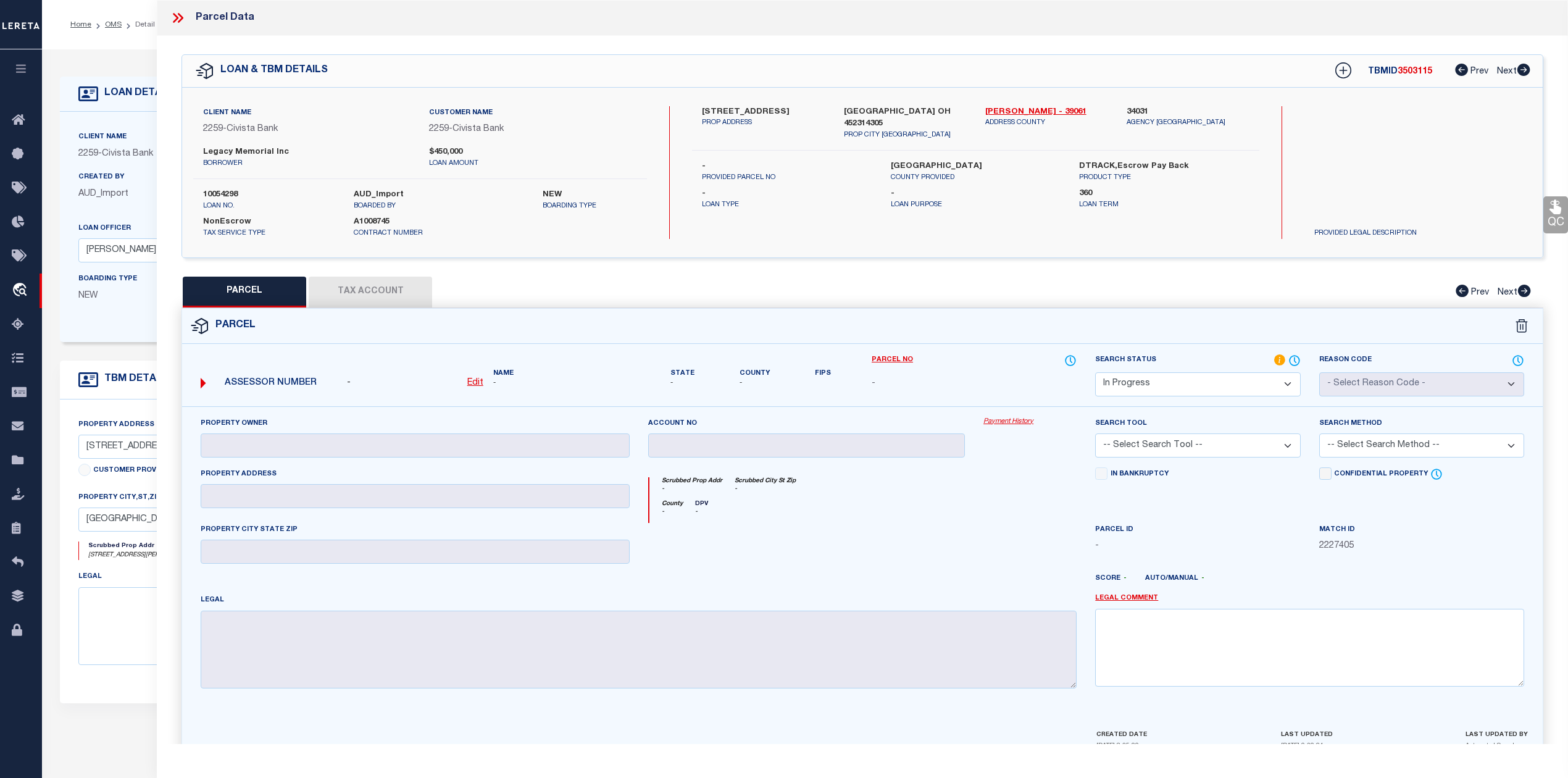
click at [746, 111] on label "[STREET_ADDRESS]" at bounding box center [763, 112] width 123 height 12
copy label "HAMMILTON"
click at [832, 173] on p "PROVIDED PARCEL NO" at bounding box center [786, 177] width 170 height 11
click at [745, 114] on label "[STREET_ADDRESS]" at bounding box center [763, 112] width 123 height 12
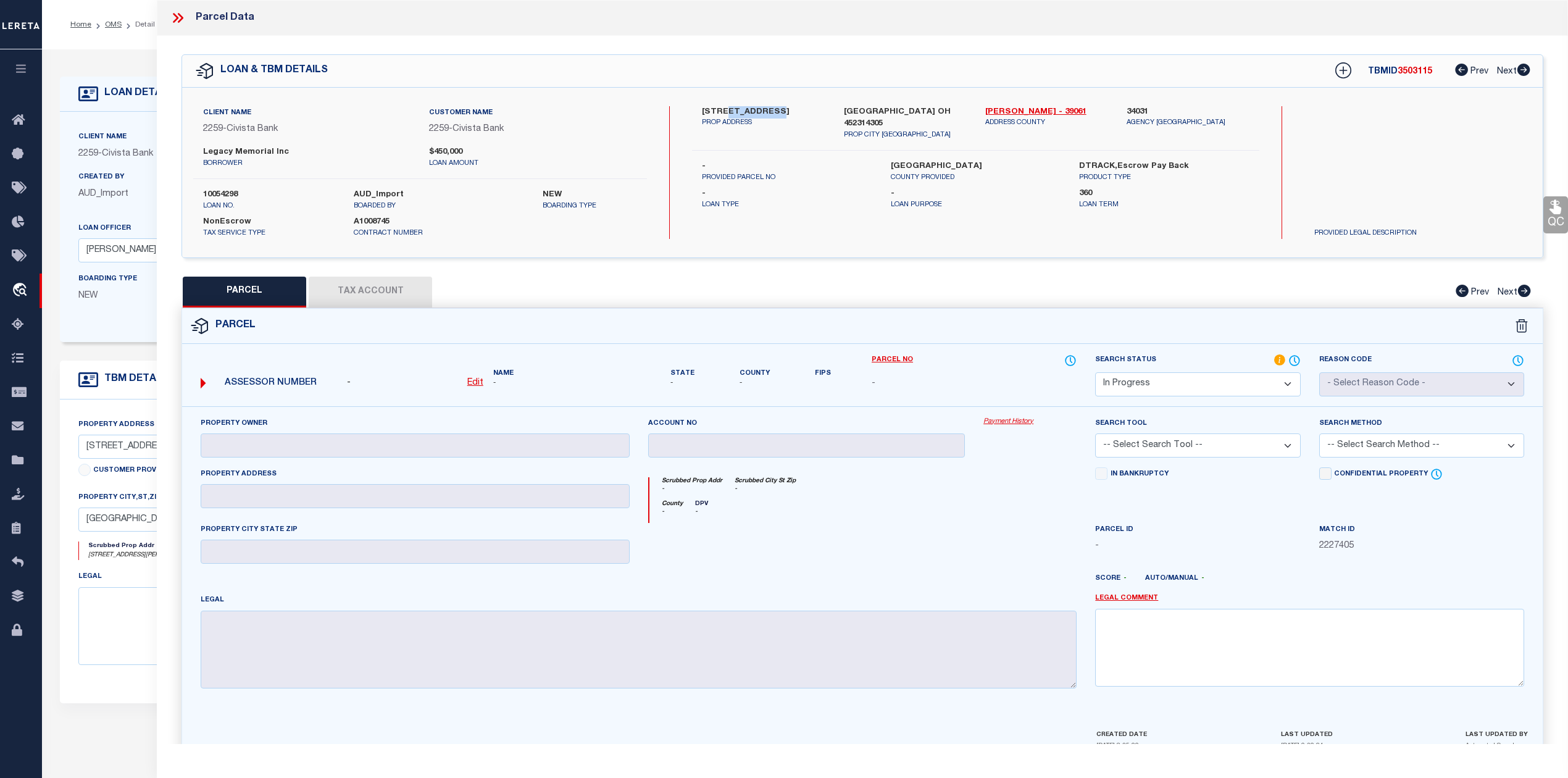
copy label "HAMMILTON"
click at [807, 160] on label "-" at bounding box center [786, 166] width 170 height 12
click at [995, 554] on div at bounding box center [1030, 548] width 111 height 51
click at [1212, 382] on select "Automated Search Bad Parcel Complete Duplicate Parcel High Dollar Reporting In …" at bounding box center [1198, 384] width 205 height 24
select select "ND"
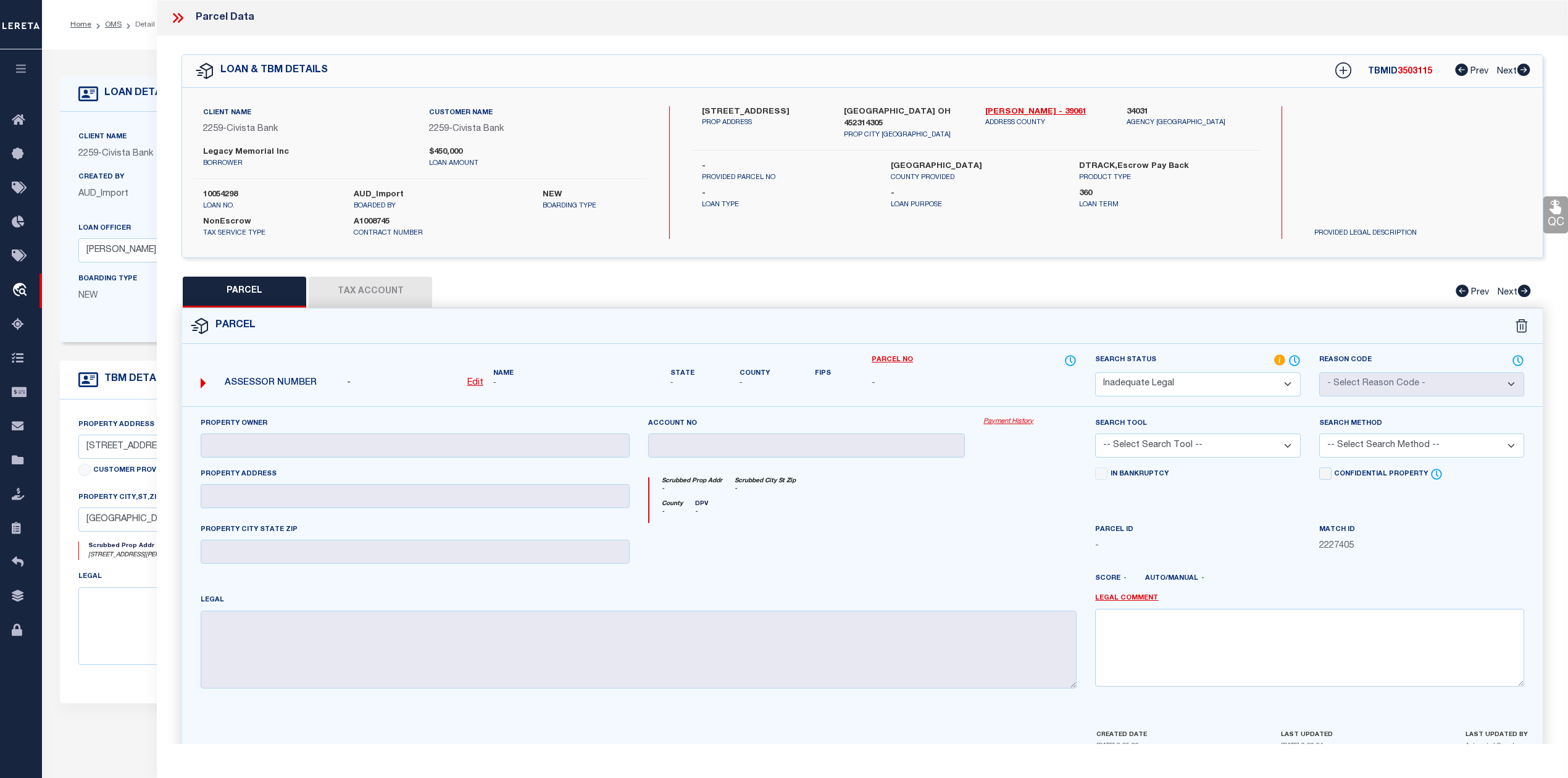
click at [1095, 372] on select "Automated Search Bad Parcel Complete Duplicate Parcel High Dollar Reporting In …" at bounding box center [1198, 384] width 205 height 24
click at [1048, 524] on div at bounding box center [1030, 548] width 111 height 51
click at [1118, 603] on link "Legal Comment" at bounding box center [1127, 598] width 63 height 11
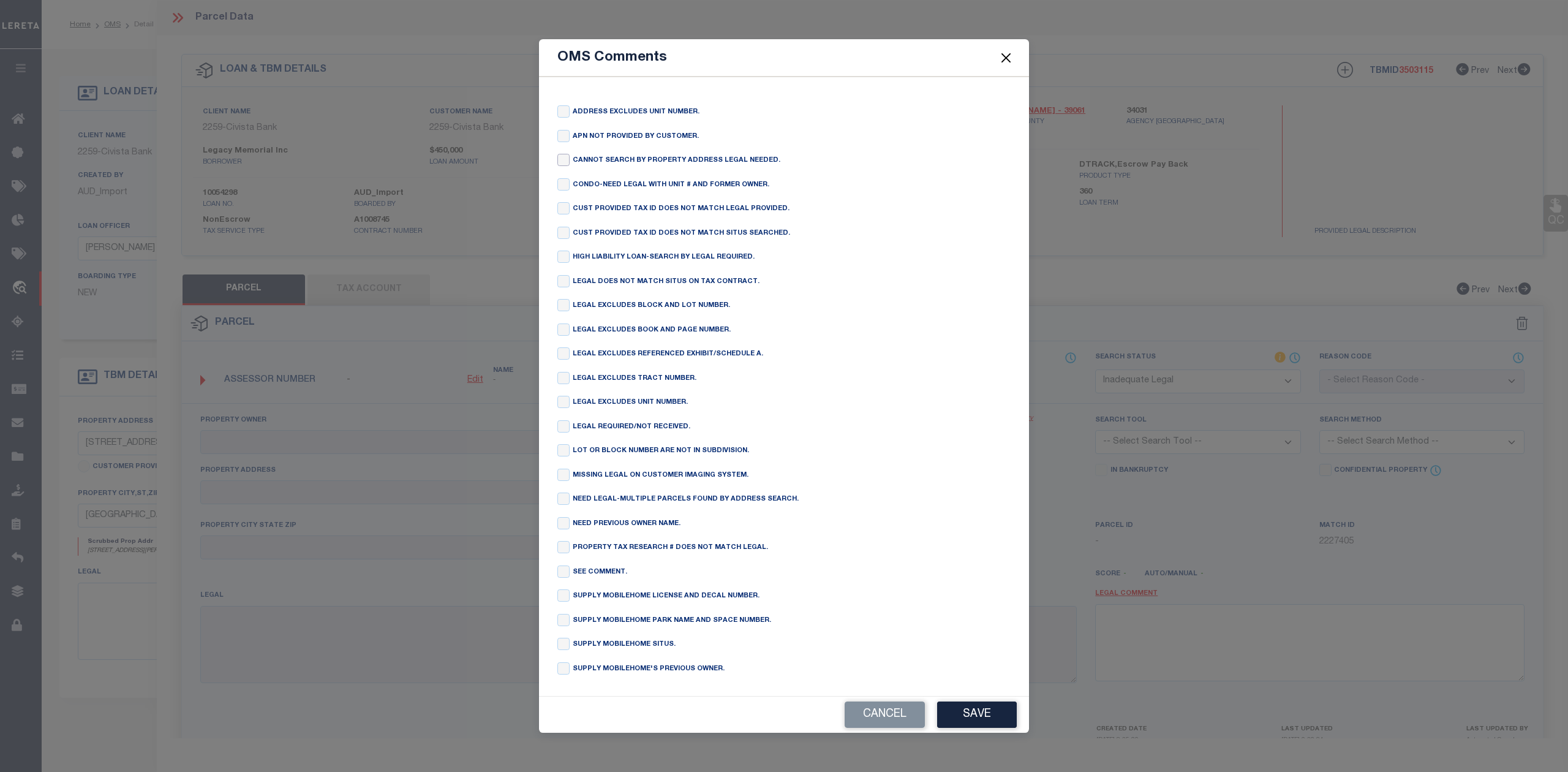
click at [563, 155] on input "checkbox" at bounding box center [563, 160] width 12 height 12
checkbox input "true"
click at [997, 722] on button "Save" at bounding box center [977, 715] width 80 height 27
type textarea "CANNOT SEARCH BY PROPERTY ADDRESS LEGAL NEEDED."
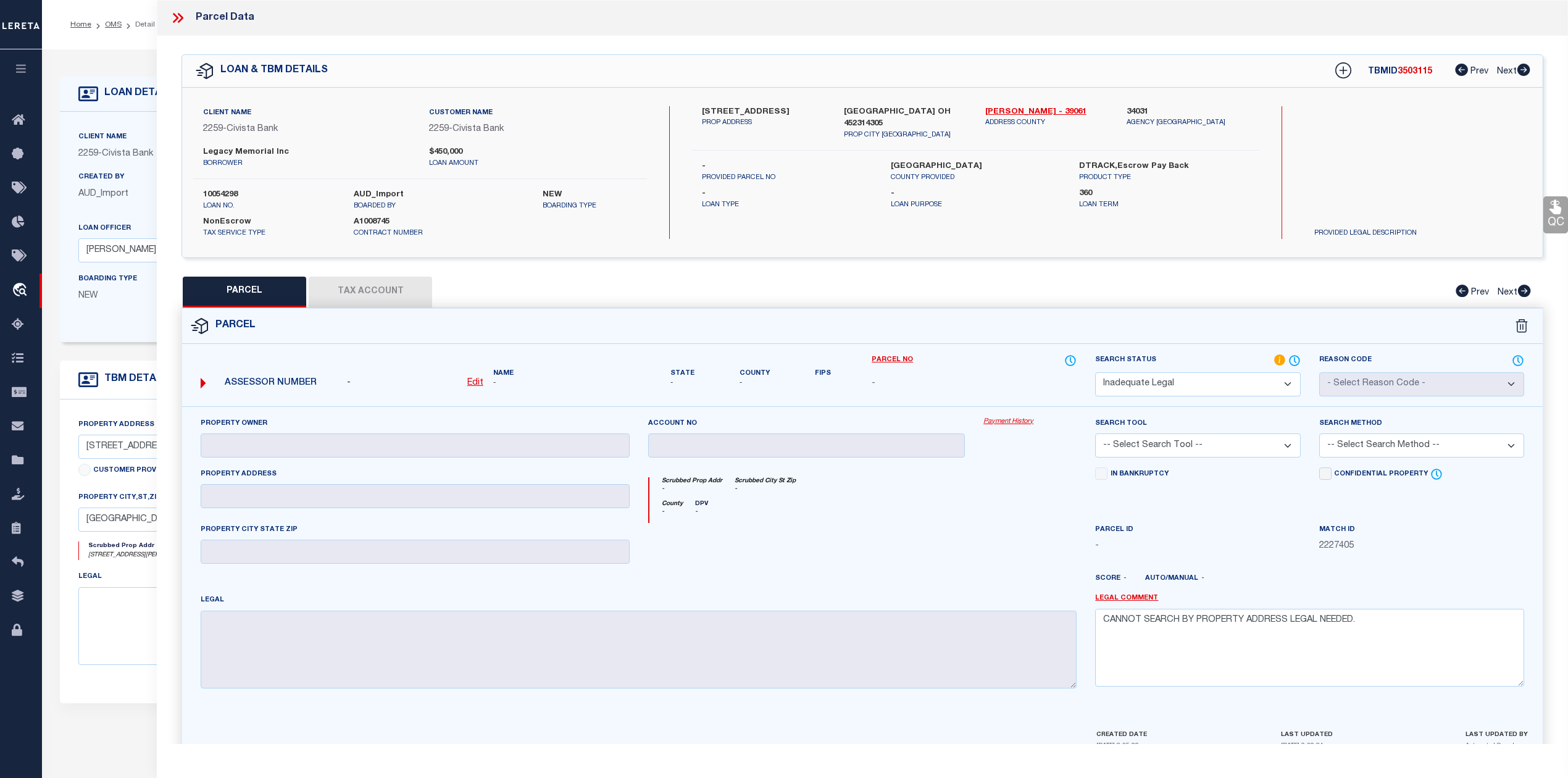
click at [998, 592] on div at bounding box center [919, 583] width 336 height 20
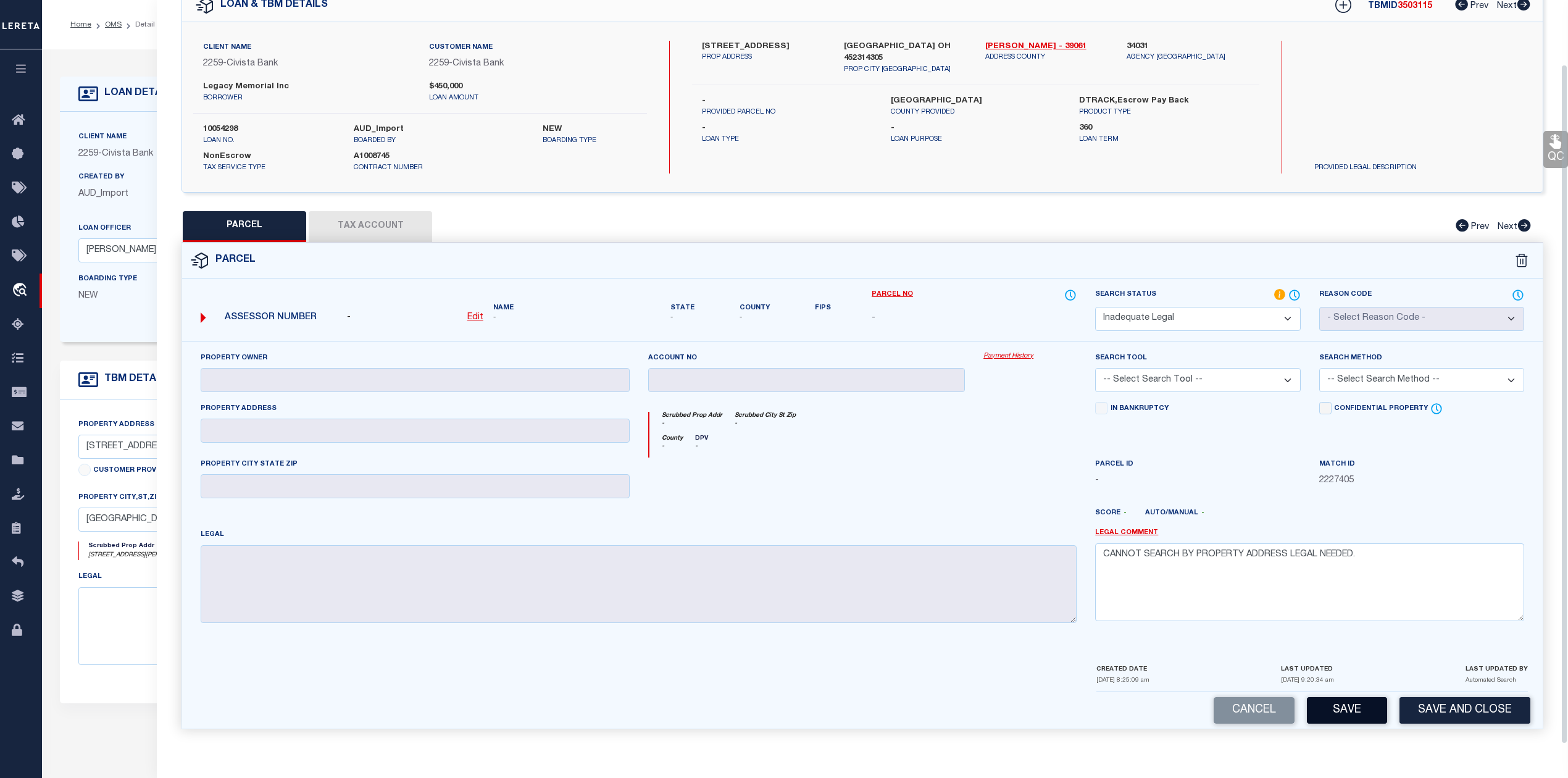
click at [1337, 715] on button "Save" at bounding box center [1346, 711] width 81 height 27
click at [964, 498] on div at bounding box center [807, 483] width 336 height 51
select select "AS"
checkbox input "false"
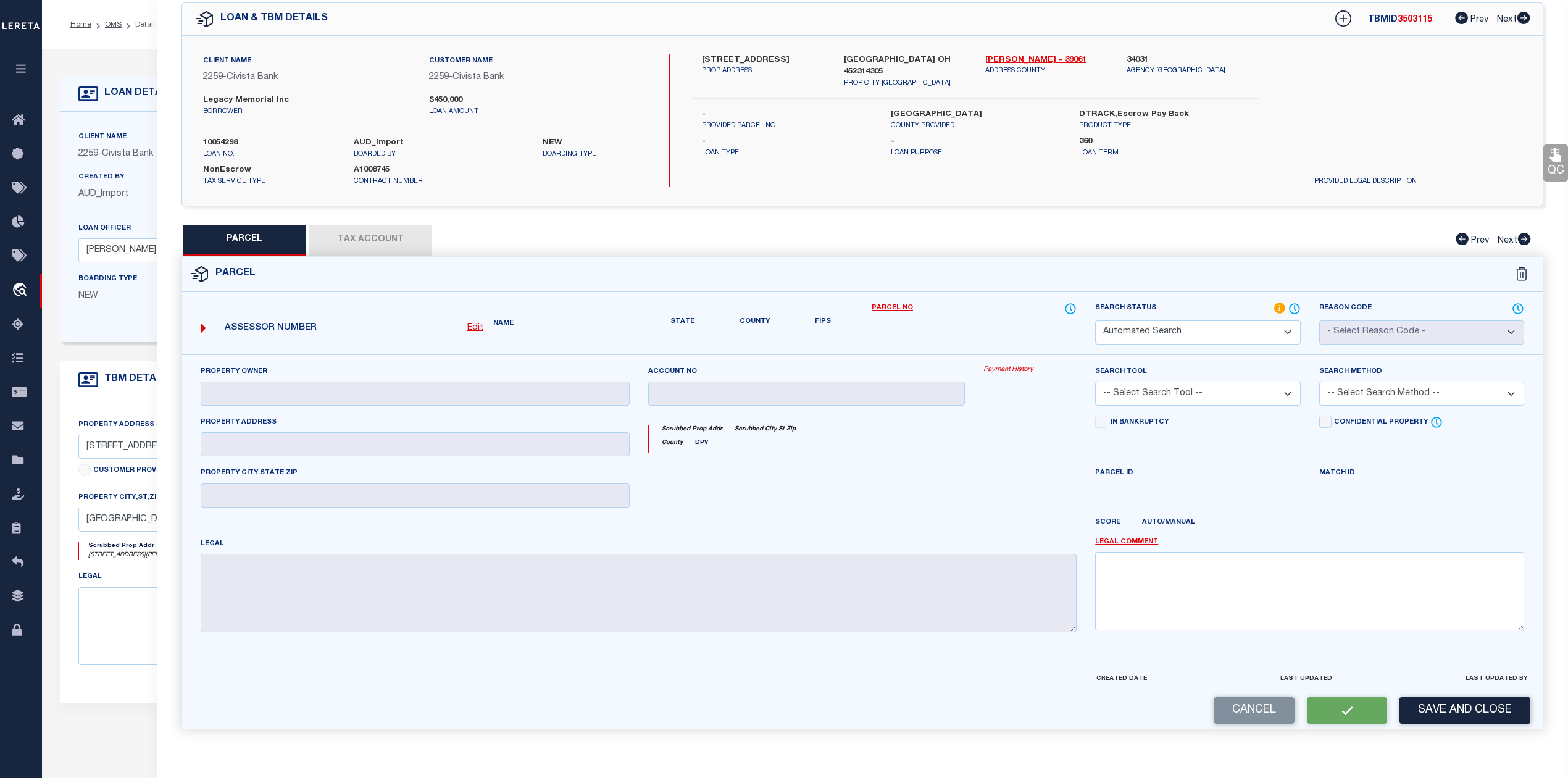
select select "ND"
checkbox input "false"
type textarea "CANNOT SEARCH BY PROPERTY ADDRESS LEGAL NEEDED."
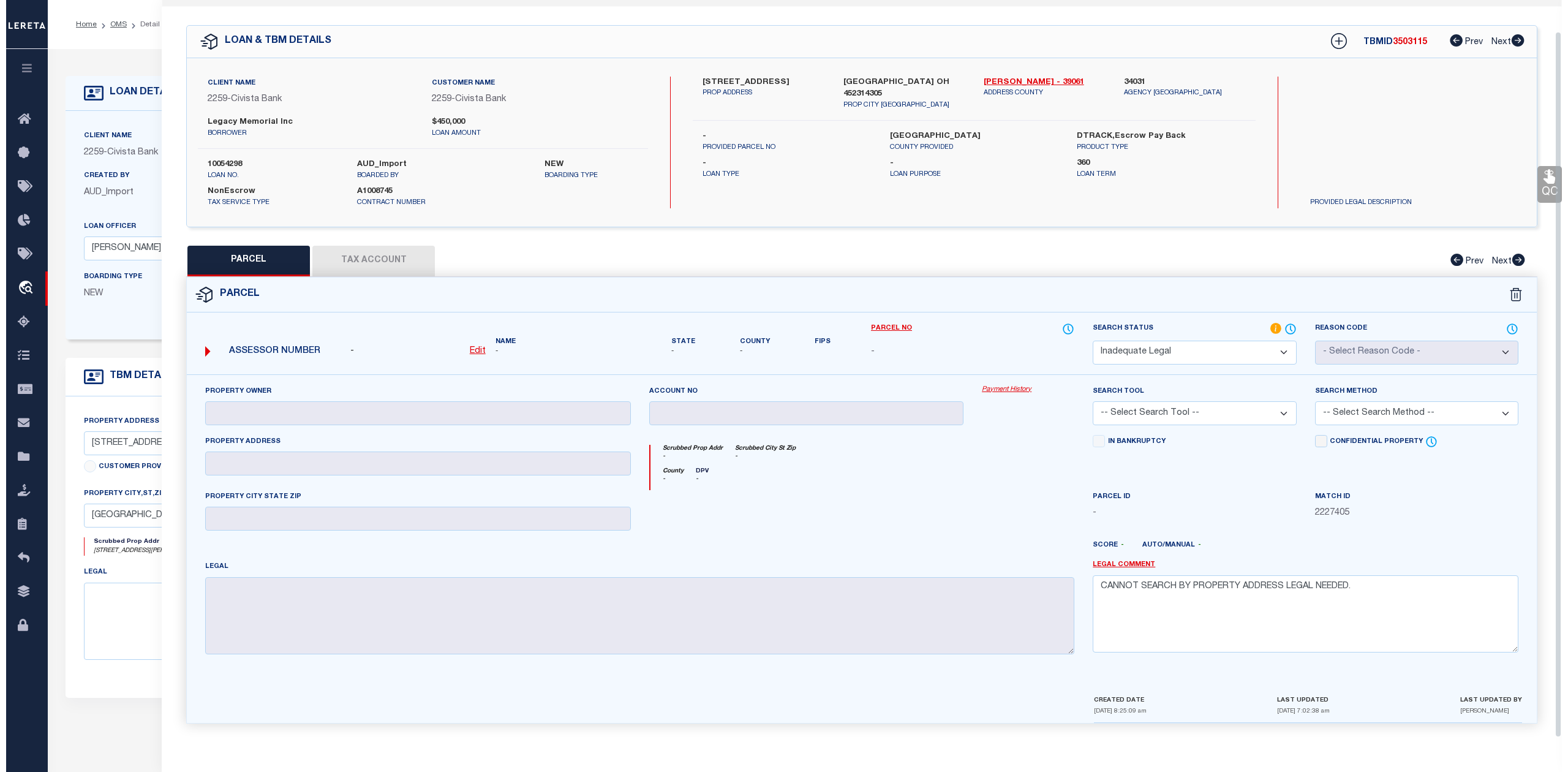
scroll to position [0, 0]
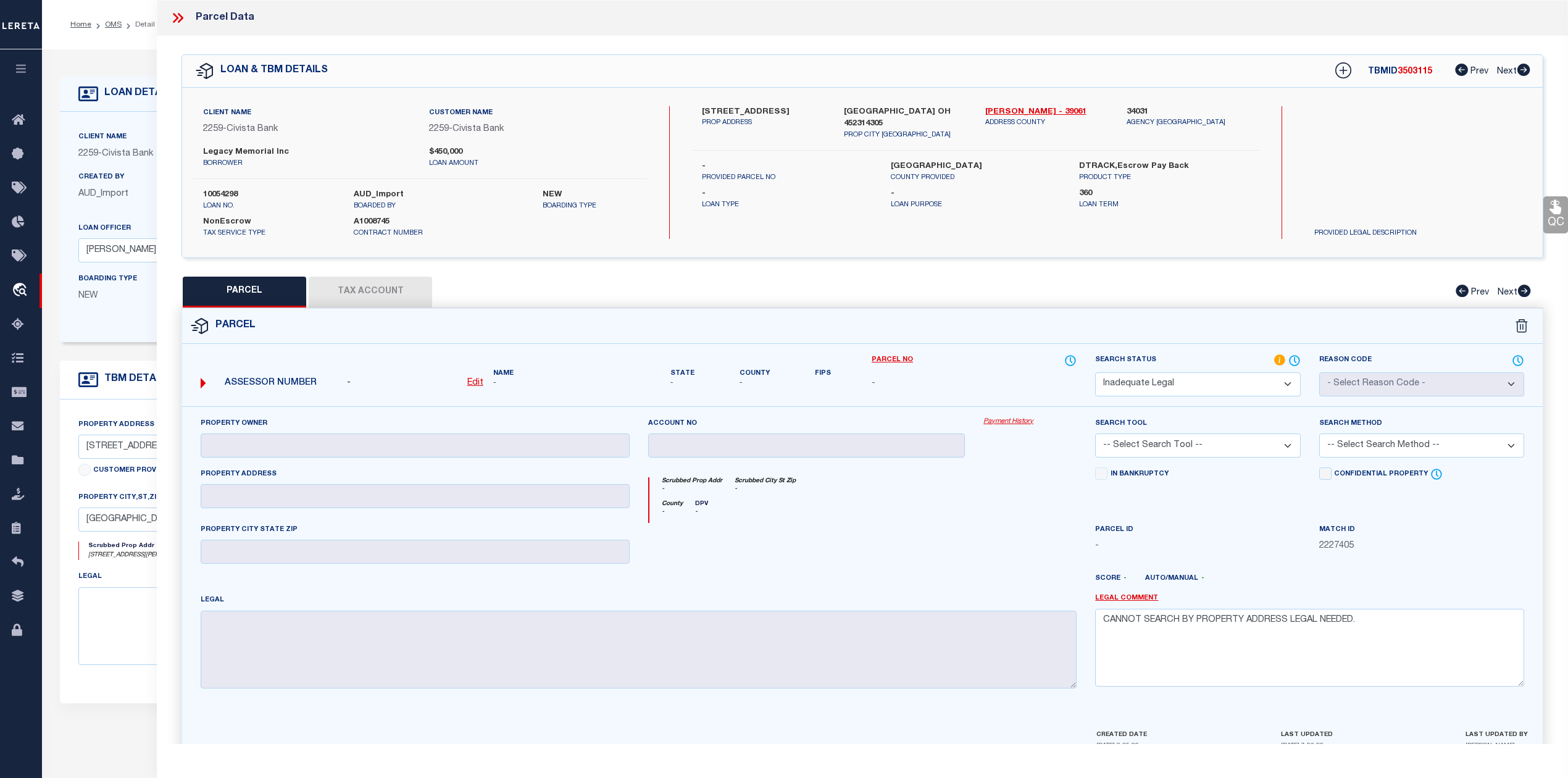
click at [1409, 72] on span "3503115" at bounding box center [1415, 71] width 35 height 9
copy span "3503115"
drag, startPoint x: 981, startPoint y: 109, endPoint x: 1018, endPoint y: 107, distance: 37.1
click at [1018, 107] on div "[PERSON_NAME] - 39061 ADDRESS COUNTY" at bounding box center [1046, 124] width 141 height 35
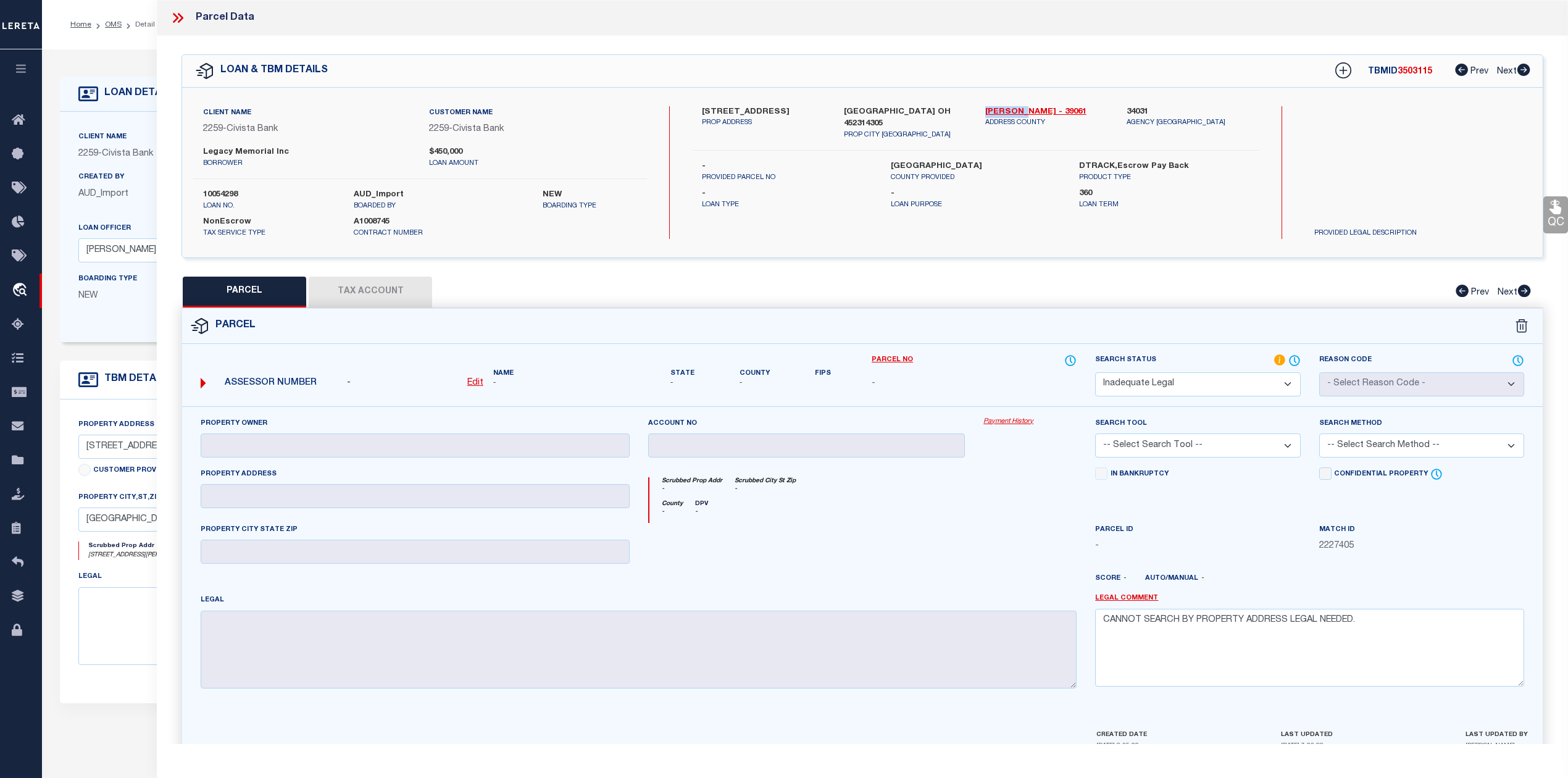
copy link "[PERSON_NAME]"
click at [983, 562] on div at bounding box center [1030, 548] width 111 height 51
click at [991, 547] on div at bounding box center [1030, 548] width 111 height 51
click at [179, 18] on icon at bounding box center [177, 17] width 16 height 16
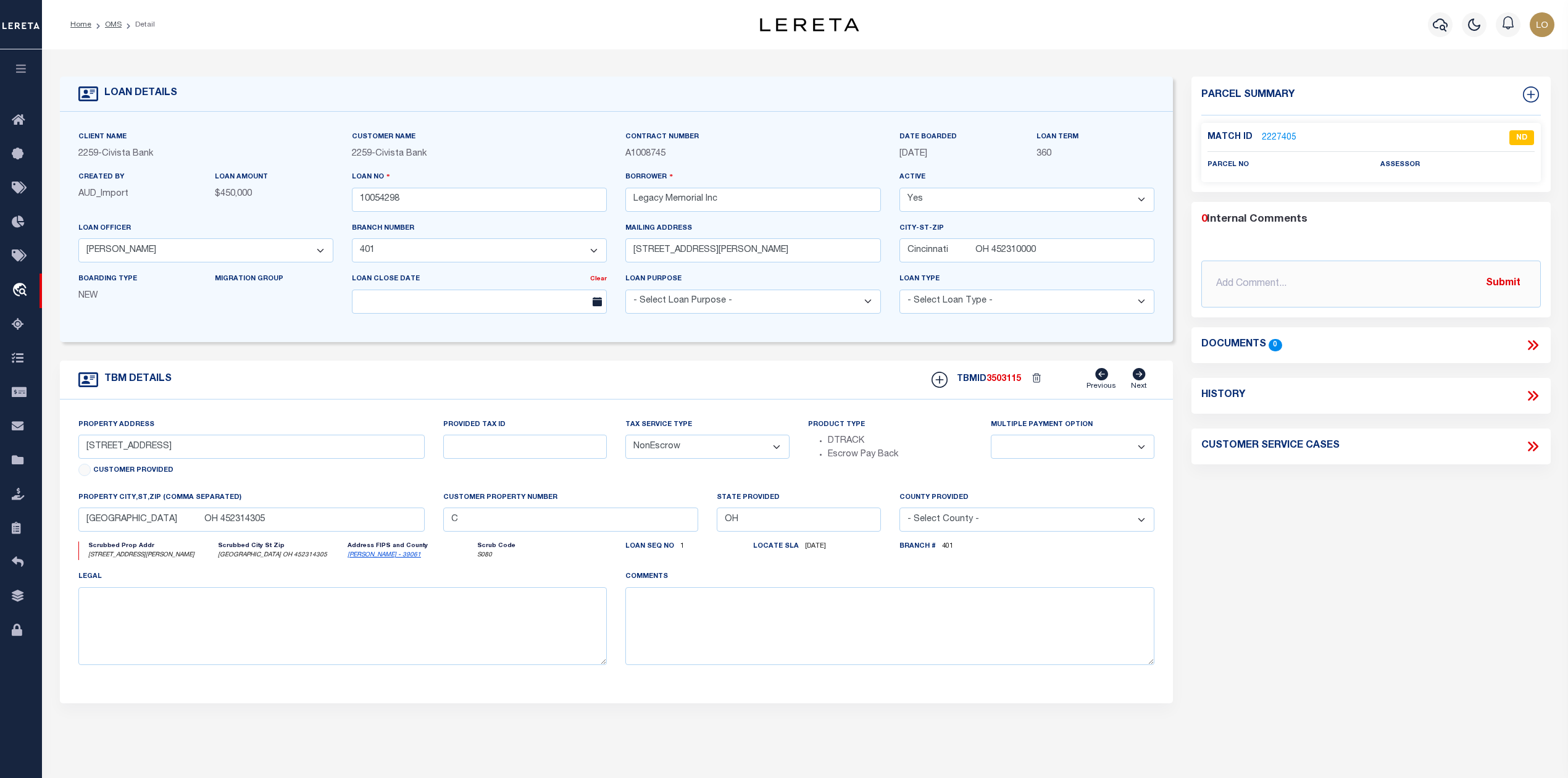
click at [1319, 567] on div "Parcel Summary Match ID 2227405 0" at bounding box center [1369, 413] width 377 height 674
click at [110, 26] on link "OMS" at bounding box center [112, 25] width 16 height 8
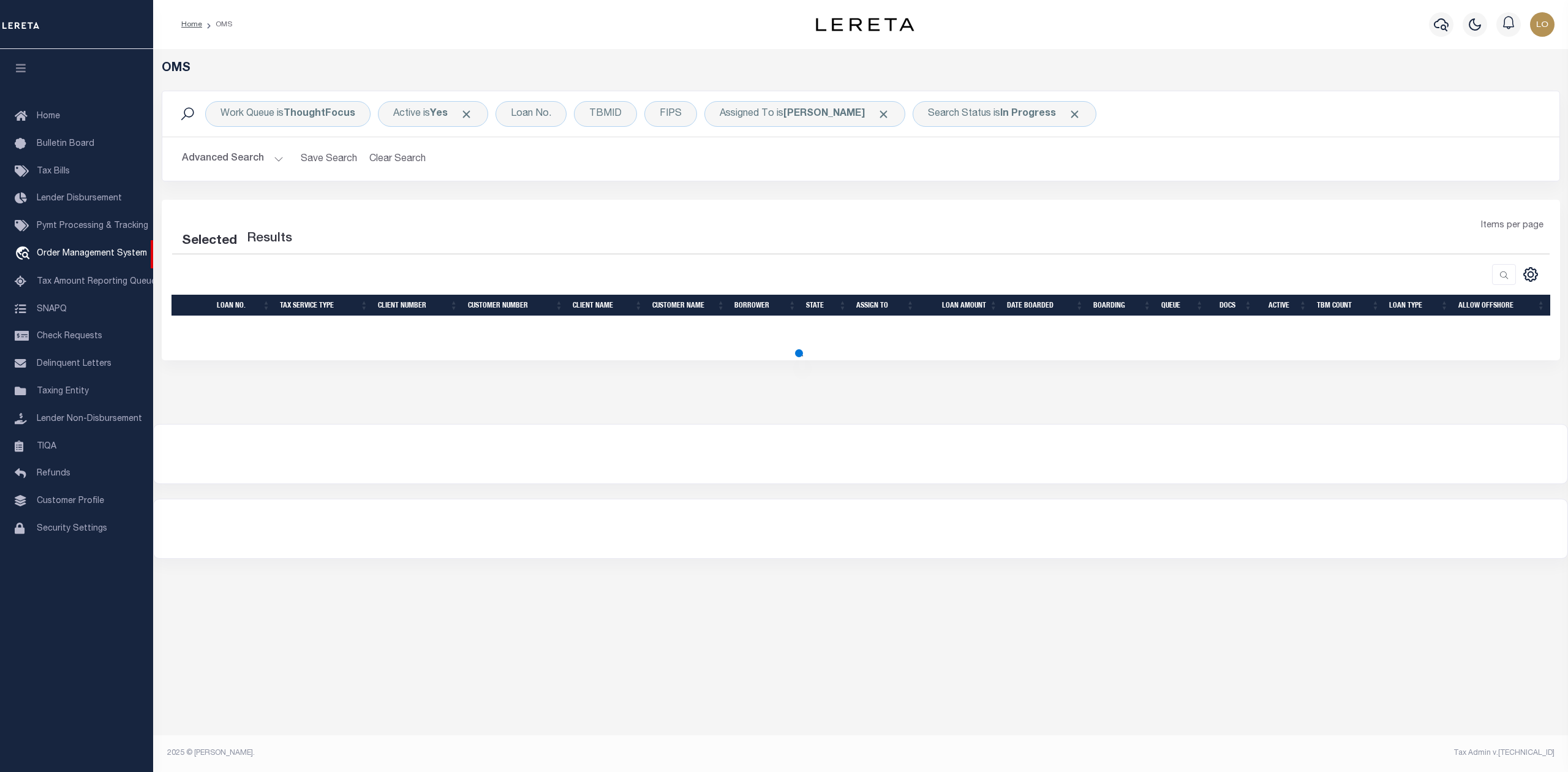
select select "200"
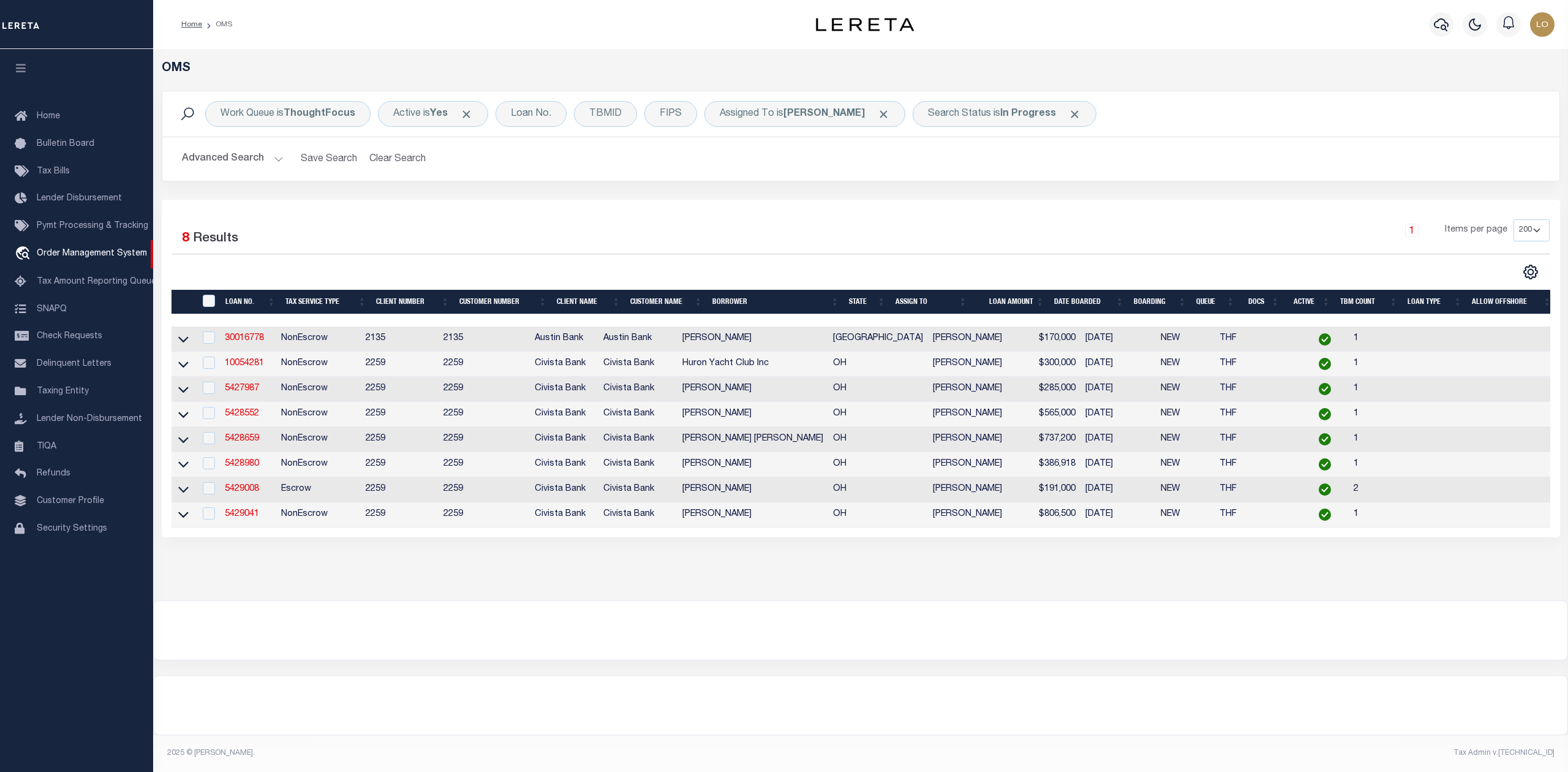
click at [863, 601] on div "OMS Work Queue is ThoughtFocus Active is Yes Loan No. TBMID FIPS Assigned To is…" at bounding box center [860, 324] width 1415 height 551
click at [253, 391] on link "5427987" at bounding box center [242, 388] width 34 height 9
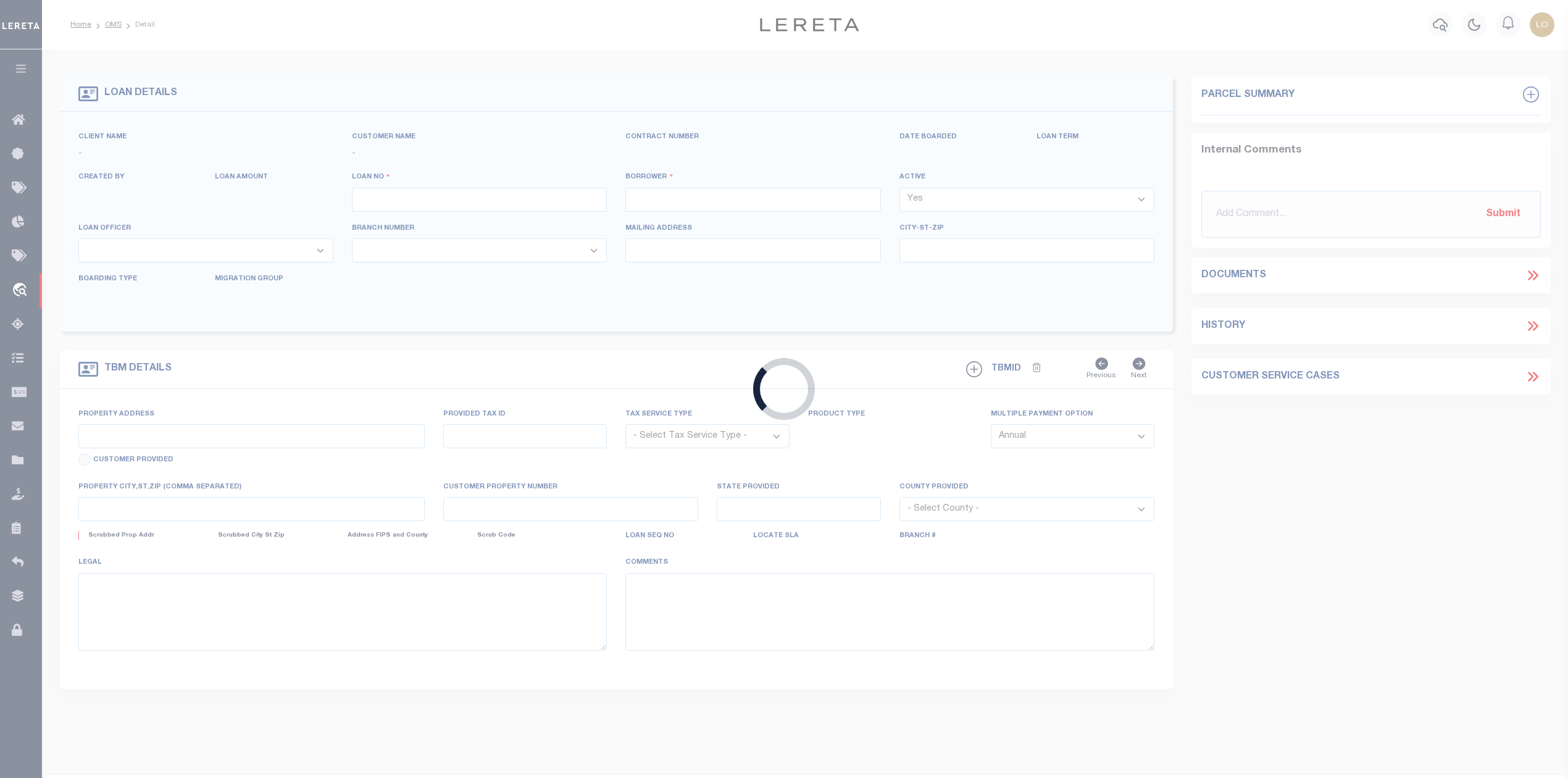
type input "5427987"
type input "[PERSON_NAME]"
select select
type input "522 Nantucket Dr"
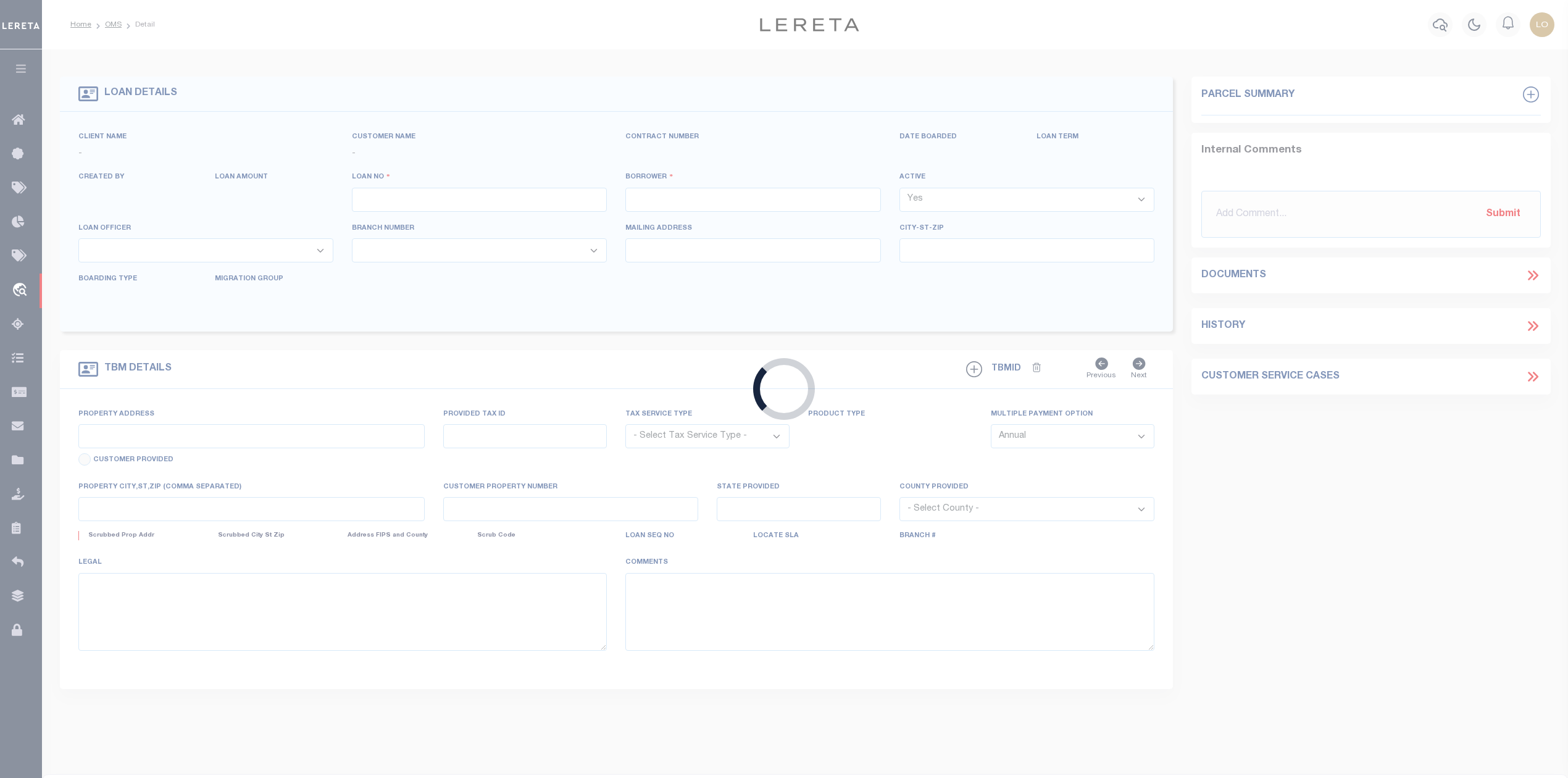
type input "Sandusky OH 448700000"
select select "NonEscrow"
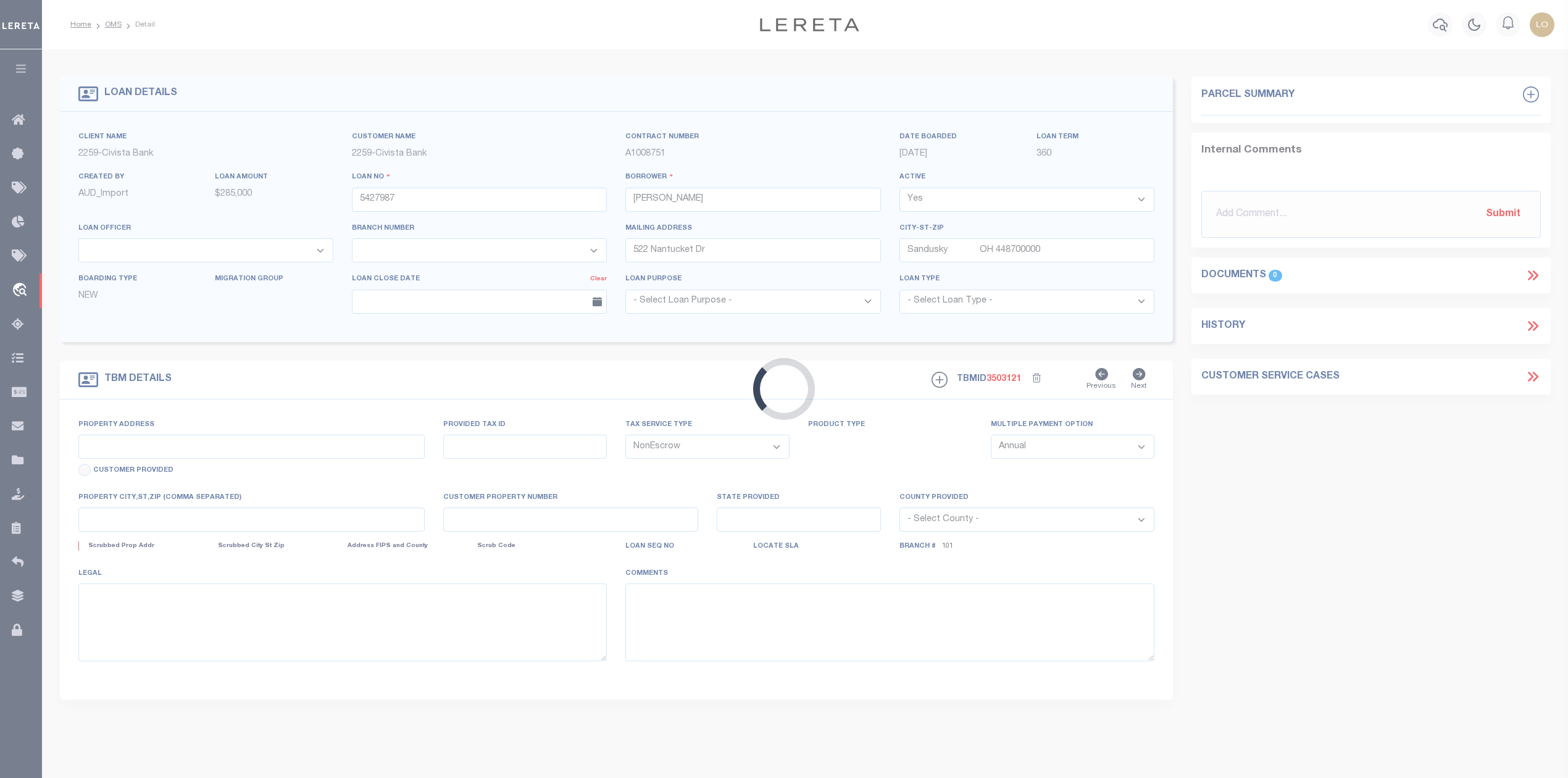
type input "1941 3RD ST"
select select
type input "SANDUSKY OH 448700000"
type input "R"
type input "OH"
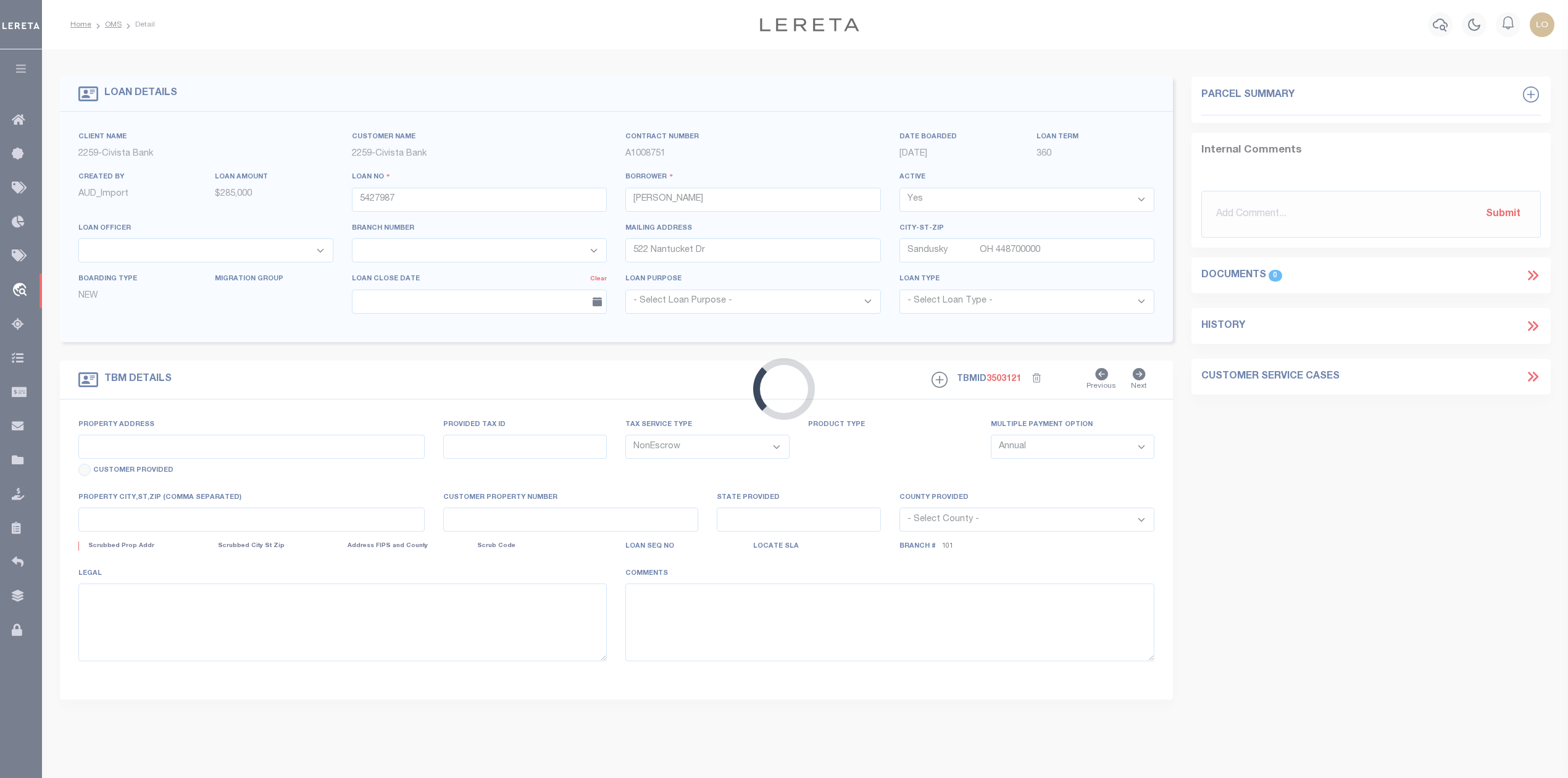
select select
select select "20682"
select select "7613"
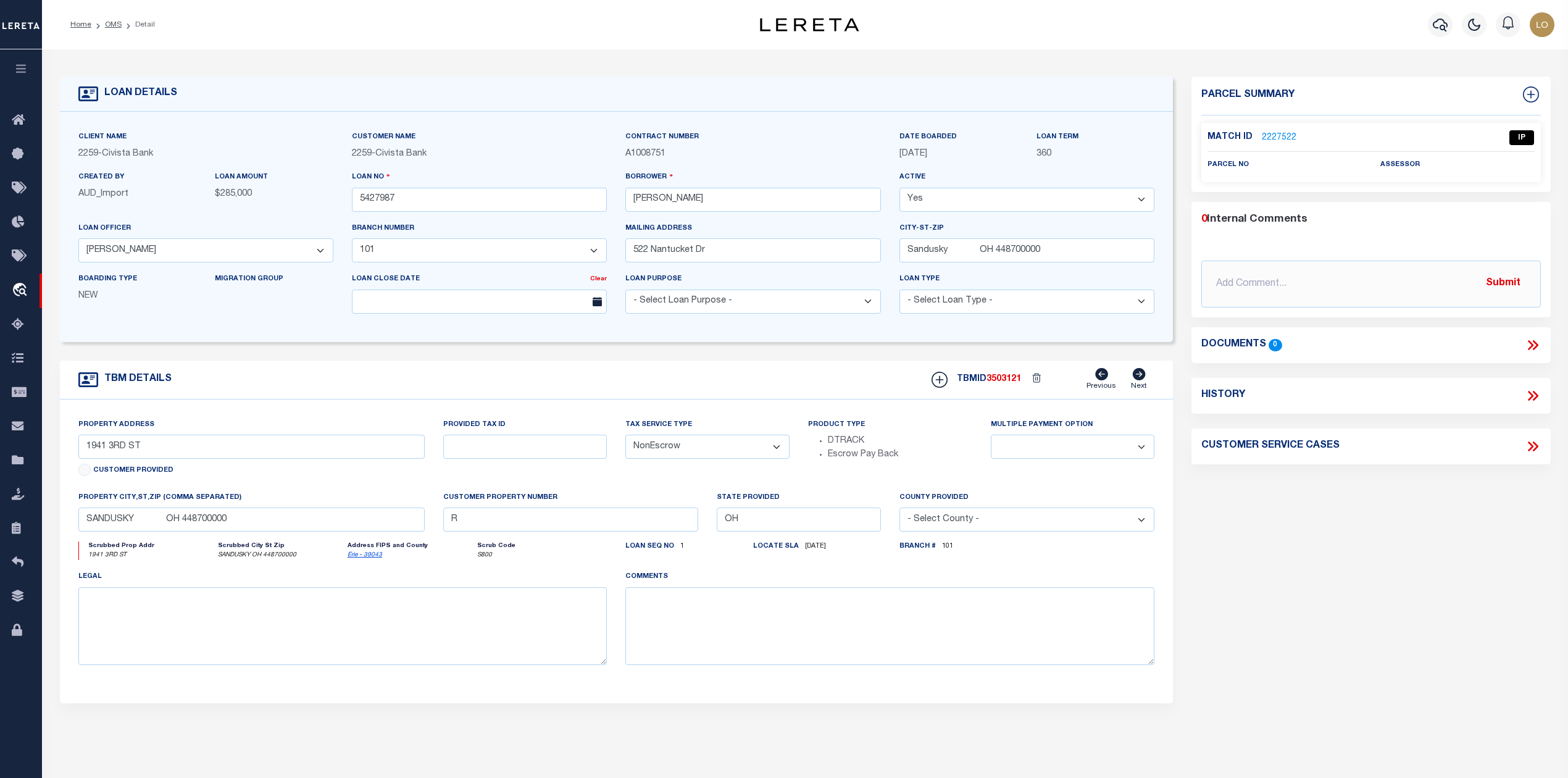
click at [1272, 138] on link "2227522" at bounding box center [1279, 138] width 35 height 13
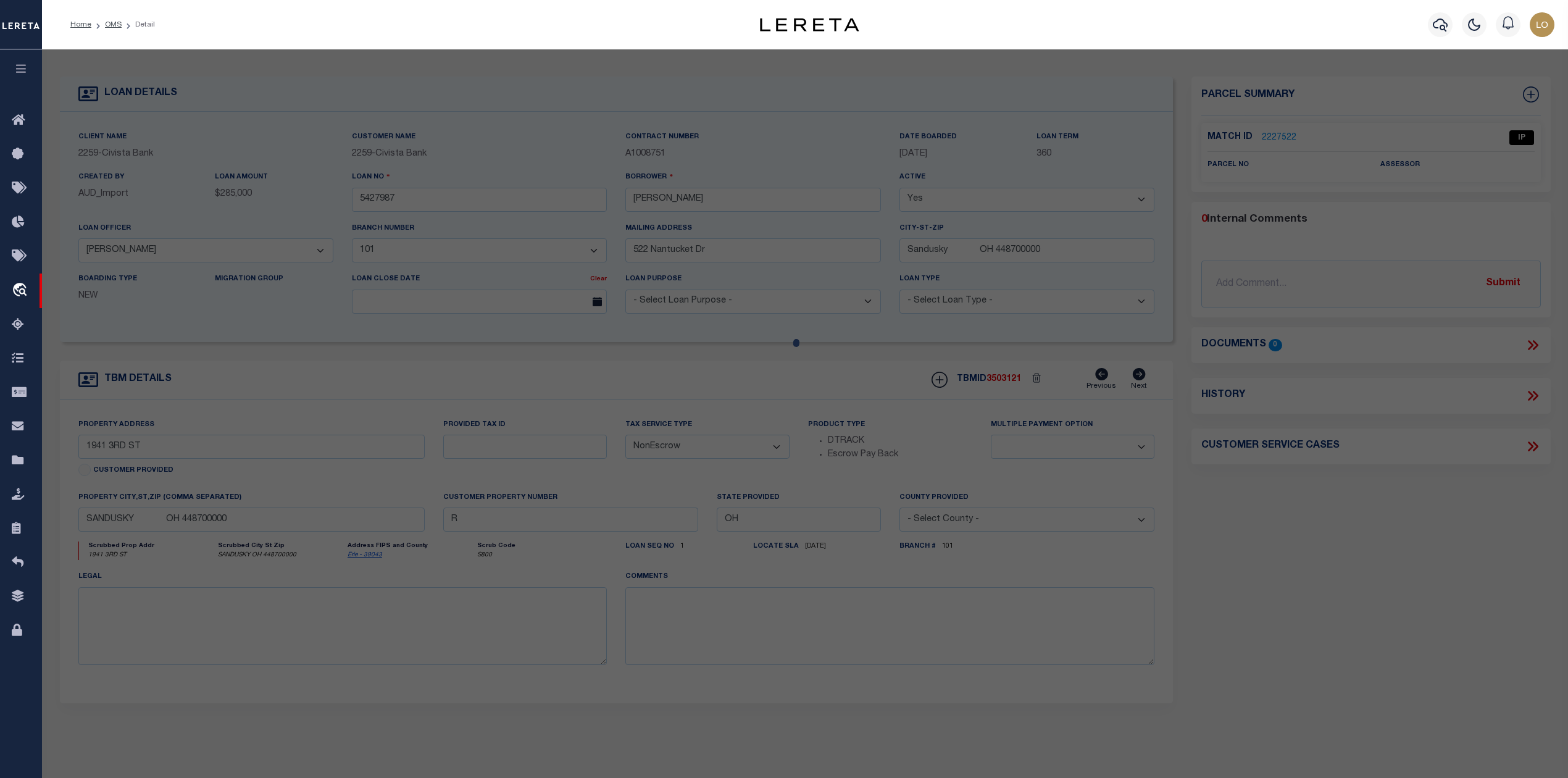
checkbox input "false"
select select "IP"
checkbox input "false"
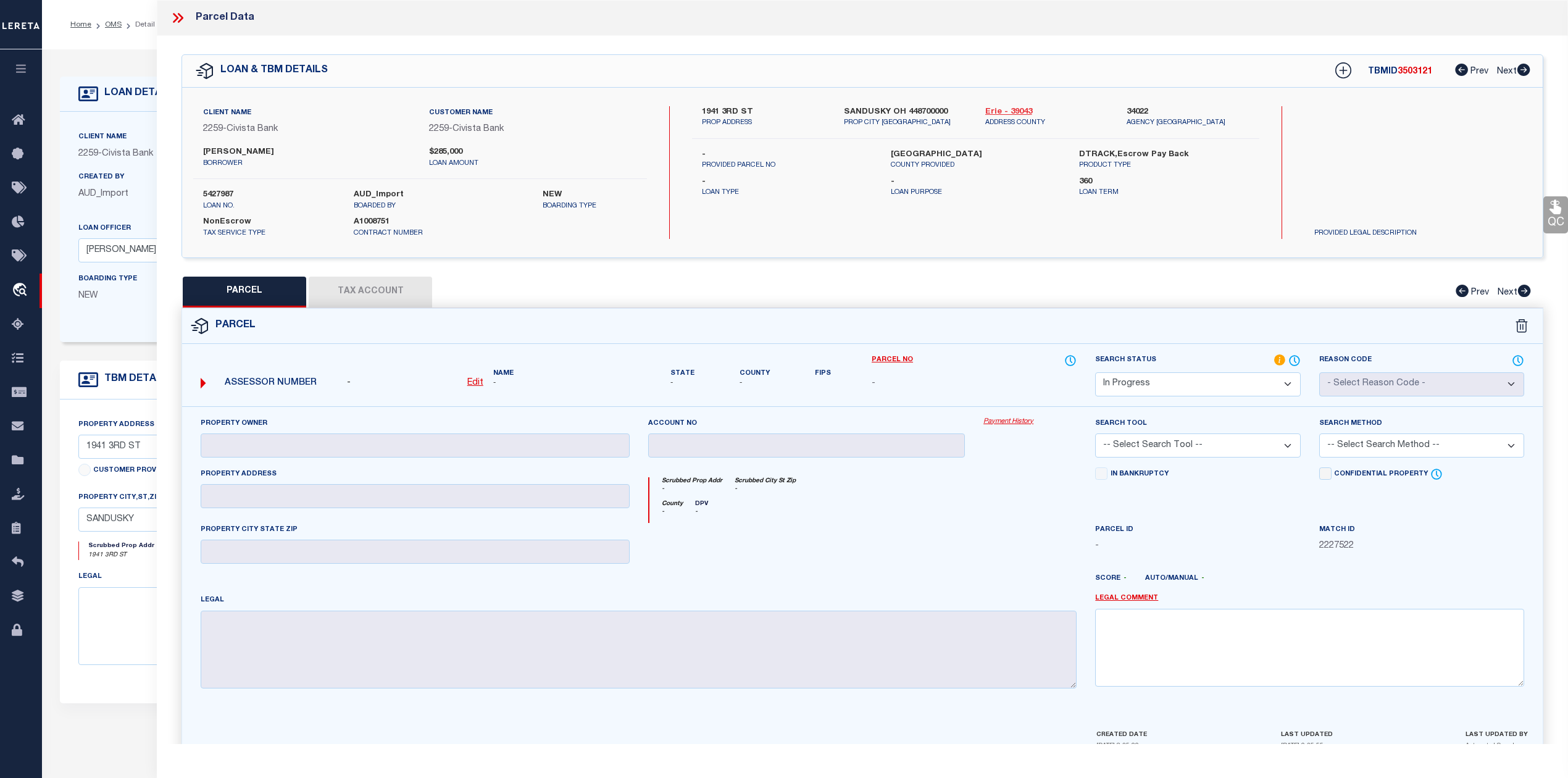
click at [990, 107] on link "Erie - 39043" at bounding box center [1046, 112] width 123 height 12
drag, startPoint x: 706, startPoint y: 111, endPoint x: 751, endPoint y: 111, distance: 45.0
click at [751, 111] on label "1941 3RD ST" at bounding box center [763, 112] width 123 height 12
click at [882, 511] on div "County - DPV -" at bounding box center [863, 511] width 428 height 23
click at [477, 379] on u "Edit" at bounding box center [475, 383] width 16 height 9
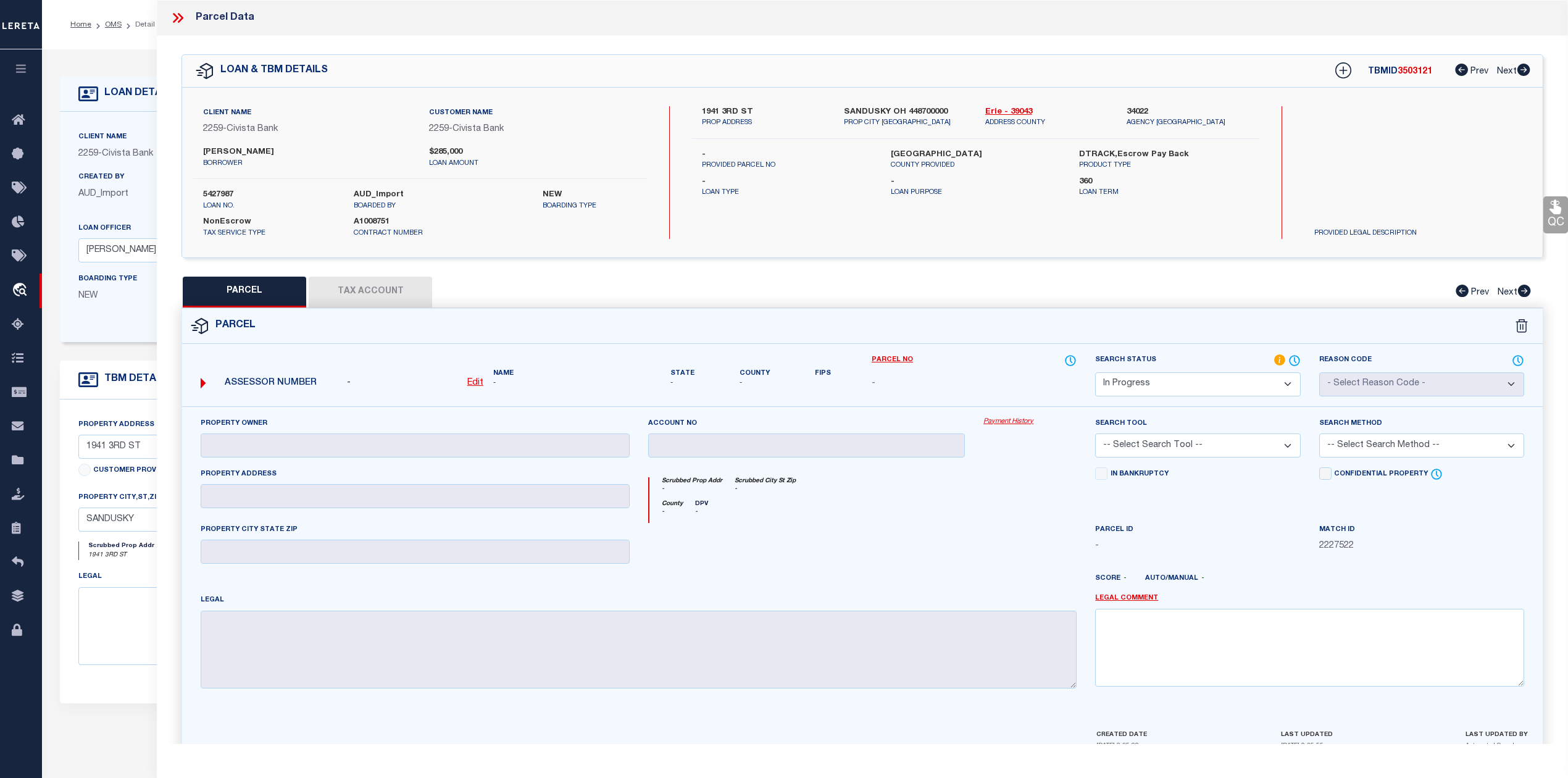
select select "IP"
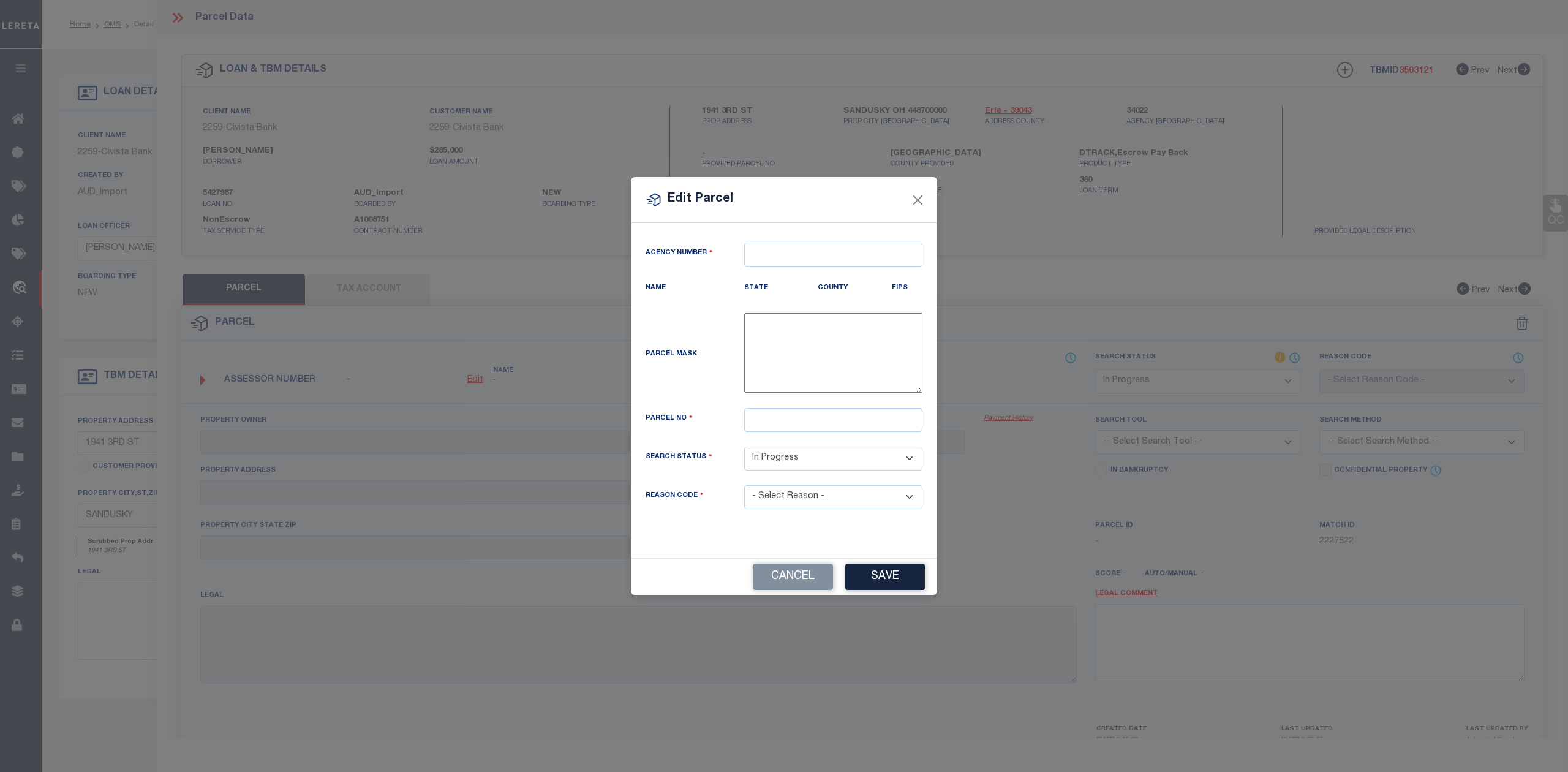
type textarea "-"
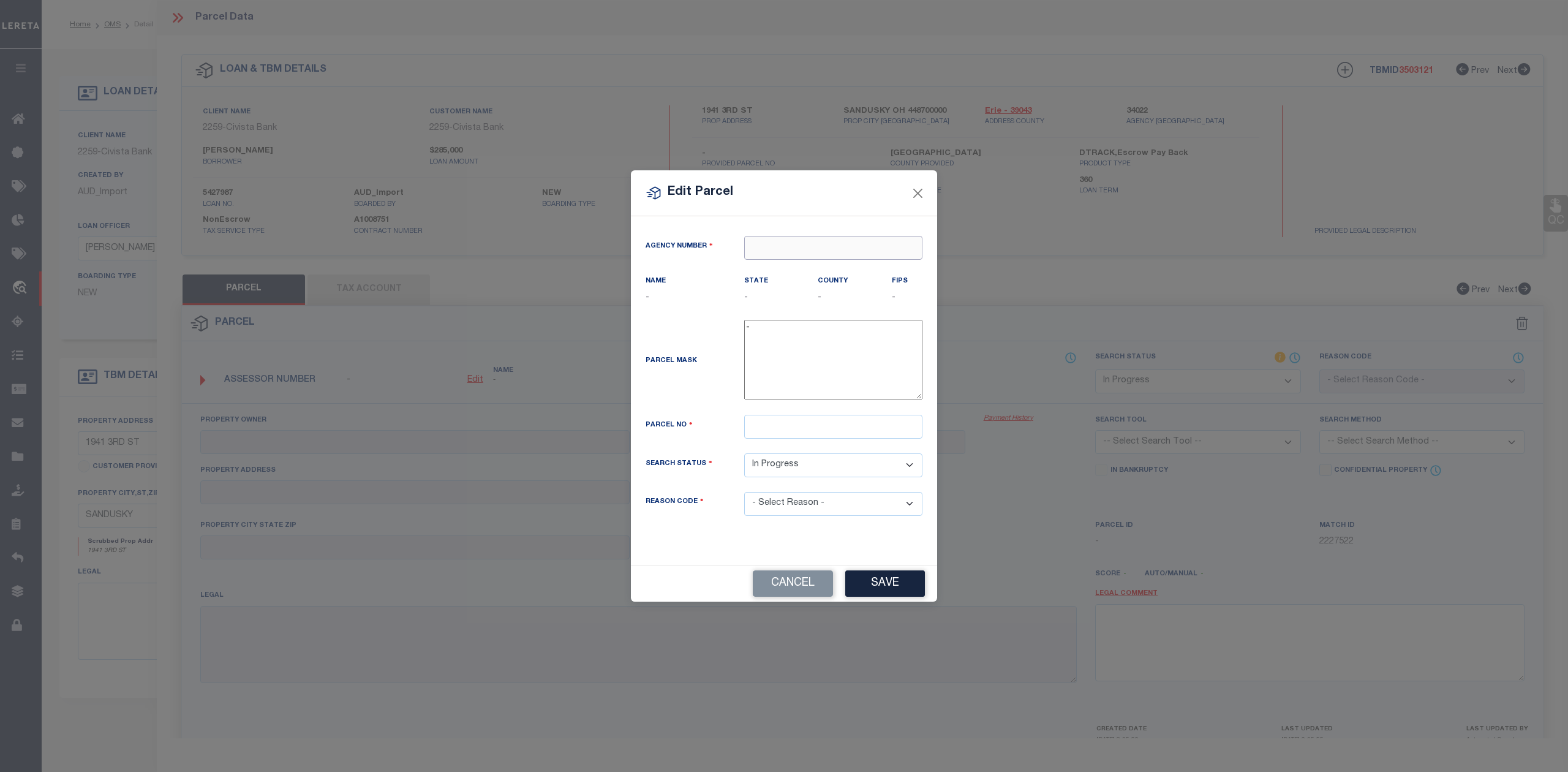
click at [796, 256] on input "text" at bounding box center [833, 247] width 178 height 24
click at [823, 272] on div "340220000 : [GEOGRAPHIC_DATA]" at bounding box center [833, 276] width 177 height 35
type input "340220000"
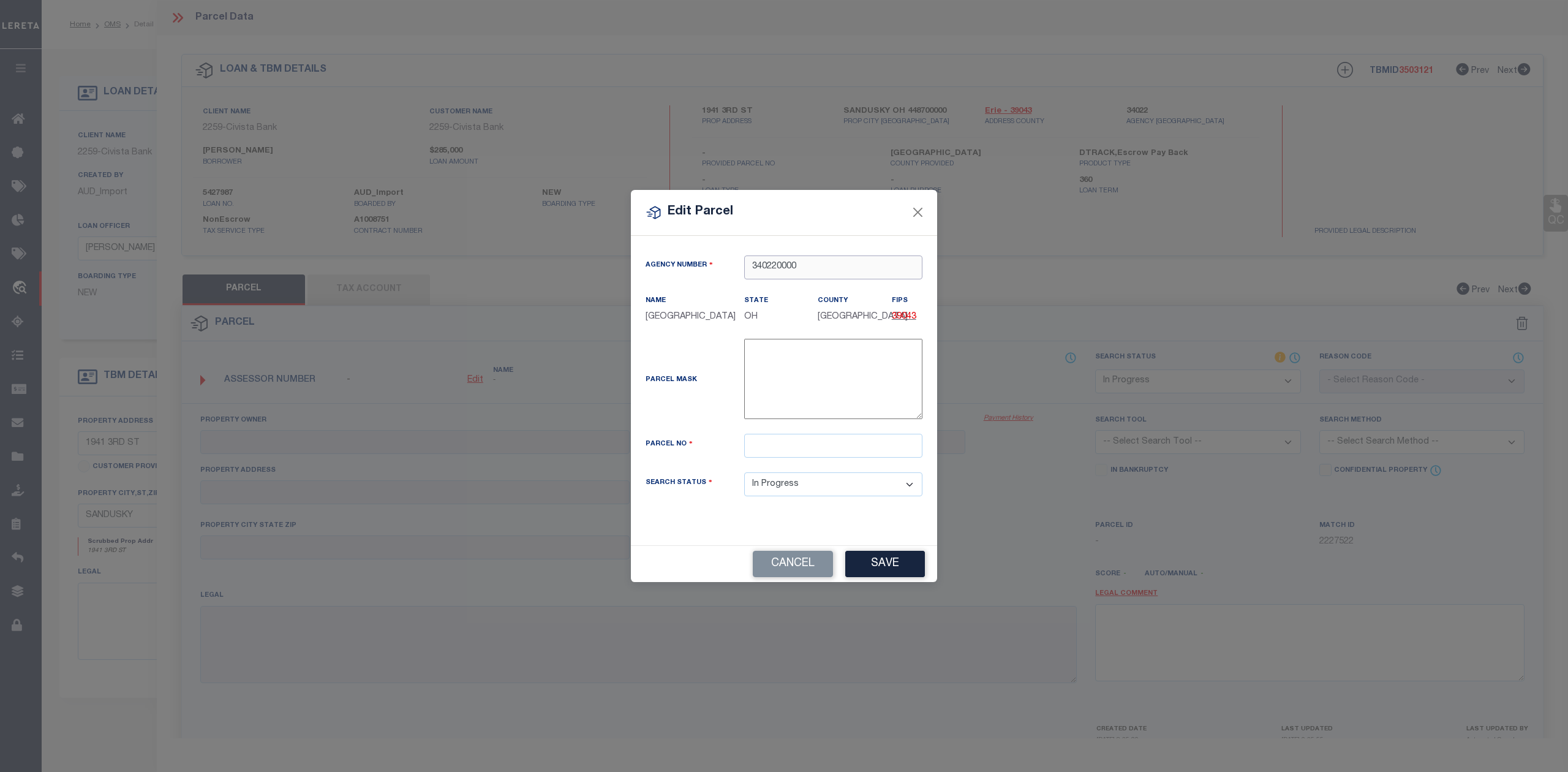
type input "340220000"
click at [848, 444] on input "text" at bounding box center [833, 445] width 178 height 24
paste input "57-03575.000"
type input "57-03575.000"
click at [692, 411] on div "Parcel Mask -" at bounding box center [784, 381] width 295 height 85
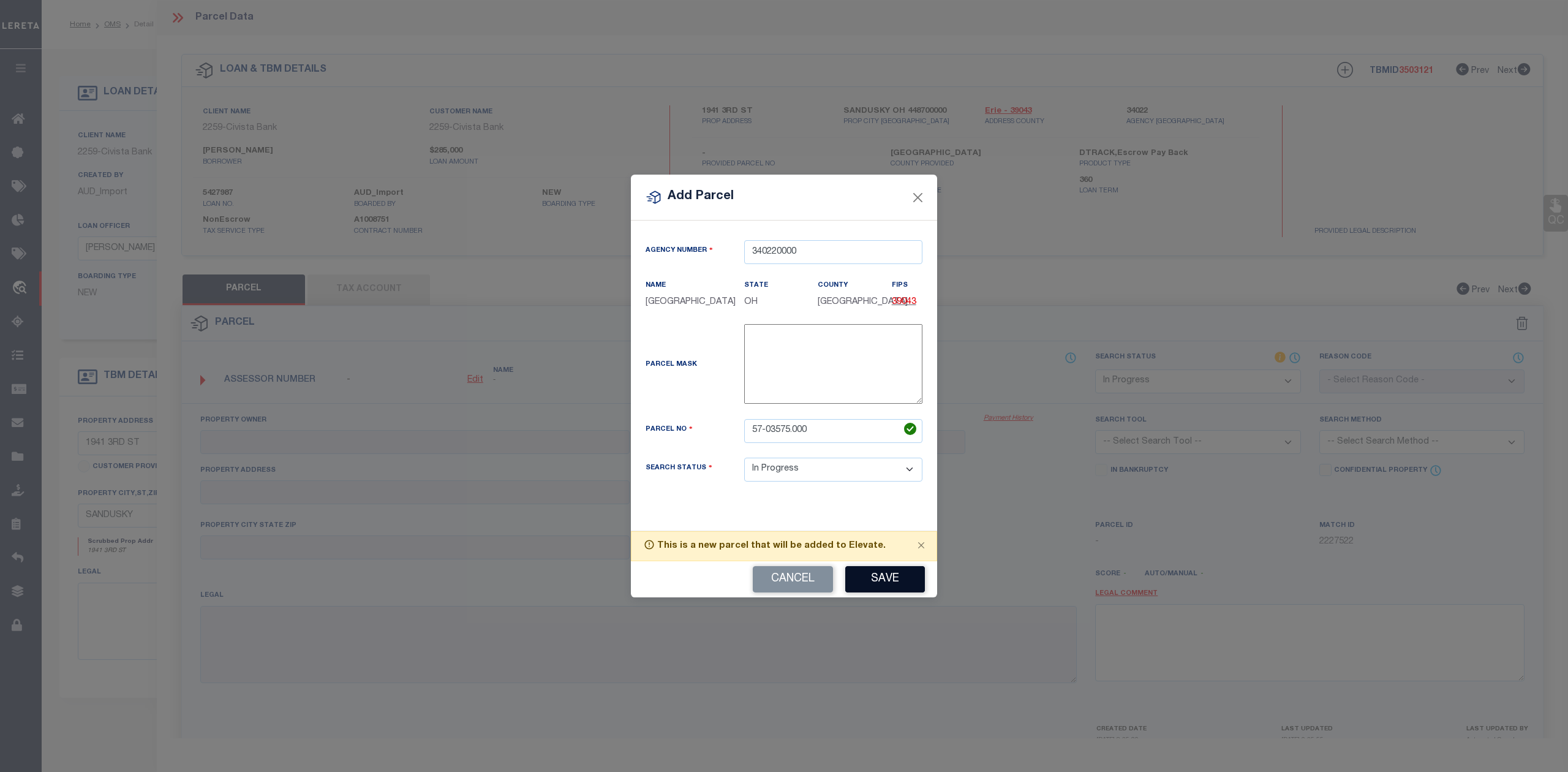
click at [857, 572] on button "Save" at bounding box center [885, 580] width 80 height 27
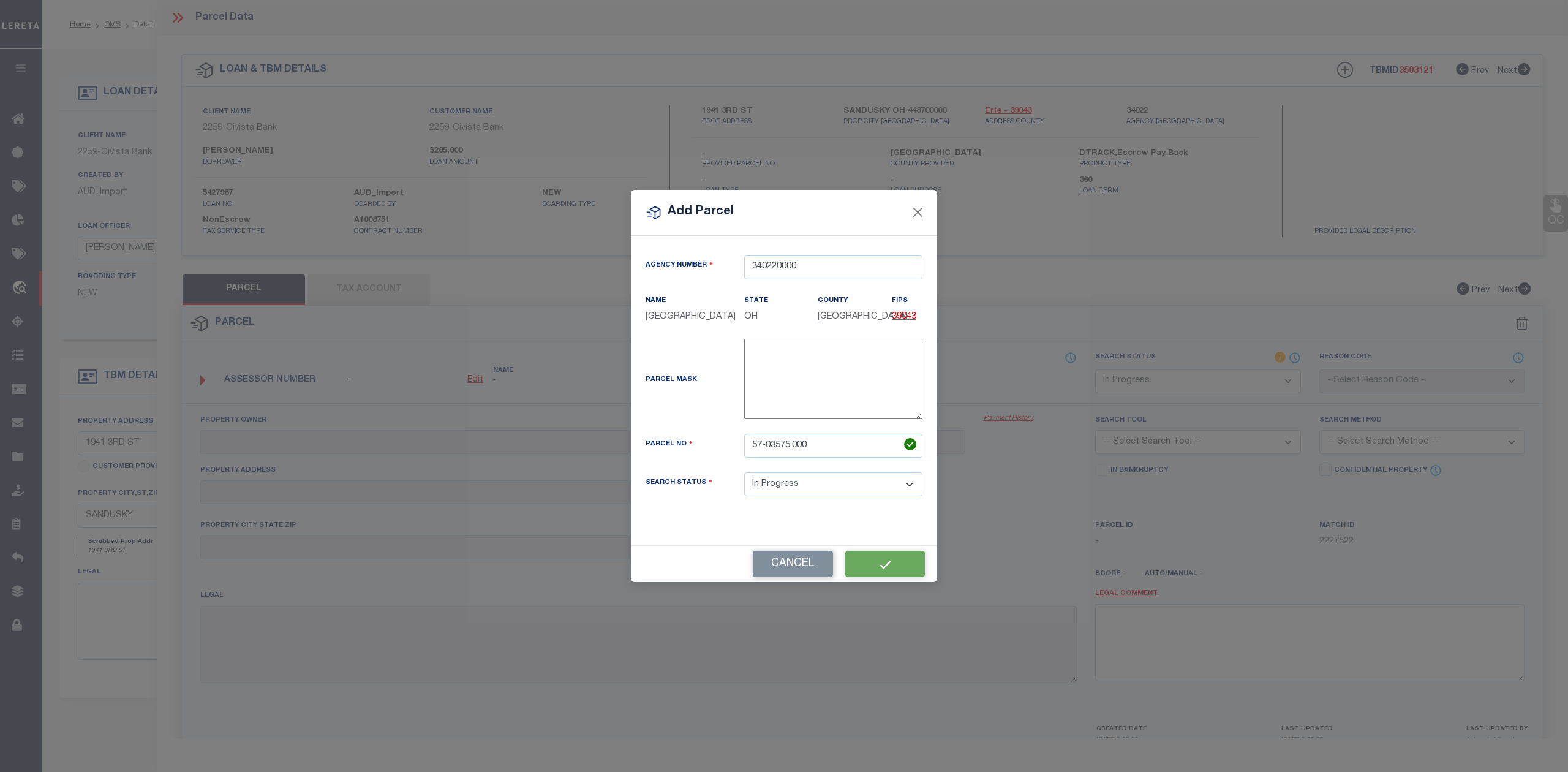
select select "IP"
checkbox input "false"
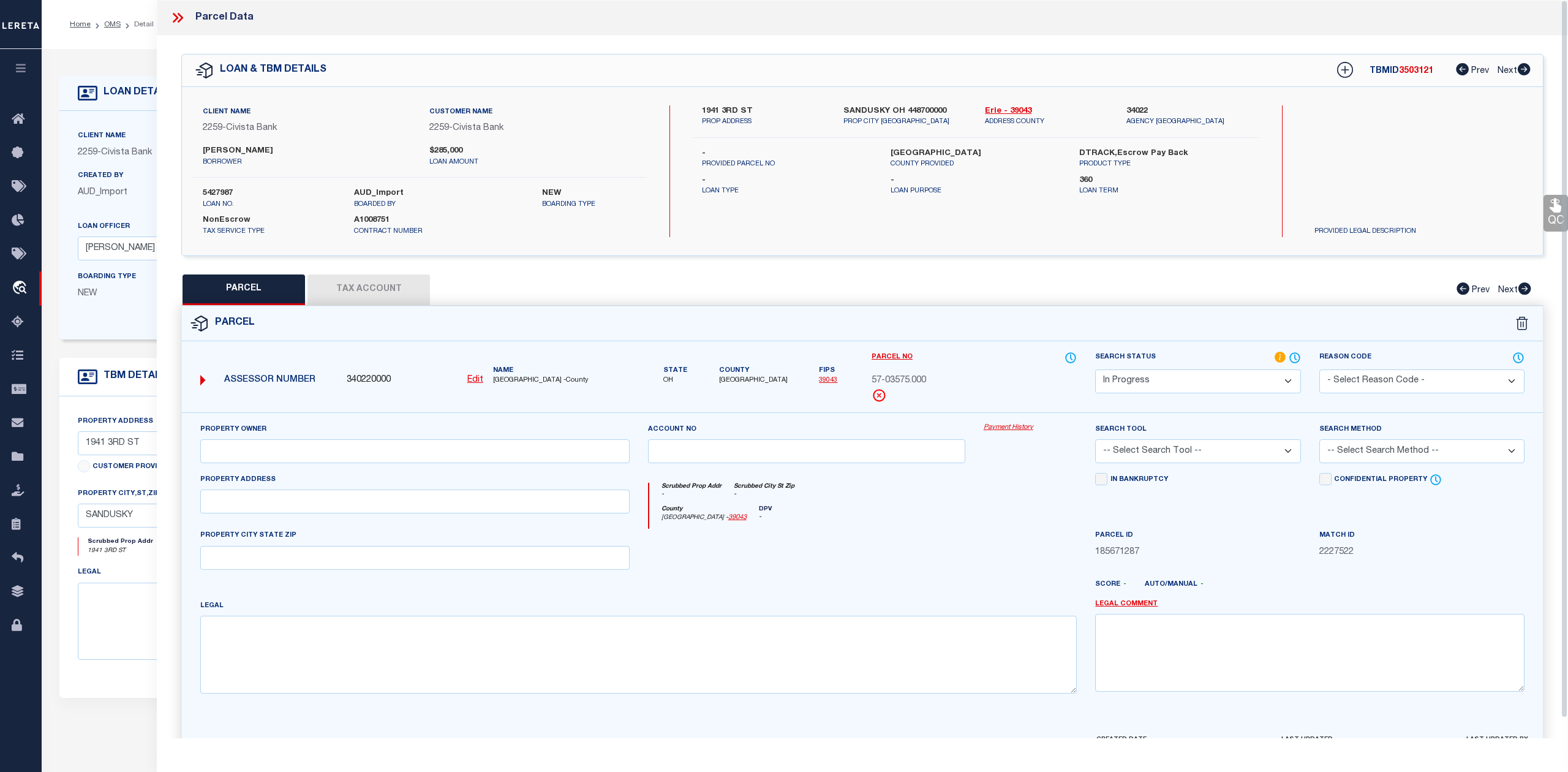
checkbox input "false"
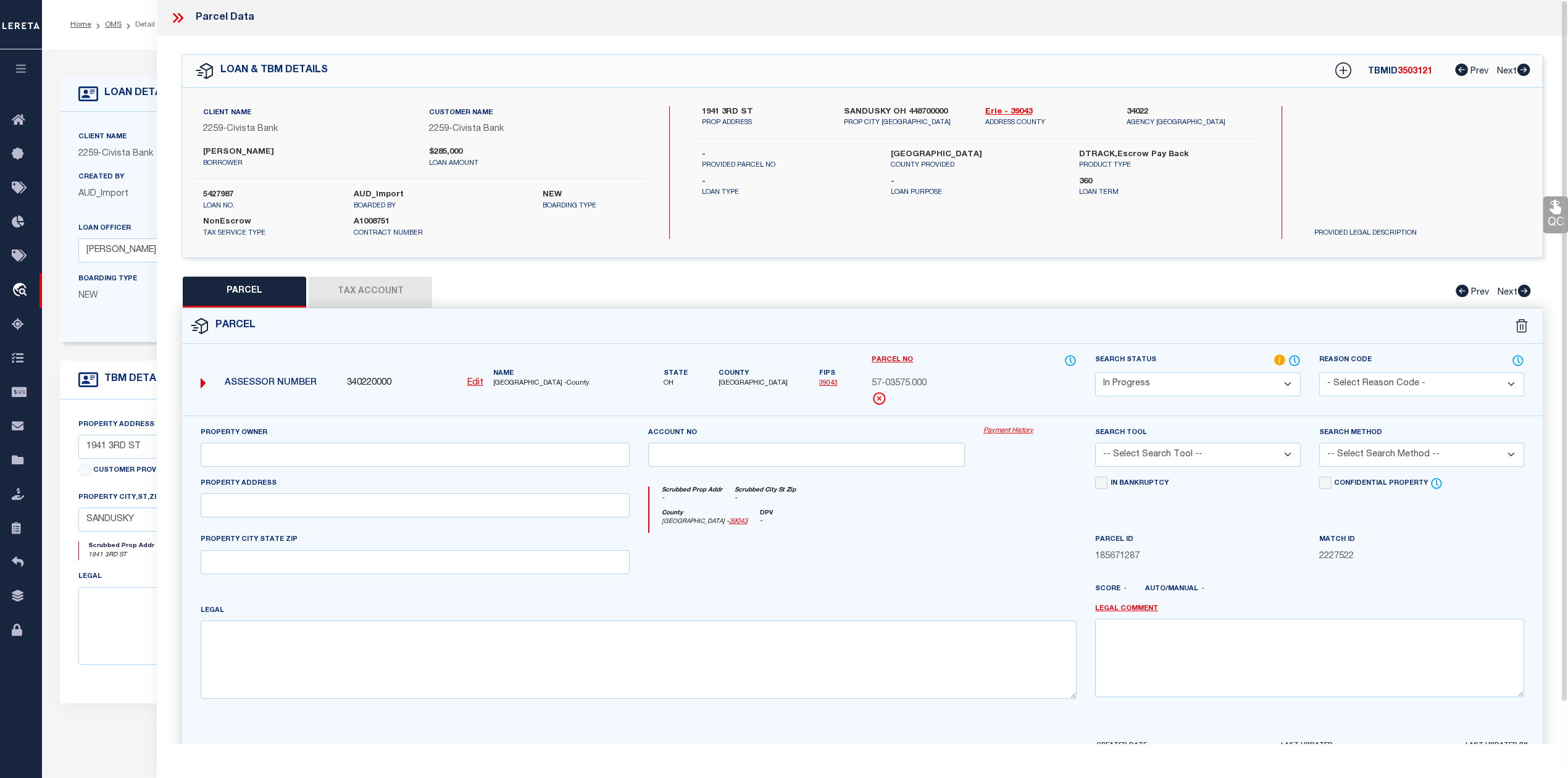
click at [884, 566] on div at bounding box center [807, 557] width 336 height 51
click at [406, 297] on button "Tax Account" at bounding box center [370, 292] width 124 height 31
select select "100"
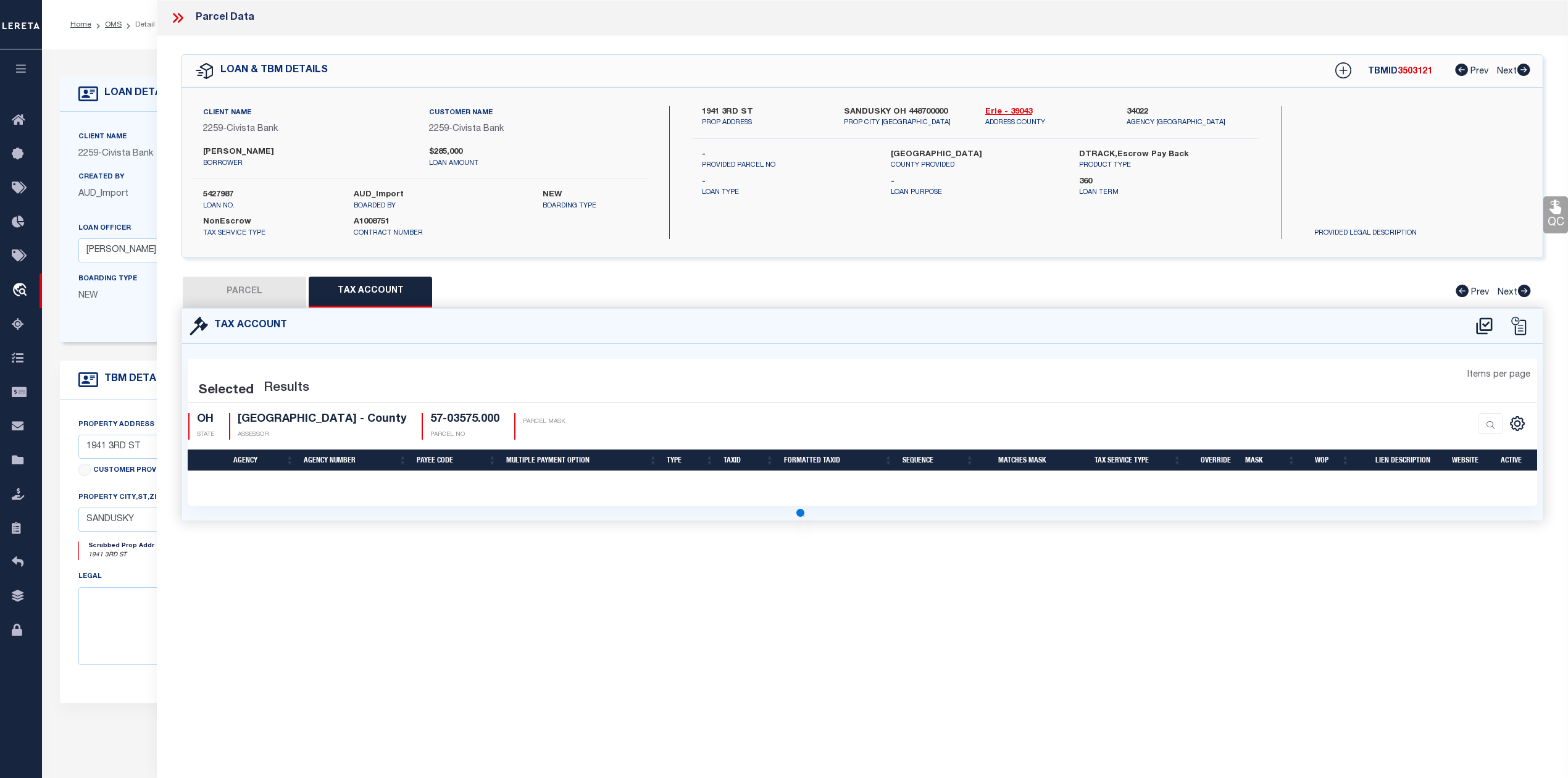
select select "100"
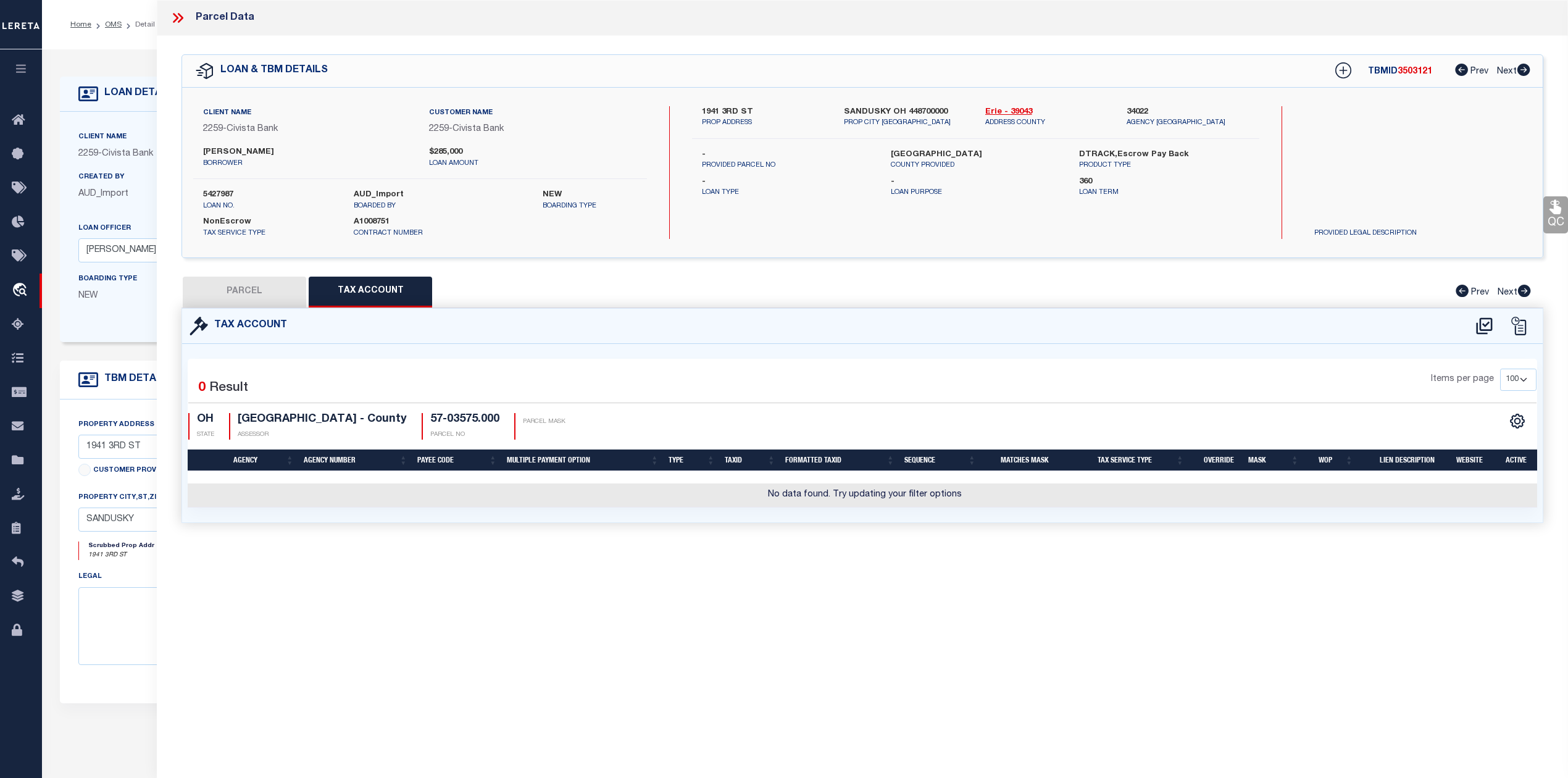
click at [1028, 599] on div "Parcel Data QC QC QC - Select Status - Ready to QC" at bounding box center [861, 372] width 1411 height 744
click at [1480, 321] on icon at bounding box center [1484, 325] width 16 height 16
select select "100"
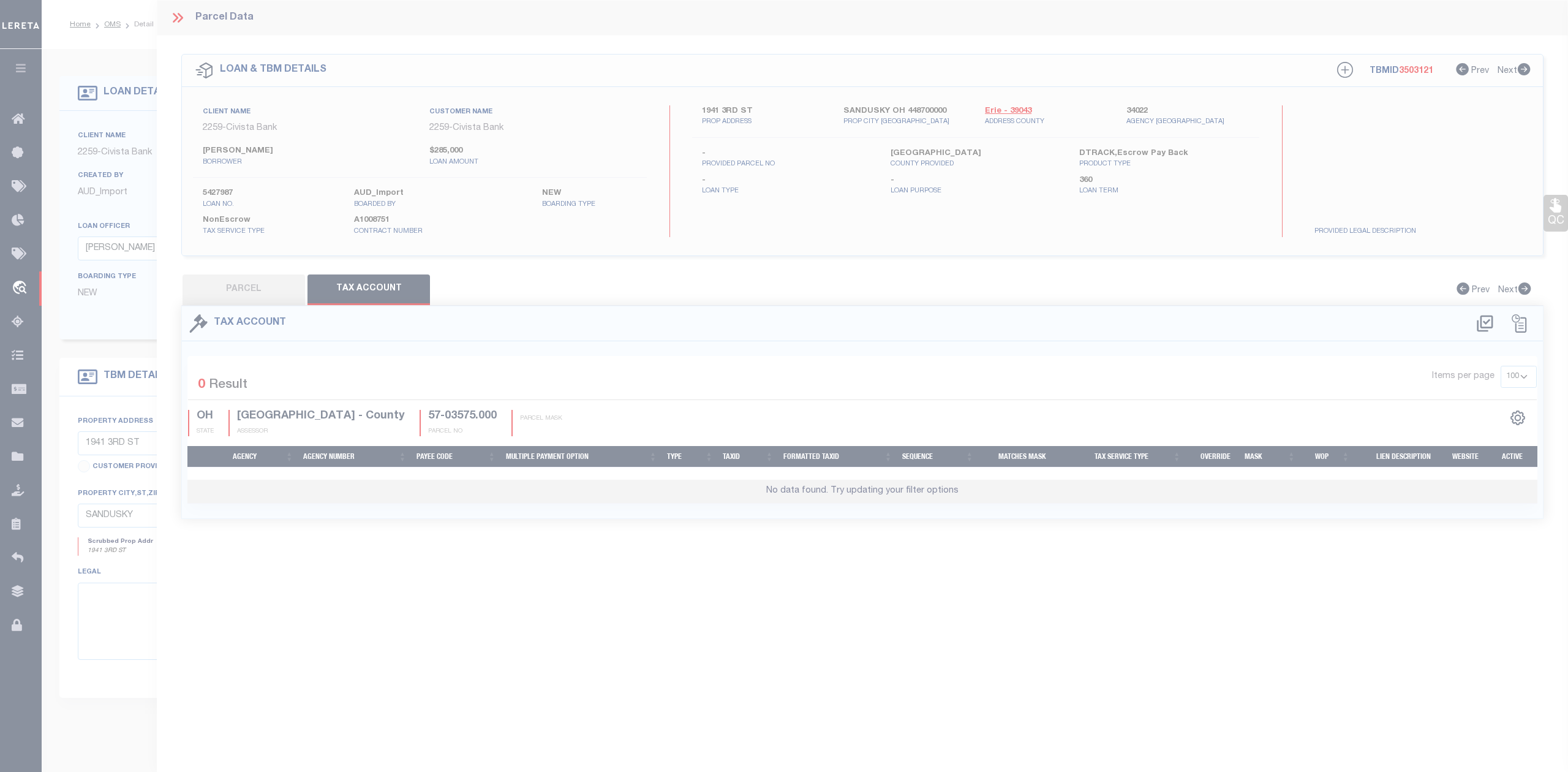
select select "100"
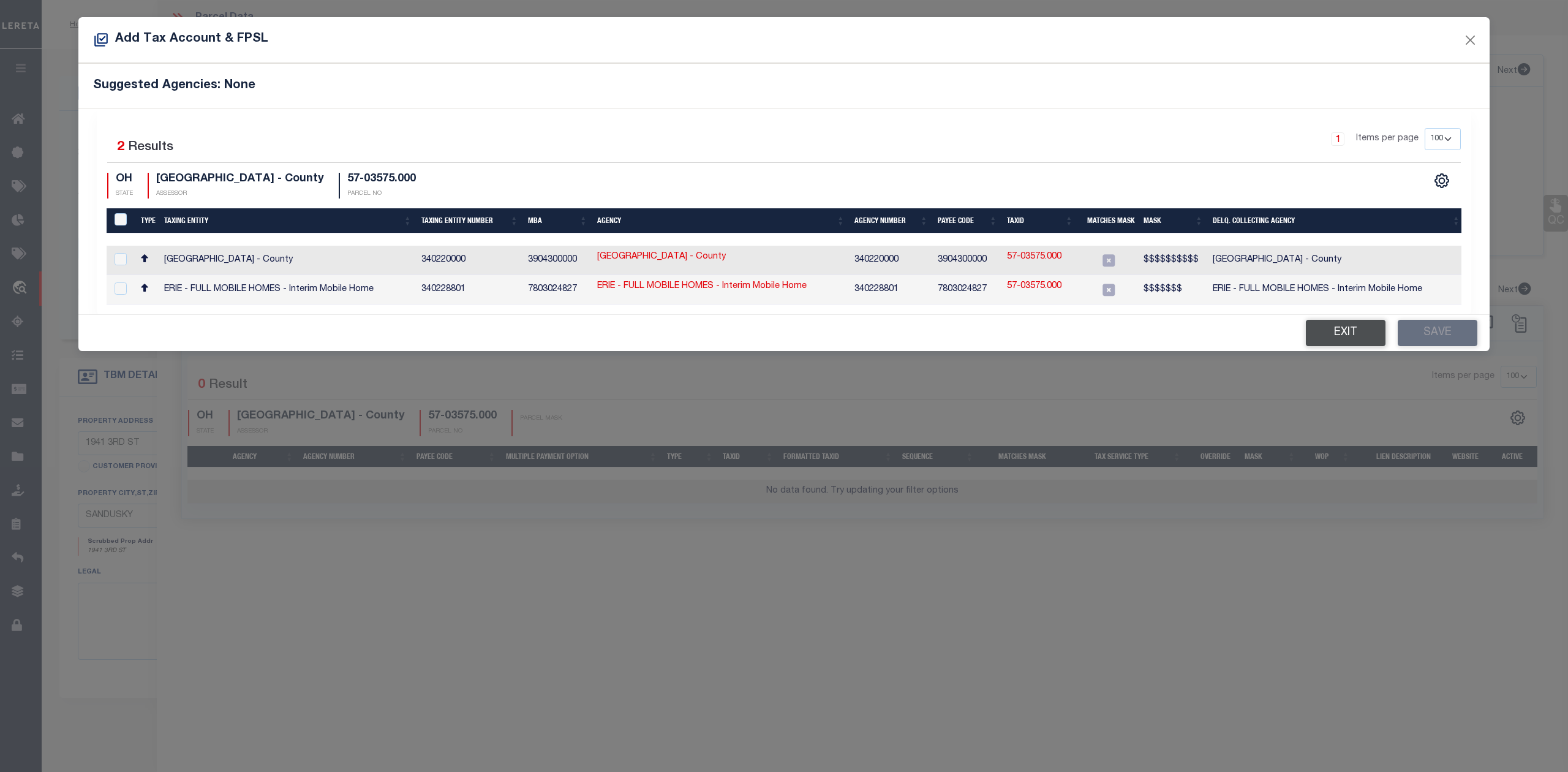
click at [1352, 337] on button "Exit" at bounding box center [1345, 333] width 80 height 27
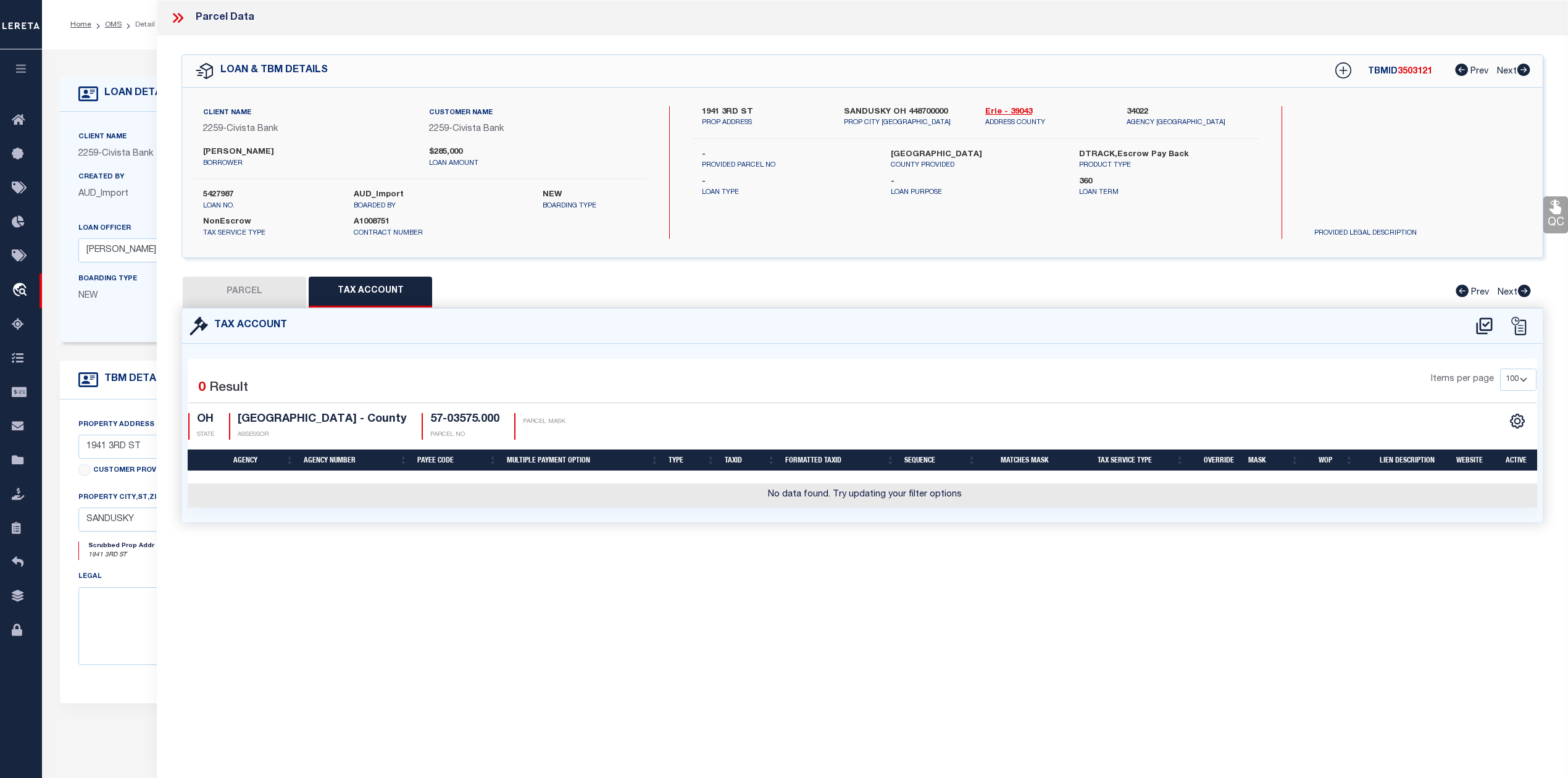
click at [219, 302] on button "PARCEL" at bounding box center [245, 292] width 124 height 31
select select "AS"
checkbox input "false"
select select "IP"
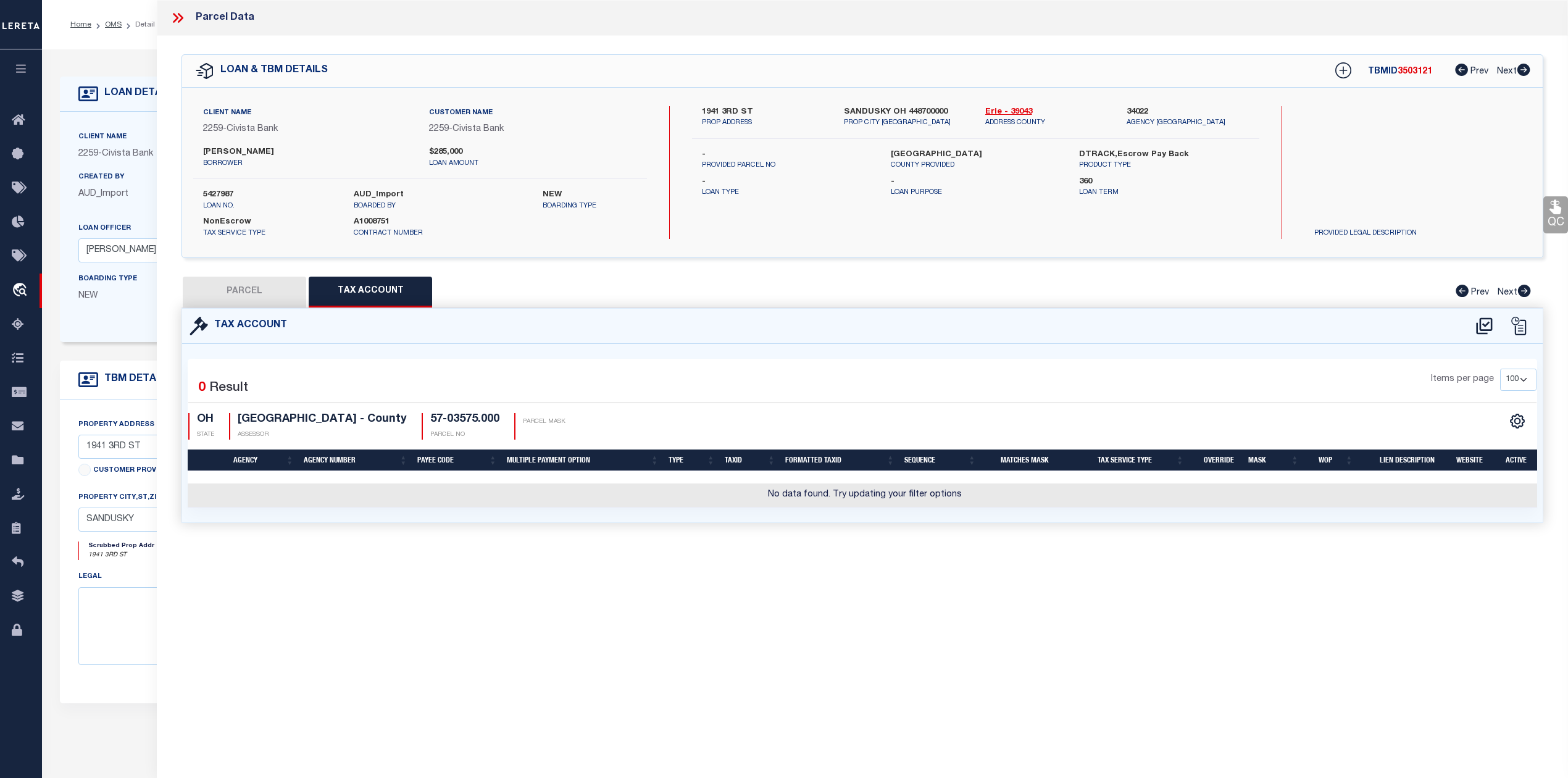
checkbox input "false"
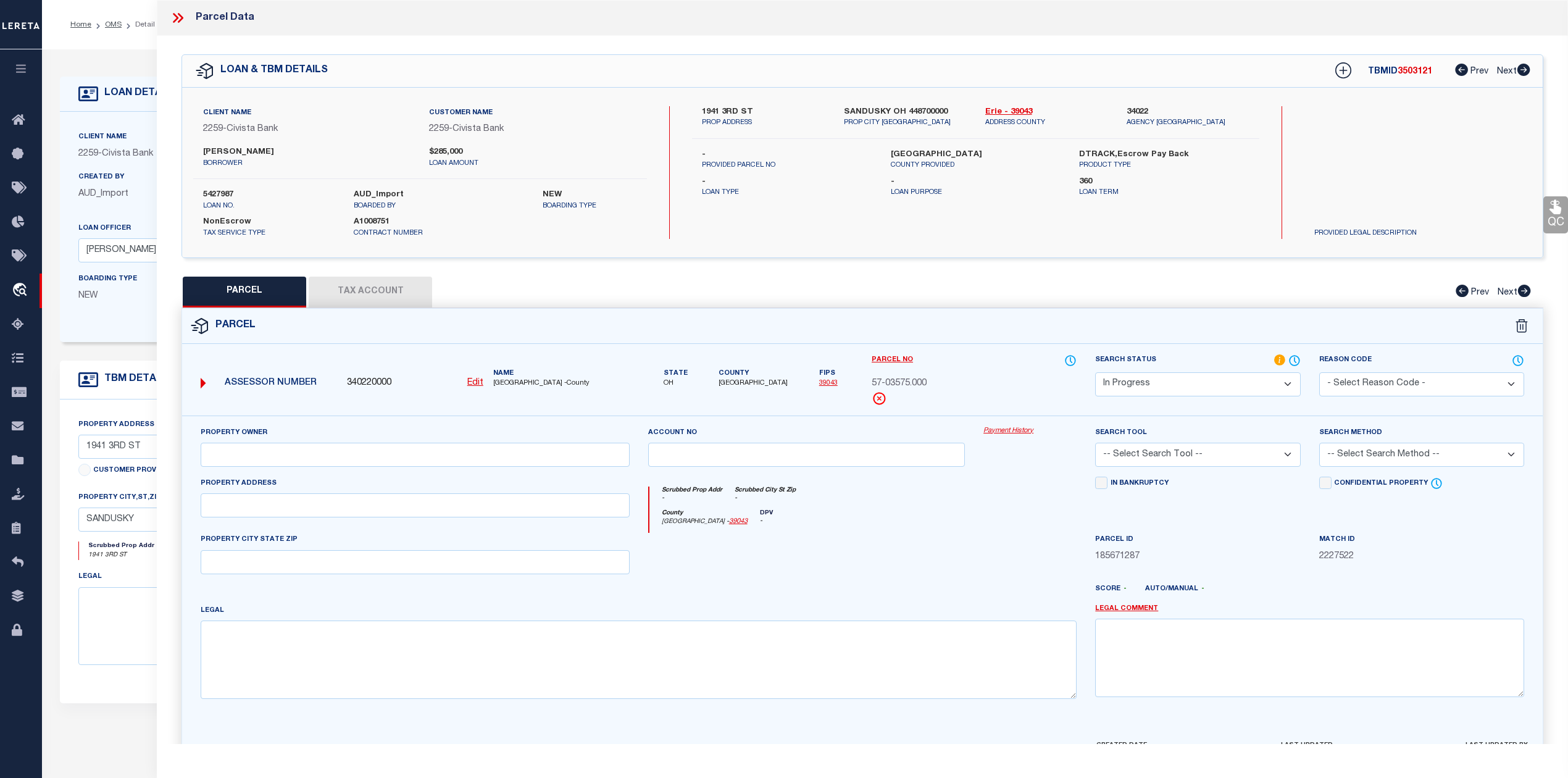
click at [473, 383] on u "Edit" at bounding box center [475, 383] width 16 height 9
select select "IP"
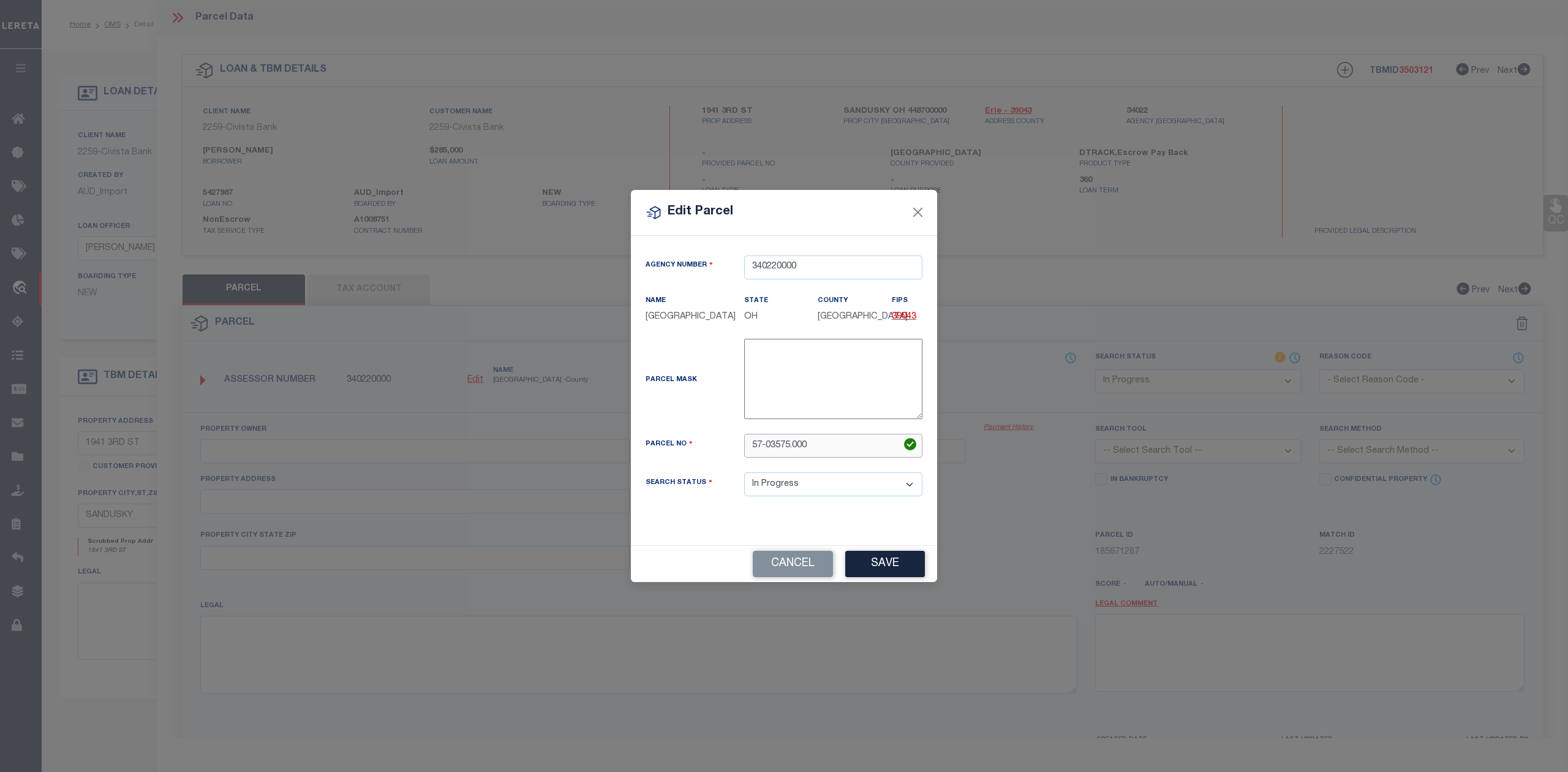
click at [762, 445] on input "57-03575.000" at bounding box center [833, 445] width 178 height 24
click at [773, 445] on input "5703575.000" at bounding box center [833, 445] width 178 height 24
click at [785, 448] on input "5703575.000" at bounding box center [833, 445] width 178 height 24
type input "5703575000"
click at [705, 464] on div "Parcel No 5703575000" at bounding box center [784, 453] width 295 height 39
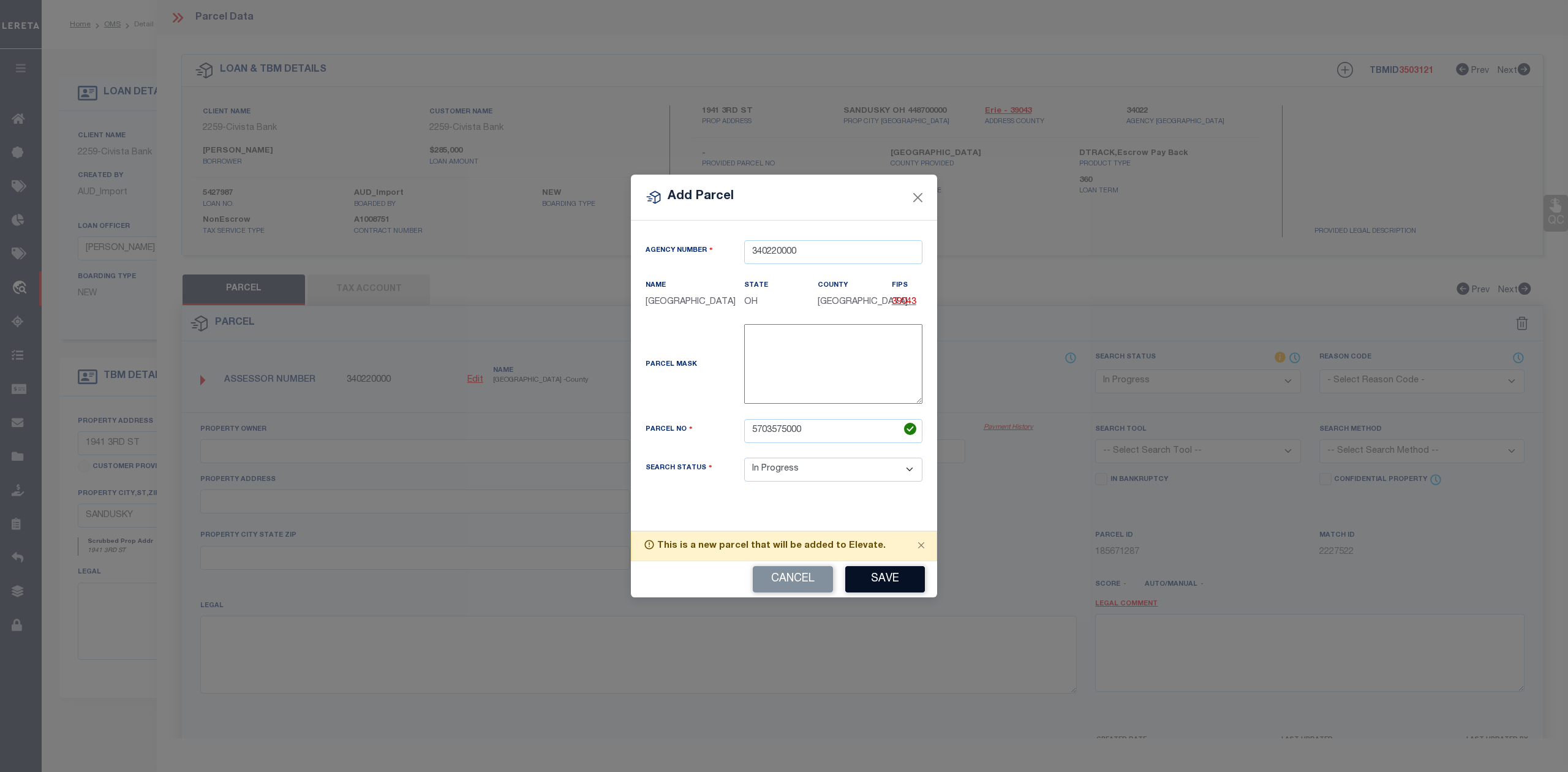
click at [869, 577] on button "Save" at bounding box center [885, 580] width 80 height 27
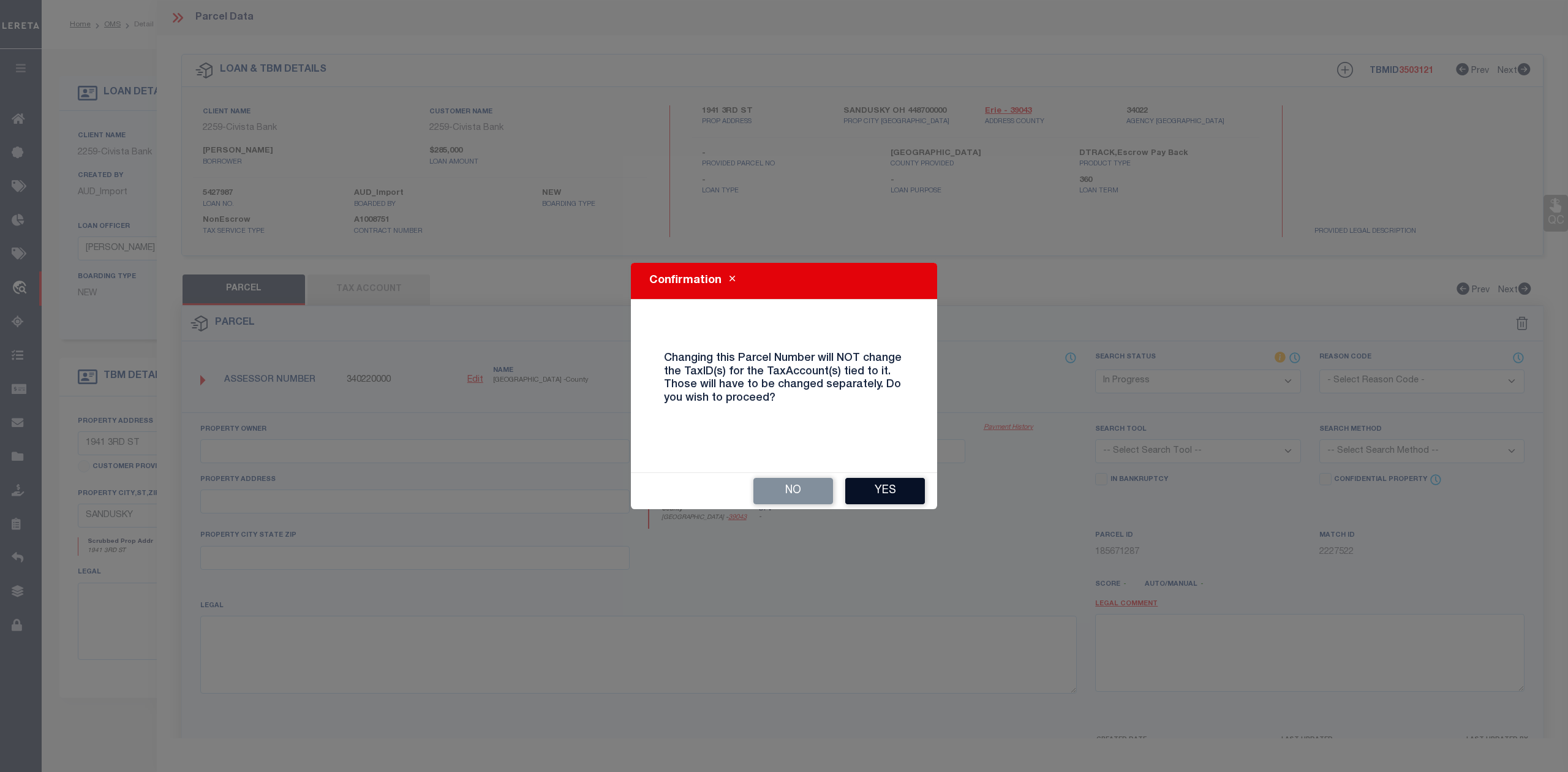
click at [890, 490] on button "Yes" at bounding box center [885, 491] width 80 height 27
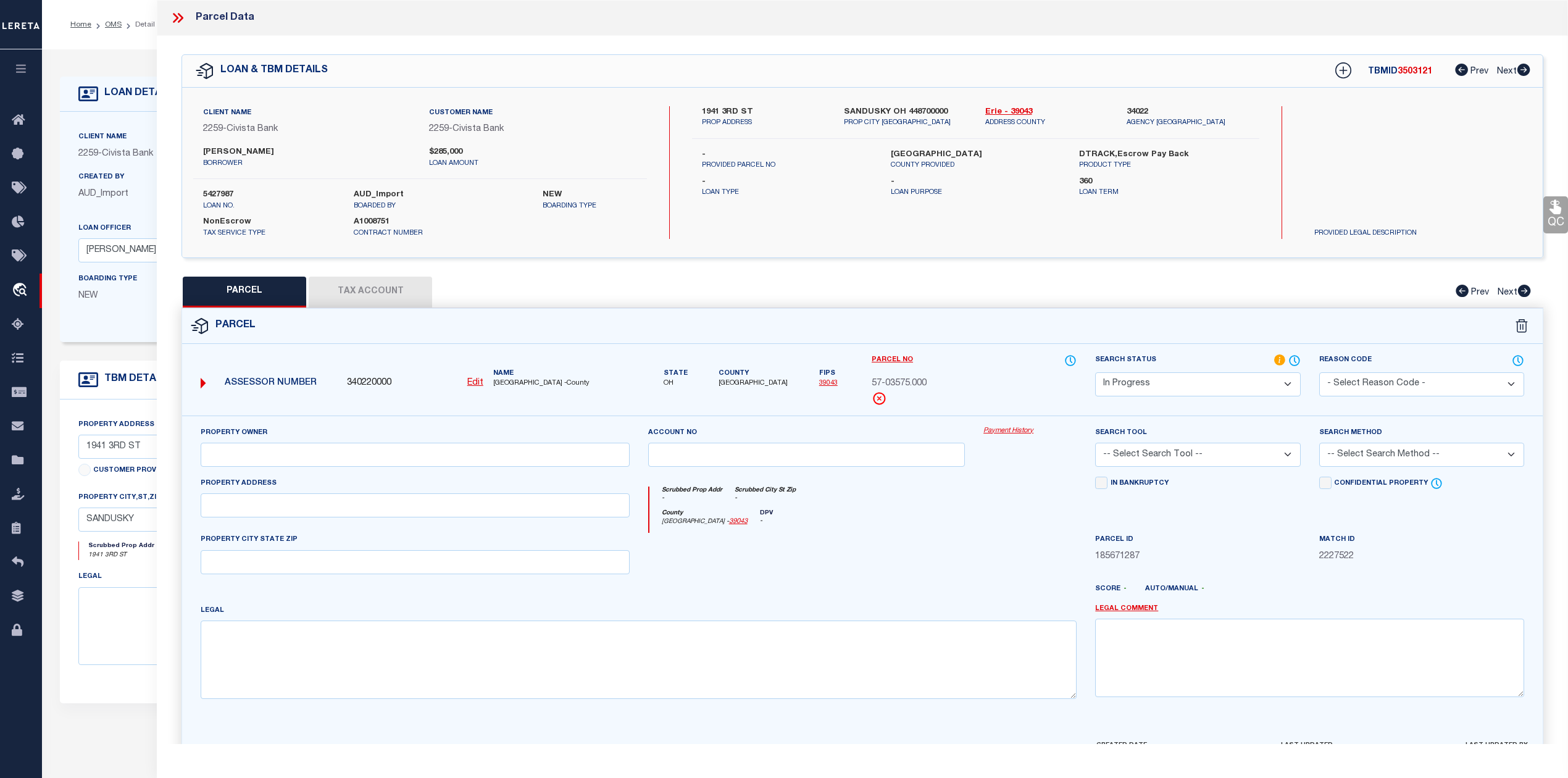
select select "IP"
checkbox input "false"
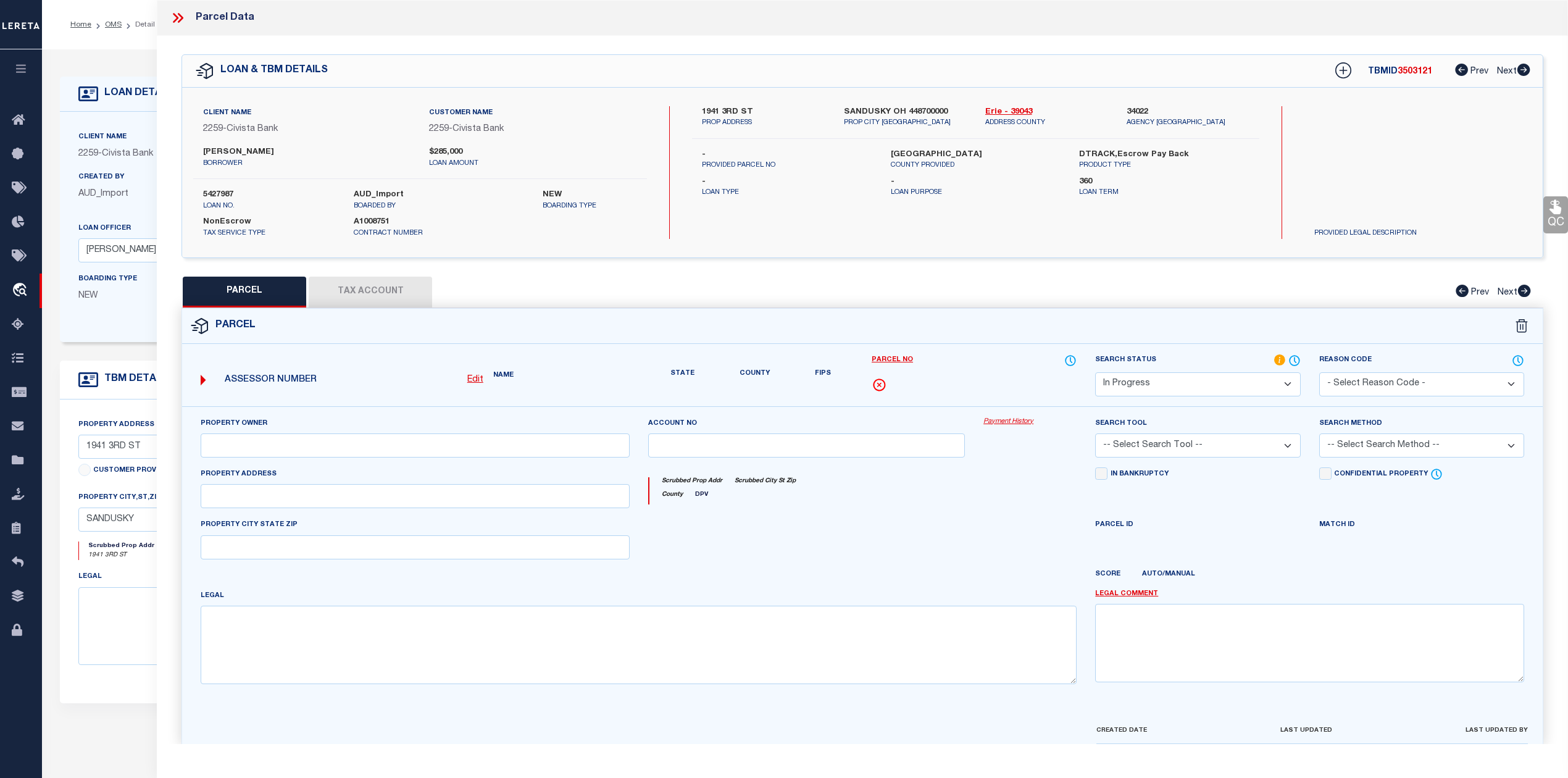
checkbox input "false"
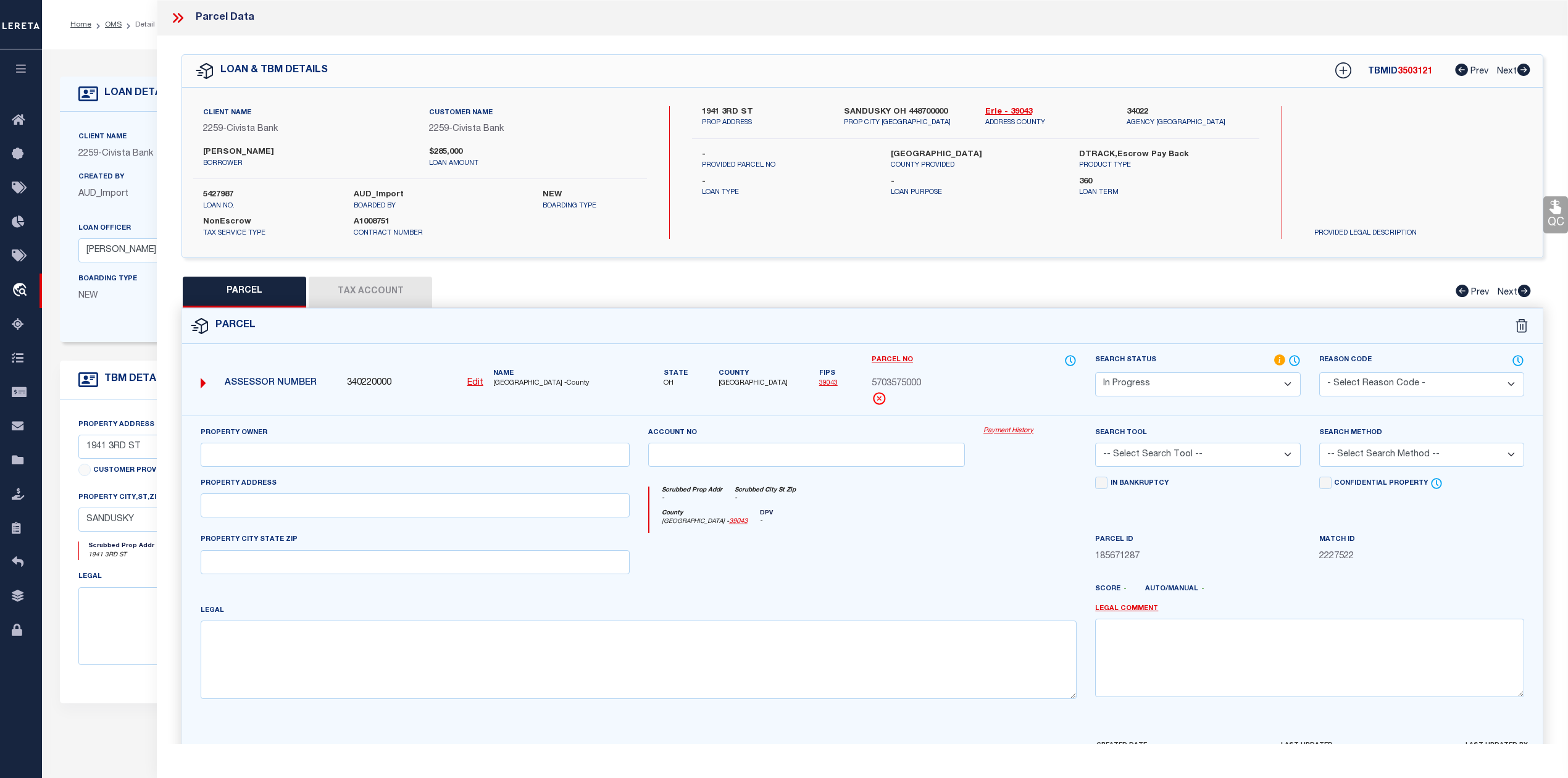
click at [897, 494] on div "Scrubbed Prop Addr - Scrubbed City St Zip -" at bounding box center [863, 498] width 428 height 23
click at [416, 296] on button "Tax Account" at bounding box center [370, 292] width 124 height 31
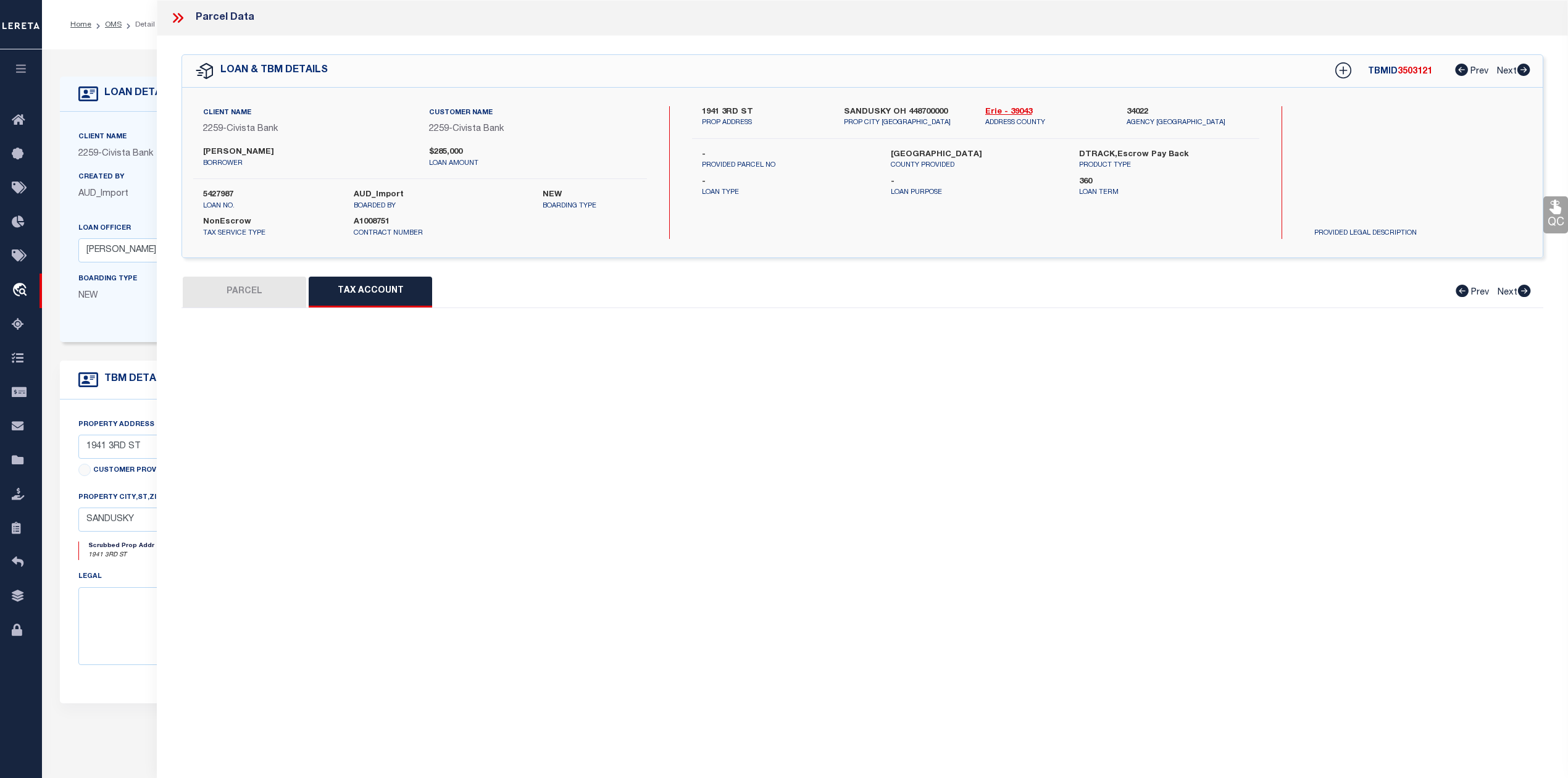
select select "100"
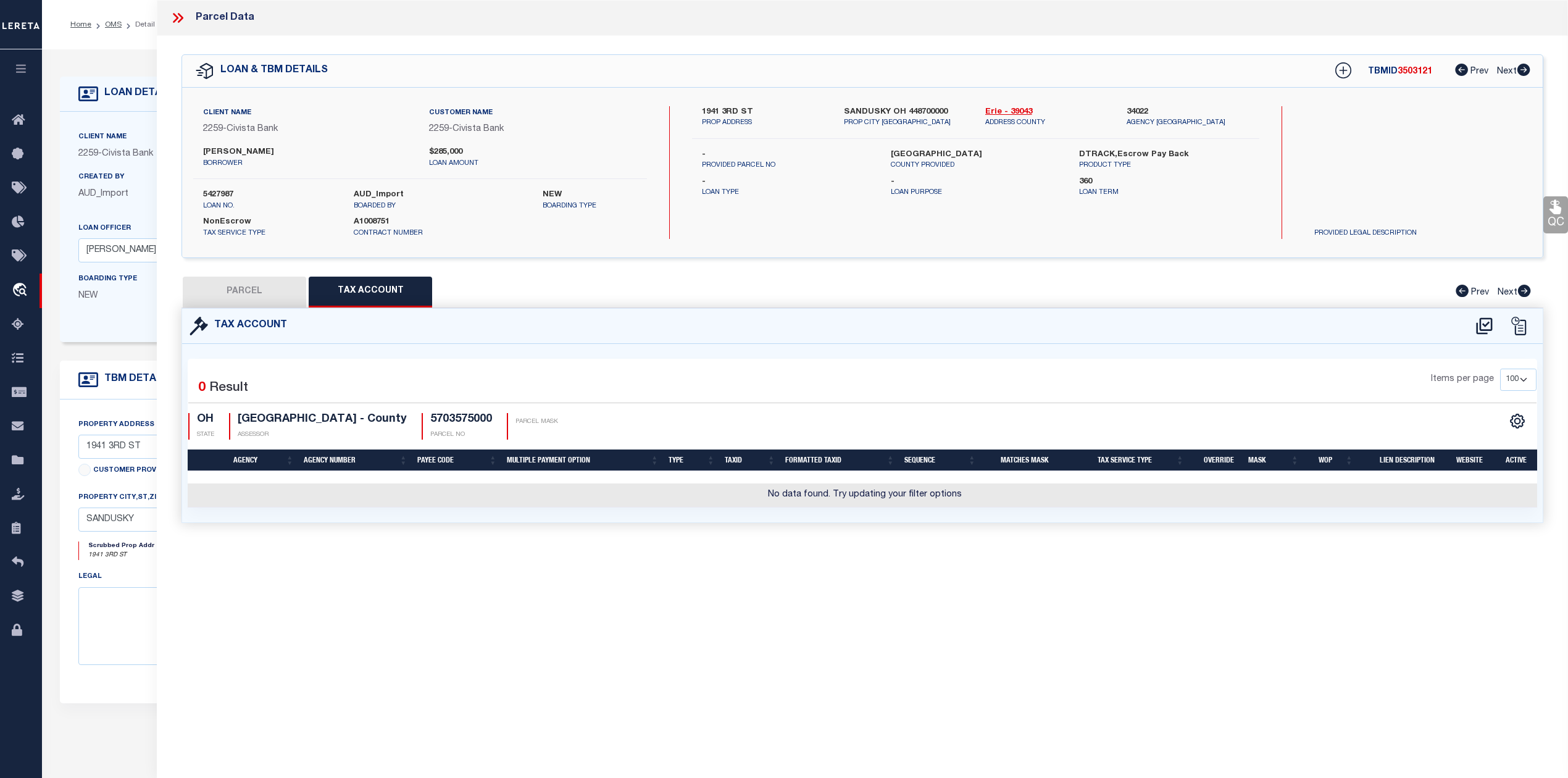
drag, startPoint x: 717, startPoint y: 592, endPoint x: 1126, endPoint y: 467, distance: 427.7
click at [719, 593] on div "Parcel Data QC QC QC - Select Status - Ready to QC" at bounding box center [861, 372] width 1411 height 744
click at [1482, 330] on icon at bounding box center [1484, 325] width 16 height 16
select select "100"
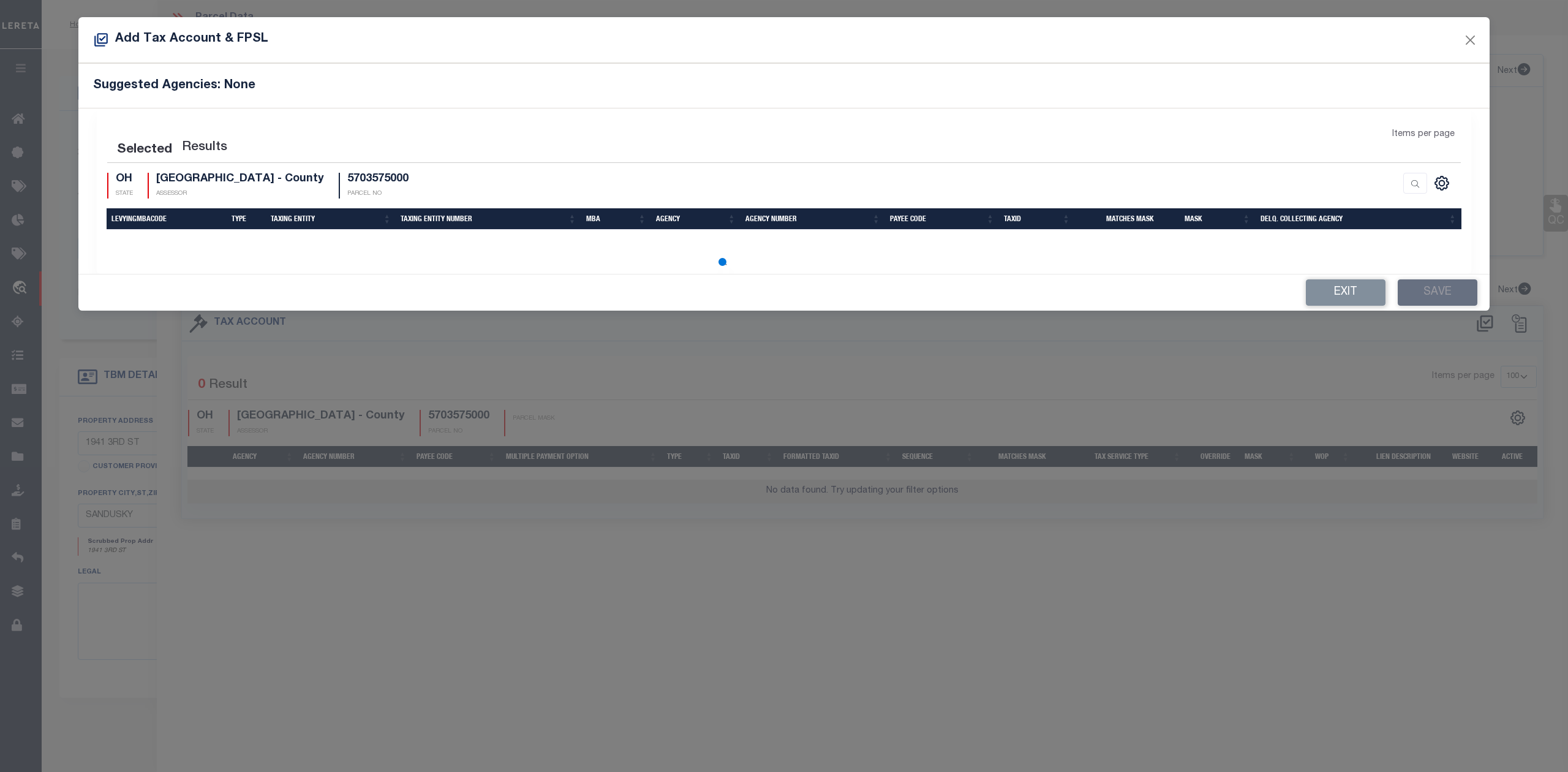
select select "100"
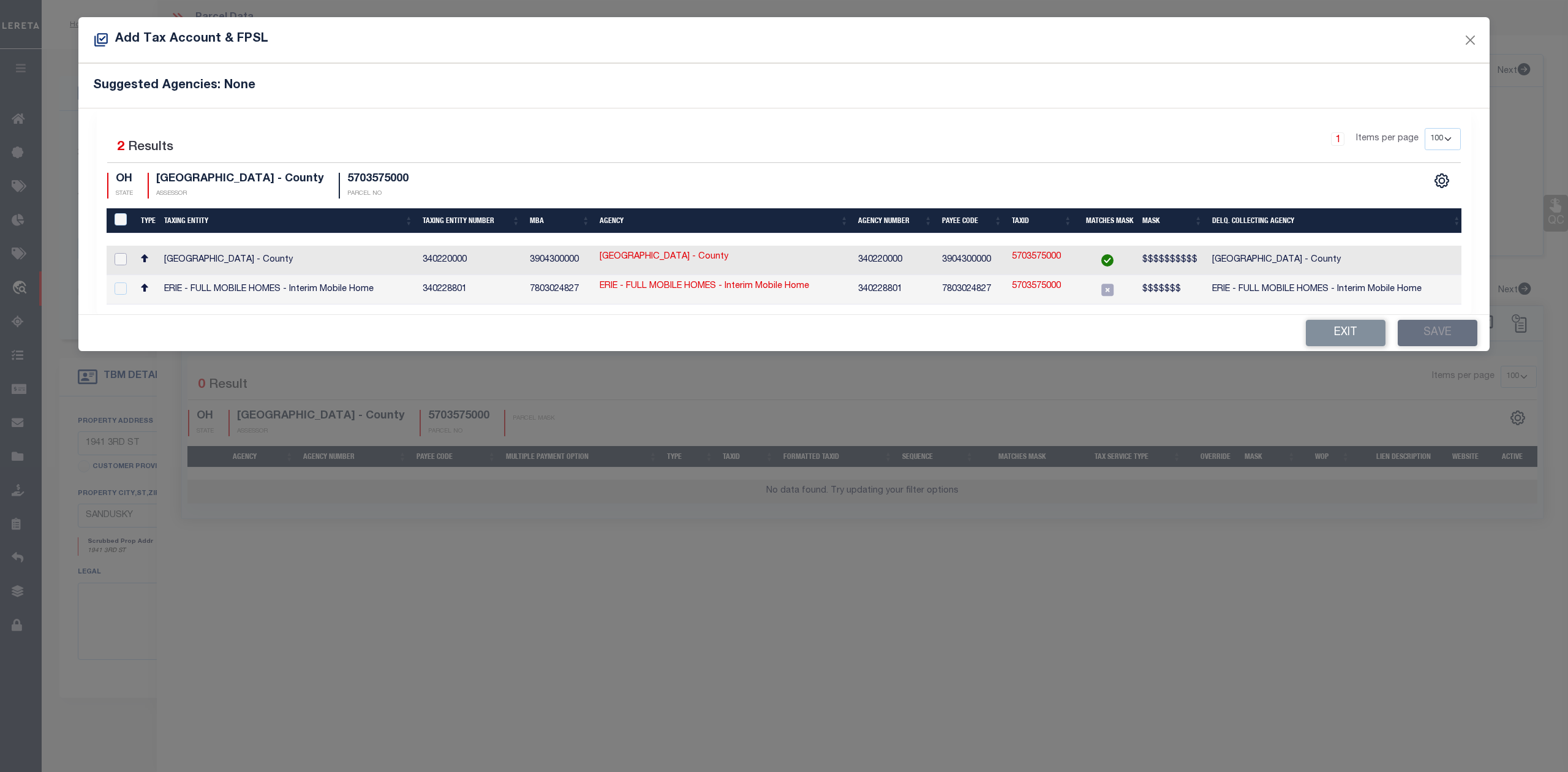
click at [120, 259] on input "checkbox" at bounding box center [120, 259] width 12 height 12
checkbox input "true"
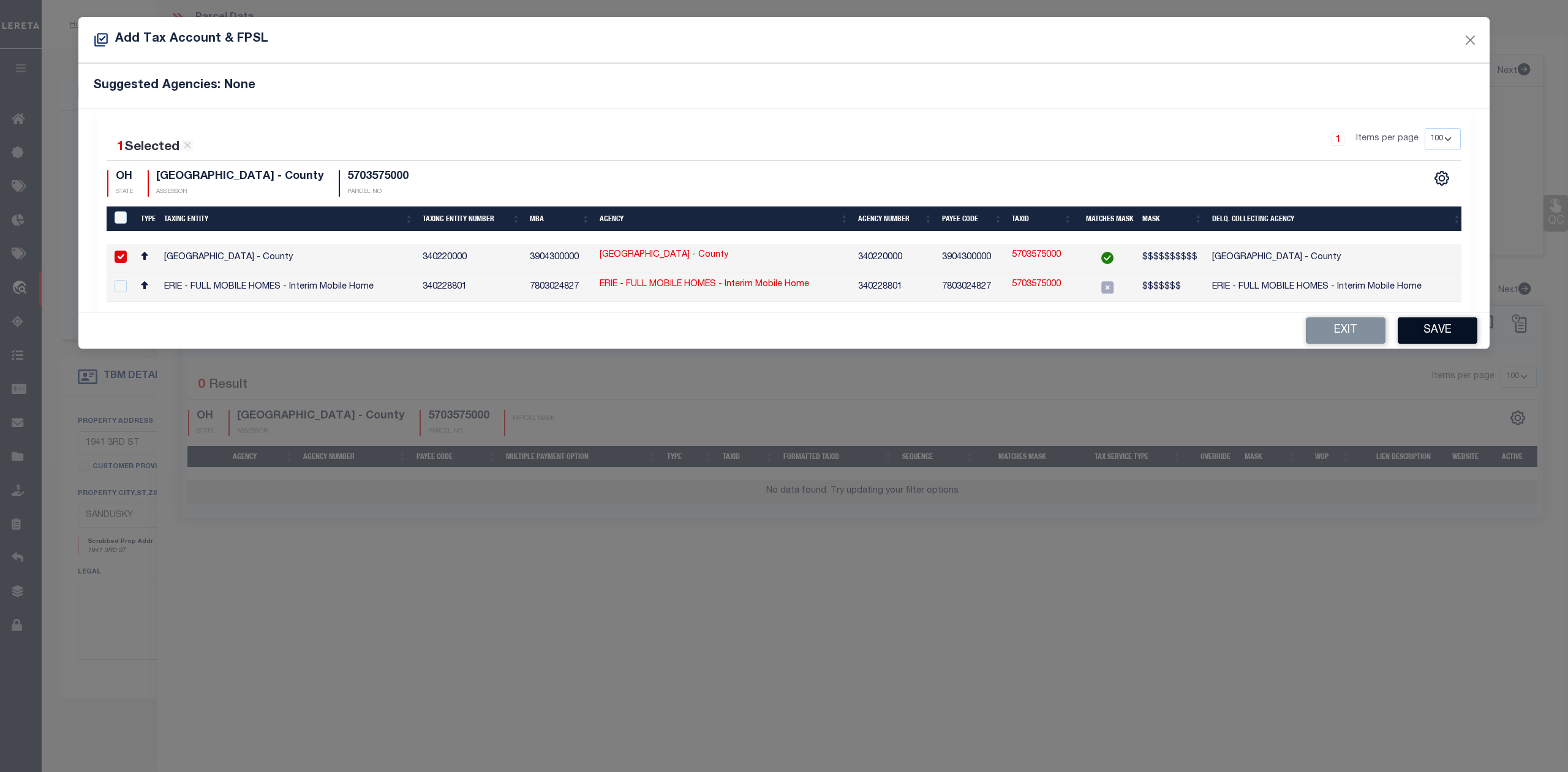
click at [1434, 332] on button "Save" at bounding box center [1438, 330] width 80 height 27
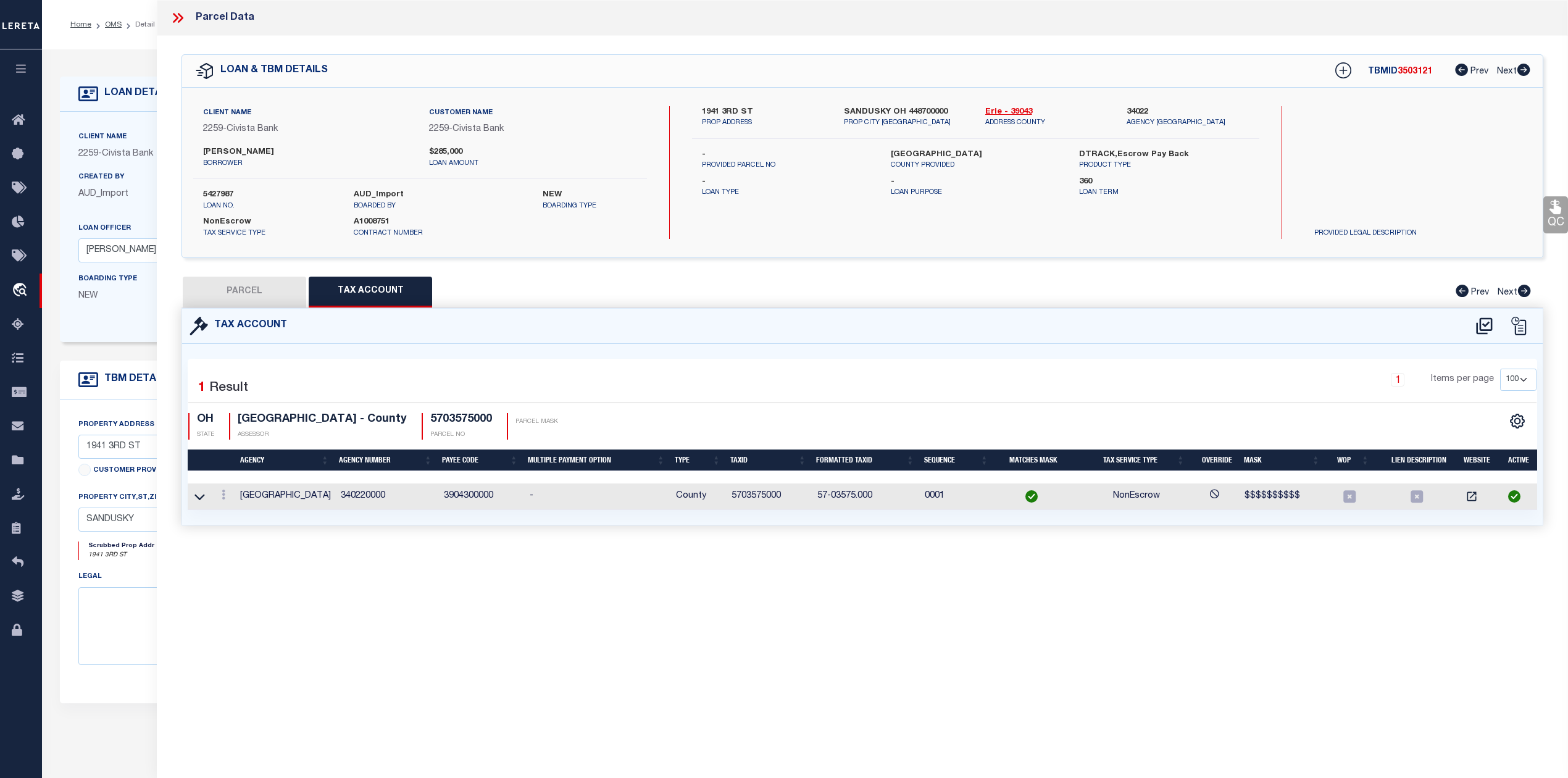
click at [855, 577] on div "Parcel Data QC QC QC - Select Status - Ready to QC" at bounding box center [861, 372] width 1411 height 744
click at [260, 288] on button "PARCEL" at bounding box center [245, 292] width 124 height 31
select select "AS"
checkbox input "false"
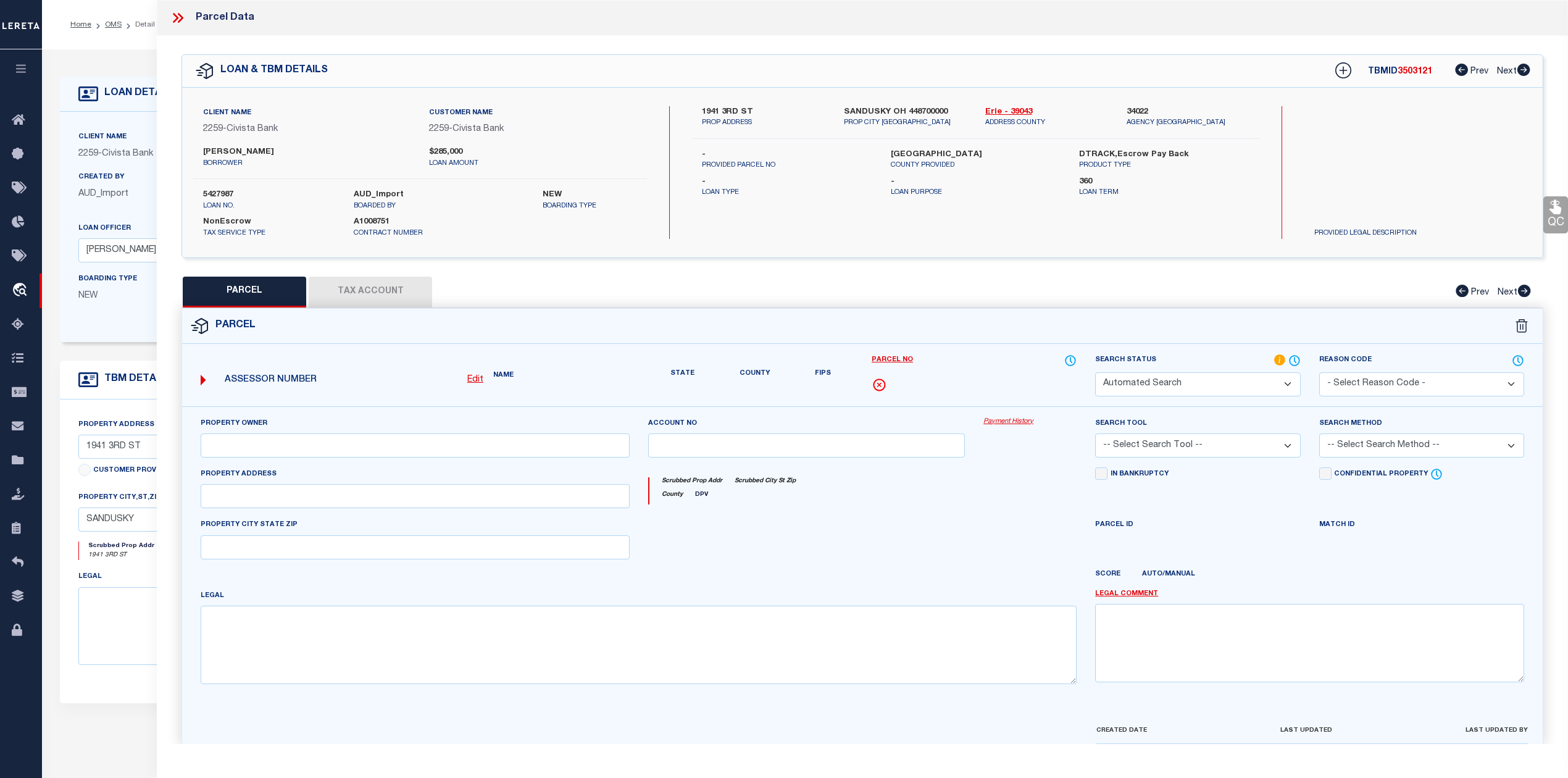
select select "IP"
checkbox input "false"
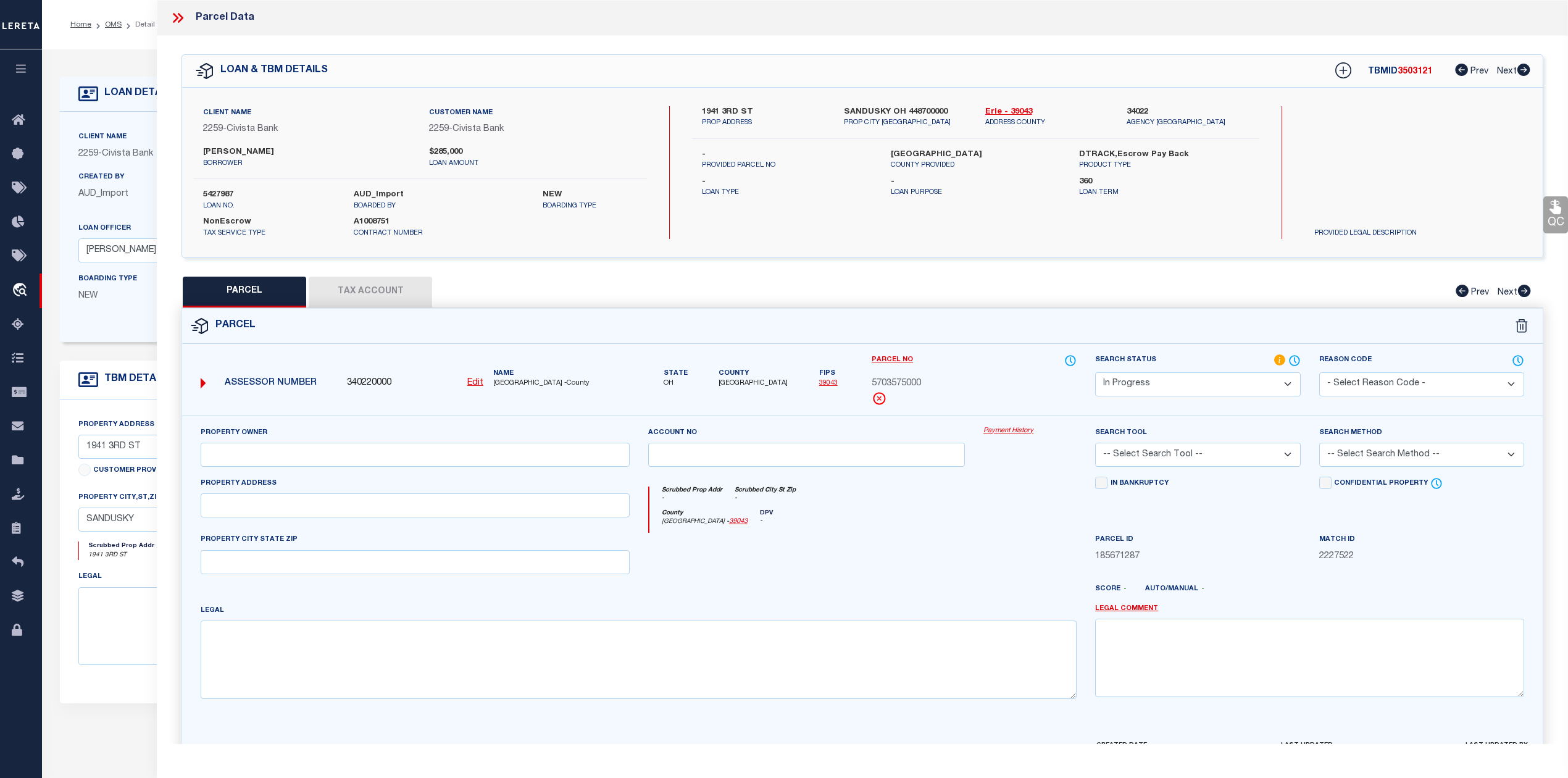
click at [796, 588] on div at bounding box center [919, 594] width 336 height 20
click at [415, 460] on input "text" at bounding box center [414, 454] width 429 height 24
paste input "KEEFE KIMBERLEY ANN & ELIZABETH GRACE"
type input "KEEFE KIMBERLEY ANN & ELIZABETH GRACE"
click at [960, 558] on div at bounding box center [807, 557] width 336 height 51
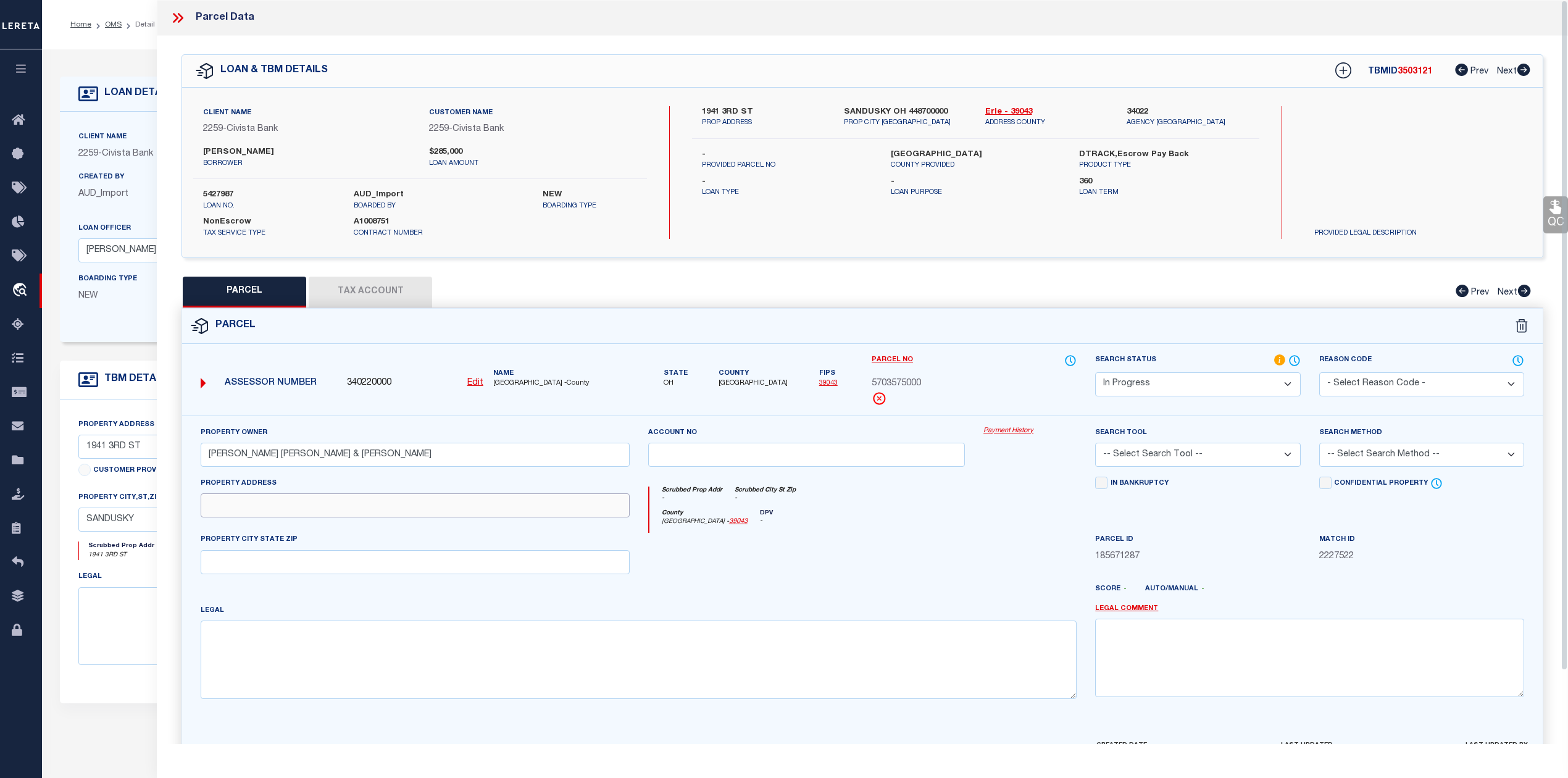
click at [393, 509] on input "text" at bounding box center [414, 505] width 429 height 24
paste input "1941 THIRD ST"
type input "1941 THIRD ST"
click at [914, 583] on div at bounding box center [807, 557] width 336 height 51
click at [262, 571] on input "text" at bounding box center [414, 561] width 429 height 24
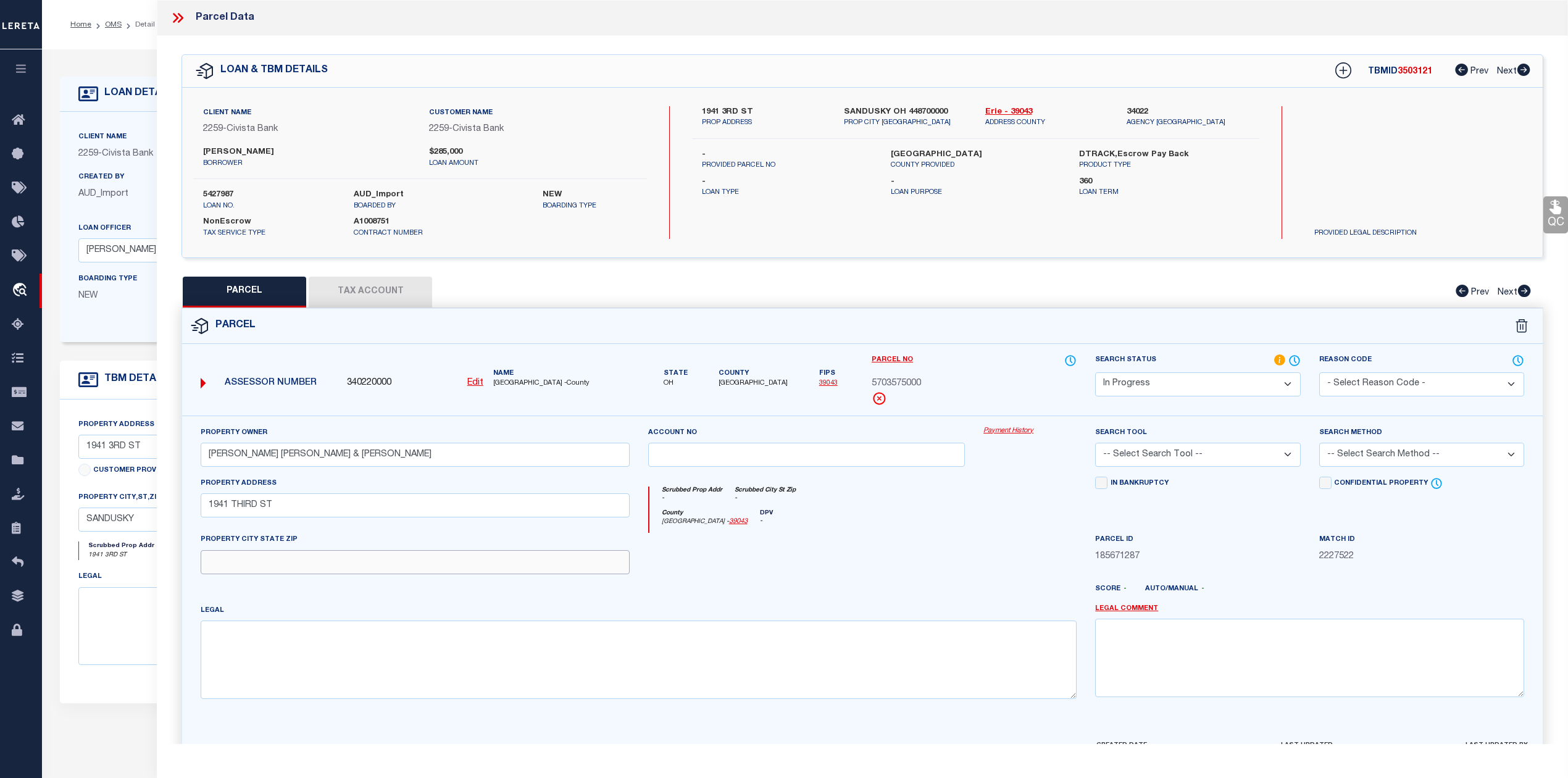
paste input "SANDUSKY OH 44870"
type input "SANDUSKY OH 44870"
click at [884, 583] on div at bounding box center [807, 557] width 336 height 51
click at [292, 650] on textarea at bounding box center [638, 659] width 876 height 78
paste textarea "454 THIRD STREET WH LOCKWOOD SUB"
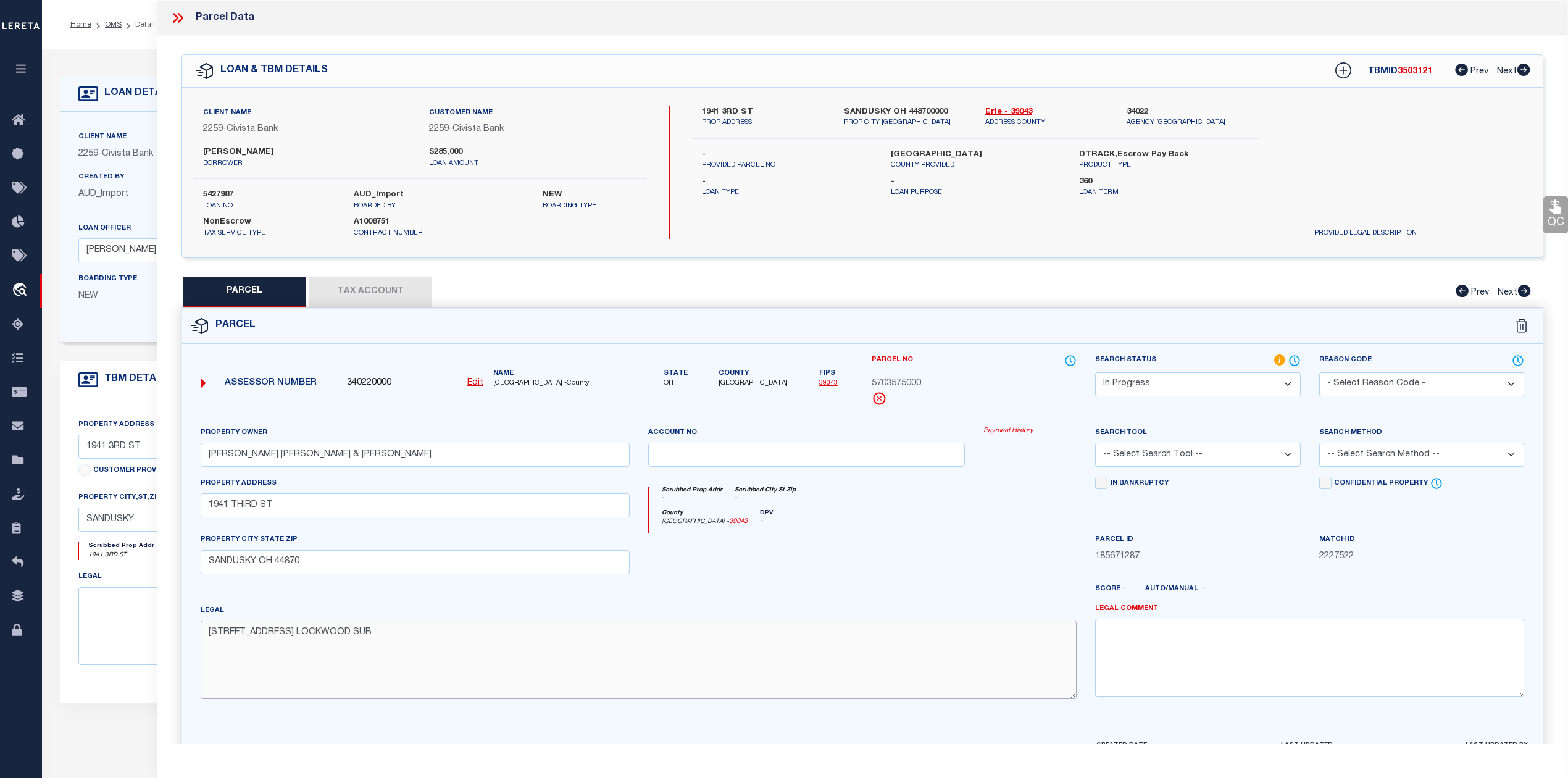
type textarea "454 THIRD STREET WH LOCKWOOD SUB"
click at [861, 530] on div "County Erie - 39043 DPV -" at bounding box center [863, 521] width 428 height 24
click at [1203, 450] on select "-- Select Search Tool -- 3rd Party Website Agency File Agency Website ATLS CNV-…" at bounding box center [1198, 454] width 205 height 24
select select "AGW"
click at [1095, 444] on select "-- Select Search Tool -- 3rd Party Website Agency File Agency Website ATLS CNV-…" at bounding box center [1198, 454] width 205 height 24
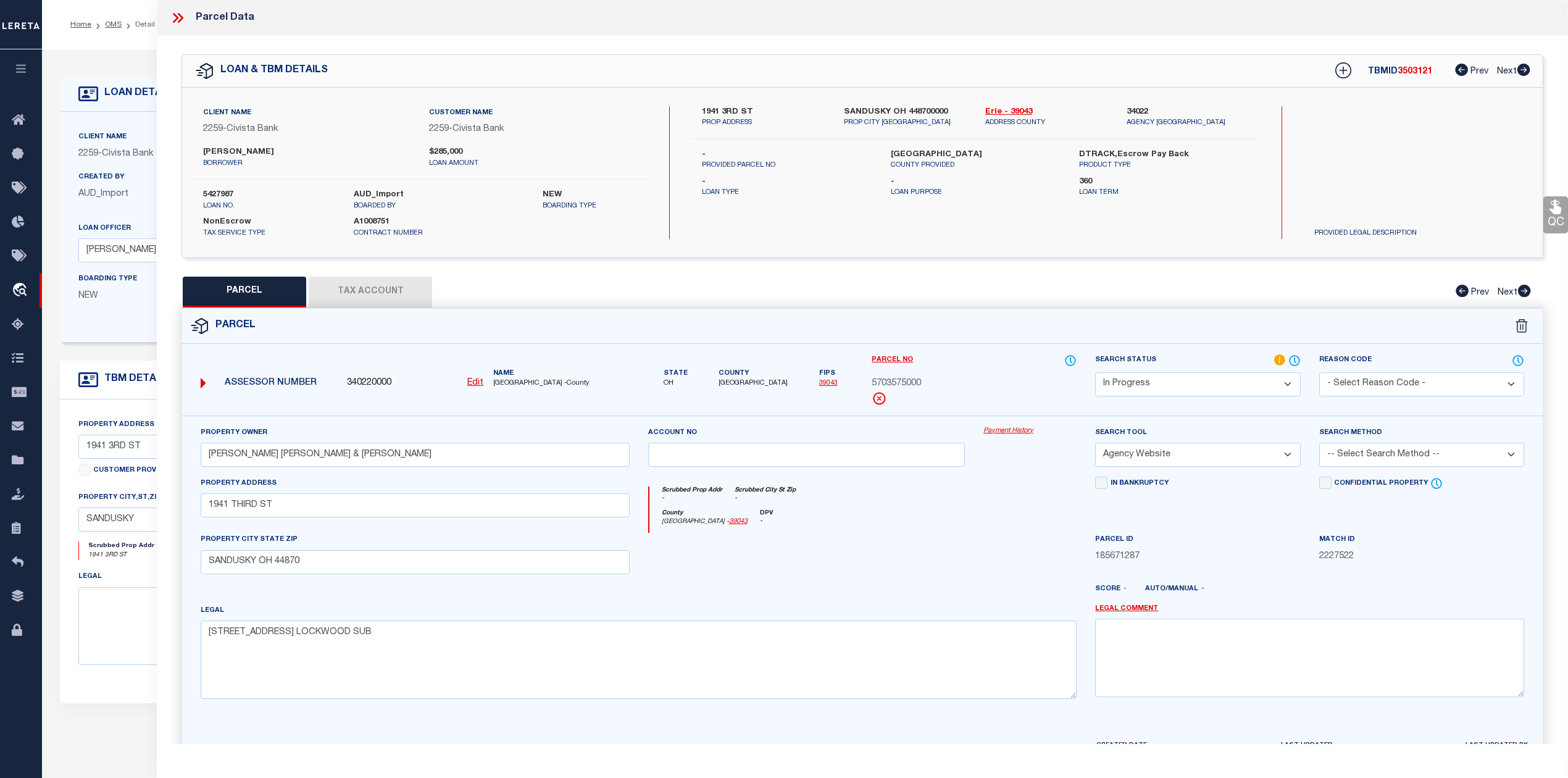
click at [1375, 450] on select "-- Select Search Method -- Property Address Legal Liability Info Provided" at bounding box center [1421, 454] width 205 height 24
click at [1319, 444] on select "-- Select Search Method -- Property Address Legal Liability Info Provided" at bounding box center [1421, 454] width 205 height 24
click at [948, 572] on div at bounding box center [807, 557] width 336 height 51
click at [1401, 461] on select "-- Select Search Method -- Property Address Legal Liability Info Provided" at bounding box center [1421, 454] width 205 height 24
select select "ADD"
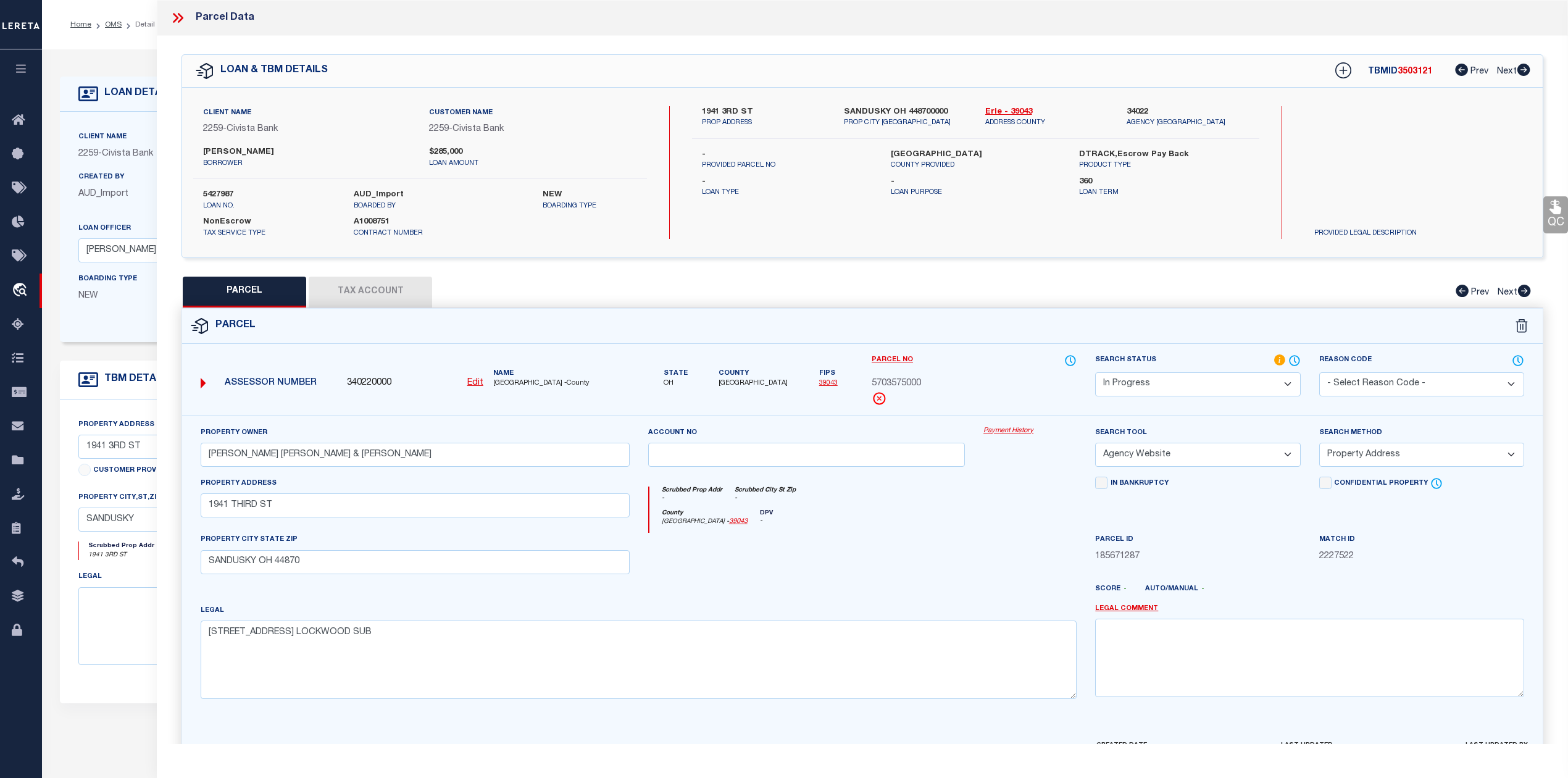
click at [1319, 444] on select "-- Select Search Method -- Property Address Legal Liability Info Provided" at bounding box center [1421, 454] width 205 height 24
click at [948, 549] on div at bounding box center [807, 557] width 336 height 51
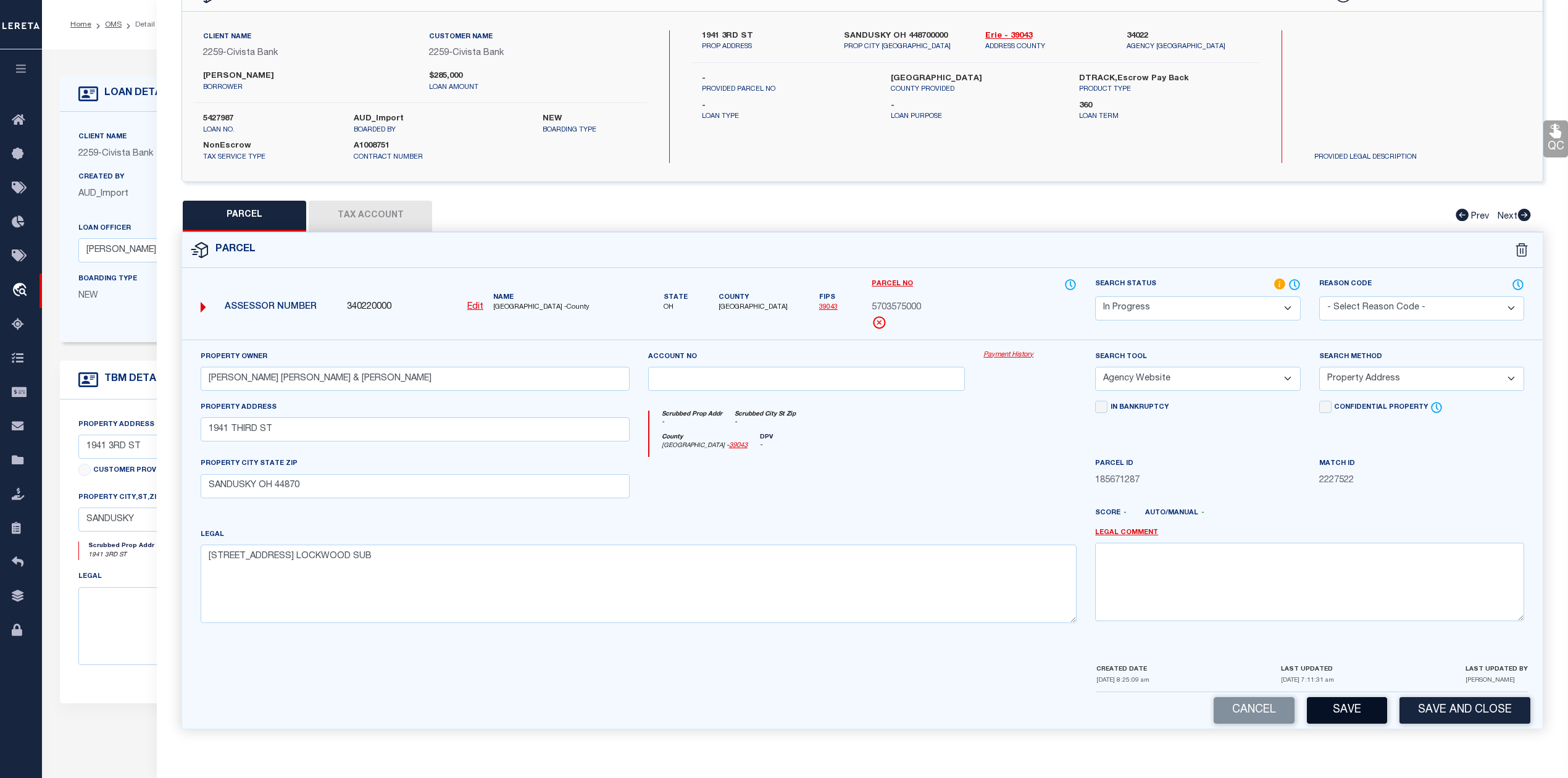
click at [1321, 704] on button "Save" at bounding box center [1346, 711] width 81 height 27
click at [895, 483] on div at bounding box center [807, 482] width 336 height 51
select select "AS"
select select
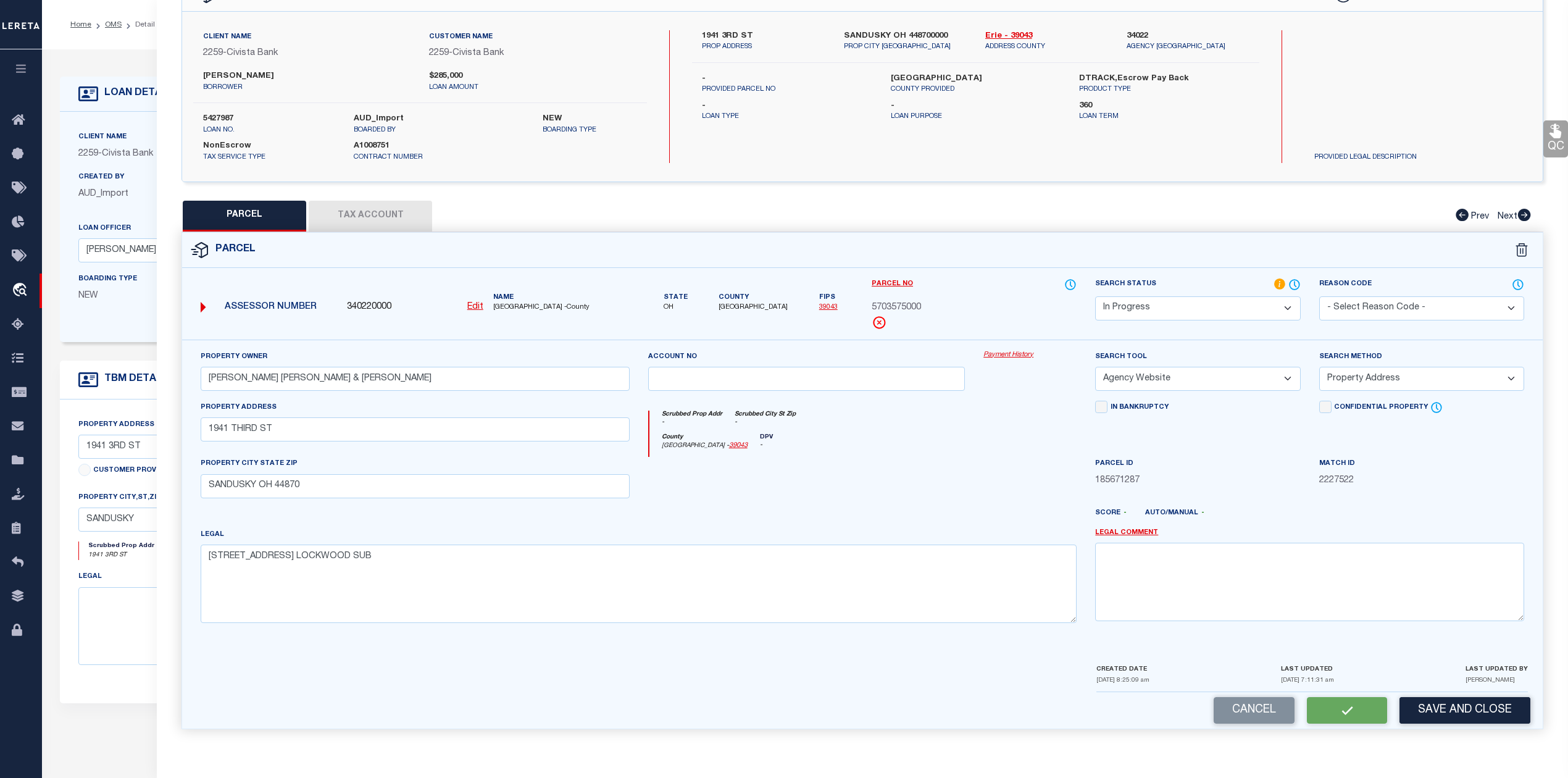
checkbox input "false"
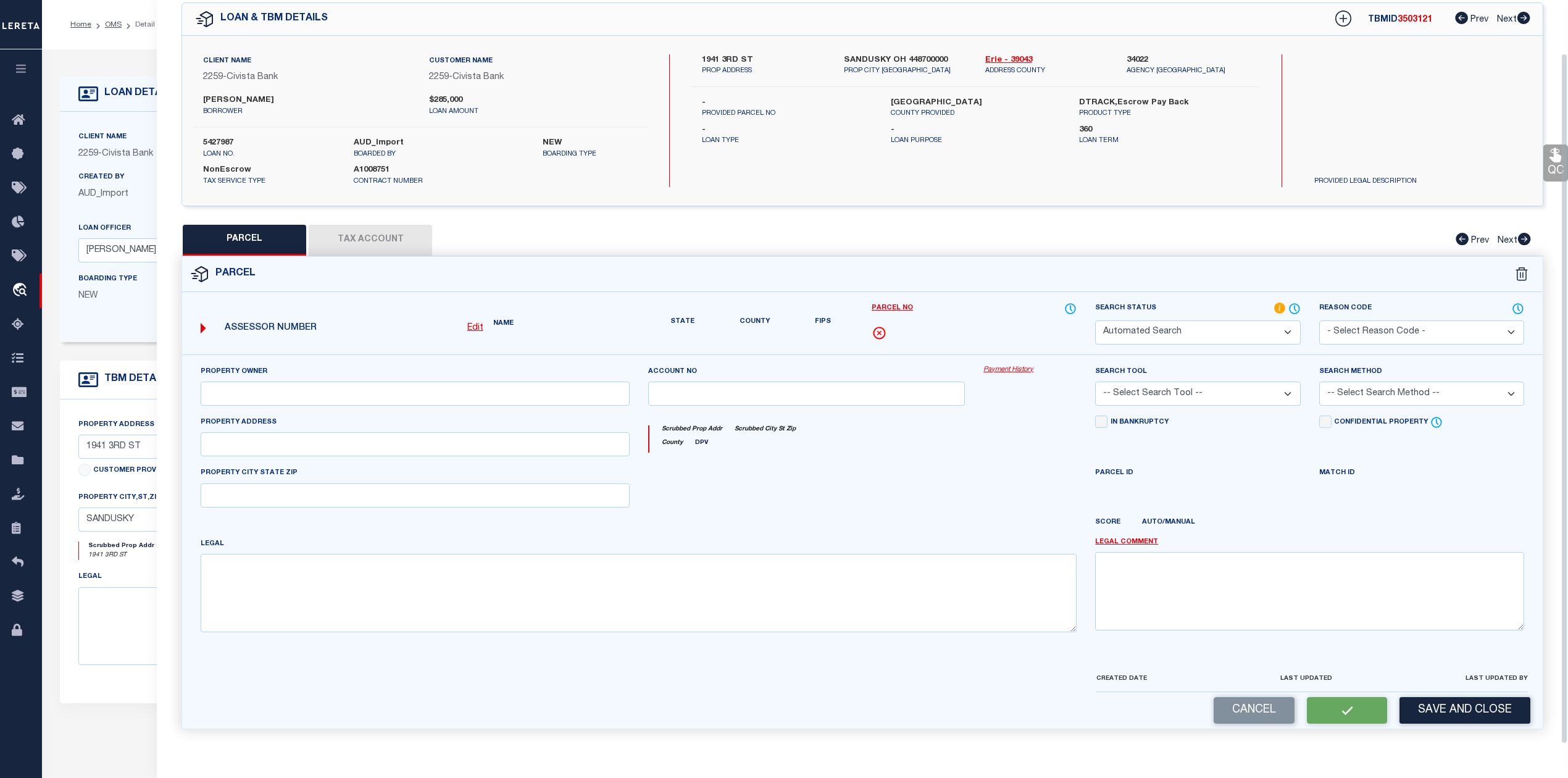
select select "IP"
type input "KEEFE KIMBERLEY ANN & ELIZABETH GRACE"
select select "AGW"
select select "ADD"
type input "1941 THIRD ST"
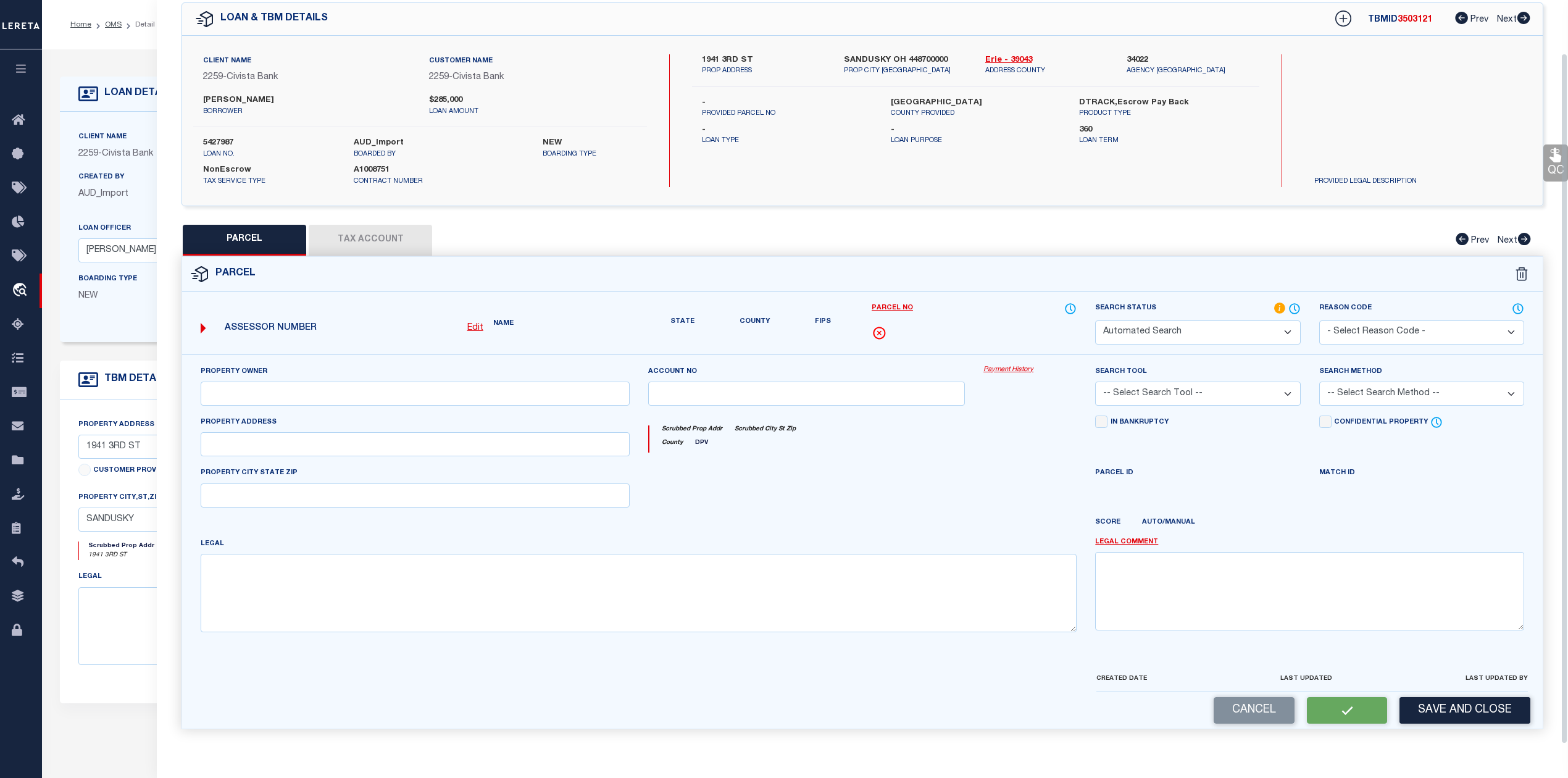
type input "SANDUSKY OH 44870"
type textarea "454 THIRD STREET WH LOCKWOOD SUB"
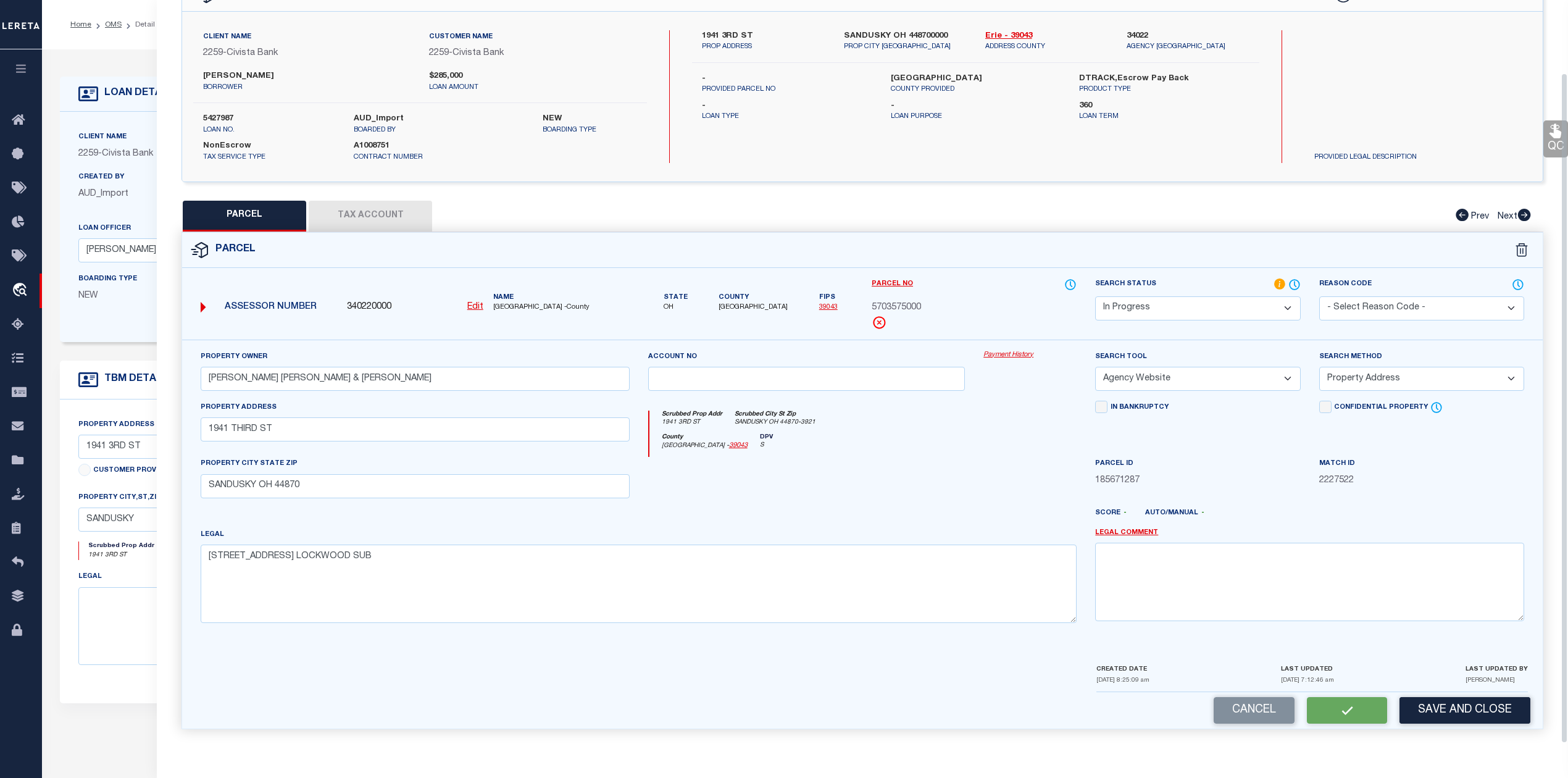
click at [396, 206] on button "Tax Account" at bounding box center [370, 216] width 124 height 31
select select "100"
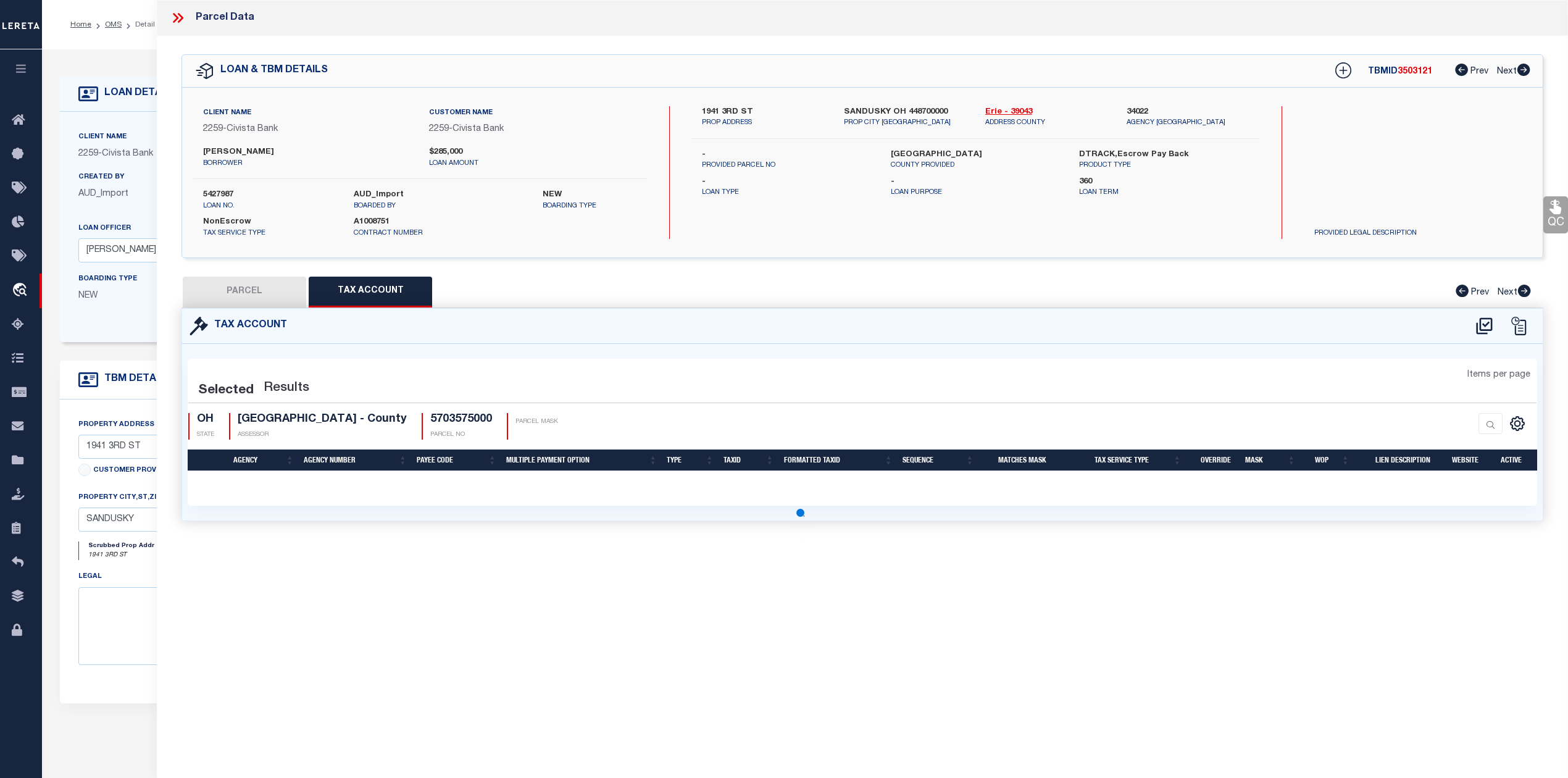
select select "100"
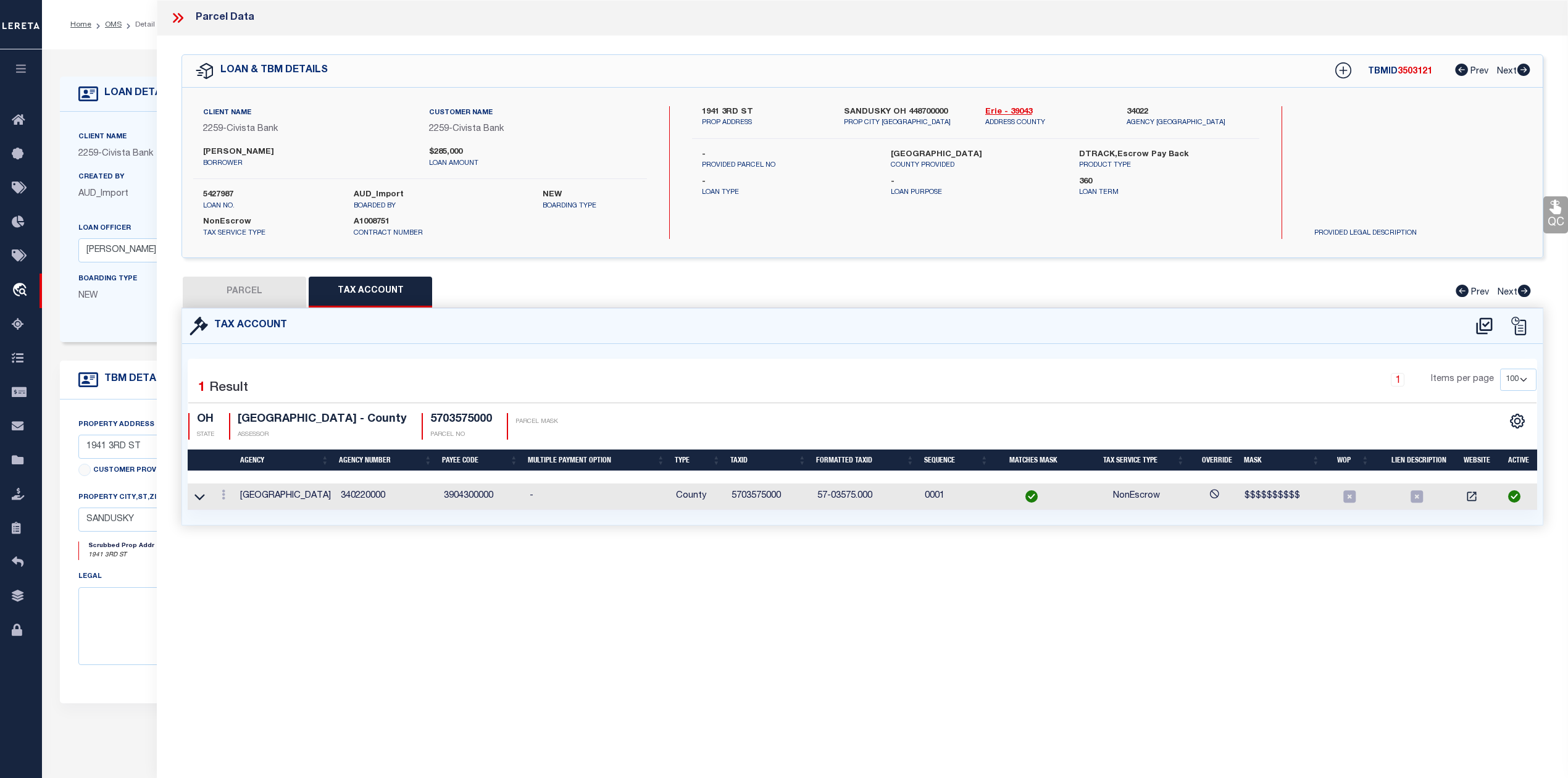
scroll to position [0, 0]
click at [766, 580] on div "Parcel Data QC QC QC - Select Status - Ready to QC" at bounding box center [861, 372] width 1411 height 744
click at [738, 353] on div "Selected 1 Result 1 Items per page 10 25 50 100 OH STATE" at bounding box center [862, 434] width 1360 height 181
click at [230, 288] on button "PARCEL" at bounding box center [245, 292] width 124 height 31
select select "AS"
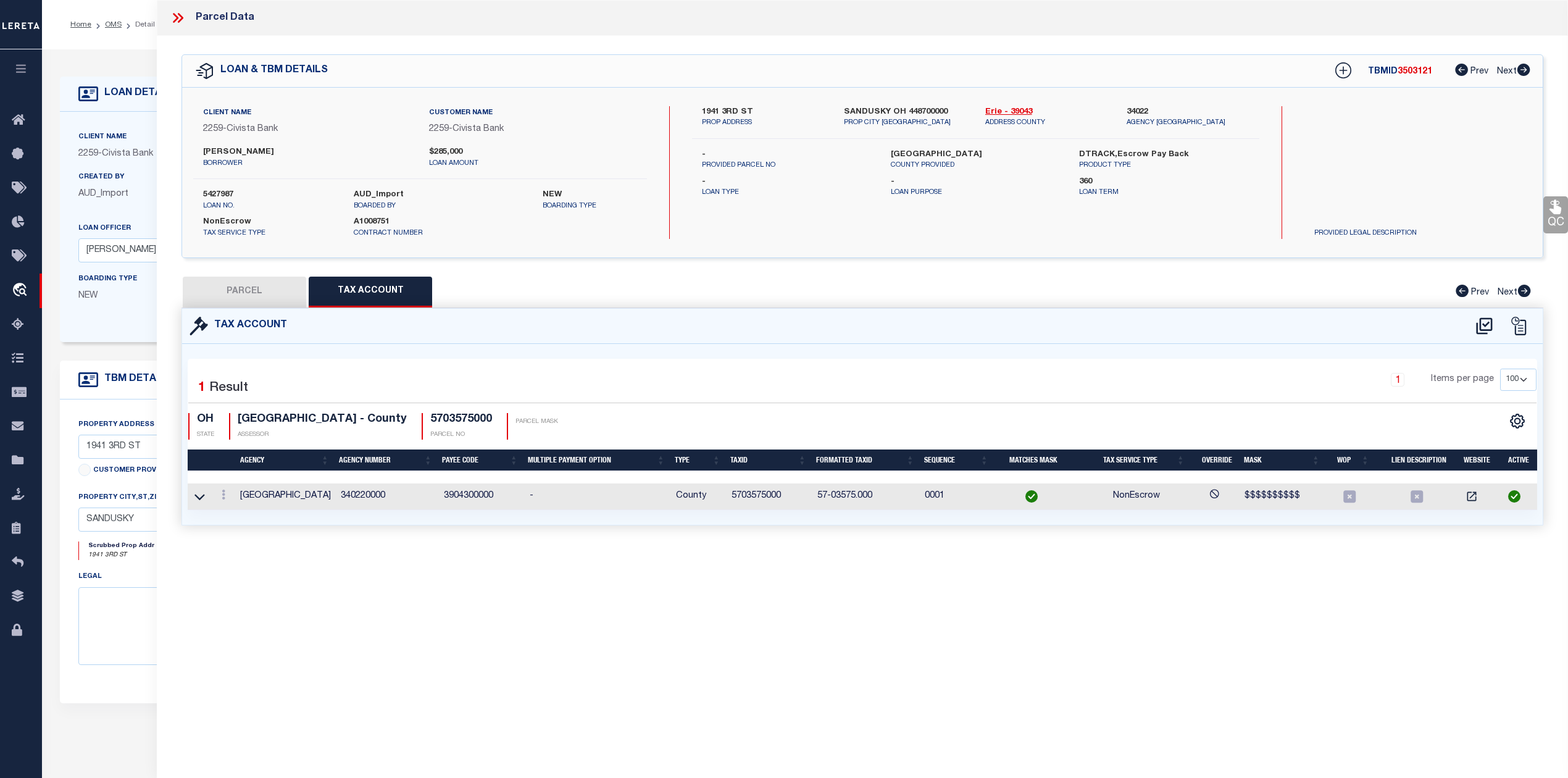
select select
checkbox input "false"
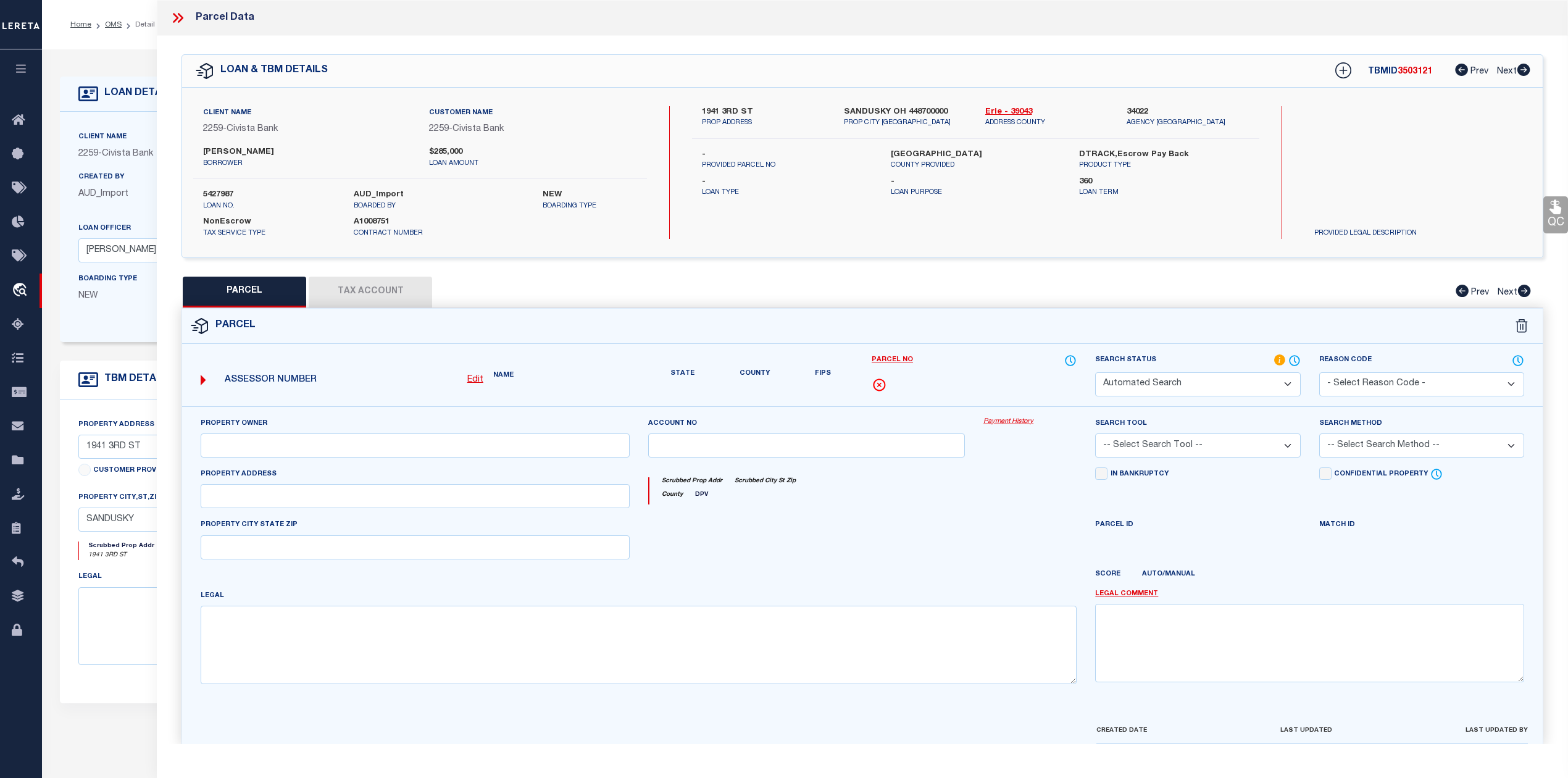
select select "IP"
type input "KEEFE KIMBERLEY ANN & ELIZABETH GRACE"
select select "AGW"
select select "ADD"
type input "1941 THIRD ST"
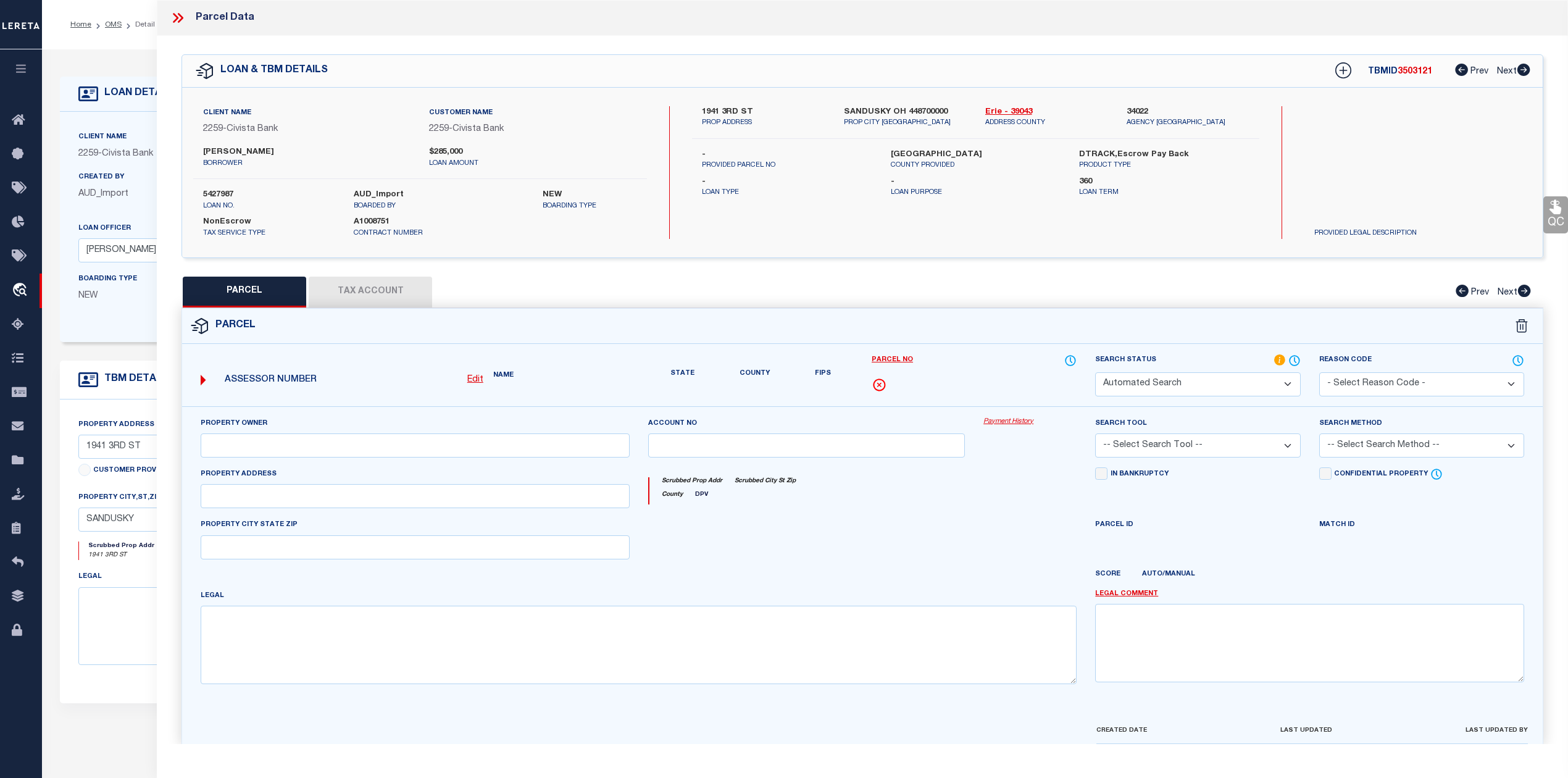
type input "SANDUSKY OH 44870"
type textarea "454 THIRD STREET WH LOCKWOOD SUB"
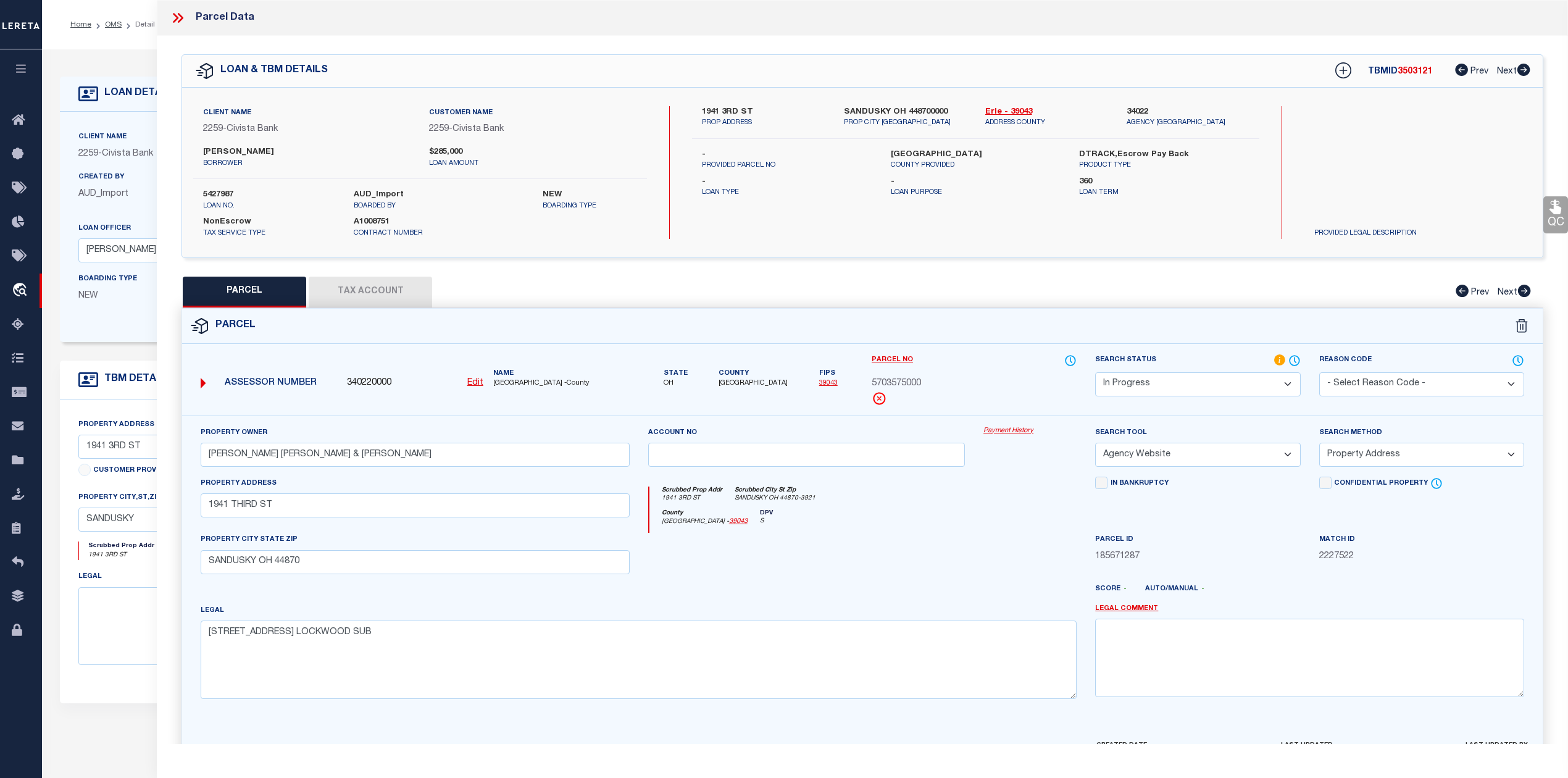
click at [848, 571] on div at bounding box center [807, 557] width 336 height 51
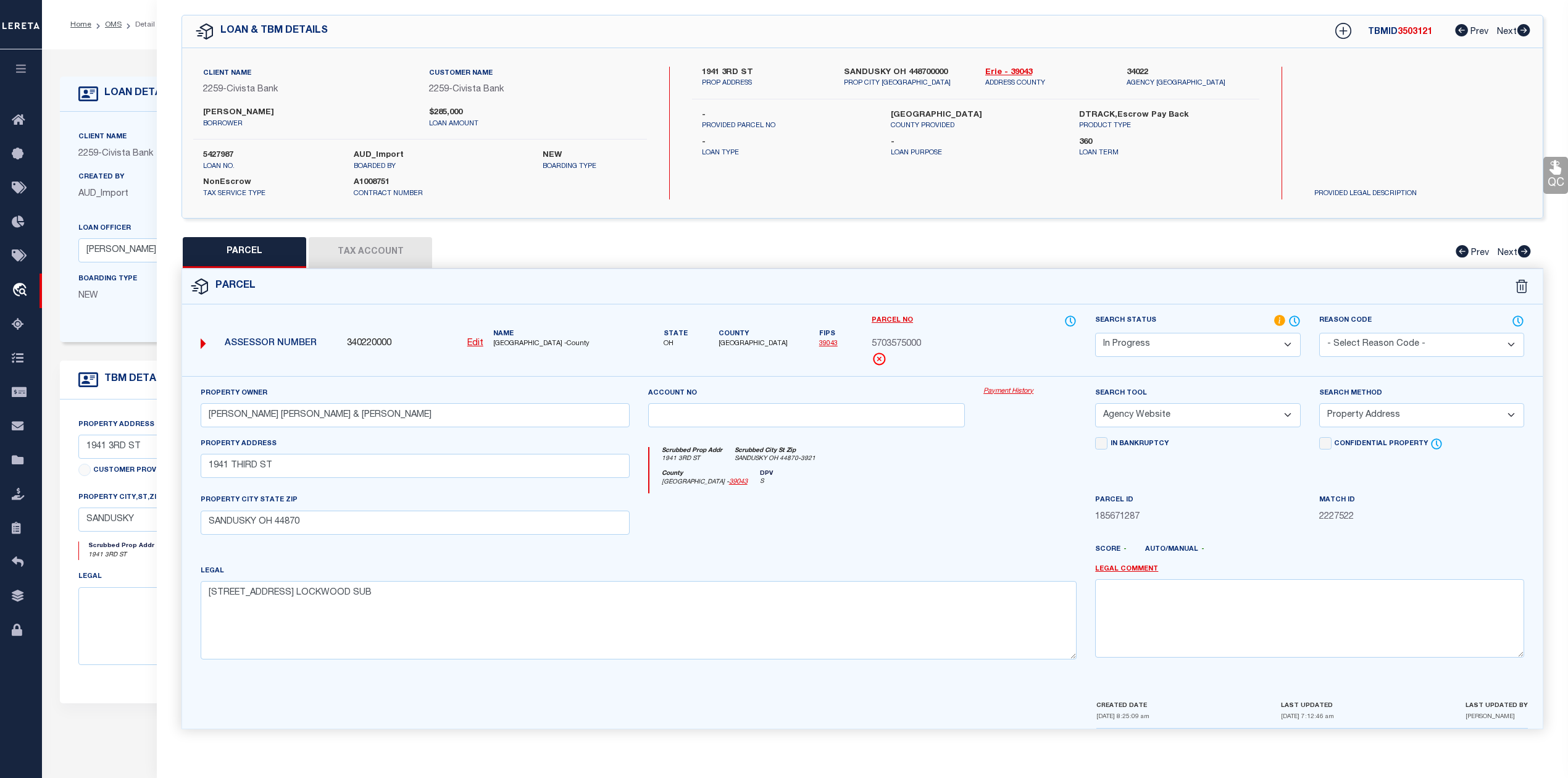
click at [857, 529] on div at bounding box center [807, 518] width 336 height 51
click at [1151, 343] on select "Automated Search Bad Parcel Complete Duplicate Parcel High Dollar Reporting In …" at bounding box center [1198, 344] width 205 height 24
click at [1095, 333] on select "Automated Search Bad Parcel Complete Duplicate Parcel High Dollar Reporting In …" at bounding box center [1198, 344] width 205 height 24
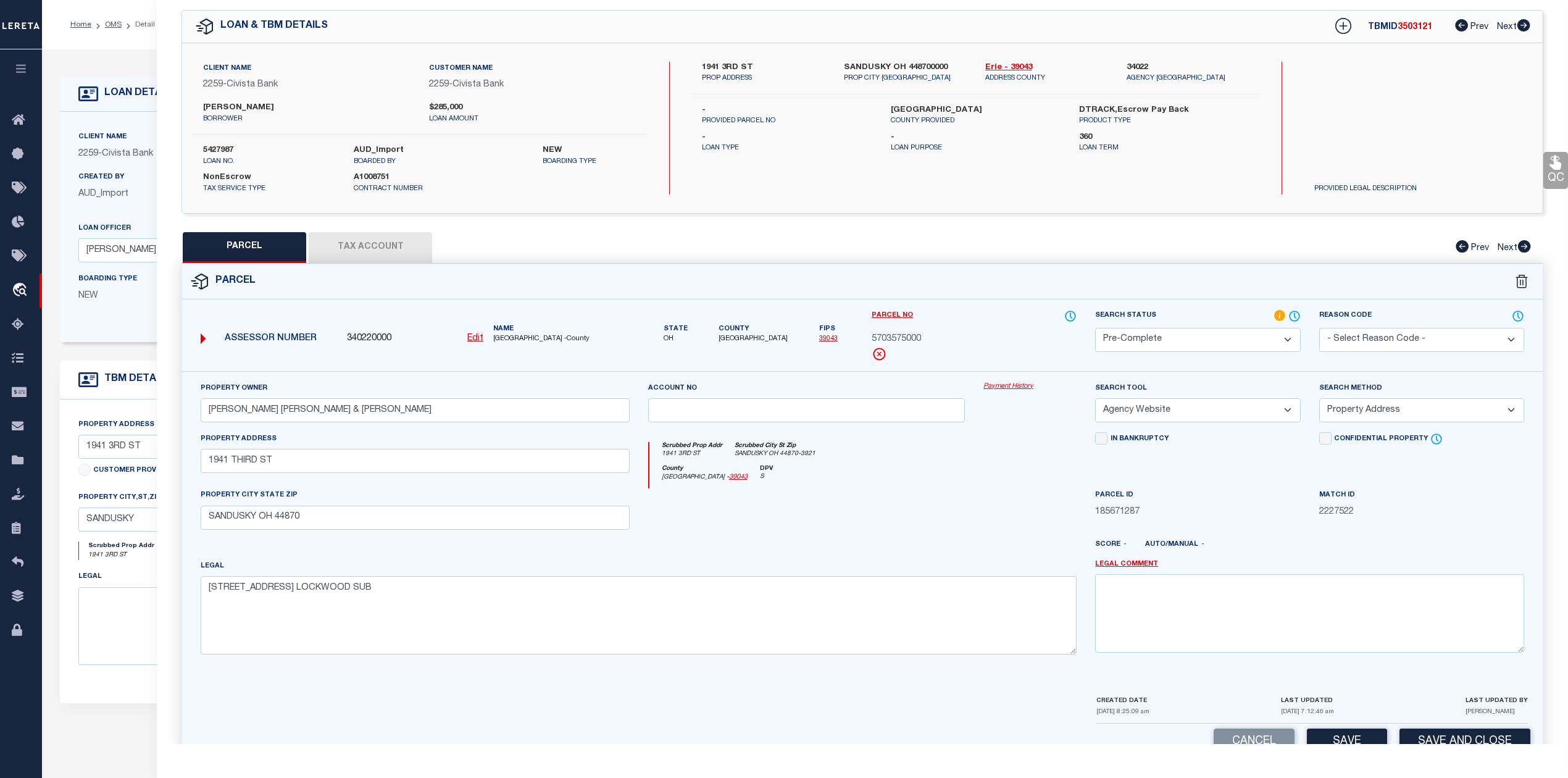
click at [981, 537] on div at bounding box center [1030, 513] width 111 height 51
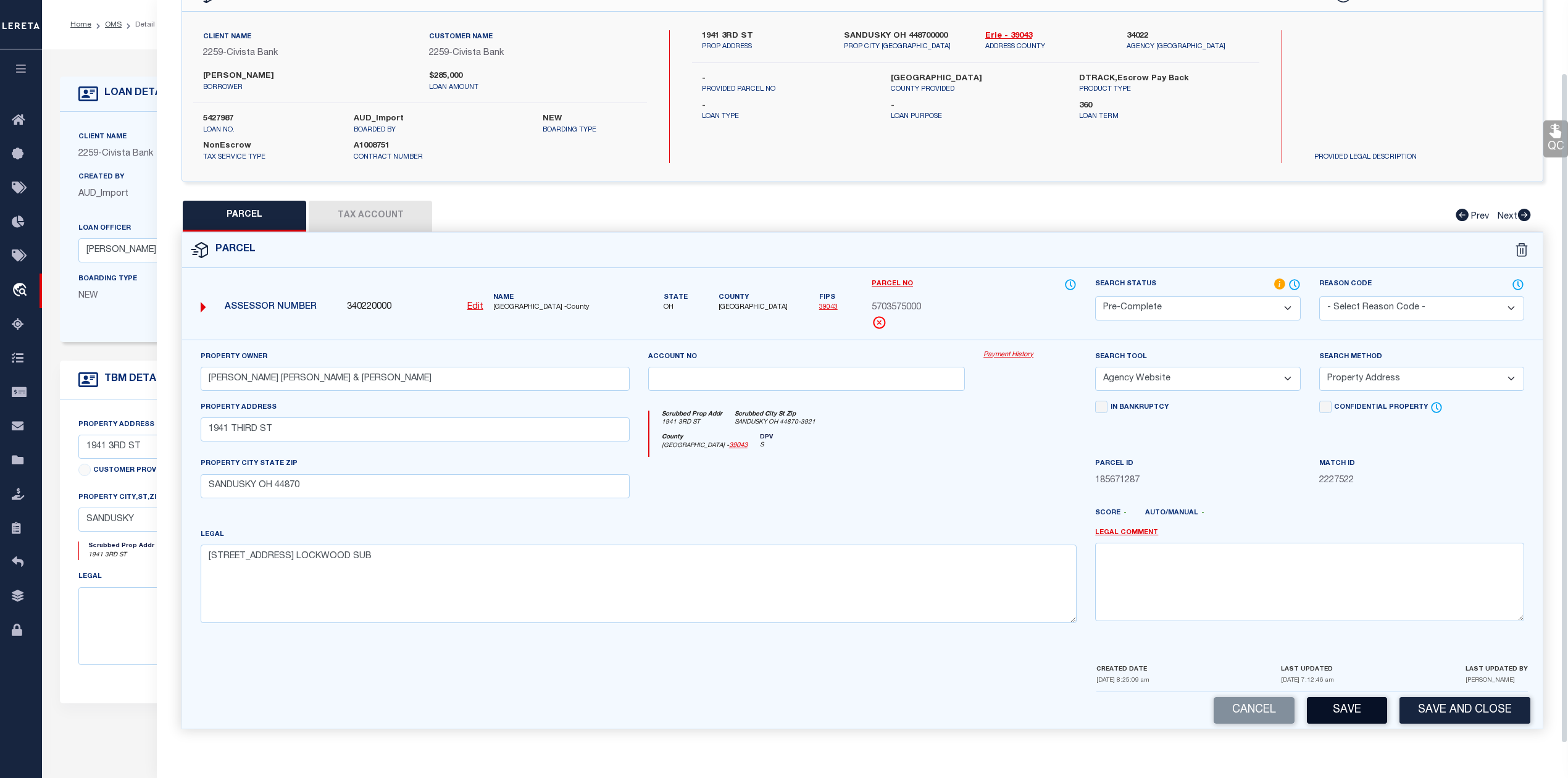
click at [1314, 705] on button "Save" at bounding box center [1346, 711] width 81 height 27
select select "AS"
select select
checkbox input "false"
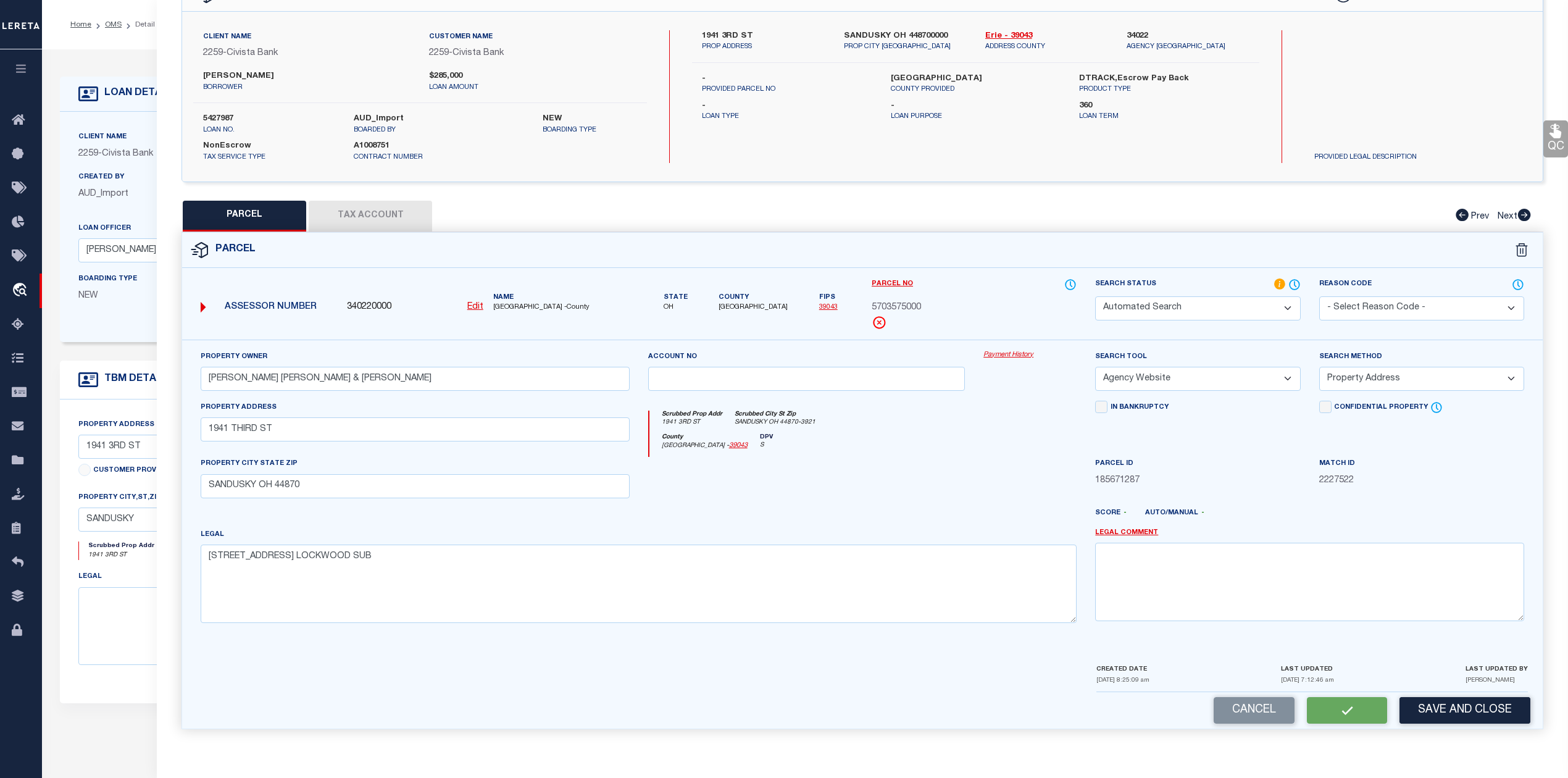
checkbox input "false"
click at [961, 507] on div "Property Owner Account no Payment History Search Tool -- Select Search Tool -- …" at bounding box center [862, 491] width 1342 height 283
select select "PC"
type input "KEEFE KIMBERLEY ANN & ELIZABETH GRACE"
select select "AGW"
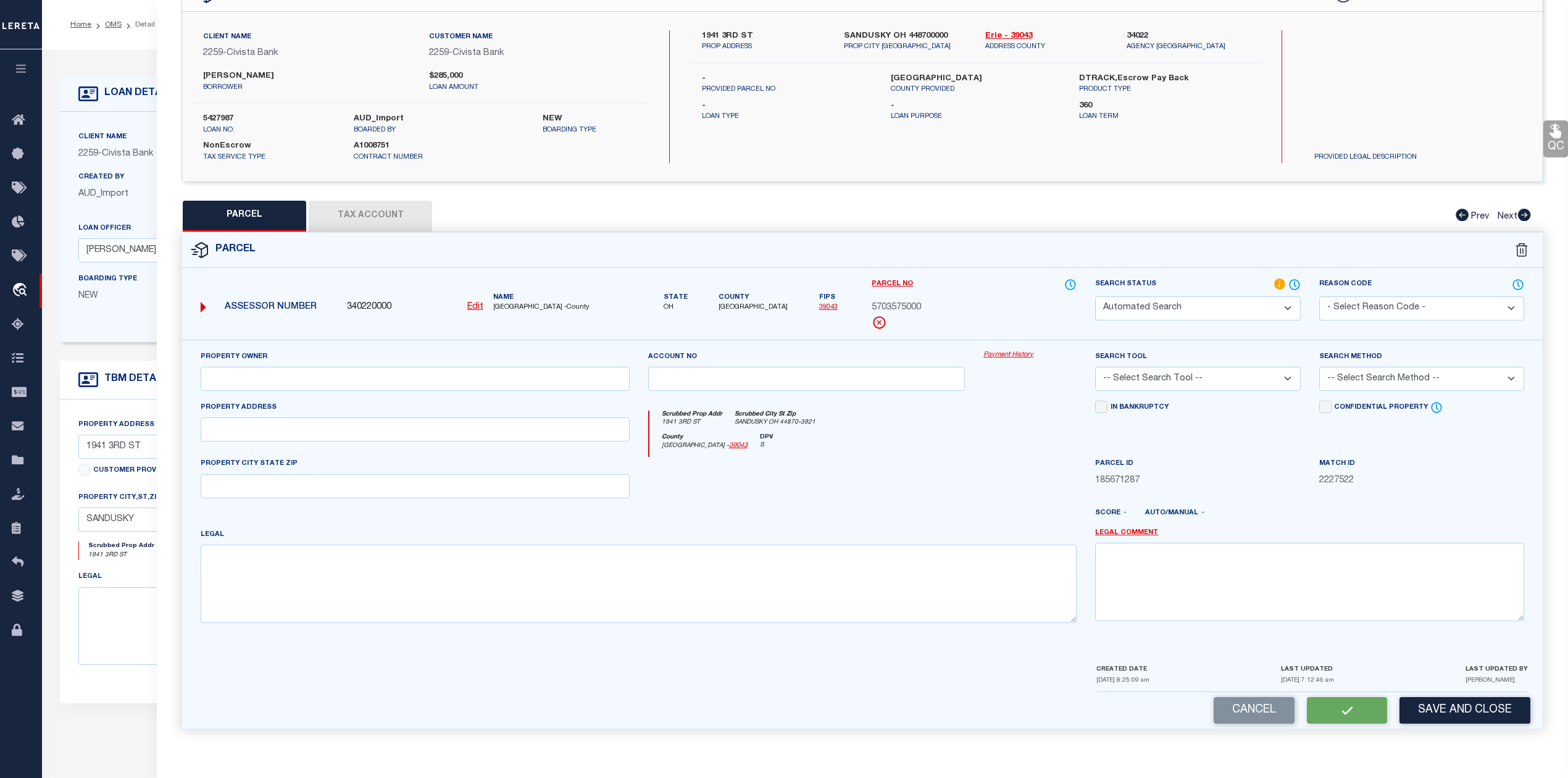
select select "ADD"
type input "1941 THIRD ST"
type input "SANDUSKY OH 44870"
type textarea "454 THIRD STREET WH LOCKWOOD SUB"
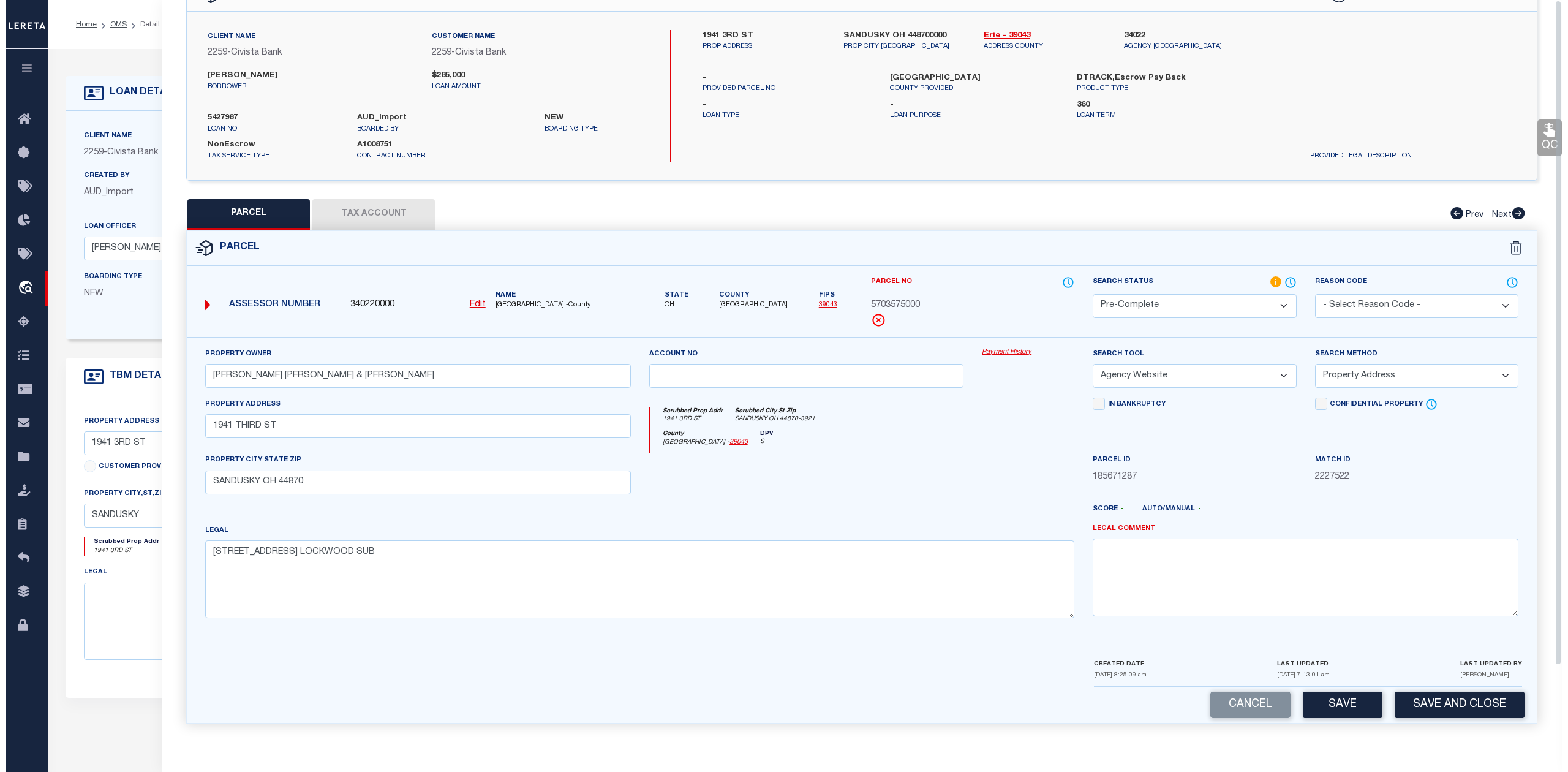
scroll to position [0, 0]
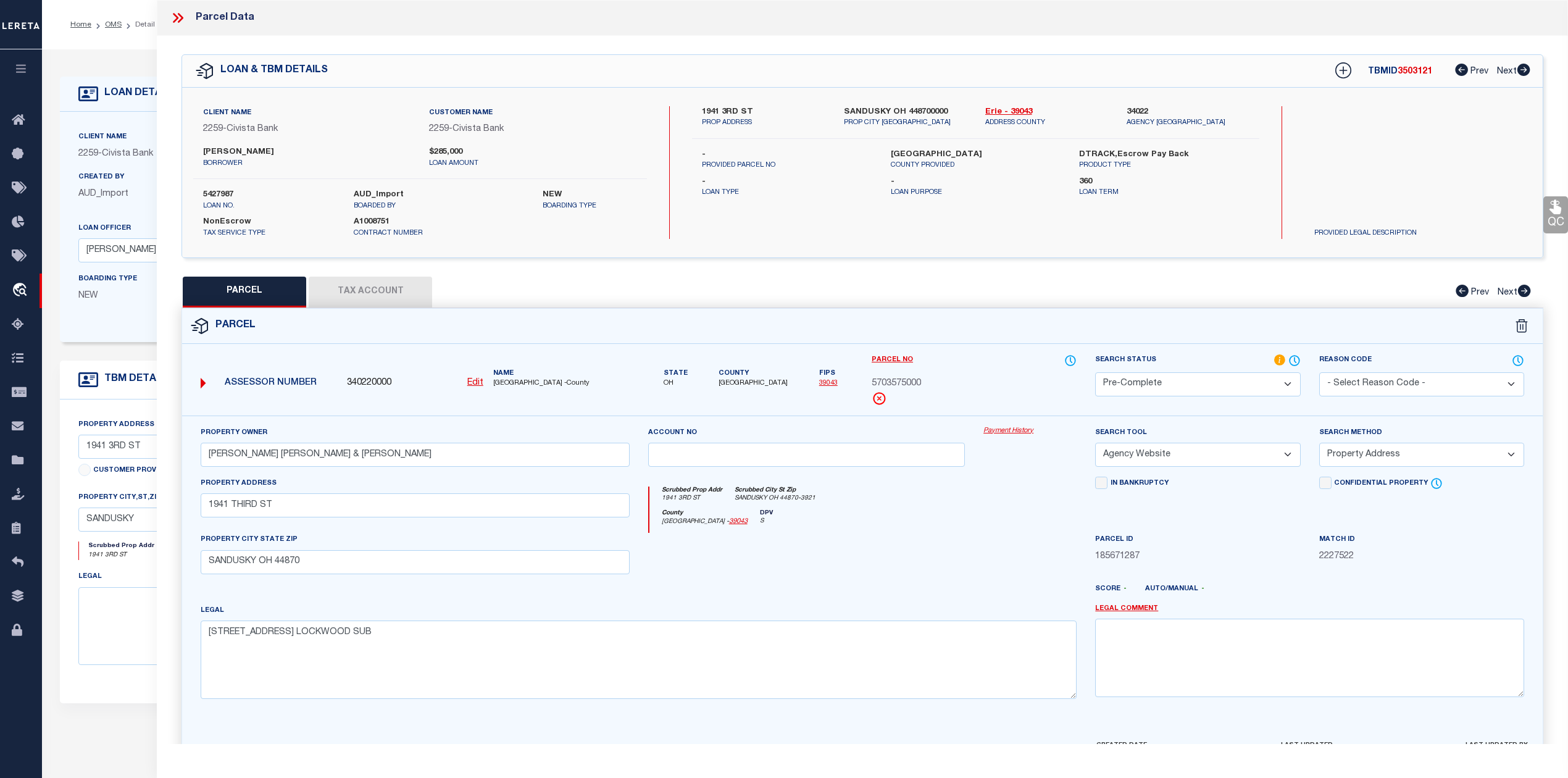
click at [1413, 76] on span "3503121" at bounding box center [1415, 71] width 35 height 9
copy span "3503121"
drag, startPoint x: 981, startPoint y: 113, endPoint x: 1001, endPoint y: 111, distance: 20.1
click at [1001, 111] on div "Erie - 39043 ADDRESS COUNTY" at bounding box center [1046, 117] width 141 height 22
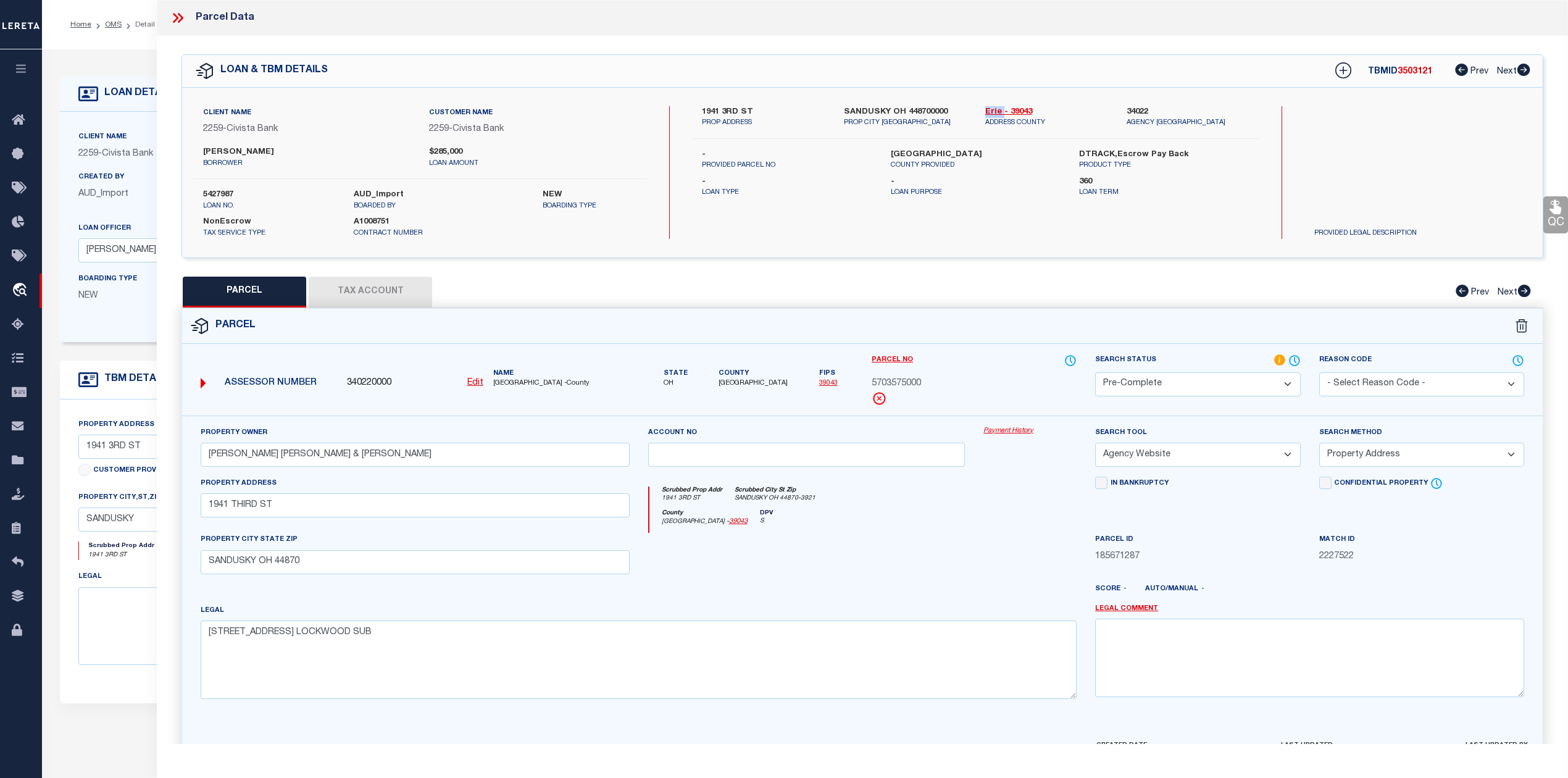
copy link "[GEOGRAPHIC_DATA]"
click at [1038, 238] on div "1941 3RD ST PROP ADDRESS SANDUSKY OH 448700000 PROP CITY ST ZIP Erie - 39043 AD…" at bounding box center [974, 173] width 567 height 132
drag, startPoint x: 872, startPoint y: 386, endPoint x: 929, endPoint y: 384, distance: 57.0
click at [929, 384] on div "5703575000" at bounding box center [974, 384] width 205 height 13
copy span "5703575000"
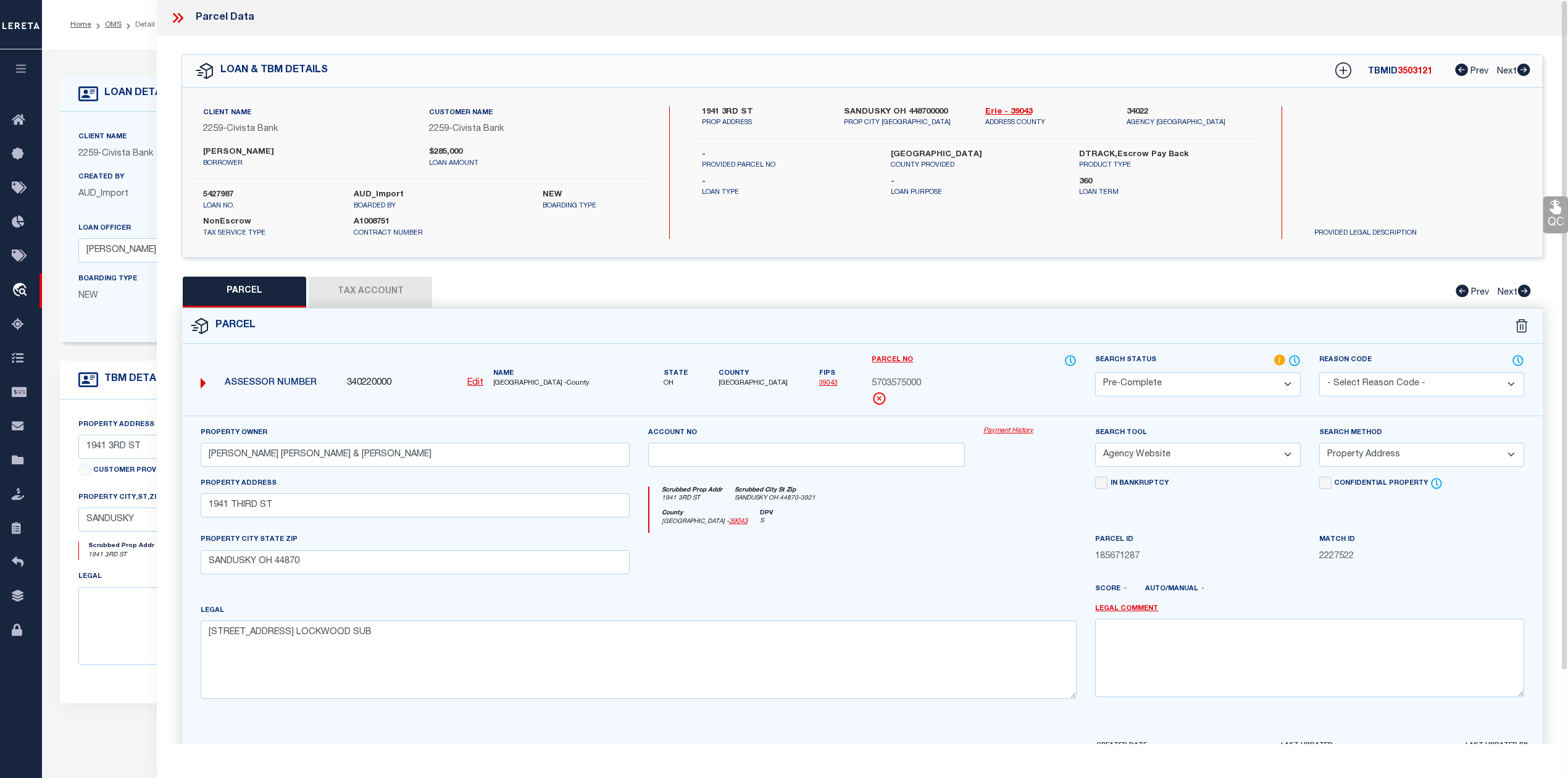
click at [949, 557] on div at bounding box center [807, 557] width 336 height 51
click at [1420, 72] on span "3503121" at bounding box center [1415, 71] width 35 height 9
copy span "3503121"
click at [955, 579] on div at bounding box center [807, 557] width 336 height 51
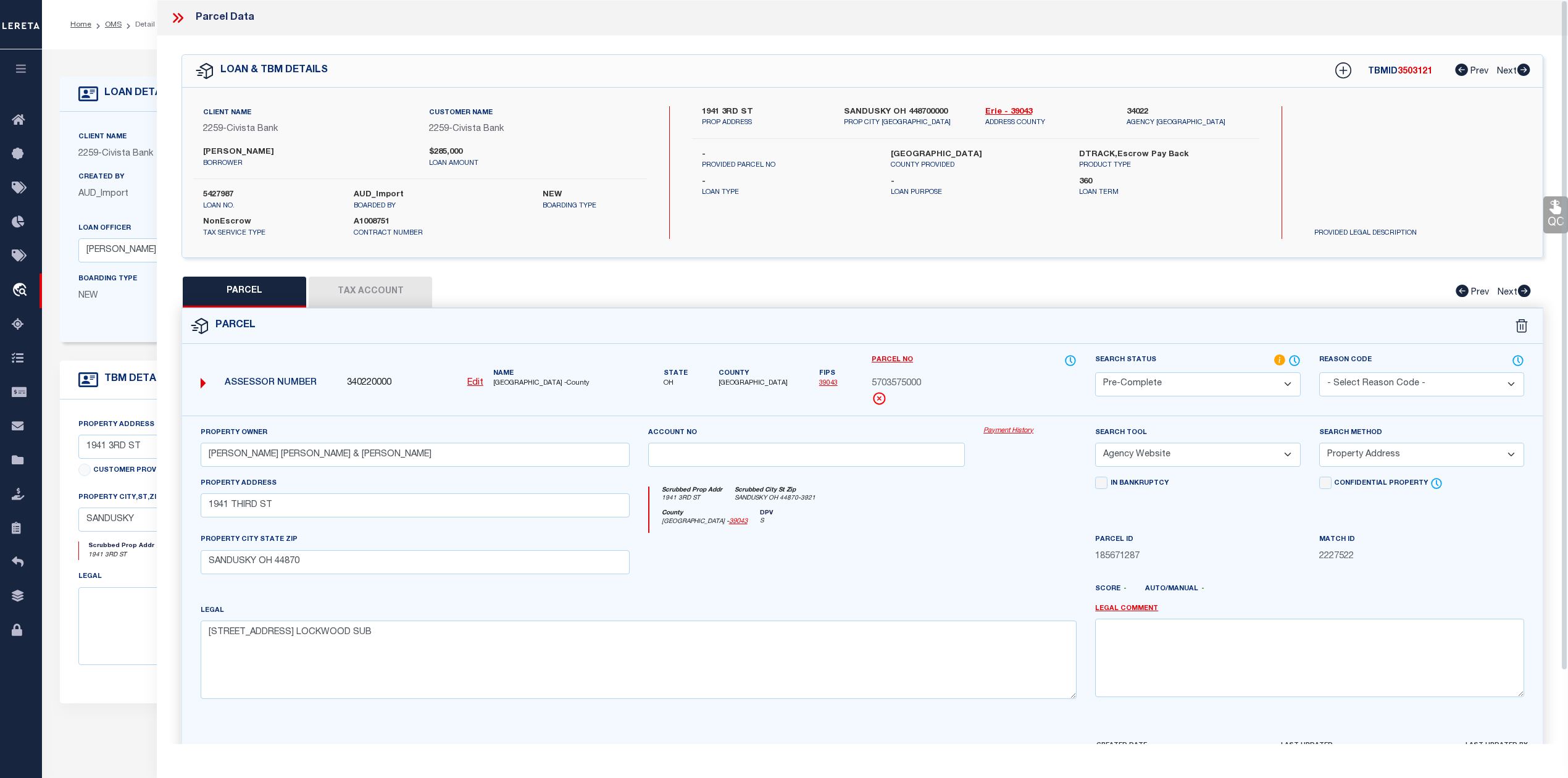
click at [963, 504] on div "Scrubbed Prop Addr 1941 3RD ST Scrubbed City St Zip SANDUSKY OH 44870-3921" at bounding box center [863, 498] width 428 height 23
click at [971, 337] on div "Parcel" at bounding box center [862, 326] width 1360 height 35
click at [363, 299] on button "Tax Account" at bounding box center [370, 292] width 124 height 31
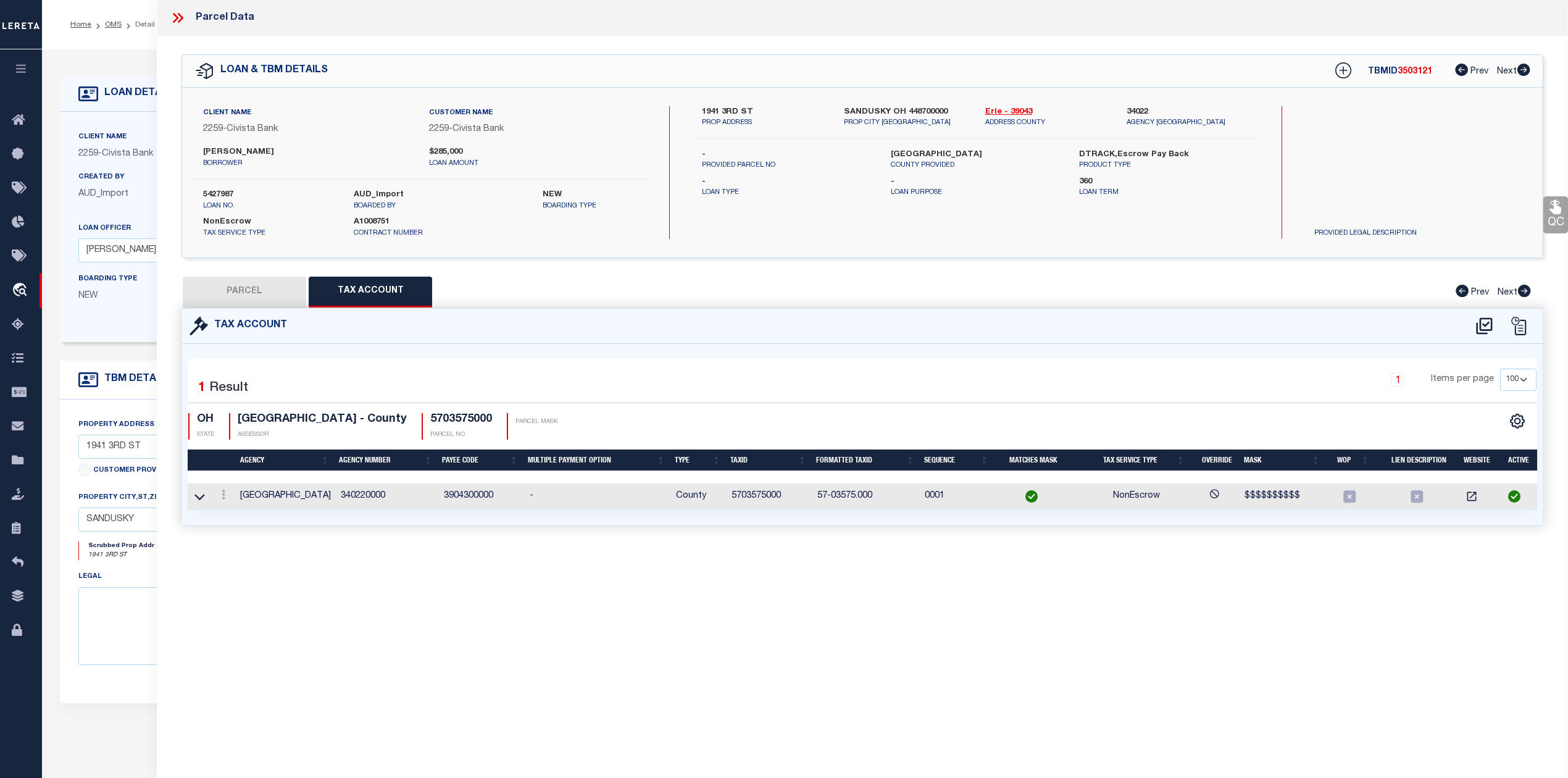
select select "100"
click at [912, 543] on div "Tax Account 1 1" at bounding box center [862, 431] width 1380 height 247
click at [910, 362] on div "Selected 1 Result 1 Items per page 10 25 50 100 OH STATE ASSESSOR" at bounding box center [862, 435] width 1349 height 152
click at [272, 285] on button "PARCEL" at bounding box center [245, 292] width 124 height 31
select select "AS"
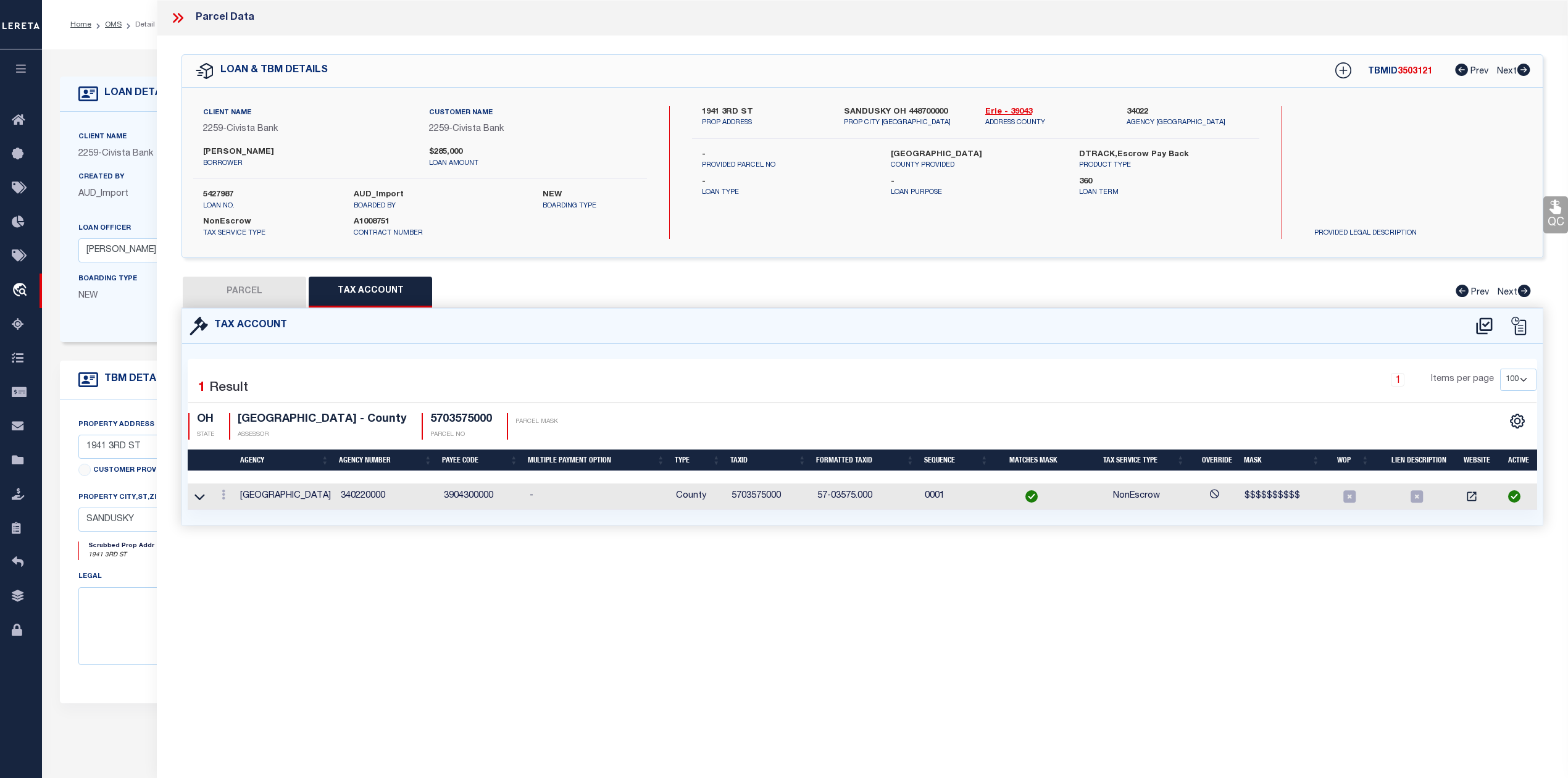
select select
checkbox input "false"
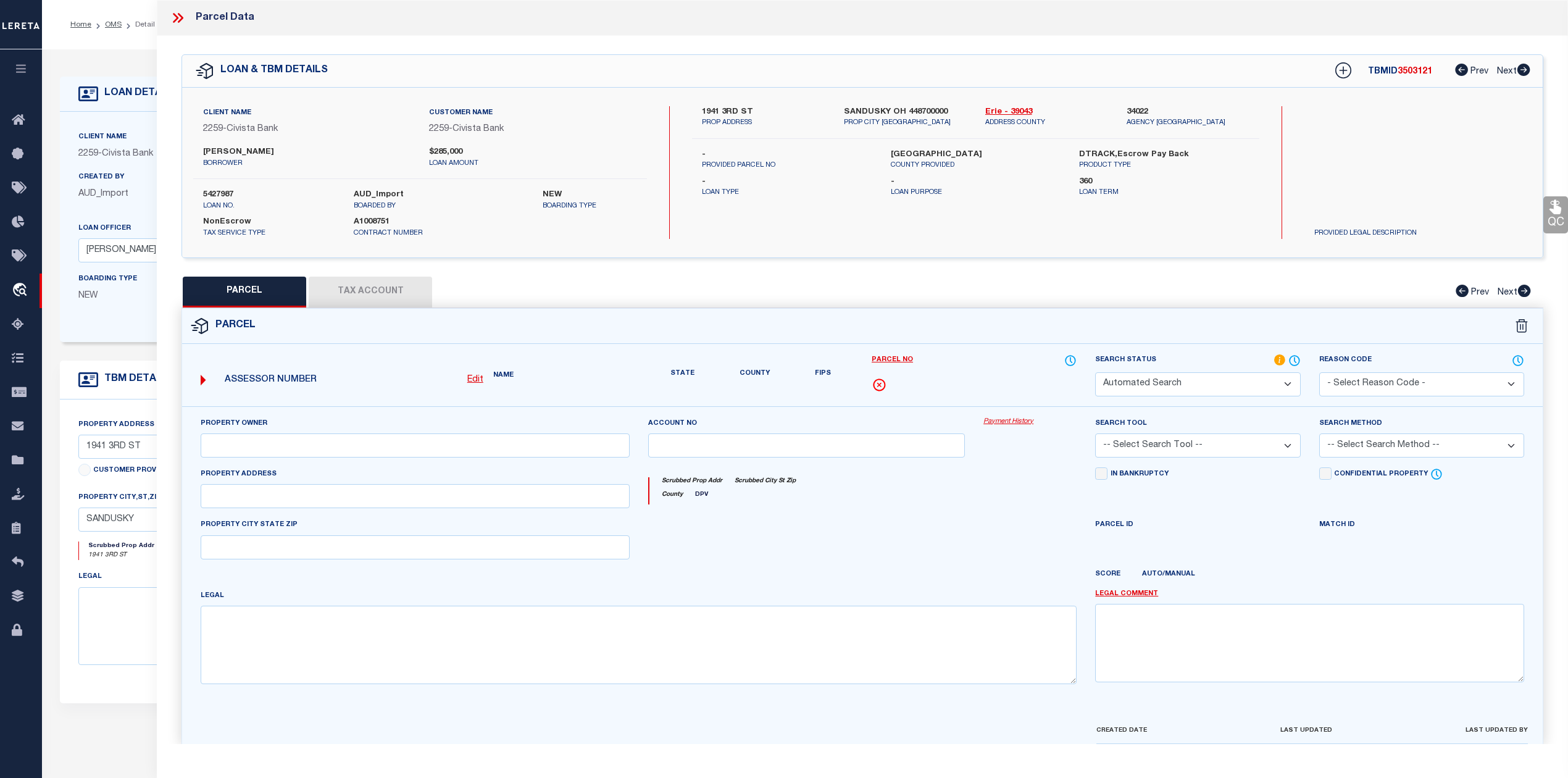
select select "CP"
type input "KEEFE KIMBERLEY ANN & ELIZABETH GRACE"
select select "AGW"
select select "ADD"
type input "1941 THIRD ST"
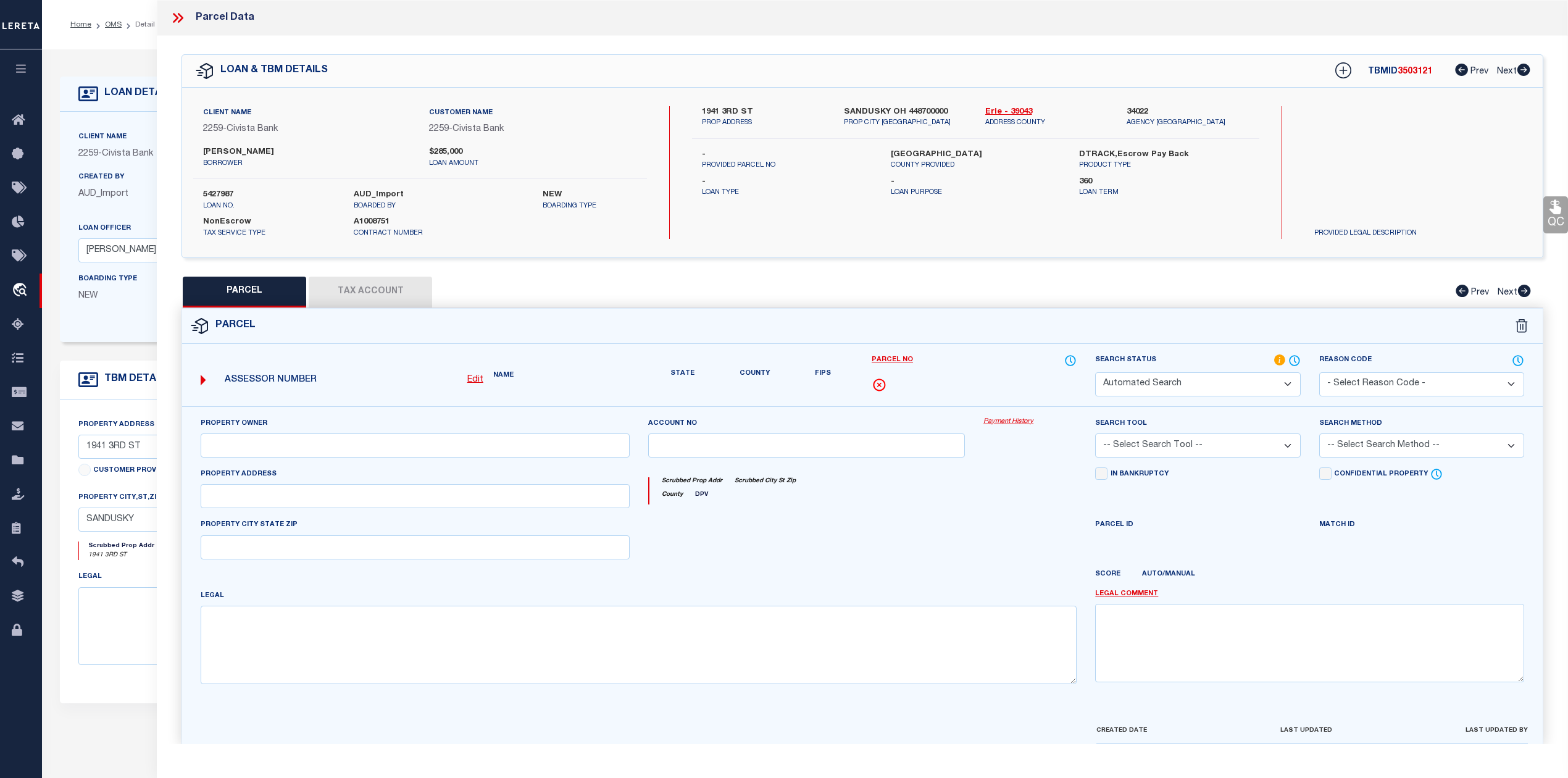
type input "SANDUSKY OH 44870"
type textarea "454 THIRD STREET WH LOCKWOOD SUB"
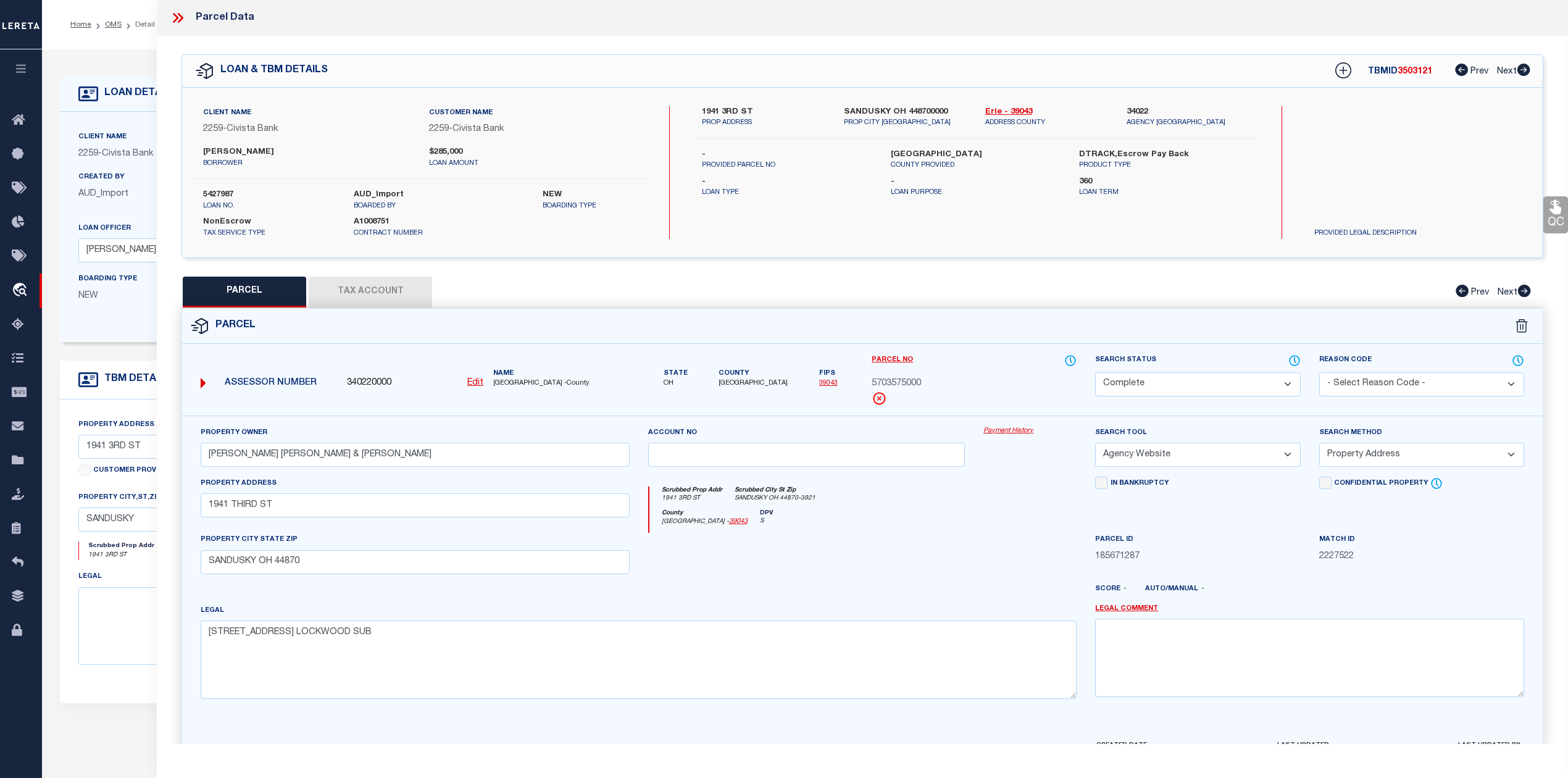
click at [850, 591] on div at bounding box center [919, 594] width 336 height 20
click at [891, 575] on div at bounding box center [807, 557] width 336 height 51
click at [174, 20] on icon at bounding box center [177, 17] width 16 height 16
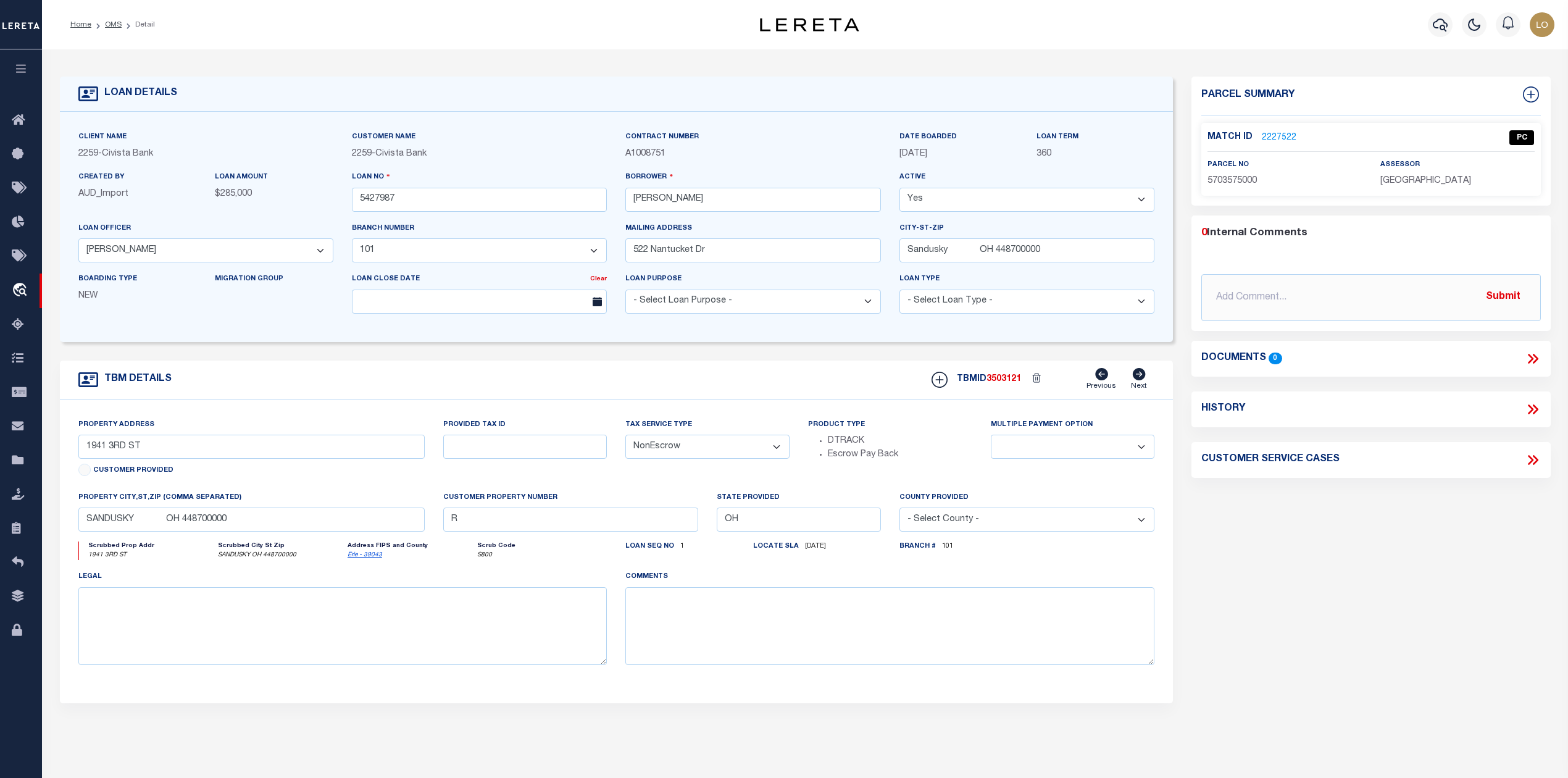
click at [1198, 559] on div "Parcel Summary Match ID 2227522 0" at bounding box center [1369, 413] width 377 height 674
click at [111, 25] on link "OMS" at bounding box center [112, 25] width 16 height 8
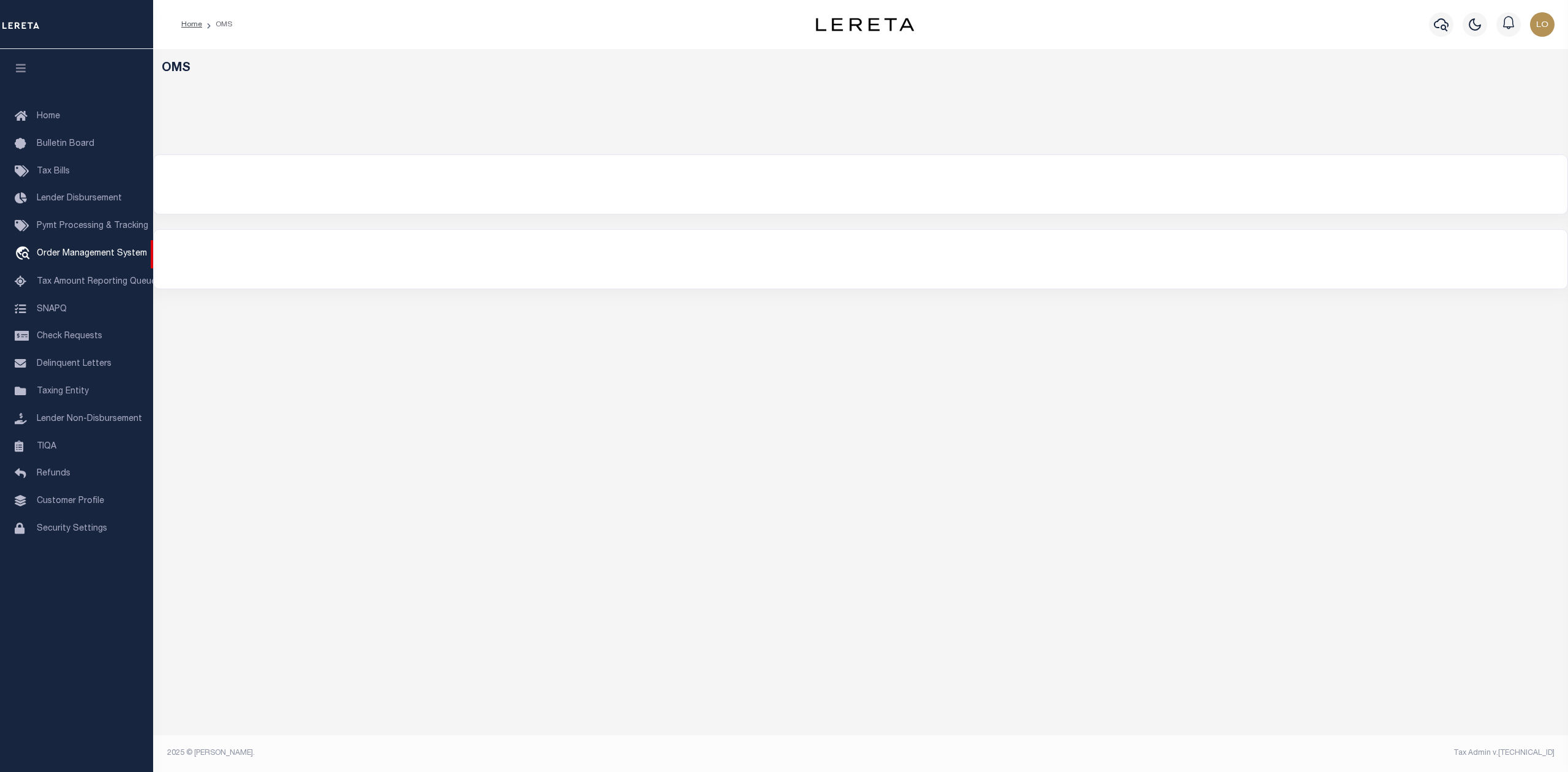
select select "200"
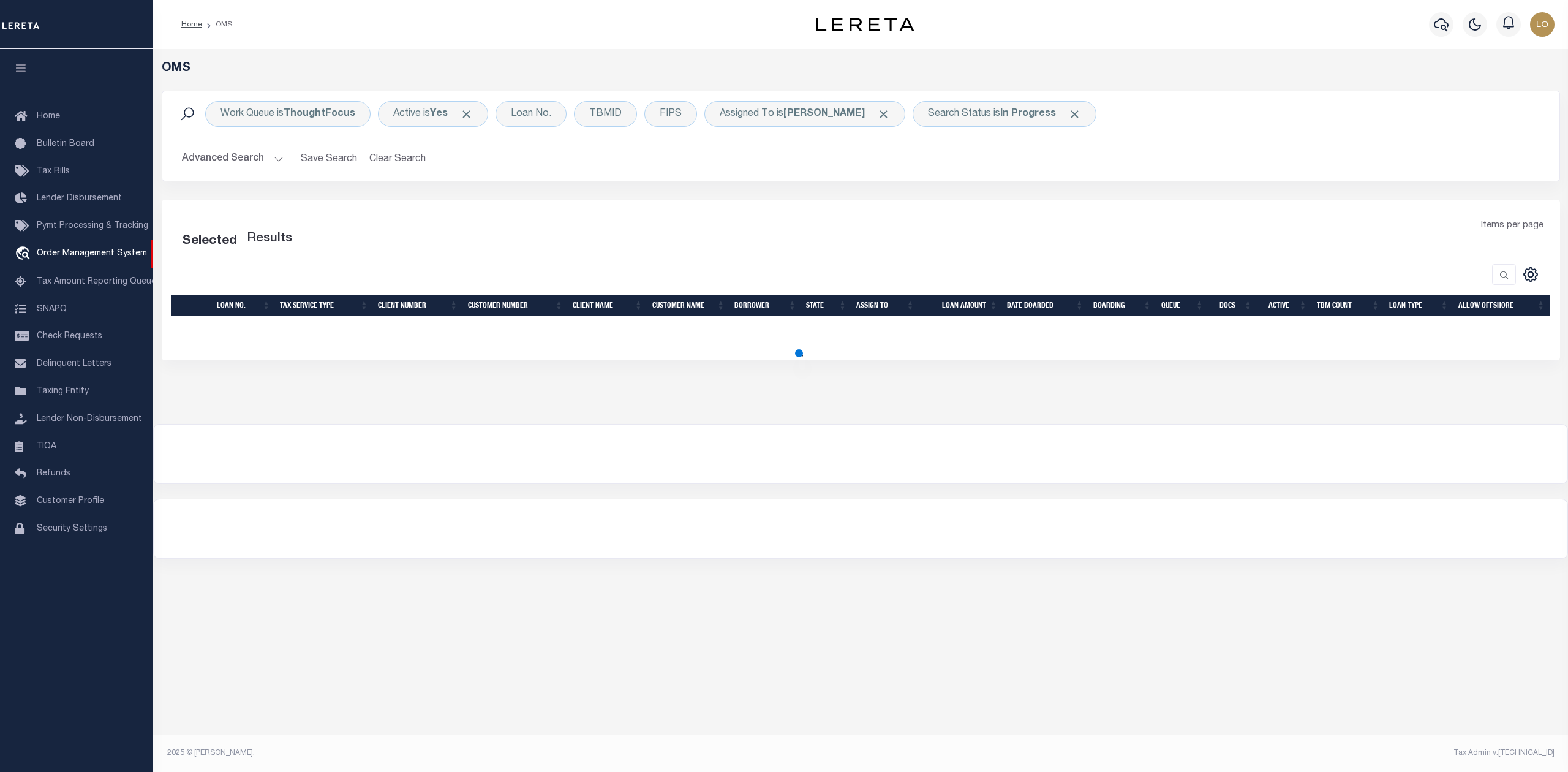
select select "200"
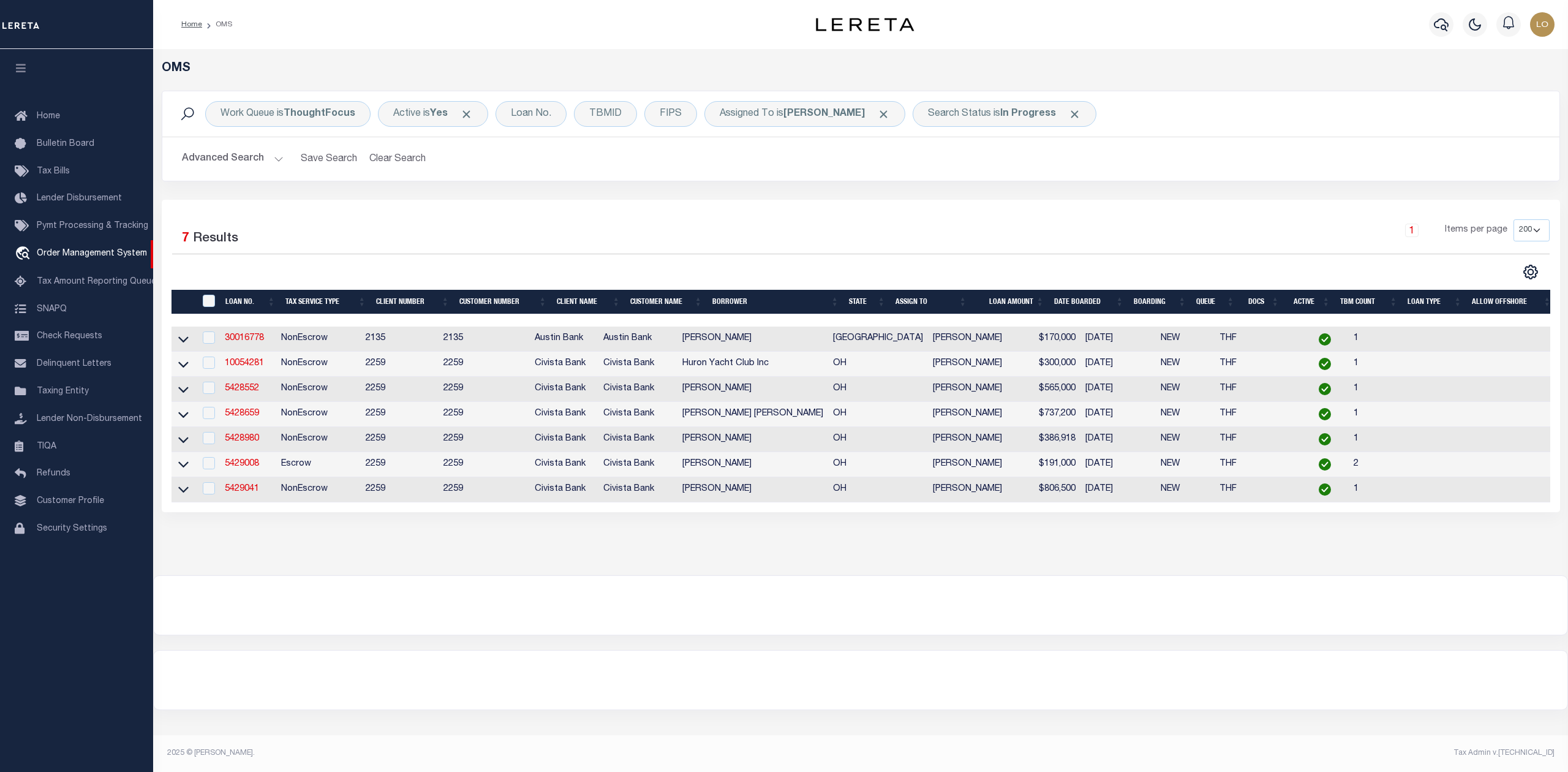
click at [894, 611] on div at bounding box center [860, 605] width 1413 height 59
click at [942, 589] on div at bounding box center [860, 604] width 1415 height 60
click at [251, 389] on link "5428552" at bounding box center [242, 388] width 34 height 9
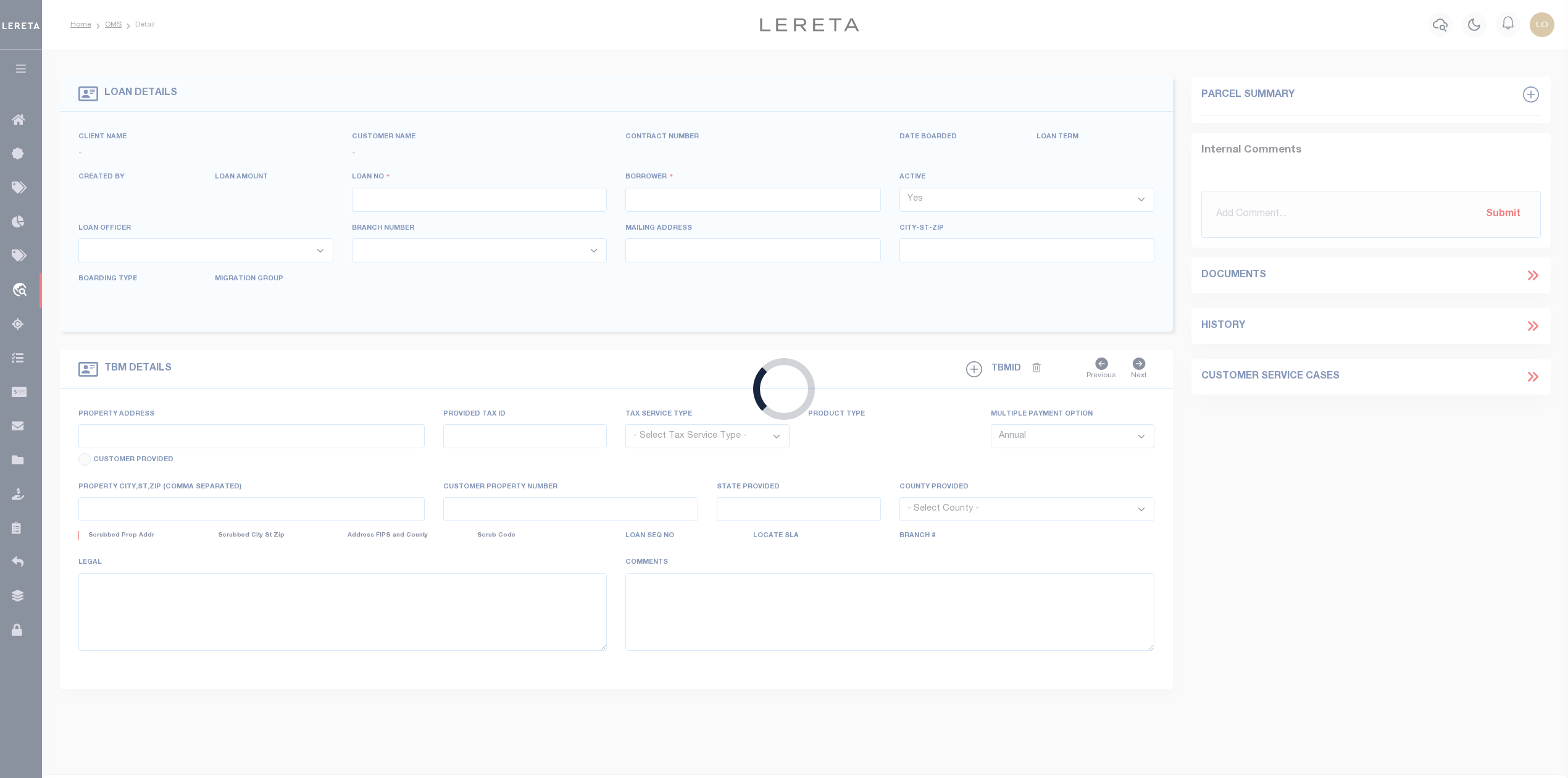
type input "5428552"
type input "Brian Leroy Bachelder"
select select
type input "2101 Kelponshire Ave"
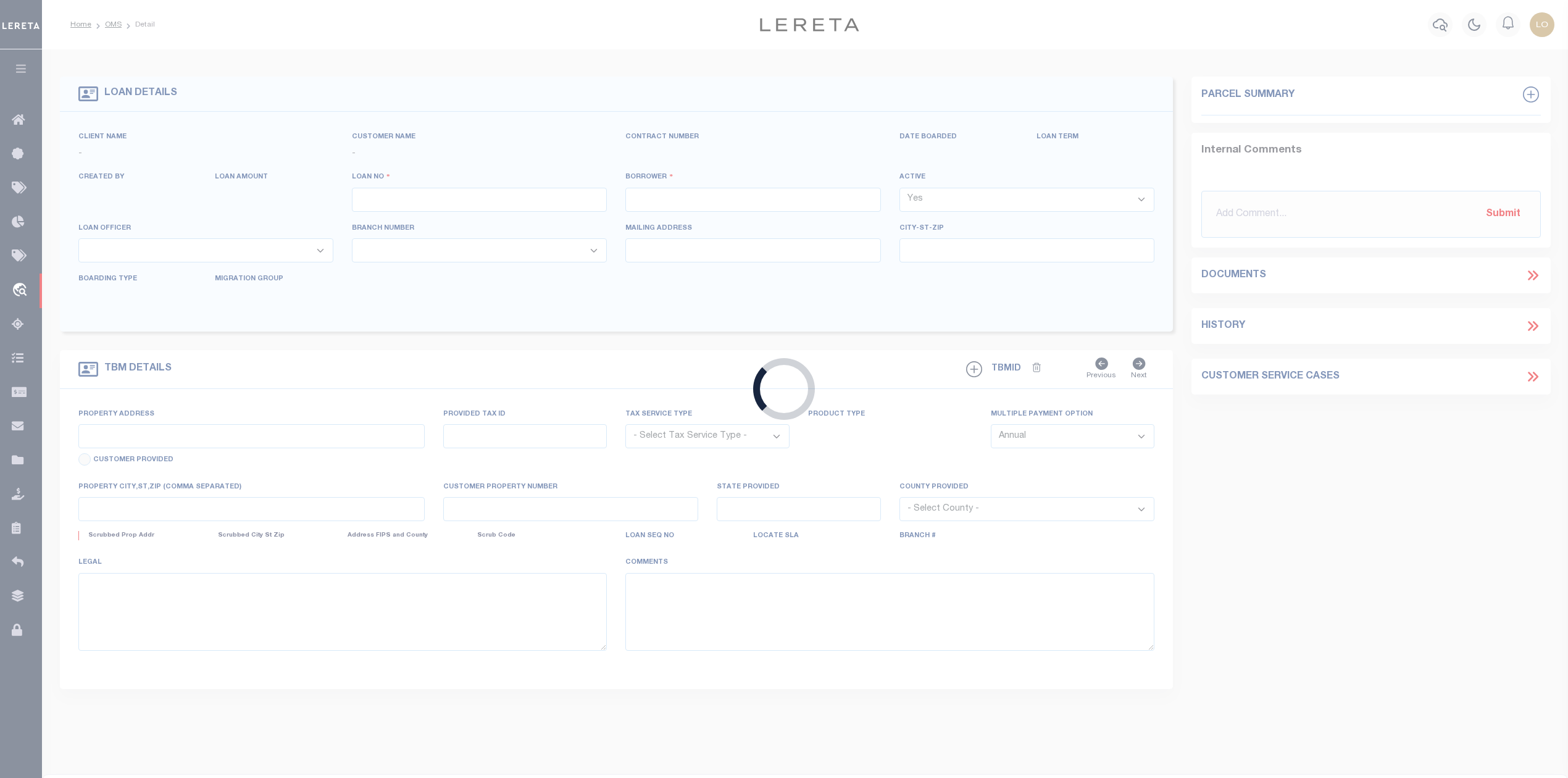
type input "Columbus OH 432290000"
select select "NonEscrow"
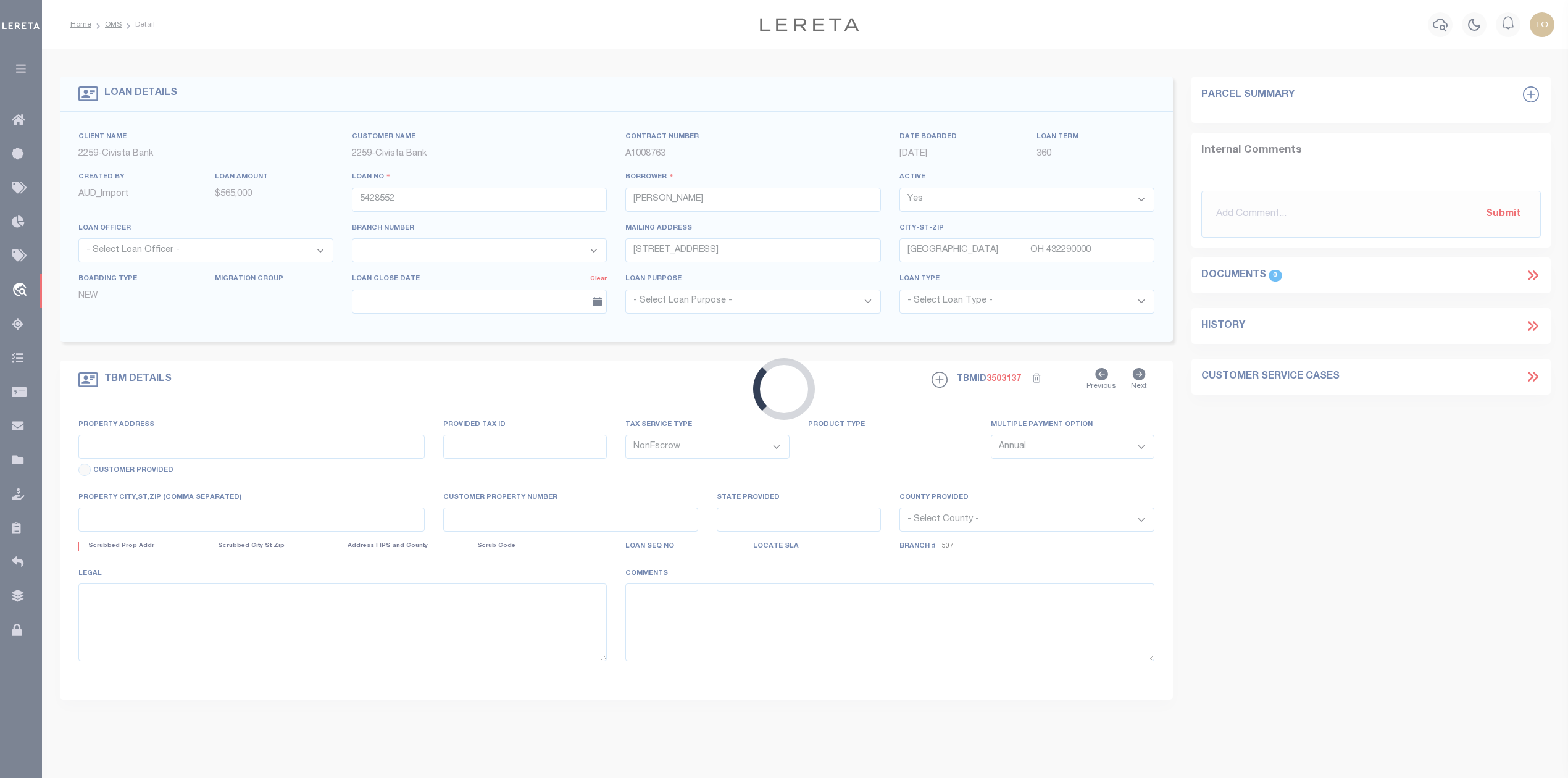
type input "8595 MYERS RD"
select select
type input "CENTERBURG OH 430110000"
type input "R"
type input "OH"
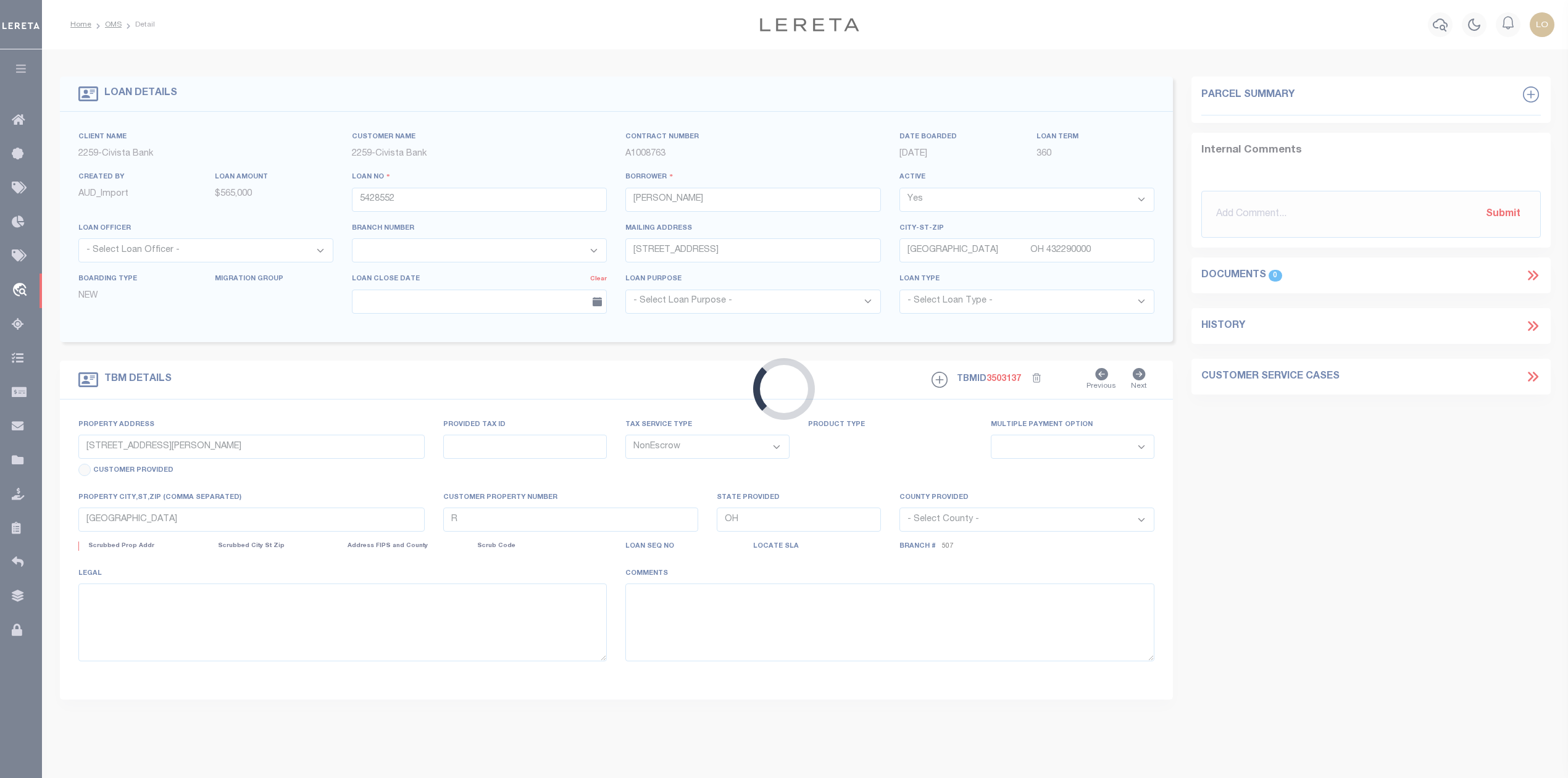
select select
select select "14922"
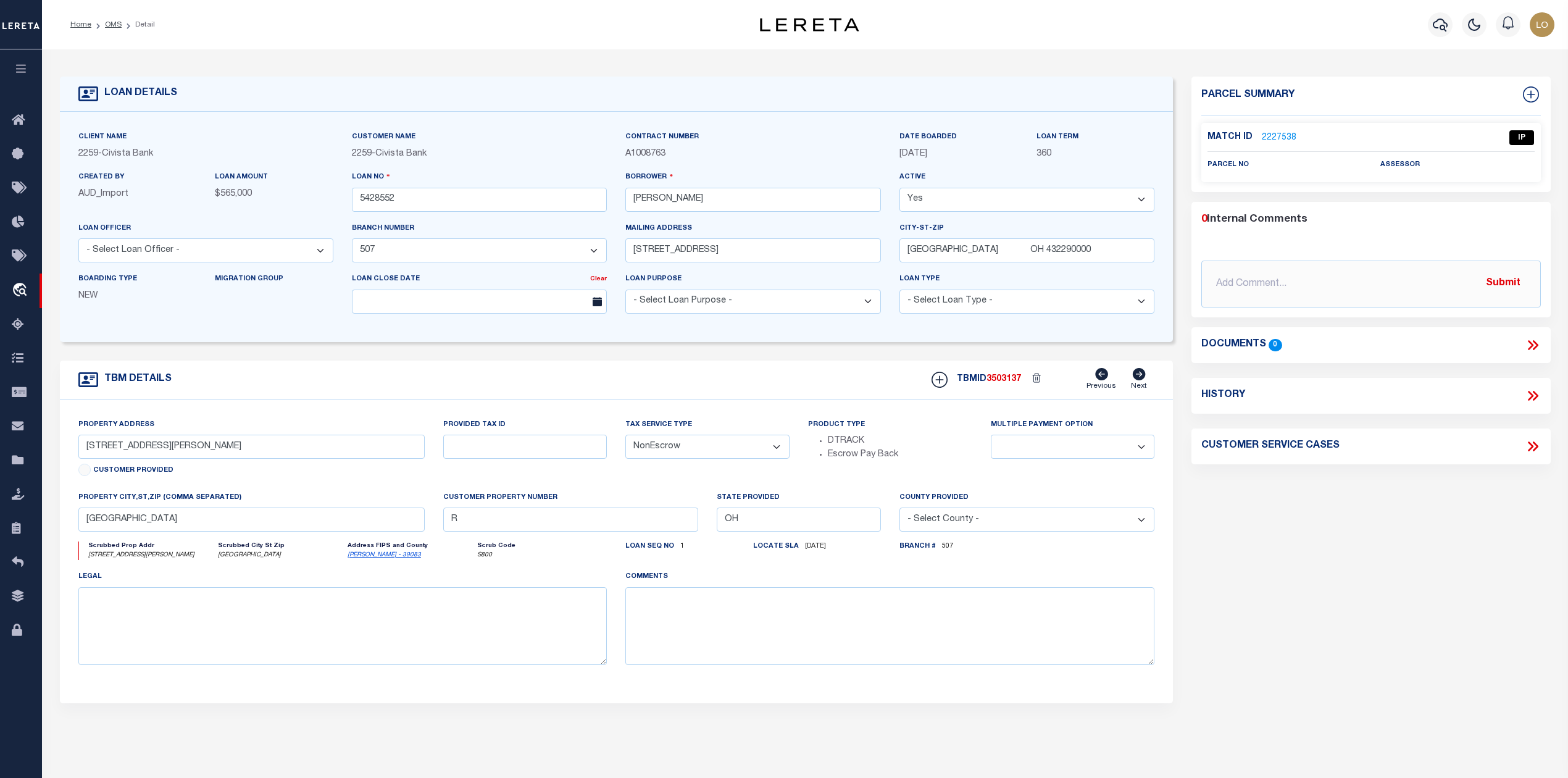
click at [1254, 576] on div "Parcel Summary Match ID 2227538 0" at bounding box center [1369, 413] width 377 height 674
click at [1282, 136] on link "2227538" at bounding box center [1279, 138] width 35 height 13
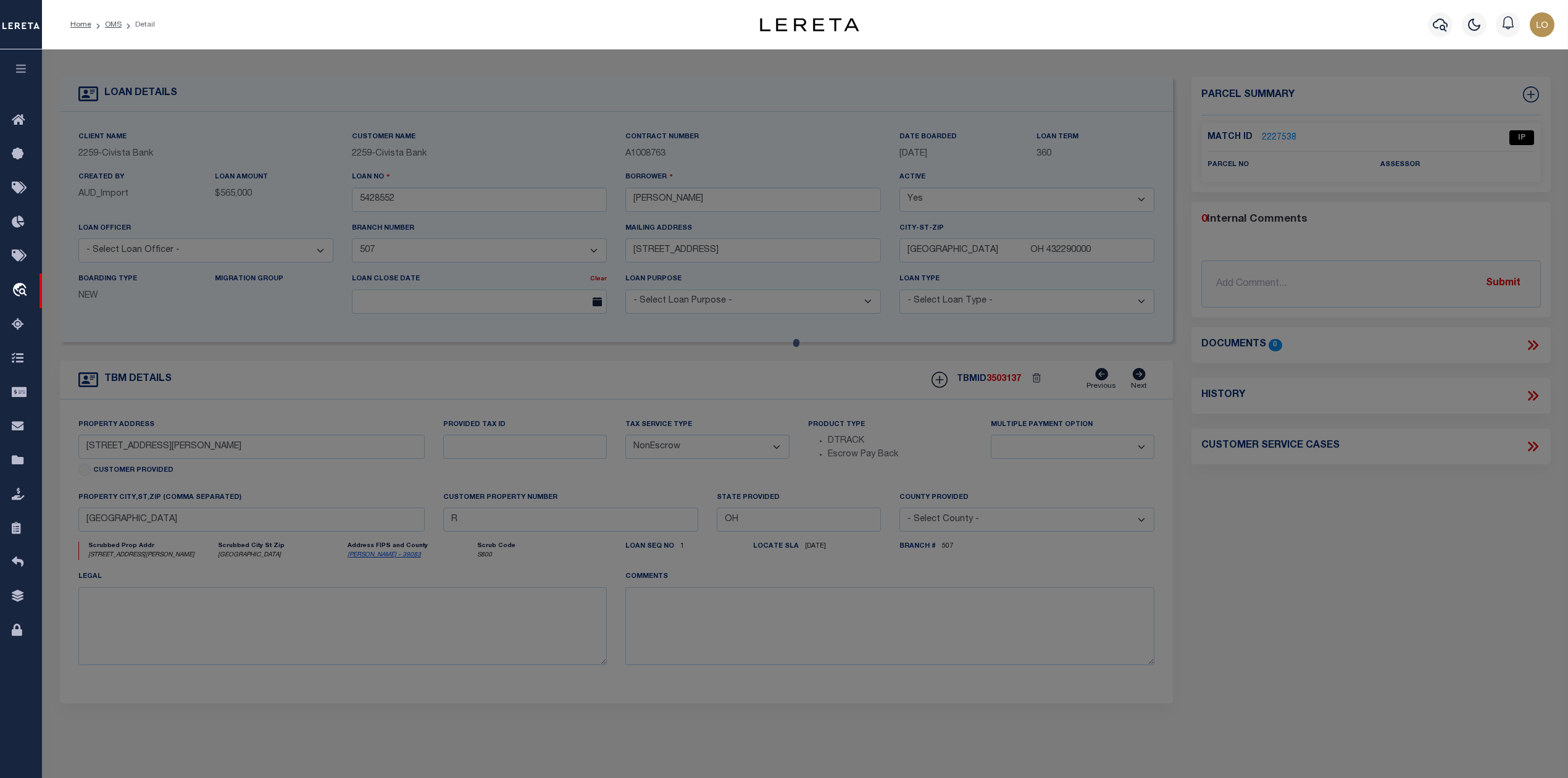
checkbox input "false"
select select "IP"
checkbox input "false"
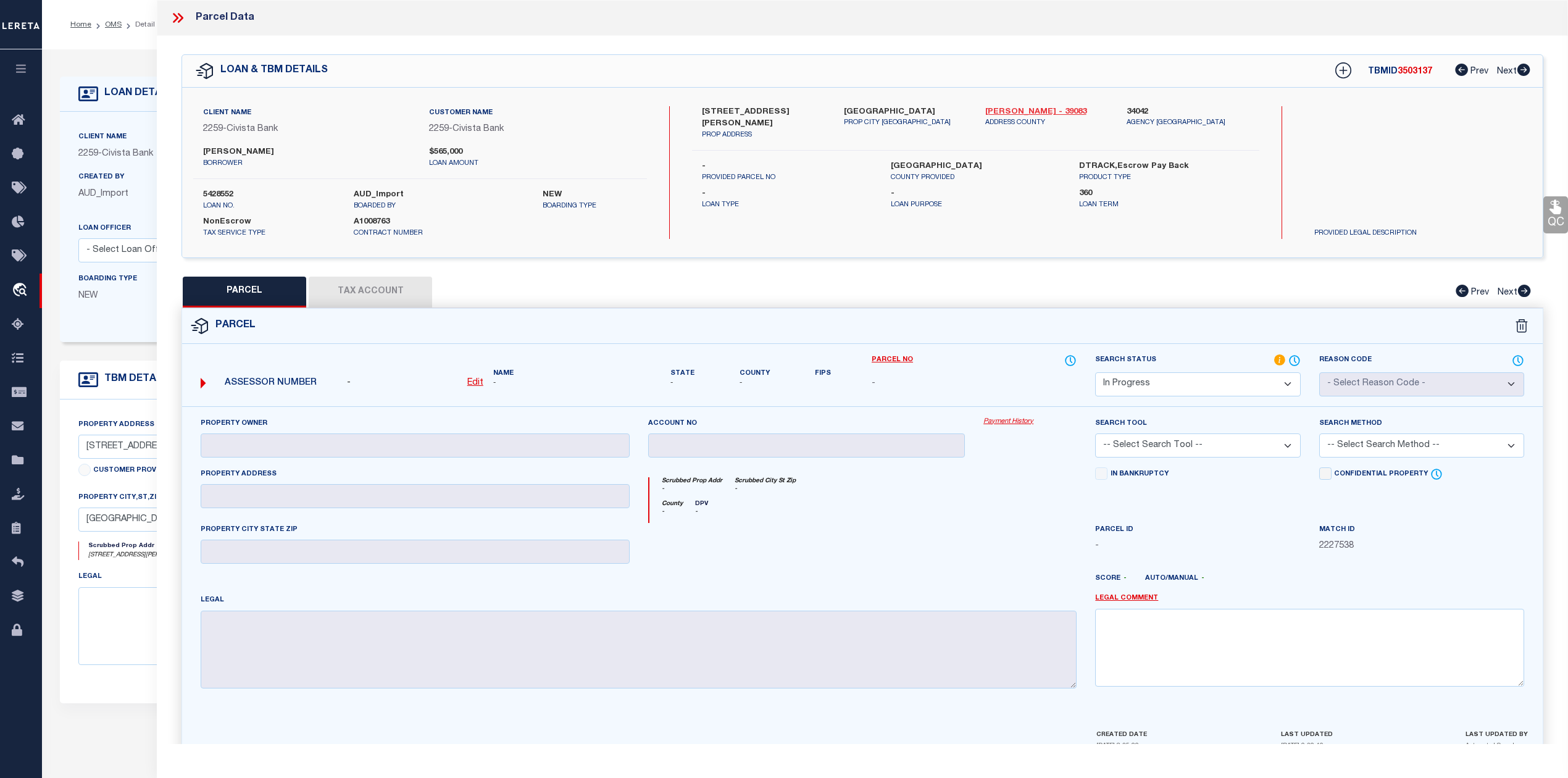
click at [997, 106] on link "Knox - 39083" at bounding box center [1046, 112] width 123 height 12
drag, startPoint x: 699, startPoint y: 111, endPoint x: 766, endPoint y: 108, distance: 67.1
click at [766, 108] on div "8595 MYERS RD PROP ADDRESS" at bounding box center [762, 124] width 141 height 35
copy label "8595 MYERS RD"
click at [937, 218] on div "8595 MYERS RD PROP ADDRESS CENTERBURG OH 430110000 PROP CITY ST ZIP Knox - 3908…" at bounding box center [974, 173] width 567 height 132
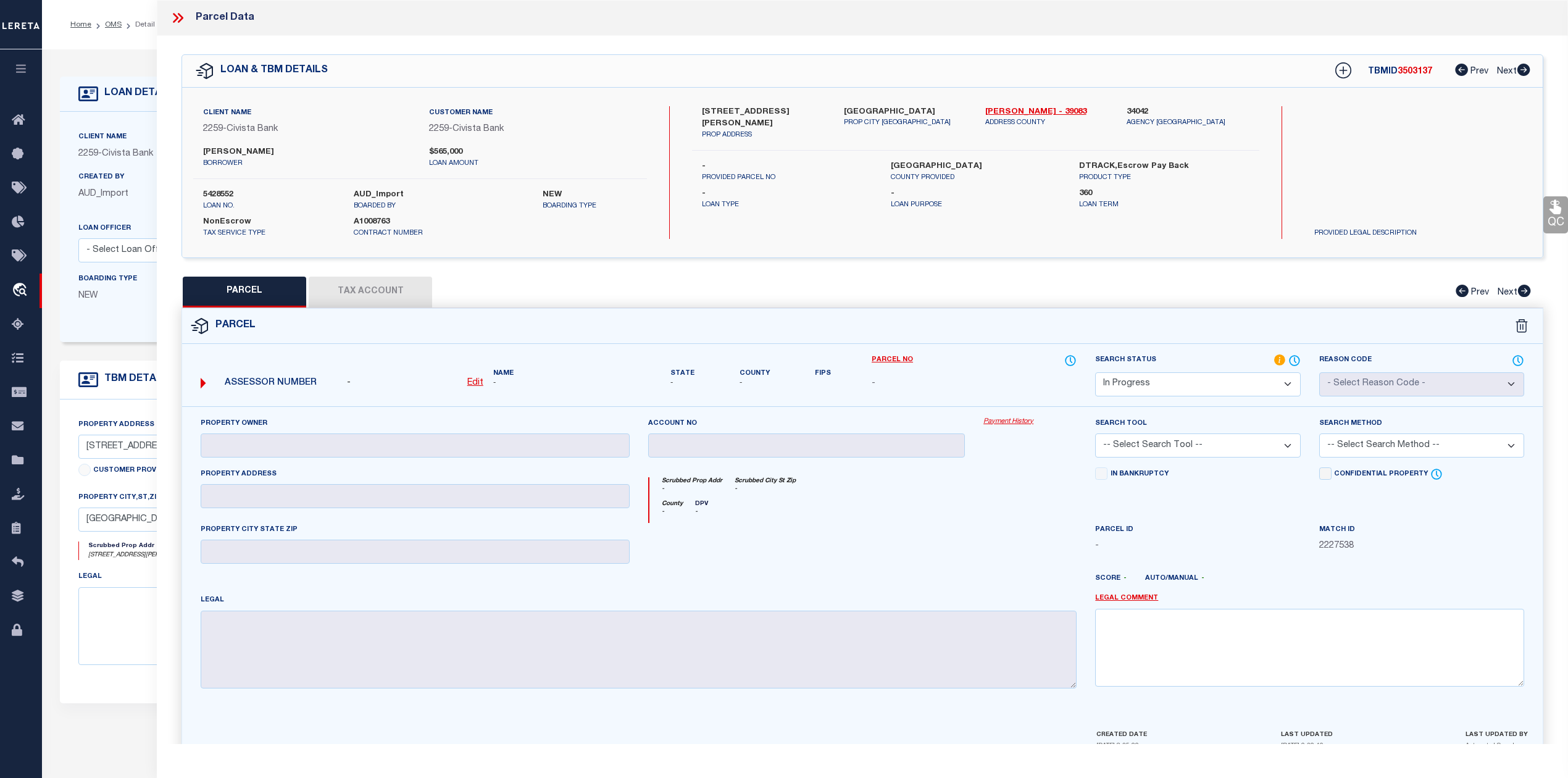
click at [470, 386] on u "Edit" at bounding box center [475, 383] width 16 height 9
select select "IP"
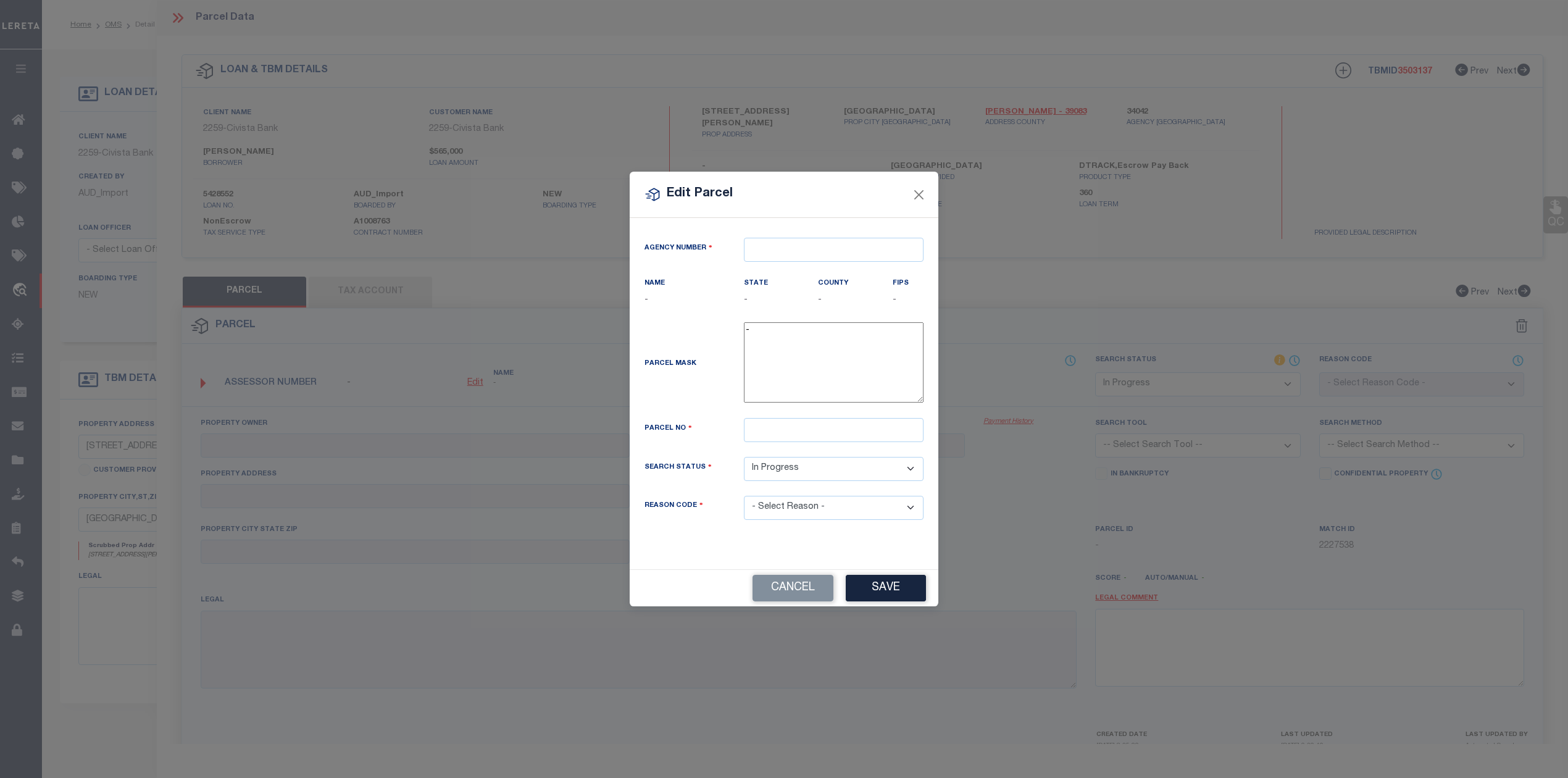
type textarea "-"
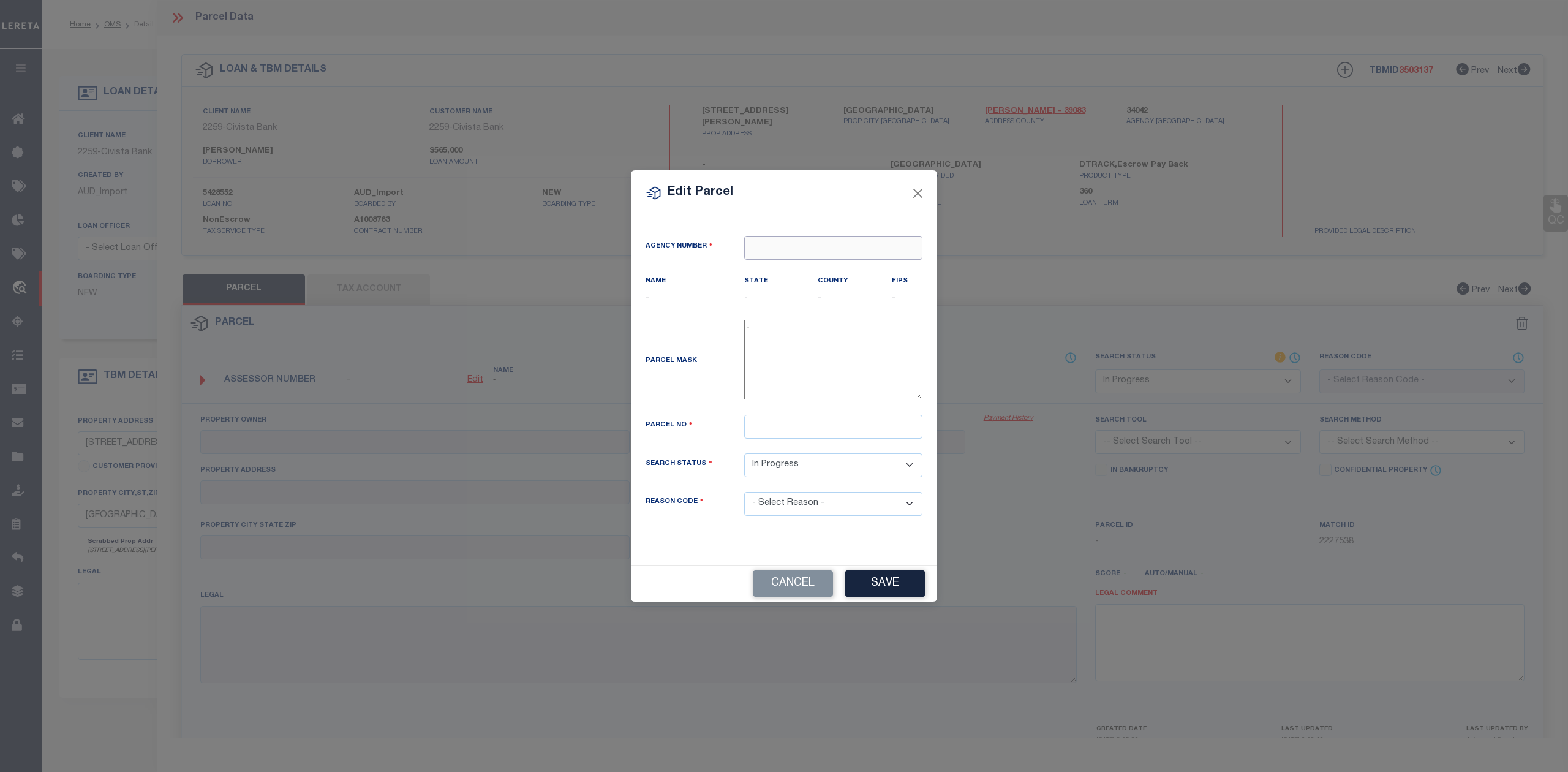
click at [773, 244] on input "text" at bounding box center [833, 247] width 178 height 24
click at [792, 266] on div "340420000 : KNOX COUNTY" at bounding box center [833, 276] width 177 height 35
type input "340420000"
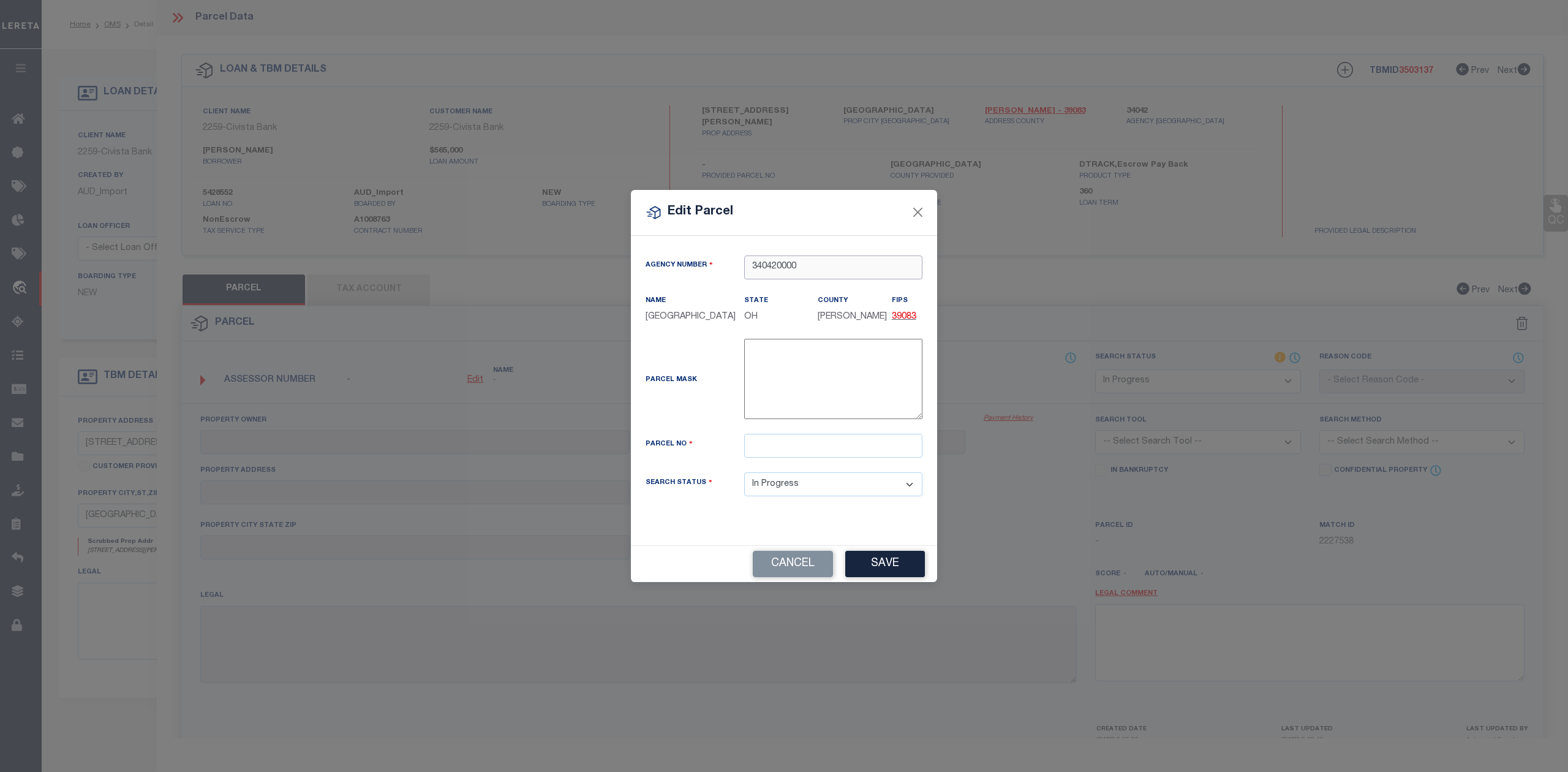
type input "340420000"
click at [816, 449] on input "text" at bounding box center [833, 445] width 178 height 24
paste input "42-00438.000"
click at [695, 406] on div "Parcel Mask -" at bounding box center [784, 381] width 295 height 85
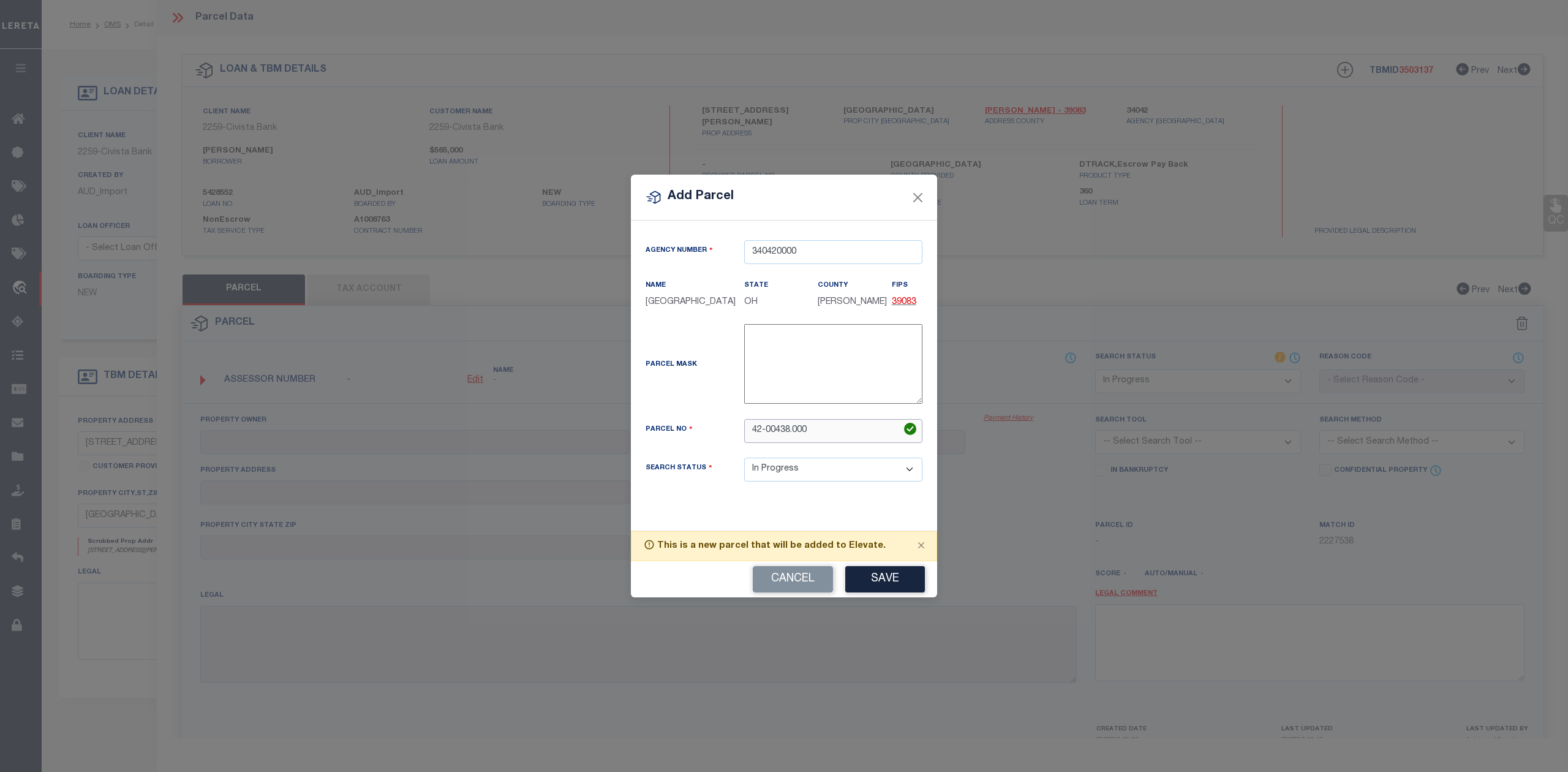
click at [765, 429] on input "42-00438.000" at bounding box center [833, 430] width 178 height 24
click at [789, 430] on input "4200438.000" at bounding box center [833, 430] width 178 height 24
type input "4200438000"
click at [672, 405] on div "Parcel Mask -" at bounding box center [784, 366] width 295 height 85
click at [899, 576] on button "Save" at bounding box center [885, 580] width 80 height 27
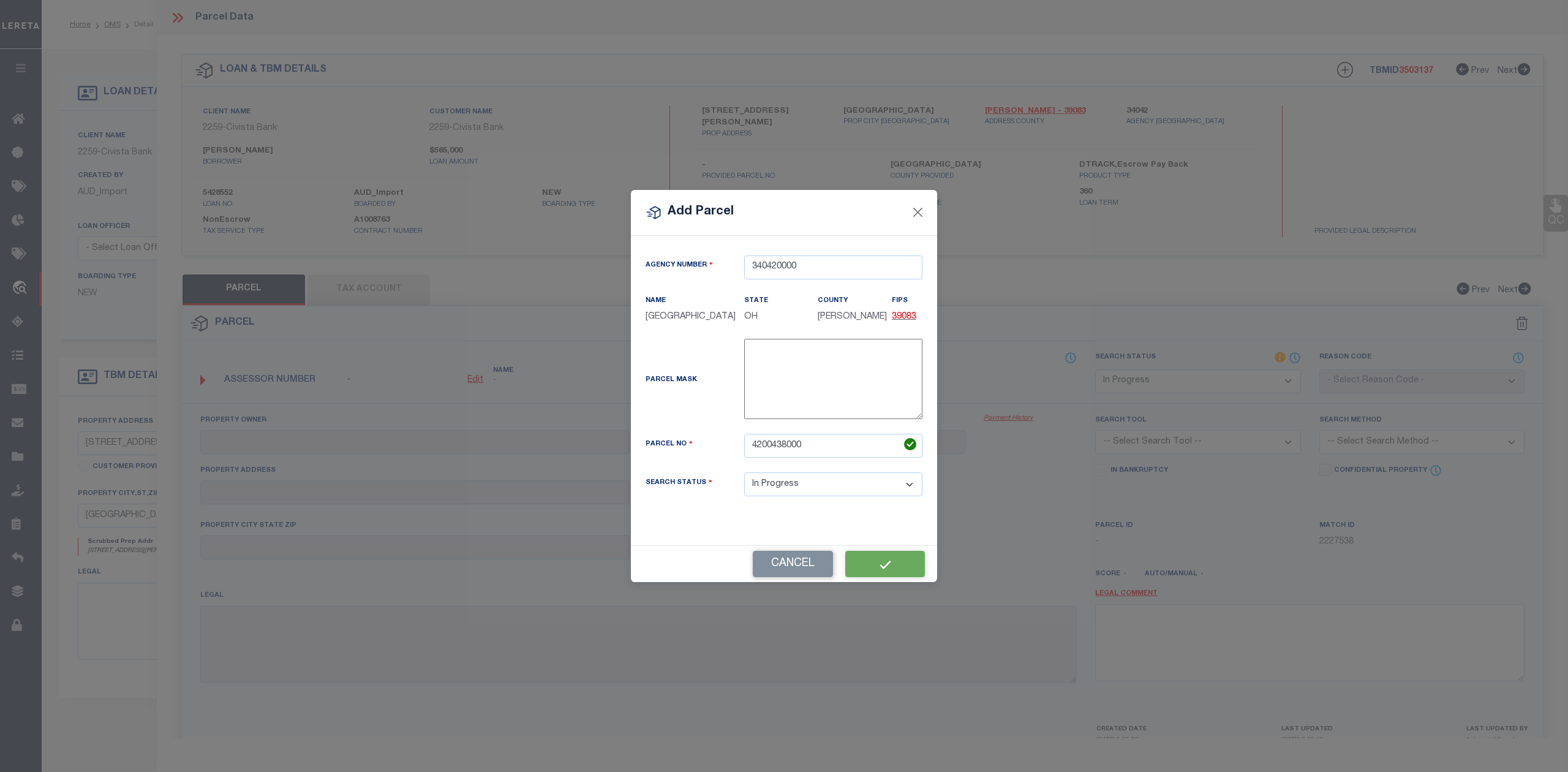
select select "IP"
checkbox input "false"
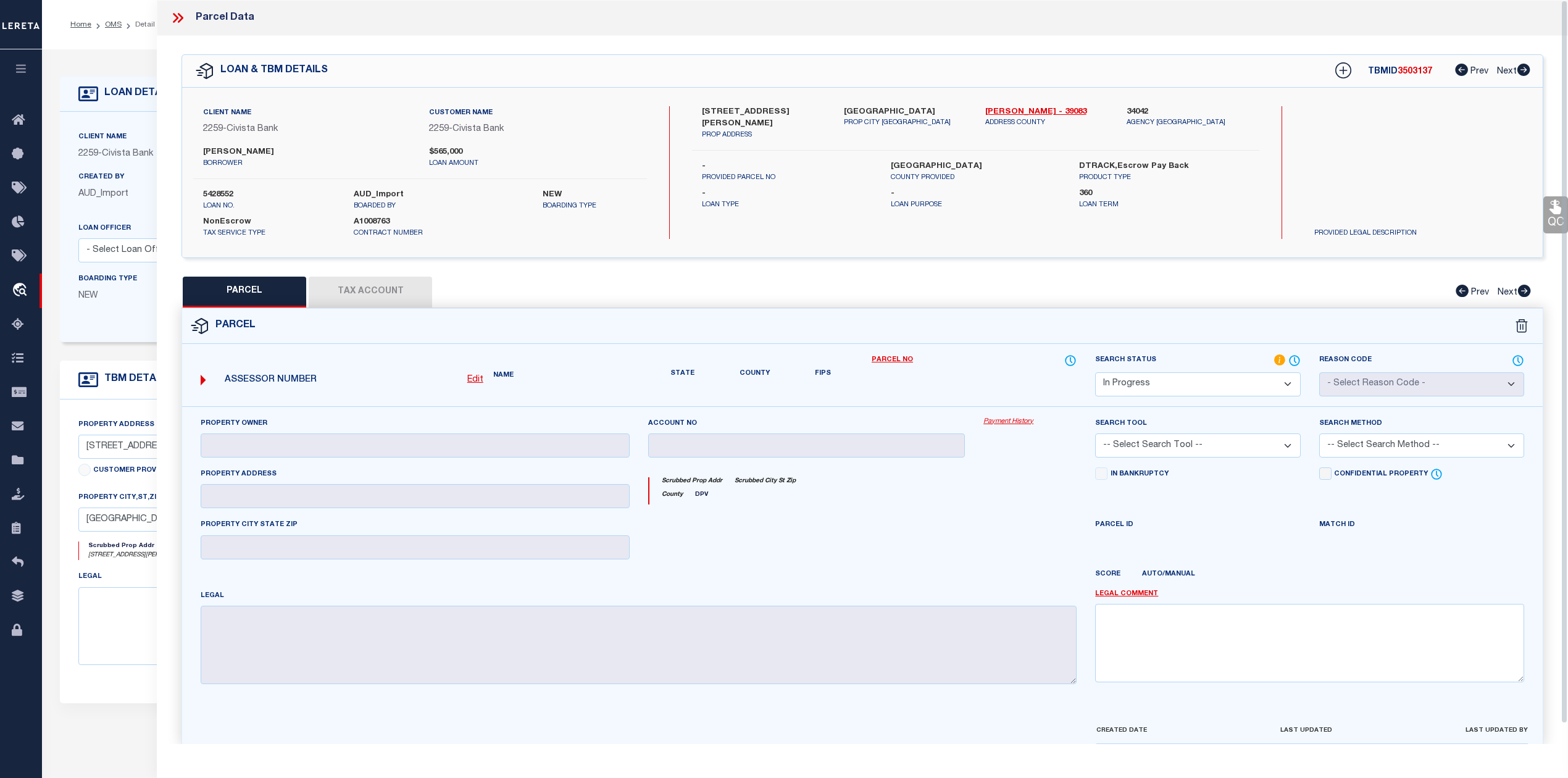
checkbox input "false"
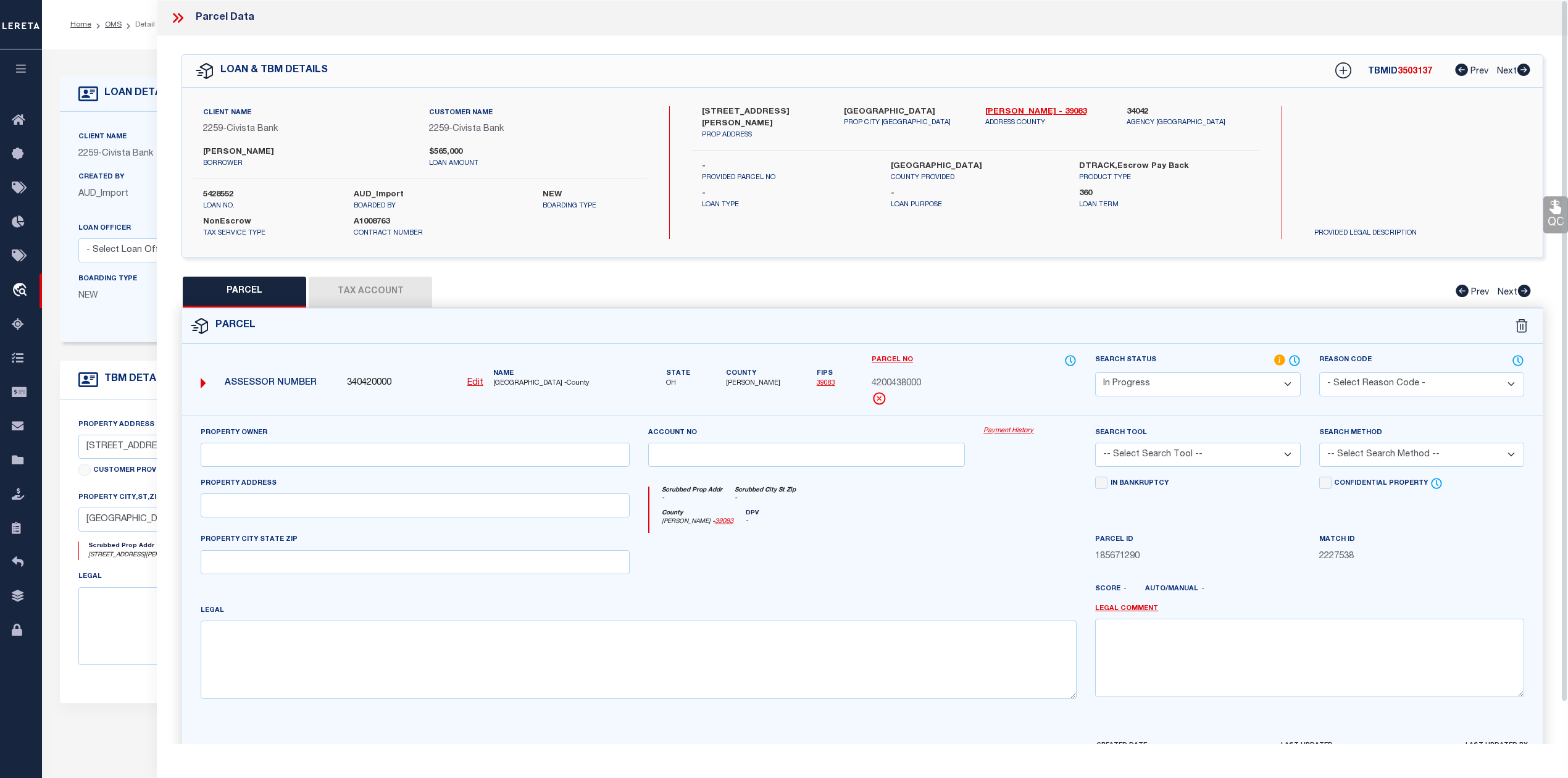
click at [919, 567] on div at bounding box center [807, 557] width 336 height 51
click at [411, 513] on input "text" at bounding box center [414, 505] width 429 height 24
paste input "8595 MYERS RD"
type input "8595 MYERS RD"
click at [744, 572] on div at bounding box center [807, 557] width 336 height 51
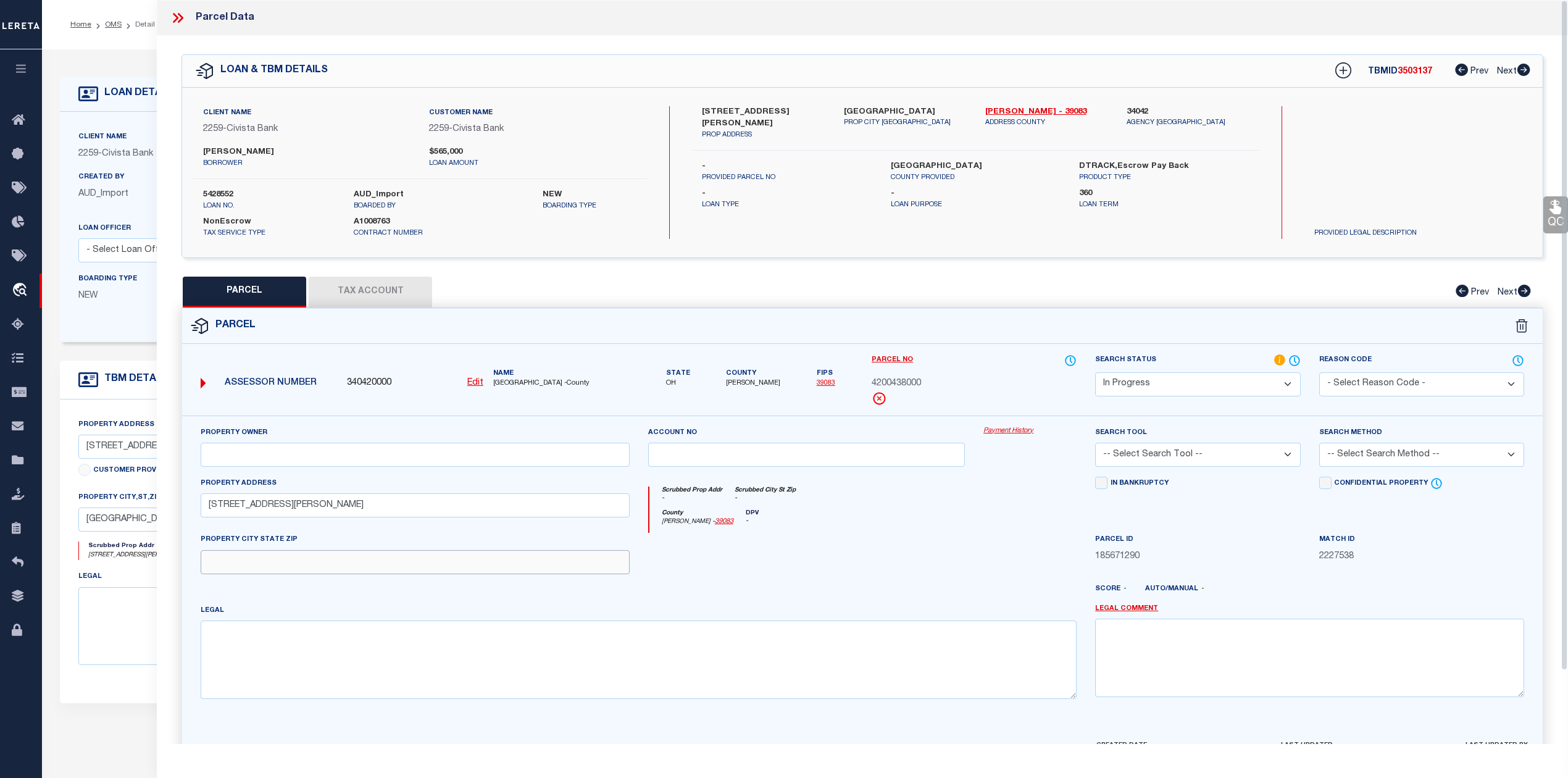
click at [396, 562] on input "text" at bounding box center [414, 561] width 429 height 24
paste input "CENTERBURG OH 43011"
type input "CENTERBURG OH 43011"
click at [860, 566] on div at bounding box center [807, 557] width 336 height 51
click at [438, 459] on input "text" at bounding box center [414, 454] width 429 height 24
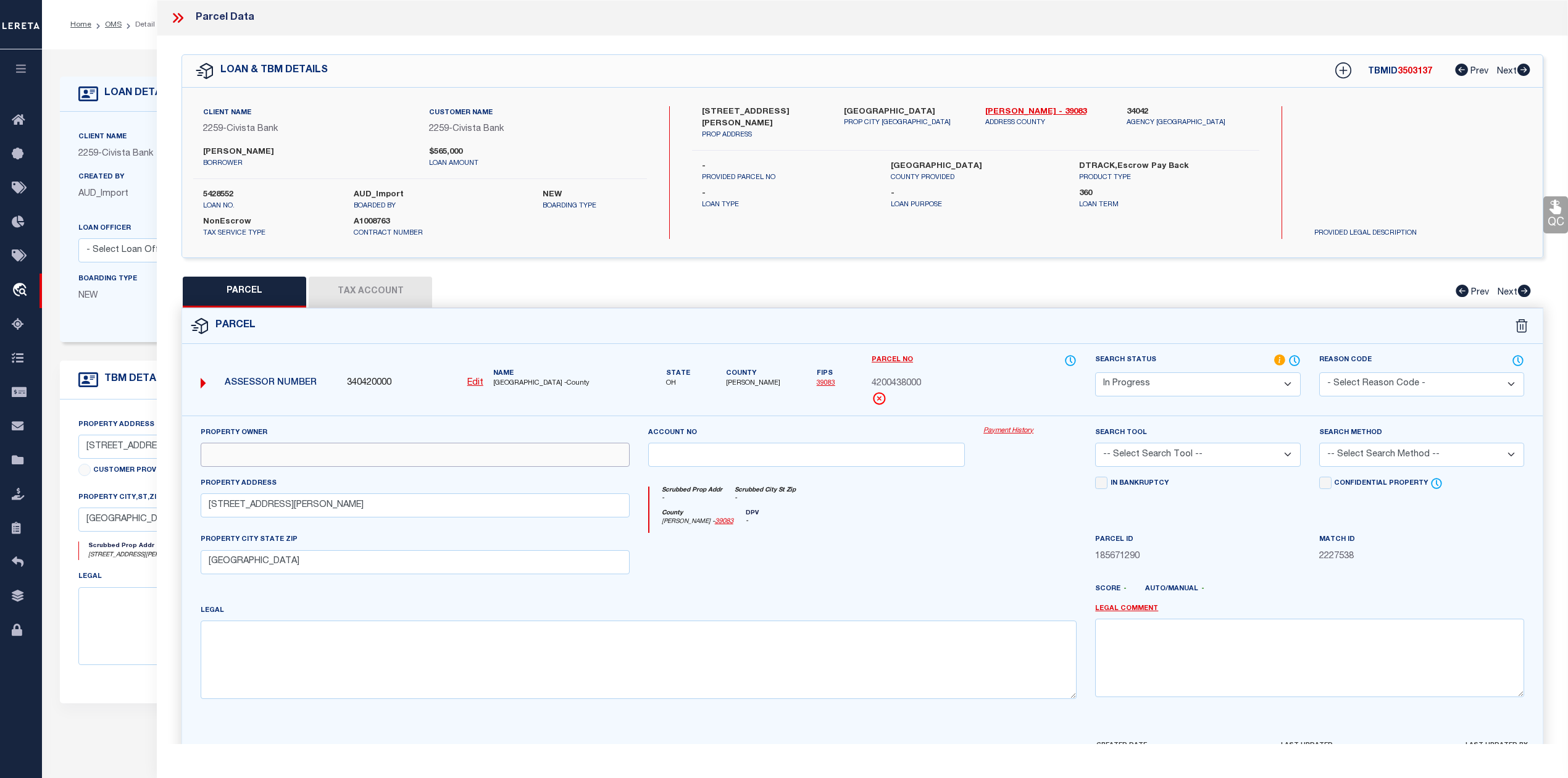
paste input "BACHELDER NICHOLAS G & KRISTIN & BRIAN"
type input "BACHELDER NICHOLAS G & KRISTIN & BRIAN"
click at [881, 581] on div at bounding box center [807, 557] width 336 height 51
click at [450, 652] on textarea at bounding box center [638, 659] width 876 height 78
paste textarea "14 5 4 CENT & S W PT OF 5 3.0A"
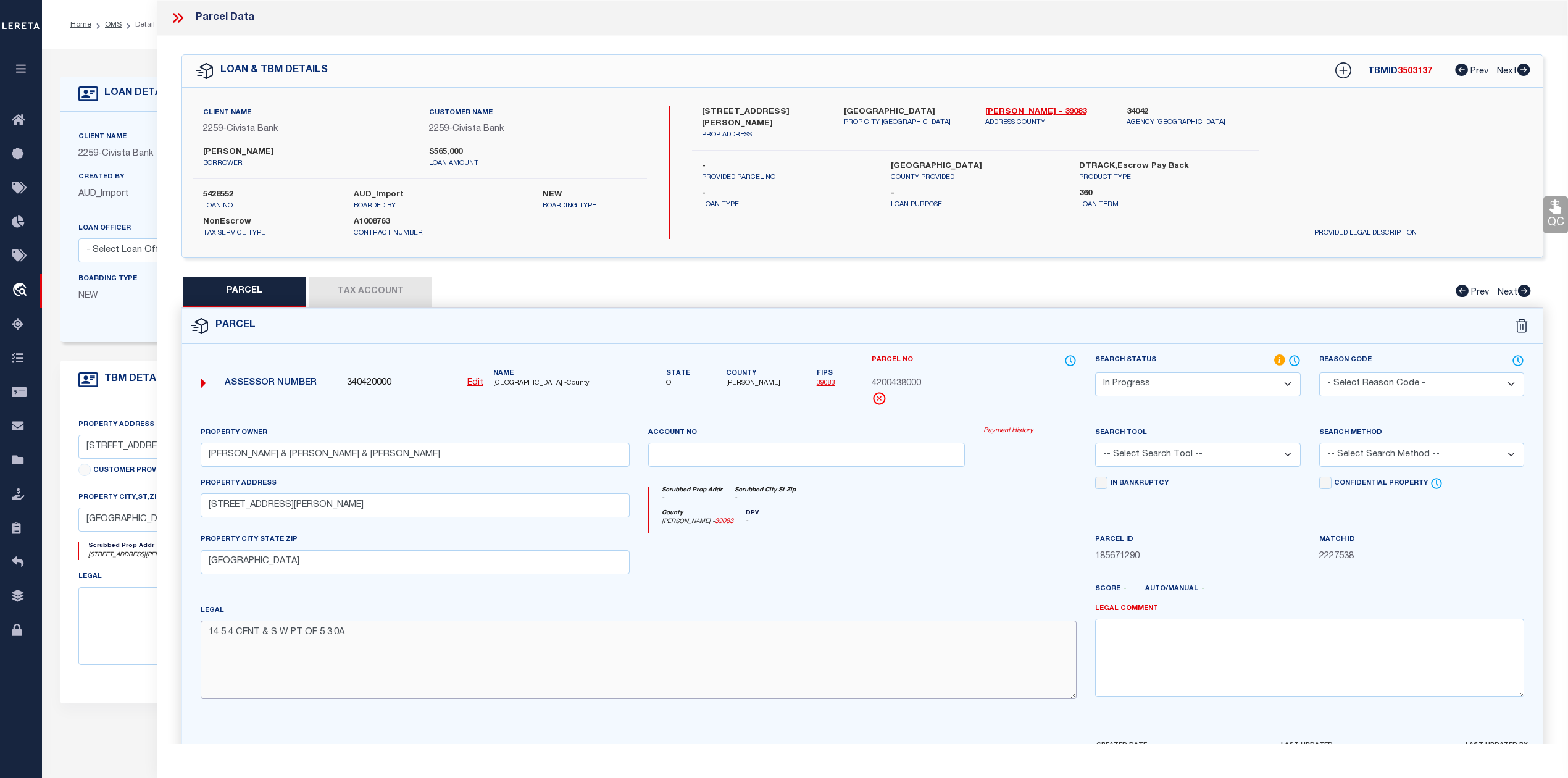
type textarea "14 5 4 CENT & S W PT OF 5 3.0A"
click at [779, 569] on div at bounding box center [807, 557] width 336 height 51
click at [1229, 448] on select "-- Select Search Tool -- 3rd Party Website Agency File Agency Website ATLS CNV-…" at bounding box center [1198, 454] width 205 height 24
select select "AGW"
click at [1095, 444] on select "-- Select Search Tool -- 3rd Party Website Agency File Agency Website ATLS CNV-…" at bounding box center [1198, 454] width 205 height 24
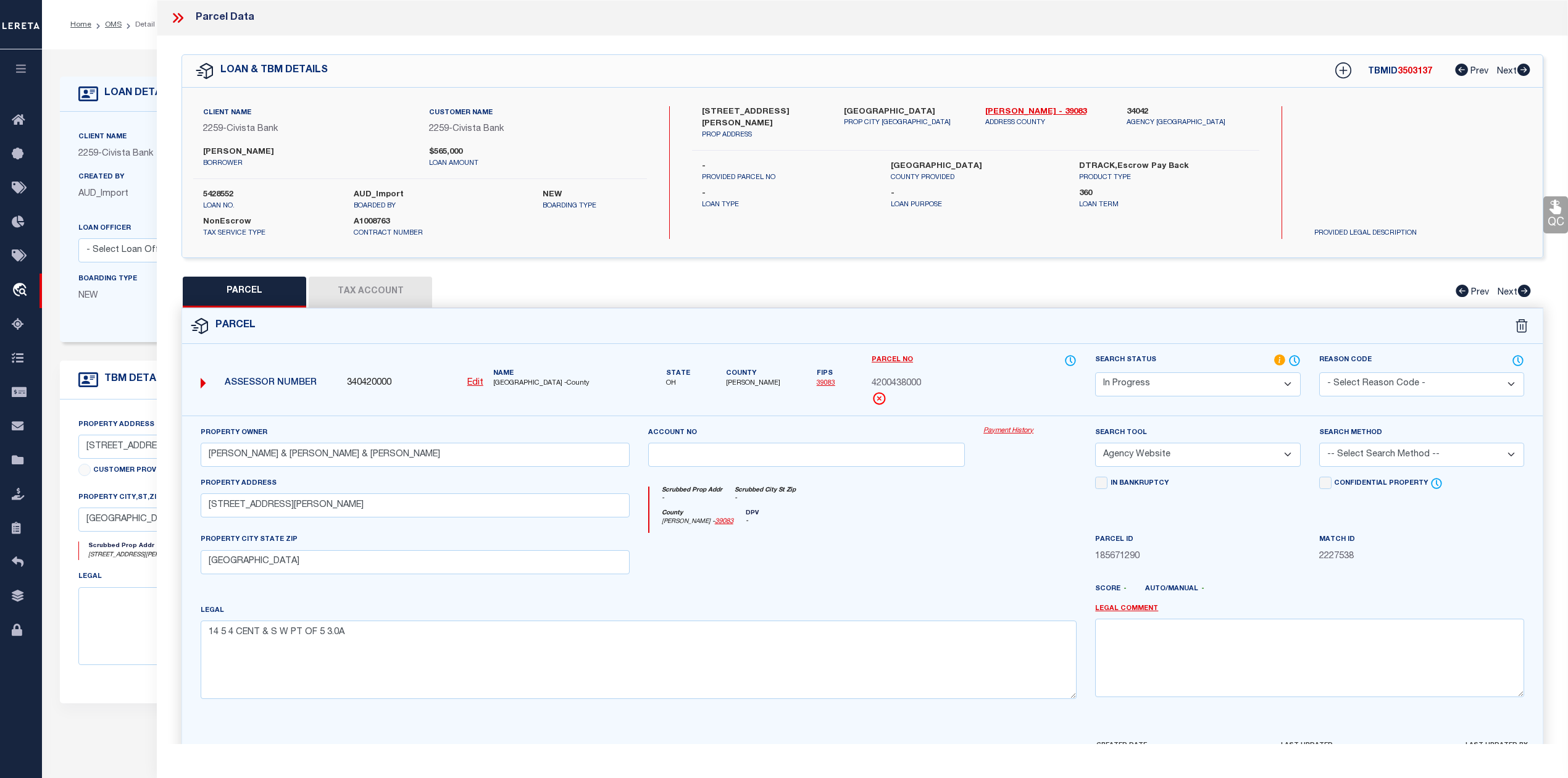
click at [910, 547] on div at bounding box center [807, 557] width 336 height 51
click at [1367, 460] on select "-- Select Search Method -- Property Address Legal Liability Info Provided" at bounding box center [1421, 454] width 205 height 24
select select "ADD"
click at [1319, 444] on select "-- Select Search Method -- Property Address Legal Liability Info Provided" at bounding box center [1421, 454] width 205 height 24
click at [964, 552] on div at bounding box center [807, 557] width 336 height 51
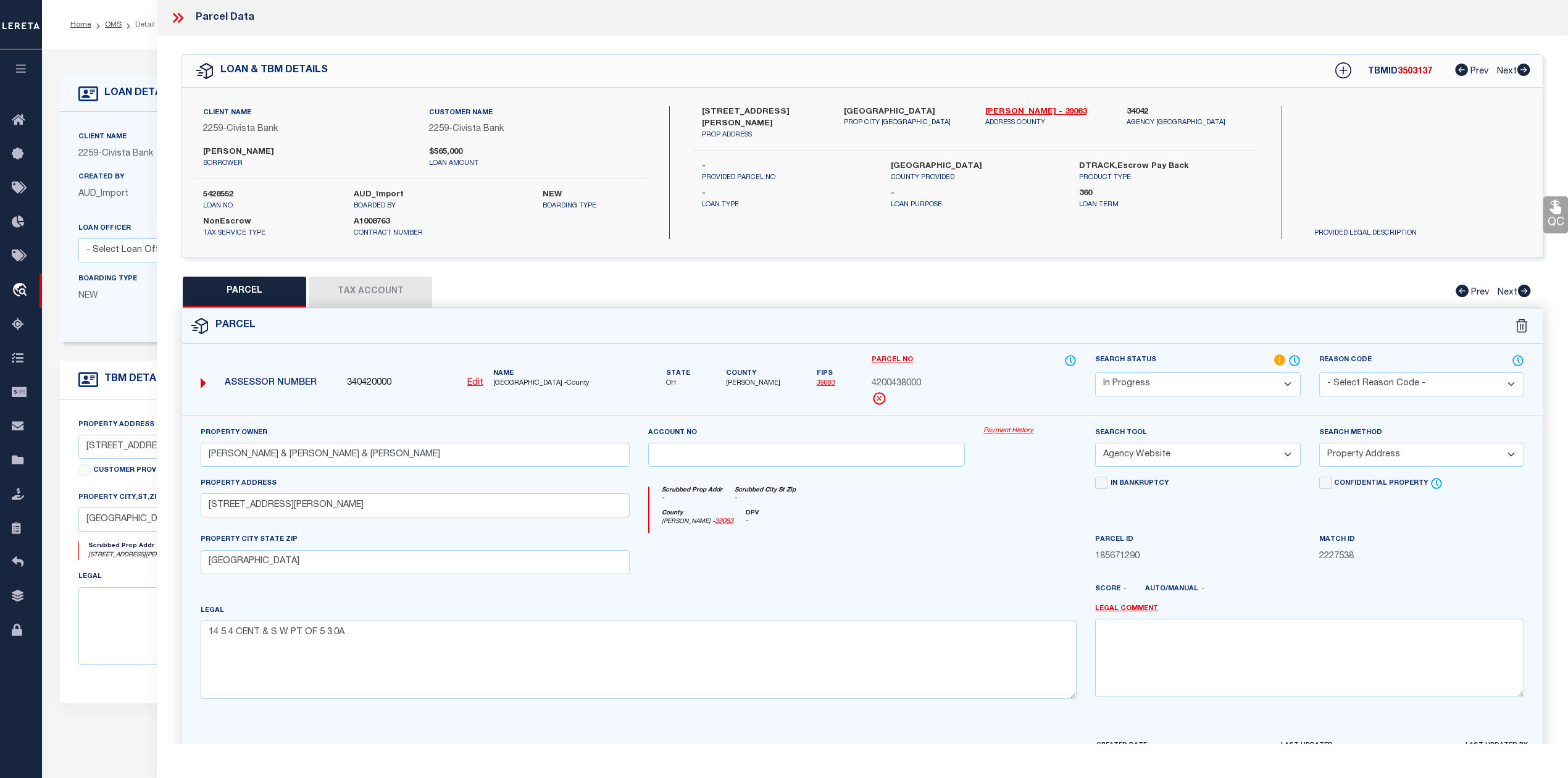
scroll to position [81, 0]
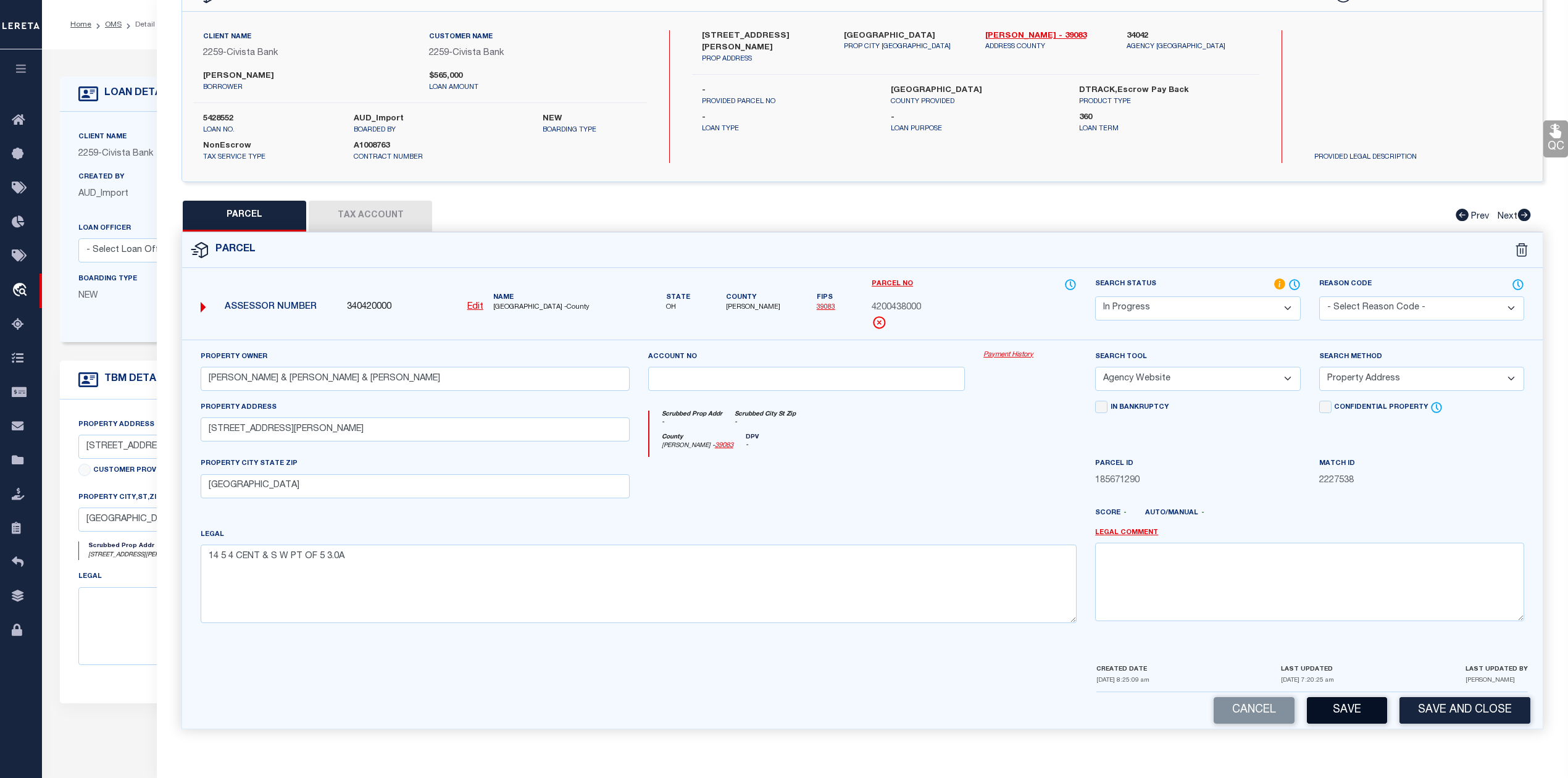
click at [1334, 708] on button "Save" at bounding box center [1346, 711] width 81 height 27
select select "AS"
select select
checkbox input "false"
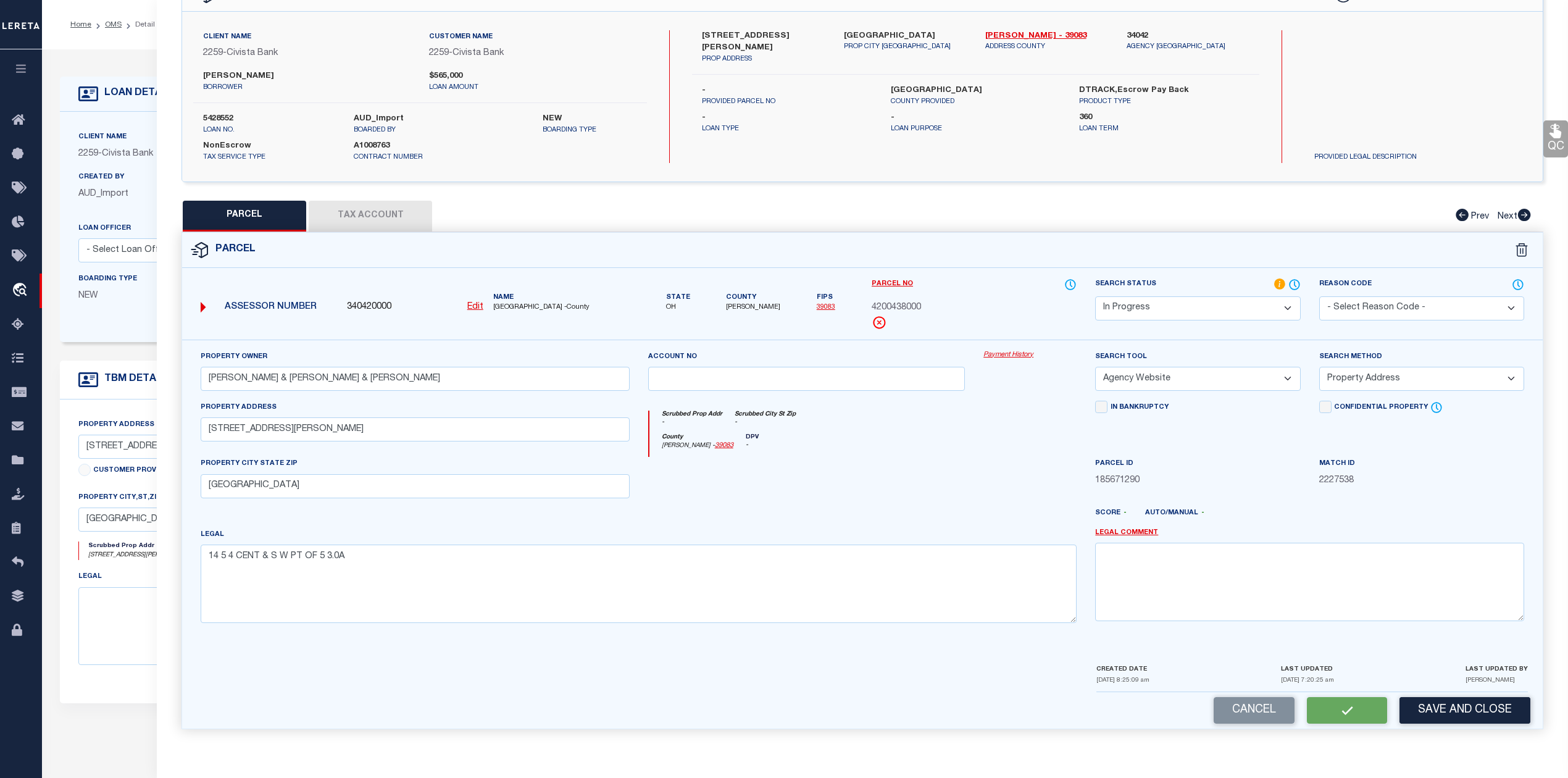
checkbox input "false"
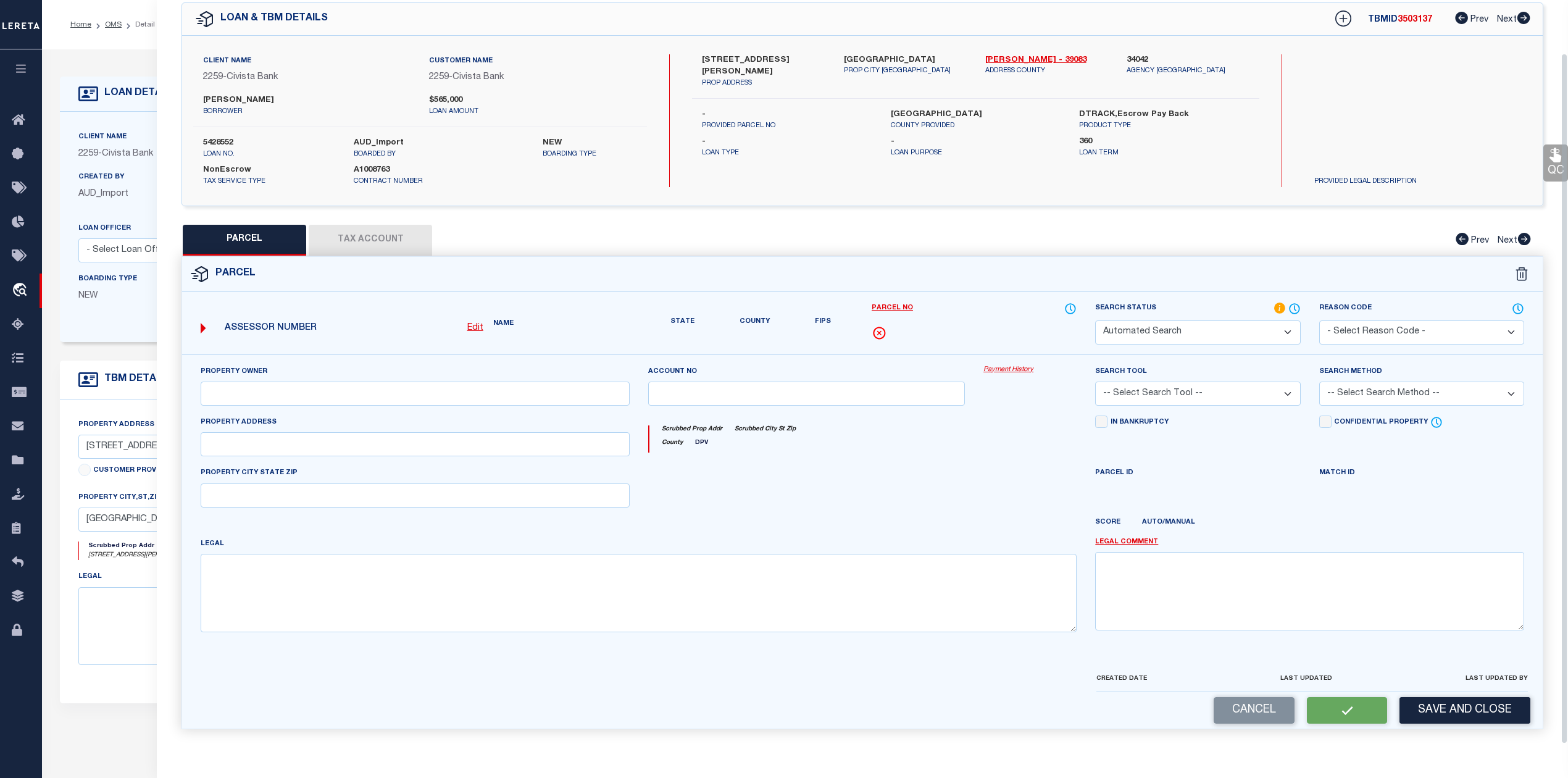
select select "IP"
type input "BACHELDER NICHOLAS G & KRISTIN & BRIAN"
select select "AGW"
select select "ADD"
type input "8595 MYERS RD"
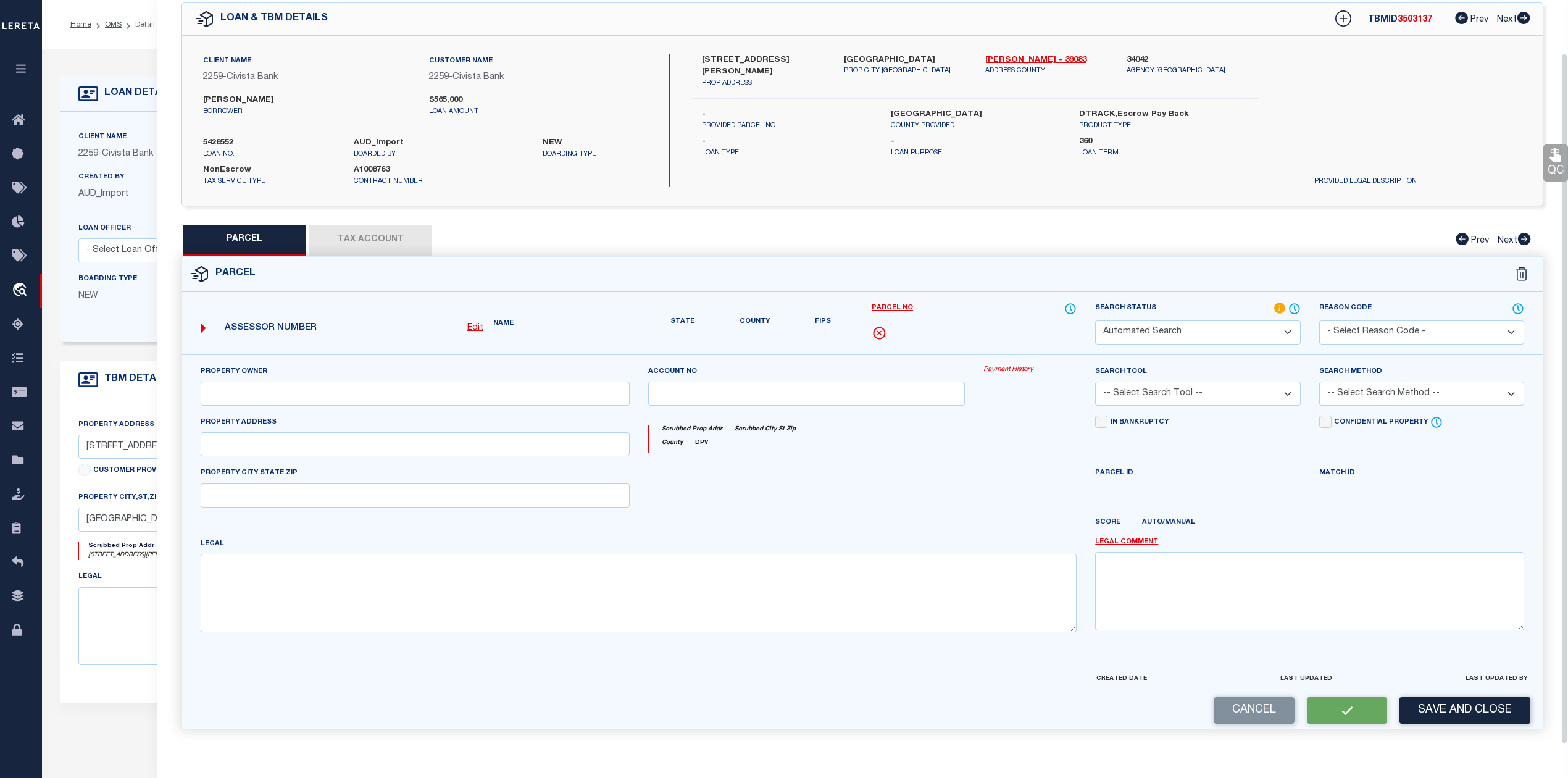
type input "CENTERBURG OH 43011"
type textarea "14 5 4 CENT & S W PT OF 5 3.0A"
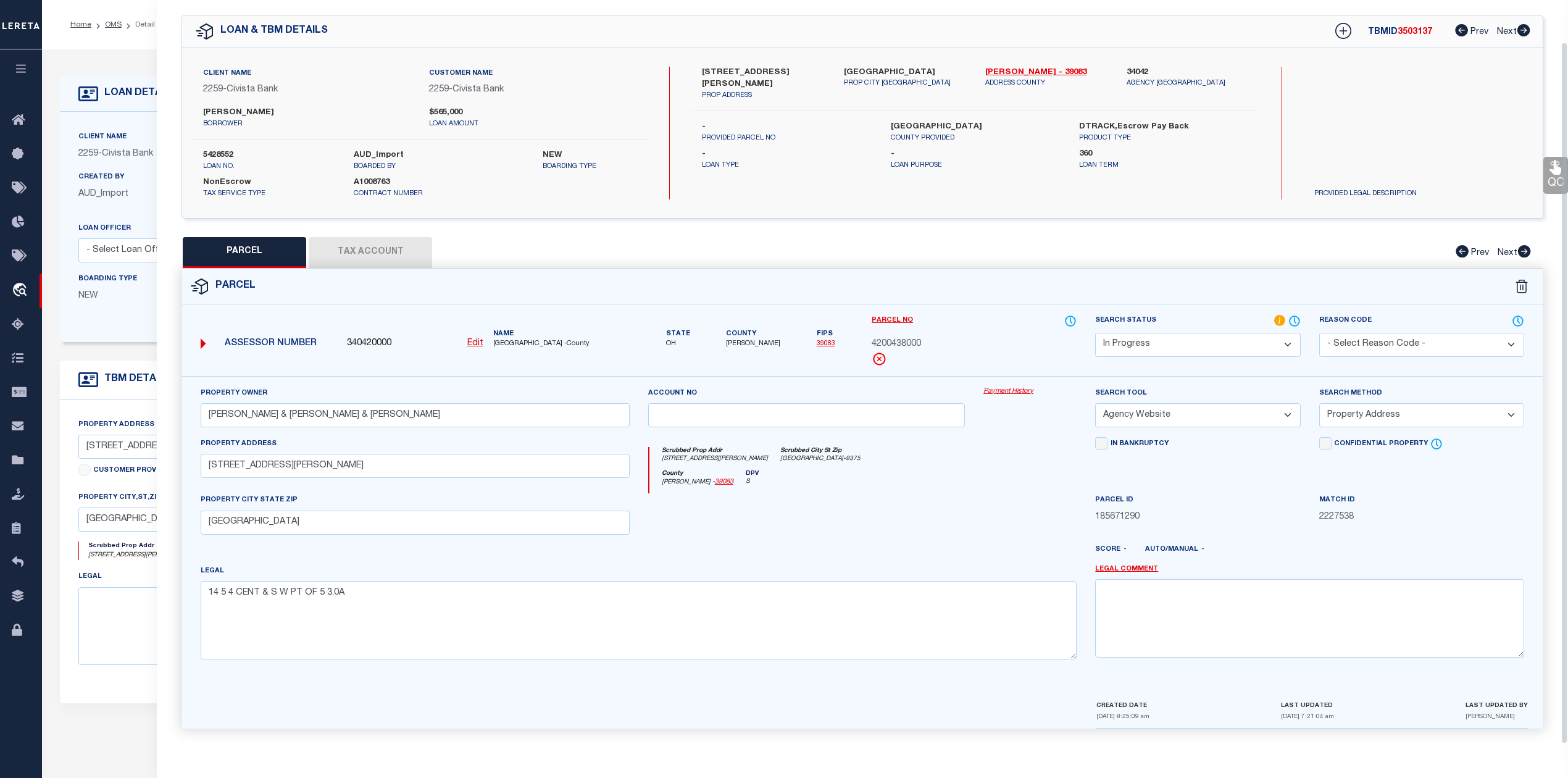
click at [997, 482] on div "County Knox - 39083 DPV S" at bounding box center [863, 482] width 428 height 24
click at [395, 252] on button "Tax Account" at bounding box center [370, 252] width 124 height 31
select select "100"
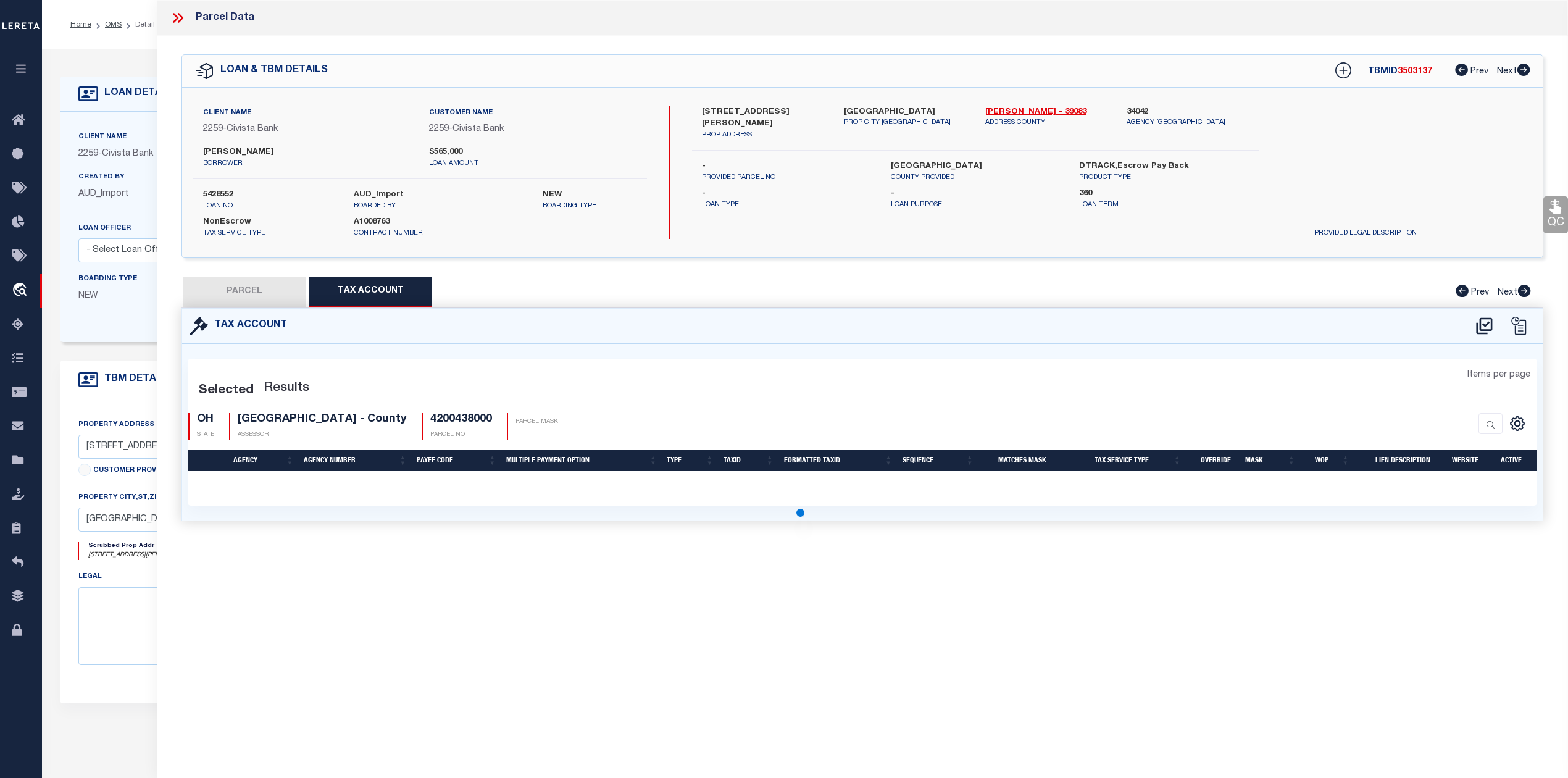
select select "100"
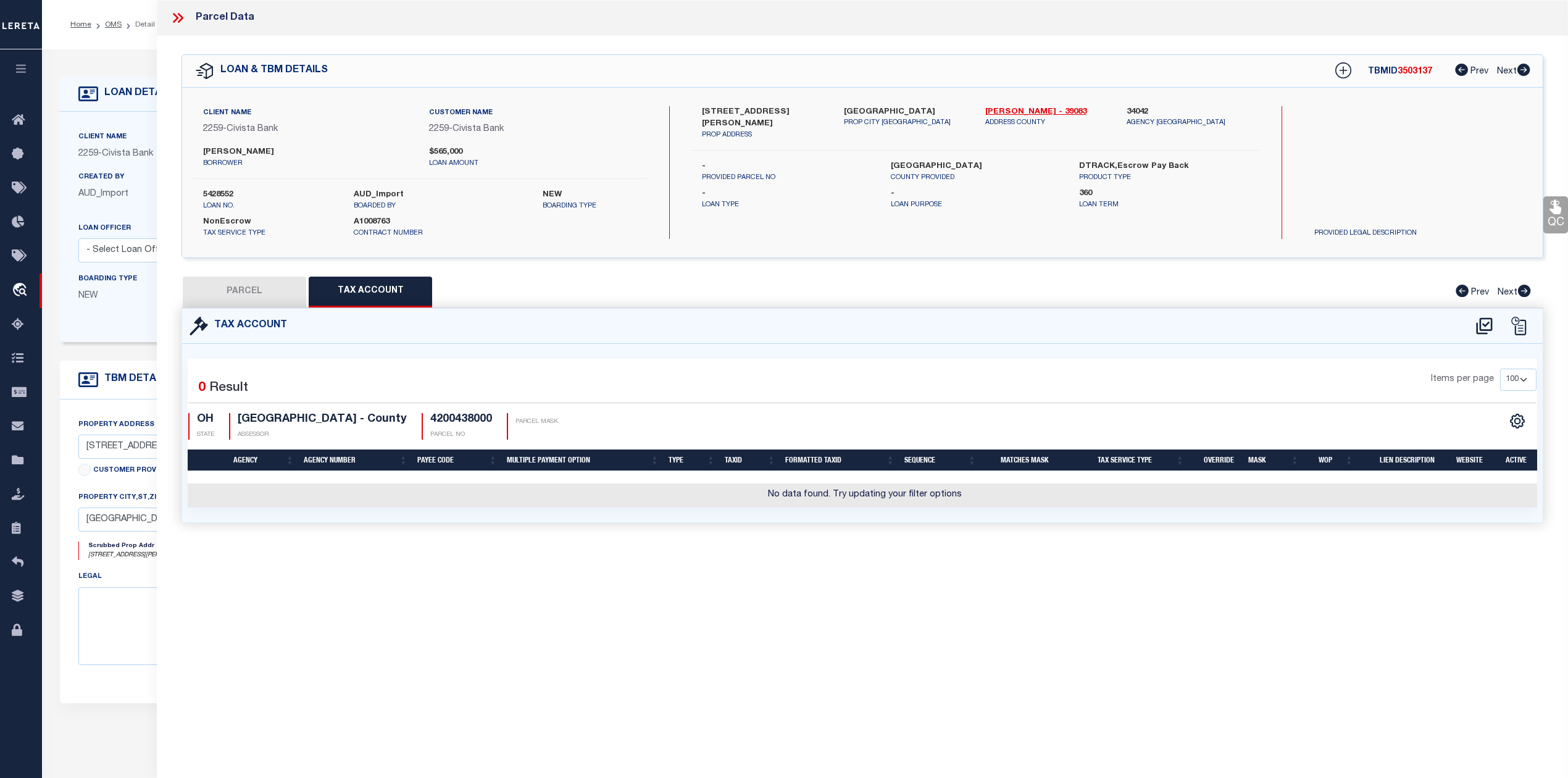
click at [879, 551] on div "Tax Account 0" at bounding box center [862, 430] width 1380 height 245
click at [1483, 326] on icon at bounding box center [1484, 326] width 20 height 20
select select "100"
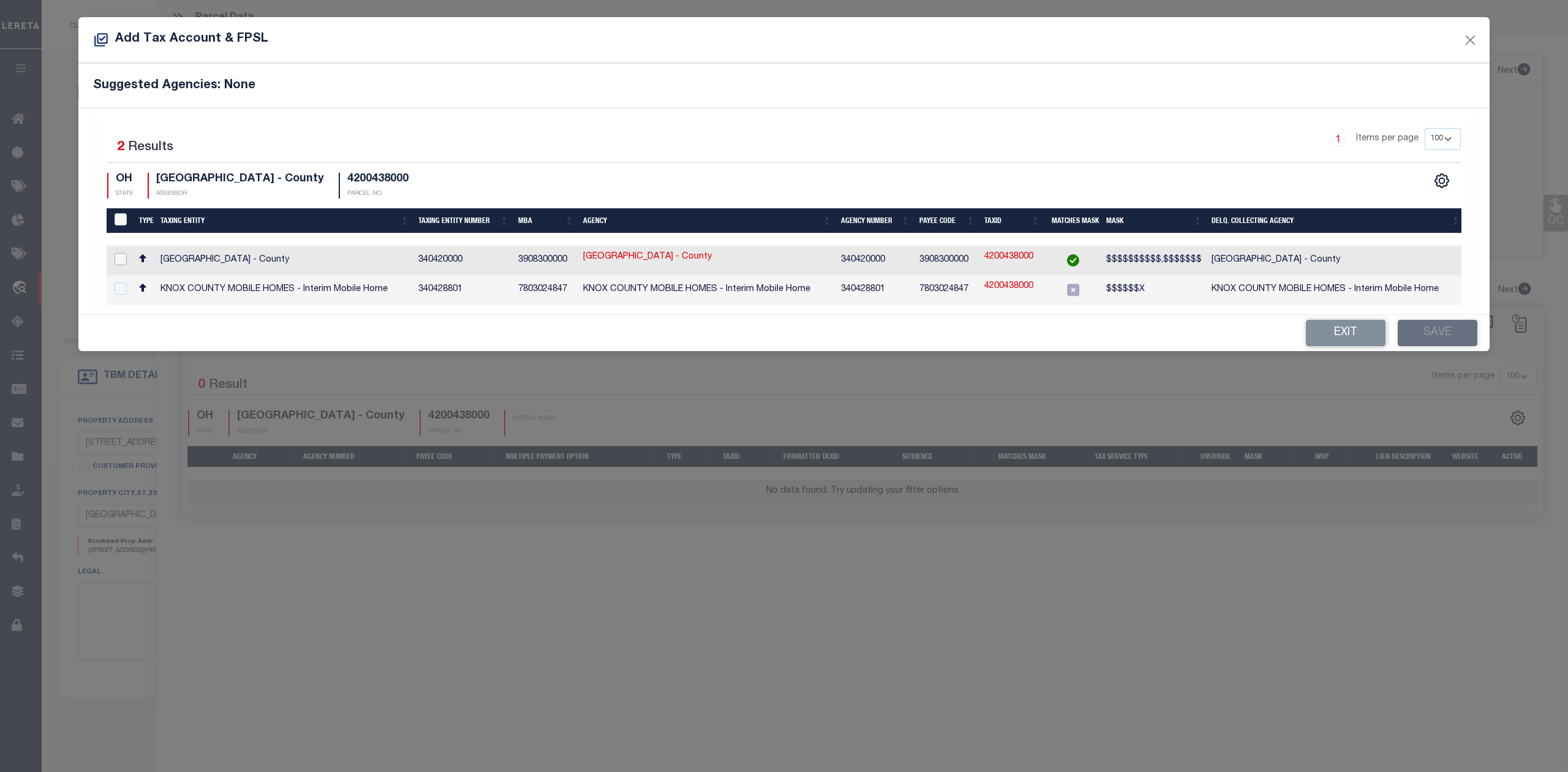
click at [118, 257] on input "checkbox" at bounding box center [120, 259] width 12 height 12
checkbox input "true"
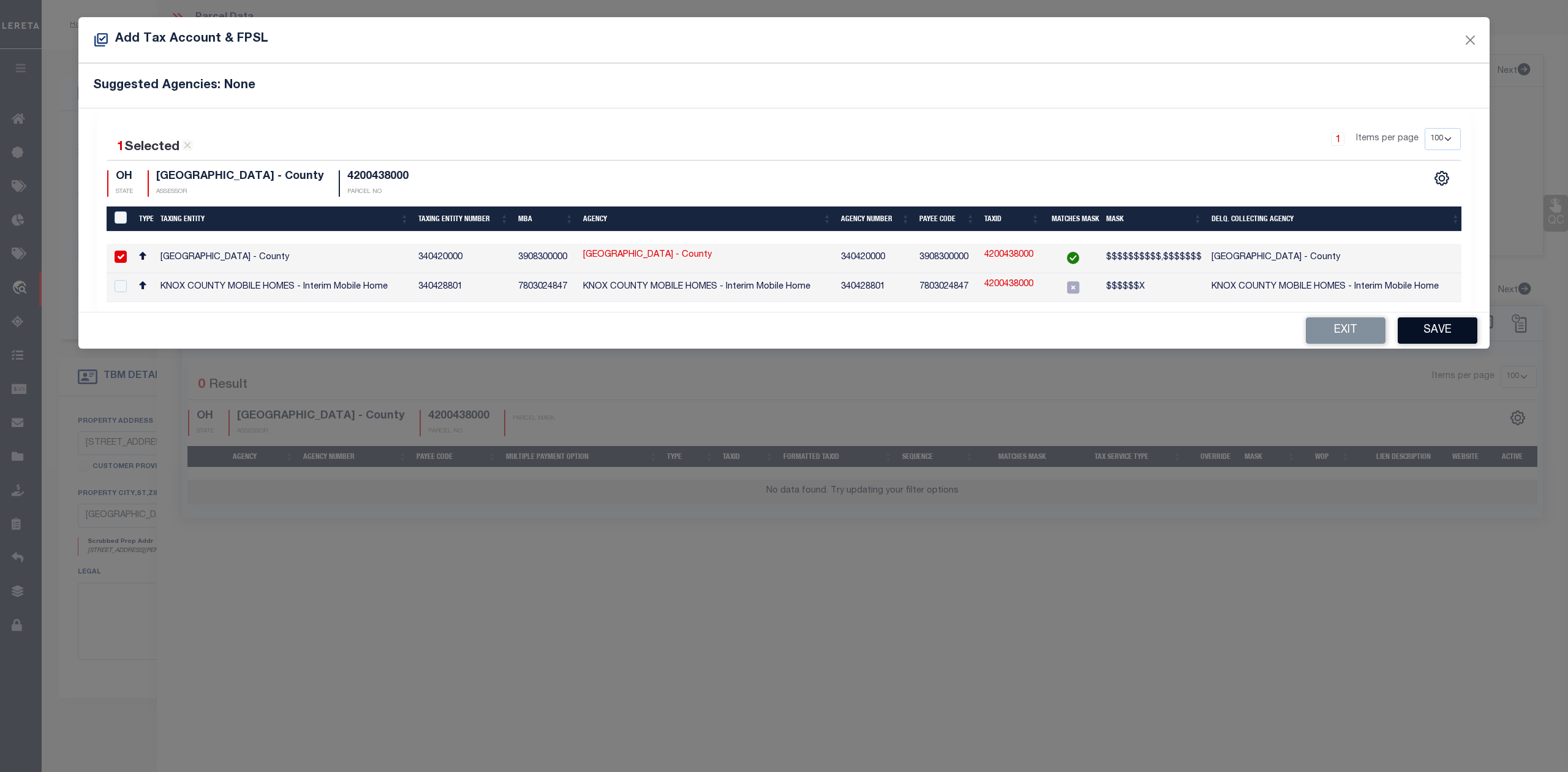
click at [1424, 338] on button "Save" at bounding box center [1438, 330] width 80 height 27
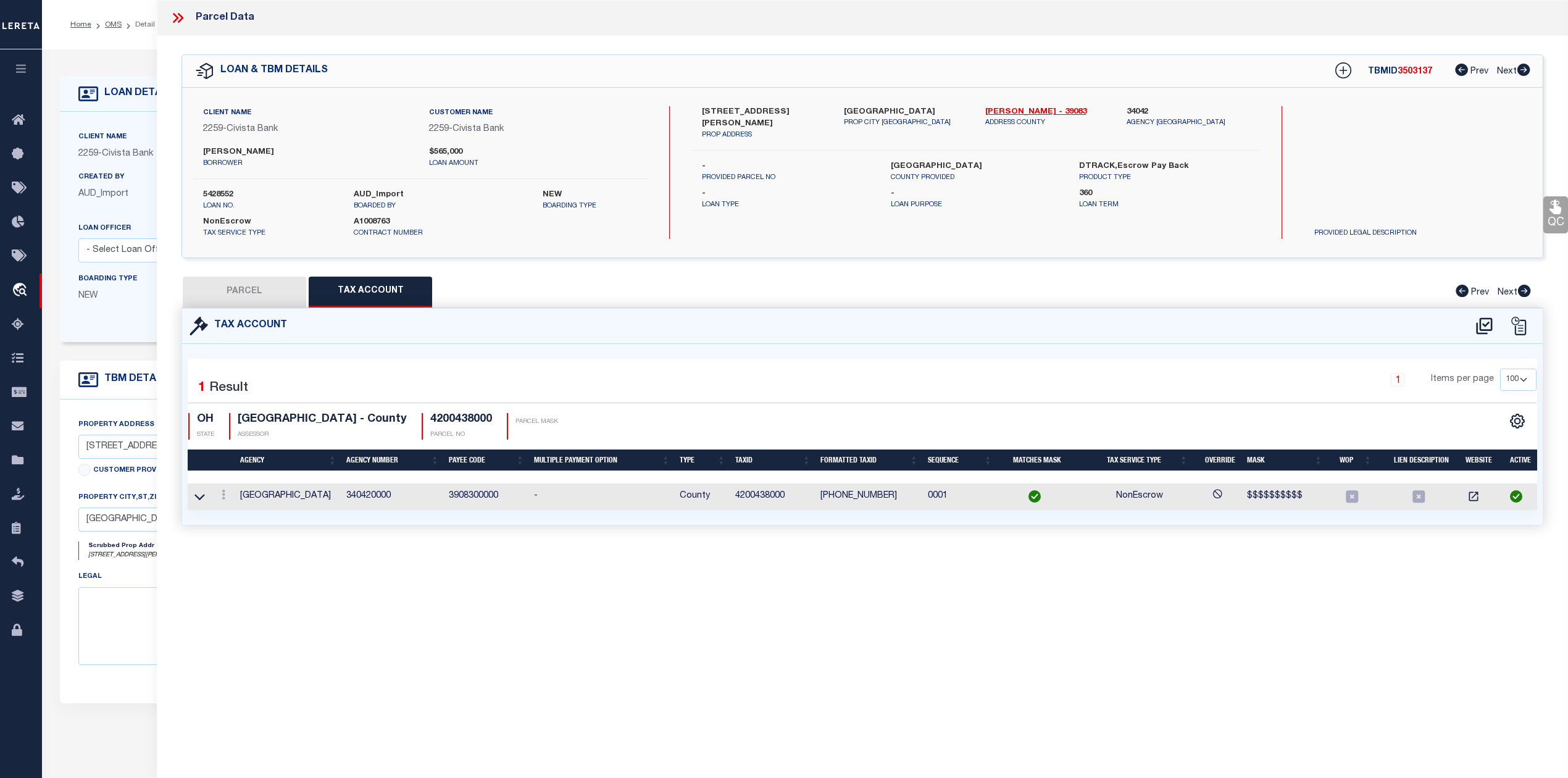
click at [1082, 581] on div "Parcel Data QC QC QC - Select Status - Ready to QC" at bounding box center [861, 372] width 1411 height 744
click at [1087, 611] on div "Parcel Data QC QC QC - Select Status - Ready to QC" at bounding box center [861, 372] width 1411 height 744
click at [285, 295] on button "PARCEL" at bounding box center [245, 292] width 124 height 31
select select "AS"
select select
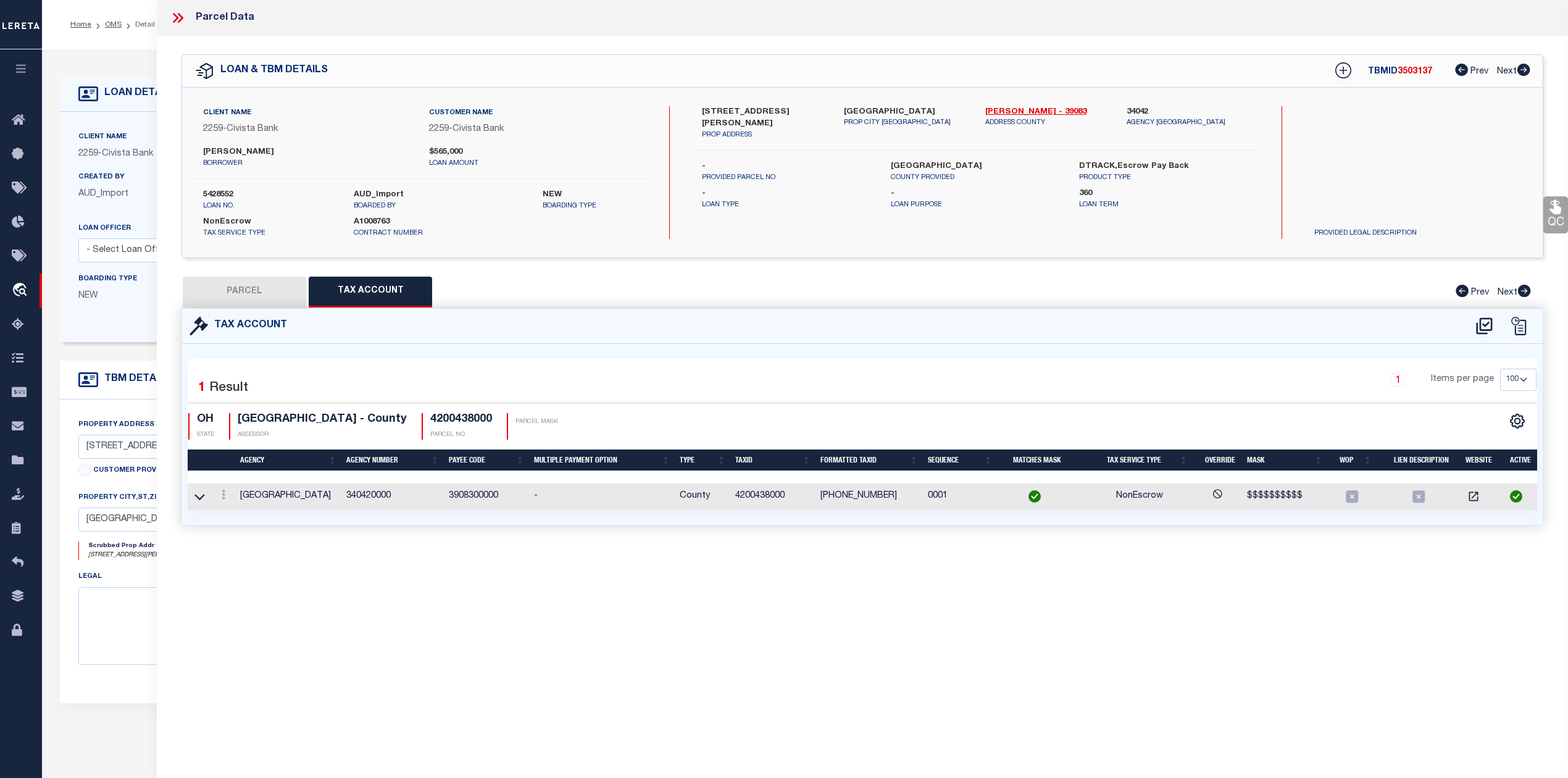
select select
checkbox input "false"
select select "IP"
type input "BACHELDER NICHOLAS G & KRISTIN & BRIAN"
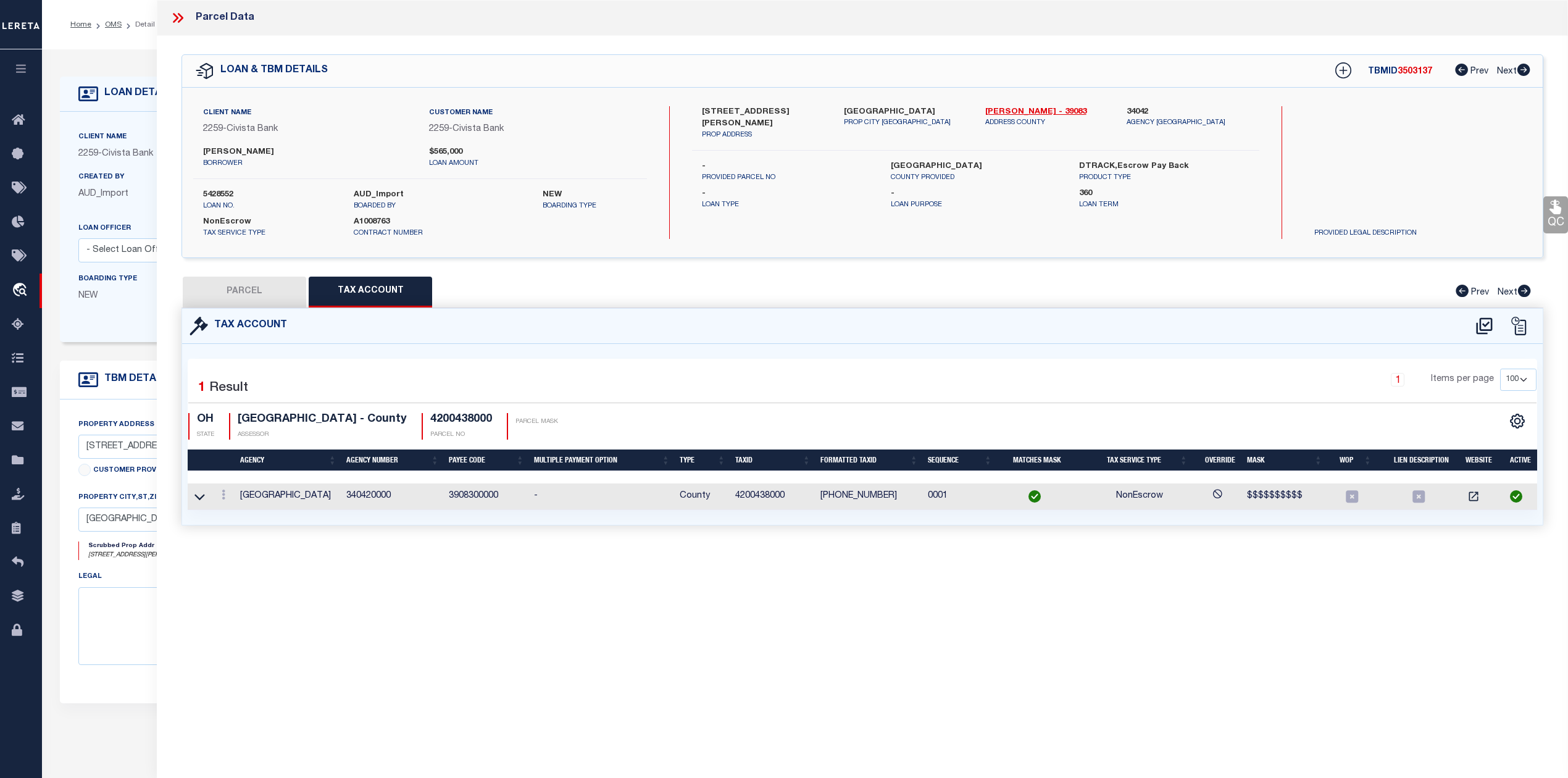
select select "AGW"
select select "ADD"
type input "8595 MYERS RD"
type input "CENTERBURG OH 43011"
type textarea "14 5 4 CENT & S W PT OF 5 3.0A"
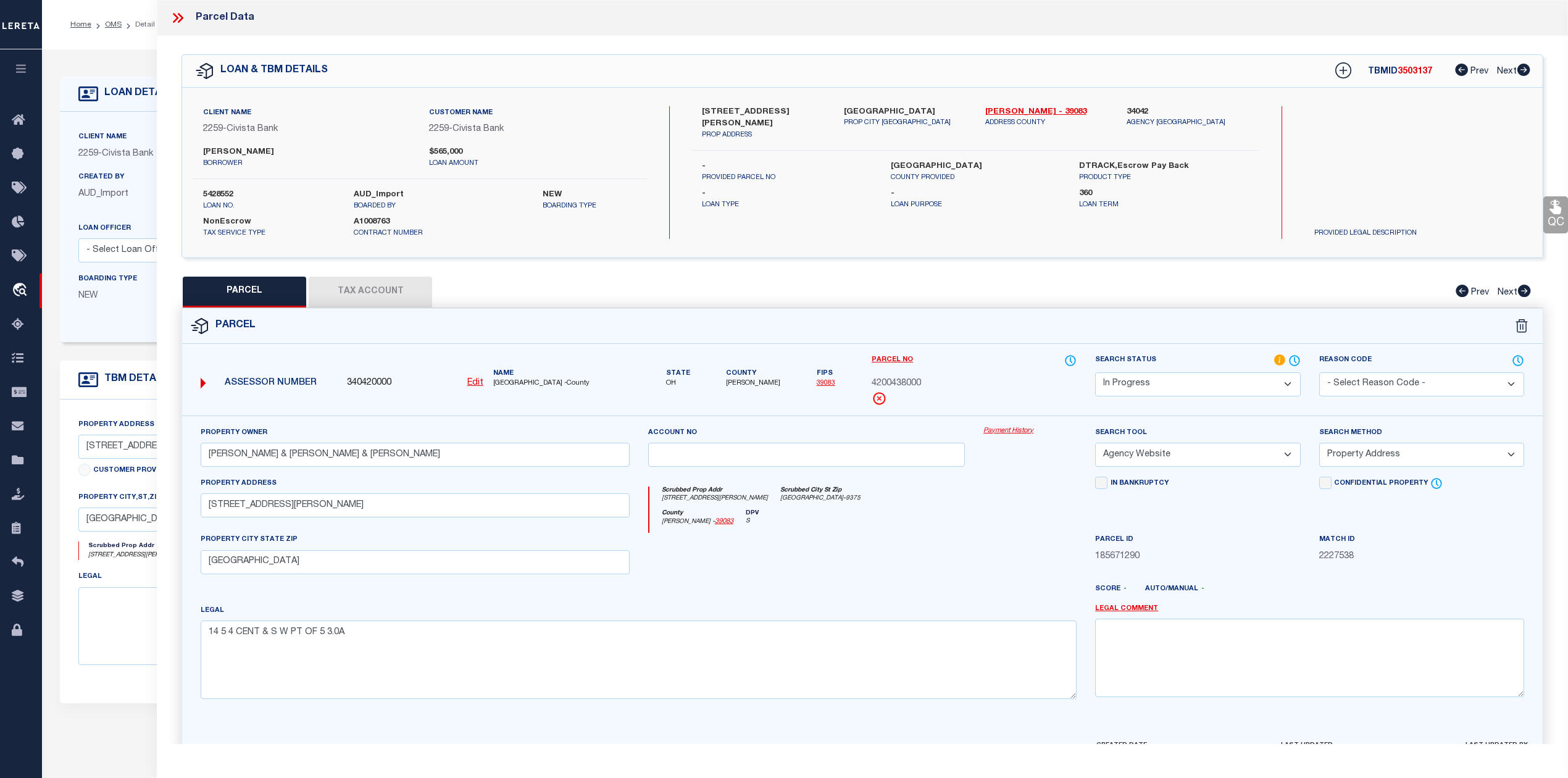
click at [890, 596] on div at bounding box center [919, 594] width 336 height 20
click at [1153, 389] on select "Automated Search Bad Parcel Complete Duplicate Parcel High Dollar Reporting In …" at bounding box center [1198, 384] width 205 height 24
click at [1095, 372] on select "Automated Search Bad Parcel Complete Duplicate Parcel High Dollar Reporting In …" at bounding box center [1198, 384] width 205 height 24
click at [961, 544] on div at bounding box center [807, 557] width 336 height 51
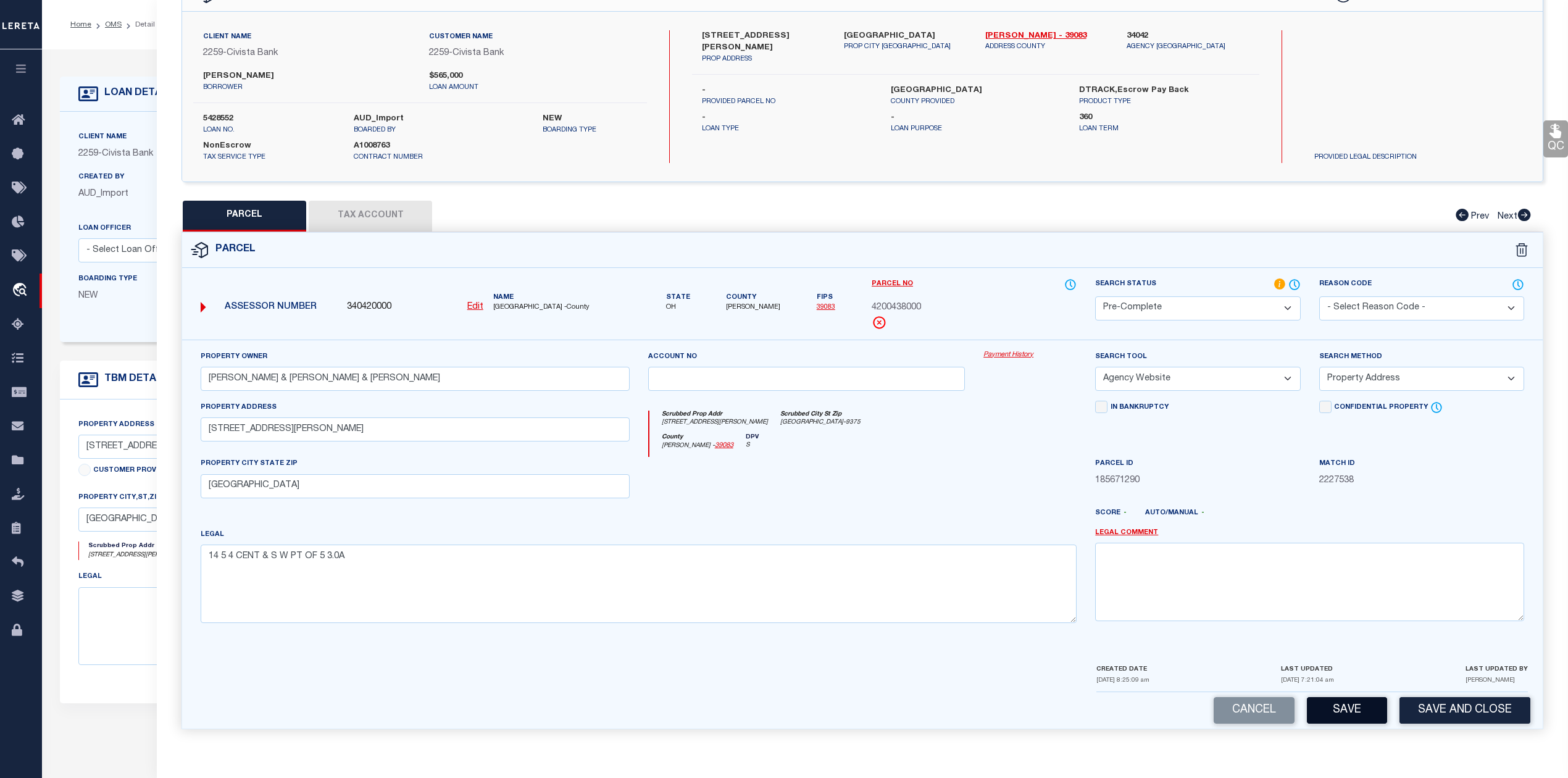
click at [1373, 709] on button "Save" at bounding box center [1346, 711] width 81 height 27
select select "AS"
select select
checkbox input "false"
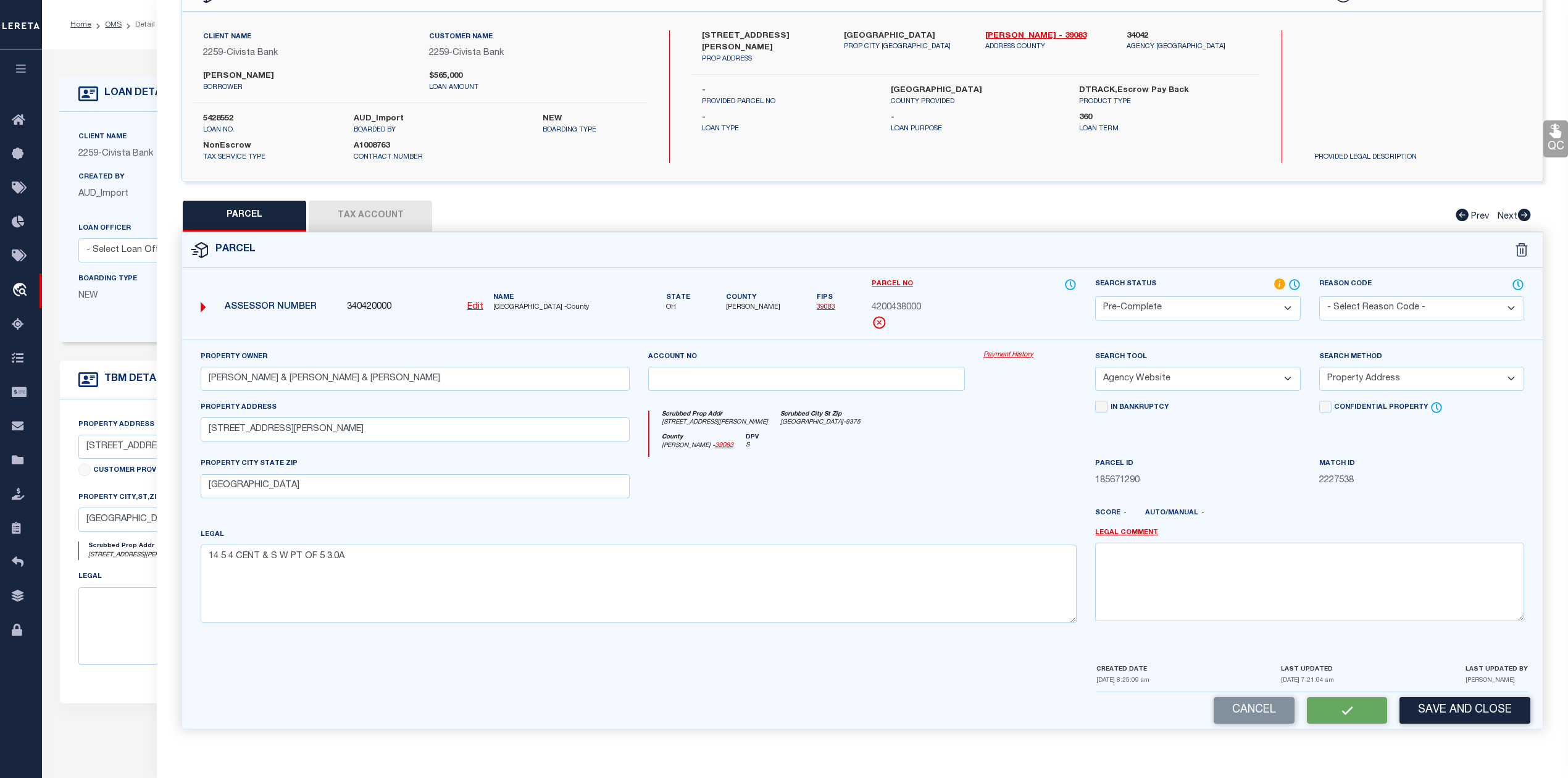
checkbox input "false"
select select "PC"
type input "BACHELDER NICHOLAS G & KRISTIN & BRIAN"
select select "AGW"
select select "ADD"
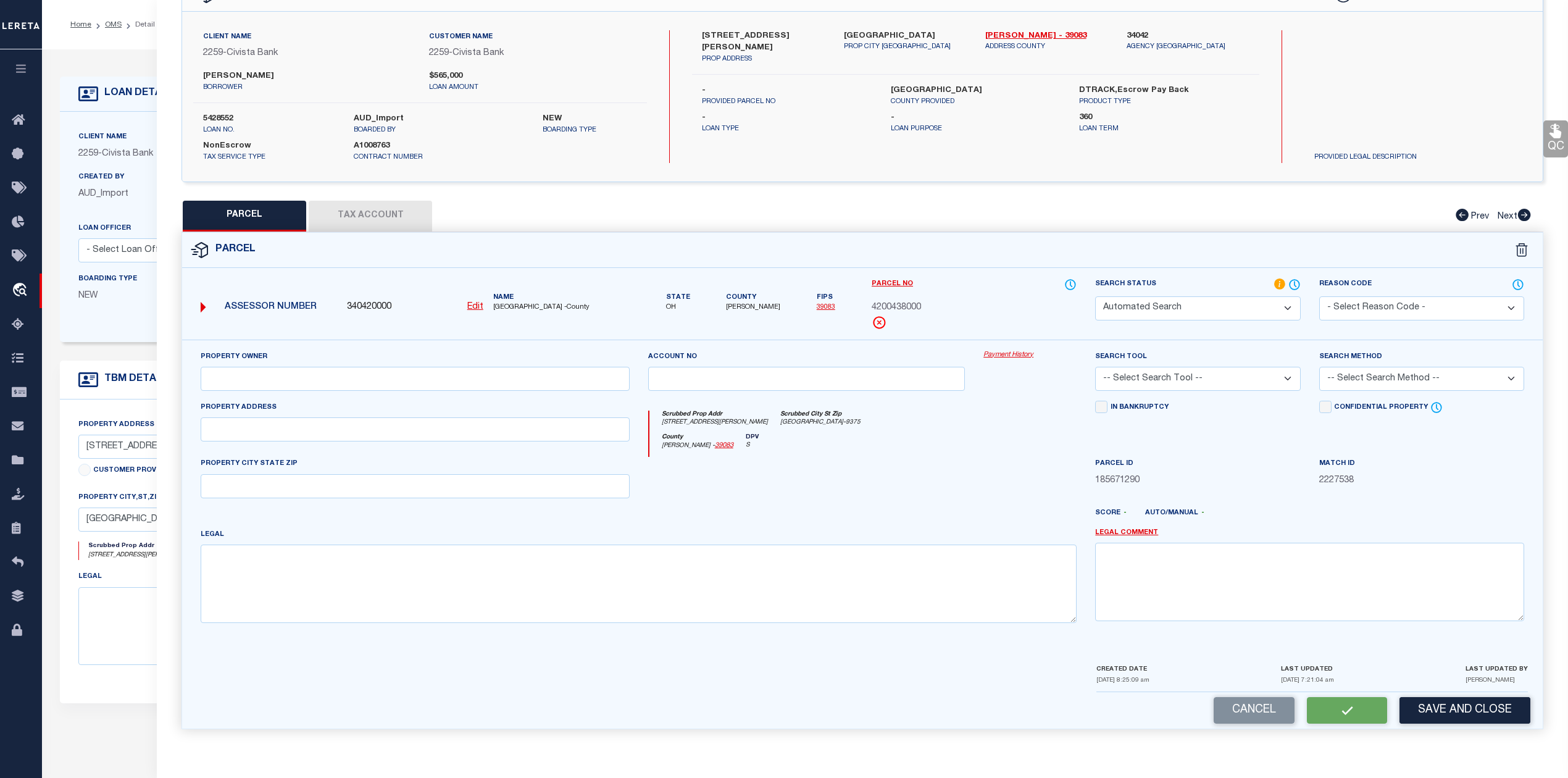
type input "8595 MYERS RD"
type input "CENTERBURG OH 43011"
type textarea "14 5 4 CENT & S W PT OF 5 3.0A"
click at [986, 457] on div at bounding box center [1030, 482] width 111 height 51
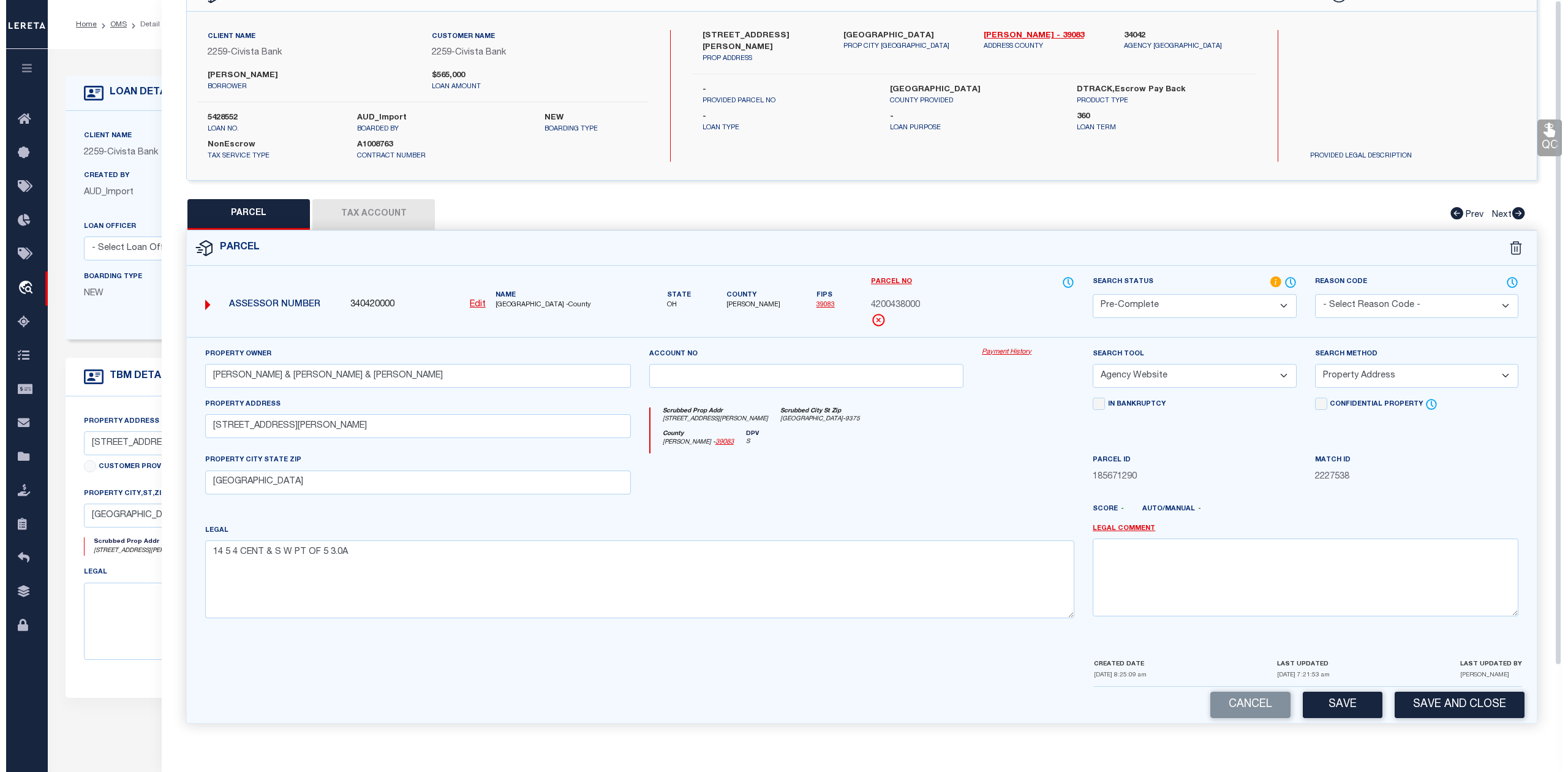
scroll to position [0, 0]
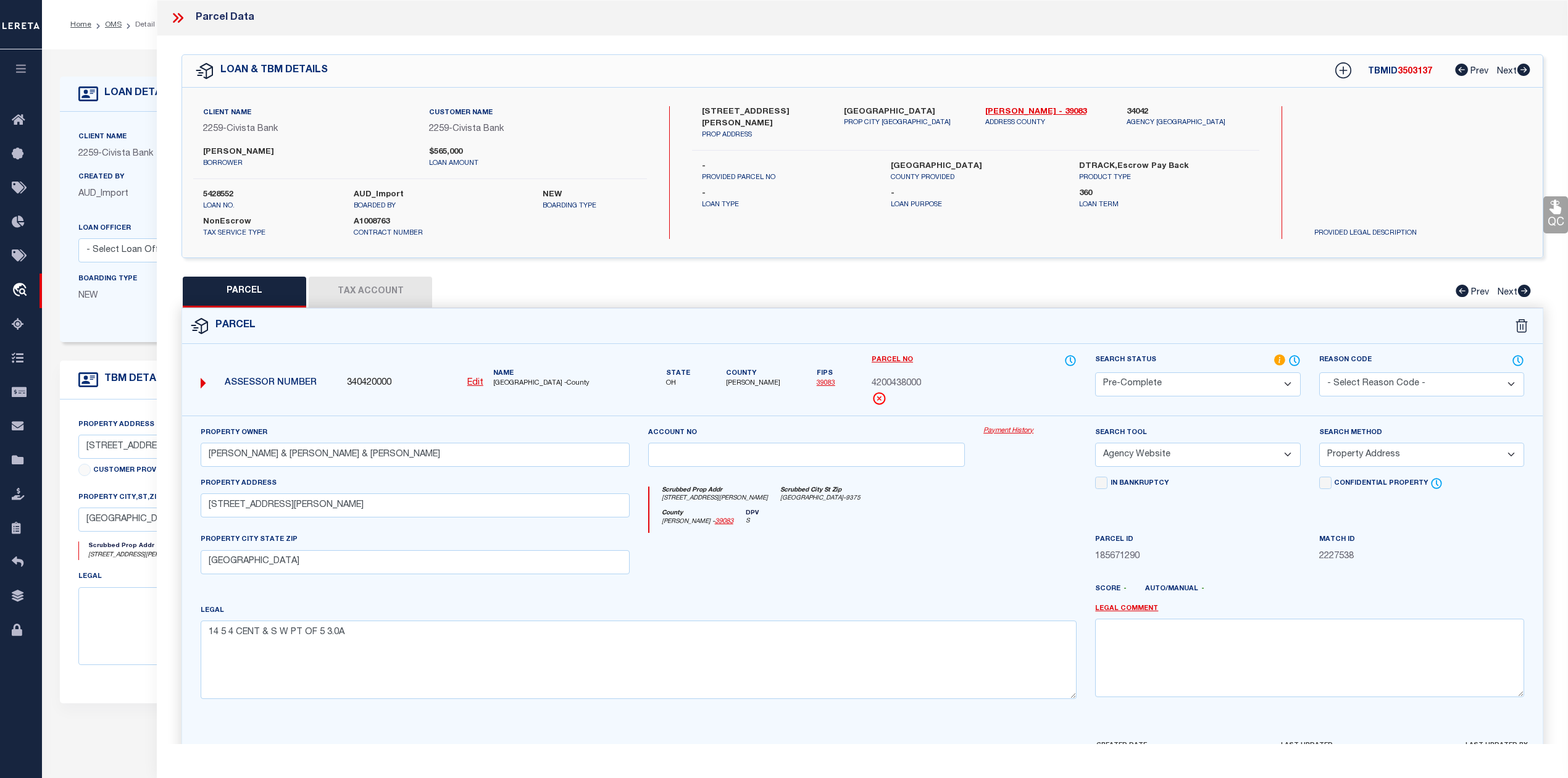
click at [1409, 76] on span "3503137" at bounding box center [1415, 71] width 35 height 9
copy span "3503137"
drag, startPoint x: 979, startPoint y: 110, endPoint x: 1006, endPoint y: 110, distance: 27.0
click at [1006, 110] on div "Knox - 39083 ADDRESS COUNTY" at bounding box center [1046, 124] width 141 height 35
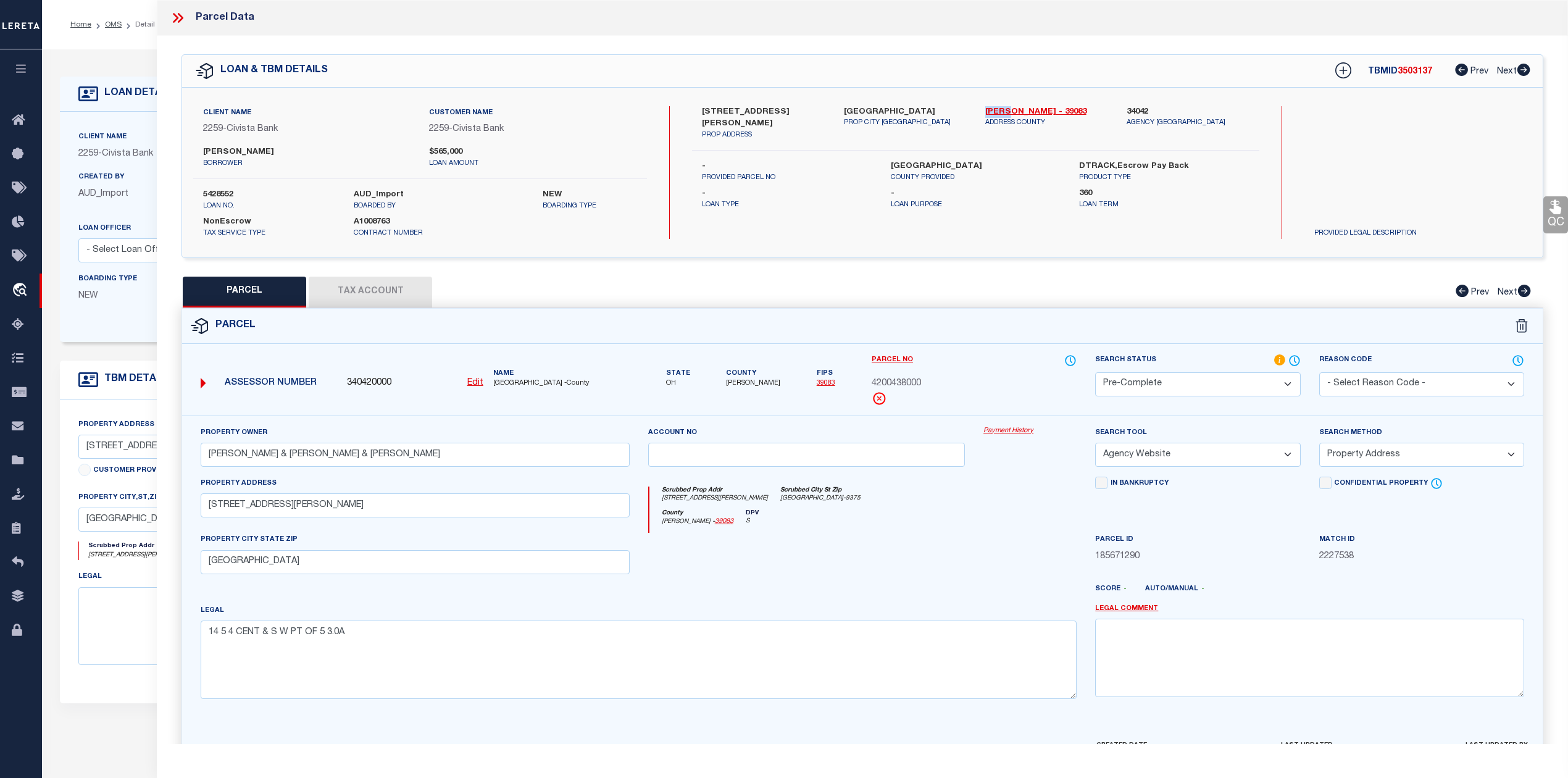
copy link "[PERSON_NAME]"
drag, startPoint x: 869, startPoint y: 376, endPoint x: 924, endPoint y: 383, distance: 55.4
click at [924, 383] on div "Parcel No 4200438000" at bounding box center [973, 385] width 223 height 61
copy span "4200438000"
click at [1019, 524] on div "County Knox - 39083 DPV S" at bounding box center [863, 521] width 428 height 24
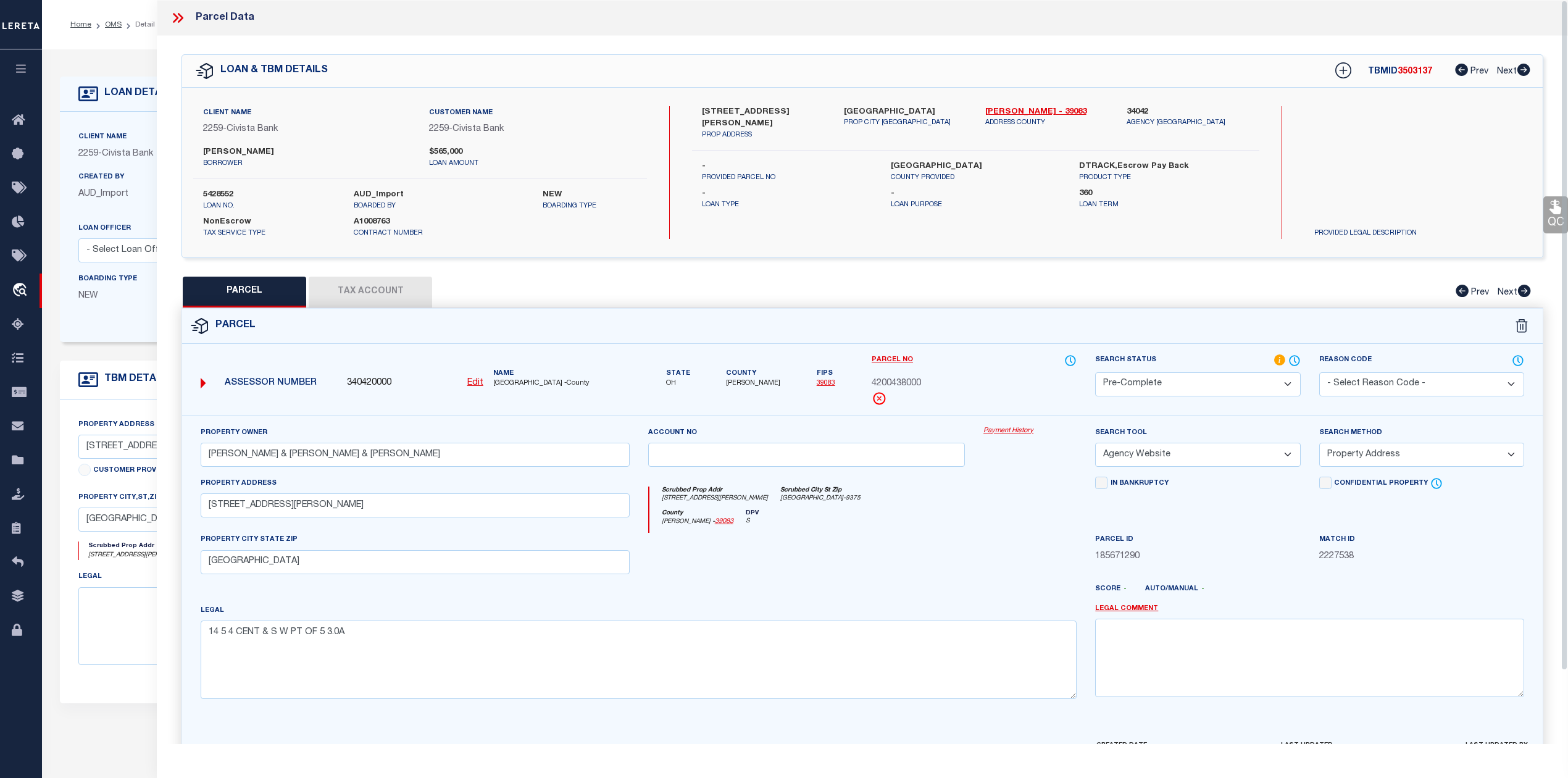
click at [973, 522] on div "County Knox - 39083 DPV S" at bounding box center [863, 521] width 428 height 24
click at [179, 20] on icon at bounding box center [180, 18] width 6 height 10
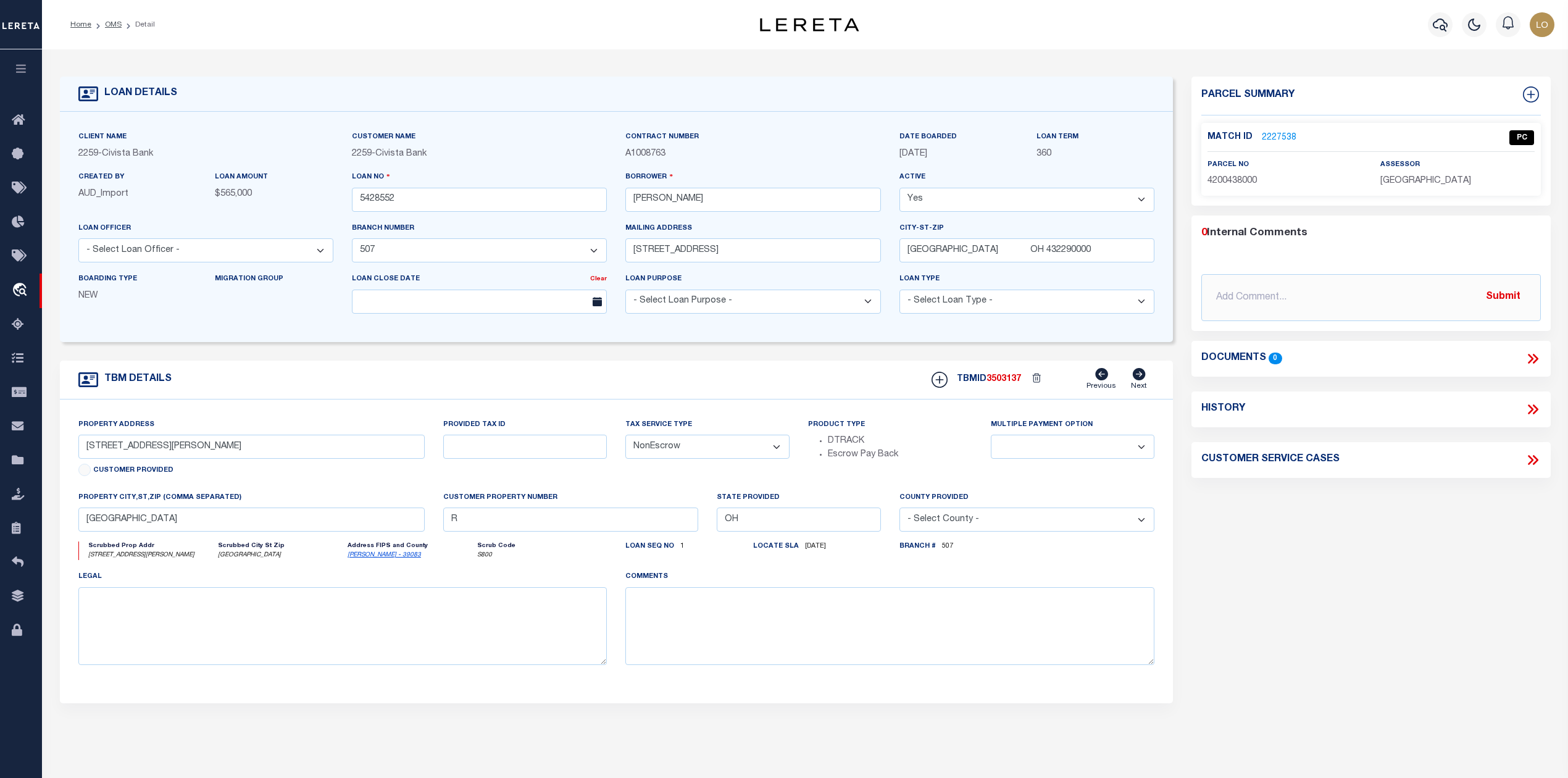
click at [1277, 608] on div "Parcel Summary Match ID 2227538 0" at bounding box center [1369, 413] width 377 height 674
click at [1272, 138] on link "2227538" at bounding box center [1279, 138] width 35 height 13
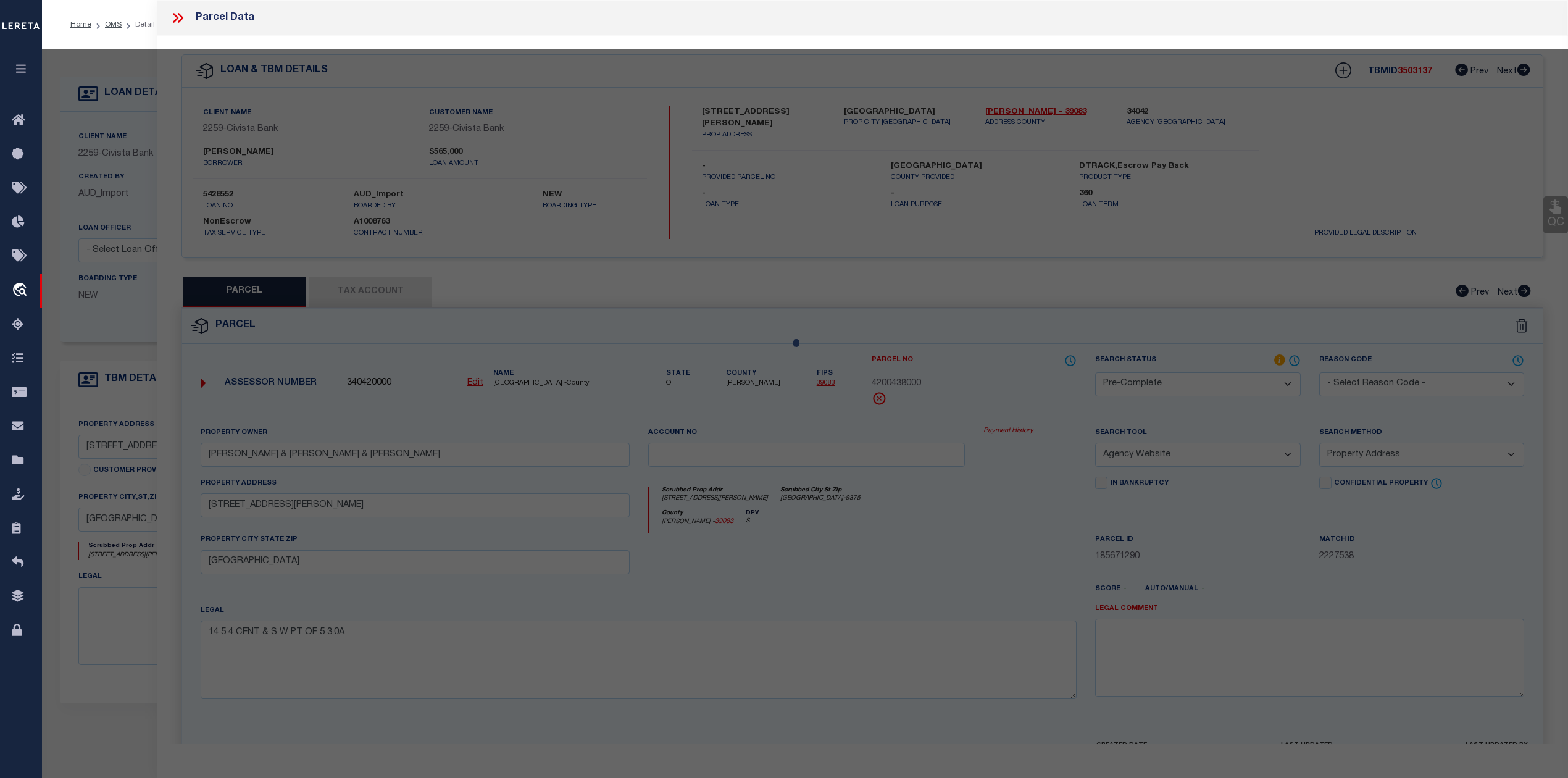
select select "AS"
select select
checkbox input "false"
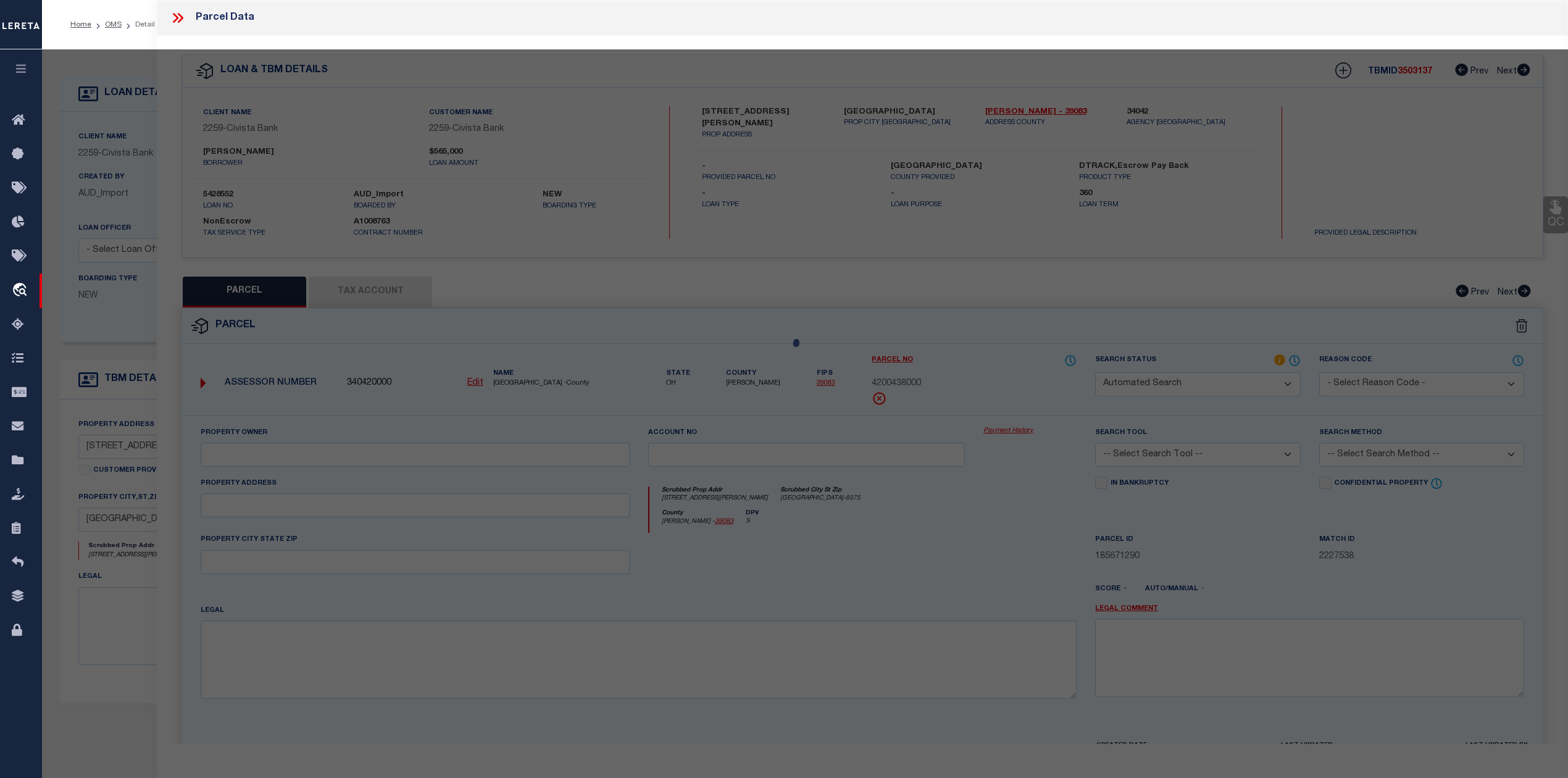
select select "CP"
type input "BACHELDER NICHOLAS G & KRISTIN & BRIAN"
select select "AGW"
select select "ADD"
type input "8595 MYERS RD"
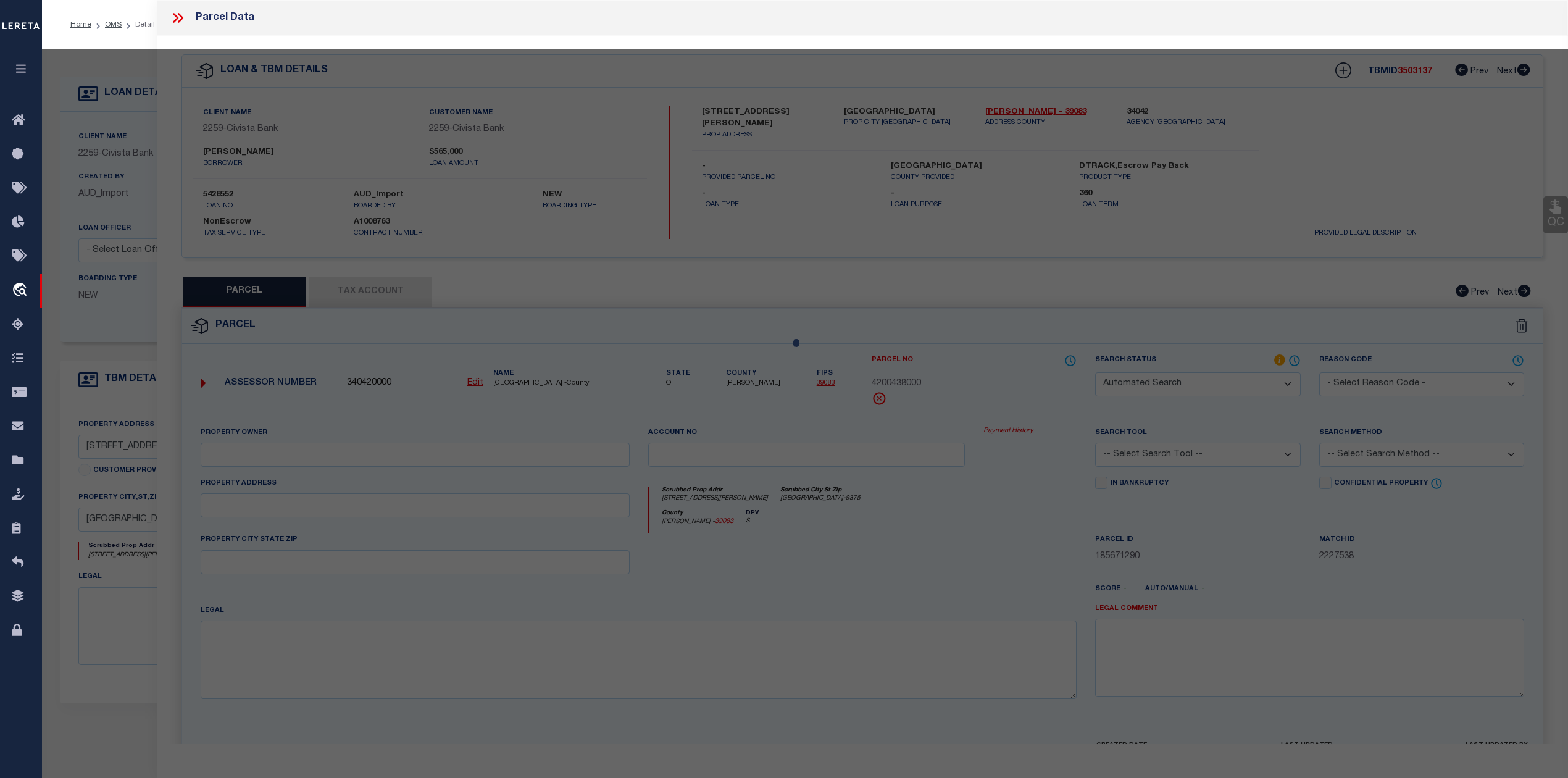
type input "CENTERBURG OH 43011"
type textarea "14 5 4 CENT & S W PT OF 5 3.0A"
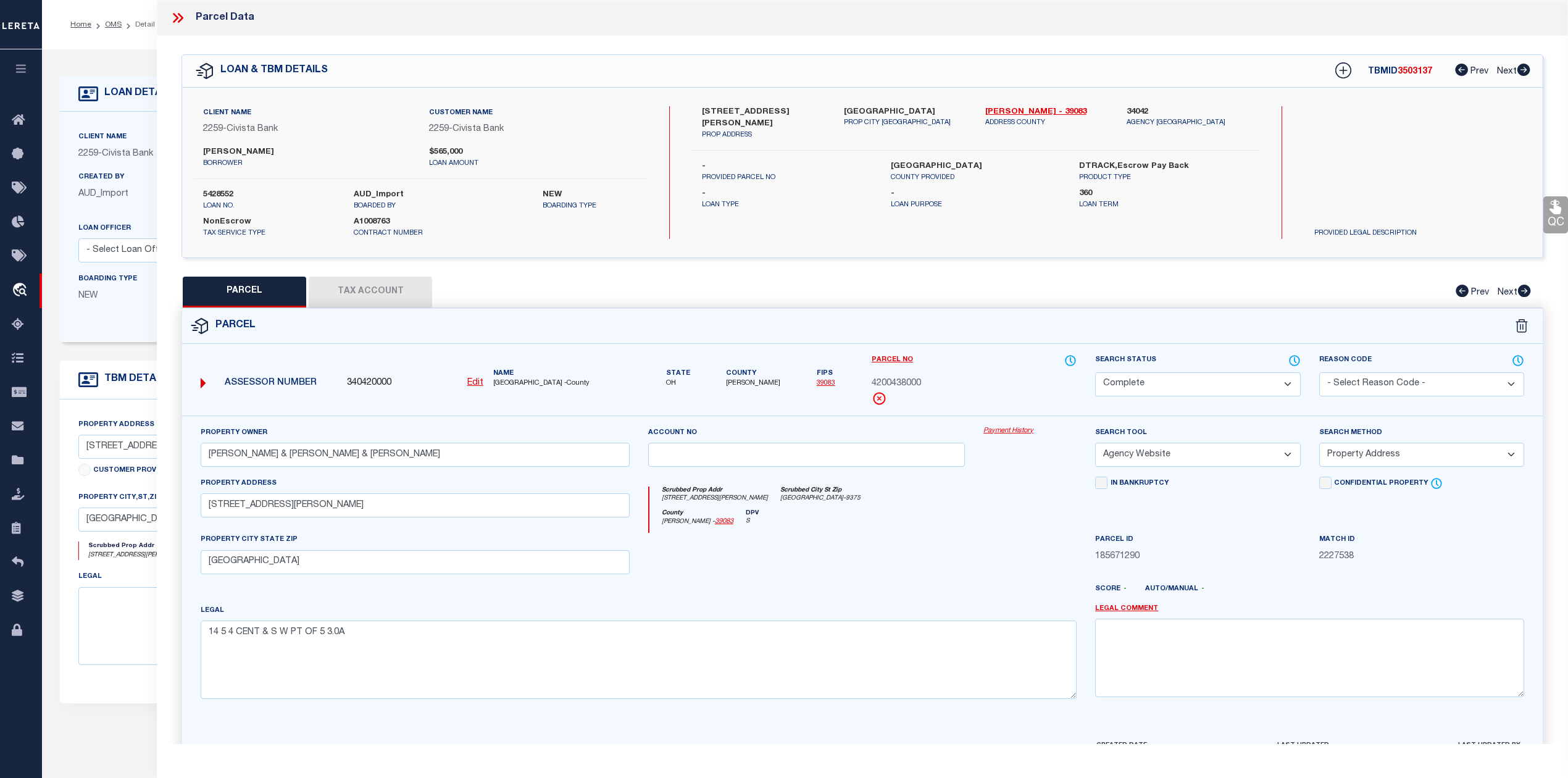
click at [835, 544] on div at bounding box center [807, 557] width 336 height 51
click at [841, 550] on div at bounding box center [807, 557] width 336 height 51
click at [179, 20] on icon at bounding box center [177, 17] width 16 height 16
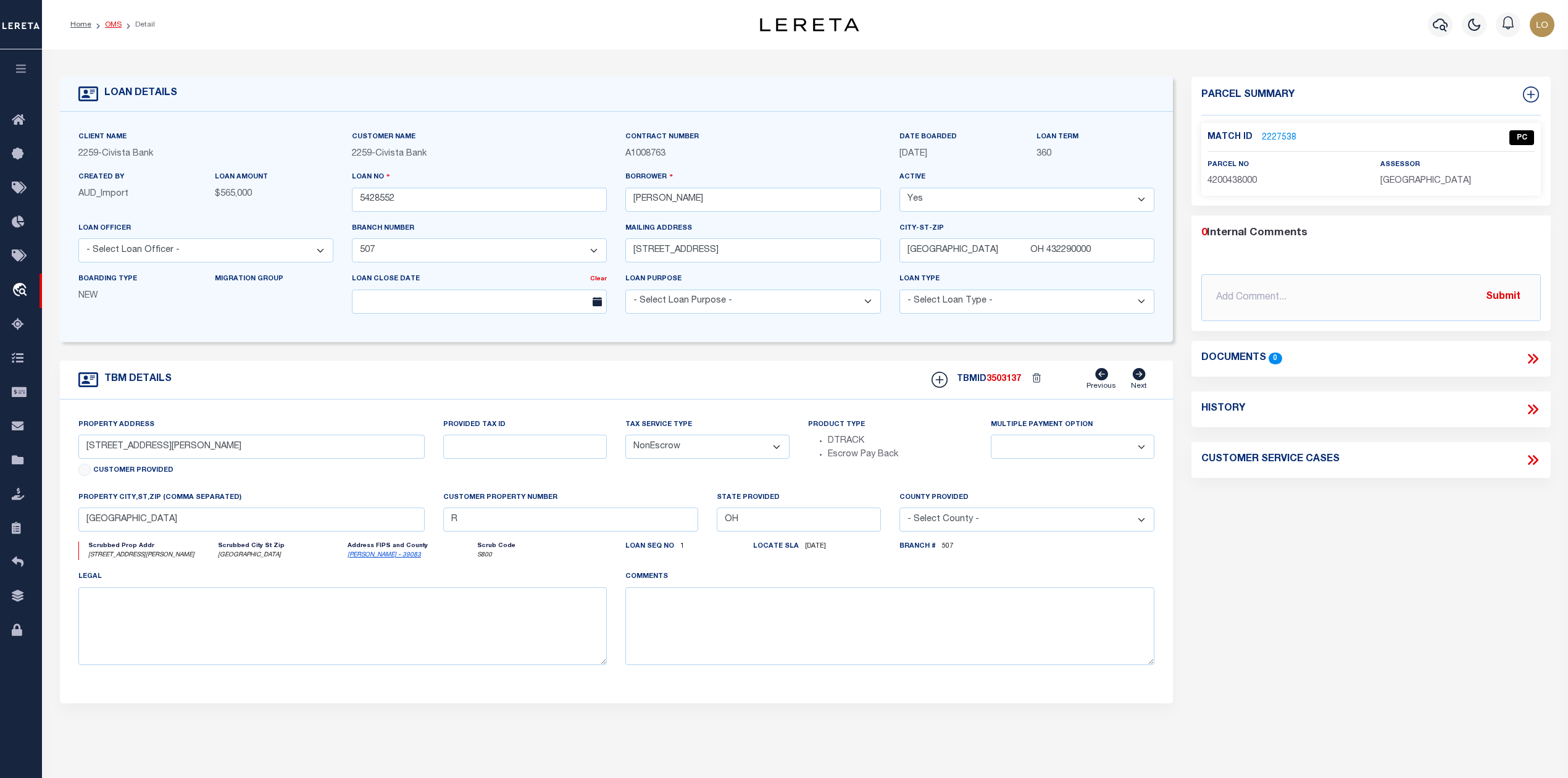
click at [112, 23] on link "OMS" at bounding box center [112, 25] width 16 height 8
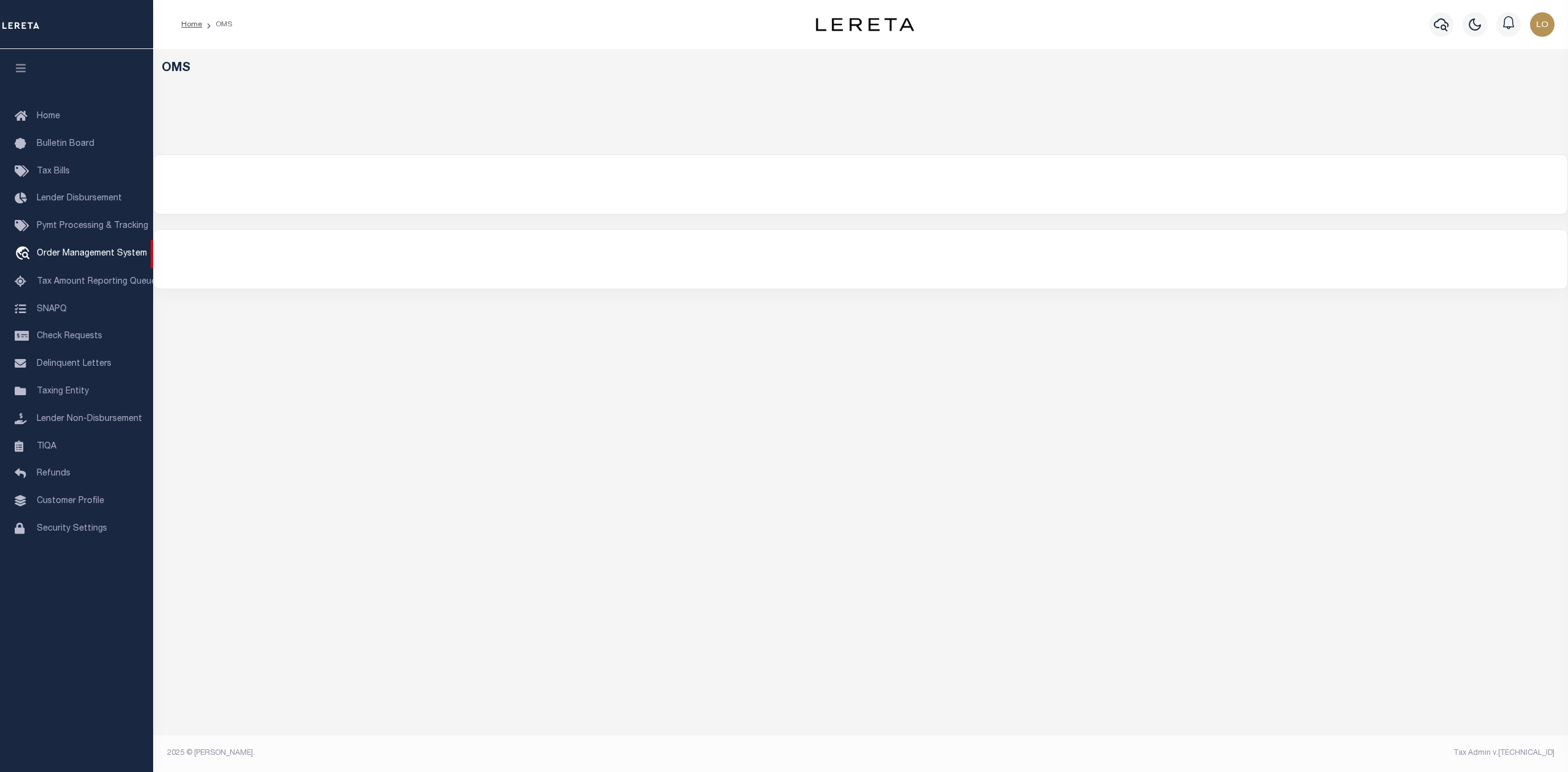
select select "200"
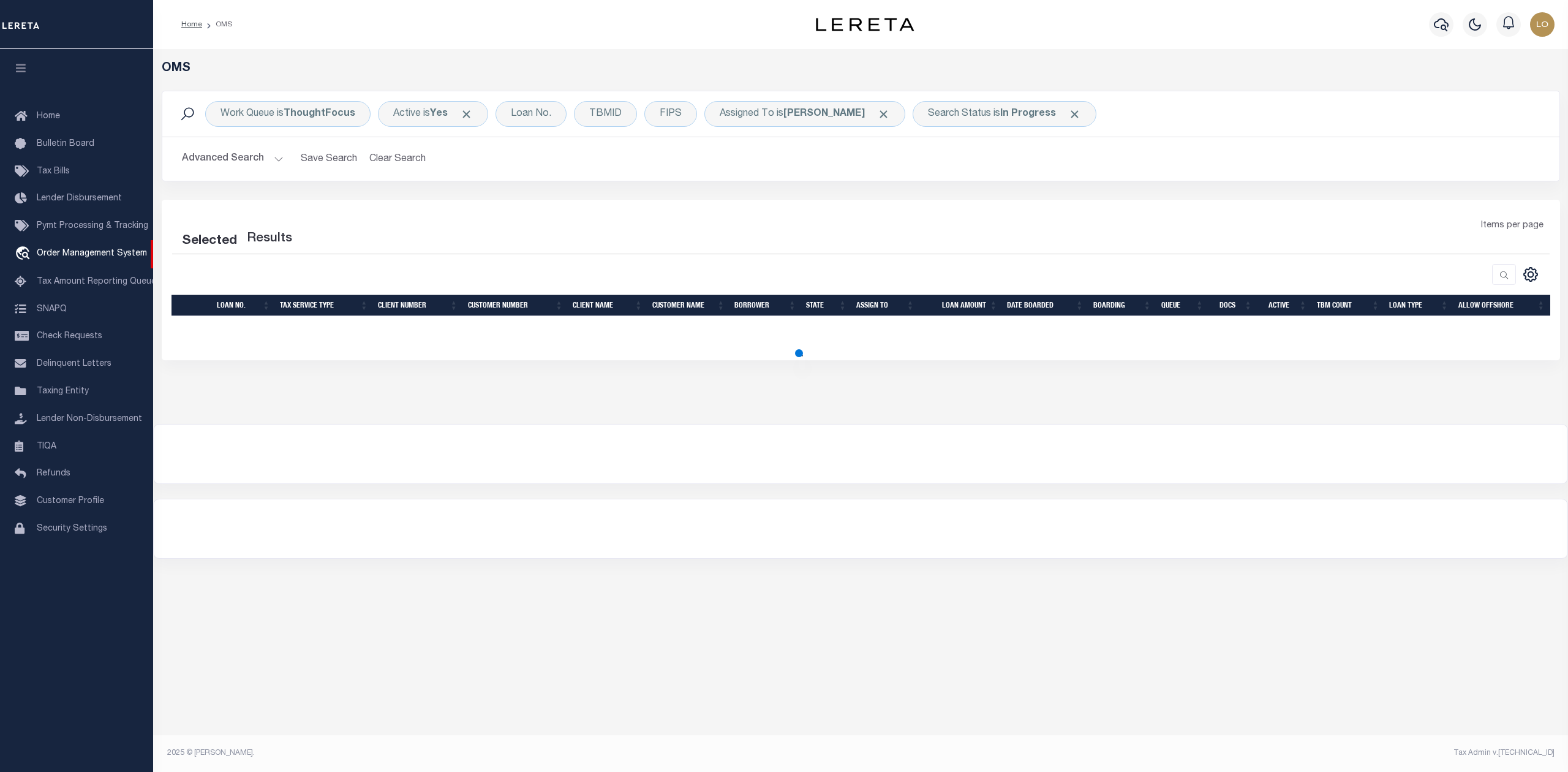
select select "200"
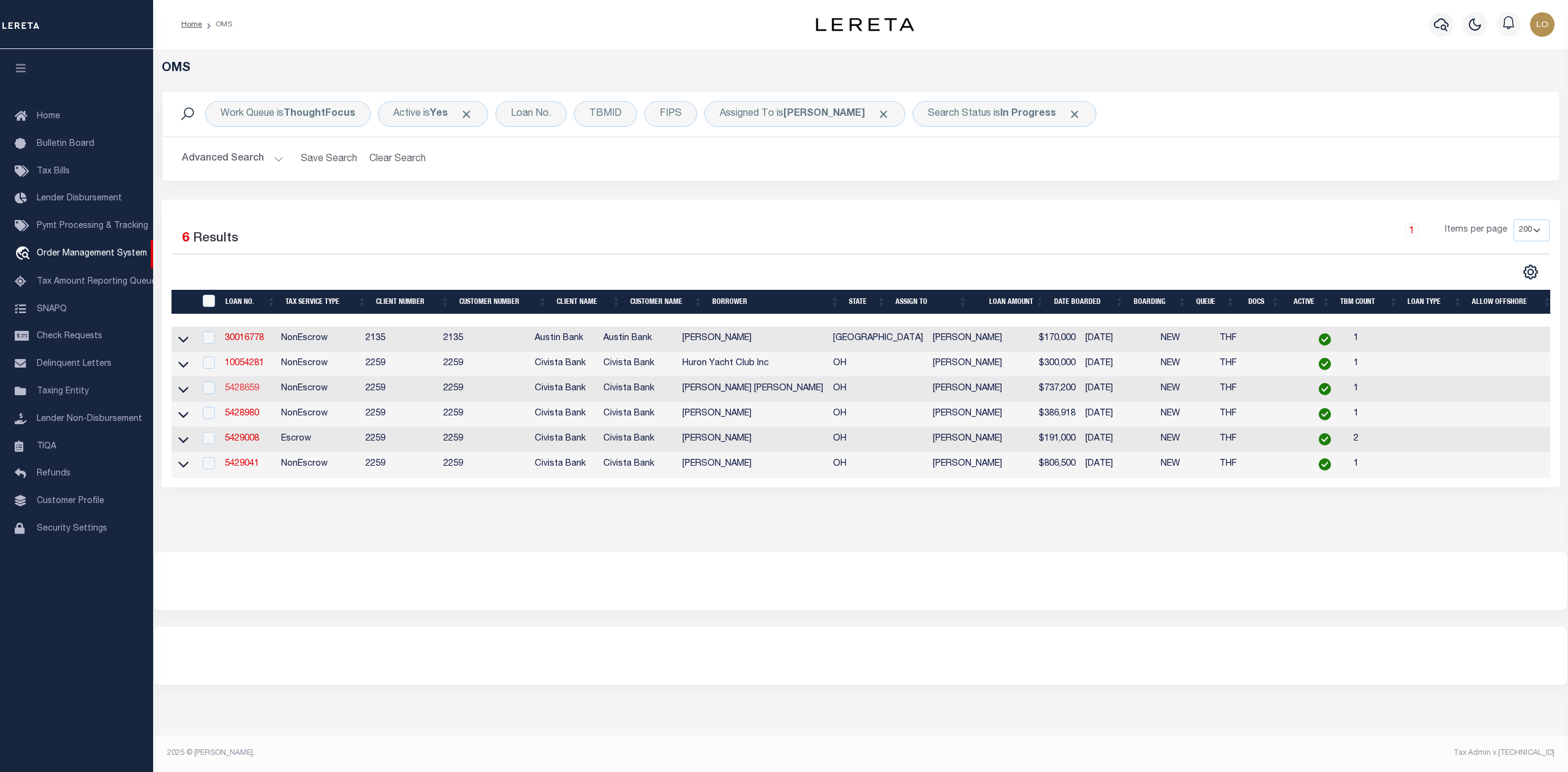
click at [253, 387] on link "5428659" at bounding box center [242, 388] width 34 height 9
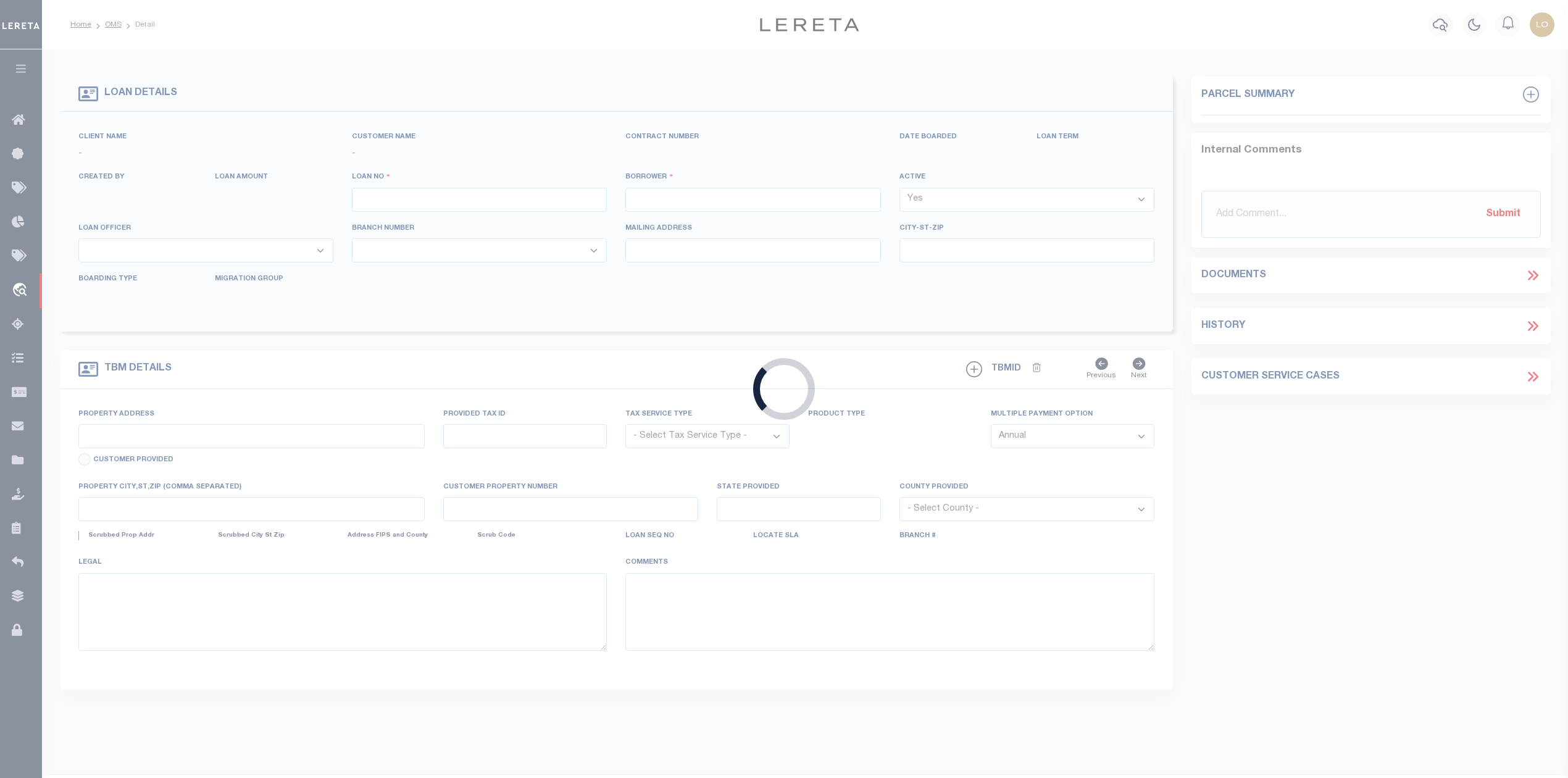
type input "5428659"
type input "[PERSON_NAME] [PERSON_NAME]"
select select
type input "723 [PERSON_NAME] Dr"
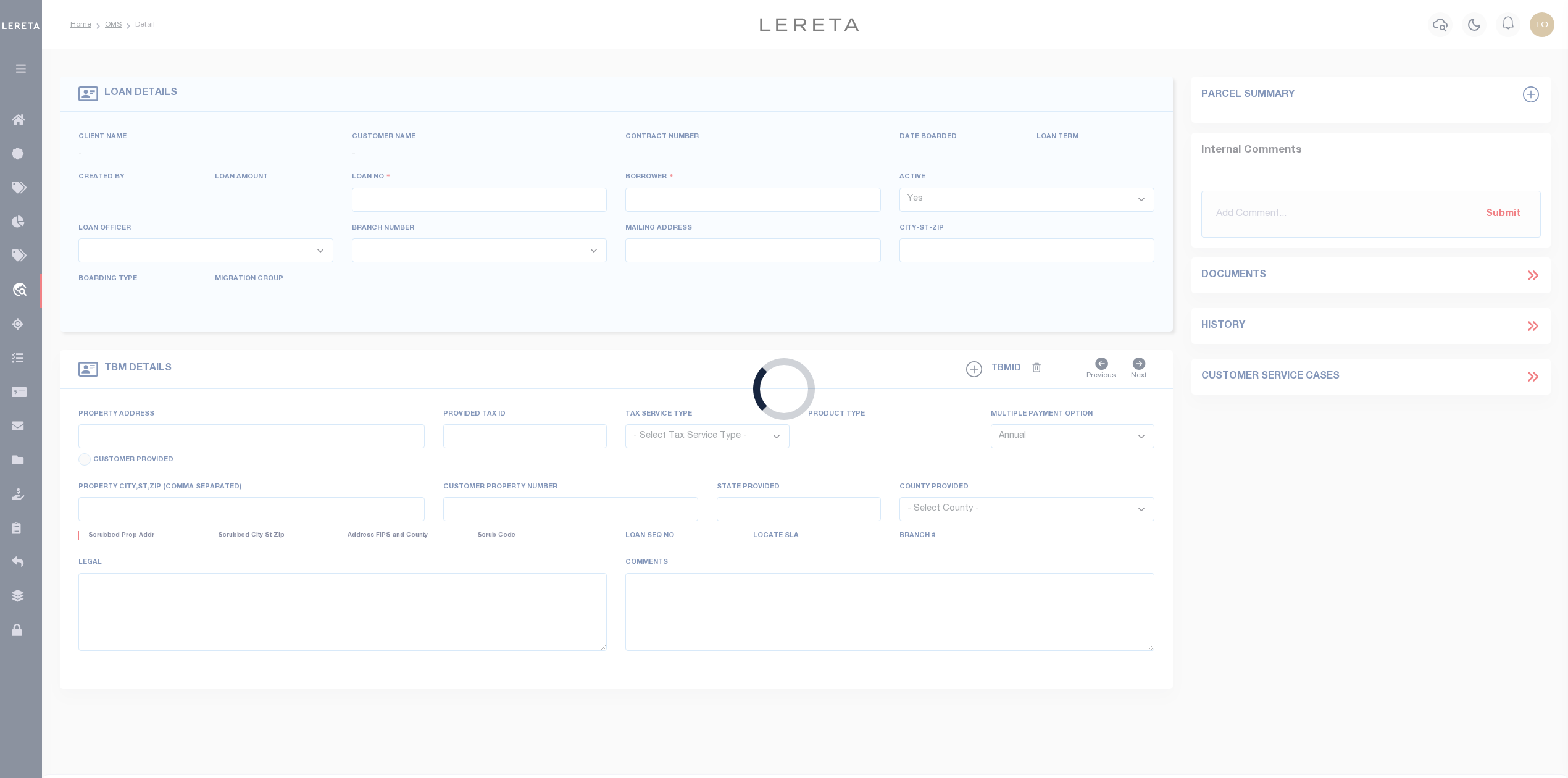
type input "[US_STATE] OH 430156515"
select select "NonEscrow"
type input "[STREET_ADDRESS]"
select select
type input "FREMONT OH 434208835"
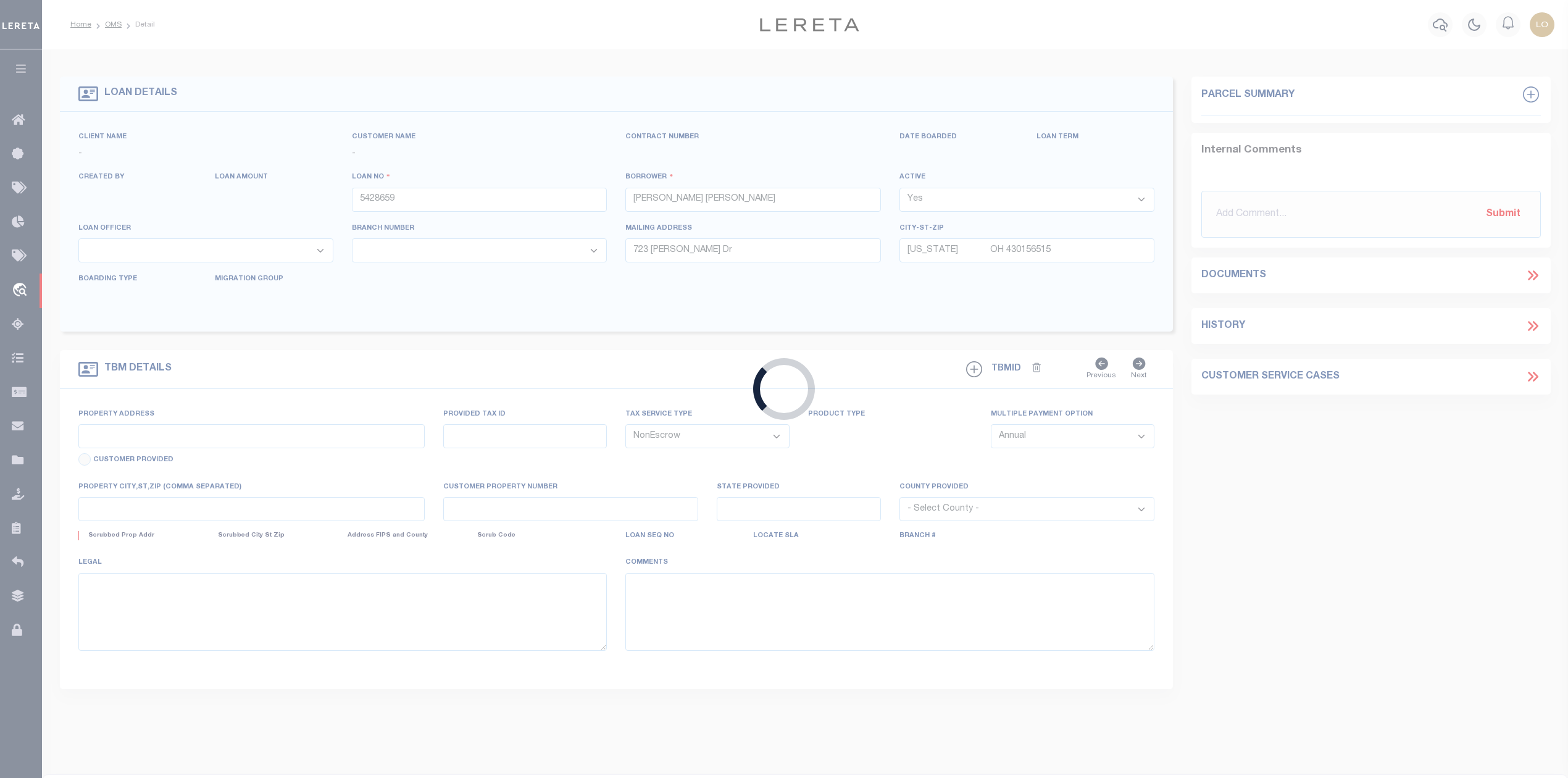
type input "R"
type input "OH"
select select
select select "46632"
select select "14922"
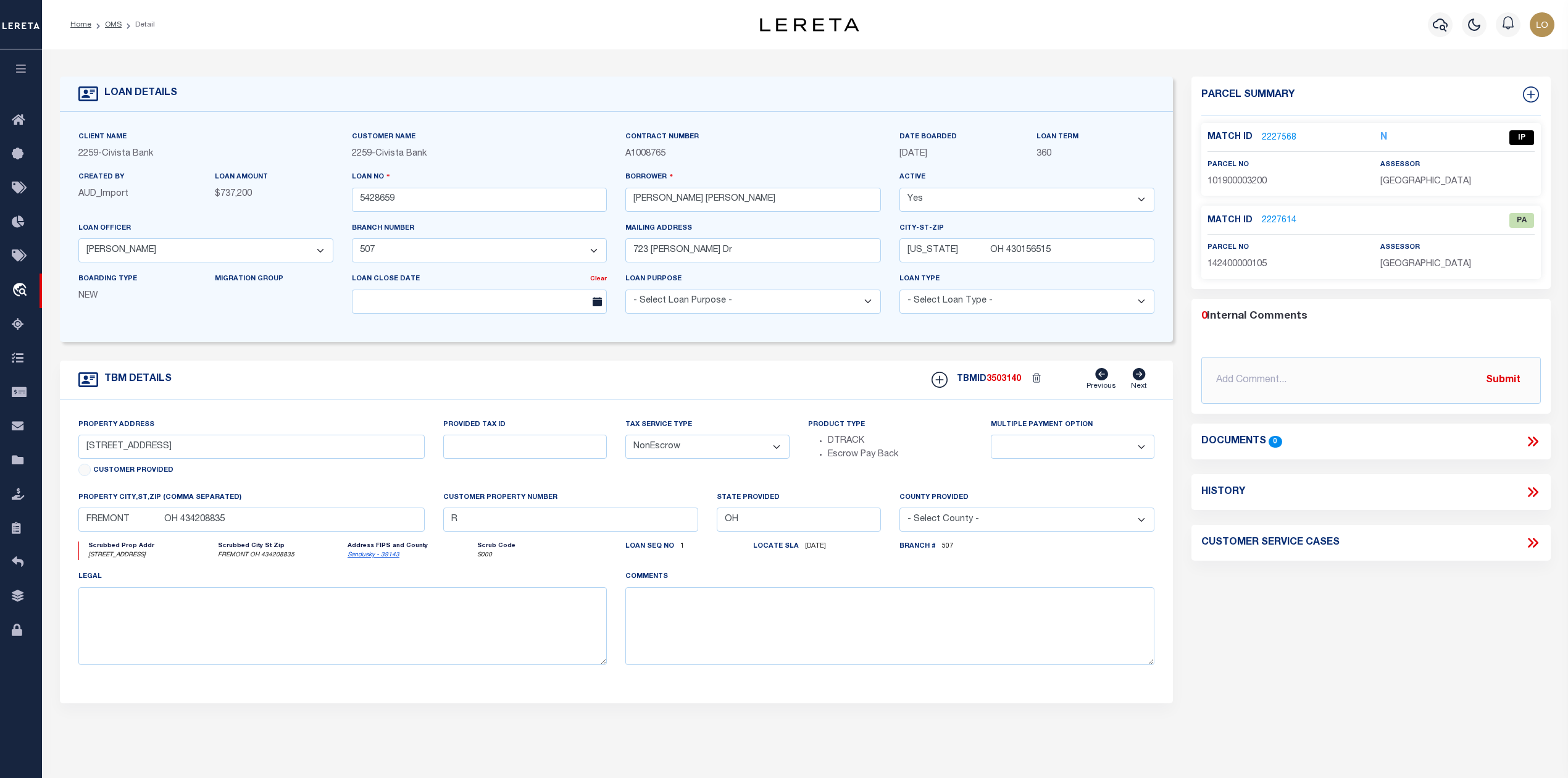
click at [1267, 133] on link "2227568" at bounding box center [1279, 138] width 35 height 13
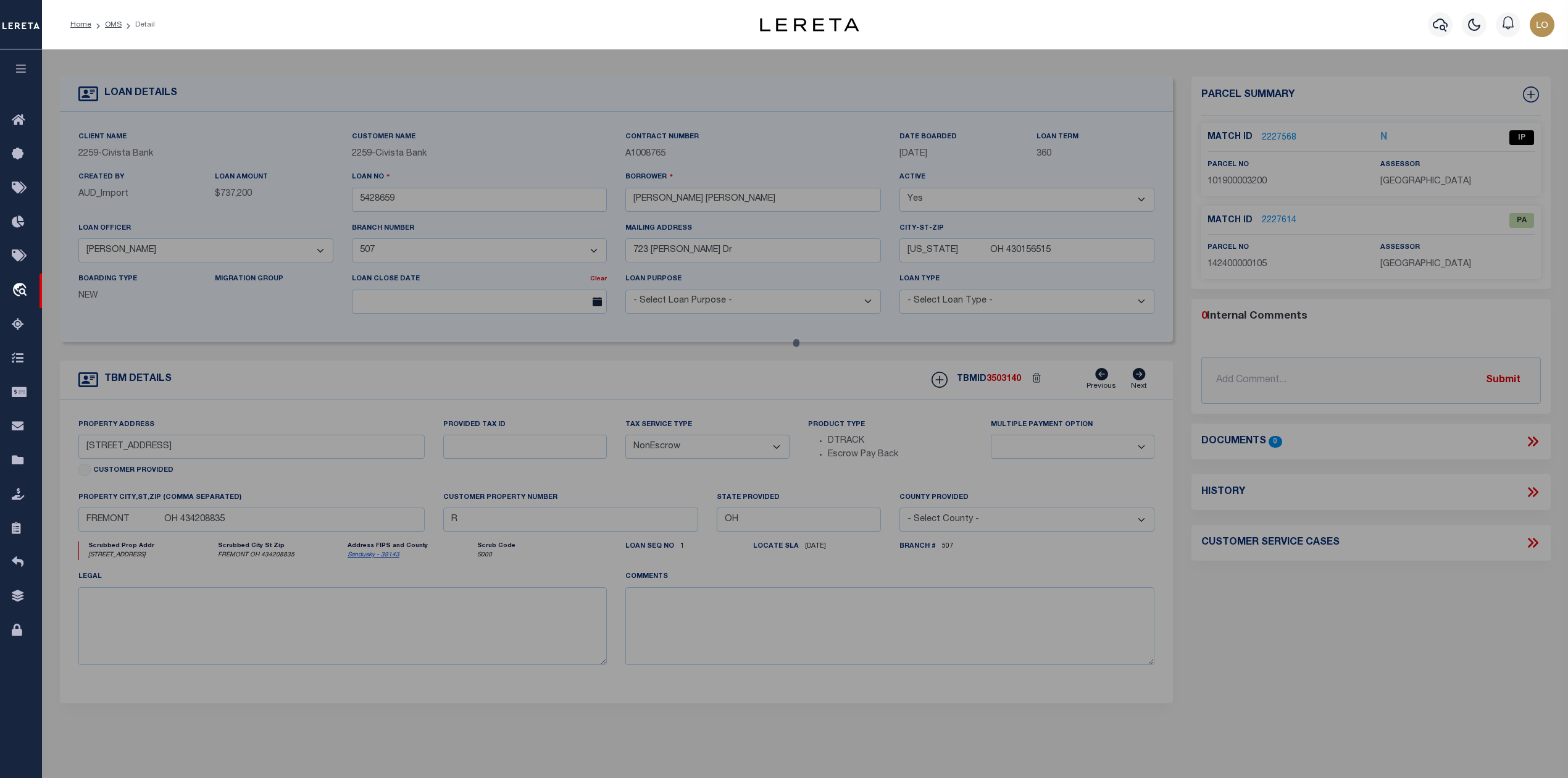
checkbox input "false"
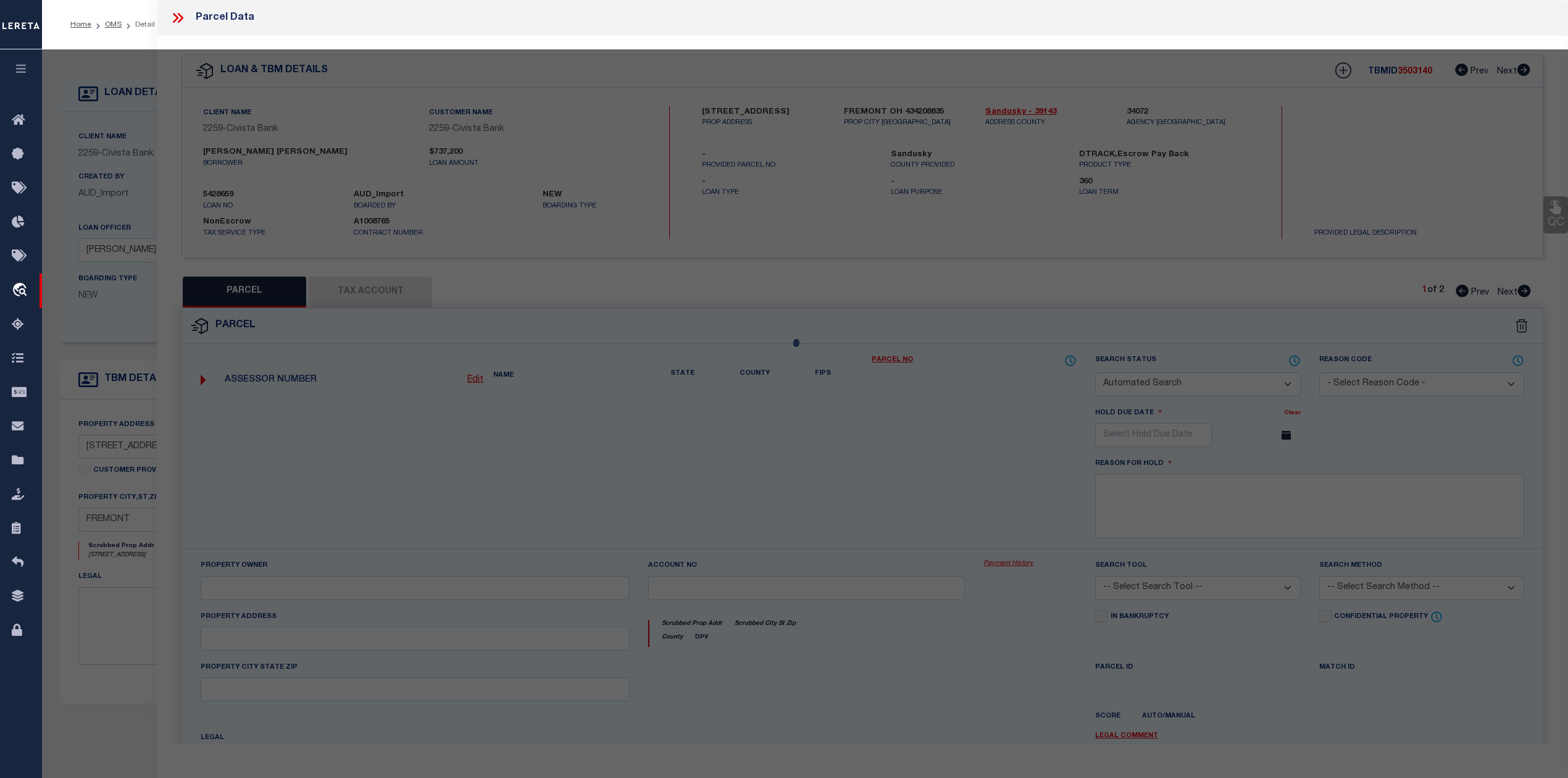
select select "IP"
type input "[PERSON_NAME]"
select select "ATL"
select select "ADD"
type input "[STREET_ADDRESS]"
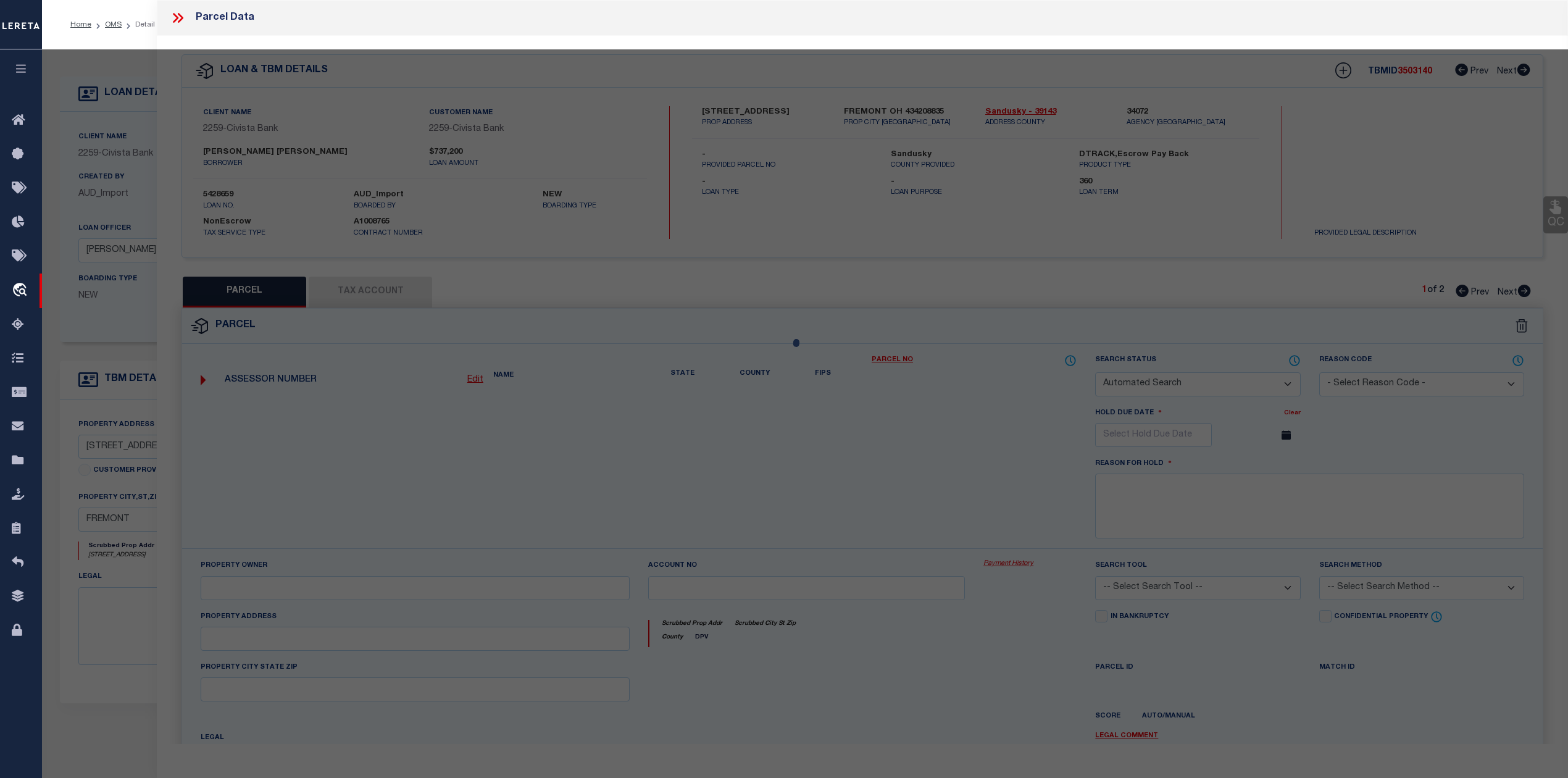
checkbox input "false"
type input "[GEOGRAPHIC_DATA], OH 43420"
type textarea "15 4 19 SW1/4 NW1/4 39.000AC."
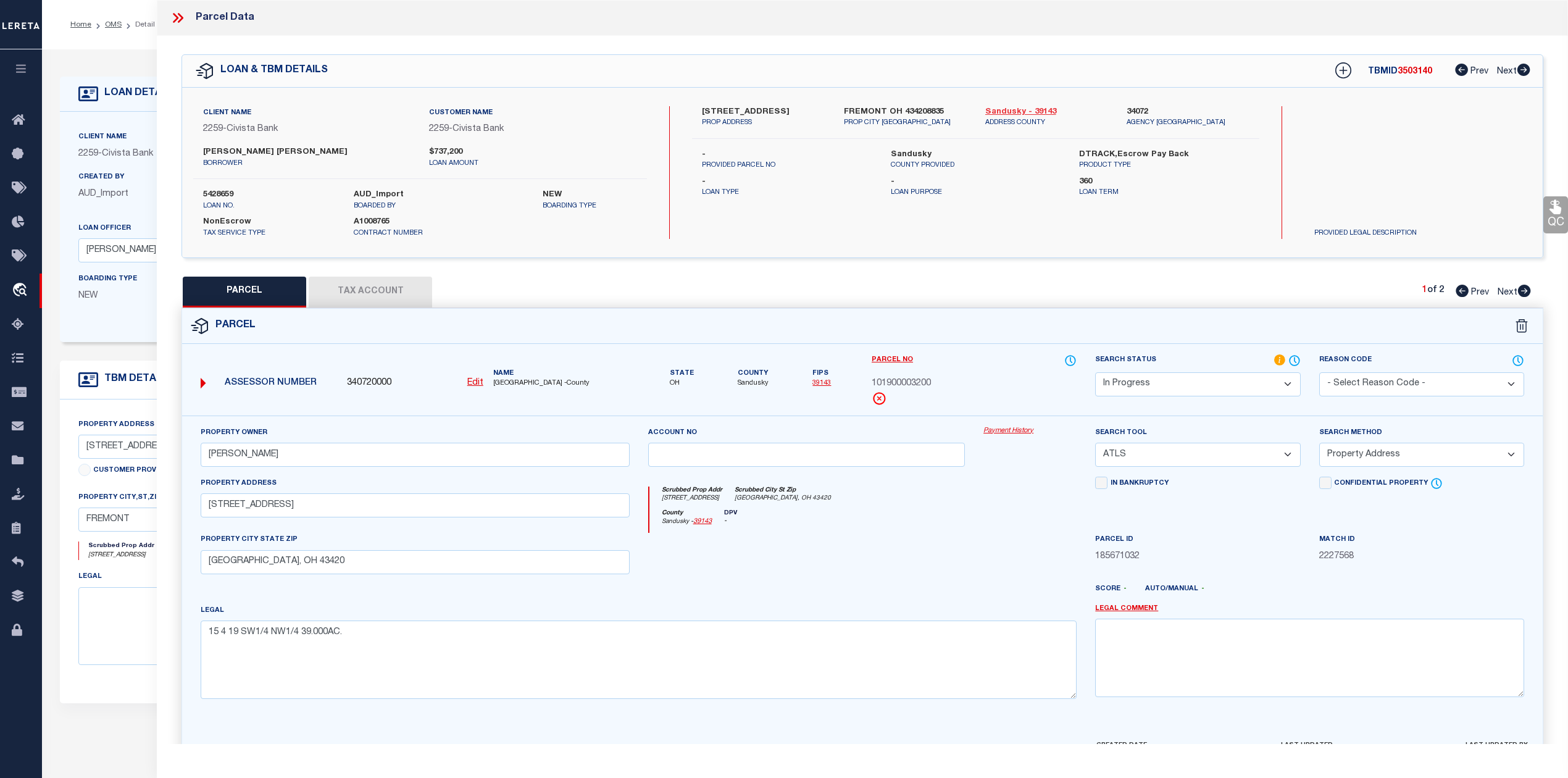
click at [996, 109] on link "Sandusky - 39143" at bounding box center [1046, 112] width 123 height 12
drag, startPoint x: 701, startPoint y: 108, endPoint x: 793, endPoint y: 116, distance: 92.3
click at [793, 116] on div "[STREET_ADDRESS] PROP ADDRESS" at bounding box center [762, 117] width 141 height 22
click at [1019, 498] on div "Scrubbed Prop Addr [STREET_ADDRESS] [GEOGRAPHIC_DATA]" at bounding box center [863, 498] width 428 height 23
click at [1523, 294] on icon at bounding box center [1525, 291] width 13 height 12
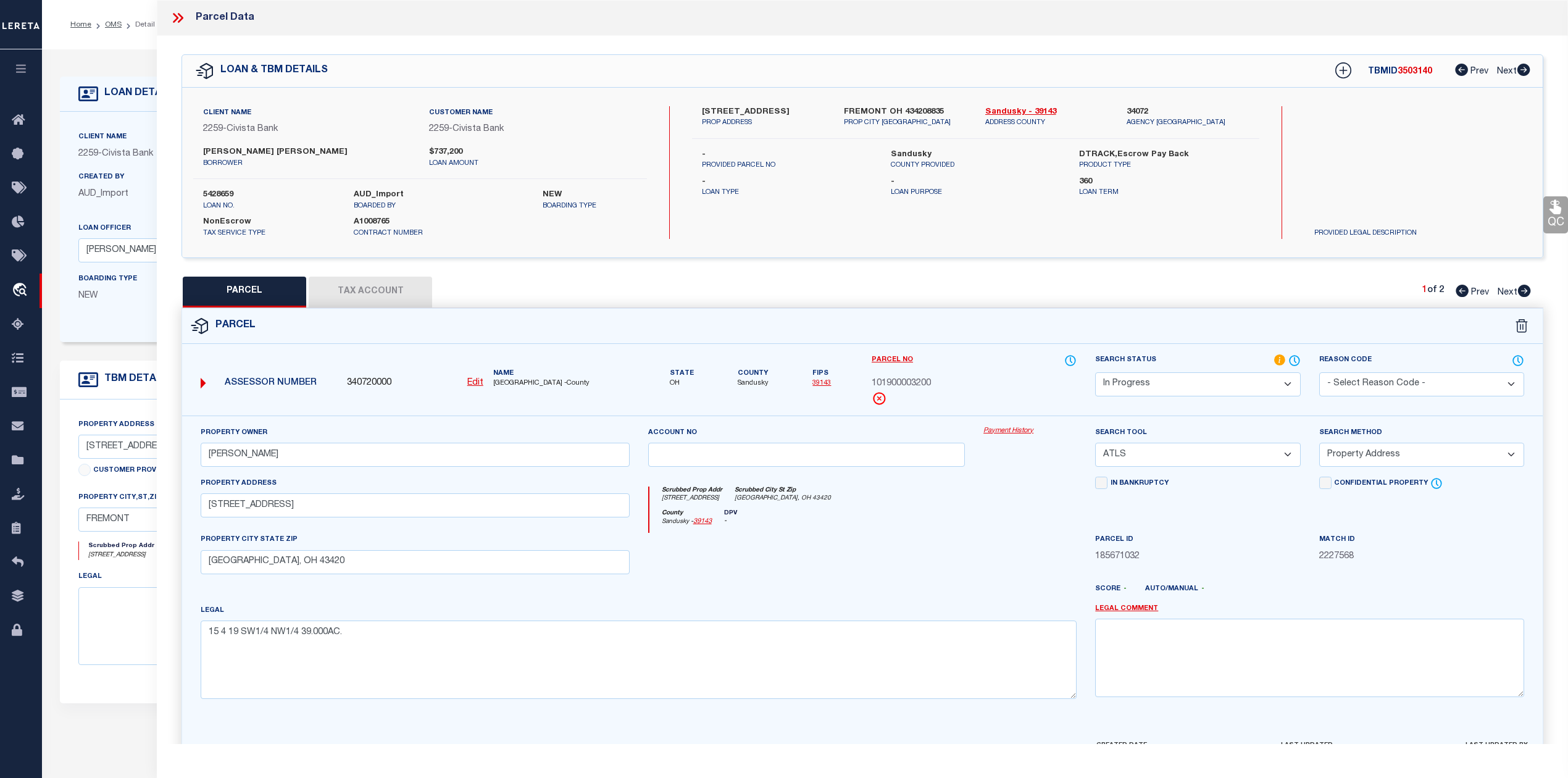
select select "AS"
select select
checkbox input "false"
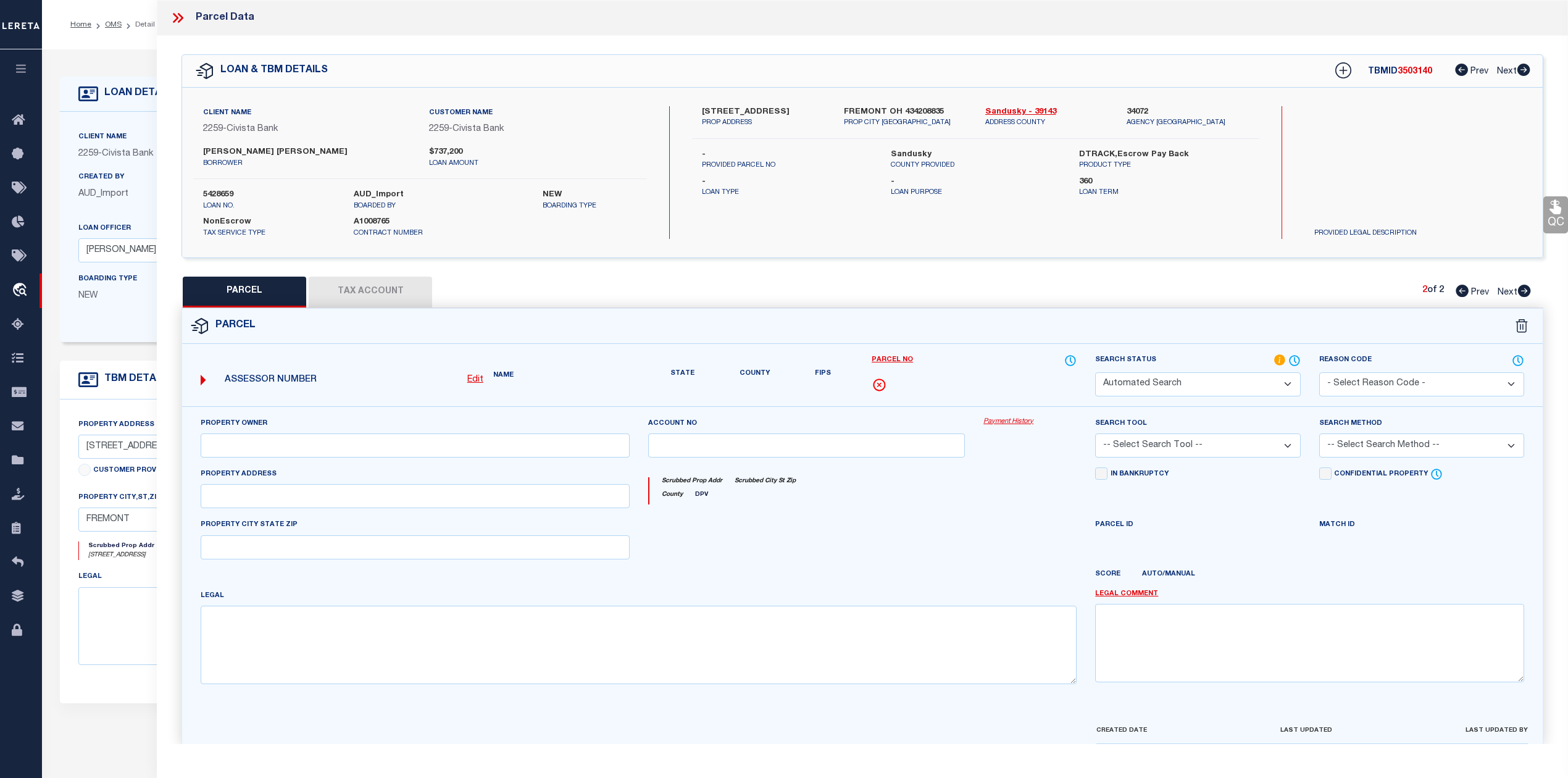
select select "PA"
type input "[PERSON_NAME]"
select select "ATL"
select select "ADD"
type input "[STREET_ADDRESS]"
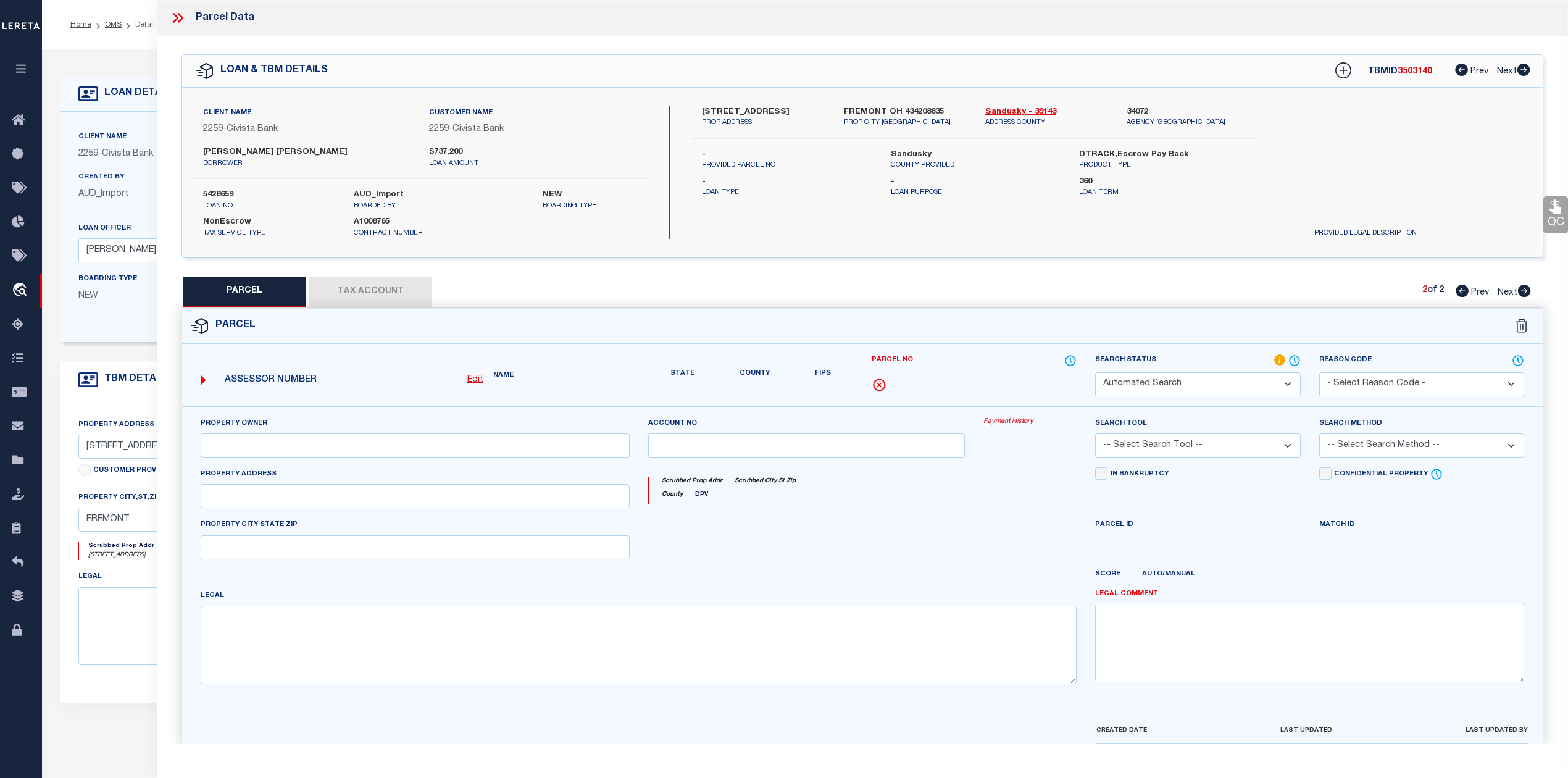
checkbox input "false"
type input "[GEOGRAPHIC_DATA], OH 43420"
type textarea "14 4 24 PT NE1/4 55.8868AC"
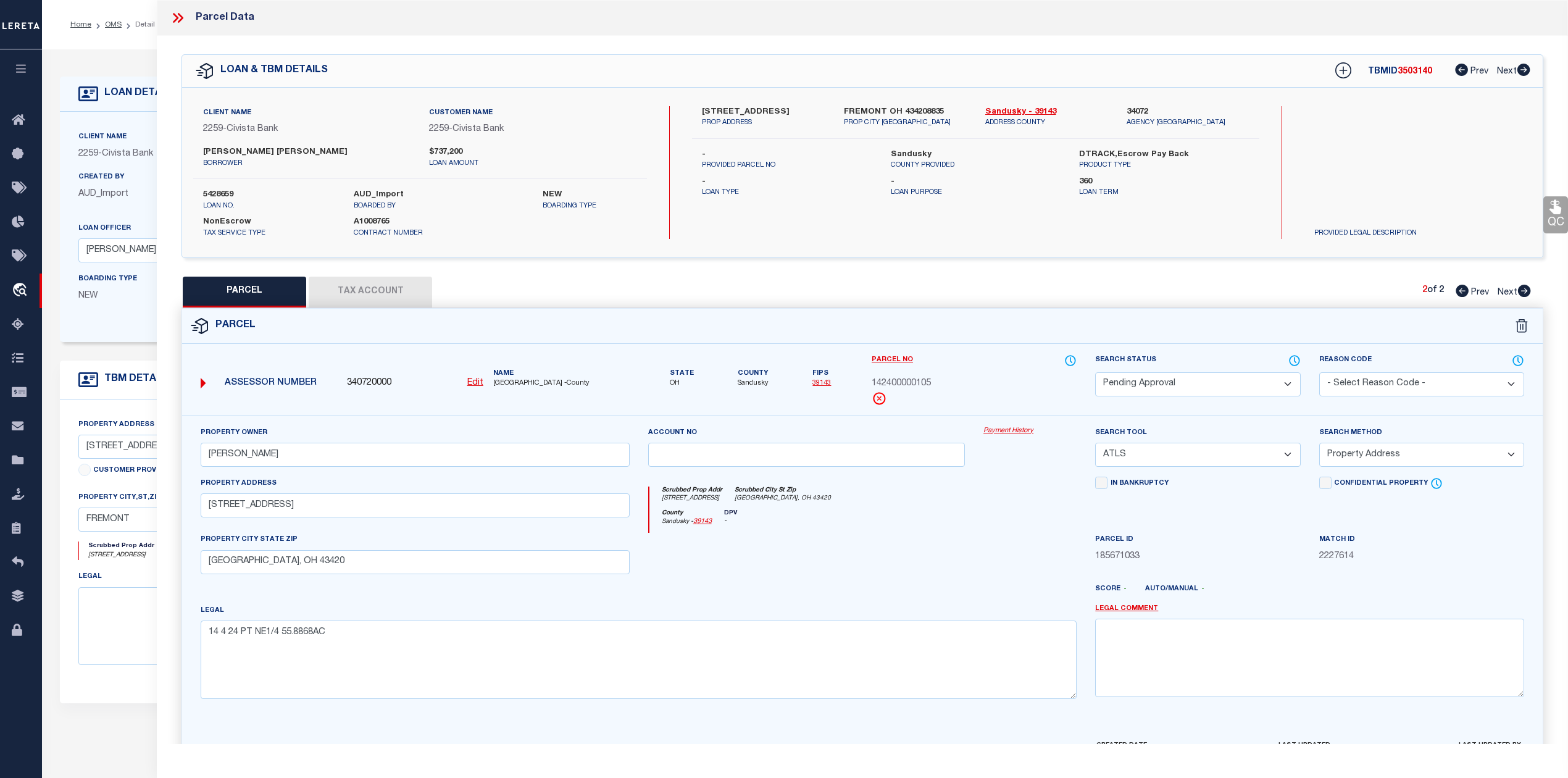
click at [862, 541] on div at bounding box center [807, 557] width 336 height 51
click at [890, 547] on div at bounding box center [807, 557] width 336 height 51
click at [906, 558] on div at bounding box center [807, 557] width 336 height 51
click at [1457, 292] on icon at bounding box center [1463, 291] width 13 height 12
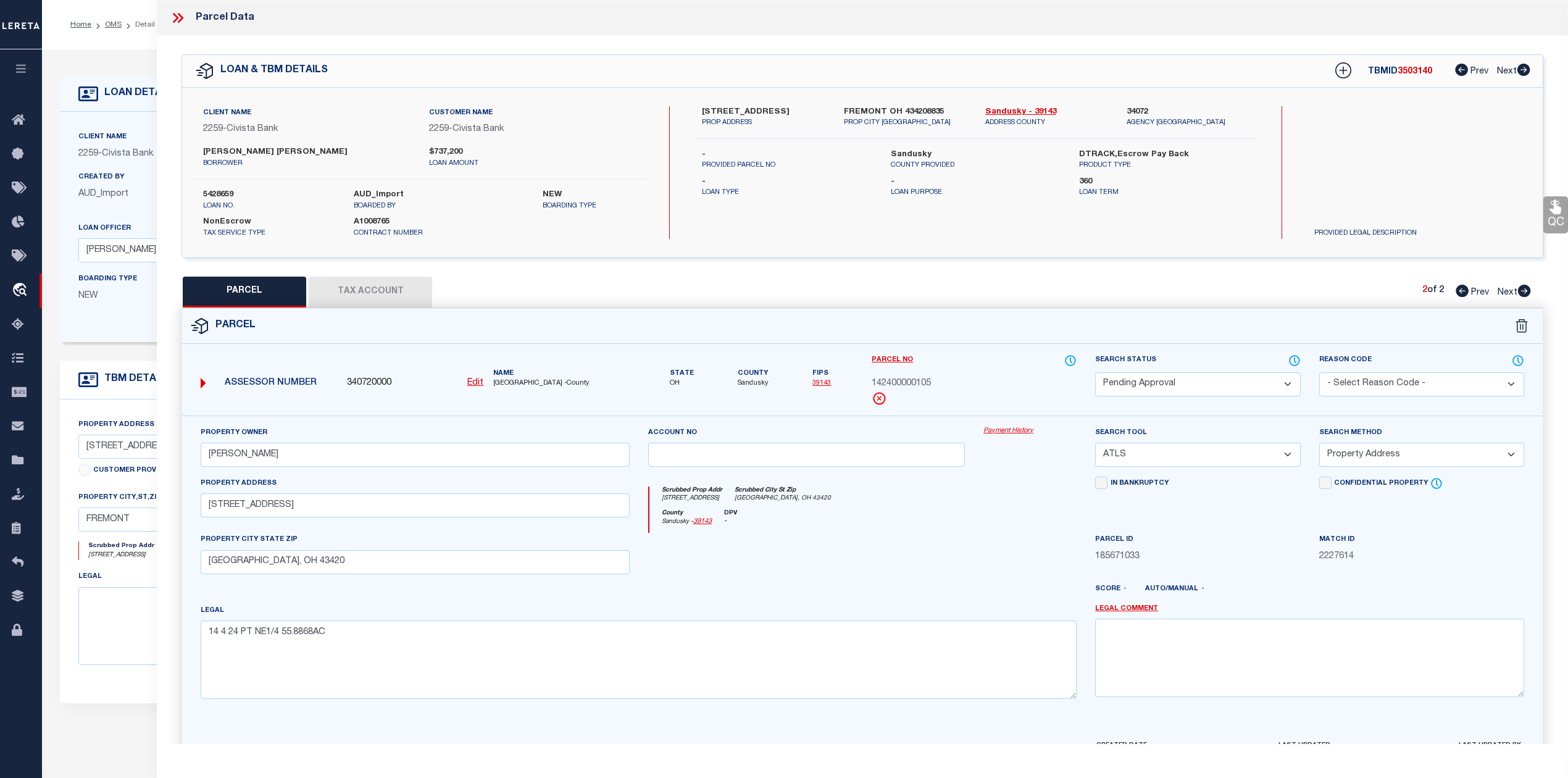
select select "AS"
select select
checkbox input "false"
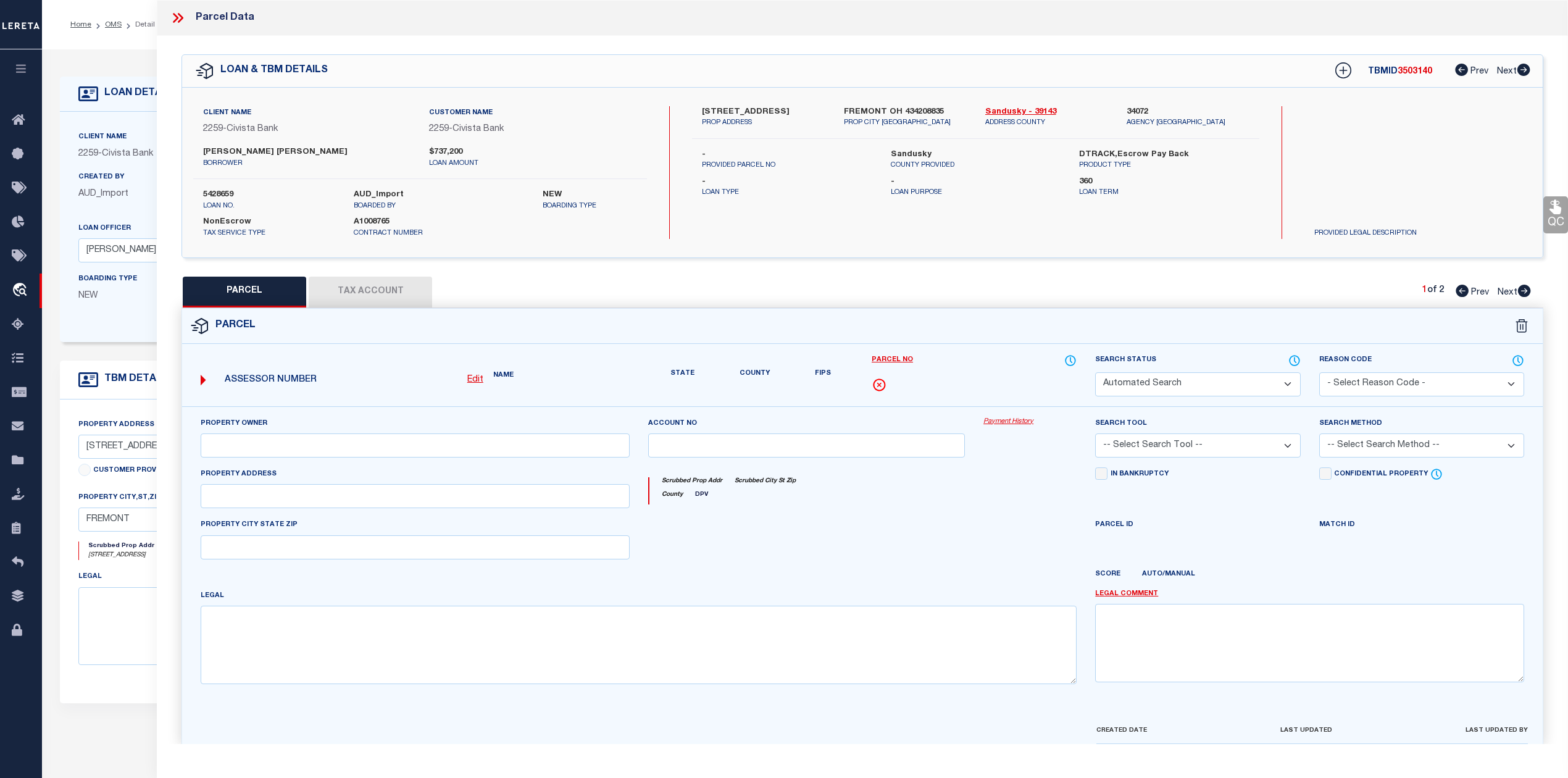
select select "IP"
type input "[PERSON_NAME]"
select select "ATL"
select select "ADD"
type input "[STREET_ADDRESS]"
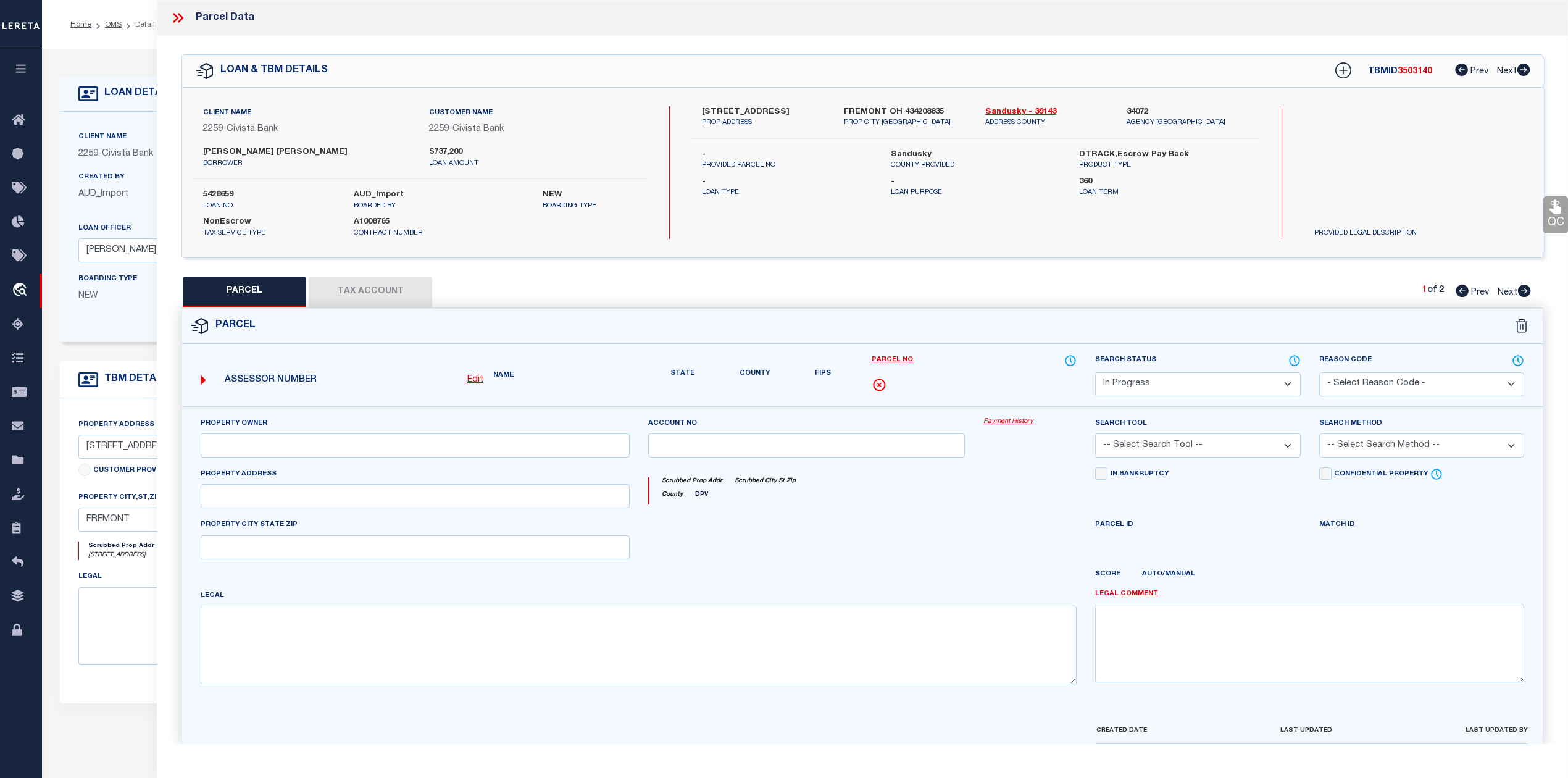
checkbox input "false"
type input "[GEOGRAPHIC_DATA], OH 43420"
type textarea "15 4 19 SW1/4 NW1/4 39.000AC."
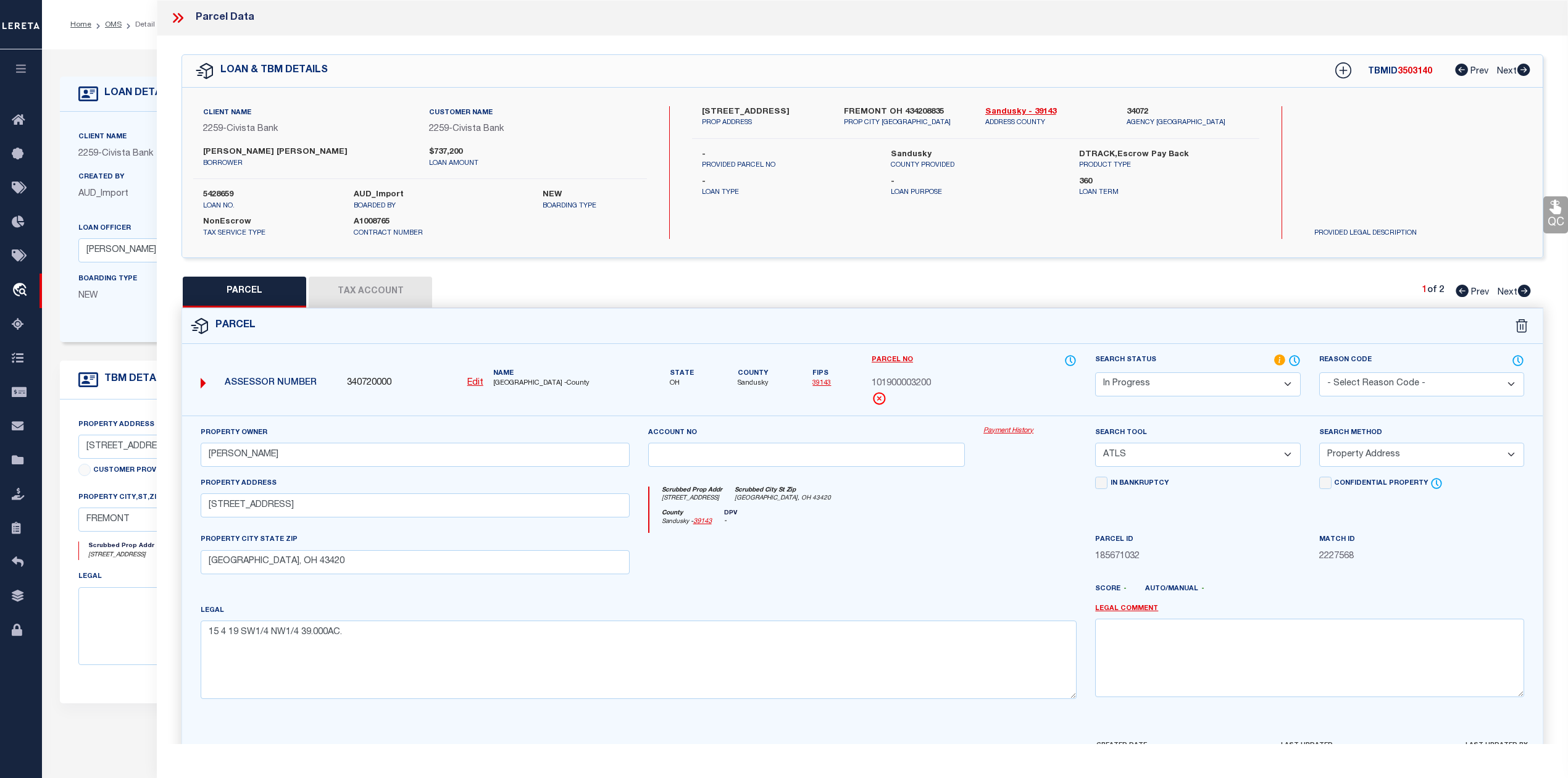
click at [959, 533] on div "County [GEOGRAPHIC_DATA] - 39143 DPV -" at bounding box center [863, 521] width 428 height 24
click at [983, 541] on div at bounding box center [1030, 557] width 111 height 51
click at [959, 545] on div at bounding box center [807, 557] width 336 height 51
click at [914, 566] on div at bounding box center [807, 557] width 336 height 51
drag, startPoint x: 311, startPoint y: 503, endPoint x: 176, endPoint y: 505, distance: 135.0
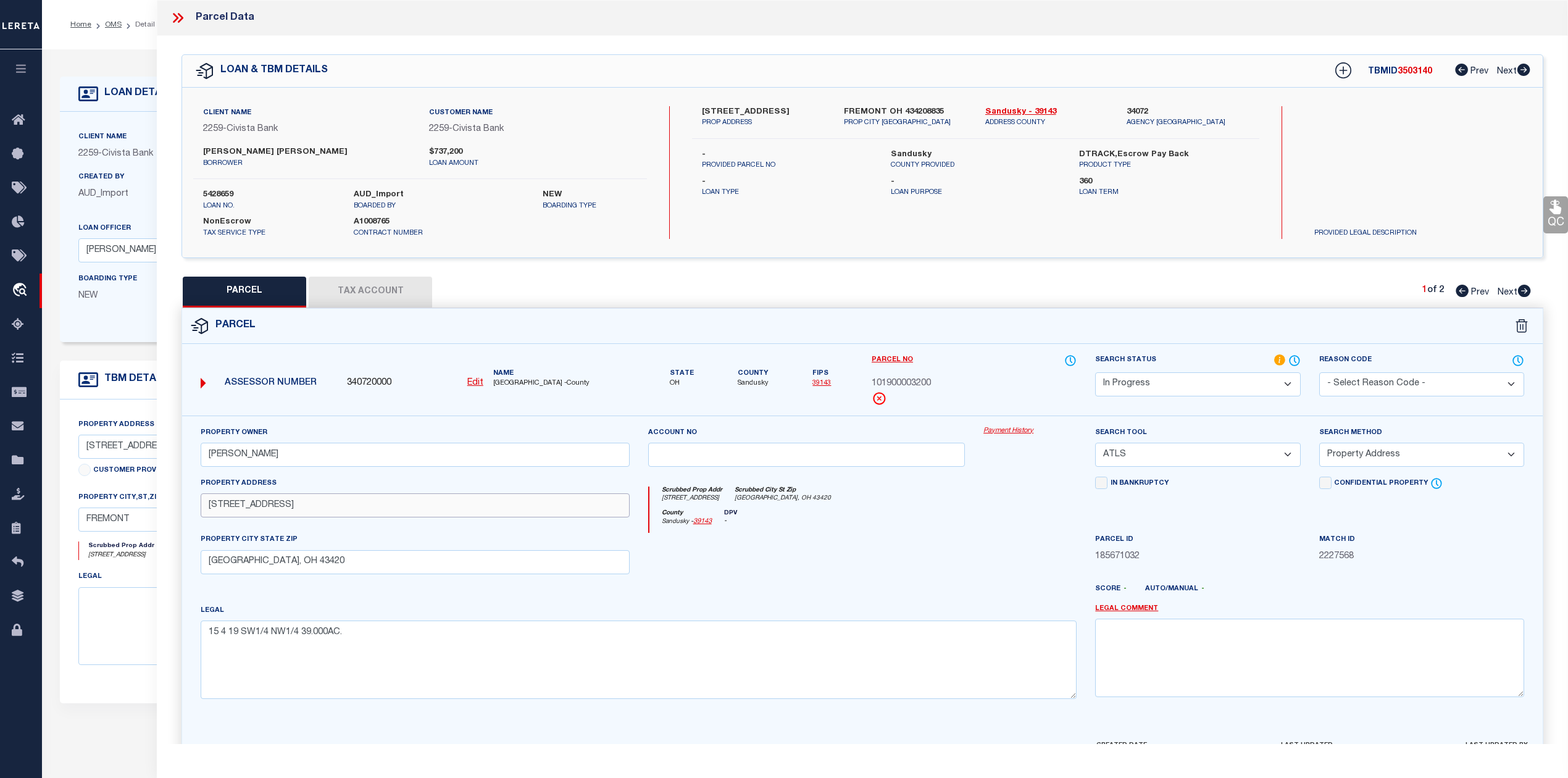
click at [176, 505] on div "Property Owner [PERSON_NAME] Account no Payment History Search Tool" at bounding box center [862, 591] width 1379 height 352
paste input "CR 31"
type input "1540 CR 31"
drag, startPoint x: 335, startPoint y: 557, endPoint x: 207, endPoint y: 568, distance: 128.5
click at [207, 568] on input "[GEOGRAPHIC_DATA], OH 43420" at bounding box center [414, 561] width 429 height 24
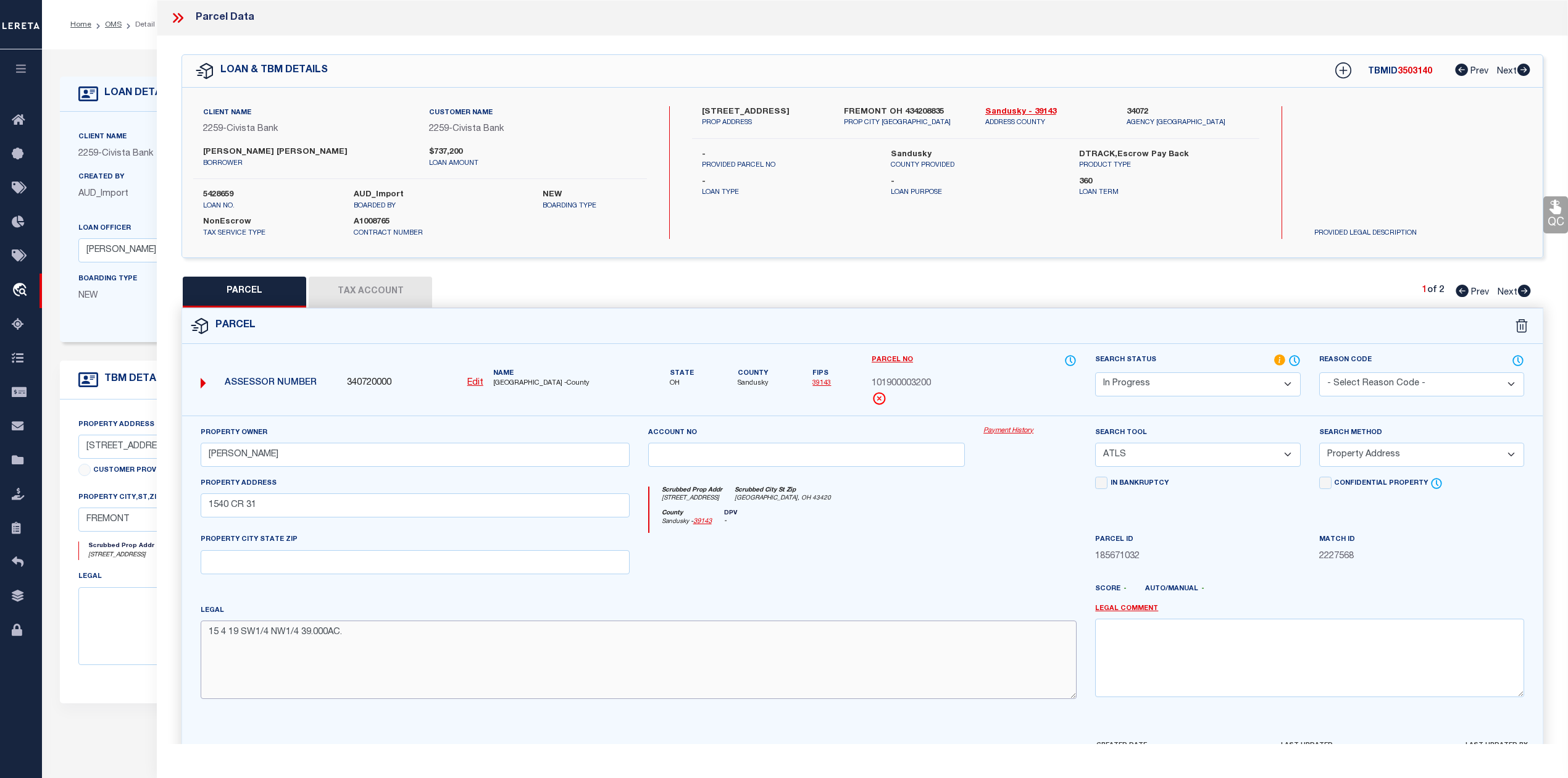
drag, startPoint x: 417, startPoint y: 645, endPoint x: 200, endPoint y: 632, distance: 217.4
click at [200, 632] on textarea "15 4 19 SW1/4 NW1/4 39.000AC." at bounding box center [638, 659] width 876 height 78
paste textarea "4."
type textarea "15 4 19 SW1/4 NW1/4 34.00AC."
click at [680, 592] on div "Property Owner [PERSON_NAME] Account no Payment History Search Tool -- Select S…" at bounding box center [862, 567] width 1342 height 283
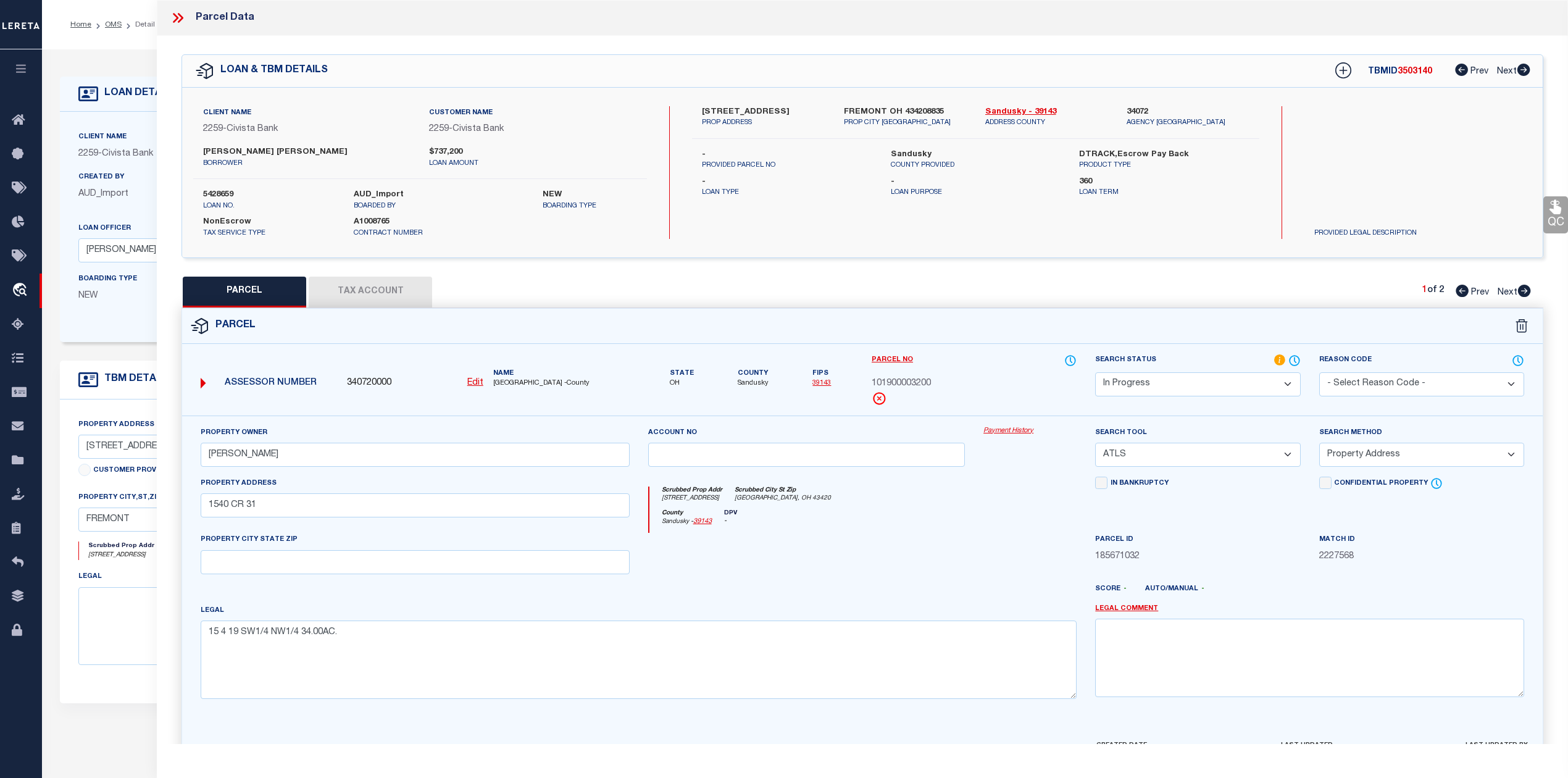
click at [1173, 451] on select "-- Select Search Tool -- 3rd Party Website Agency File Agency Website ATLS CNV-…" at bounding box center [1198, 454] width 205 height 24
select select "AGW"
click at [1095, 444] on select "-- Select Search Tool -- 3rd Party Website Agency File Agency Website ATLS CNV-…" at bounding box center [1198, 454] width 205 height 24
click at [988, 566] on div at bounding box center [1030, 557] width 111 height 51
click at [1366, 460] on select "-- Select Search Method -- Property Address Legal Liability Info Provided" at bounding box center [1421, 454] width 205 height 24
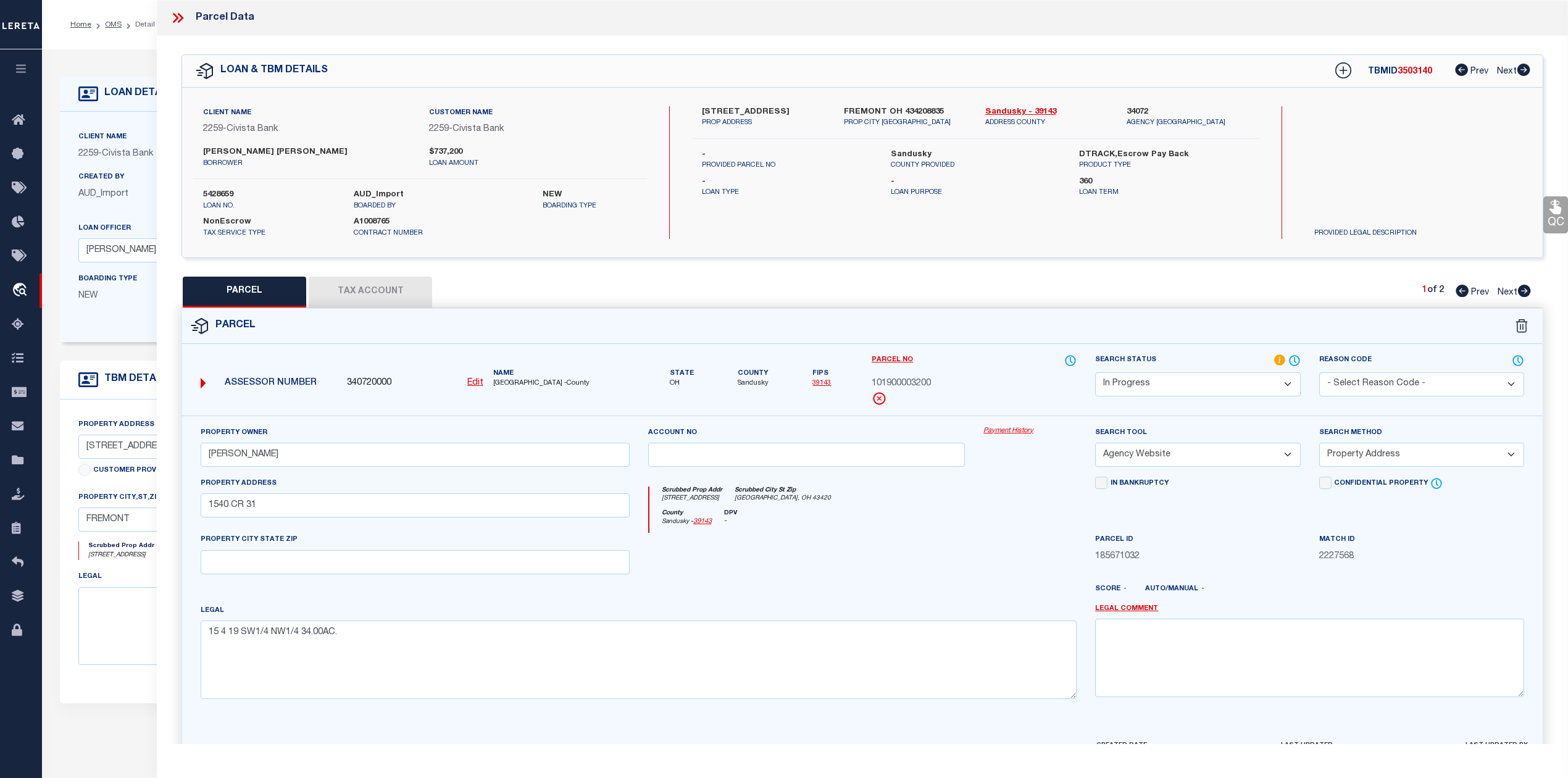
click at [1366, 460] on select "-- Select Search Method -- Property Address Legal Liability Info Provided" at bounding box center [1421, 454] width 205 height 24
click at [1018, 552] on div at bounding box center [1030, 557] width 111 height 51
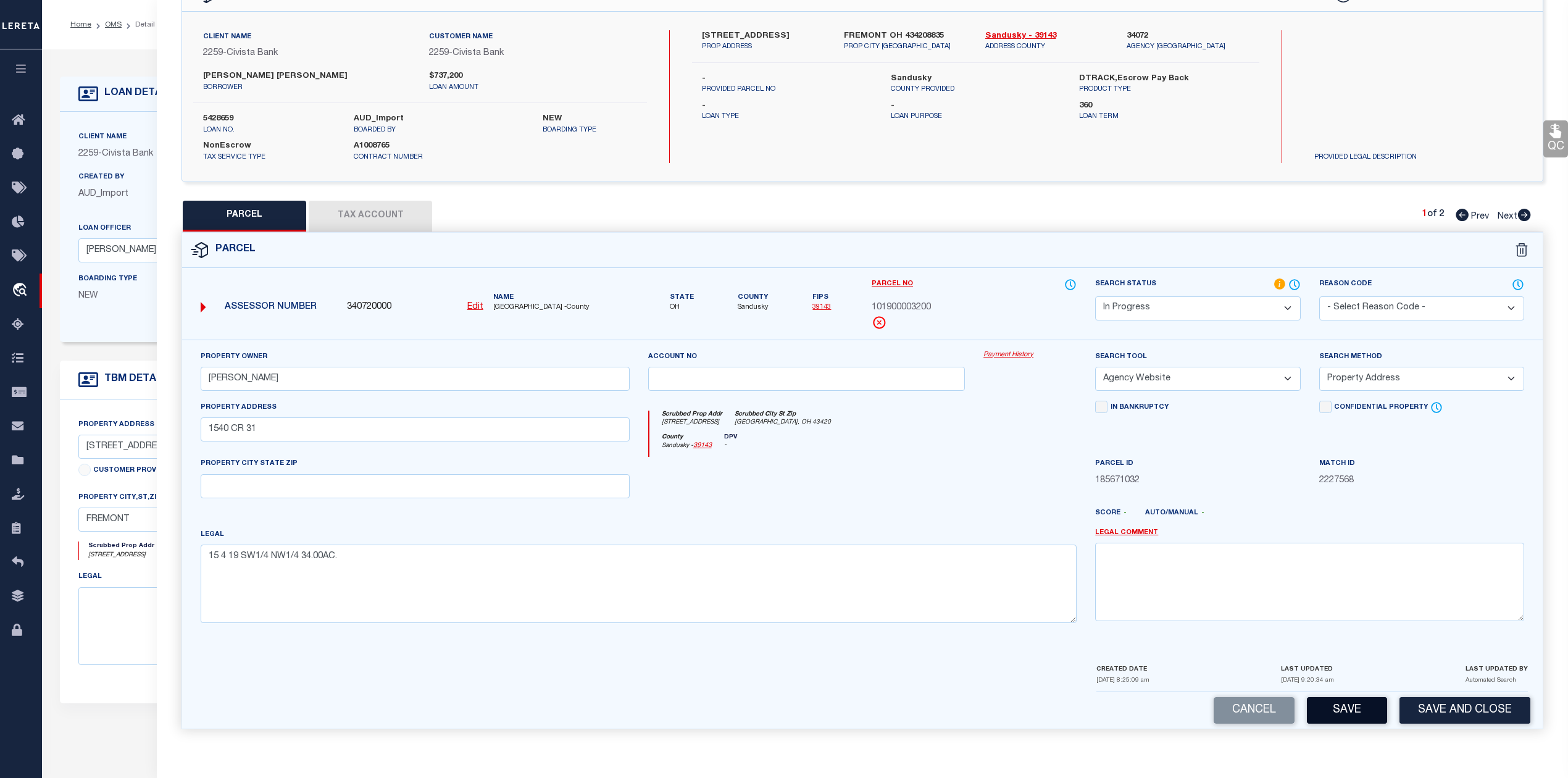
click at [1342, 722] on button "Save" at bounding box center [1346, 711] width 81 height 27
click at [1011, 526] on div at bounding box center [919, 518] width 336 height 20
select select "AS"
select select
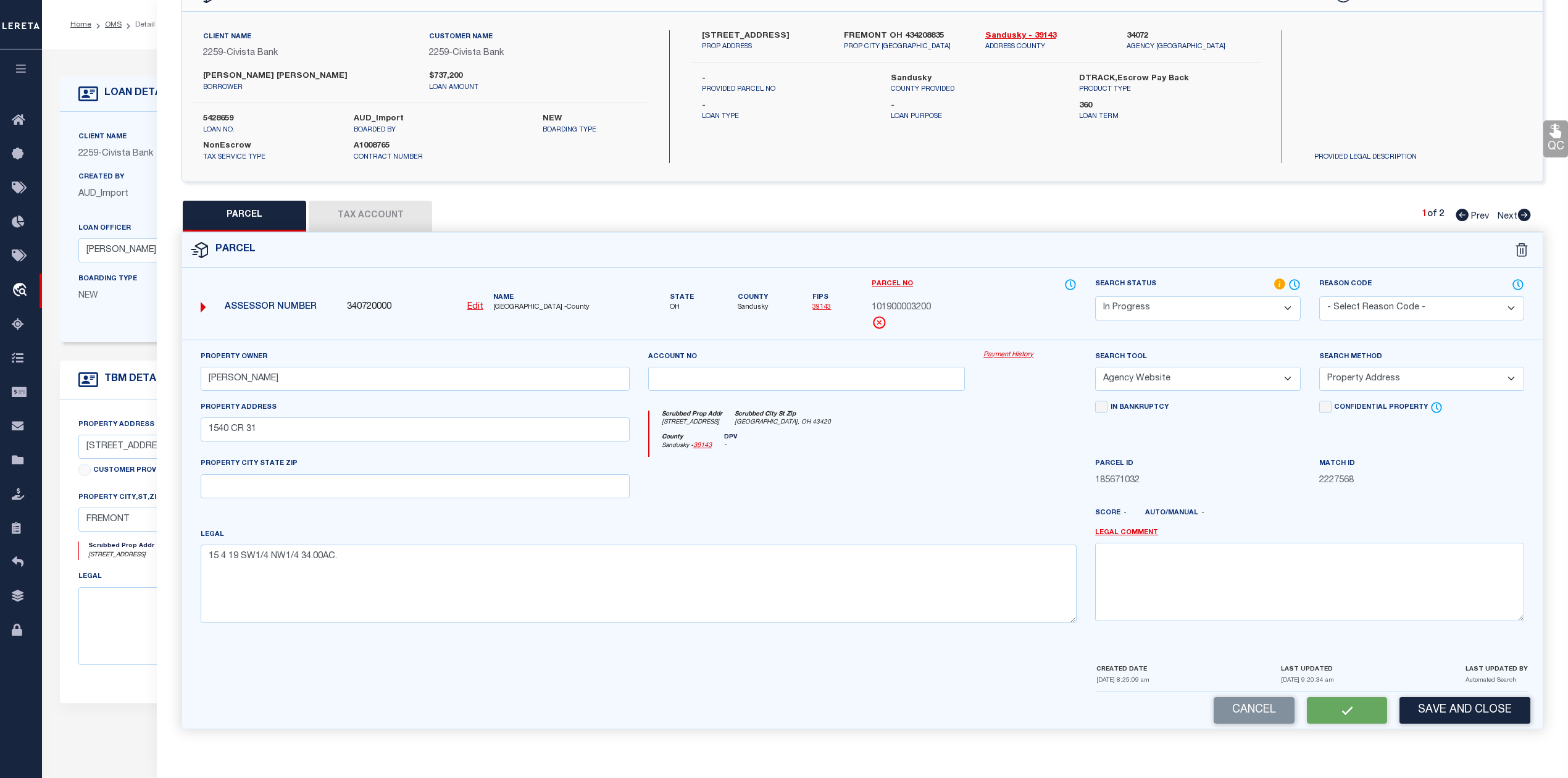
checkbox input "false"
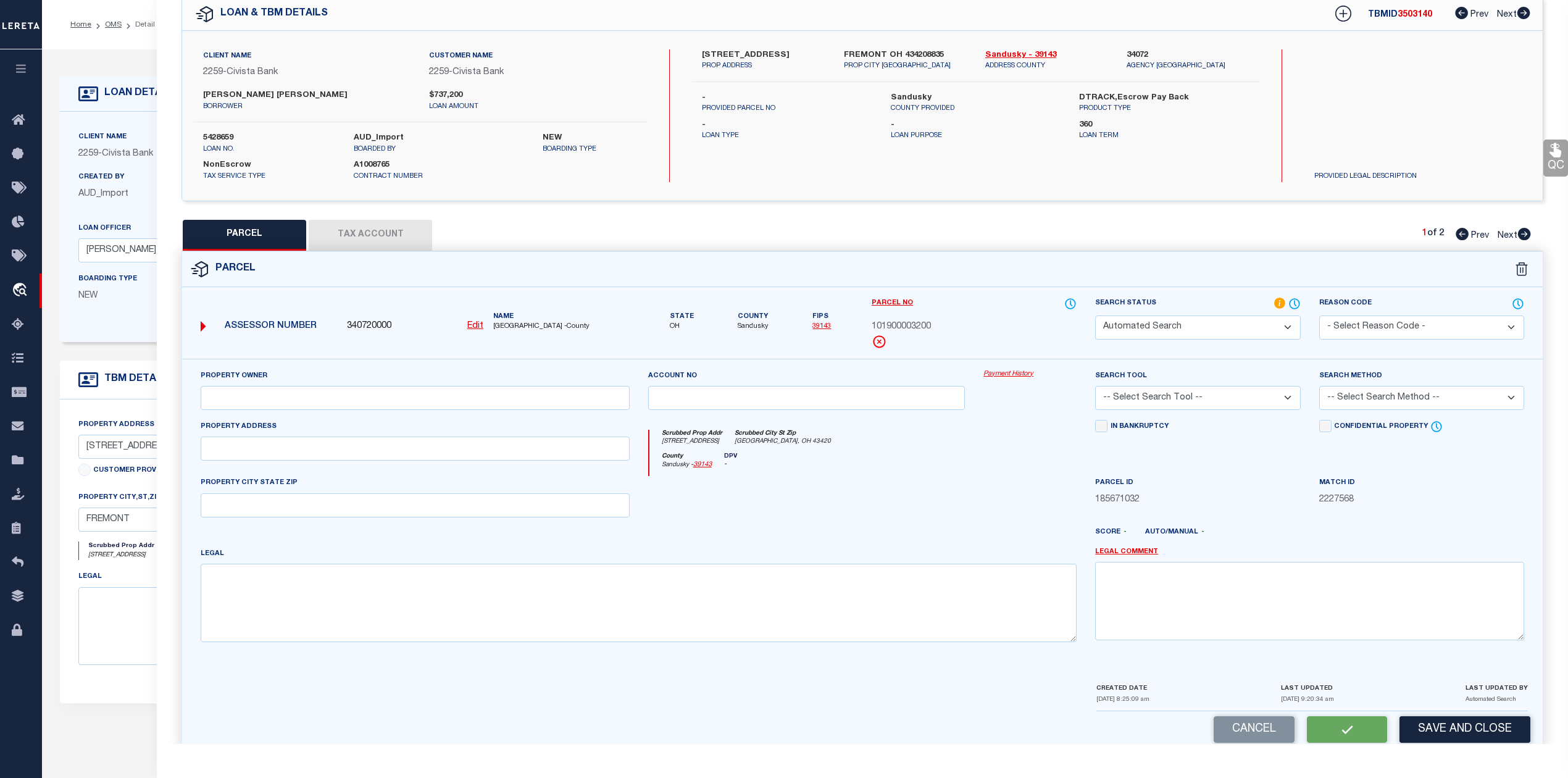
select select "IP"
type input "HOFFMAN,FREDRICK V"
select select "AGW"
select select "ADD"
type input "1540 CR 31"
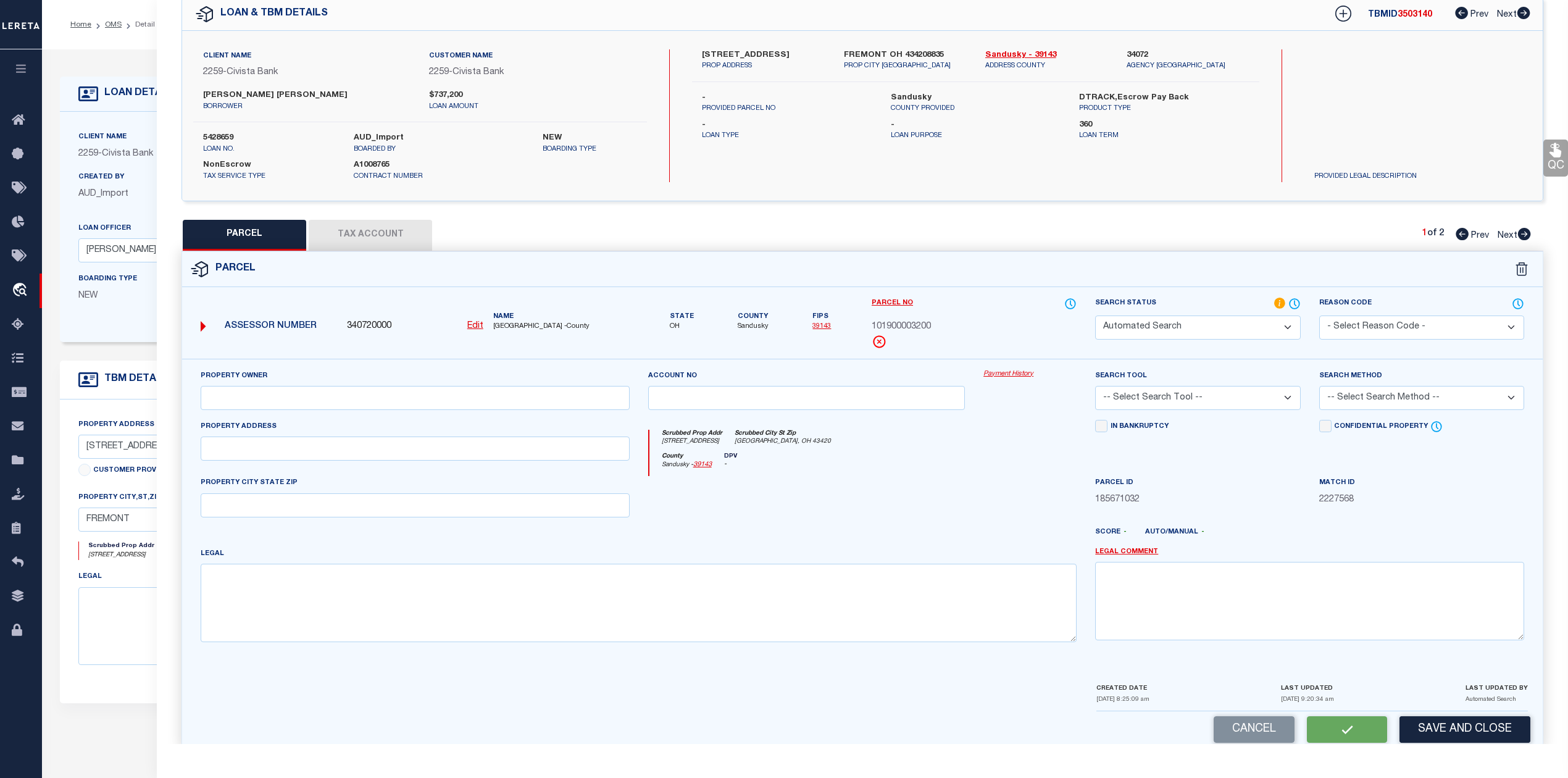
type textarea "15 4 19 SW1/4 NW1/4 34.00AC."
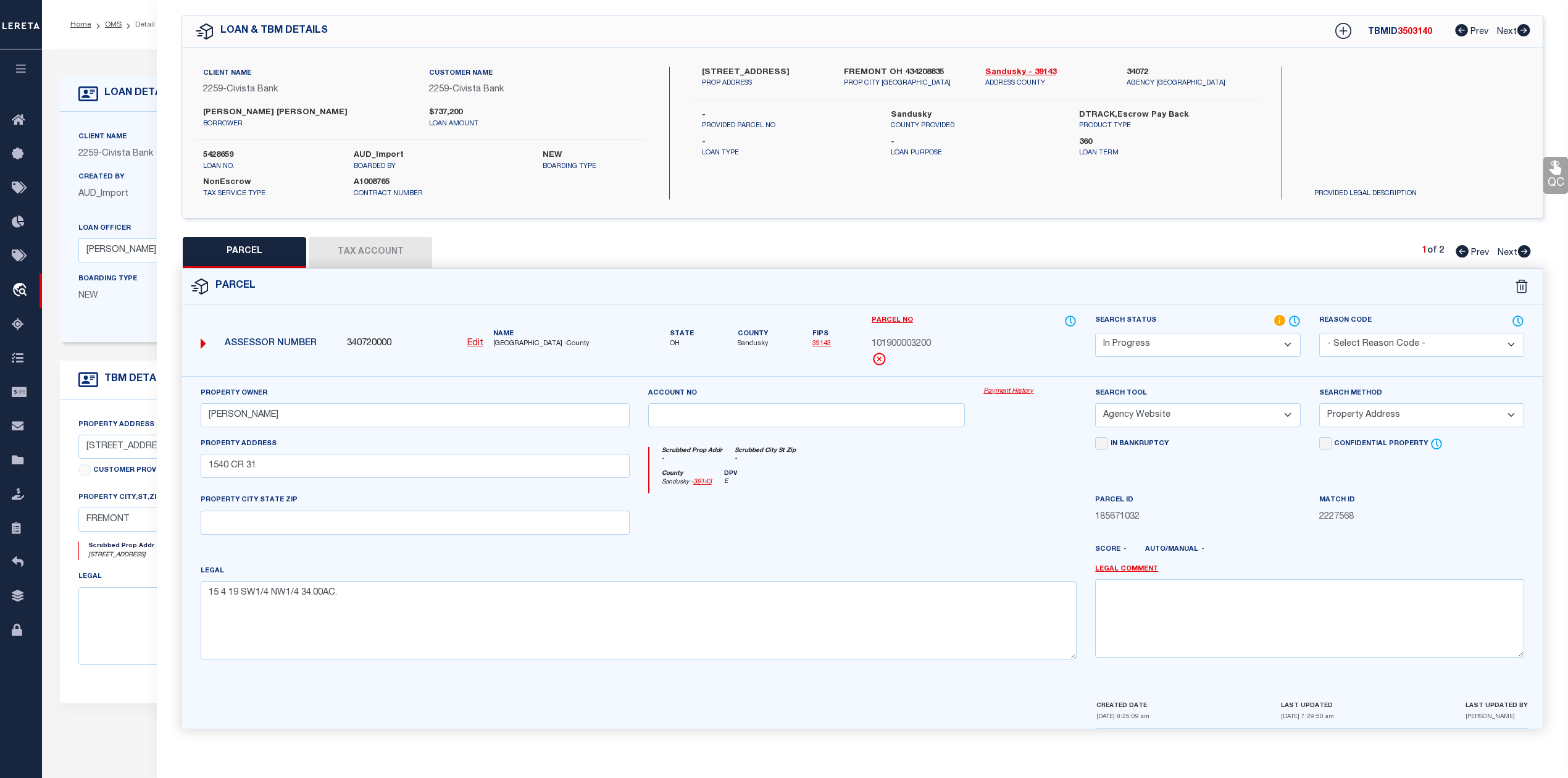
click at [922, 507] on div at bounding box center [807, 518] width 336 height 51
click at [378, 246] on button "Tax Account" at bounding box center [370, 252] width 124 height 31
select select "100"
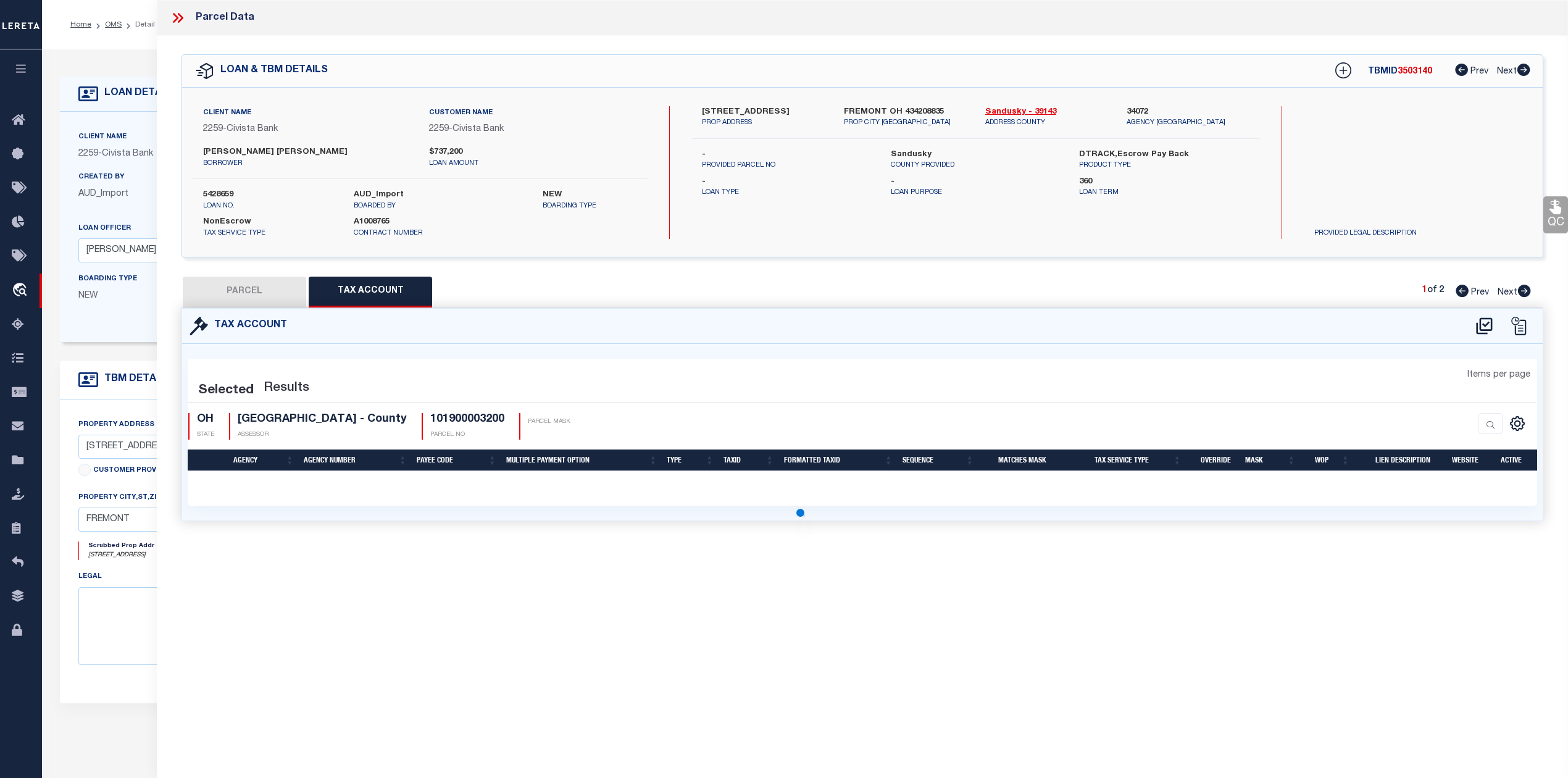
scroll to position [0, 0]
select select "100"
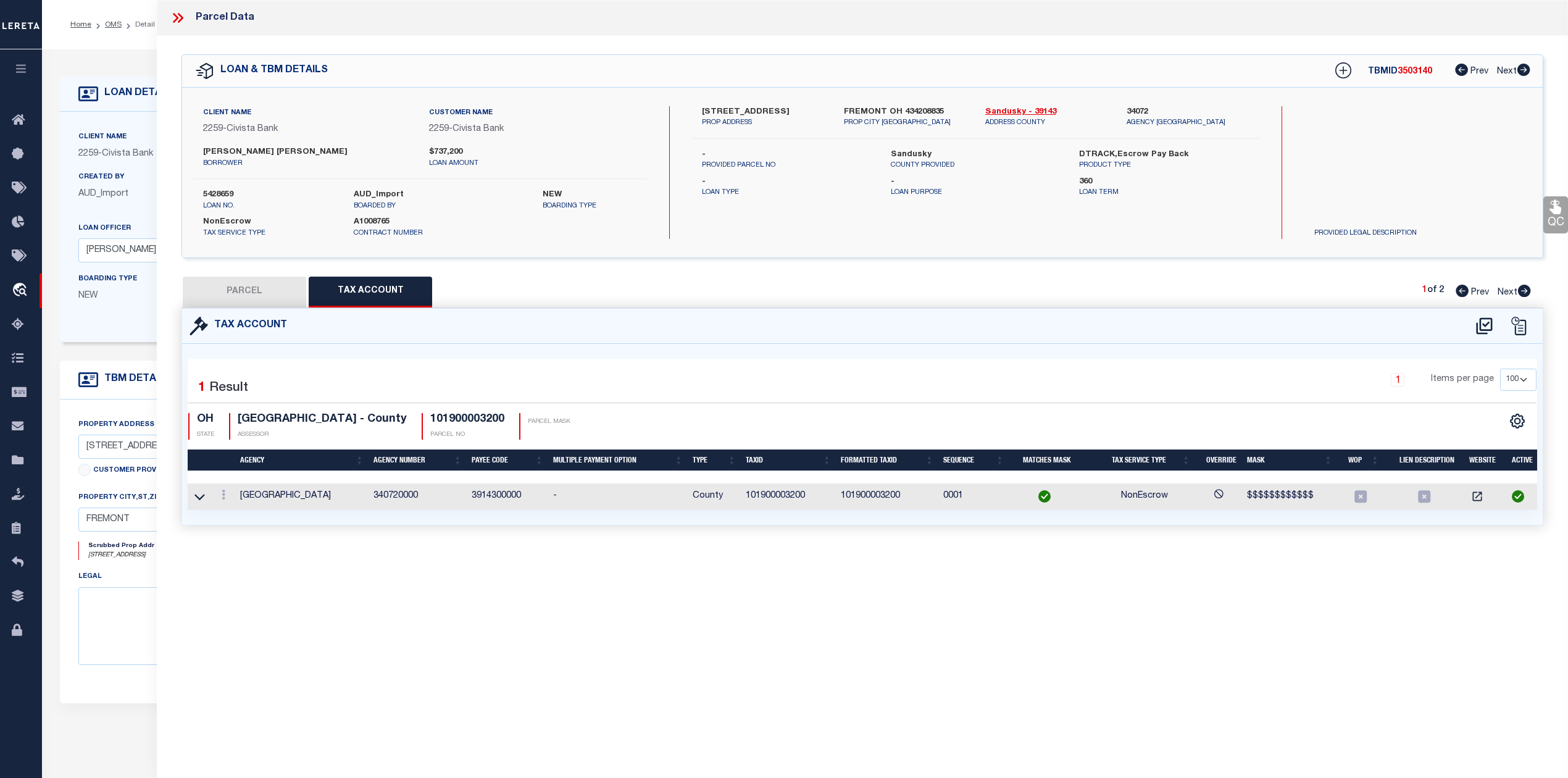
click at [270, 274] on div "QC QC QC" at bounding box center [861, 295] width 1411 height 519
click at [795, 628] on div "Parcel Data QC QC QC - Select Status - Ready to QC" at bounding box center [861, 372] width 1411 height 744
click at [268, 292] on button "PARCEL" at bounding box center [245, 292] width 124 height 31
select select "AS"
select select
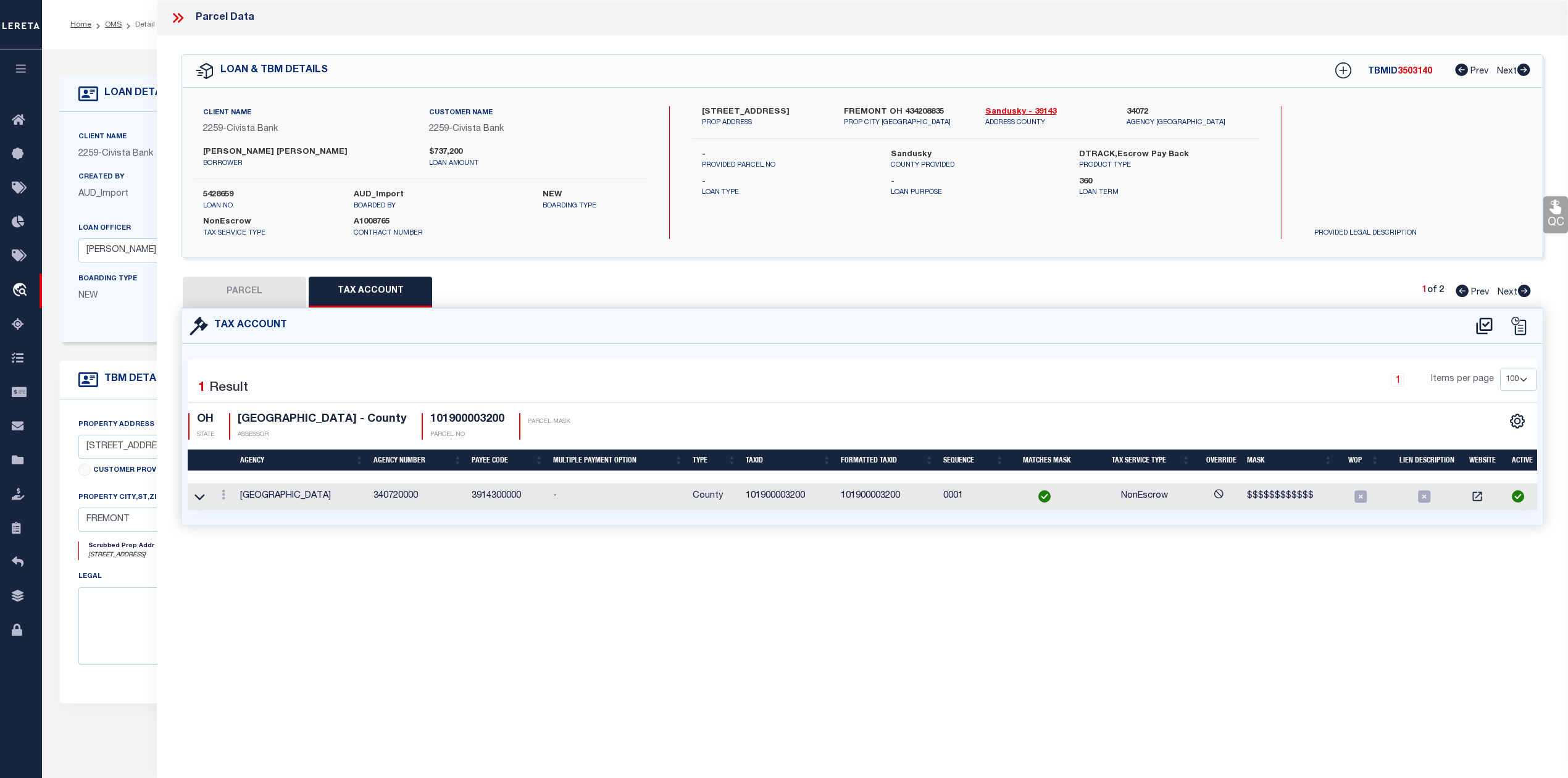
select select
checkbox input "false"
select select "IP"
type input "HOFFMAN,FREDRICK V"
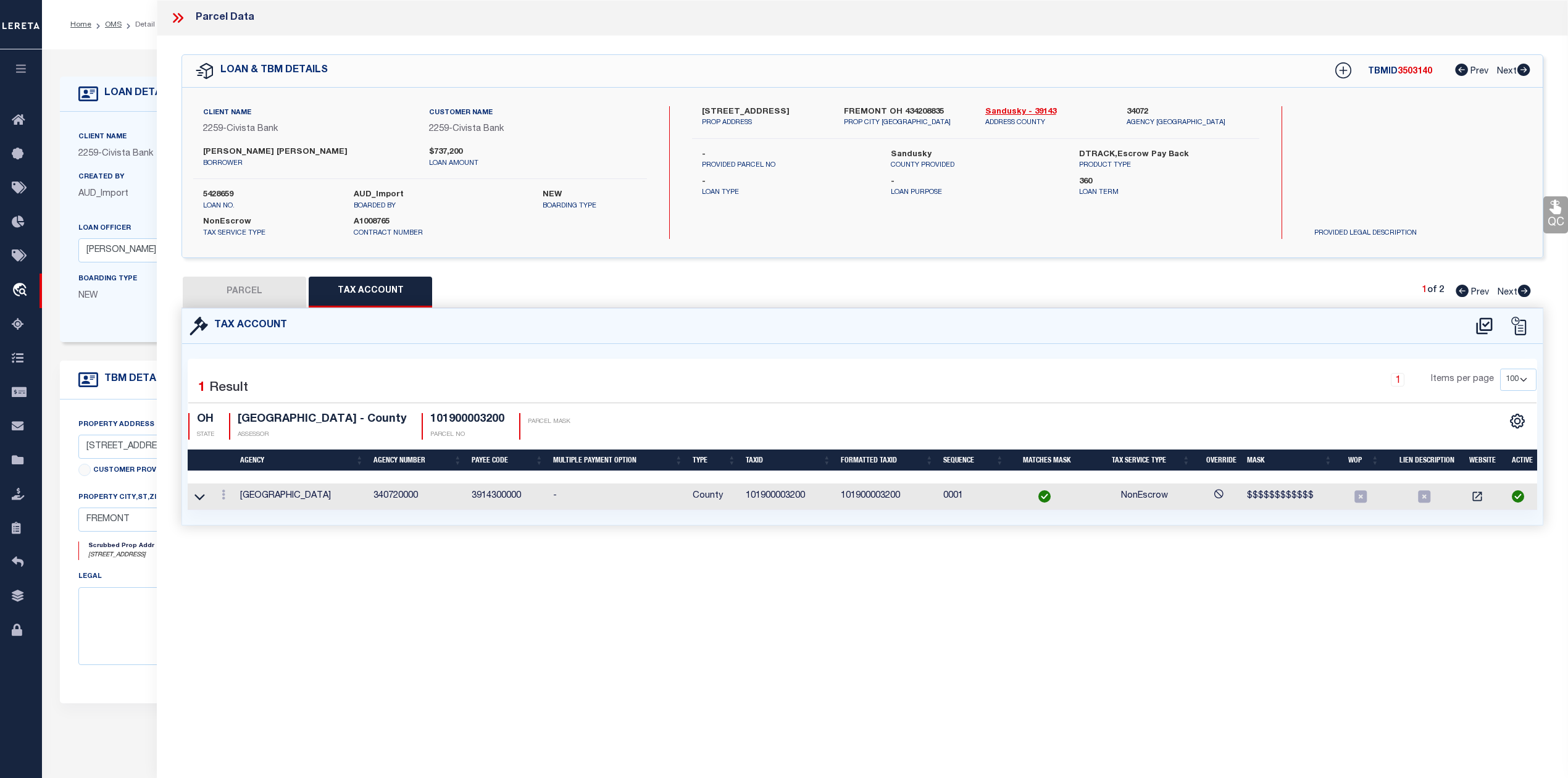
select select "AGW"
select select "ADD"
type input "1540 CR 31"
type textarea "15 4 19 SW1/4 NW1/4 34.00AC."
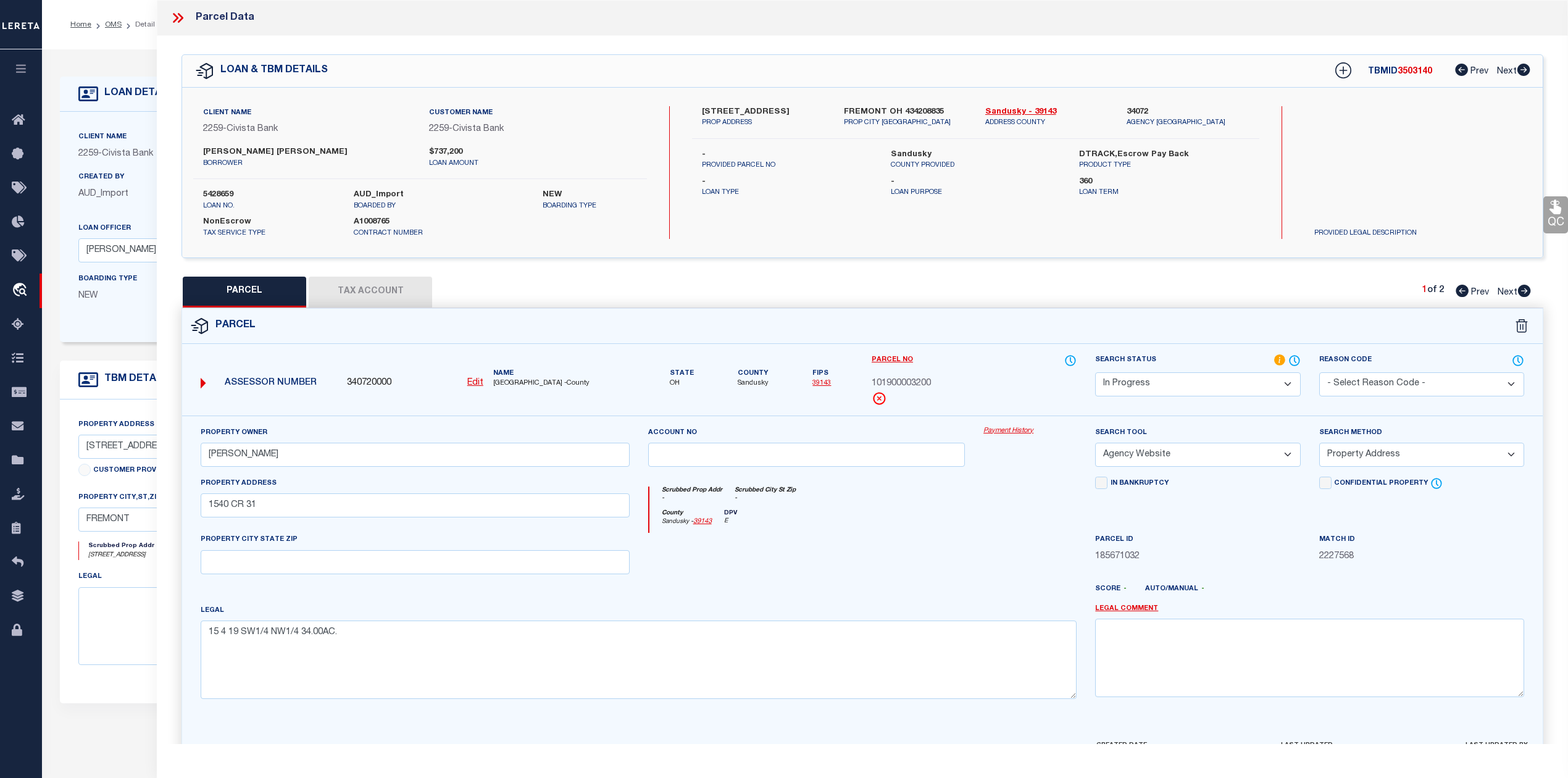
click at [900, 560] on div at bounding box center [807, 557] width 336 height 51
drag, startPoint x: 326, startPoint y: 459, endPoint x: 199, endPoint y: 453, distance: 127.1
click at [199, 453] on div "Property Owner HOFFMAN,FREDRICK V" at bounding box center [415, 451] width 448 height 51
paste input "FREDRICK V & ELIZABETH J /SUR"
type input "HOFFMAN, FREDRICK V & ELIZABETH J /SURV"
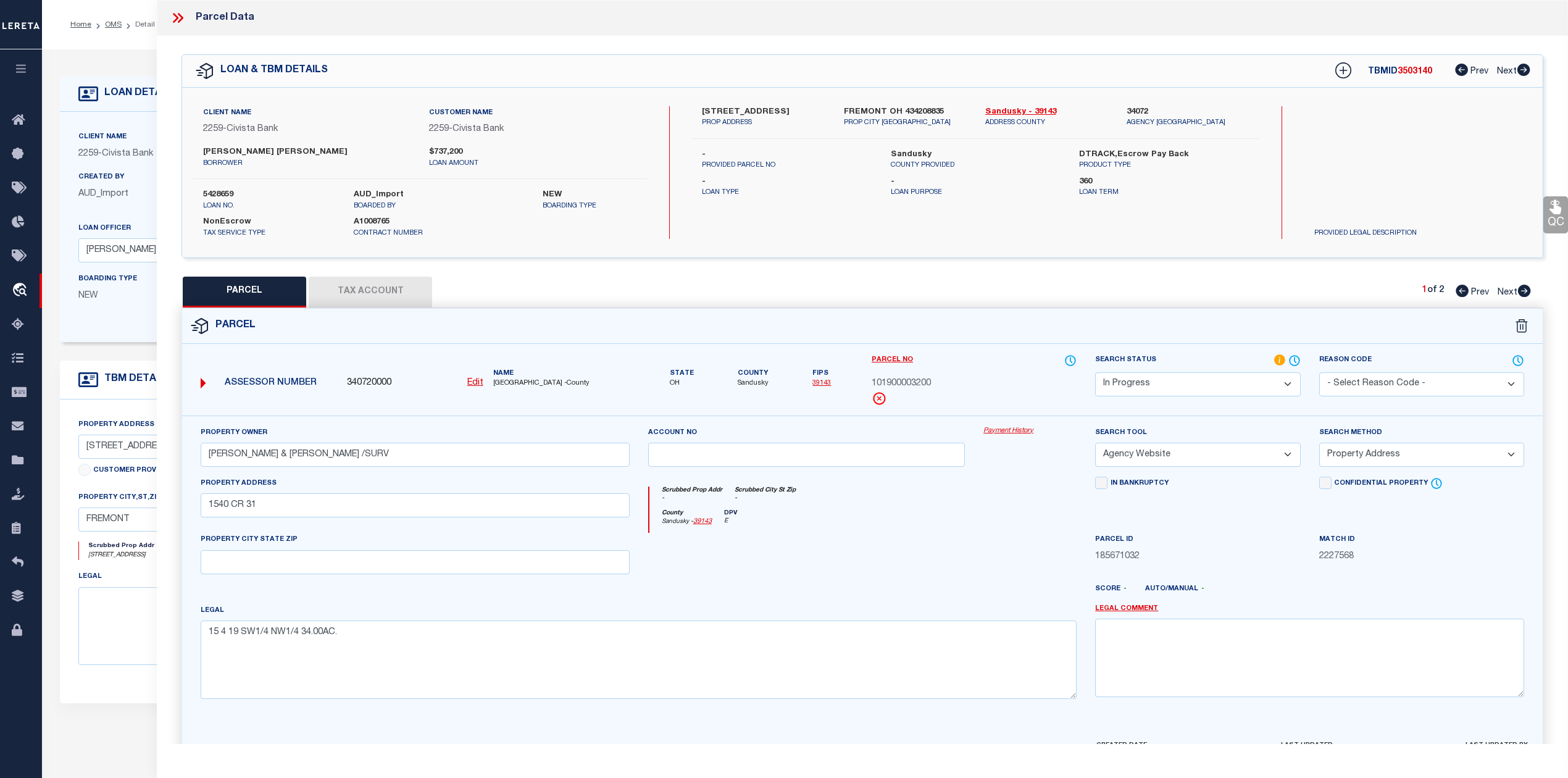
click at [815, 571] on div at bounding box center [807, 557] width 336 height 51
click at [829, 564] on div at bounding box center [807, 557] width 336 height 51
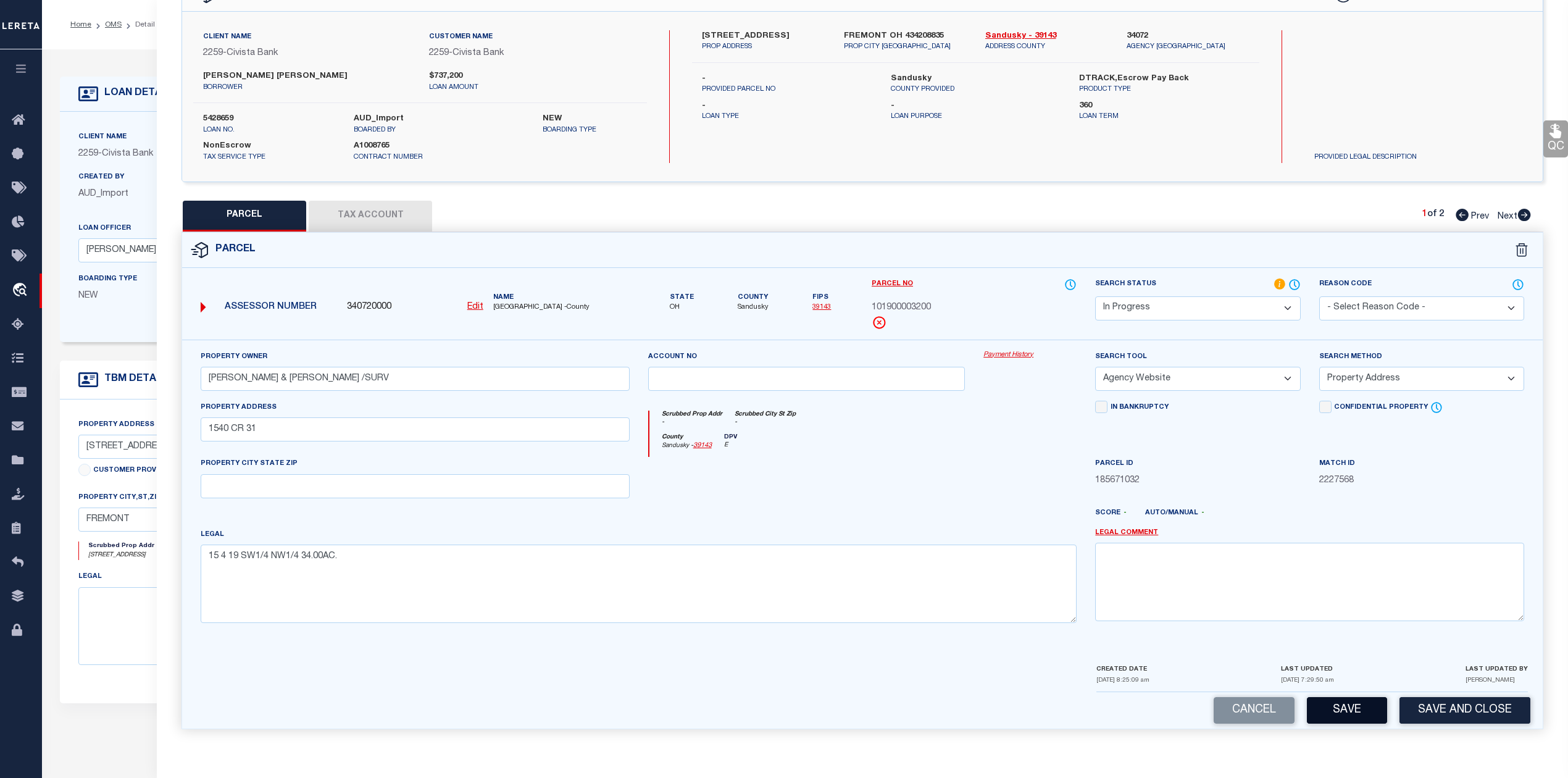
click at [1322, 709] on button "Save" at bounding box center [1346, 711] width 81 height 27
select select "AS"
select select
checkbox input "false"
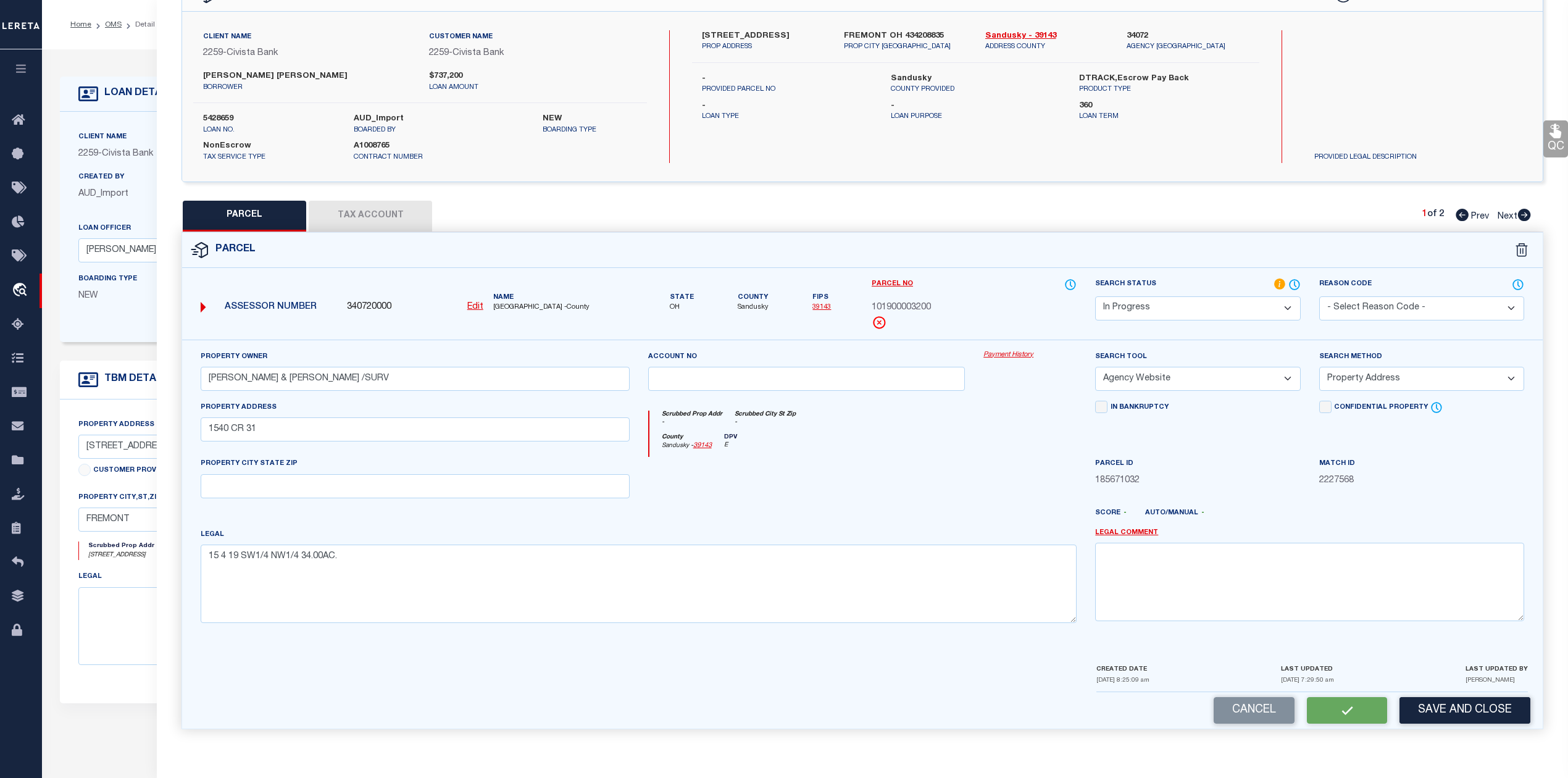
checkbox input "false"
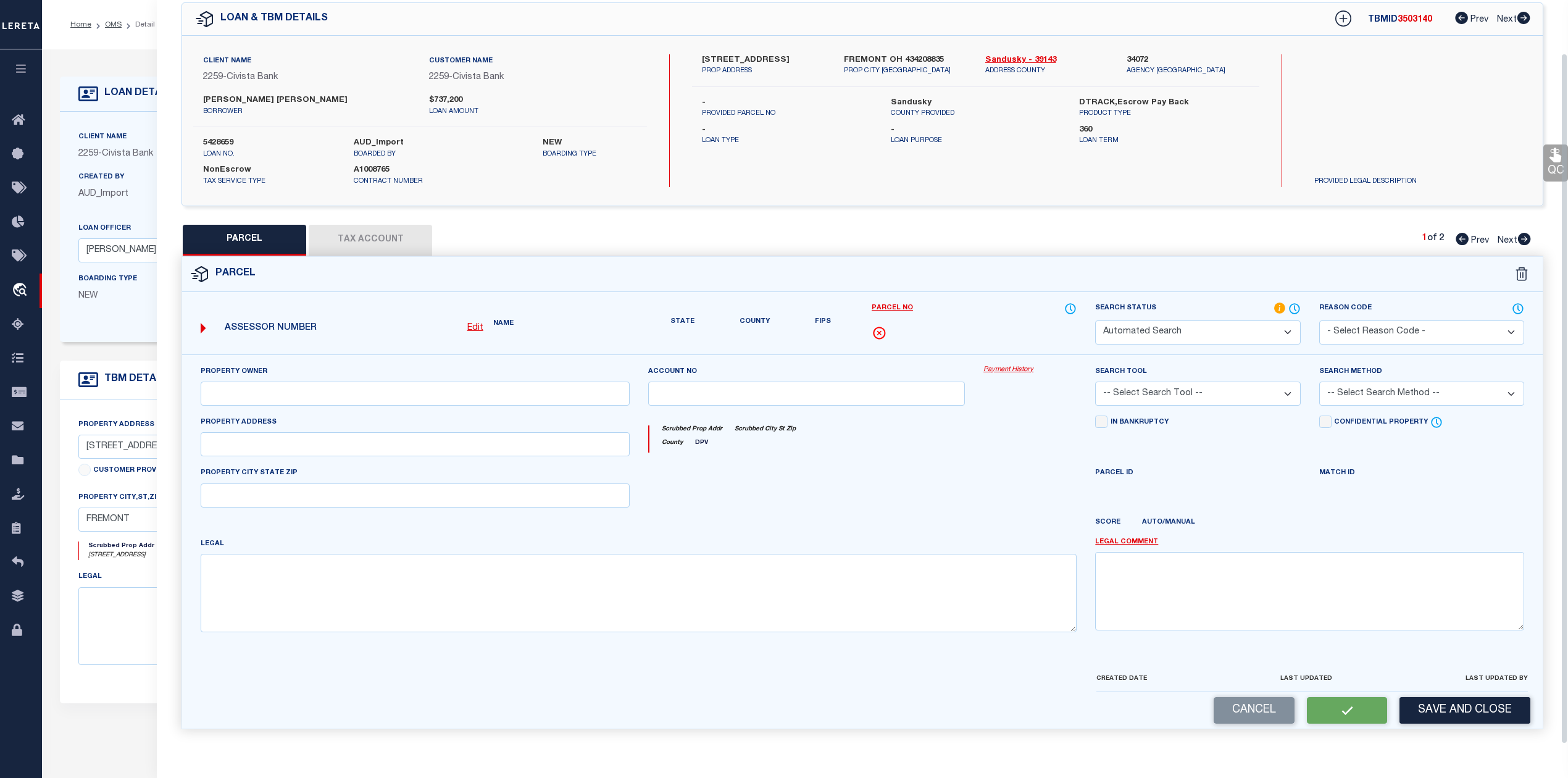
select select "IP"
type input "HOFFMAN, FREDRICK V & ELIZABETH J /SURV"
select select "AGW"
select select "ADD"
type input "1540 CR 31"
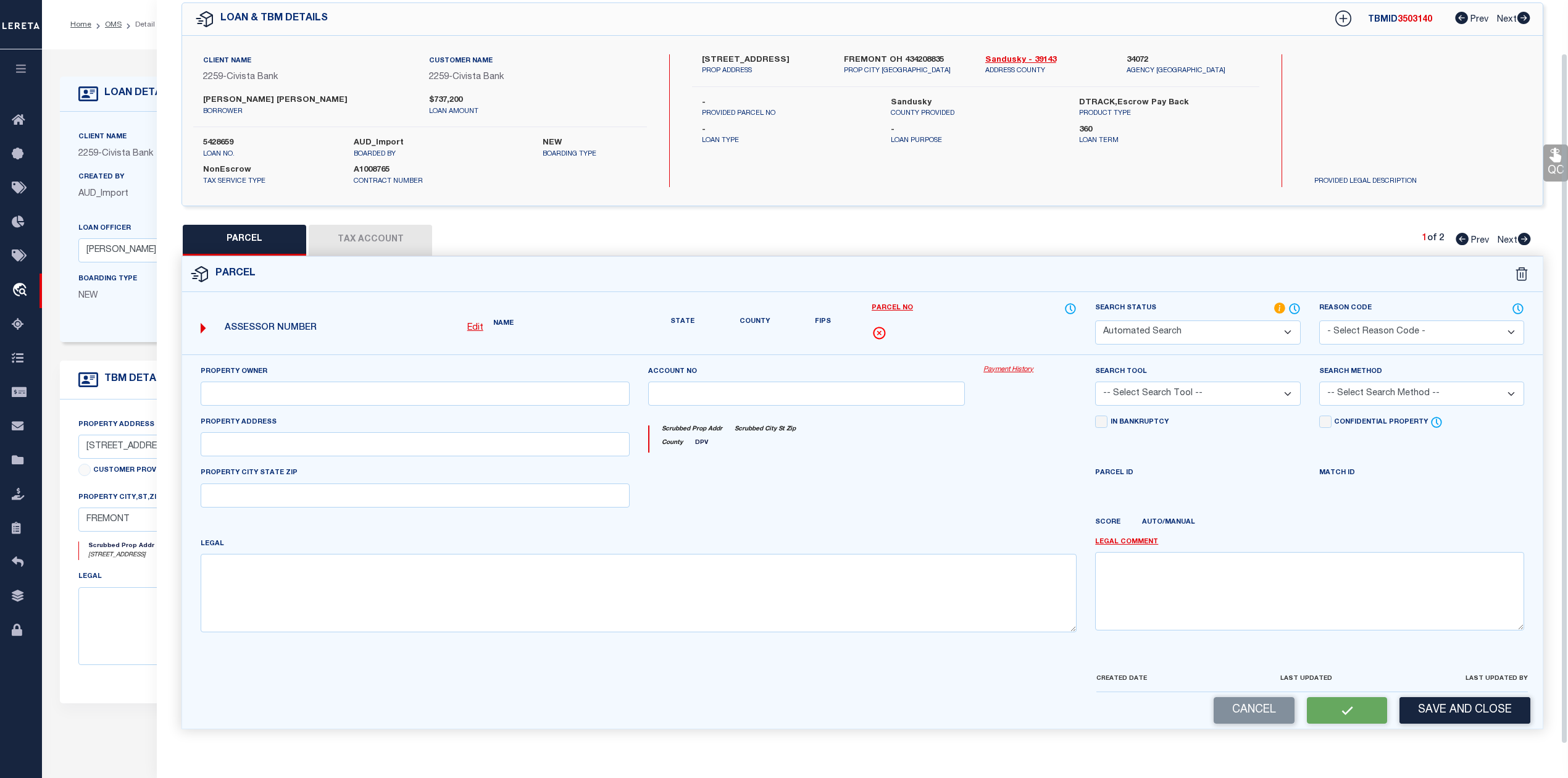
type textarea "15 4 19 SW1/4 NW1/4 34.00AC."
click at [878, 484] on div at bounding box center [807, 491] width 336 height 51
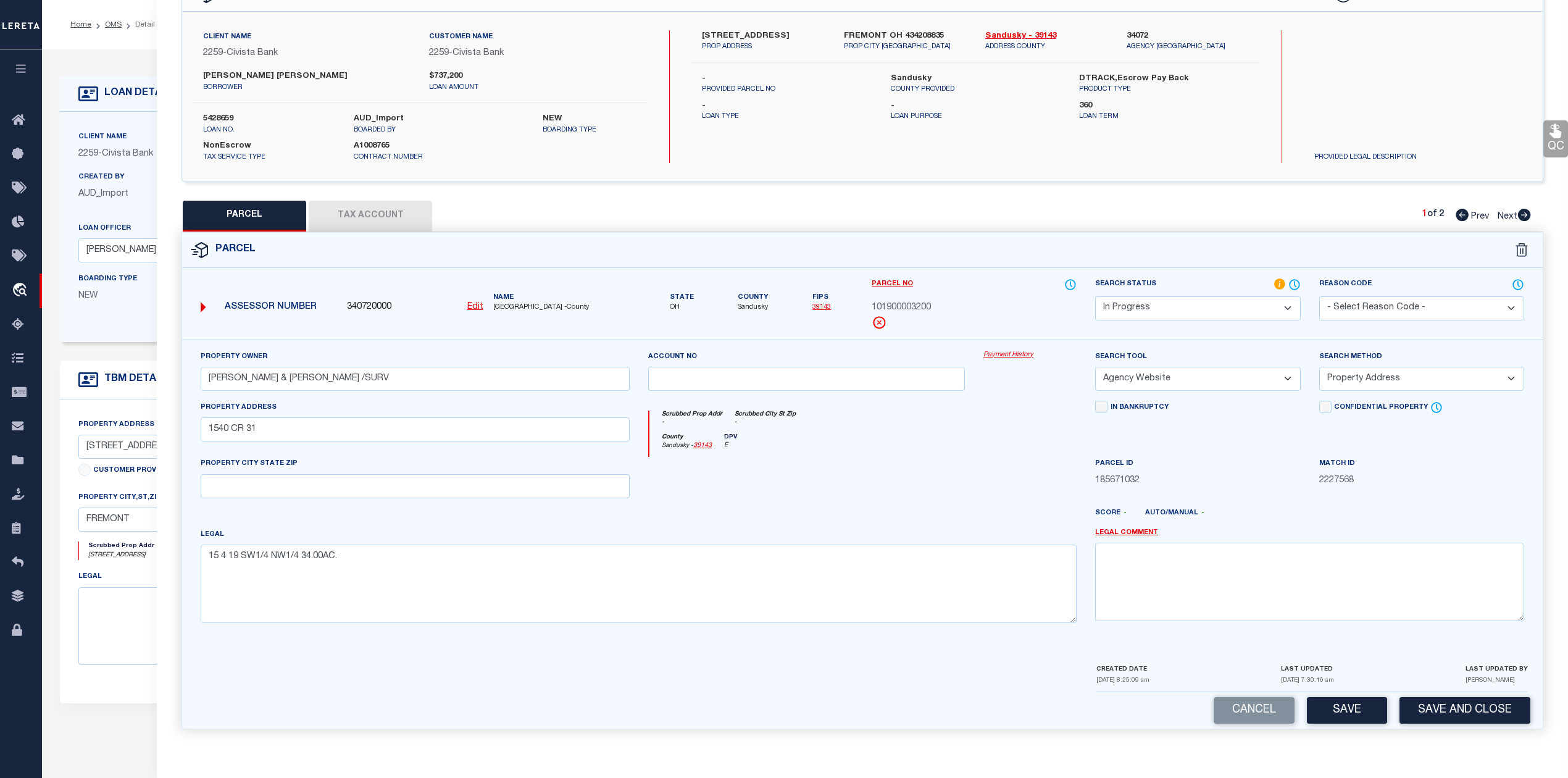
click at [1199, 375] on select "-- Select Search Tool -- 3rd Party Website Agency File Agency Website ATLS CNV-…" at bounding box center [1198, 378] width 205 height 24
click at [947, 460] on div at bounding box center [807, 482] width 336 height 51
click at [363, 216] on button "Tax Account" at bounding box center [370, 216] width 124 height 31
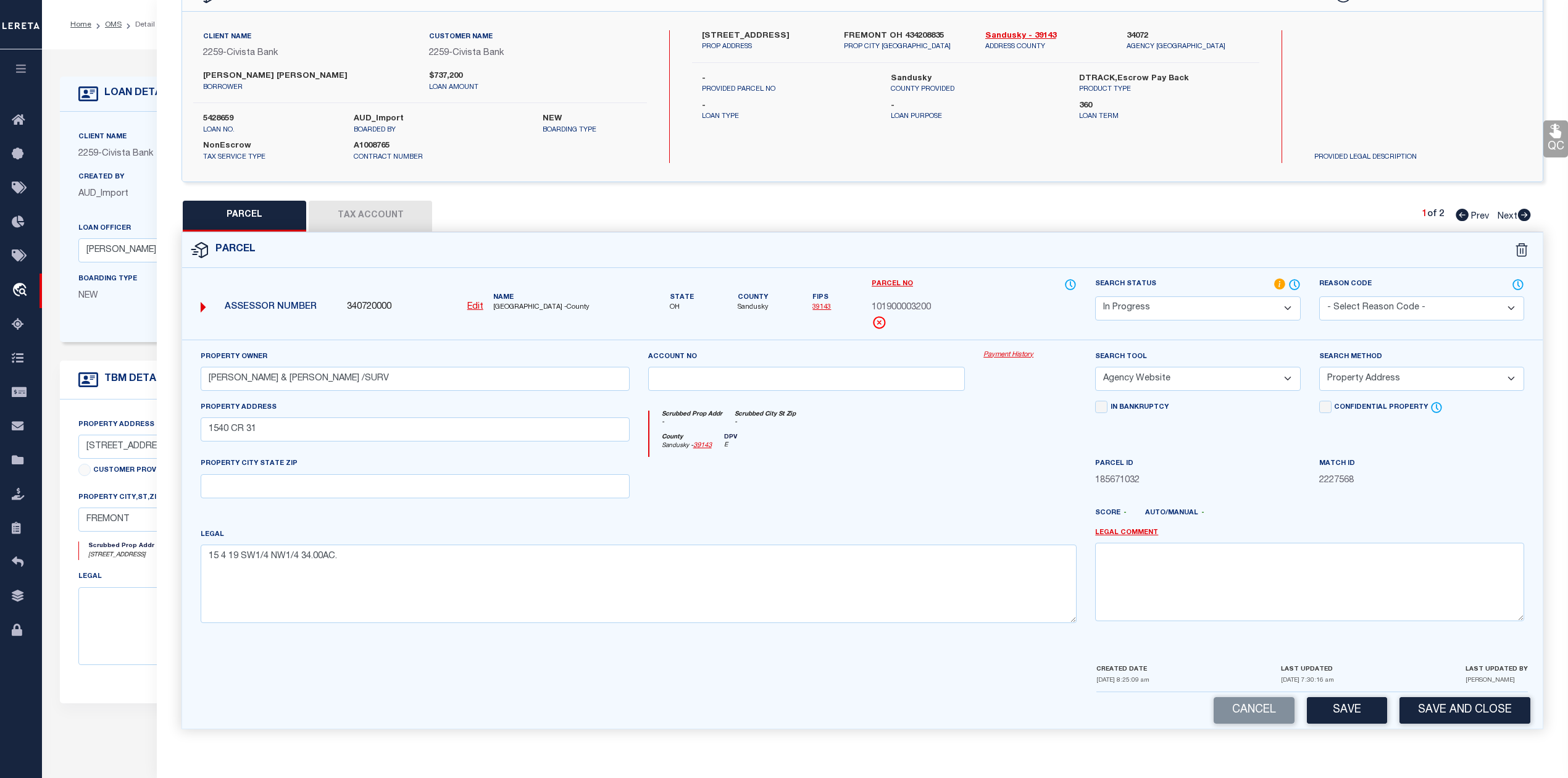
select select "100"
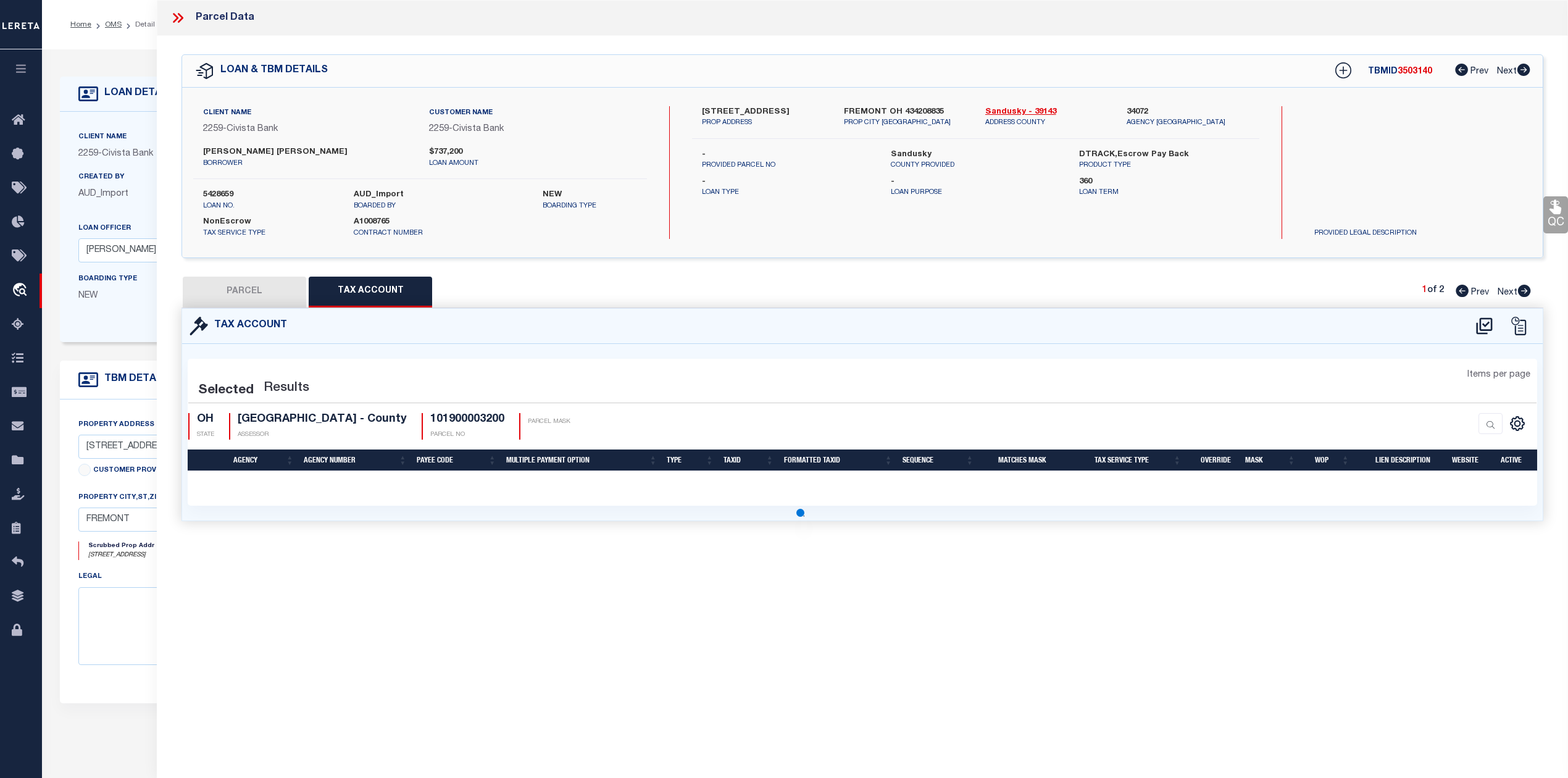
scroll to position [0, 0]
select select "100"
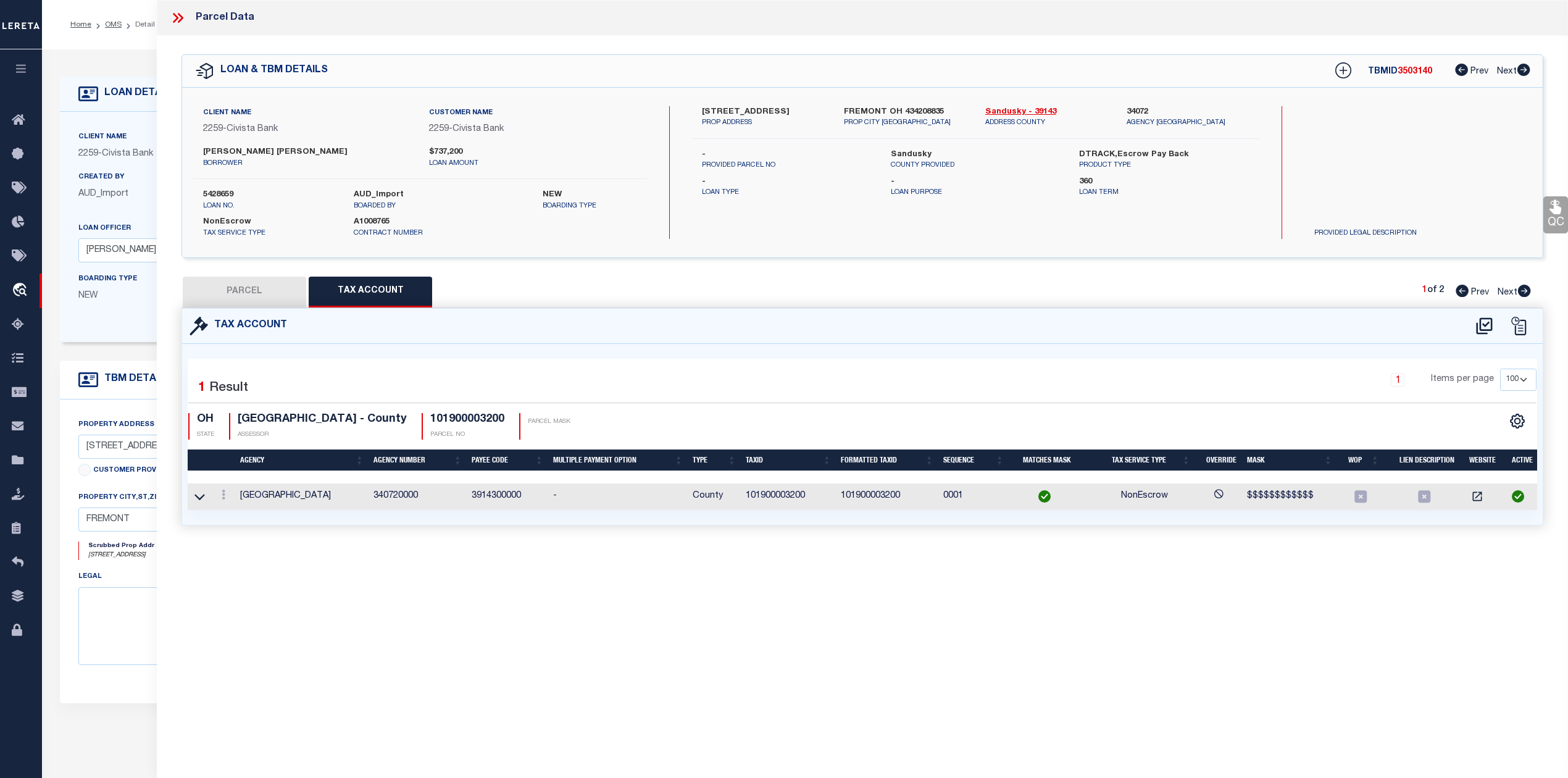
click at [691, 584] on div "Parcel Data QC QC QC - Select Status - Ready to QC" at bounding box center [861, 372] width 1411 height 744
click at [265, 297] on button "PARCEL" at bounding box center [245, 292] width 124 height 31
select select "AS"
select select
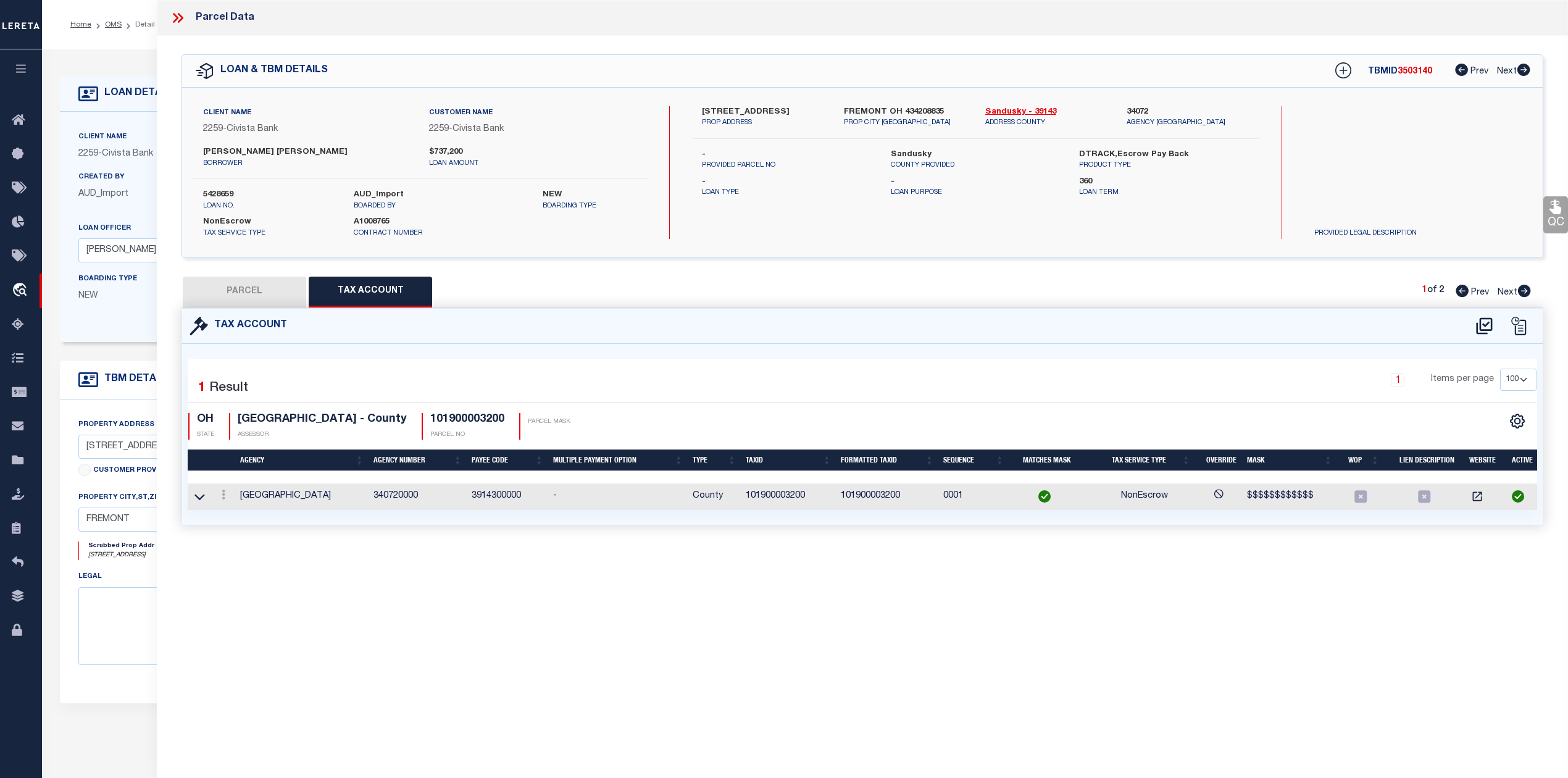
checkbox input "false"
select select "IP"
type input "HOFFMAN, FREDRICK V & ELIZABETH J /SURV"
select select "AGW"
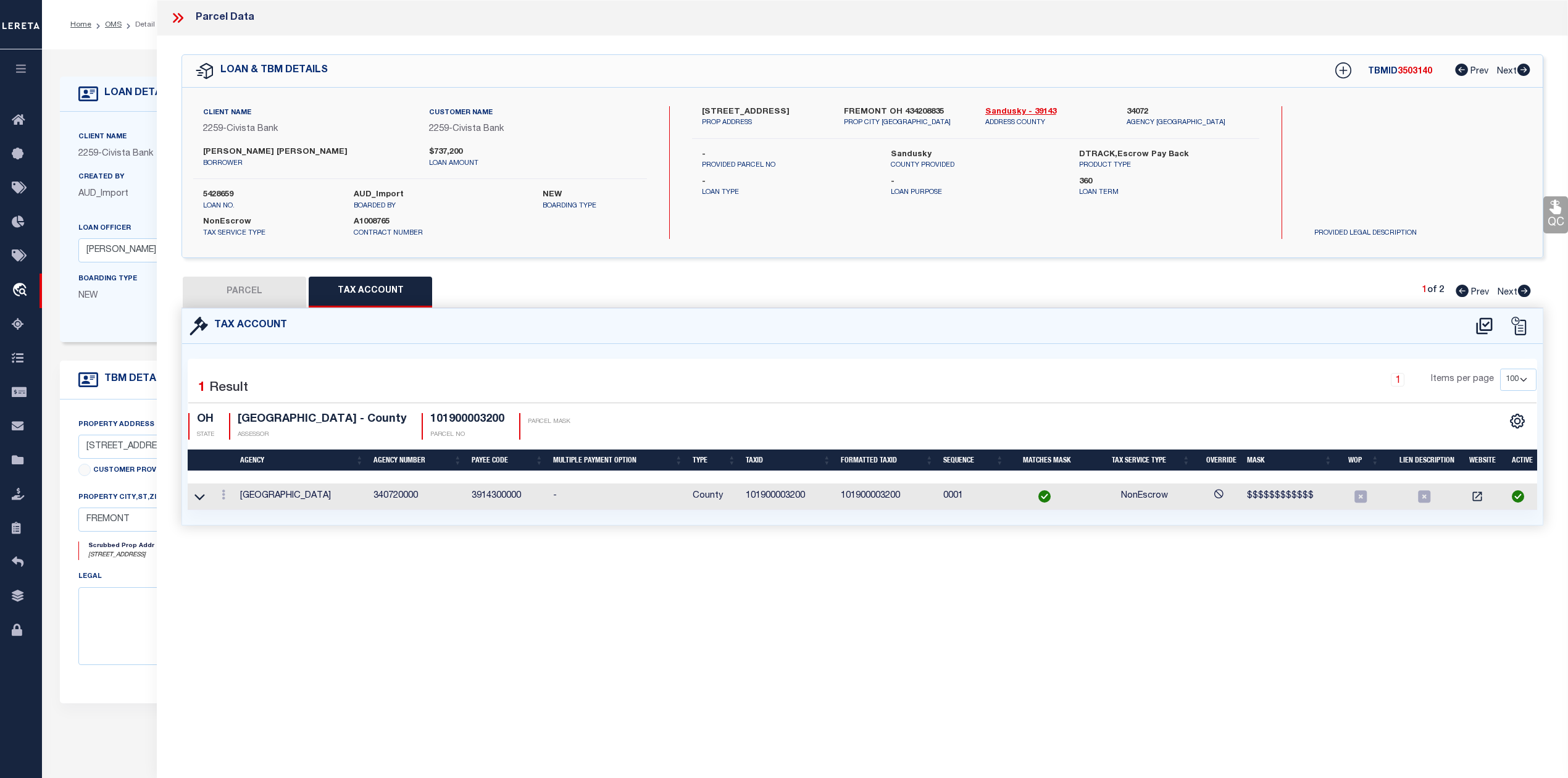
select select "ADD"
type input "1540 CR 31"
type textarea "15 4 19 SW1/4 NW1/4 34.00AC."
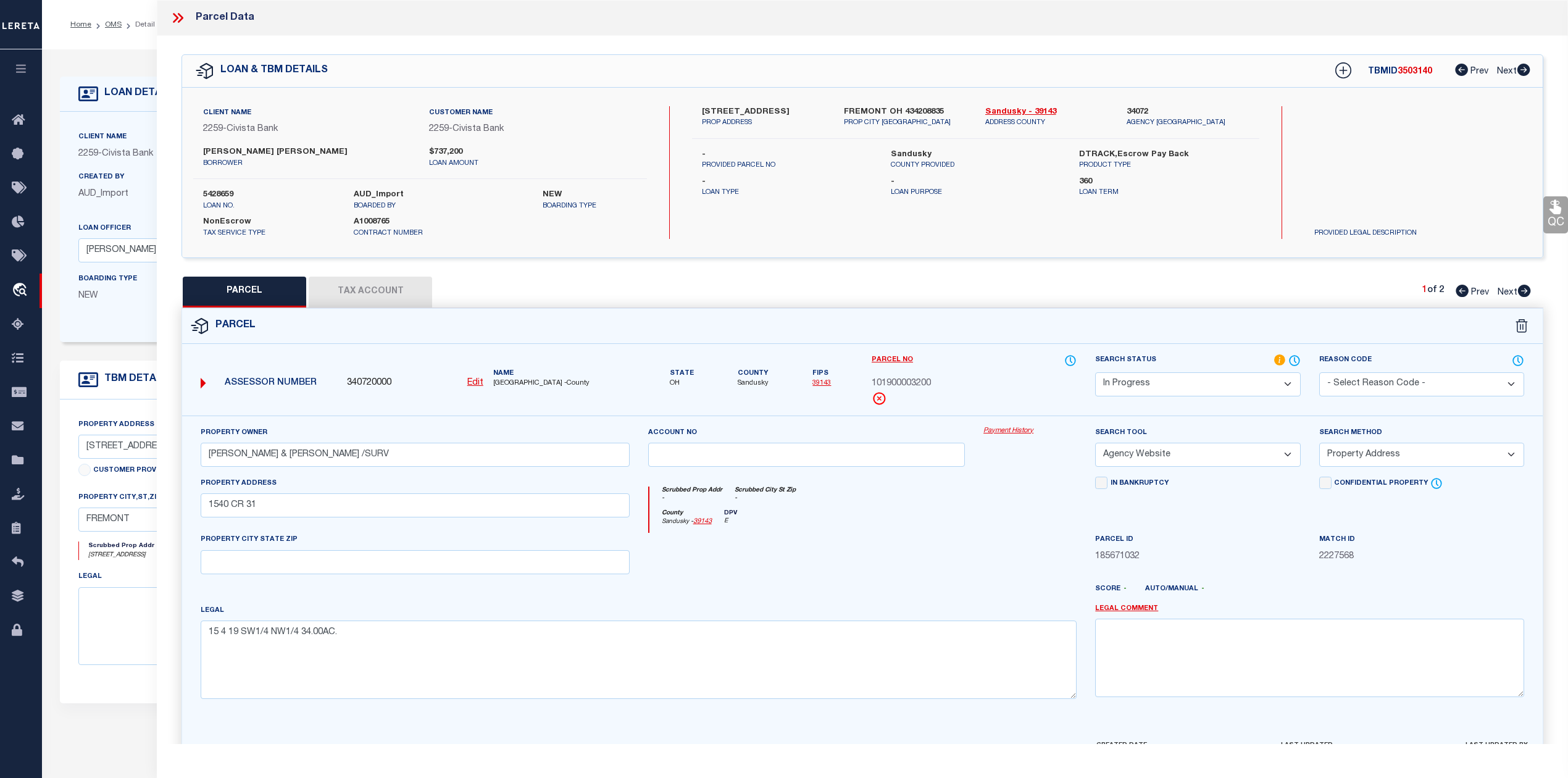
click at [907, 543] on div at bounding box center [807, 557] width 336 height 51
click at [992, 290] on div "PARCEL Tax Account 1 of 2 Prev Next" at bounding box center [862, 292] width 1362 height 31
click at [1276, 292] on div "PARCEL Tax Account 1 of 2 Prev Next" at bounding box center [862, 292] width 1362 height 31
click at [1525, 290] on icon at bounding box center [1524, 291] width 13 height 12
select select "AS"
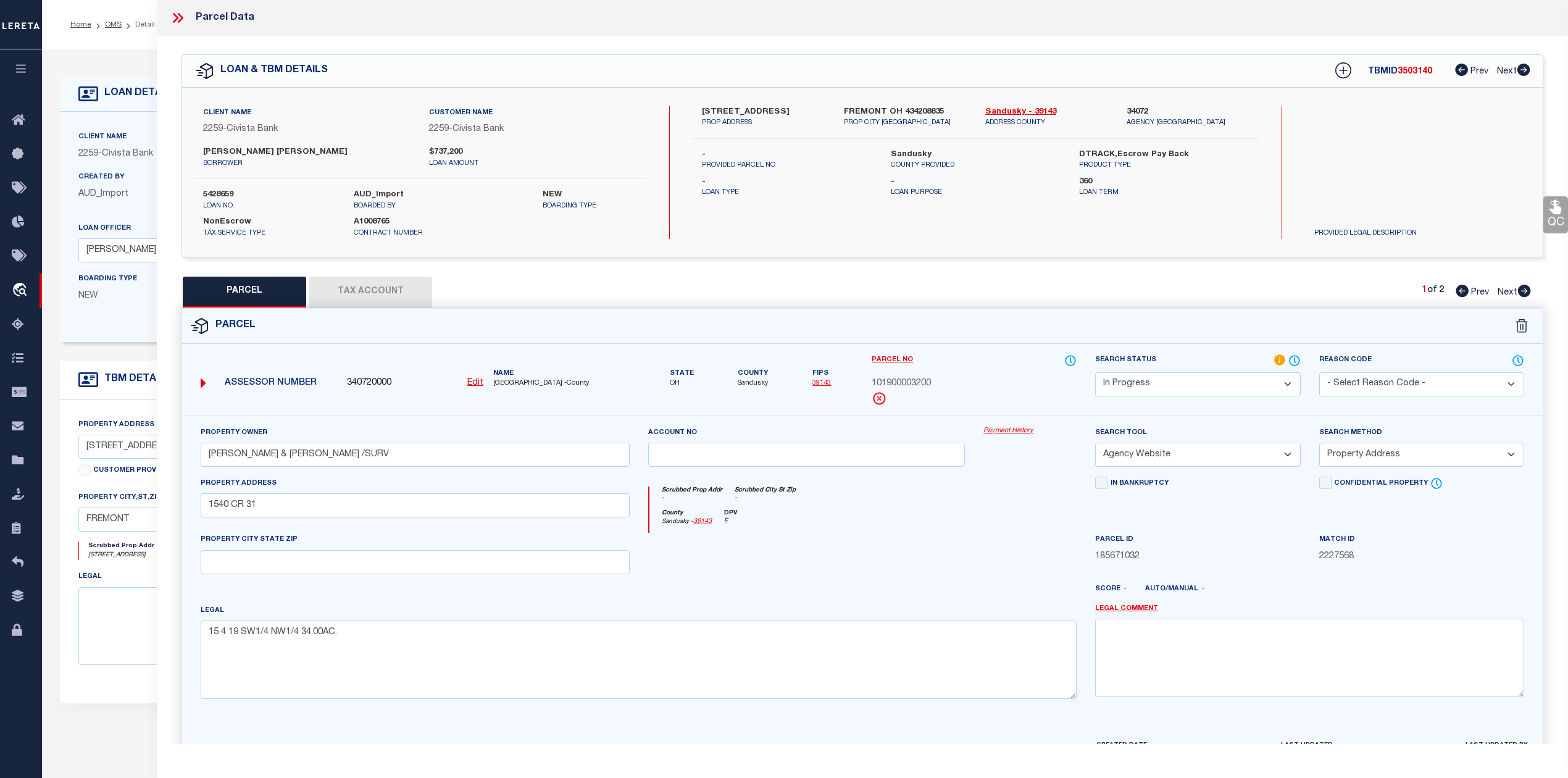
select select
checkbox input "false"
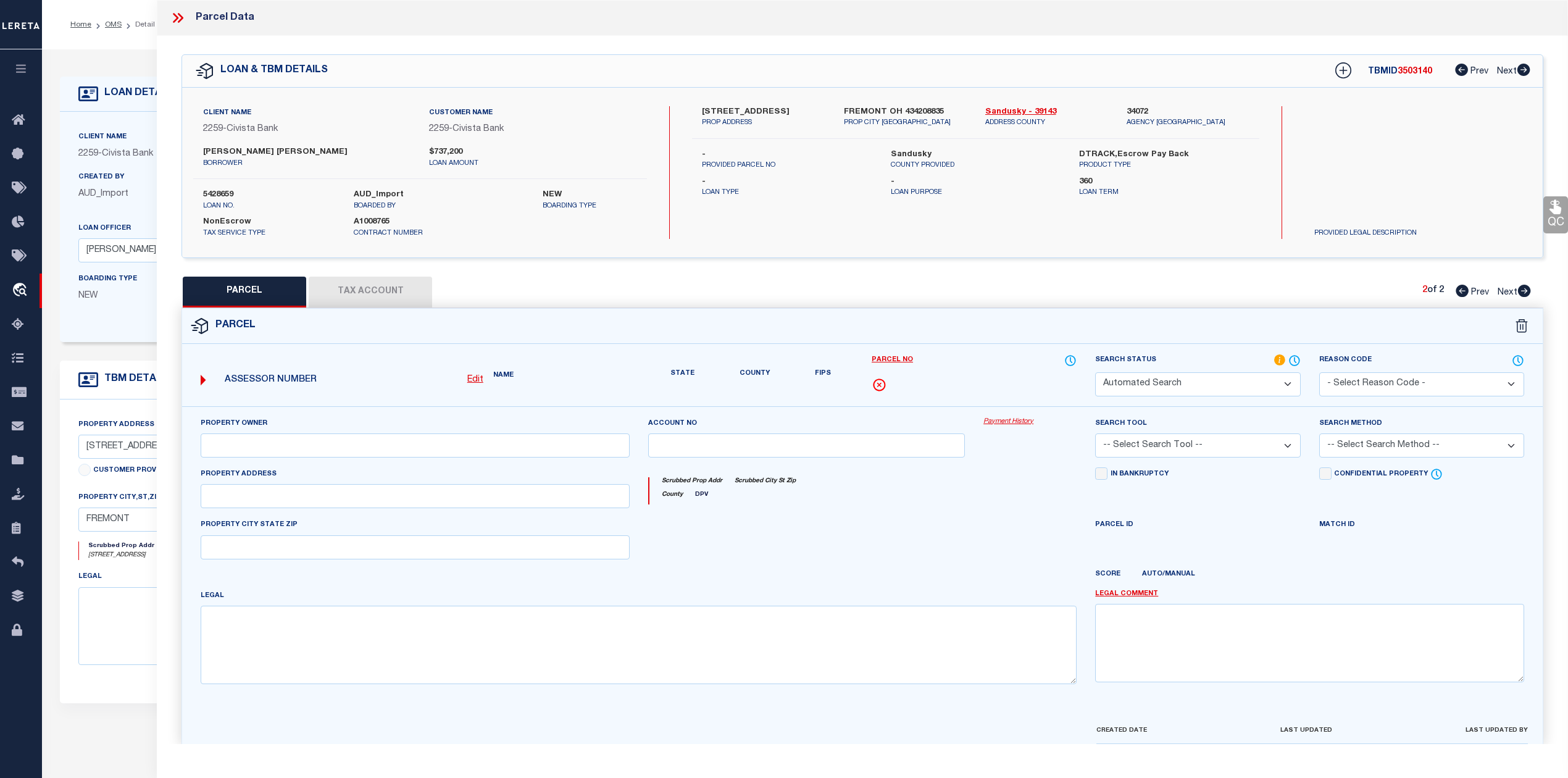
select select "PA"
type input "HOFFMAN,FREDRICK V"
select select "ATL"
select select "ADD"
type input "1648 COUNTY ROAD 31"
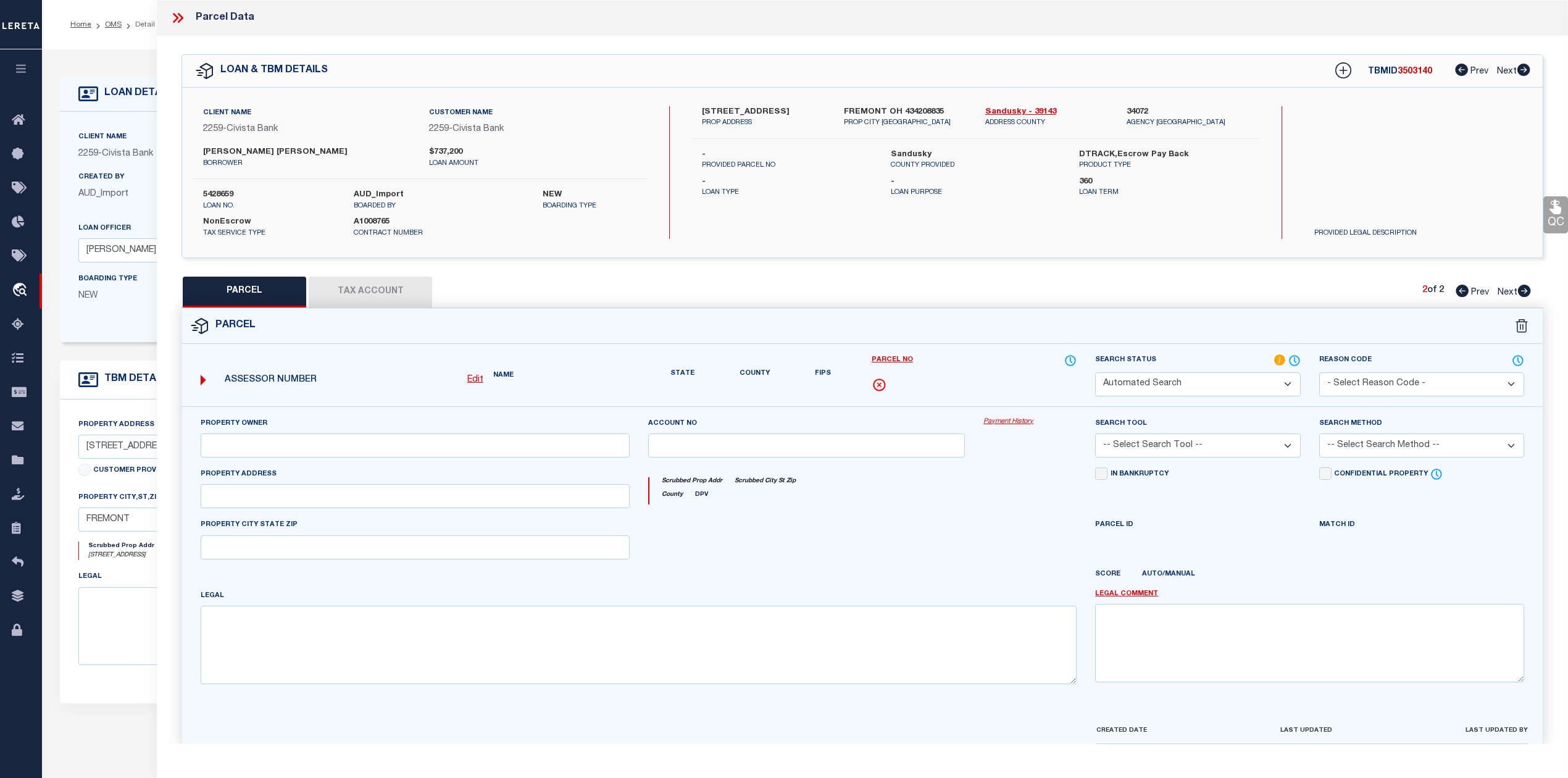
checkbox input "false"
type input "FREMONT, OH 43420"
type textarea "14 4 24 PT NE1/4 55.8868AC"
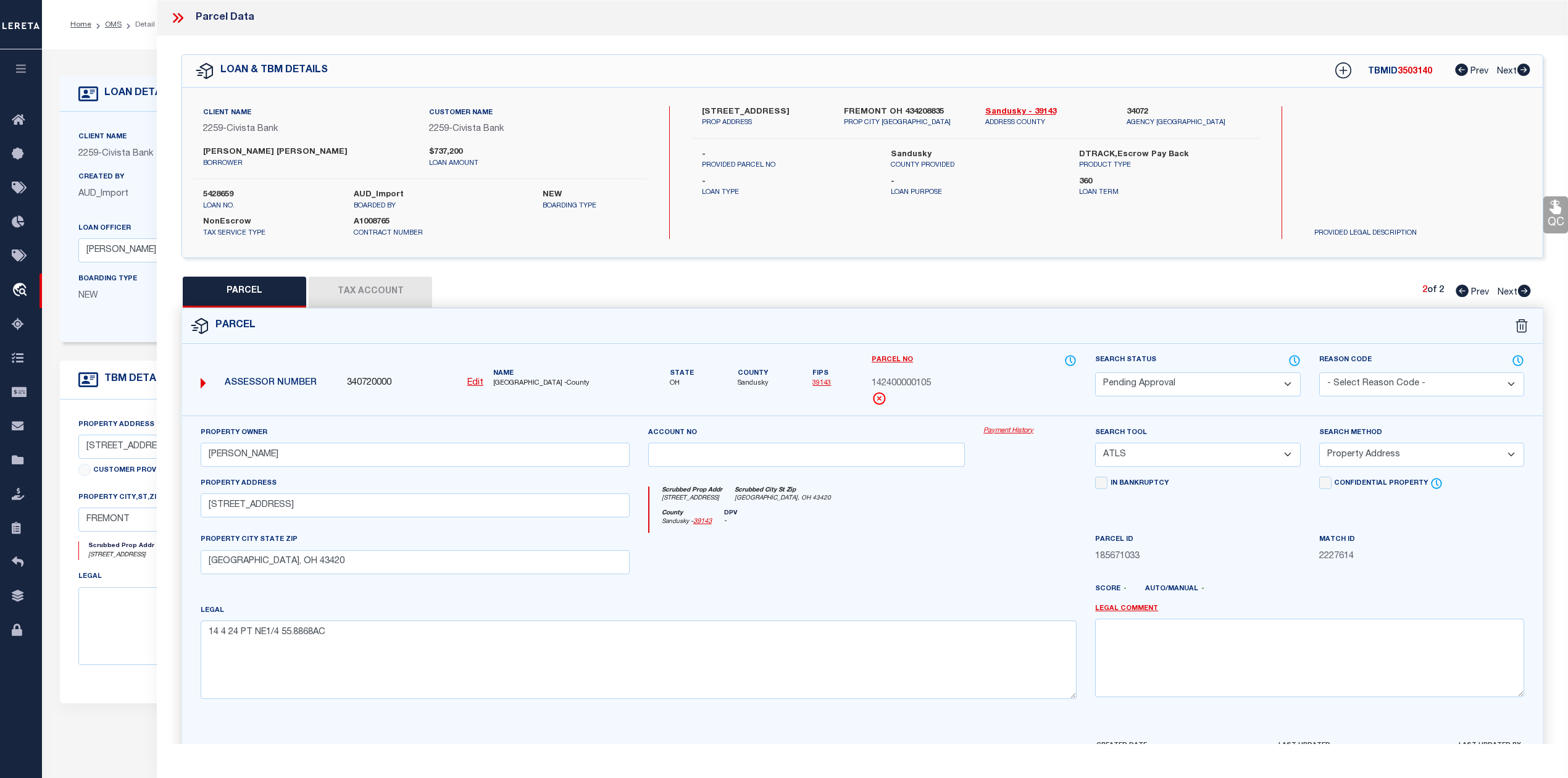
click at [1307, 296] on div "PARCEL Tax Account 2 of 2 Prev Next" at bounding box center [862, 292] width 1362 height 31
click at [1337, 77] on icon at bounding box center [1343, 70] width 16 height 16
select select "IP"
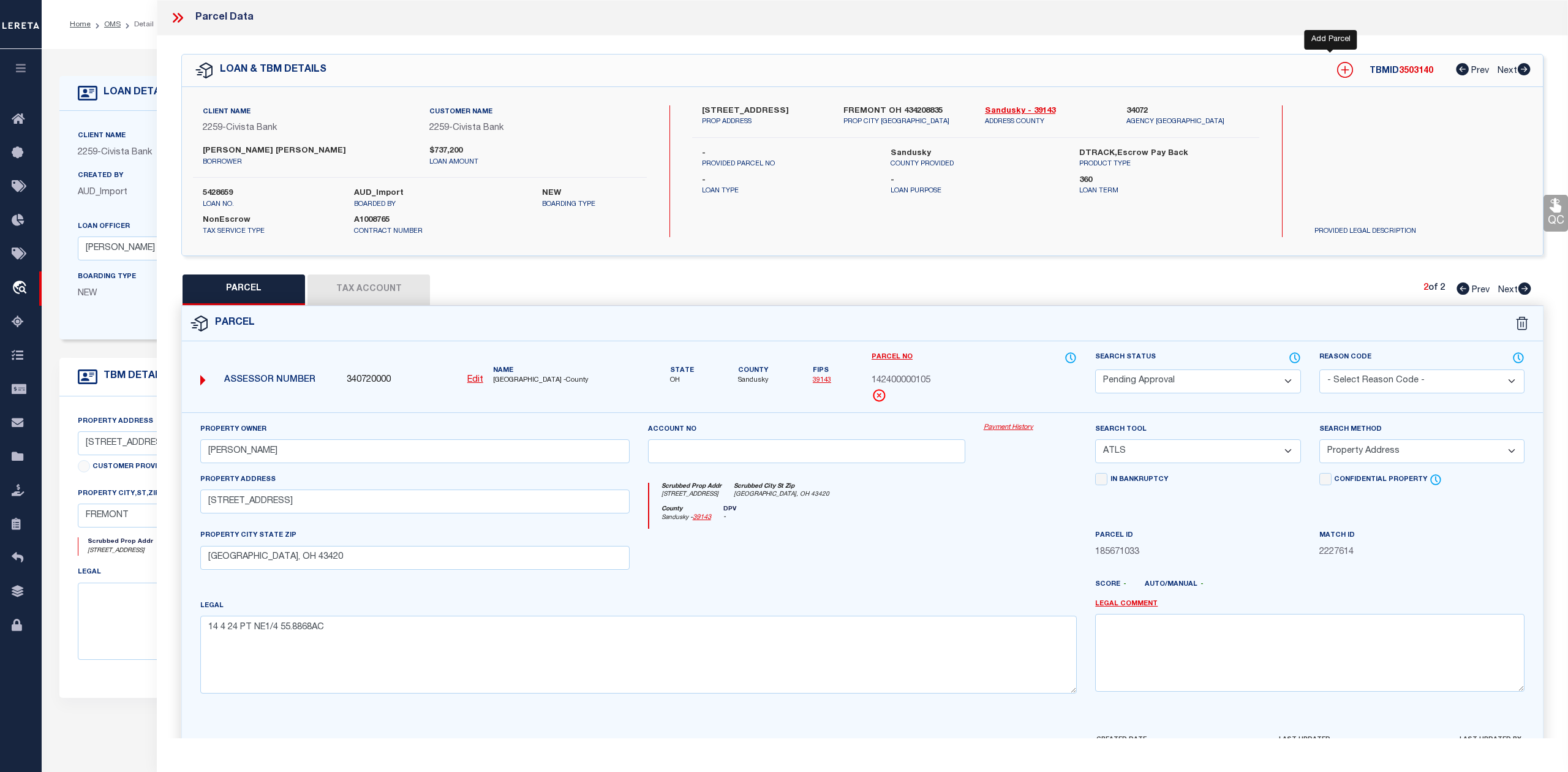
type textarea "-"
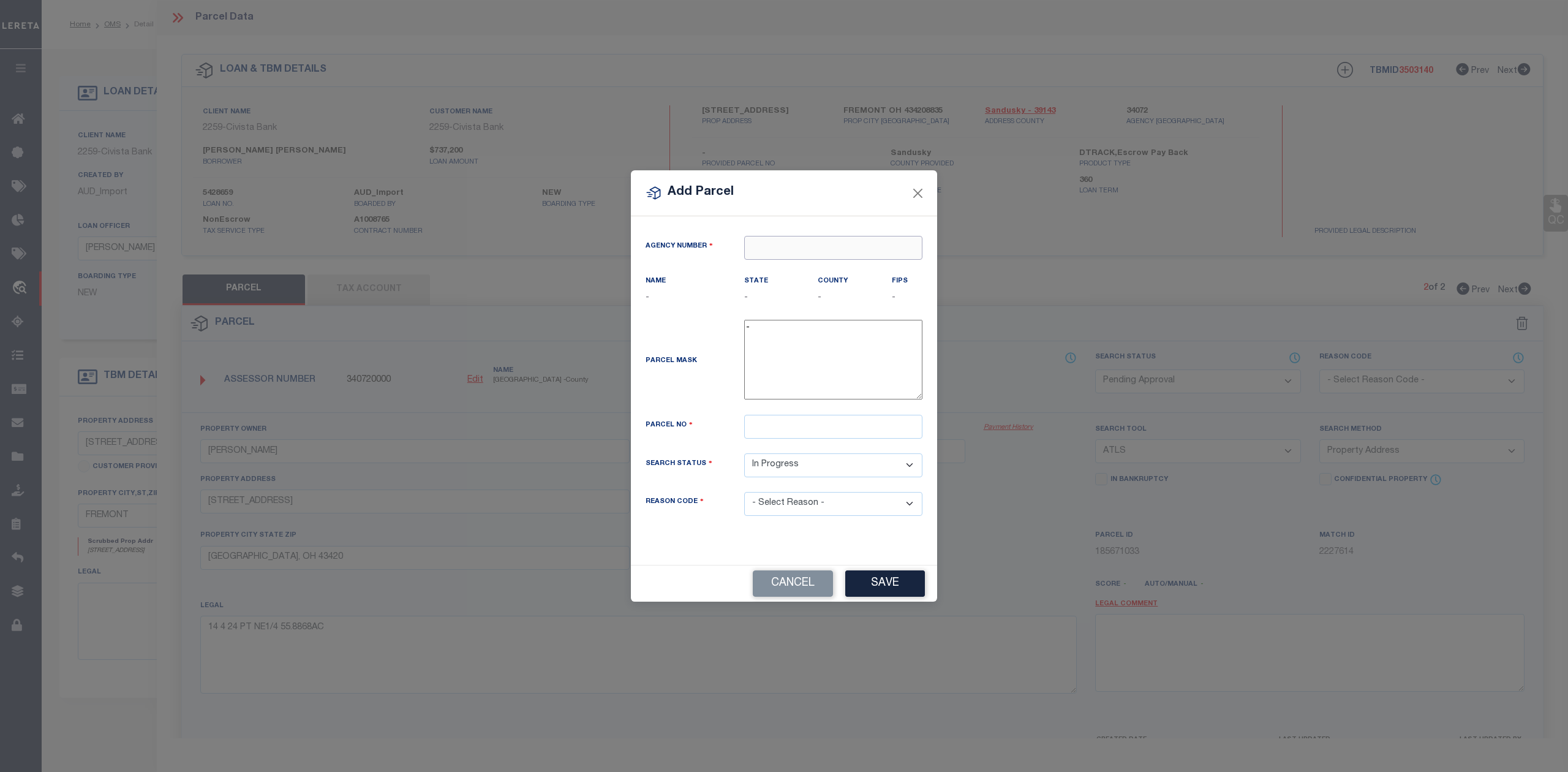
click at [841, 243] on input "text" at bounding box center [833, 247] width 178 height 24
click at [827, 266] on div "340720000 : SANDUSKY COUNTY" at bounding box center [834, 276] width 180 height 35
type input "340720000"
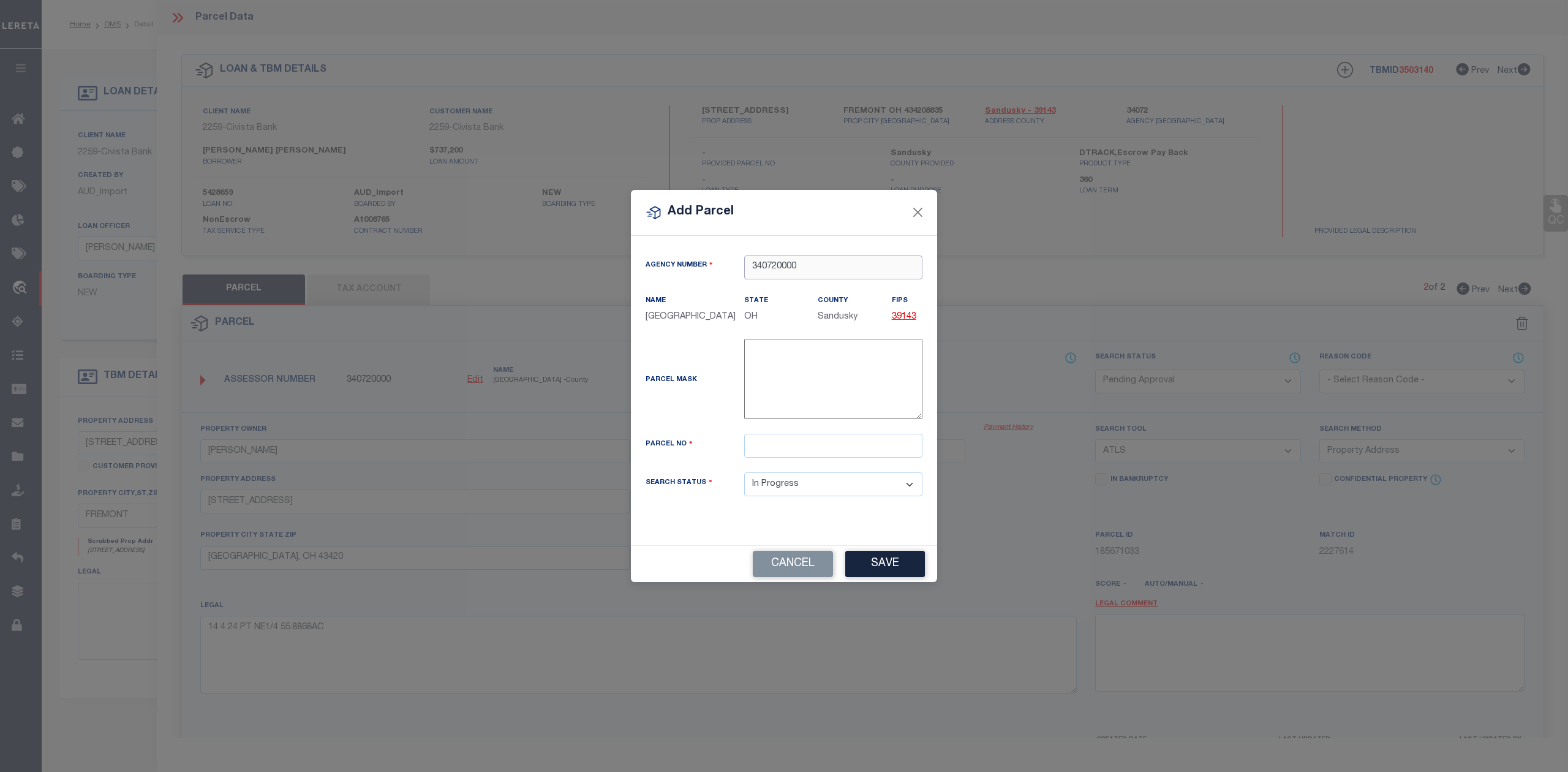
type input "340720000"
click at [818, 455] on input "text" at bounding box center [833, 445] width 178 height 24
paste input "10-19-00-0032-02"
click at [811, 451] on input "10-19-00-0032-02" at bounding box center [833, 445] width 178 height 24
click at [788, 451] on input "10-19-00-003202" at bounding box center [833, 445] width 178 height 24
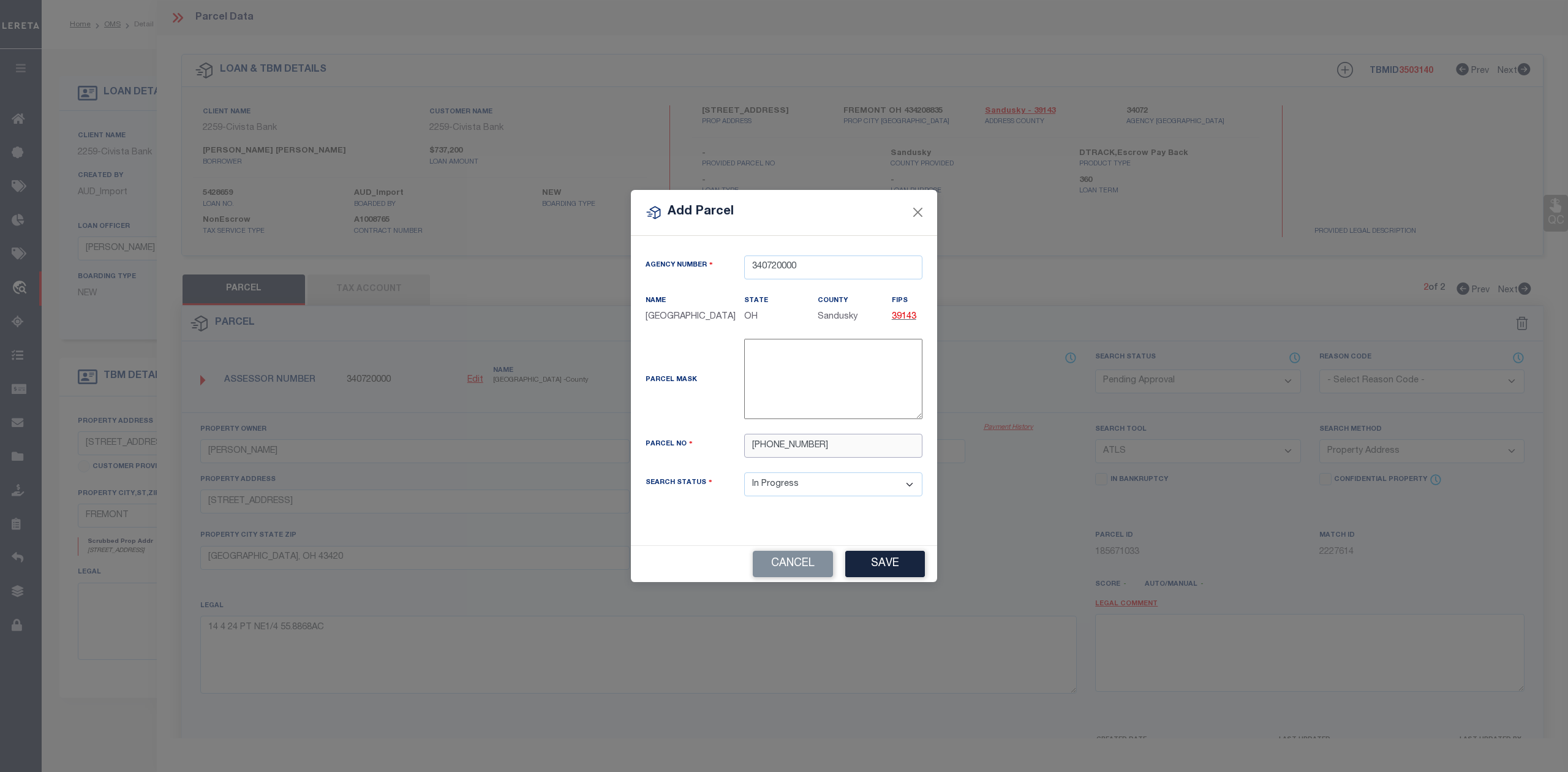
click at [775, 448] on input "10-19-00003202" at bounding box center [833, 445] width 178 height 24
click at [760, 453] on input "10-1900003202" at bounding box center [833, 445] width 178 height 24
type input "101900003202"
click at [721, 455] on div "Parcel No" at bounding box center [686, 446] width 99 height 17
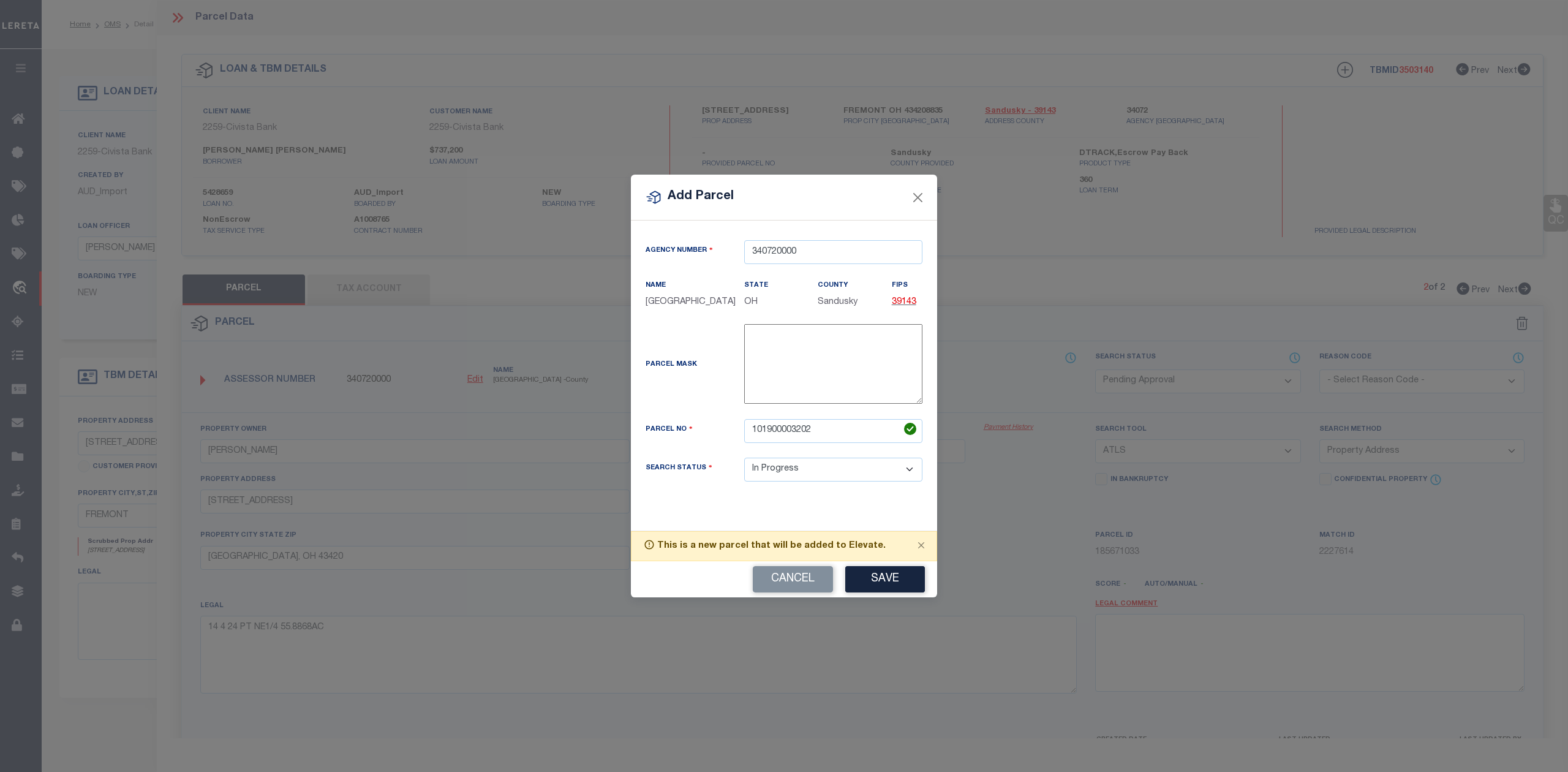
click at [721, 458] on div "Parcel No 101900003202" at bounding box center [784, 438] width 295 height 39
click at [860, 586] on button "Save" at bounding box center [885, 580] width 80 height 27
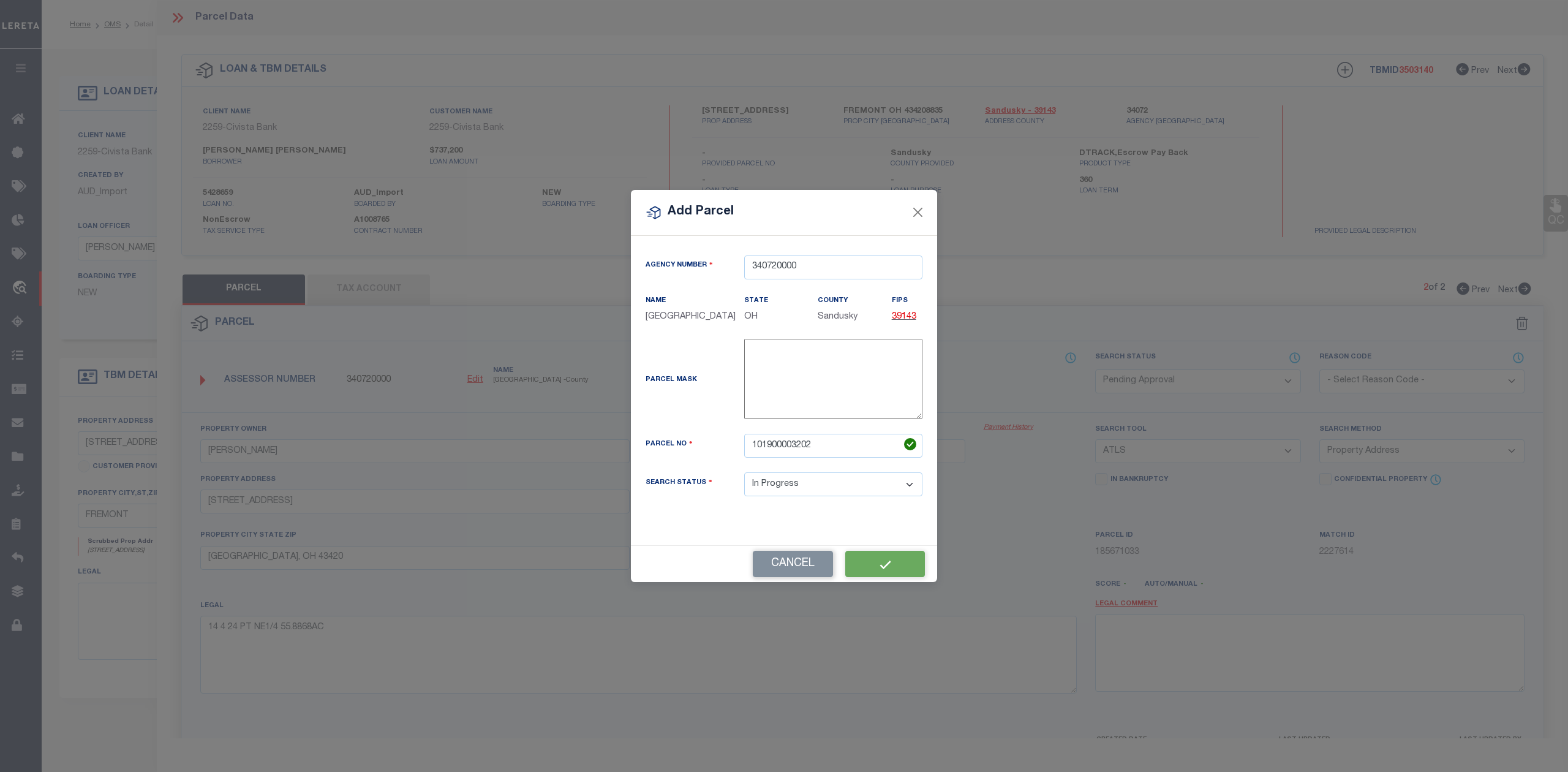
select select "IP"
select select
checkbox input "false"
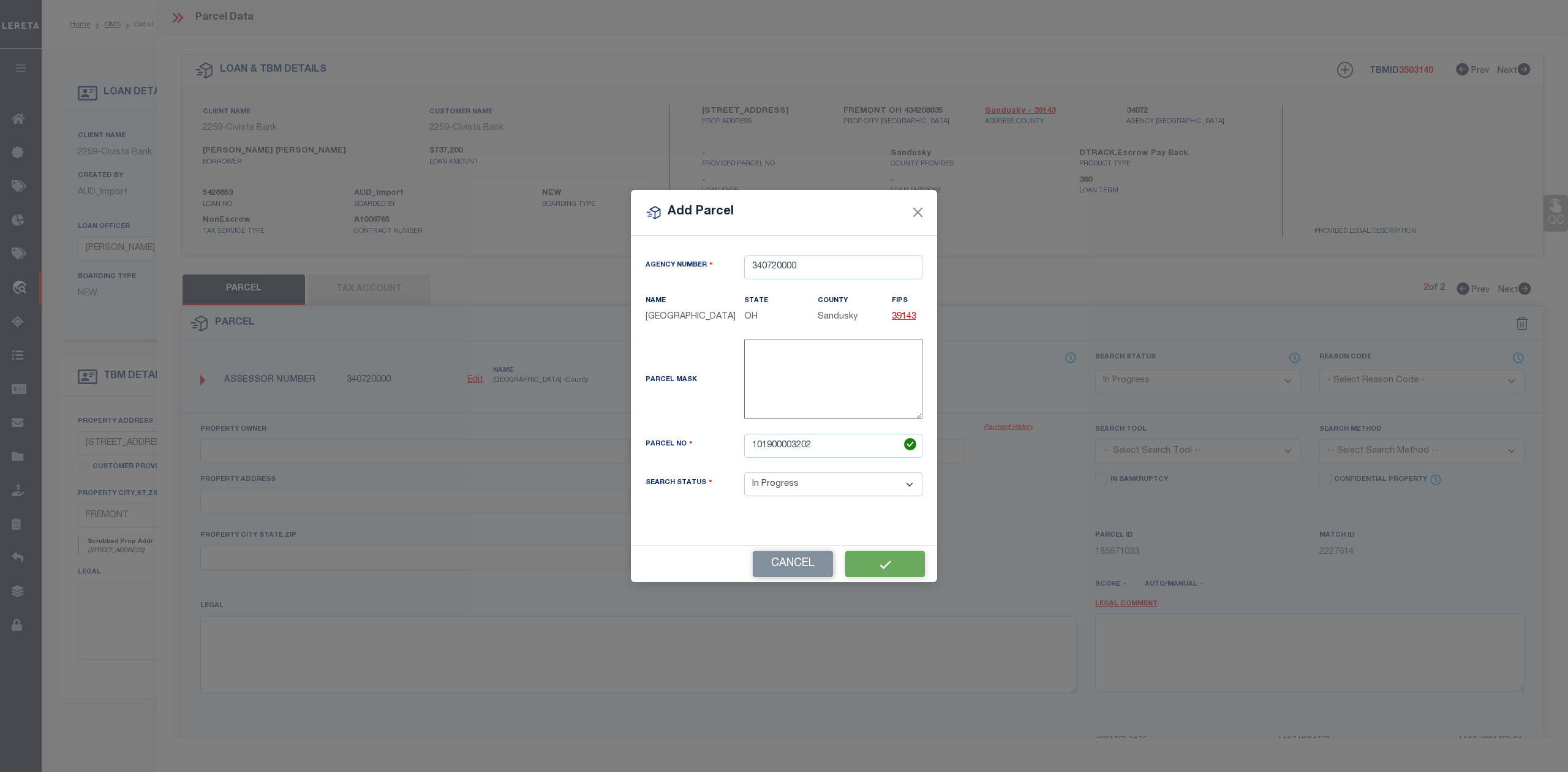
checkbox input "false"
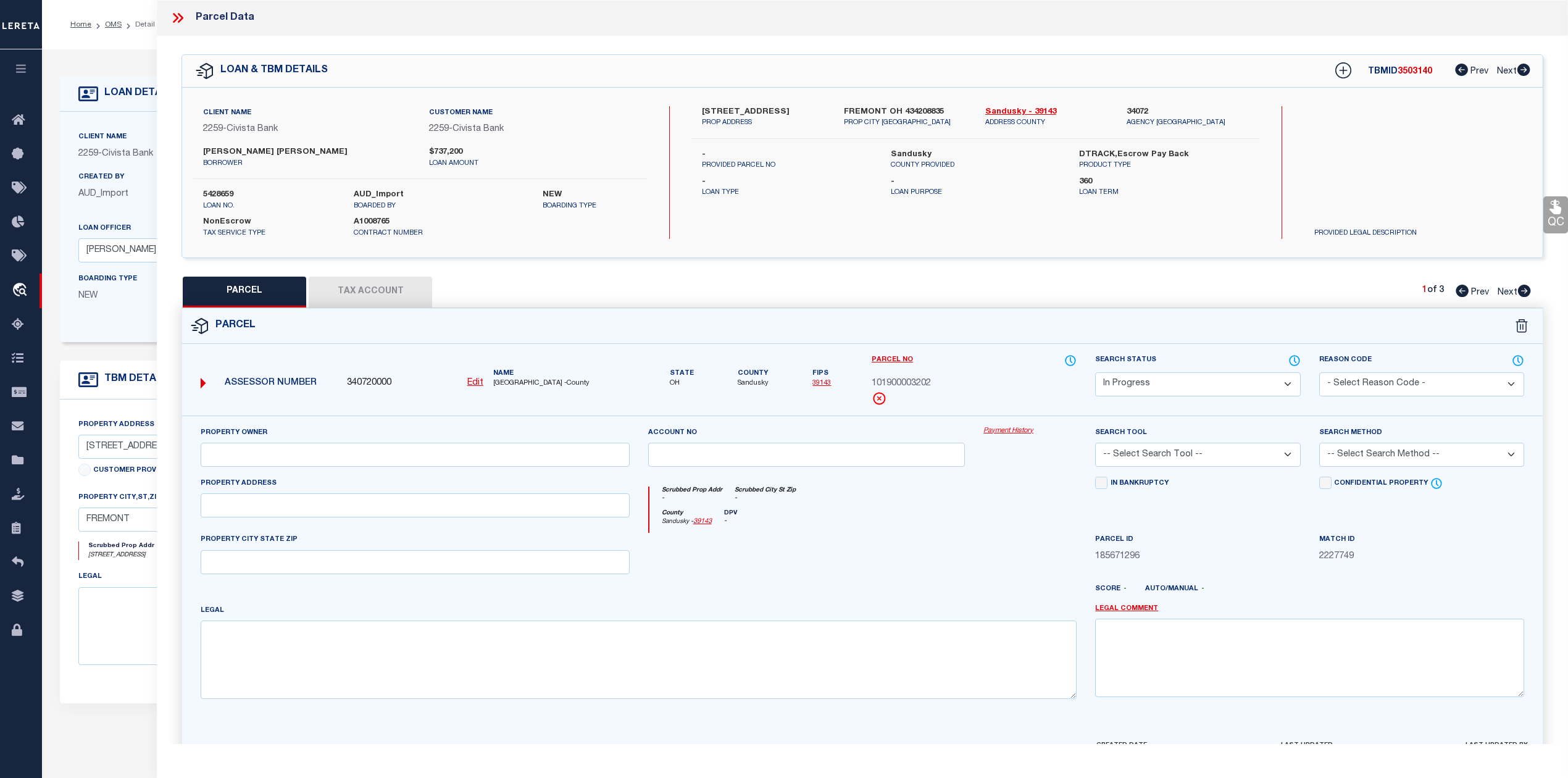
click at [835, 564] on div at bounding box center [807, 557] width 336 height 51
click at [834, 562] on div at bounding box center [807, 557] width 336 height 51
click at [465, 503] on input "text" at bounding box center [414, 505] width 429 height 24
paste input "1540 CR 31"
type input "1540 CR 31"
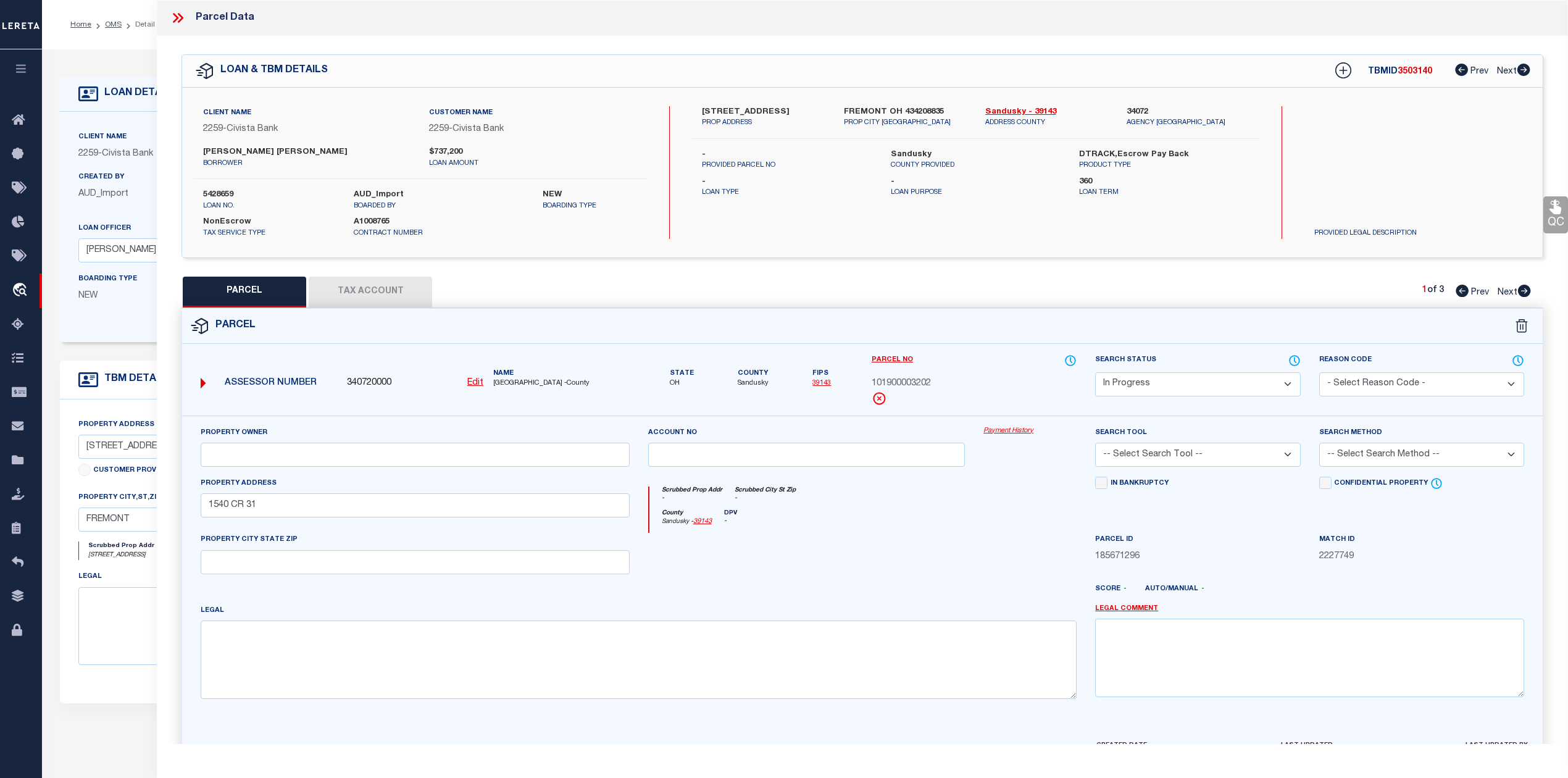
click at [875, 564] on div at bounding box center [807, 557] width 336 height 51
click at [425, 624] on div "Legal" at bounding box center [638, 650] width 876 height 95
click at [418, 649] on textarea at bounding box center [638, 659] width 876 height 78
paste textarea "15 4 19 SW1/4 NW1/4 5.001AC PER SURVEY"
type textarea "15 4 19 SW1/4 NW1/4 5.001AC PER SURVEY"
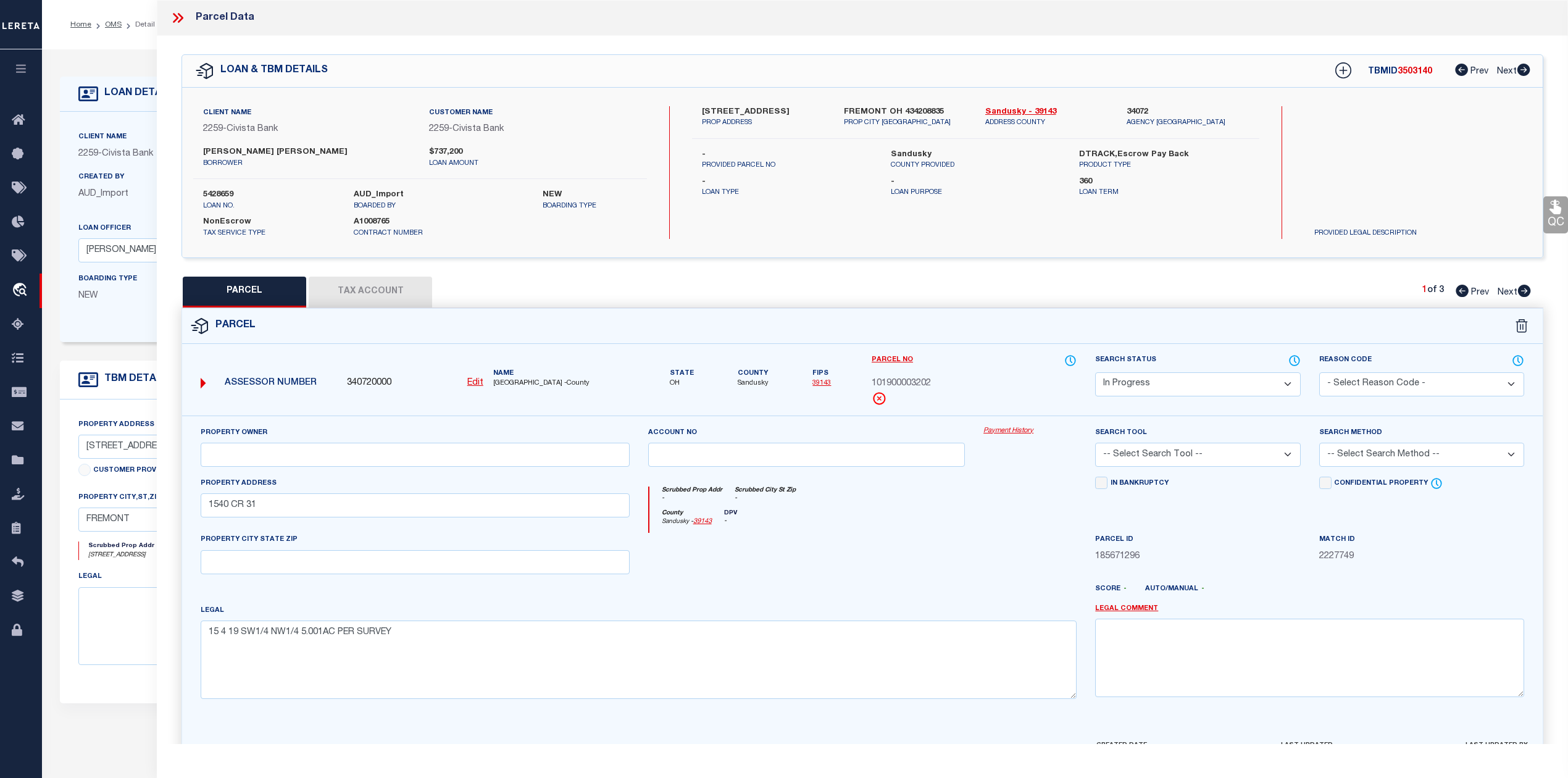
click at [820, 566] on div at bounding box center [807, 557] width 336 height 51
click at [245, 465] on input "text" at bounding box center [414, 454] width 429 height 24
paste input "KOBOSKY, RACHEL C & ANDREW M"
type input "KOBOSKY, RACHEL C & ANDREW M"
click at [882, 547] on div at bounding box center [807, 557] width 336 height 51
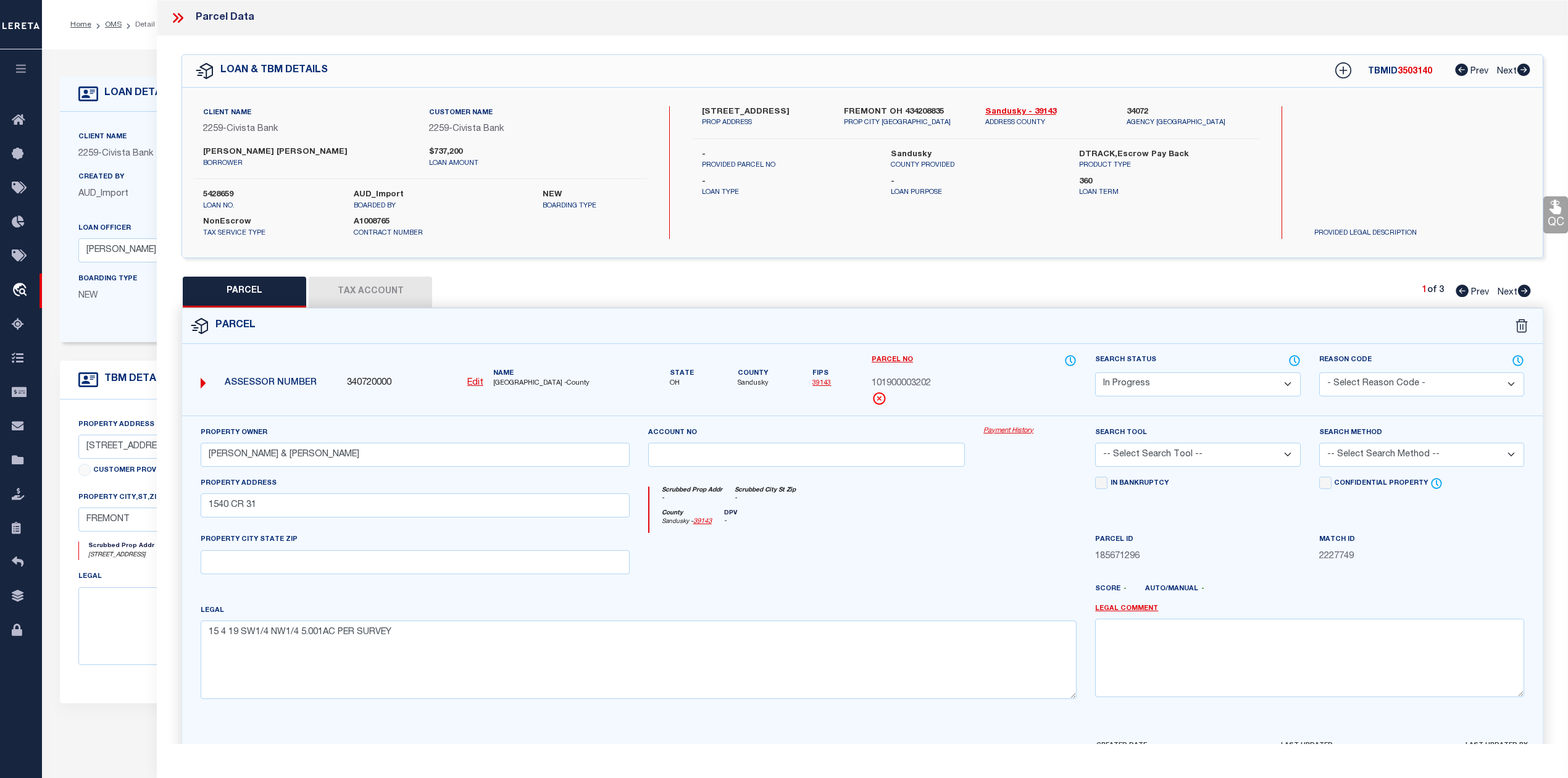
click at [1136, 463] on select "-- Select Search Tool -- 3rd Party Website Agency File Agency Website ATLS CNV-…" at bounding box center [1198, 454] width 205 height 24
select select "AGW"
click at [1095, 444] on select "-- Select Search Tool -- 3rd Party Website Agency File Agency Website ATLS CNV-…" at bounding box center [1198, 454] width 205 height 24
click at [929, 555] on div at bounding box center [807, 557] width 336 height 51
click at [932, 555] on div at bounding box center [807, 557] width 336 height 51
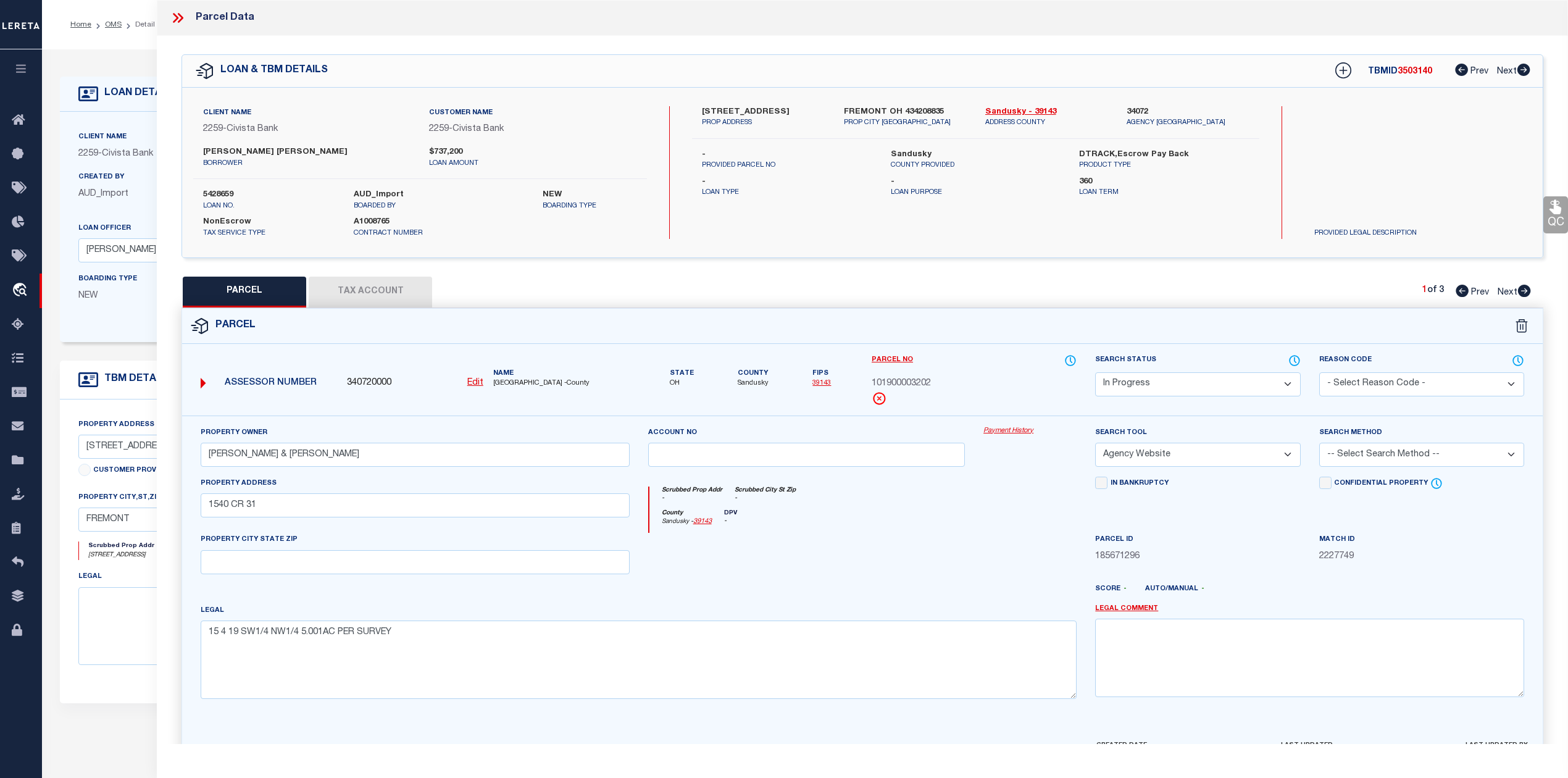
click at [1403, 456] on select "-- Select Search Method -- Property Address Legal Liability Info Provided" at bounding box center [1421, 454] width 205 height 24
select select "ADD"
click at [1319, 444] on select "-- Select Search Method -- Property Address Legal Liability Info Provided" at bounding box center [1421, 454] width 205 height 24
click at [994, 520] on div "County Sandusky - 39143 DPV -" at bounding box center [863, 521] width 428 height 24
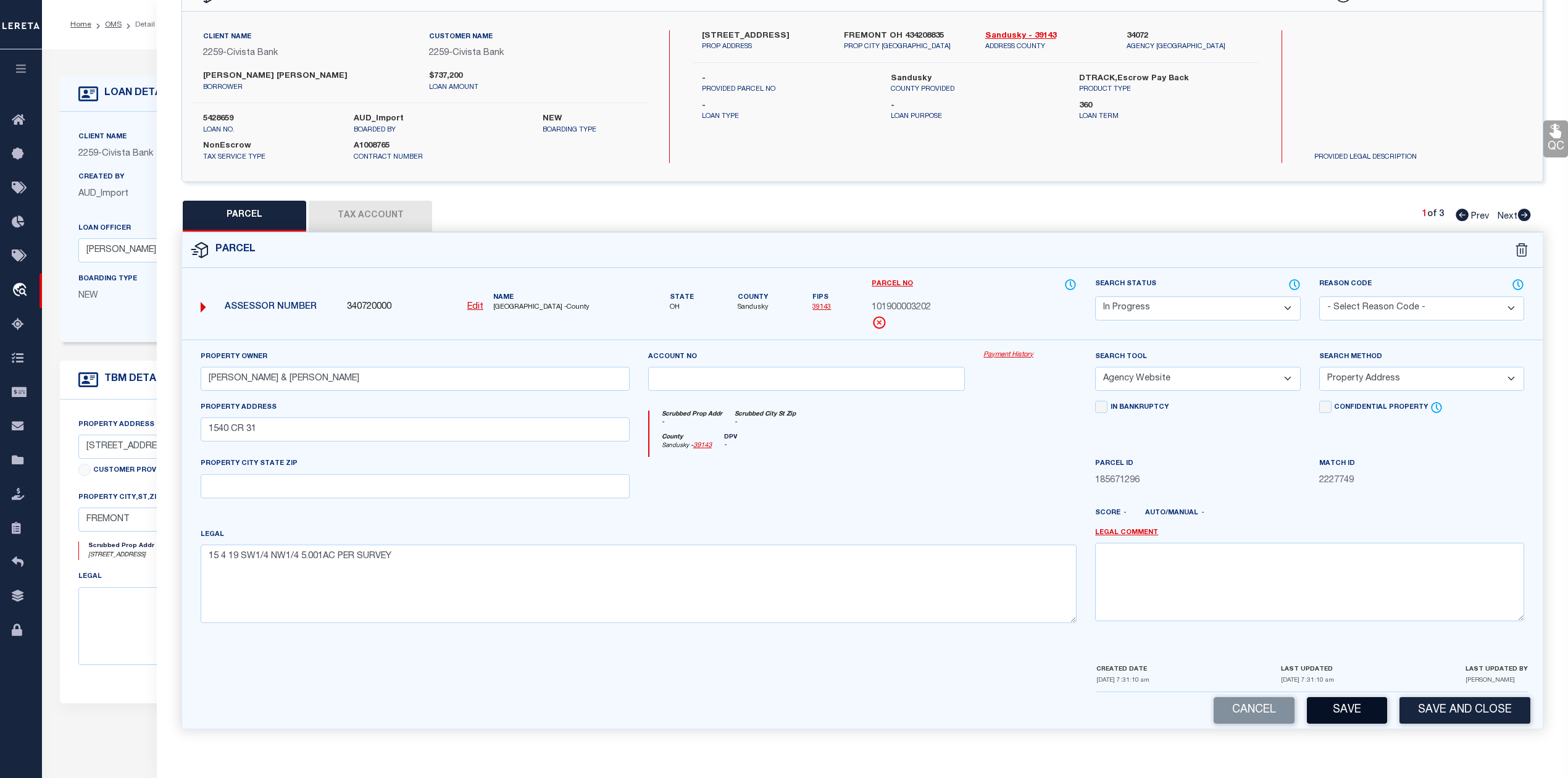
click at [1329, 713] on button "Save" at bounding box center [1346, 711] width 81 height 27
click at [1006, 502] on div at bounding box center [1030, 482] width 111 height 51
select select "AS"
select select
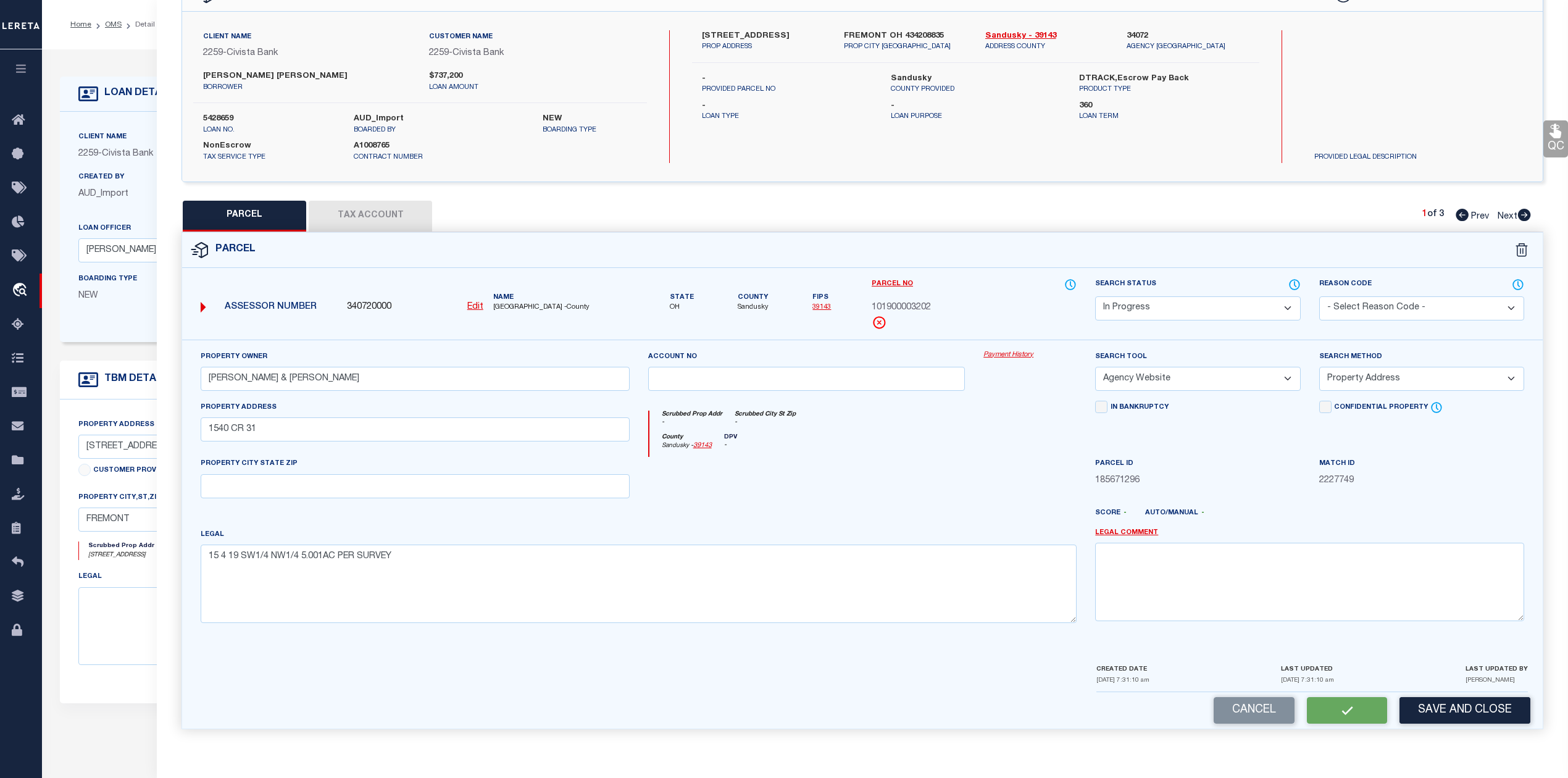
checkbox input "false"
select select "IP"
type input "KOBOSKY, RACHEL C & ANDREW M"
select select "AGW"
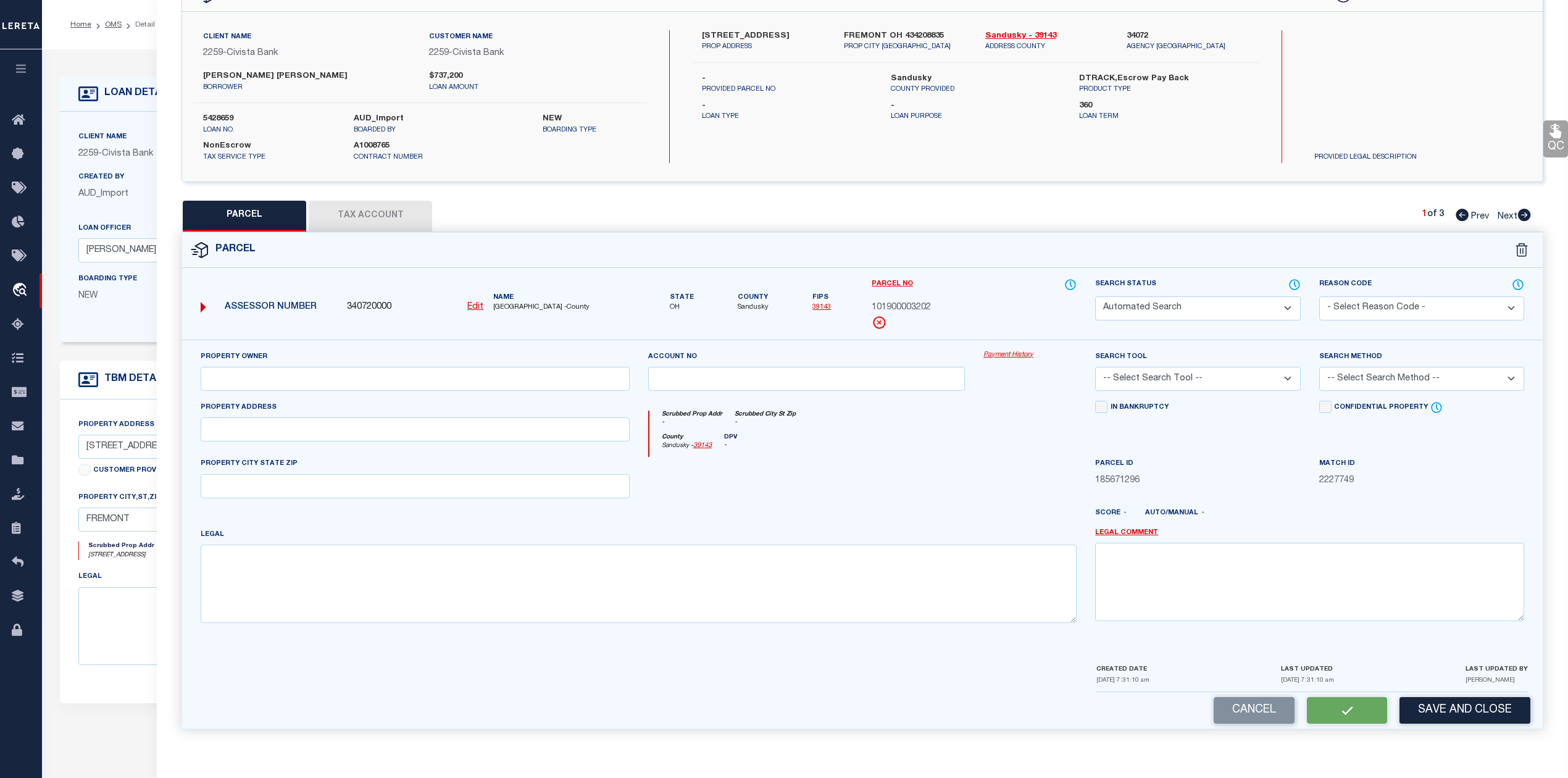
select select "ADD"
type input "1540 CR 31"
type textarea "15 4 19 SW1/4 NW1/4 5.001AC PER SURVEY"
click at [1006, 502] on div at bounding box center [1030, 482] width 111 height 51
click at [974, 480] on div at bounding box center [1030, 482] width 111 height 51
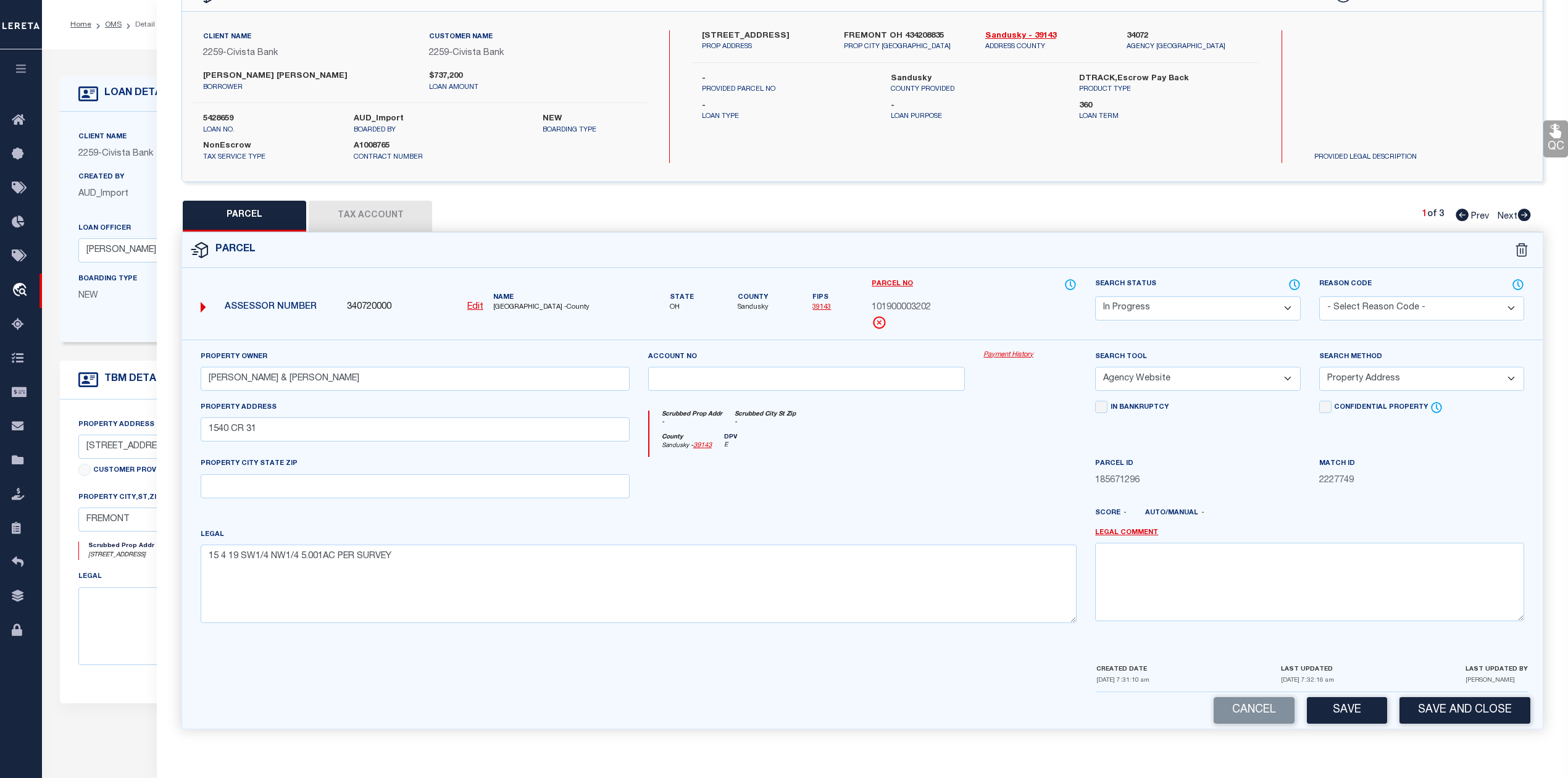
click at [380, 216] on button "Tax Account" at bounding box center [370, 216] width 124 height 31
select select "100"
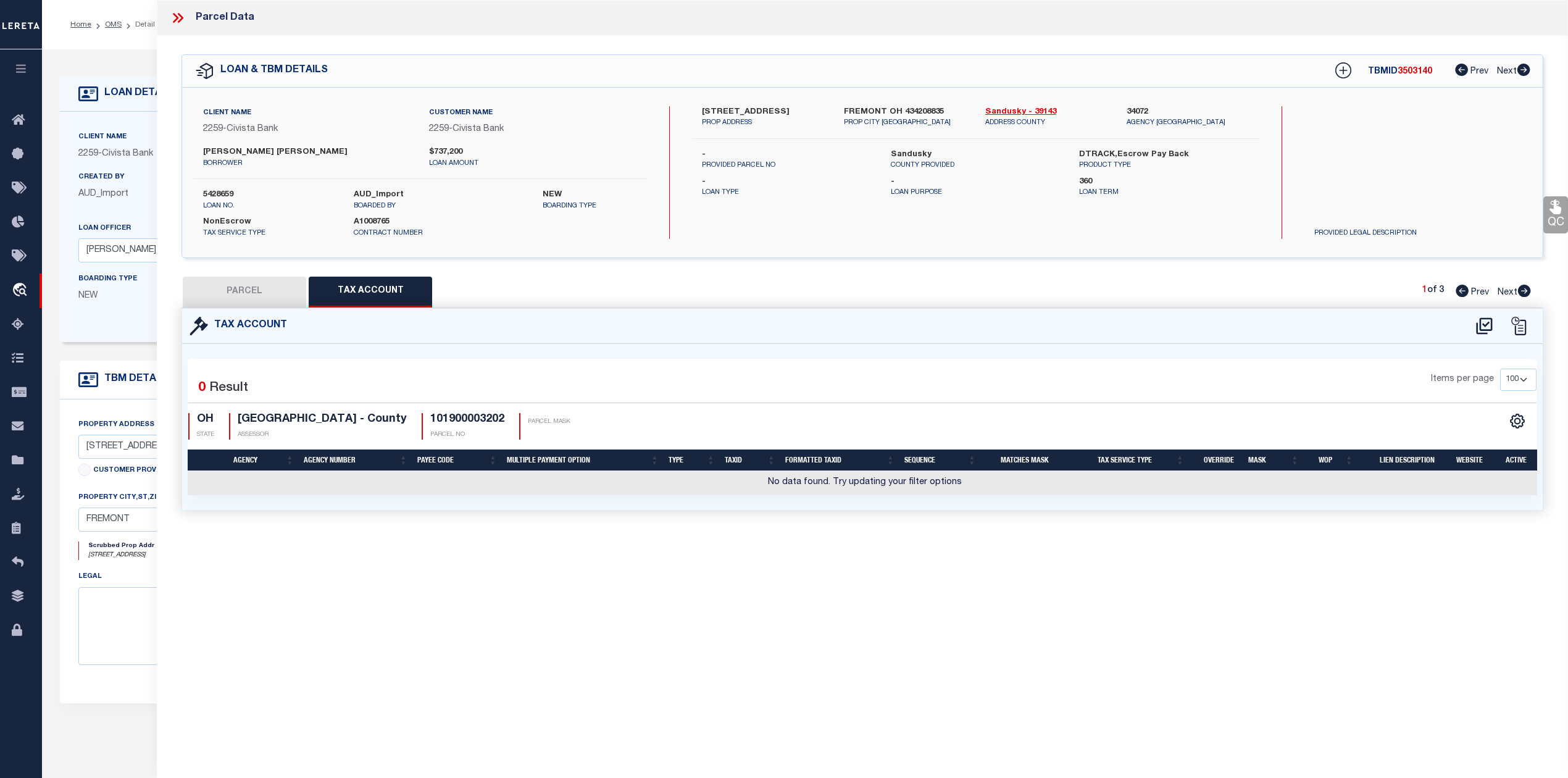
scroll to position [0, 0]
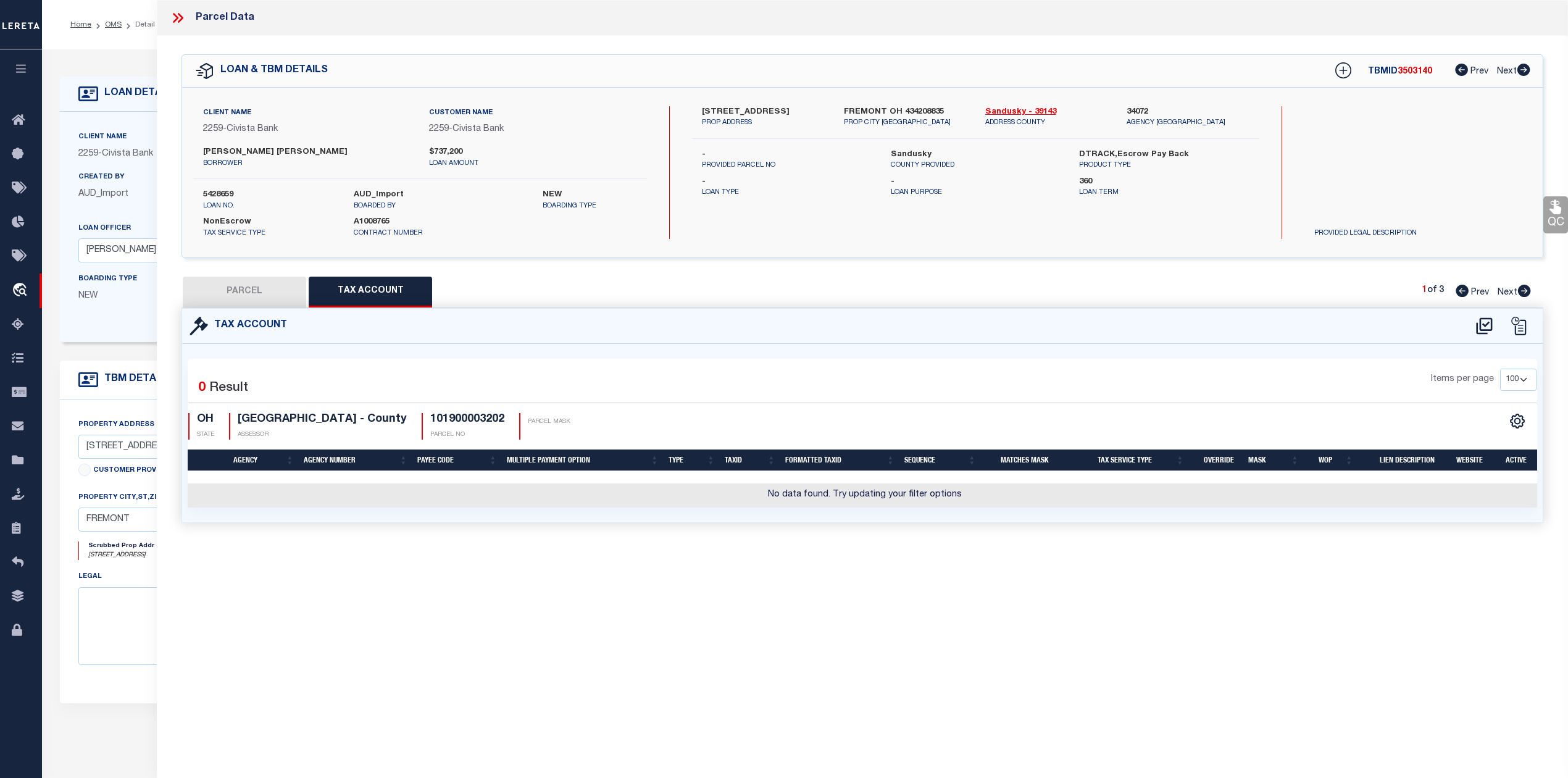
click at [701, 575] on div "Parcel Data QC QC QC - Select Status - Ready to QC" at bounding box center [861, 372] width 1411 height 744
click at [1485, 322] on icon at bounding box center [1484, 326] width 20 height 20
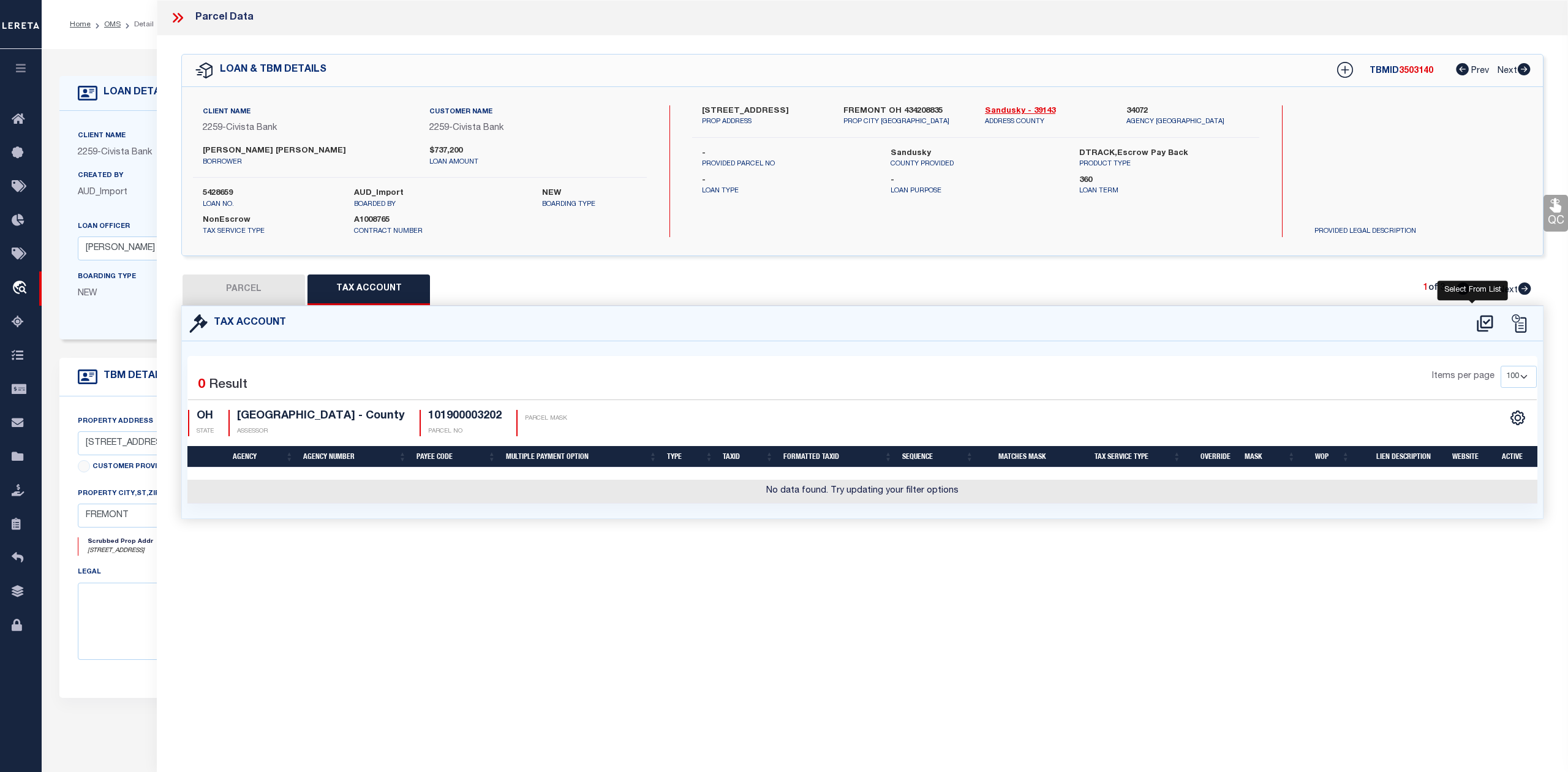
select select "100"
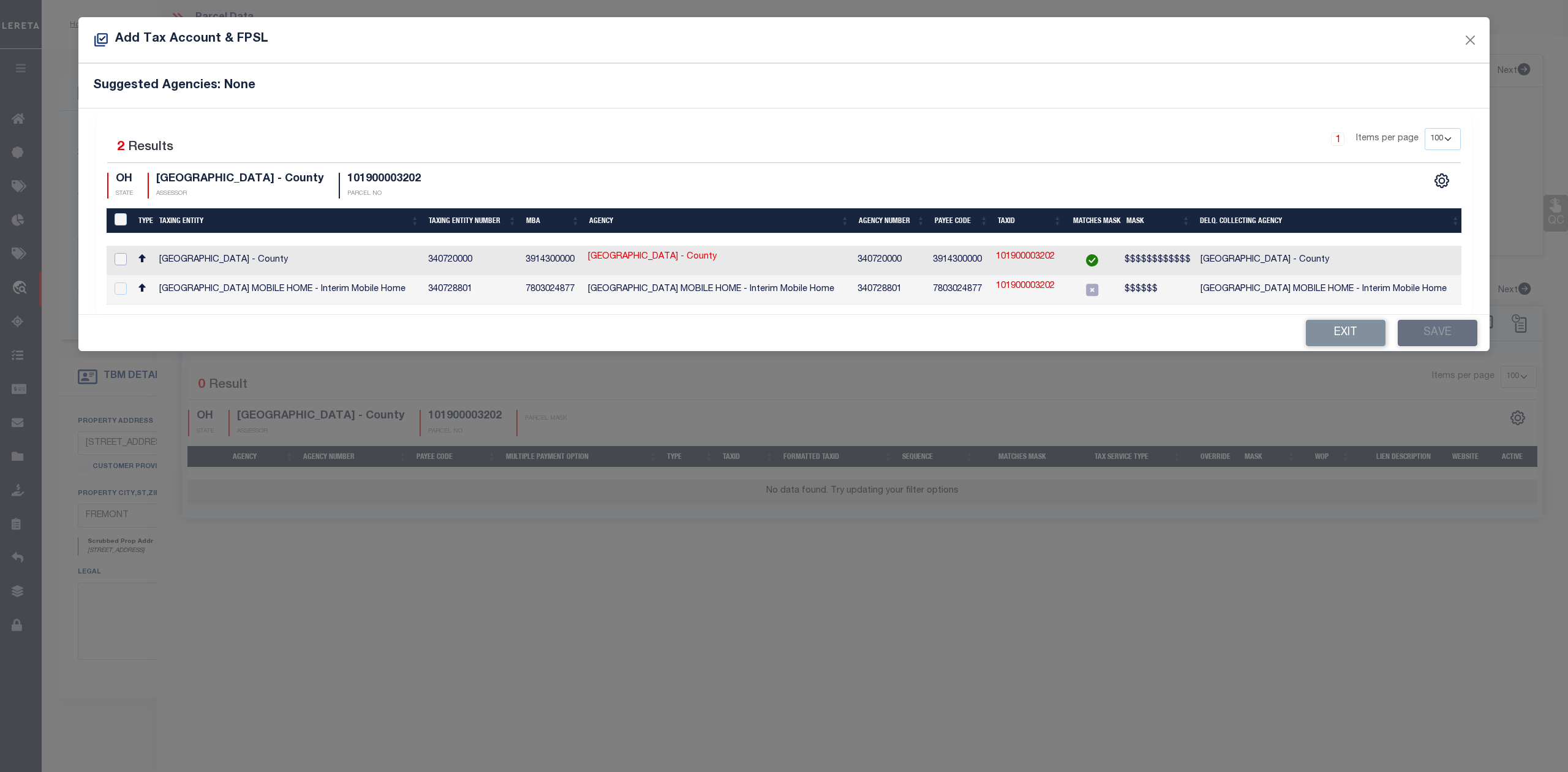
click at [118, 260] on input "checkbox" at bounding box center [120, 259] width 12 height 12
checkbox input "true"
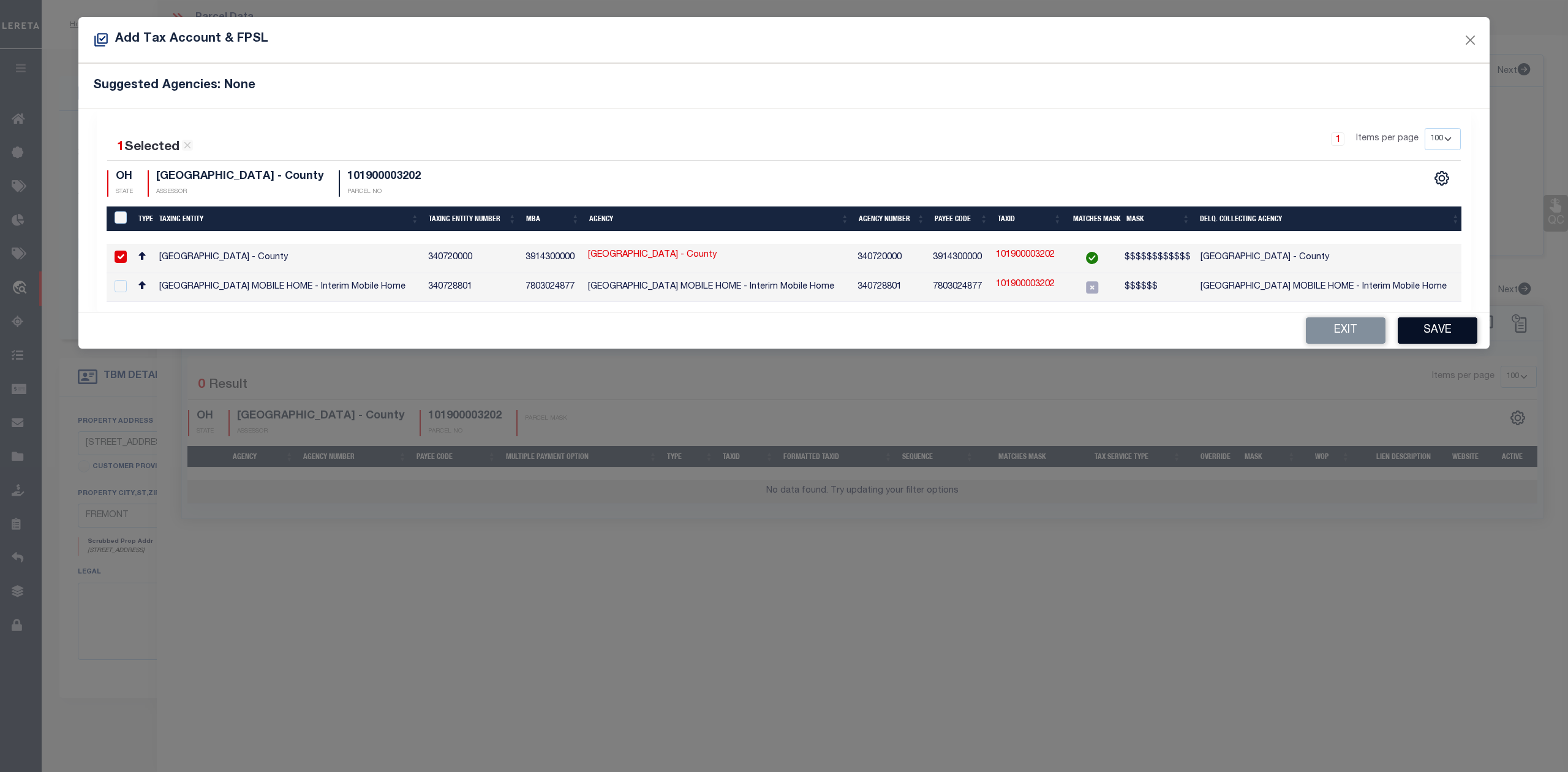
click at [1436, 336] on button "Save" at bounding box center [1438, 330] width 80 height 27
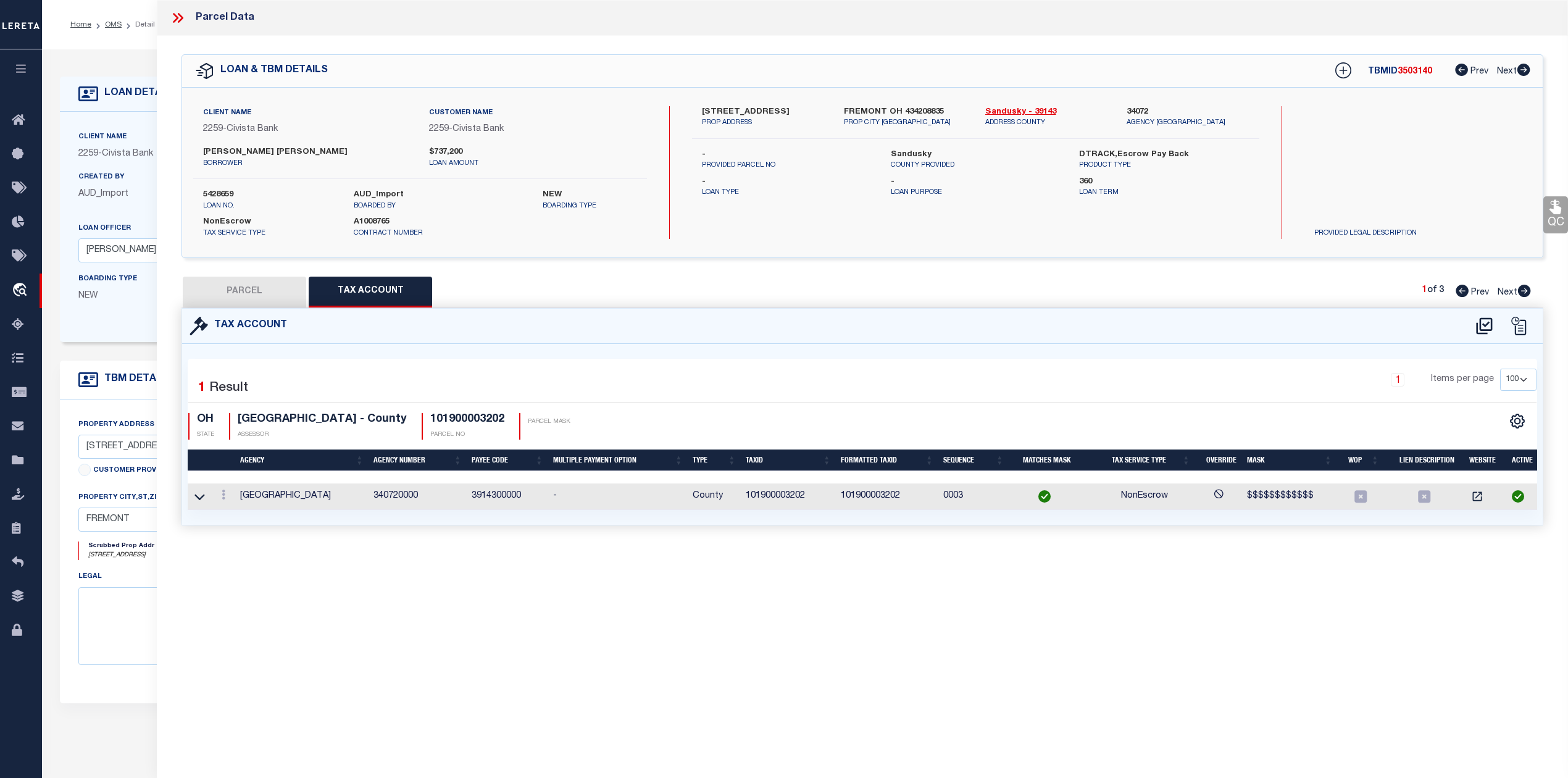
click at [1073, 366] on div "Selected 1 Result 1 Items per page 10 25 50 100 OH STATE ASSESSOR" at bounding box center [862, 435] width 1349 height 152
click at [268, 287] on button "PARCEL" at bounding box center [245, 292] width 124 height 31
select select "AS"
select select
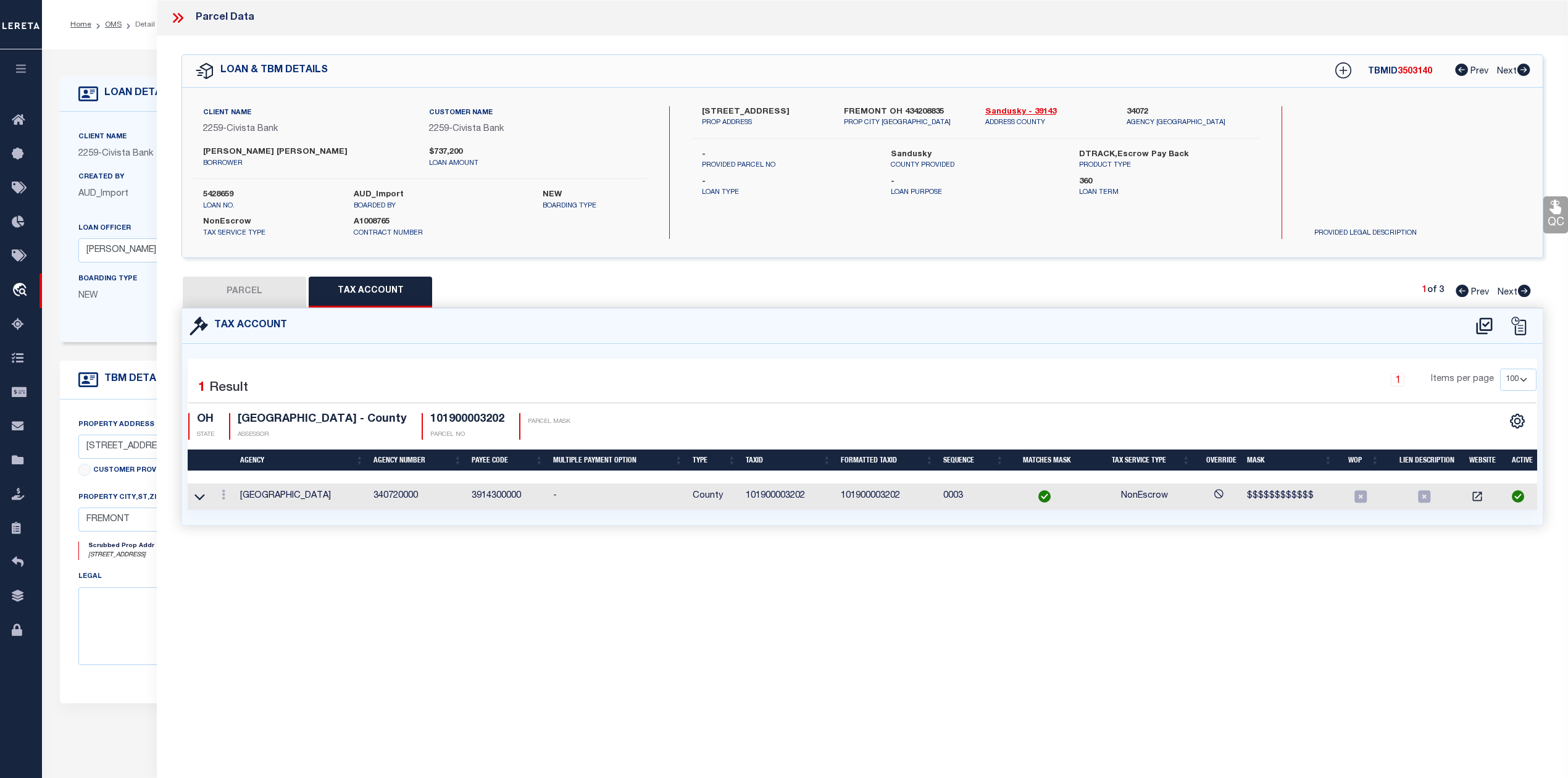
checkbox input "false"
select select "IP"
type input "KOBOSKY, RACHEL C & ANDREW M"
select select "AGW"
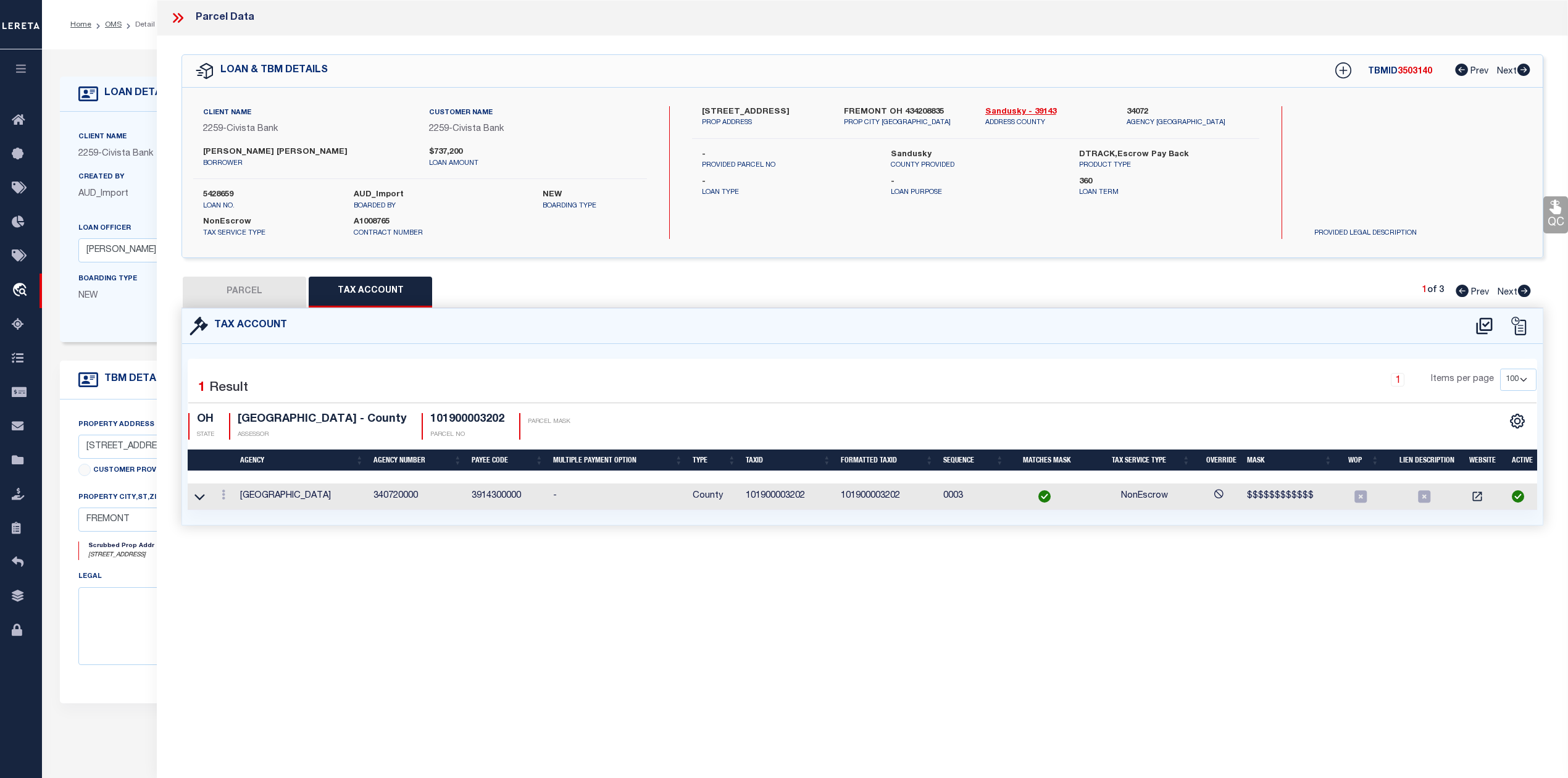
select select "ADD"
type input "1540 CR 31"
type textarea "15 4 19 SW1/4 NW1/4 5.001AC PER SURVEY"
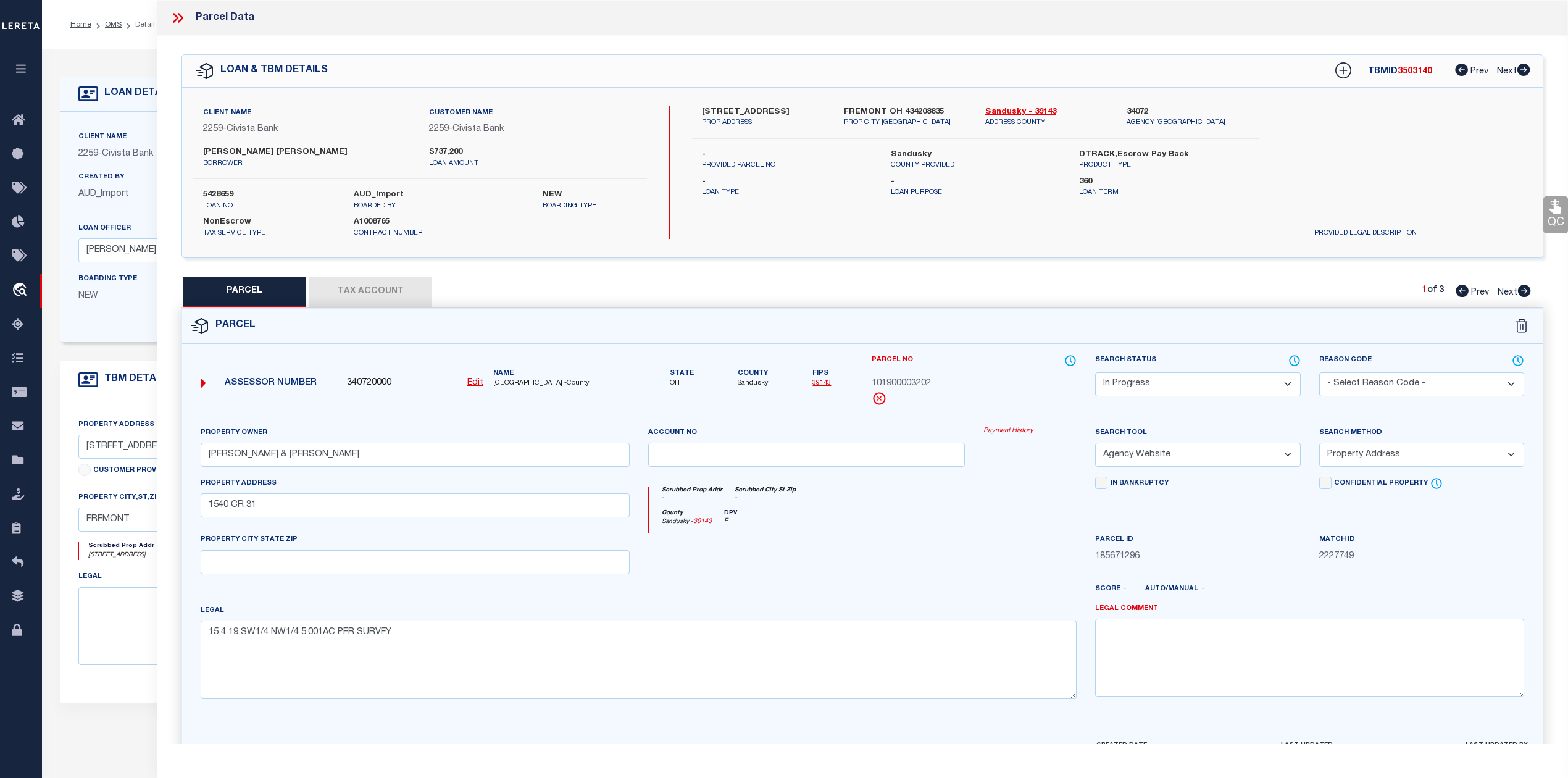
click at [853, 589] on div at bounding box center [919, 594] width 336 height 20
click at [860, 551] on div at bounding box center [807, 557] width 336 height 51
click at [1047, 309] on div "Parcel" at bounding box center [862, 326] width 1360 height 35
click at [1459, 290] on icon at bounding box center [1463, 291] width 13 height 12
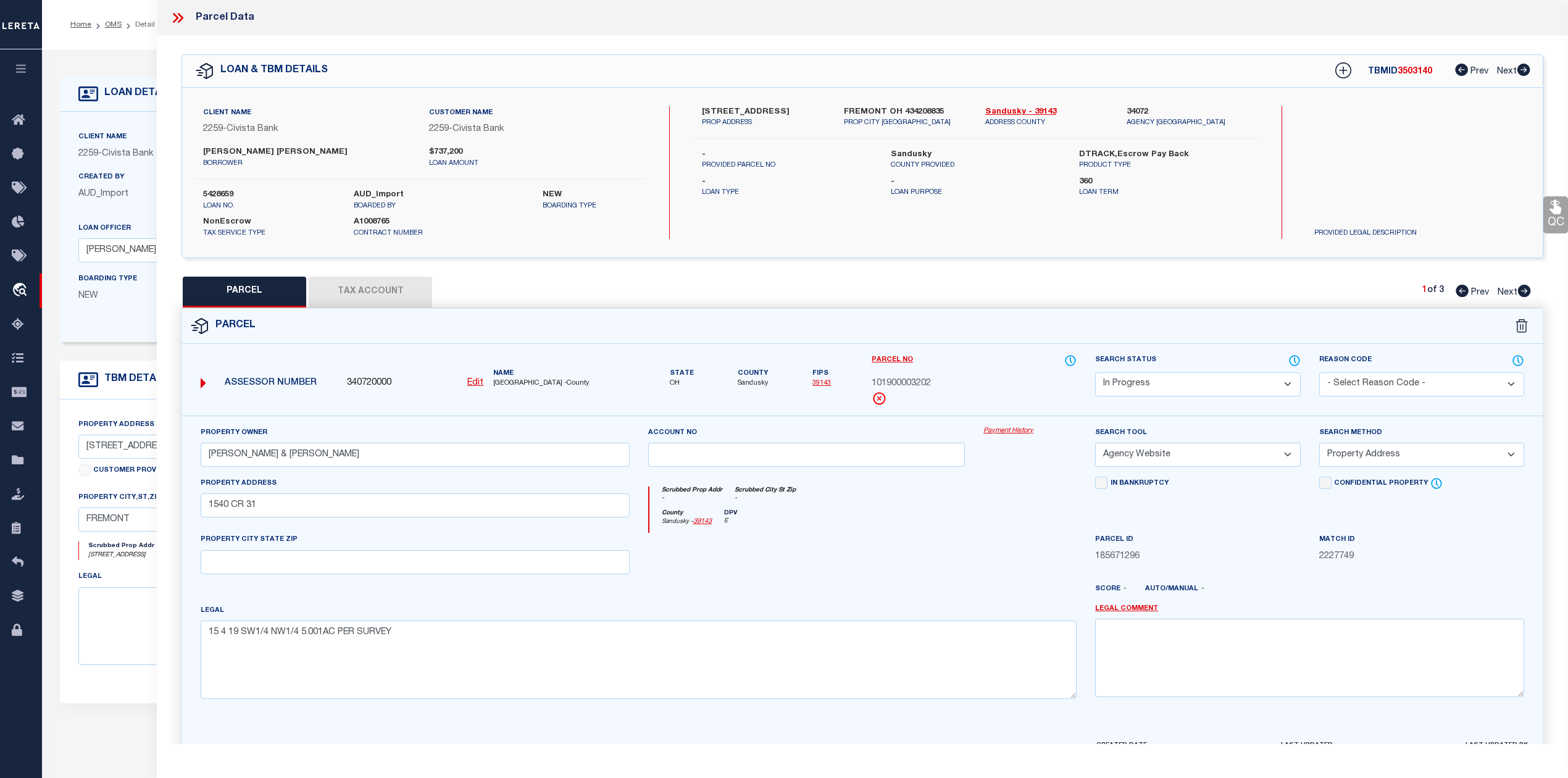
click at [1038, 328] on div "Parcel" at bounding box center [862, 326] width 1360 height 35
click at [1135, 384] on select "Automated Search Bad Parcel Complete Duplicate Parcel High Dollar Reporting In …" at bounding box center [1198, 384] width 205 height 24
click at [1095, 372] on select "Automated Search Bad Parcel Complete Duplicate Parcel High Dollar Reporting In …" at bounding box center [1198, 384] width 205 height 24
click at [975, 581] on div at bounding box center [1030, 557] width 111 height 51
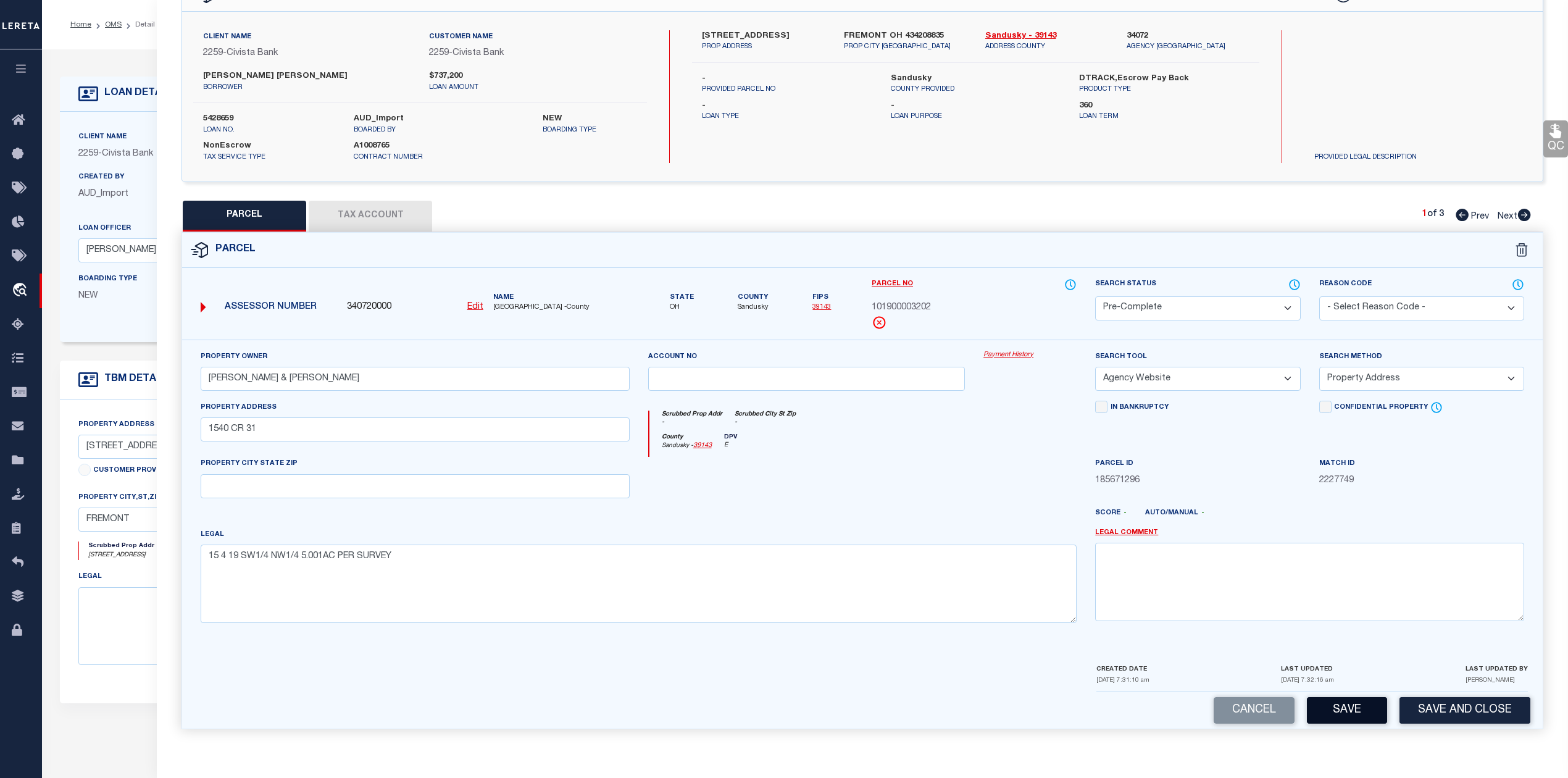
click at [1325, 704] on button "Save" at bounding box center [1346, 711] width 81 height 27
select select "AS"
select select
checkbox input "false"
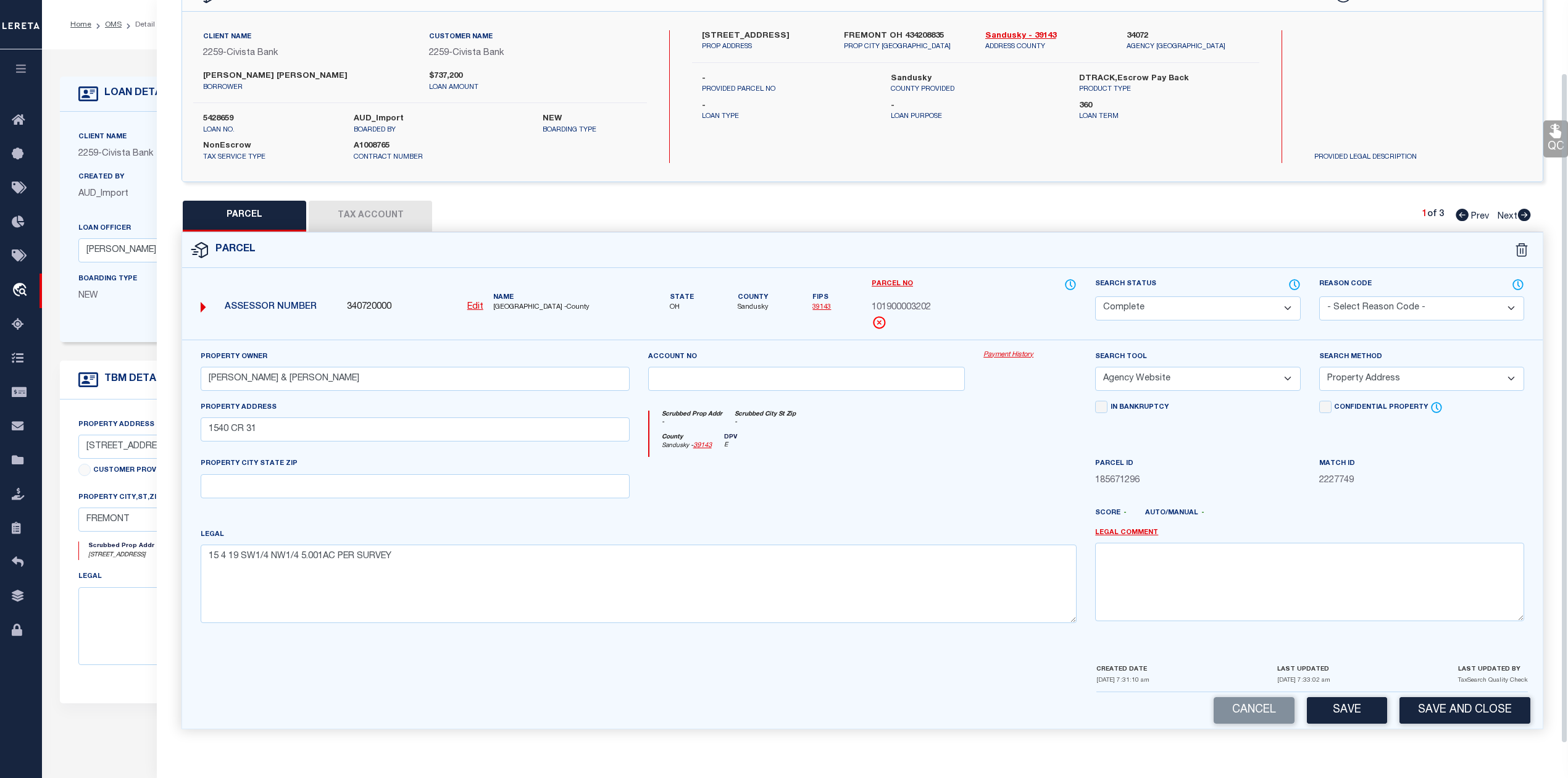
click at [934, 485] on div at bounding box center [807, 482] width 336 height 51
click at [401, 210] on button "Tax Account" at bounding box center [370, 216] width 124 height 31
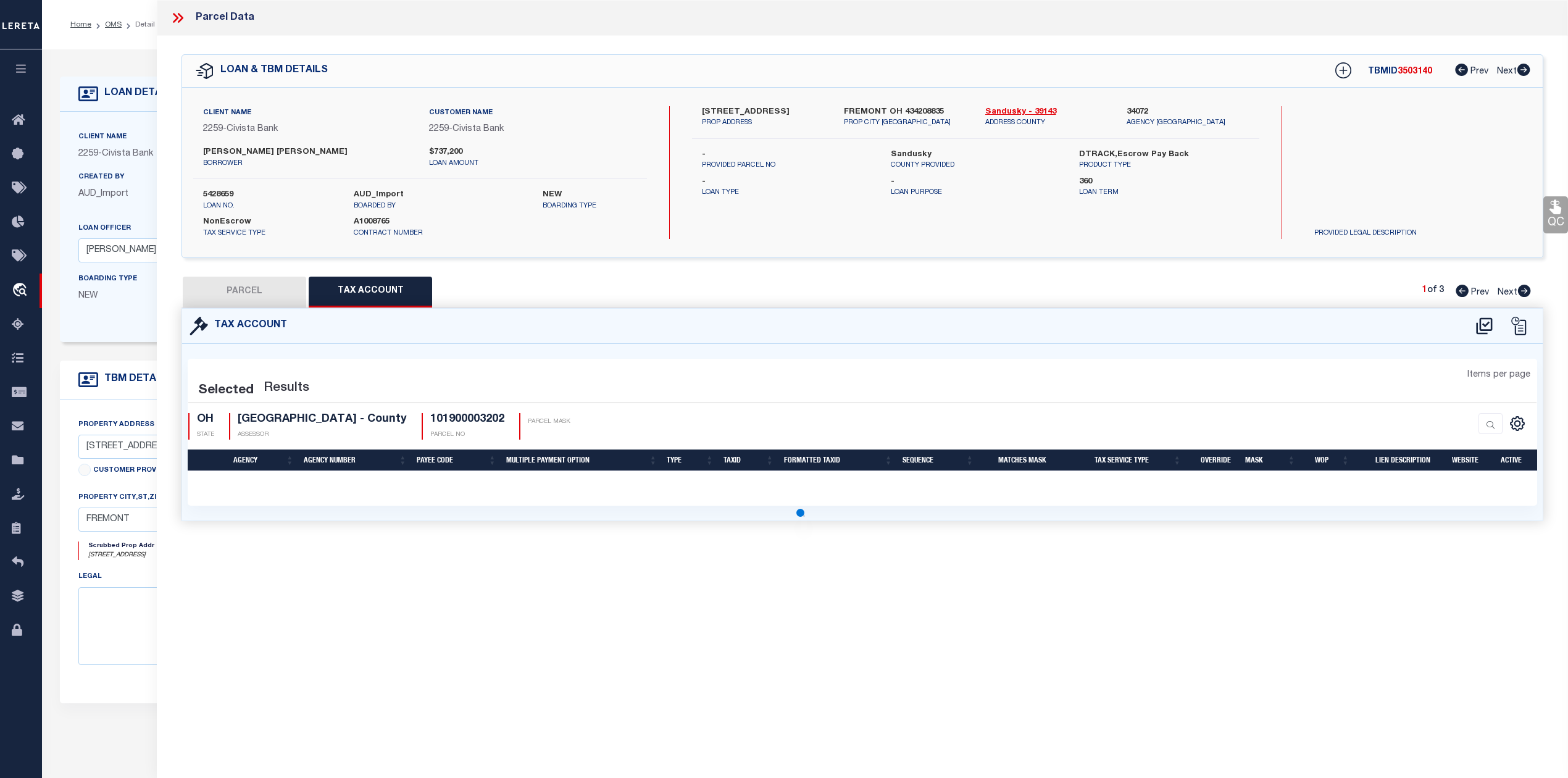
scroll to position [0, 0]
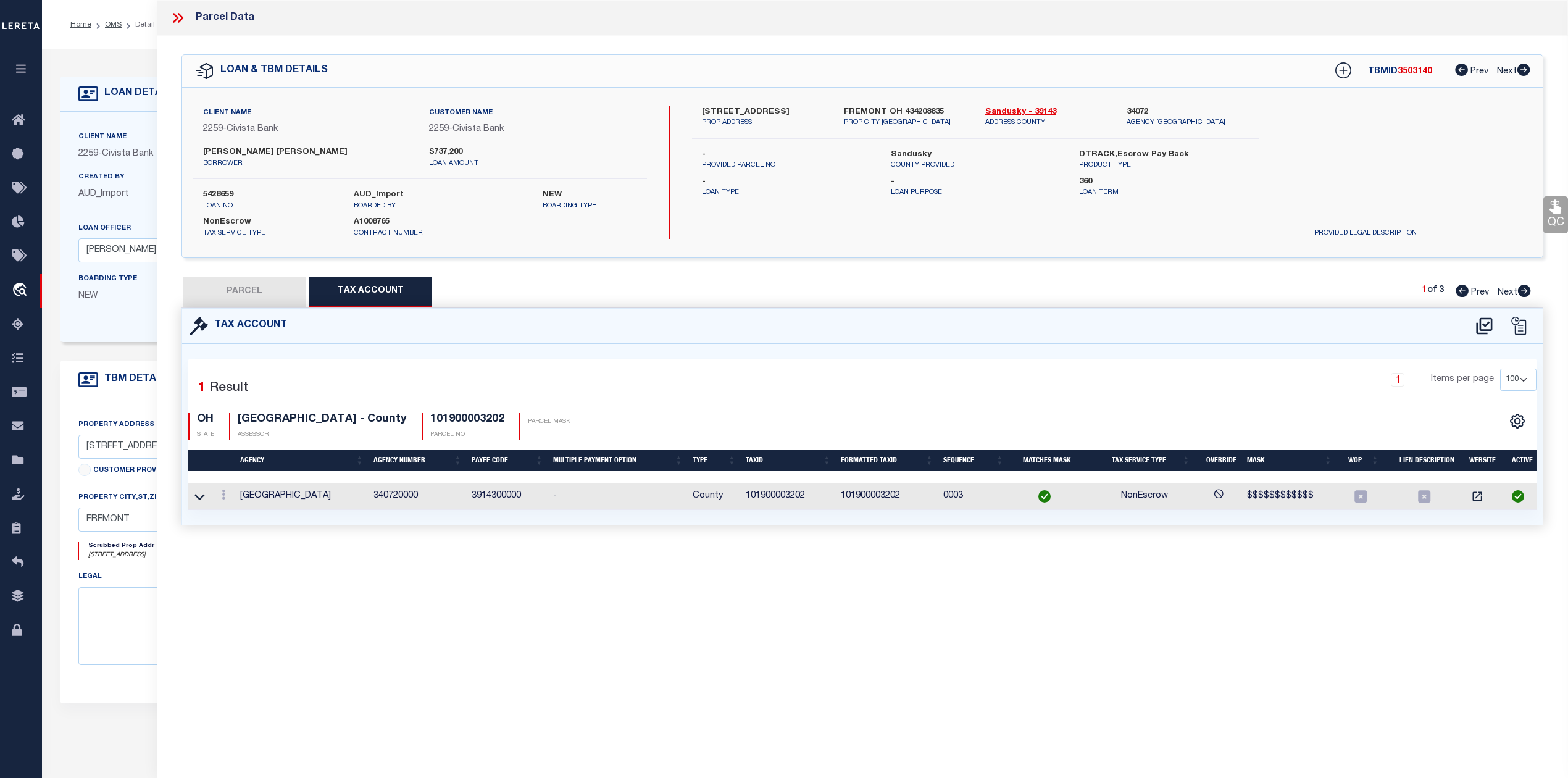
click at [727, 588] on div "Parcel Data QC QC QC - Select Status - Ready to QC" at bounding box center [861, 372] width 1411 height 744
click at [262, 294] on button "PARCEL" at bounding box center [245, 292] width 124 height 31
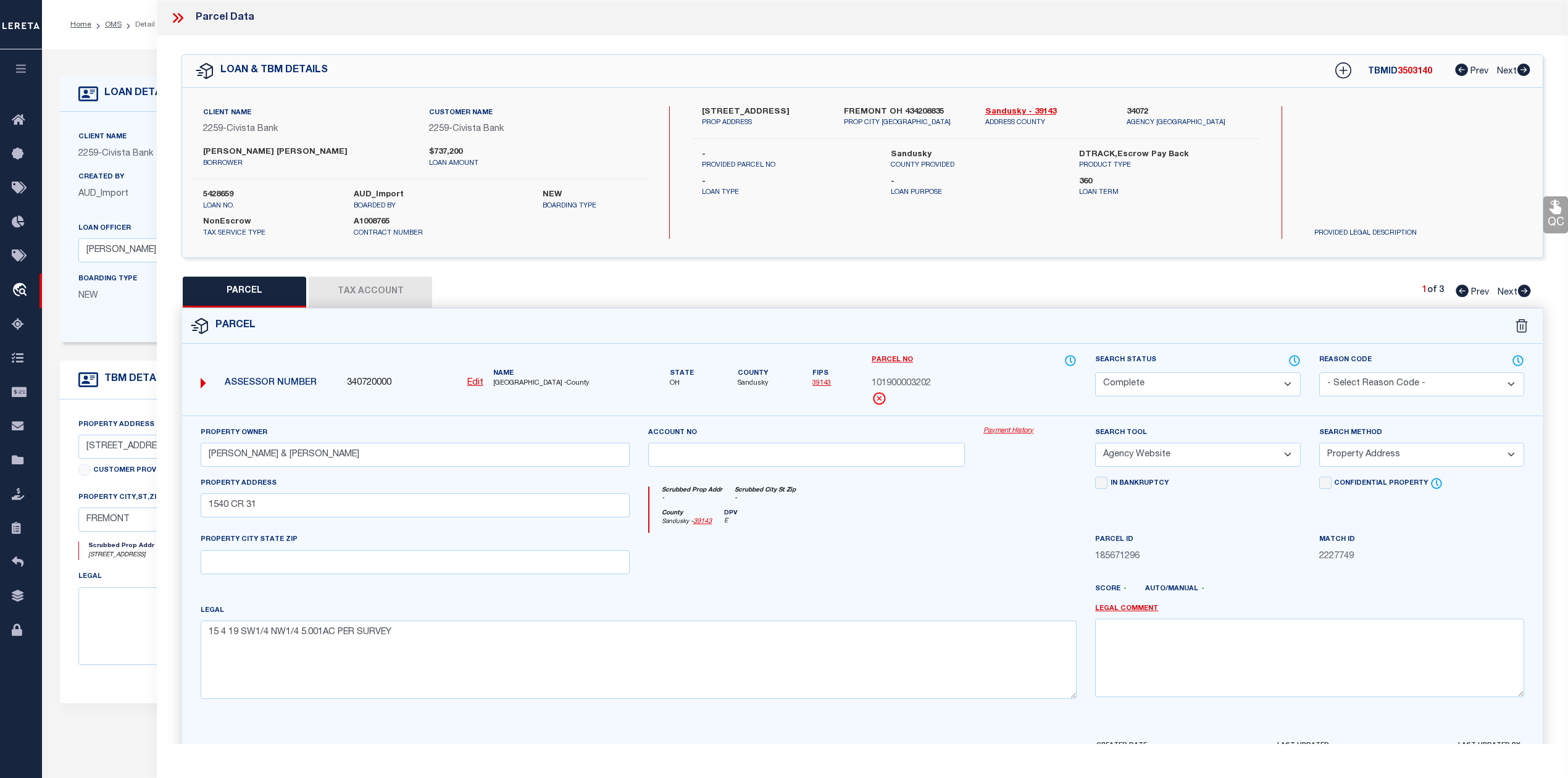
click at [921, 308] on div "Parcel Edit" at bounding box center [862, 538] width 1362 height 460
click at [1524, 292] on icon at bounding box center [1525, 291] width 13 height 12
click at [1524, 292] on icon at bounding box center [1524, 291] width 13 height 12
click at [854, 603] on div at bounding box center [919, 594] width 336 height 20
click at [991, 516] on div "County Sandusky - 39143 DPV E" at bounding box center [863, 521] width 428 height 24
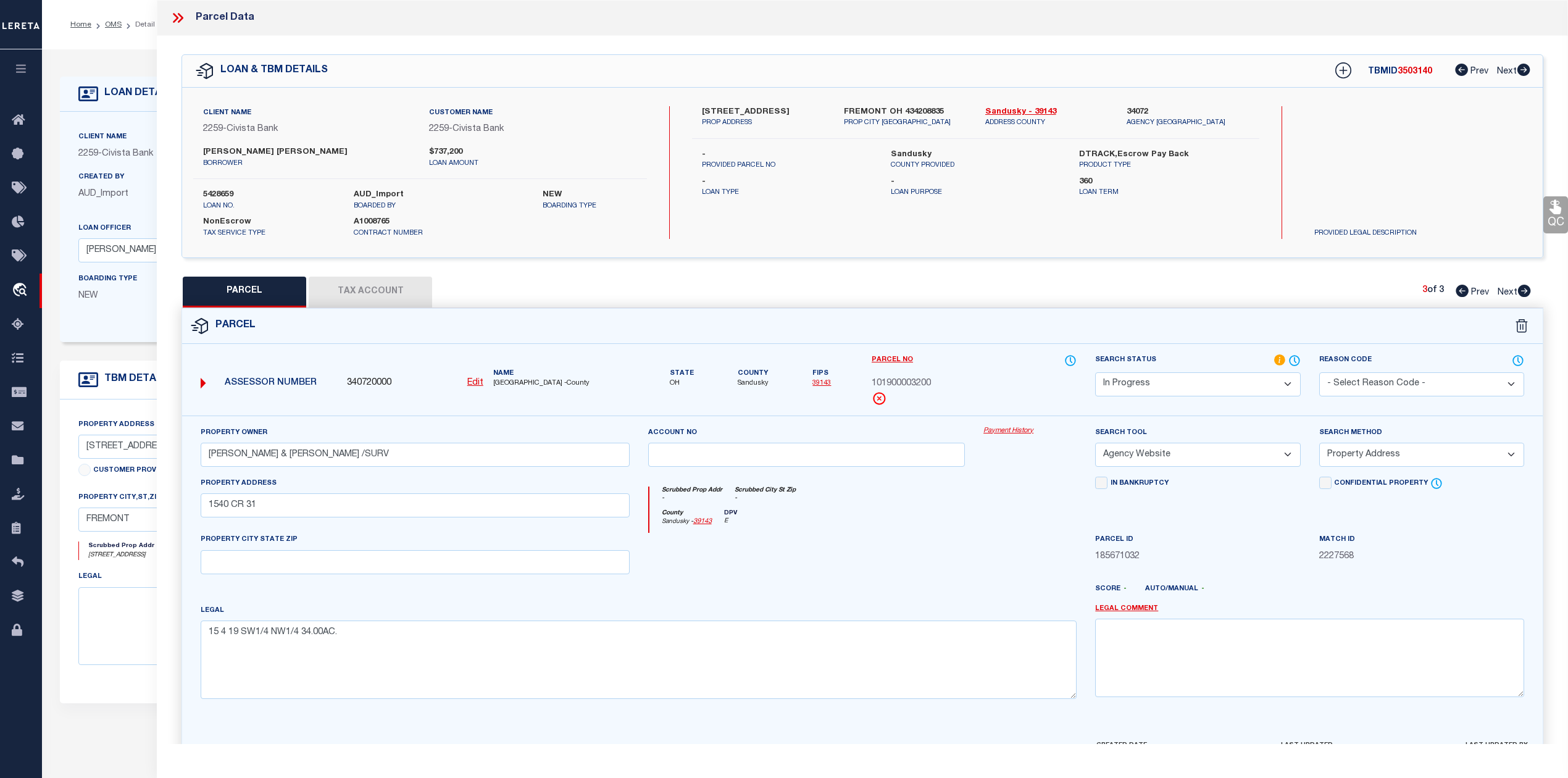
click at [1148, 386] on select "Automated Search Bad Parcel Complete Duplicate Parcel High Dollar Reporting In …" at bounding box center [1198, 384] width 205 height 24
click at [1095, 372] on select "Automated Search Bad Parcel Complete Duplicate Parcel High Dollar Reporting In …" at bounding box center [1198, 384] width 205 height 24
click at [958, 549] on div at bounding box center [807, 557] width 336 height 51
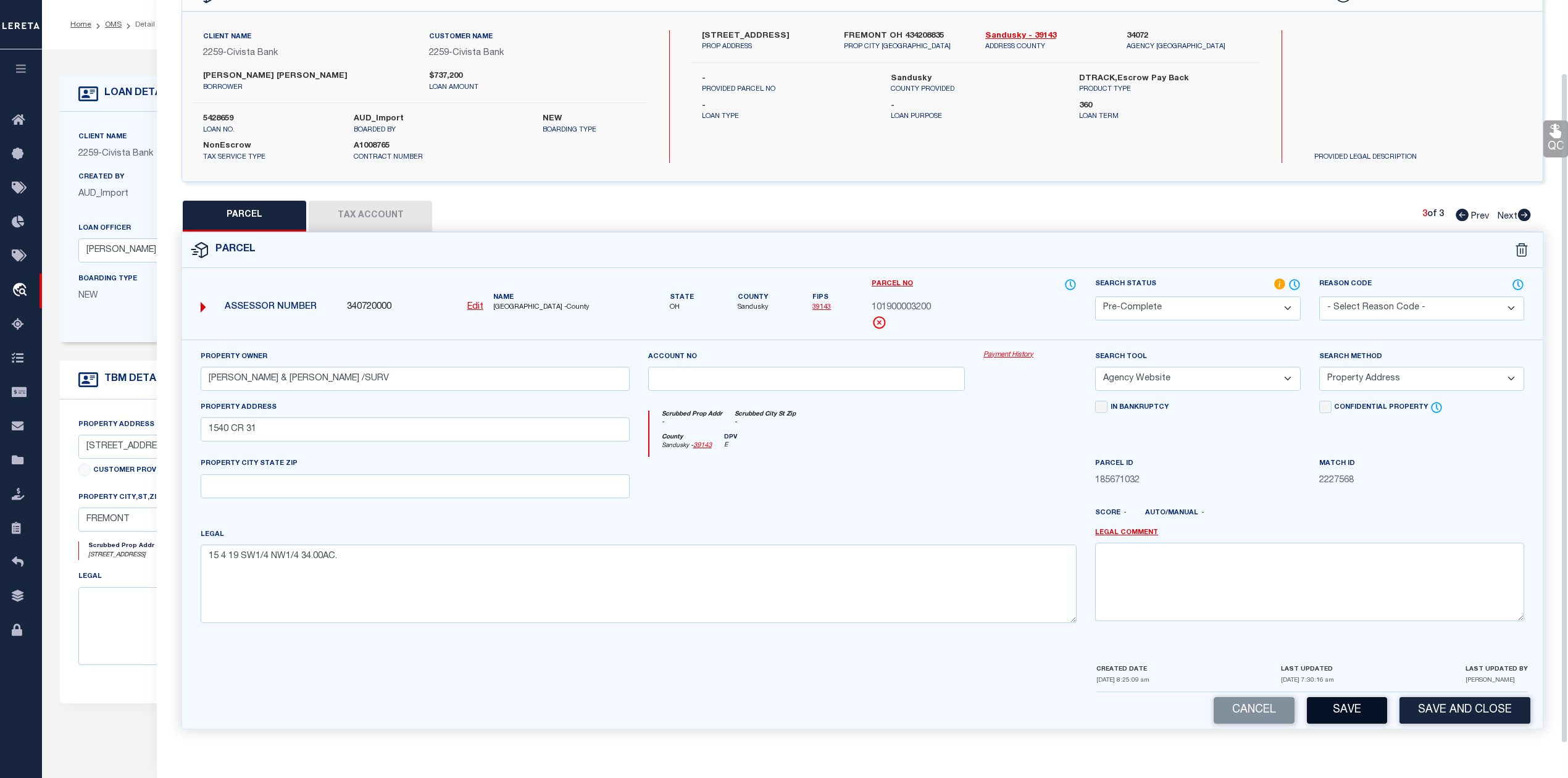
click at [1322, 706] on button "Save" at bounding box center [1346, 711] width 81 height 27
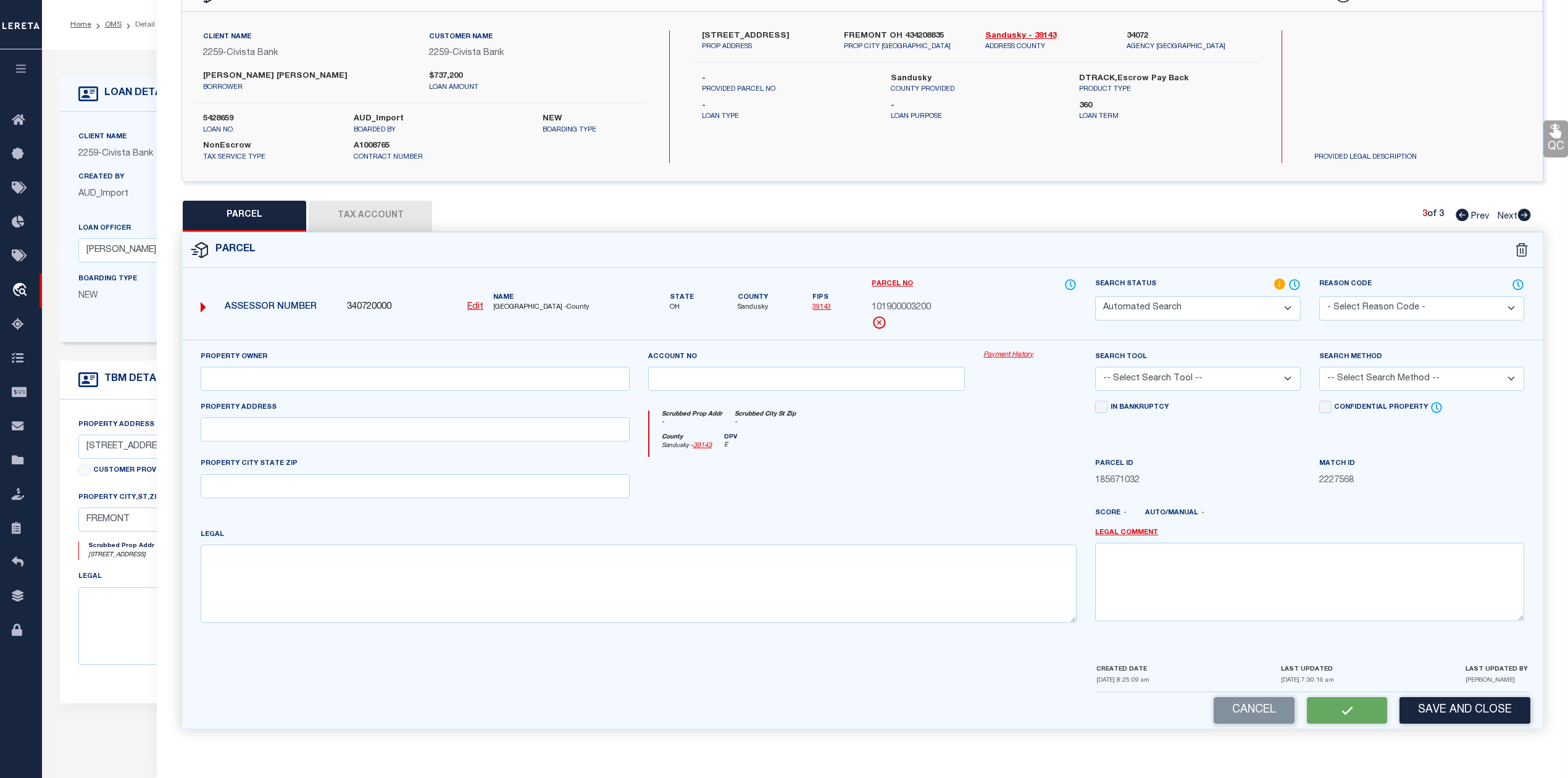
click at [934, 483] on div at bounding box center [807, 482] width 336 height 51
click at [926, 472] on div at bounding box center [807, 482] width 336 height 51
click at [386, 213] on button "Tax Account" at bounding box center [370, 216] width 124 height 31
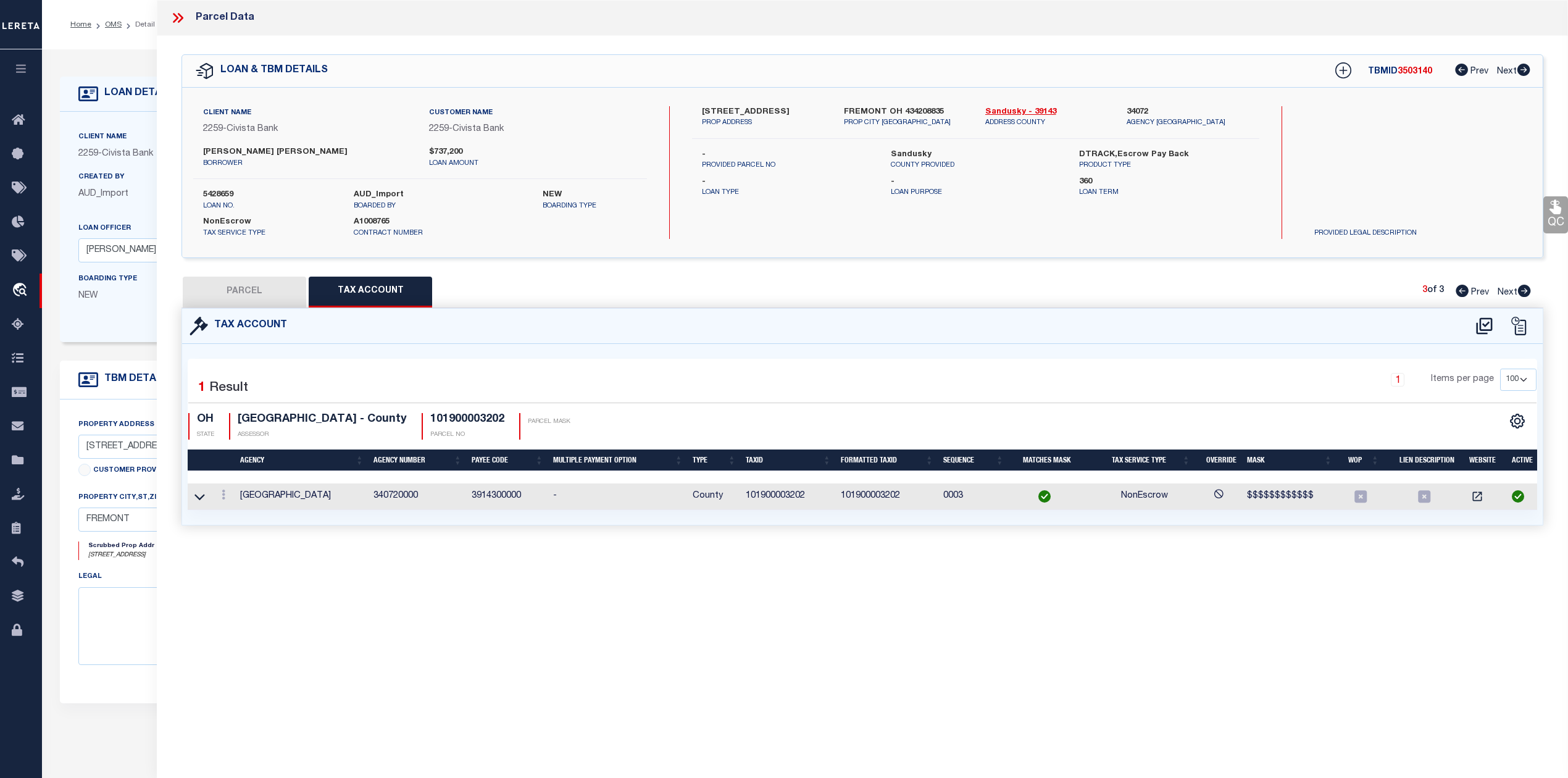
scroll to position [0, 0]
click at [843, 574] on div "Parcel Data QC QC QC - Select Status - Ready to QC" at bounding box center [861, 372] width 1411 height 744
click at [244, 292] on button "PARCEL" at bounding box center [245, 292] width 124 height 31
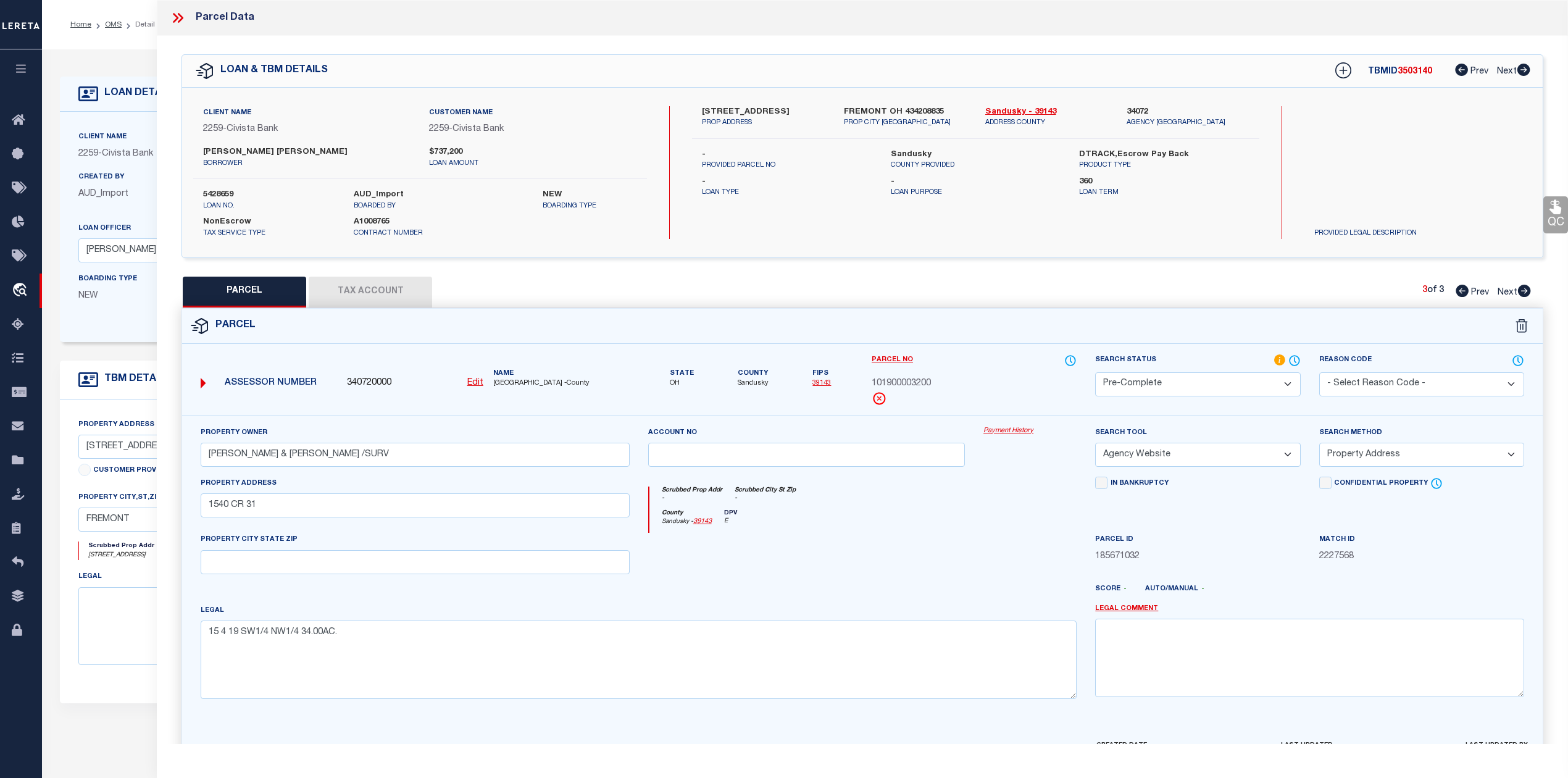
click at [823, 543] on div at bounding box center [807, 557] width 336 height 51
click at [860, 299] on div "PARCEL Tax Account 3 of 3 Prev Next" at bounding box center [862, 292] width 1362 height 31
click at [1458, 290] on icon at bounding box center [1463, 291] width 13 height 12
click at [1215, 375] on select "Automated Search Bad Parcel Complete Duplicate Parcel High Dollar Reporting In …" at bounding box center [1198, 384] width 205 height 24
click at [1095, 372] on select "Automated Search Bad Parcel Complete Duplicate Parcel High Dollar Reporting In …" at bounding box center [1198, 384] width 205 height 24
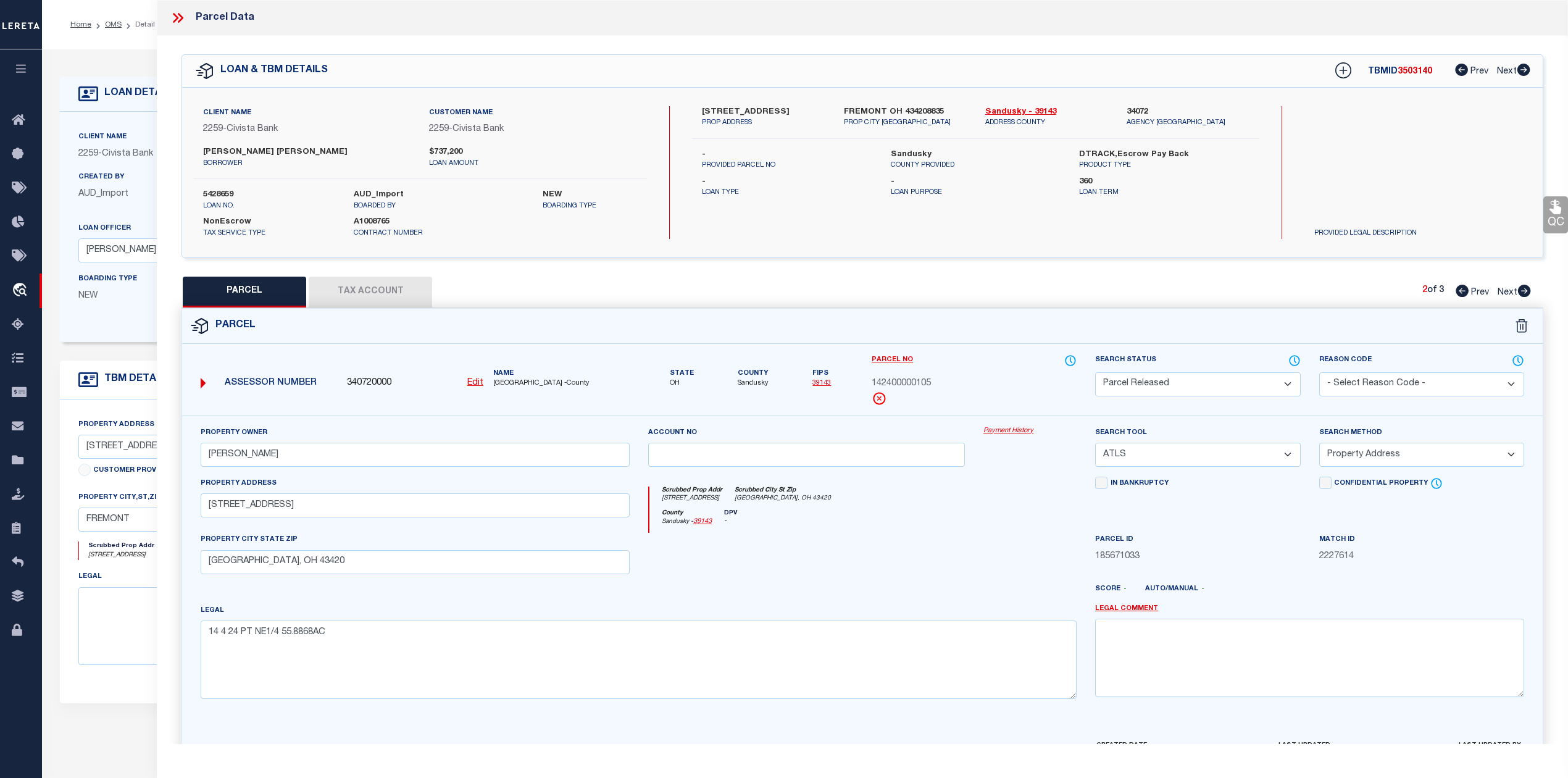
click at [1346, 390] on select "- Select Reason Code - 099 - Other (Provide additional detail) ACT - Agency Cha…" at bounding box center [1421, 384] width 205 height 24
click at [1319, 372] on select "- Select Reason Code - 099 - Other (Provide additional detail) ACT - Agency Cha…" at bounding box center [1421, 384] width 205 height 24
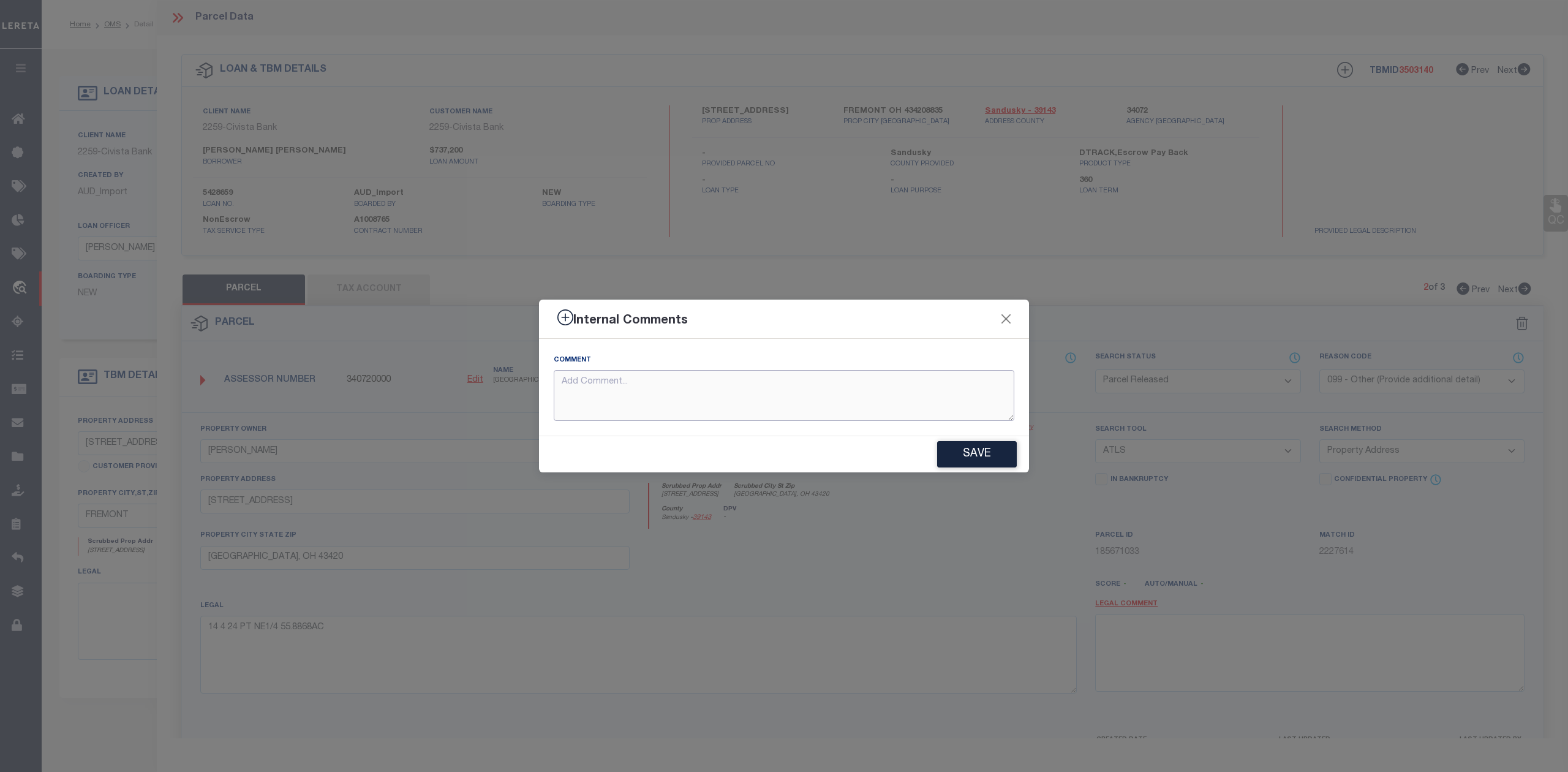
click at [865, 377] on textarea at bounding box center [784, 395] width 461 height 50
paste textarea "Parcel not needed"
click at [959, 454] on button "Save" at bounding box center [977, 454] width 80 height 27
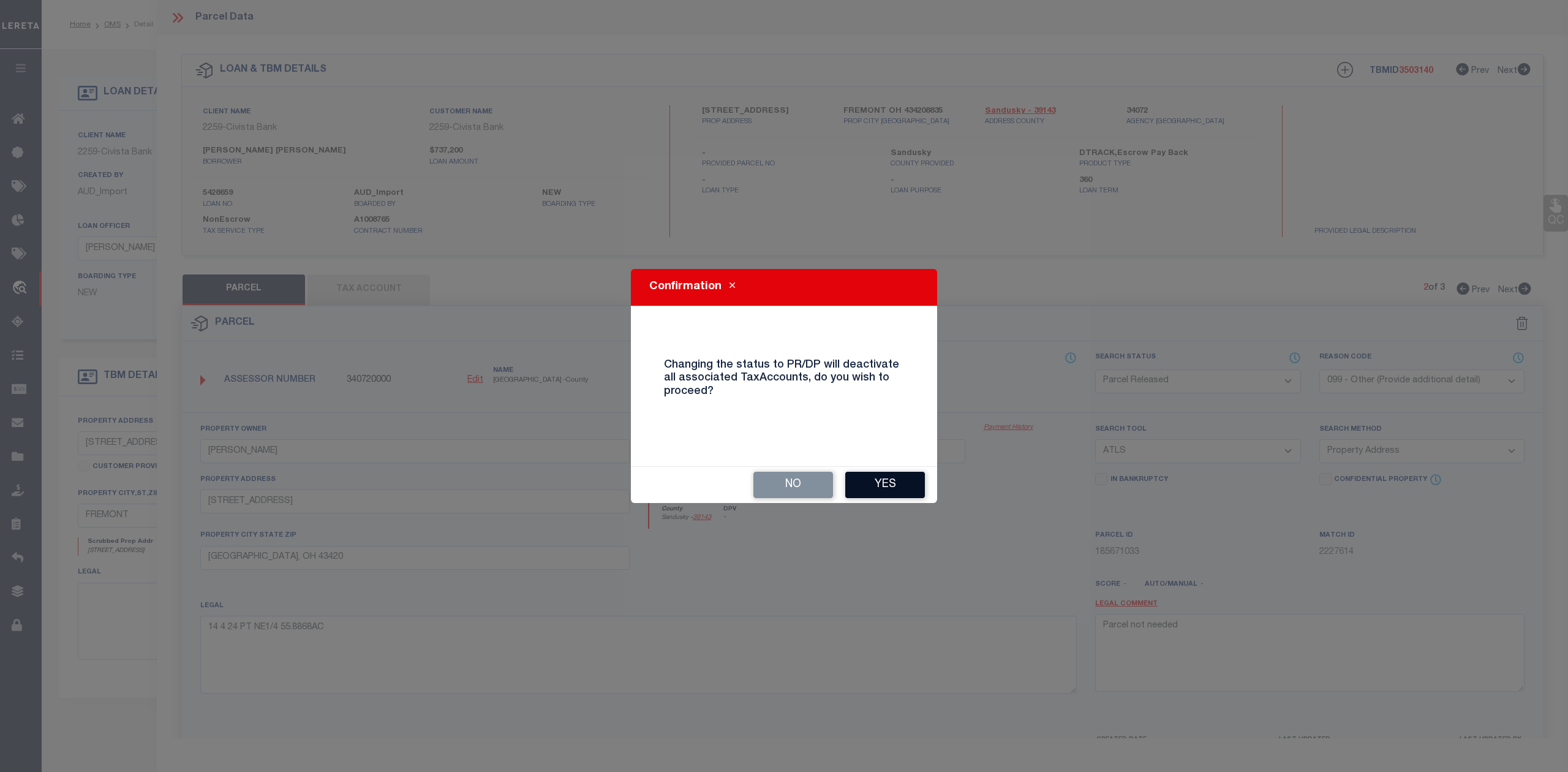
click at [897, 478] on button "Yes" at bounding box center [885, 485] width 80 height 27
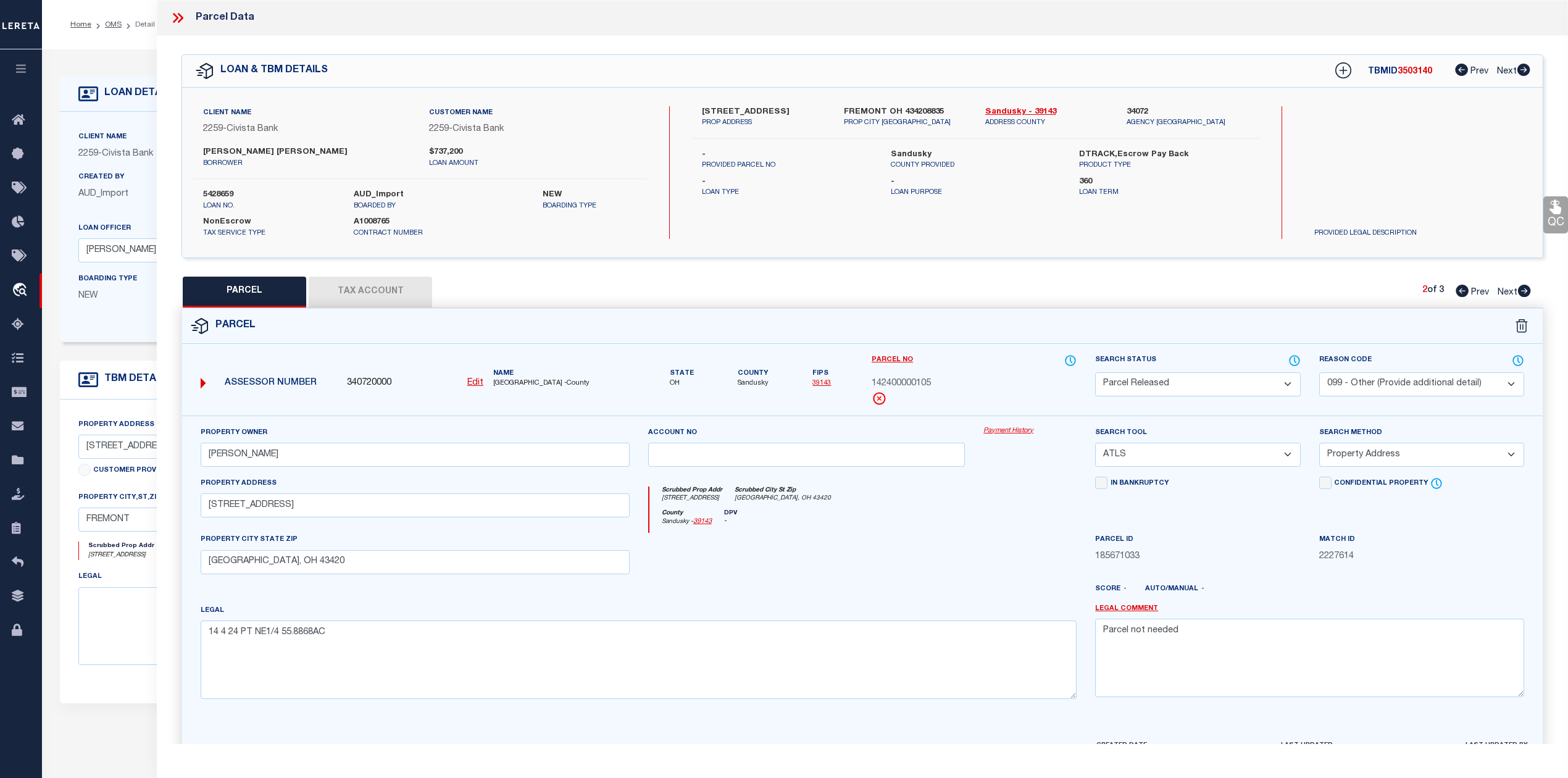
click at [917, 533] on div "County Sandusky - 39143 DPV -" at bounding box center [863, 521] width 428 height 24
click at [924, 533] on div "County Sandusky - 39143 DPV -" at bounding box center [863, 521] width 428 height 24
click at [933, 541] on div at bounding box center [807, 557] width 336 height 51
click at [972, 302] on div "PARCEL Tax Account 2 of 3 Prev Next" at bounding box center [862, 292] width 1362 height 31
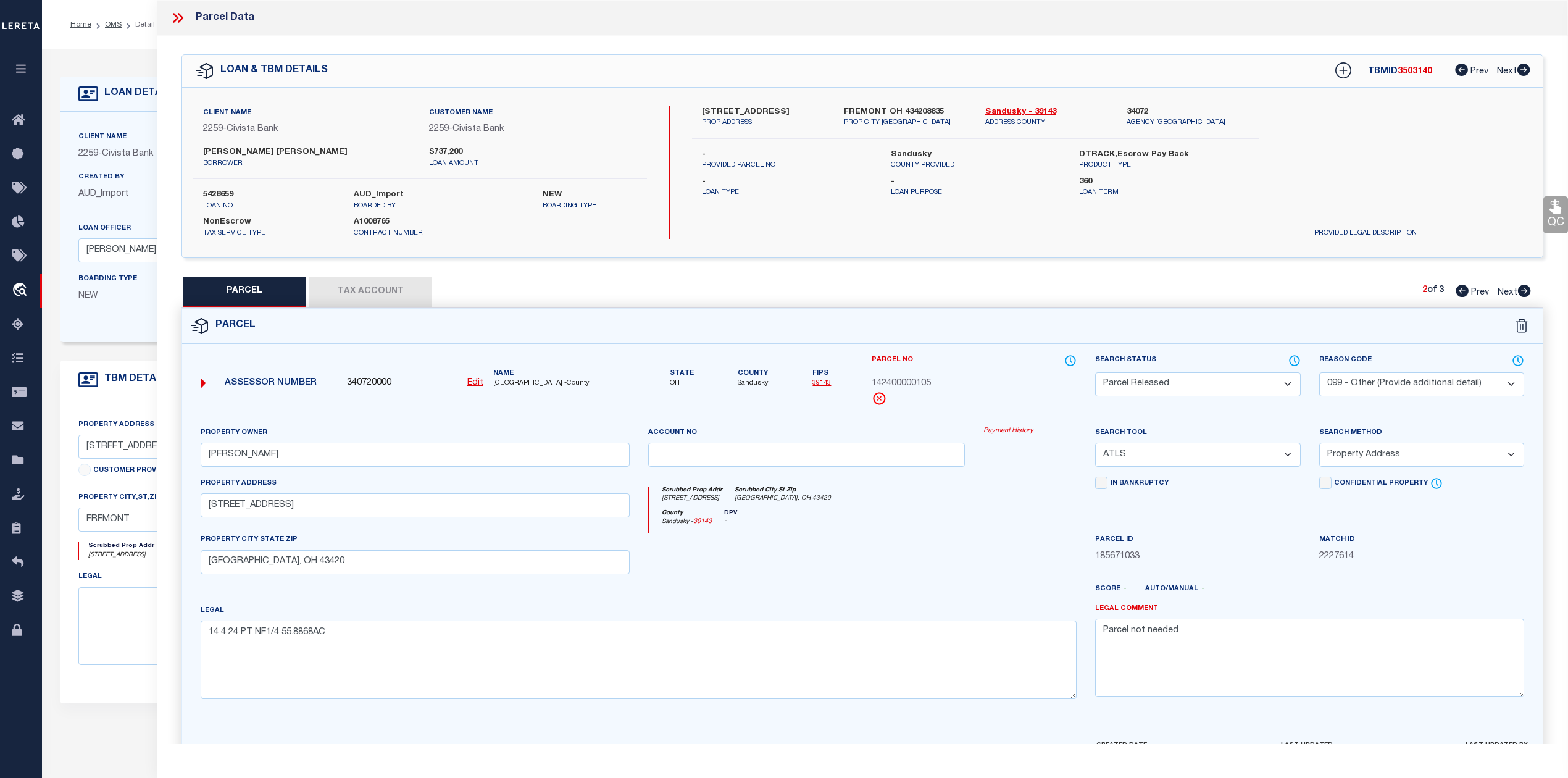
click at [1459, 295] on icon at bounding box center [1463, 291] width 13 height 12
click at [1523, 290] on icon at bounding box center [1525, 291] width 13 height 12
click at [961, 568] on div at bounding box center [807, 557] width 336 height 51
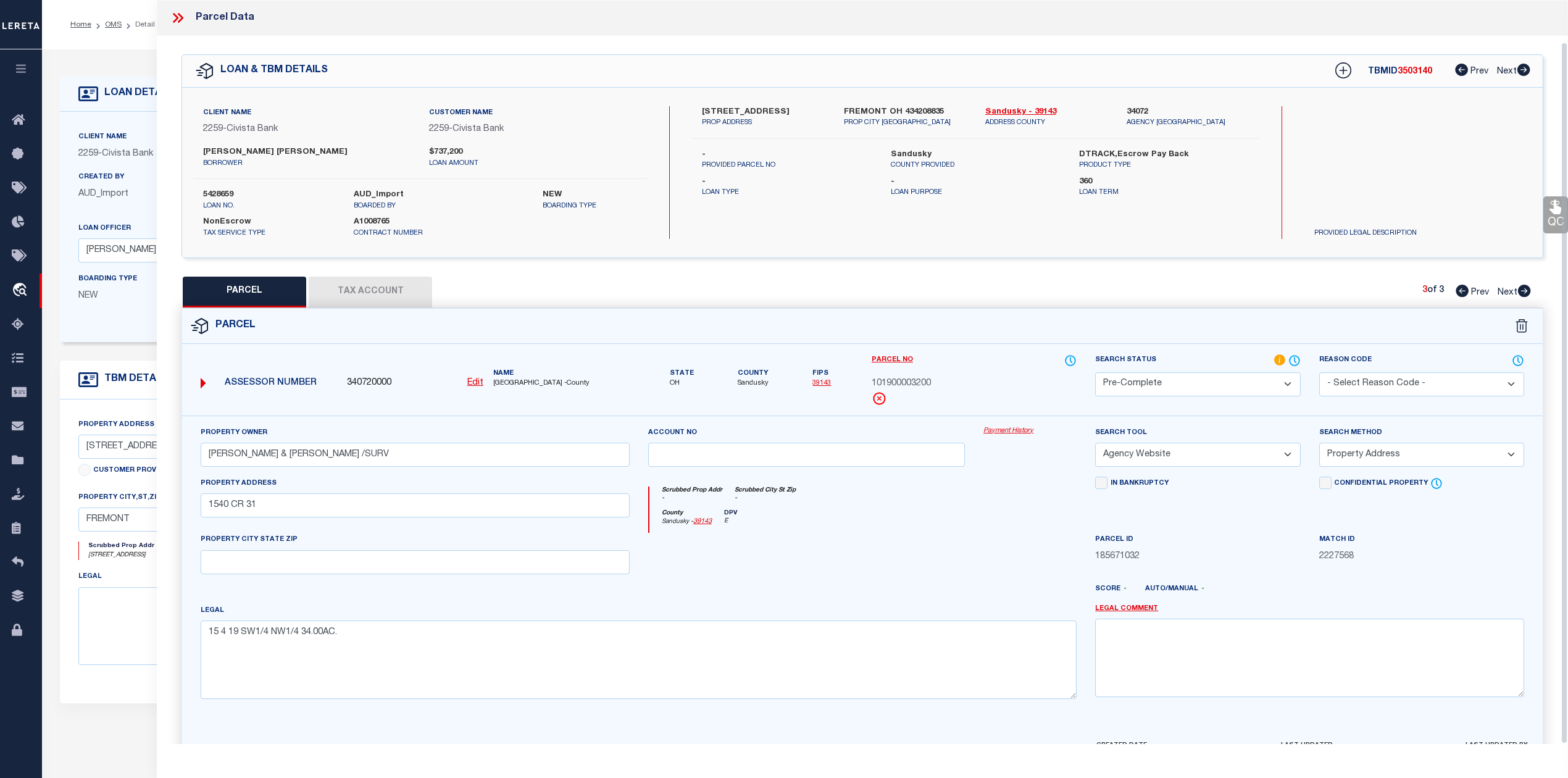
scroll to position [44, 0]
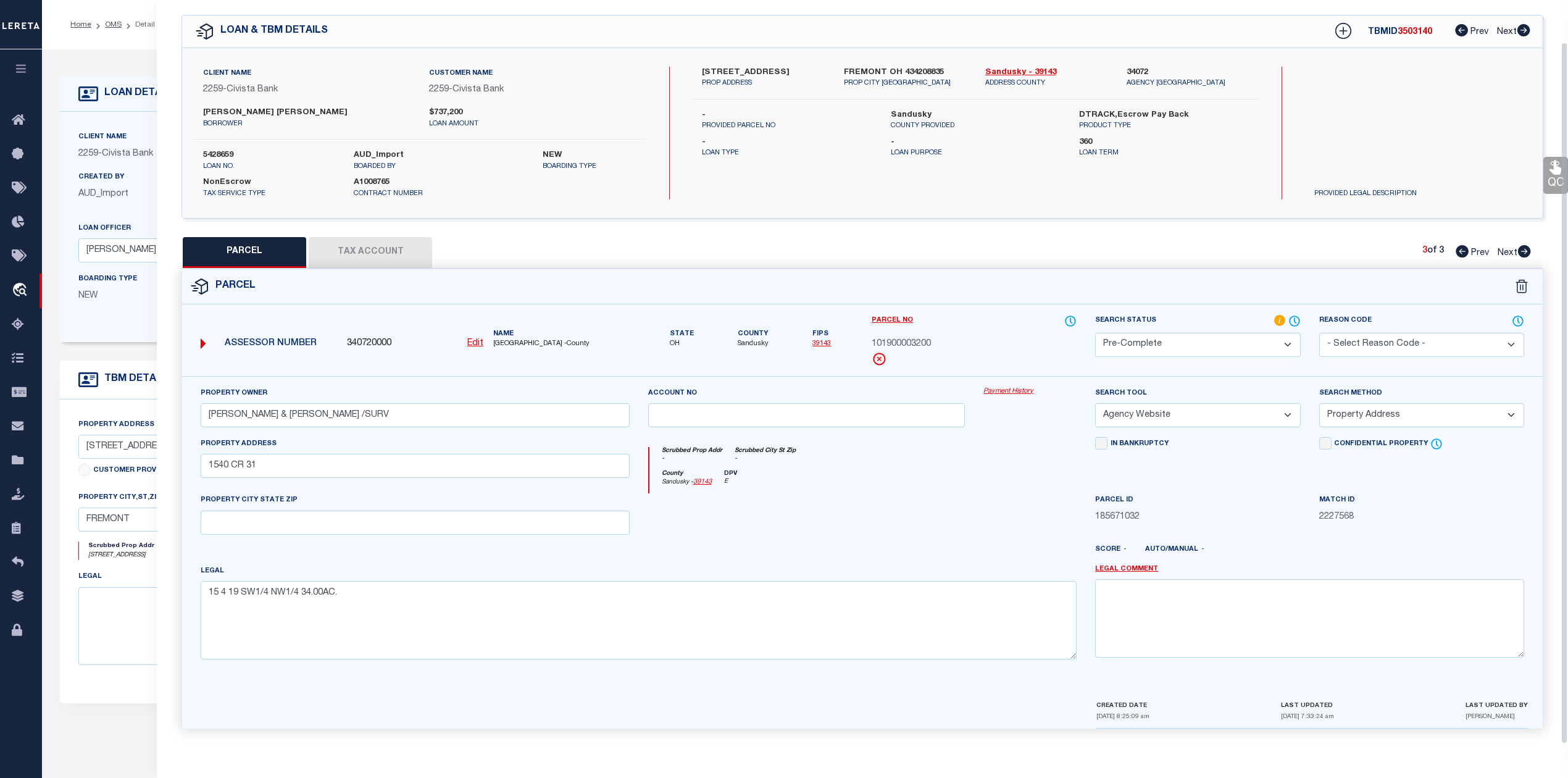
click at [959, 530] on div at bounding box center [807, 518] width 336 height 51
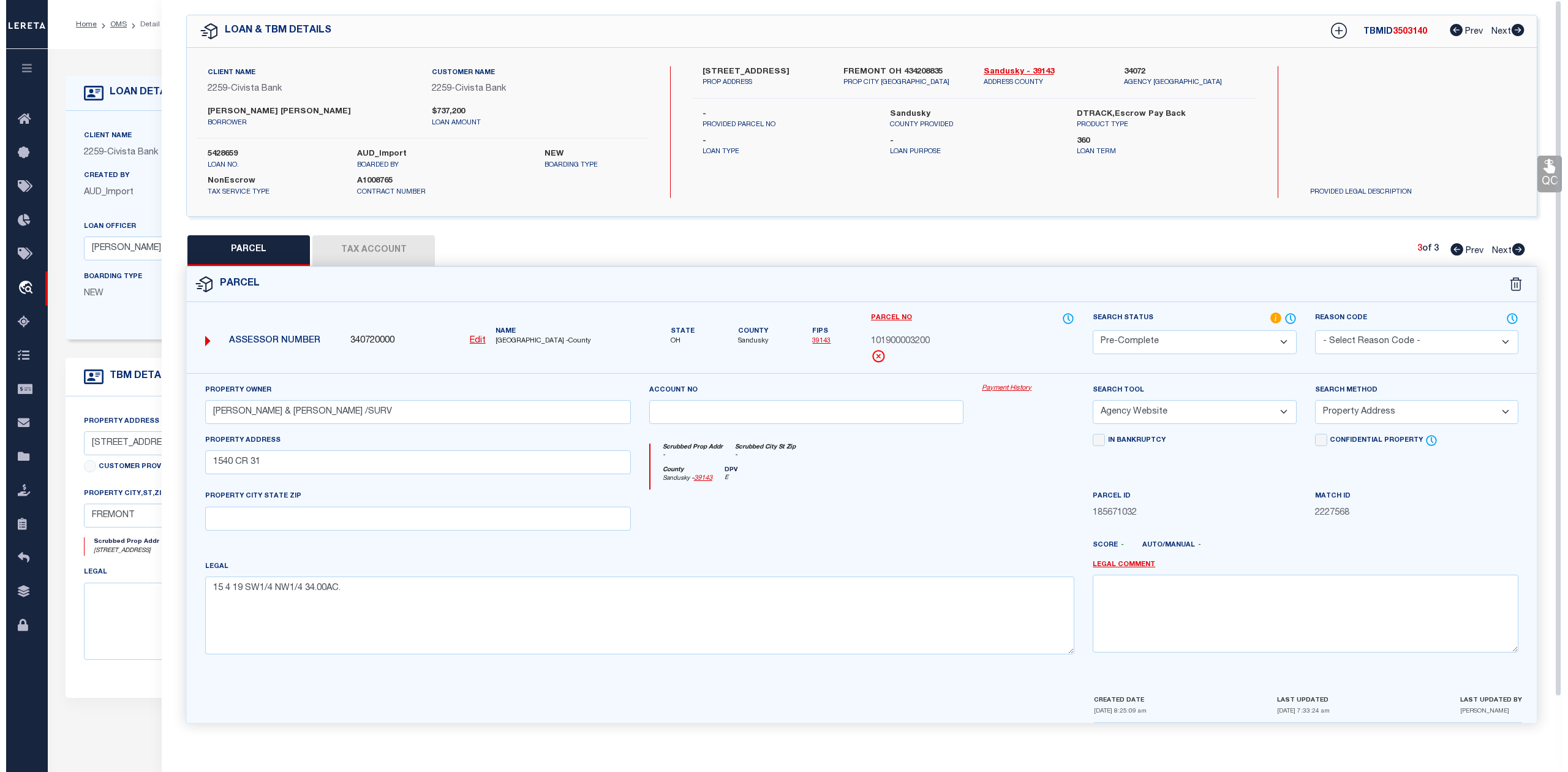
scroll to position [0, 0]
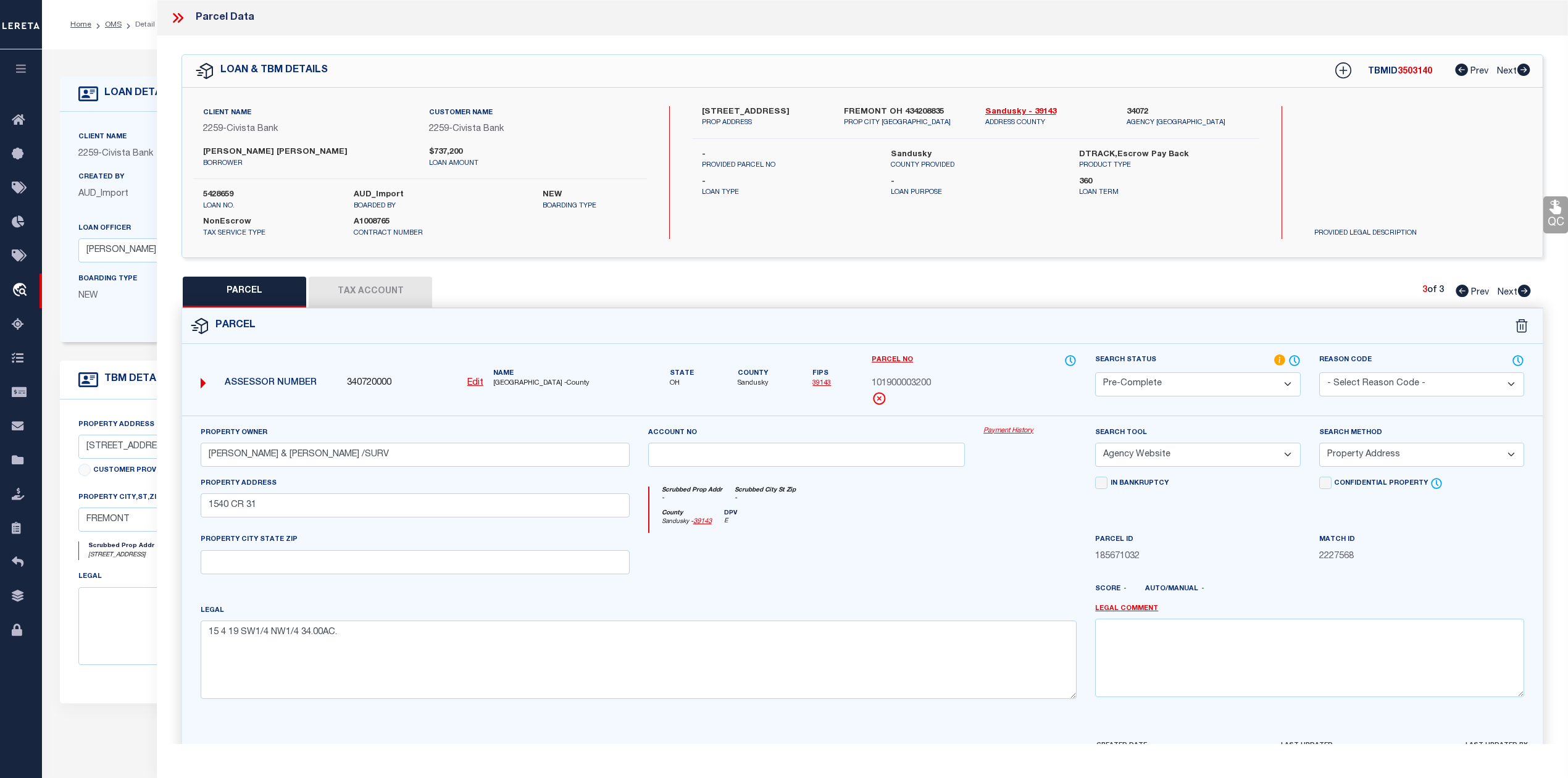
click at [1456, 288] on icon at bounding box center [1463, 291] width 13 height 12
click at [1065, 285] on div "PARCEL Tax Account 1 of 3 Prev Next" at bounding box center [862, 292] width 1362 height 31
click at [1409, 77] on h5 "TBMID 3503140" at bounding box center [1399, 72] width 64 height 11
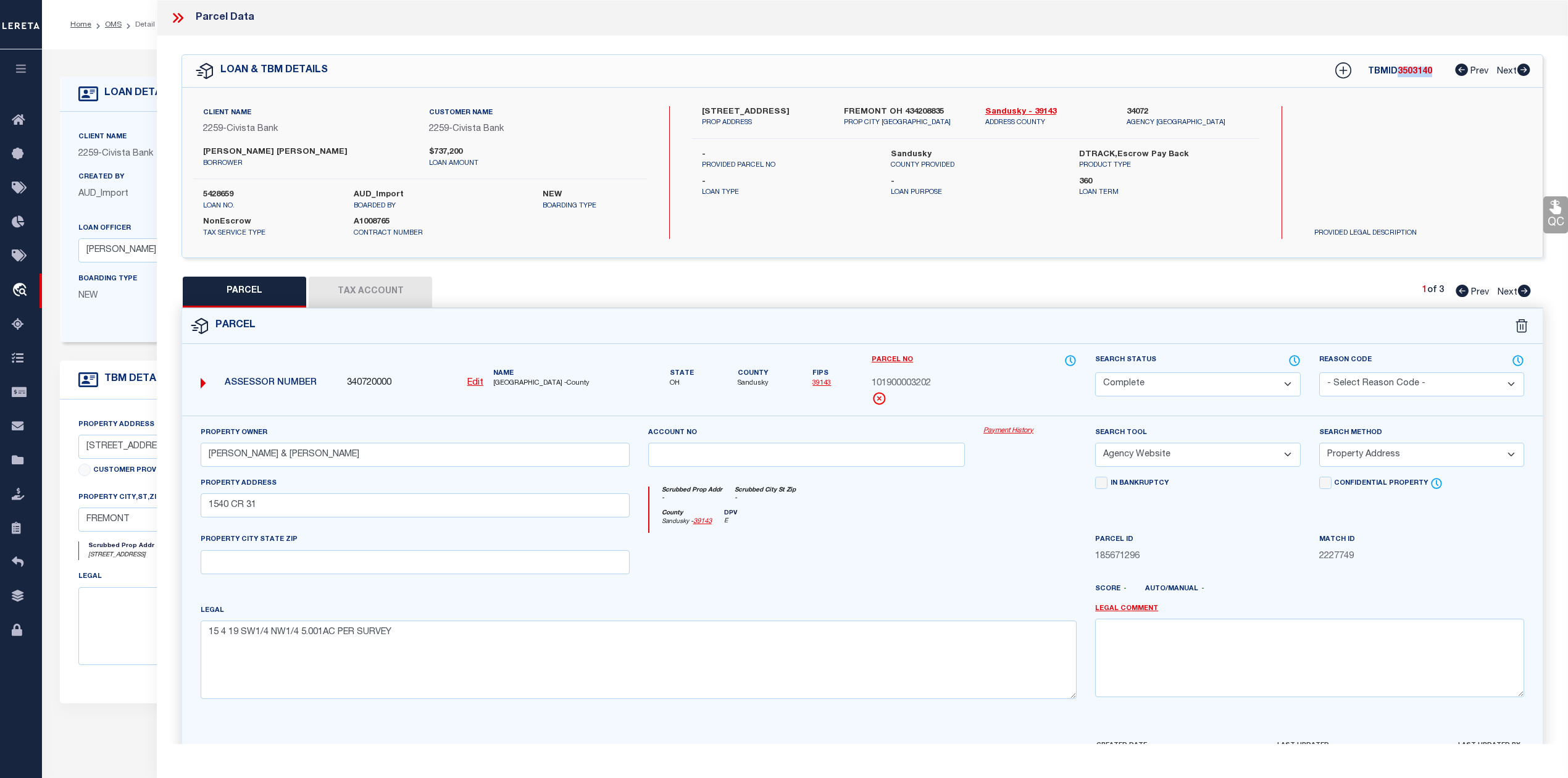
copy span "3503140"
drag, startPoint x: 980, startPoint y: 113, endPoint x: 1022, endPoint y: 110, distance: 42.1
click at [1022, 110] on div "Sandusky - 39143 ADDRESS COUNTY" at bounding box center [1046, 117] width 141 height 22
copy link "Sandusky"
click at [953, 555] on div at bounding box center [807, 557] width 336 height 51
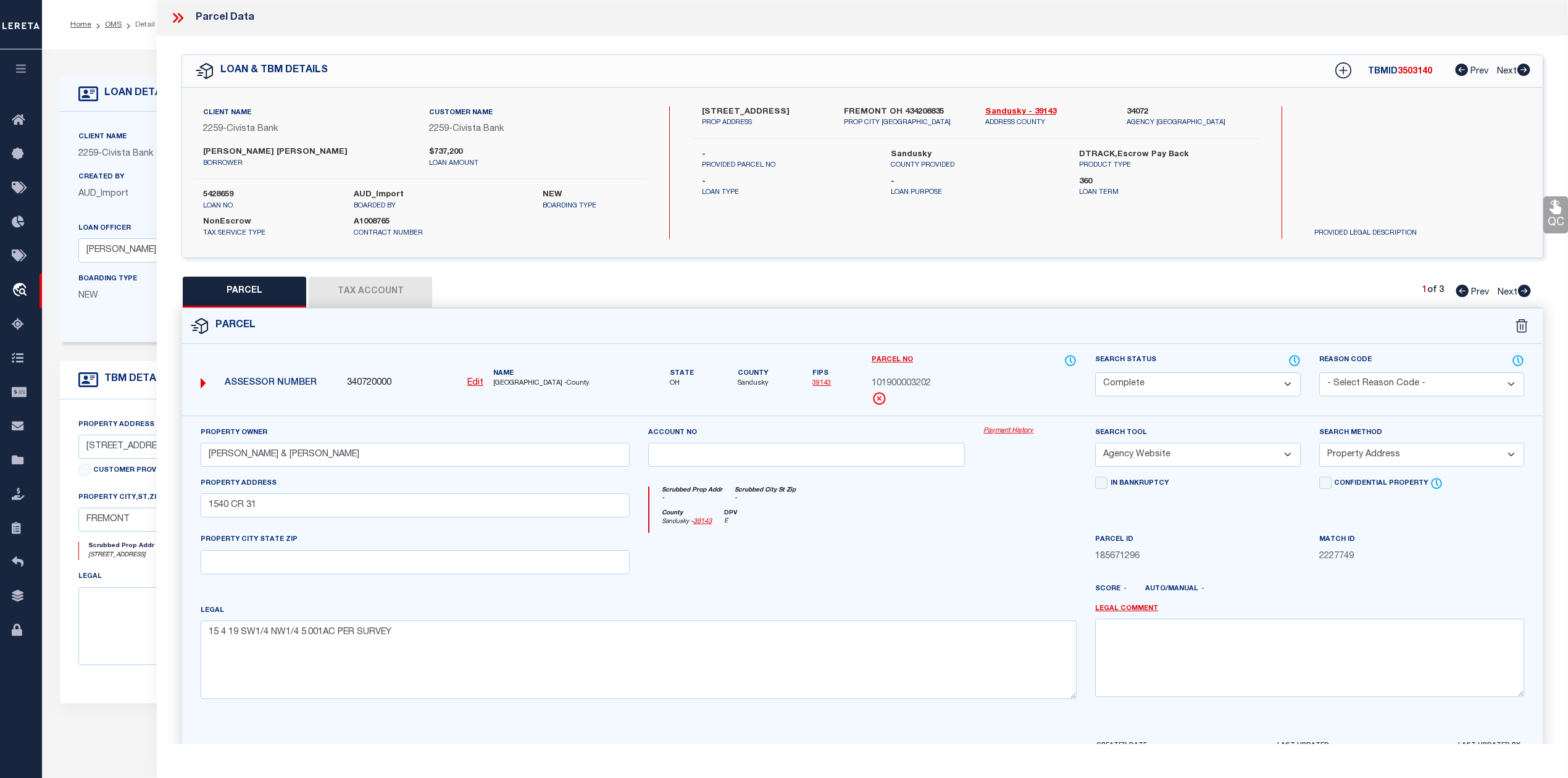
click at [901, 384] on span "101900003202" at bounding box center [901, 384] width 59 height 13
copy span "101900003202"
click at [907, 589] on div at bounding box center [919, 594] width 336 height 20
click at [934, 554] on div at bounding box center [807, 557] width 336 height 51
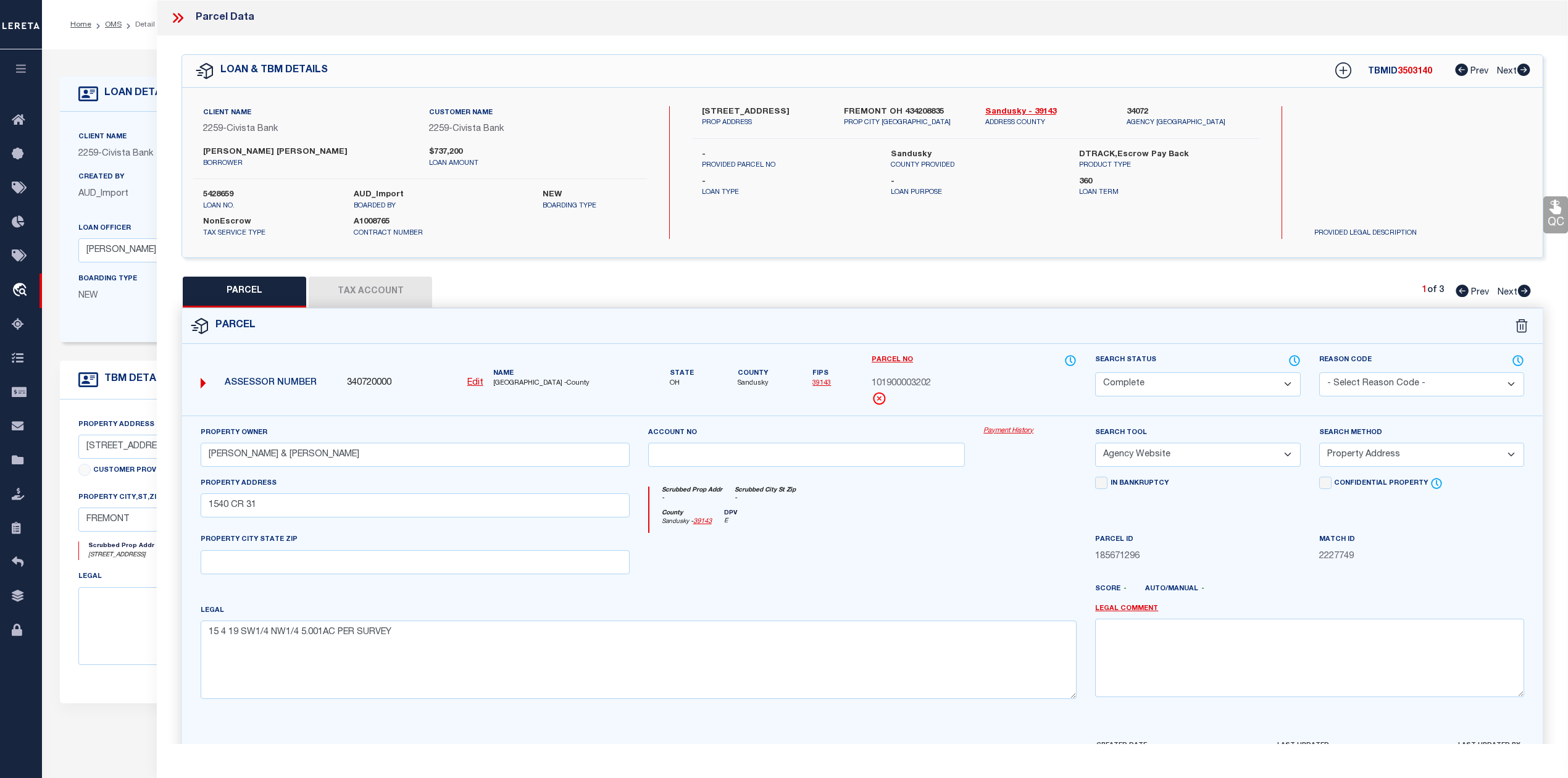
click at [978, 324] on div "Parcel" at bounding box center [862, 326] width 1360 height 35
click at [978, 305] on div "PARCEL Tax Account 1 of 3 Prev Next" at bounding box center [862, 292] width 1362 height 31
click at [964, 287] on div "PARCEL Tax Account 1 of 3 Prev Next" at bounding box center [862, 292] width 1362 height 31
click at [1008, 301] on div "PARCEL Tax Account 1 of 3 Prev Next" at bounding box center [862, 292] width 1362 height 31
click at [1521, 288] on icon at bounding box center [1525, 291] width 13 height 12
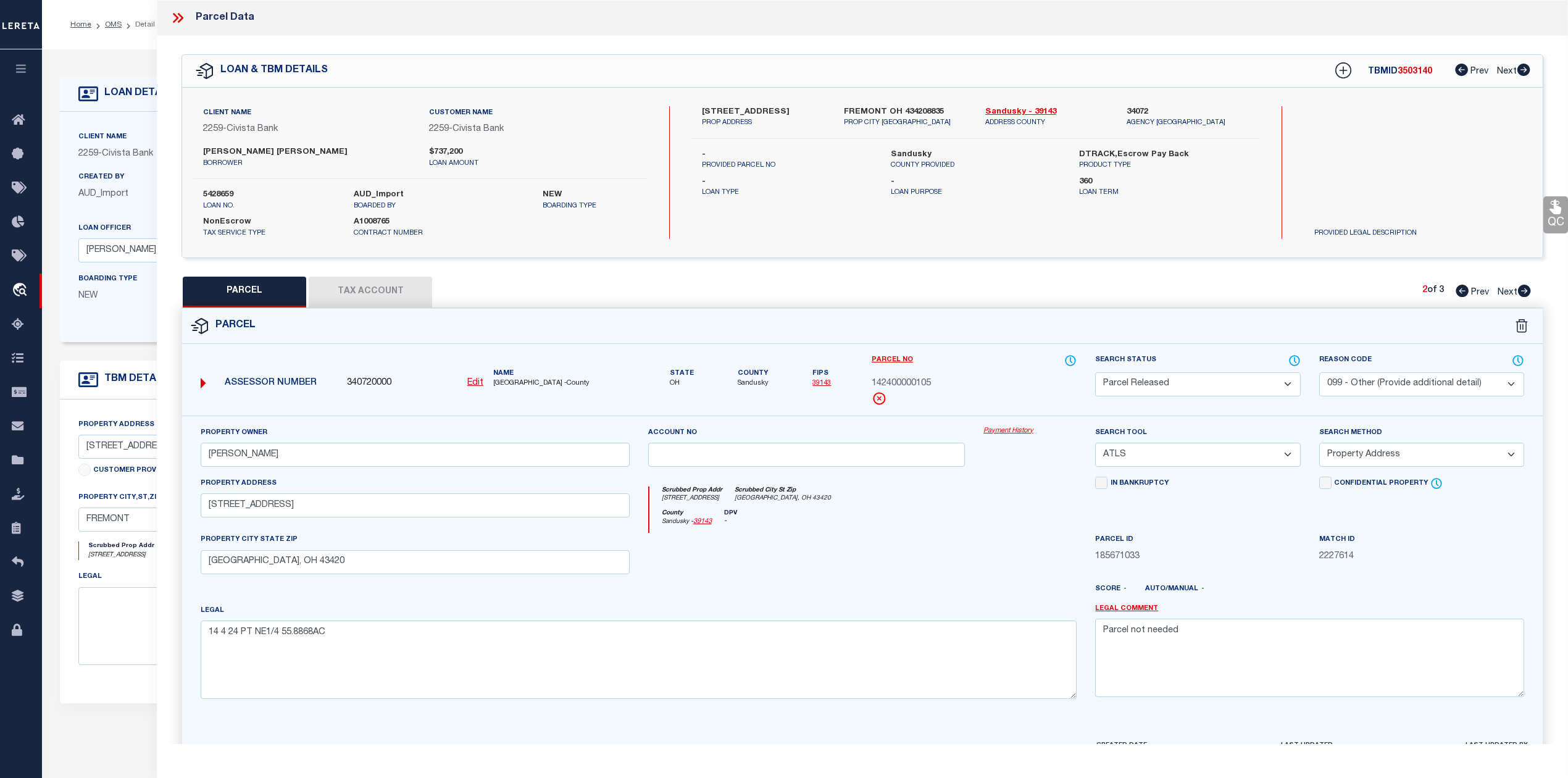
click at [1521, 288] on icon at bounding box center [1525, 291] width 13 height 12
click at [1050, 519] on div "County Sandusky - 39143 DPV E" at bounding box center [863, 521] width 428 height 24
click at [1023, 529] on div "County Sandusky - 39143 DPV E" at bounding box center [863, 521] width 428 height 24
click at [981, 524] on div "County Sandusky - 39143 DPV E" at bounding box center [863, 521] width 428 height 24
click at [1007, 287] on div "PARCEL Tax Account 3 of 3 Prev Next" at bounding box center [862, 292] width 1362 height 31
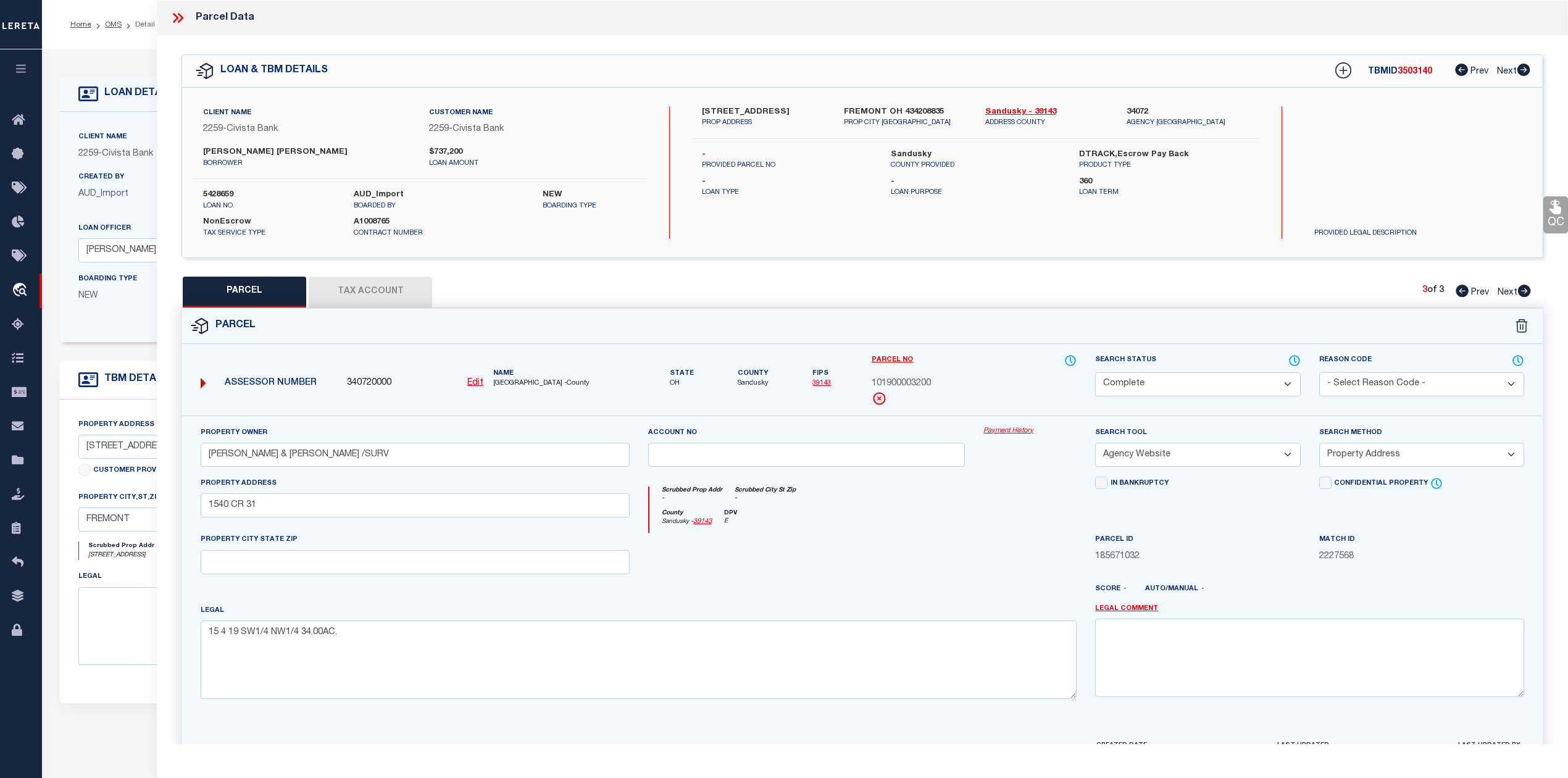
click at [980, 265] on div "QC QC QC" at bounding box center [861, 409] width 1411 height 747
click at [176, 13] on icon at bounding box center [177, 17] width 16 height 16
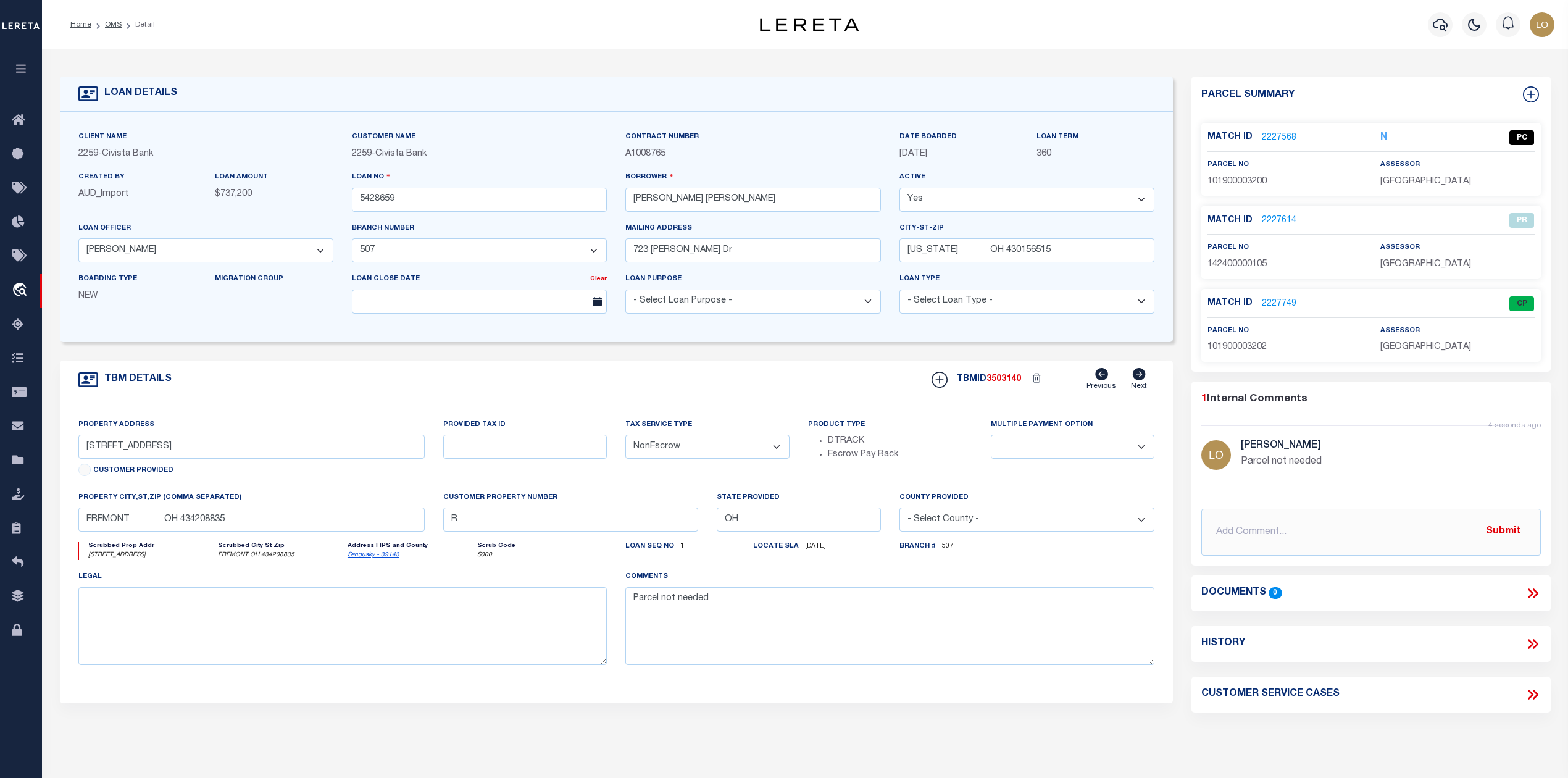
click at [1279, 134] on link "2227568" at bounding box center [1279, 138] width 35 height 13
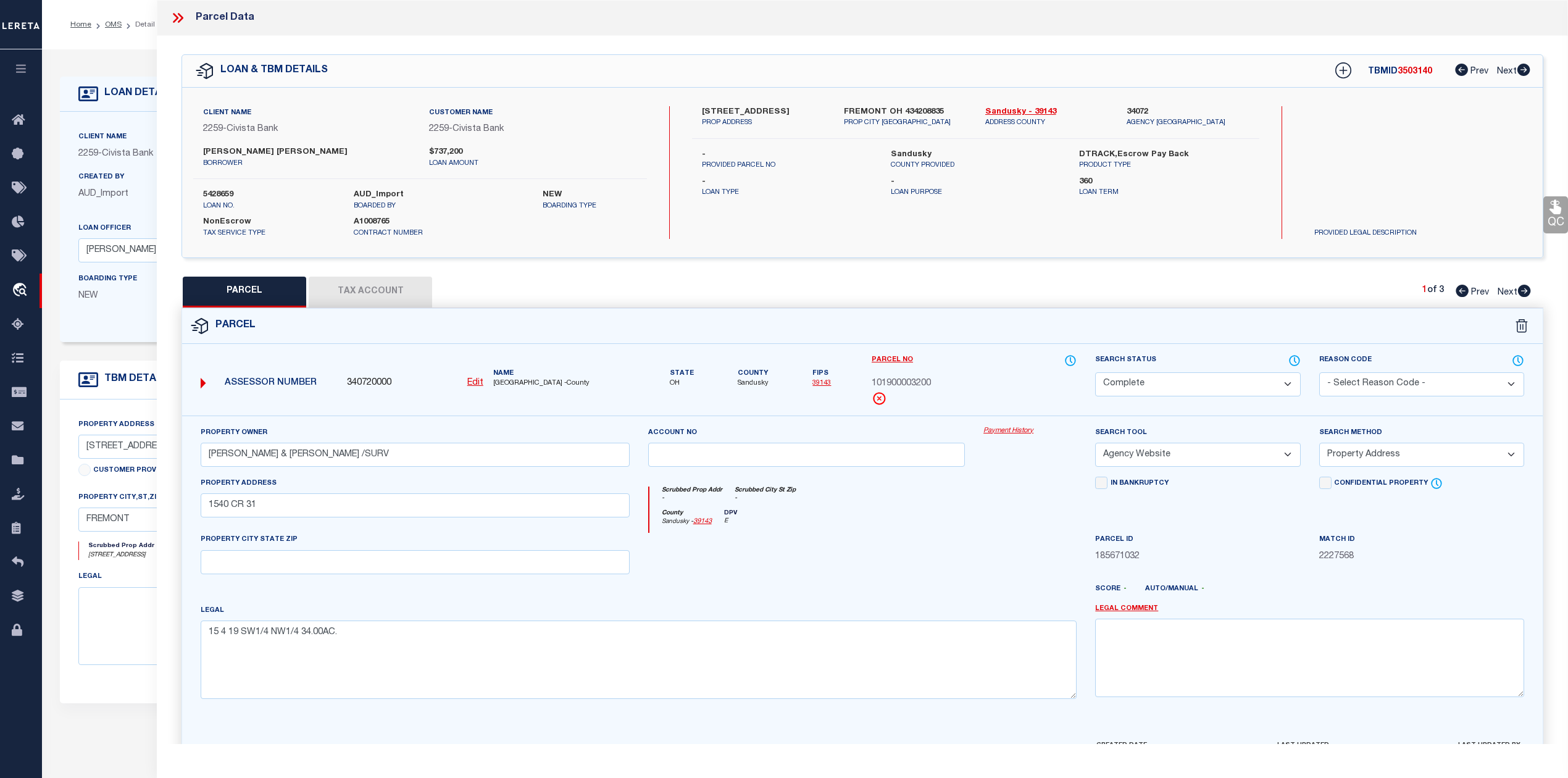
click at [966, 520] on div "County Sandusky - 39143 DPV E" at bounding box center [863, 521] width 428 height 24
click at [914, 543] on div at bounding box center [807, 557] width 336 height 51
click at [1040, 324] on div "Parcel" at bounding box center [862, 326] width 1360 height 35
click at [1525, 287] on icon at bounding box center [1525, 291] width 13 height 12
click at [1521, 293] on icon at bounding box center [1525, 291] width 13 height 12
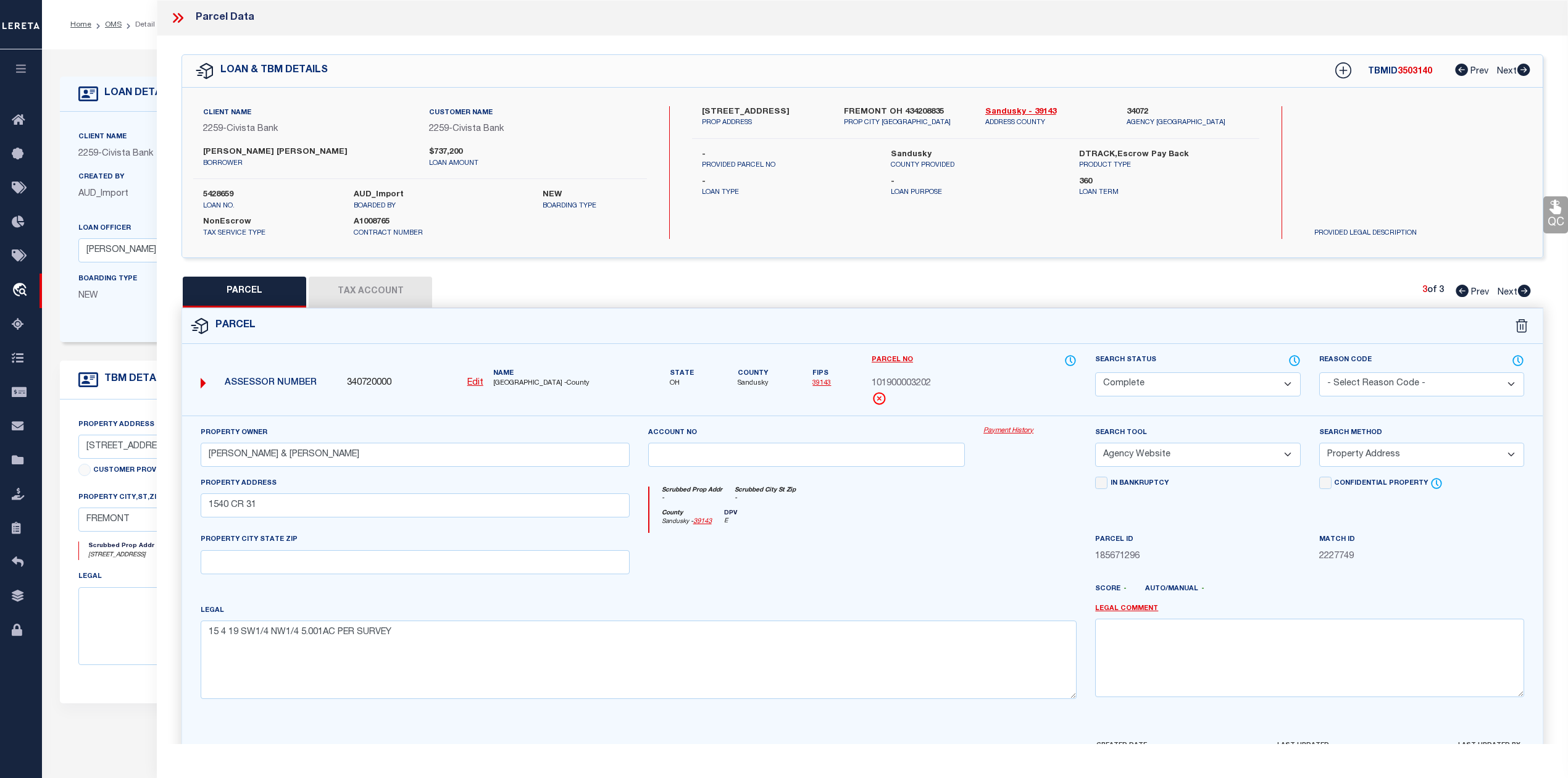
click at [916, 386] on span "101900003202" at bounding box center [901, 384] width 59 height 13
copy span "101900003202"
click at [957, 569] on div at bounding box center [807, 557] width 336 height 51
click at [974, 540] on div at bounding box center [1030, 557] width 111 height 51
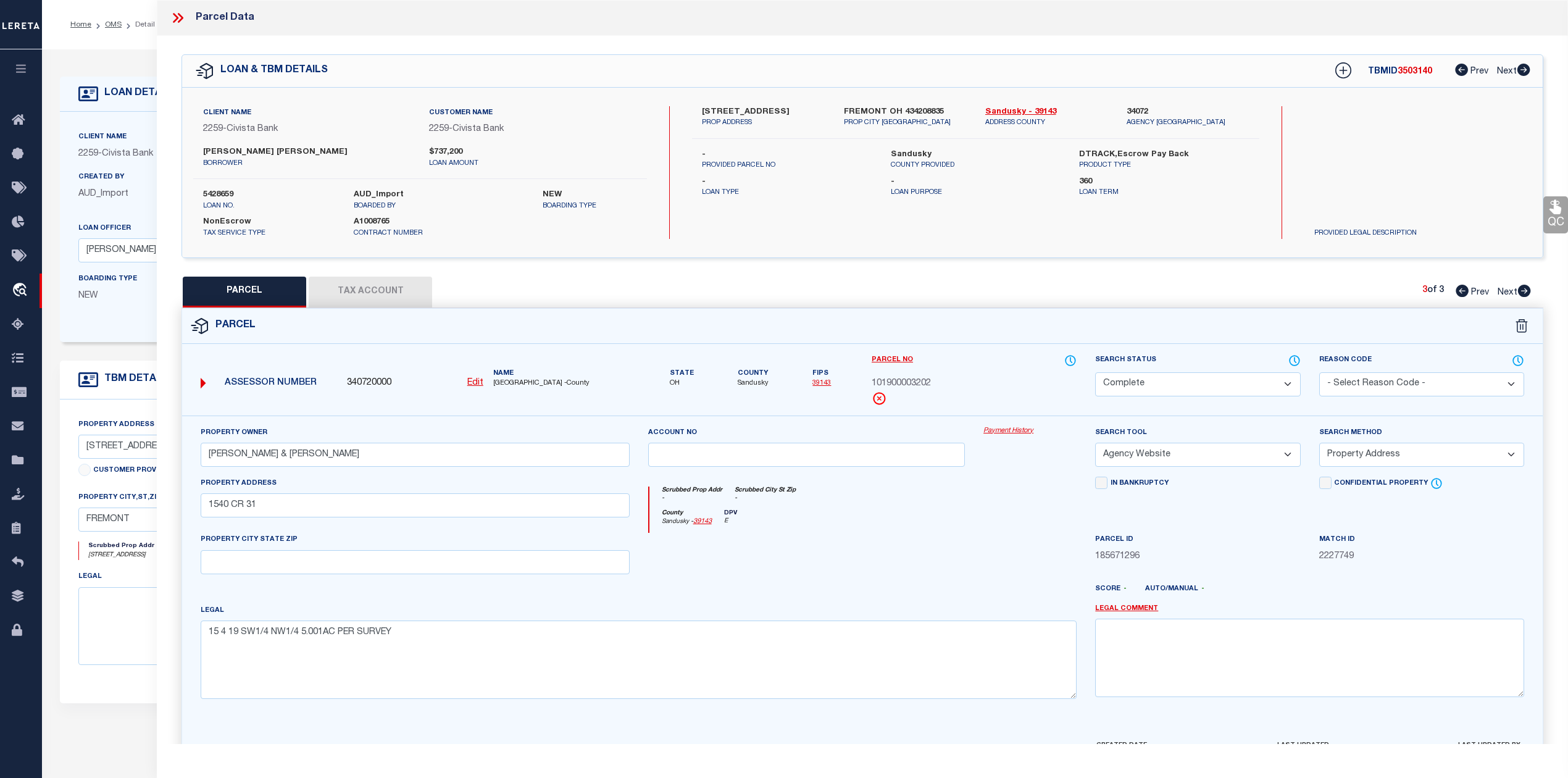
click at [993, 308] on div "Parcel Edit" at bounding box center [862, 538] width 1362 height 460
click at [183, 18] on icon at bounding box center [180, 18] width 6 height 10
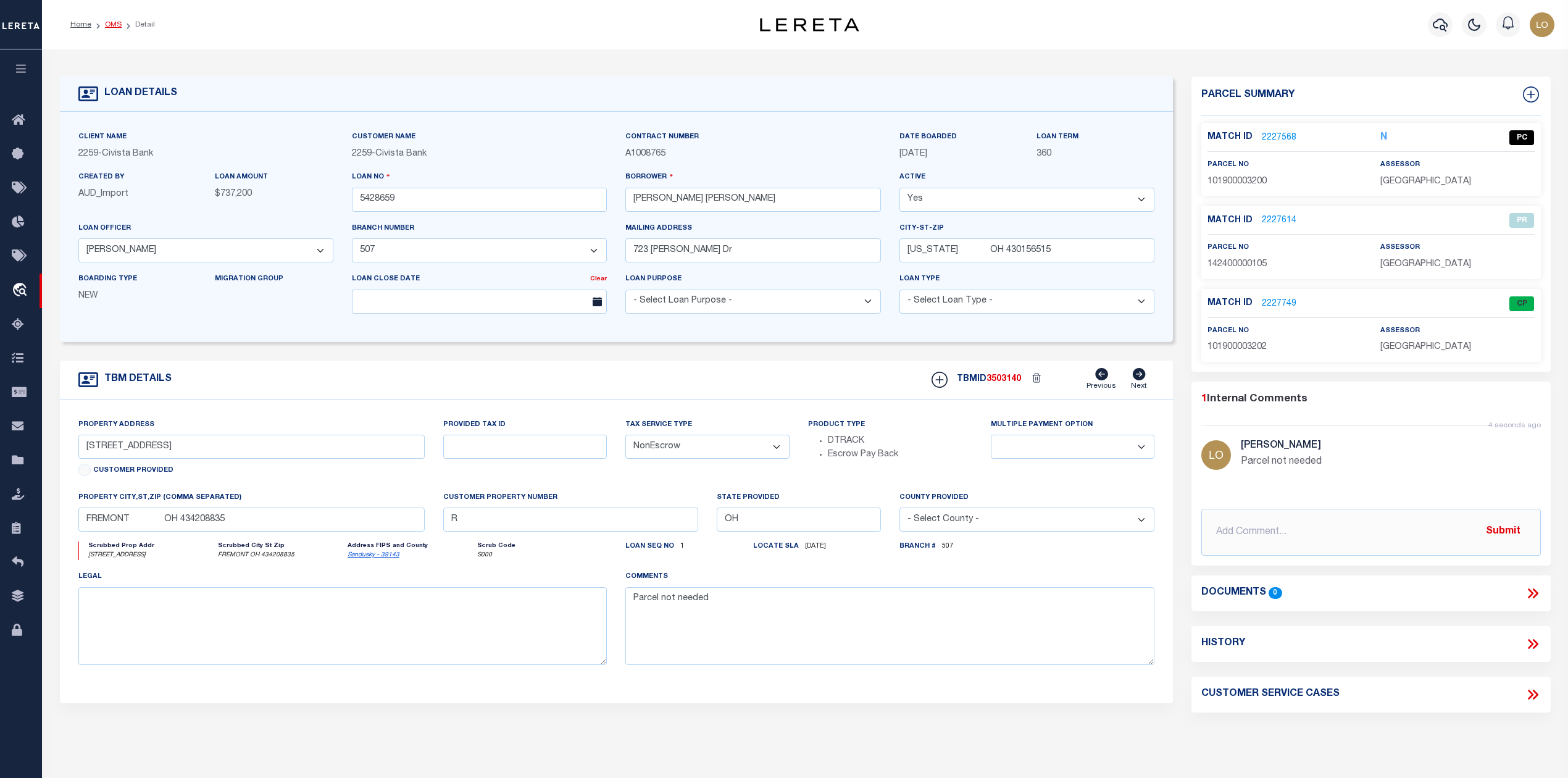
click at [109, 27] on link "OMS" at bounding box center [112, 25] width 16 height 8
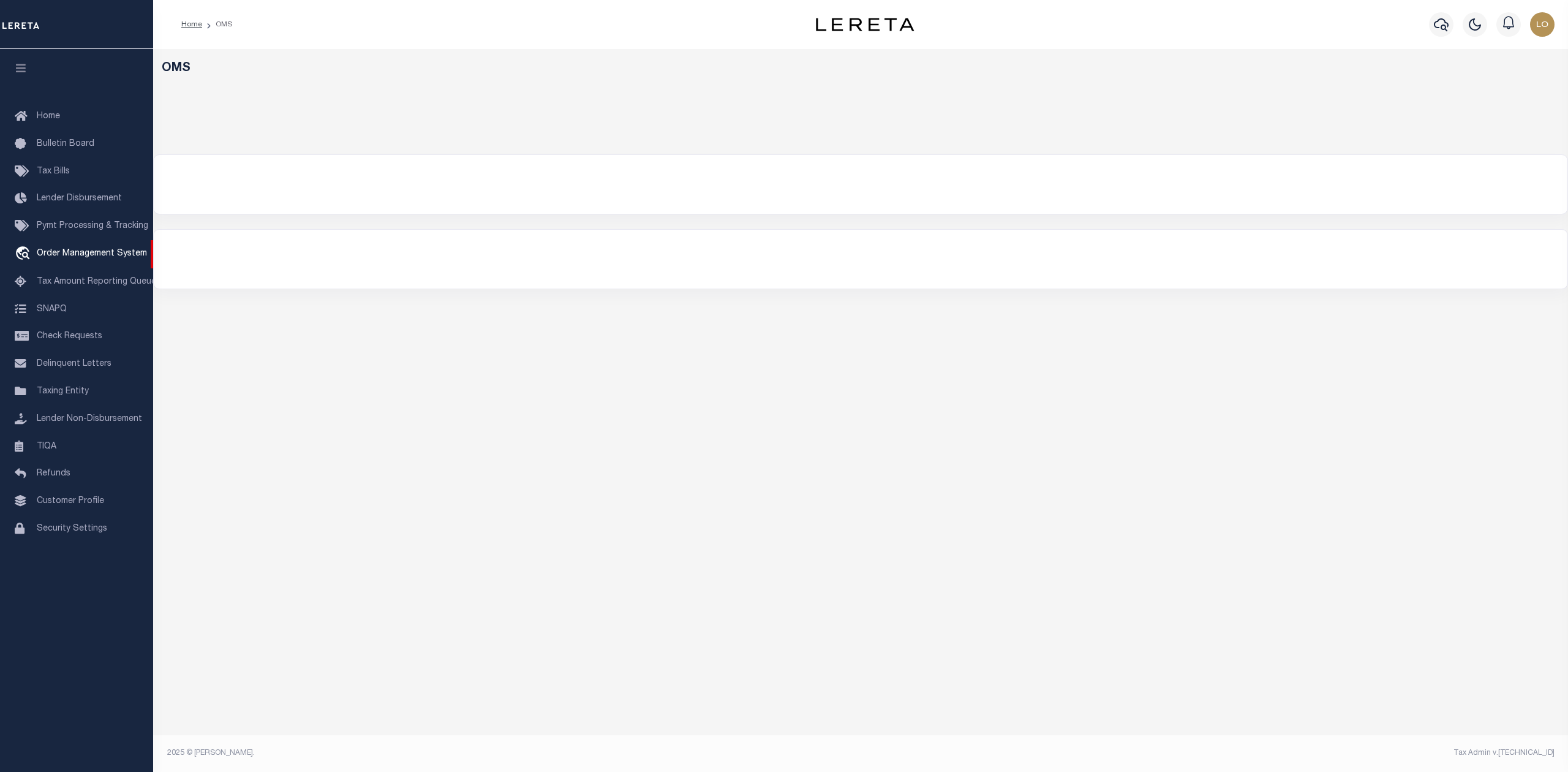
select select "200"
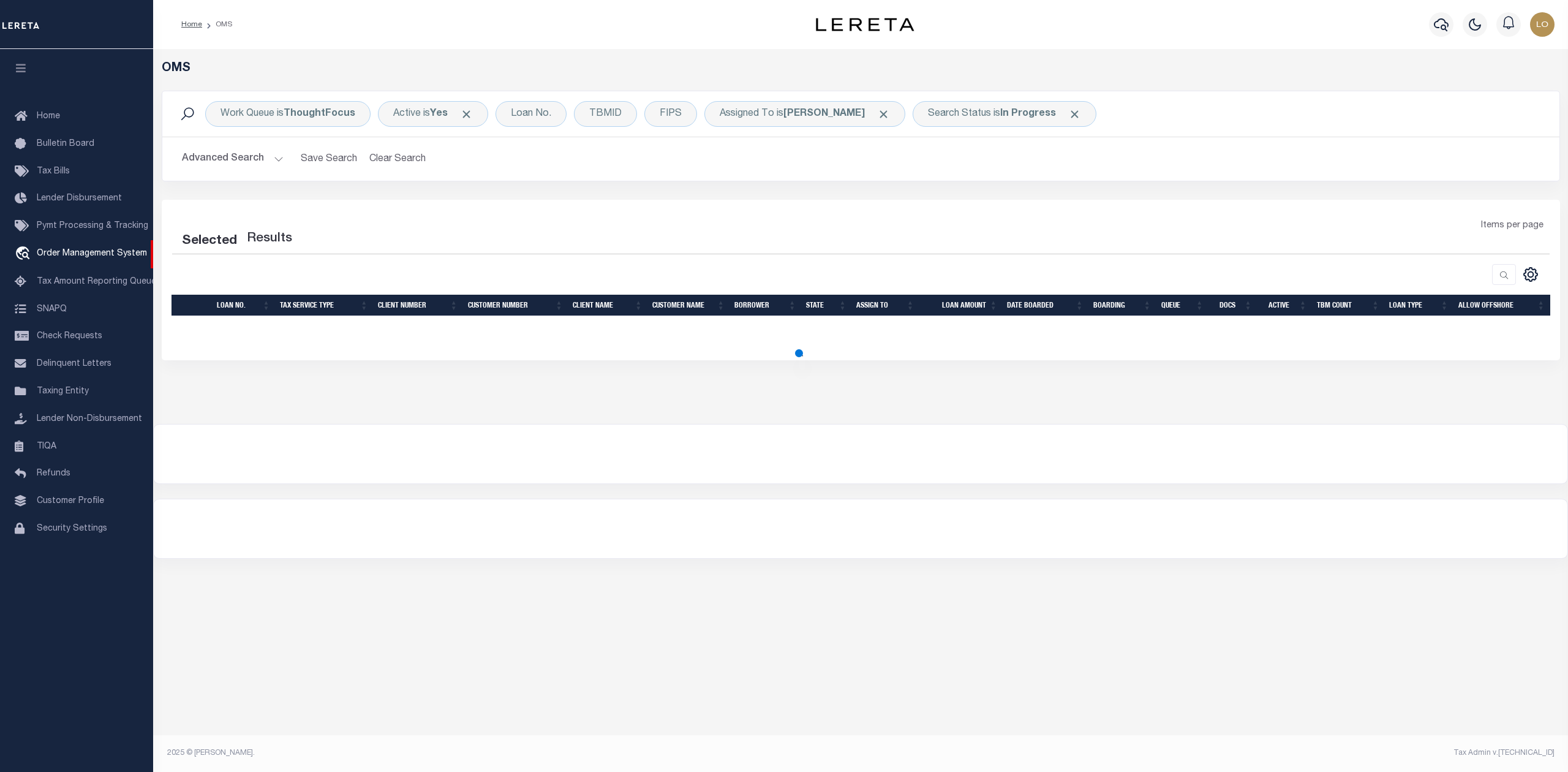
select select "200"
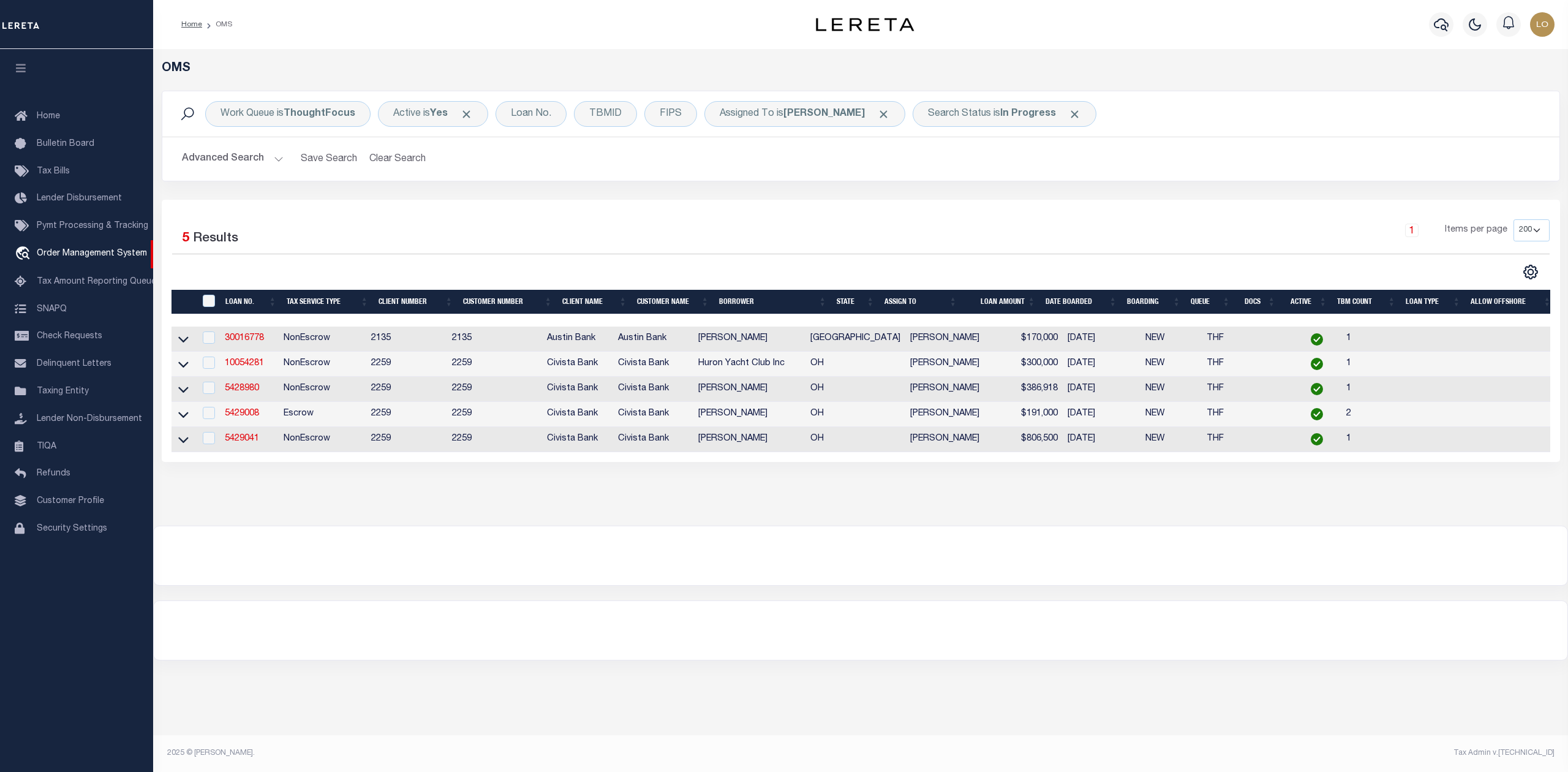
click at [892, 553] on div at bounding box center [860, 556] width 1413 height 59
click at [241, 393] on link "5428980" at bounding box center [242, 388] width 34 height 9
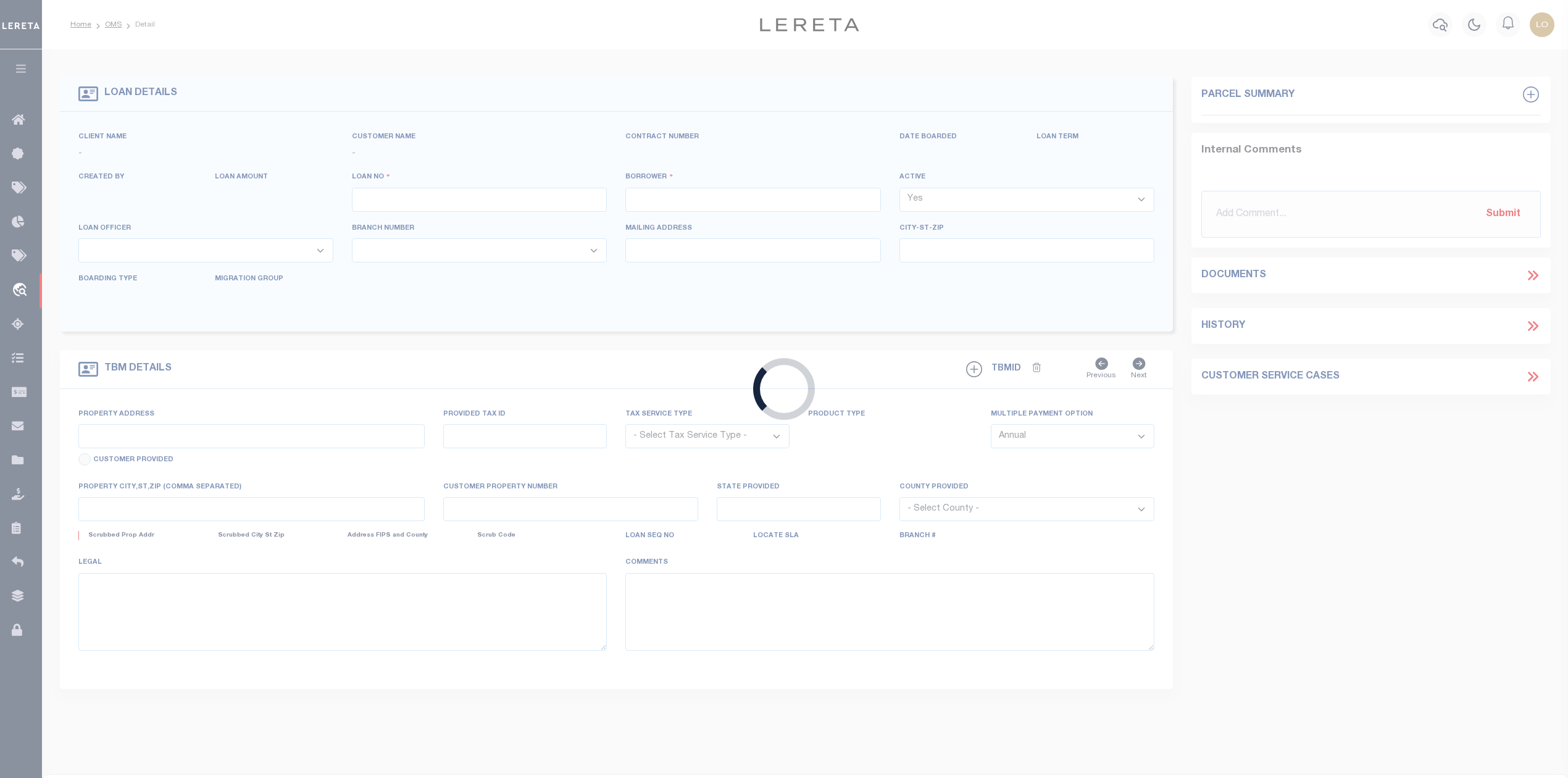
type input "5428980"
type input "[PERSON_NAME]"
select select
type input "[STREET_ADDRESS][PERSON_NAME]"
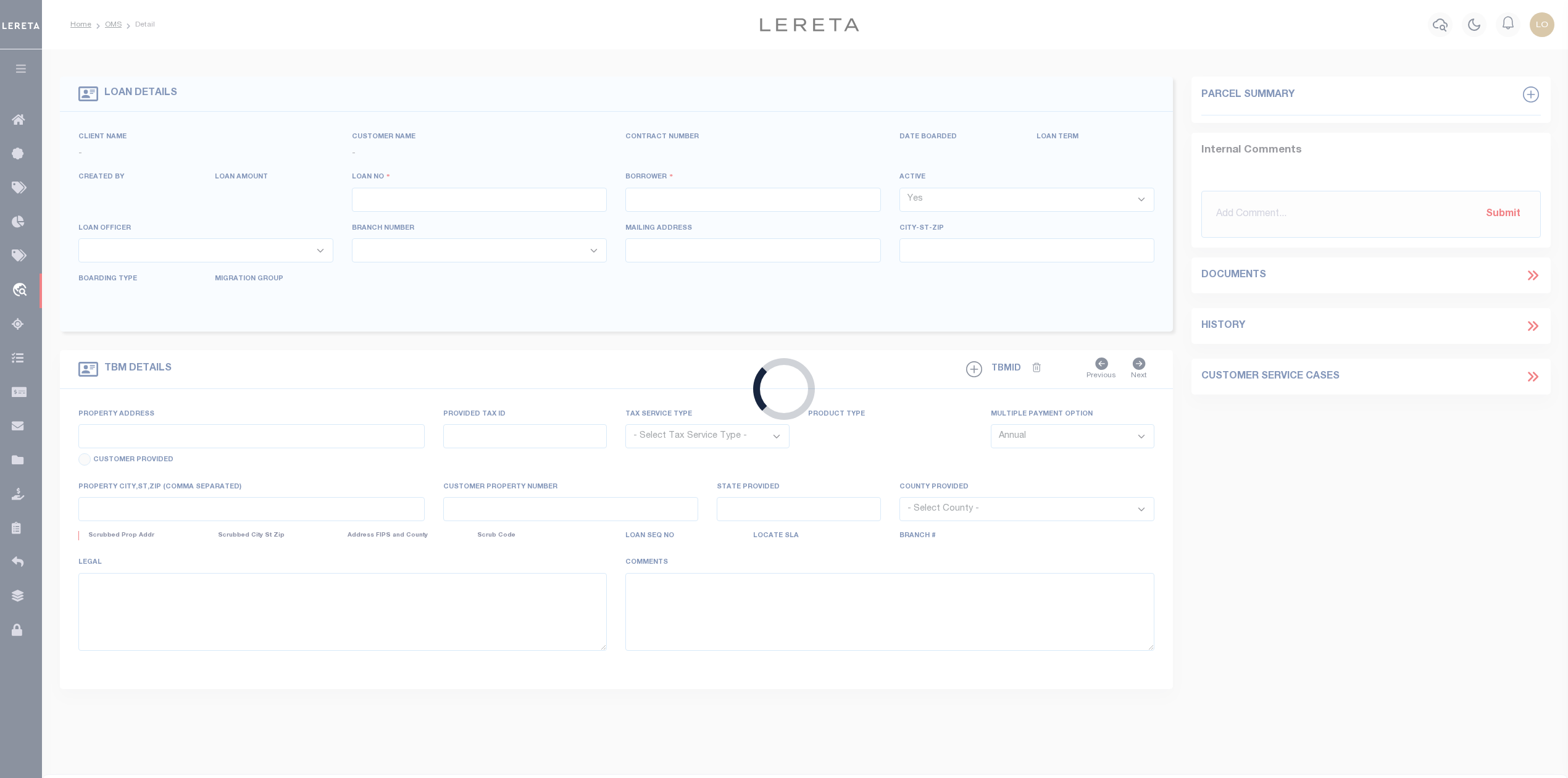
type input "[PERSON_NAME] OH 434659719"
select select "NonEscrow"
select select "14922"
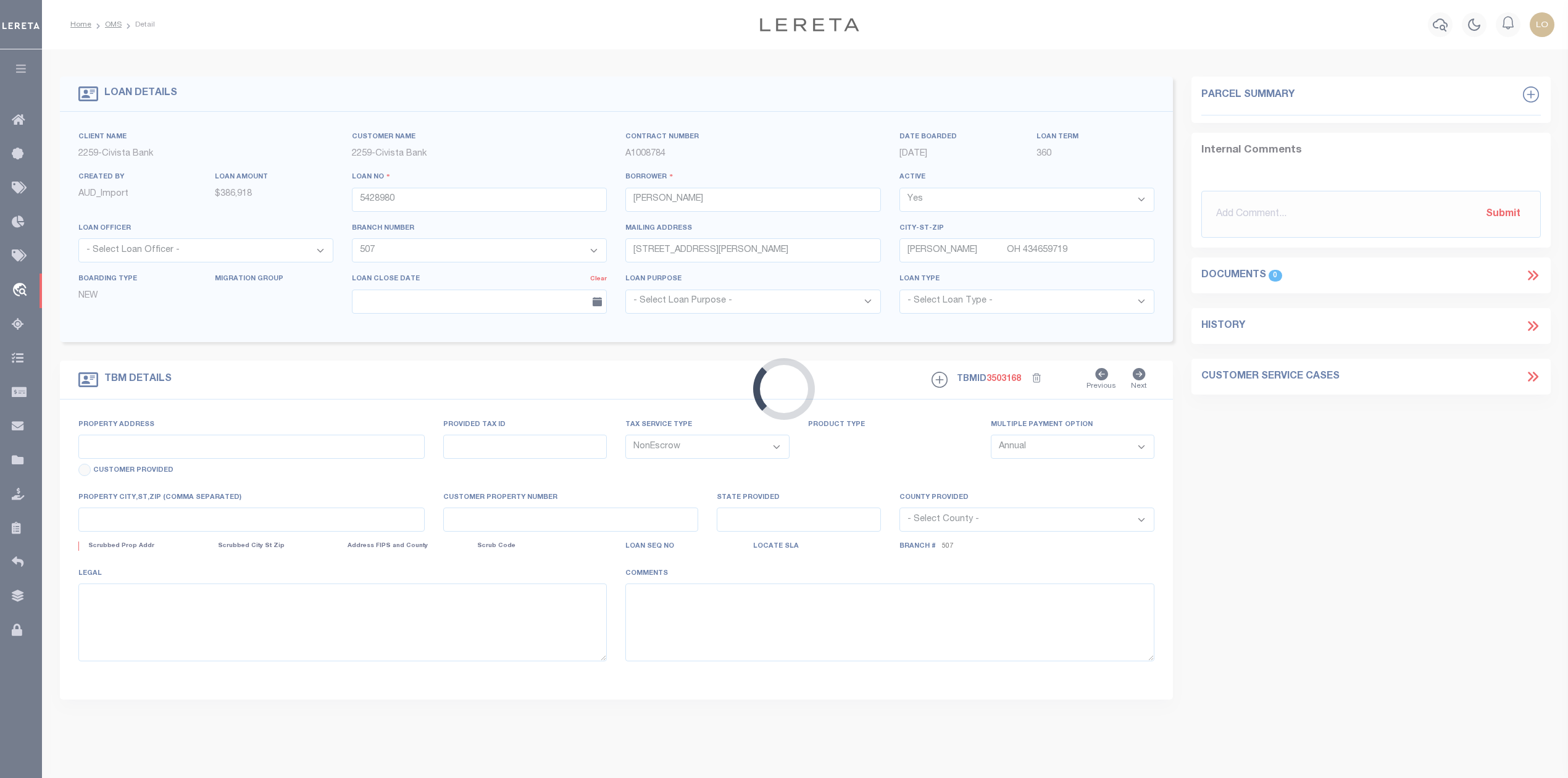
type input "[GEOGRAPHIC_DATA]"
select select
type input "DOYLESTOWN OH 442300000"
type input "R"
type input "OH"
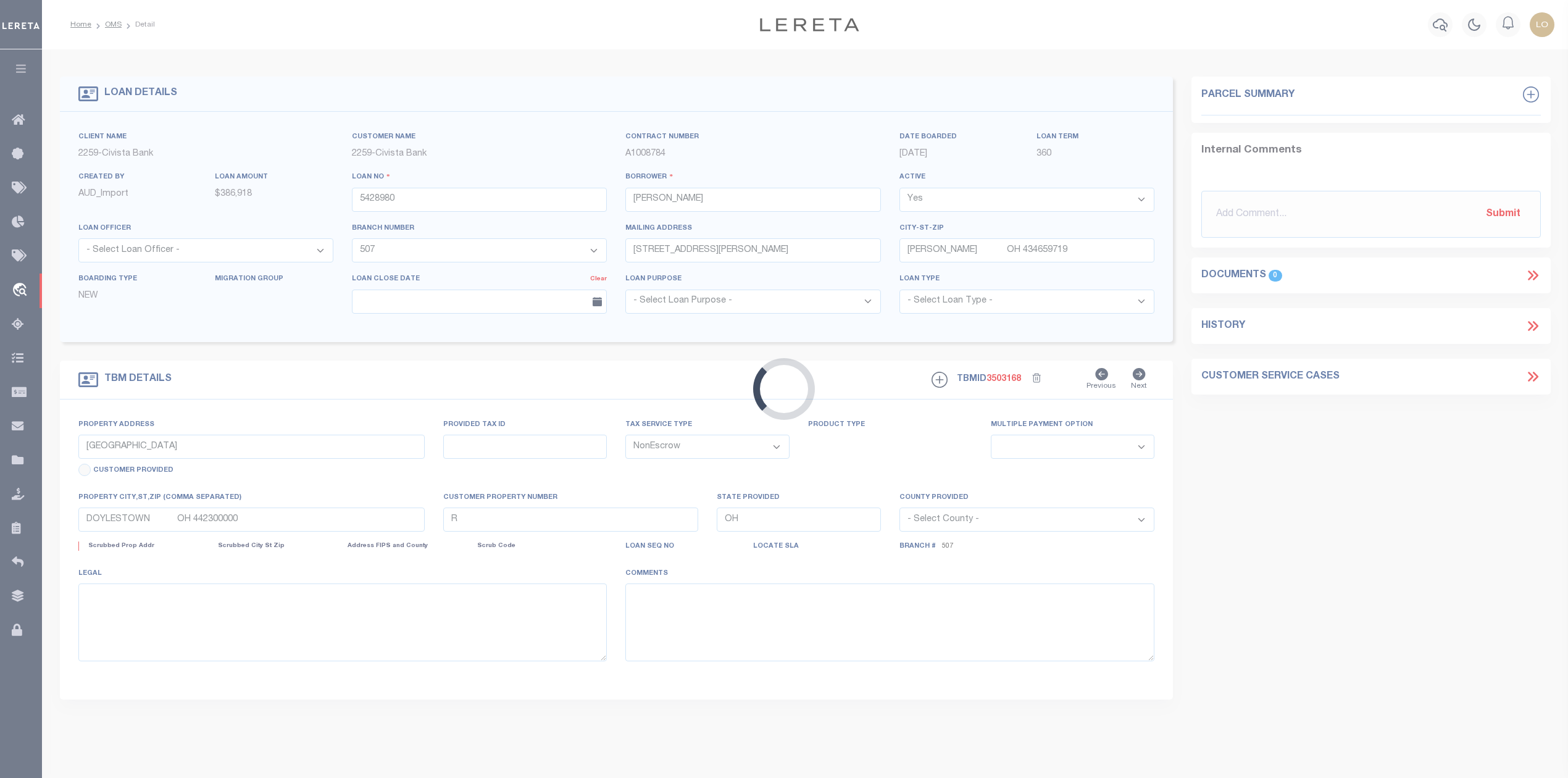
select select
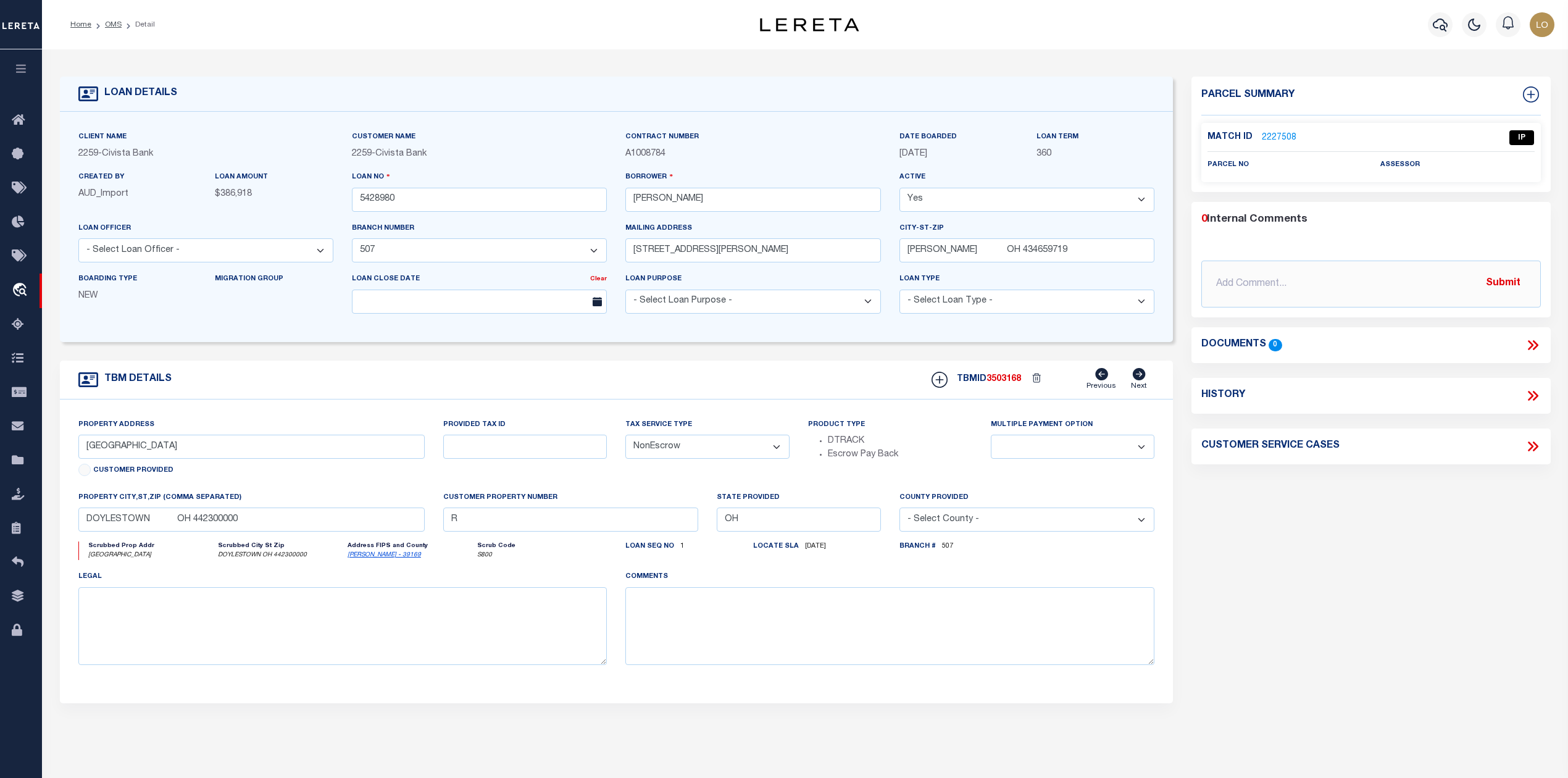
click at [1281, 137] on link "2227508" at bounding box center [1279, 138] width 35 height 13
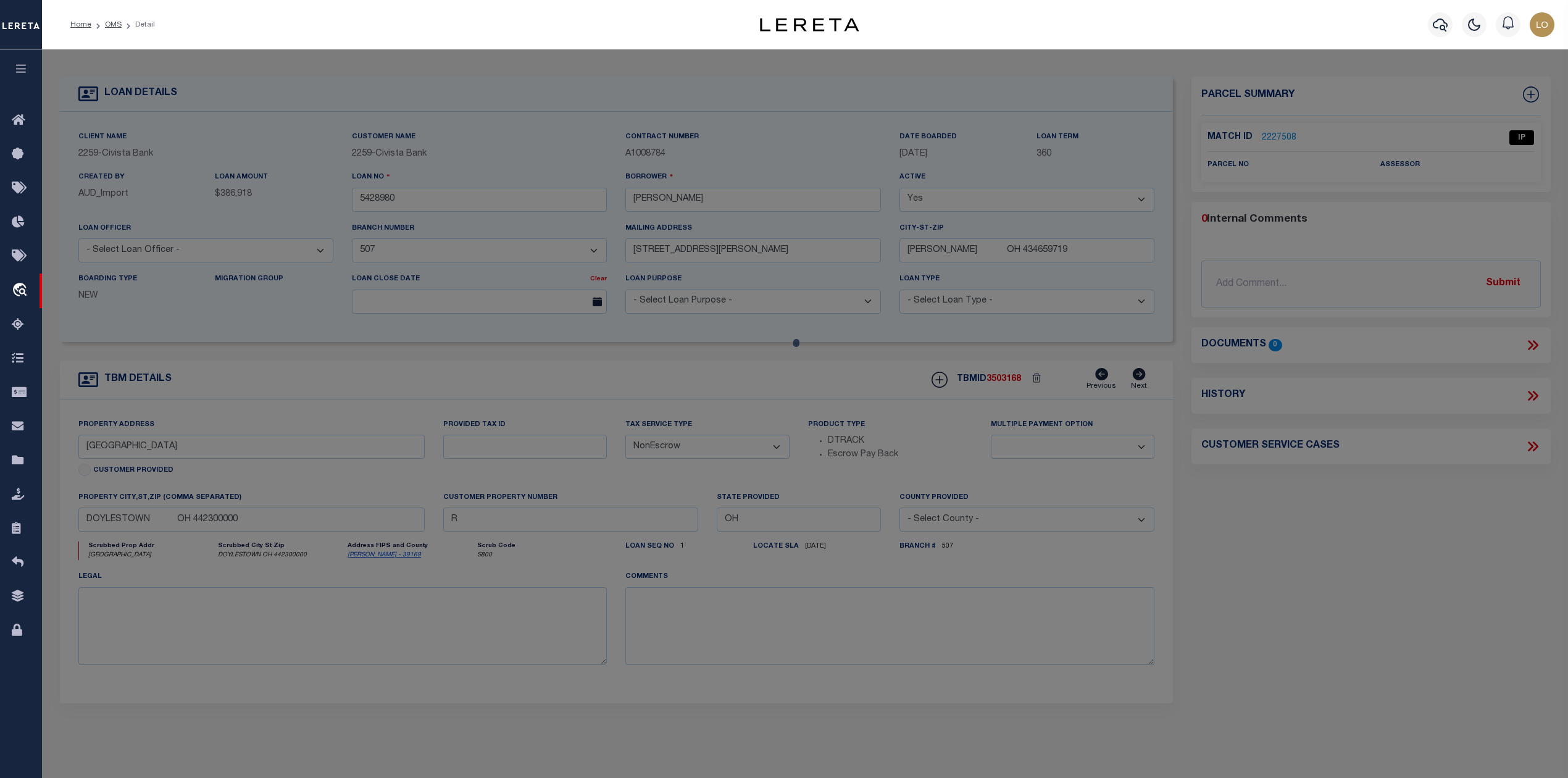
checkbox input "false"
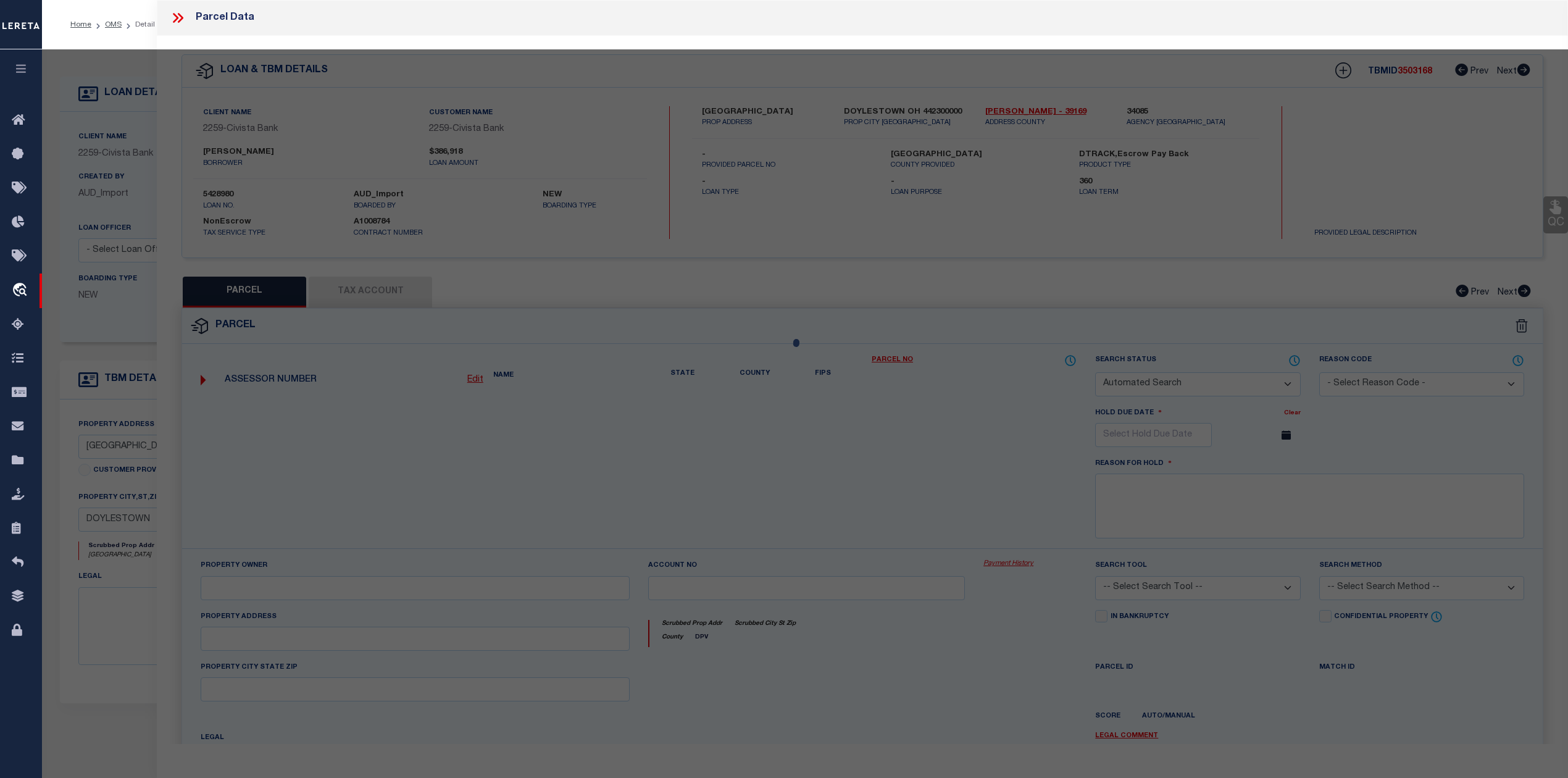
select select "IP"
checkbox input "false"
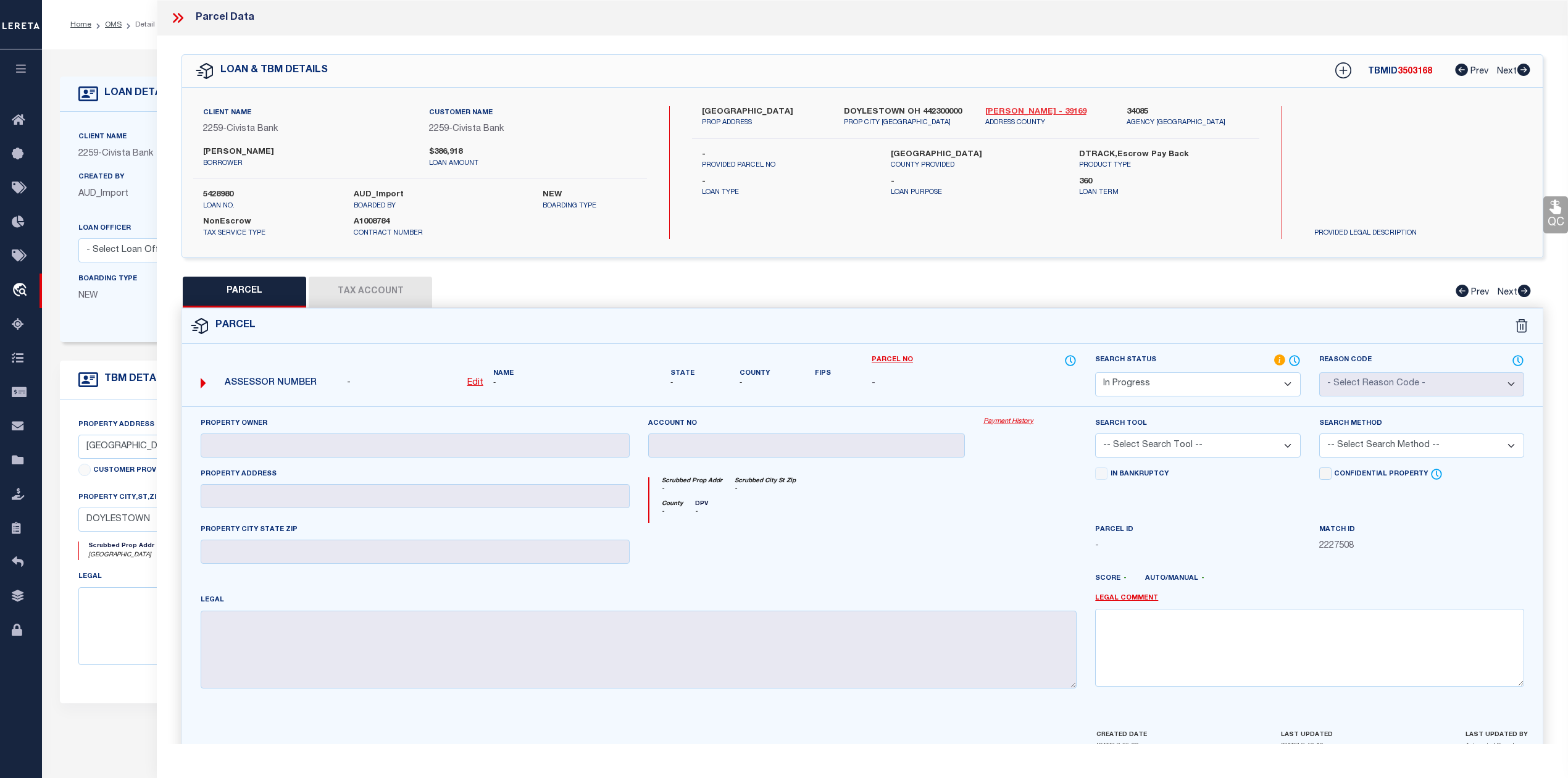
click at [1003, 109] on link "[PERSON_NAME] - 39169" at bounding box center [1046, 112] width 123 height 12
drag, startPoint x: 702, startPoint y: 106, endPoint x: 747, endPoint y: 110, distance: 45.2
click at [747, 110] on label "[GEOGRAPHIC_DATA]" at bounding box center [763, 112] width 123 height 12
copy label "547 SILVER"
click at [986, 571] on div at bounding box center [1030, 548] width 111 height 51
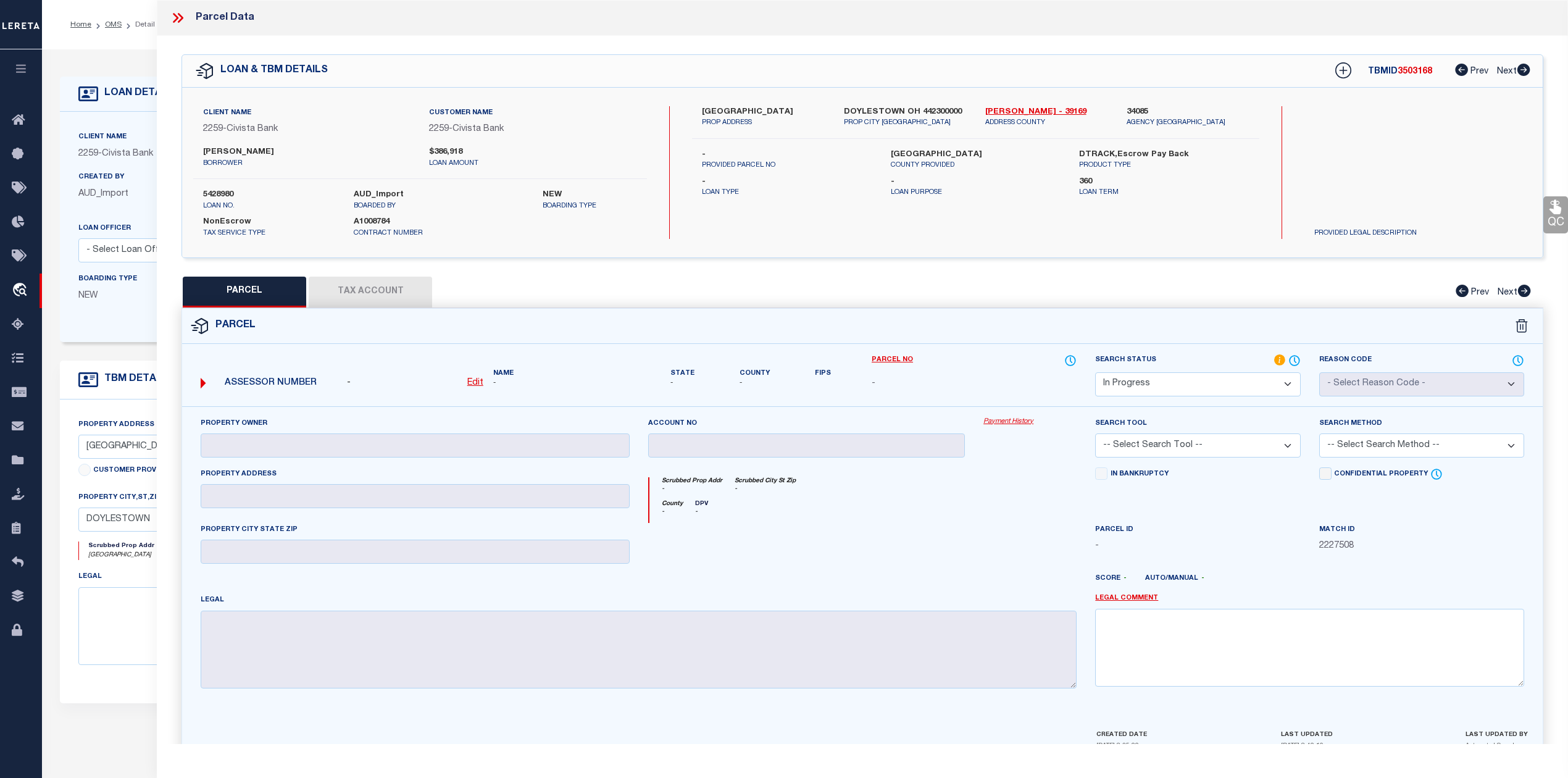
click at [950, 309] on div "Parcel" at bounding box center [862, 326] width 1360 height 35
drag, startPoint x: 202, startPoint y: 152, endPoint x: 236, endPoint y: 149, distance: 34.1
click at [236, 149] on div "[PERSON_NAME] borrower" at bounding box center [307, 157] width 226 height 22
copy label "[PERSON_NAME]"
click at [247, 153] on label "[PERSON_NAME]" at bounding box center [307, 153] width 207 height 12
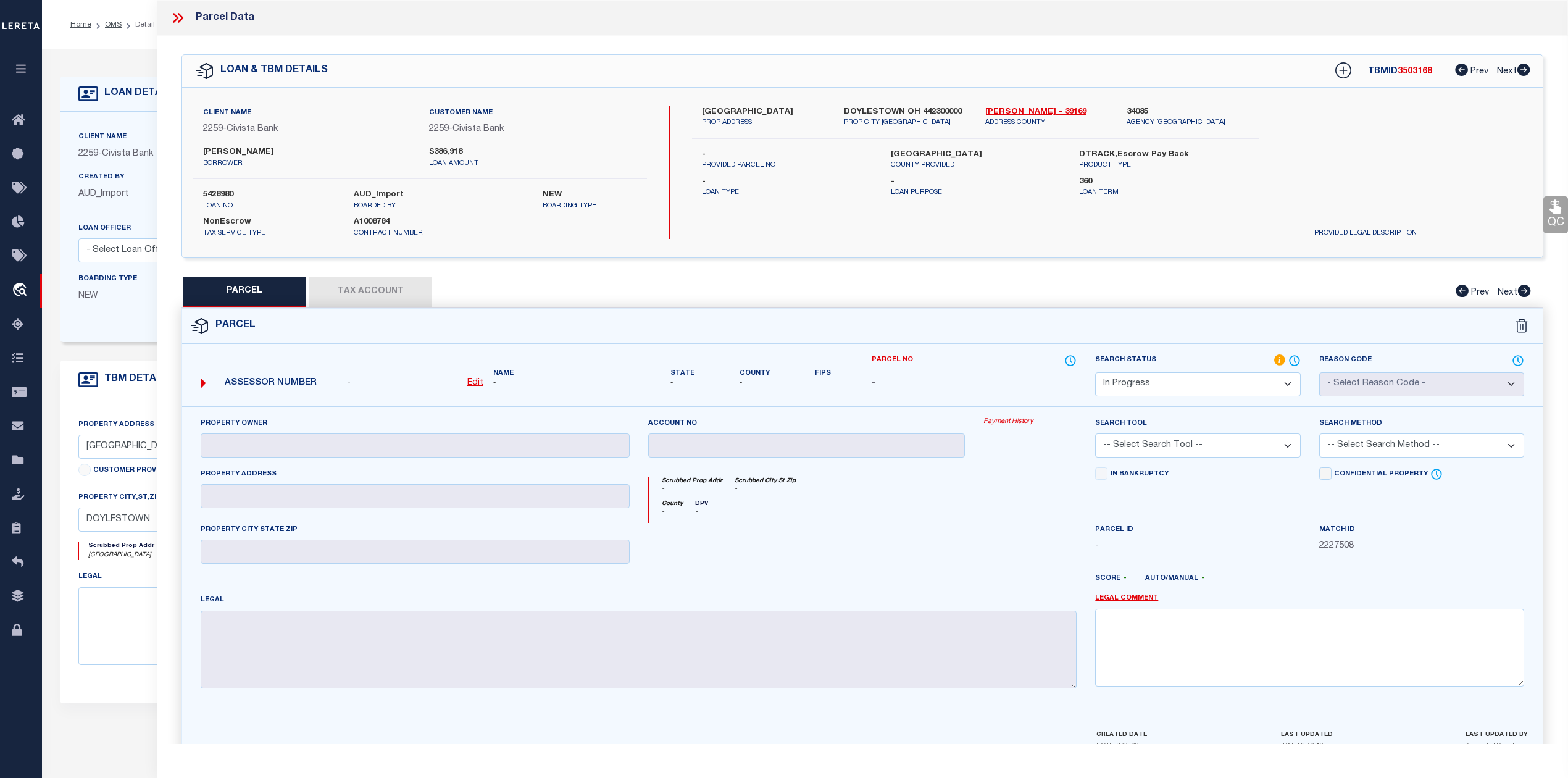
click at [247, 153] on label "[PERSON_NAME]" at bounding box center [307, 153] width 207 height 12
copy label "Cherol"
click at [1030, 296] on div "PARCEL Tax Account Prev Next" at bounding box center [862, 292] width 1362 height 31
click at [1181, 373] on select "Automated Search Bad Parcel Complete Duplicate Parcel High Dollar Reporting In …" at bounding box center [1198, 384] width 205 height 24
select select "ND"
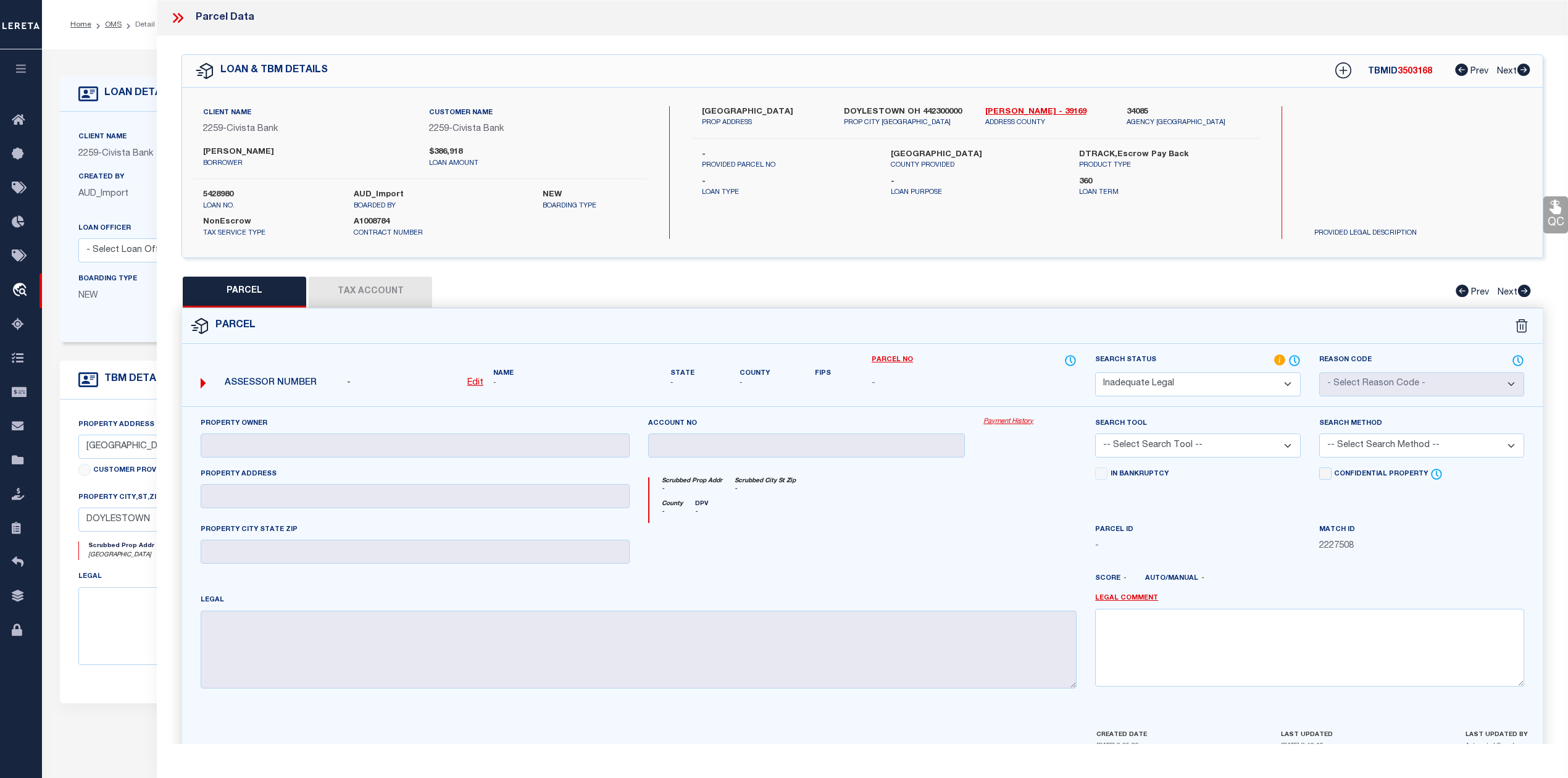
click at [1095, 372] on select "Automated Search Bad Parcel Complete Duplicate Parcel High Dollar Reporting In …" at bounding box center [1198, 384] width 205 height 24
click at [1137, 599] on link "Legal Comment" at bounding box center [1127, 598] width 63 height 11
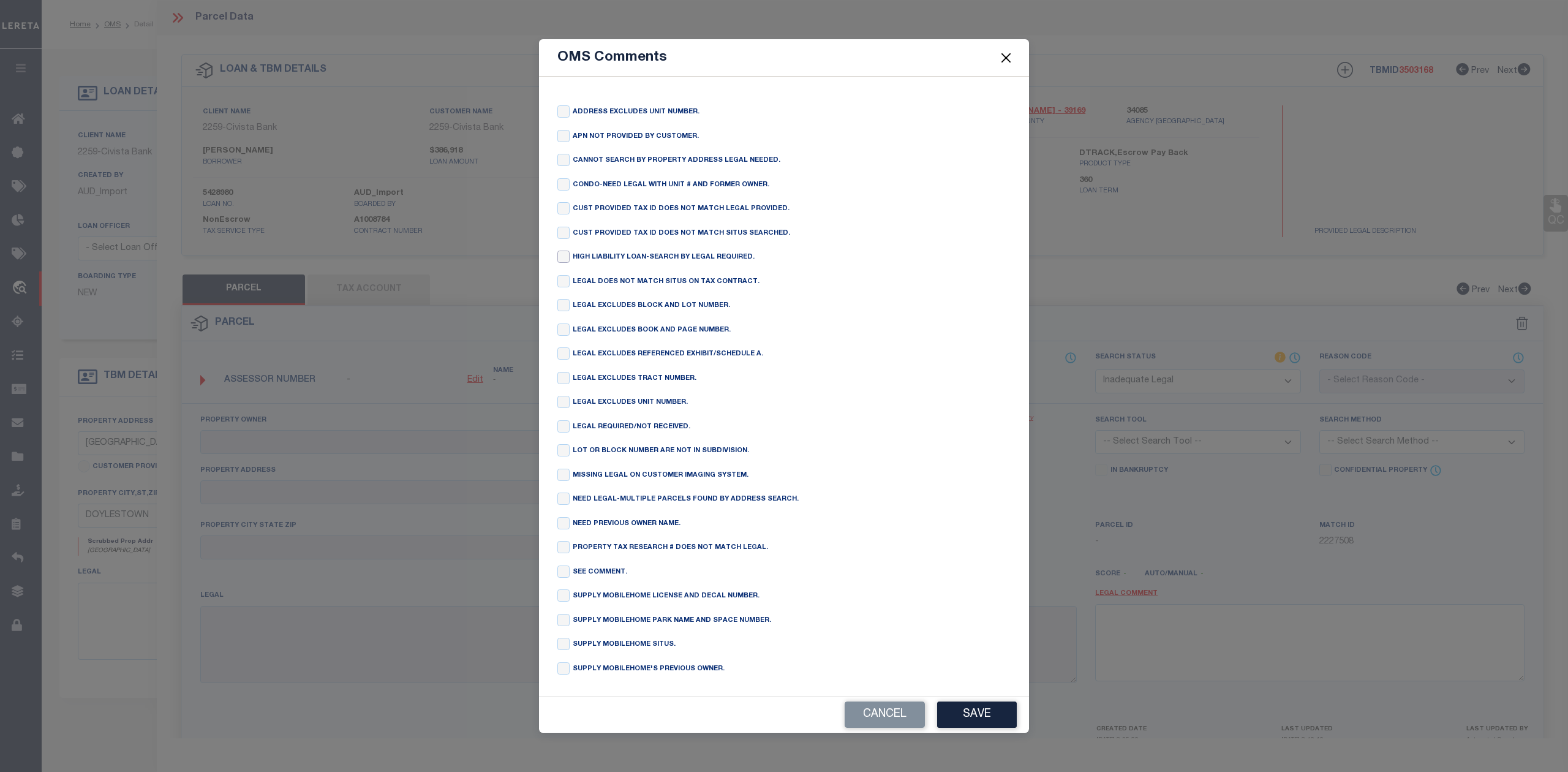
click at [559, 253] on input "checkbox" at bounding box center [563, 256] width 12 height 12
checkbox input "true"
click at [978, 723] on button "Save" at bounding box center [977, 715] width 80 height 27
type textarea "HIGH LIABILITY LOAN-SEARCH BY LEGAL REQUIRED."
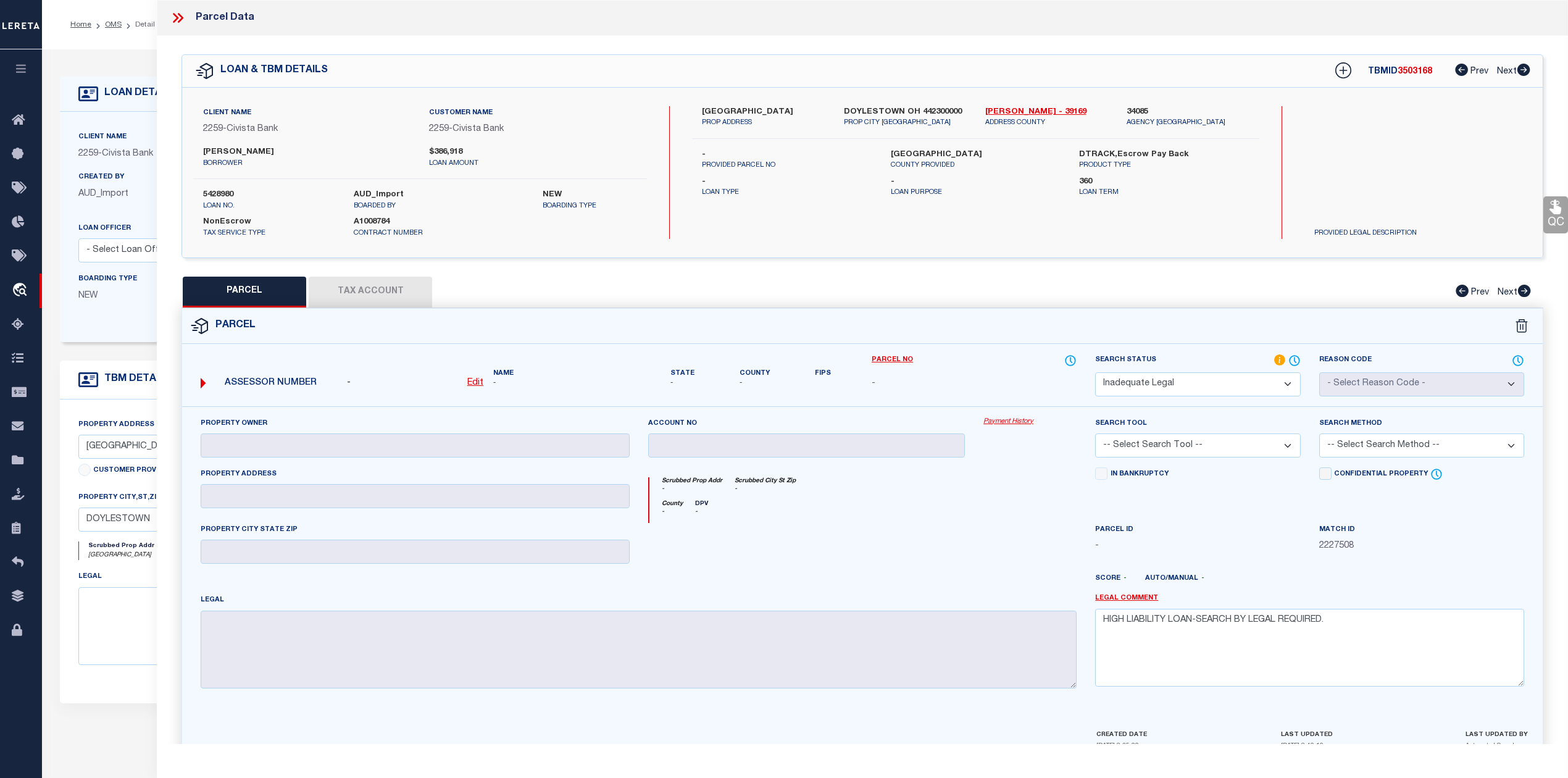
click at [937, 590] on div at bounding box center [919, 583] width 336 height 20
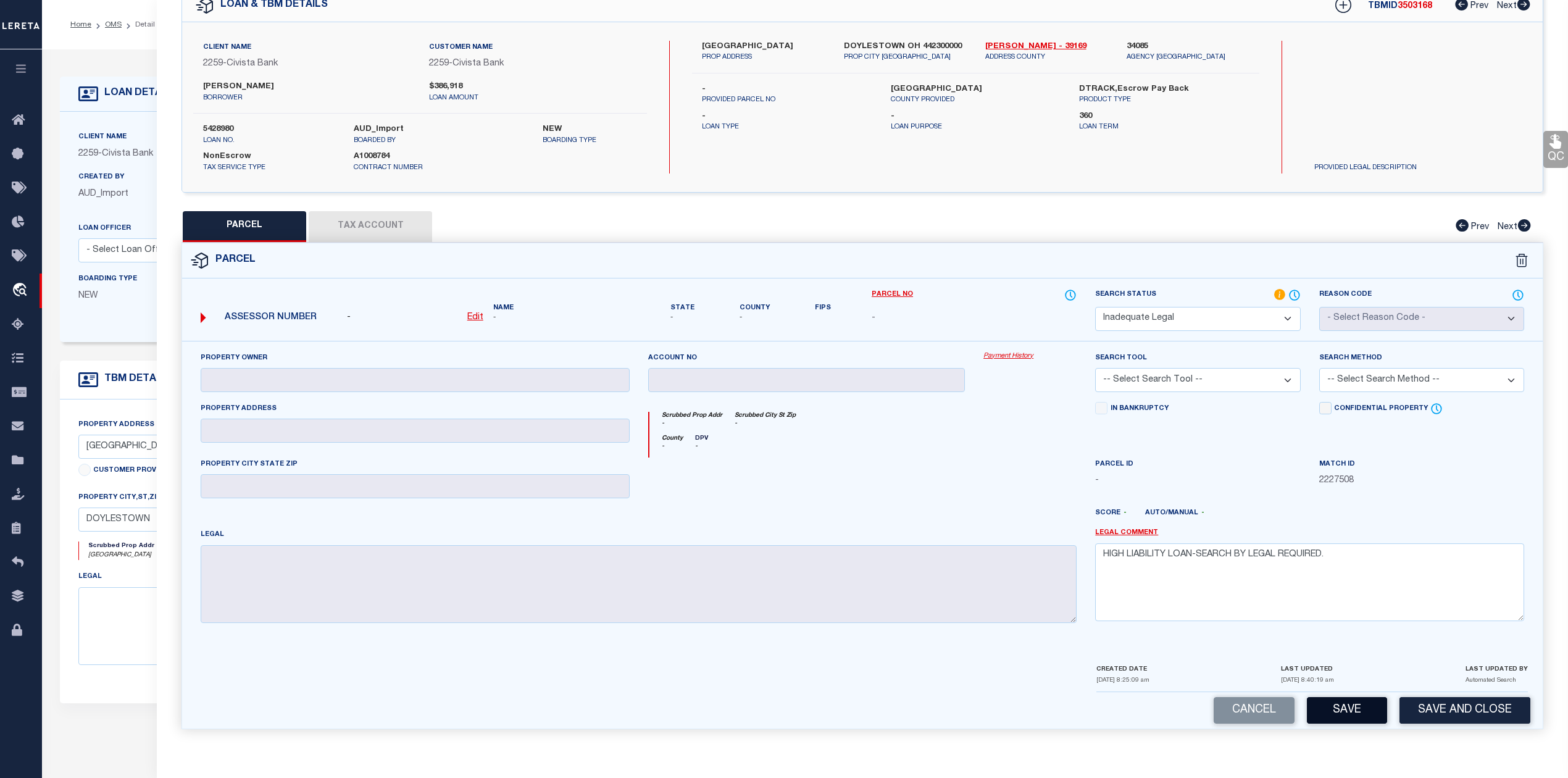
click at [1364, 707] on button "Save" at bounding box center [1346, 711] width 81 height 27
click at [961, 492] on div at bounding box center [807, 483] width 336 height 51
select select "AS"
checkbox input "false"
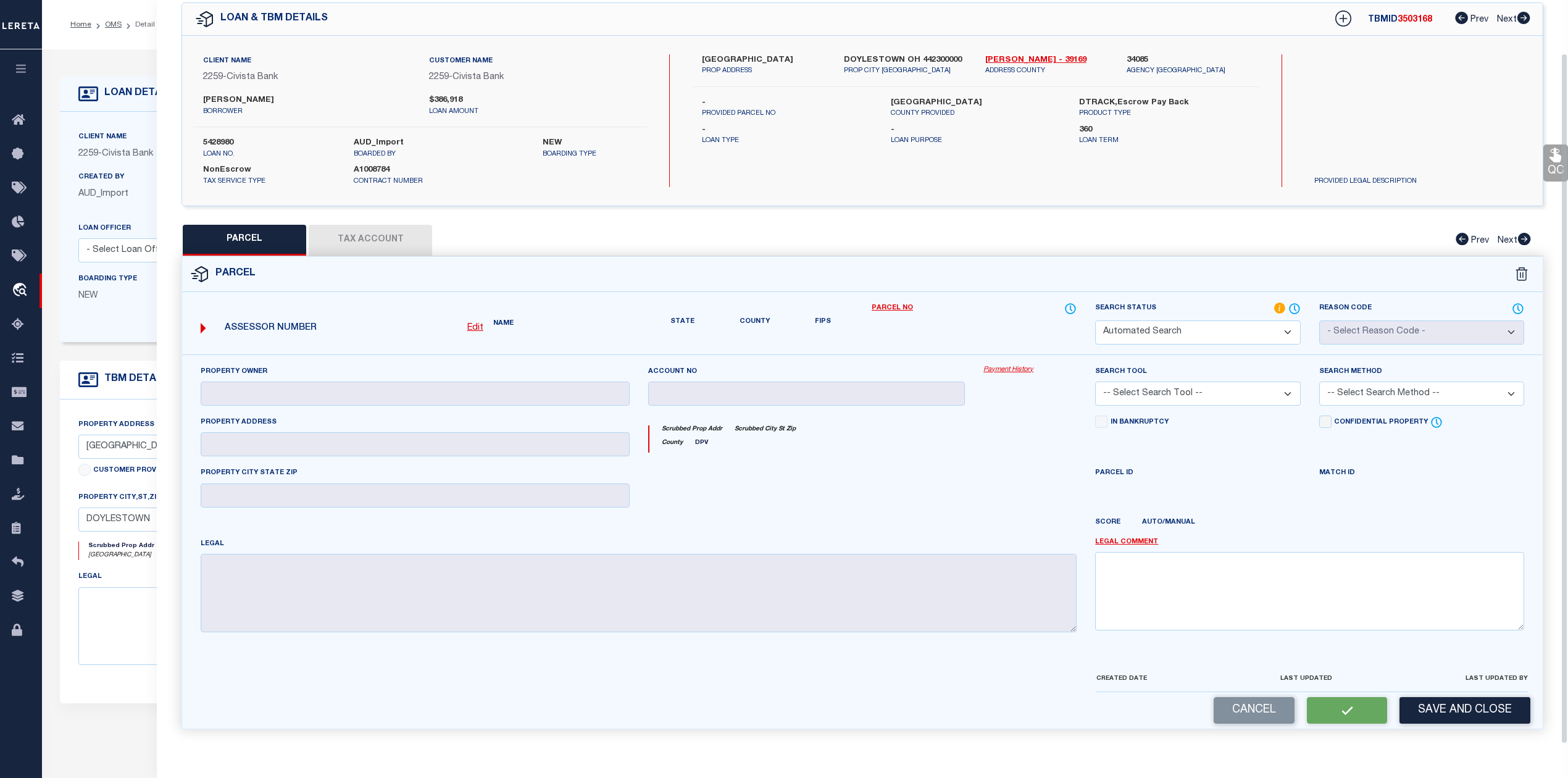
scroll to position [33, 0]
select select "ND"
checkbox input "false"
type textarea "HIGH LIABILITY LOAN-SEARCH BY LEGAL REQUIRED."
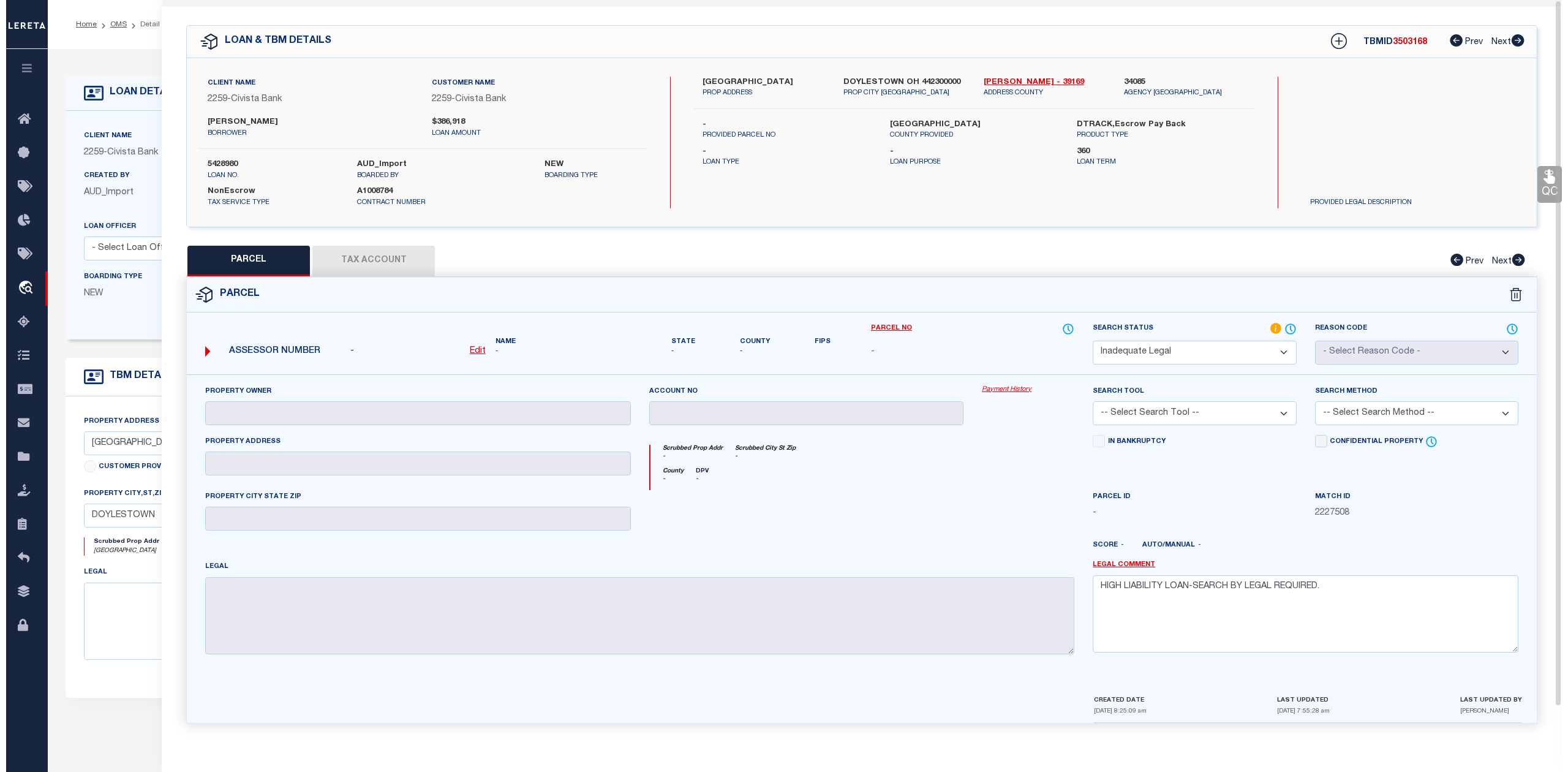
scroll to position [0, 0]
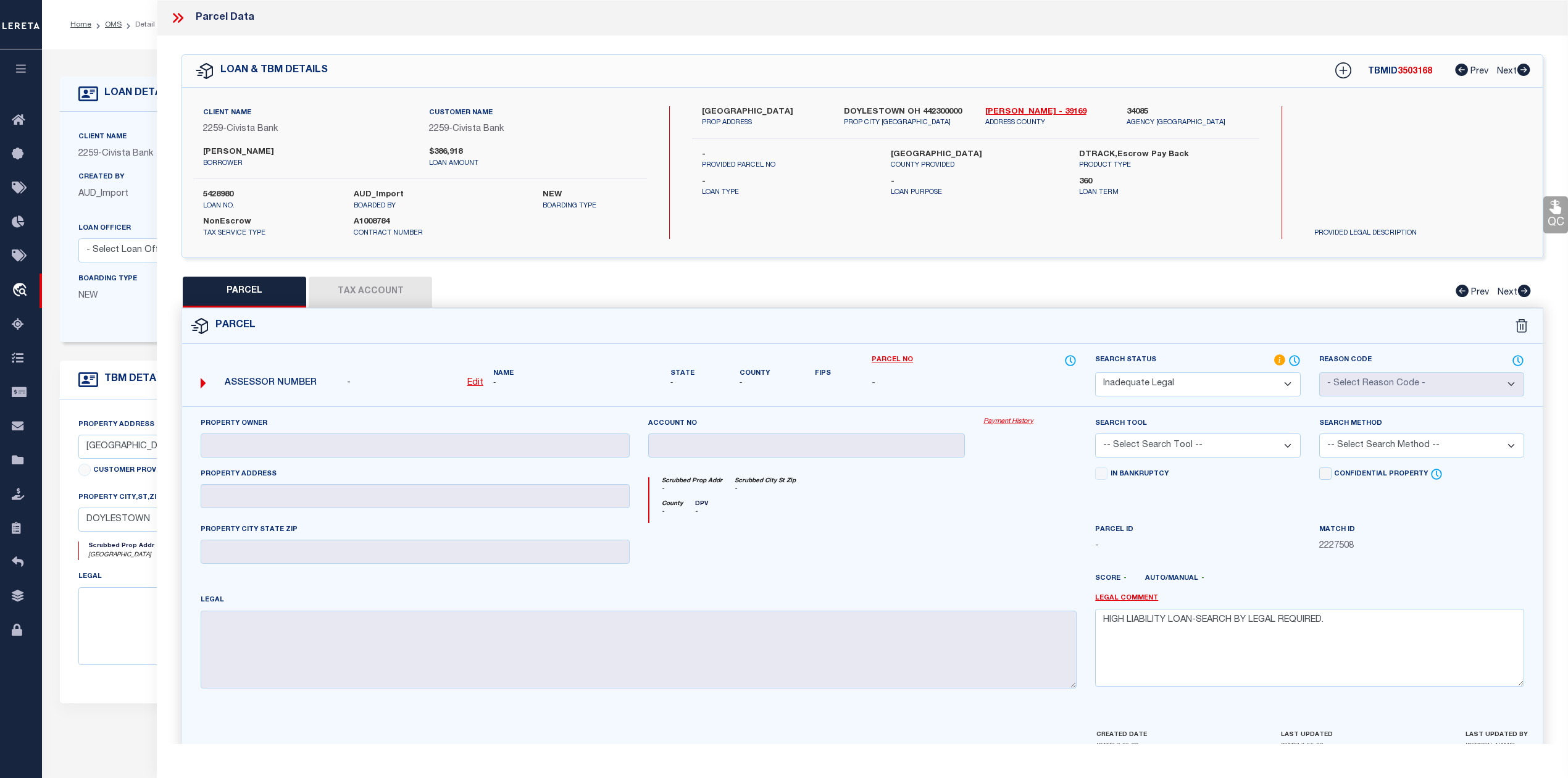
click at [1408, 72] on span "3503168" at bounding box center [1415, 71] width 35 height 9
copy span "3503168"
drag, startPoint x: 980, startPoint y: 110, endPoint x: 1011, endPoint y: 106, distance: 31.3
click at [1011, 106] on div "[PERSON_NAME] - 39169 ADDRESS COUNTY" at bounding box center [1046, 117] width 141 height 22
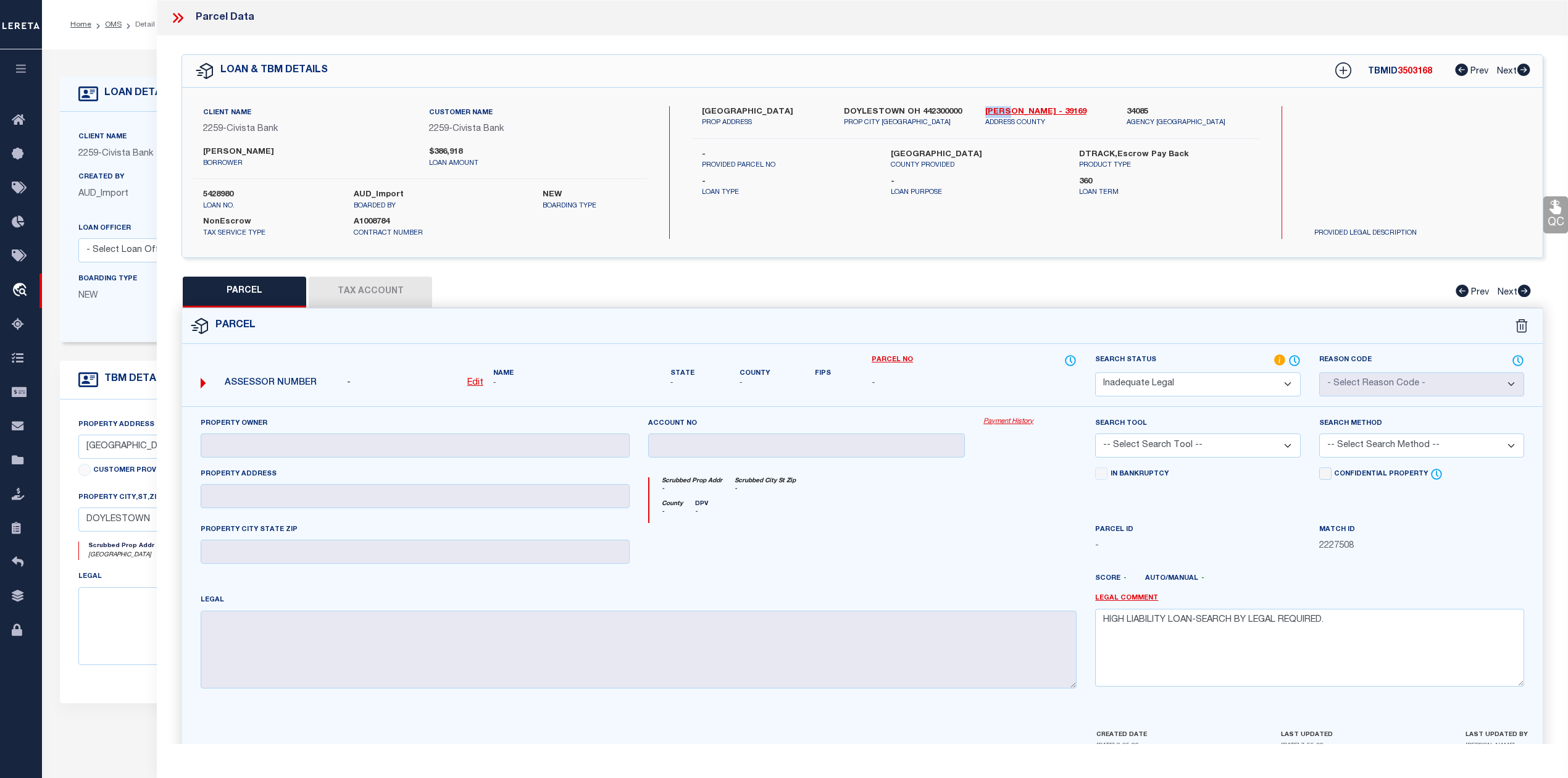
copy link "[PERSON_NAME]"
click at [994, 236] on div "547 SILVER CREEK DR PROP ADDRESS DOYLESTOWN OH 442300000 PROP CITY ST ZIP Wayne…" at bounding box center [974, 173] width 567 height 132
click at [178, 13] on icon at bounding box center [180, 18] width 6 height 10
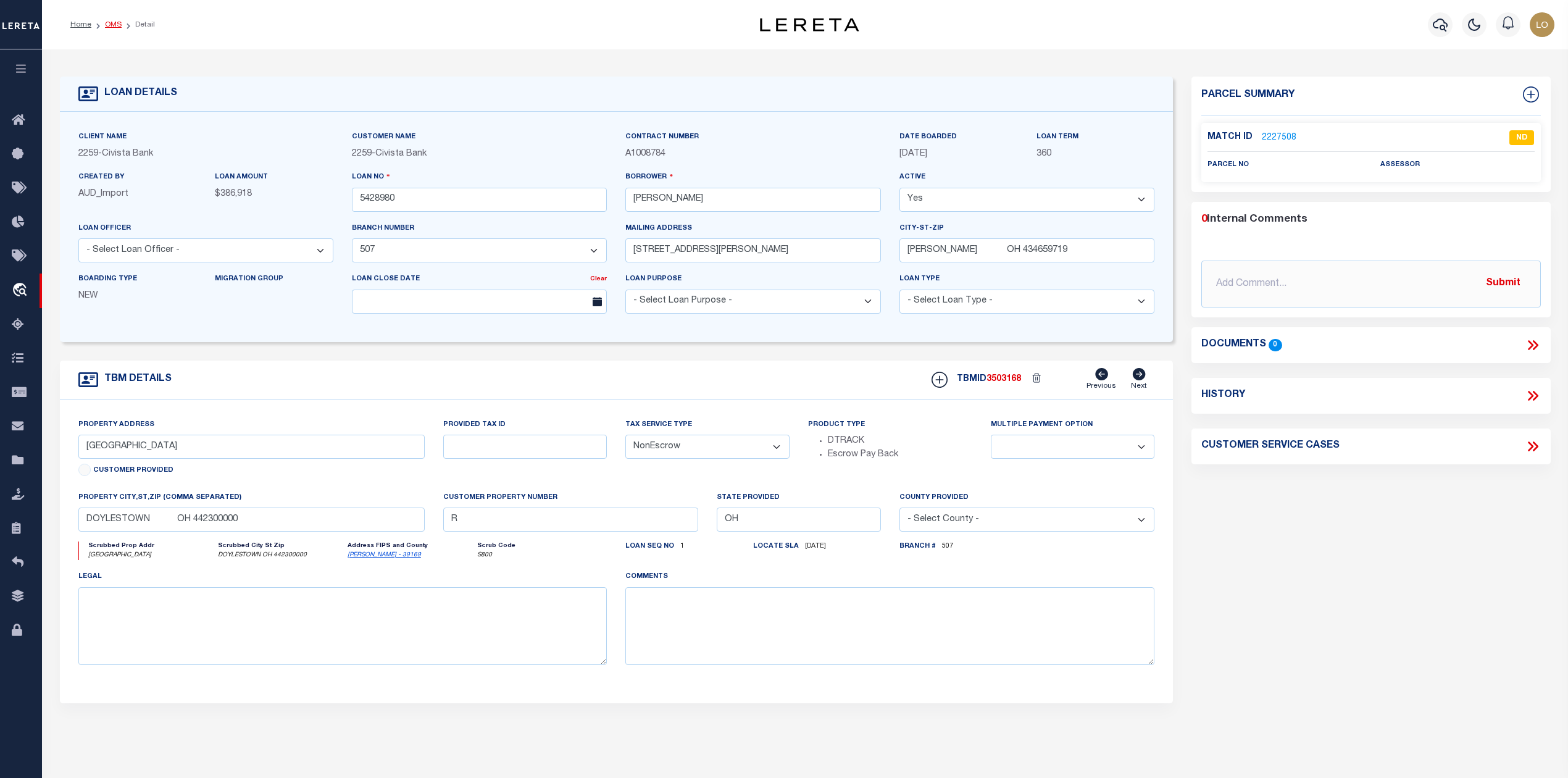
click at [111, 22] on link "OMS" at bounding box center [112, 25] width 16 height 8
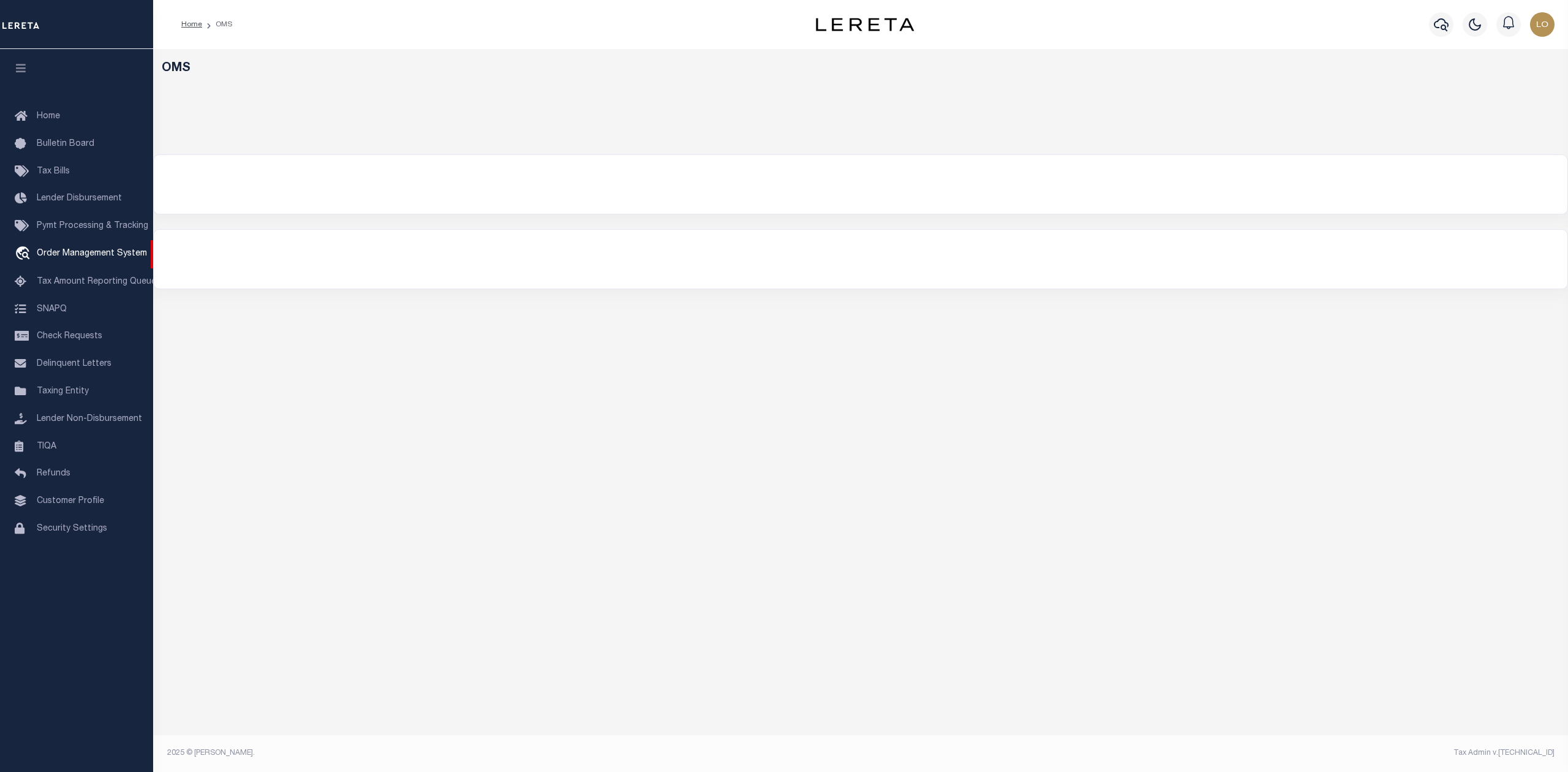
select select "200"
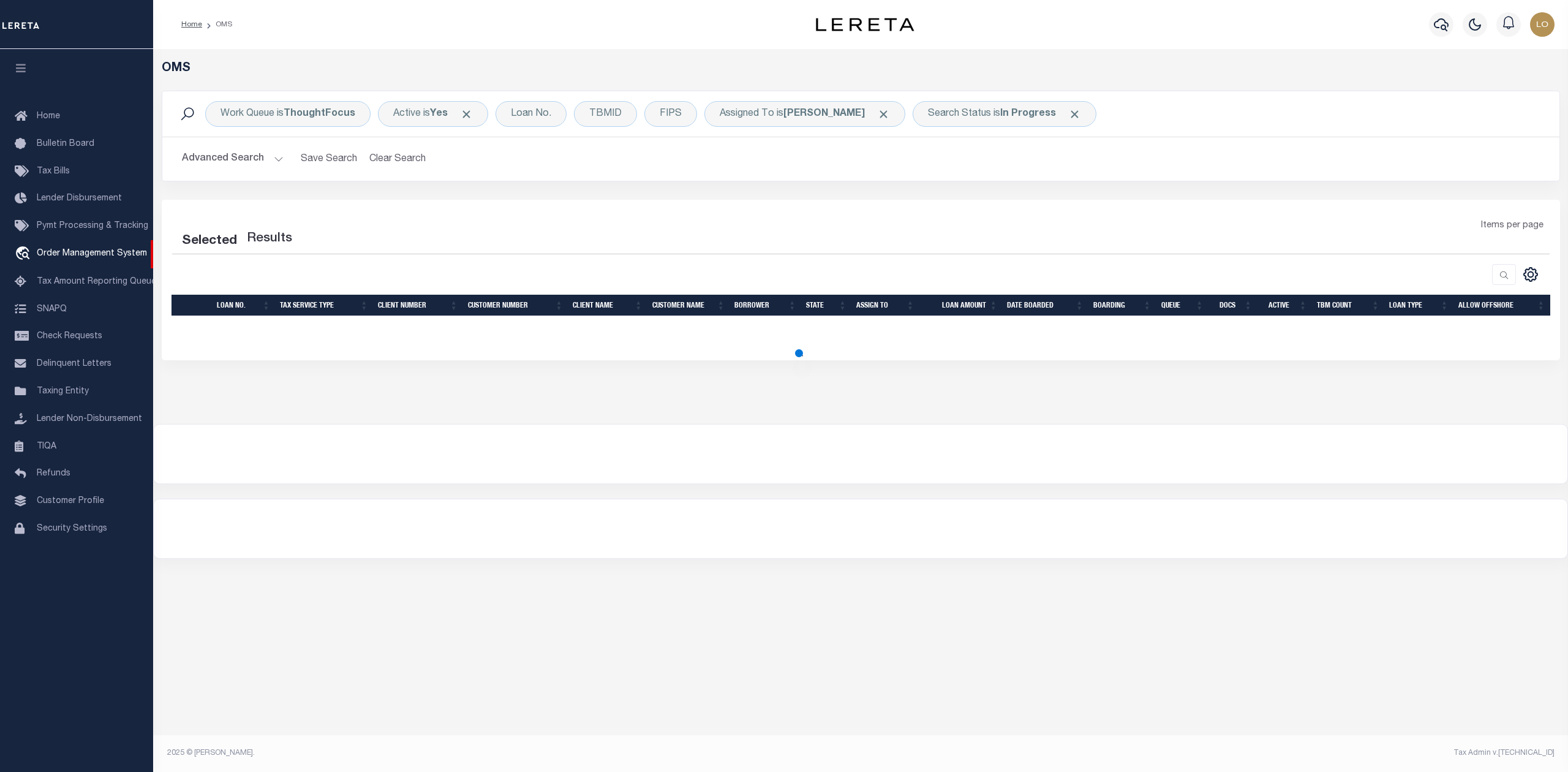
select select "200"
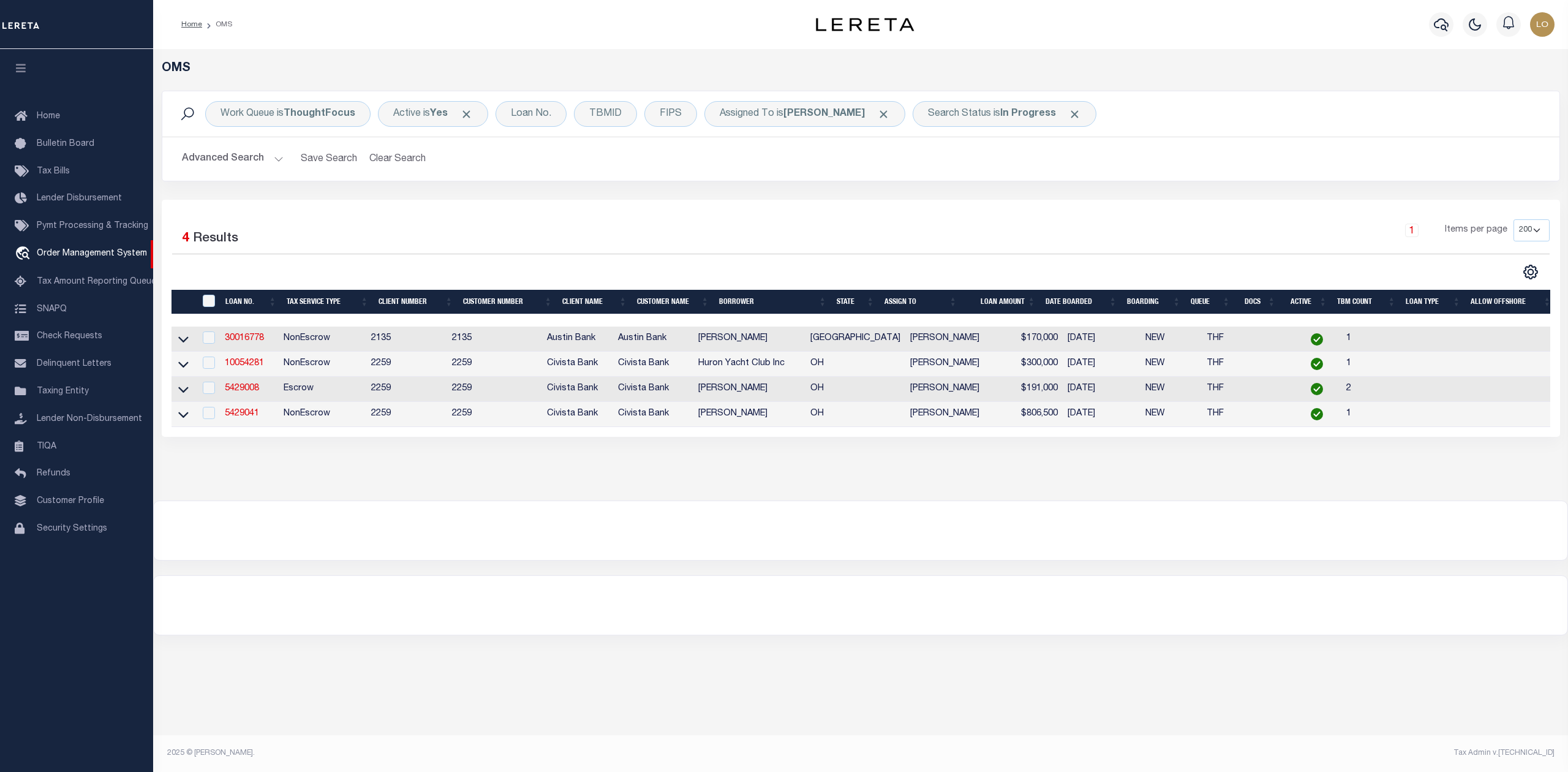
click at [929, 560] on div at bounding box center [860, 530] width 1413 height 59
click at [505, 588] on div at bounding box center [860, 605] width 1413 height 59
